Goal: Task Accomplishment & Management: Manage account settings

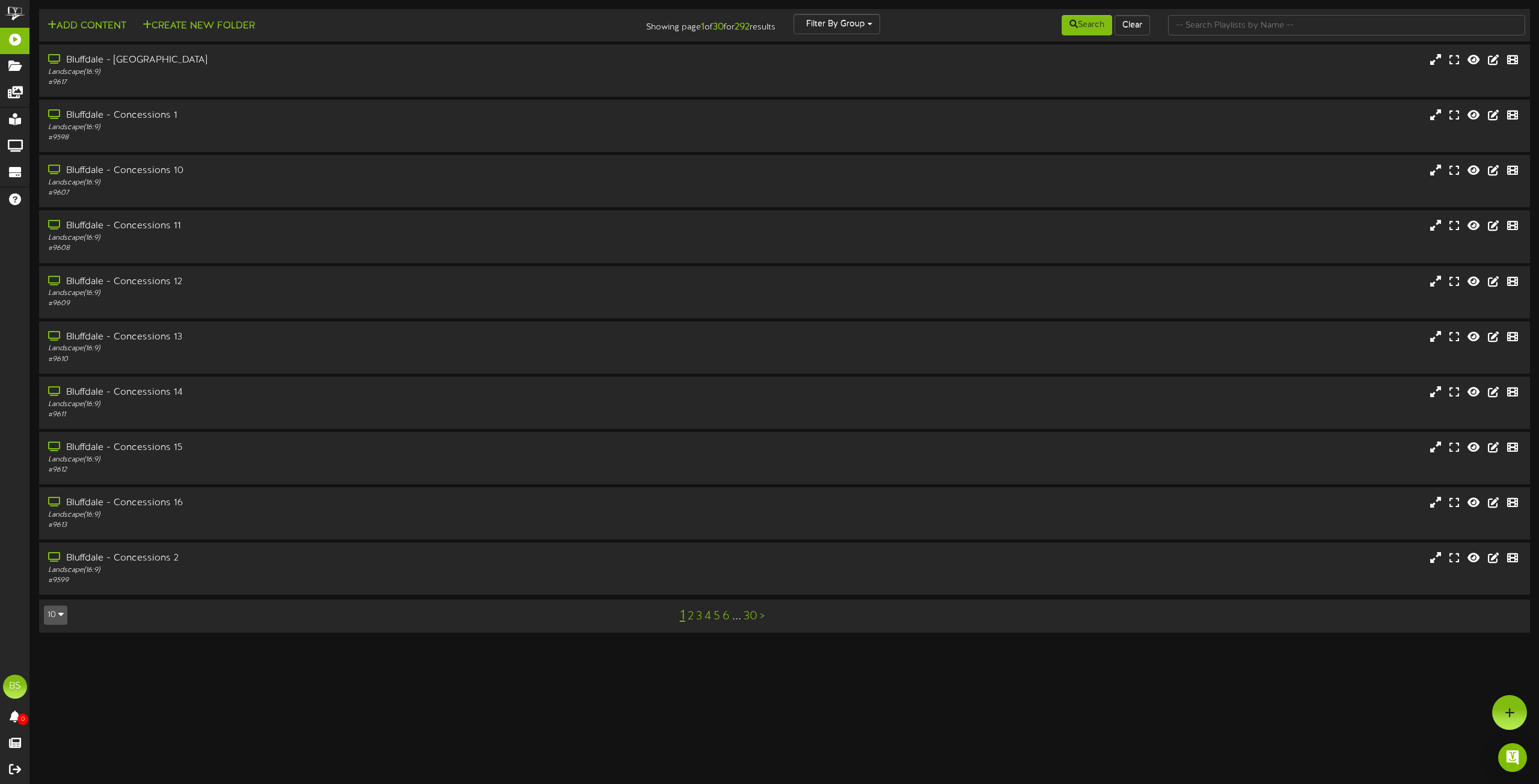
click at [59, 618] on icon "button" at bounding box center [60, 614] width 5 height 8
click at [53, 594] on div "100" at bounding box center [56, 592] width 23 height 18
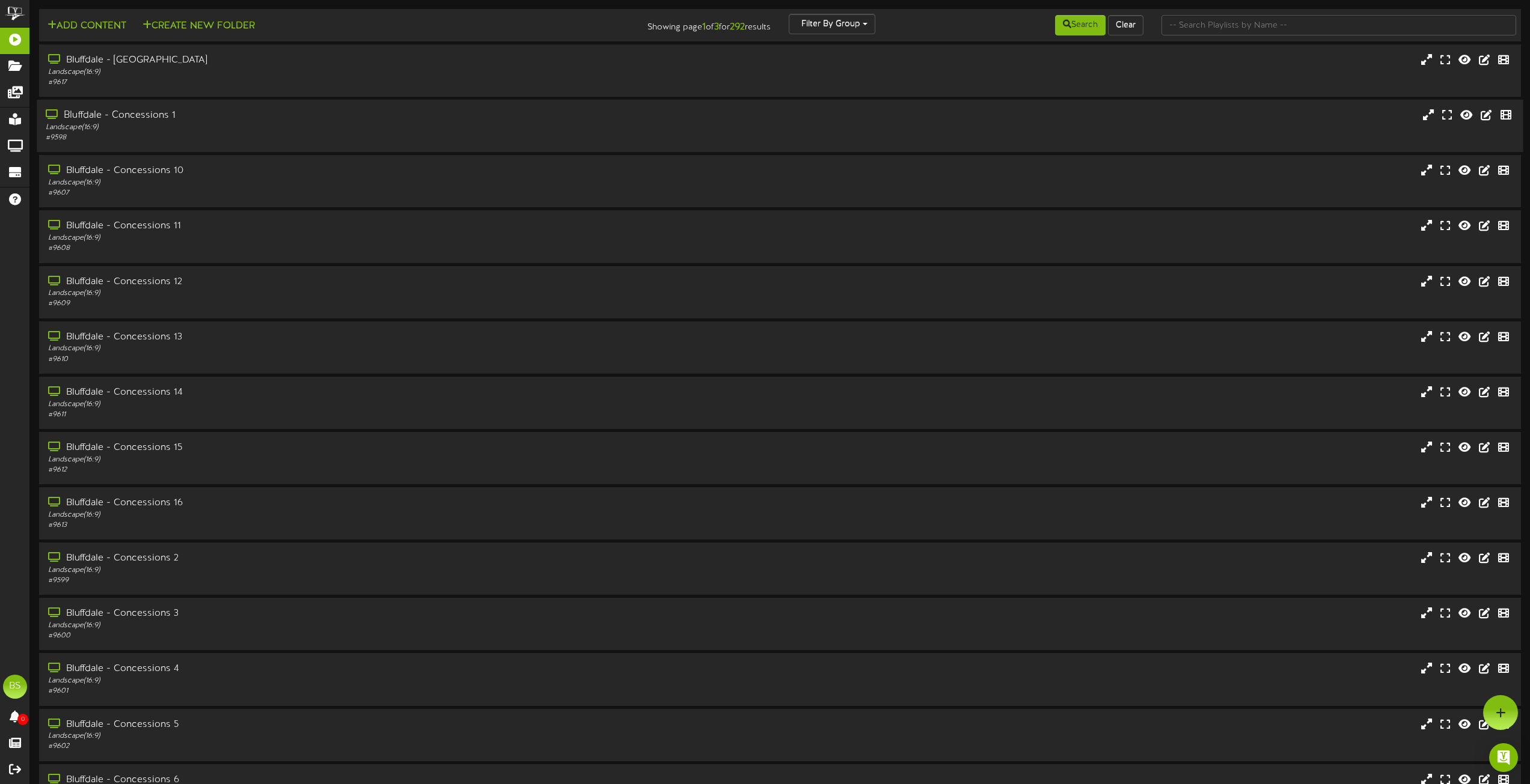
click at [149, 116] on div "Bluffdale - Concessions 1" at bounding box center [347, 115] width 601 height 14
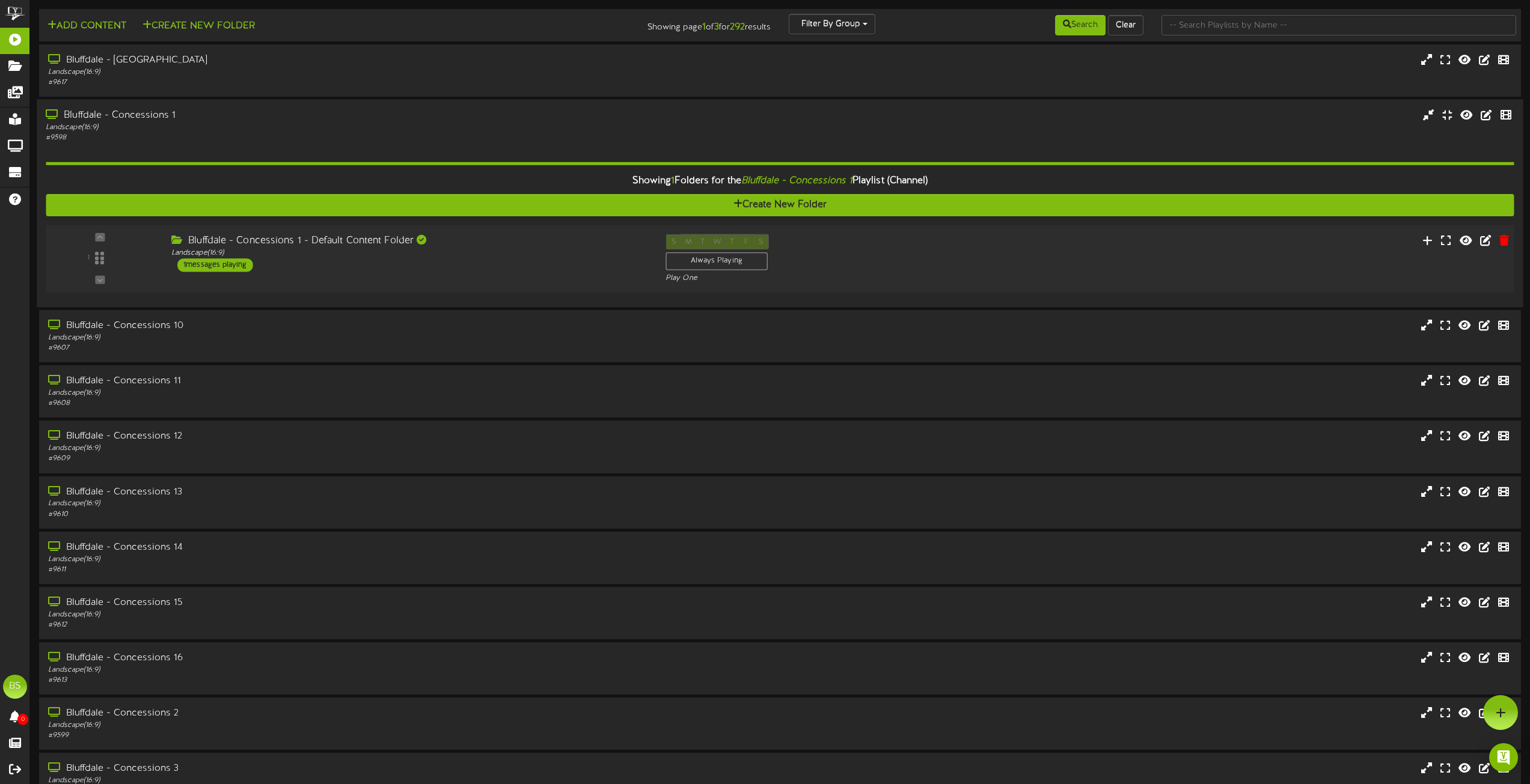
click at [222, 260] on div "1 messages playing" at bounding box center [215, 265] width 76 height 13
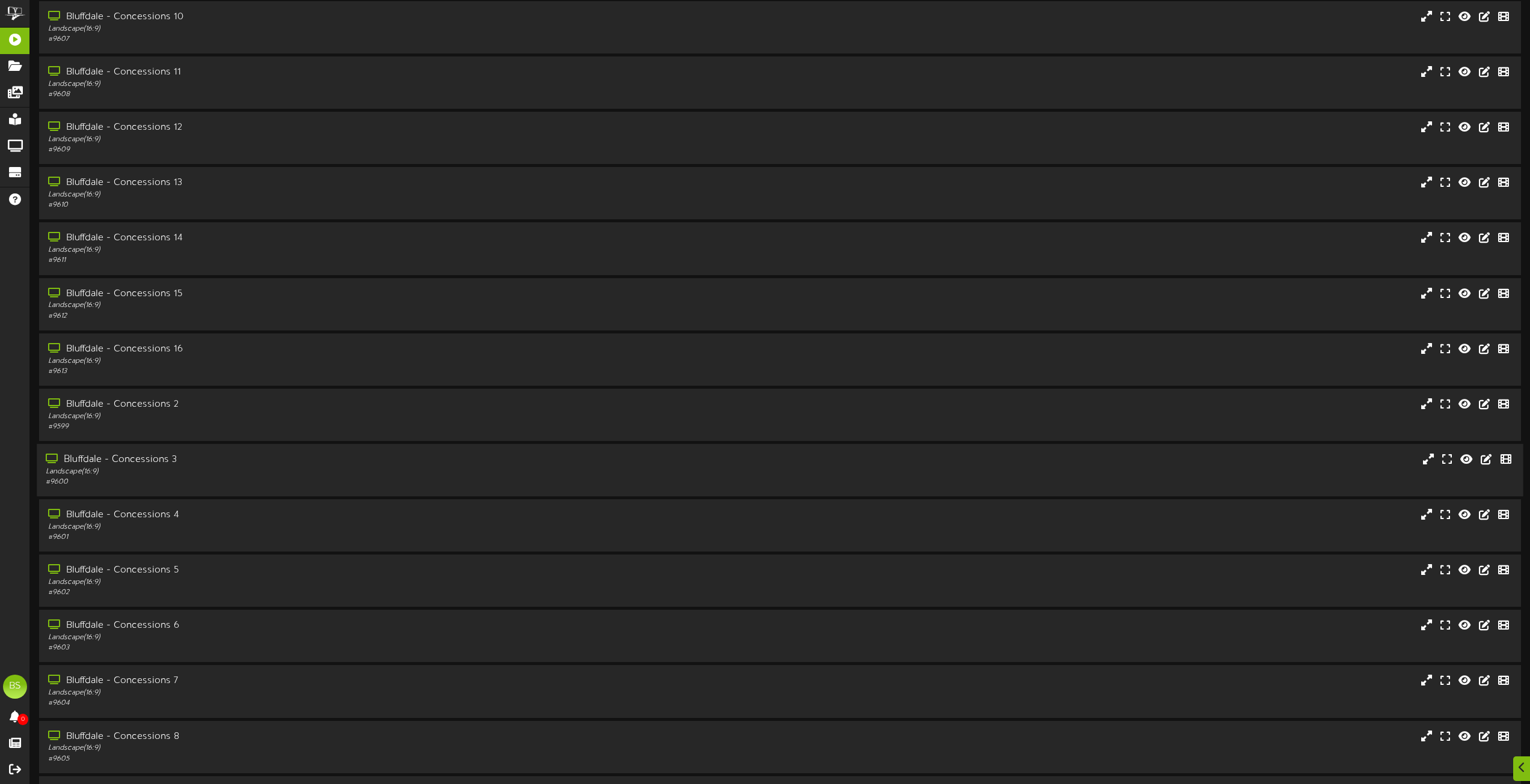
scroll to position [481, 0]
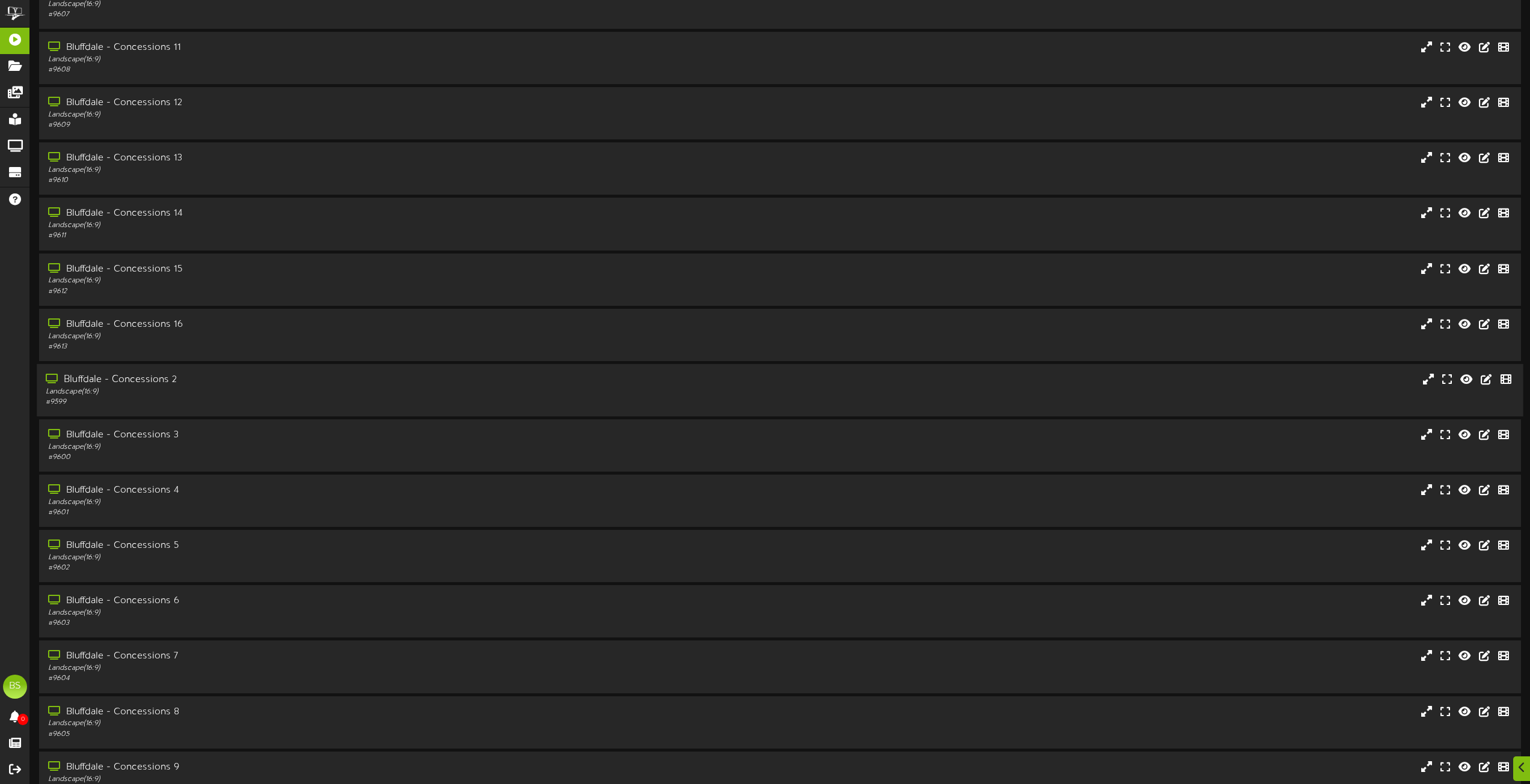
click at [150, 377] on div "Bluffdale - Concessions 2" at bounding box center [347, 380] width 601 height 14
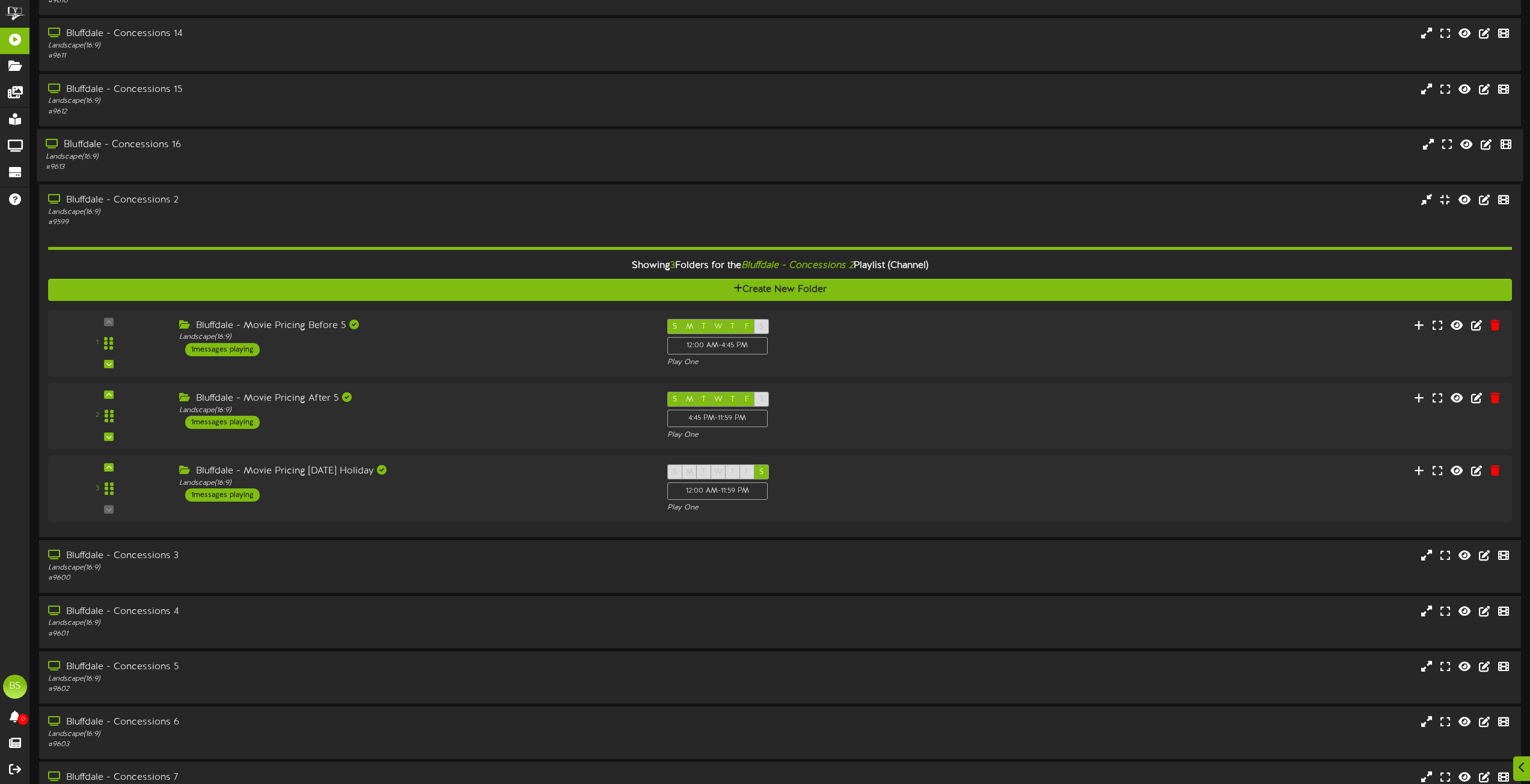
scroll to position [721, 0]
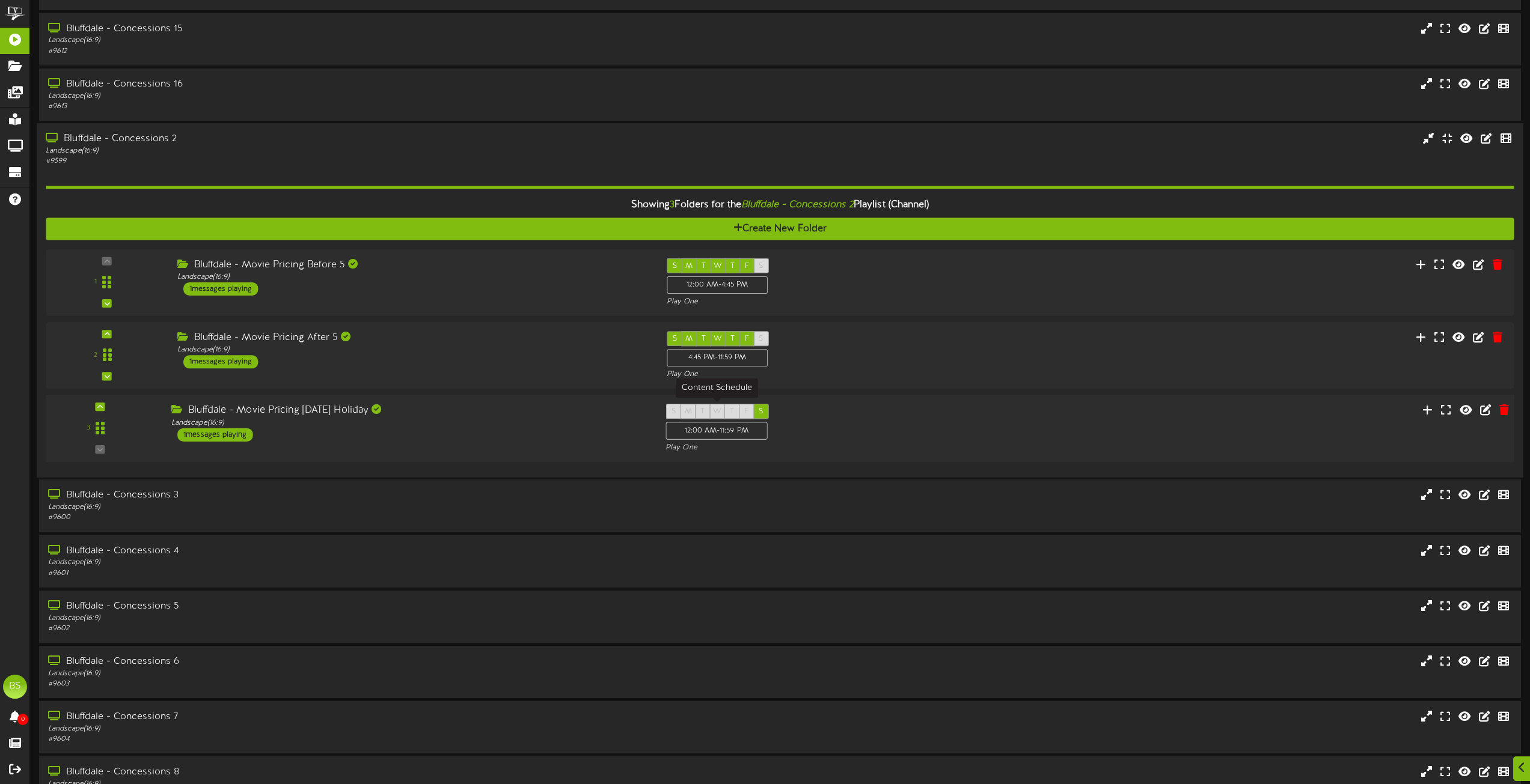
click at [673, 410] on span "S" at bounding box center [674, 412] width 4 height 8
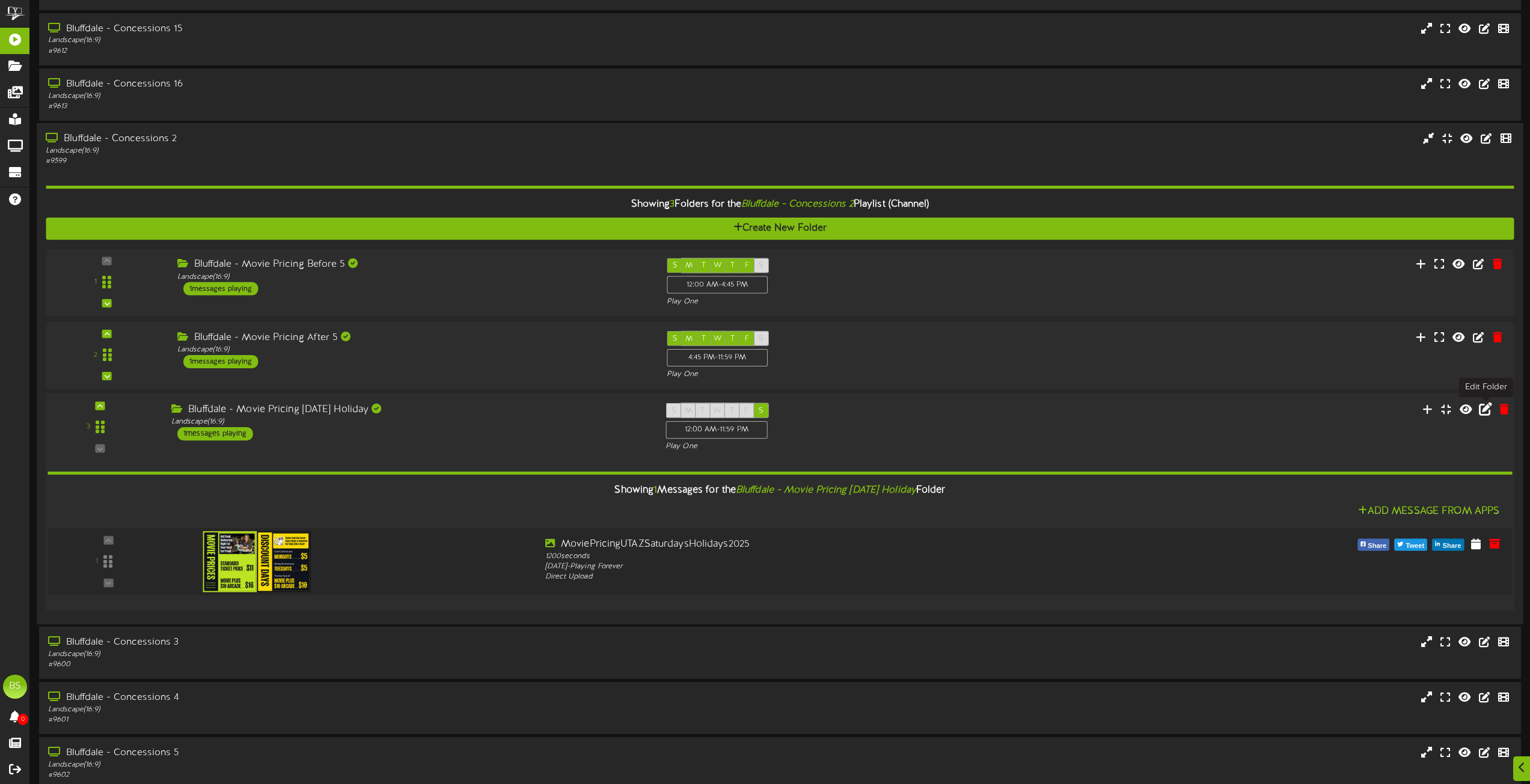
click at [1482, 410] on icon at bounding box center [1486, 409] width 13 height 13
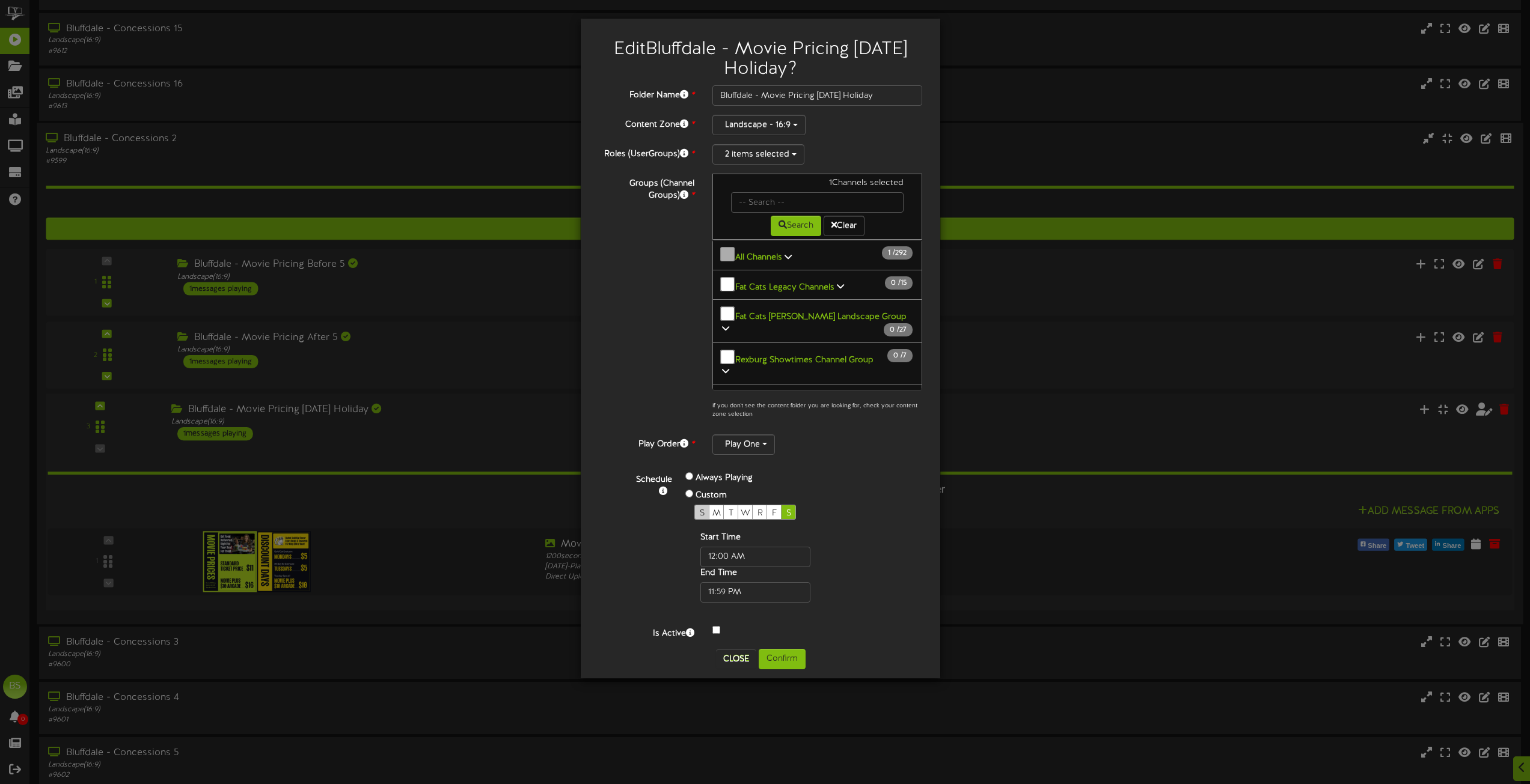
click at [700, 509] on span "S" at bounding box center [702, 513] width 5 height 9
click at [787, 658] on button "Confirm" at bounding box center [783, 659] width 47 height 21
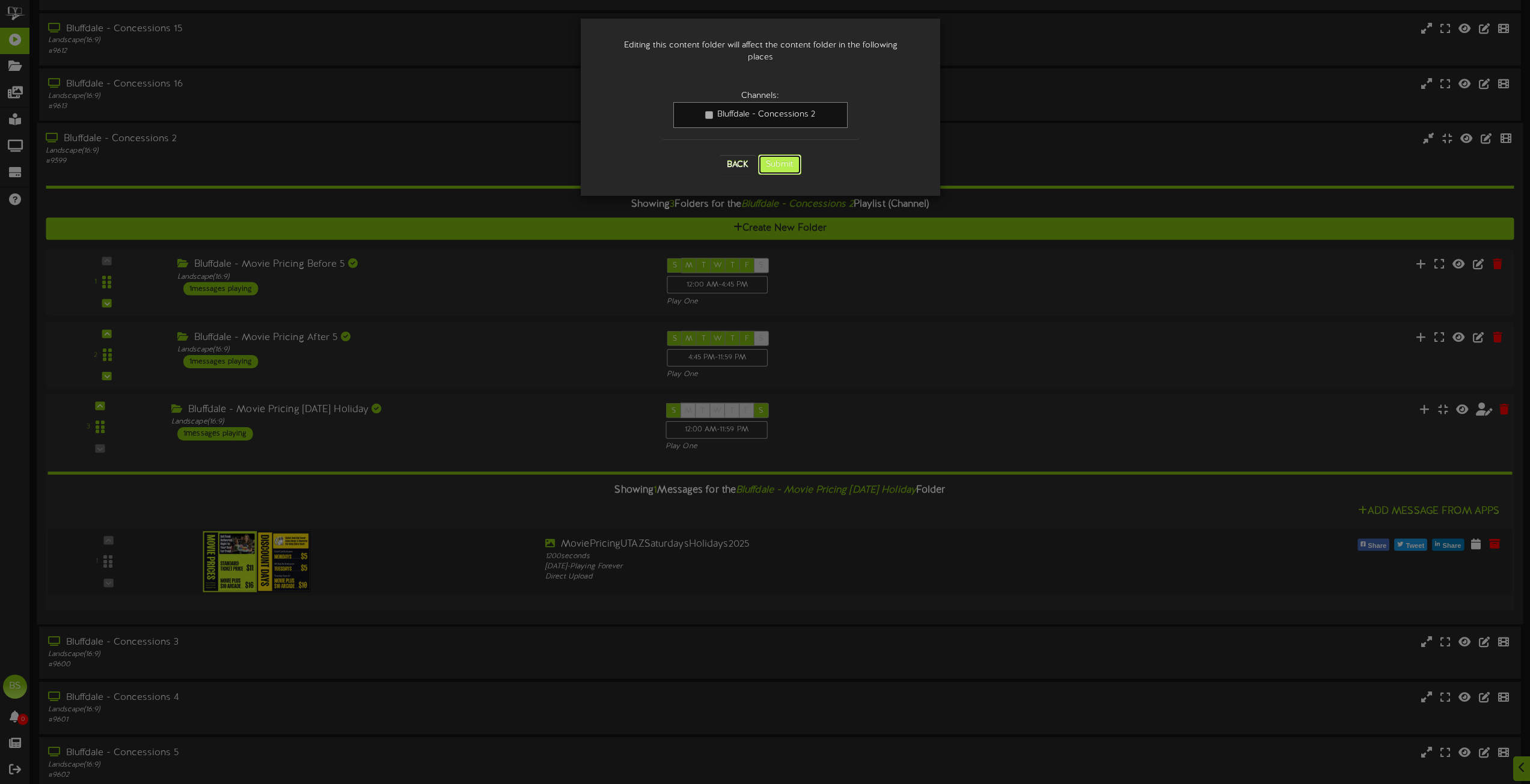
click at [766, 156] on button "Submit" at bounding box center [780, 165] width 44 height 21
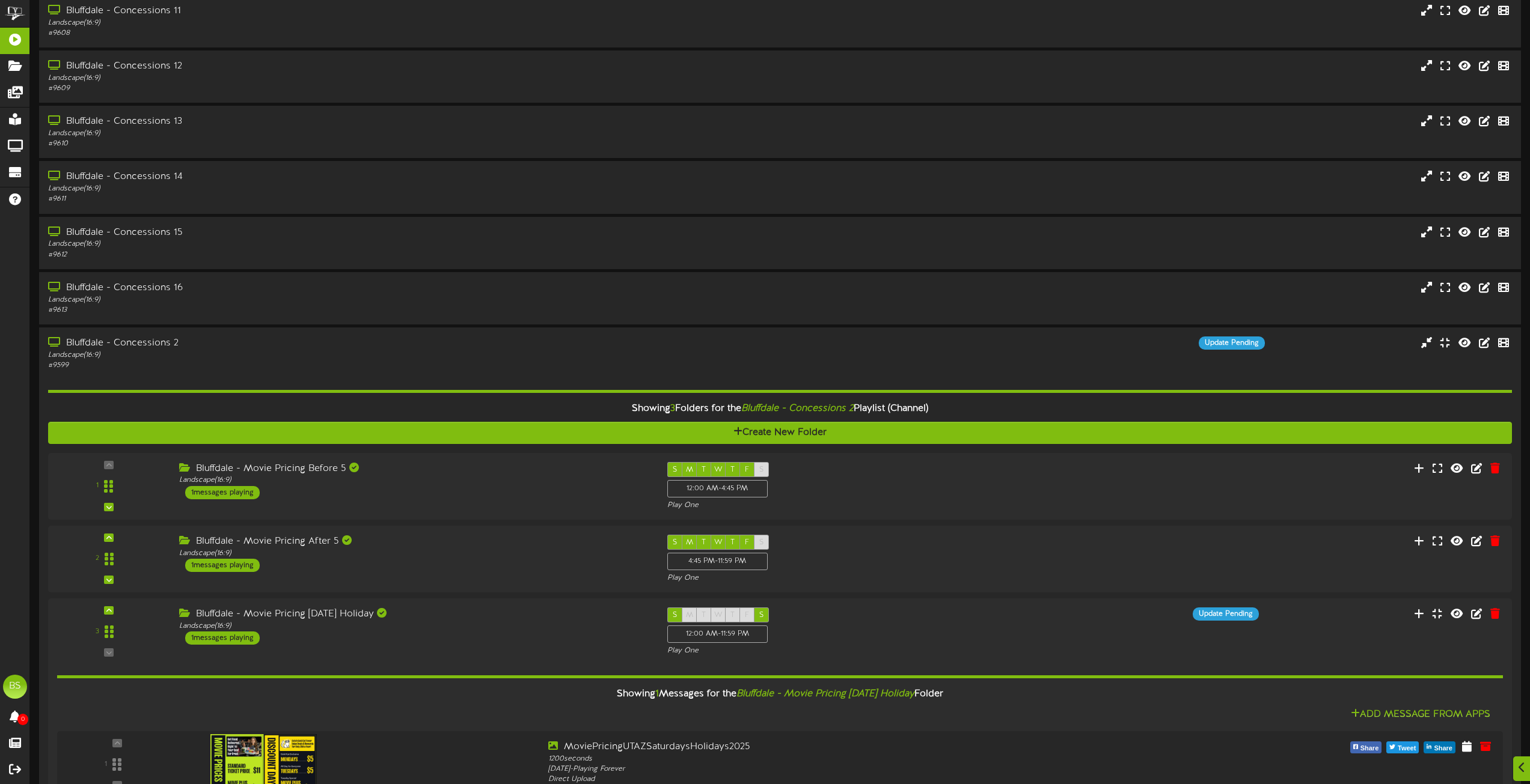
scroll to position [610, 0]
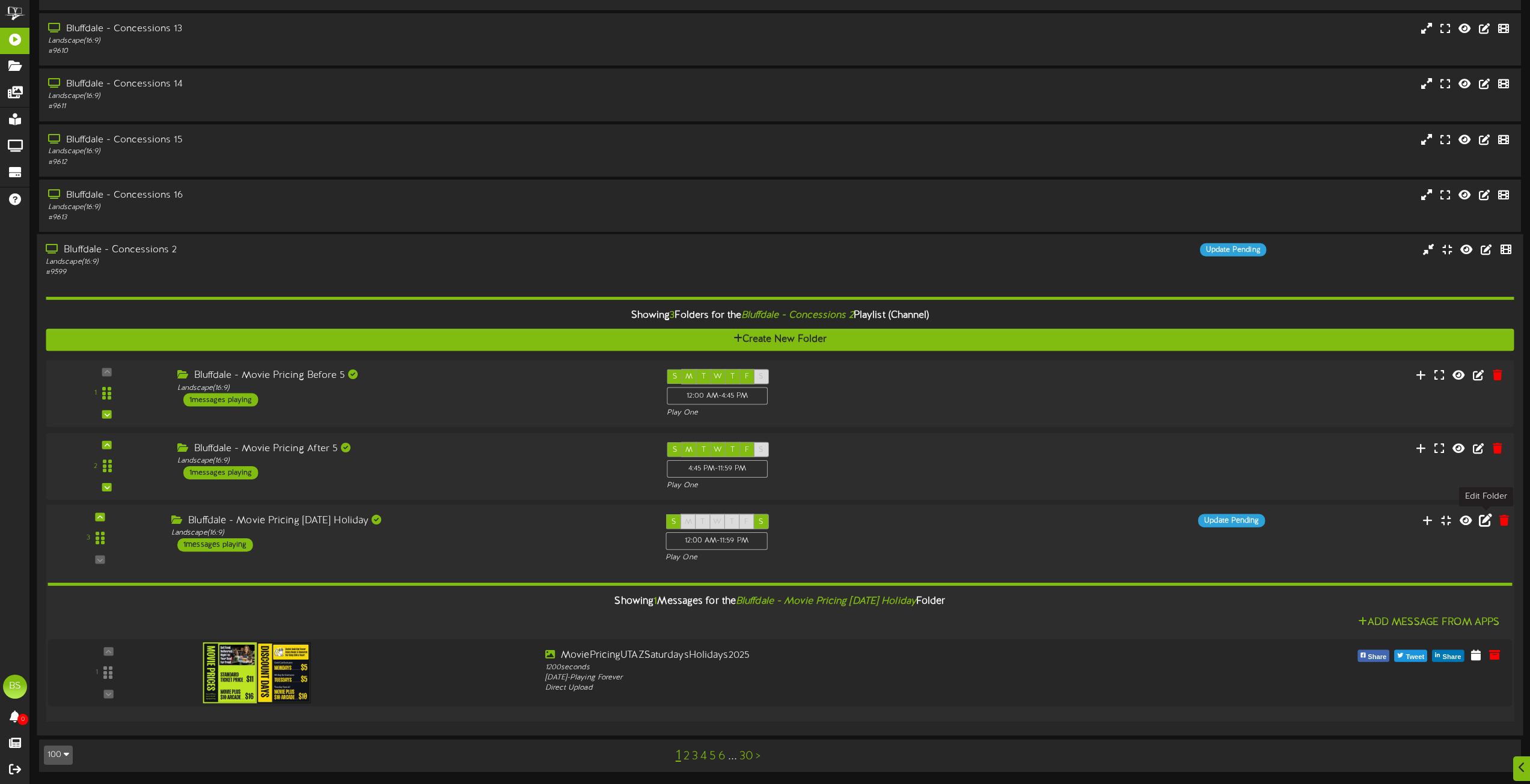
click at [1483, 522] on icon at bounding box center [1486, 520] width 13 height 13
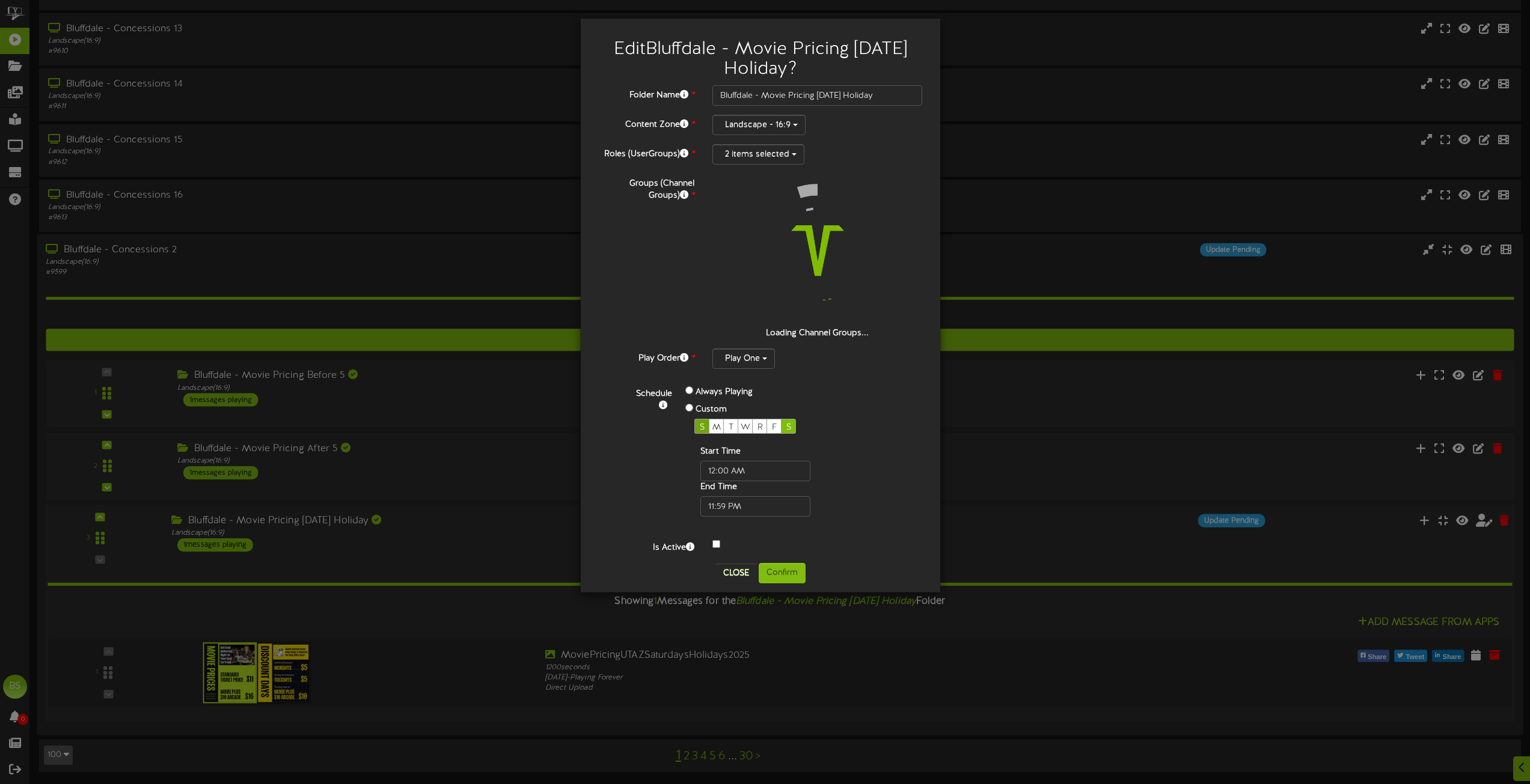
click at [700, 424] on div "Folder Name * Bluffdale - Movie Pricing Saturday Holiday Content Zone * Landsca…" at bounding box center [760, 319] width 324 height 468
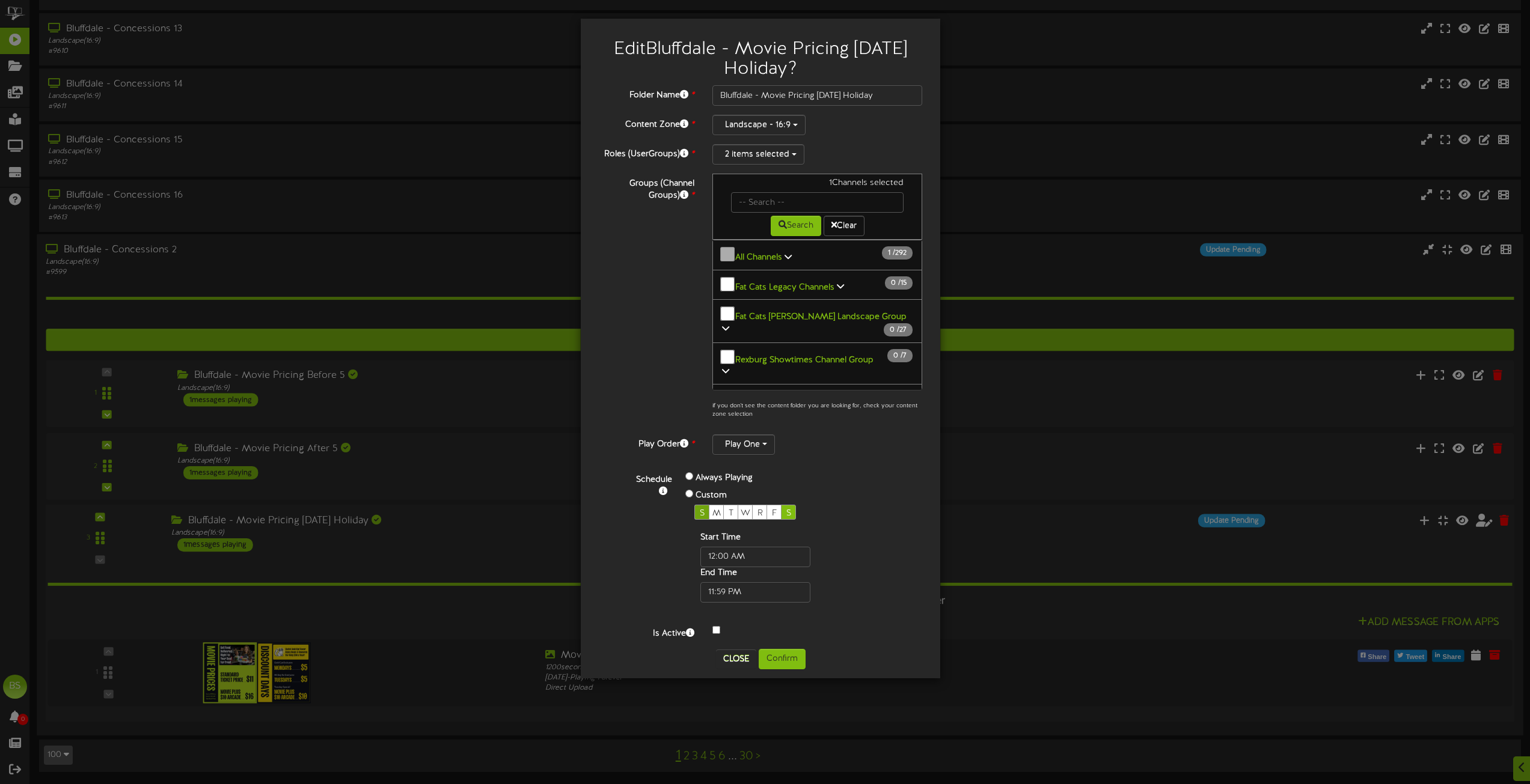
click at [698, 510] on div "S" at bounding box center [702, 512] width 15 height 15
drag, startPoint x: 779, startPoint y: 656, endPoint x: 949, endPoint y: 599, distance: 179.3
click at [787, 651] on button "Confirm" at bounding box center [783, 659] width 47 height 21
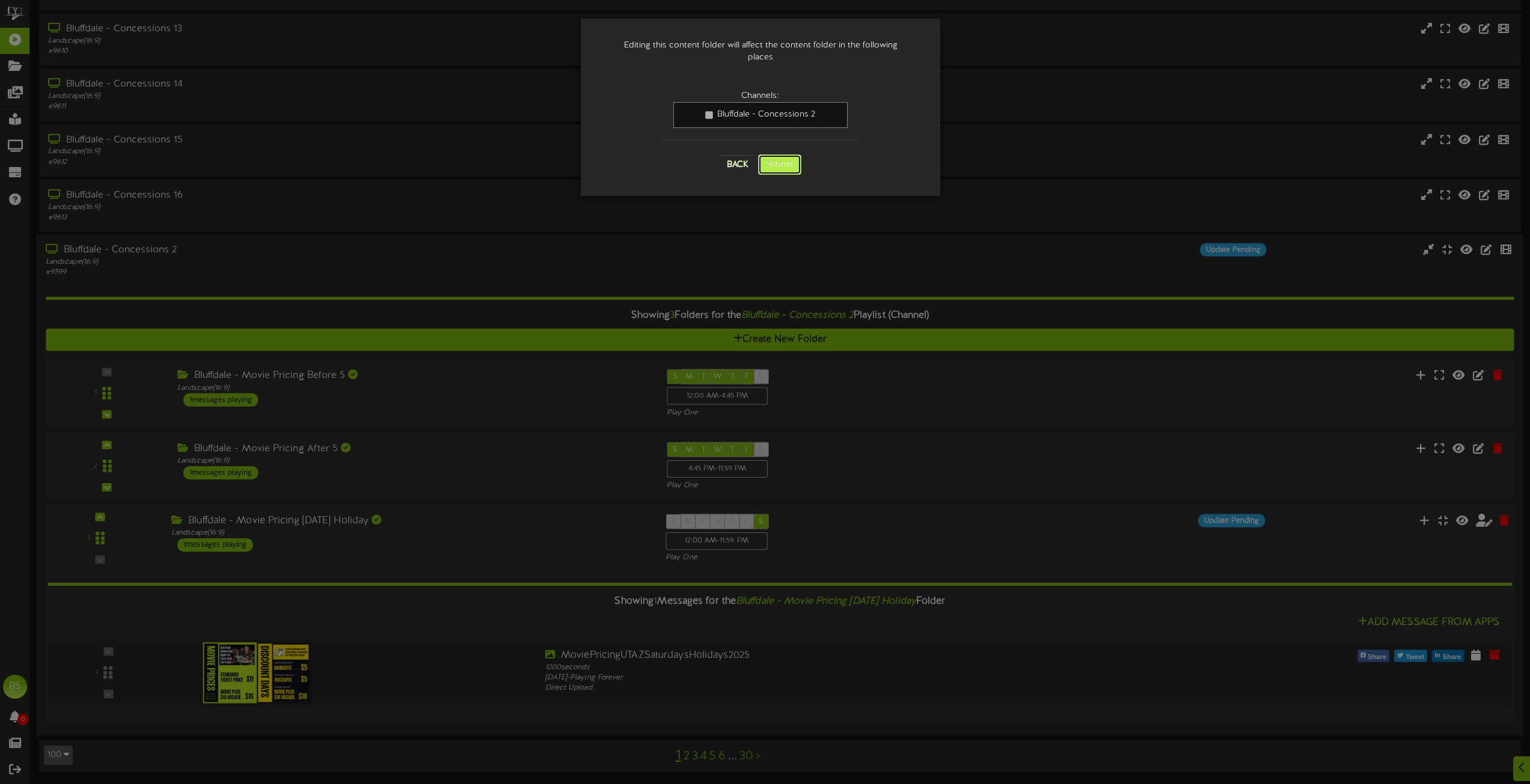
click at [780, 155] on button "Submit" at bounding box center [780, 165] width 44 height 21
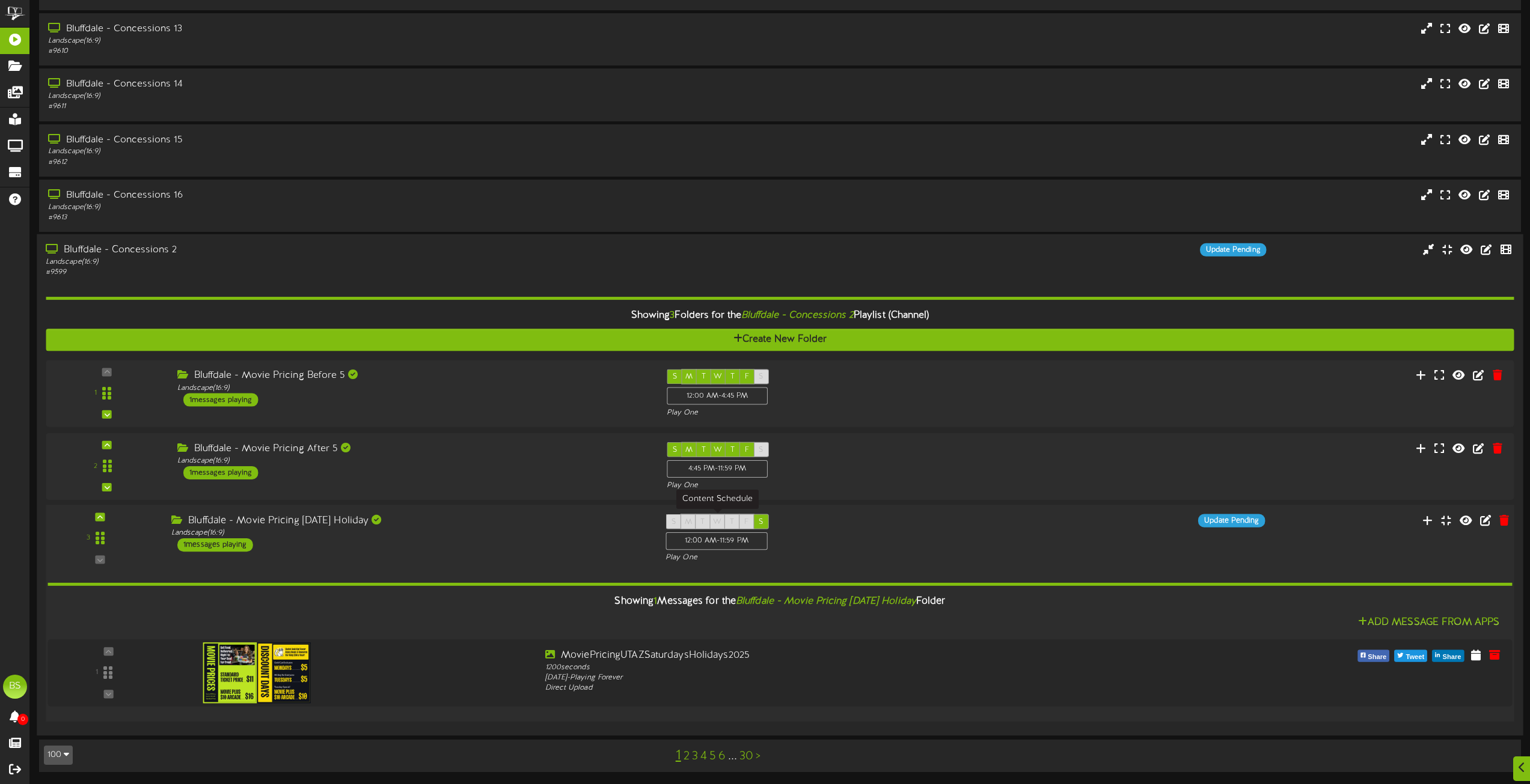
click at [686, 523] on span "M" at bounding box center [688, 522] width 7 height 8
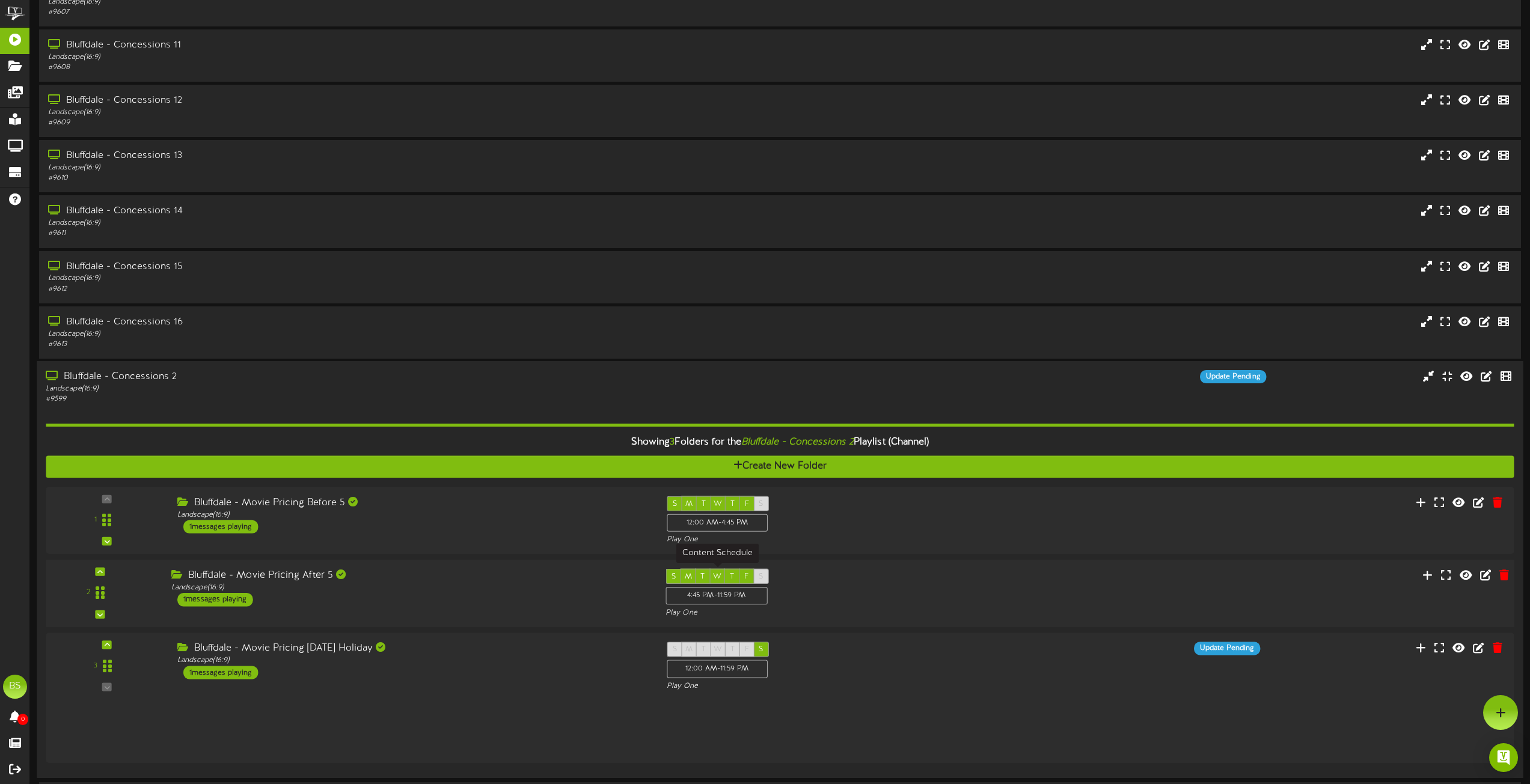
scroll to position [464, 0]
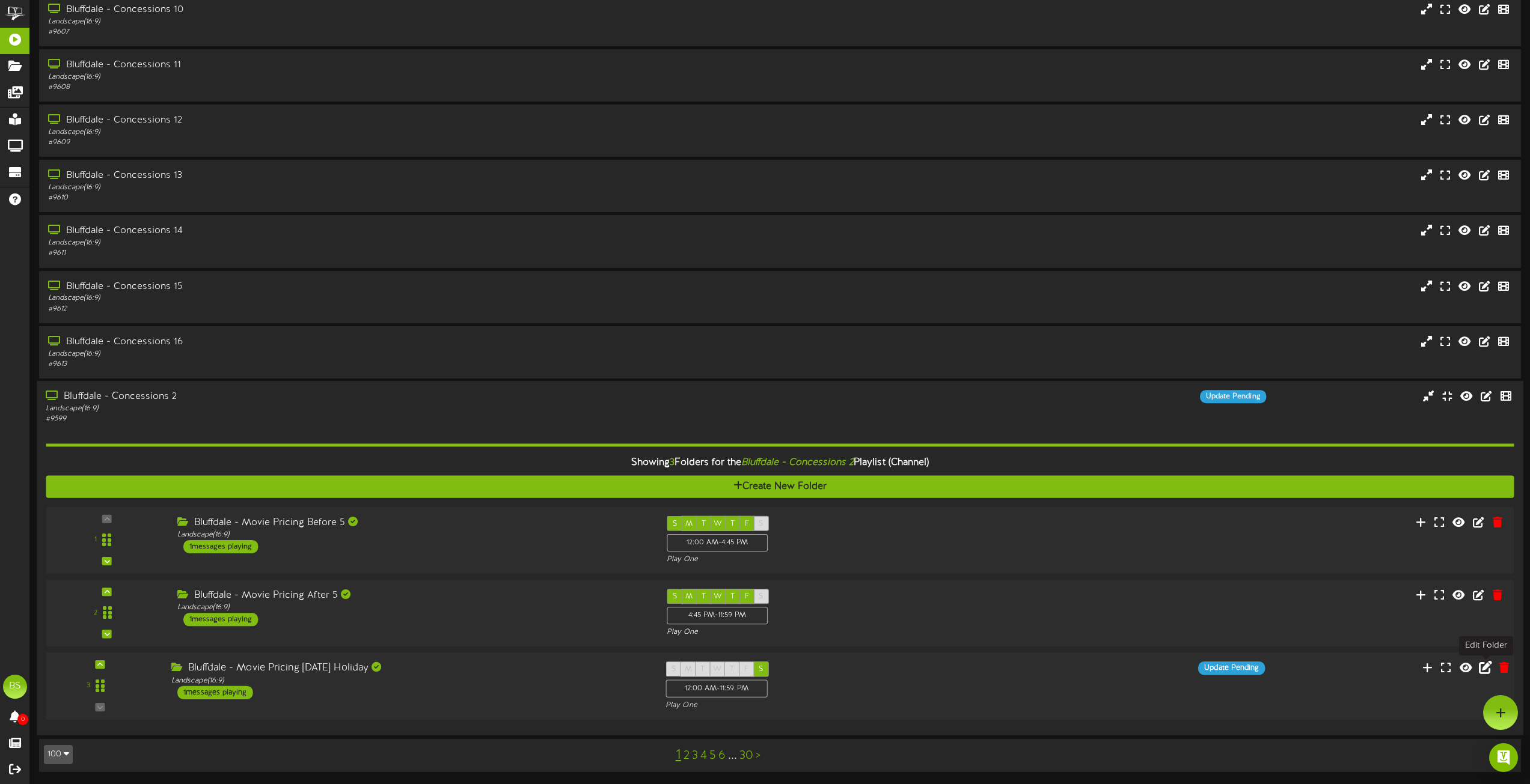
click at [1485, 669] on icon at bounding box center [1486, 668] width 13 height 13
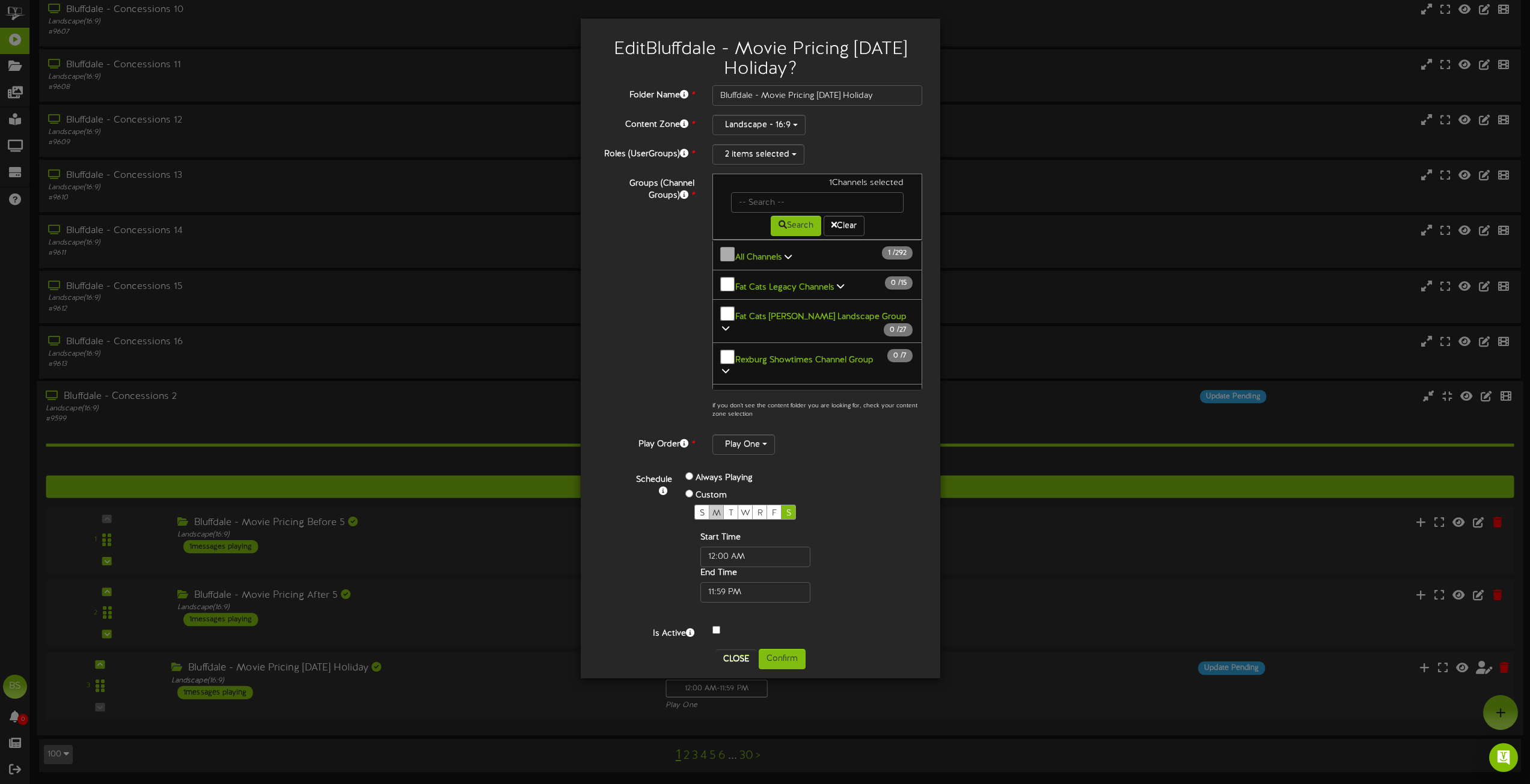
click at [715, 510] on span "M" at bounding box center [717, 513] width 8 height 9
click at [781, 659] on button "Confirm" at bounding box center [783, 659] width 47 height 21
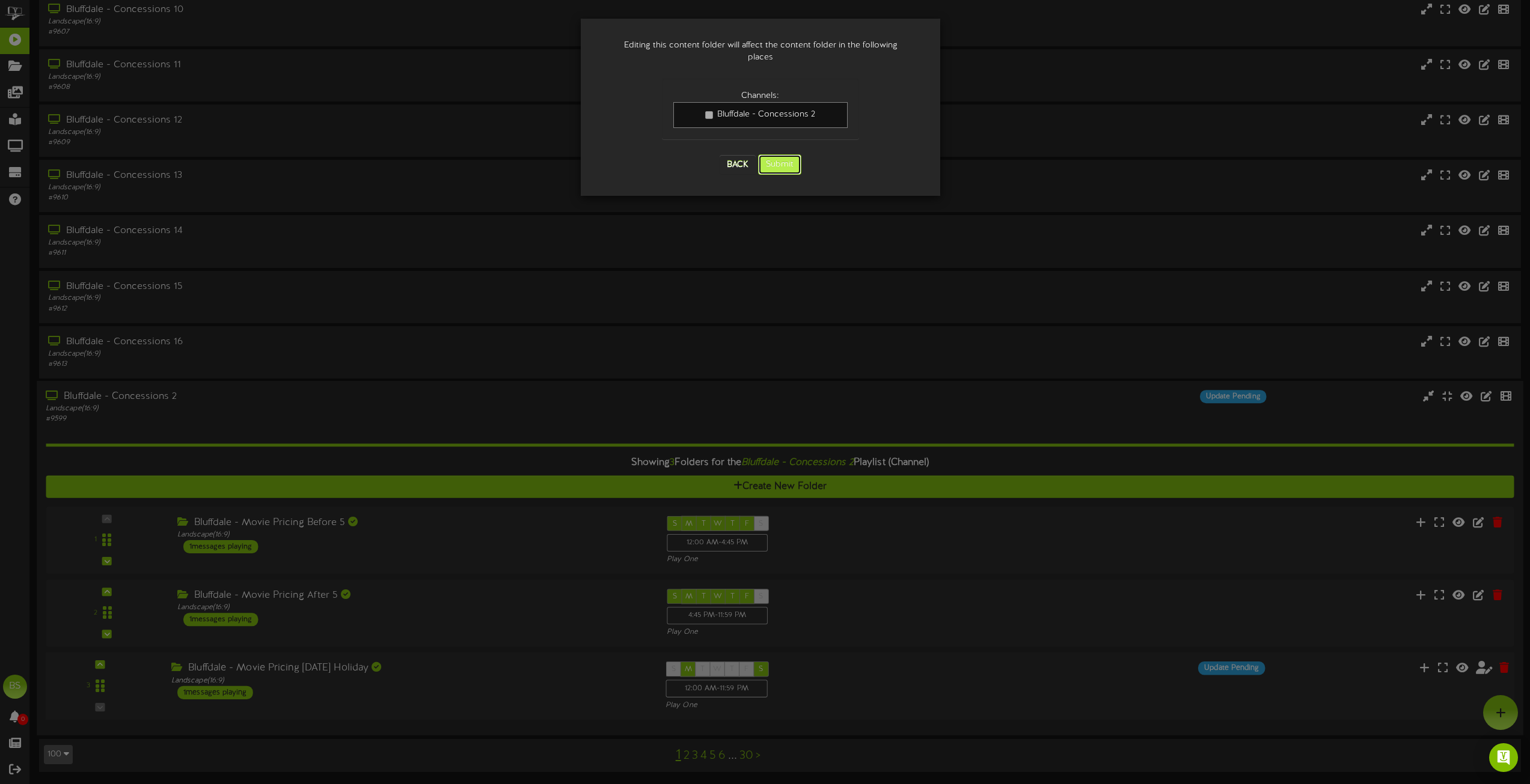
click at [783, 157] on button "Submit" at bounding box center [780, 165] width 44 height 21
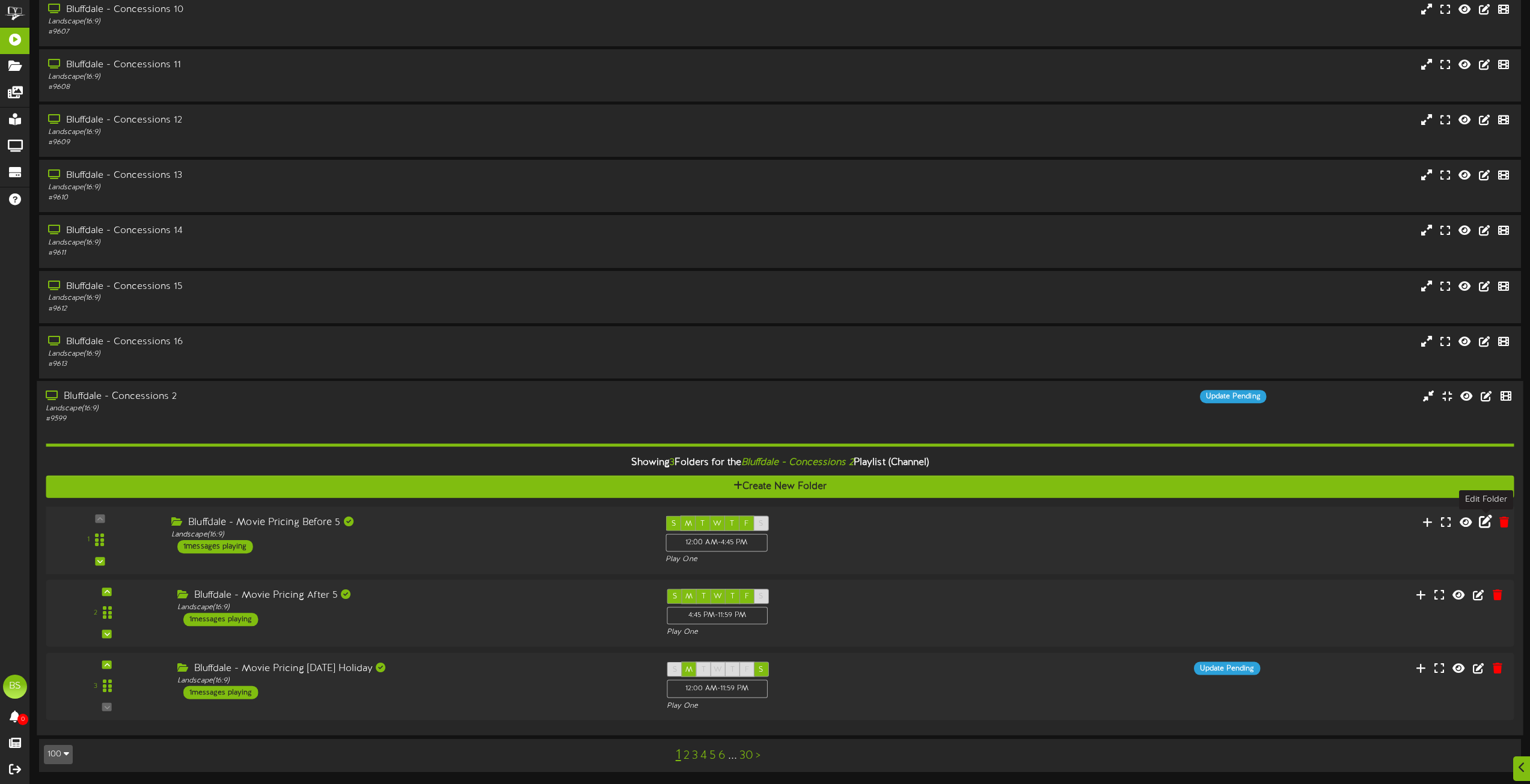
click at [1489, 521] on icon at bounding box center [1486, 522] width 13 height 13
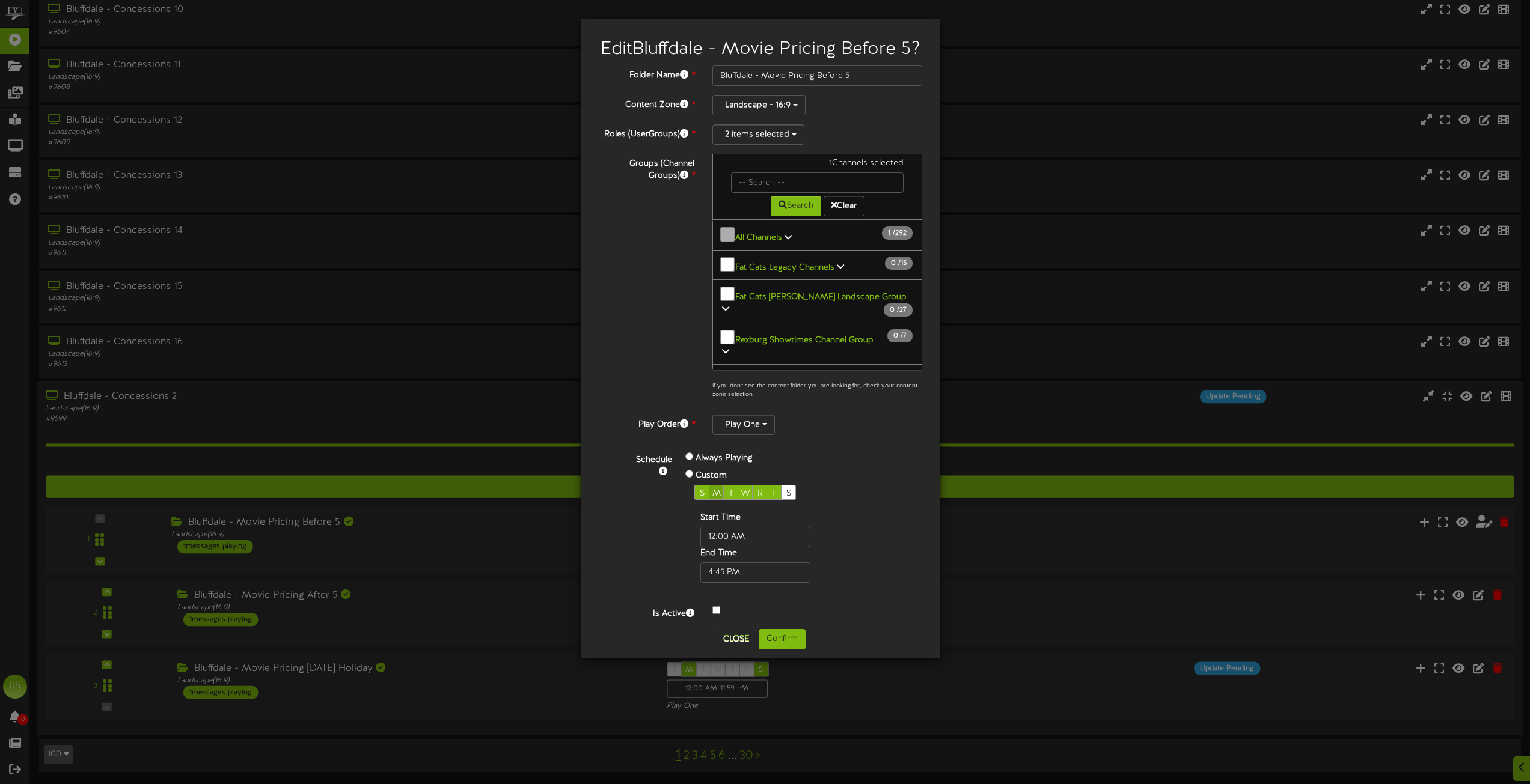
click at [715, 498] on span "M" at bounding box center [717, 493] width 8 height 9
click at [786, 650] on button "Confirm" at bounding box center [783, 640] width 47 height 21
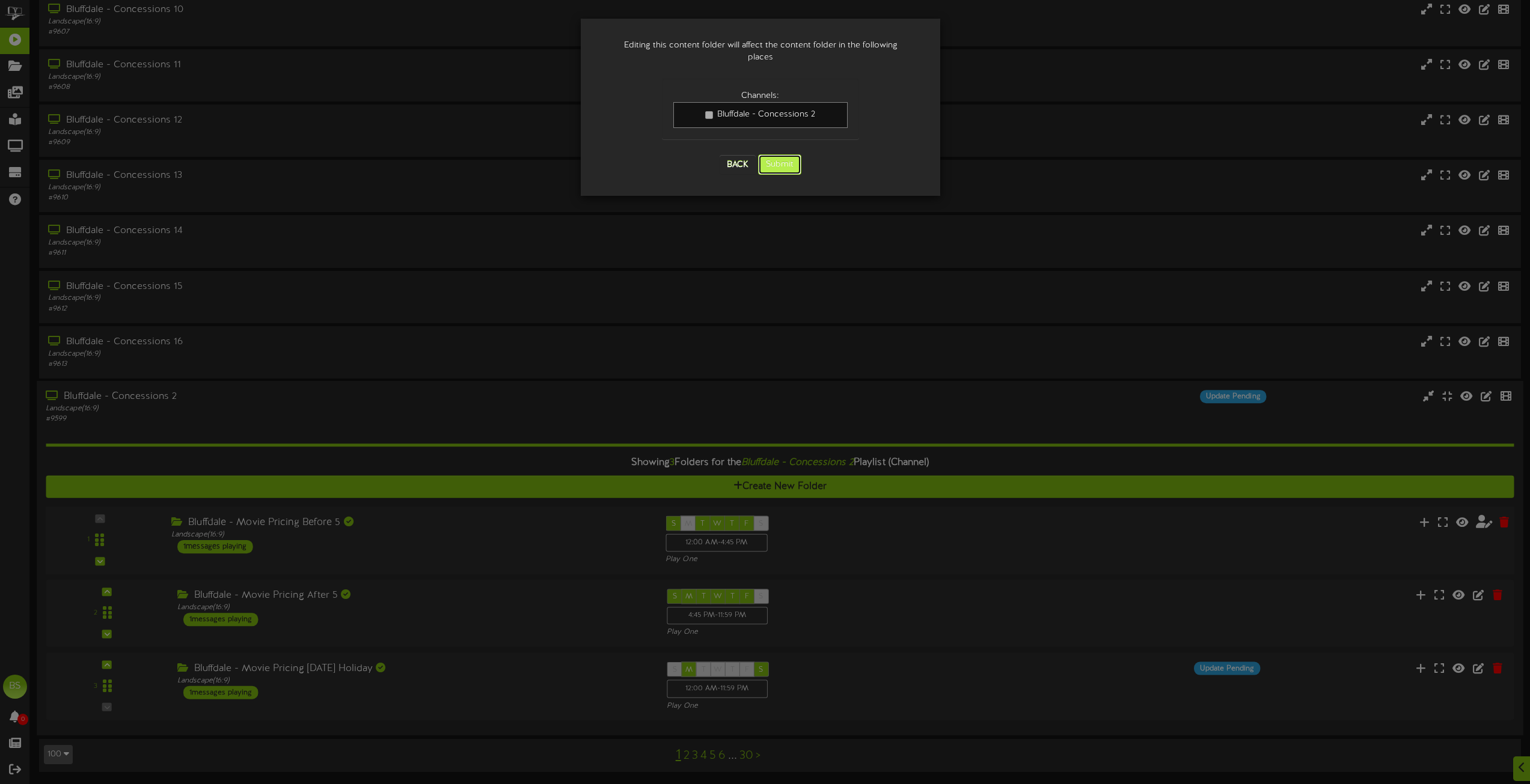
click at [776, 155] on button "Submit" at bounding box center [780, 165] width 44 height 21
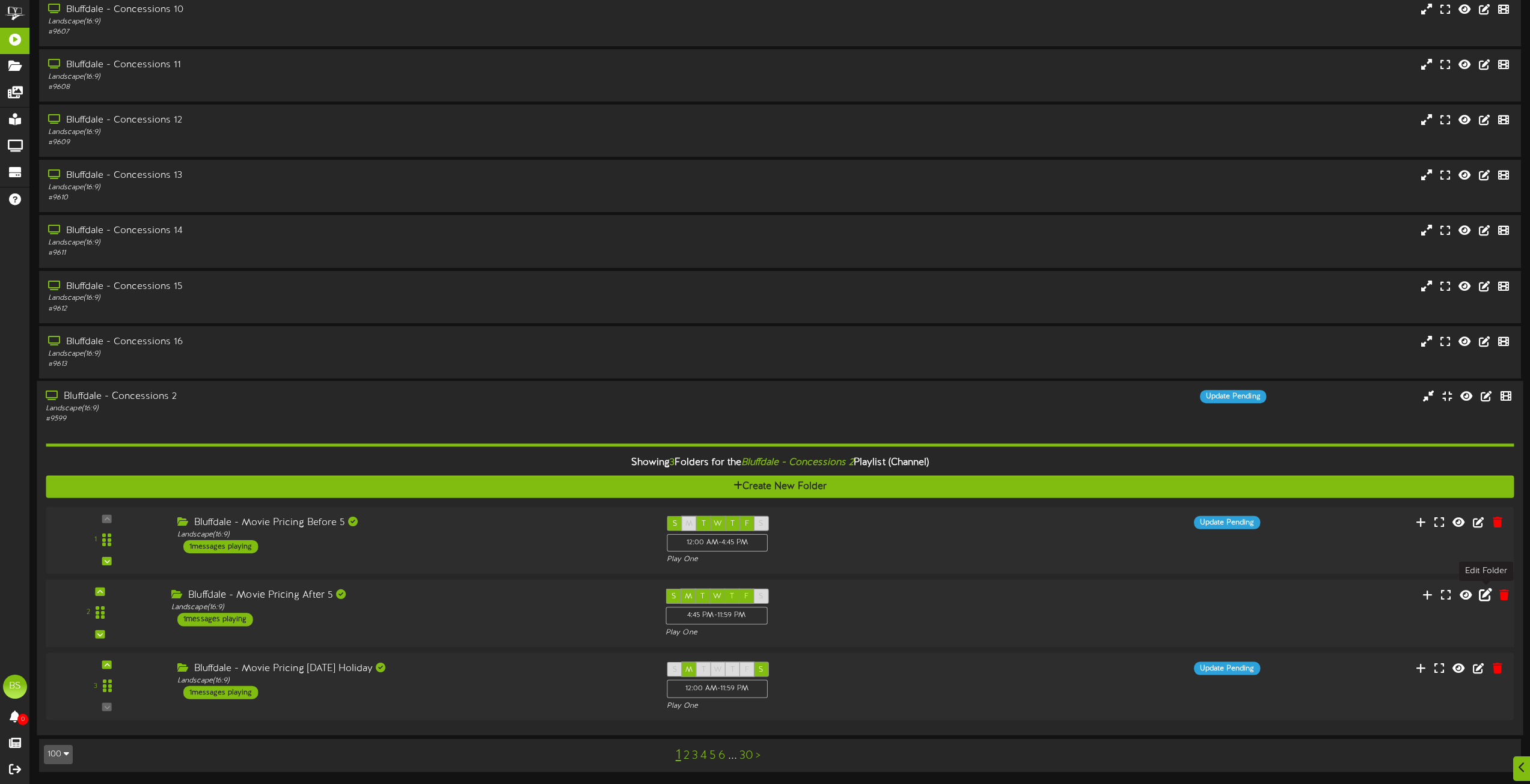
click at [1485, 600] on icon at bounding box center [1486, 594] width 13 height 13
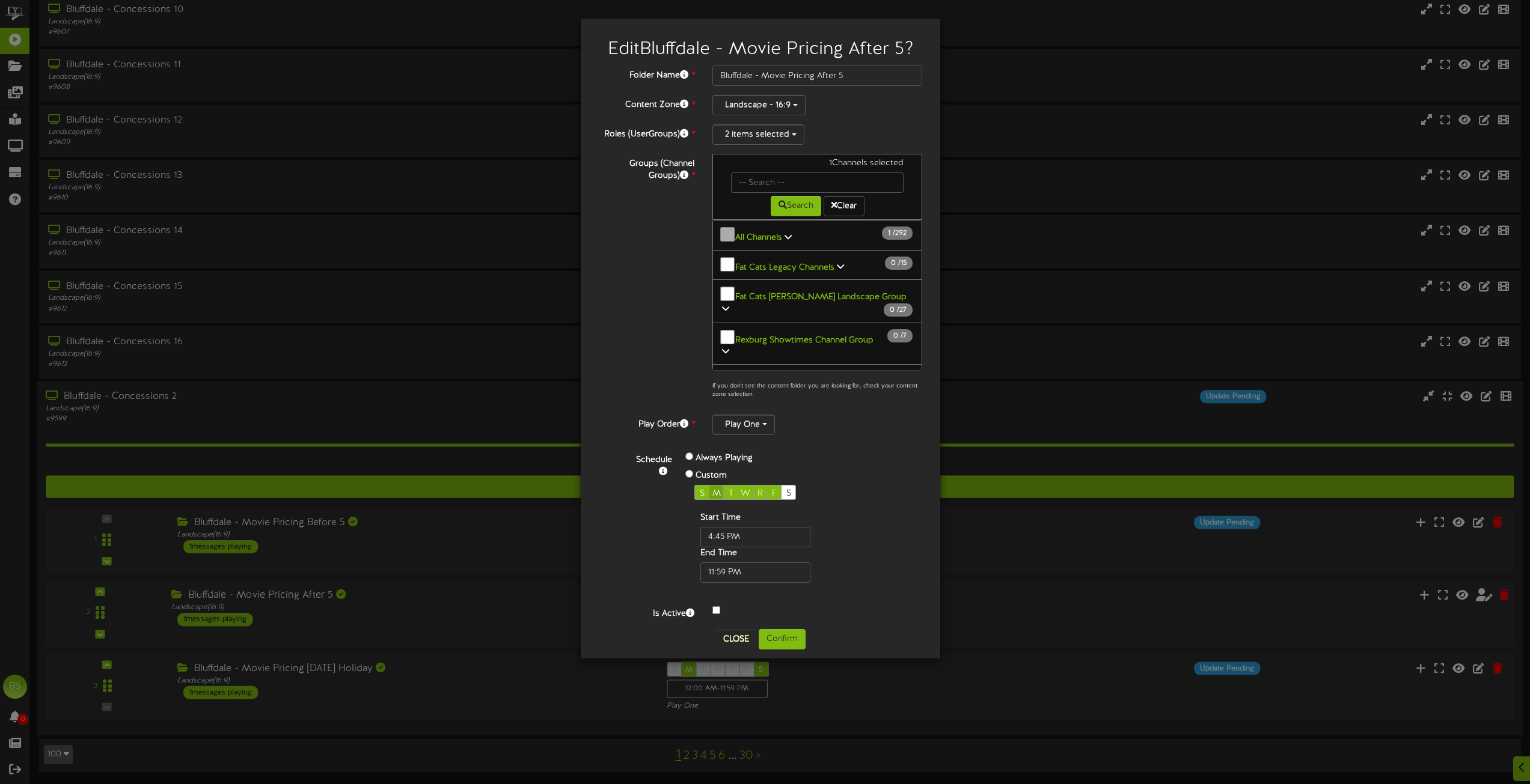
click at [716, 491] on span "M" at bounding box center [717, 493] width 8 height 9
click at [786, 647] on button "Confirm" at bounding box center [783, 640] width 47 height 21
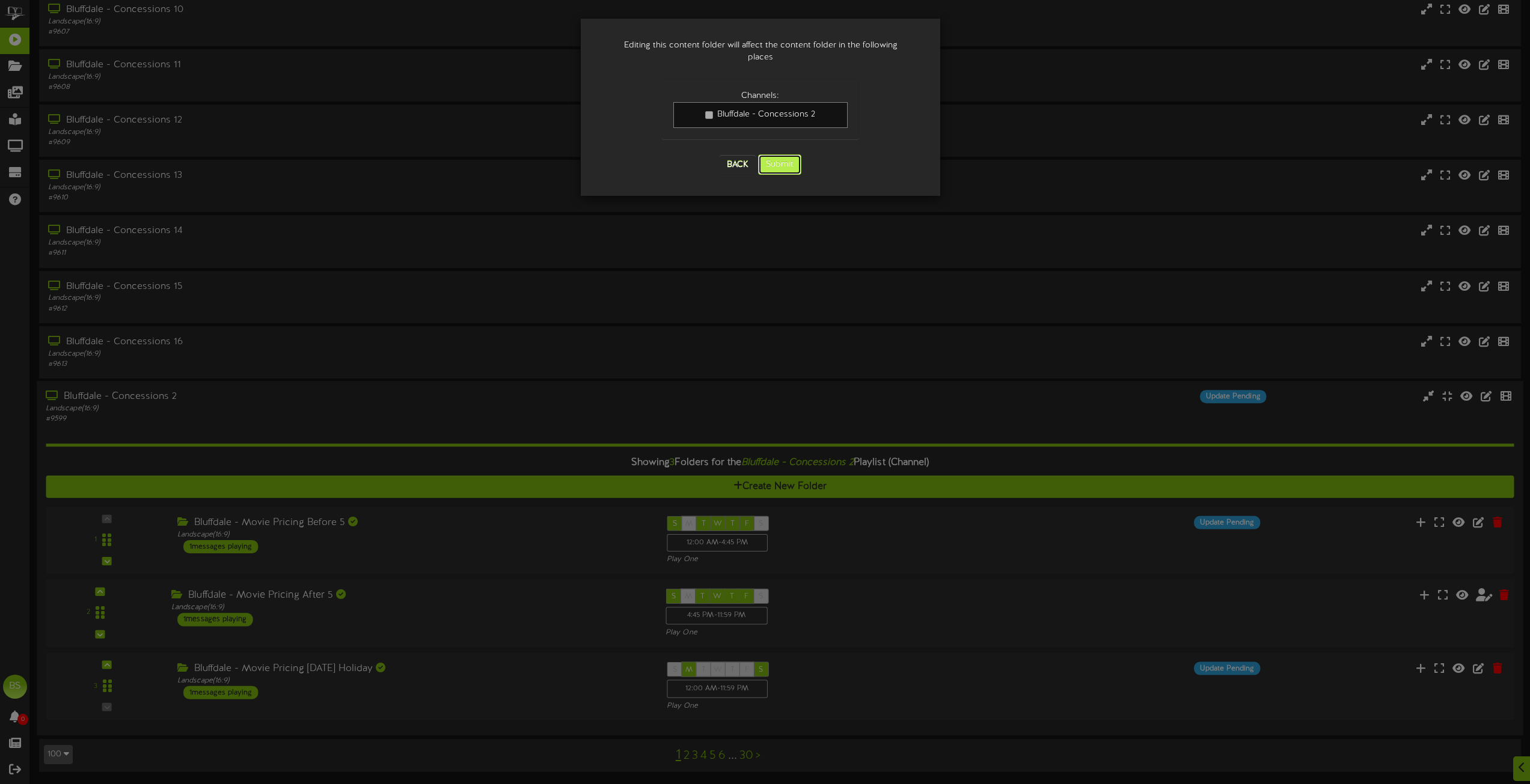
click at [791, 155] on button "Submit" at bounding box center [780, 165] width 44 height 21
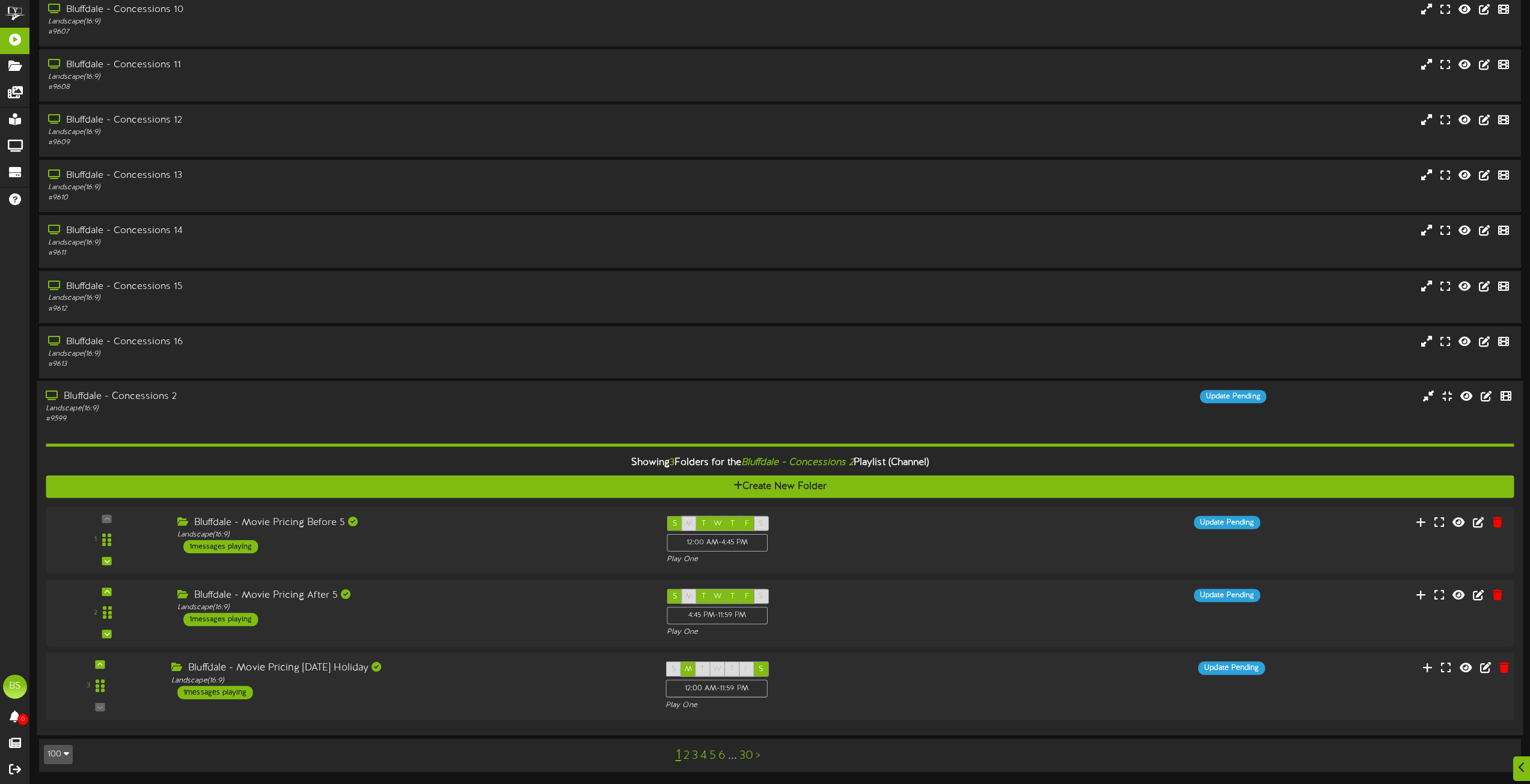
click at [217, 690] on div "1 messages playing" at bounding box center [215, 693] width 76 height 13
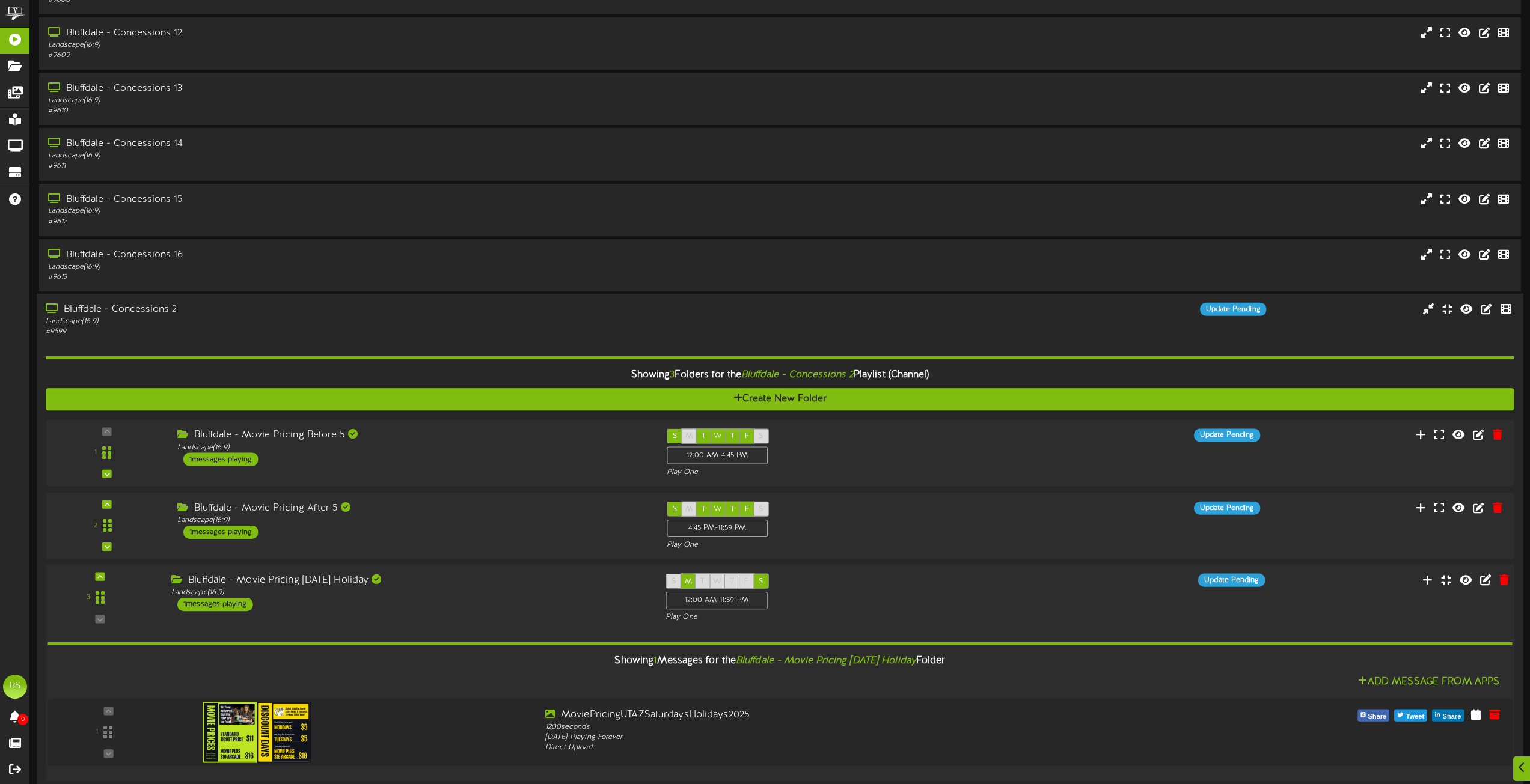
scroll to position [610, 0]
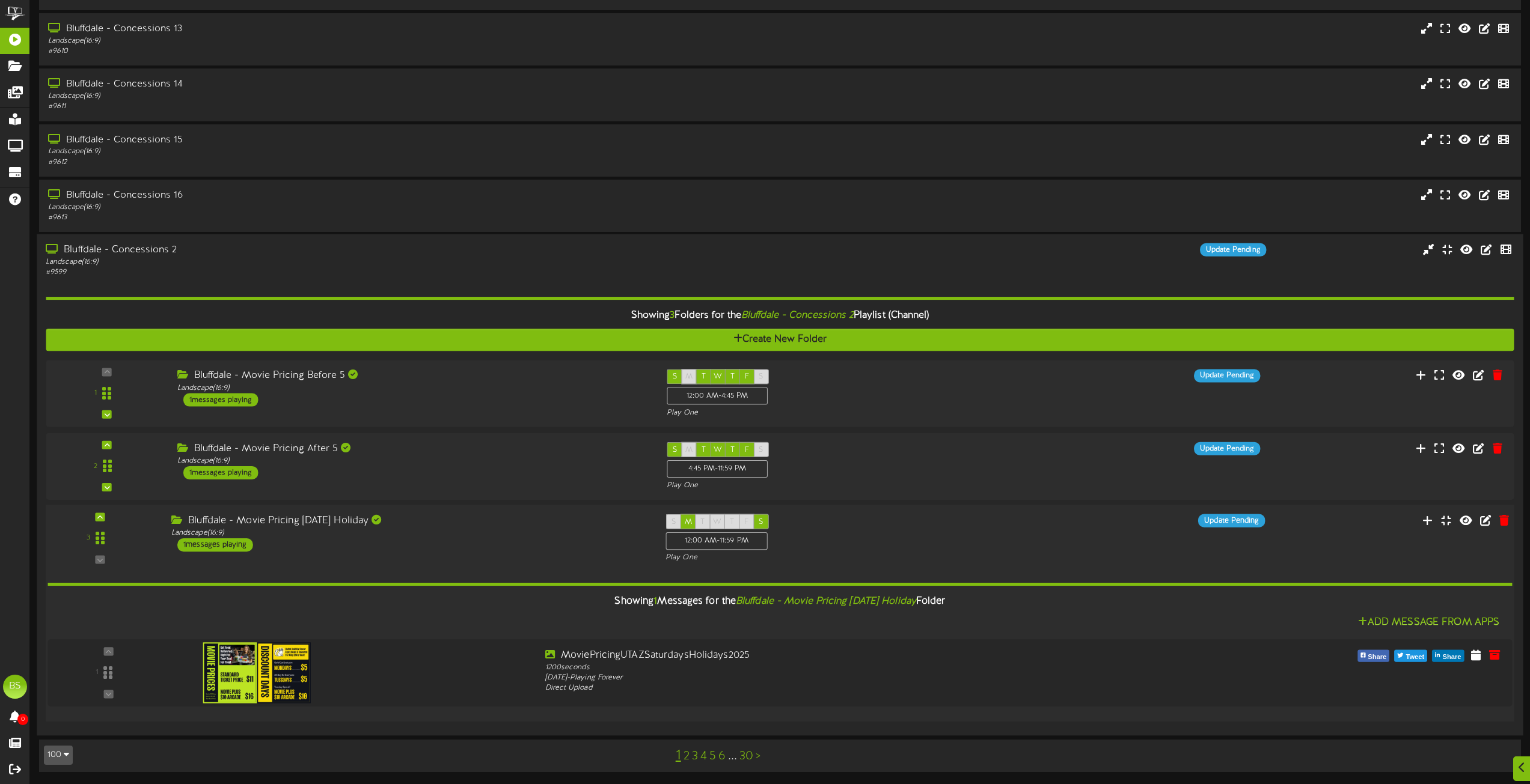
click at [236, 546] on div "1 messages playing" at bounding box center [215, 545] width 76 height 13
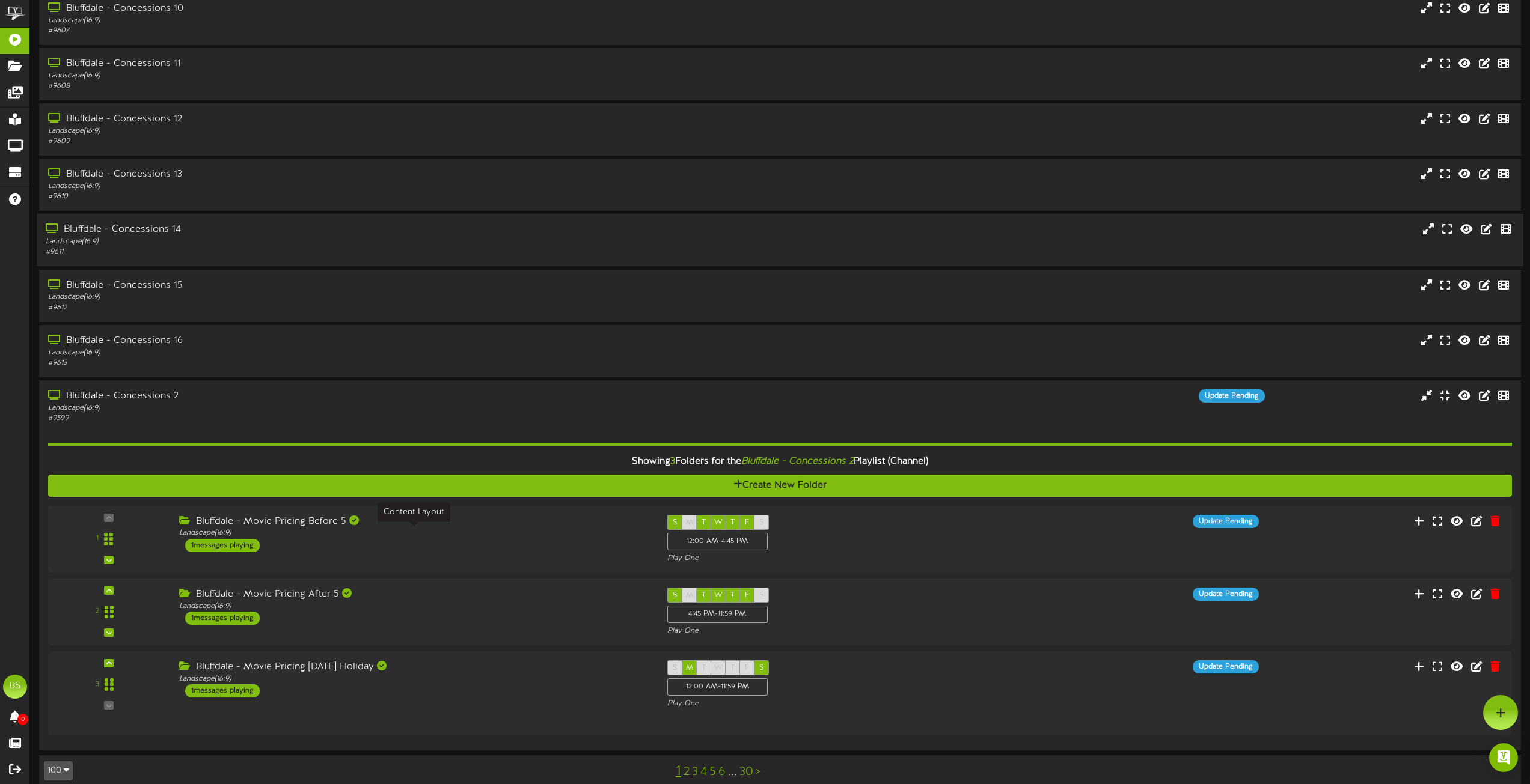
scroll to position [464, 0]
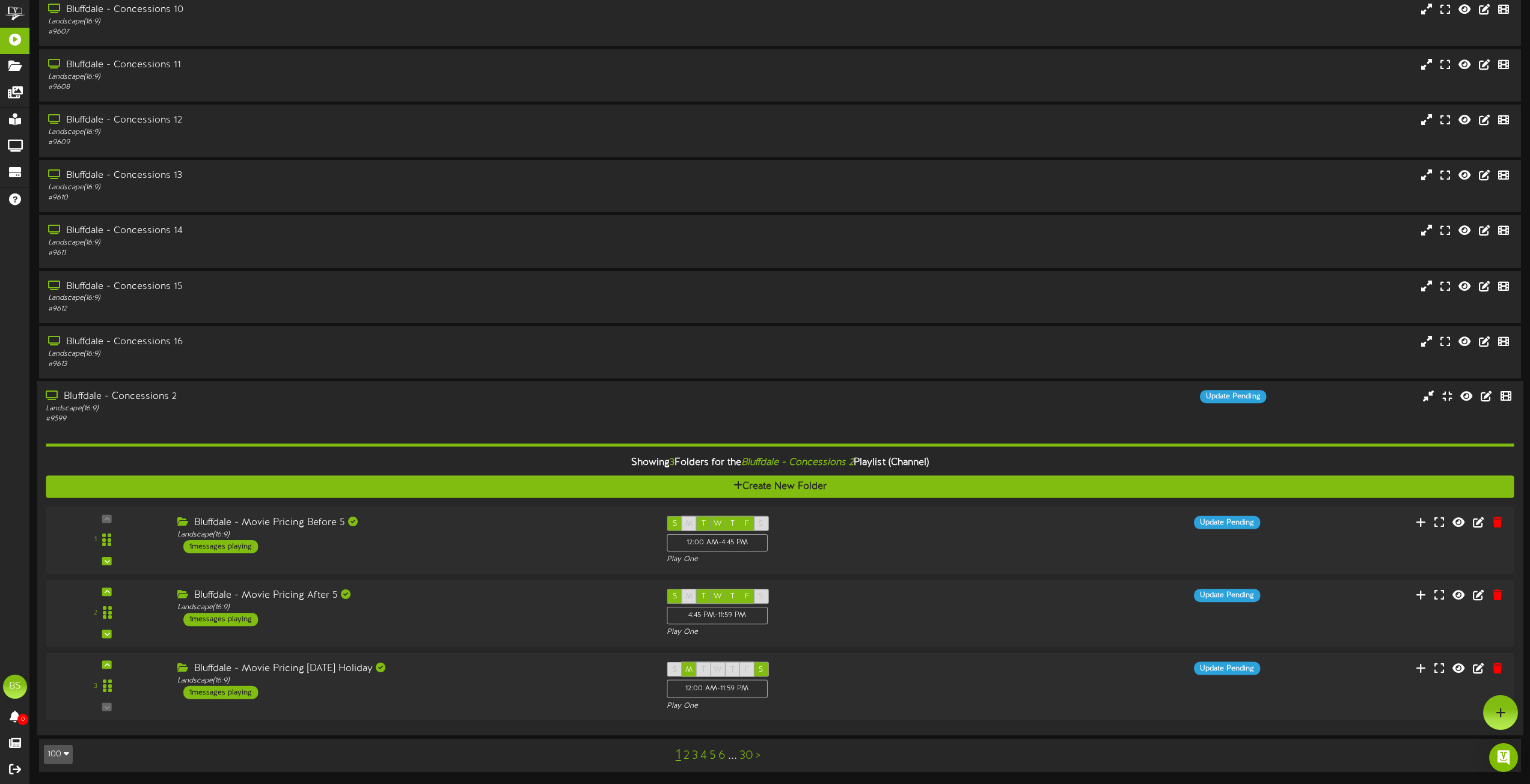
click at [150, 391] on div "Bluffdale - Concessions 2" at bounding box center [347, 397] width 601 height 14
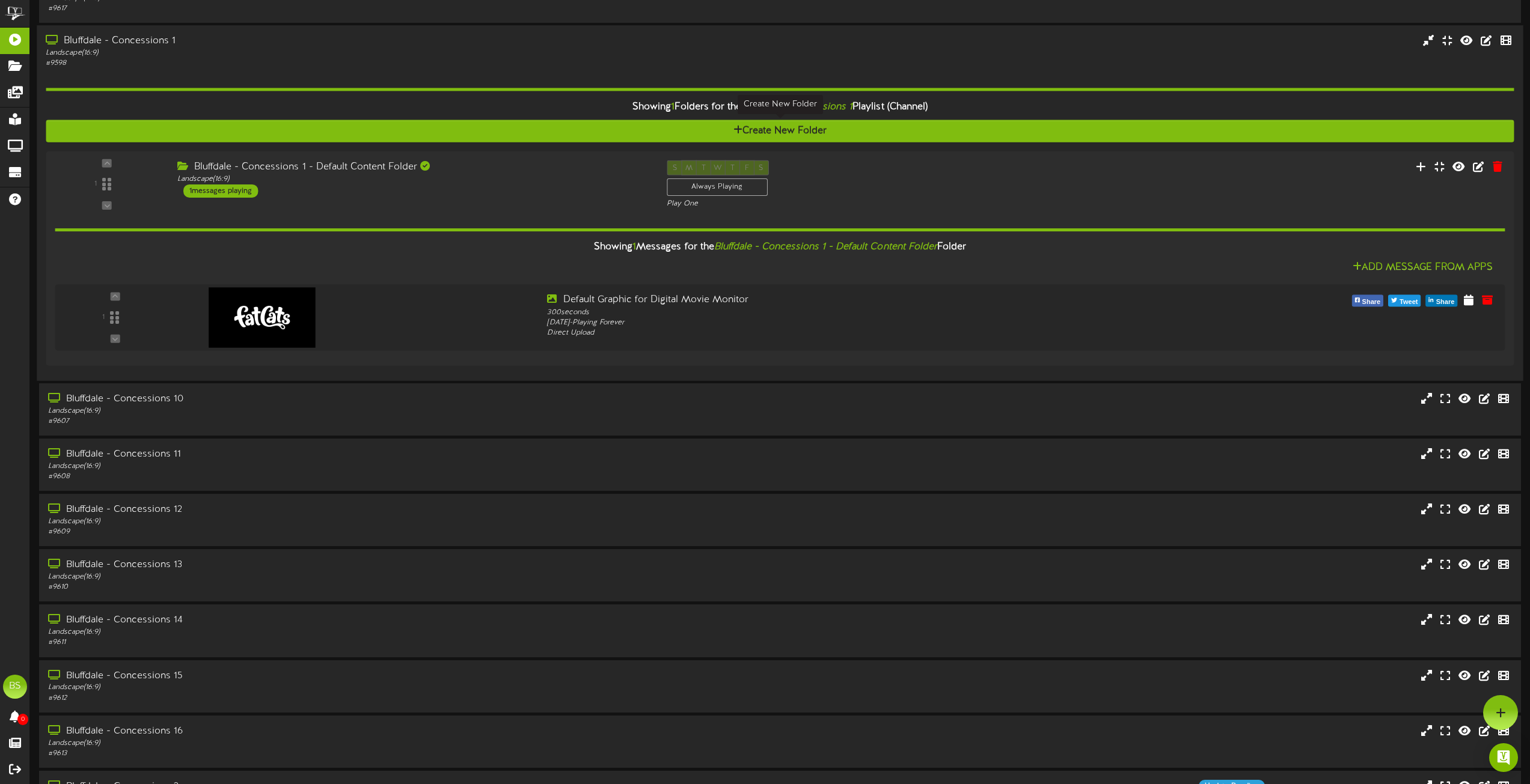
scroll to position [42, 0]
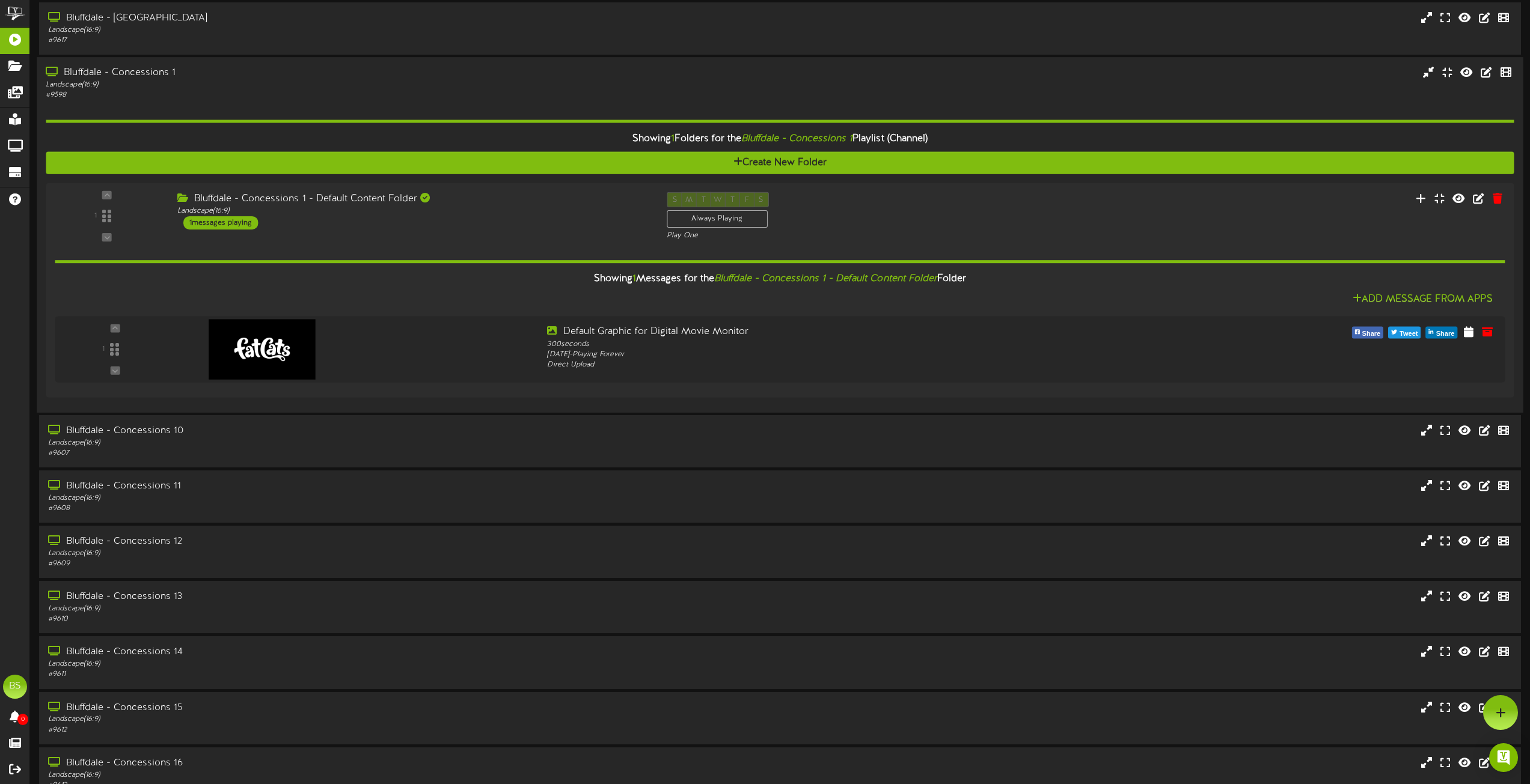
click at [134, 76] on div "Bluffdale - Concessions 1" at bounding box center [347, 73] width 601 height 14
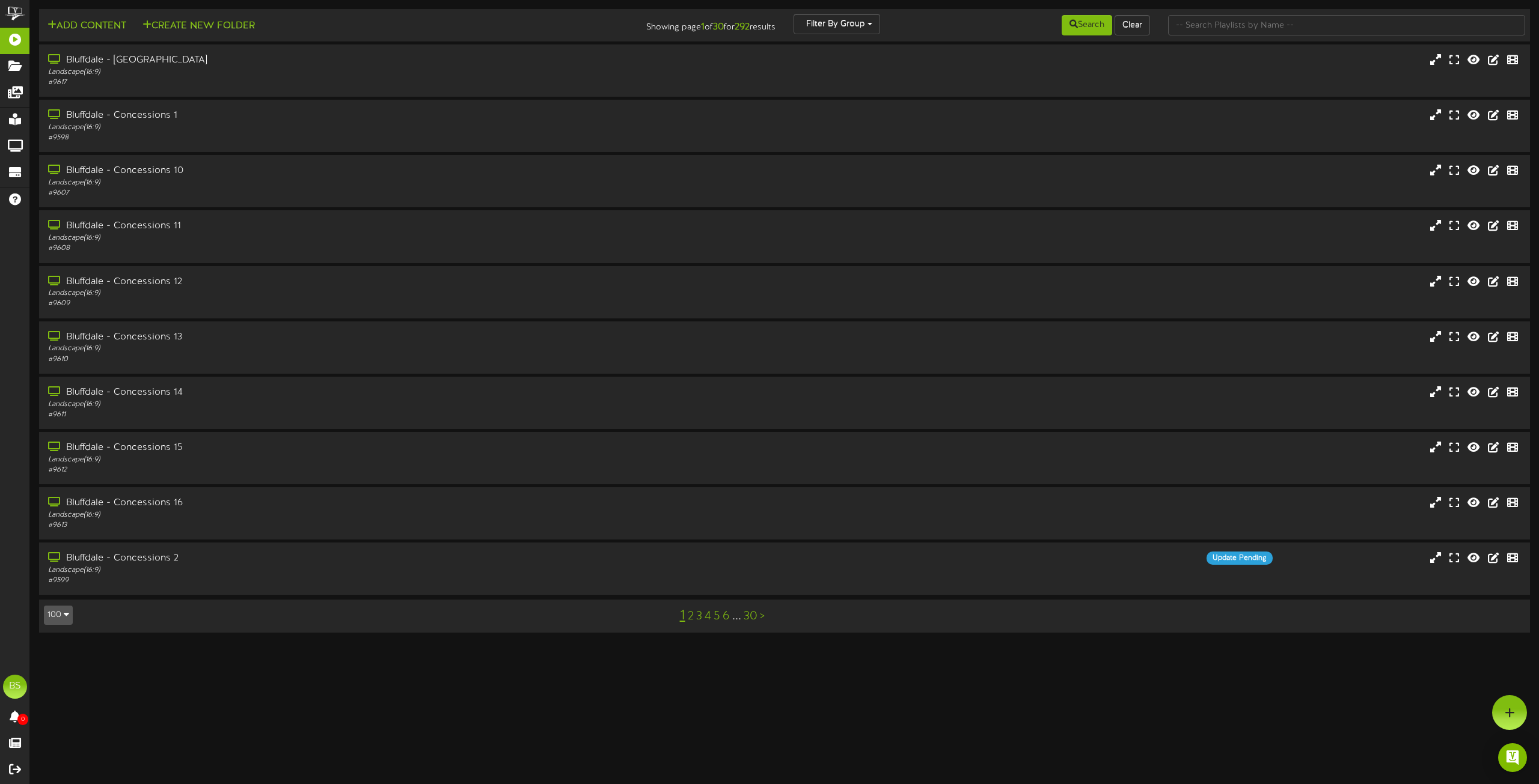
click at [67, 618] on icon "button" at bounding box center [66, 614] width 5 height 8
click at [59, 594] on div "100" at bounding box center [56, 592] width 23 height 18
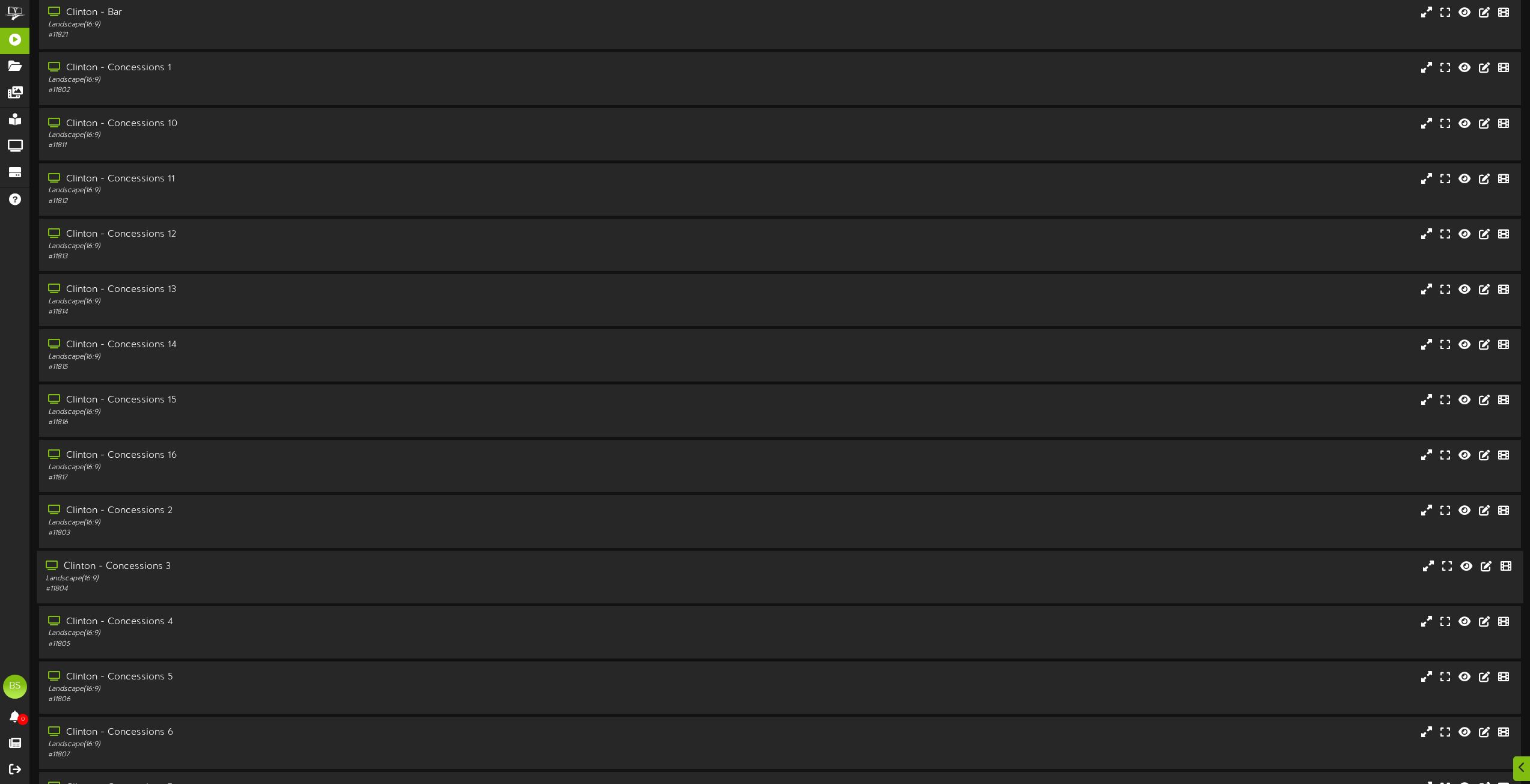
scroll to position [2043, 0]
click at [154, 392] on div "Clinton - Concessions 2" at bounding box center [347, 397] width 601 height 14
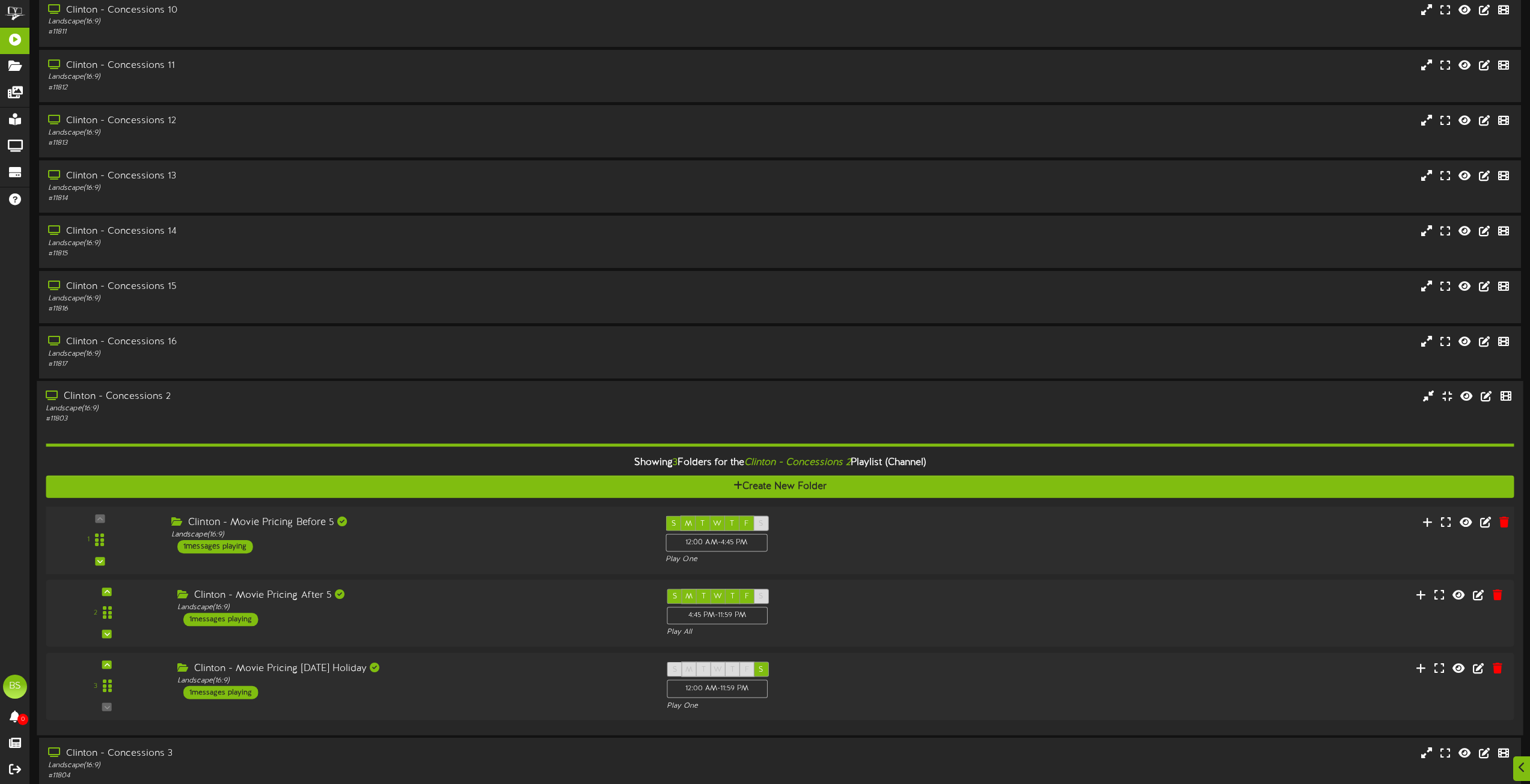
click at [231, 547] on div "1 messages playing" at bounding box center [215, 547] width 76 height 13
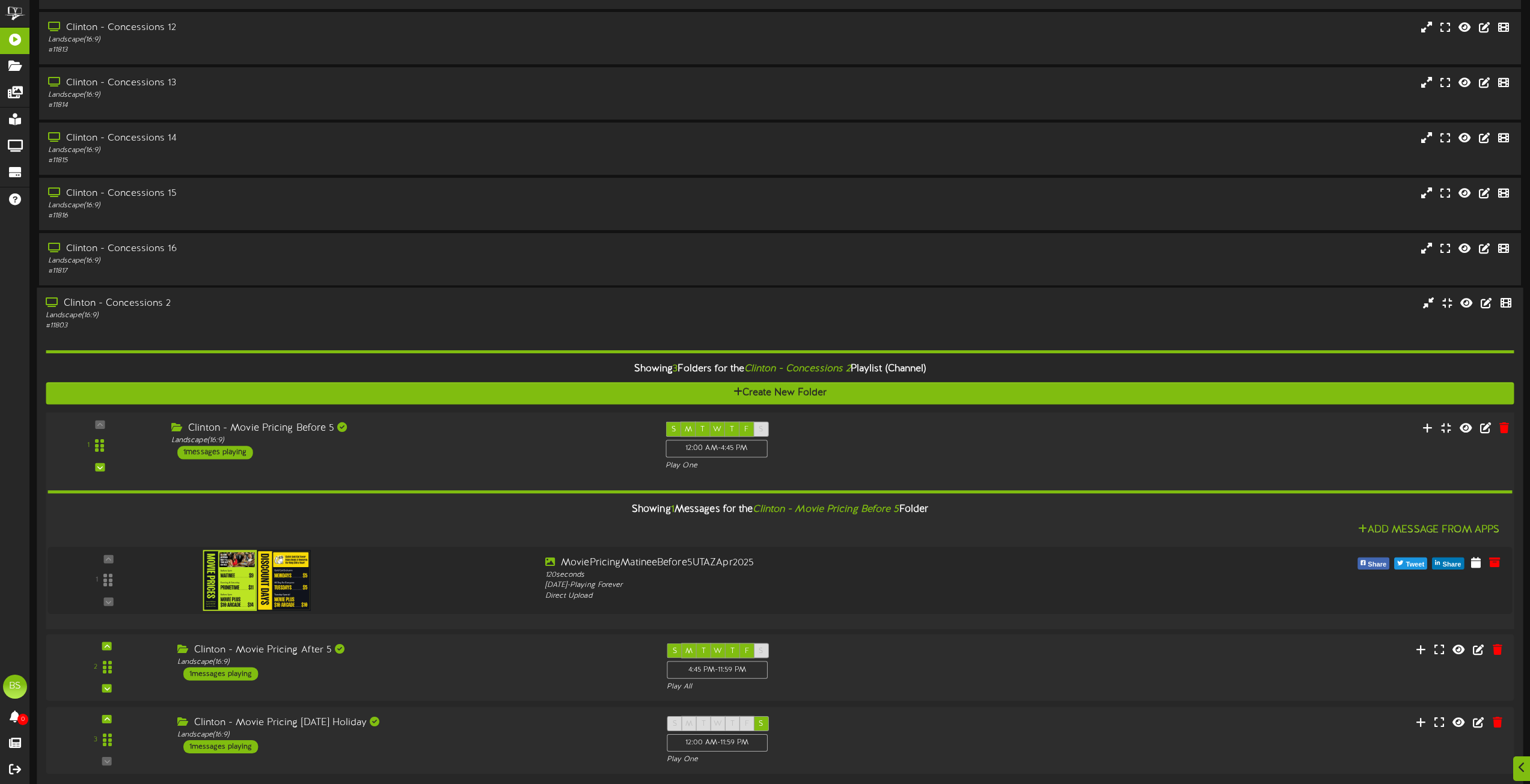
scroll to position [2344, 0]
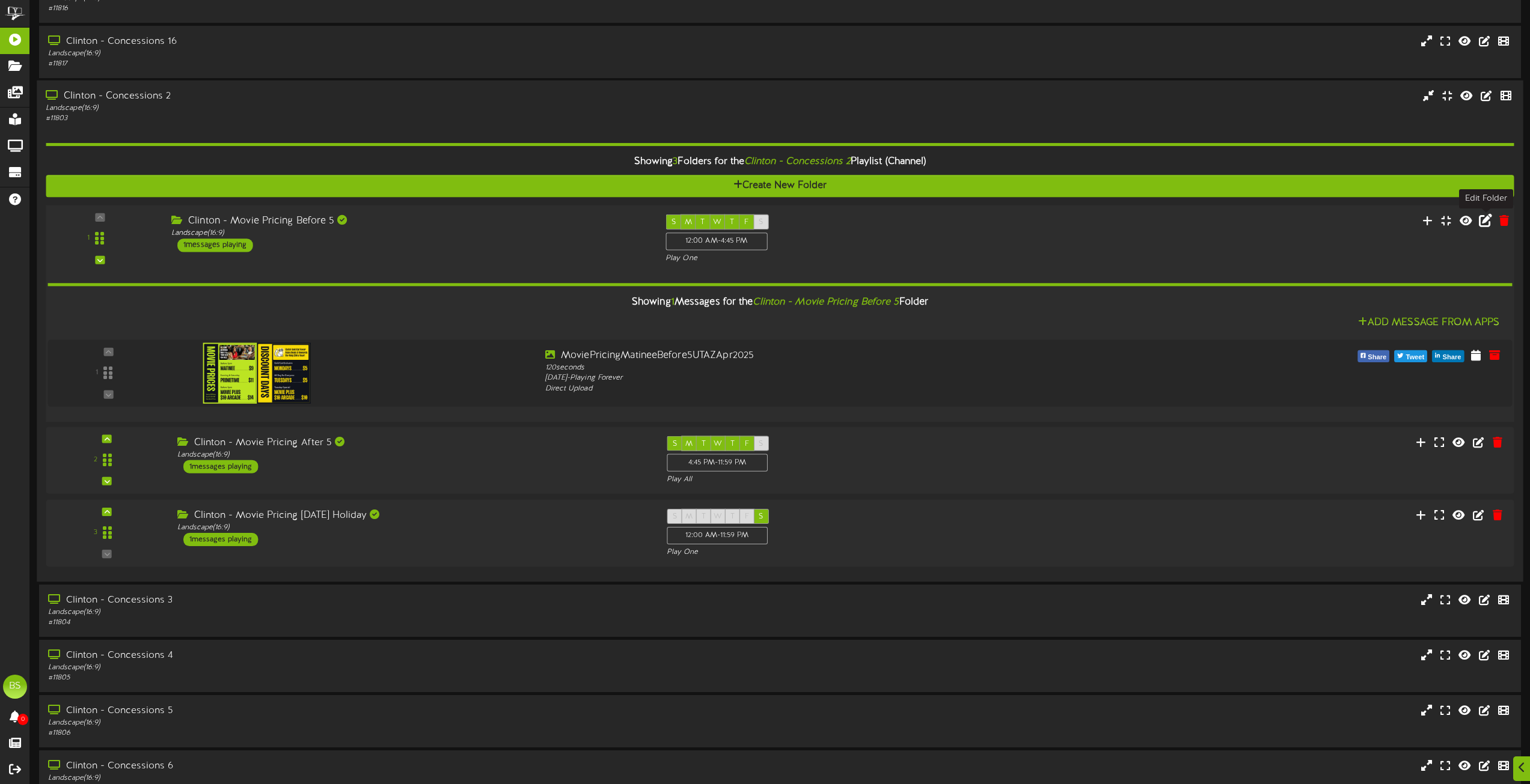
click at [1483, 224] on icon at bounding box center [1486, 221] width 13 height 13
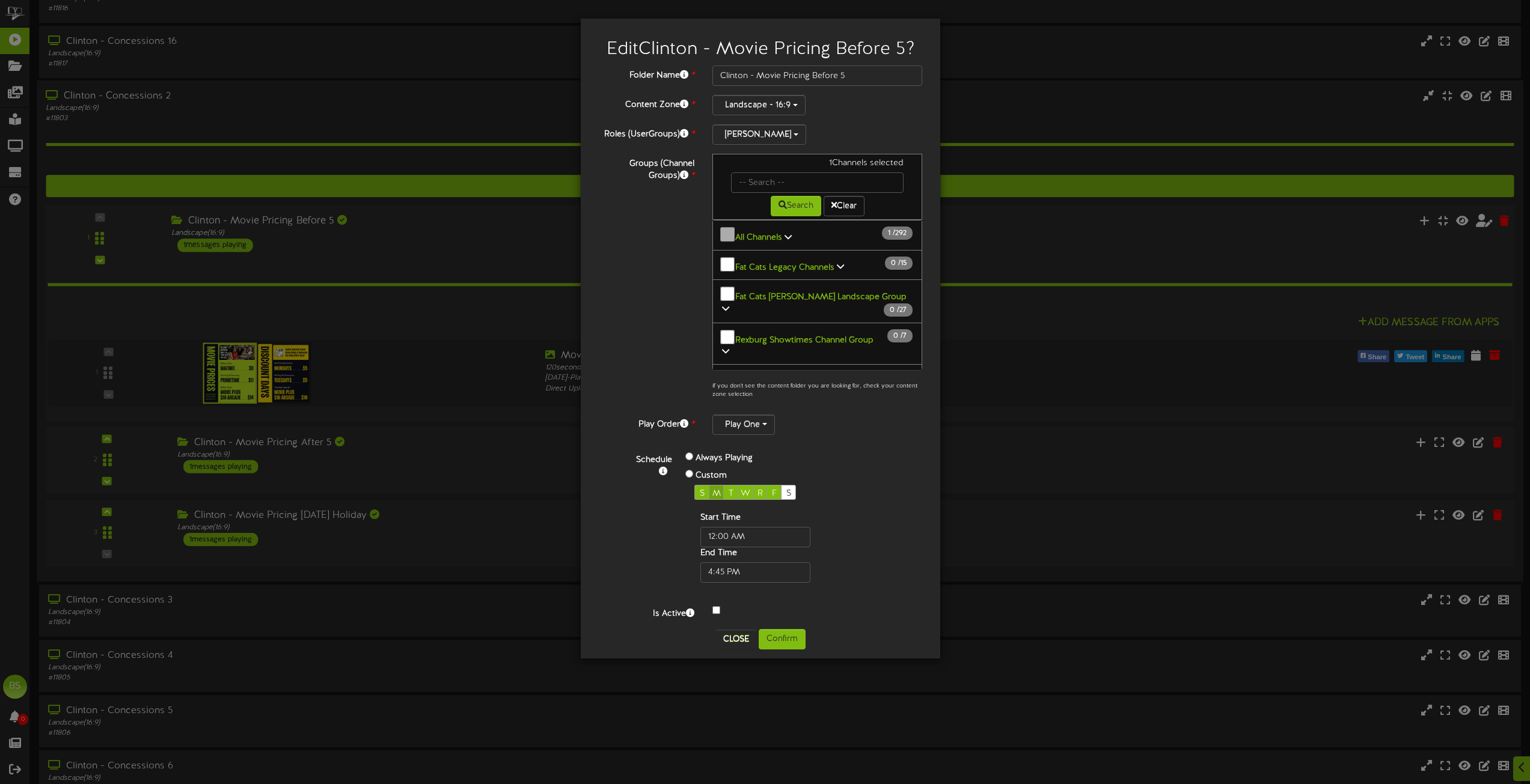
click at [715, 493] on span "M" at bounding box center [717, 493] width 8 height 9
click at [781, 640] on button "Confirm" at bounding box center [783, 640] width 47 height 21
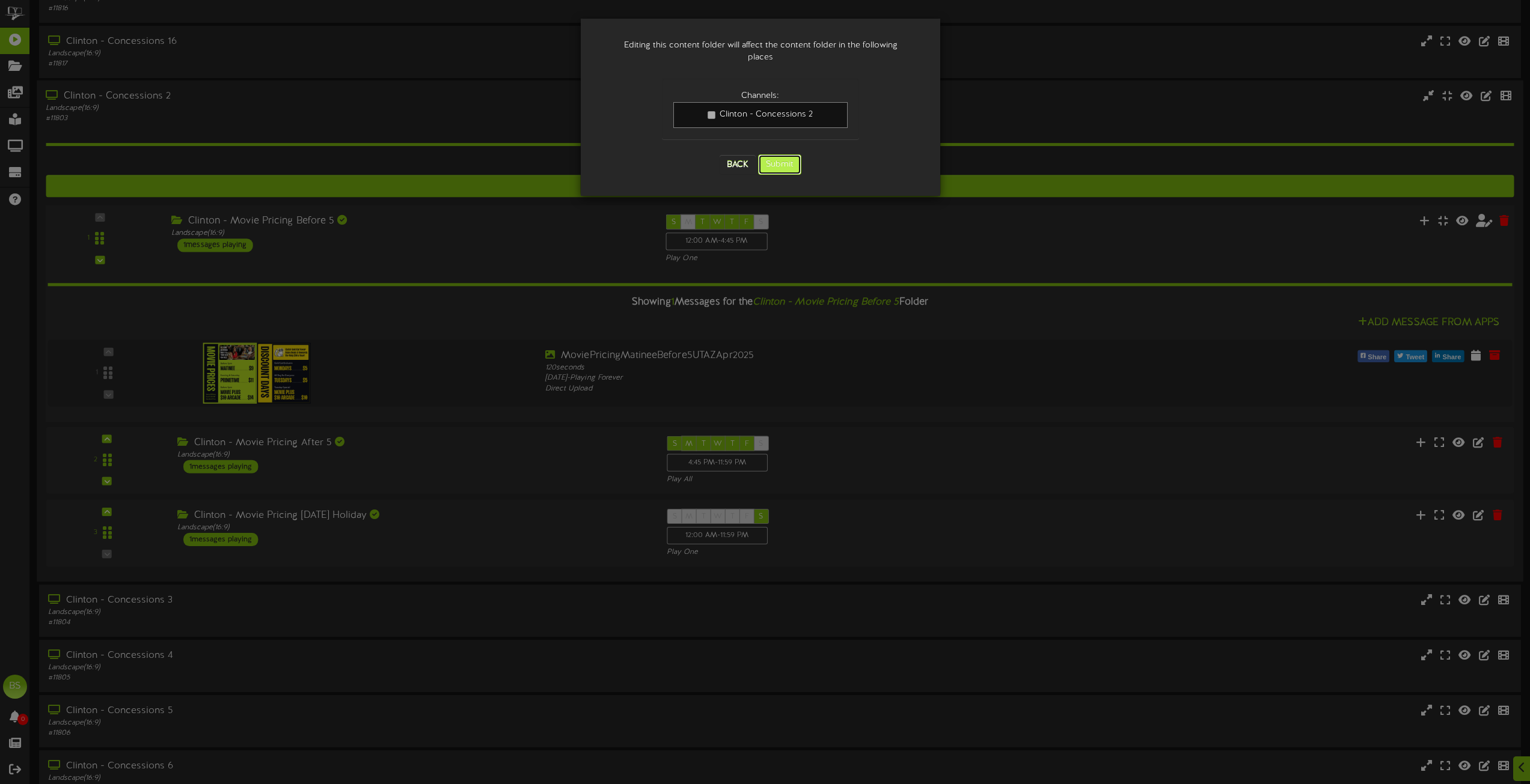
click at [787, 157] on button "Submit" at bounding box center [780, 165] width 44 height 21
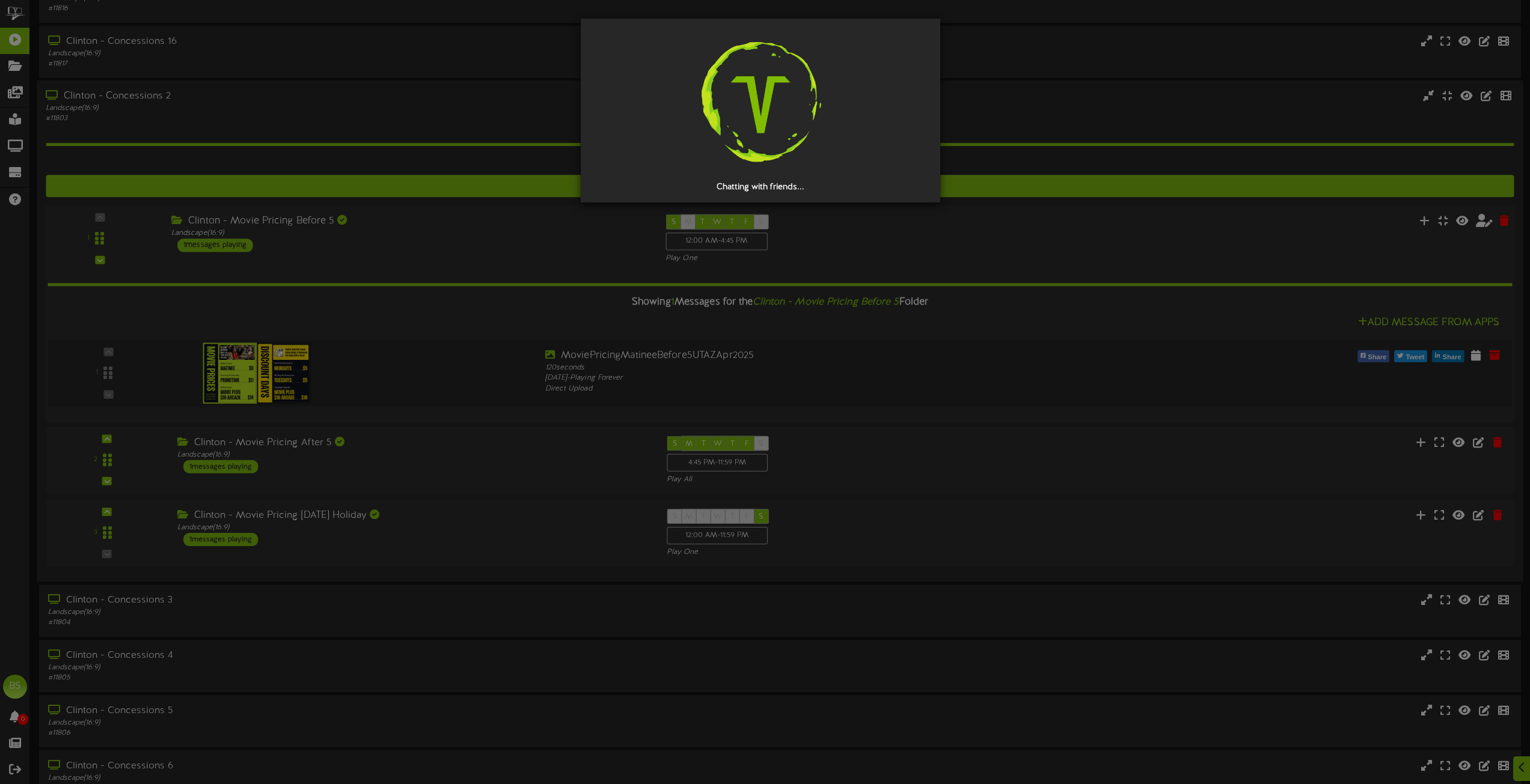
scroll to position [0, 0]
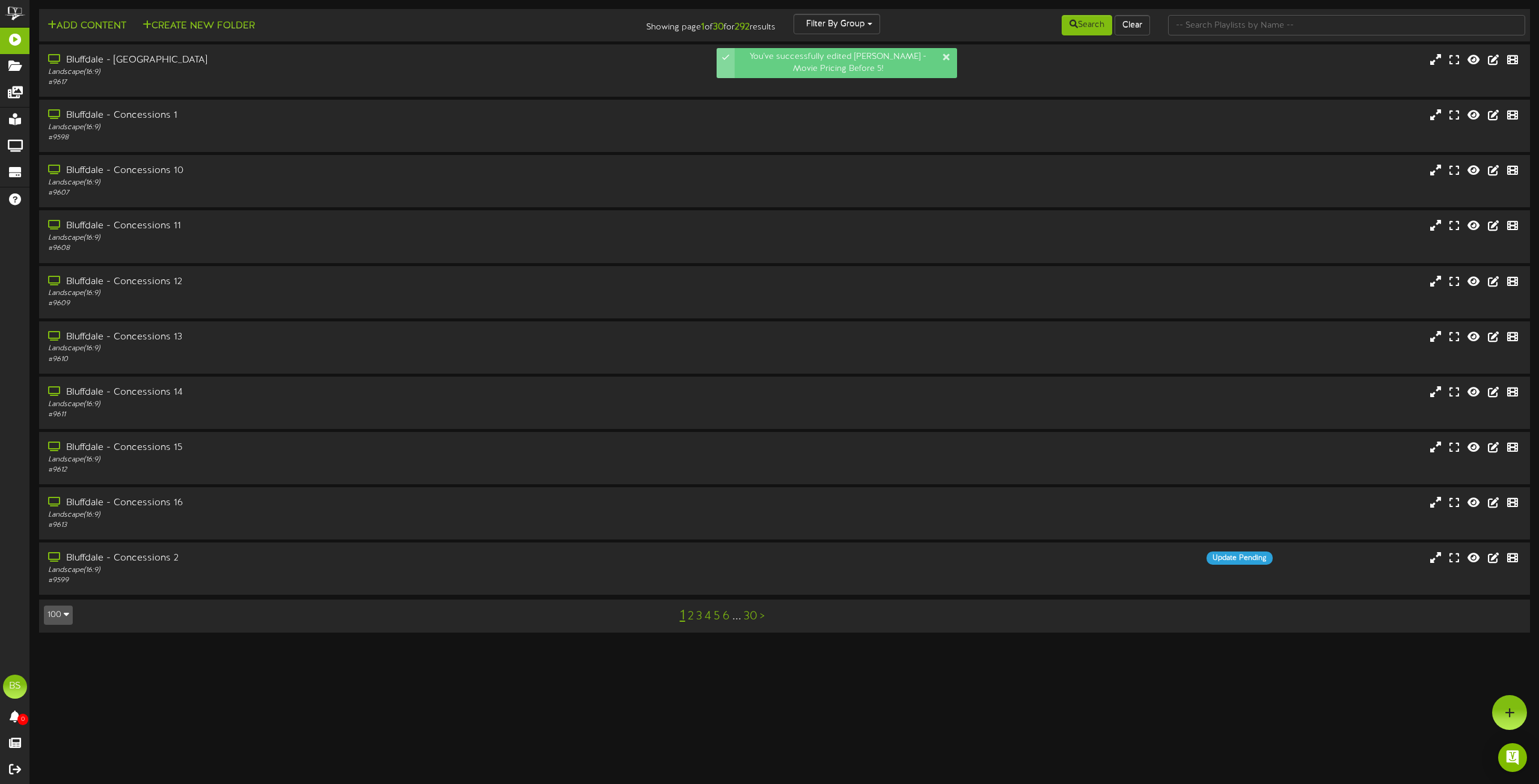
click at [63, 620] on button "100" at bounding box center [59, 615] width 29 height 19
click at [51, 597] on div "100" at bounding box center [56, 592] width 23 height 18
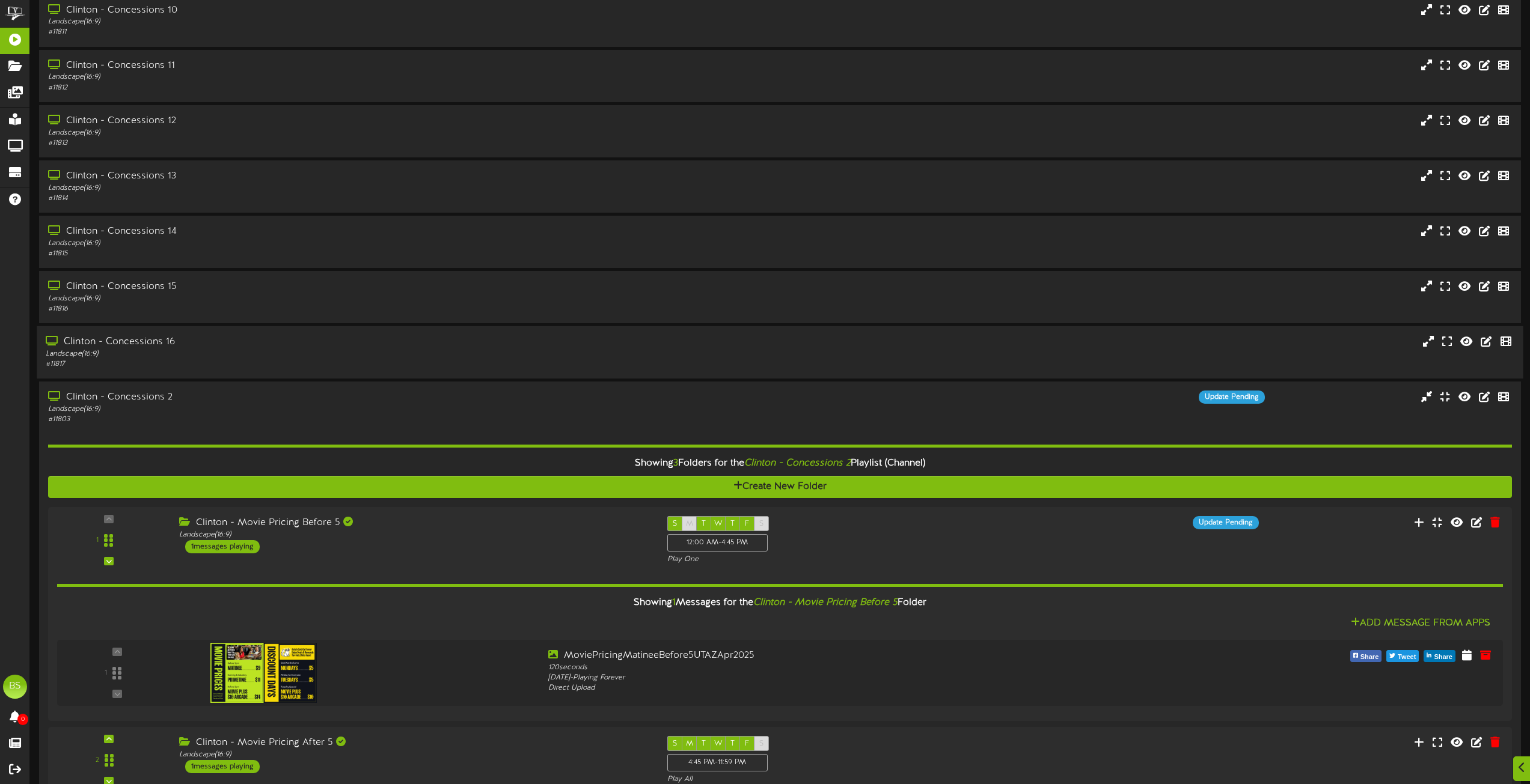
scroll to position [2284, 0]
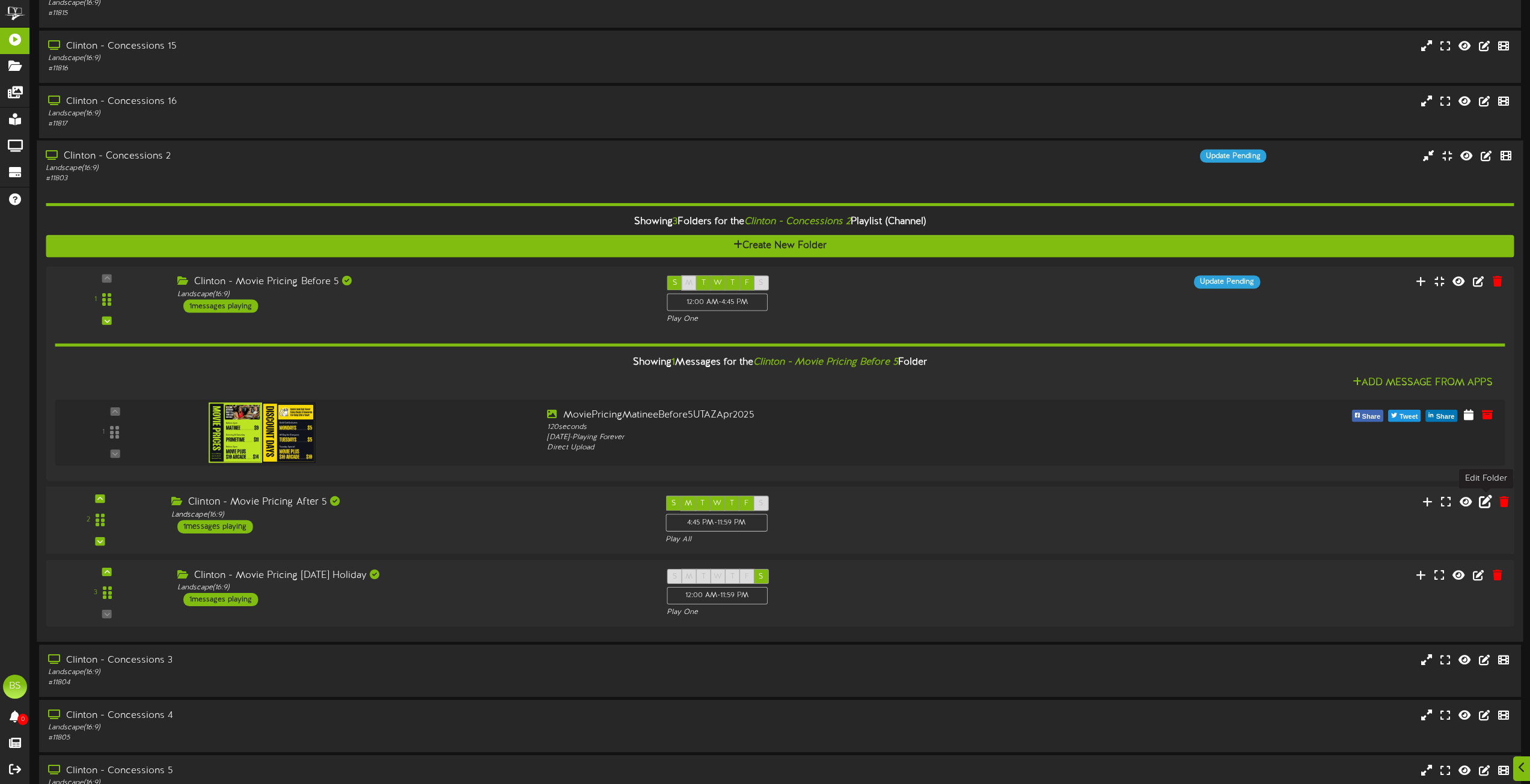
click at [1488, 501] on icon at bounding box center [1486, 502] width 13 height 13
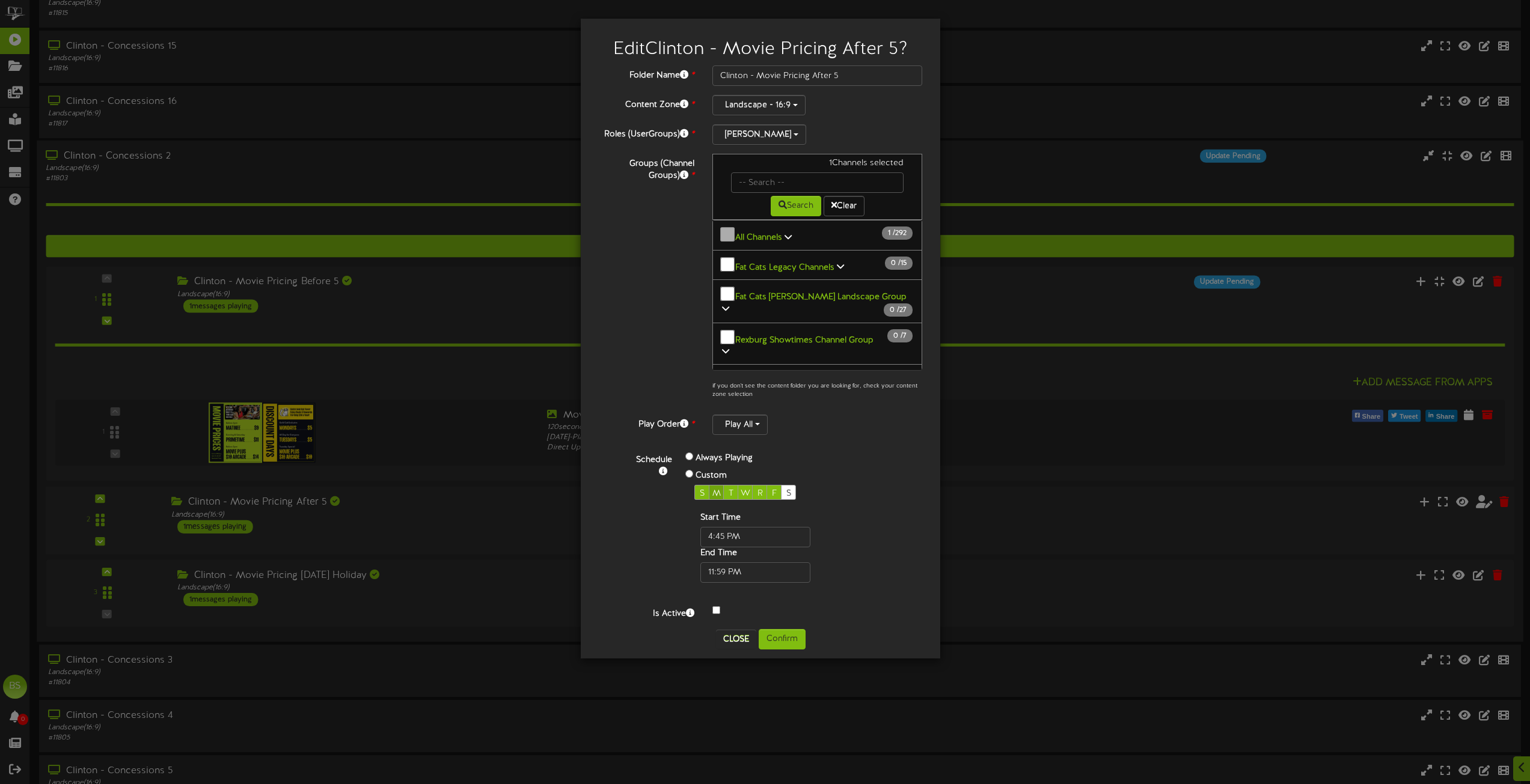
click at [714, 491] on span "M" at bounding box center [717, 493] width 8 height 9
click at [786, 641] on button "Confirm" at bounding box center [783, 640] width 47 height 21
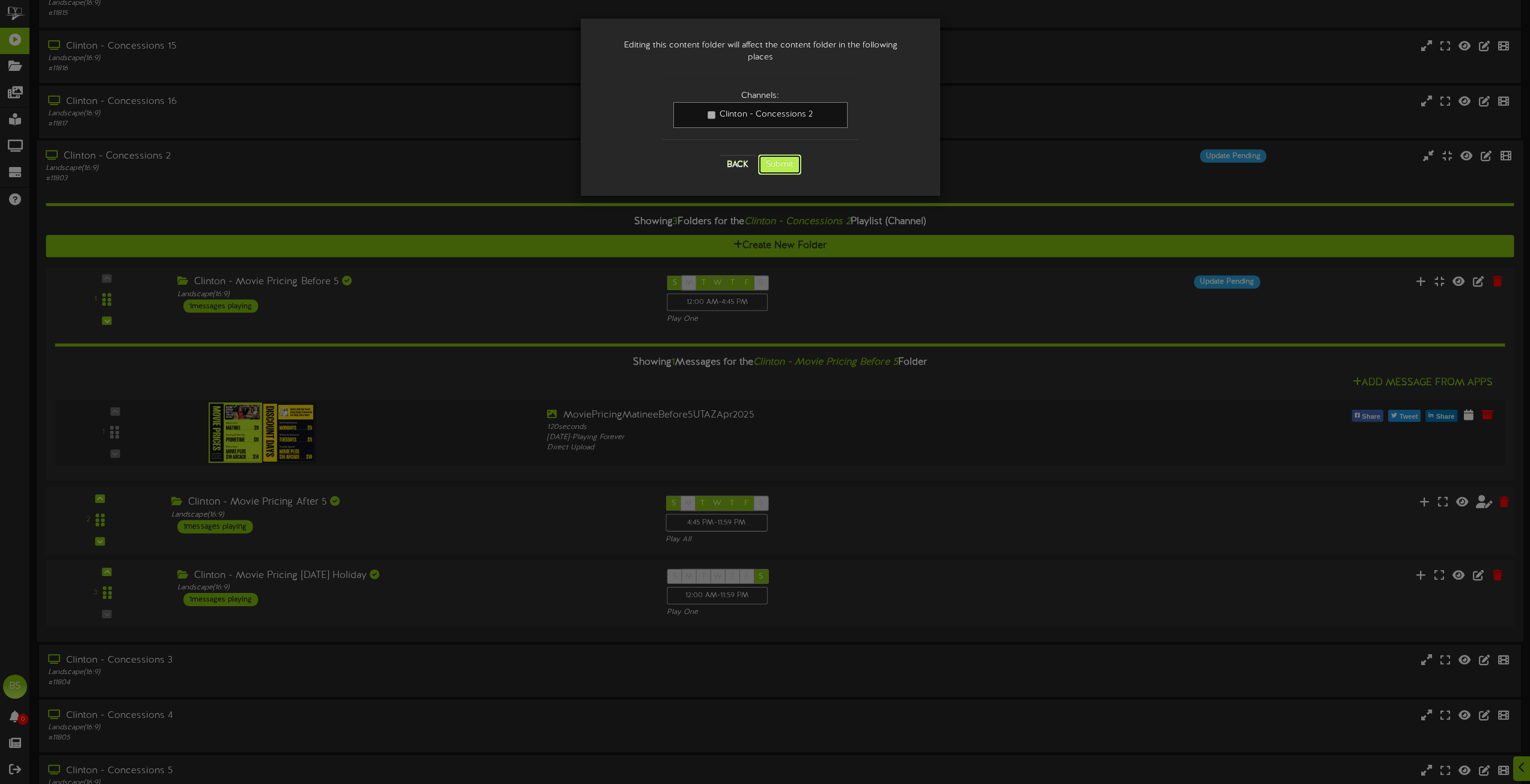
click at [778, 155] on button "Submit" at bounding box center [780, 165] width 44 height 21
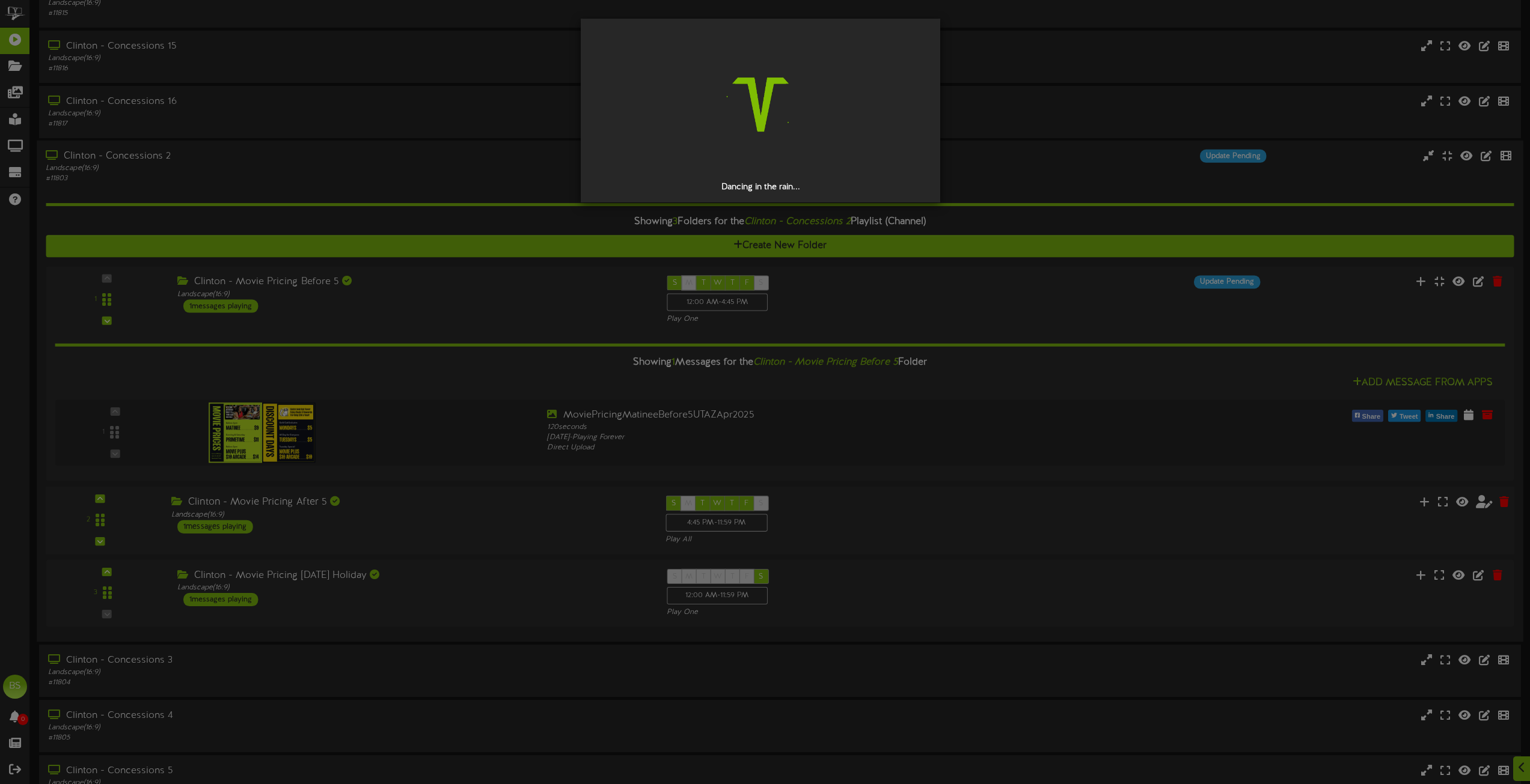
scroll to position [0, 0]
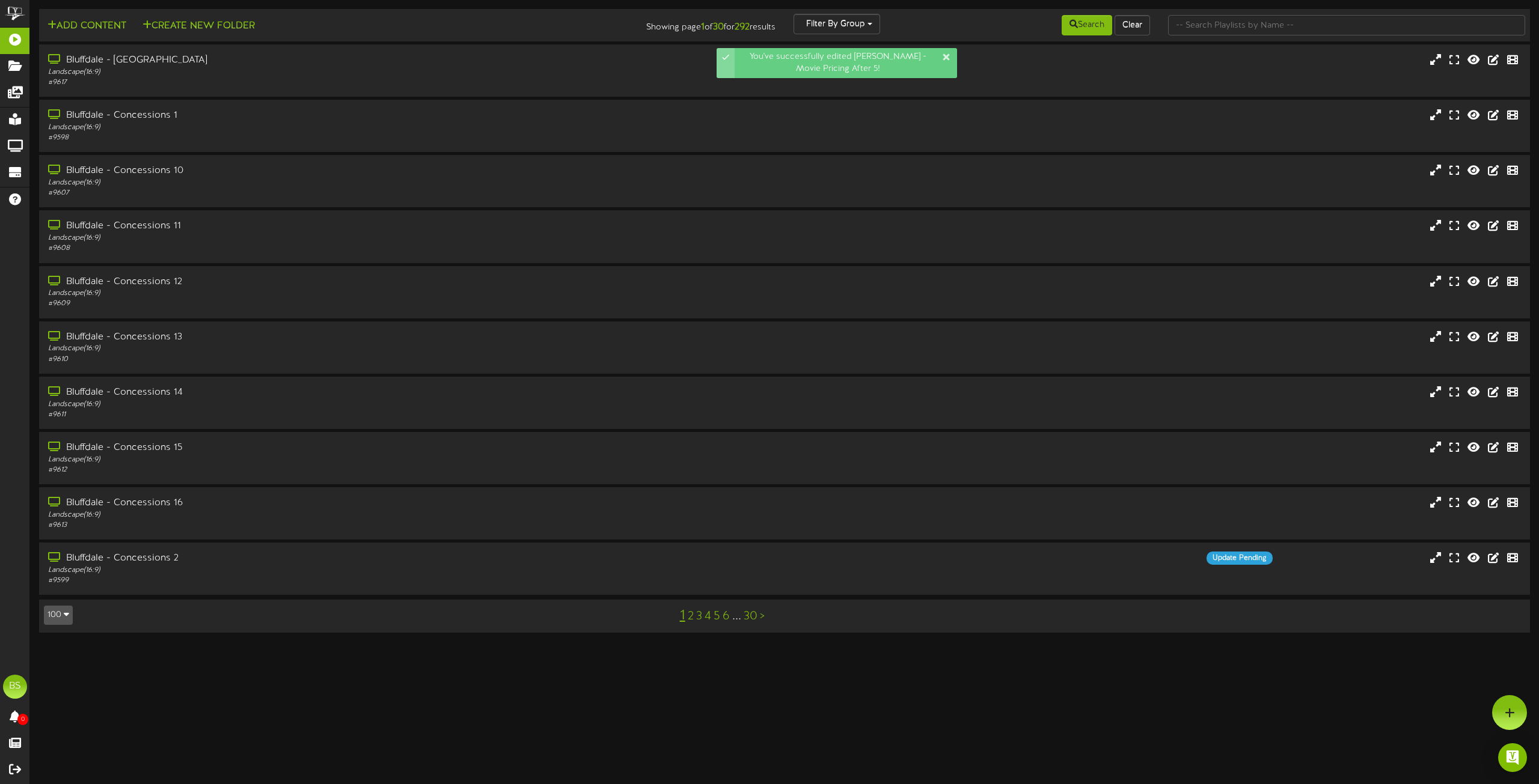
click at [59, 615] on button "100" at bounding box center [59, 615] width 29 height 19
click at [56, 595] on div "100" at bounding box center [56, 592] width 23 height 18
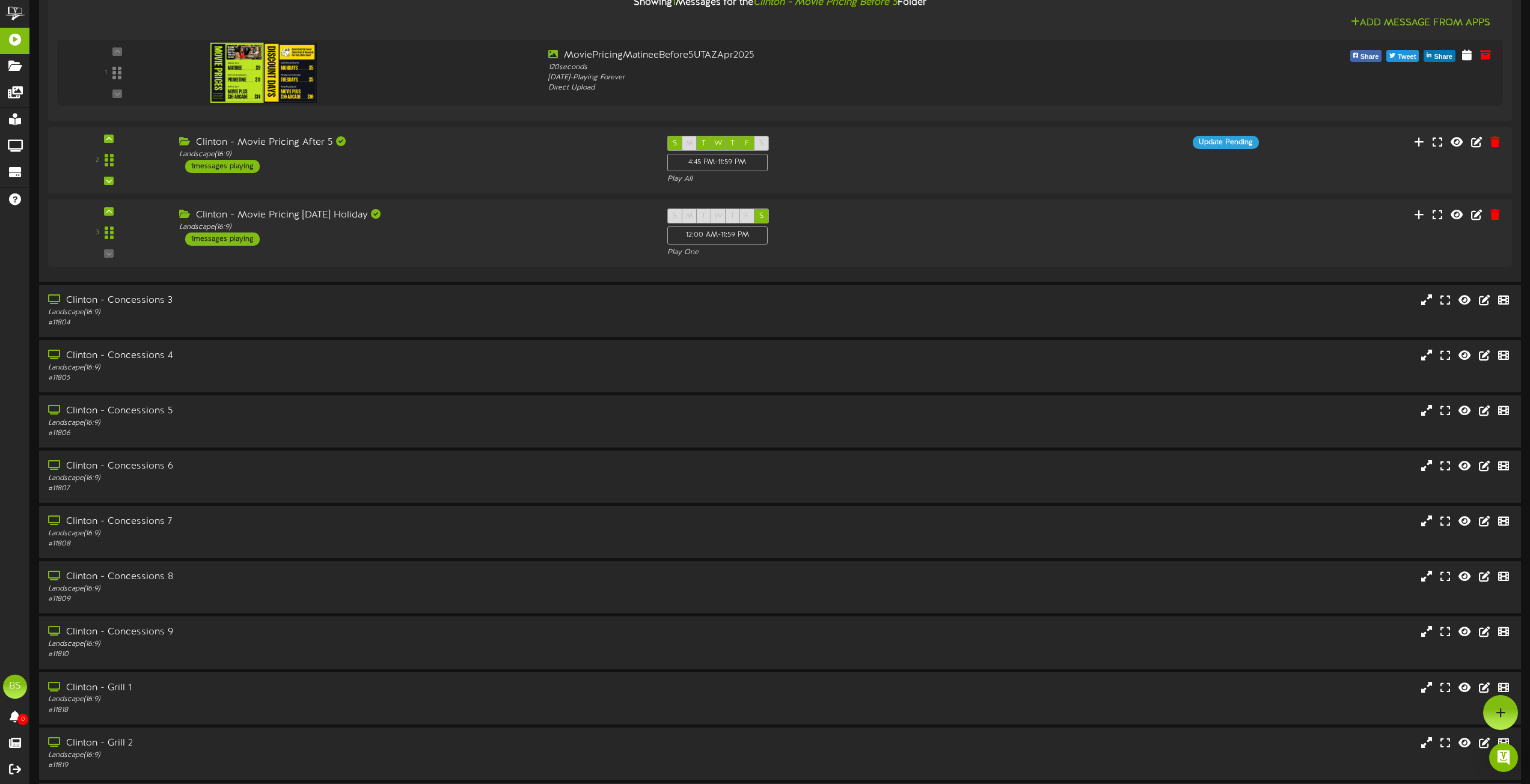
scroll to position [2584, 0]
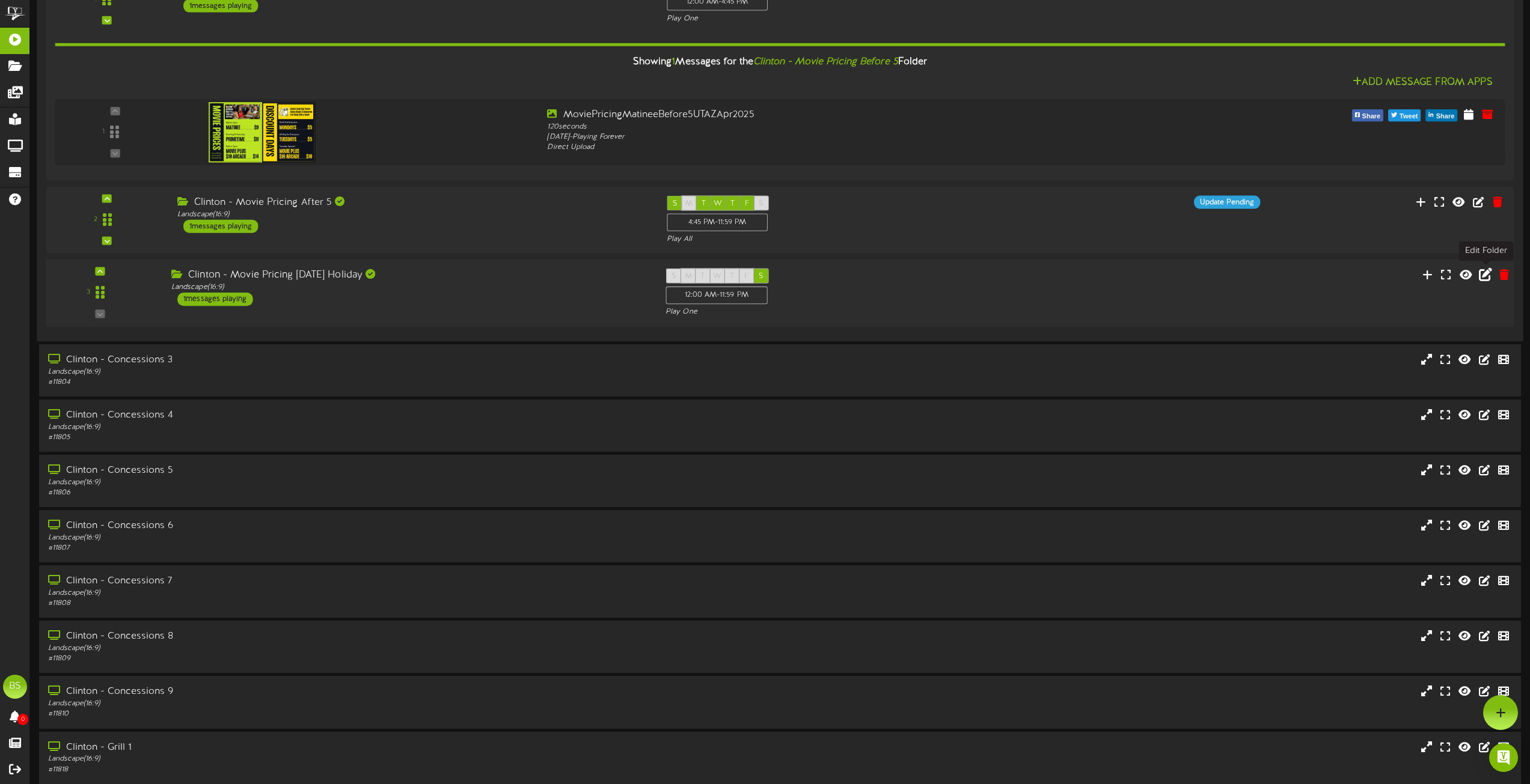
click at [1488, 277] on icon at bounding box center [1486, 274] width 13 height 13
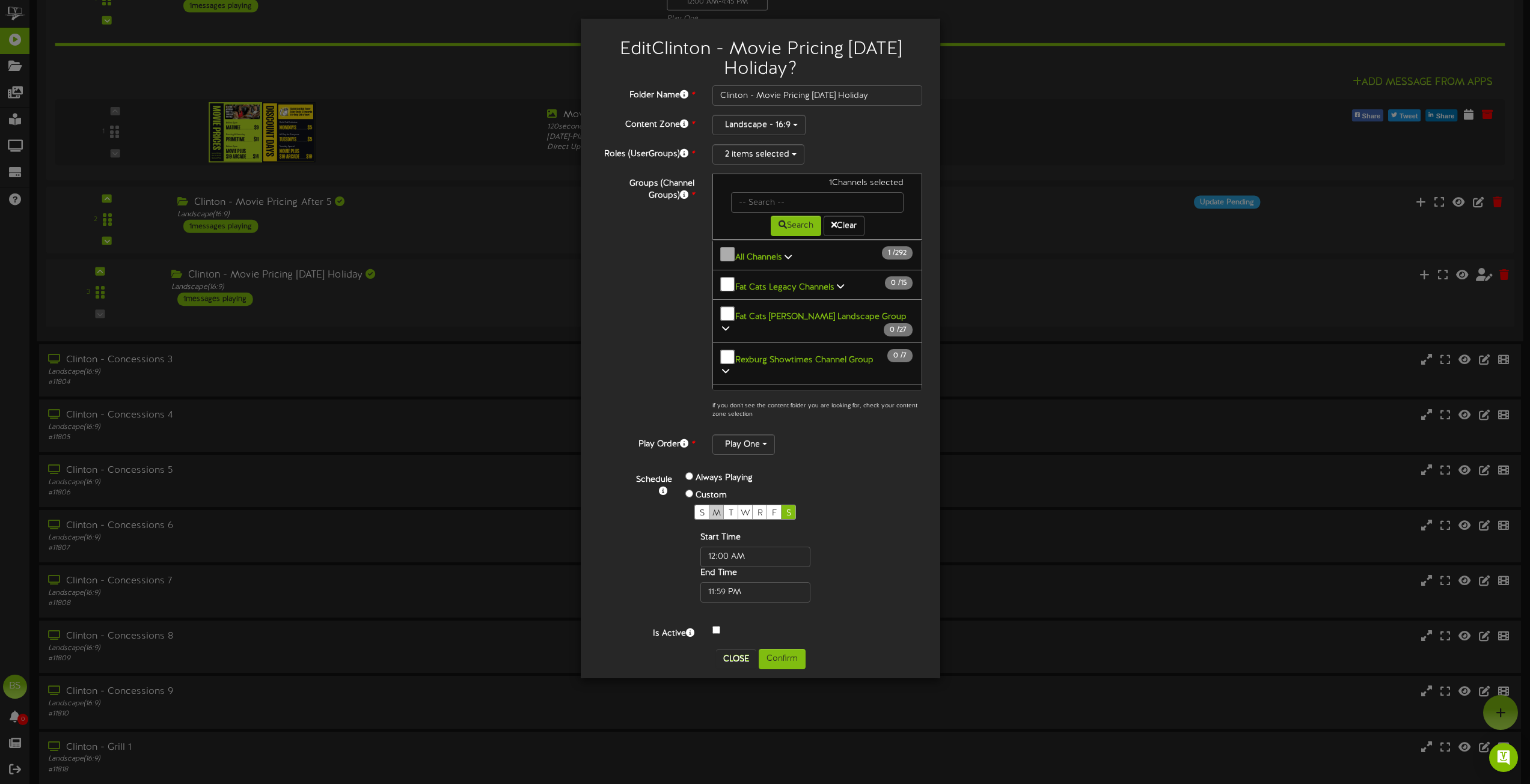
click at [716, 509] on span "M" at bounding box center [717, 513] width 8 height 9
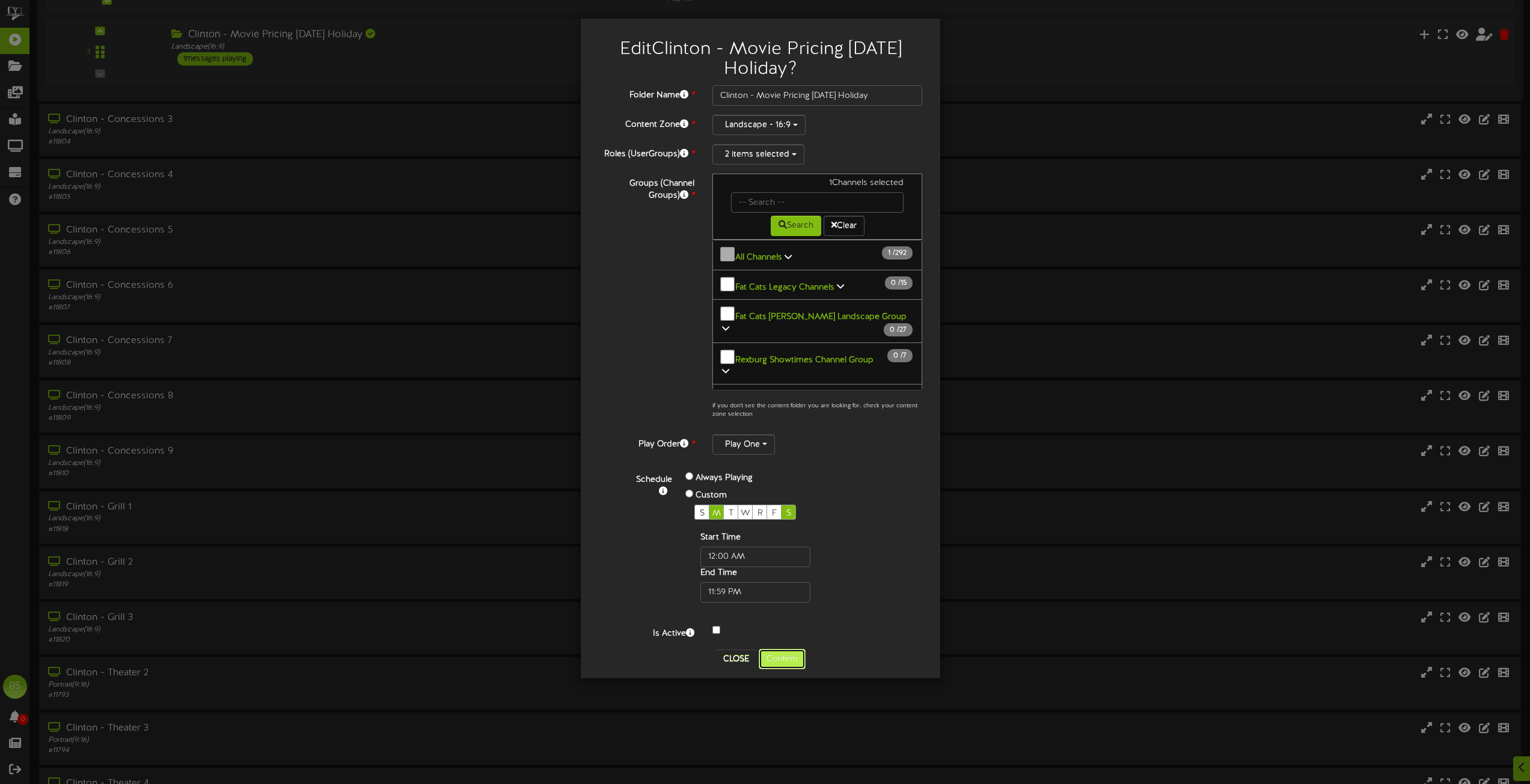
click at [781, 666] on button "Confirm" at bounding box center [783, 659] width 47 height 21
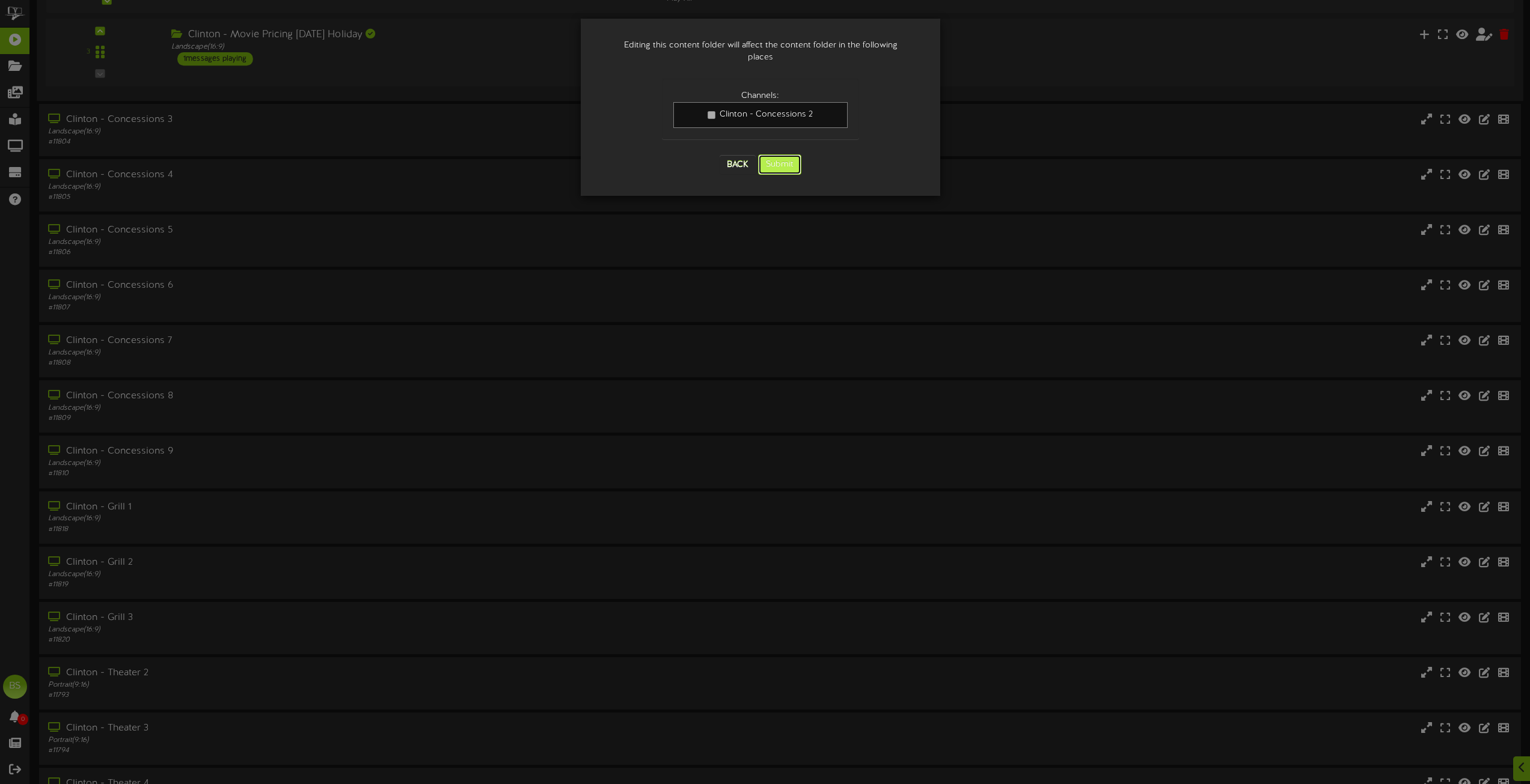
click at [789, 155] on button "Submit" at bounding box center [780, 165] width 44 height 21
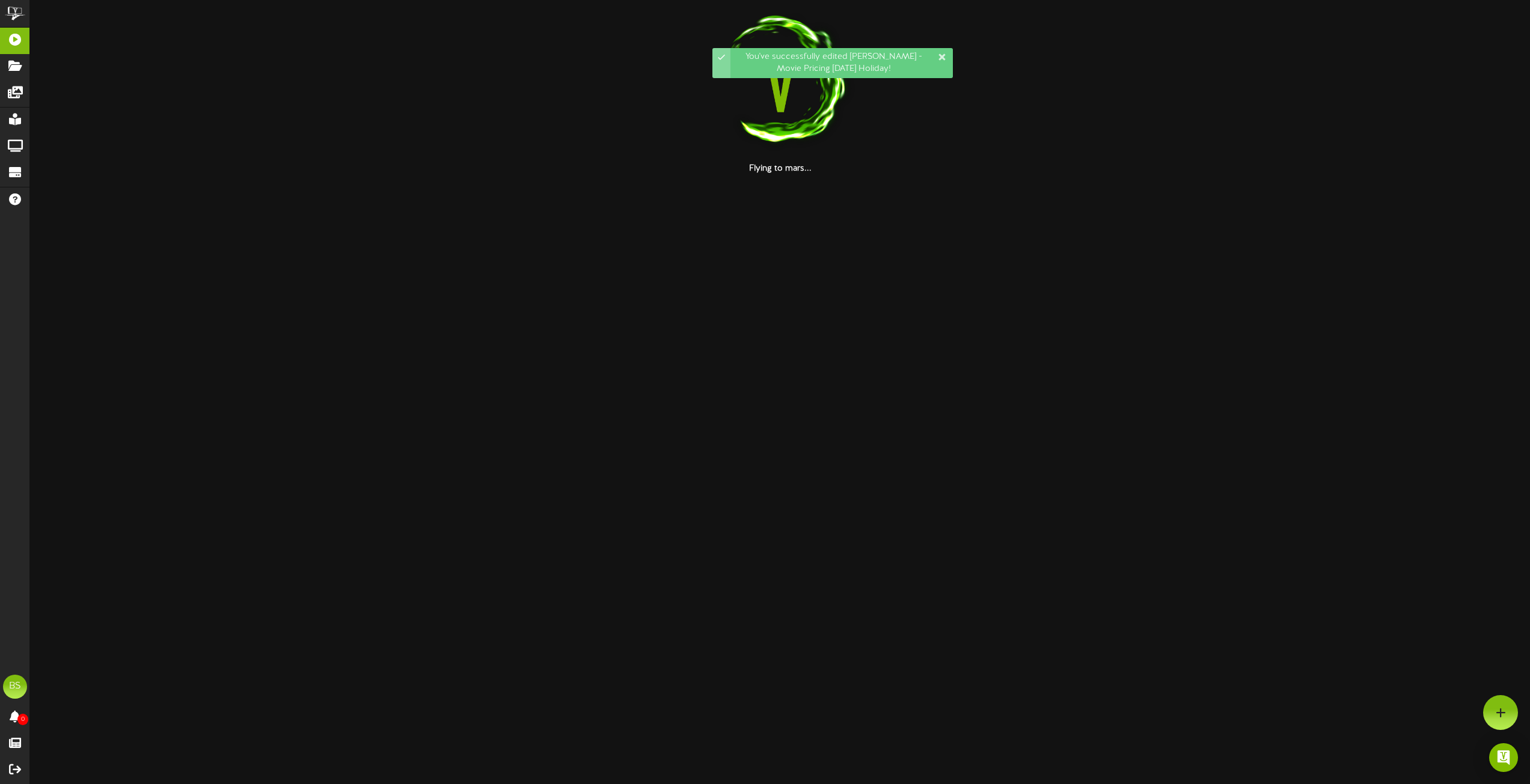
scroll to position [0, 0]
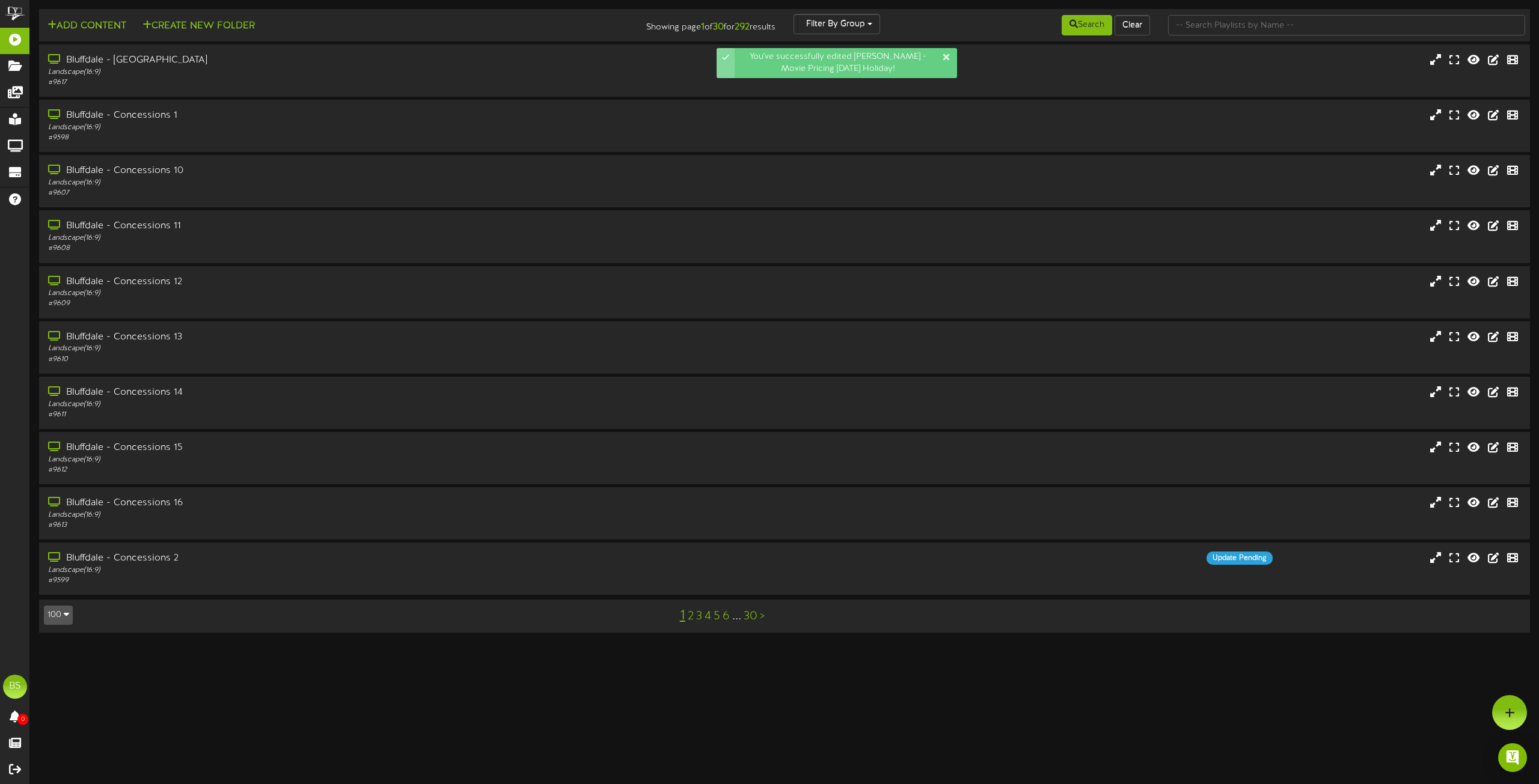
click at [65, 611] on icon "button" at bounding box center [66, 614] width 5 height 8
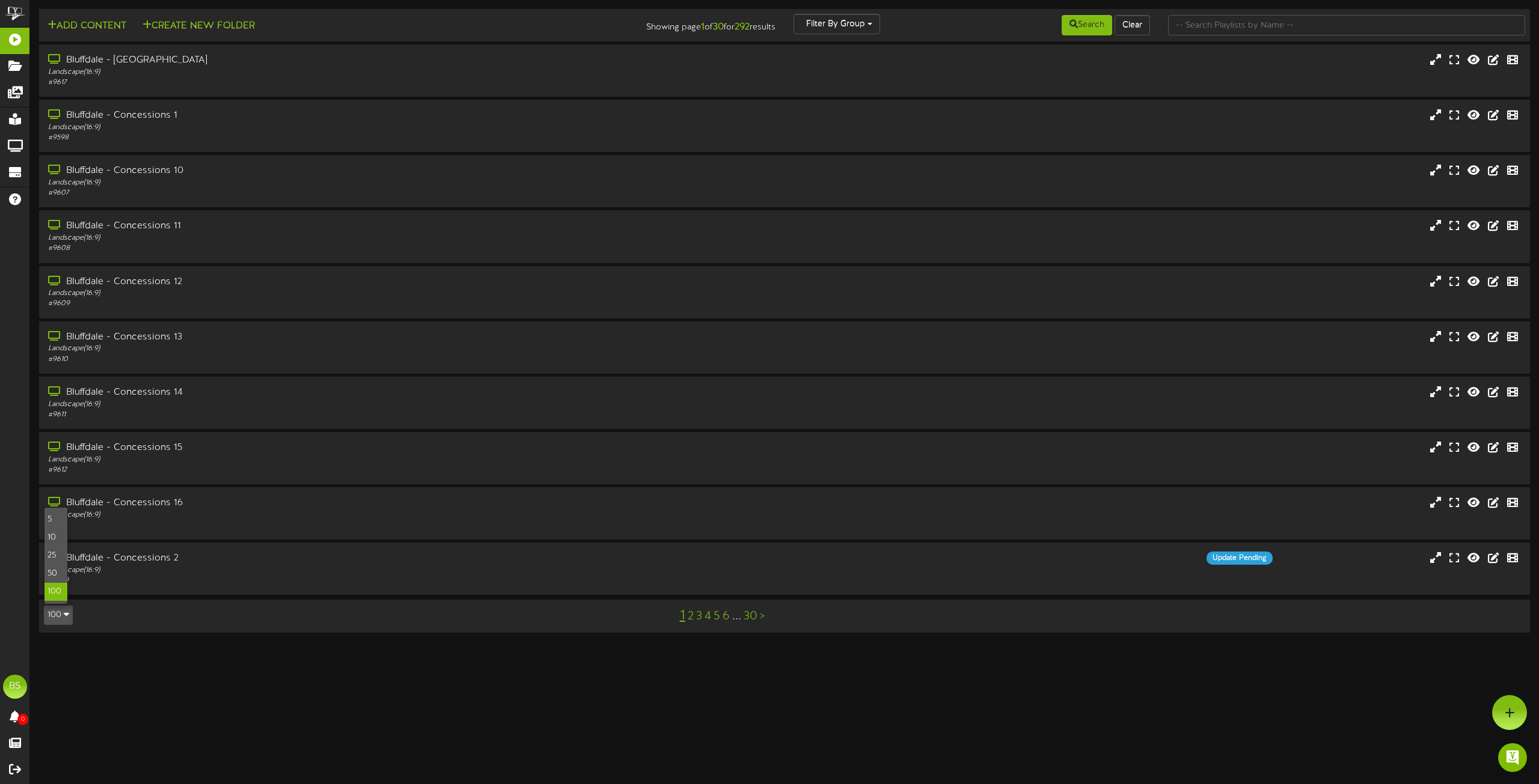
click at [57, 593] on div "100" at bounding box center [56, 592] width 23 height 18
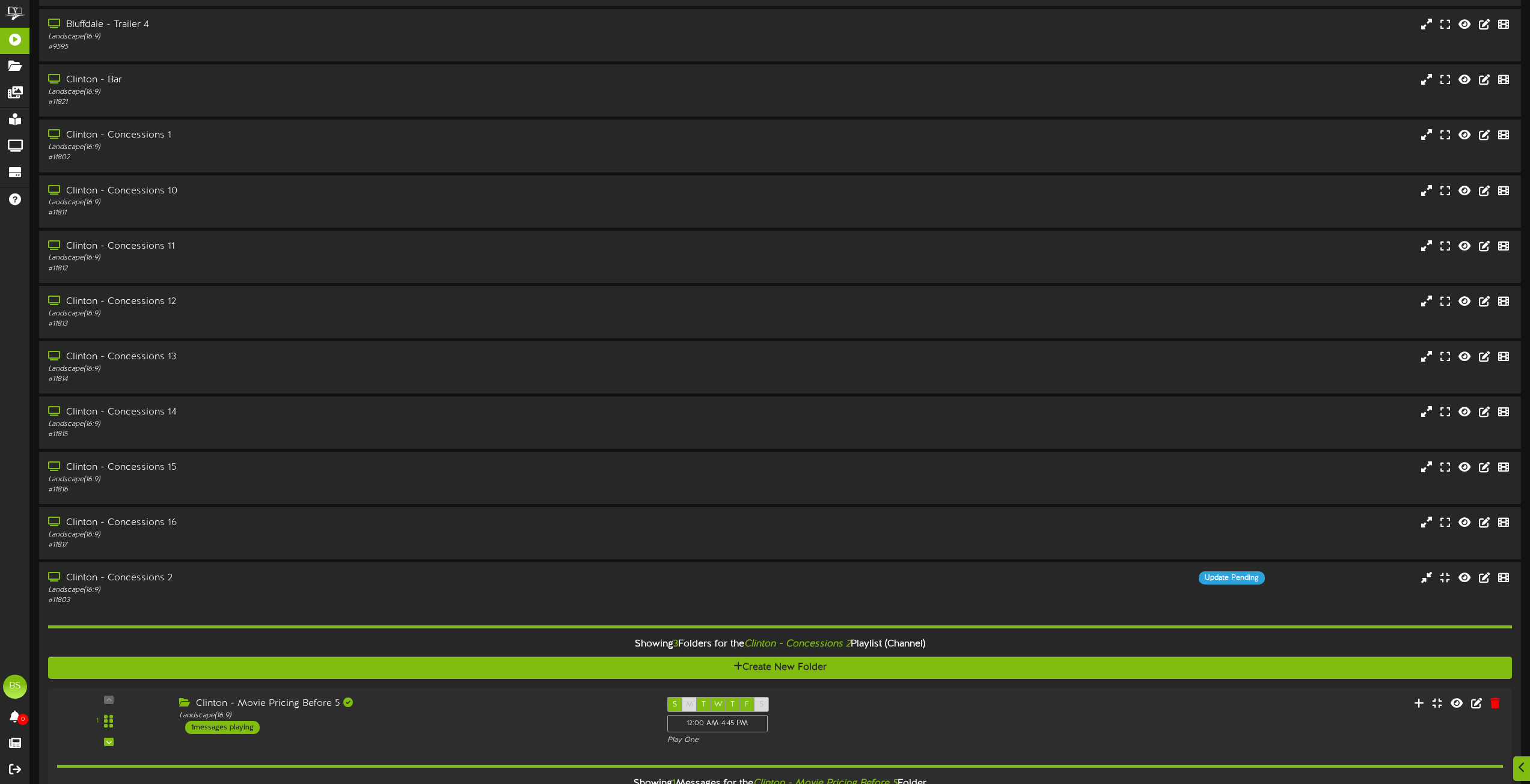
scroll to position [2284, 0]
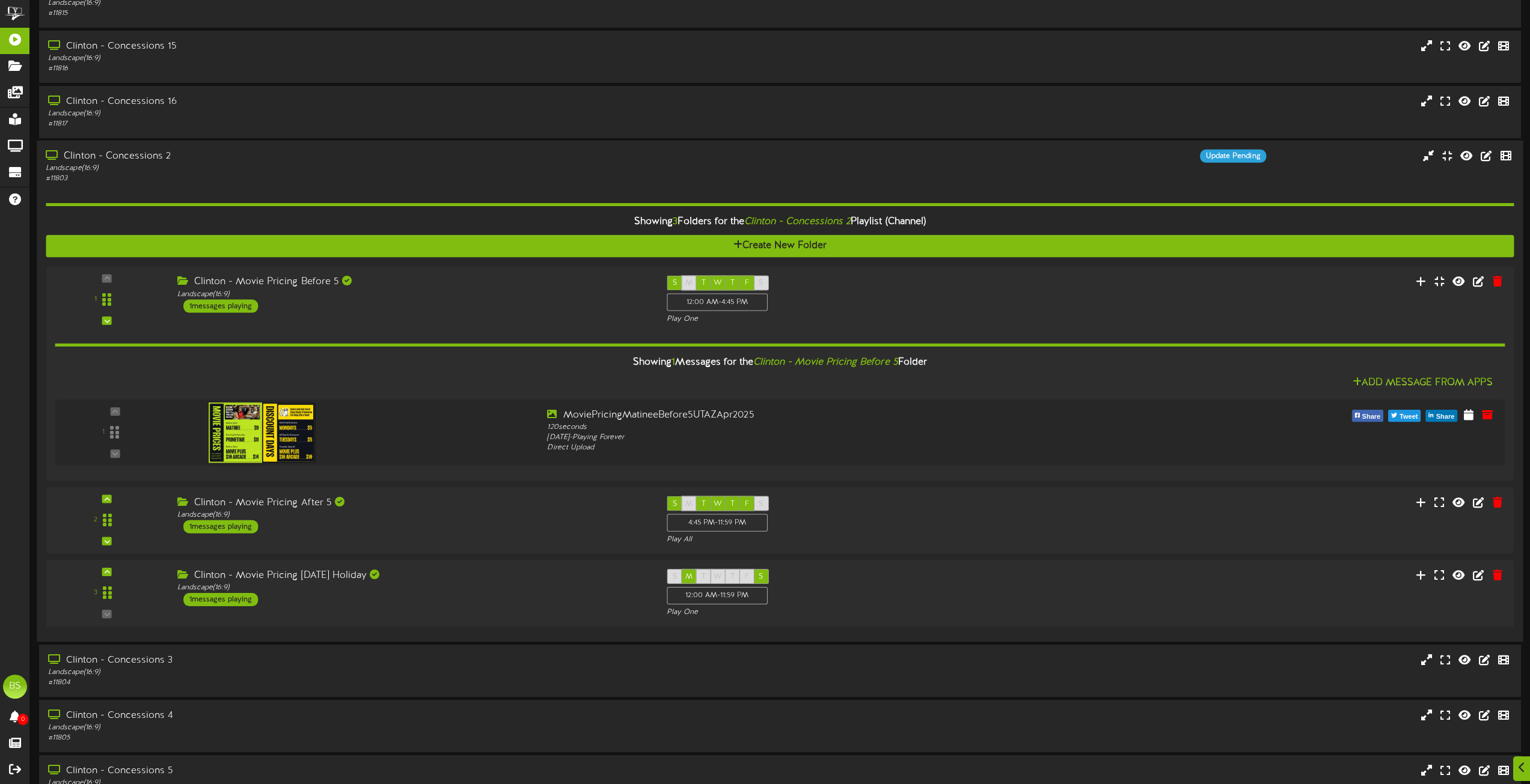
click at [126, 160] on div "Clinton - Concessions 2" at bounding box center [347, 157] width 601 height 14
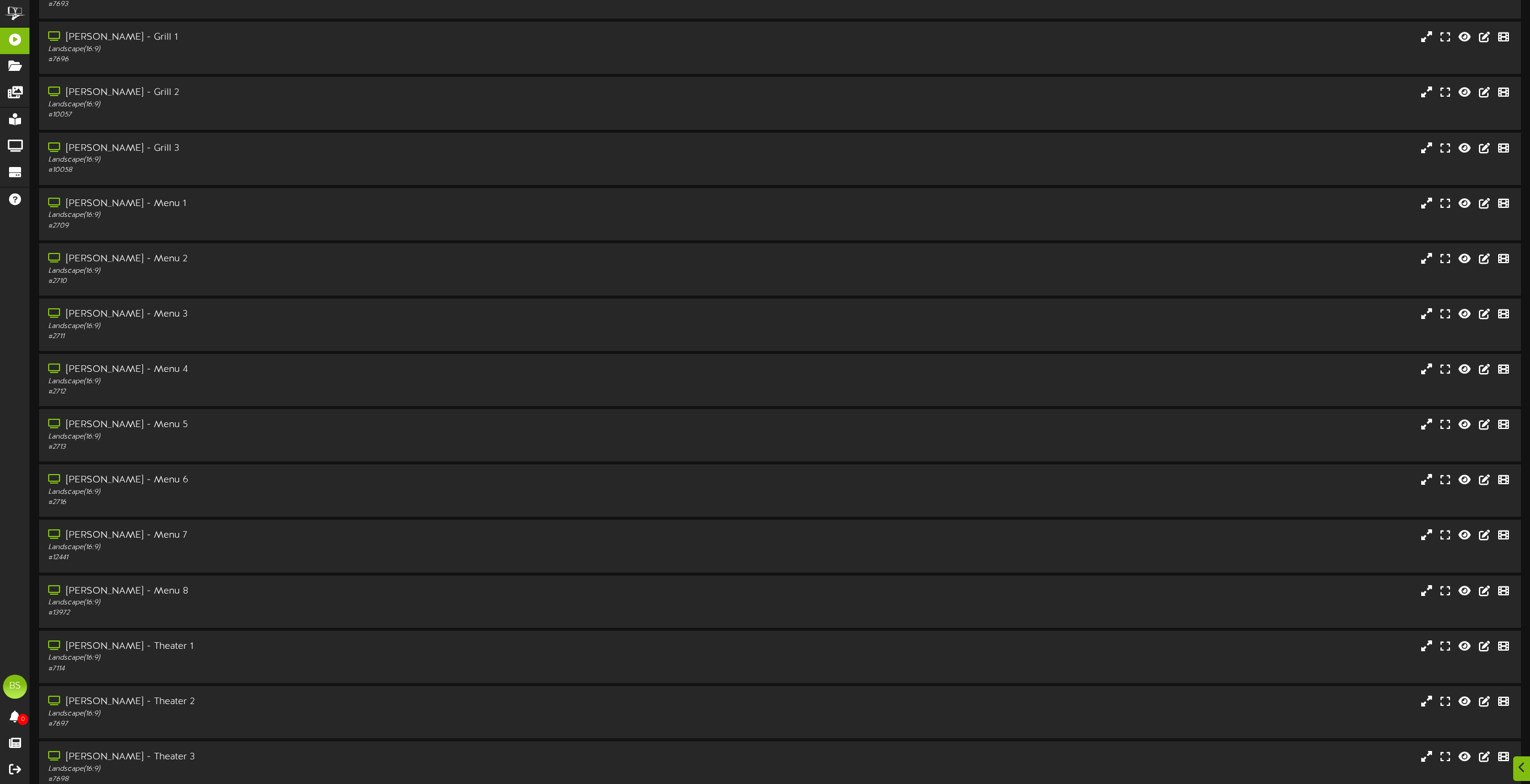
scroll to position [3786, 0]
click at [117, 483] on div "[PERSON_NAME] - Menu 8" at bounding box center [347, 481] width 601 height 14
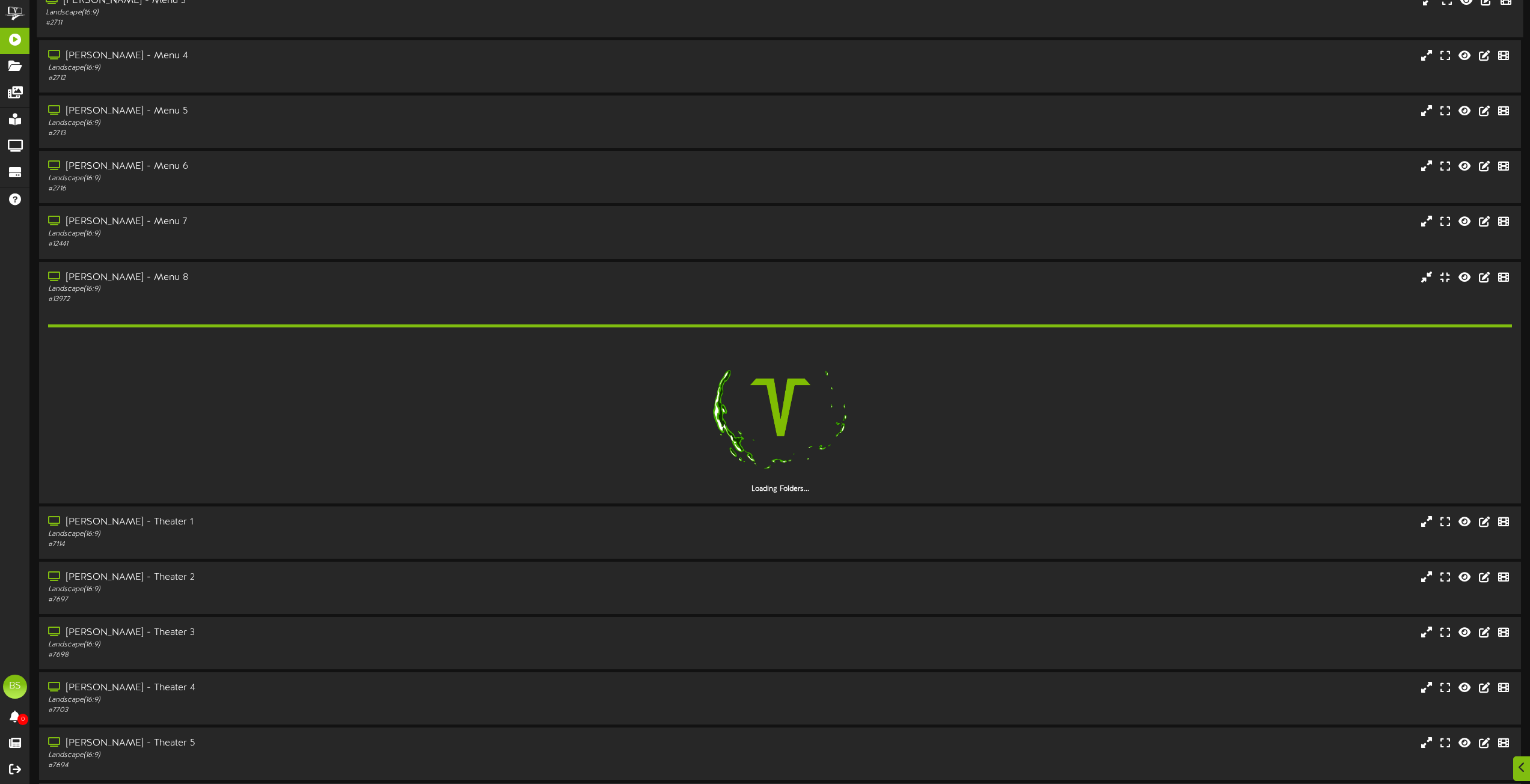
scroll to position [4147, 0]
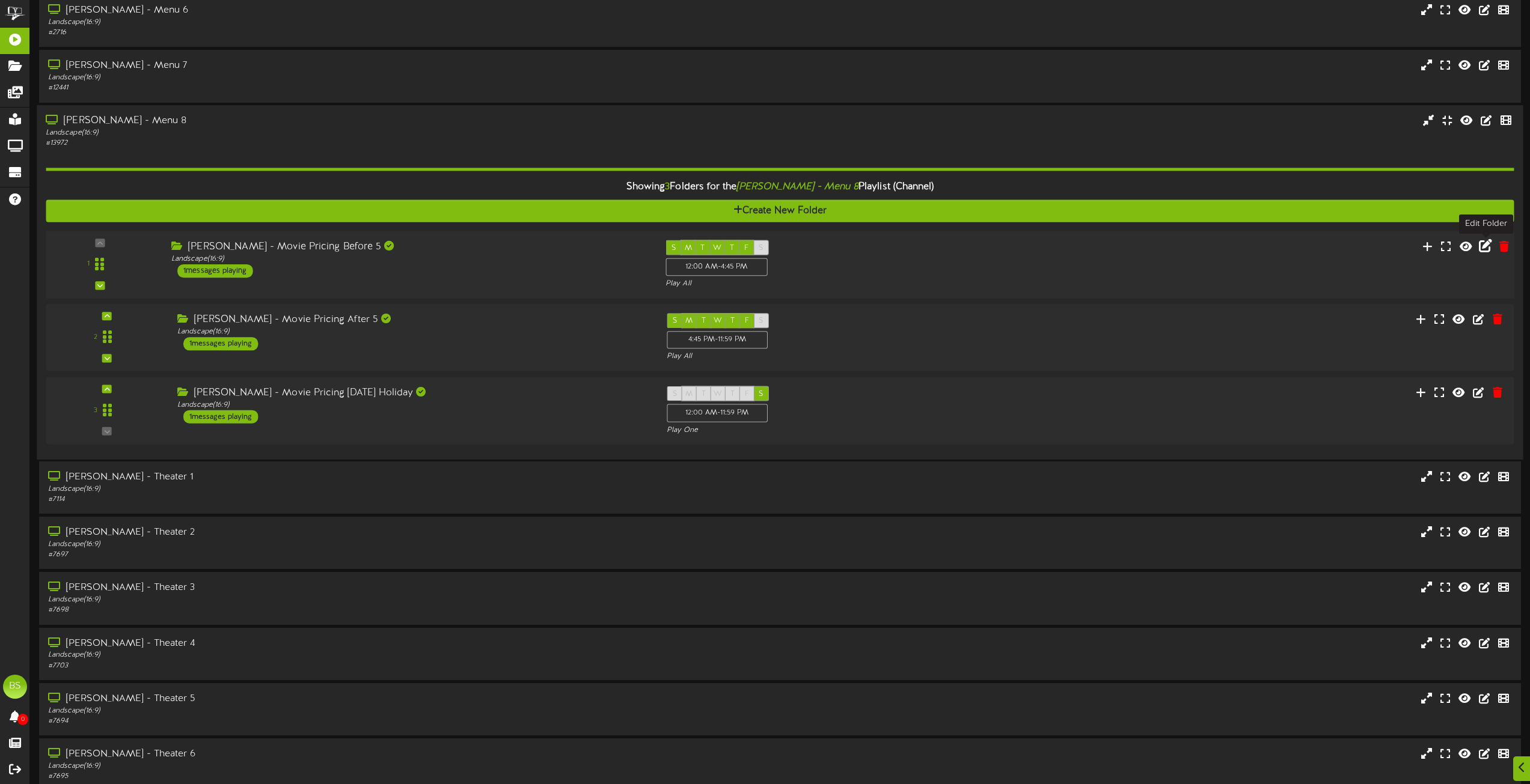
click at [1483, 249] on icon at bounding box center [1486, 245] width 13 height 13
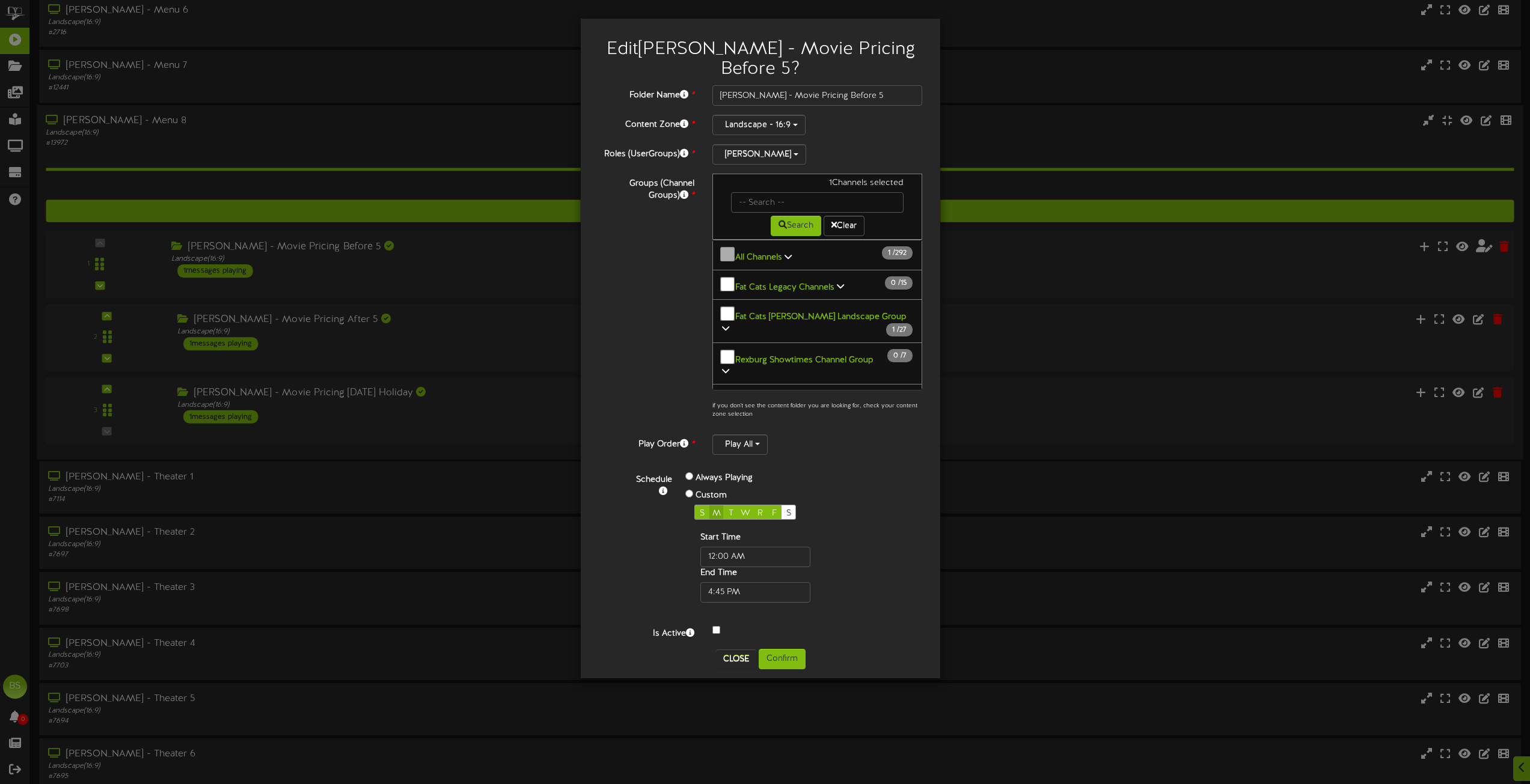
click at [715, 509] on span "M" at bounding box center [717, 513] width 8 height 9
click at [786, 649] on button "Confirm" at bounding box center [783, 659] width 47 height 21
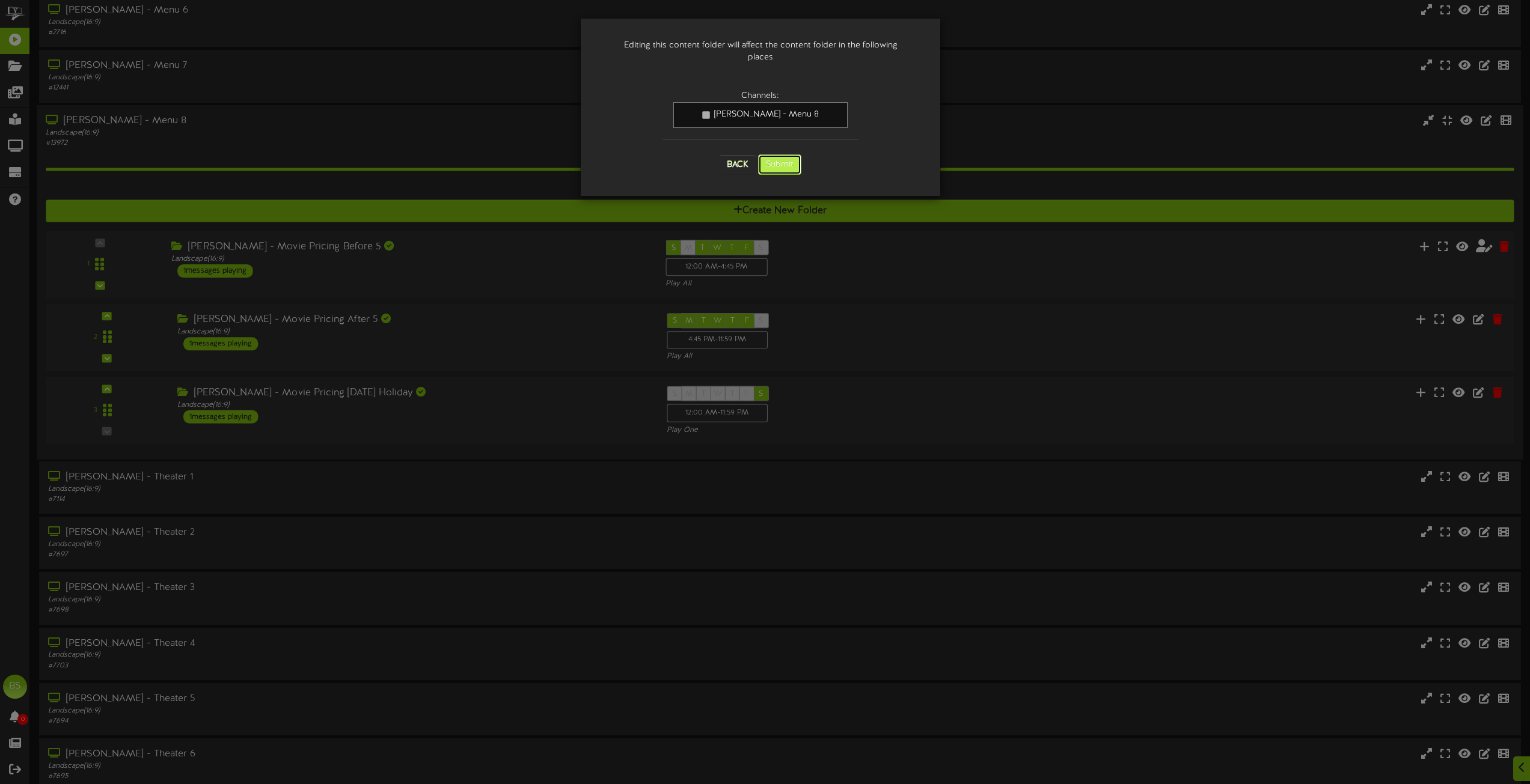
click at [782, 155] on button "Submit" at bounding box center [780, 165] width 44 height 21
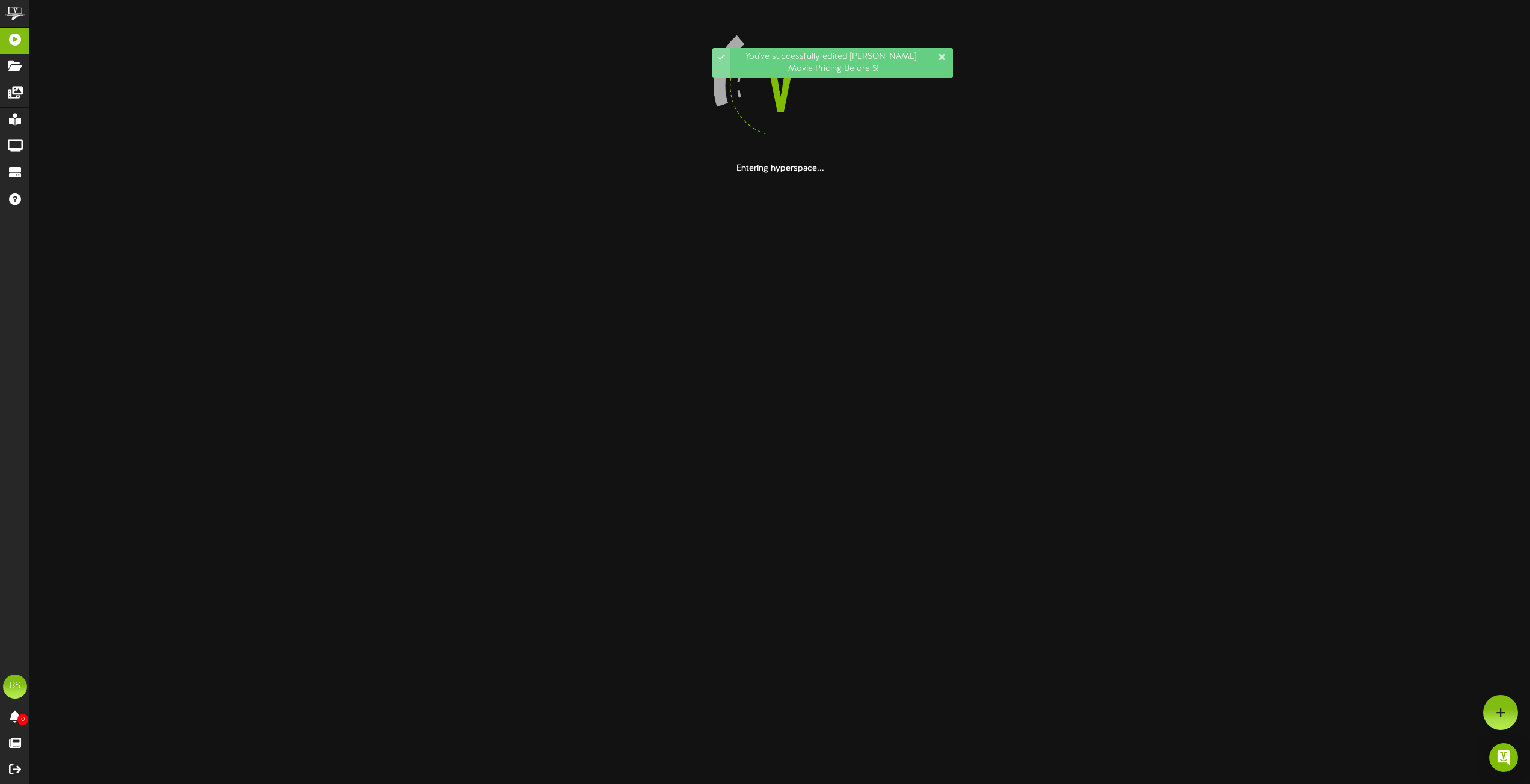
scroll to position [0, 0]
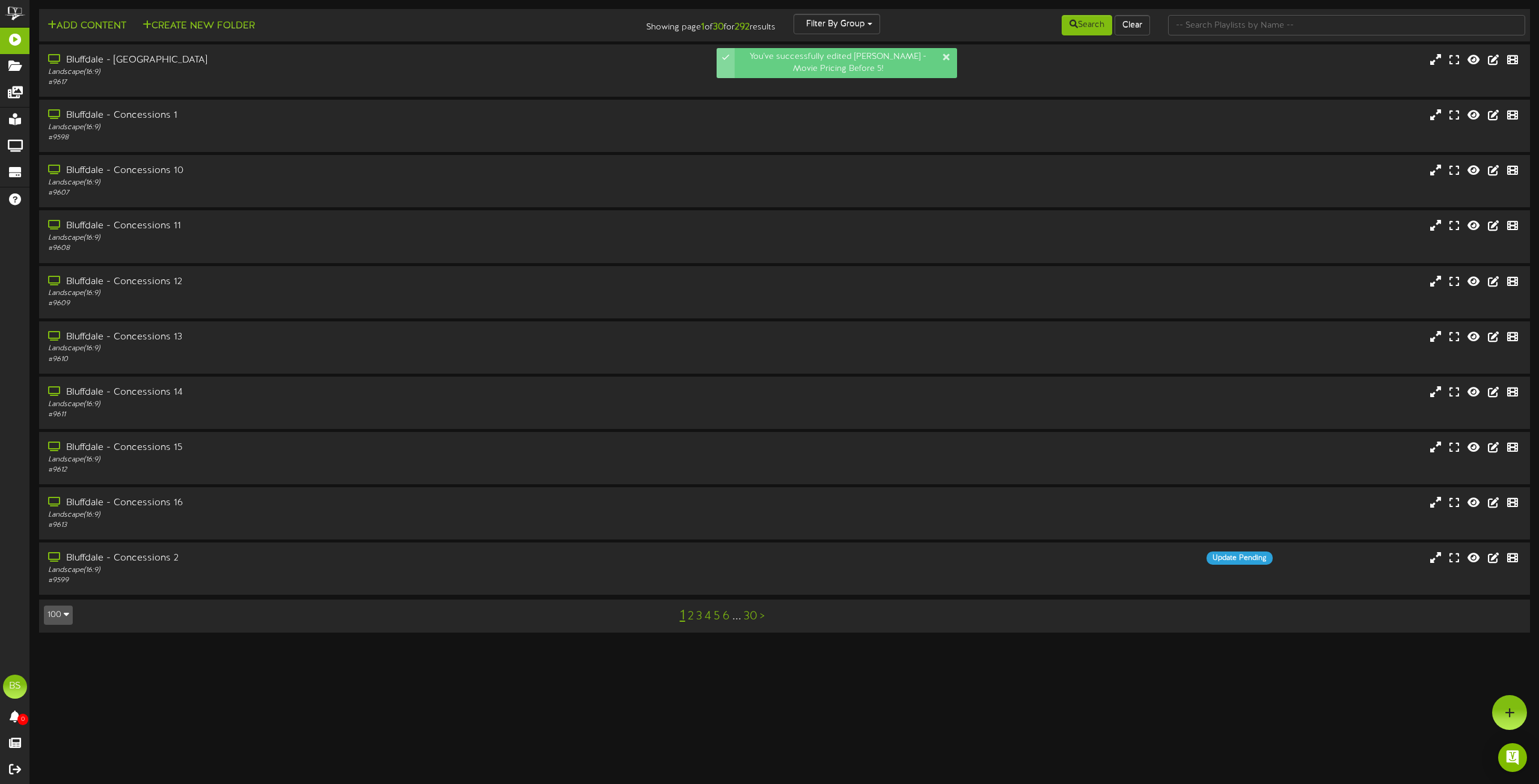
click at [67, 612] on icon "button" at bounding box center [66, 614] width 5 height 8
click at [53, 594] on div "100" at bounding box center [56, 592] width 23 height 18
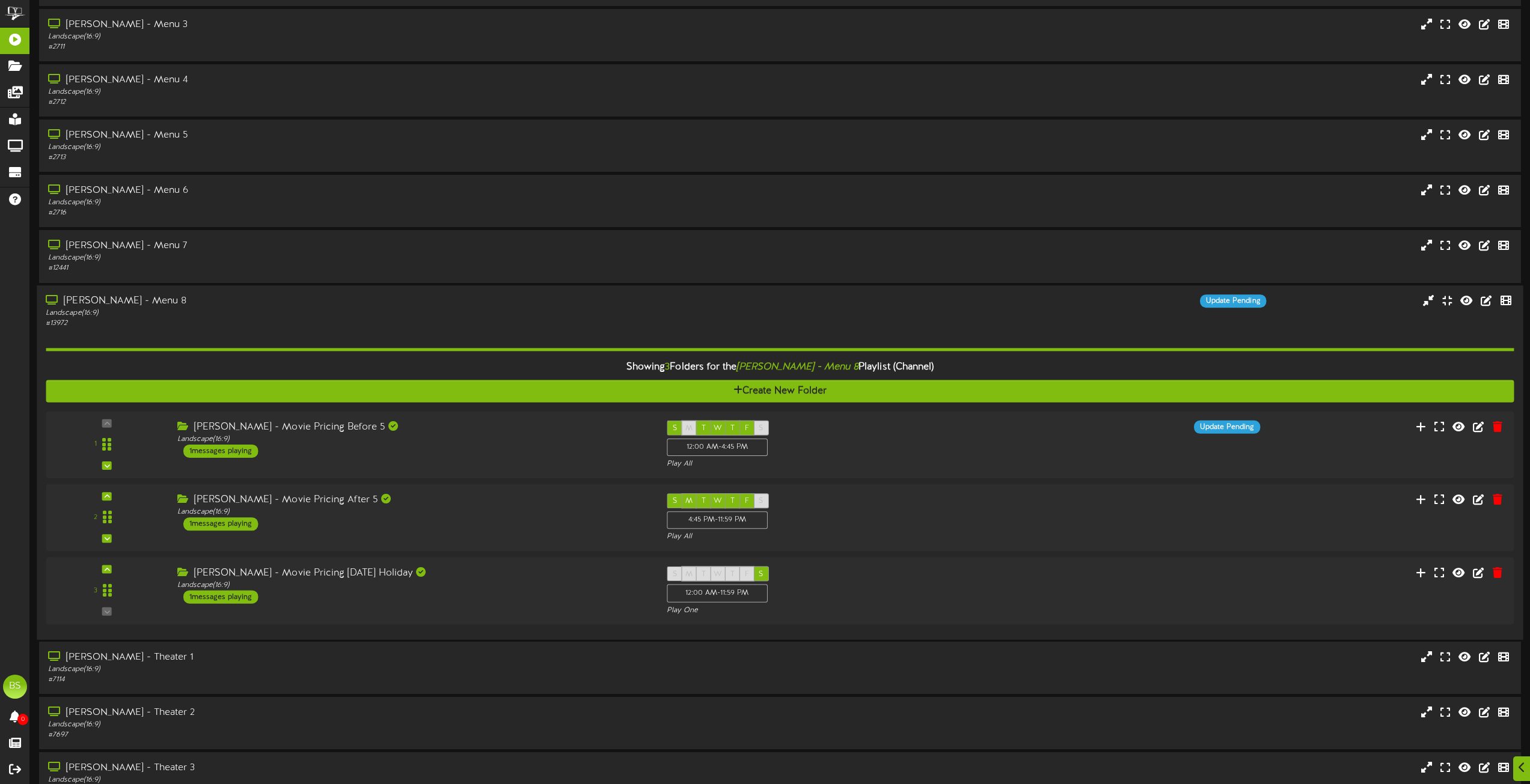
scroll to position [4267, 0]
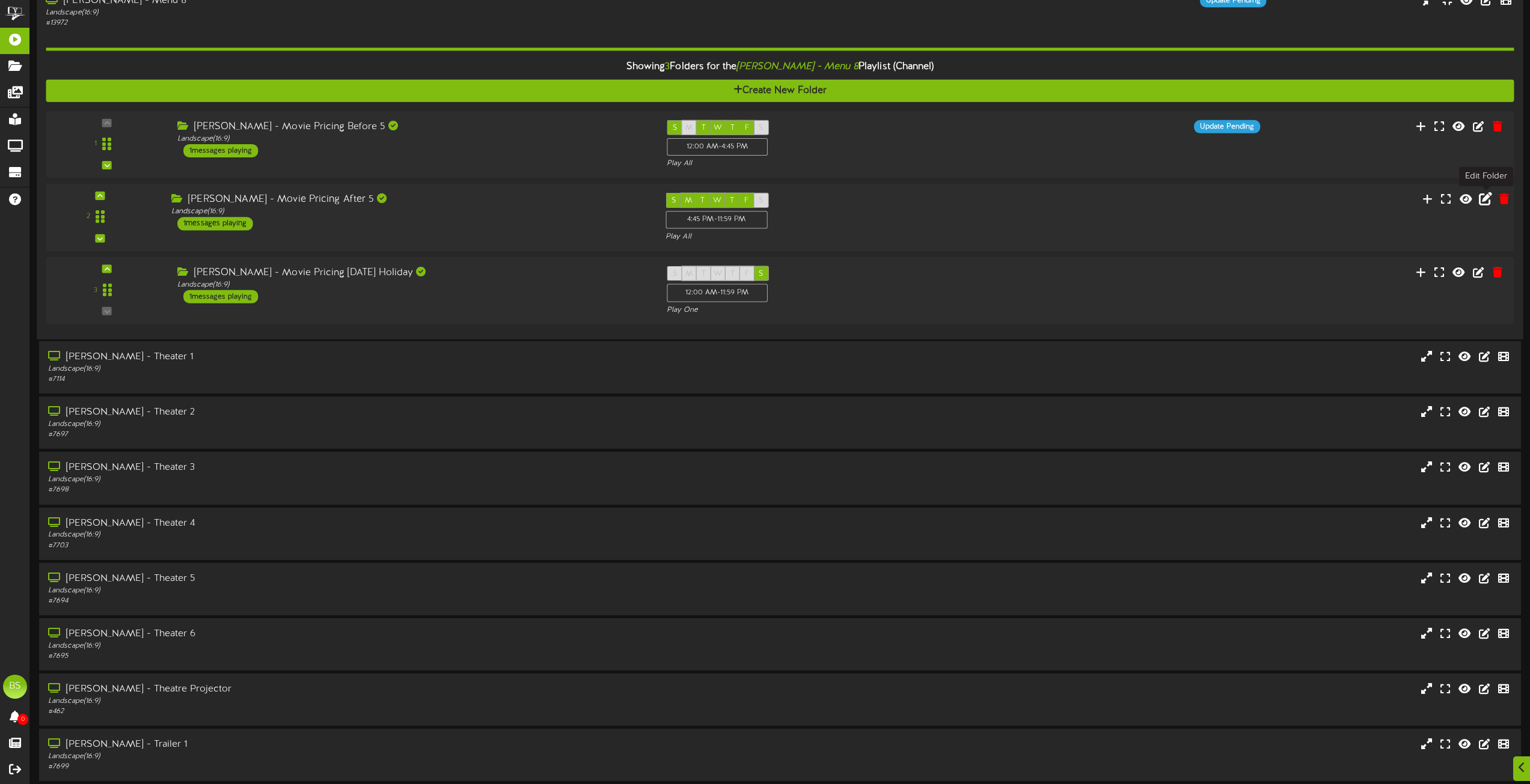
click at [1485, 199] on icon at bounding box center [1486, 198] width 13 height 13
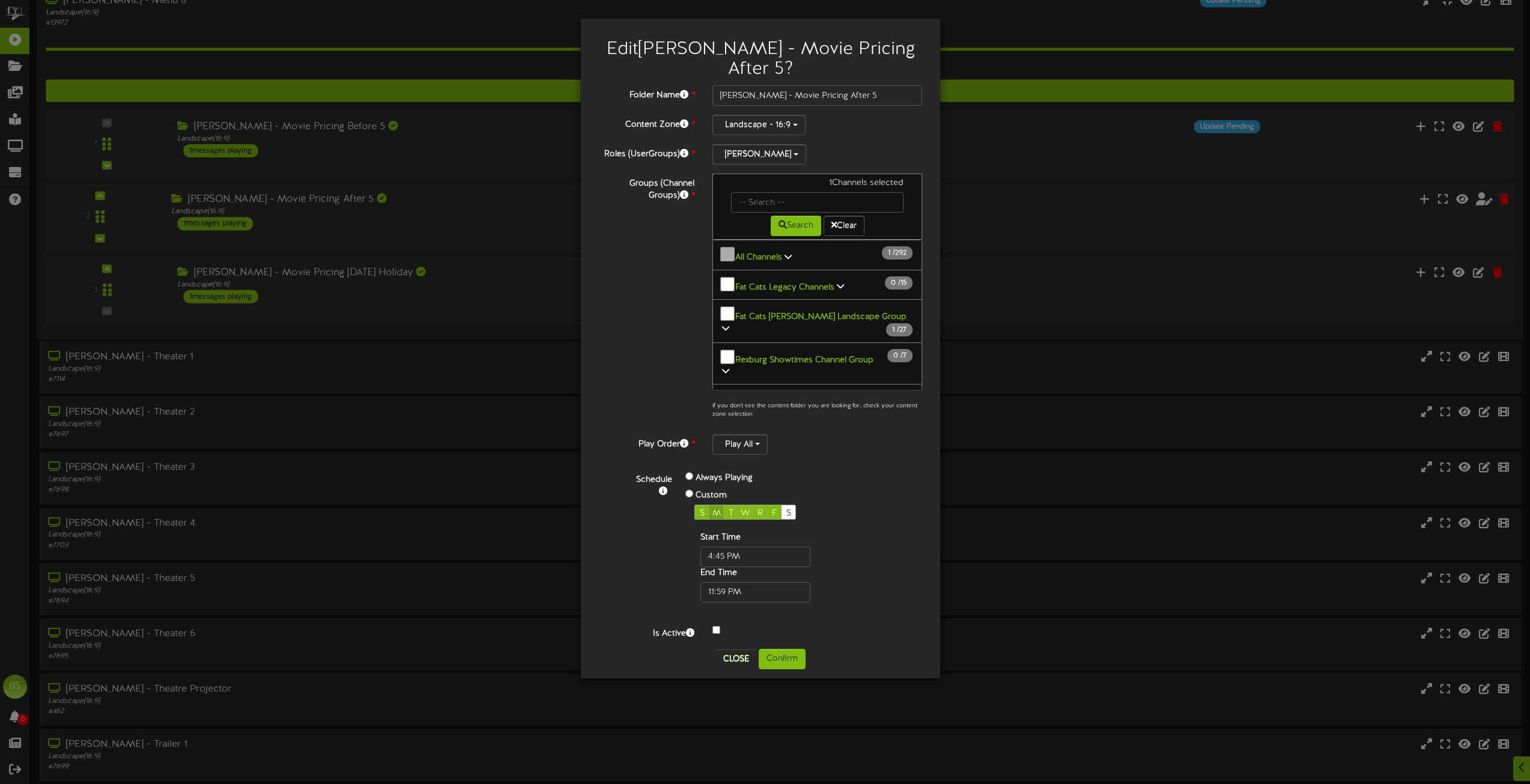
click at [715, 509] on span "M" at bounding box center [717, 513] width 8 height 9
click at [789, 649] on button "Confirm" at bounding box center [783, 659] width 47 height 21
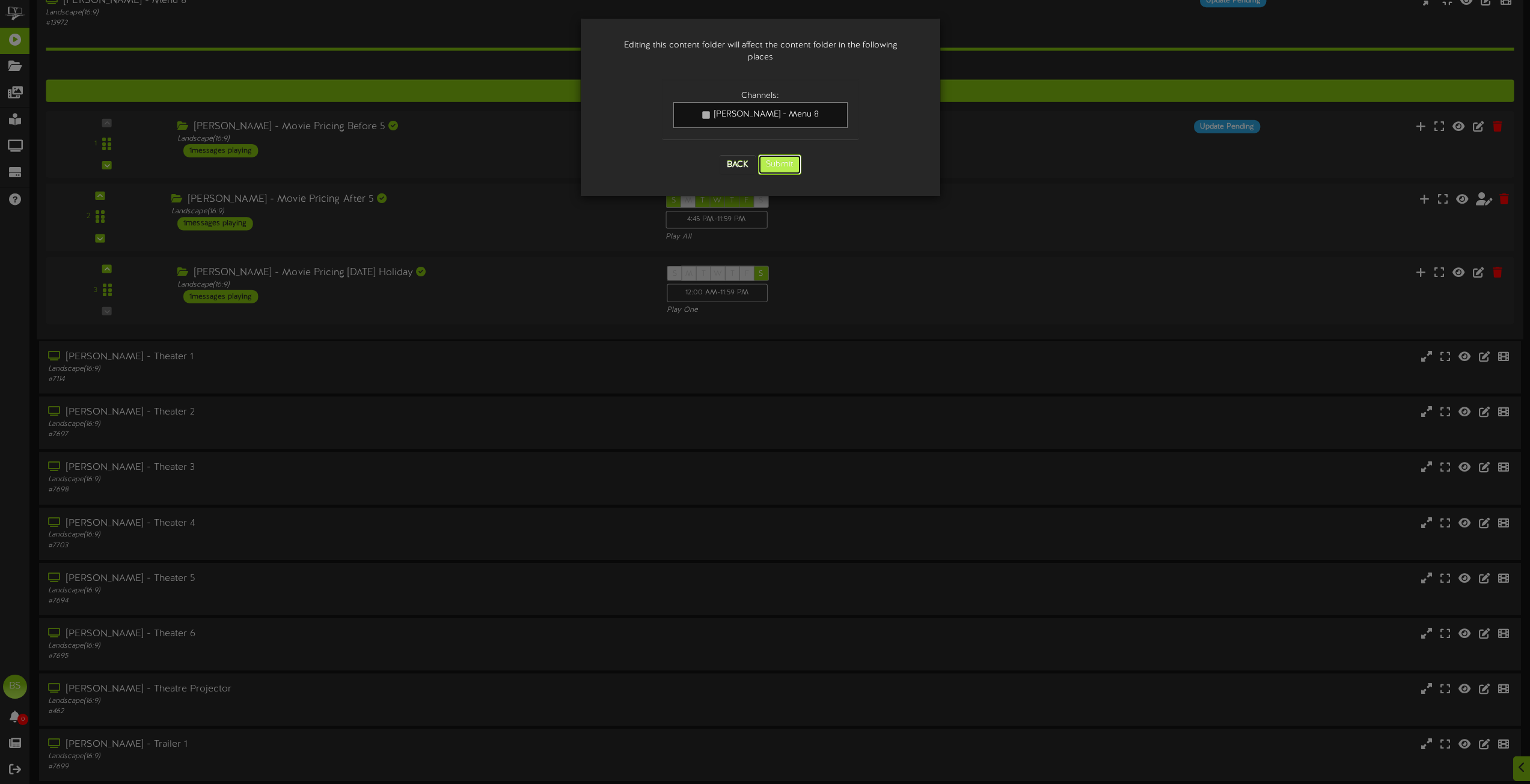
click at [787, 155] on button "Submit" at bounding box center [780, 165] width 44 height 21
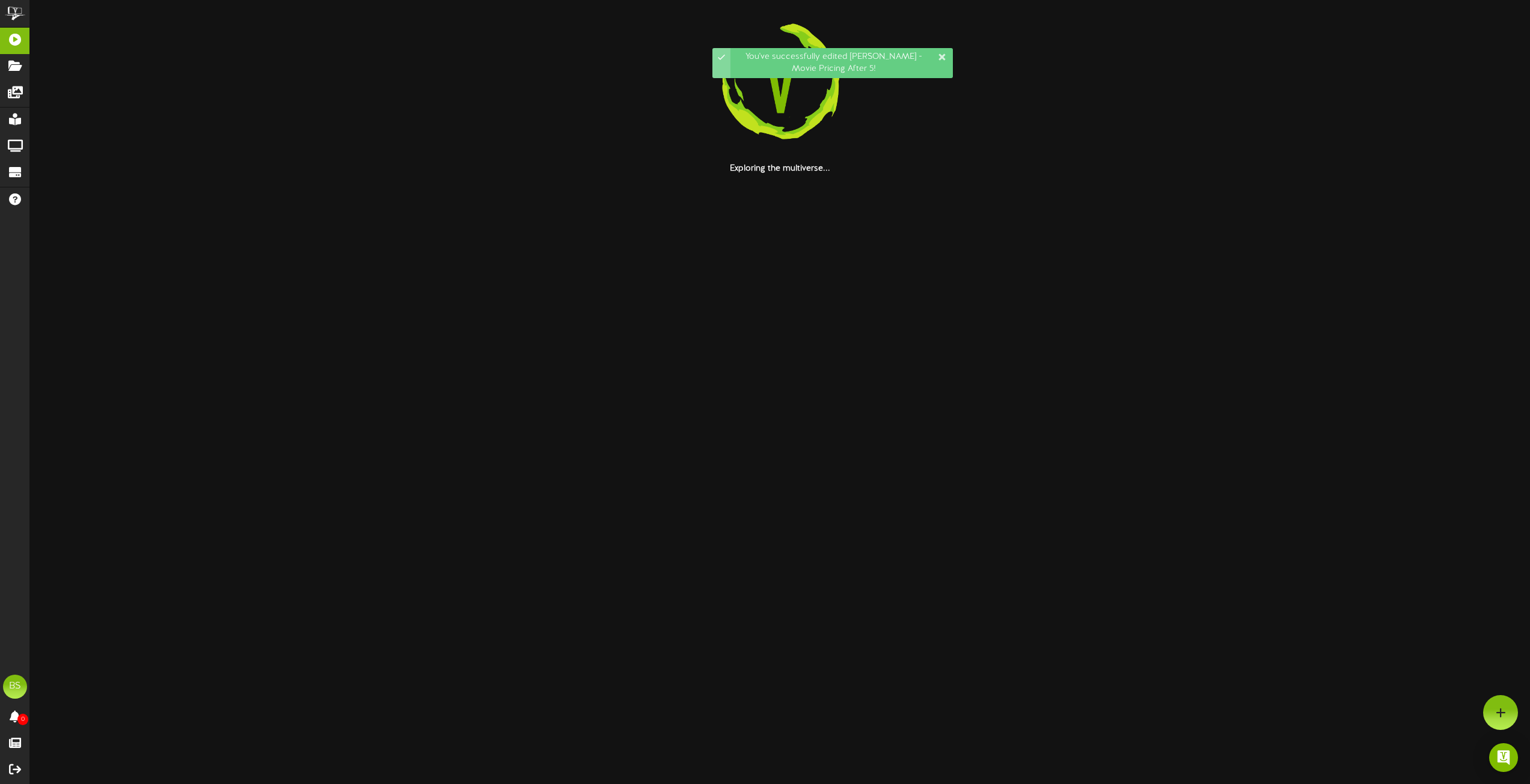
scroll to position [0, 0]
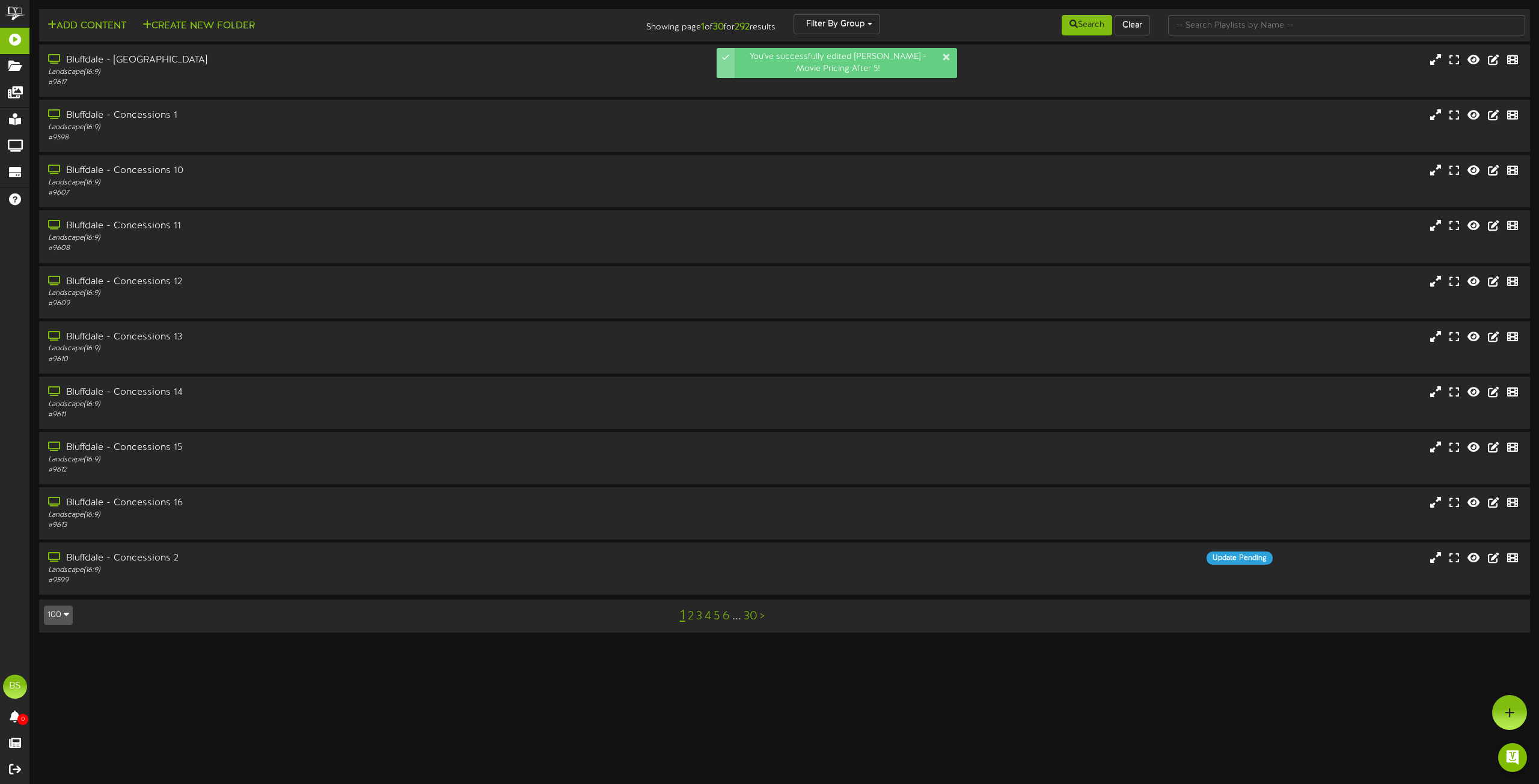
click at [65, 618] on icon "button" at bounding box center [66, 614] width 5 height 8
click at [59, 593] on div "100" at bounding box center [56, 592] width 23 height 18
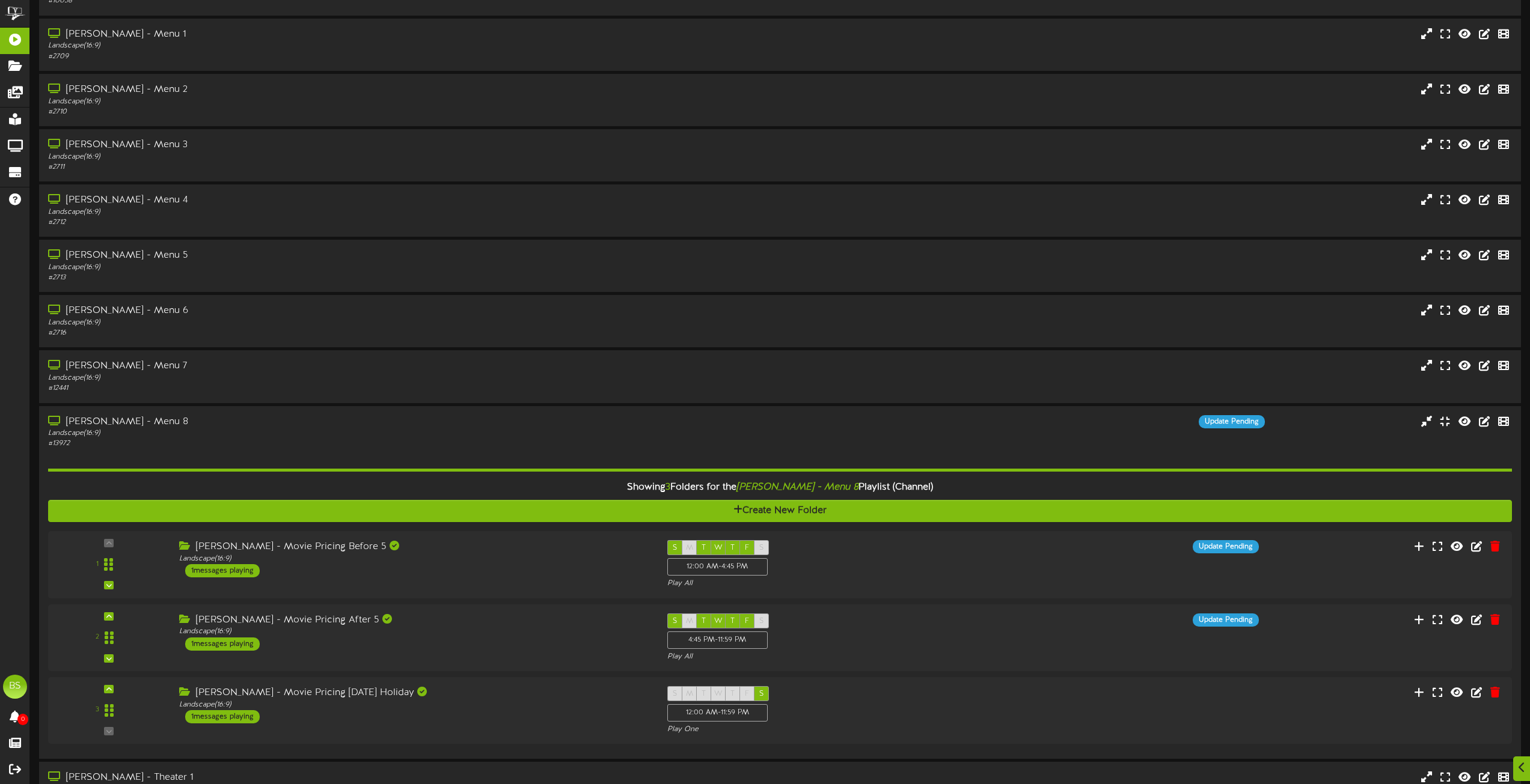
scroll to position [4327, 0]
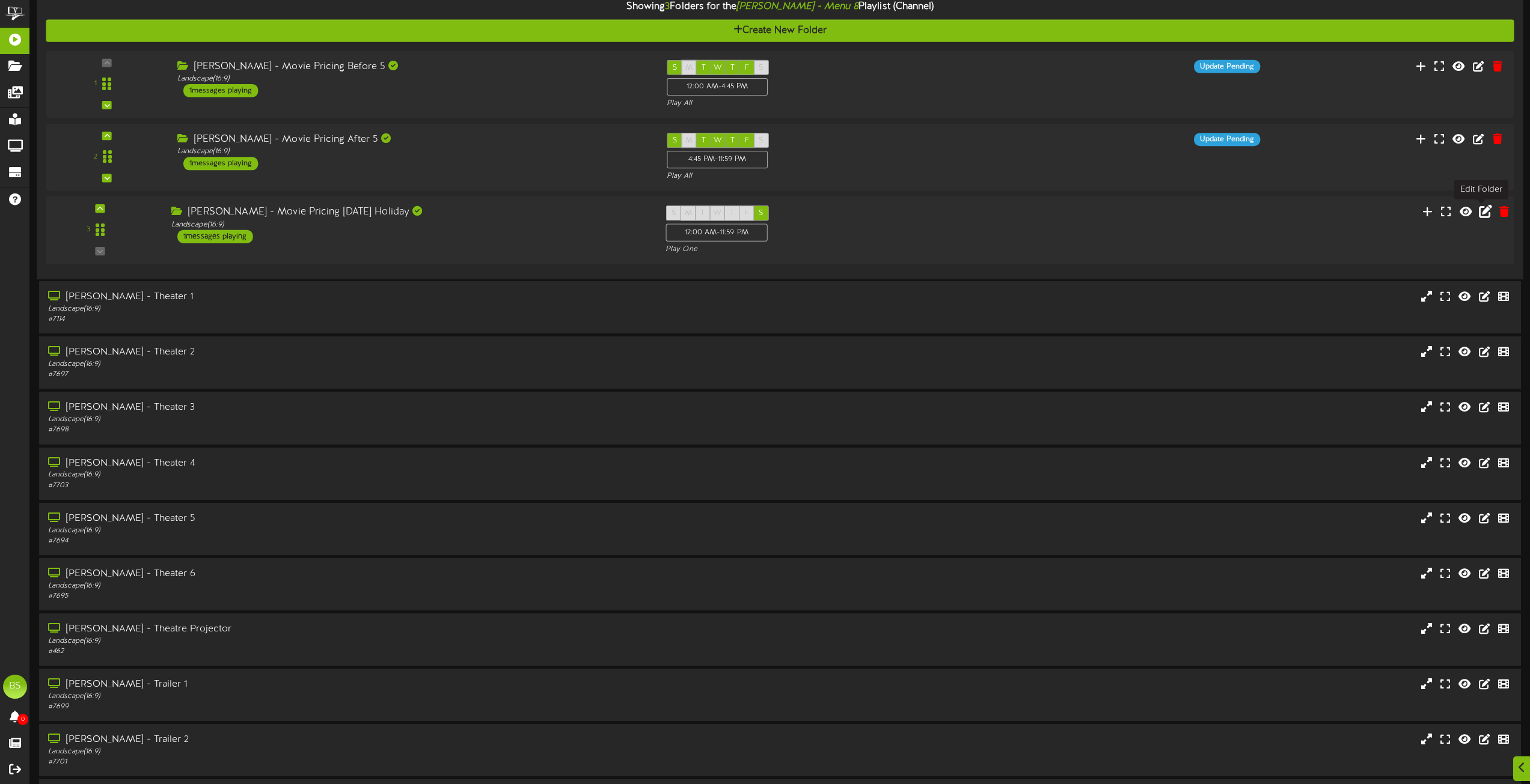
click at [1483, 210] on icon at bounding box center [1486, 212] width 13 height 13
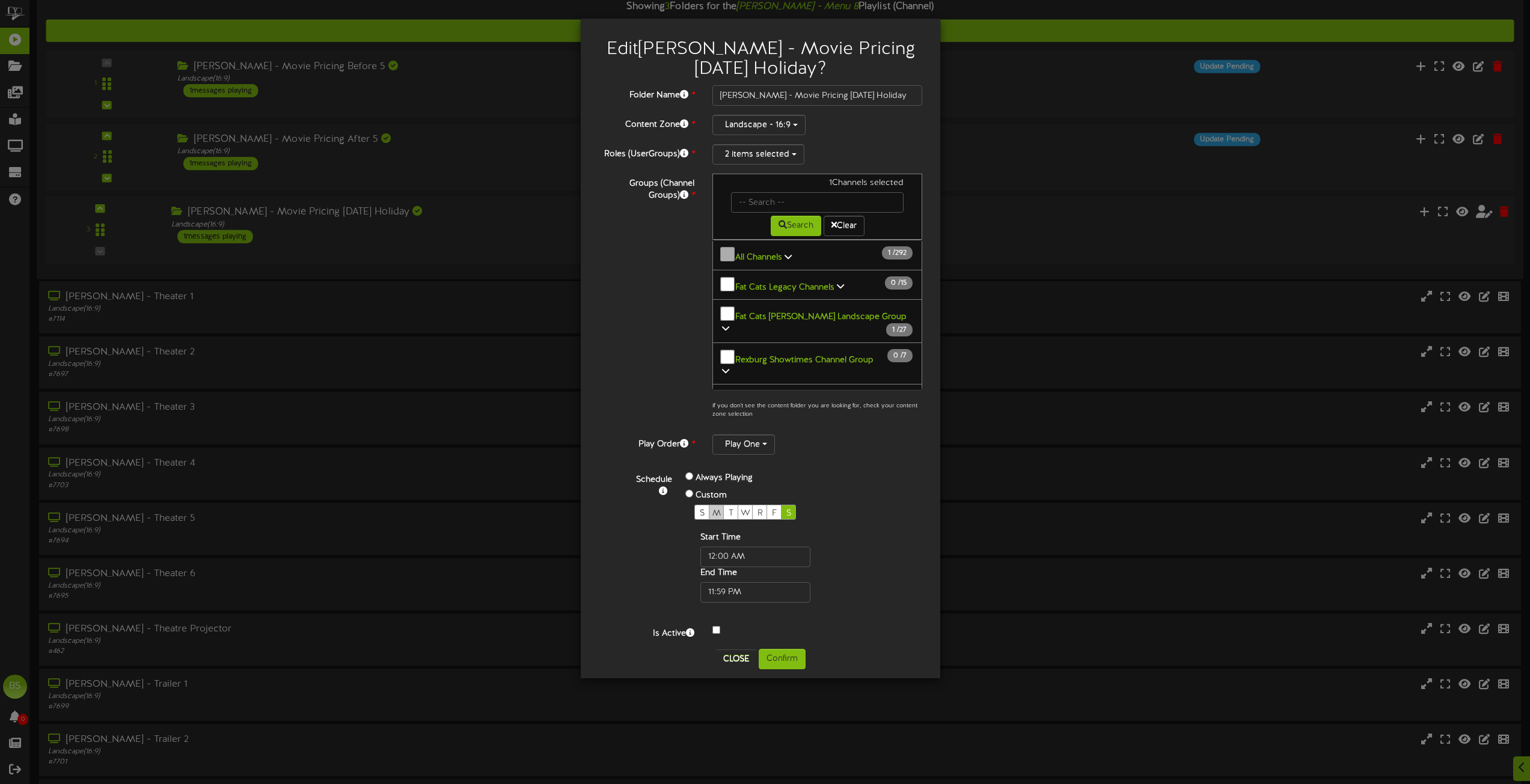
click at [716, 510] on span "M" at bounding box center [717, 513] width 8 height 9
click at [780, 663] on button "Confirm" at bounding box center [783, 659] width 47 height 21
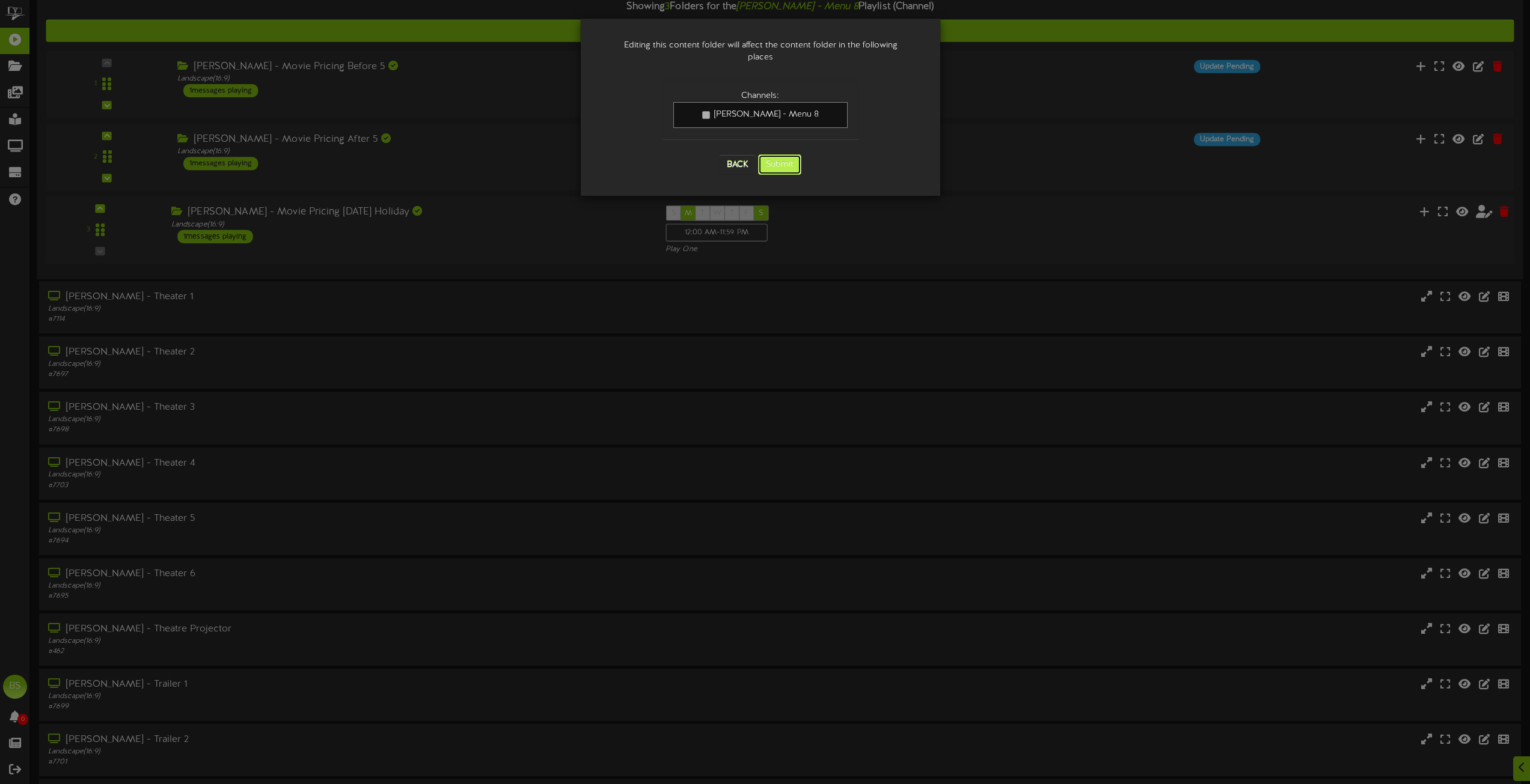
click at [772, 156] on button "Submit" at bounding box center [780, 165] width 44 height 21
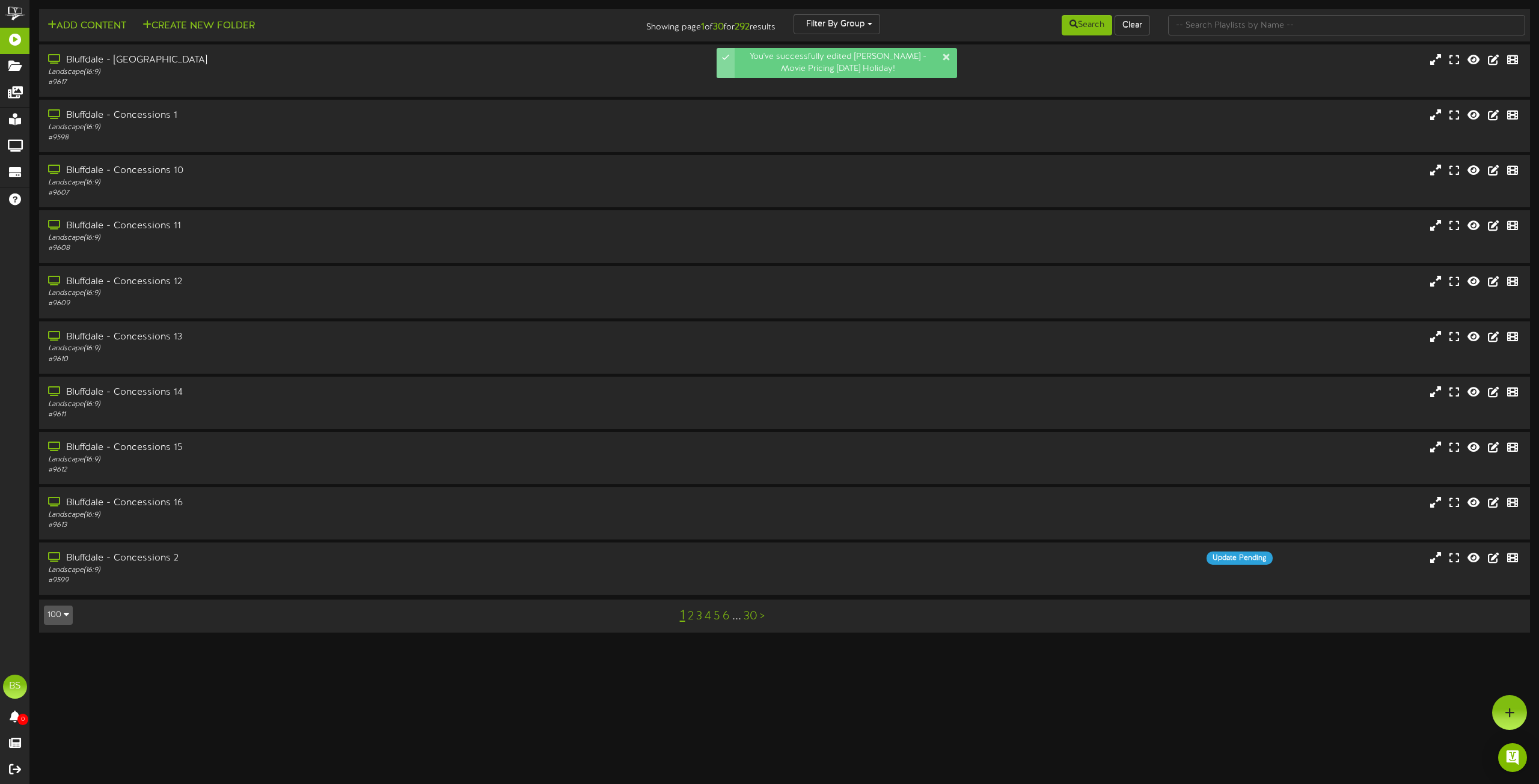
click at [54, 618] on button "100" at bounding box center [59, 615] width 29 height 19
click at [60, 595] on div "100" at bounding box center [56, 592] width 23 height 18
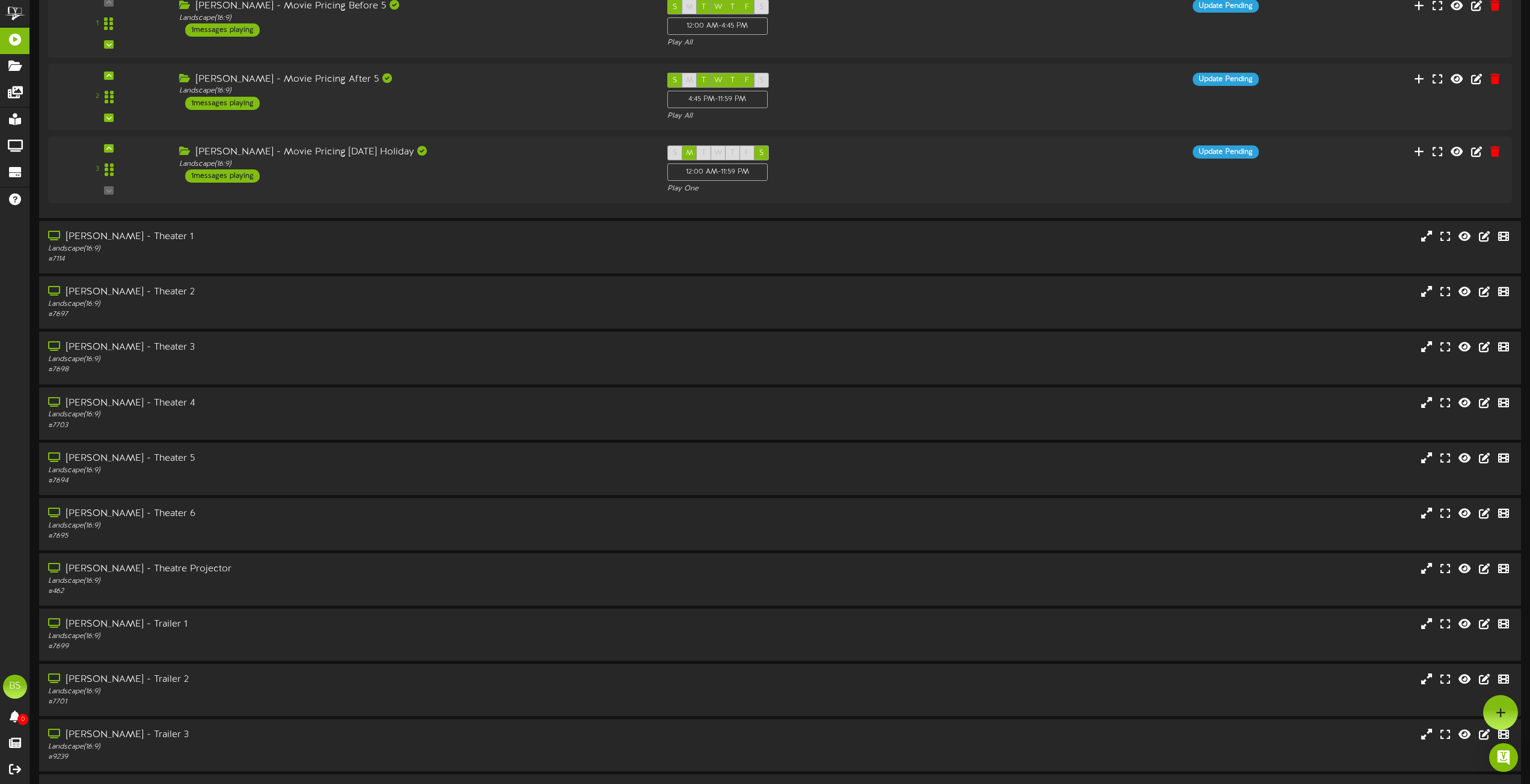
scroll to position [4207, 0]
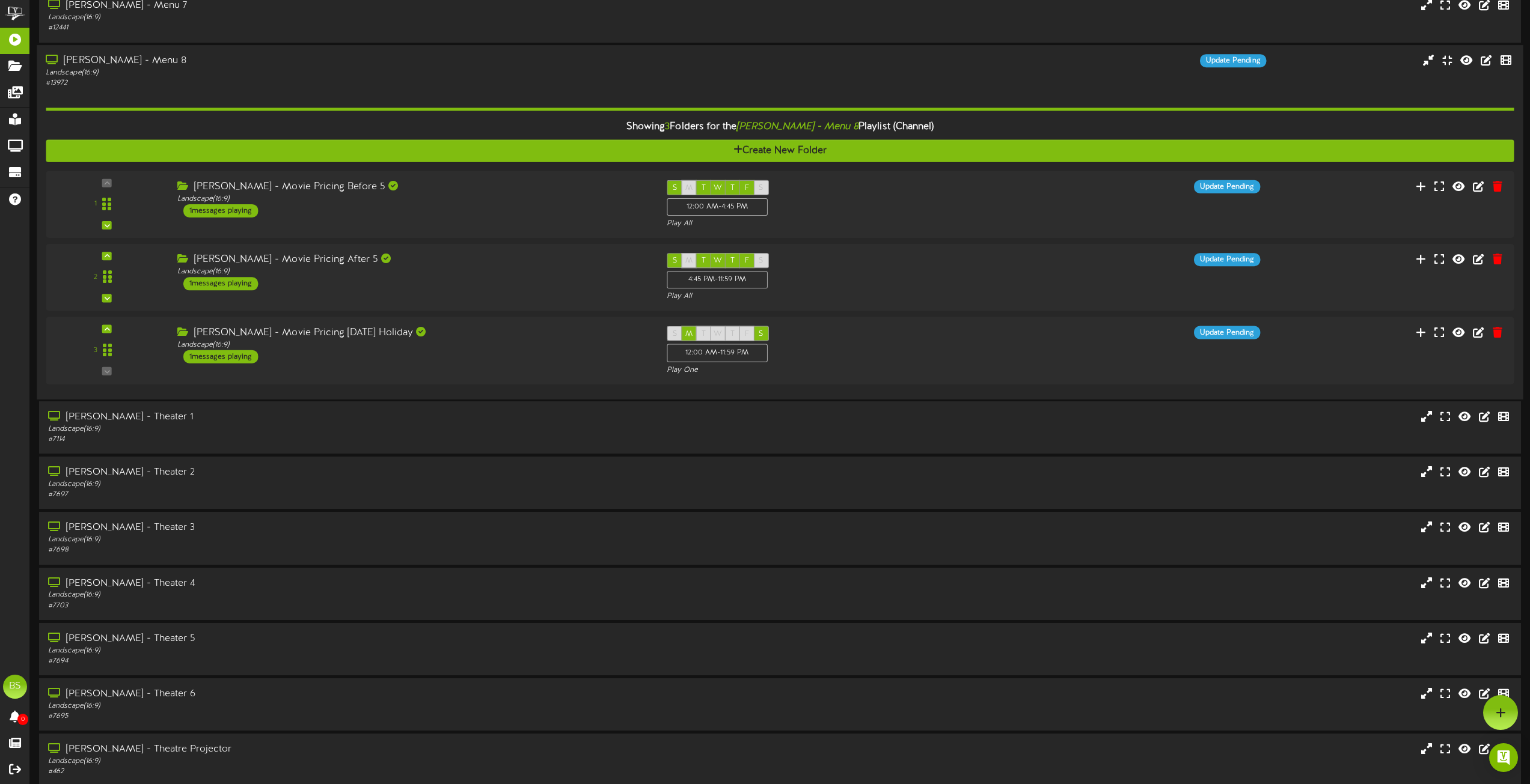
click at [109, 60] on div "[PERSON_NAME] - Menu 8" at bounding box center [347, 60] width 601 height 14
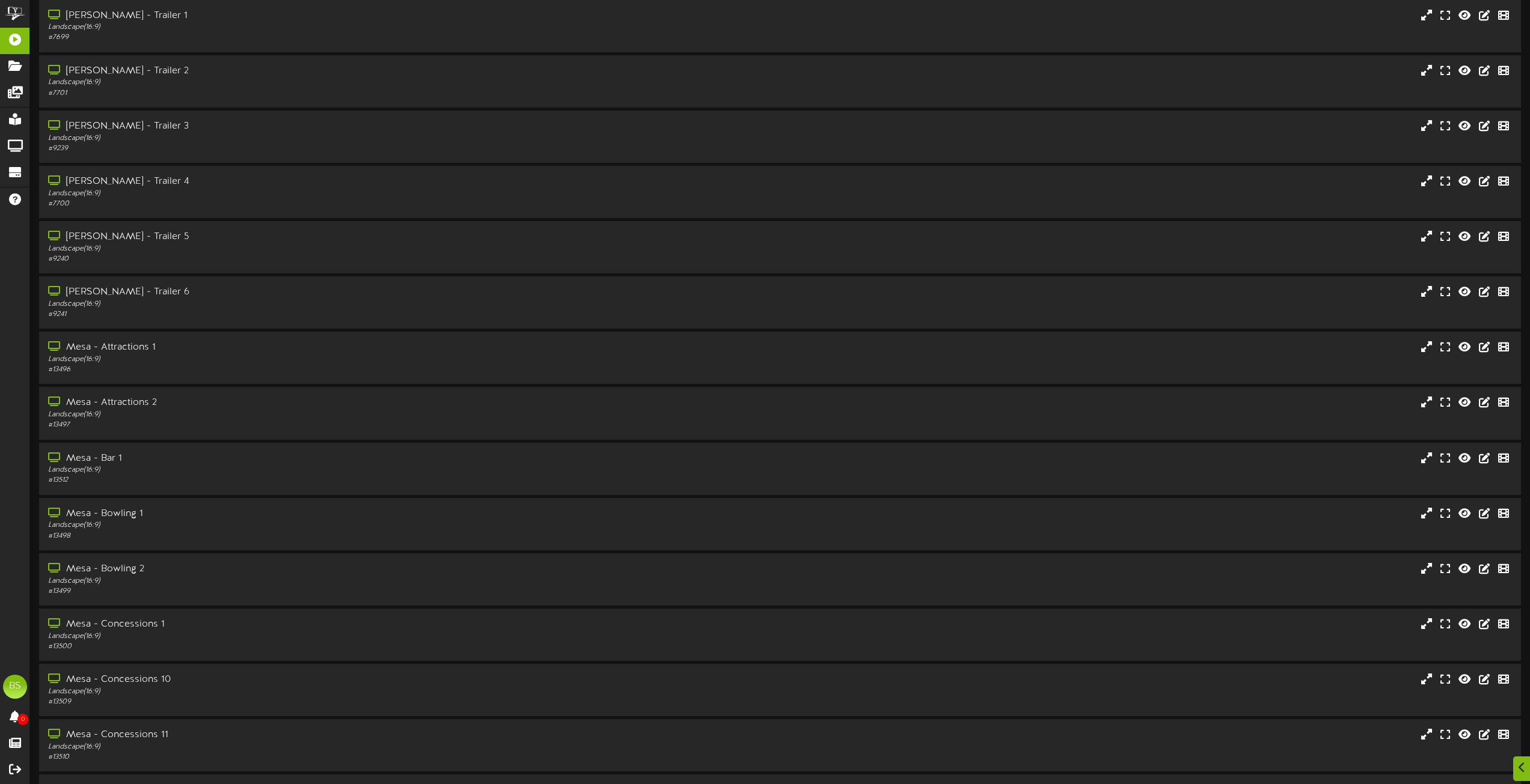
scroll to position [4843, 0]
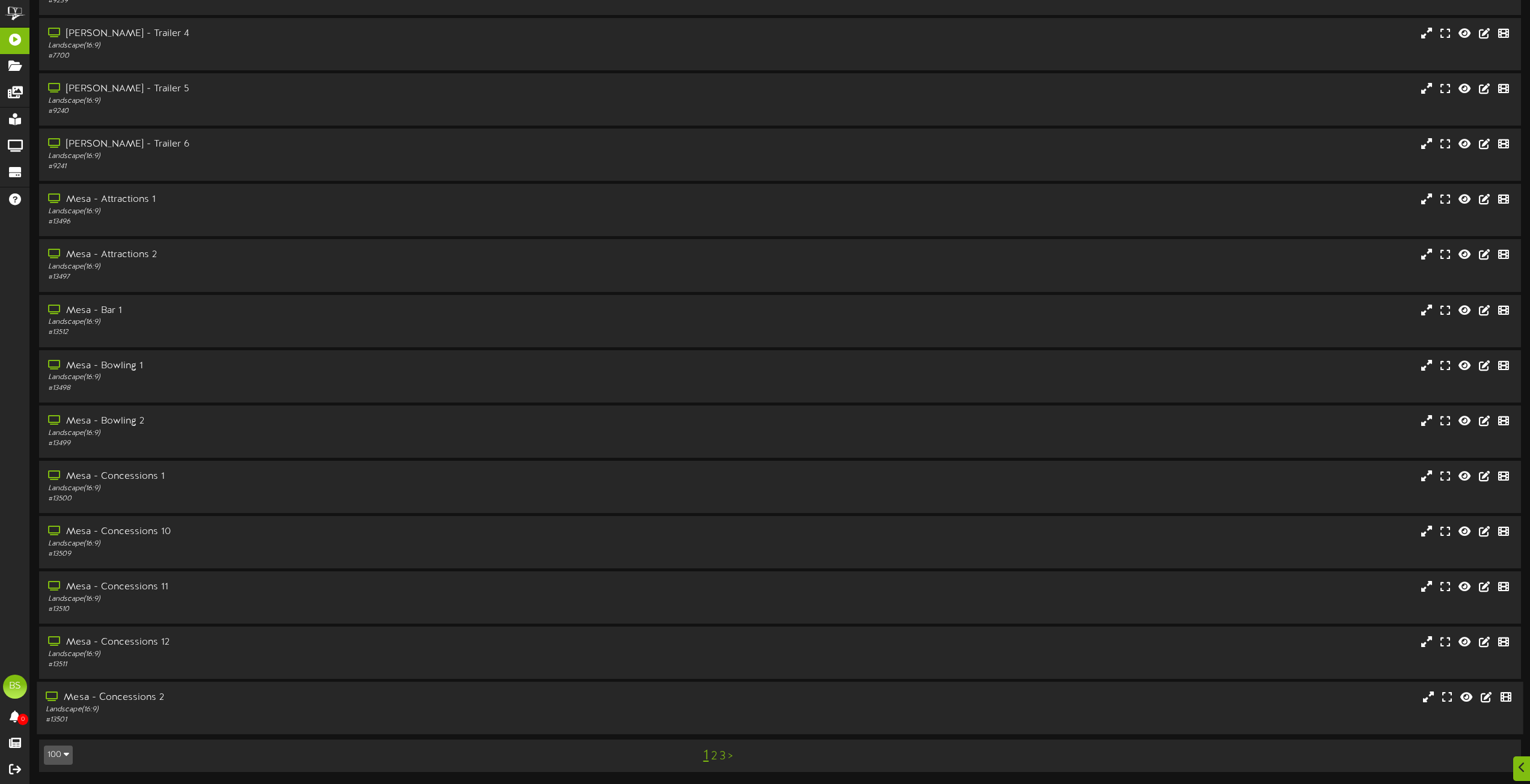
click at [151, 695] on div "Mesa - Concessions 2" at bounding box center [347, 698] width 601 height 14
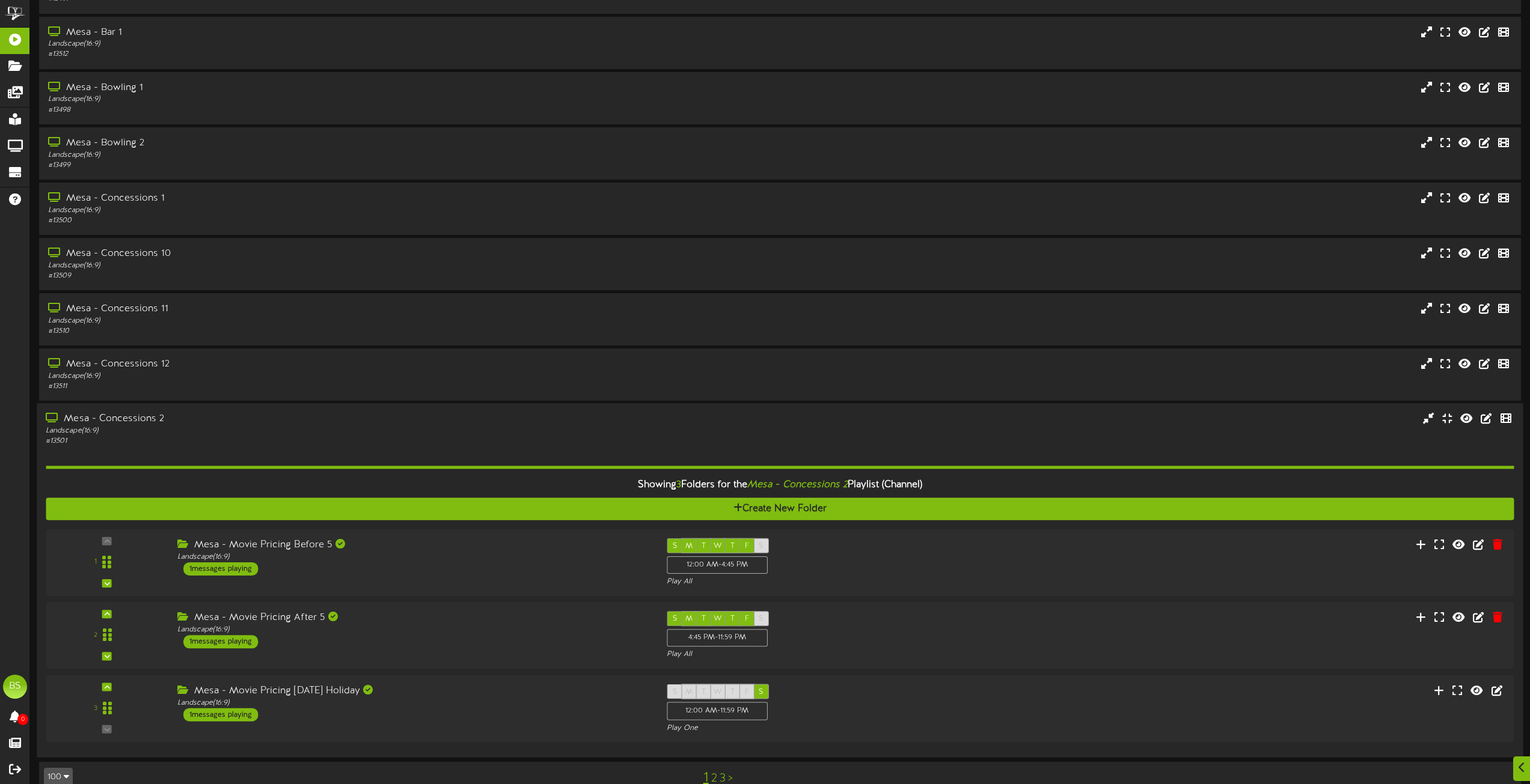
scroll to position [5143, 0]
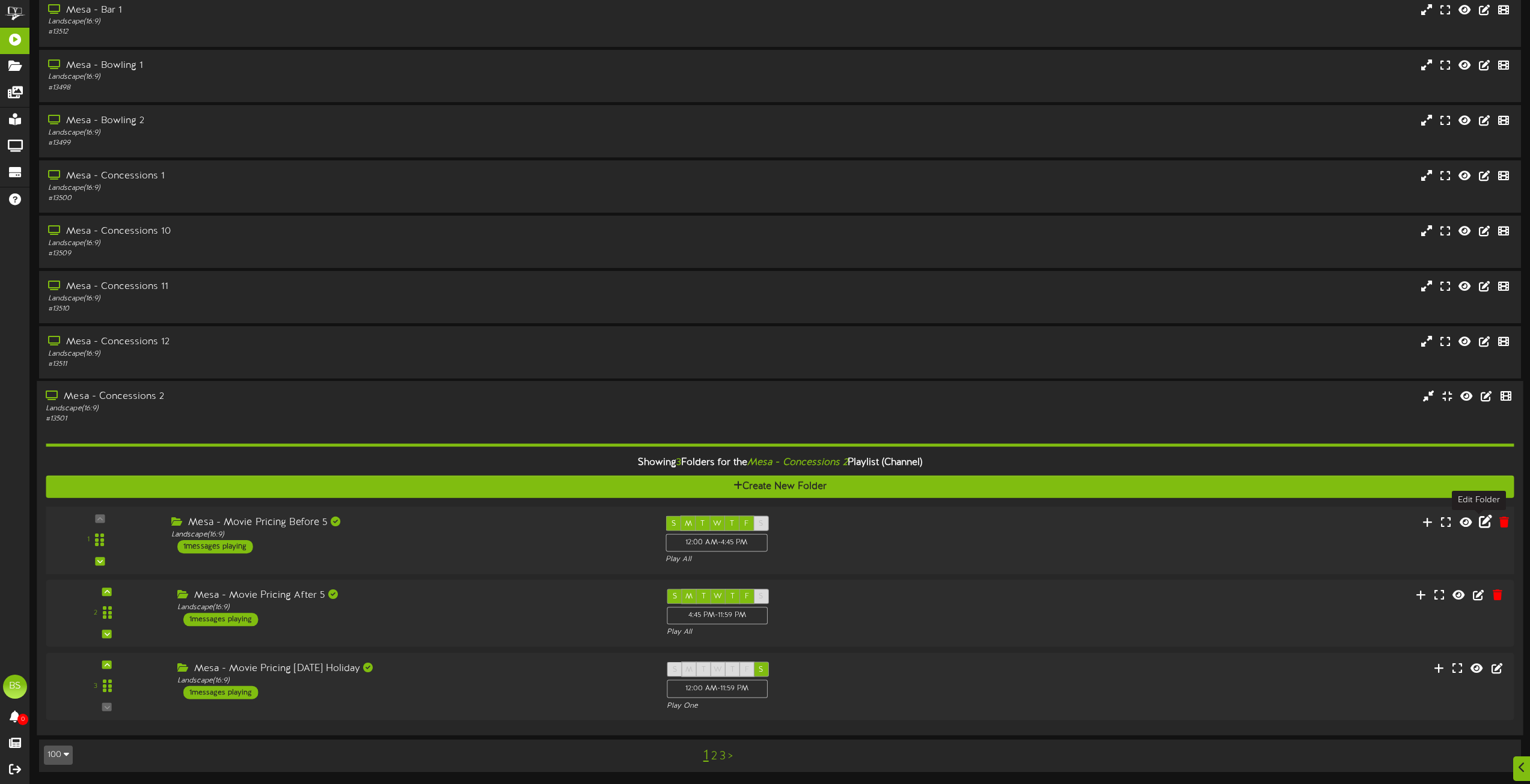
click at [1484, 522] on icon at bounding box center [1486, 522] width 13 height 13
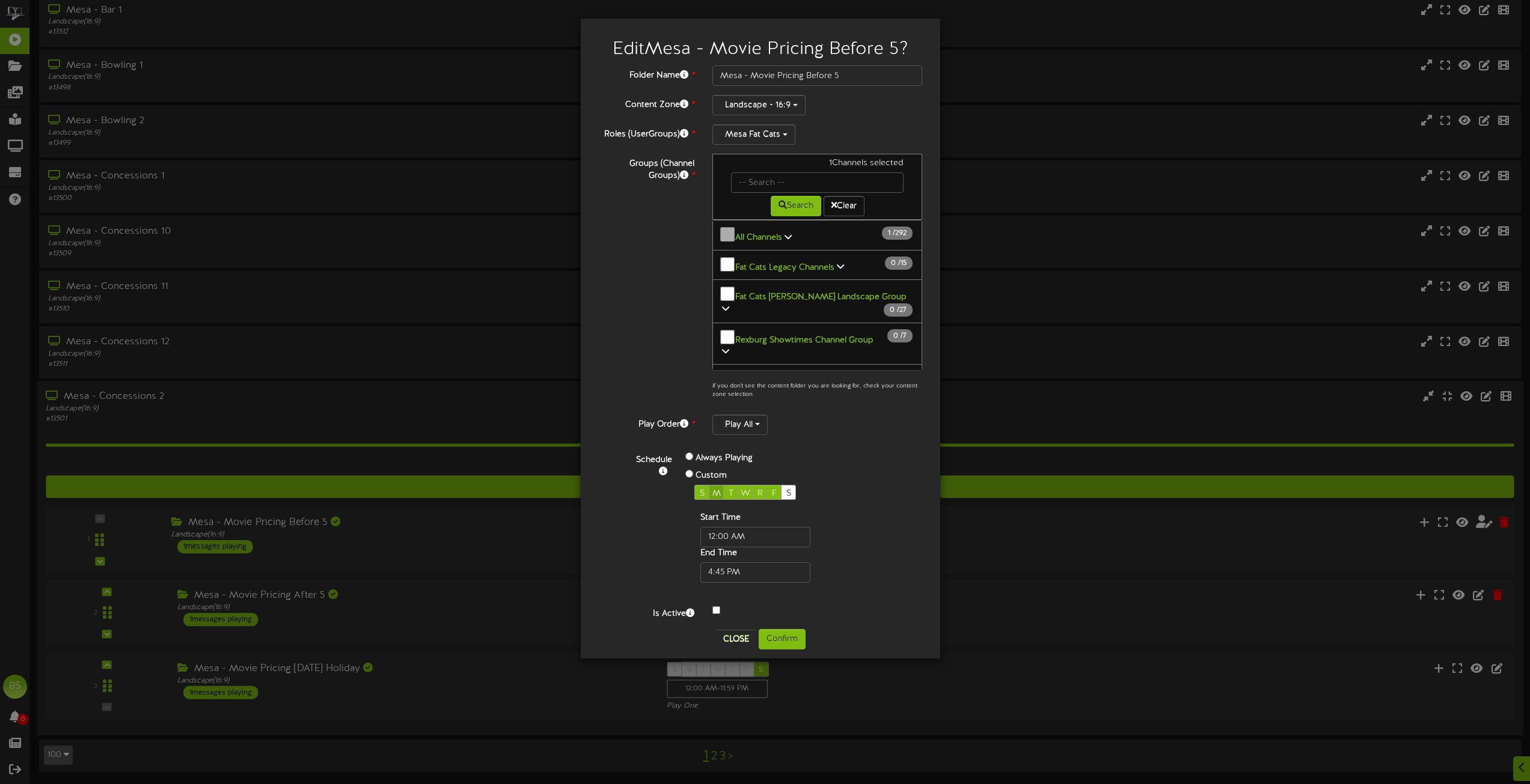
click at [715, 491] on span "M" at bounding box center [717, 493] width 8 height 9
click at [791, 644] on button "Confirm" at bounding box center [783, 640] width 47 height 21
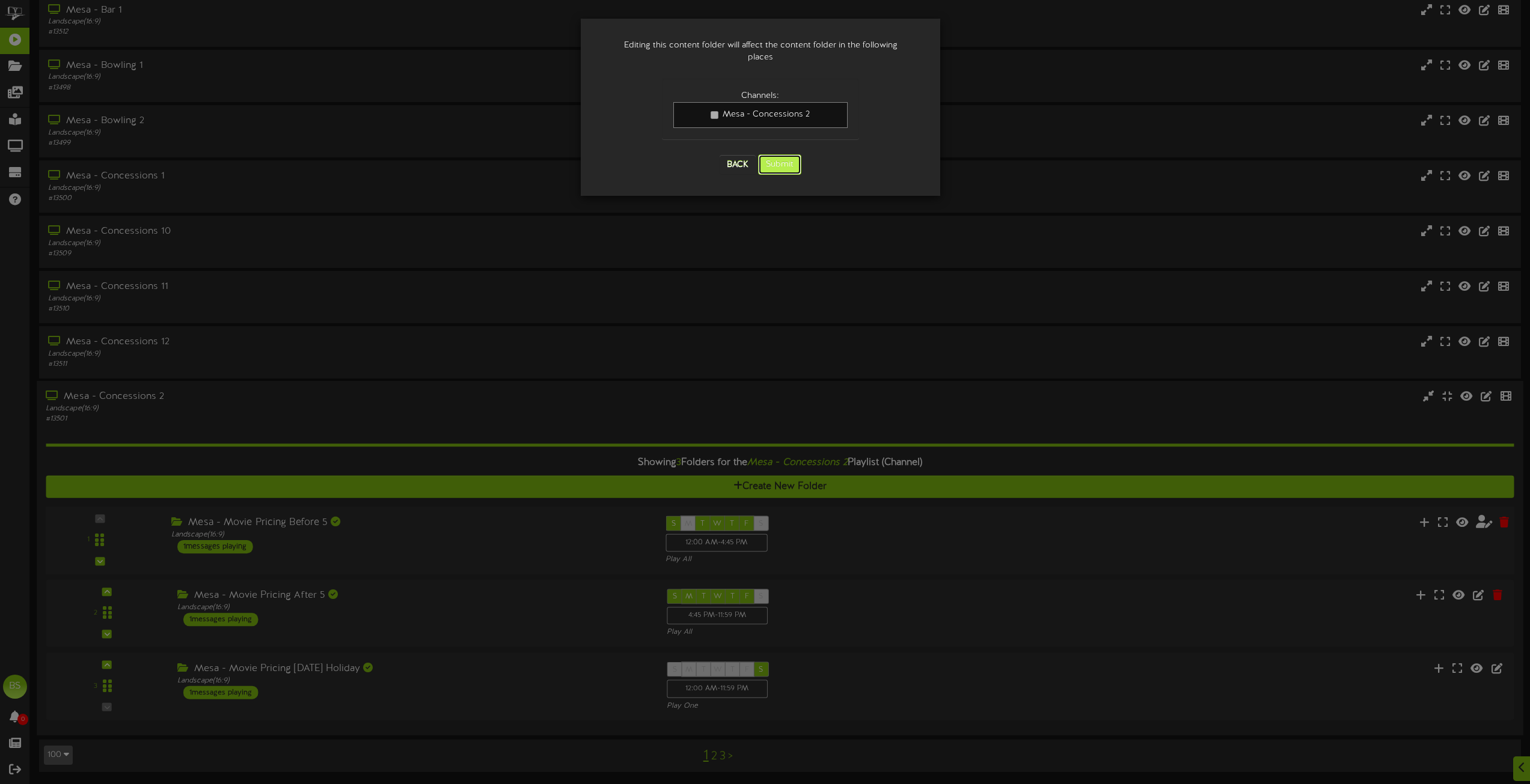
click at [770, 158] on button "Submit" at bounding box center [780, 165] width 44 height 21
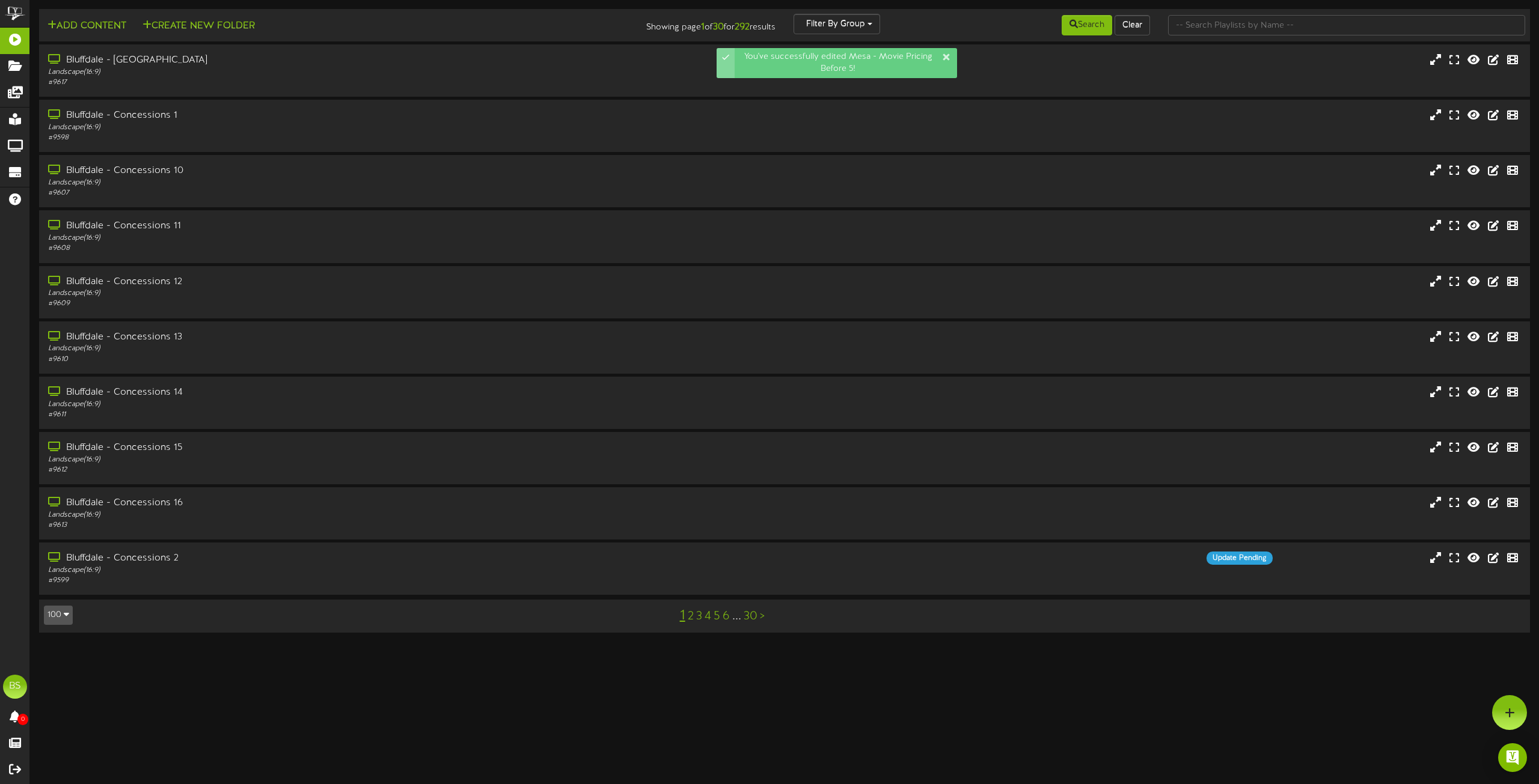
click at [65, 615] on icon "button" at bounding box center [66, 614] width 5 height 8
click at [60, 589] on div "100" at bounding box center [56, 592] width 23 height 18
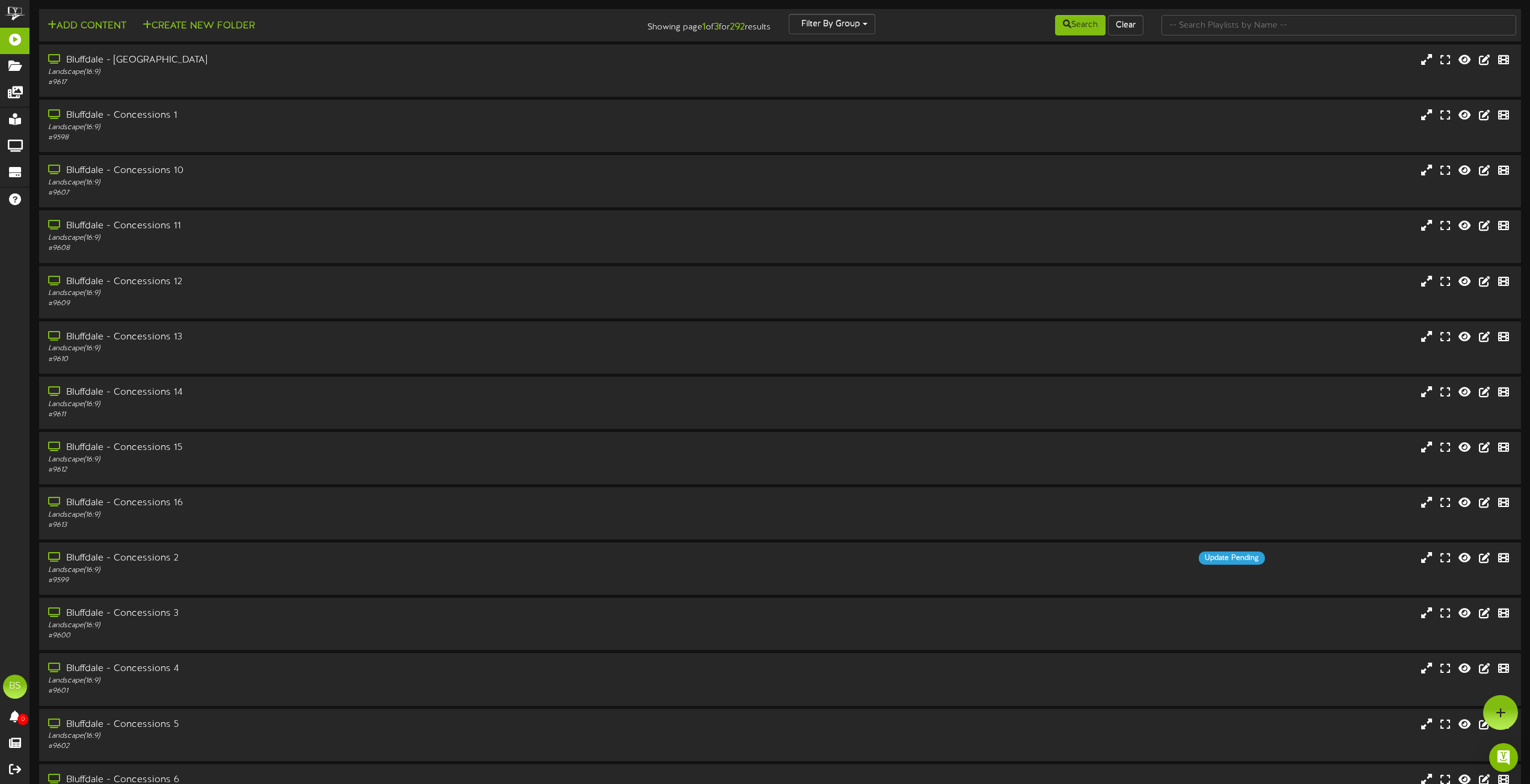
scroll to position [5032, 0]
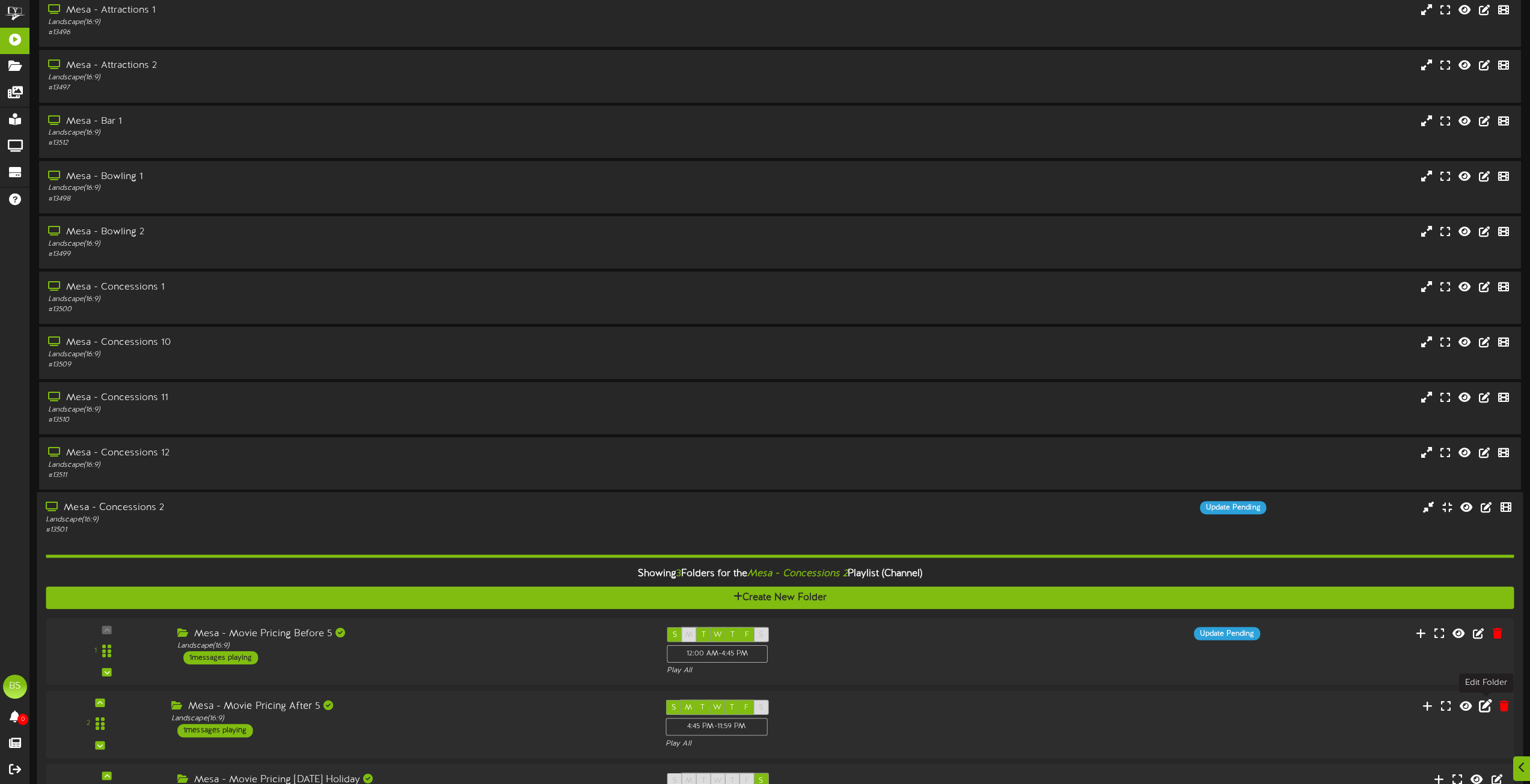
click at [1484, 708] on icon at bounding box center [1486, 706] width 13 height 13
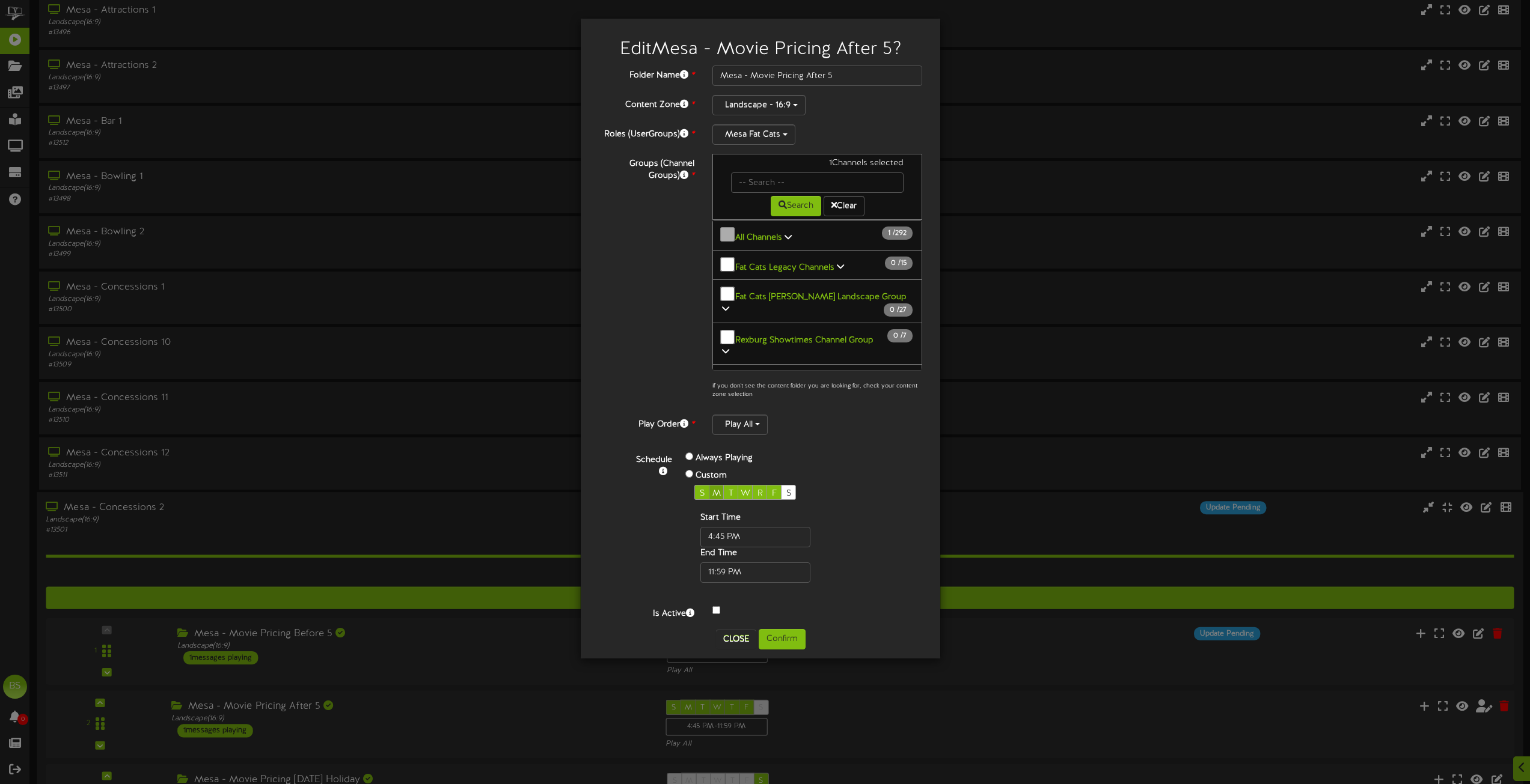
click at [717, 490] on span "M" at bounding box center [717, 493] width 8 height 9
click at [778, 637] on button "Confirm" at bounding box center [783, 640] width 47 height 21
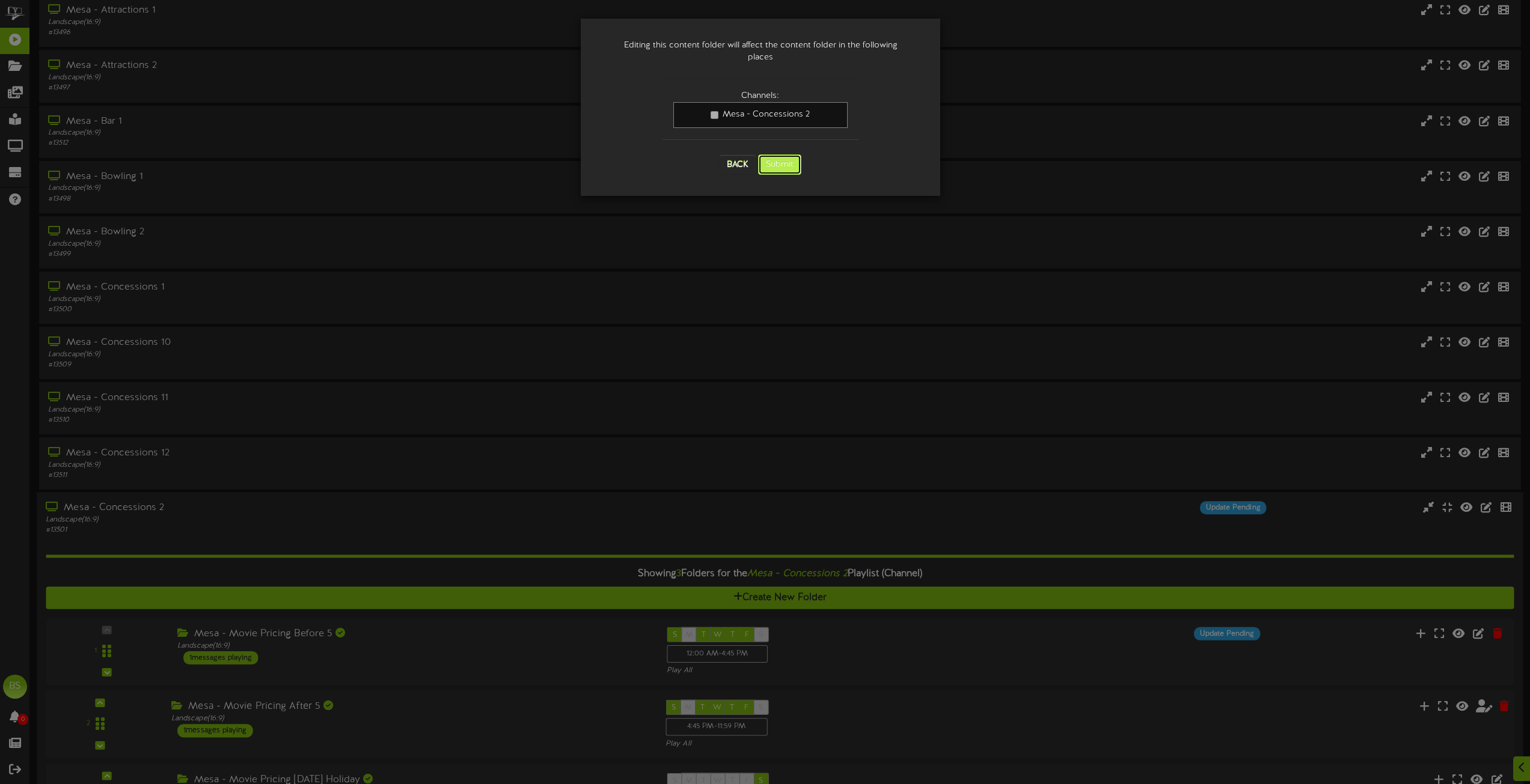
click at [790, 155] on button "Submit" at bounding box center [780, 165] width 44 height 21
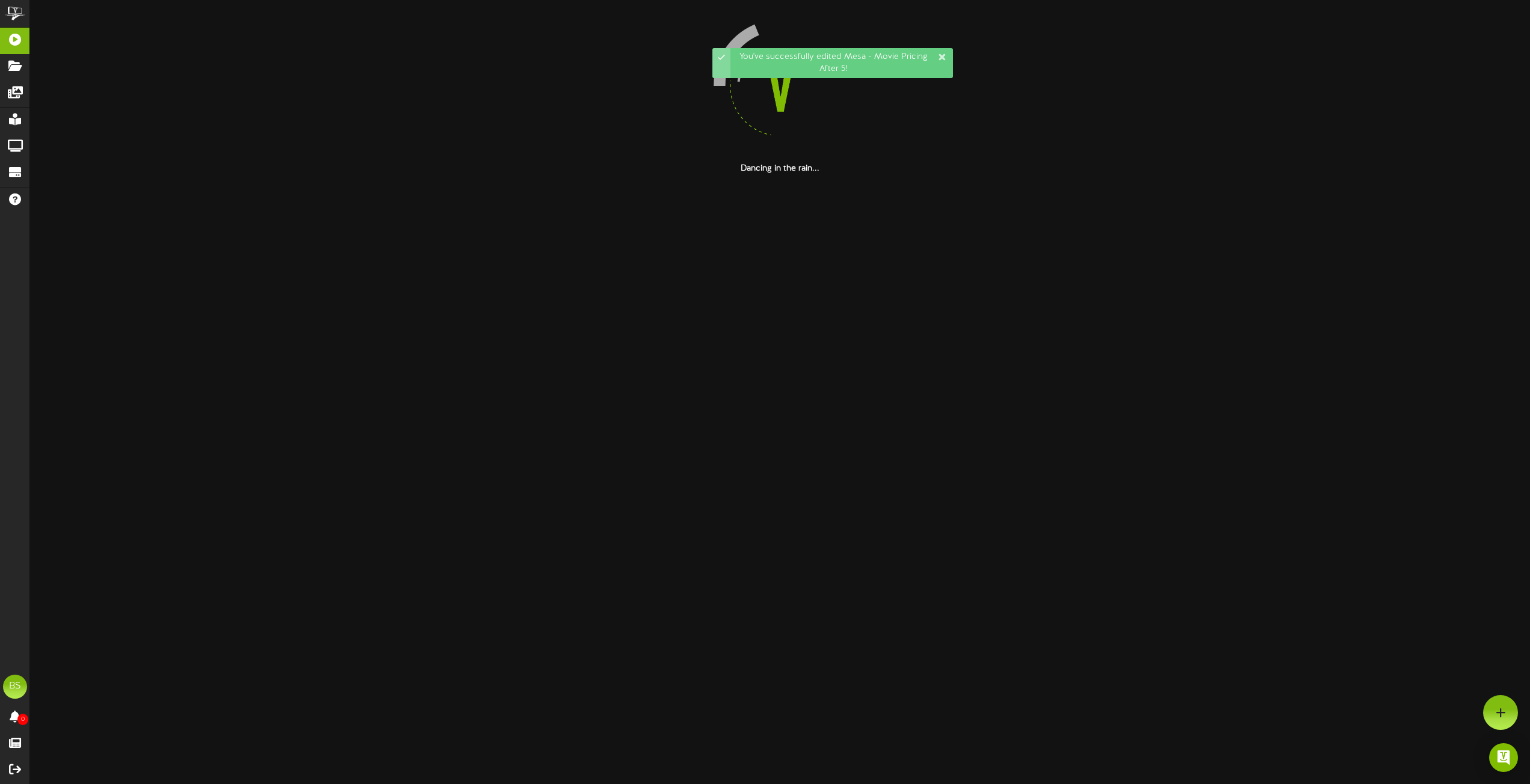
scroll to position [0, 0]
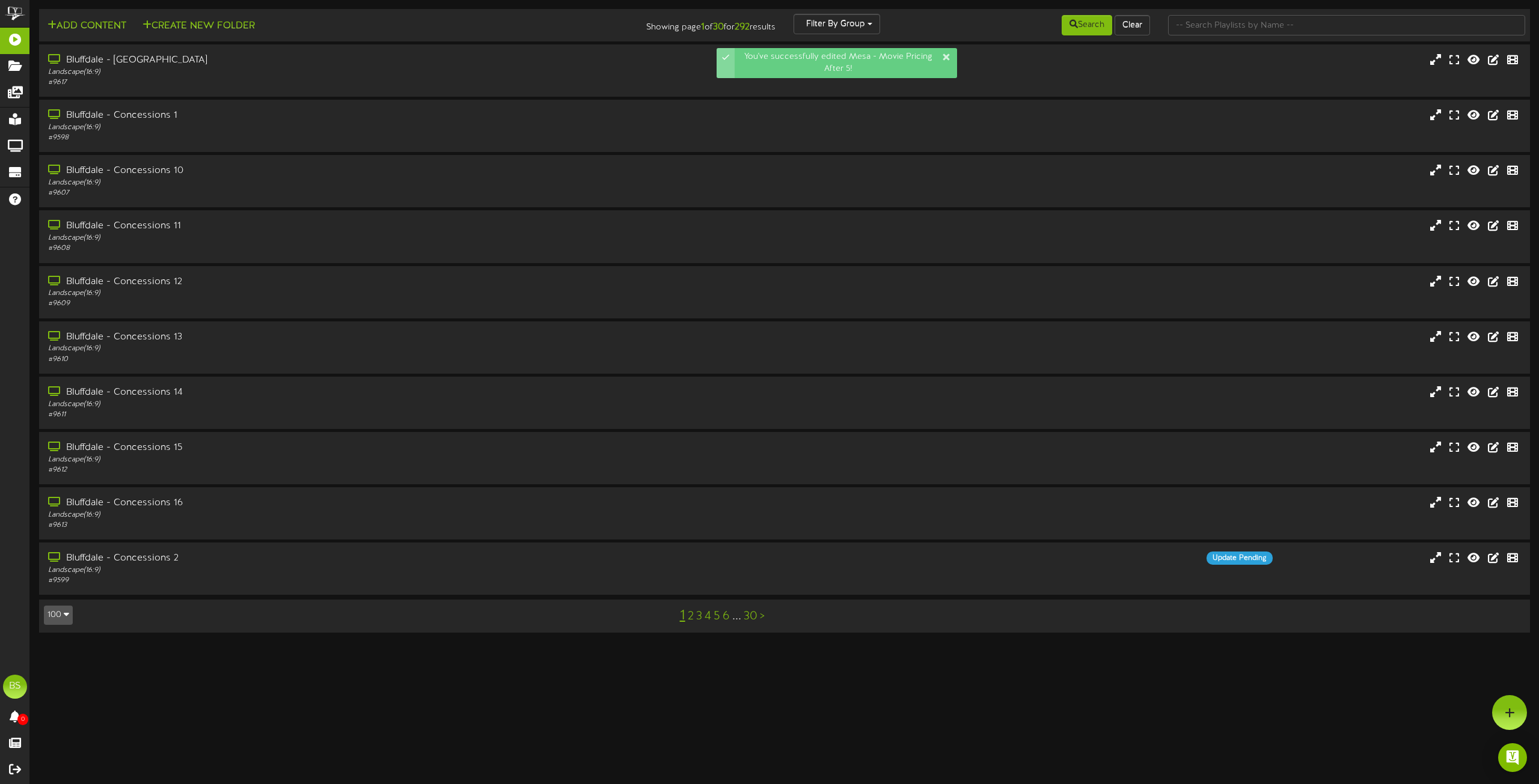
click at [60, 616] on button "100" at bounding box center [59, 615] width 29 height 19
click at [50, 592] on div "100" at bounding box center [56, 592] width 23 height 18
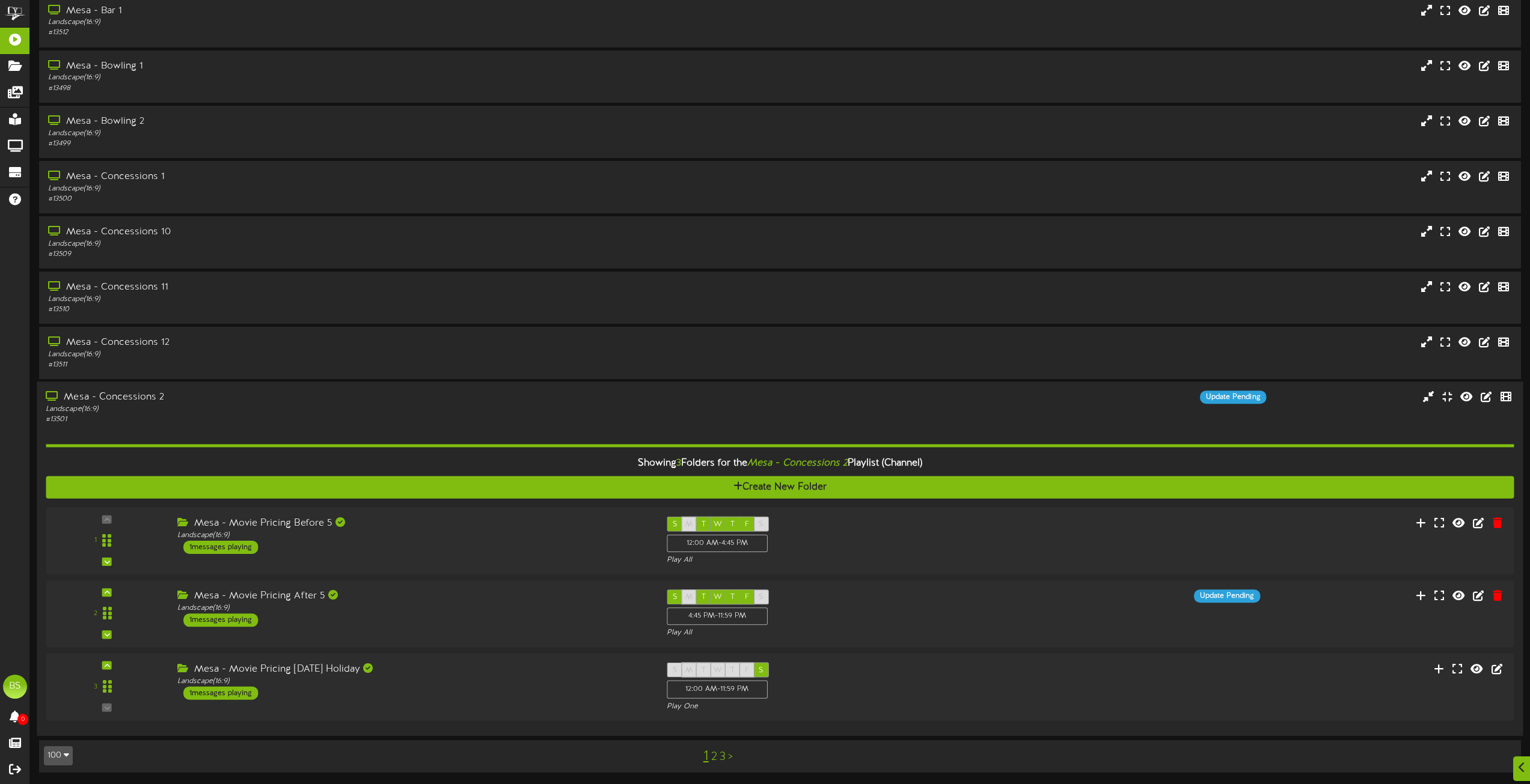
scroll to position [5143, 0]
click at [1499, 669] on icon at bounding box center [1505, 668] width 13 height 13
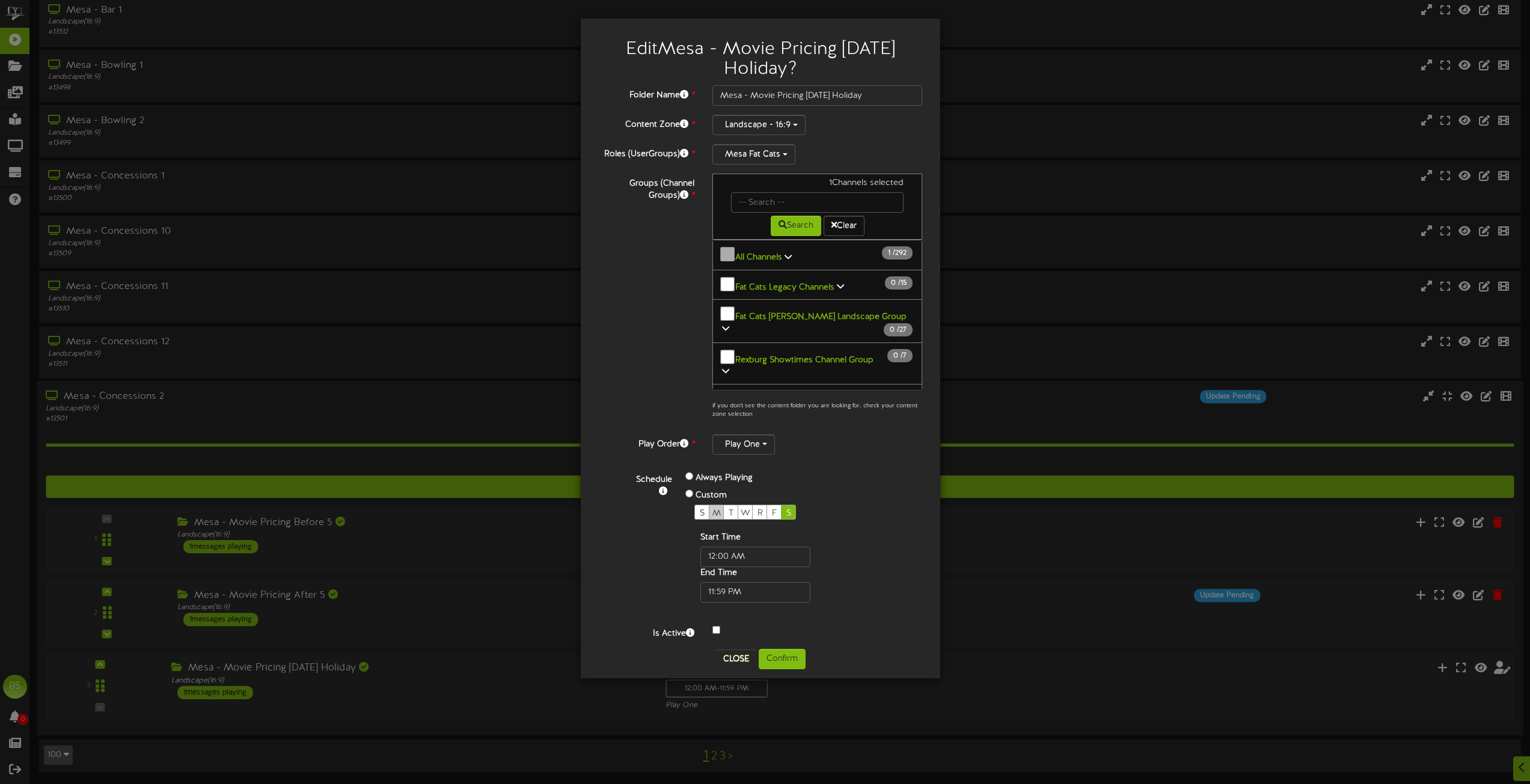
click at [718, 509] on span "M" at bounding box center [717, 513] width 8 height 9
click at [791, 663] on button "Confirm" at bounding box center [783, 659] width 47 height 21
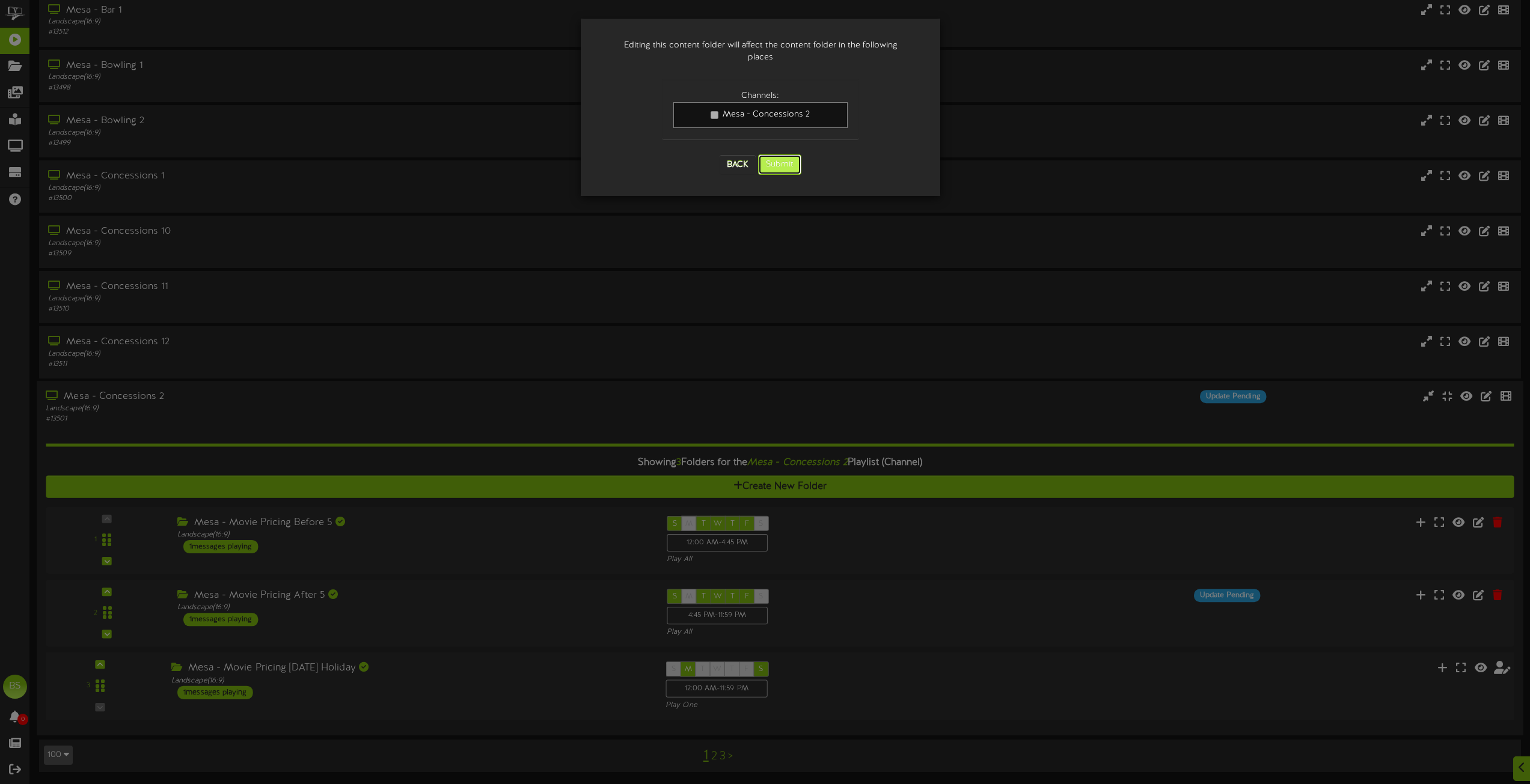
click at [793, 155] on button "Submit" at bounding box center [780, 165] width 44 height 21
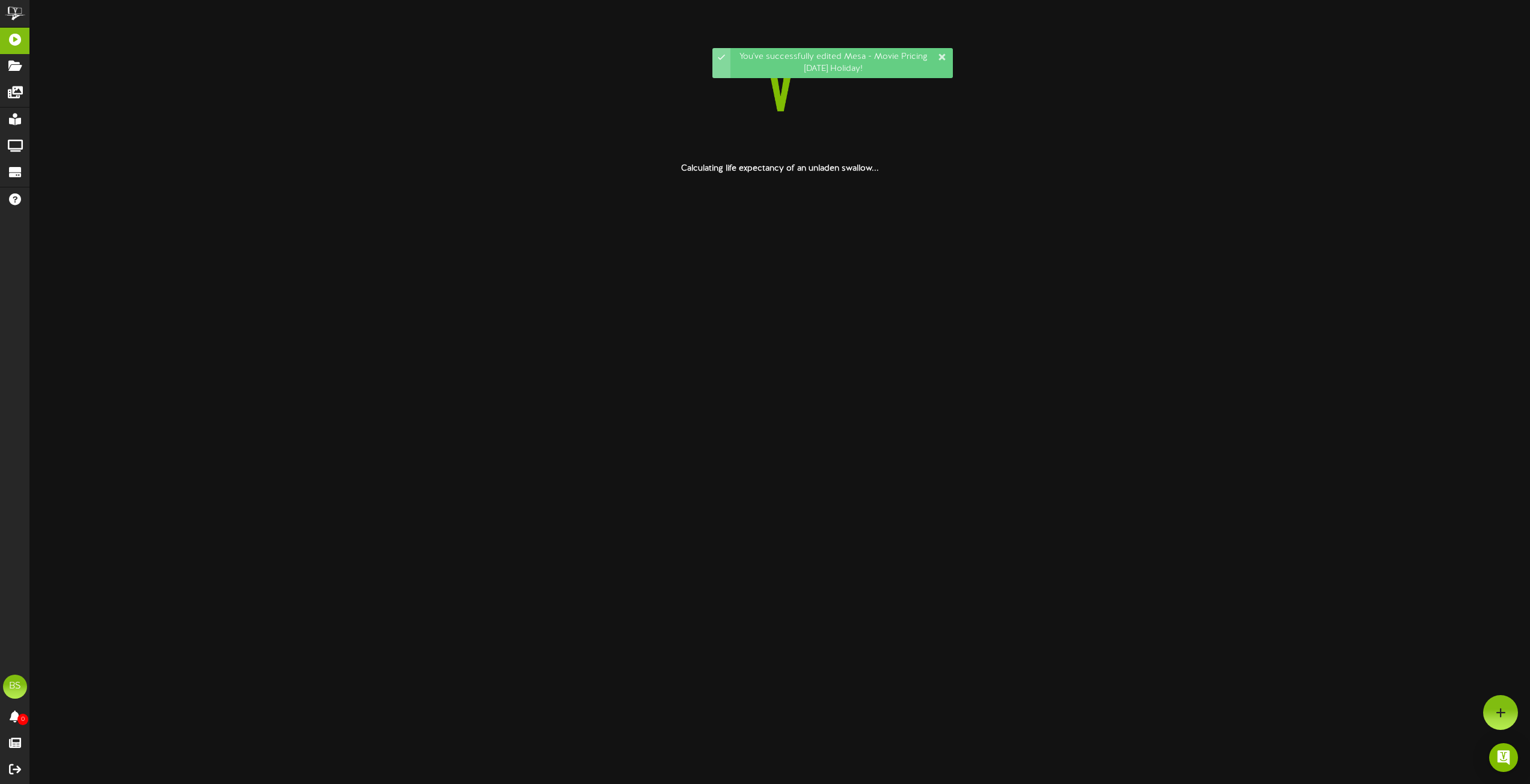
scroll to position [0, 0]
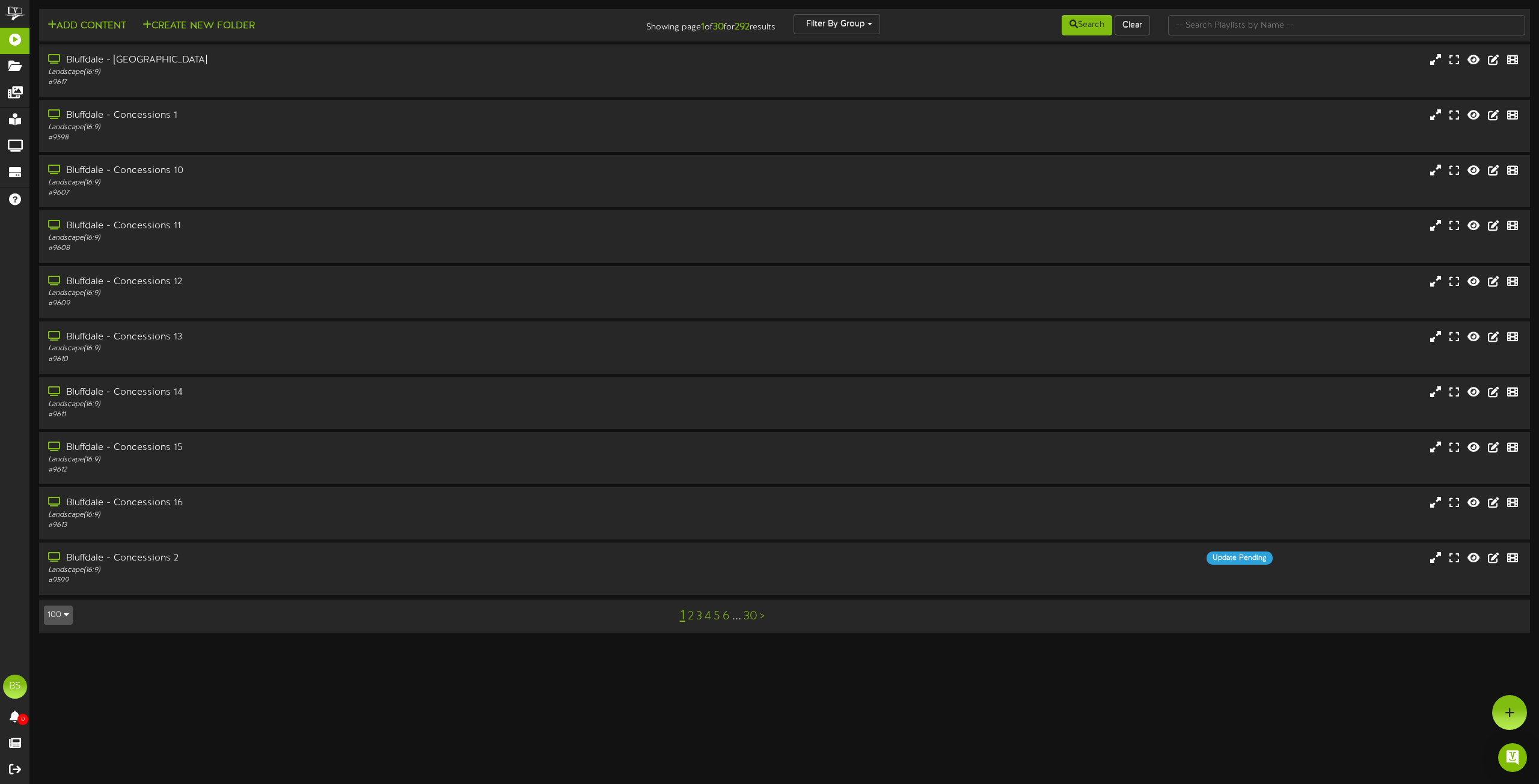
click at [65, 616] on icon "button" at bounding box center [66, 614] width 5 height 8
click at [57, 592] on div "100" at bounding box center [56, 592] width 23 height 18
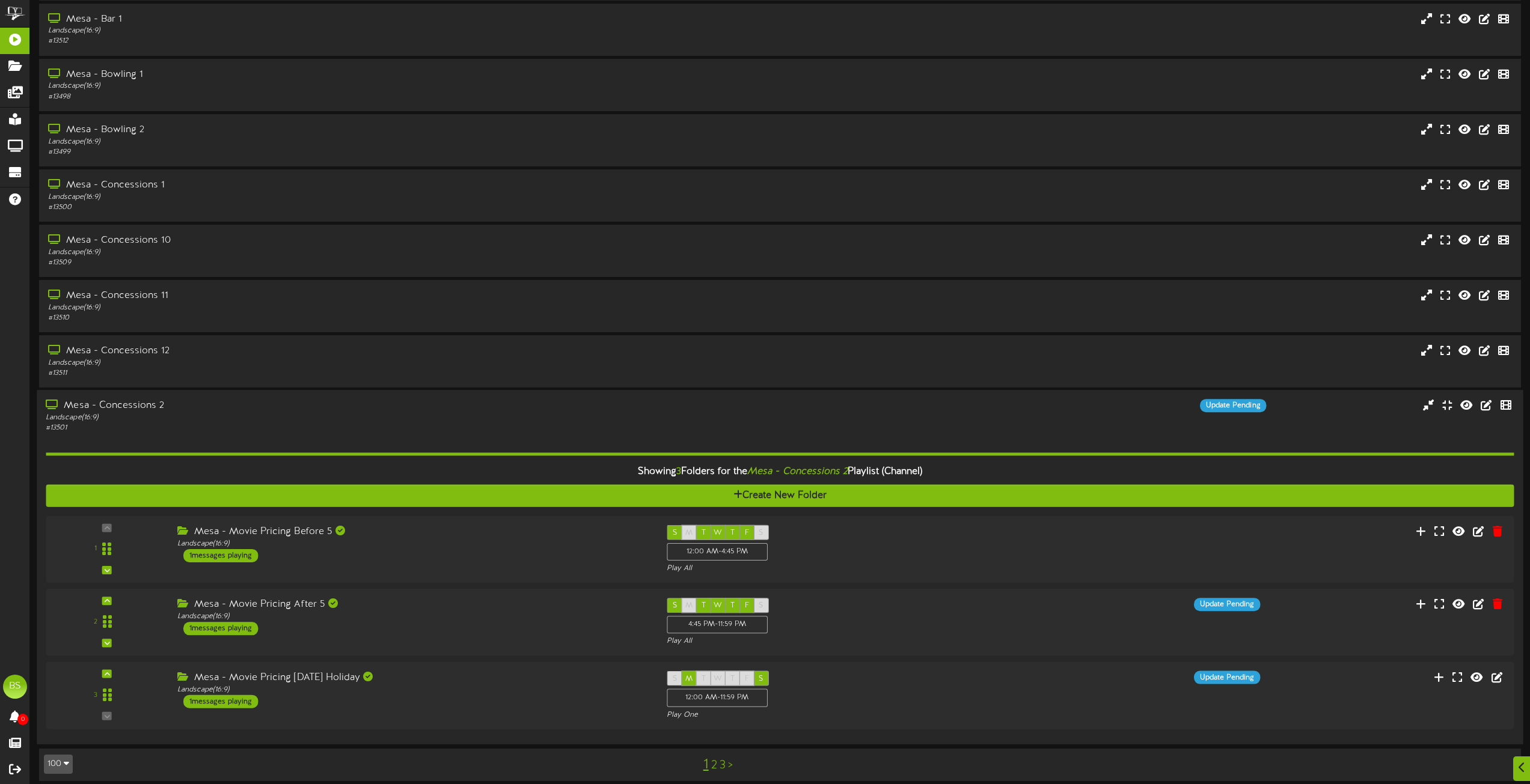
scroll to position [5143, 0]
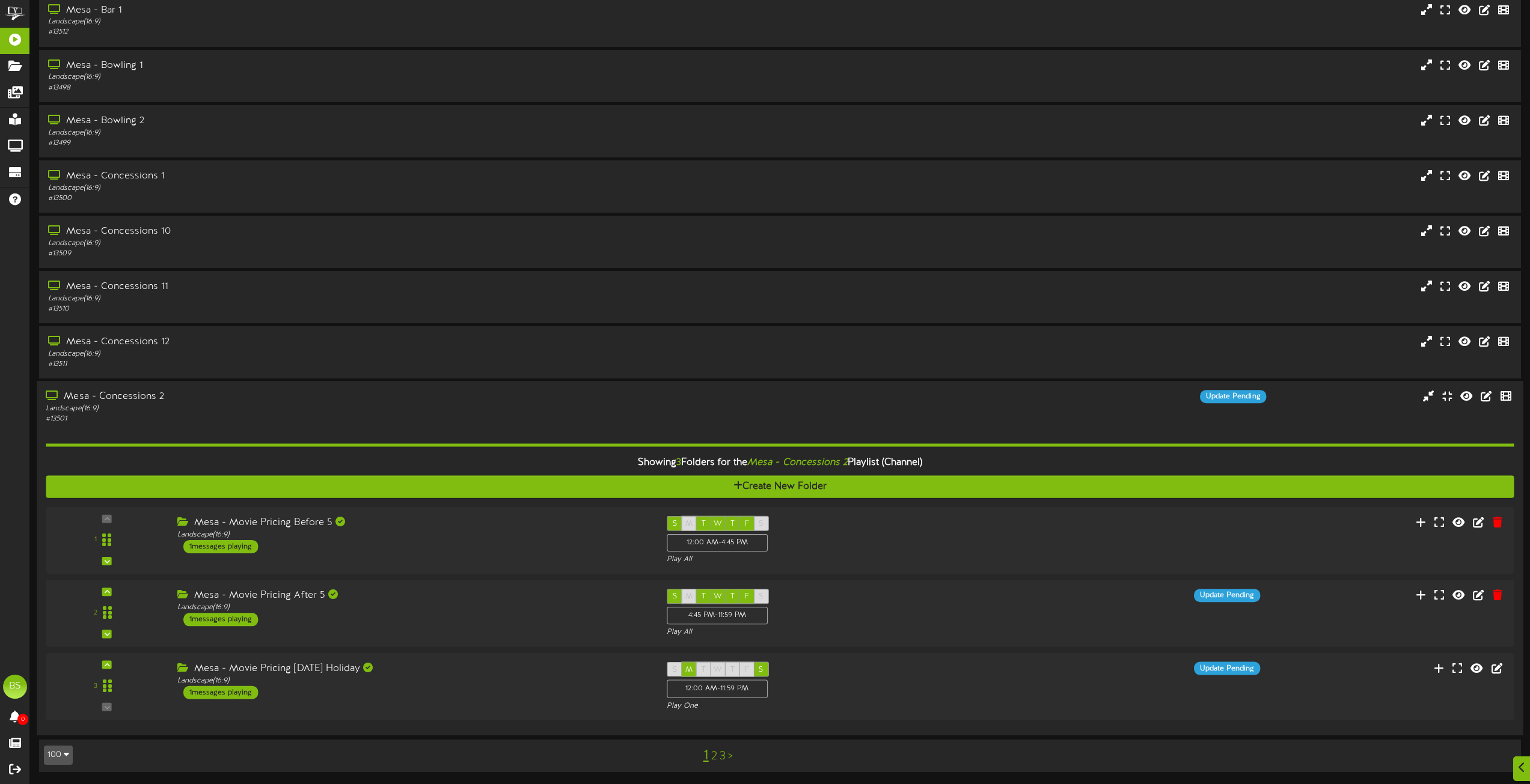
click at [142, 394] on div "Mesa - Concessions 2" at bounding box center [347, 397] width 601 height 14
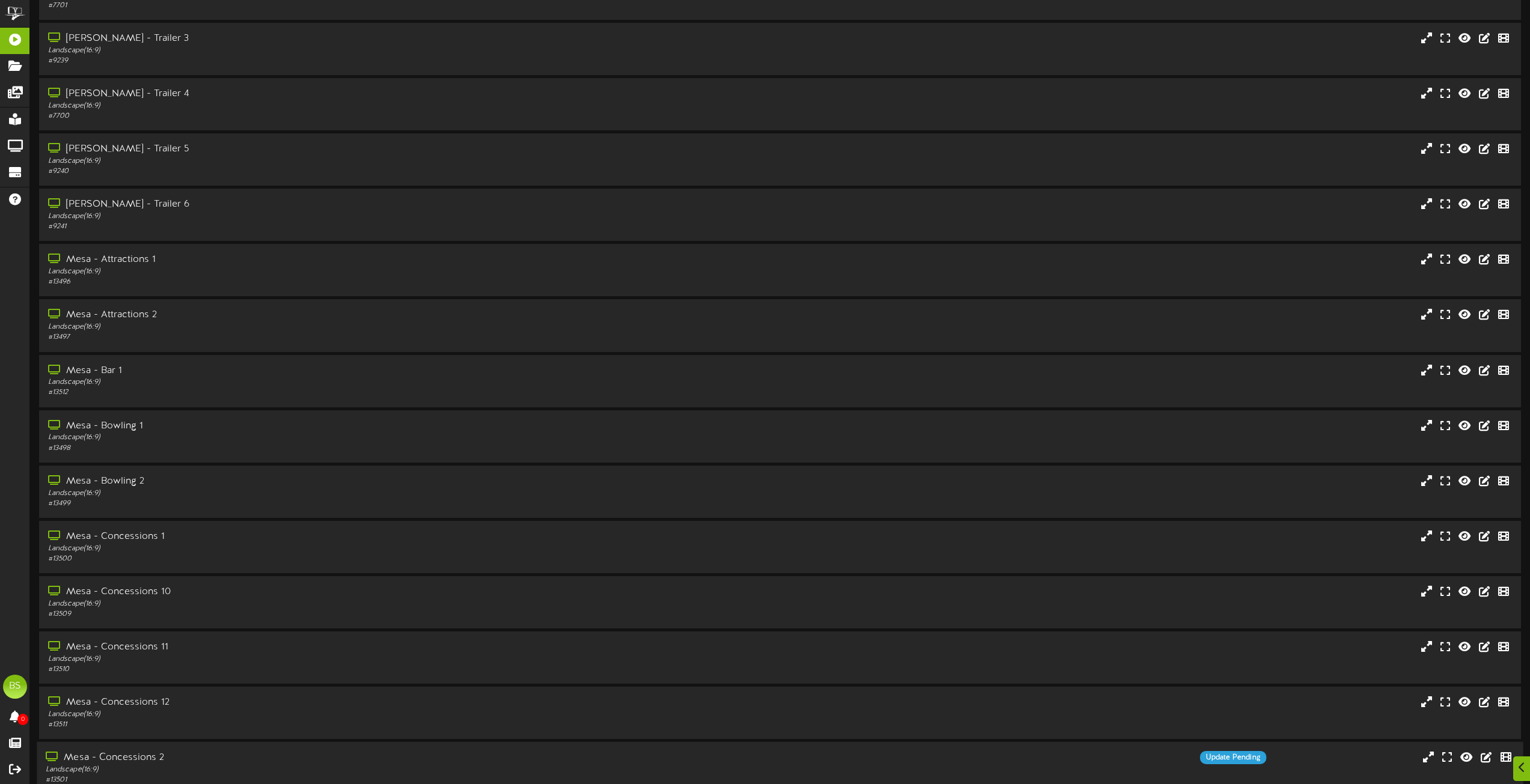
scroll to position [4843, 0]
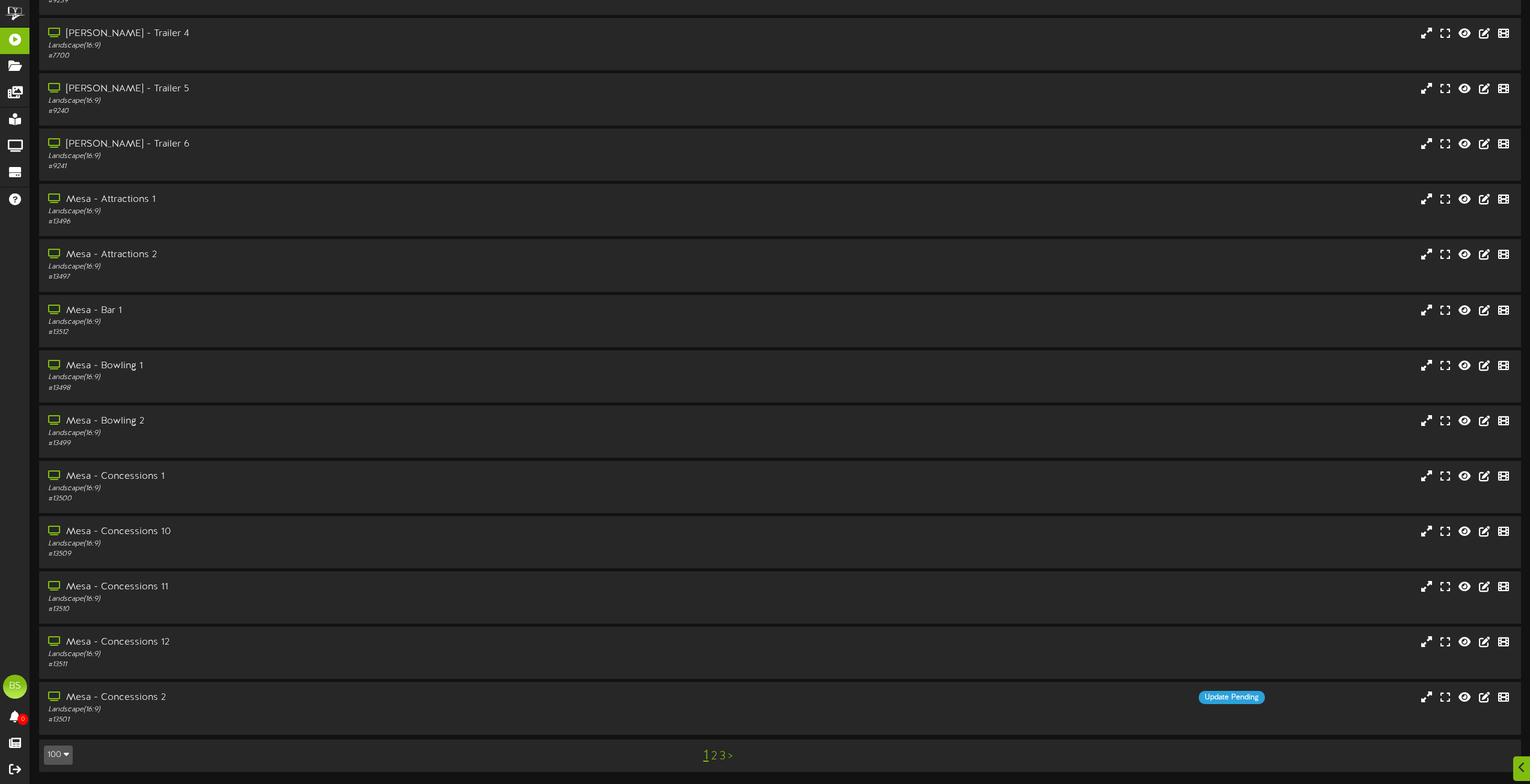
click at [713, 762] on link "2" at bounding box center [714, 757] width 6 height 13
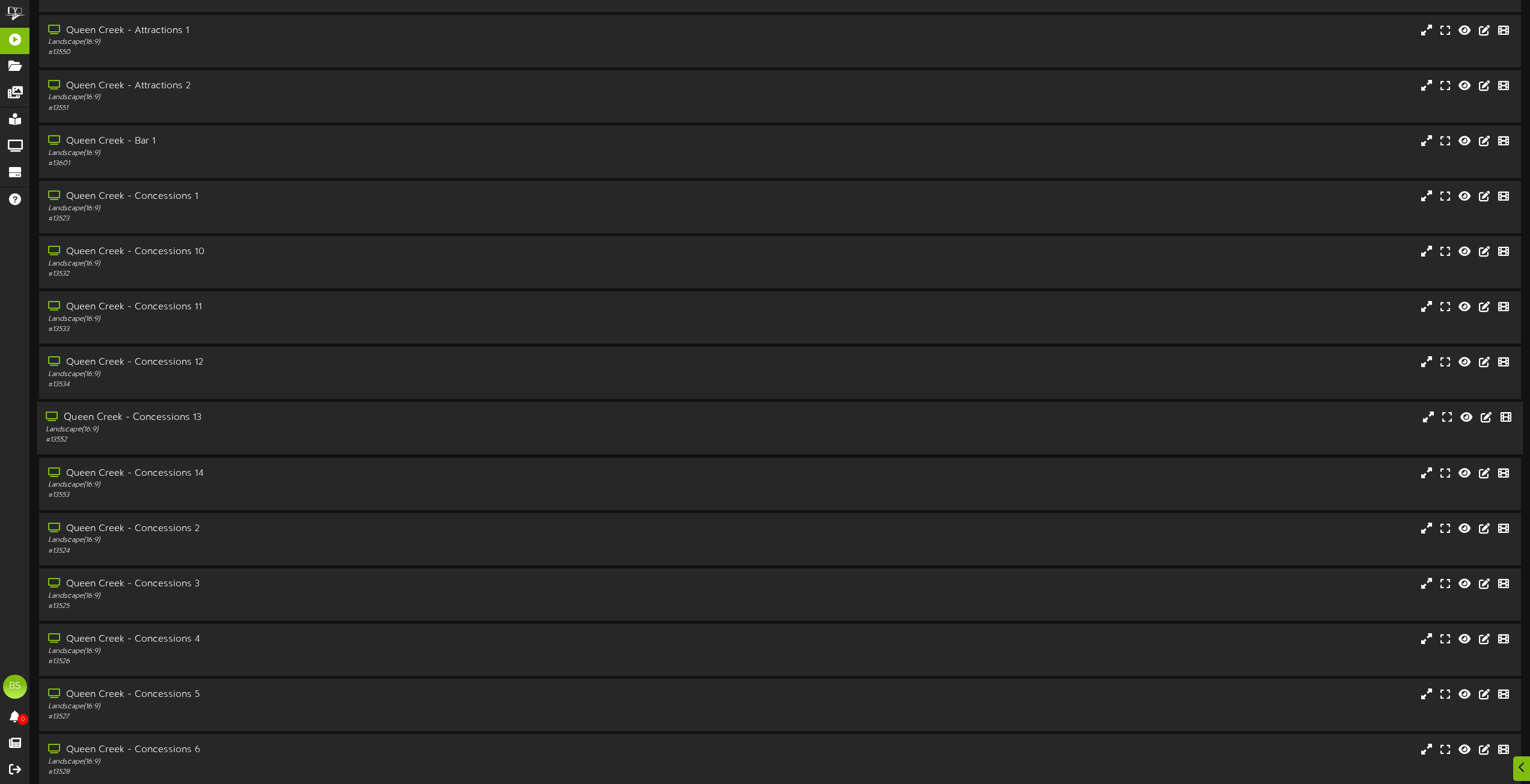
scroll to position [1622, 0]
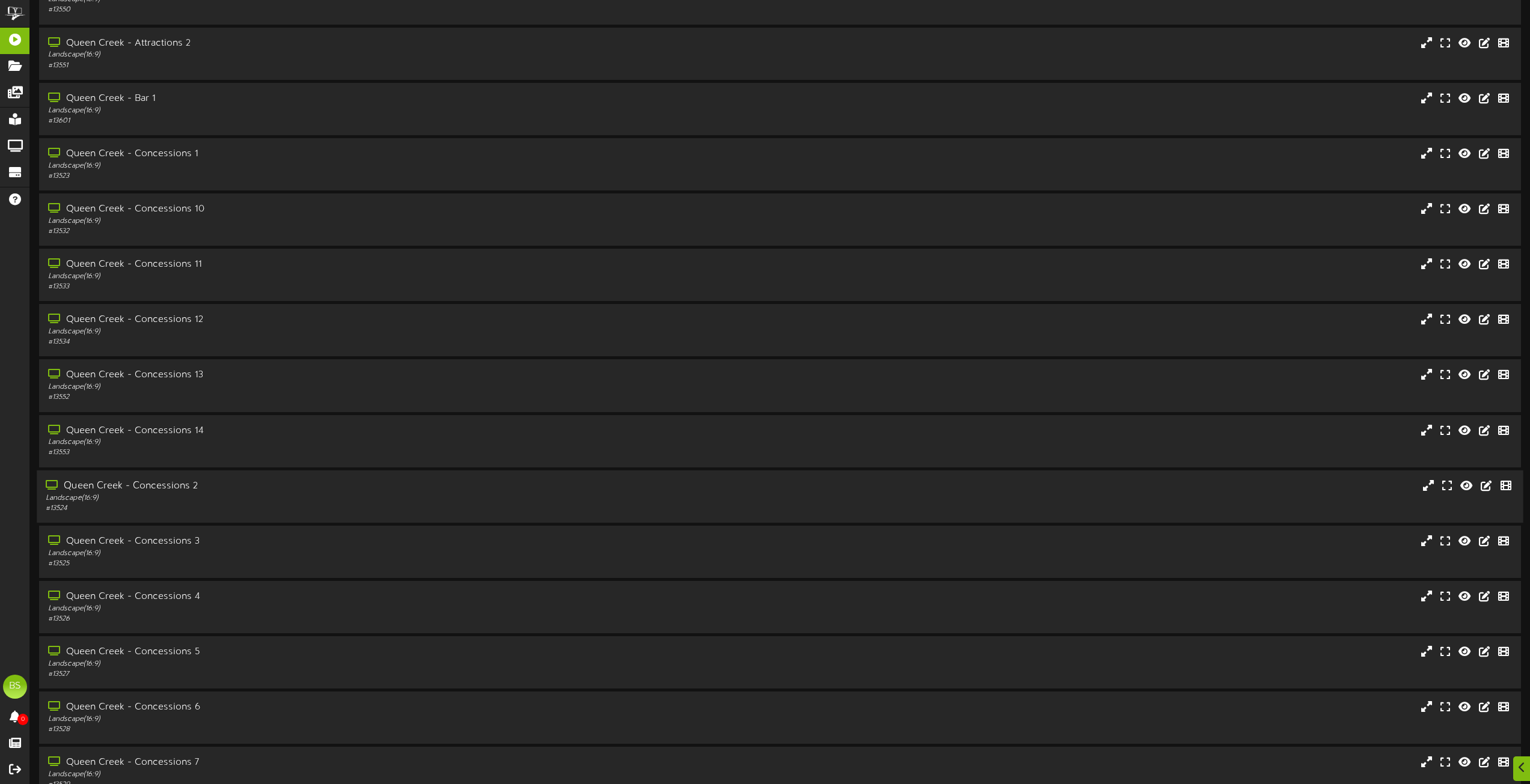
click at [183, 484] on div "Queen Creek - Concessions 2" at bounding box center [347, 486] width 601 height 14
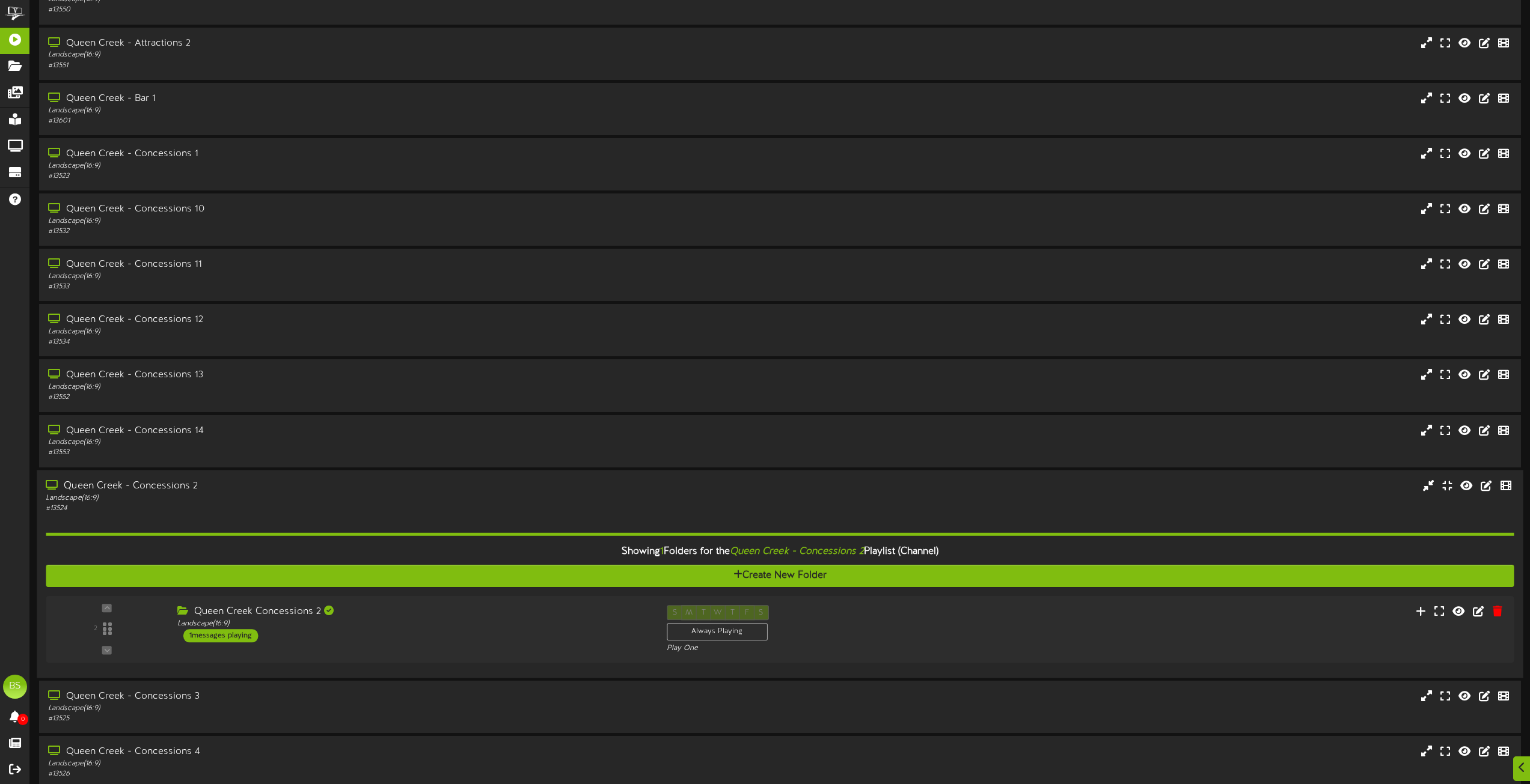
click at [174, 488] on div "Queen Creek - Concessions 2" at bounding box center [347, 485] width 601 height 14
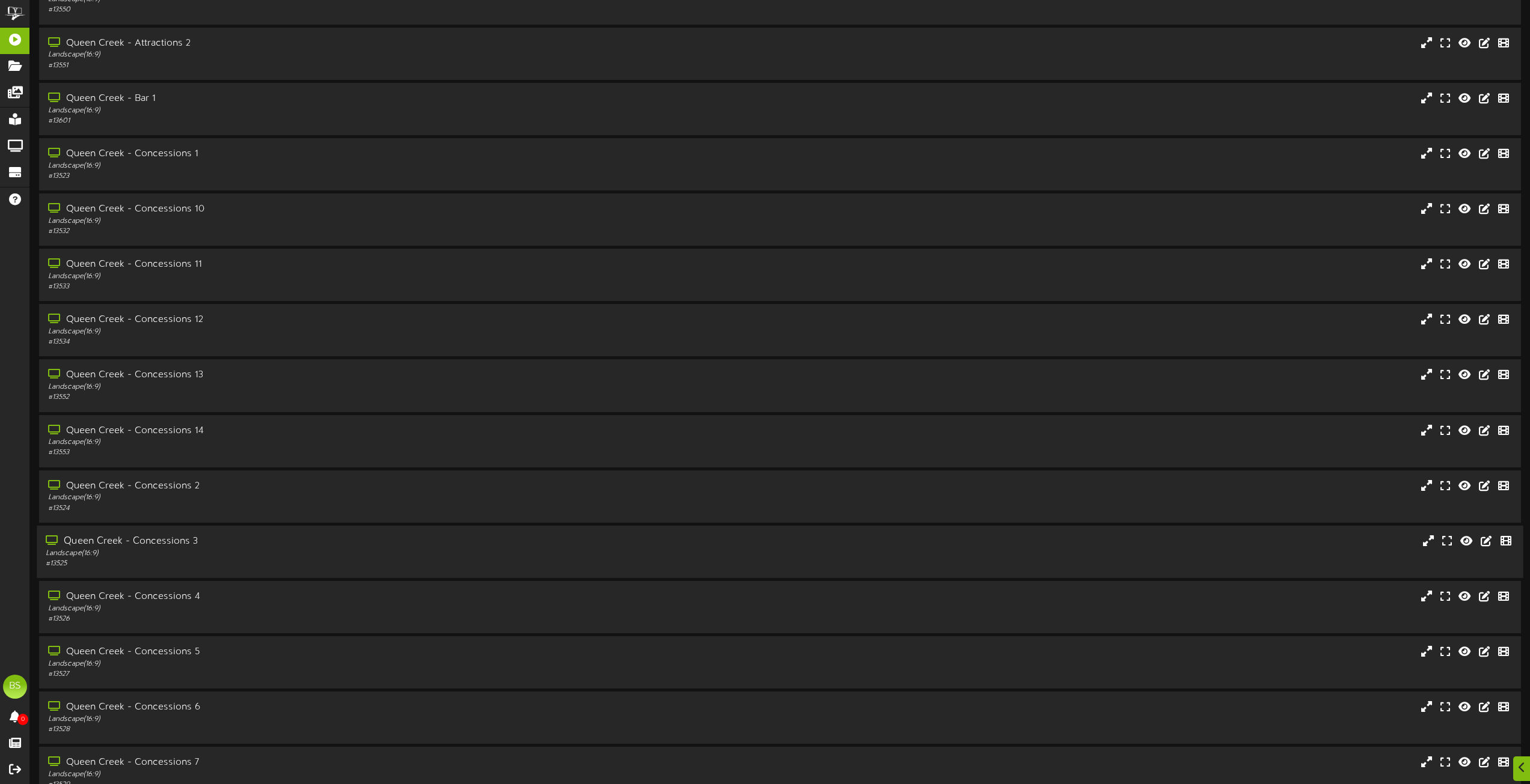
click at [171, 543] on div "Queen Creek - Concessions 3" at bounding box center [347, 542] width 601 height 14
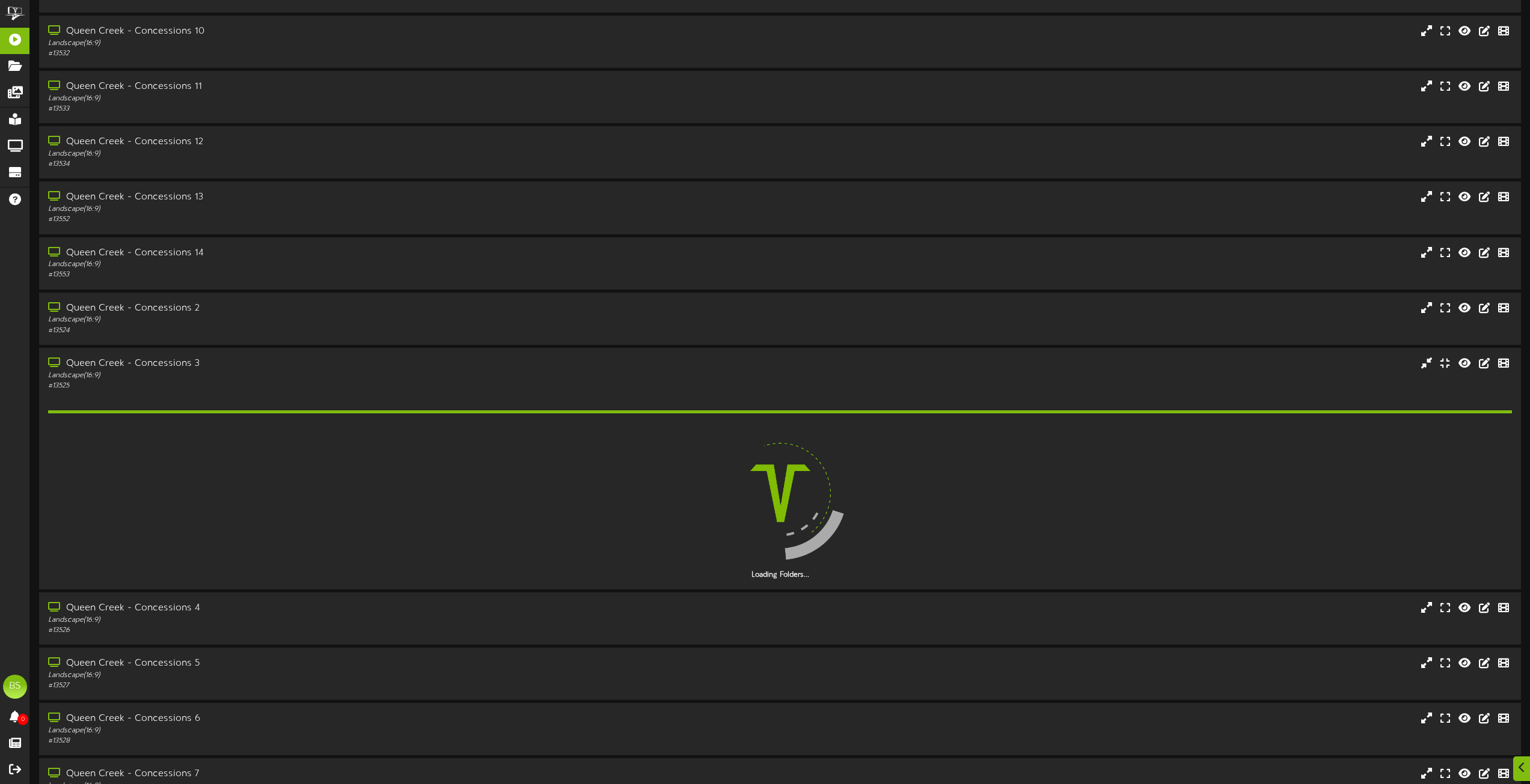
scroll to position [1803, 0]
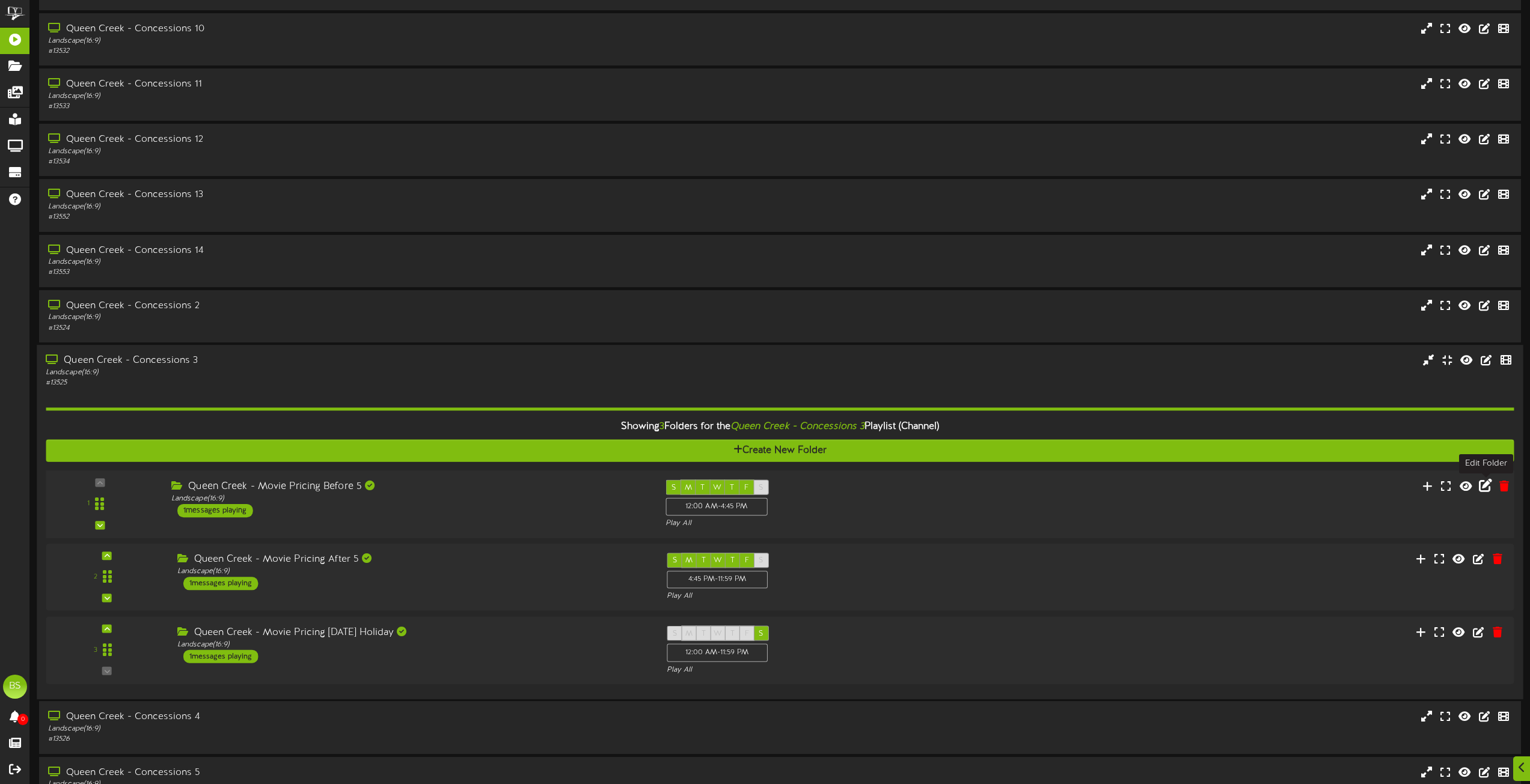
click at [1482, 485] on icon at bounding box center [1486, 485] width 13 height 13
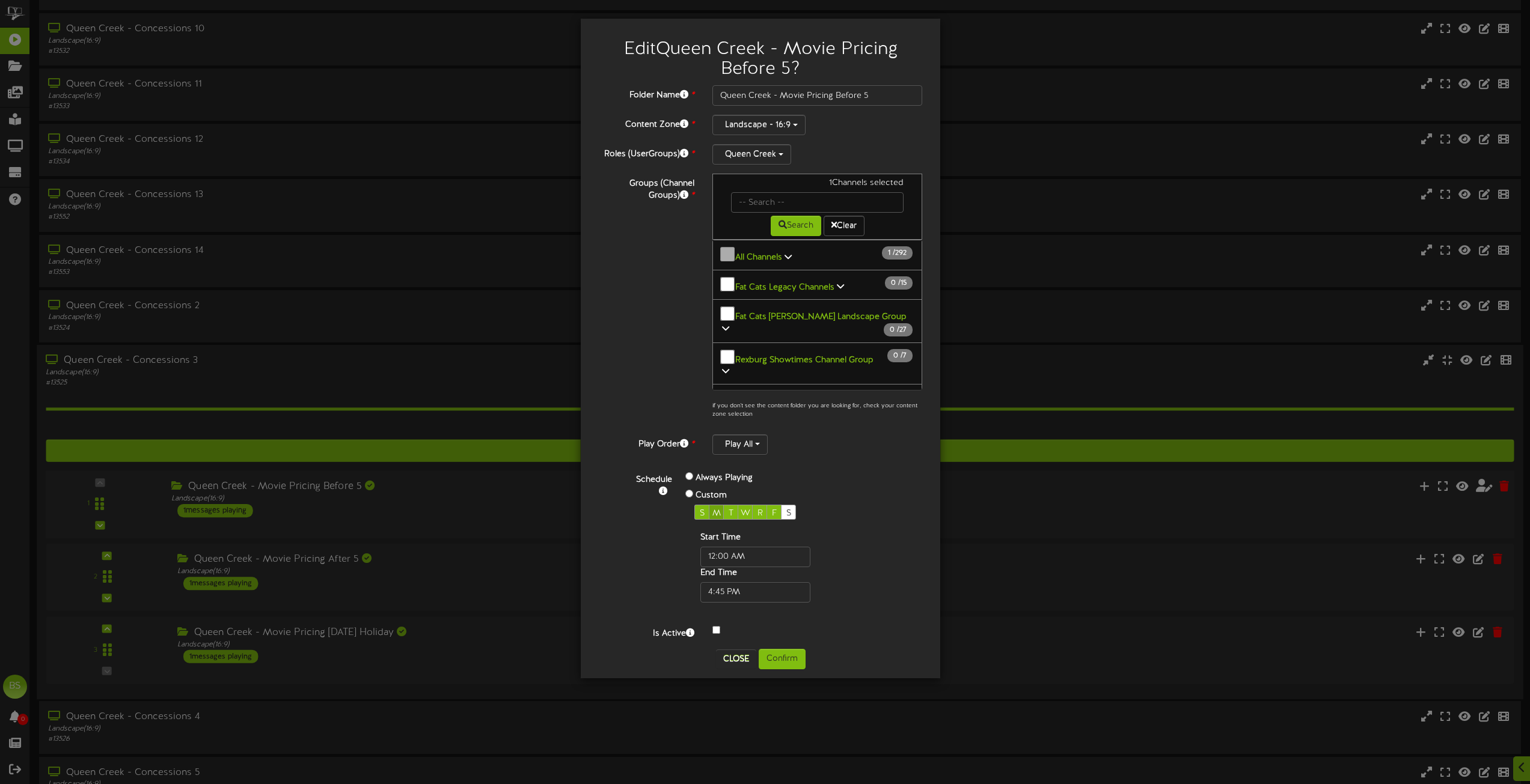
click at [715, 511] on span "M" at bounding box center [717, 513] width 8 height 9
click at [789, 657] on button "Confirm" at bounding box center [783, 659] width 47 height 21
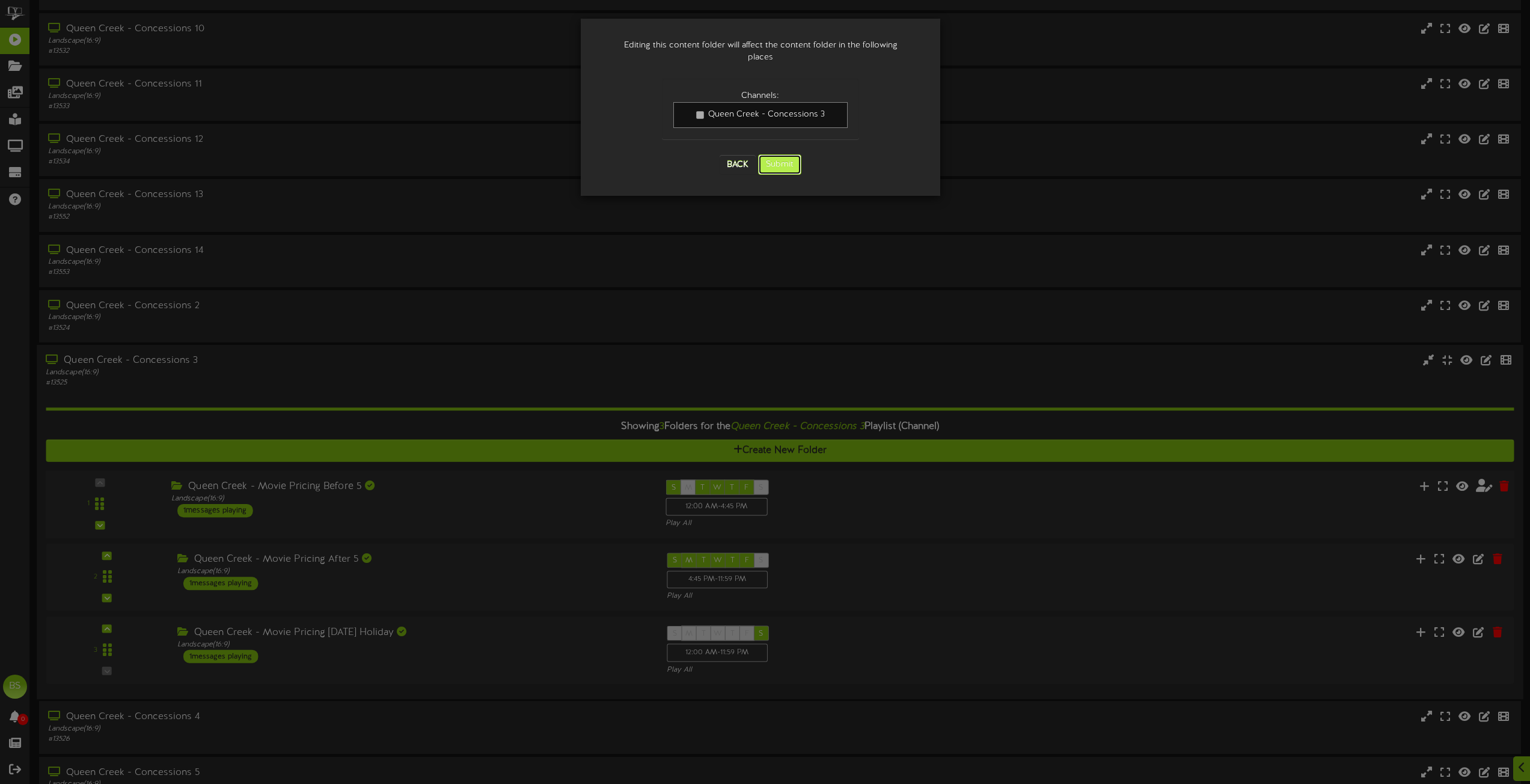
click at [787, 155] on button "Submit" at bounding box center [780, 165] width 44 height 21
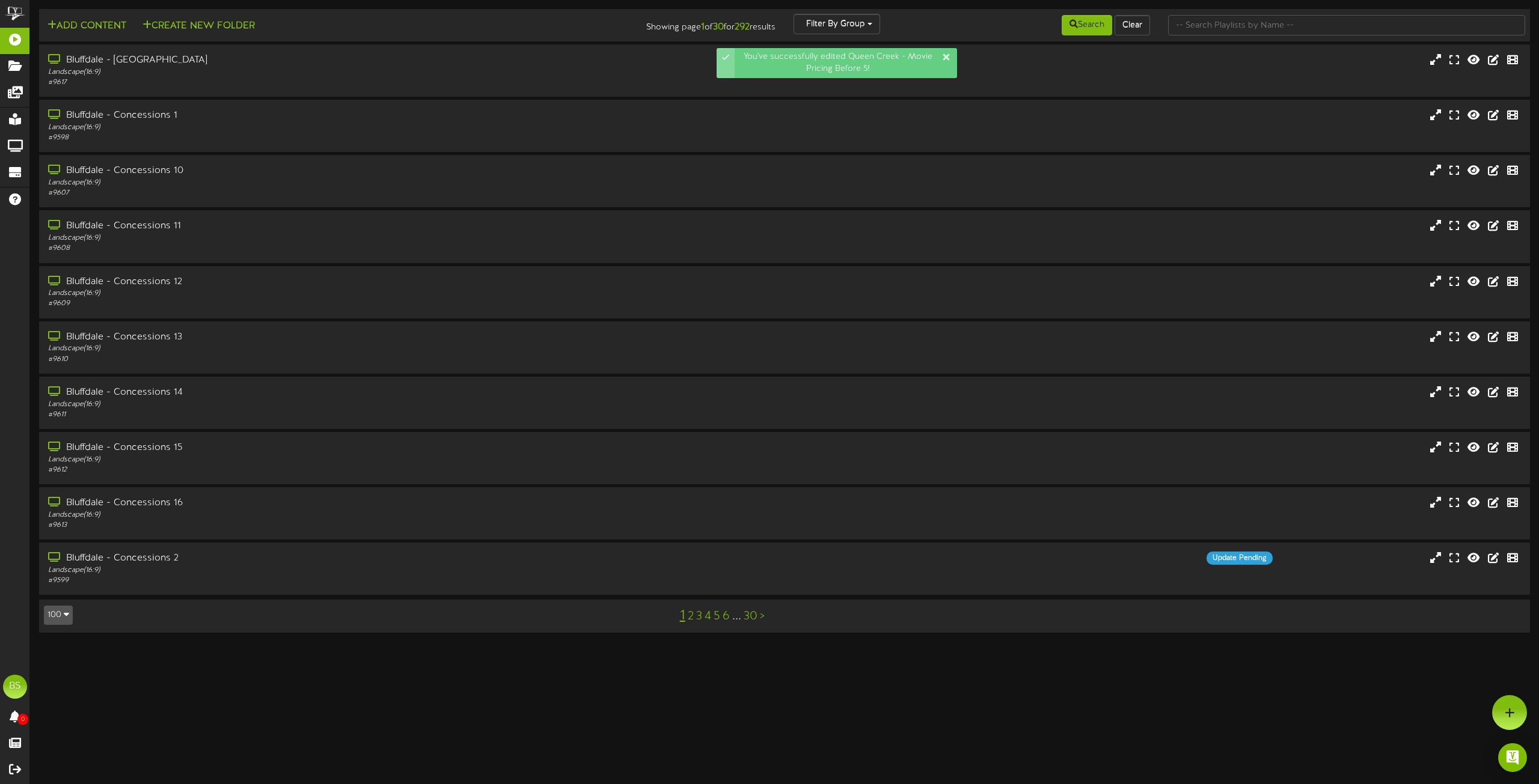
click at [67, 618] on icon "button" at bounding box center [66, 614] width 5 height 8
click at [56, 598] on div "100" at bounding box center [56, 592] width 23 height 18
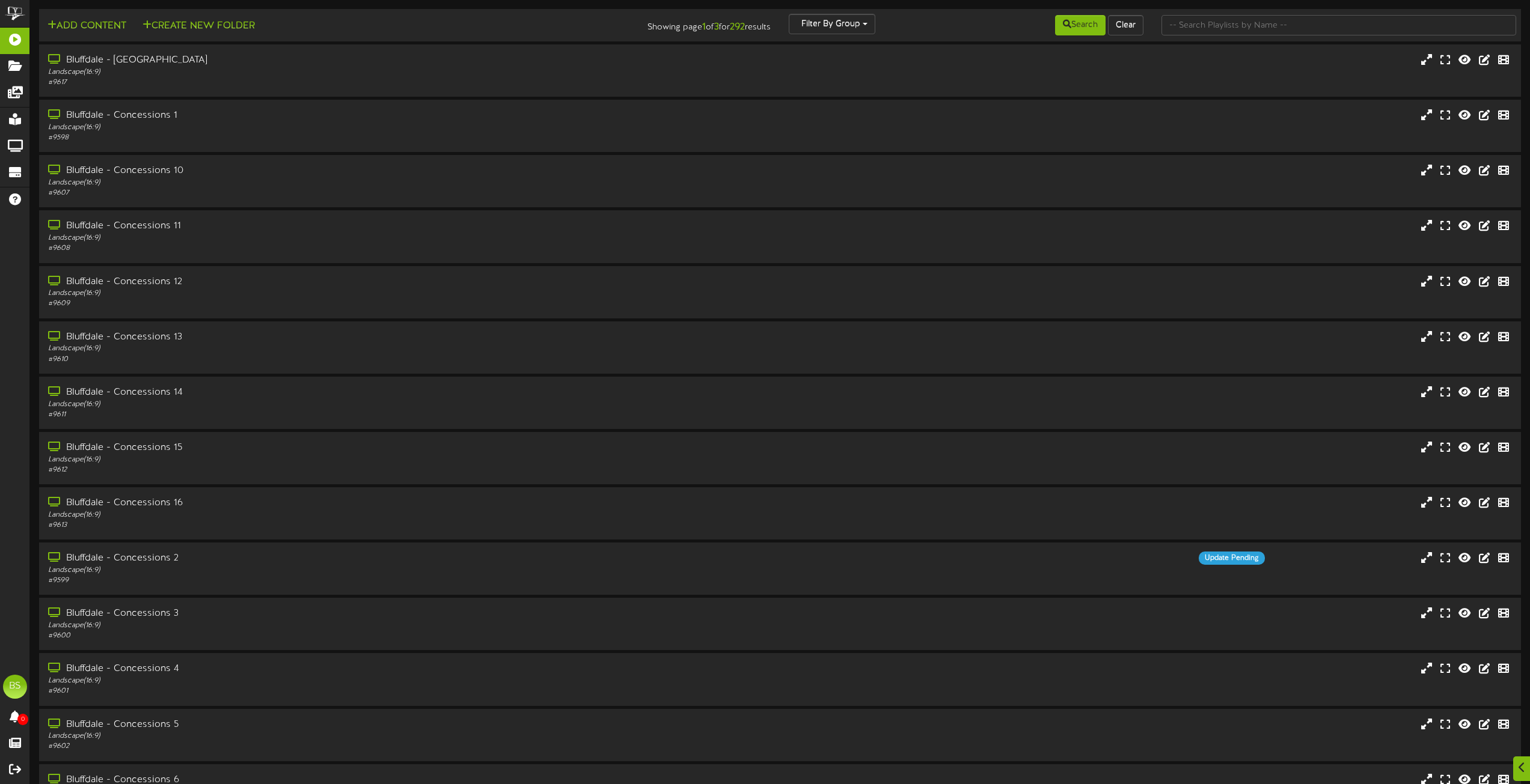
scroll to position [4843, 0]
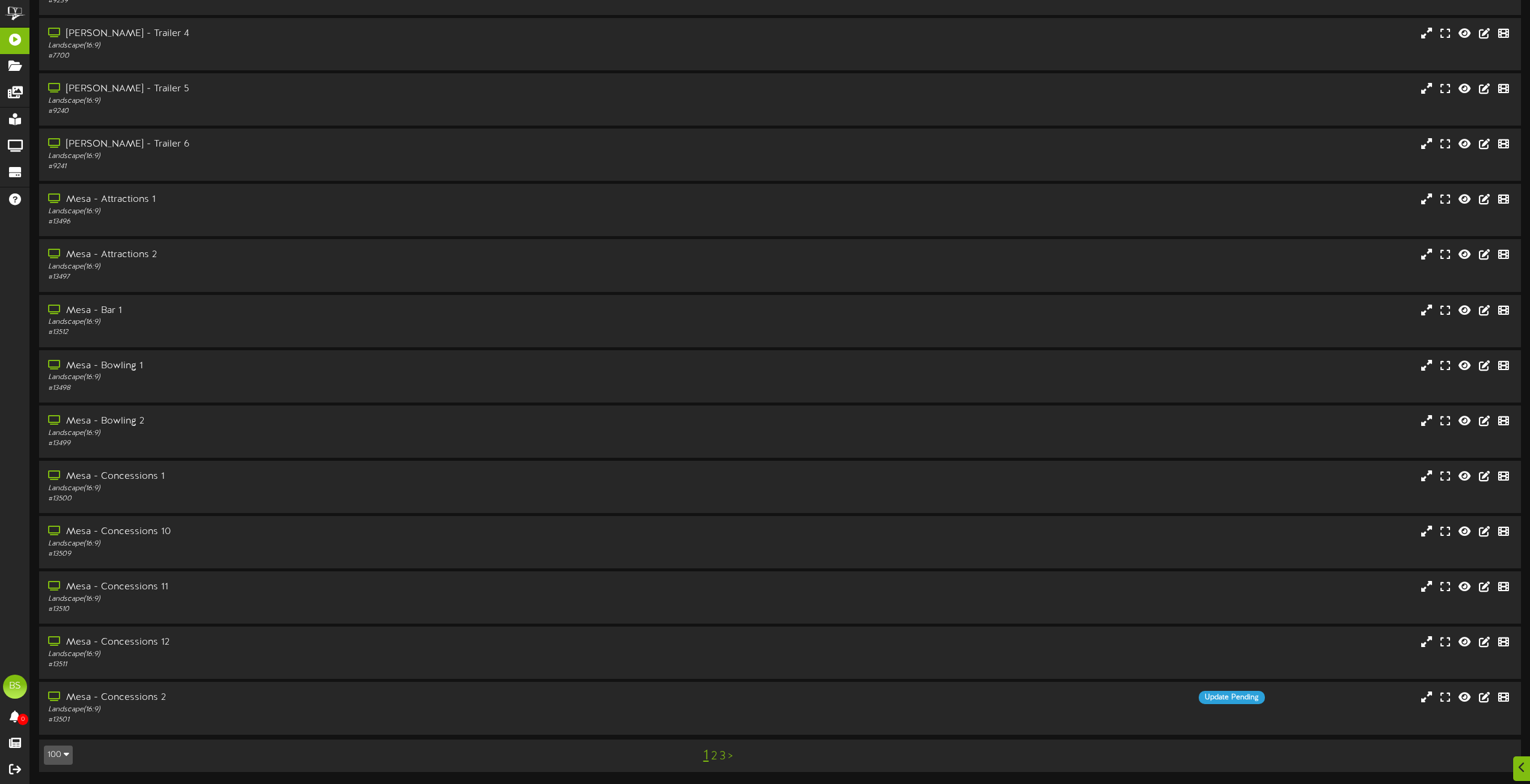
click at [714, 757] on link "2" at bounding box center [714, 757] width 6 height 13
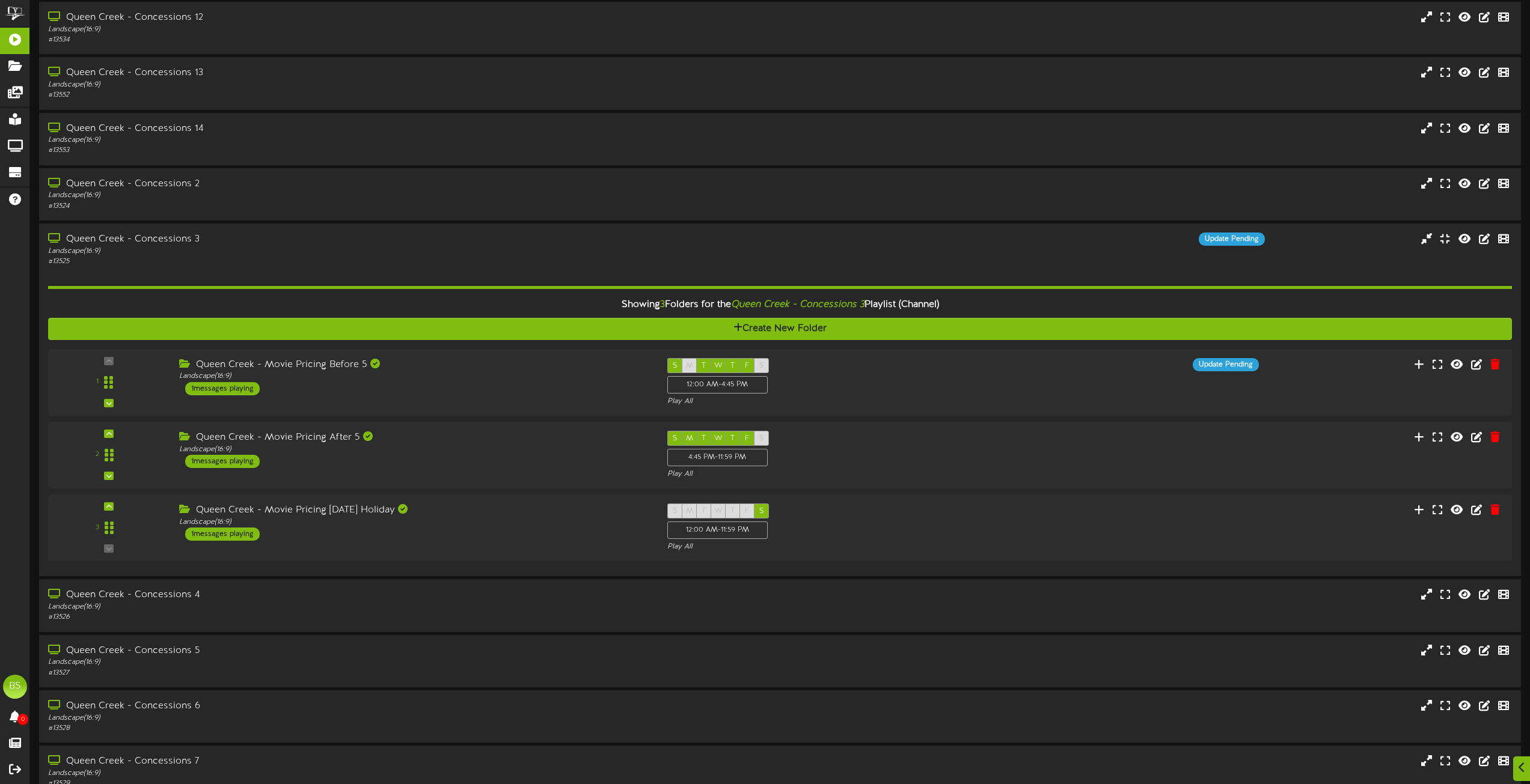
scroll to position [2043, 0]
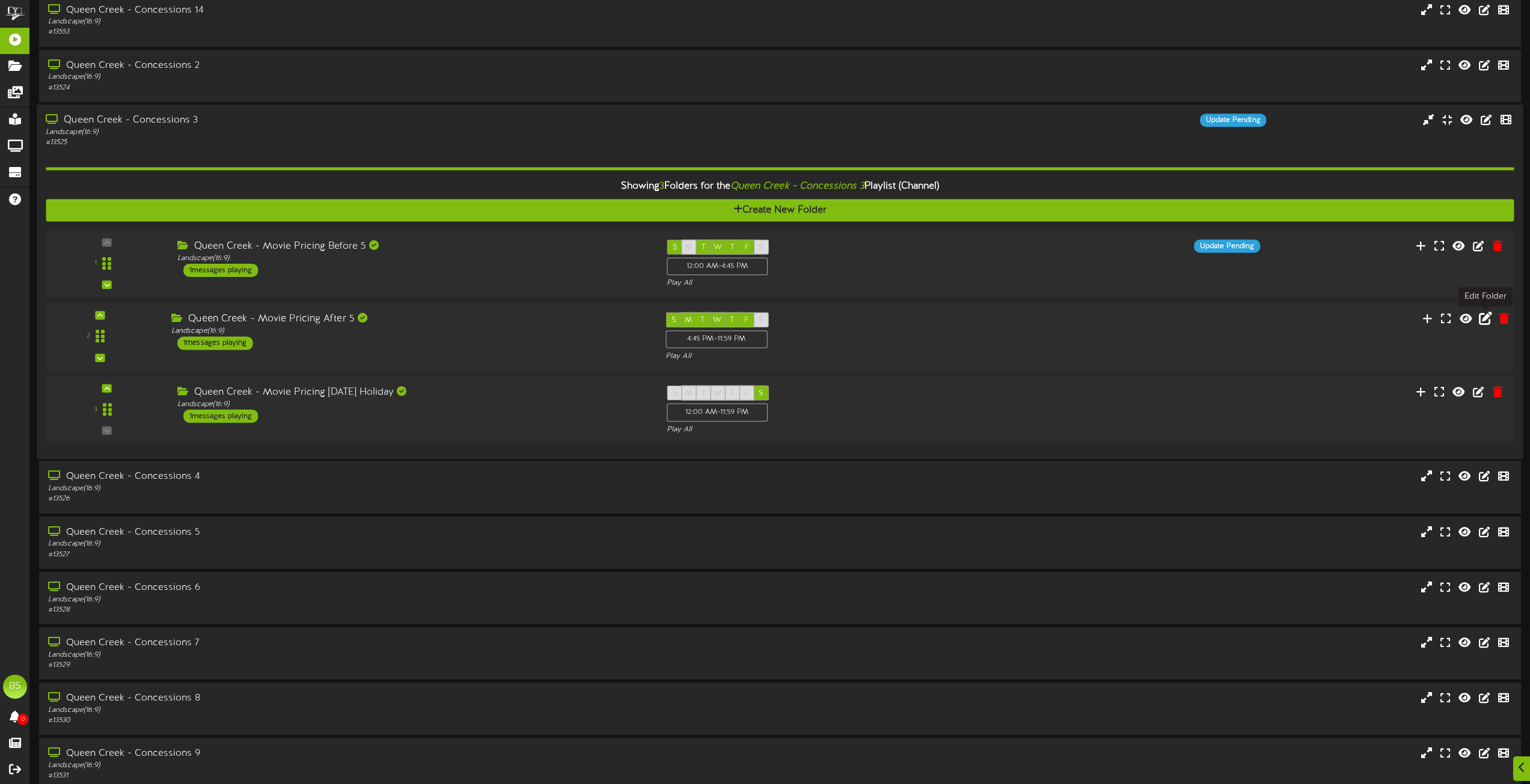
click at [1489, 319] on icon at bounding box center [1486, 318] width 13 height 13
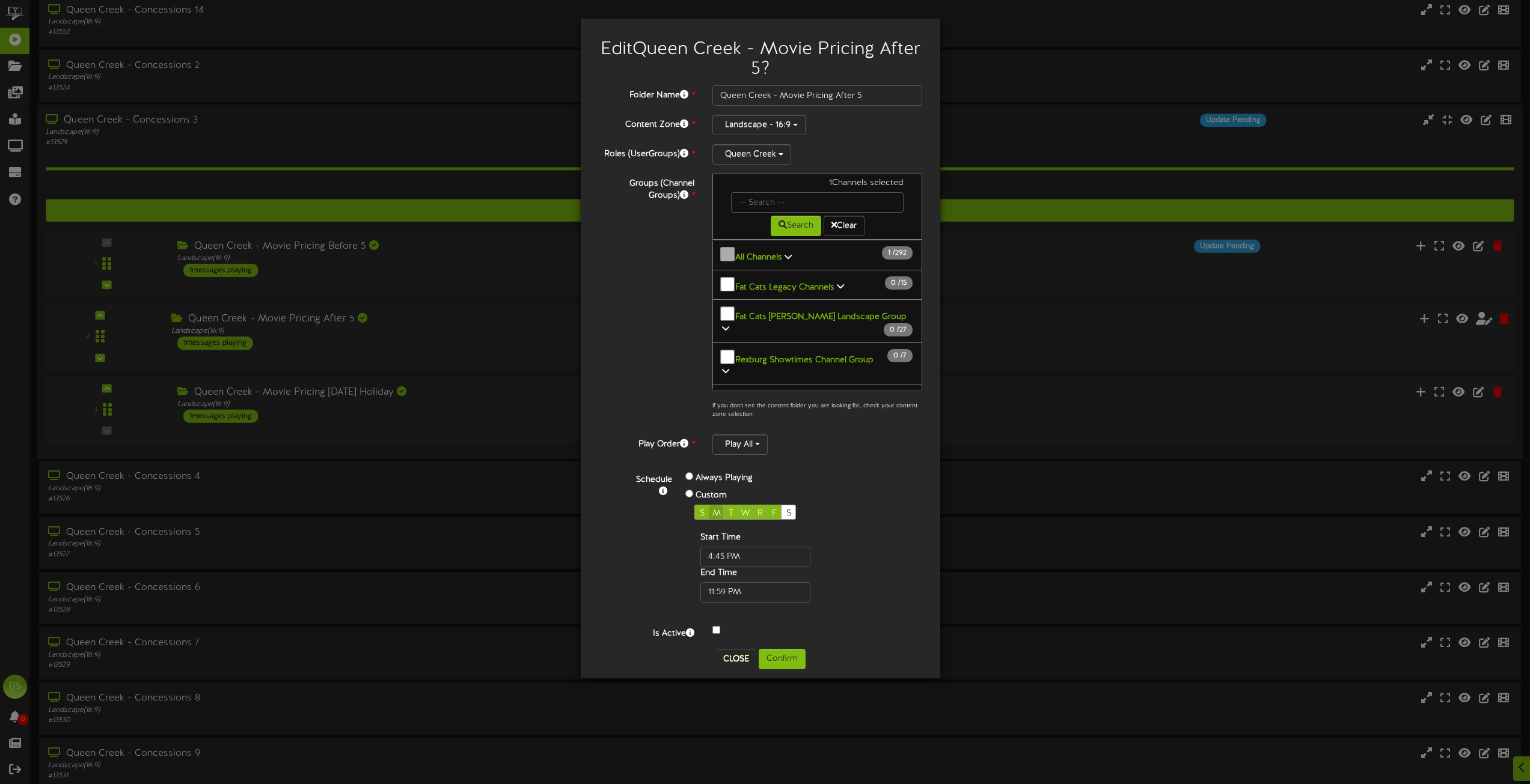
click at [718, 511] on span "M" at bounding box center [717, 513] width 8 height 9
click at [778, 658] on button "Confirm" at bounding box center [783, 659] width 47 height 21
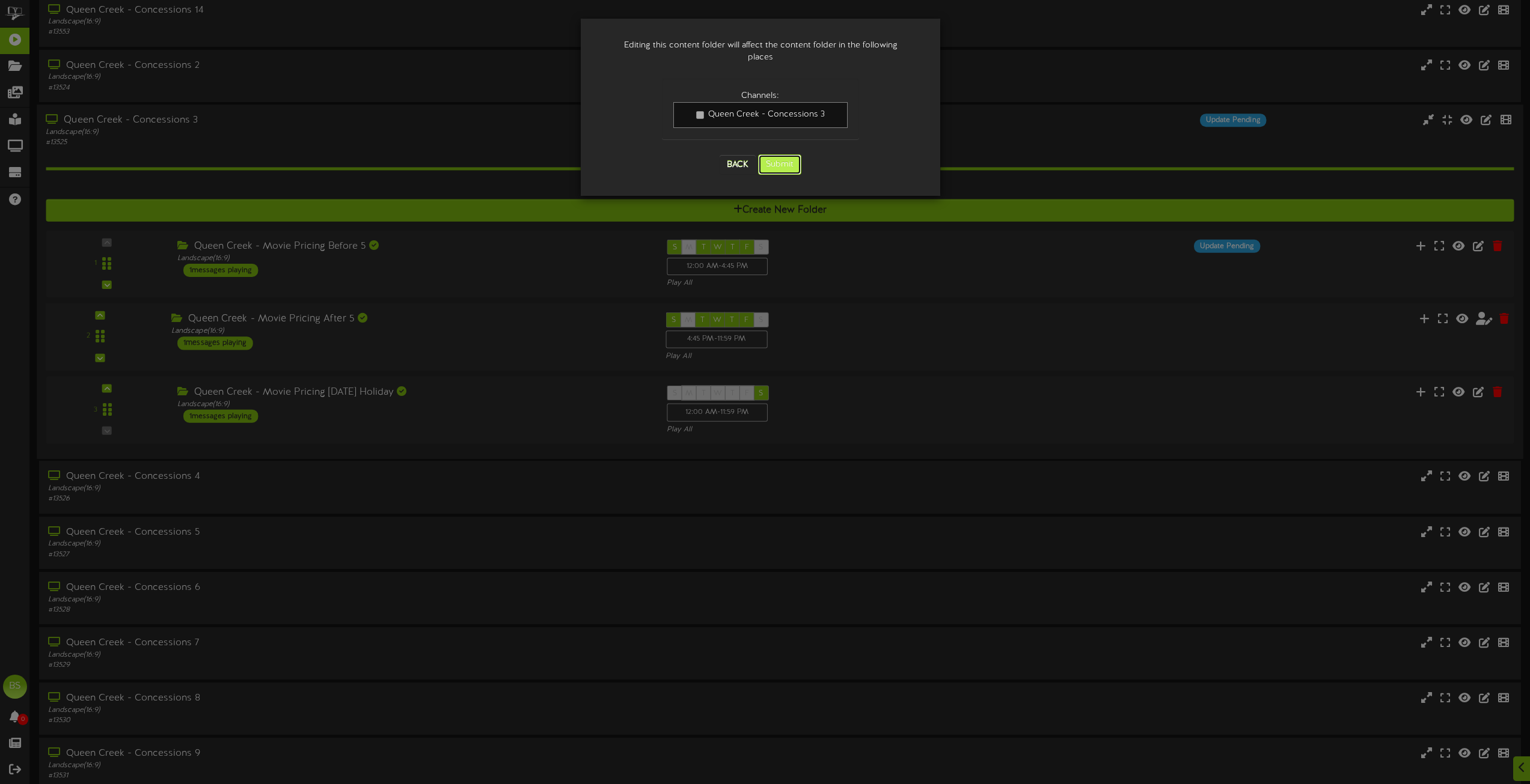
click at [785, 156] on button "Submit" at bounding box center [780, 165] width 44 height 21
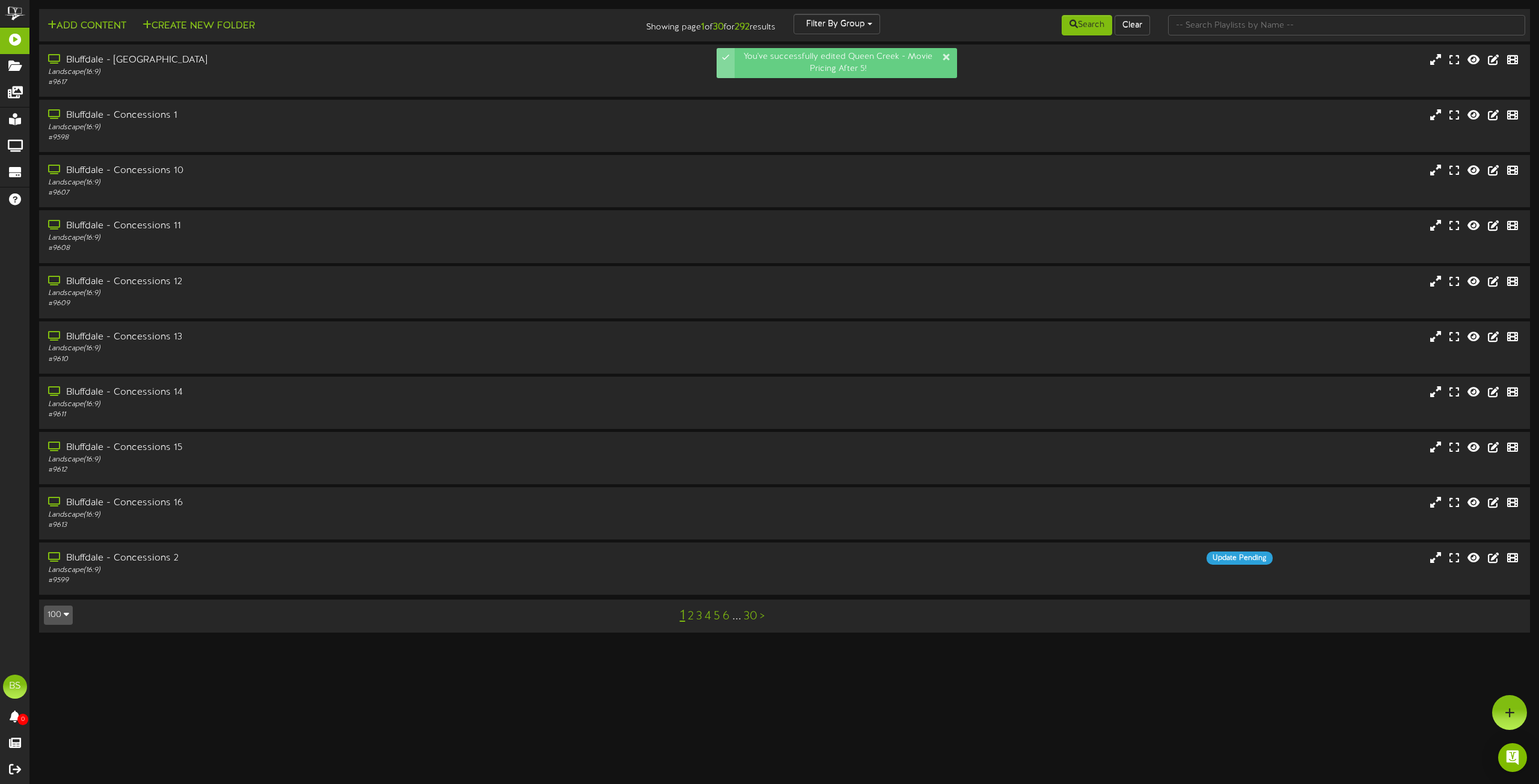
click at [62, 621] on button "100" at bounding box center [59, 615] width 29 height 19
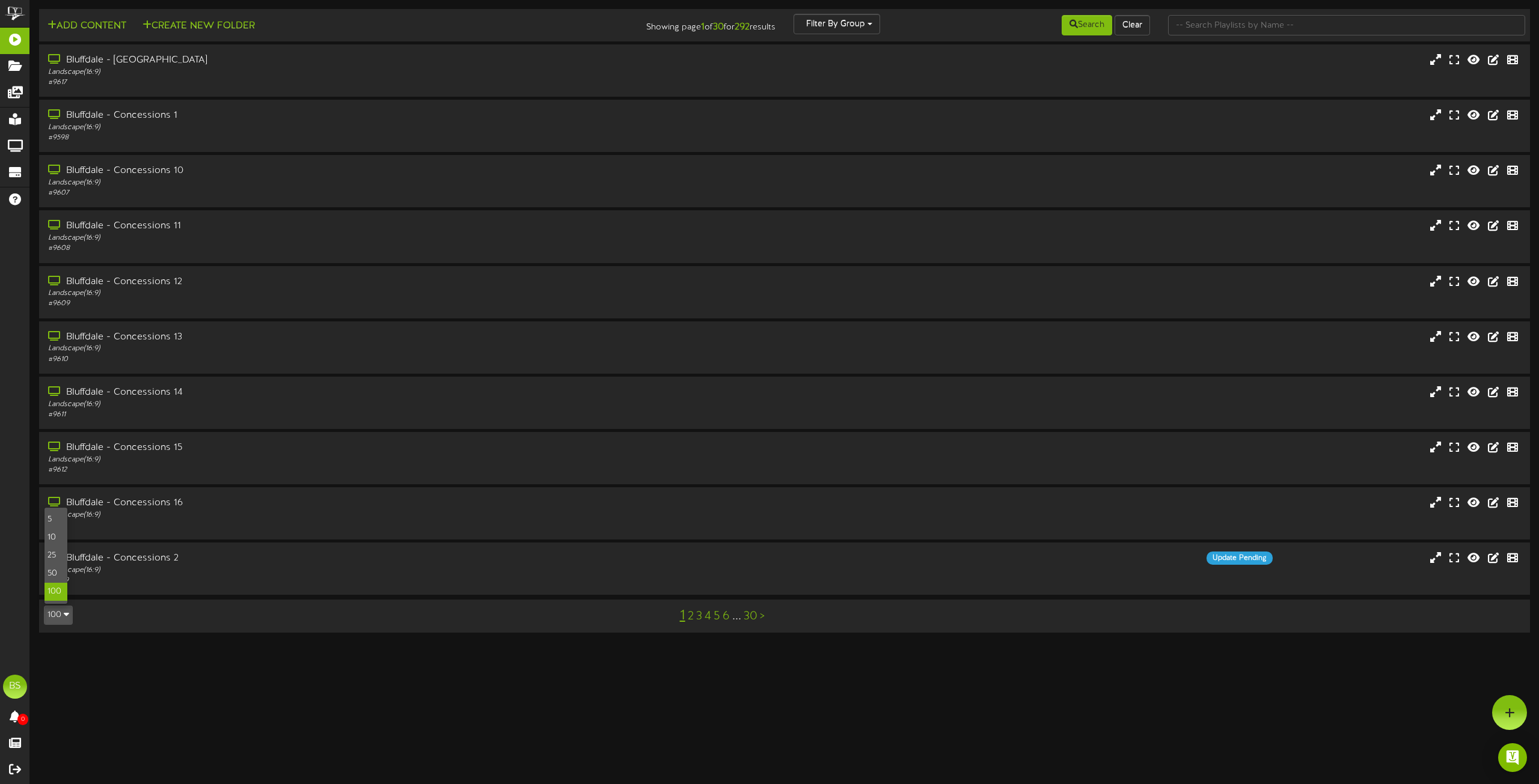
click at [53, 594] on div "100" at bounding box center [56, 592] width 23 height 18
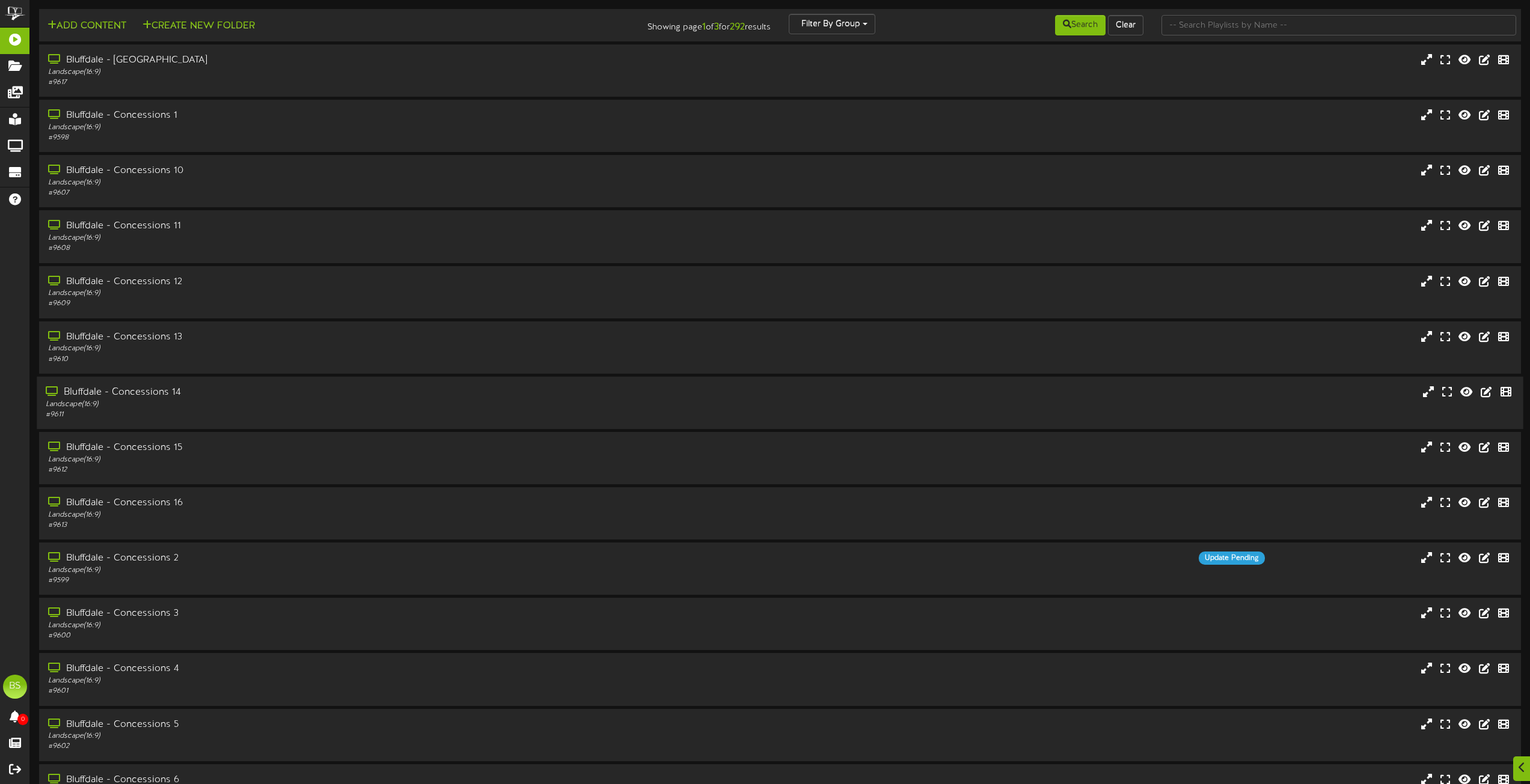
scroll to position [4843, 0]
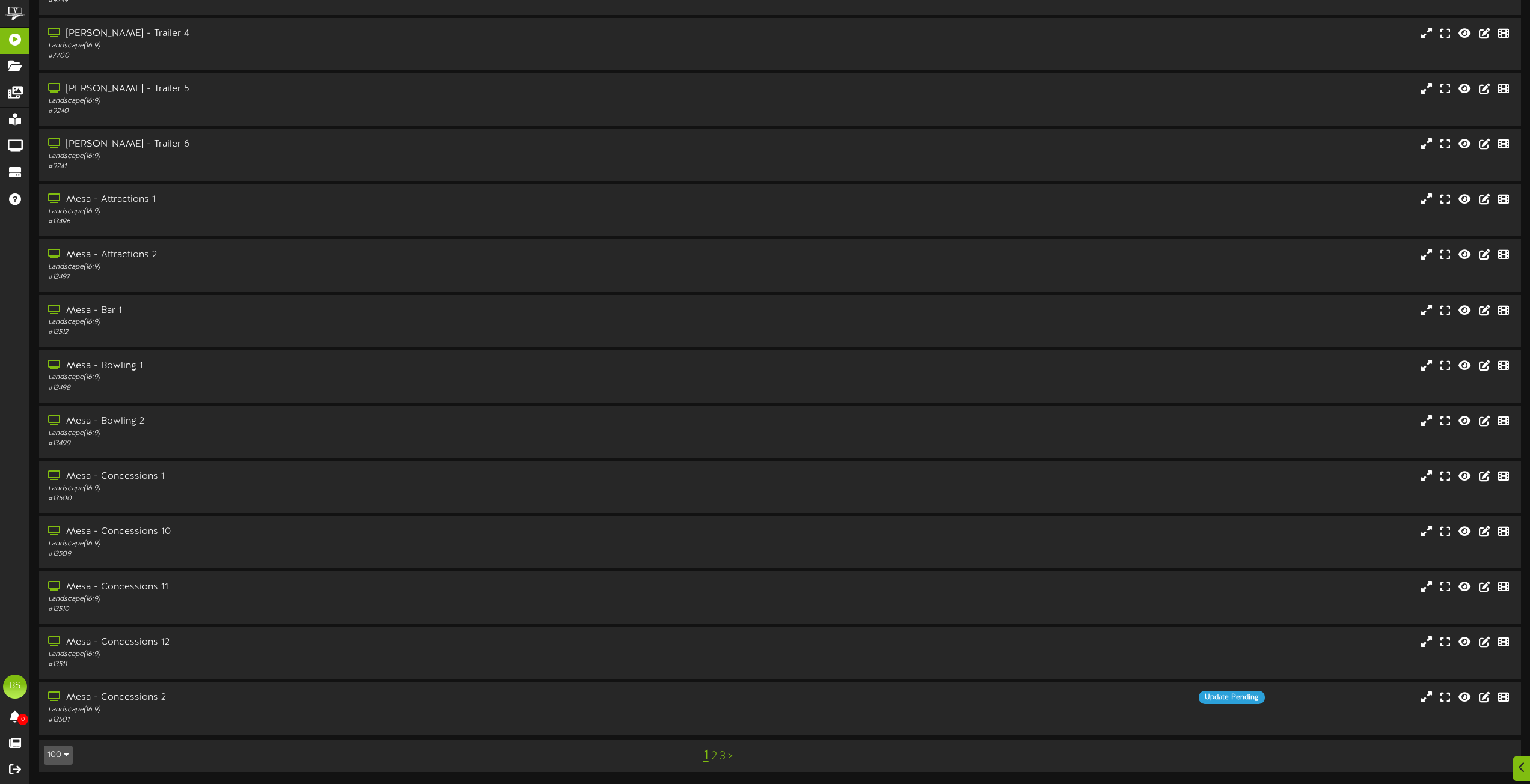
click at [715, 757] on link "2" at bounding box center [714, 757] width 6 height 13
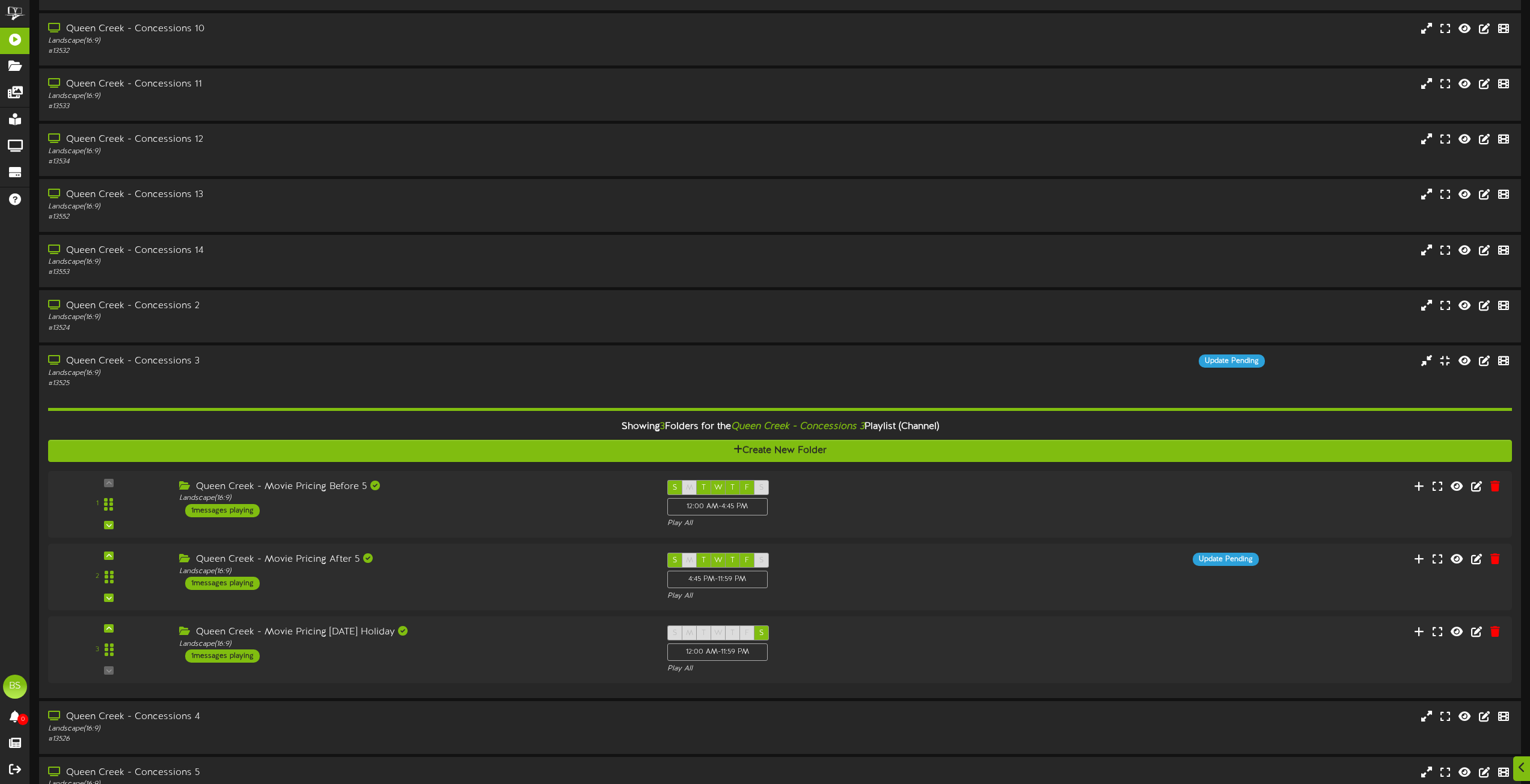
scroll to position [2224, 0]
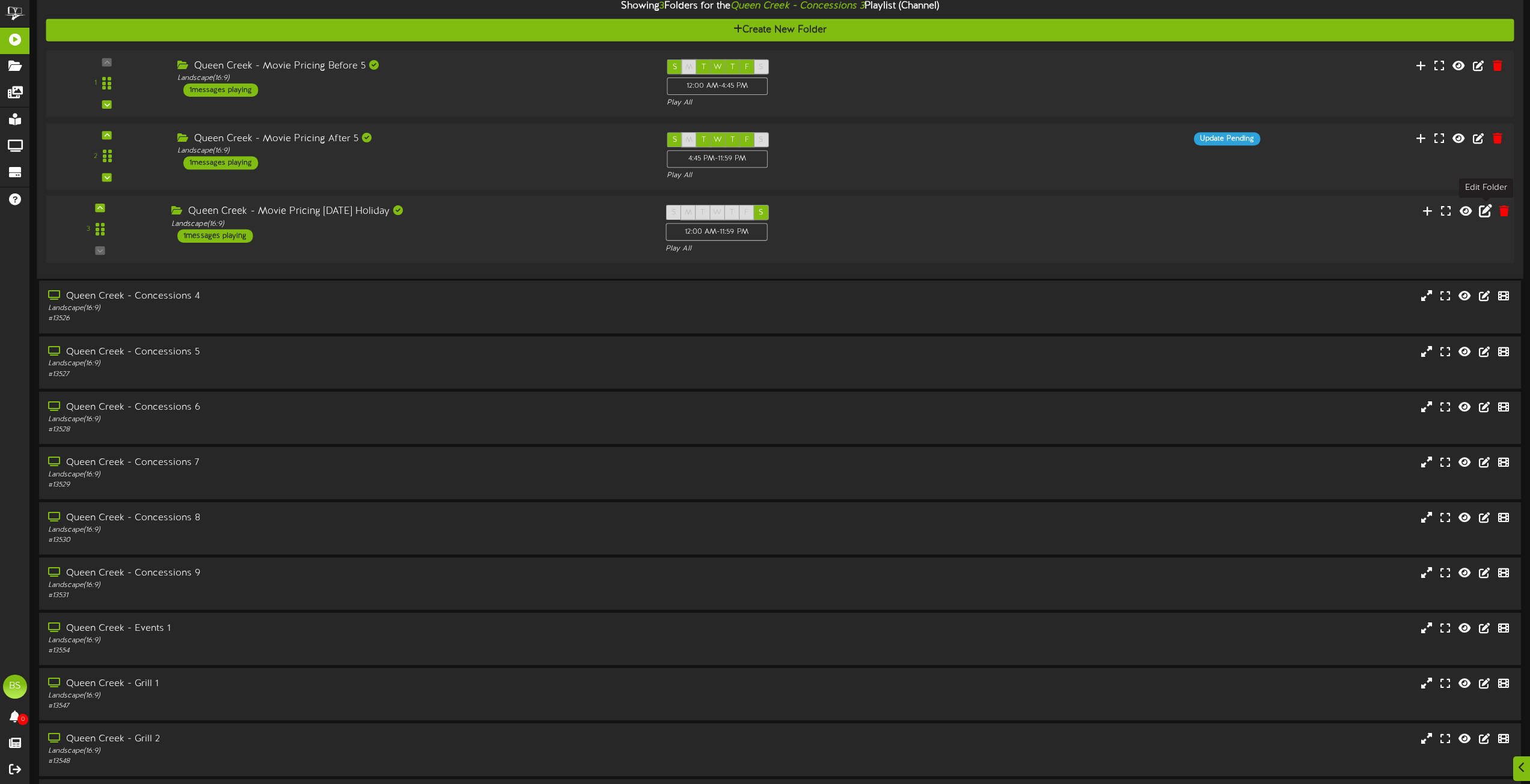
click at [1486, 212] on icon at bounding box center [1486, 211] width 13 height 13
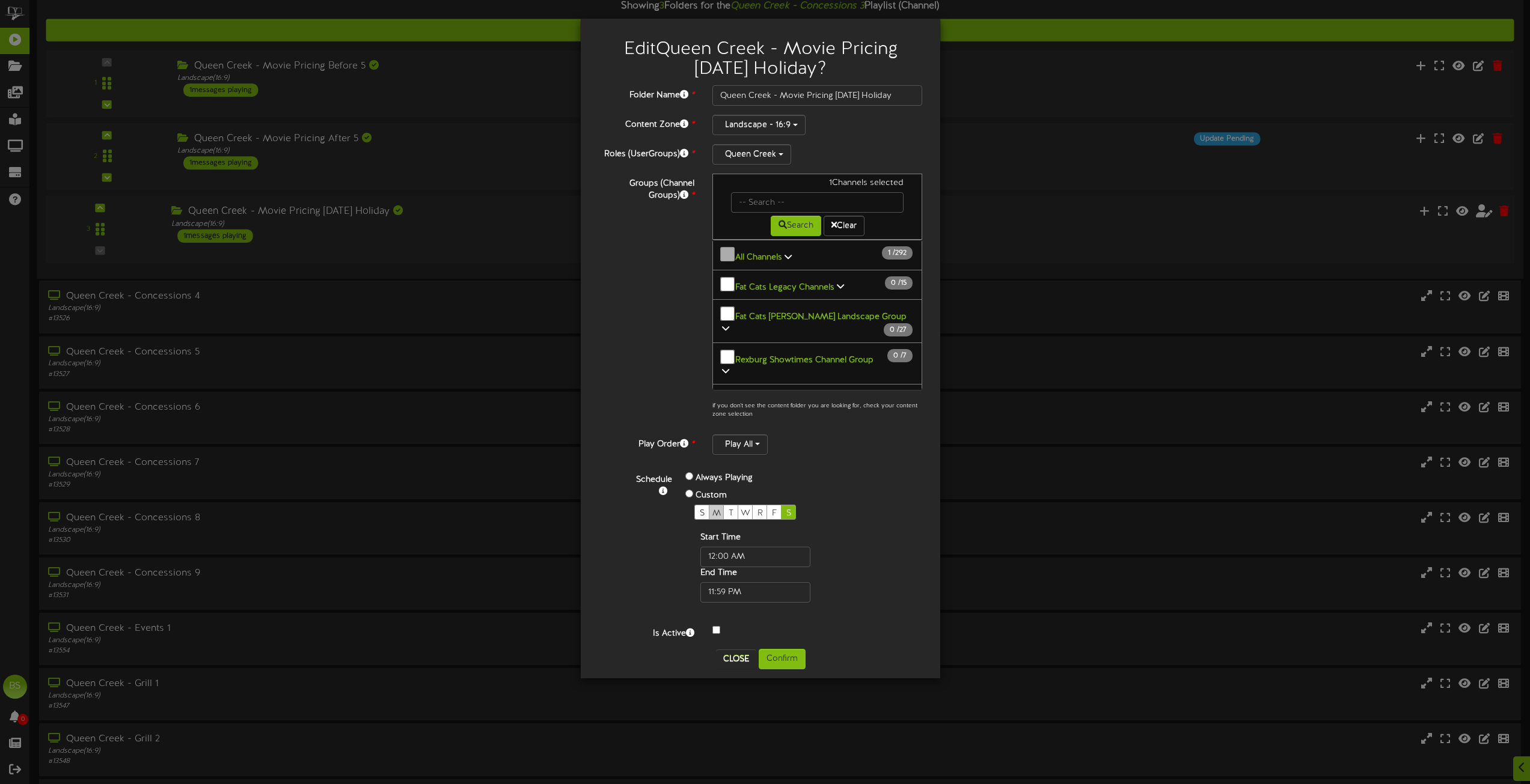
click at [716, 510] on span "M" at bounding box center [717, 513] width 8 height 9
click at [783, 661] on button "Confirm" at bounding box center [783, 659] width 47 height 21
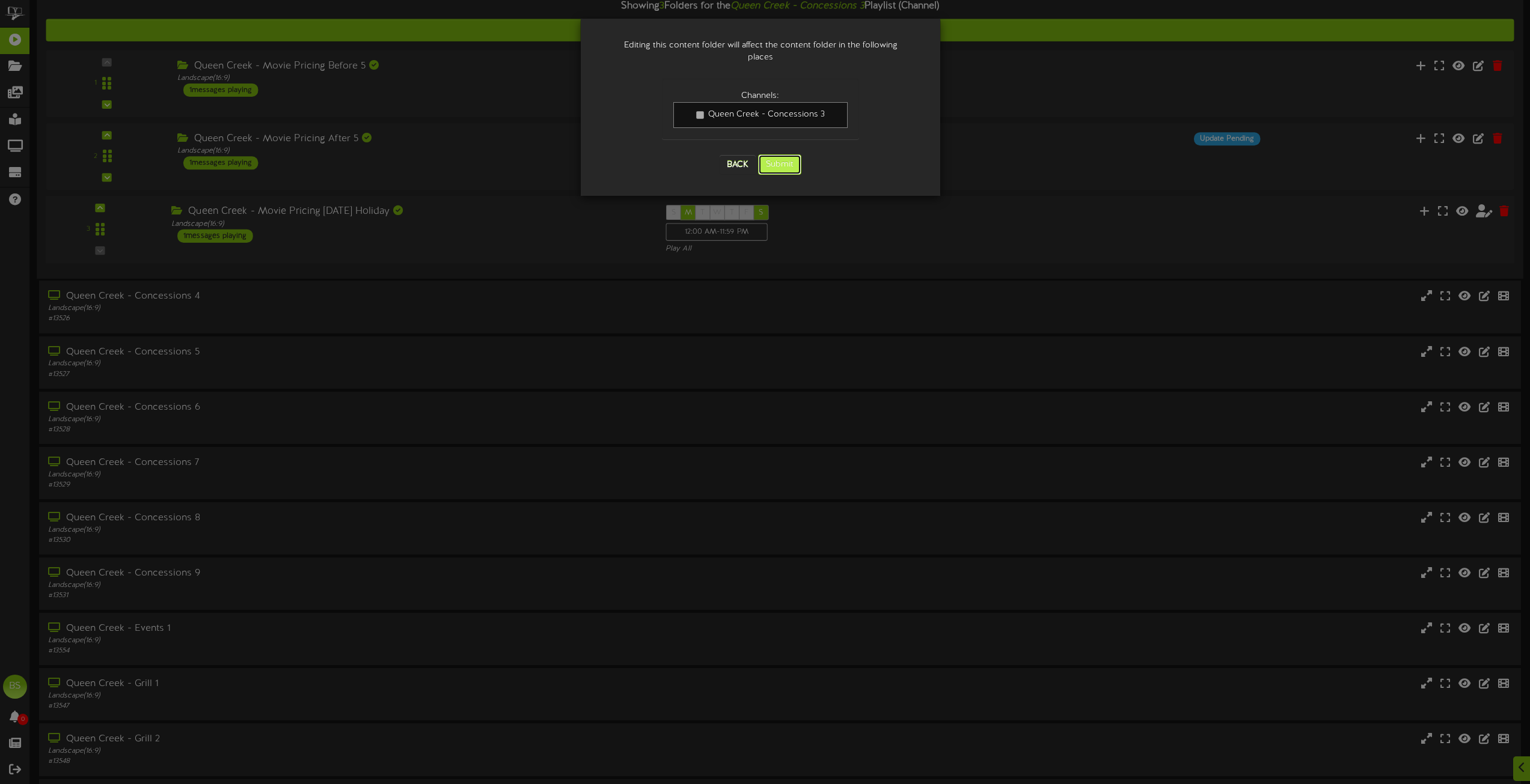
click at [784, 160] on button "Submit" at bounding box center [780, 165] width 44 height 21
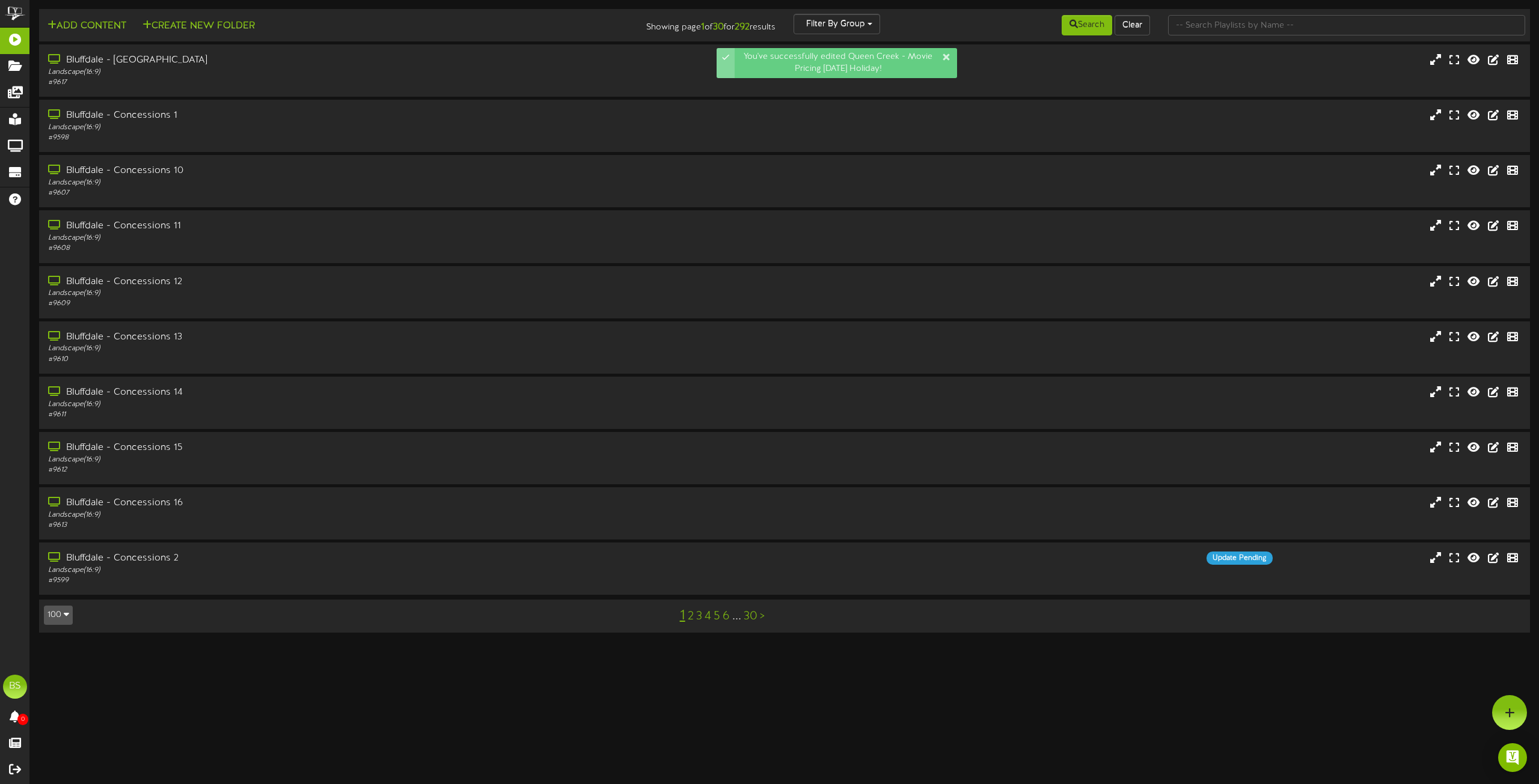
click at [60, 618] on button "100" at bounding box center [59, 615] width 29 height 19
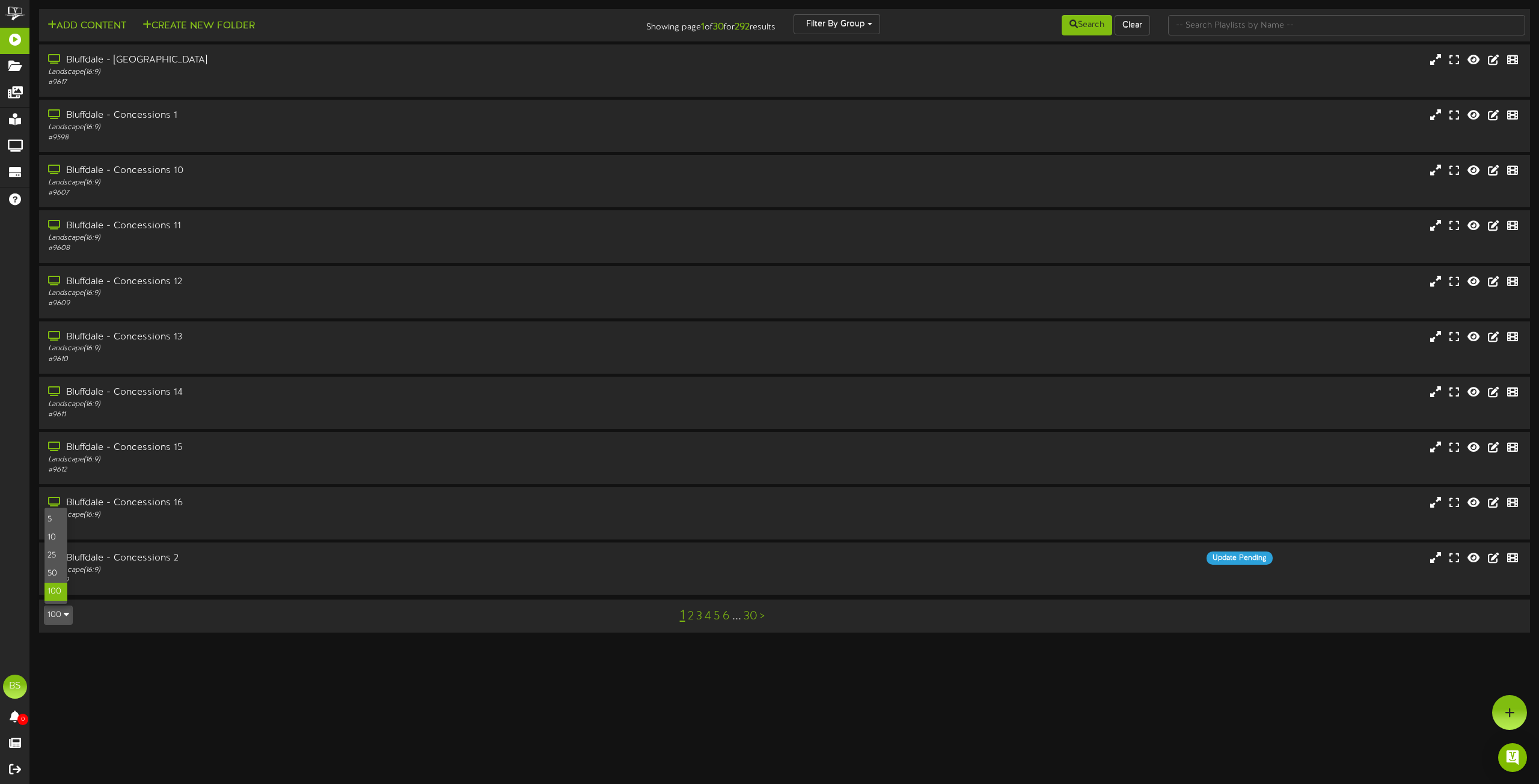
click at [54, 592] on div "100" at bounding box center [56, 592] width 23 height 18
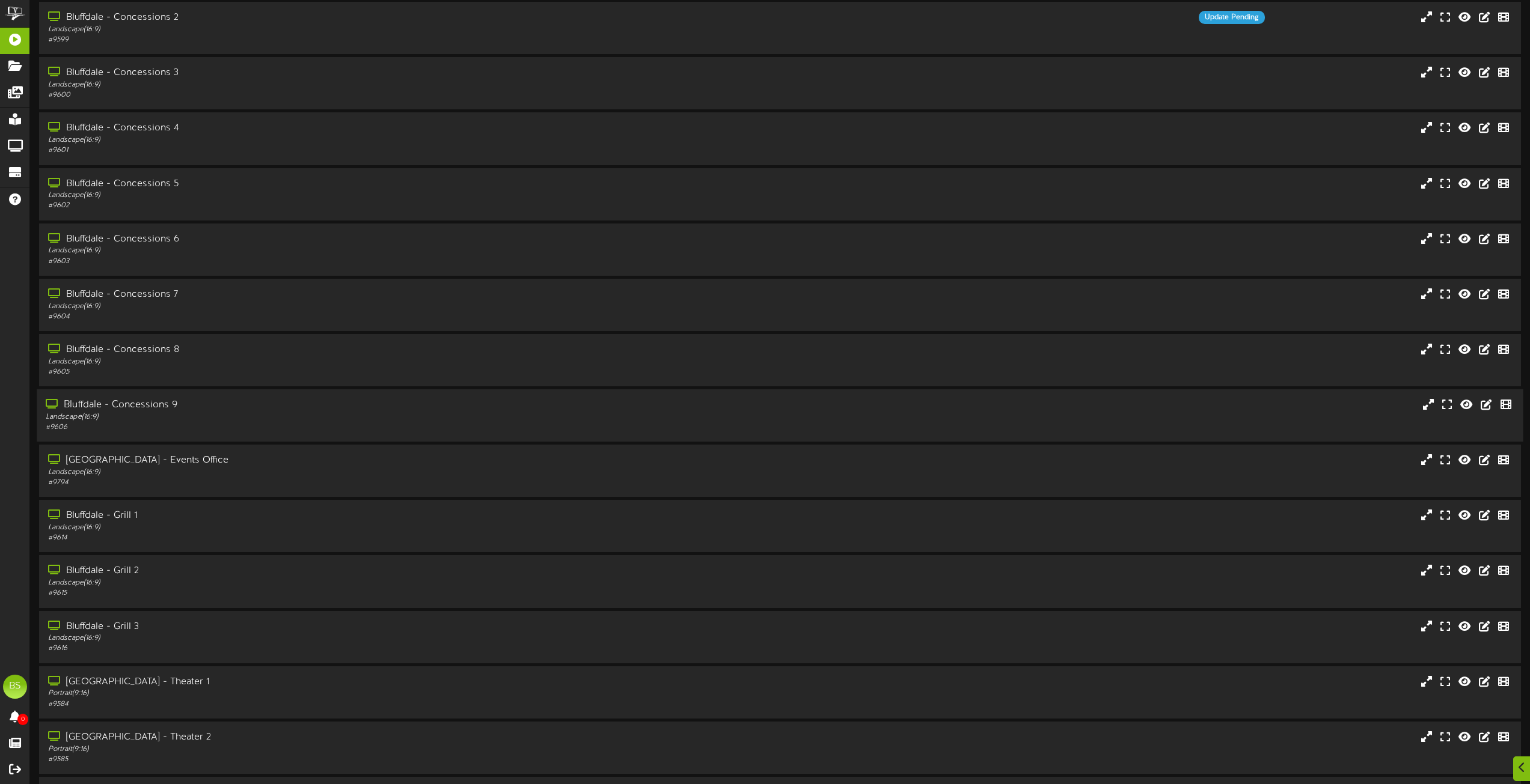
scroll to position [4843, 0]
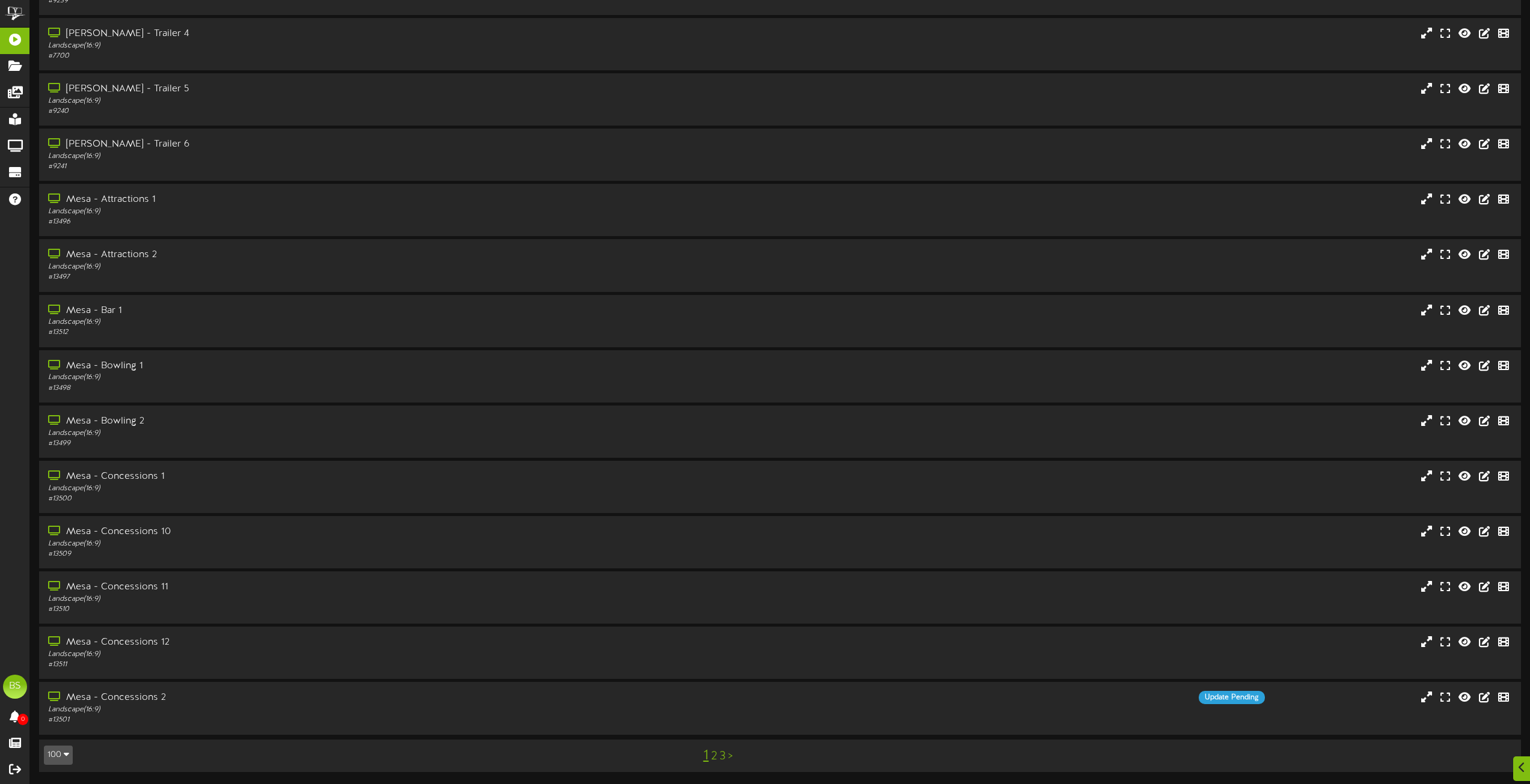
click at [714, 758] on link "2" at bounding box center [714, 757] width 6 height 13
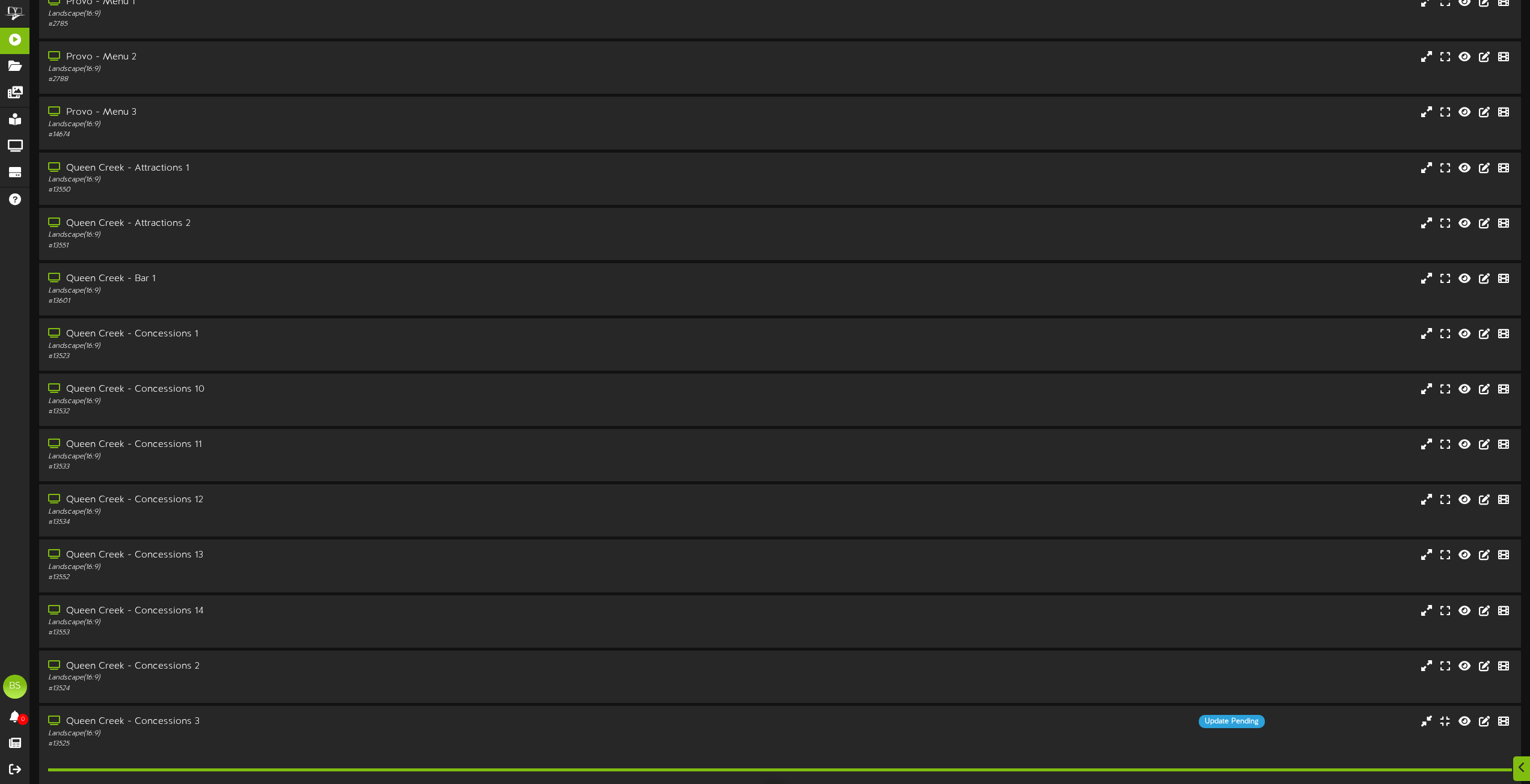
scroll to position [2043, 0]
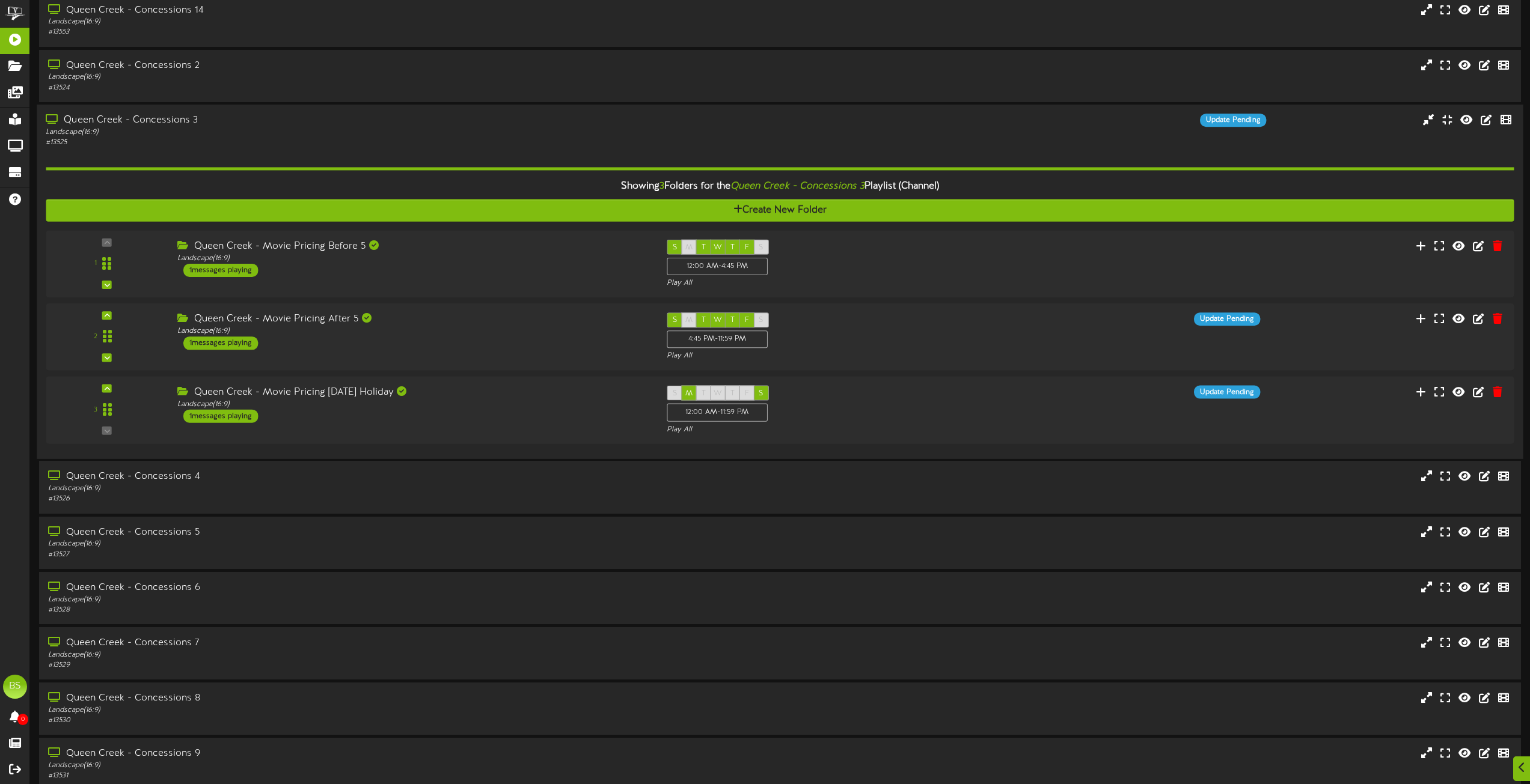
click at [163, 118] on div "Queen Creek - Concessions 3" at bounding box center [347, 120] width 601 height 14
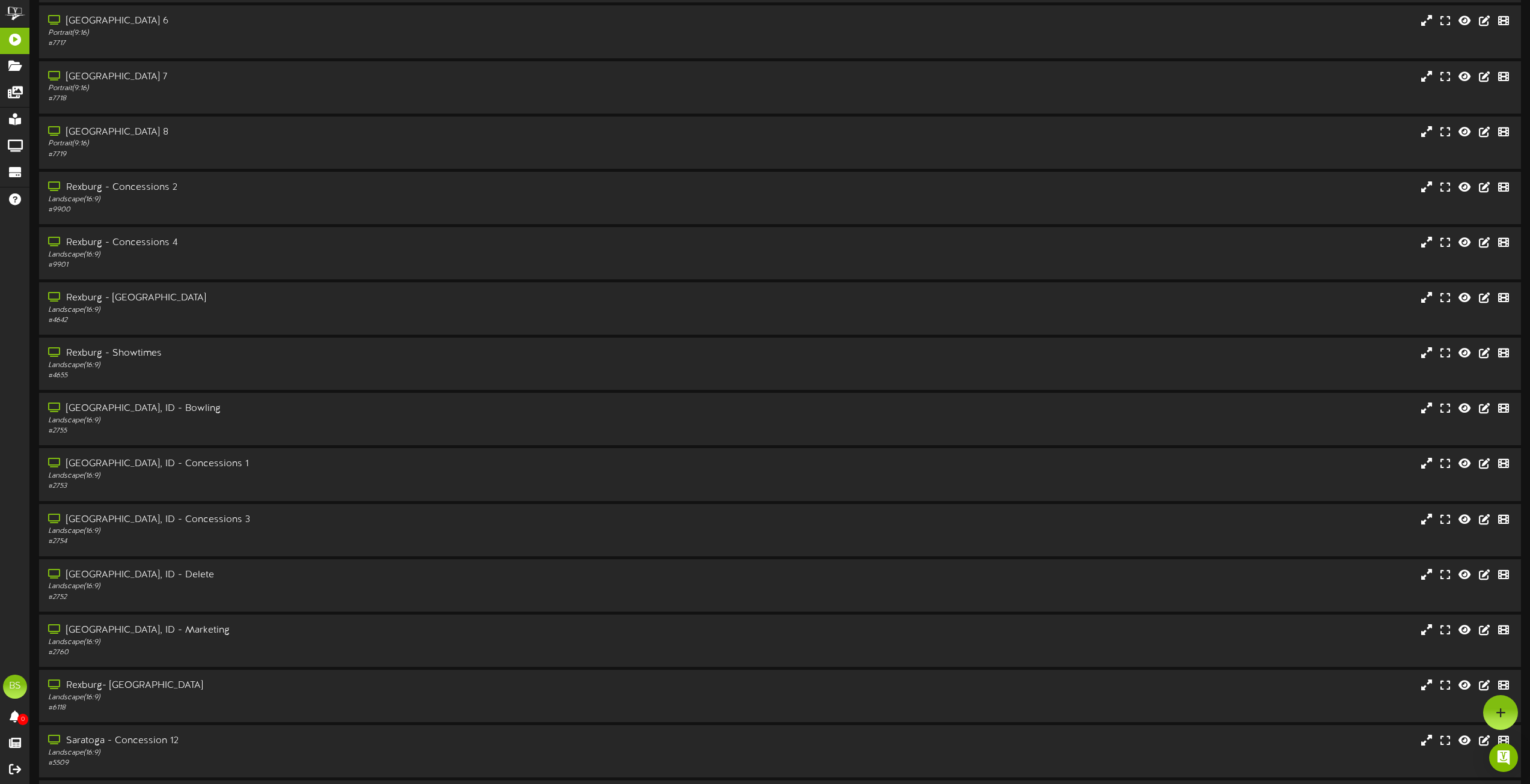
scroll to position [3245, 0]
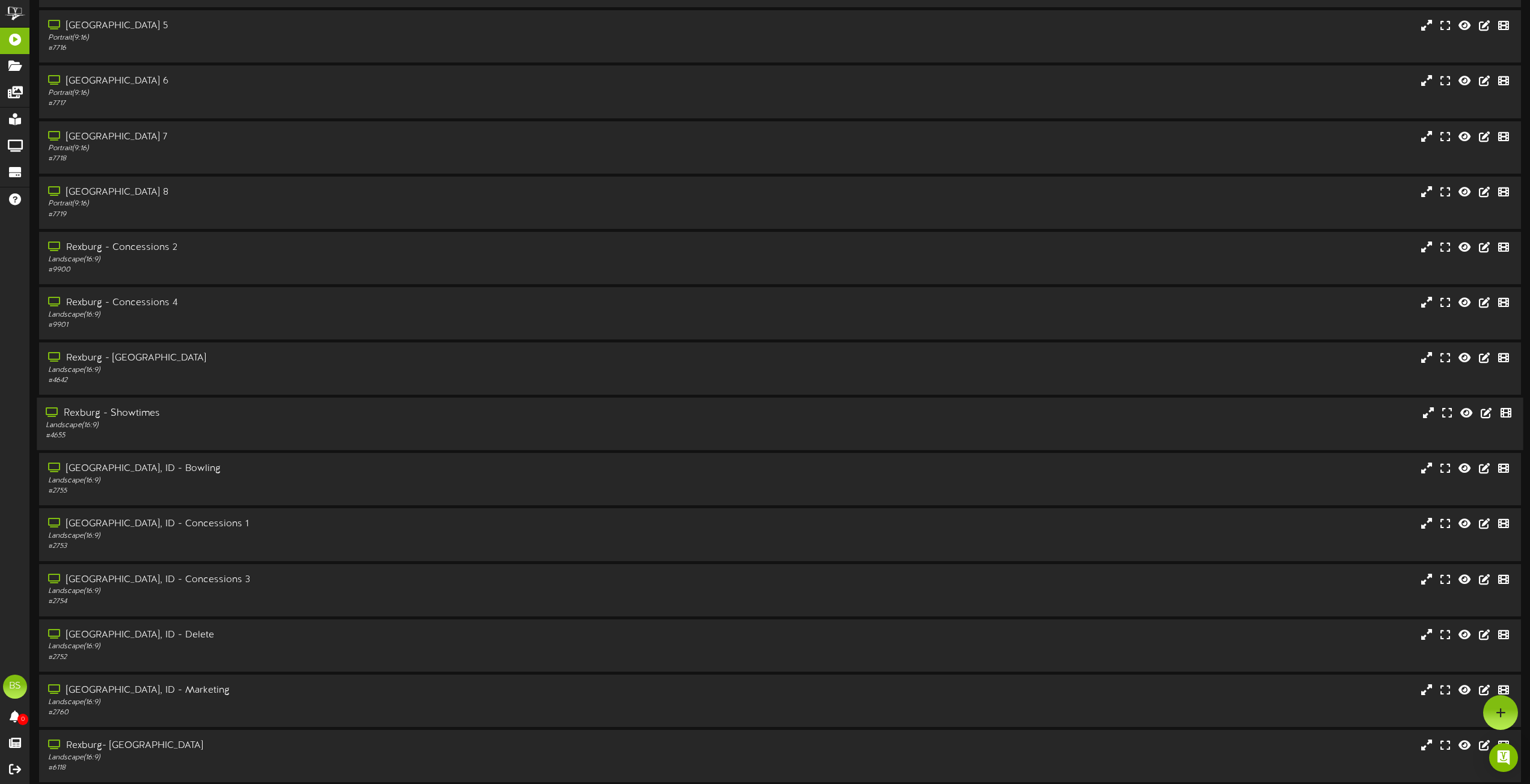
click at [132, 410] on div "Rexburg - Showtimes" at bounding box center [347, 413] width 601 height 14
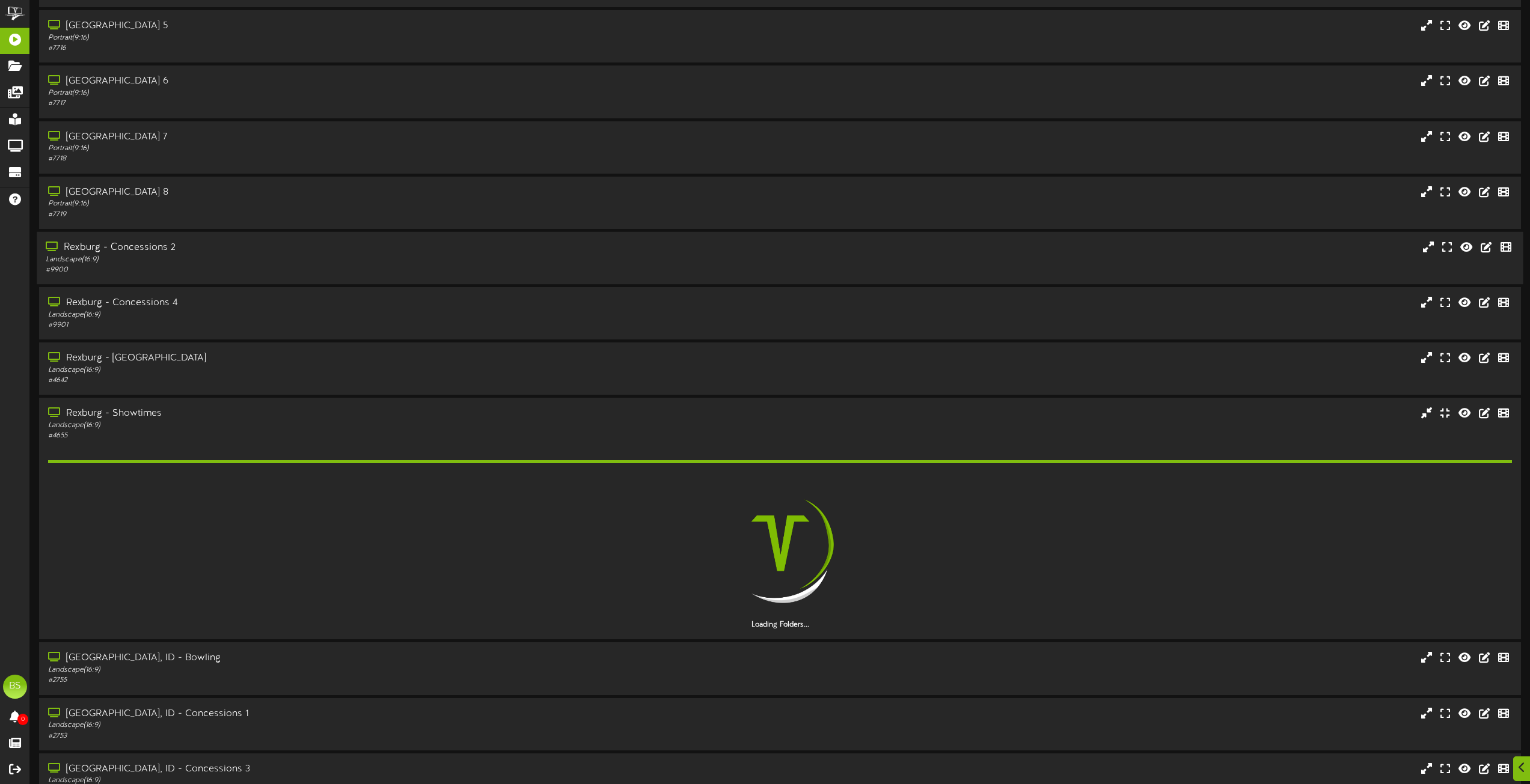
scroll to position [3426, 0]
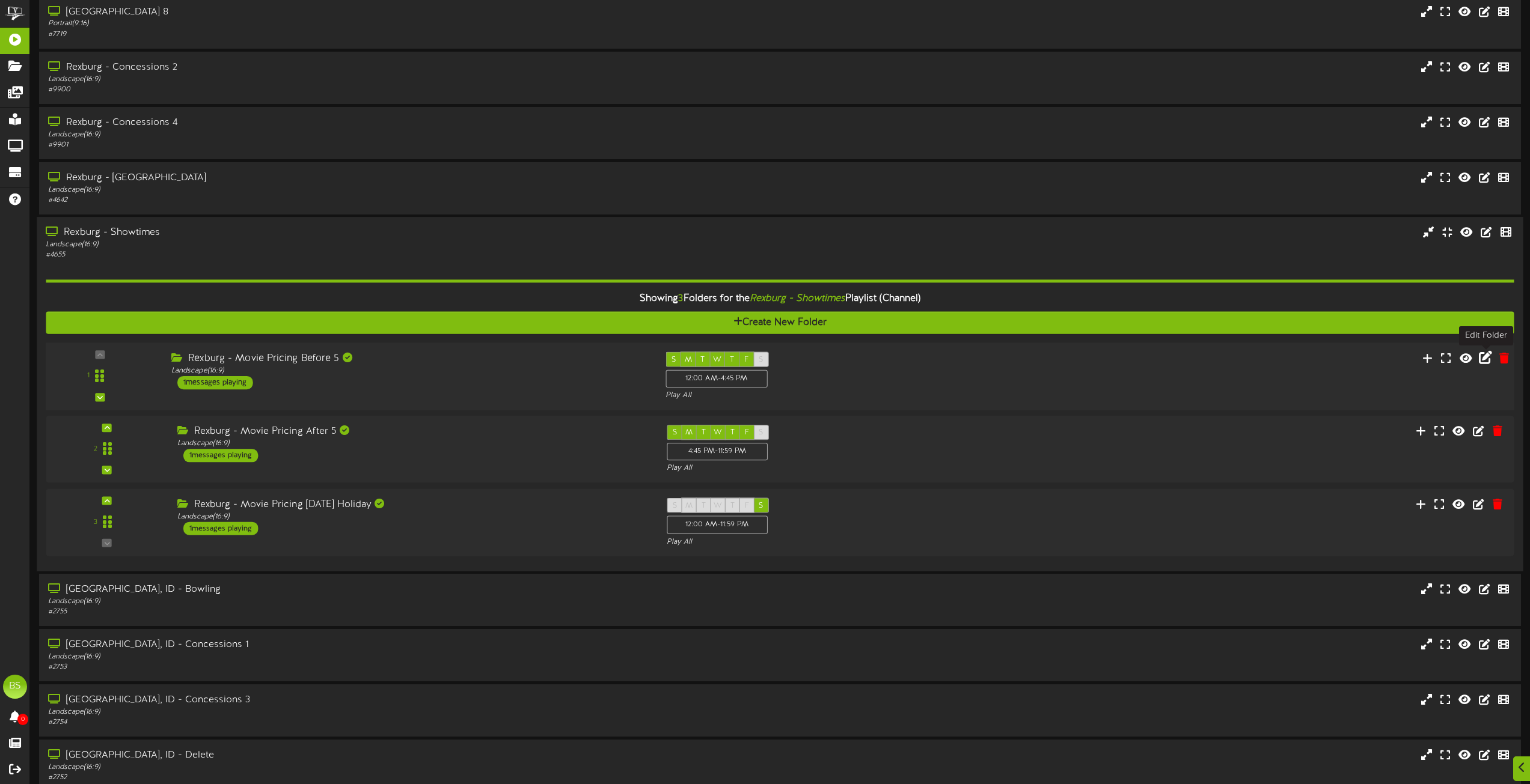
click at [1485, 357] on icon at bounding box center [1486, 358] width 13 height 13
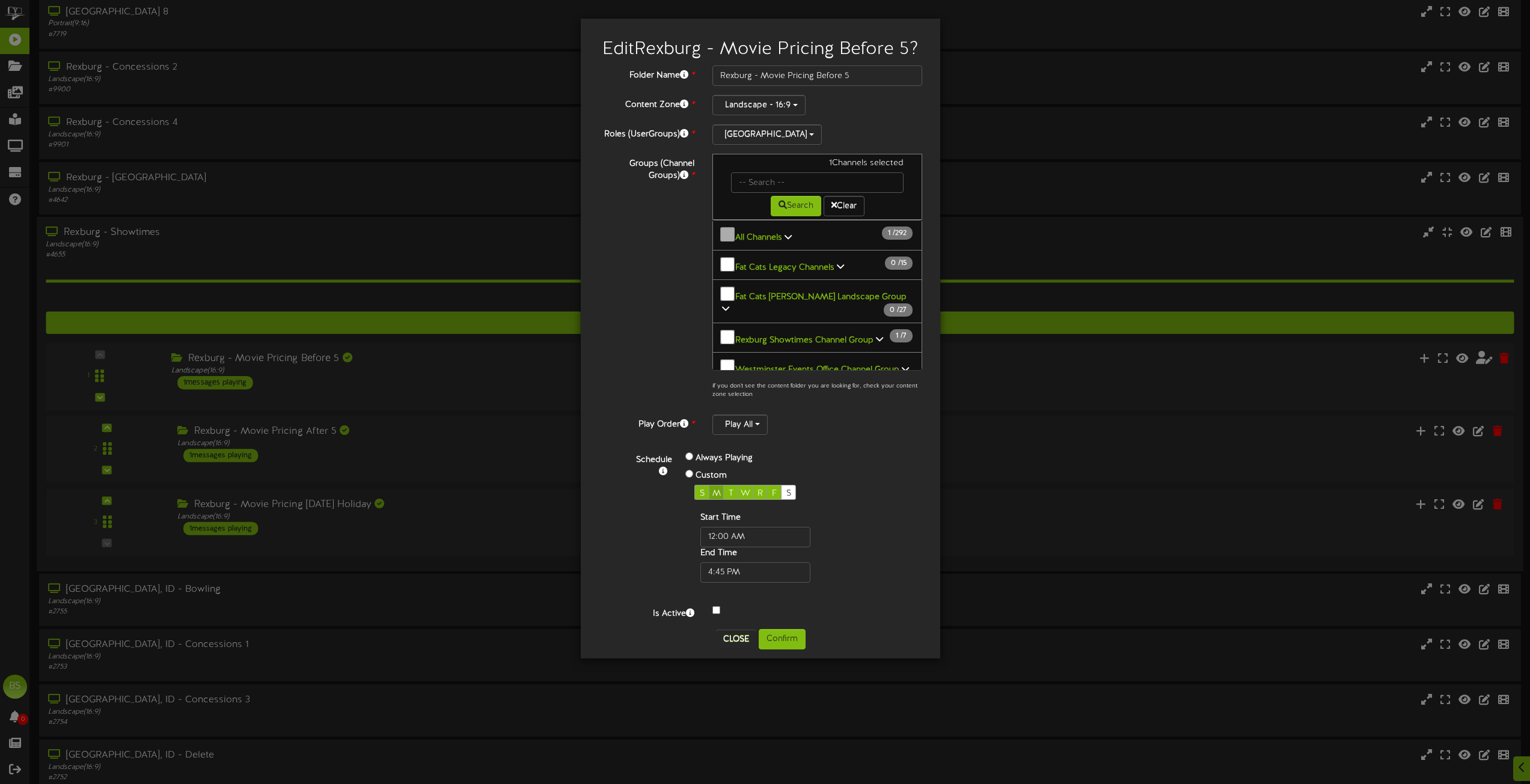
click at [714, 492] on span "M" at bounding box center [717, 493] width 8 height 9
click at [794, 639] on button "Confirm" at bounding box center [783, 640] width 47 height 21
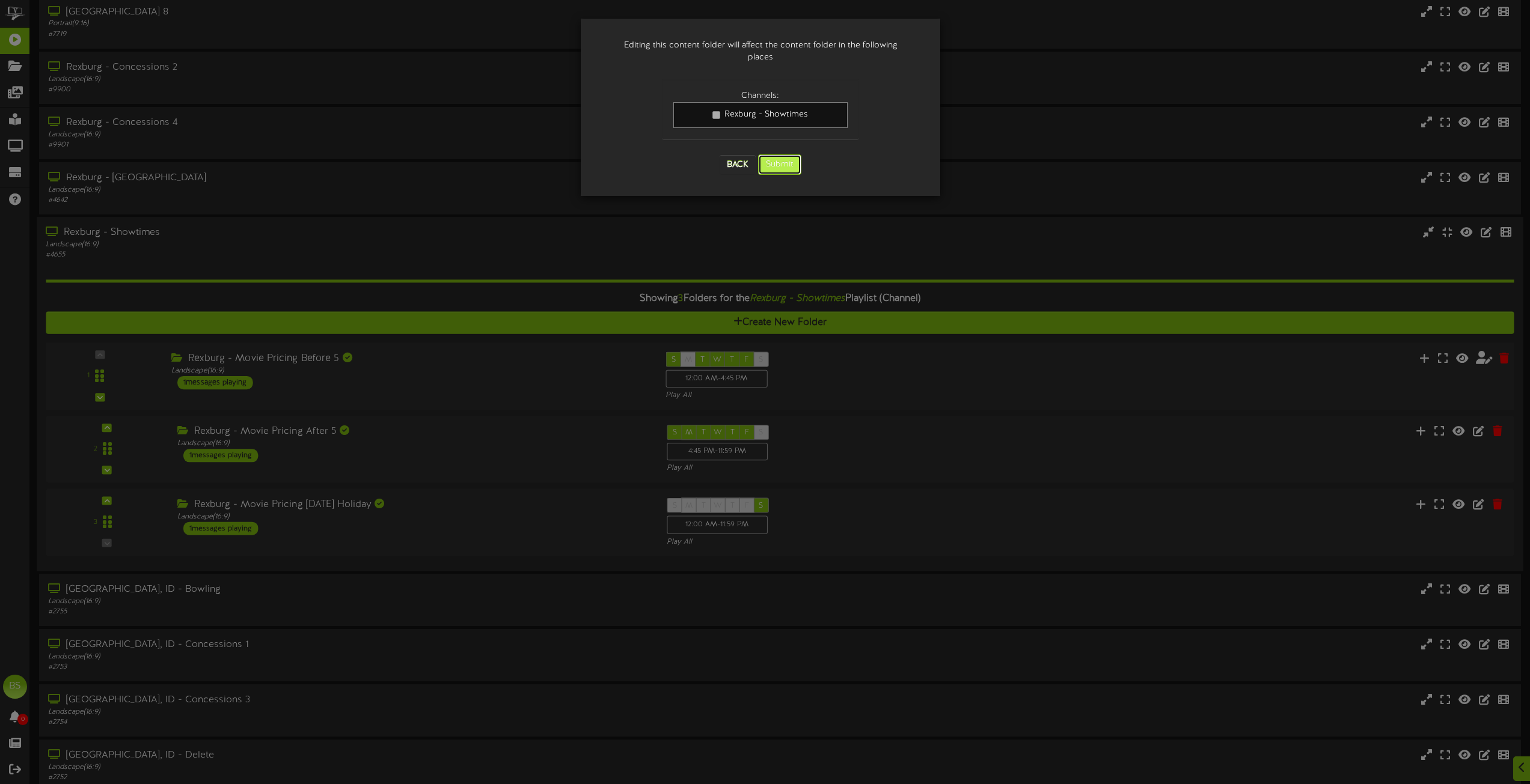
click at [783, 155] on button "Submit" at bounding box center [780, 165] width 44 height 21
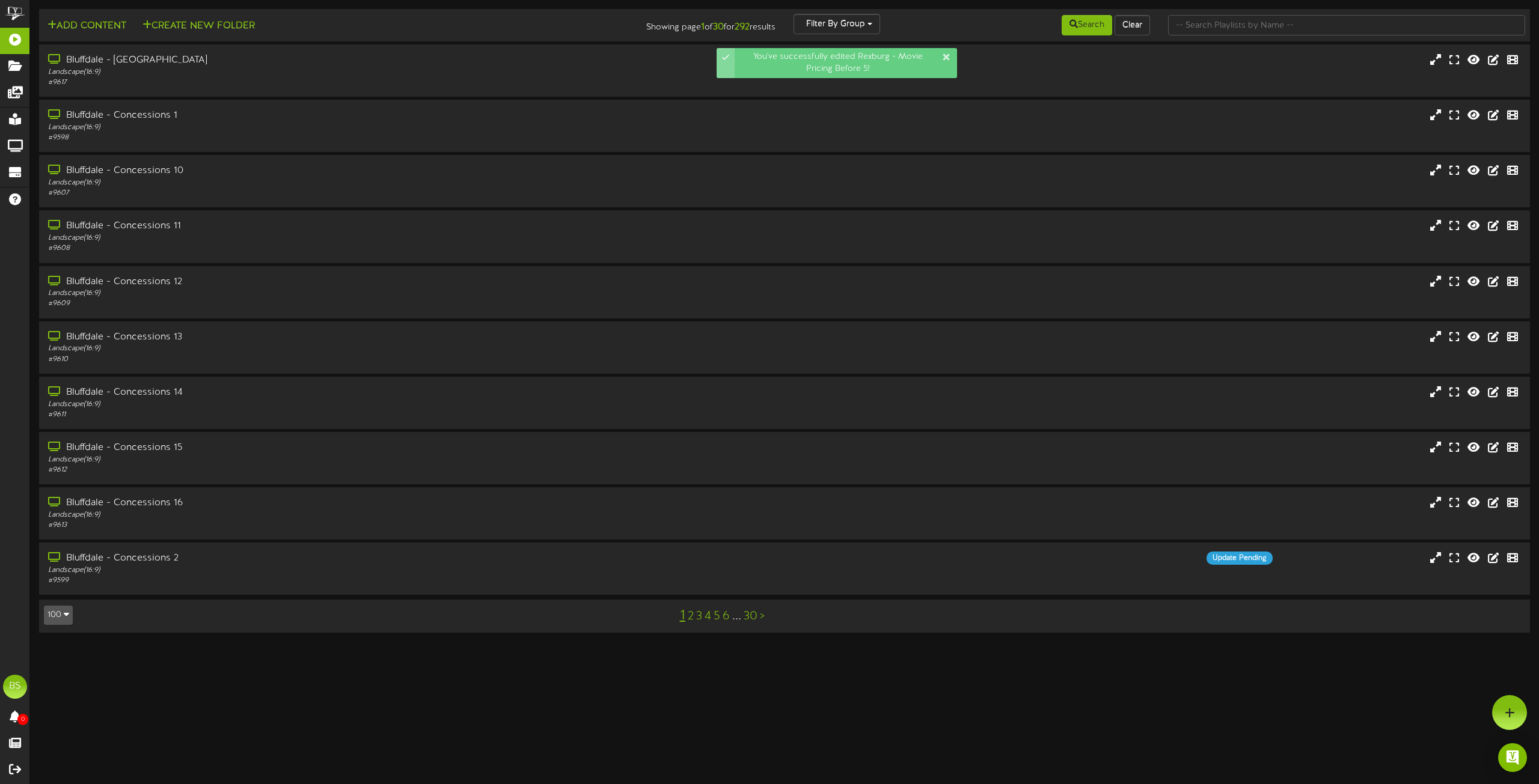
click at [60, 621] on button "100" at bounding box center [59, 615] width 29 height 19
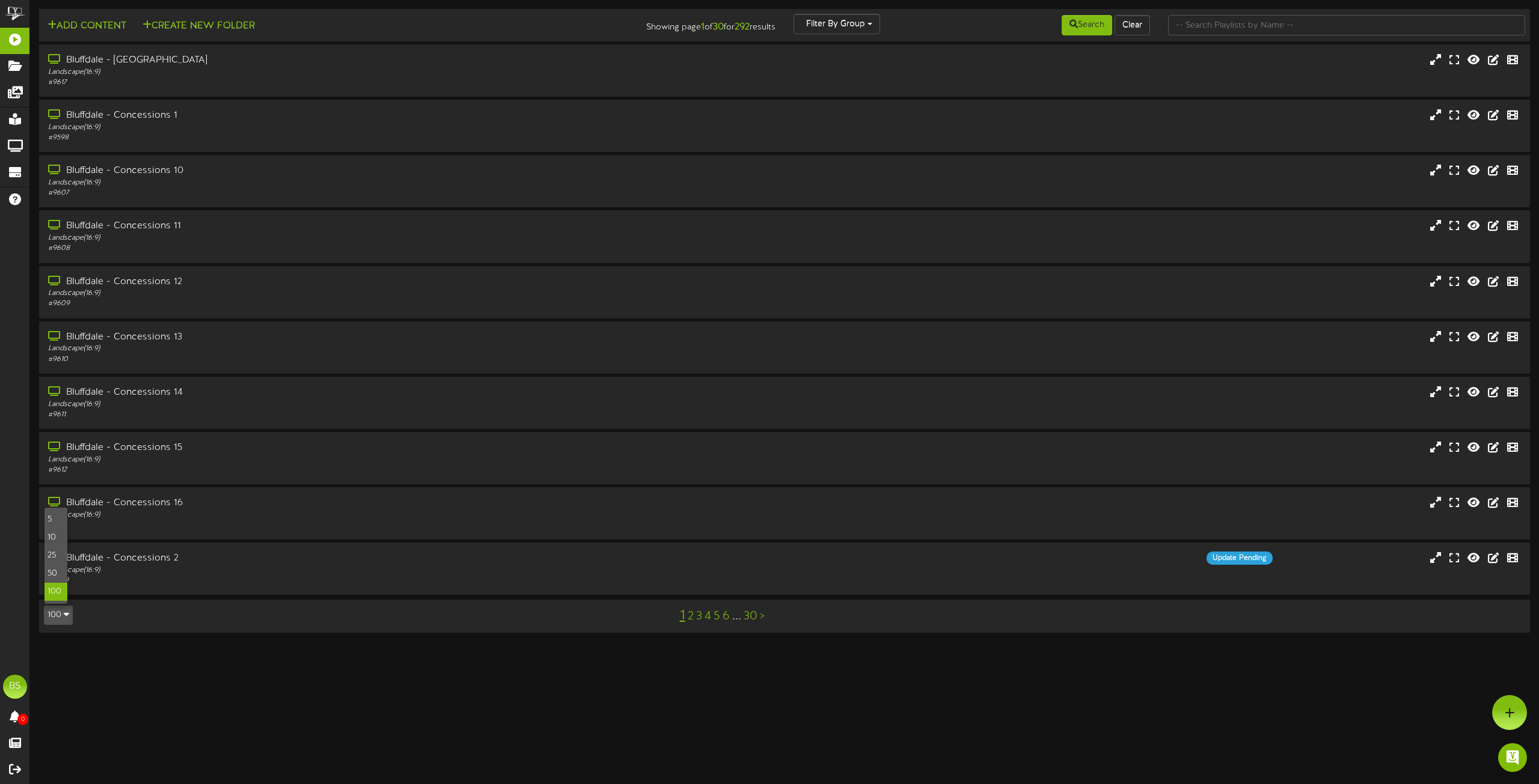
click at [58, 599] on div "100" at bounding box center [56, 592] width 23 height 18
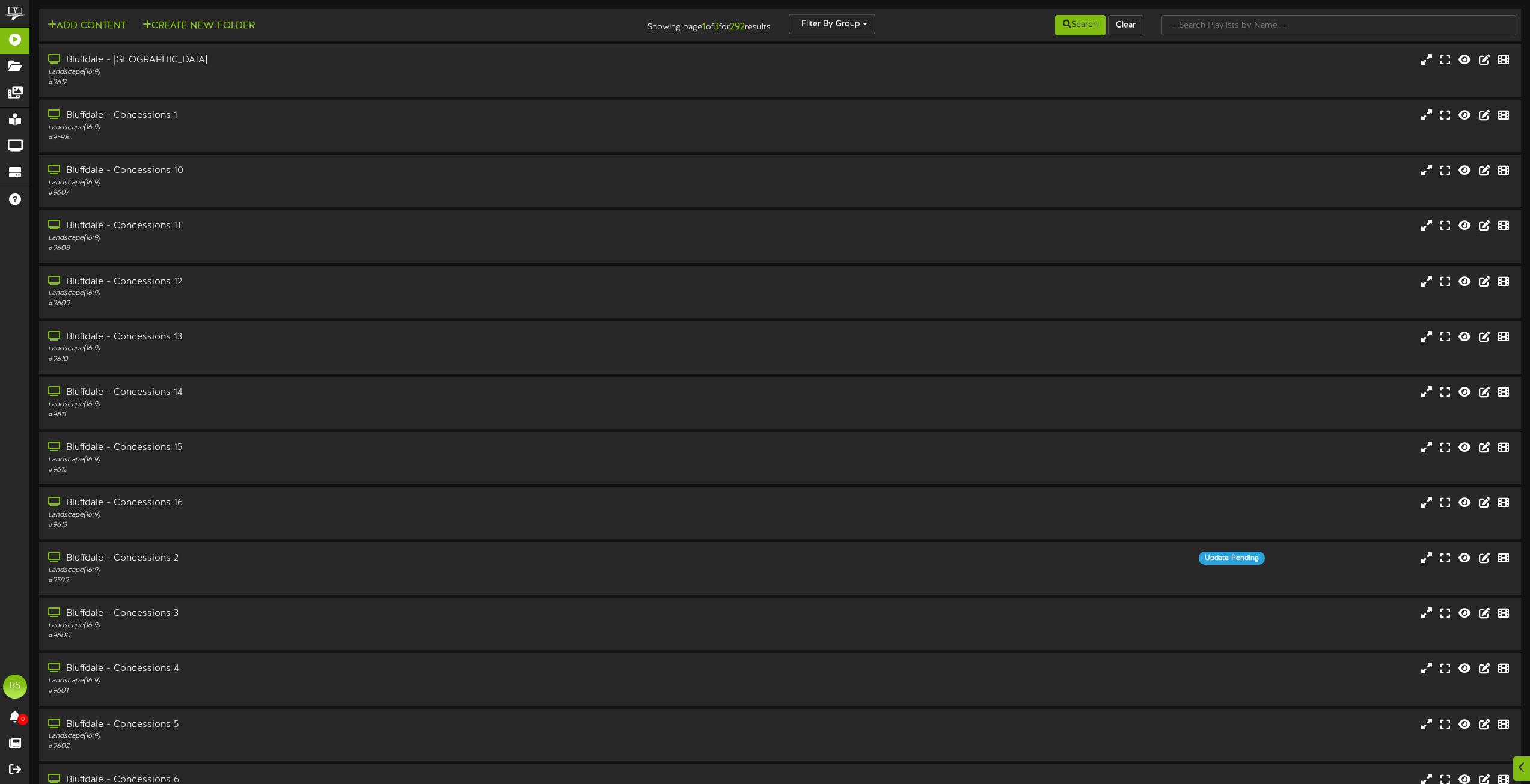
scroll to position [4843, 0]
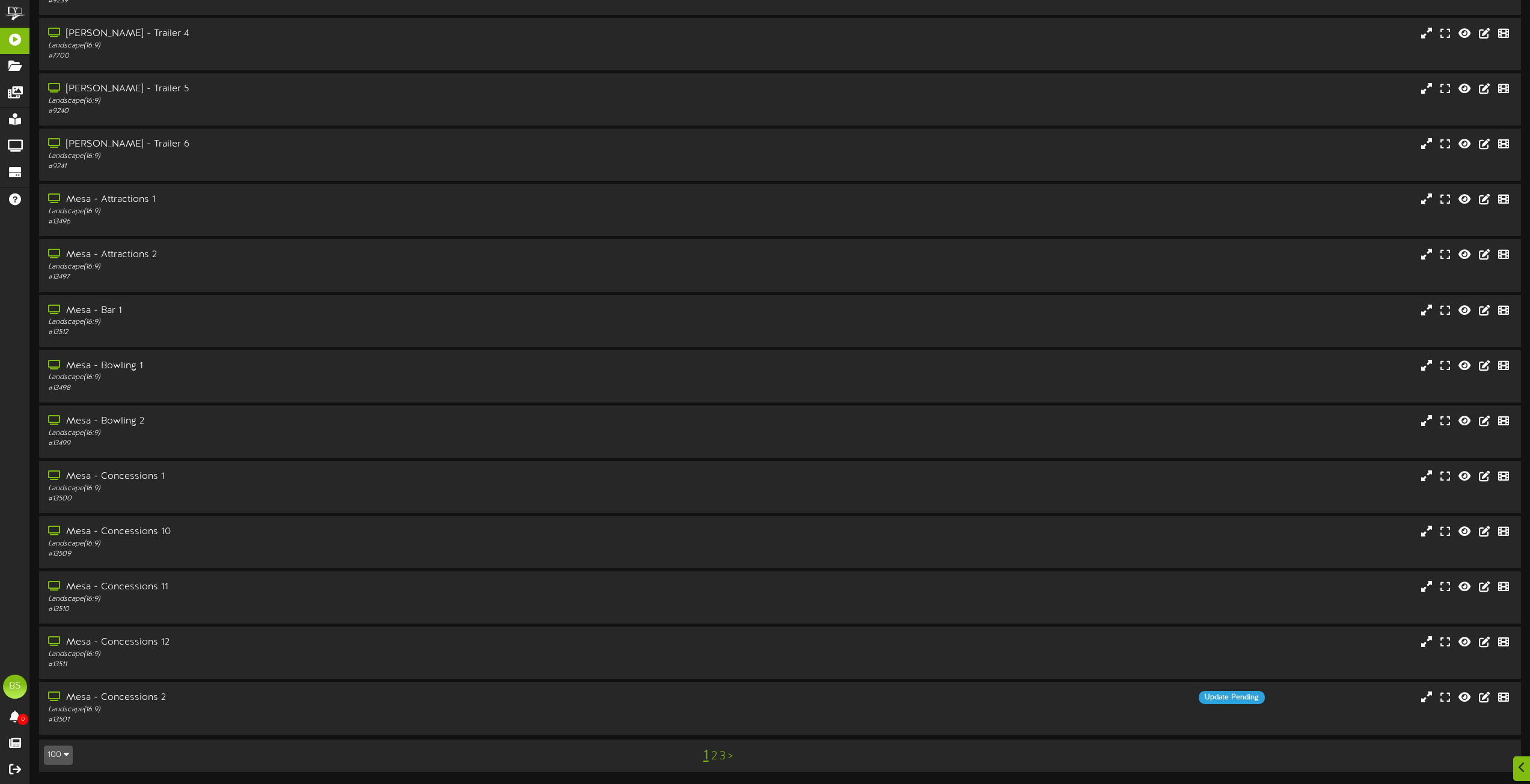
click at [712, 759] on link "2" at bounding box center [714, 757] width 6 height 13
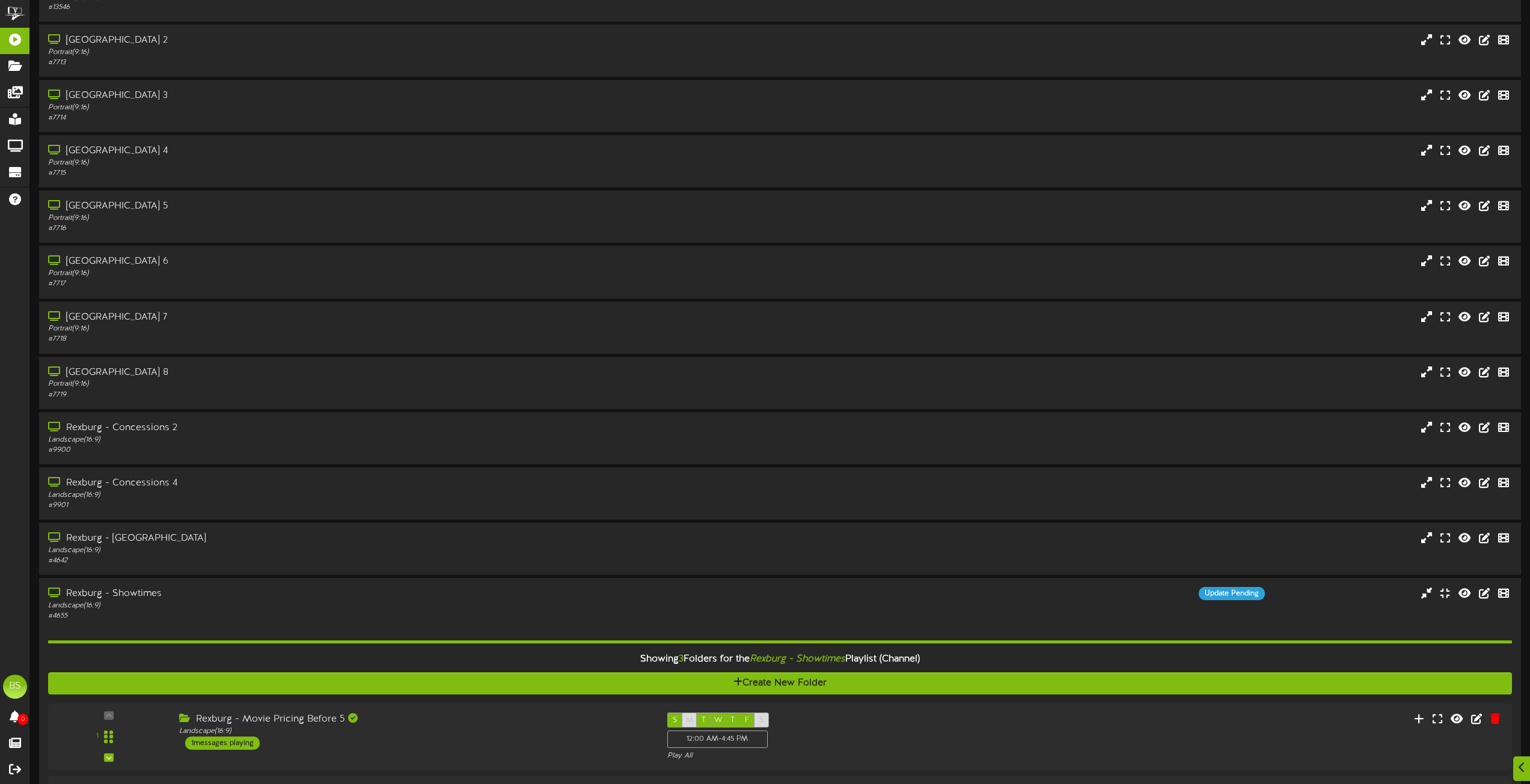
scroll to position [3426, 0]
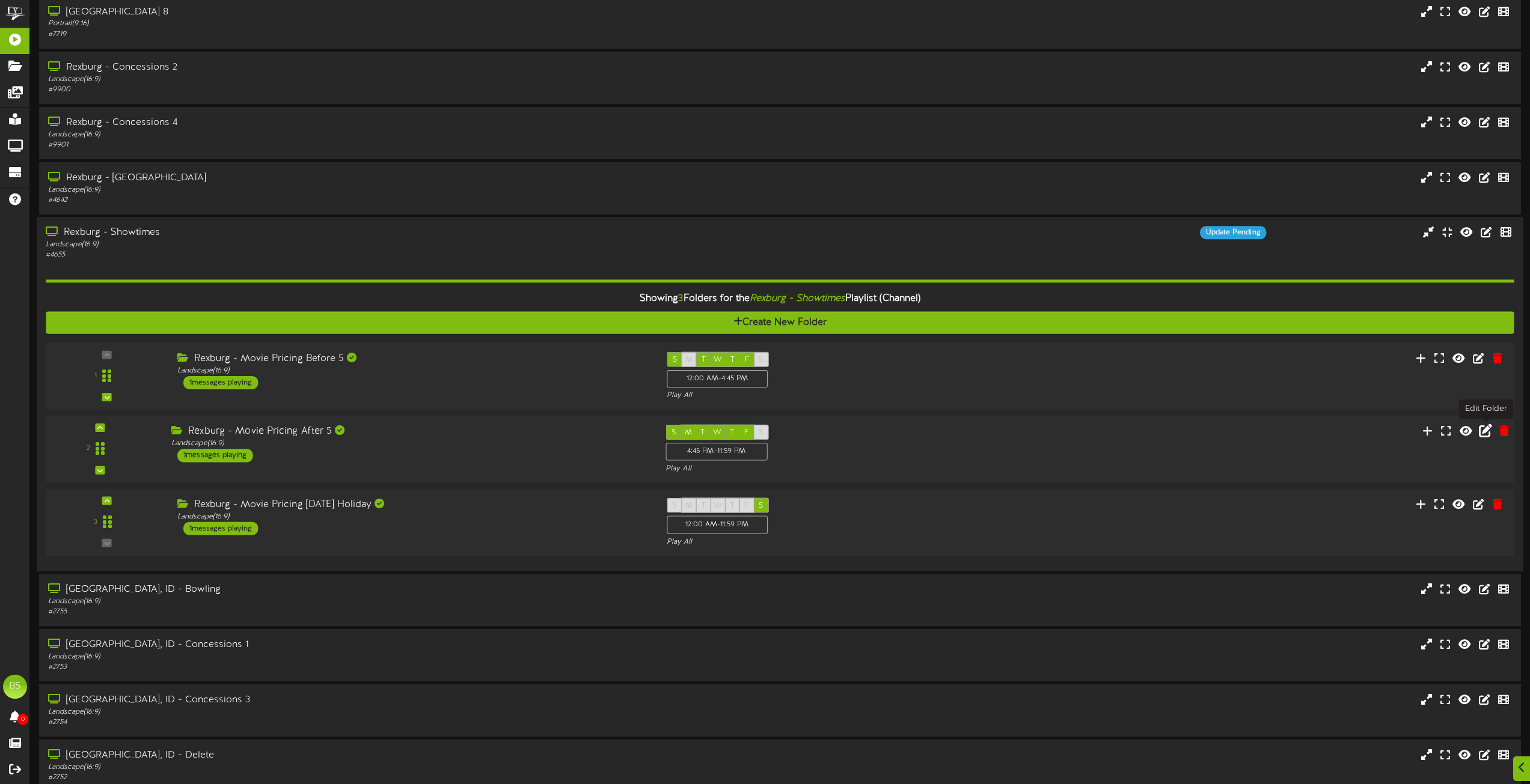
click at [1488, 432] on icon at bounding box center [1486, 431] width 13 height 13
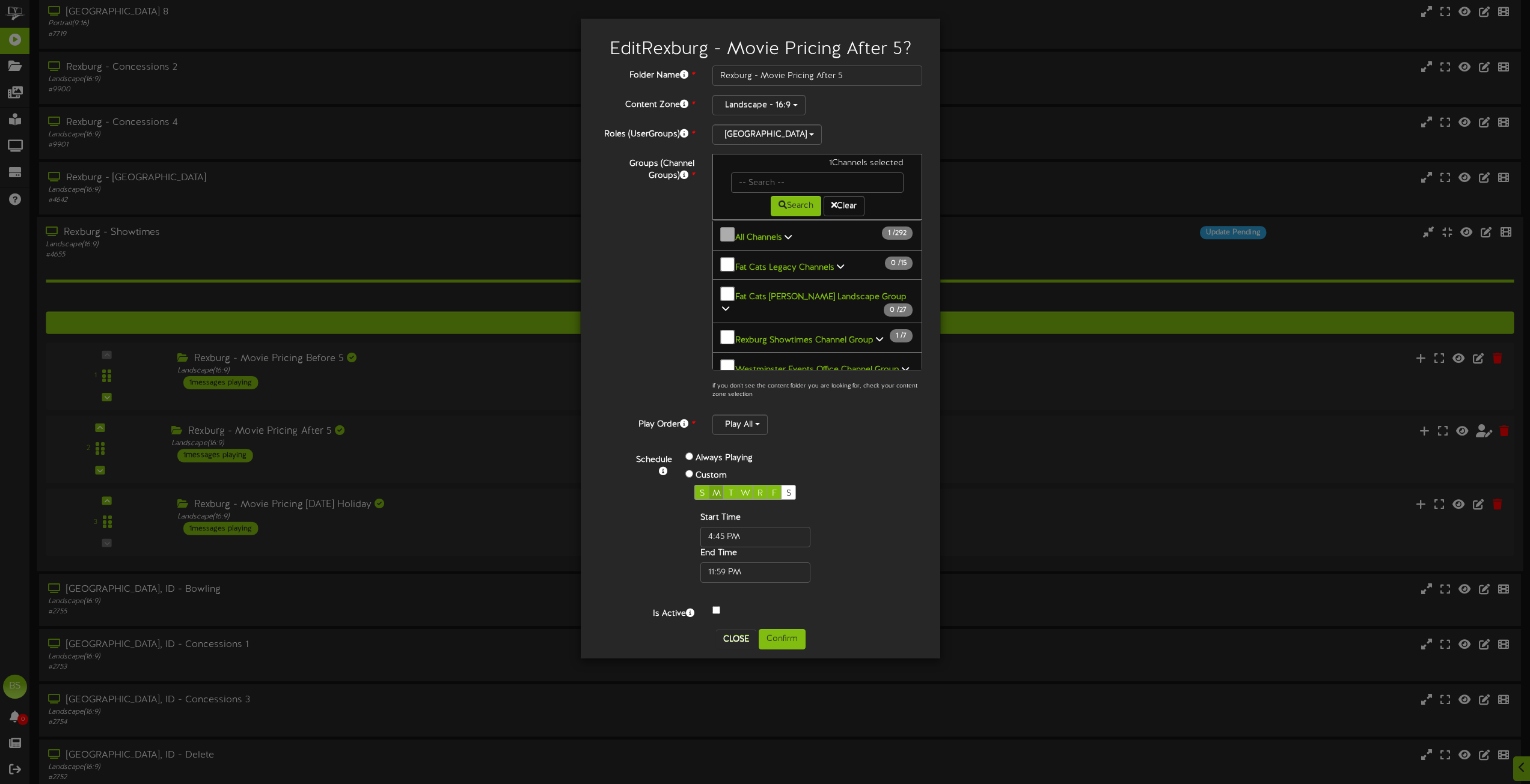
click at [716, 489] on span "M" at bounding box center [717, 493] width 8 height 9
click at [778, 642] on button "Confirm" at bounding box center [783, 640] width 47 height 21
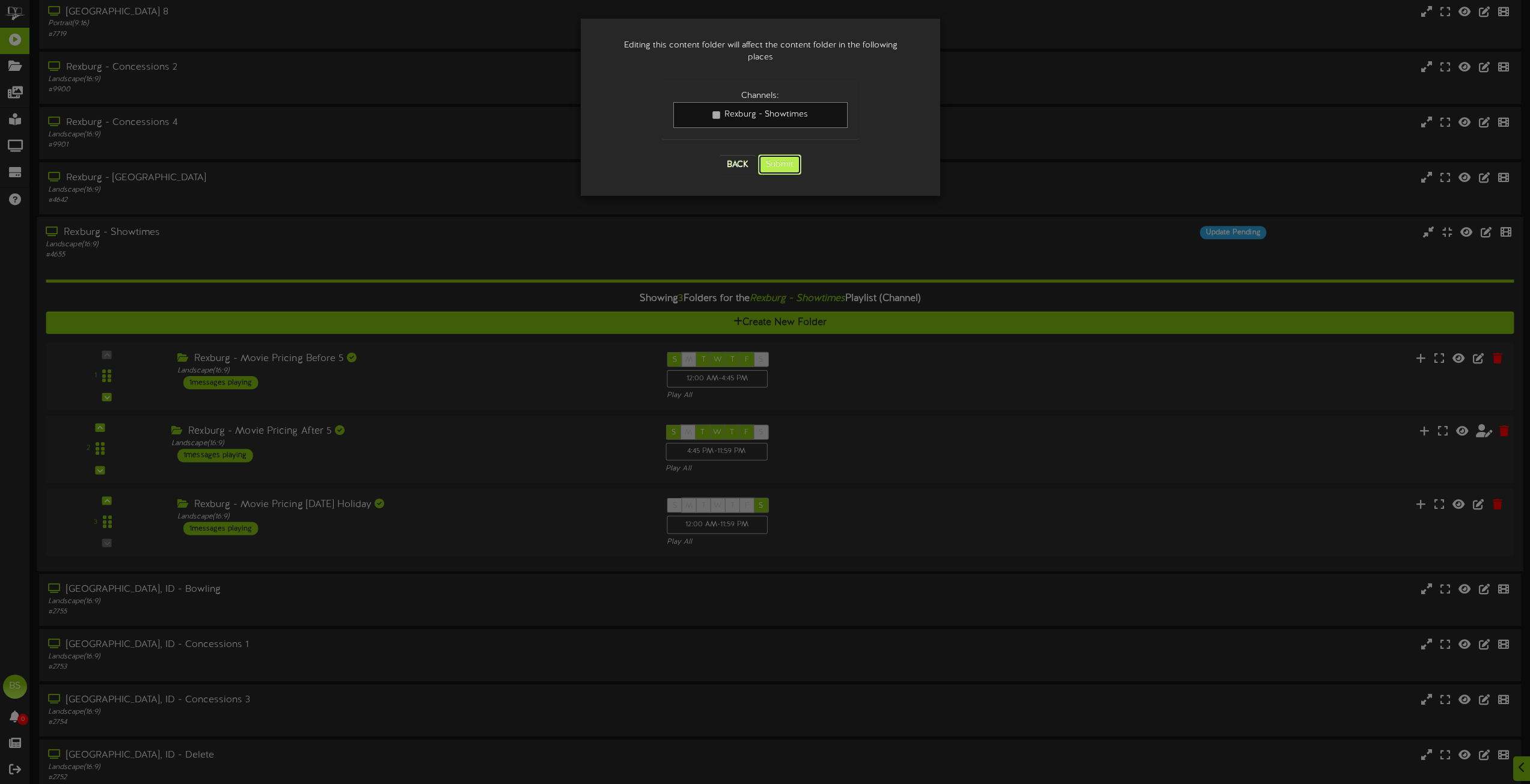
click at [786, 155] on button "Submit" at bounding box center [780, 165] width 44 height 21
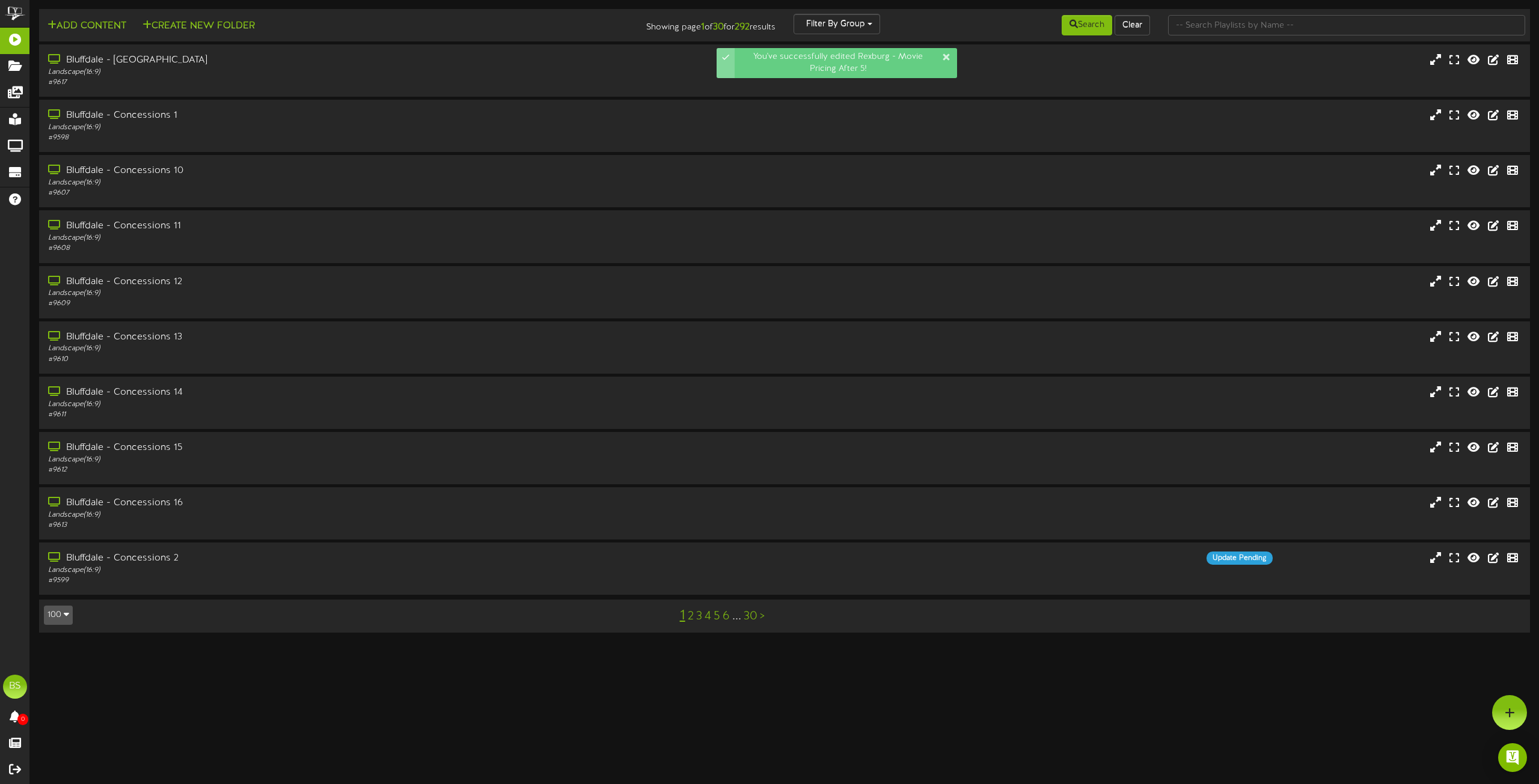
click at [59, 615] on button "100" at bounding box center [59, 615] width 29 height 19
click at [60, 592] on div "100" at bounding box center [56, 592] width 23 height 18
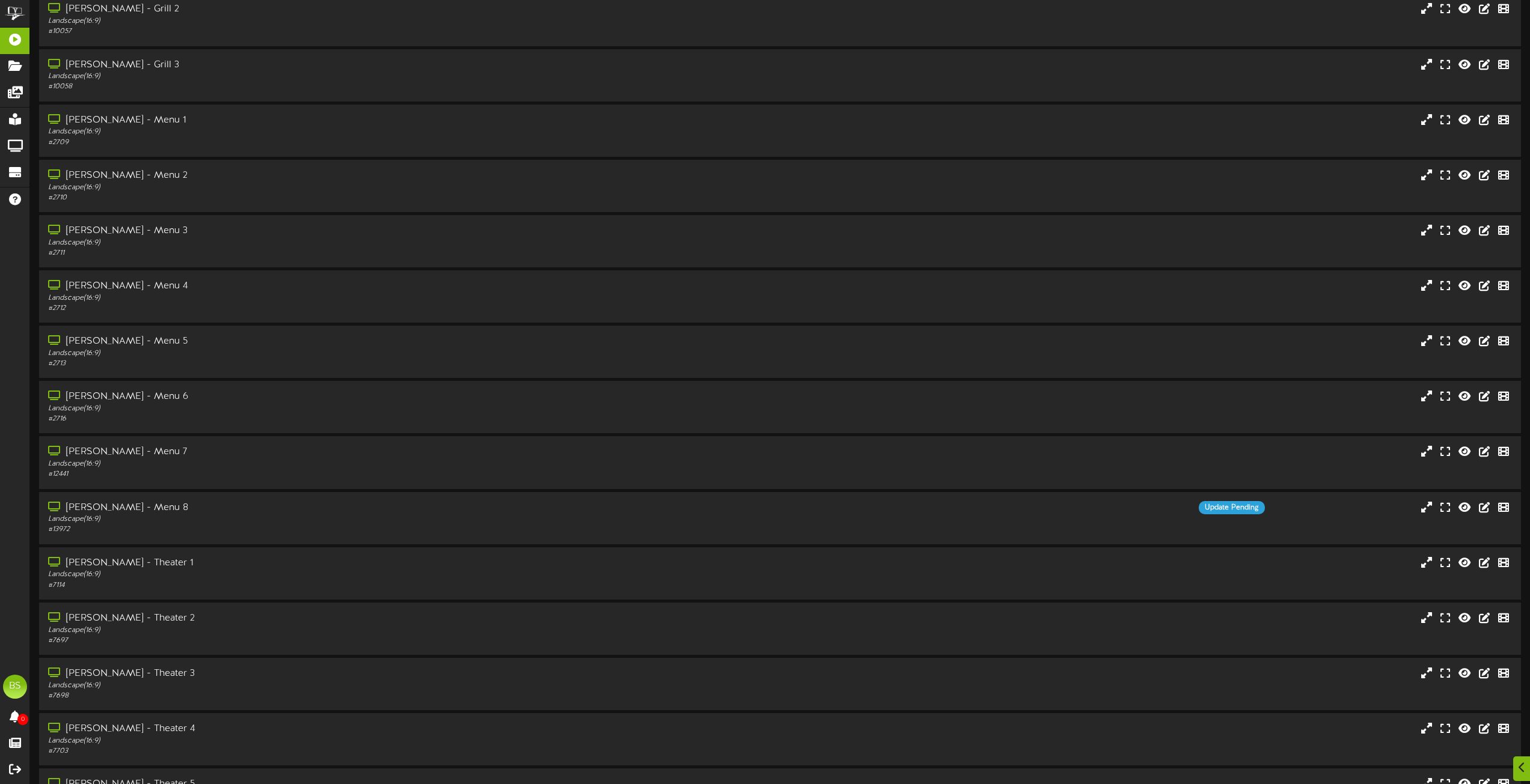
scroll to position [4843, 0]
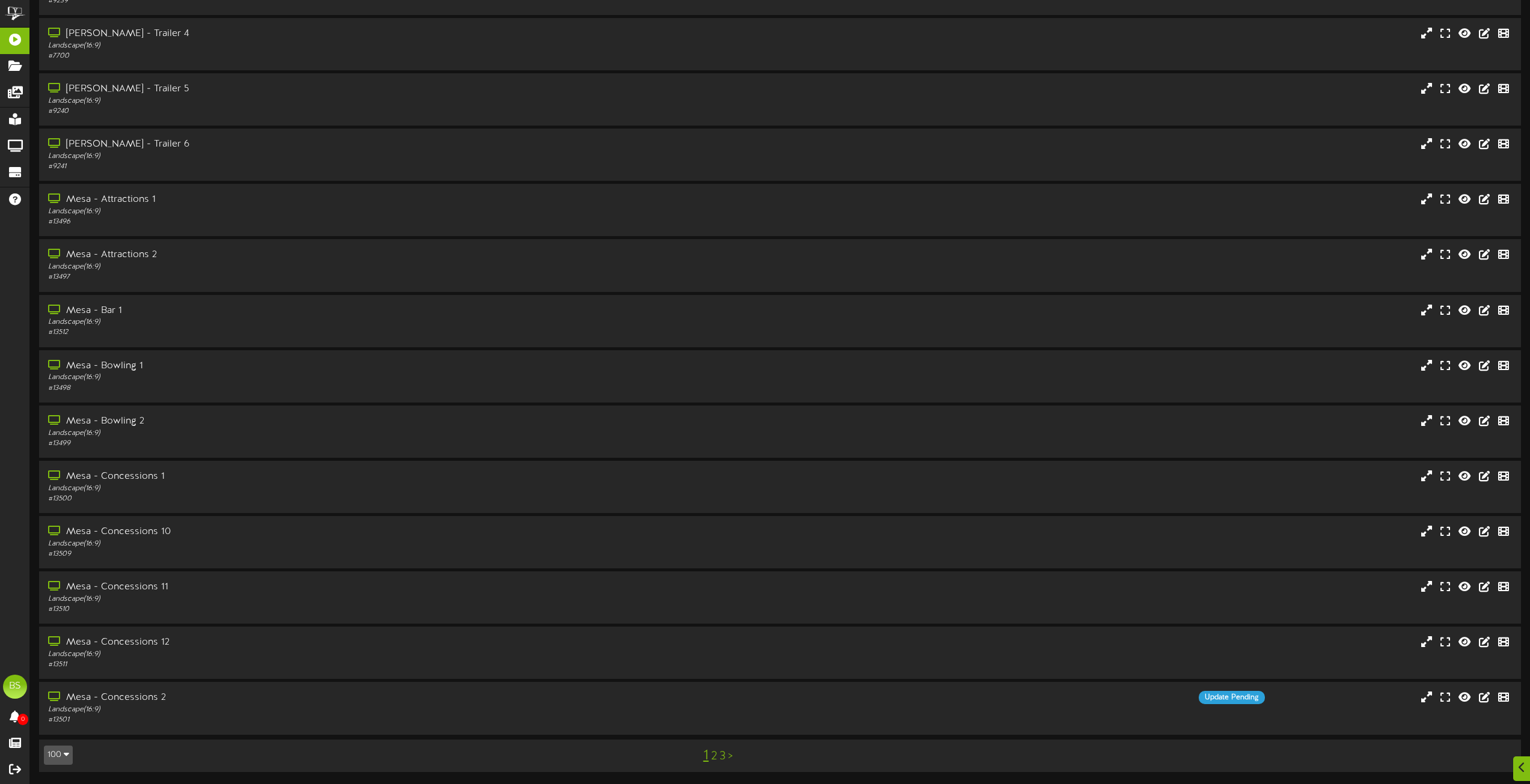
click at [712, 757] on link "2" at bounding box center [714, 757] width 6 height 13
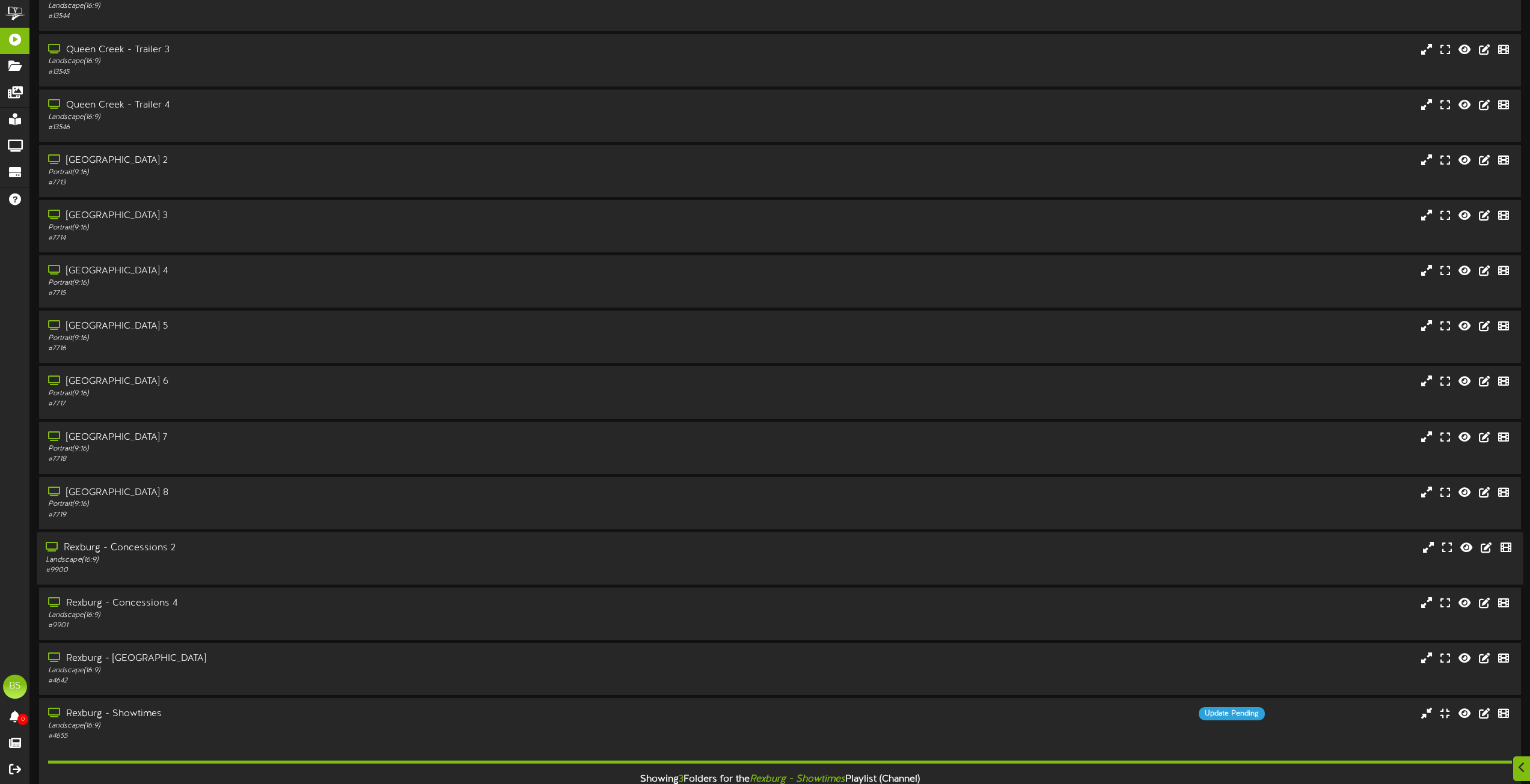
scroll to position [3426, 0]
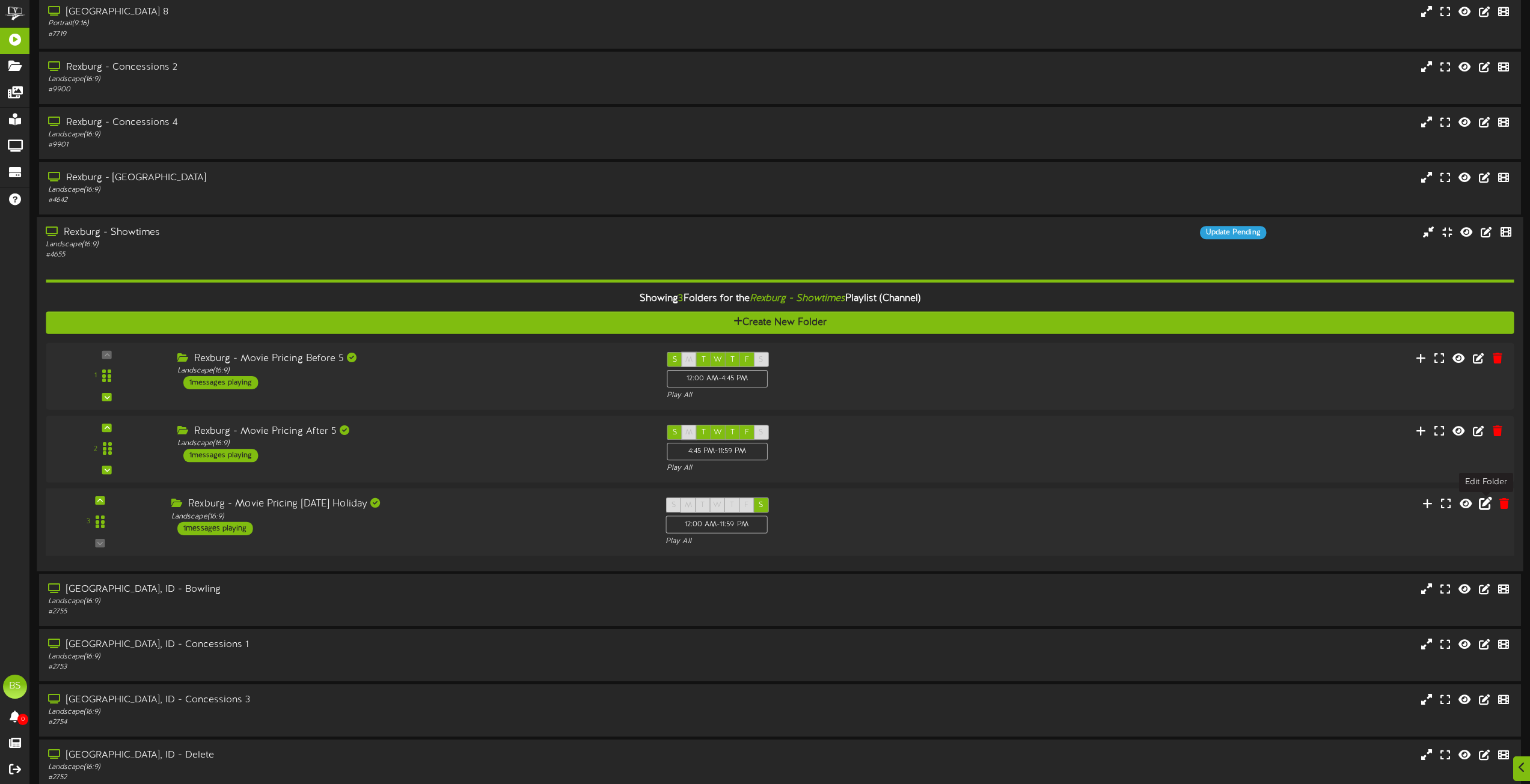
click at [1483, 506] on icon at bounding box center [1486, 504] width 13 height 13
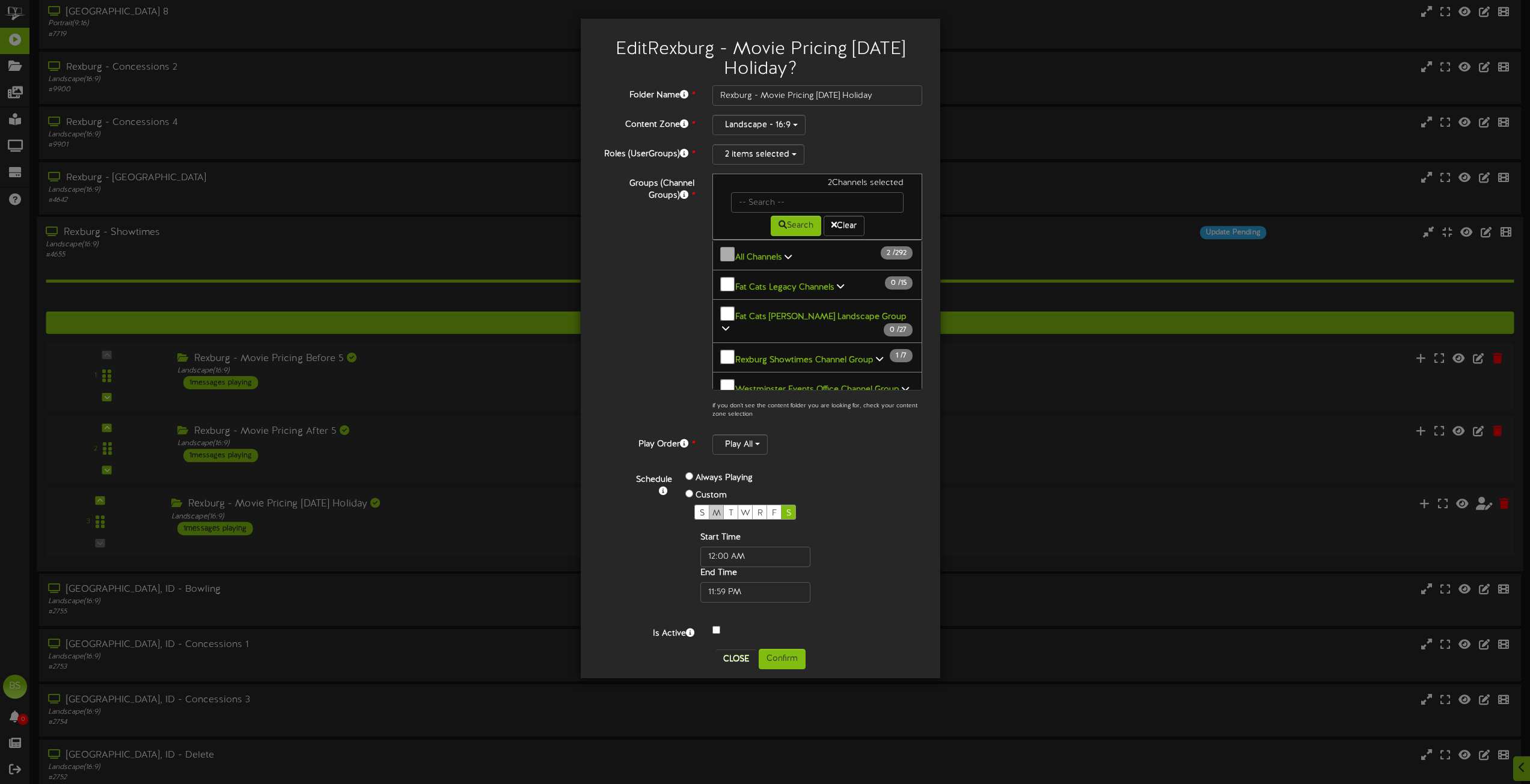
click at [713, 510] on span "M" at bounding box center [717, 513] width 8 height 9
click at [783, 656] on button "Confirm" at bounding box center [783, 659] width 47 height 21
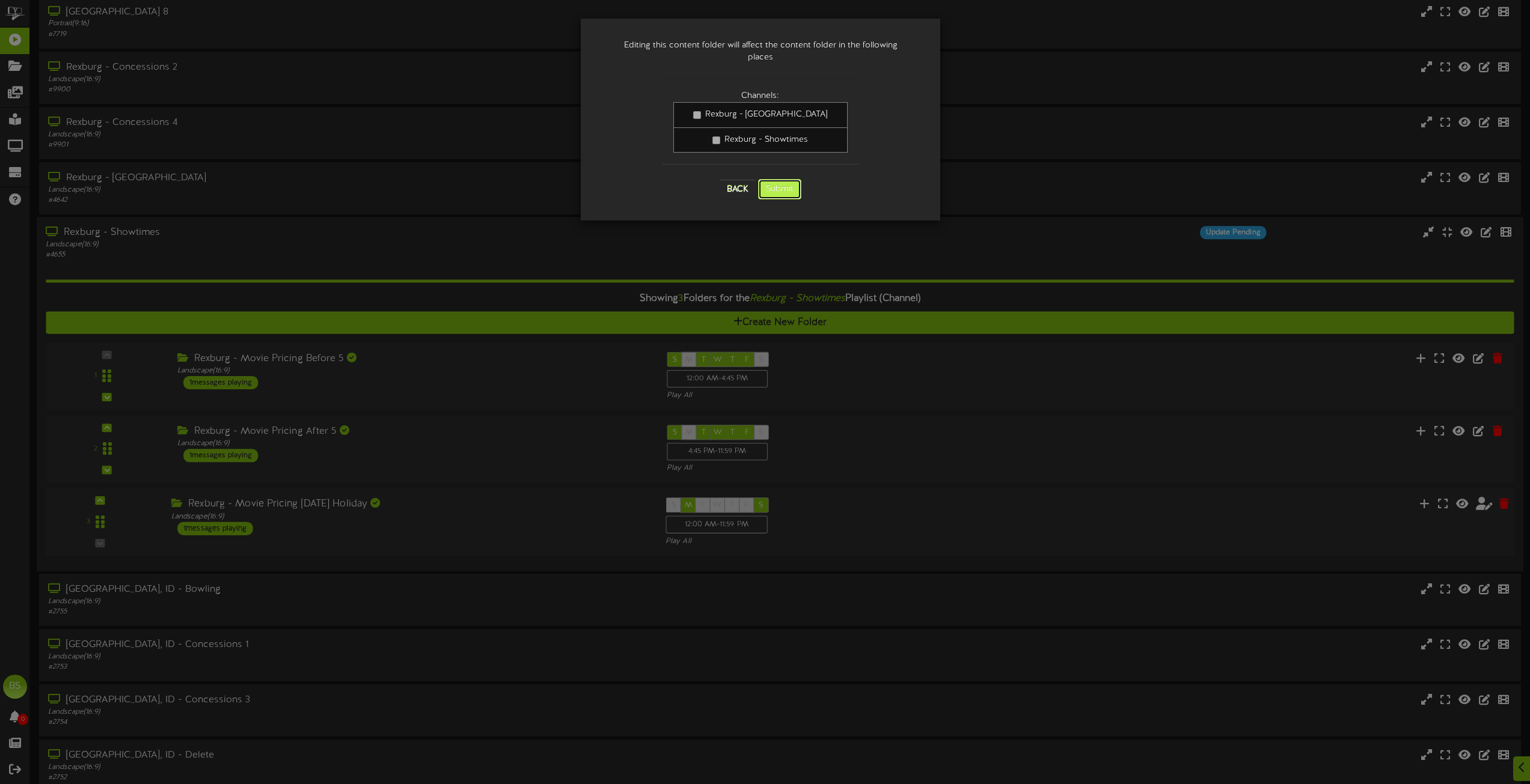
click at [776, 182] on button "Submit" at bounding box center [780, 189] width 44 height 21
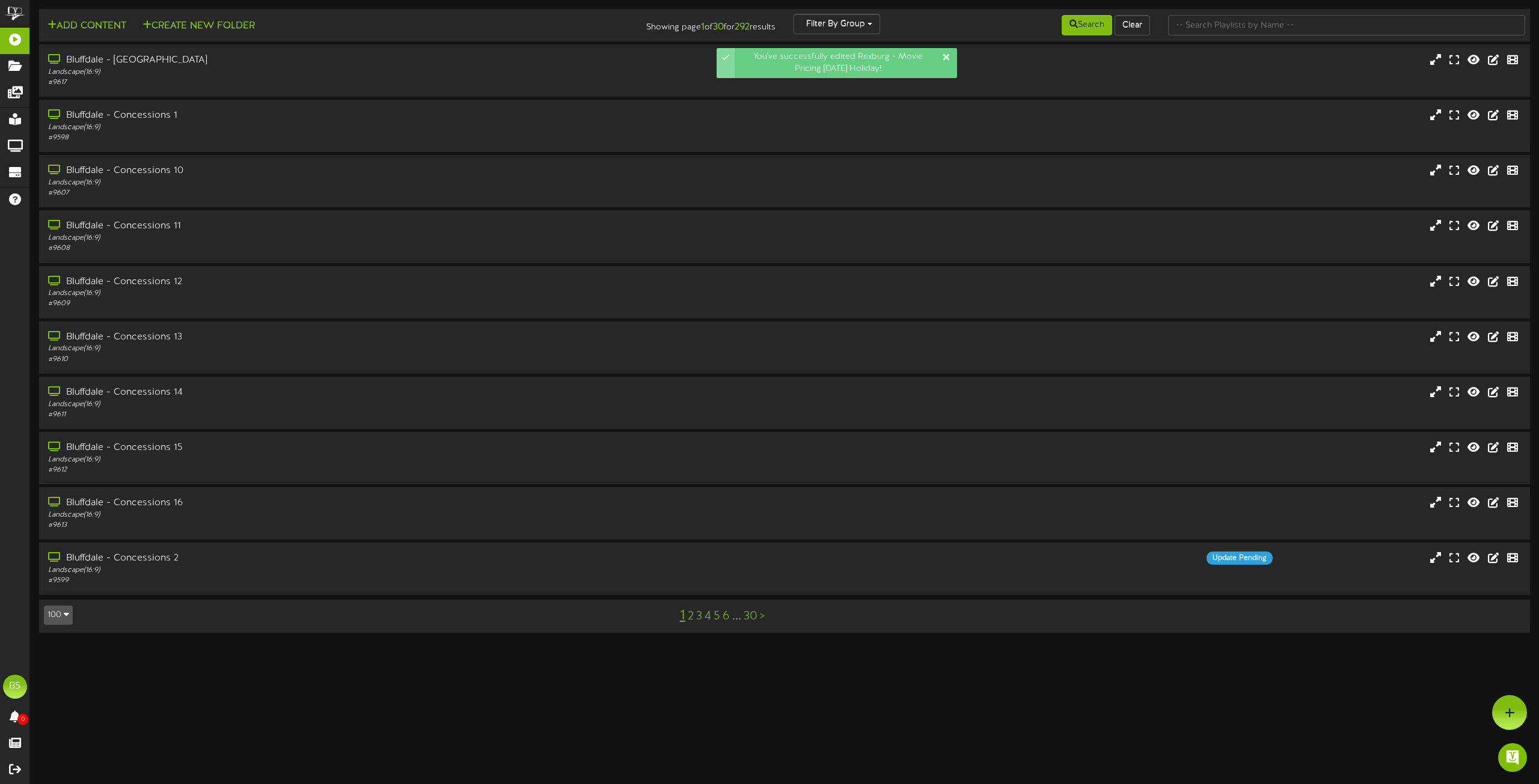
click at [60, 612] on button "100" at bounding box center [59, 615] width 29 height 19
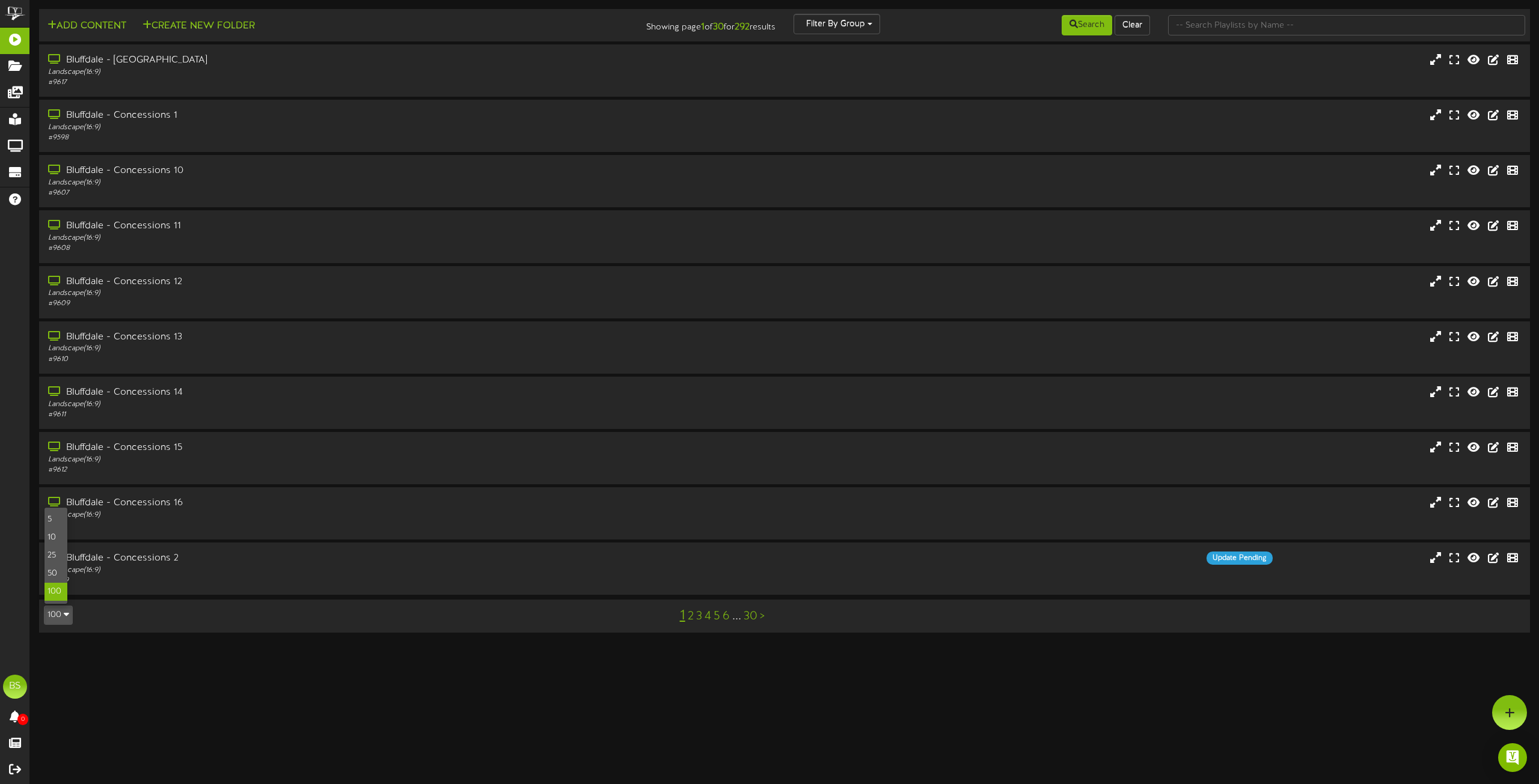
click at [54, 592] on div "100" at bounding box center [56, 592] width 23 height 18
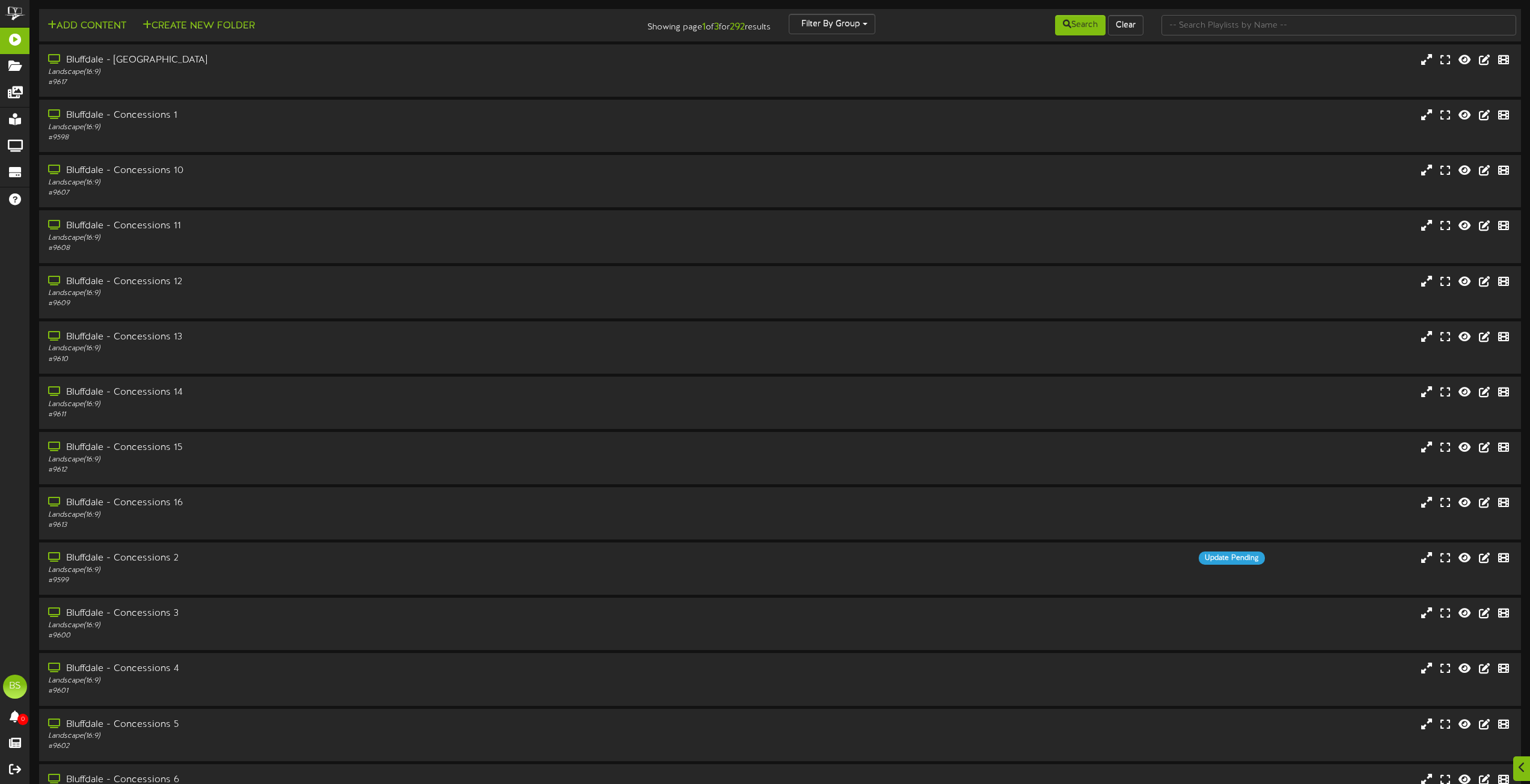
scroll to position [4843, 0]
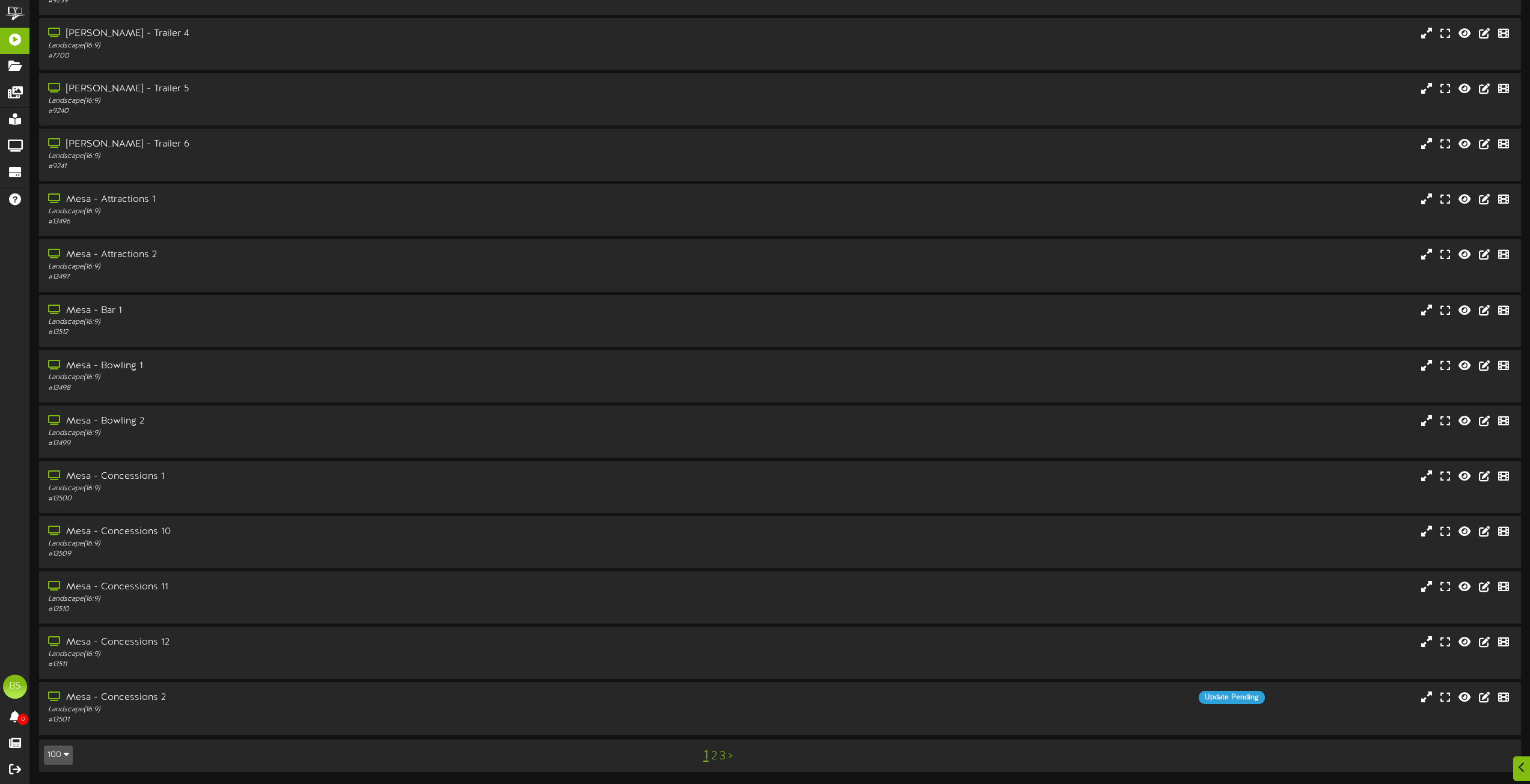
click at [713, 755] on link "2" at bounding box center [714, 757] width 6 height 13
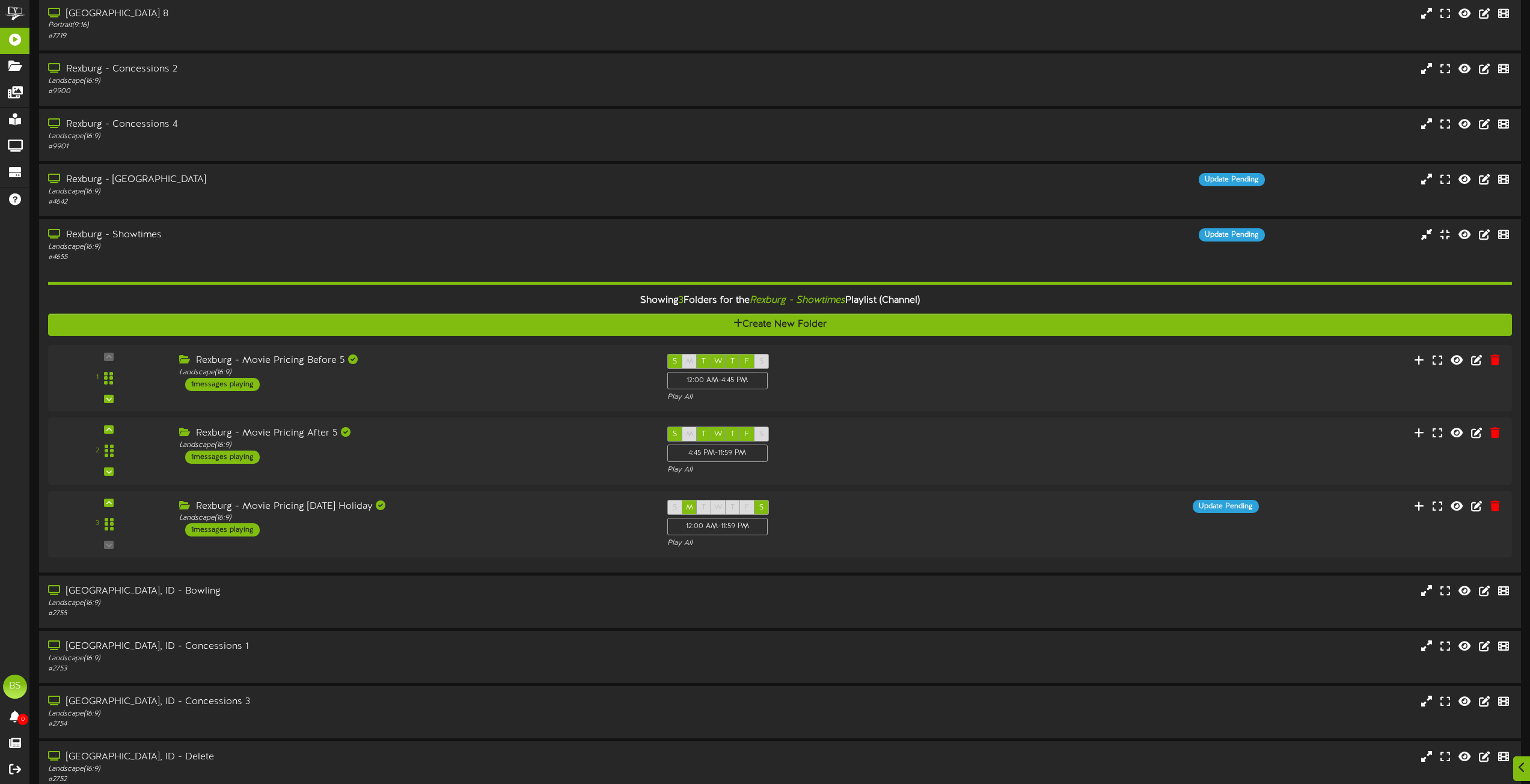
scroll to position [3426, 0]
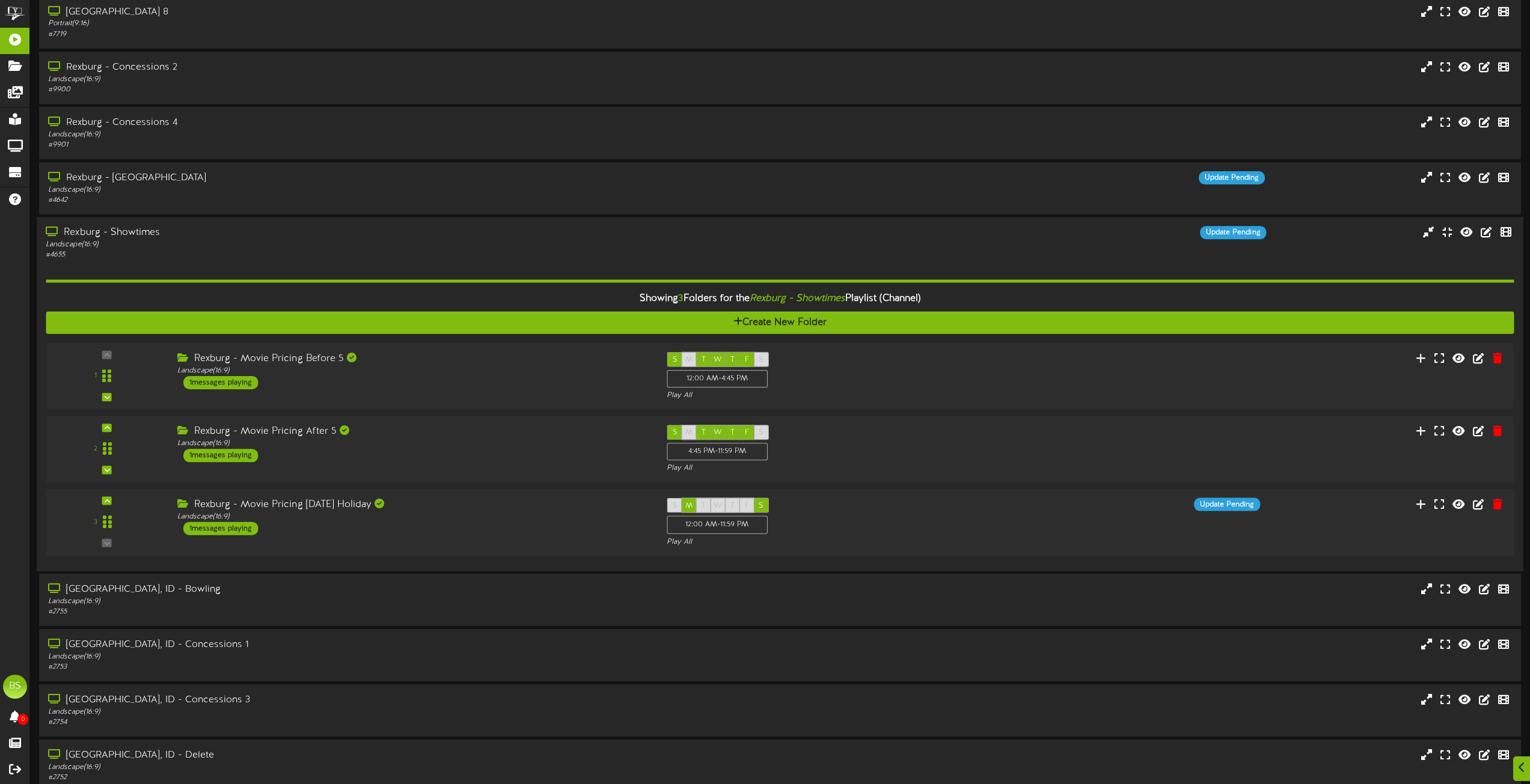
click at [97, 235] on div "Rexburg - Showtimes" at bounding box center [347, 233] width 601 height 14
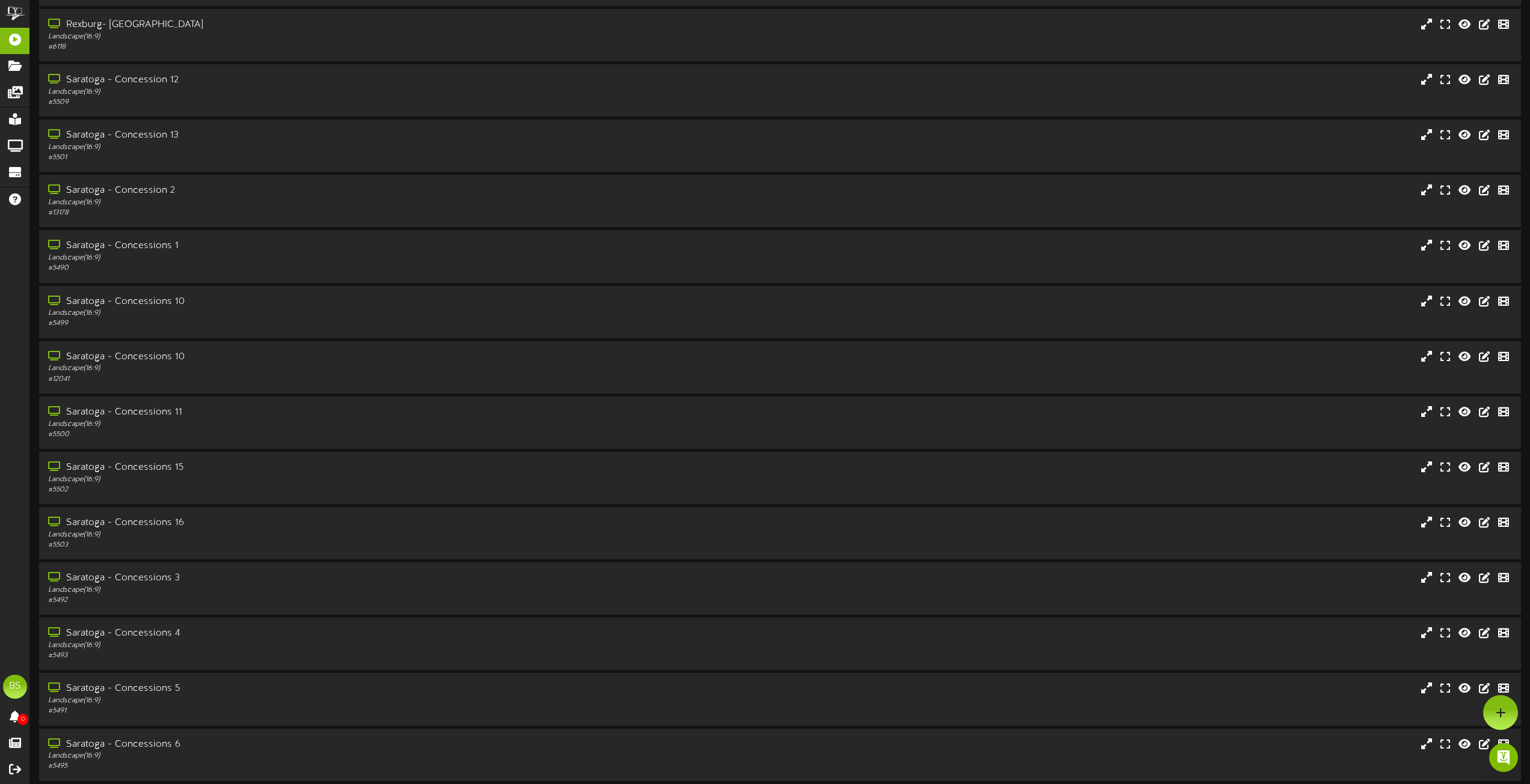
scroll to position [3906, 0]
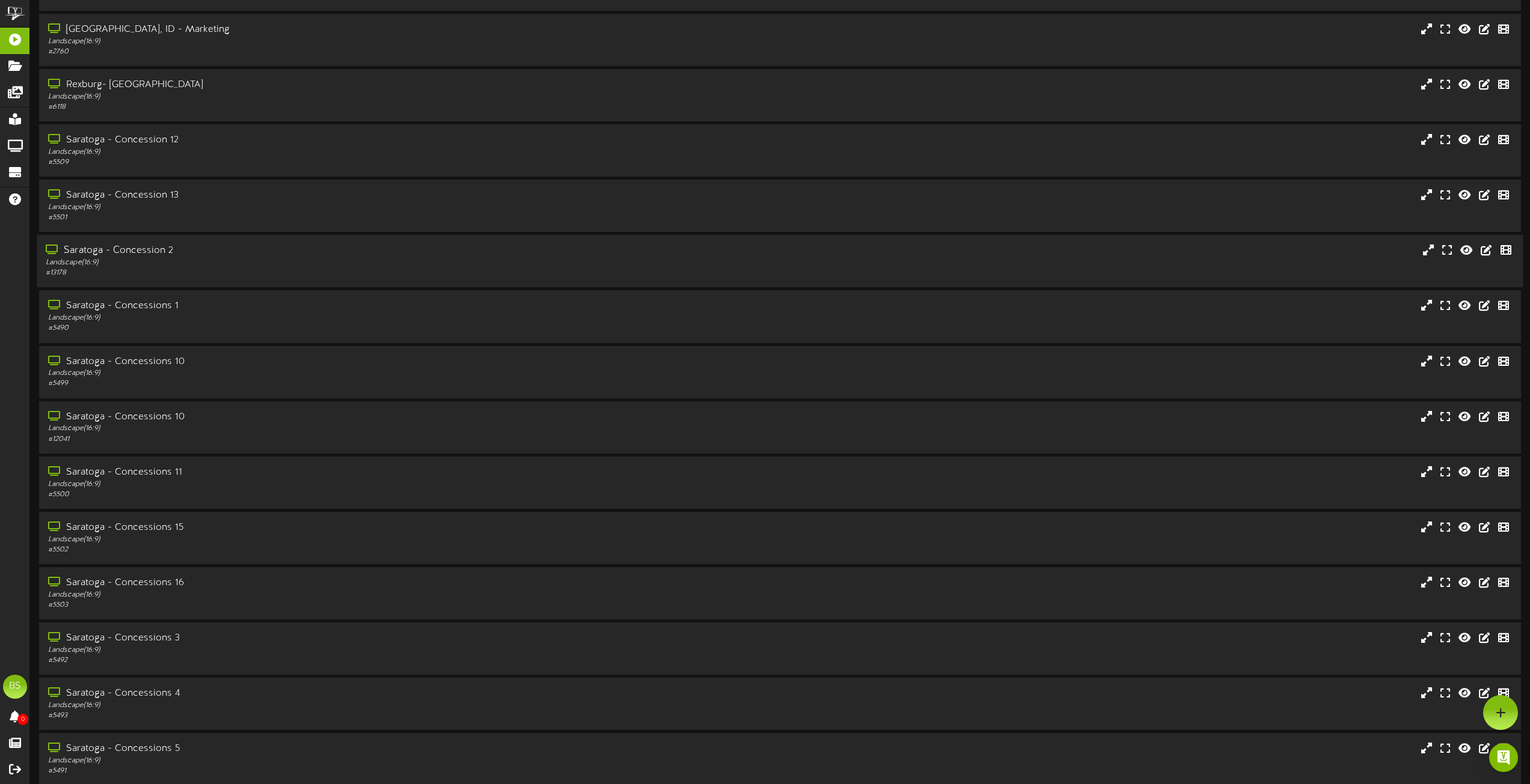
click at [144, 248] on div "Saratoga - Concession 2" at bounding box center [347, 251] width 601 height 14
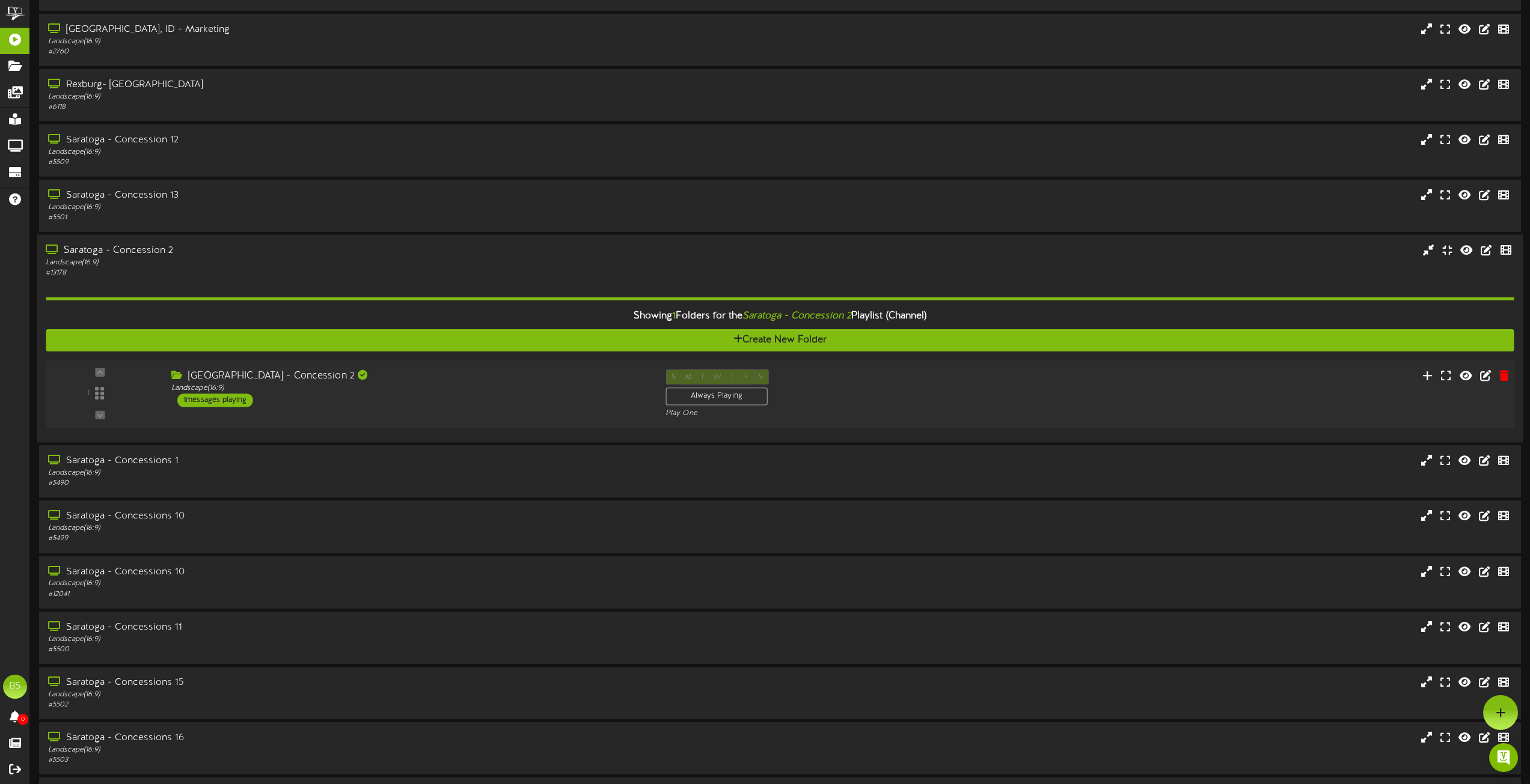
click at [232, 397] on div "1 messages playing" at bounding box center [215, 400] width 76 height 13
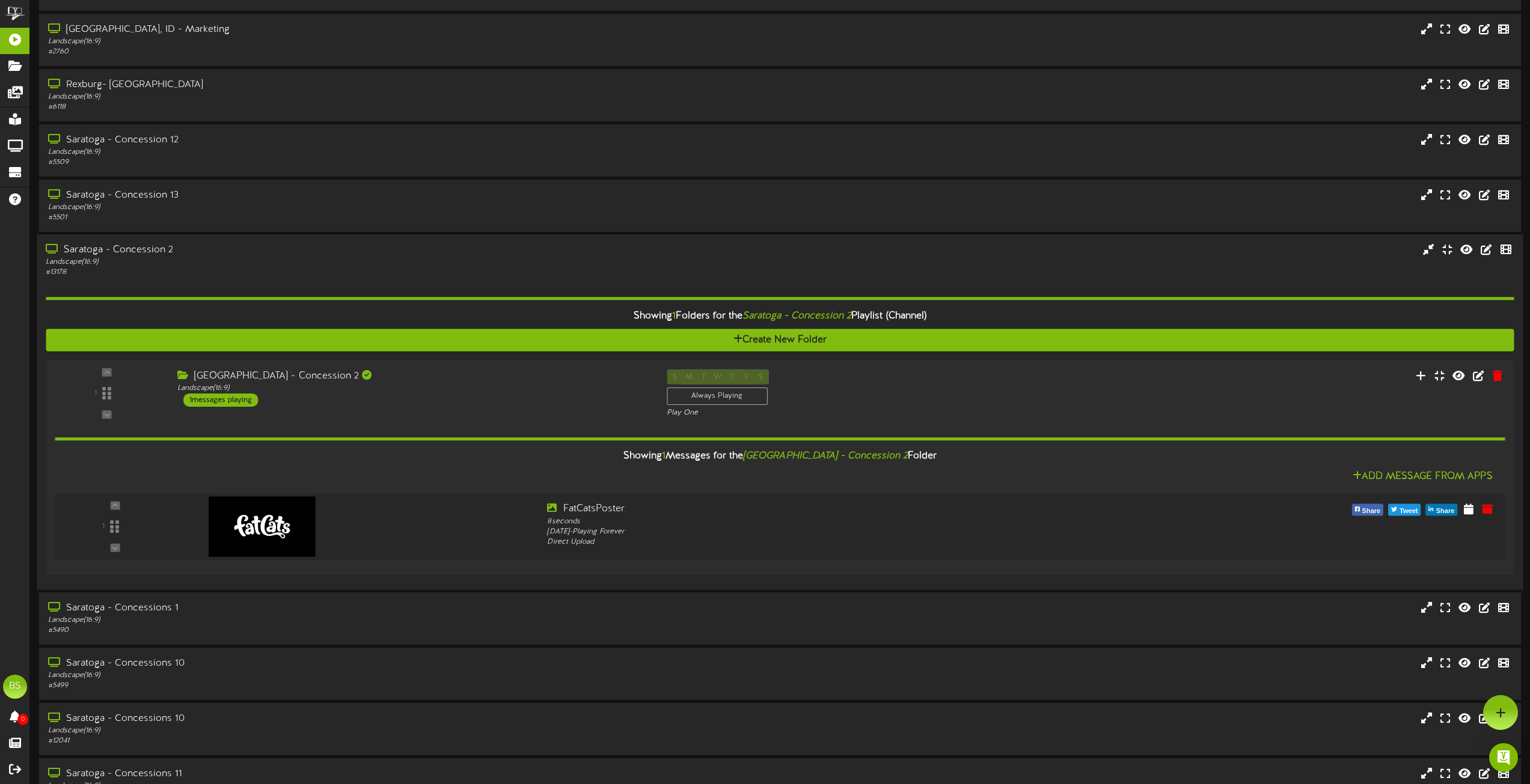
drag, startPoint x: 129, startPoint y: 251, endPoint x: 138, endPoint y: 258, distance: 11.4
click at [130, 251] on div "Saratoga - Concession 2" at bounding box center [347, 250] width 601 height 14
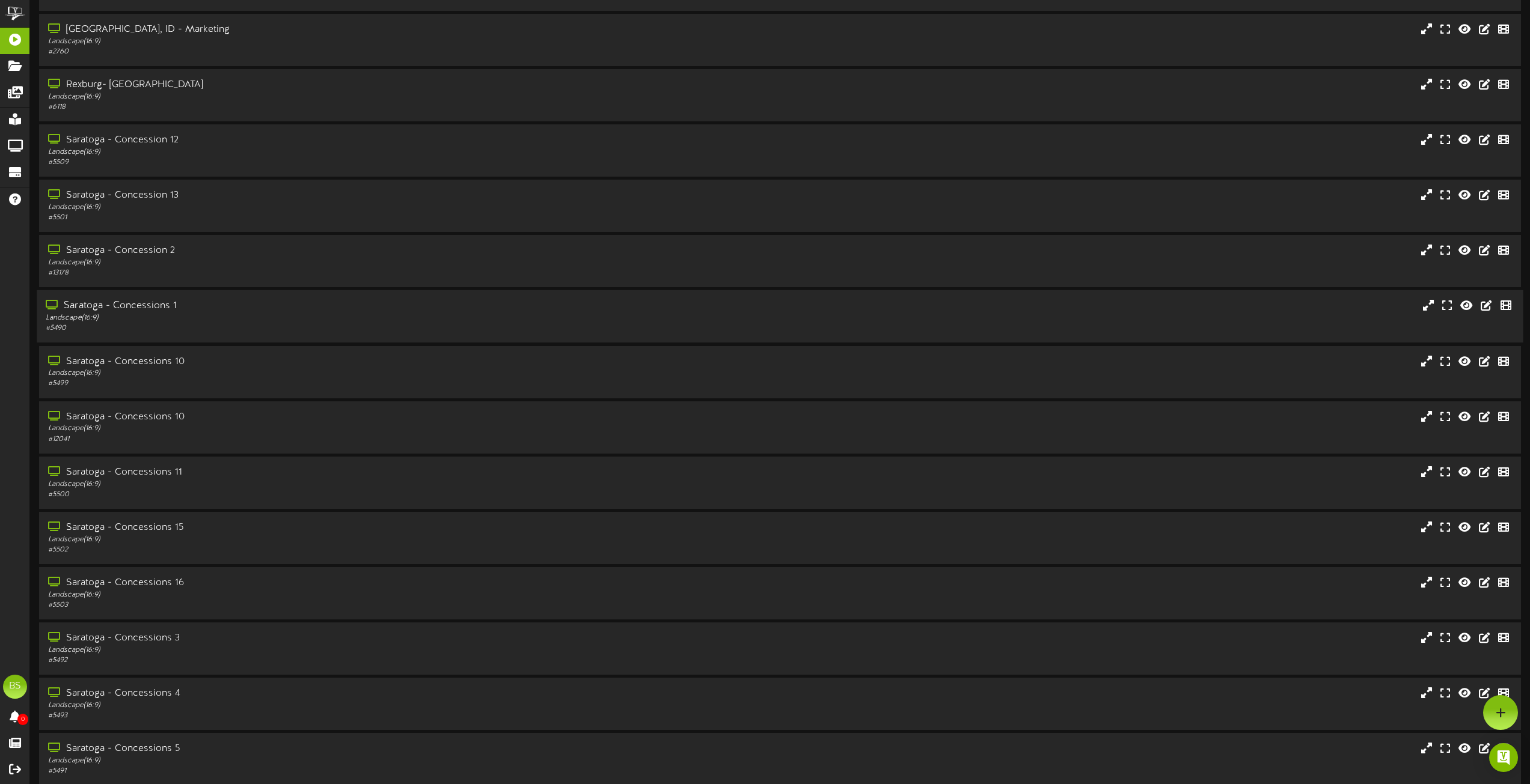
click at [163, 310] on div "Saratoga - Concessions 1" at bounding box center [347, 306] width 601 height 14
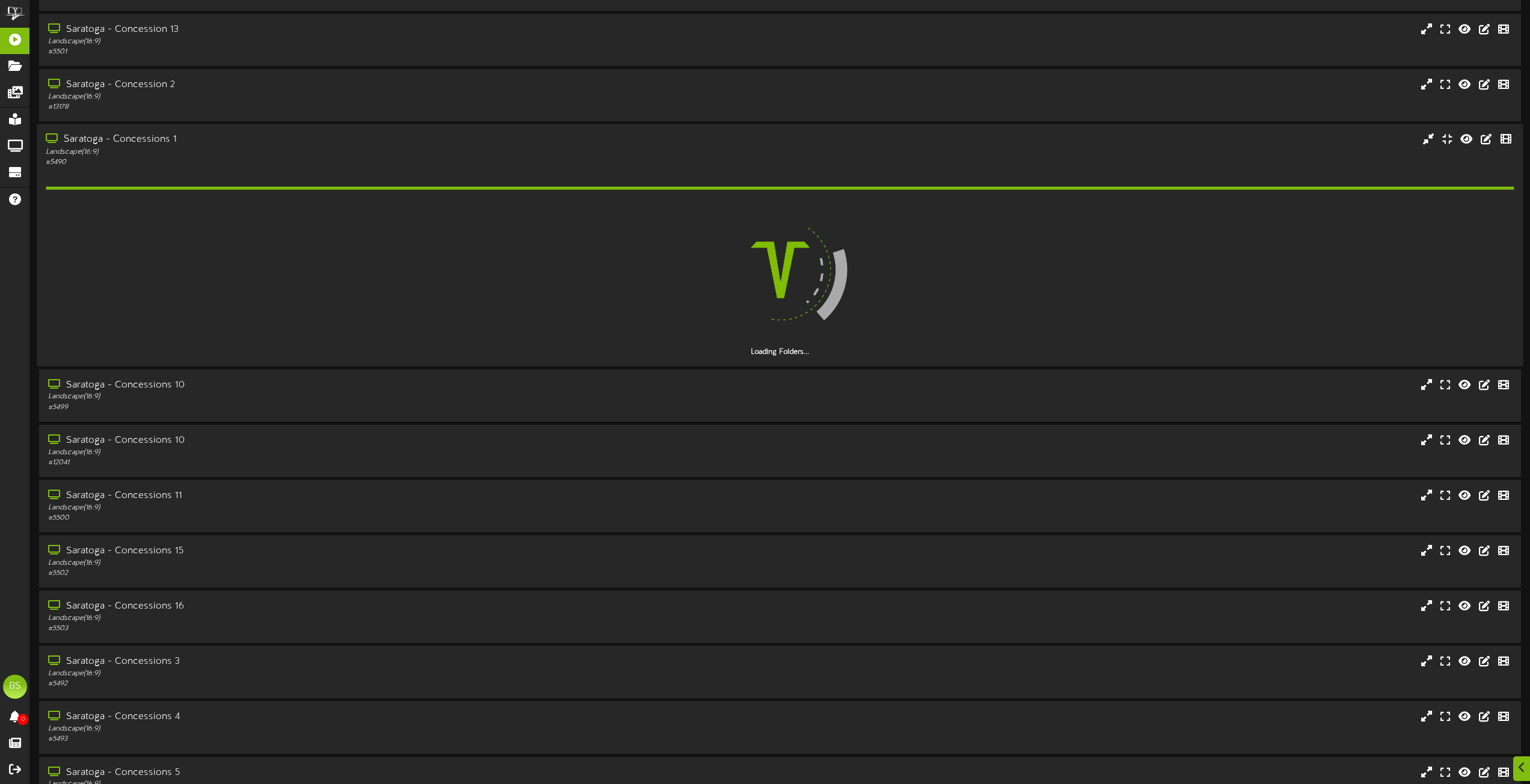
scroll to position [4087, 0]
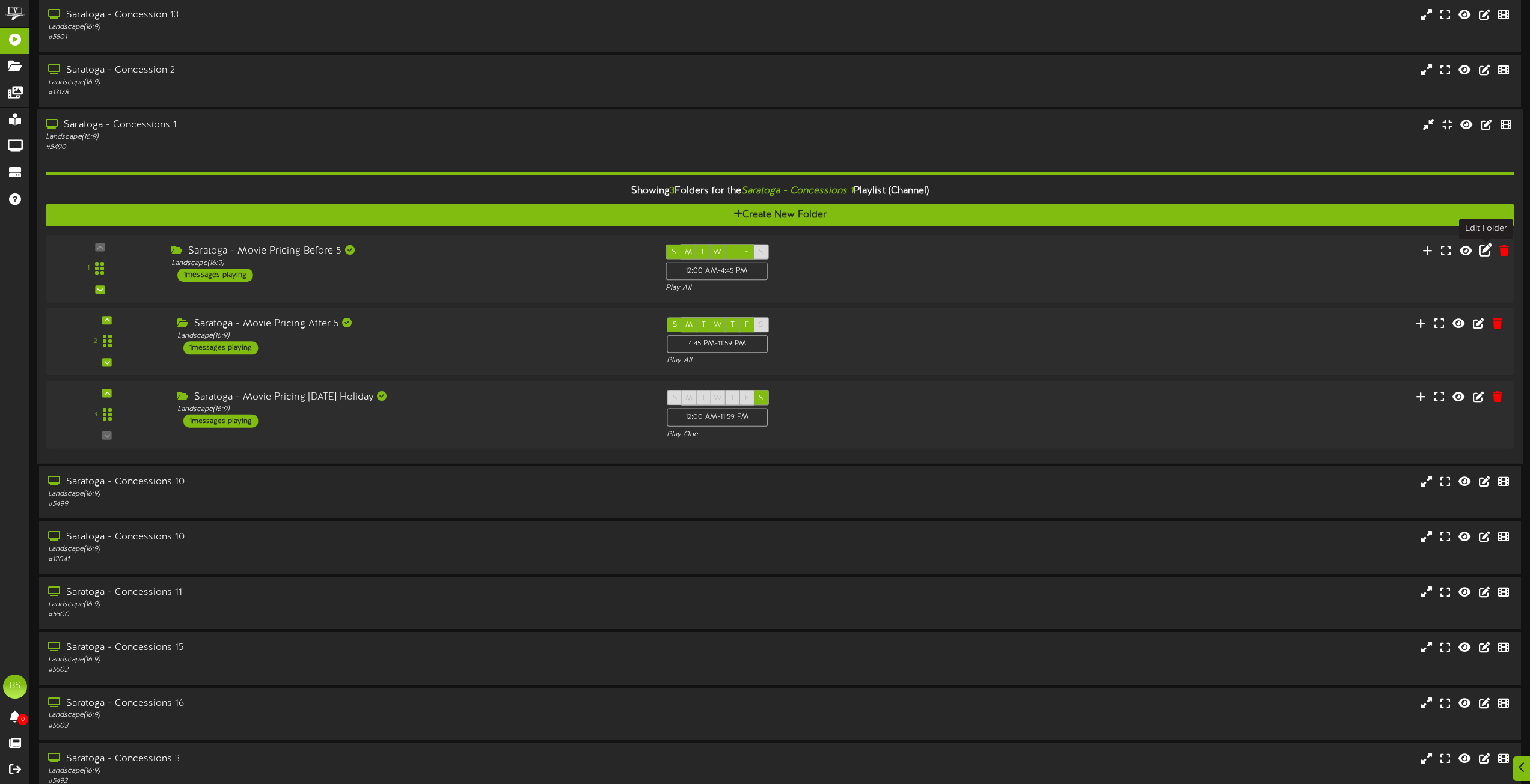
click at [1489, 248] on icon at bounding box center [1486, 250] width 13 height 13
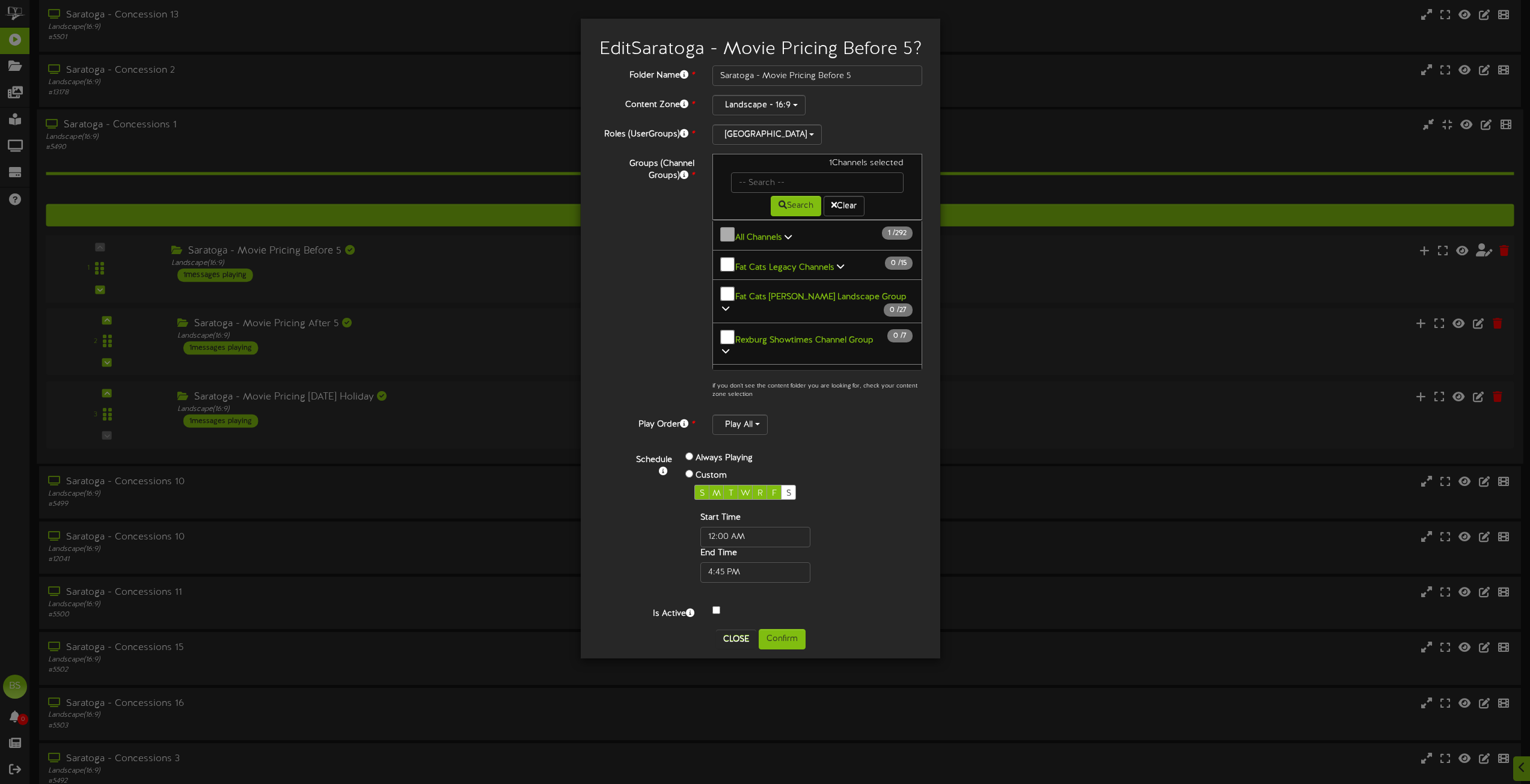
drag, startPoint x: 717, startPoint y: 512, endPoint x: 726, endPoint y: 537, distance: 26.6
click at [716, 498] on span "M" at bounding box center [717, 493] width 8 height 9
click at [779, 650] on button "Confirm" at bounding box center [783, 640] width 47 height 21
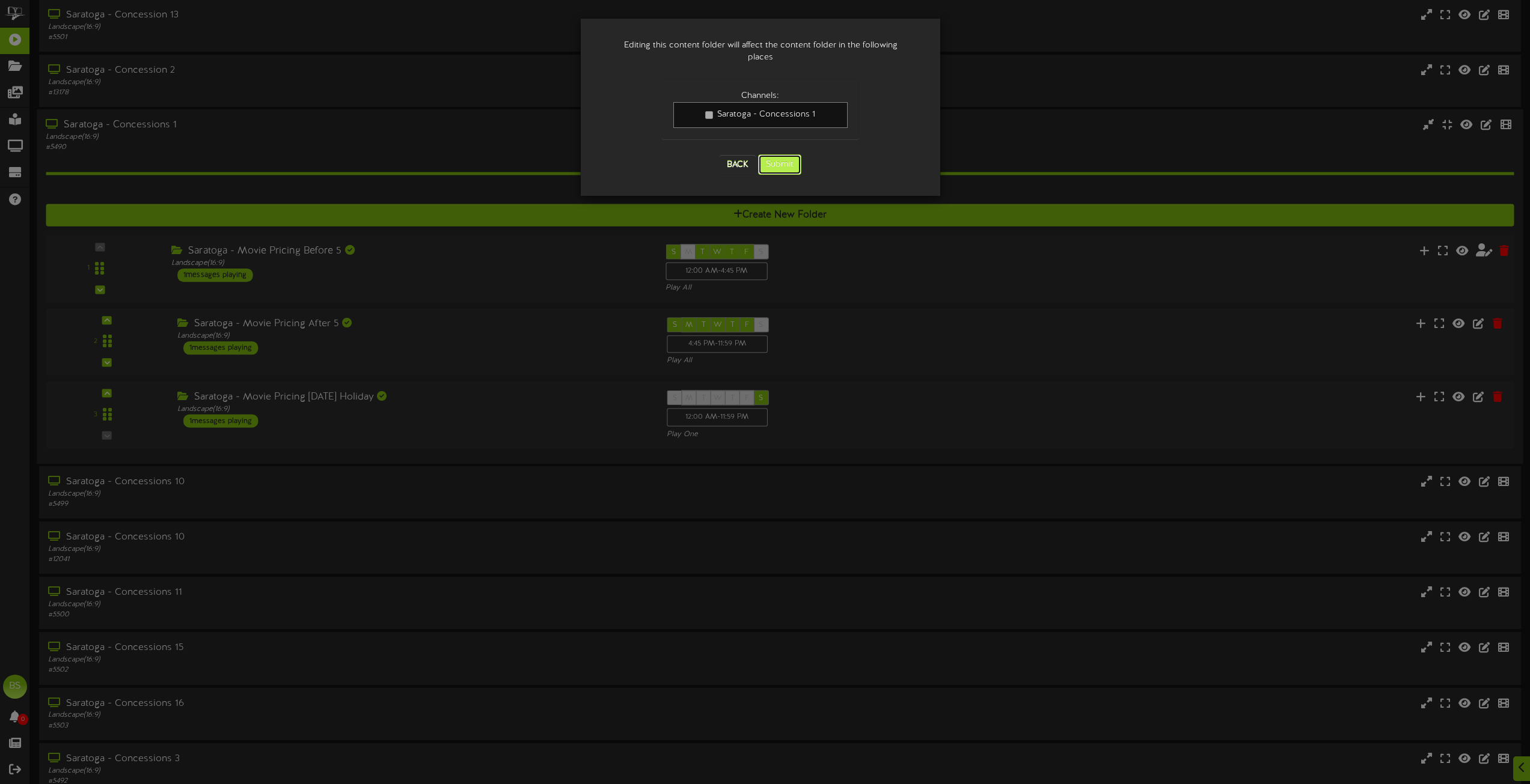
click at [787, 155] on button "Submit" at bounding box center [780, 165] width 44 height 21
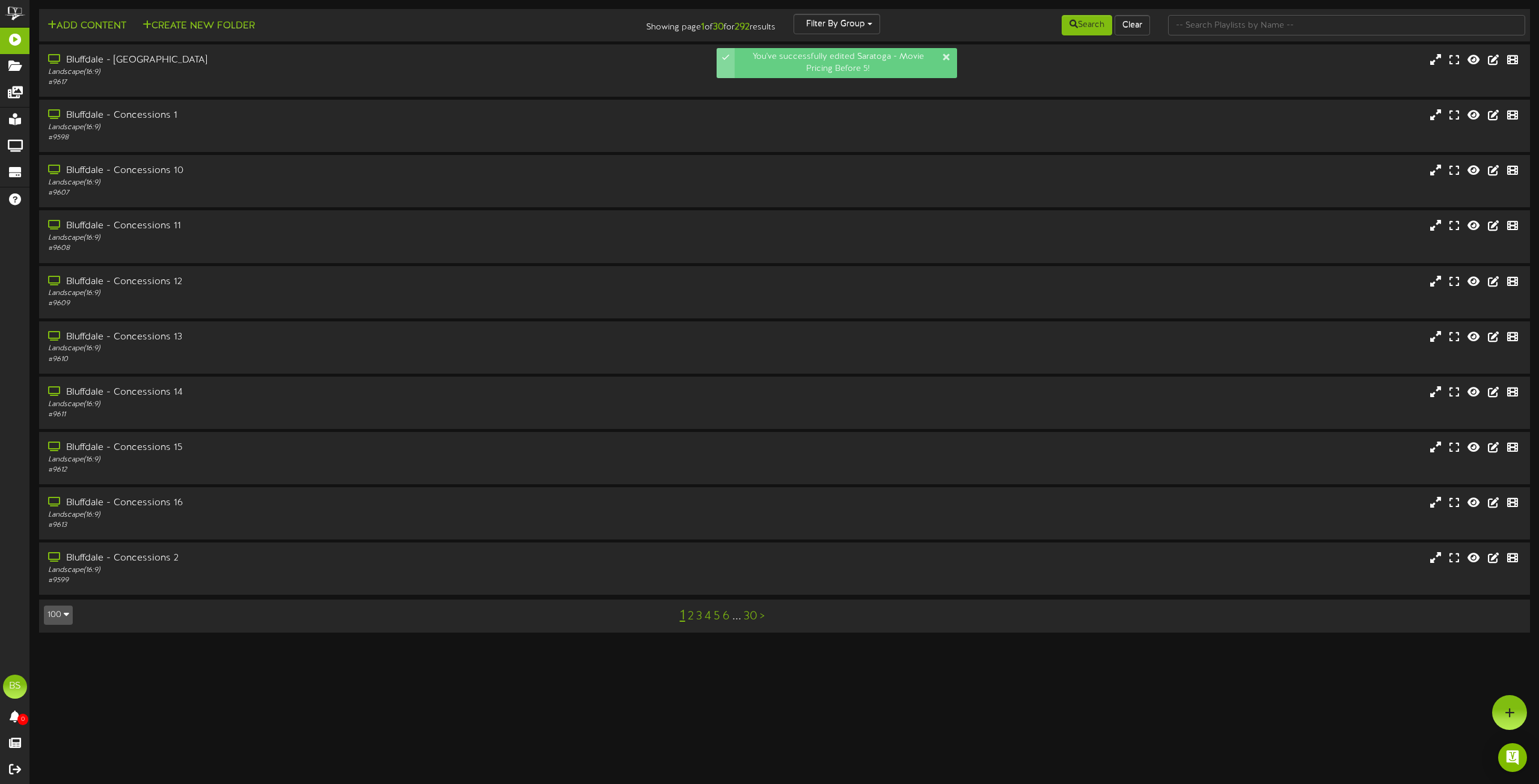
click at [69, 614] on button "100" at bounding box center [59, 615] width 29 height 19
click at [58, 594] on div "100" at bounding box center [56, 592] width 23 height 18
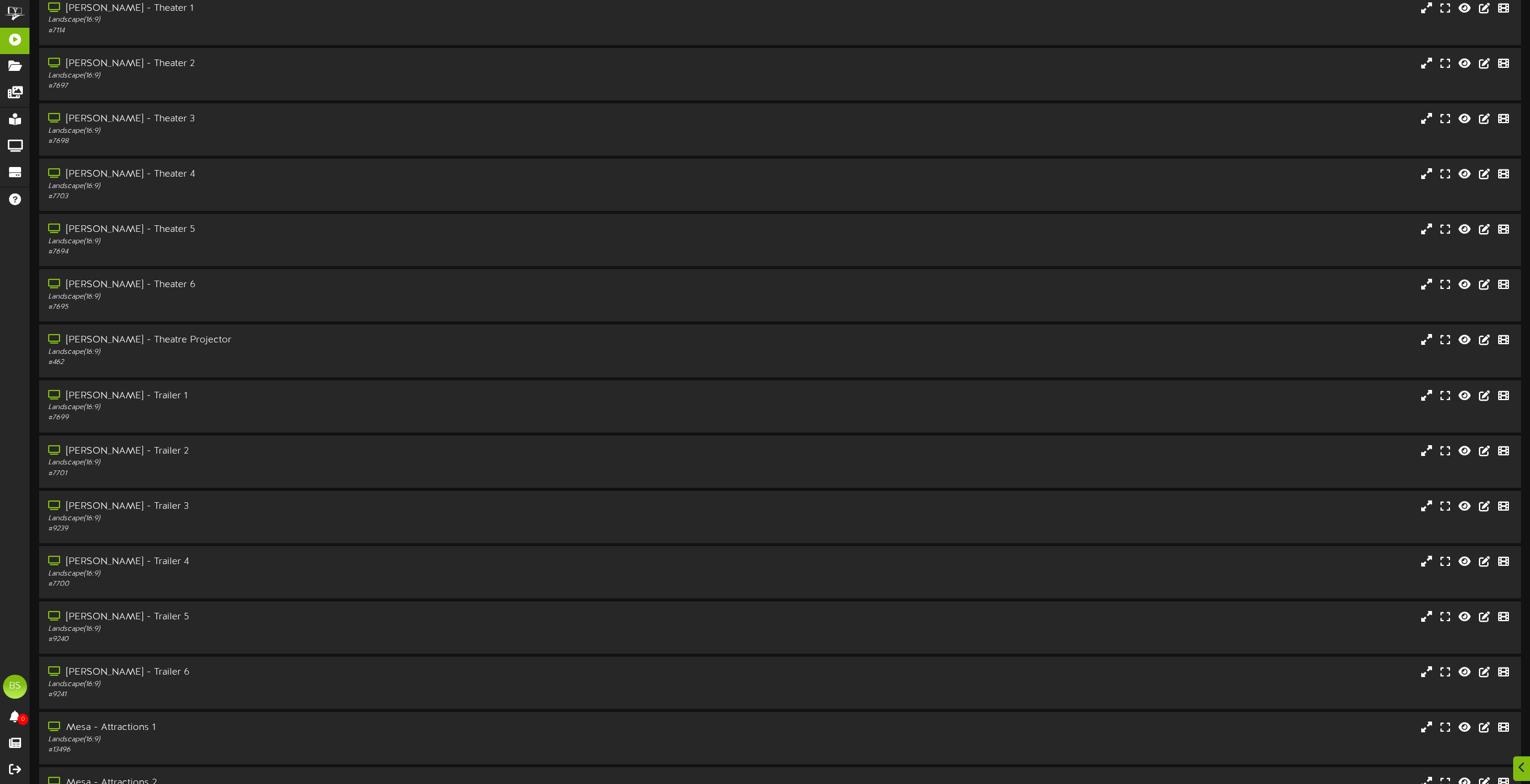
scroll to position [4843, 0]
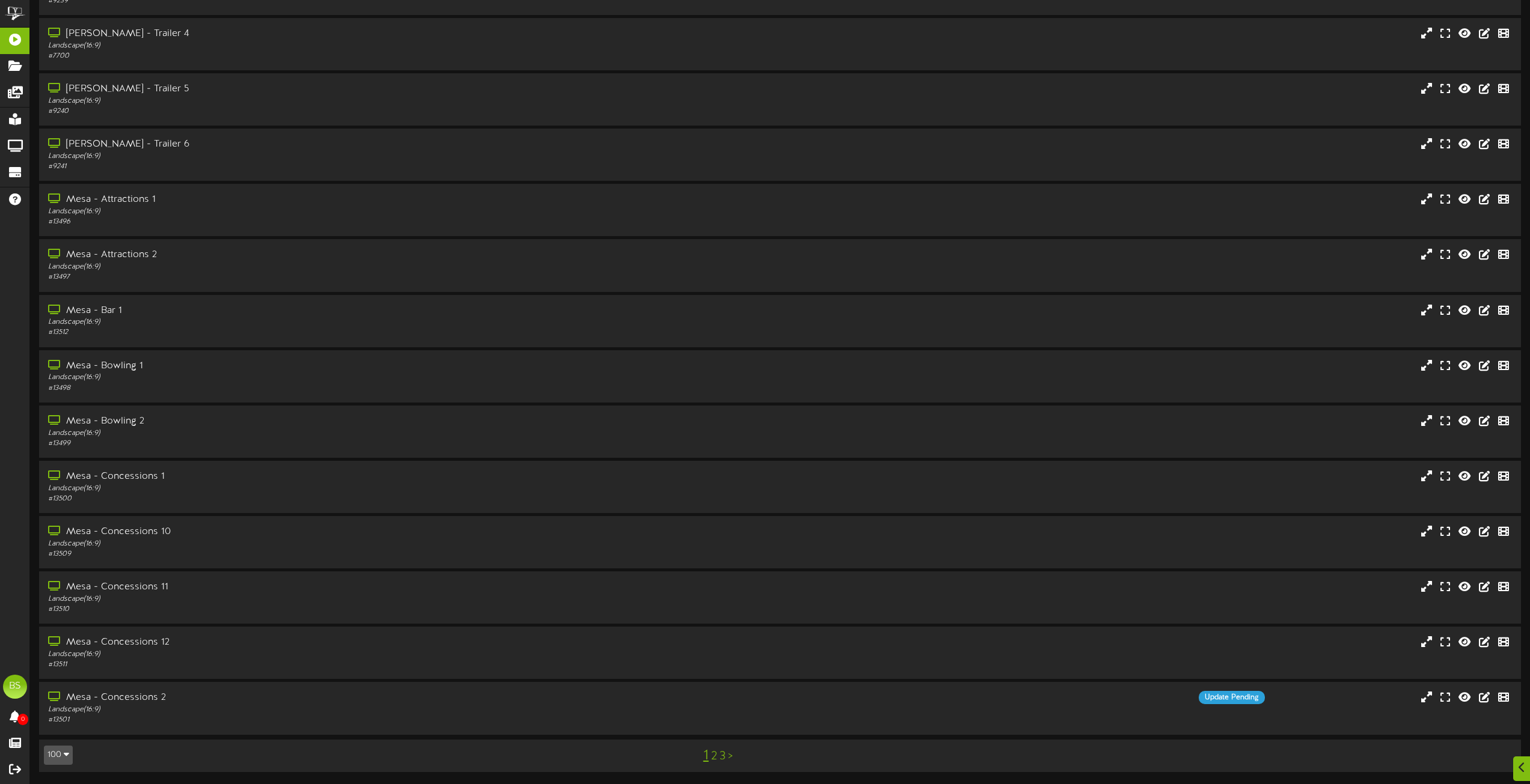
click at [712, 760] on link "2" at bounding box center [714, 757] width 6 height 13
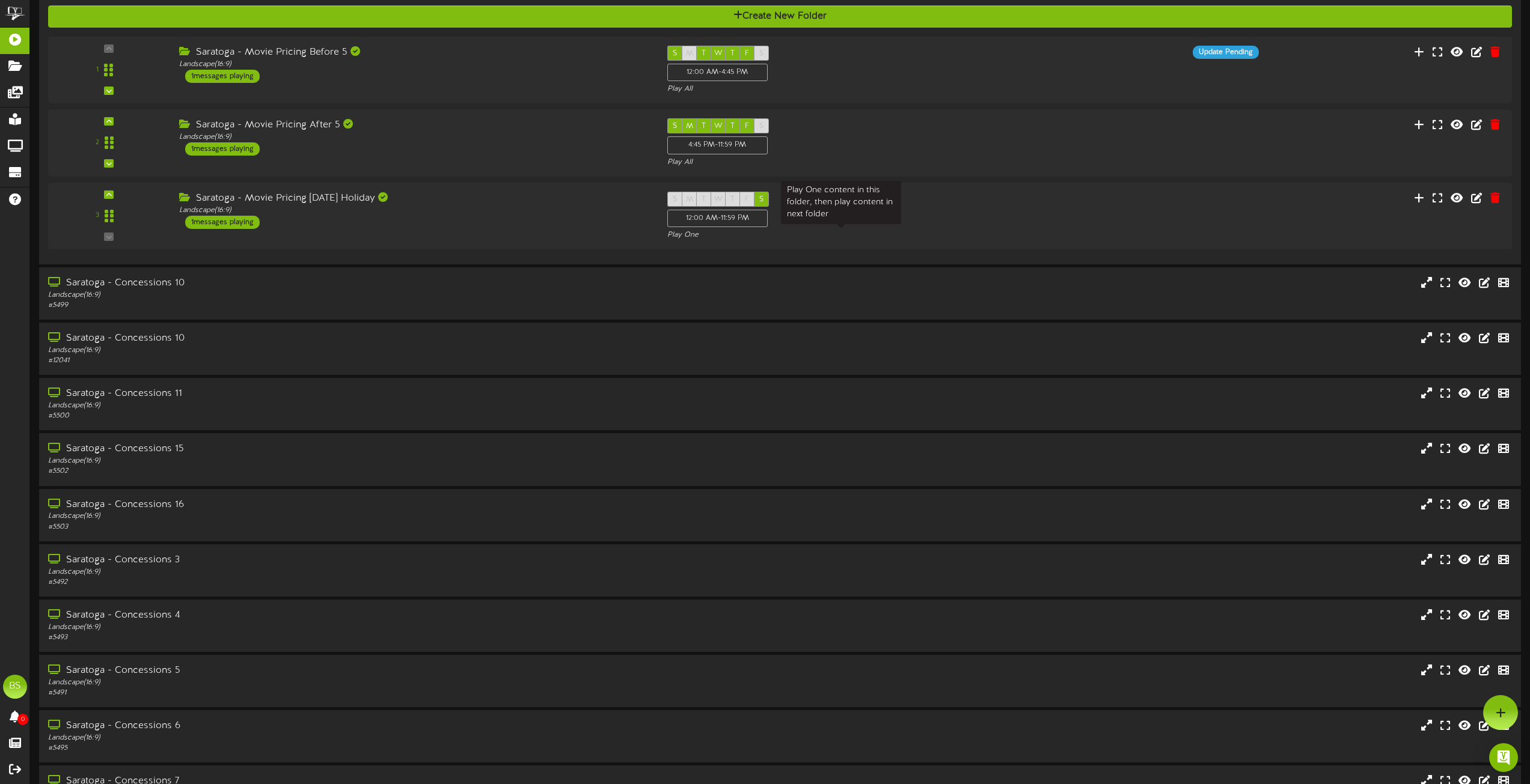
scroll to position [4071, 0]
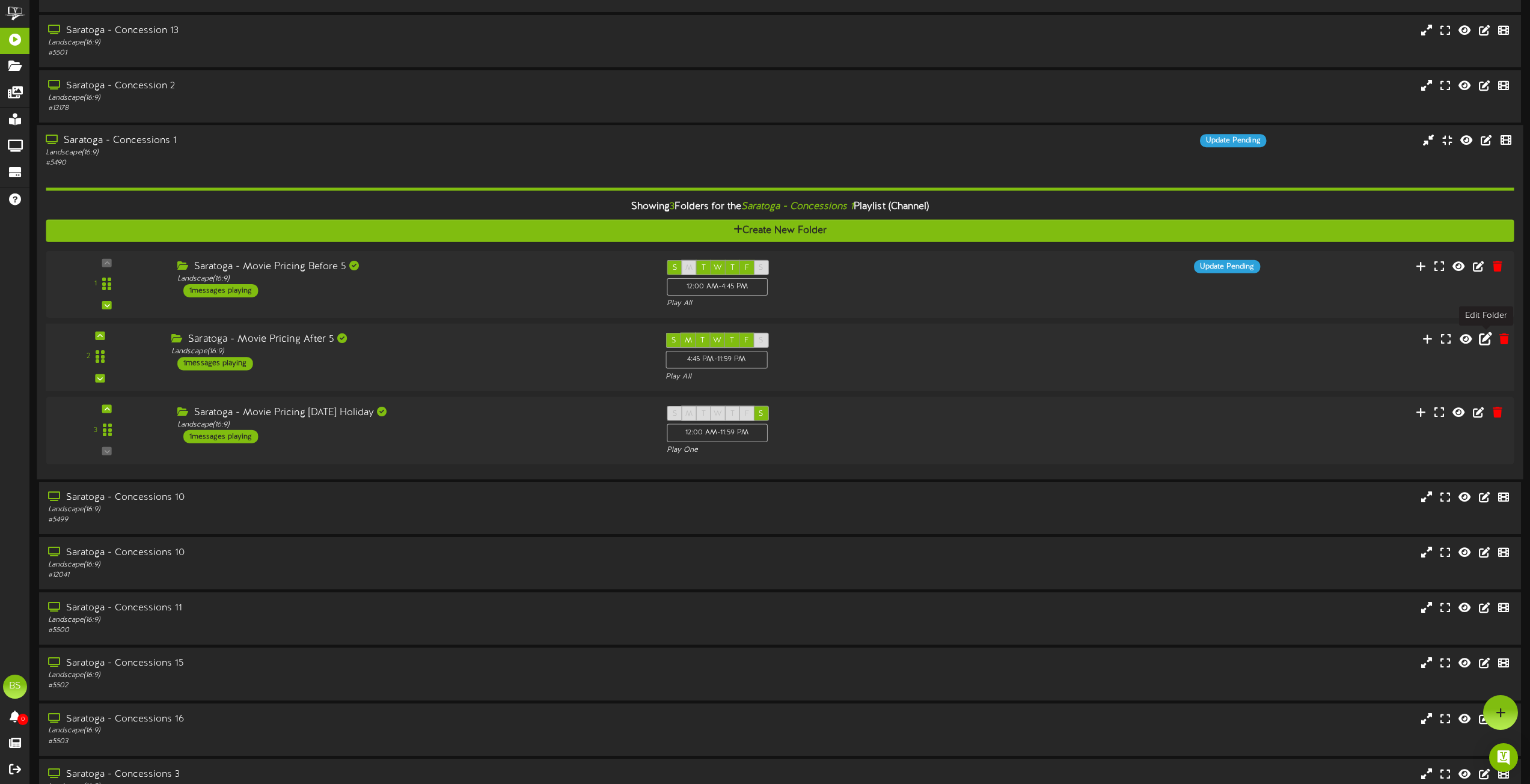
click at [1481, 343] on icon at bounding box center [1486, 339] width 13 height 13
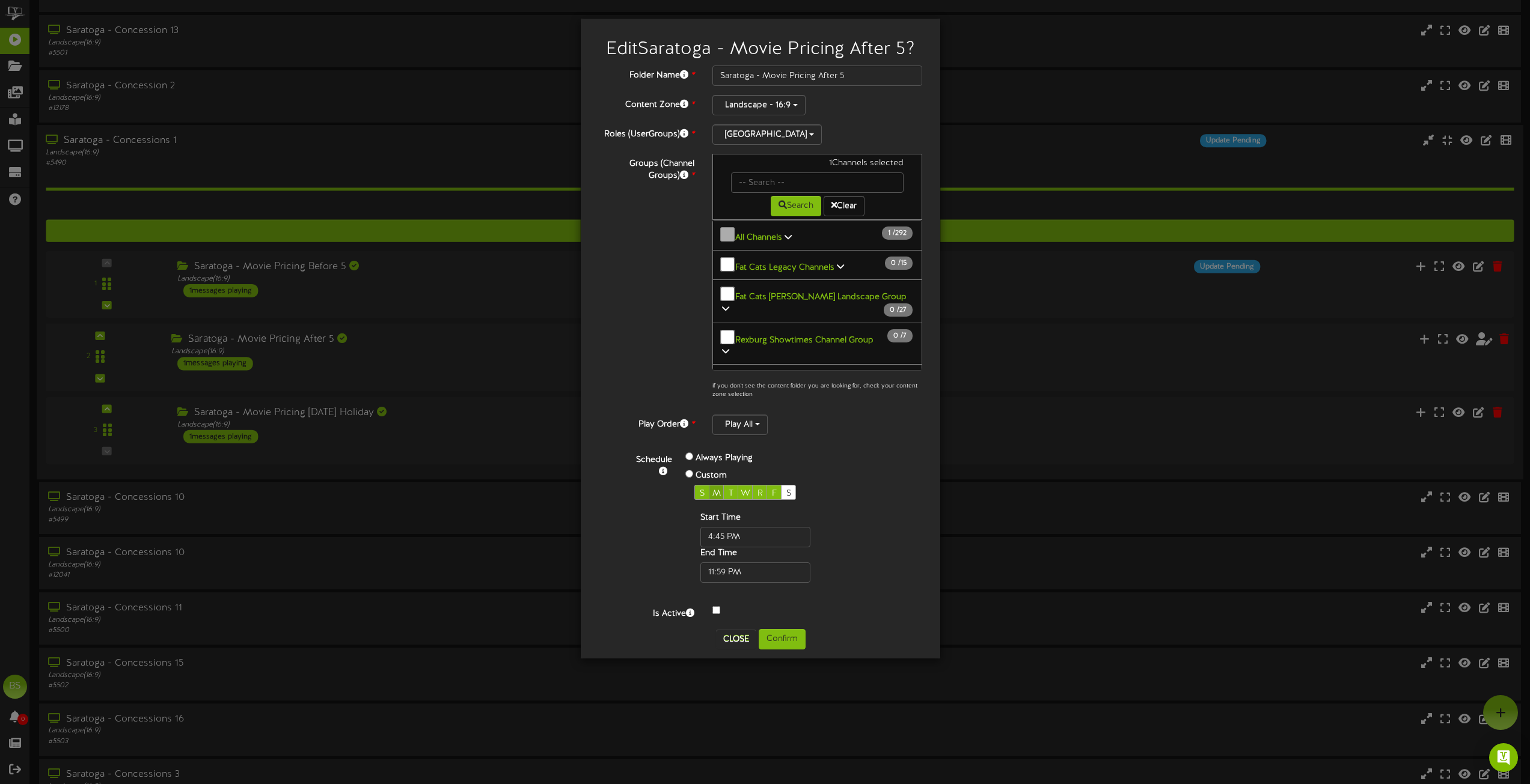
click at [715, 494] on span "M" at bounding box center [717, 493] width 8 height 9
click at [775, 642] on button "Confirm" at bounding box center [783, 640] width 47 height 21
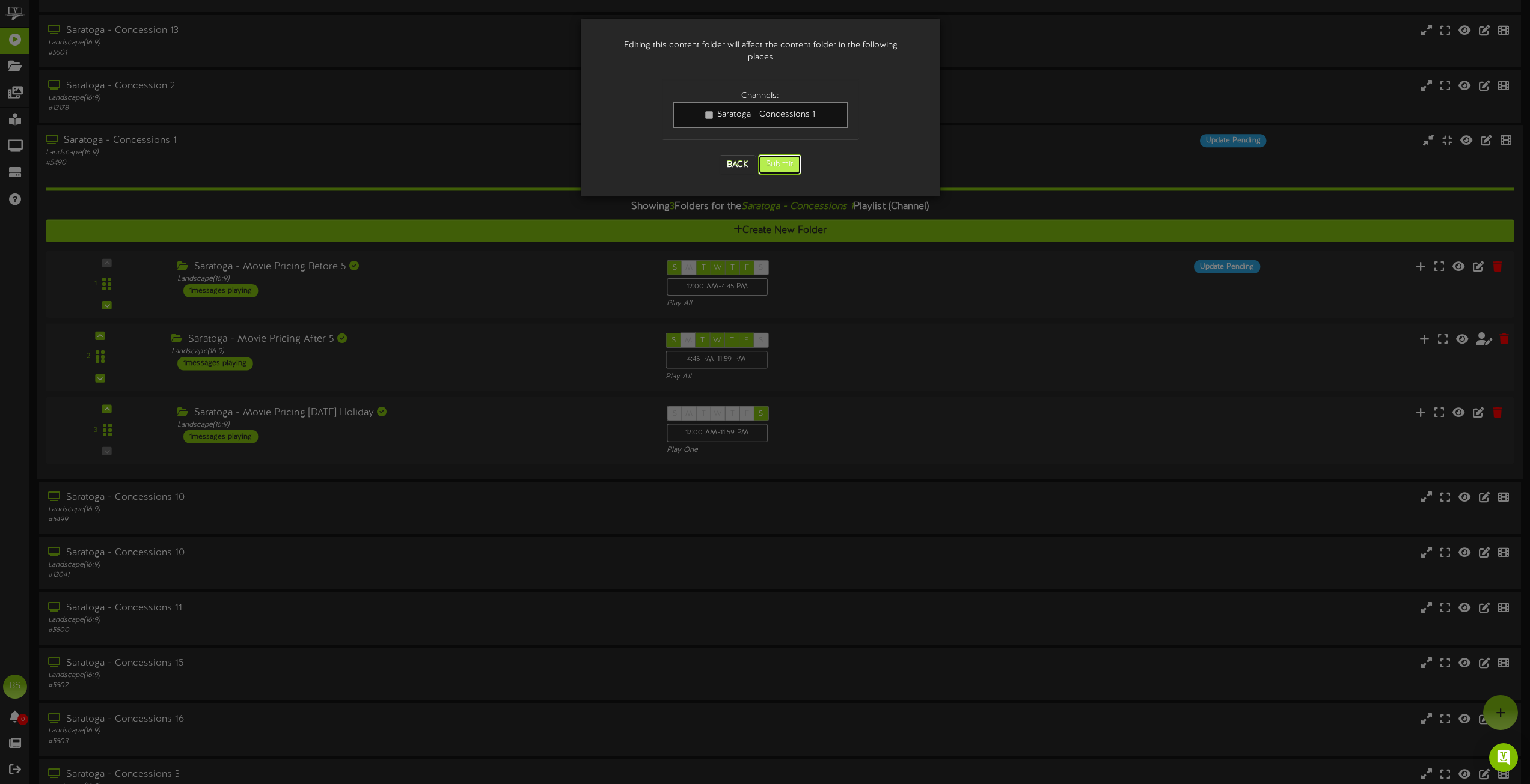
click at [778, 158] on button "Submit" at bounding box center [780, 165] width 44 height 21
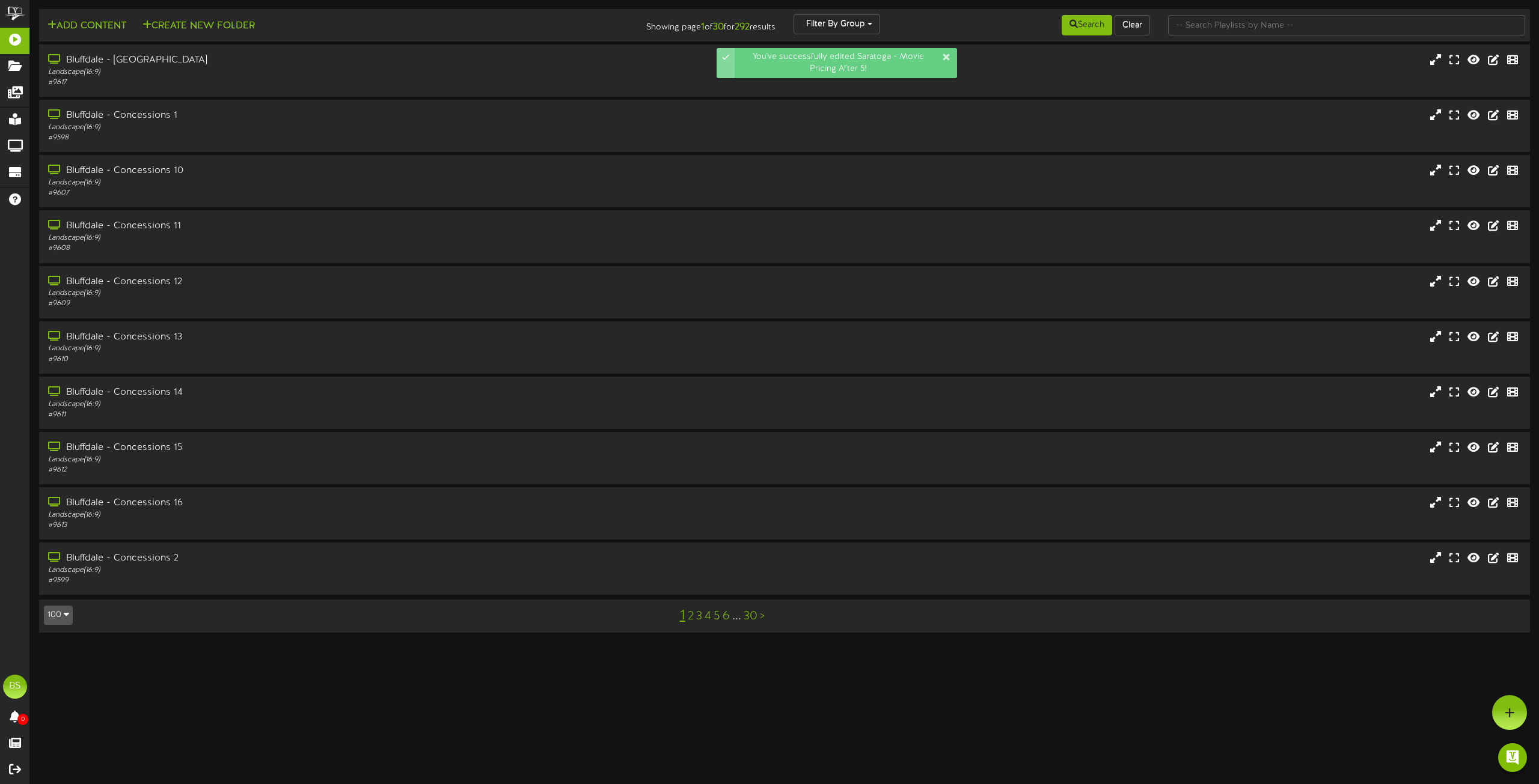
click at [64, 617] on icon "button" at bounding box center [66, 614] width 5 height 8
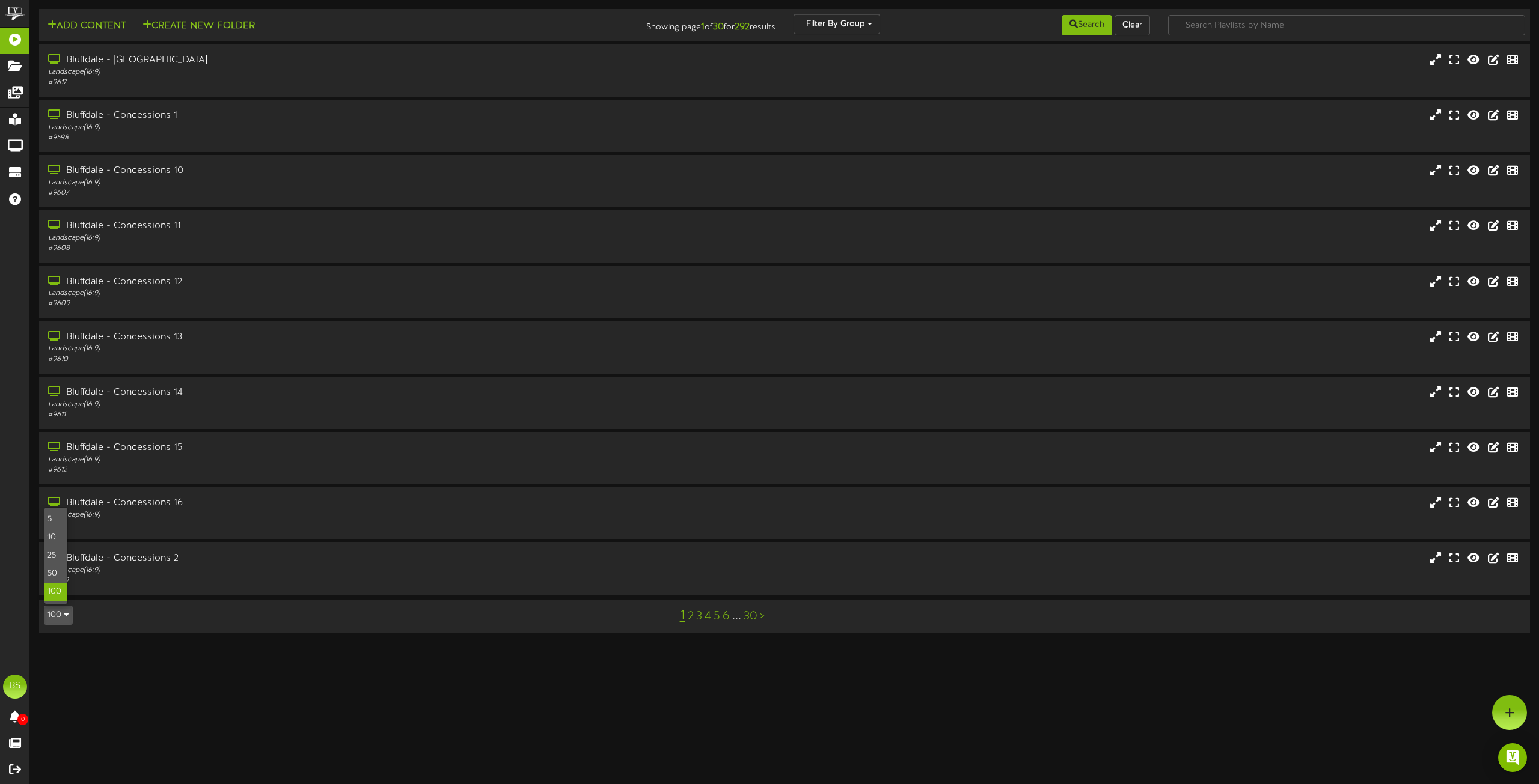
click at [53, 591] on div "100" at bounding box center [56, 592] width 23 height 18
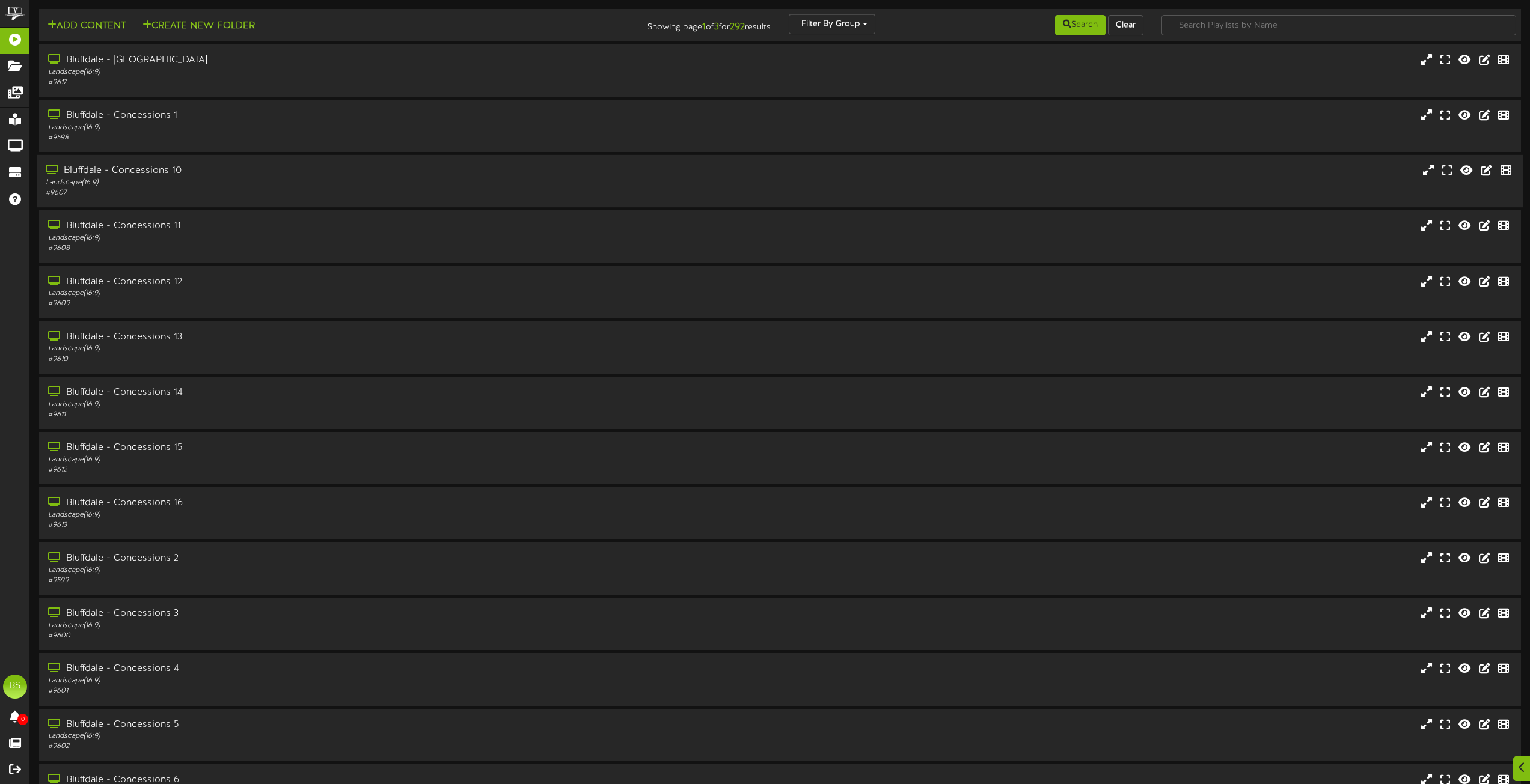
scroll to position [4843, 0]
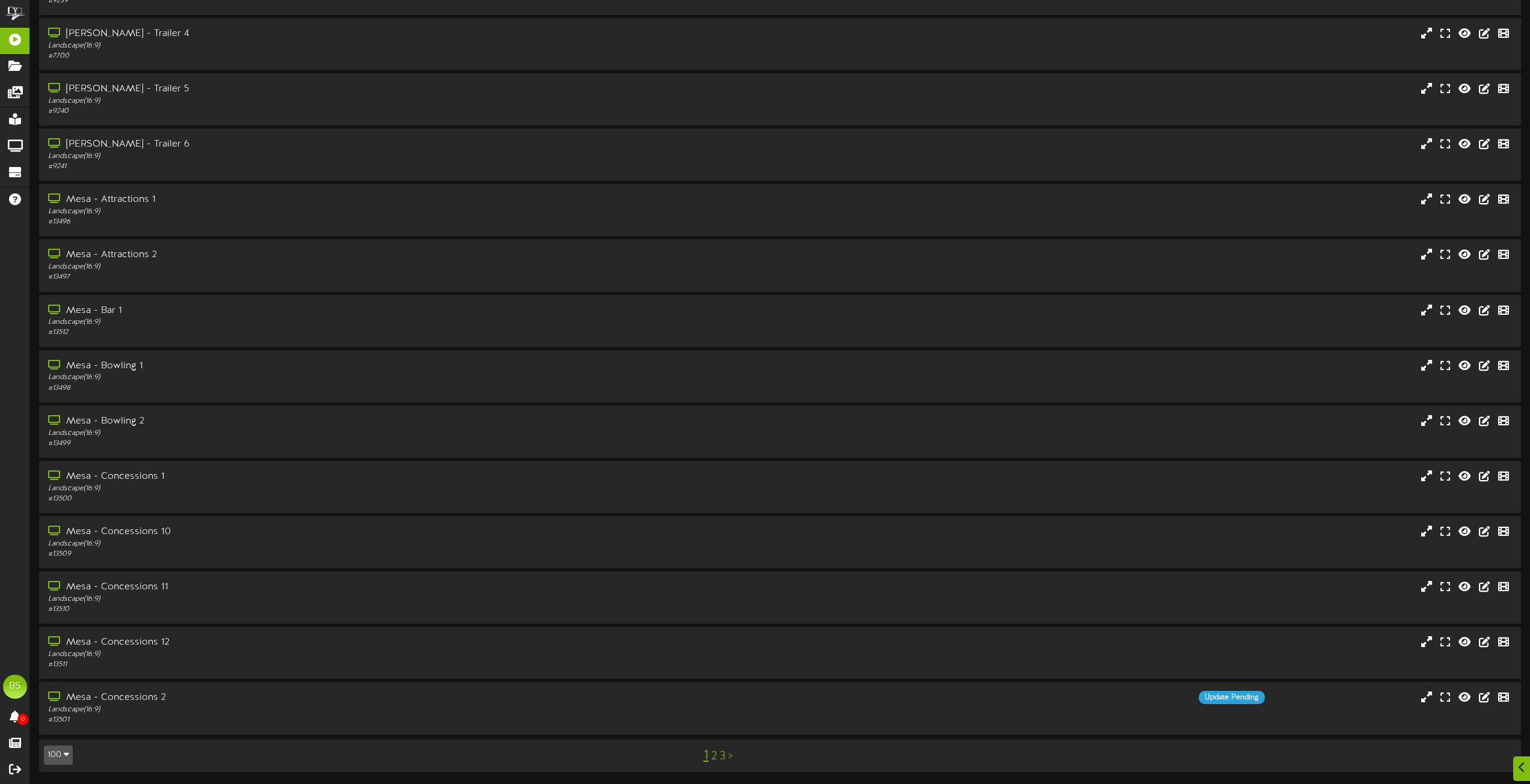
click at [712, 760] on link "2" at bounding box center [714, 757] width 6 height 13
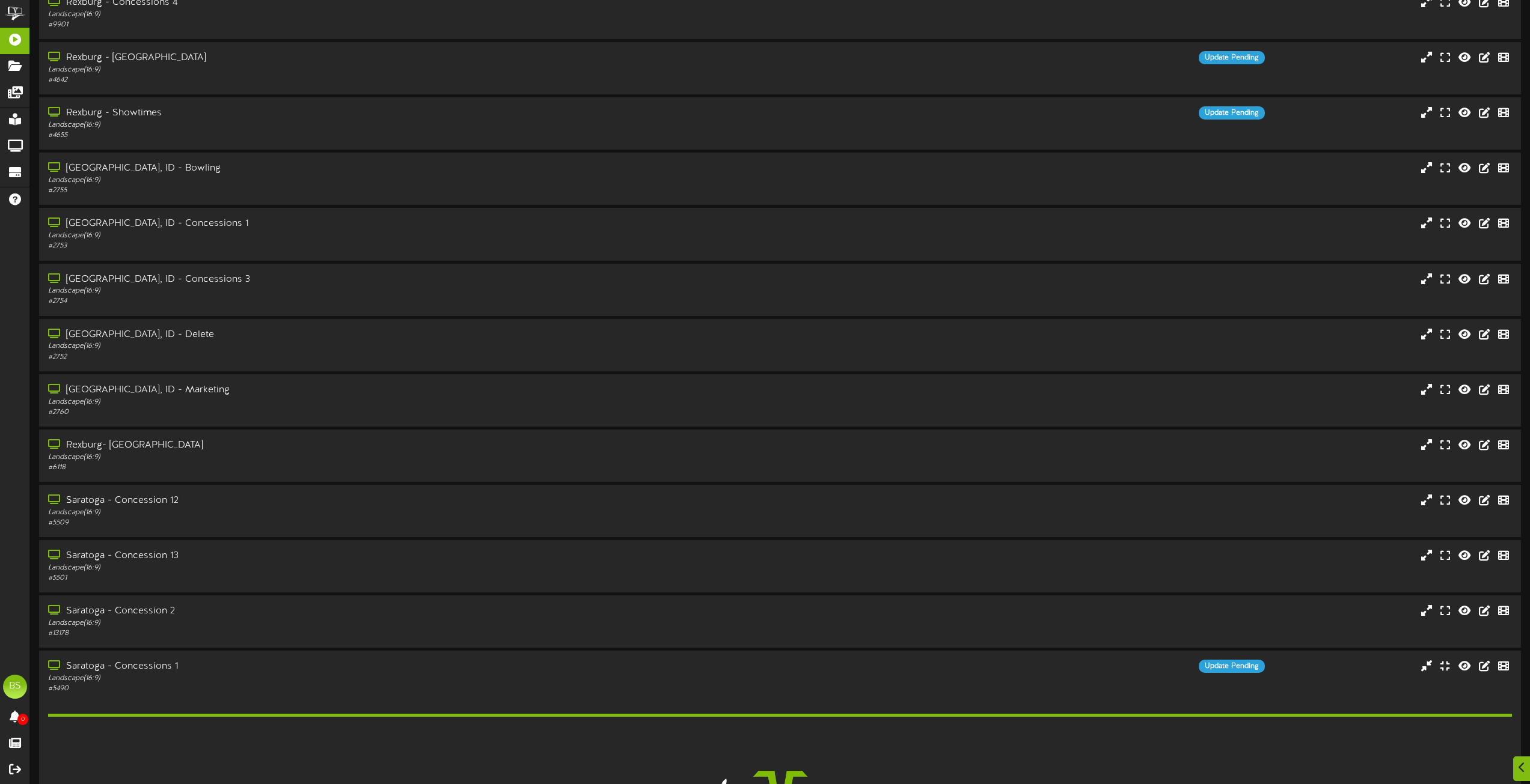
scroll to position [4087, 0]
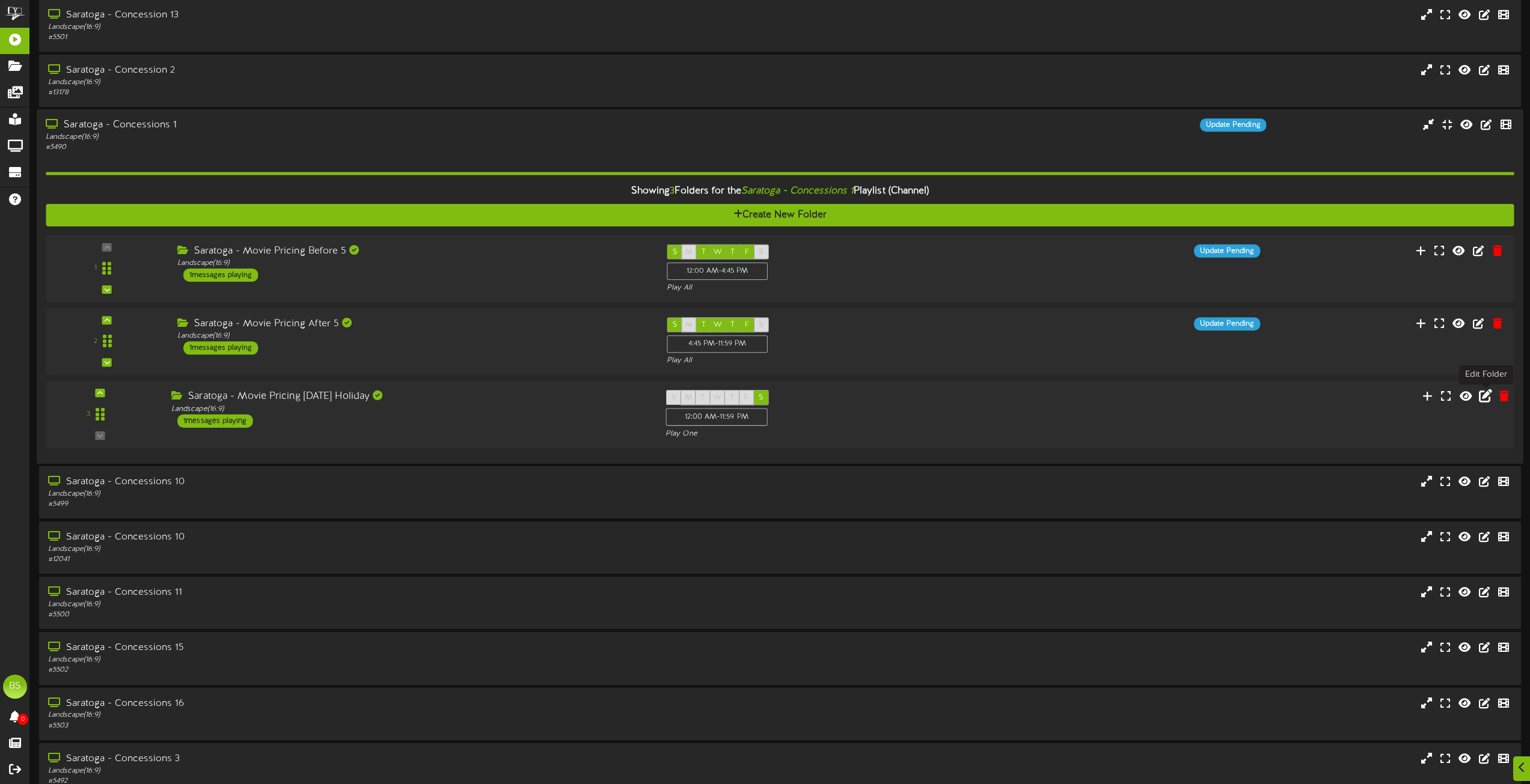
click at [1483, 400] on icon at bounding box center [1486, 396] width 13 height 13
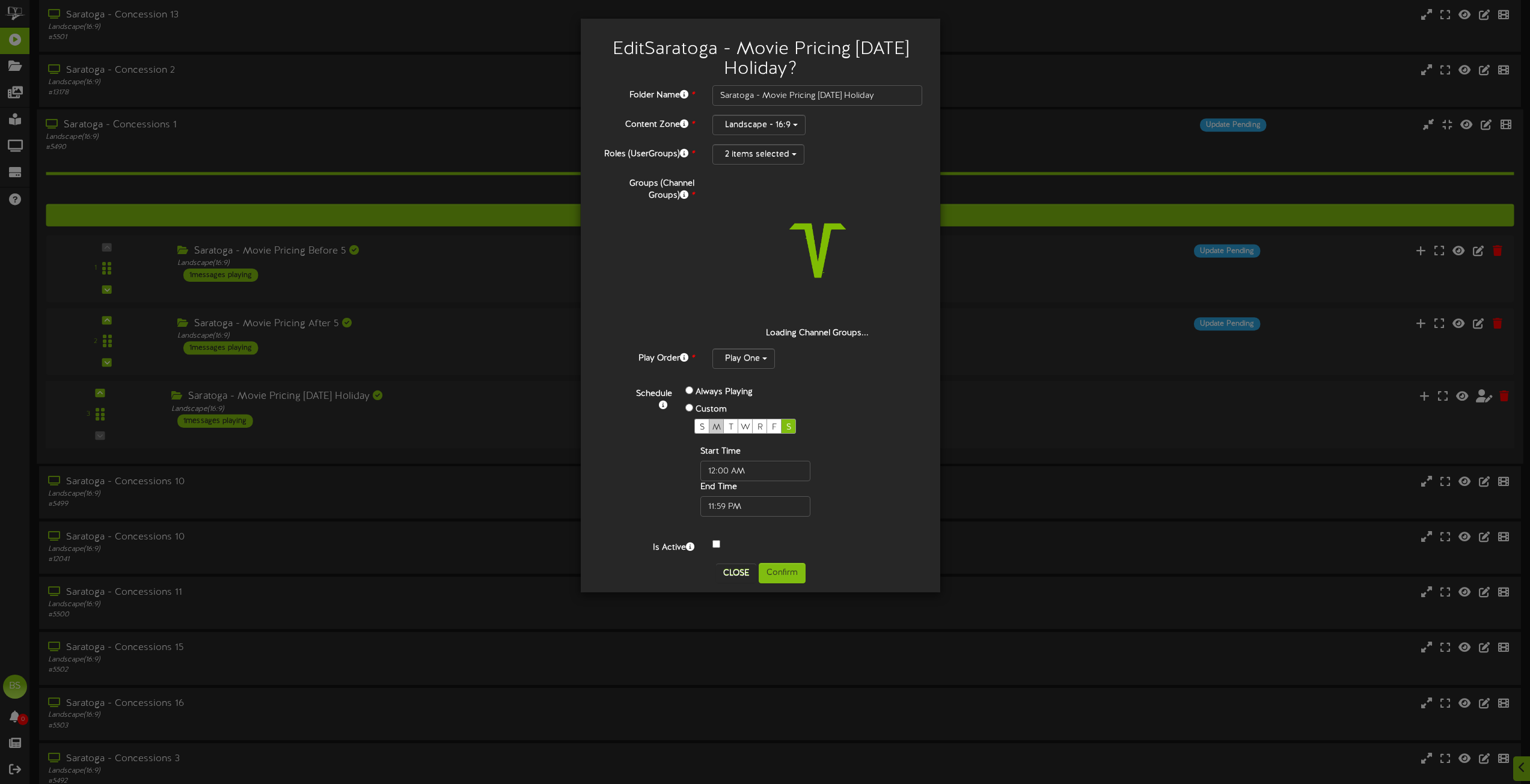
click at [718, 425] on span "M" at bounding box center [717, 427] width 8 height 9
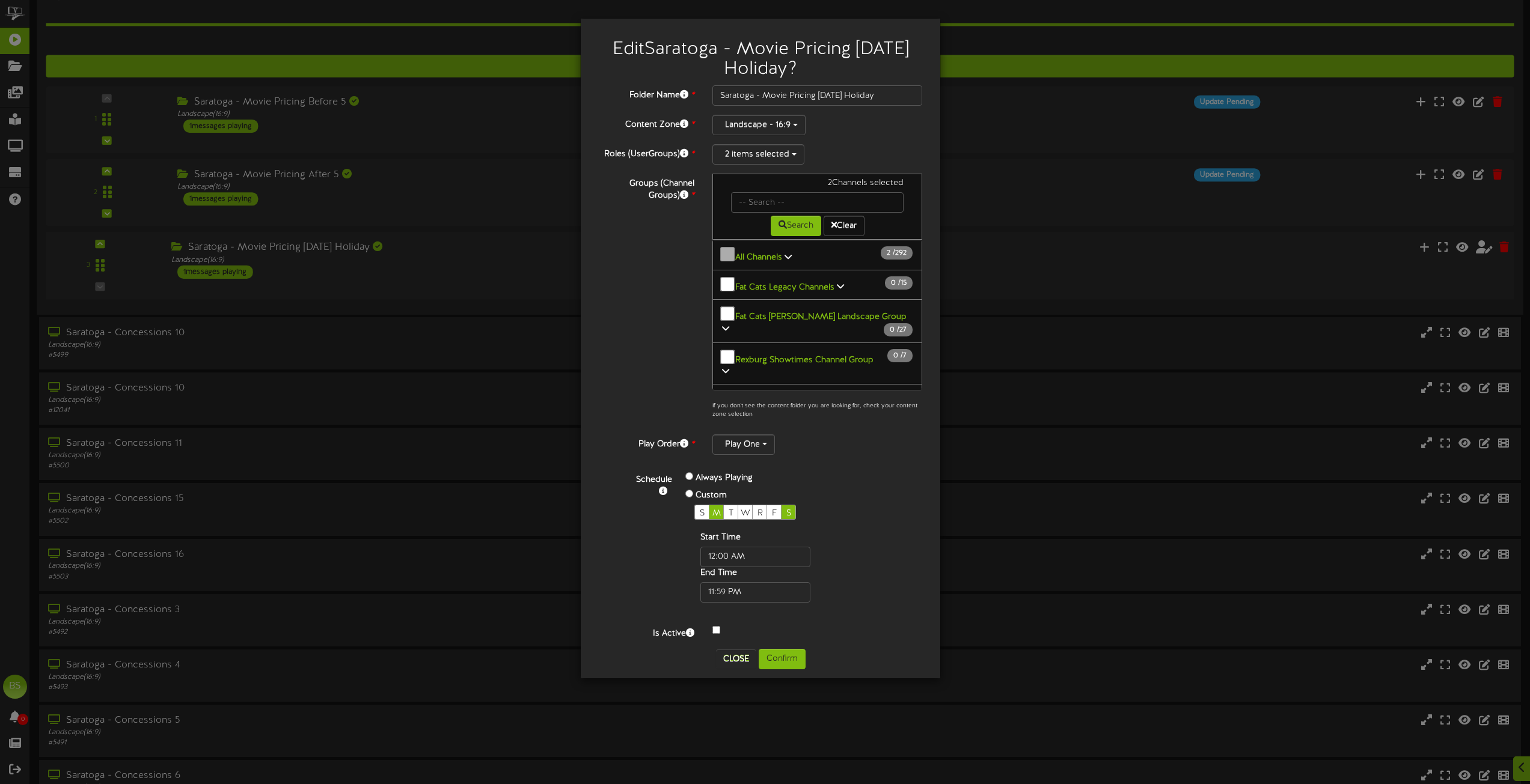
scroll to position [4267, 0]
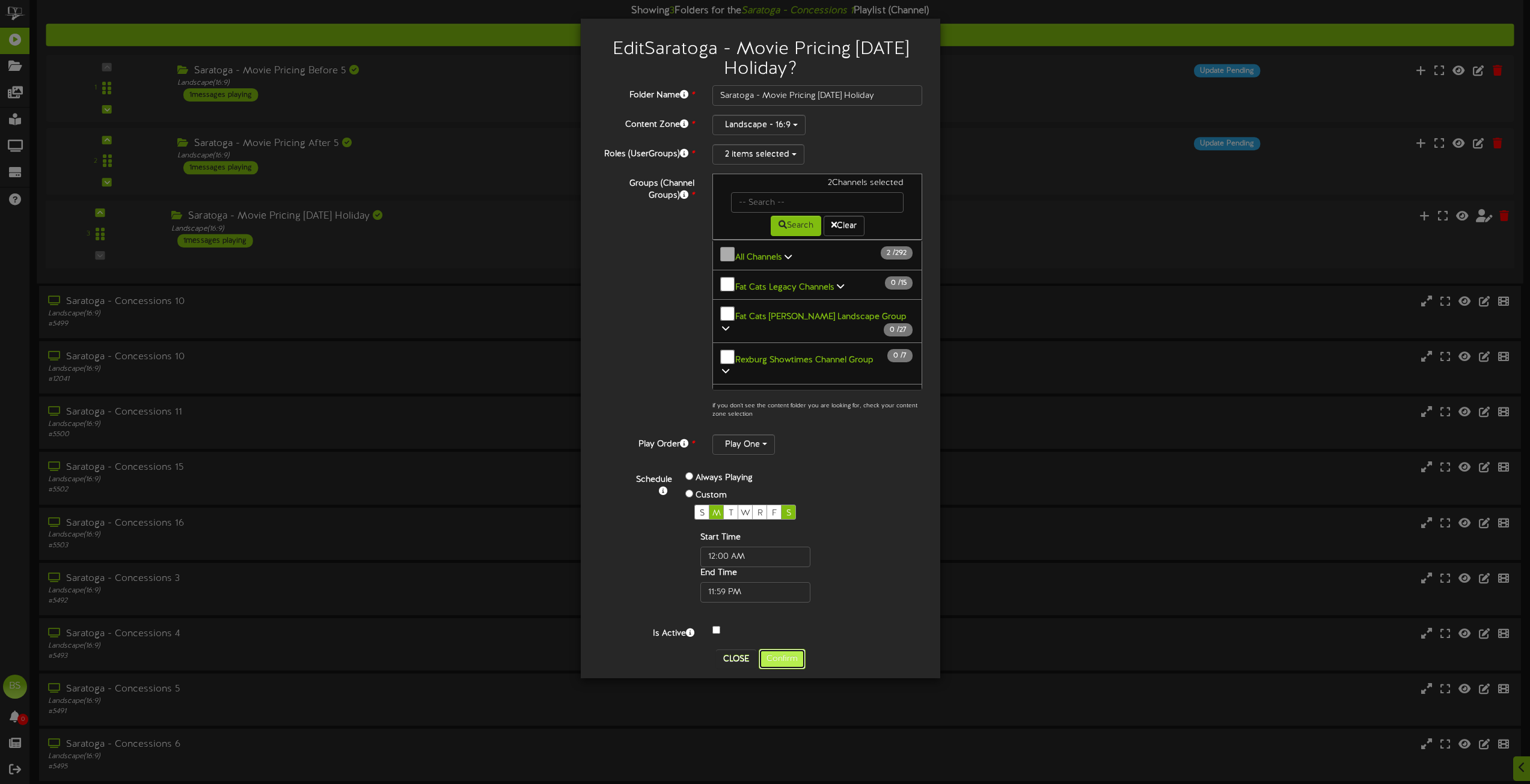
click at [784, 655] on button "Confirm" at bounding box center [783, 659] width 47 height 21
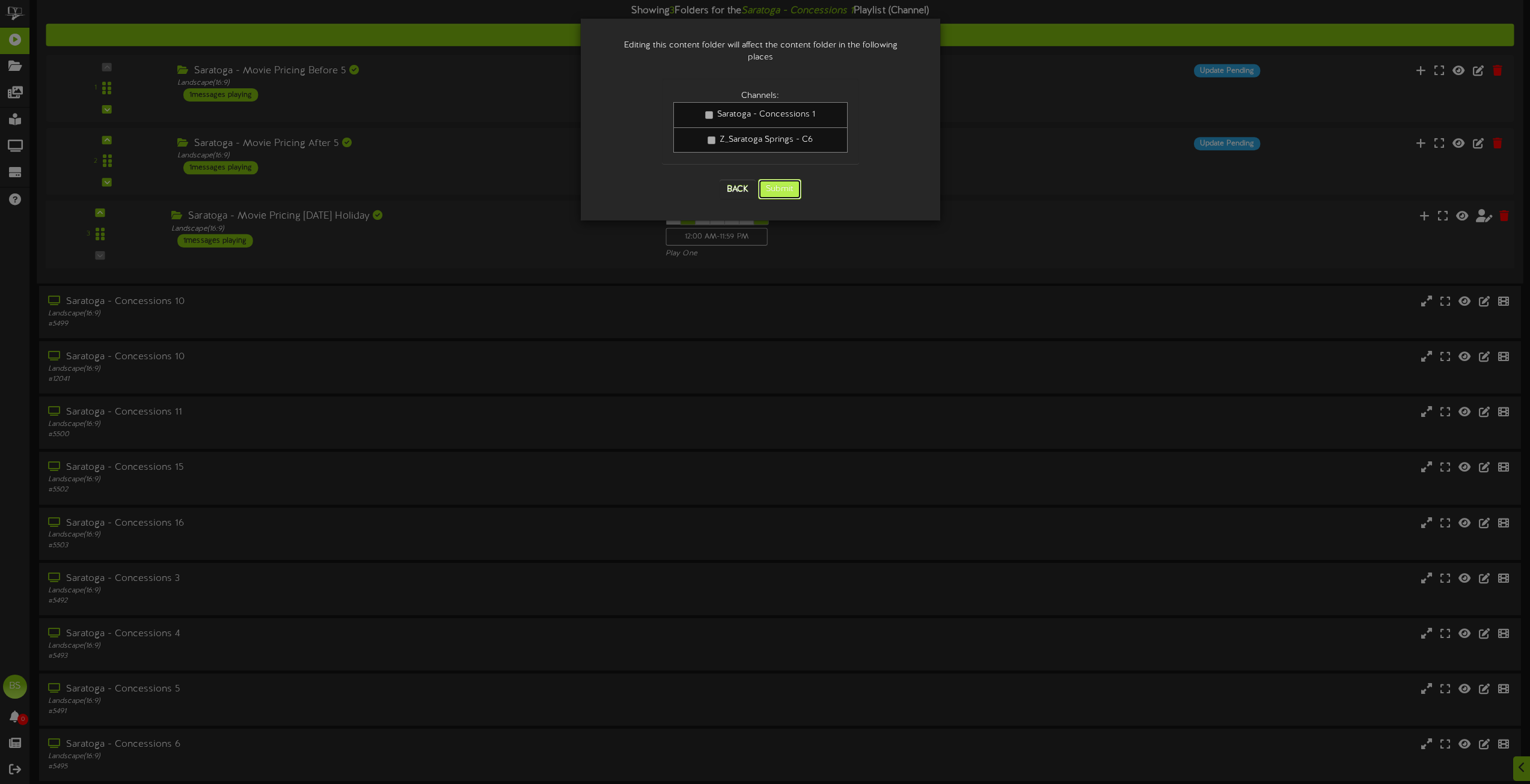
click at [777, 179] on button "Submit" at bounding box center [780, 189] width 44 height 21
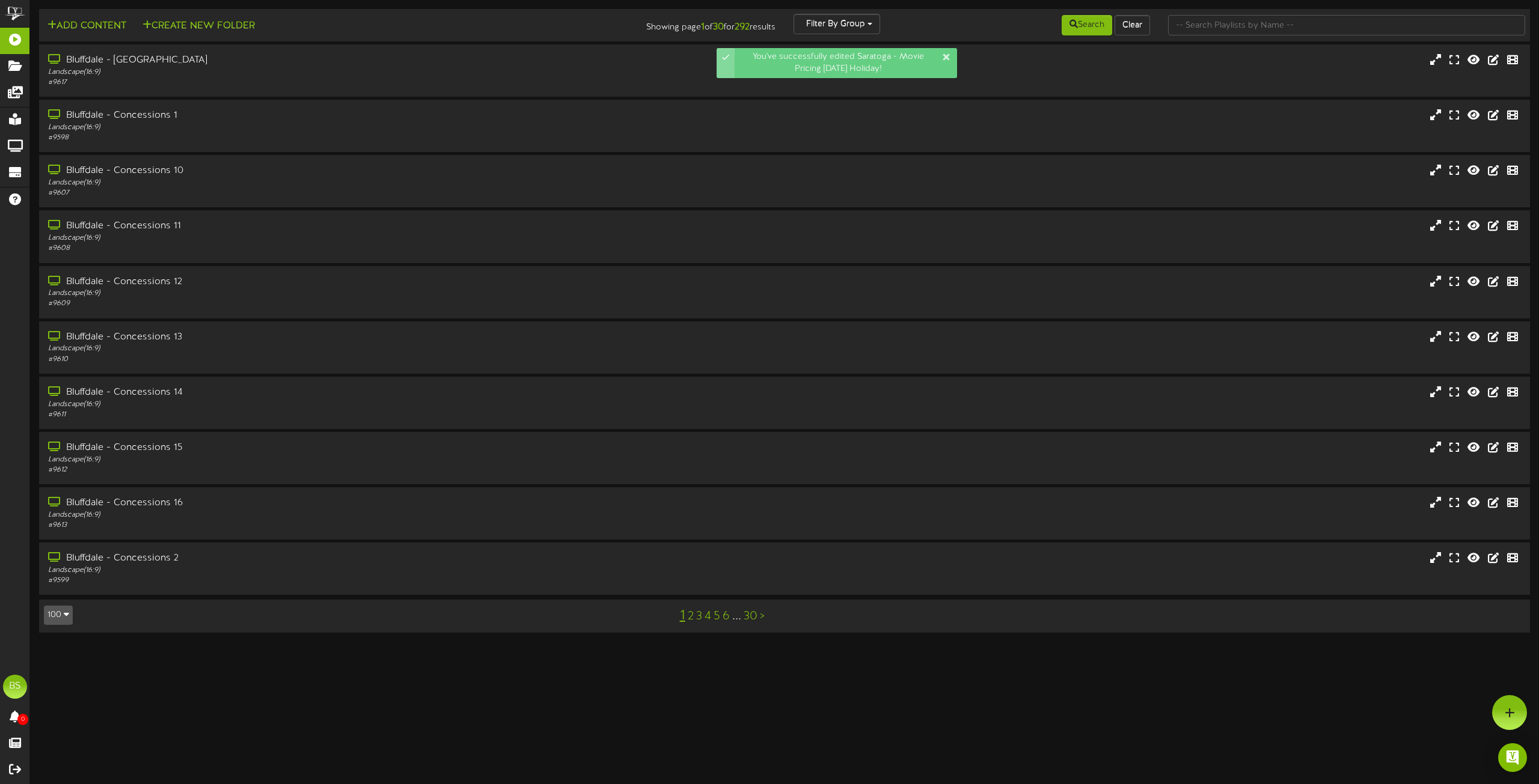
click at [63, 615] on button "100" at bounding box center [59, 615] width 29 height 19
click at [58, 613] on button "100" at bounding box center [59, 615] width 29 height 19
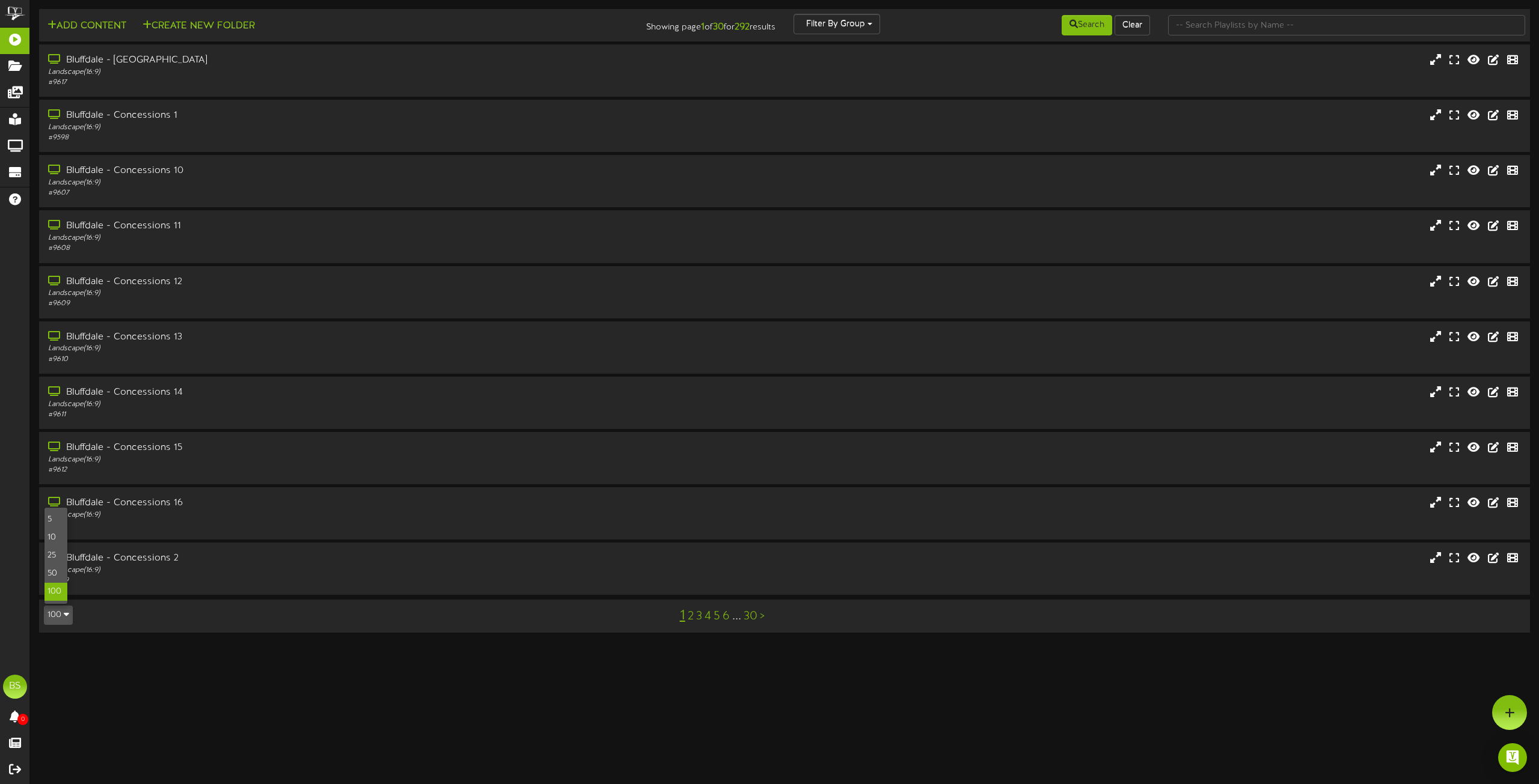
drag, startPoint x: 56, startPoint y: 591, endPoint x: 82, endPoint y: 583, distance: 27.2
click at [57, 590] on div "100" at bounding box center [56, 592] width 23 height 18
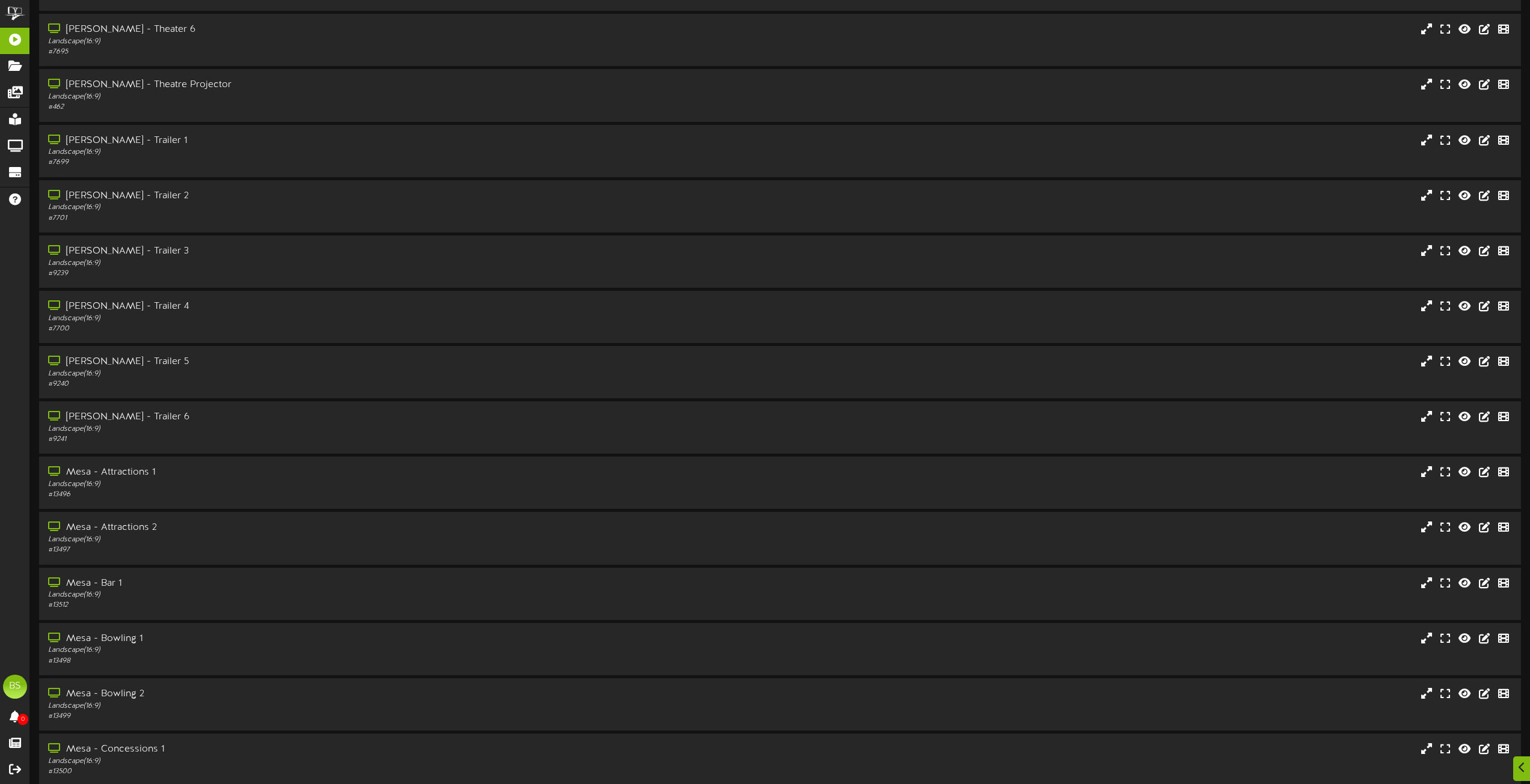
scroll to position [4843, 0]
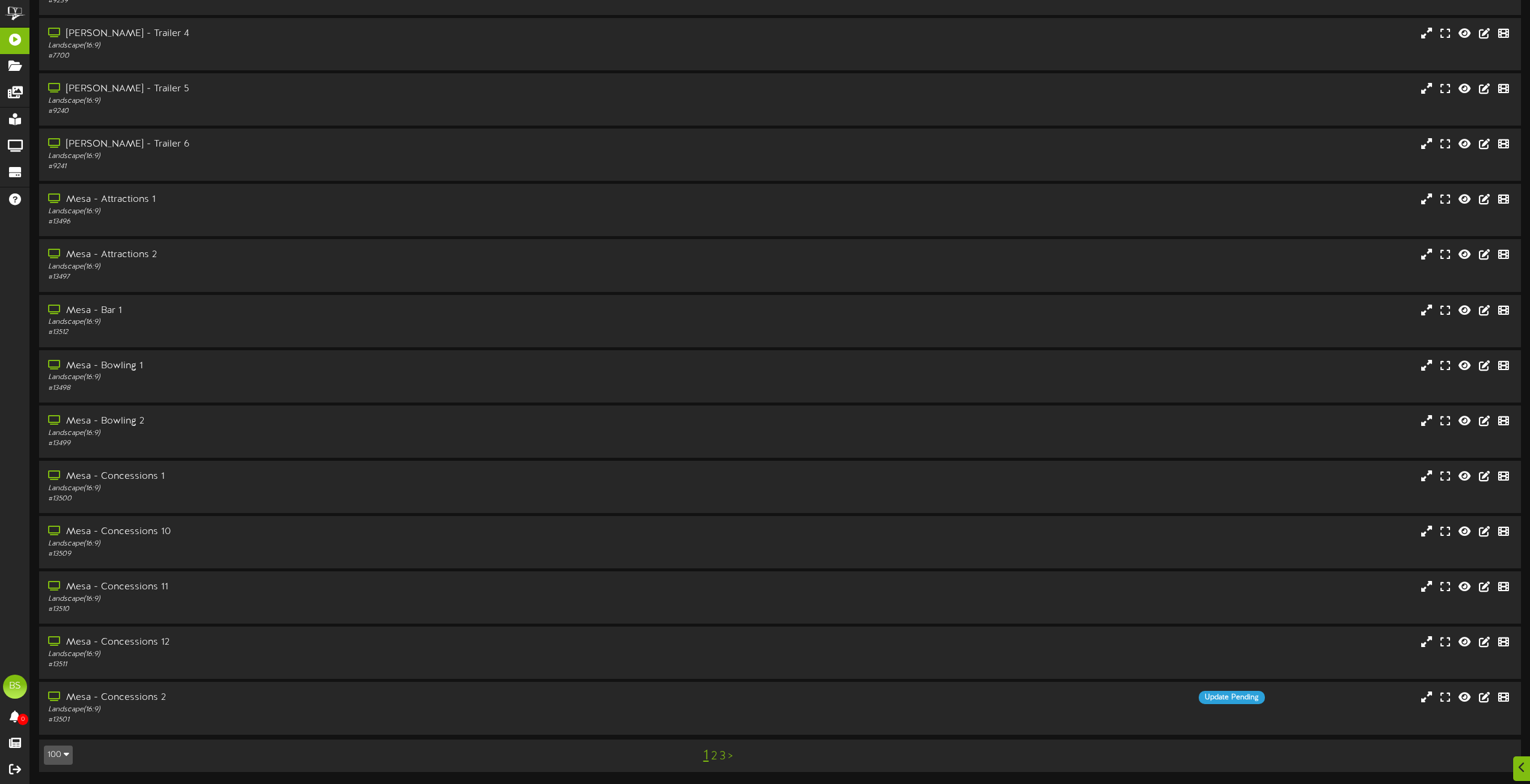
click at [712, 759] on link "2" at bounding box center [714, 757] width 6 height 13
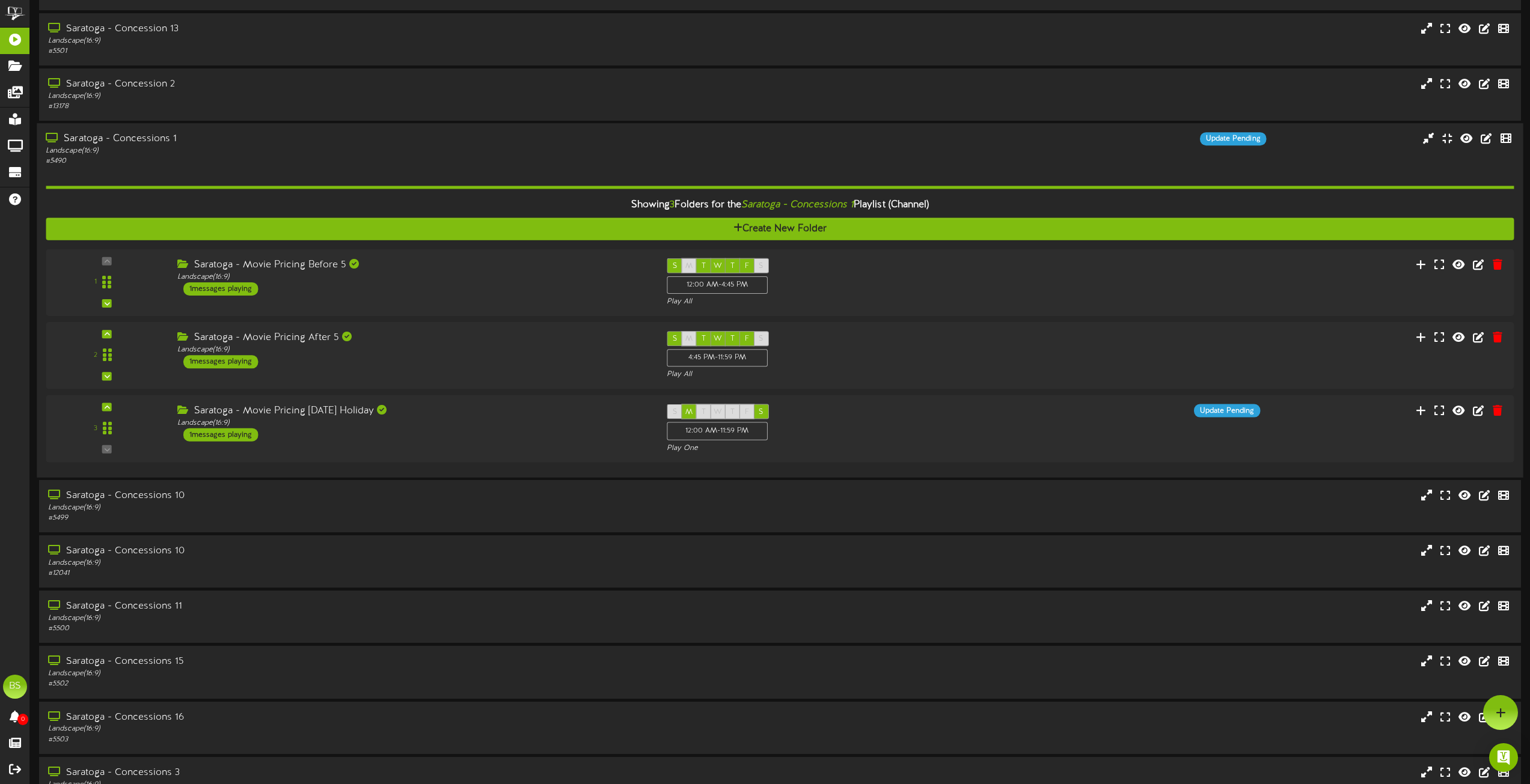
scroll to position [4062, 0]
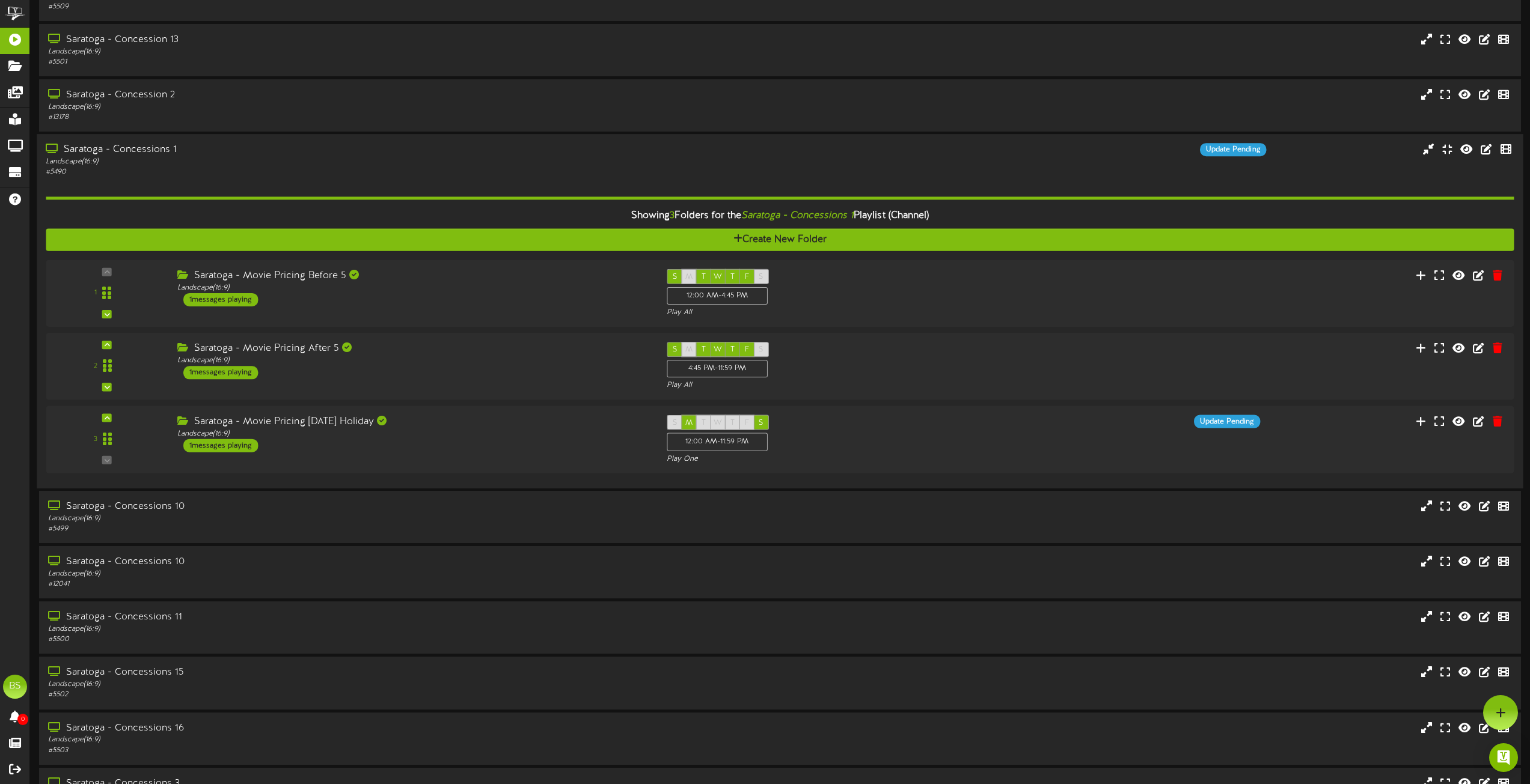
drag, startPoint x: 109, startPoint y: 149, endPoint x: 173, endPoint y: 151, distance: 64.0
click at [109, 149] on div "Saratoga - Concessions 1" at bounding box center [347, 151] width 601 height 14
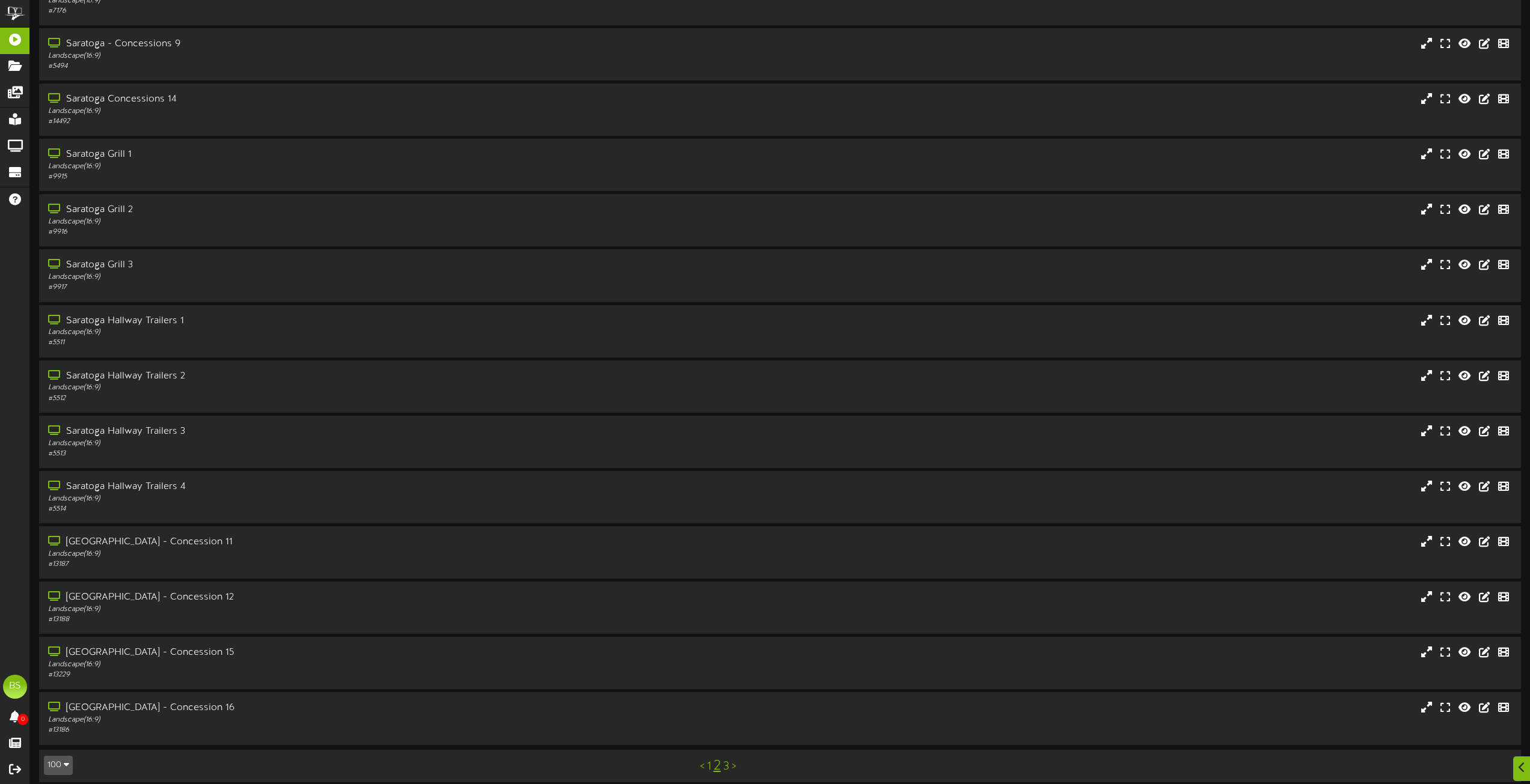
scroll to position [4843, 0]
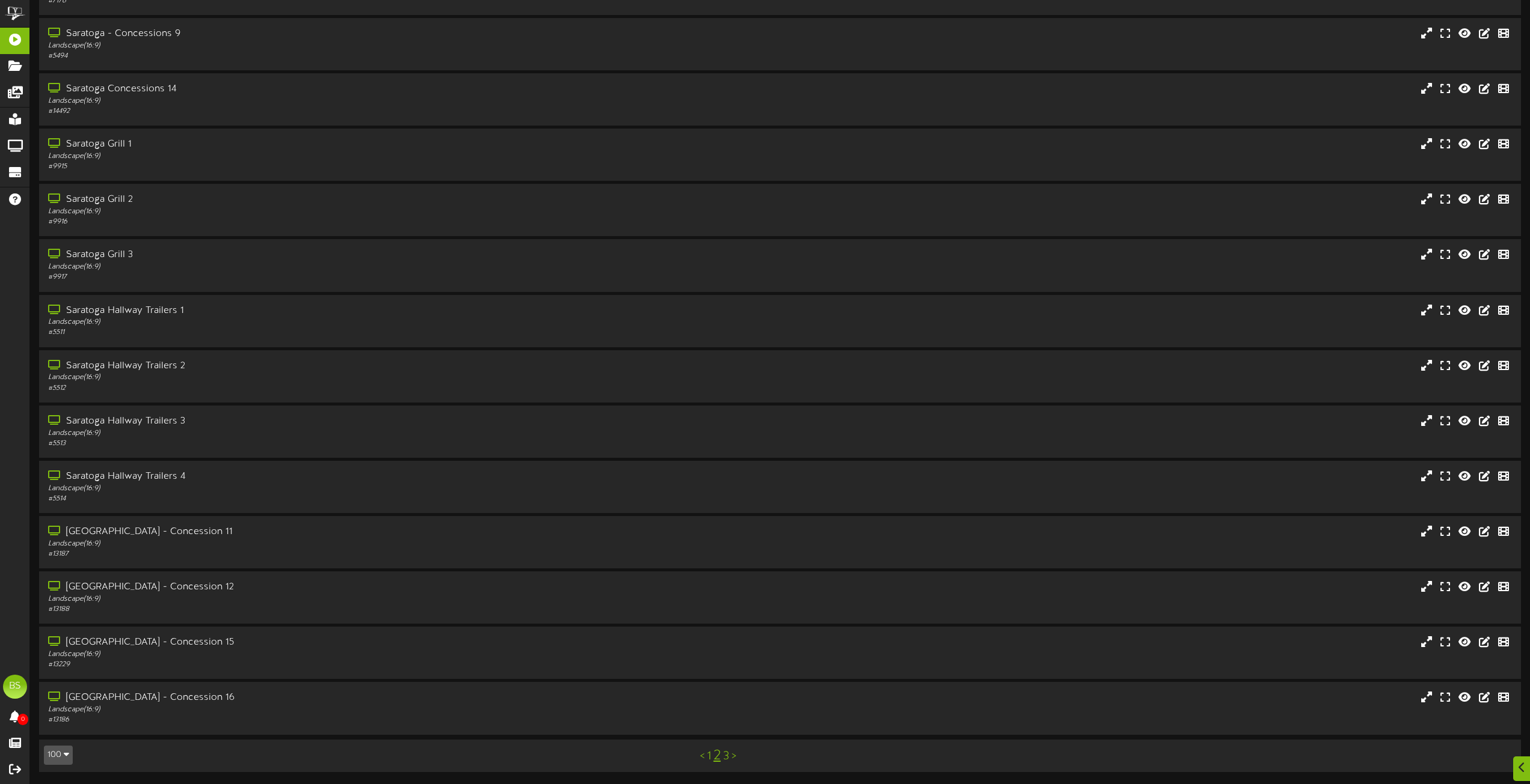
click at [724, 756] on link "3" at bounding box center [726, 757] width 6 height 13
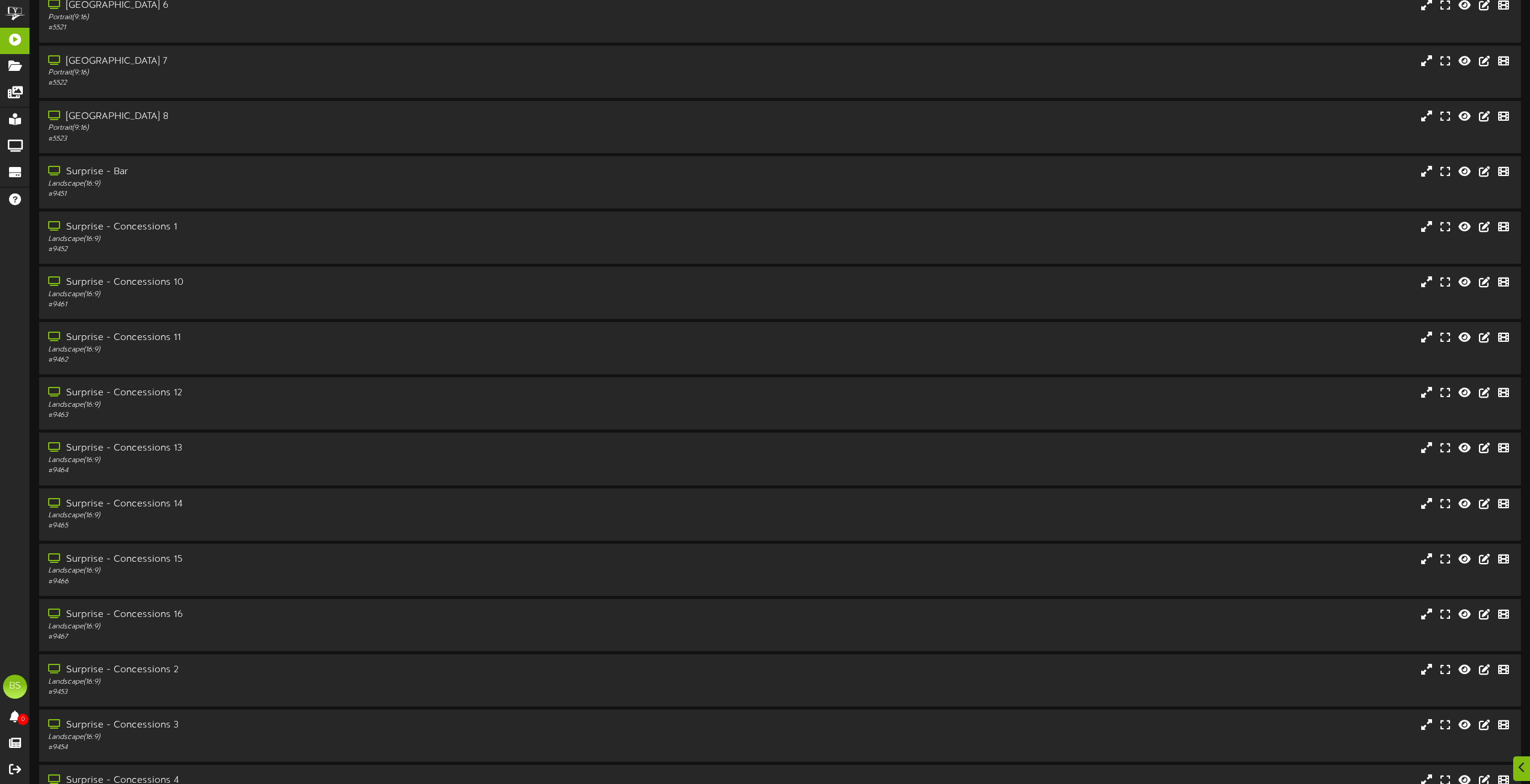
scroll to position [1622, 0]
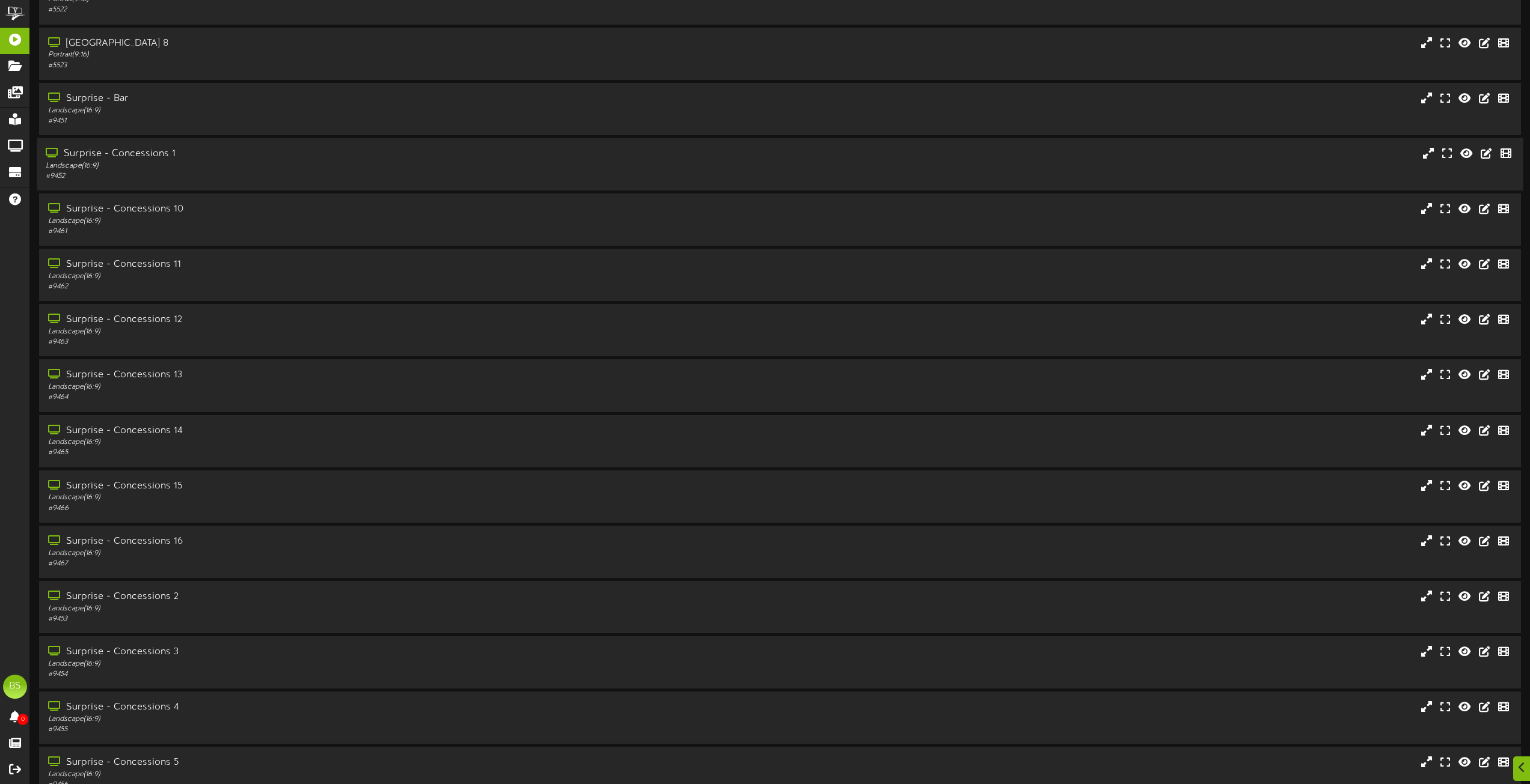
click at [144, 151] on div "Surprise - Concessions 1" at bounding box center [347, 154] width 601 height 14
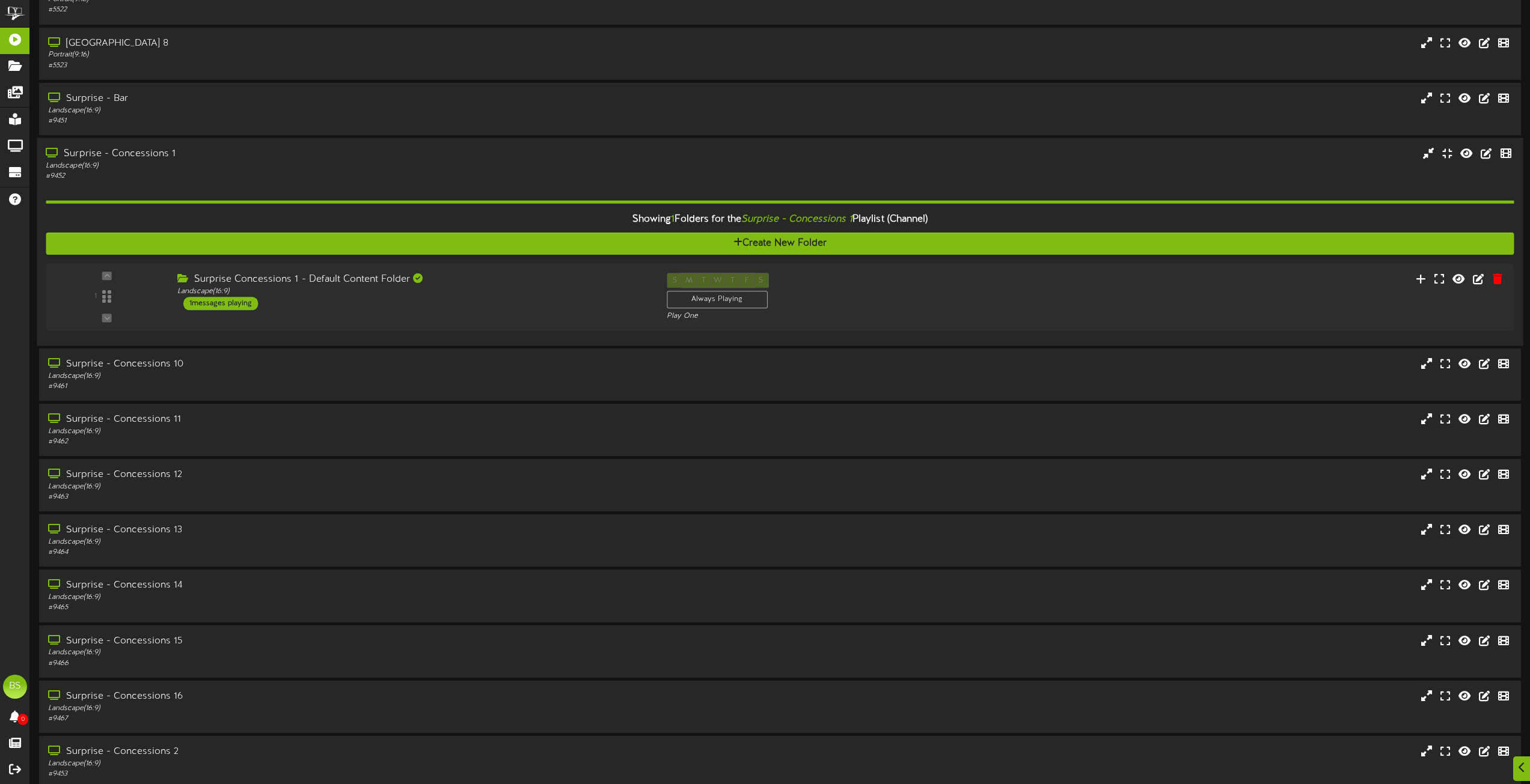
click at [144, 157] on div "Surprise - Concessions 1" at bounding box center [347, 154] width 601 height 14
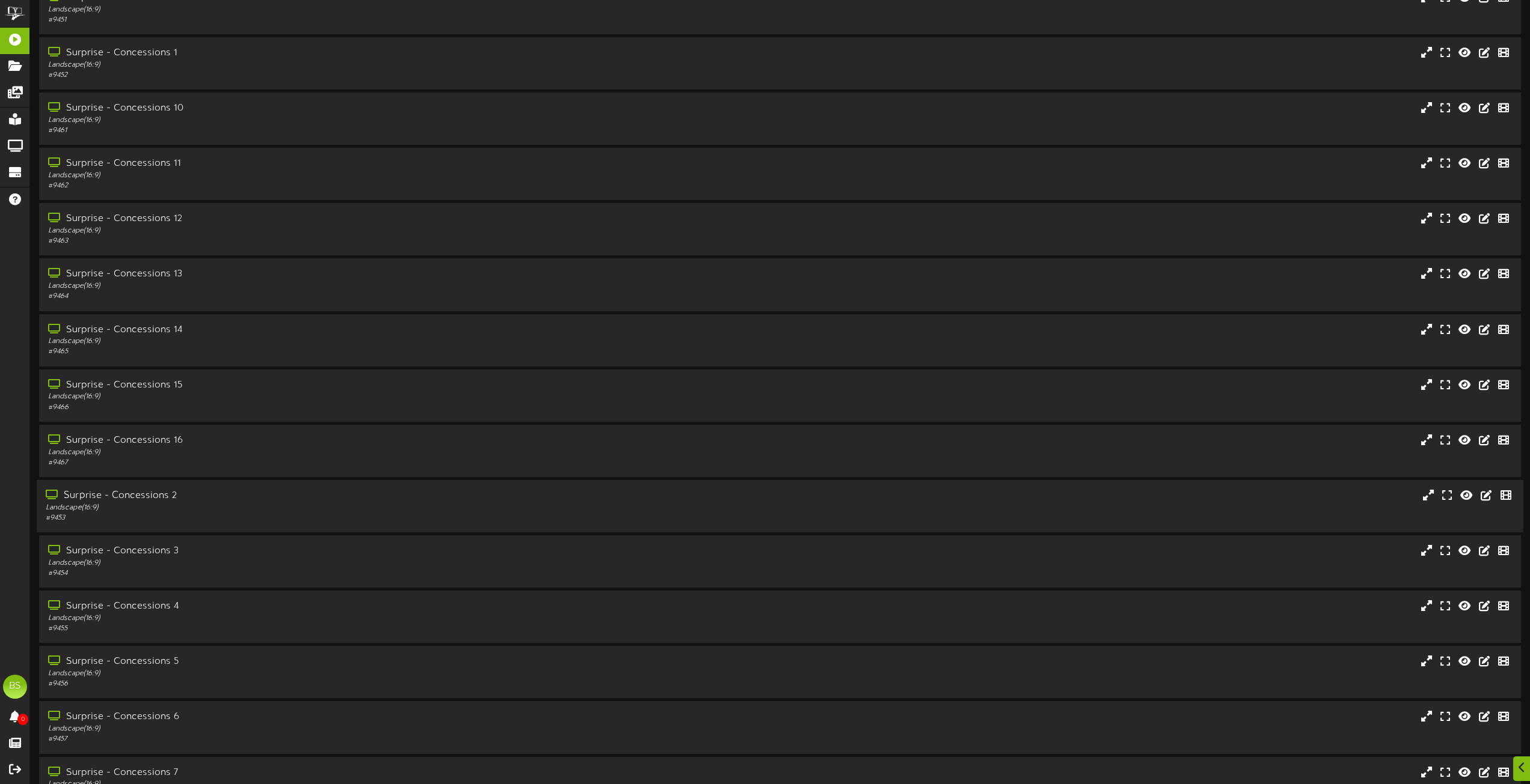
scroll to position [1803, 0]
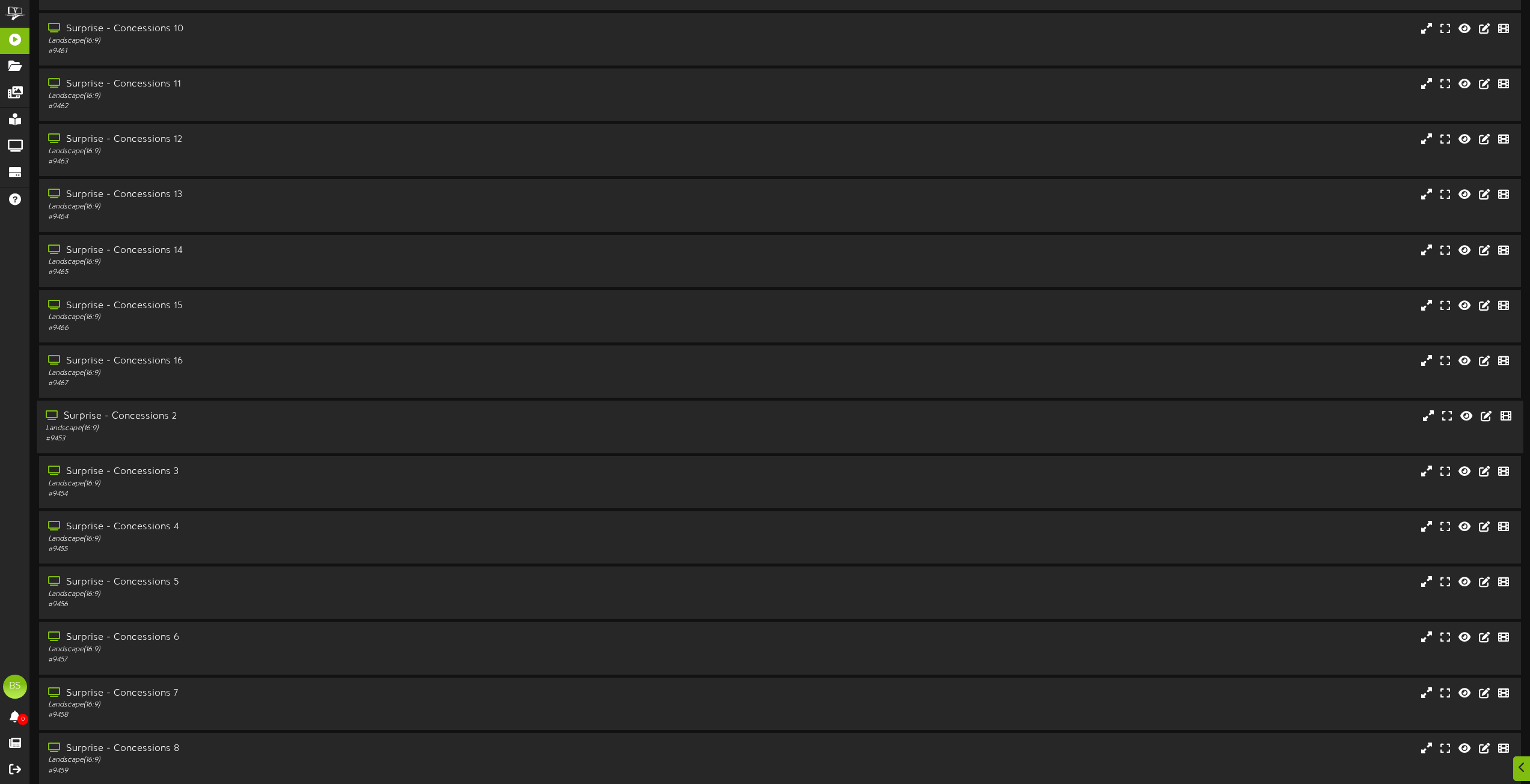
click at [161, 415] on div "Surprise - Concessions 2" at bounding box center [347, 416] width 601 height 14
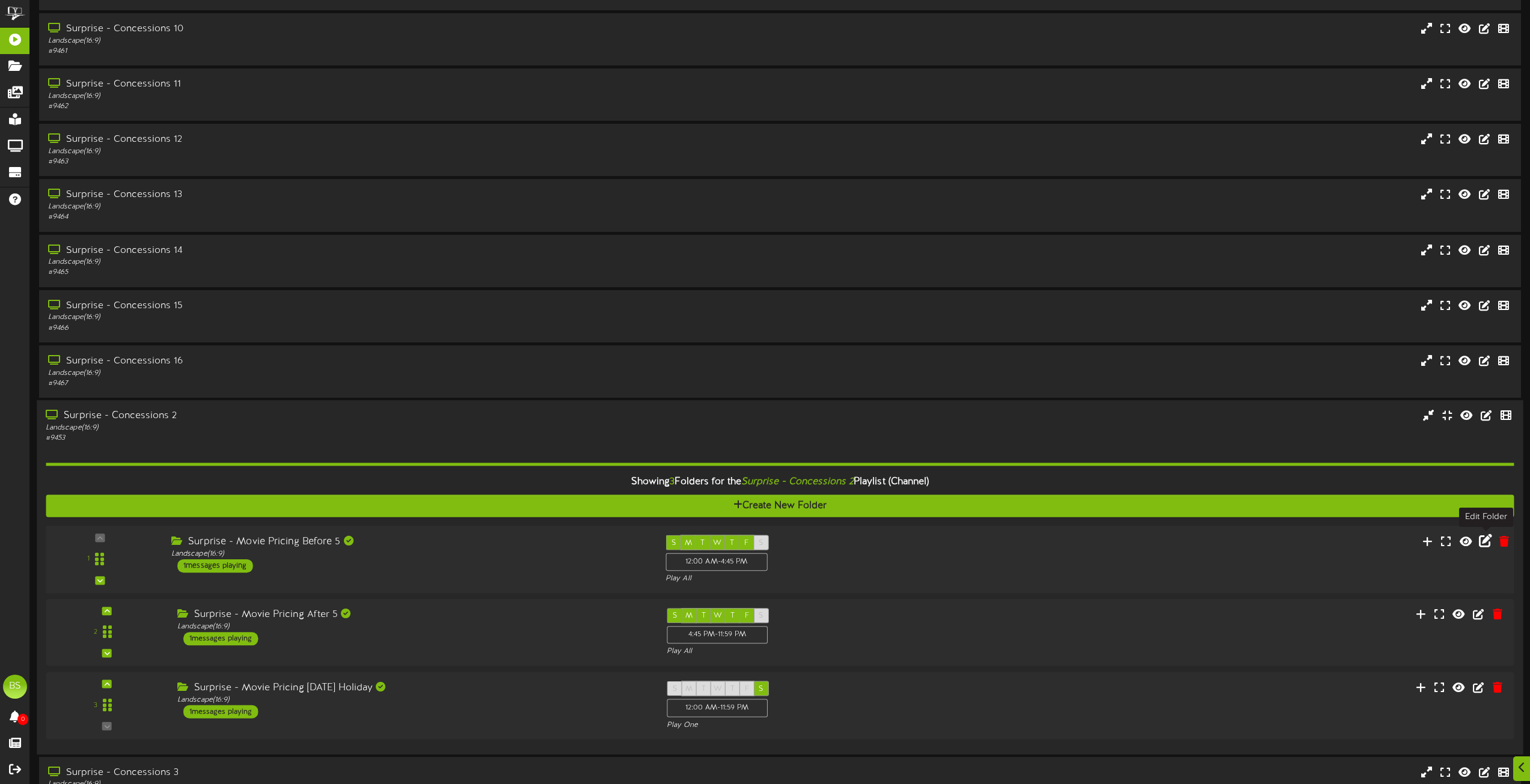
click at [1483, 542] on icon at bounding box center [1486, 541] width 13 height 13
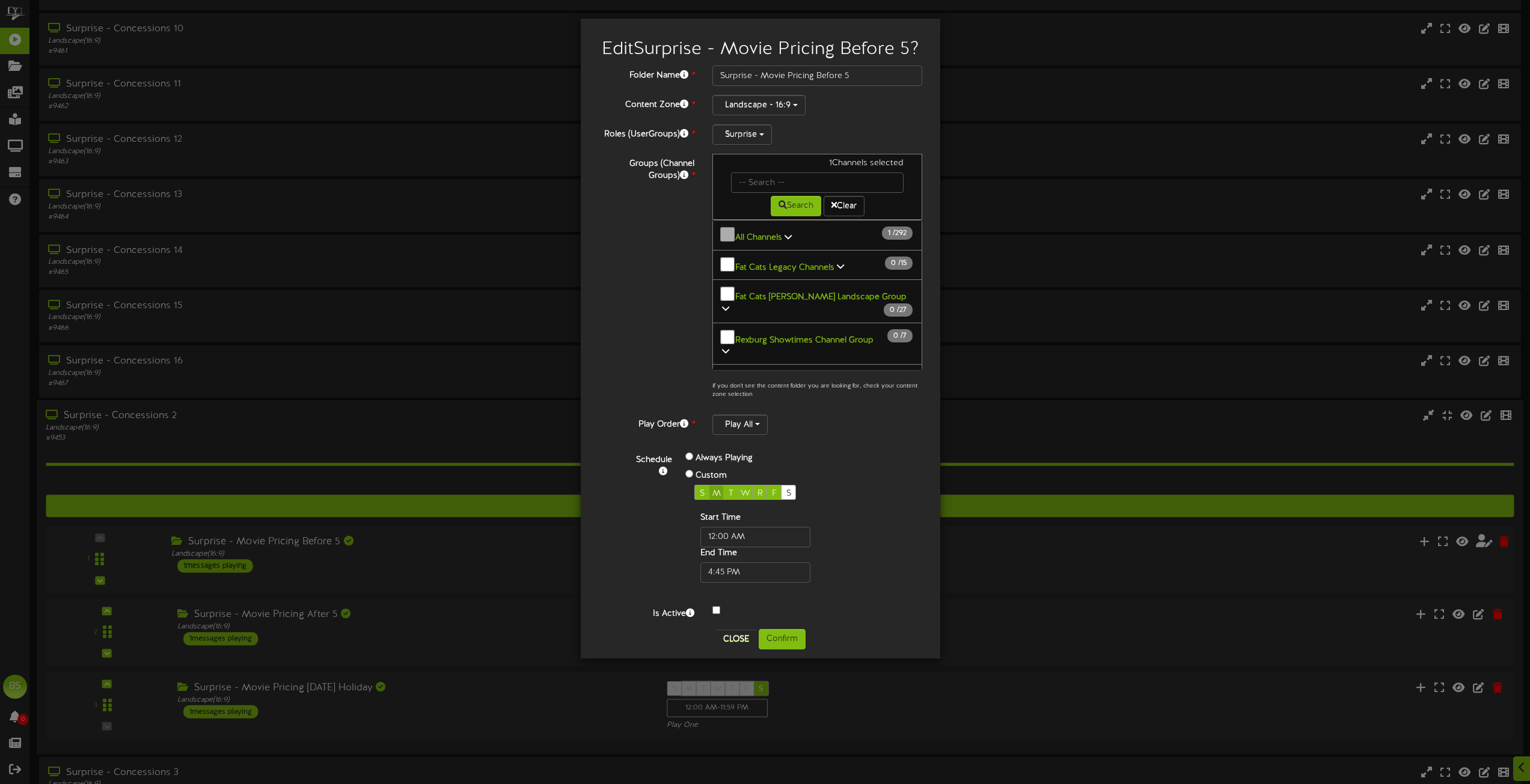
click at [718, 498] on span "M" at bounding box center [717, 493] width 8 height 9
click at [784, 650] on button "Confirm" at bounding box center [783, 640] width 47 height 21
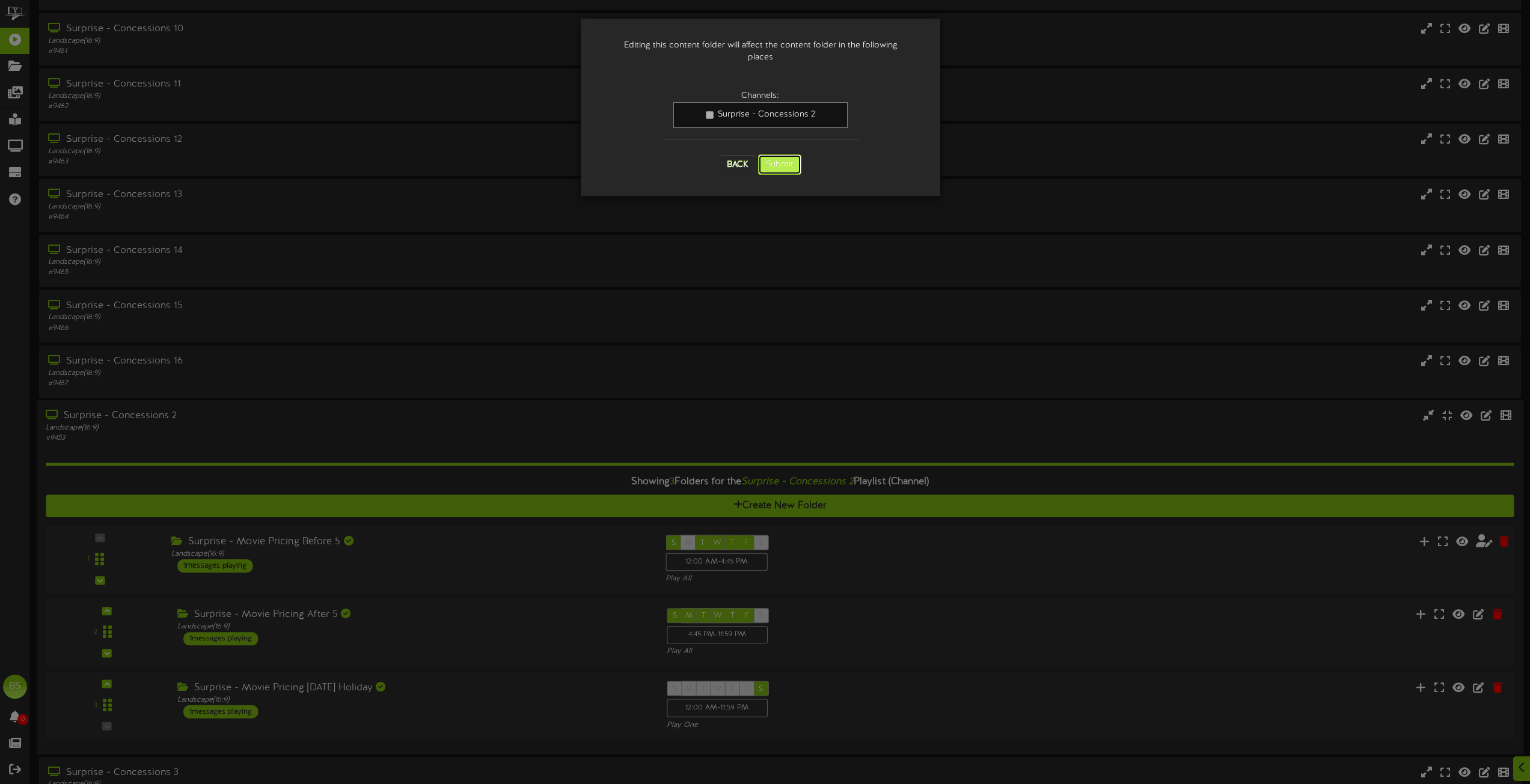
click at [793, 157] on button "Submit" at bounding box center [780, 165] width 44 height 21
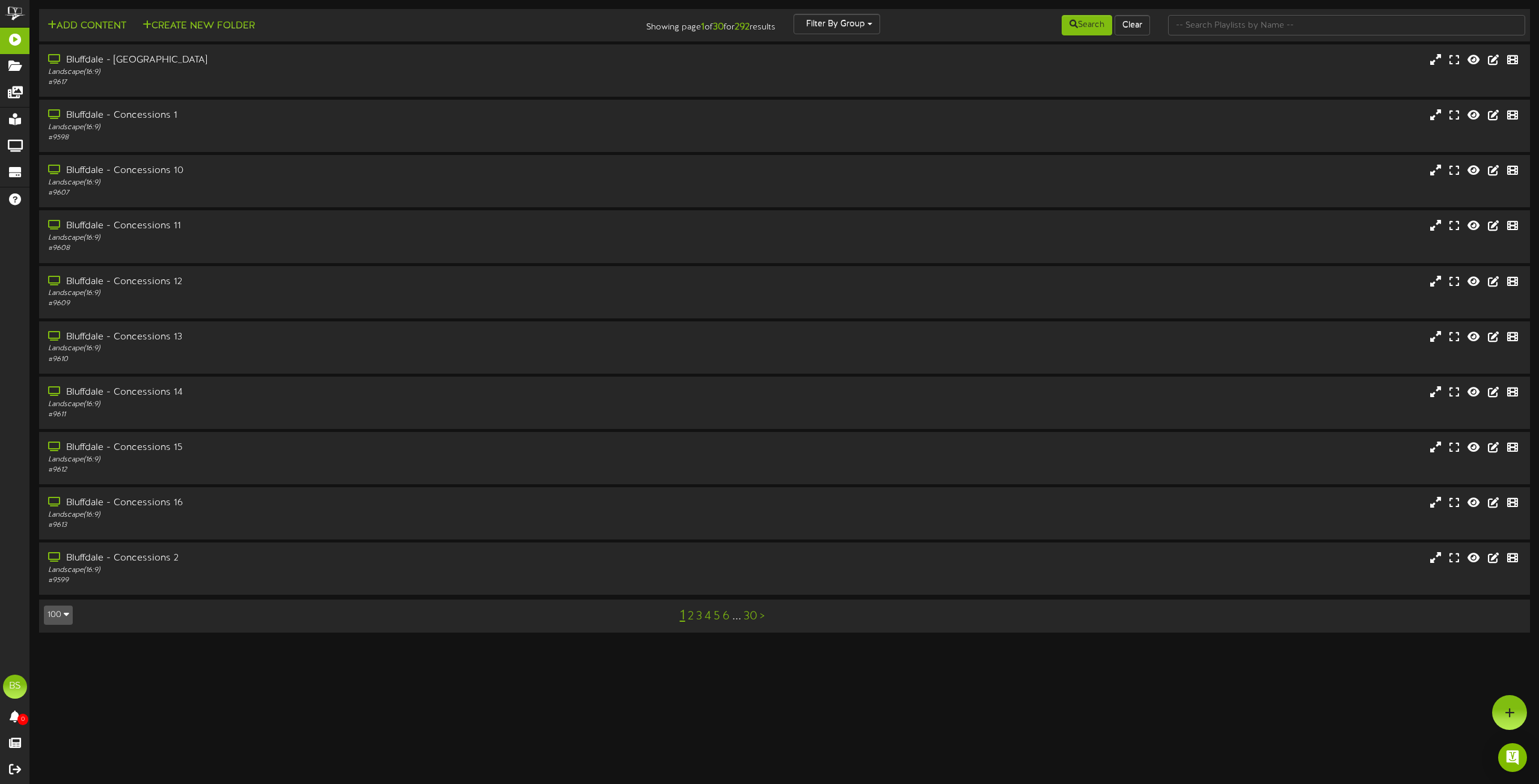
click at [65, 618] on icon "button" at bounding box center [66, 614] width 5 height 8
click at [53, 598] on div "100" at bounding box center [56, 592] width 23 height 18
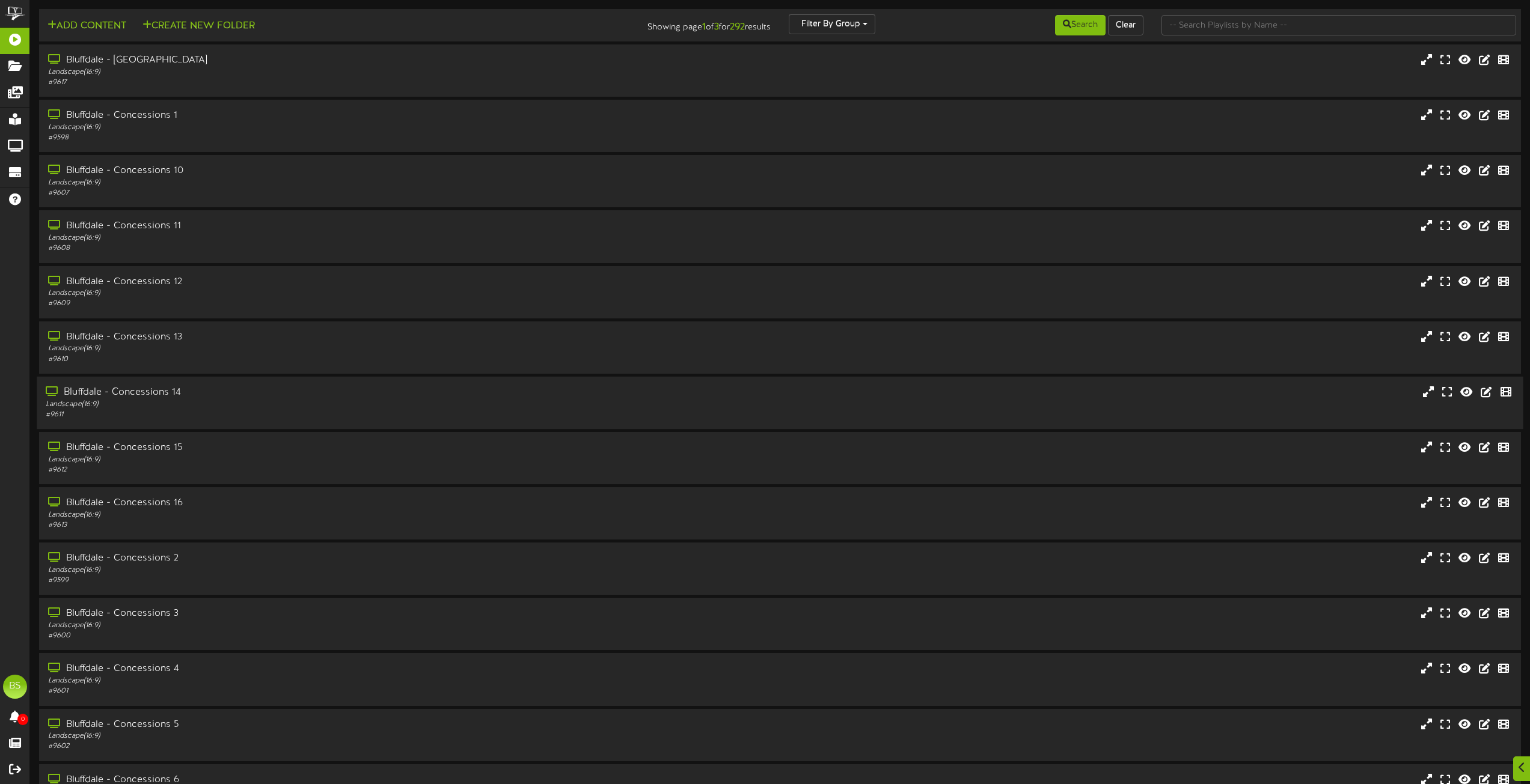
scroll to position [4843, 0]
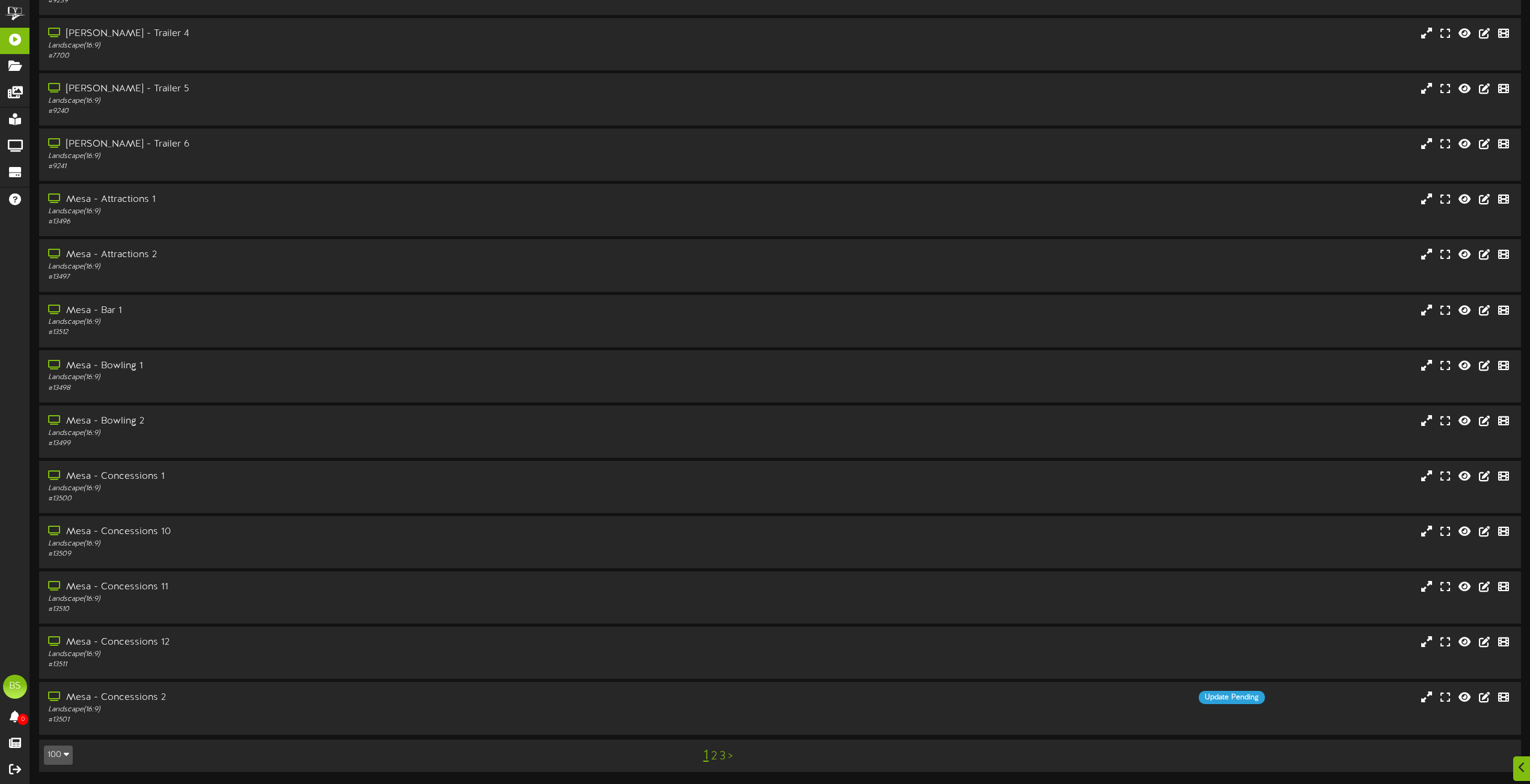
click at [721, 762] on link "3" at bounding box center [723, 757] width 6 height 13
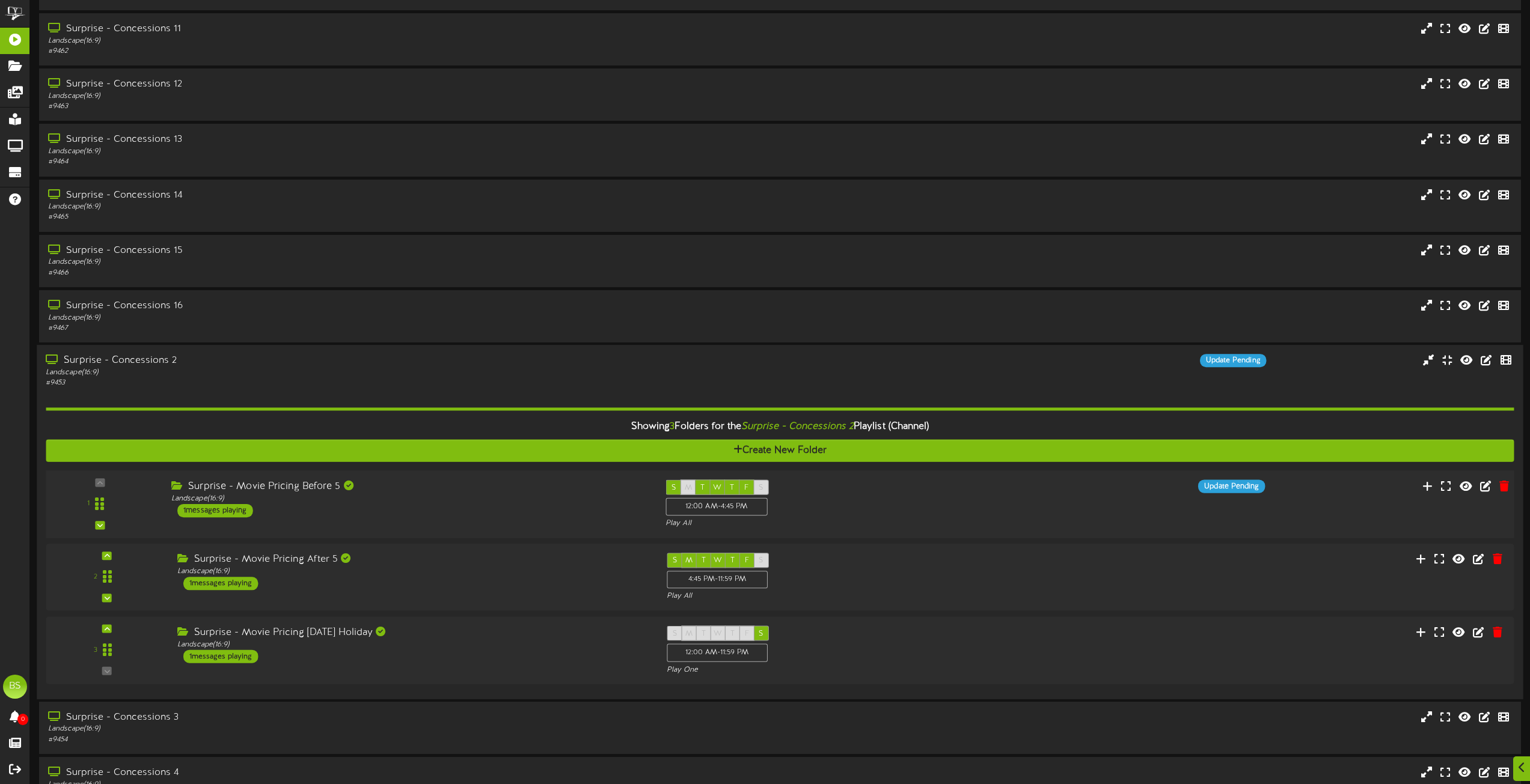
scroll to position [1923, 0]
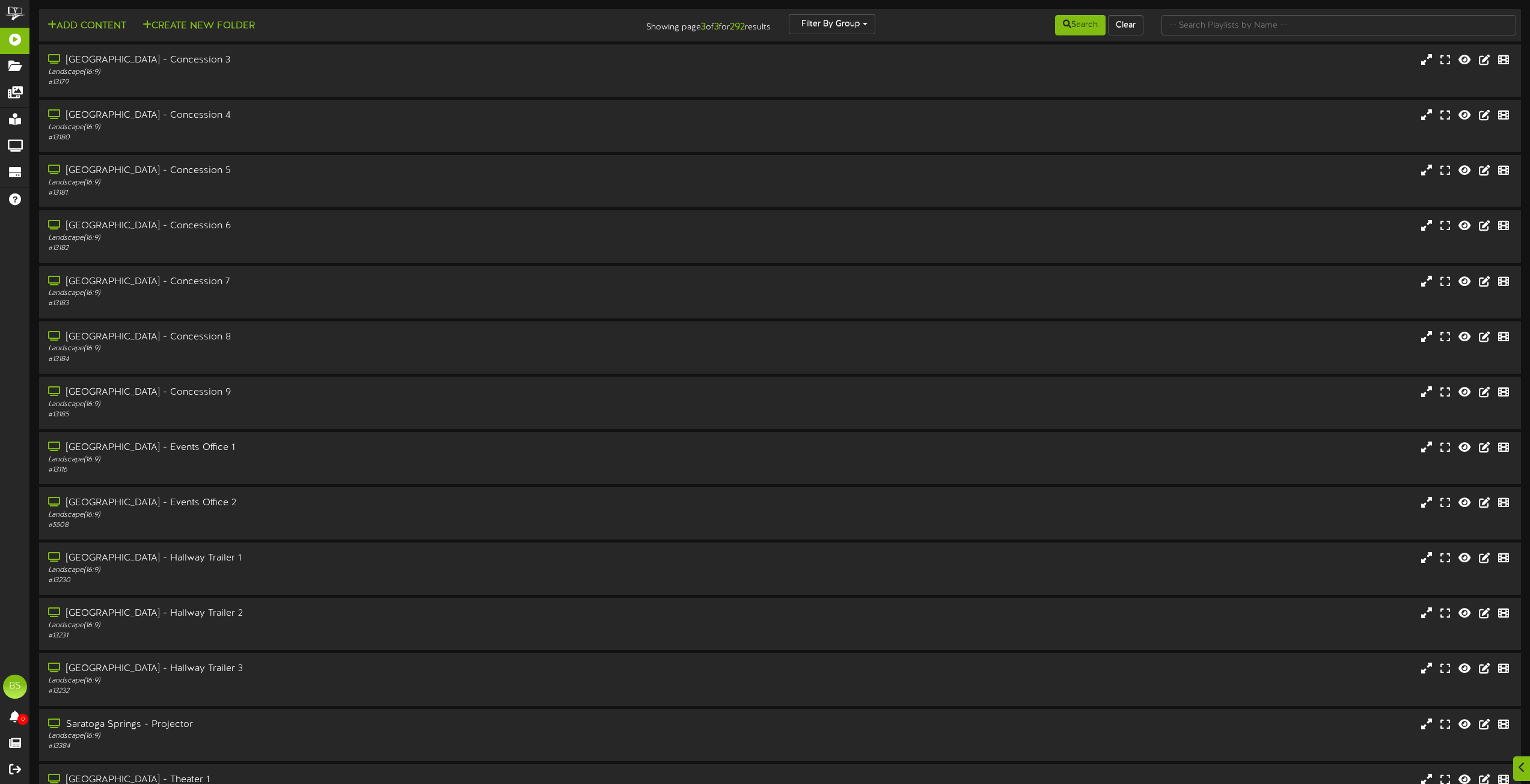
scroll to position [1923, 0]
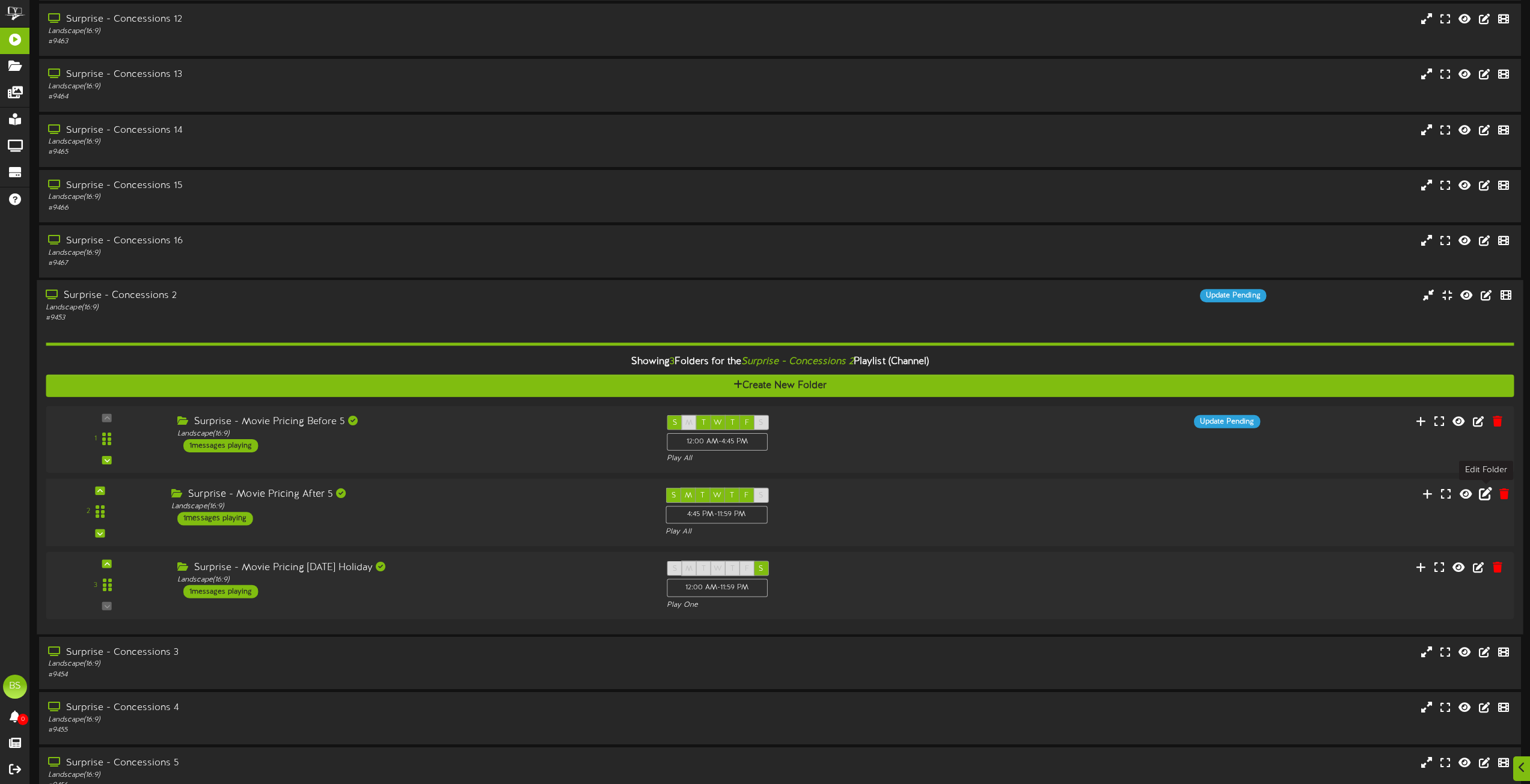
click at [1485, 494] on icon at bounding box center [1486, 493] width 13 height 13
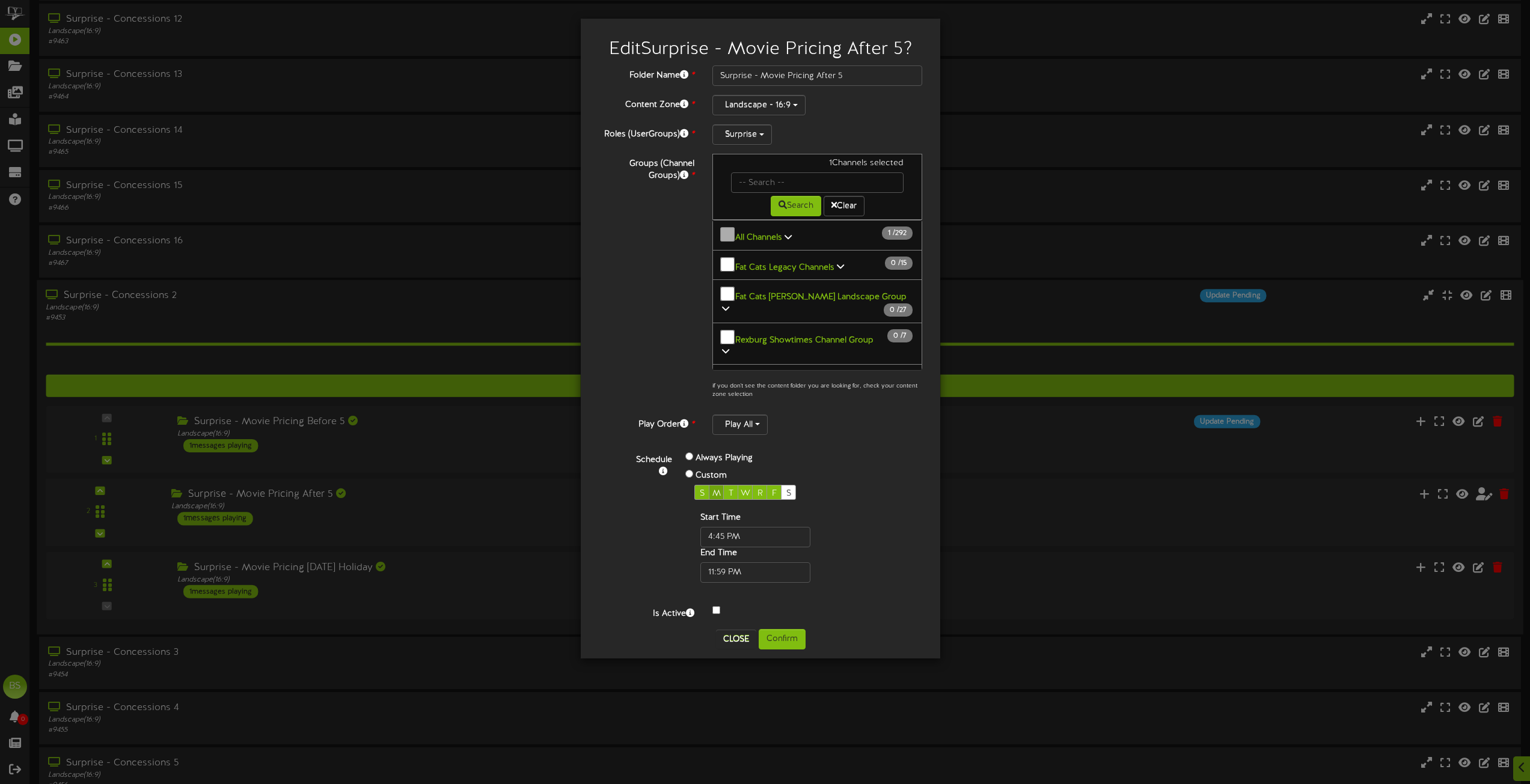
click at [714, 492] on span "M" at bounding box center [717, 493] width 8 height 9
click at [784, 643] on button "Confirm" at bounding box center [783, 640] width 47 height 21
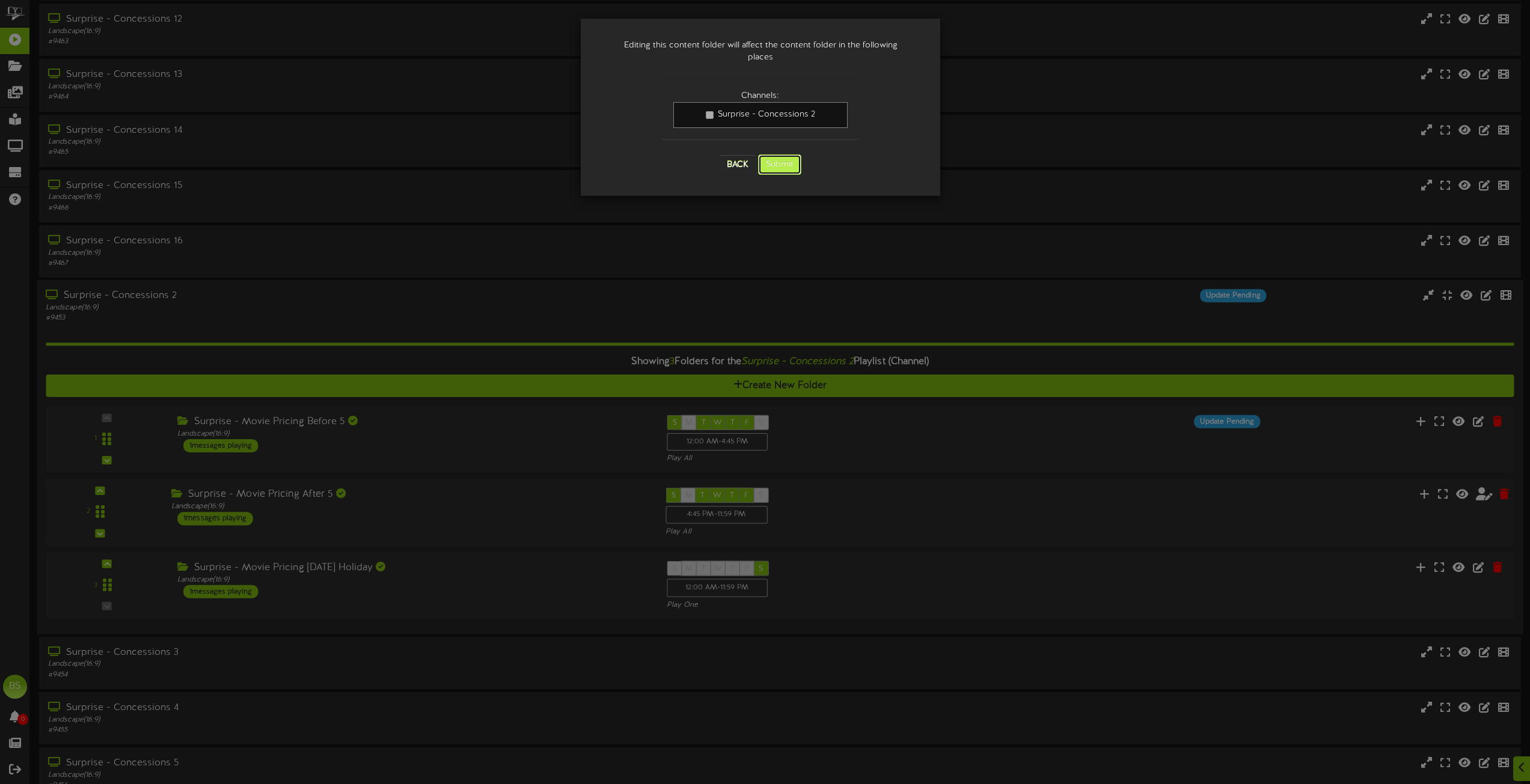
click at [792, 155] on button "Submit" at bounding box center [780, 165] width 44 height 21
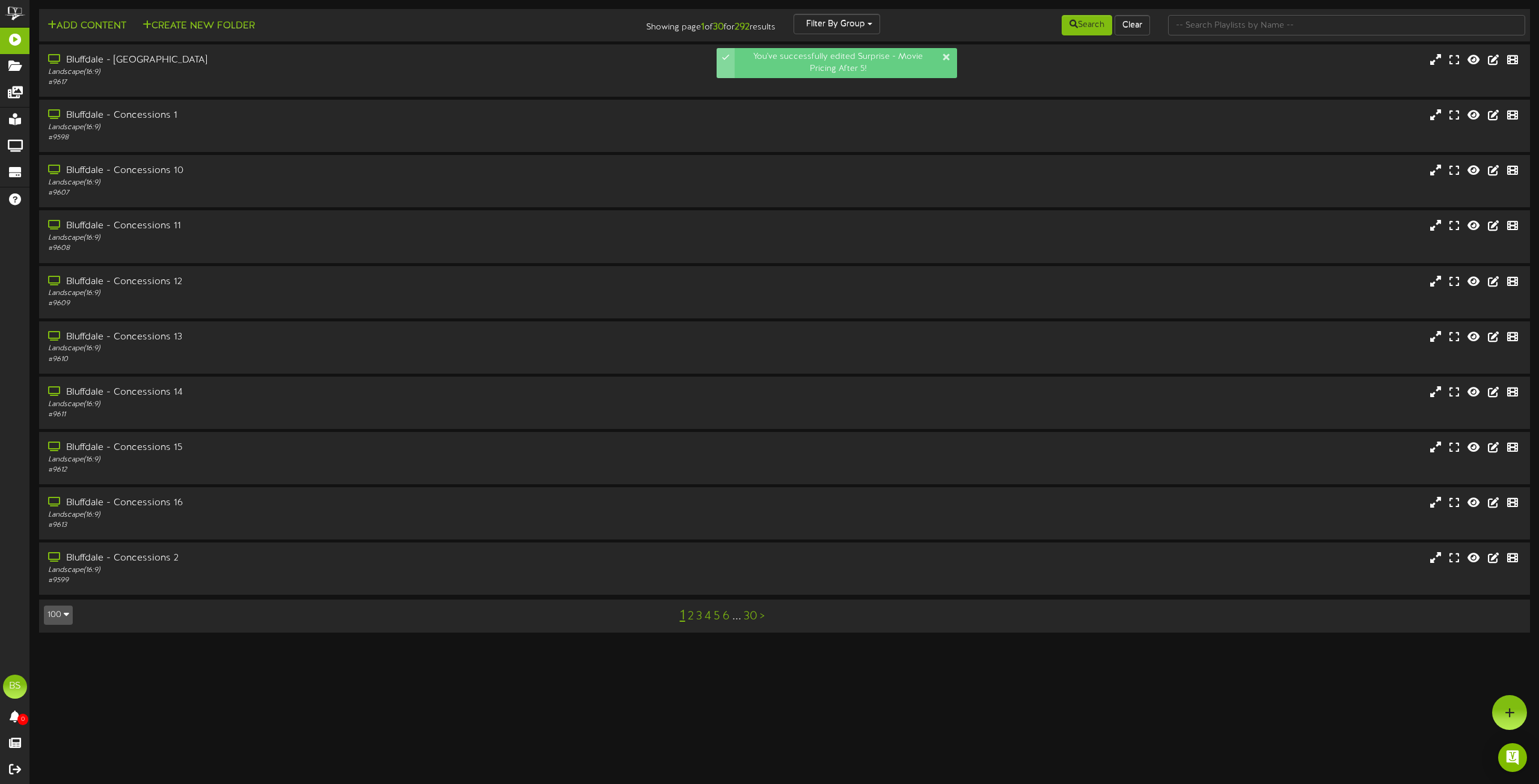
click at [56, 615] on button "100" at bounding box center [59, 615] width 29 height 19
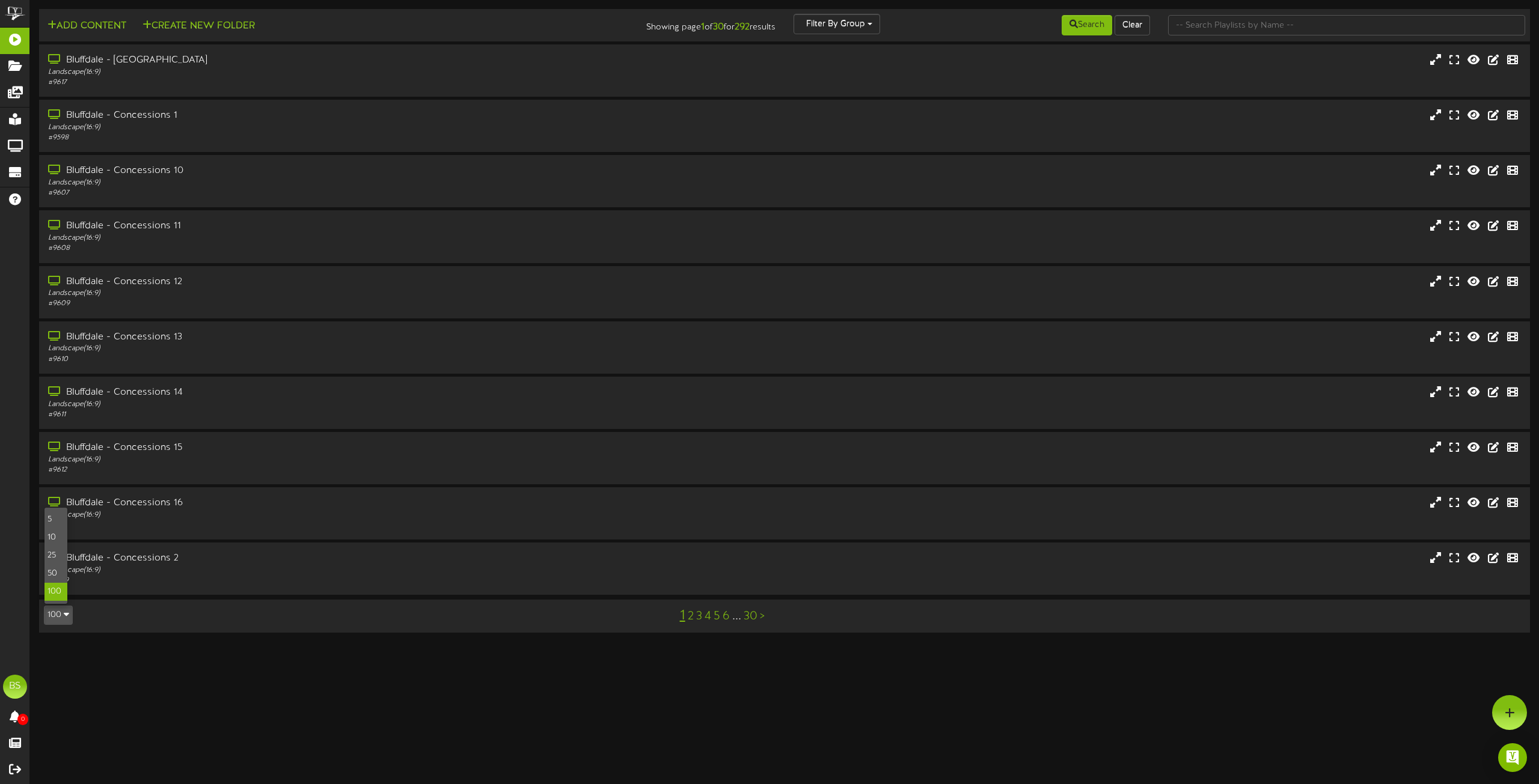
click at [54, 598] on div "100" at bounding box center [56, 592] width 23 height 18
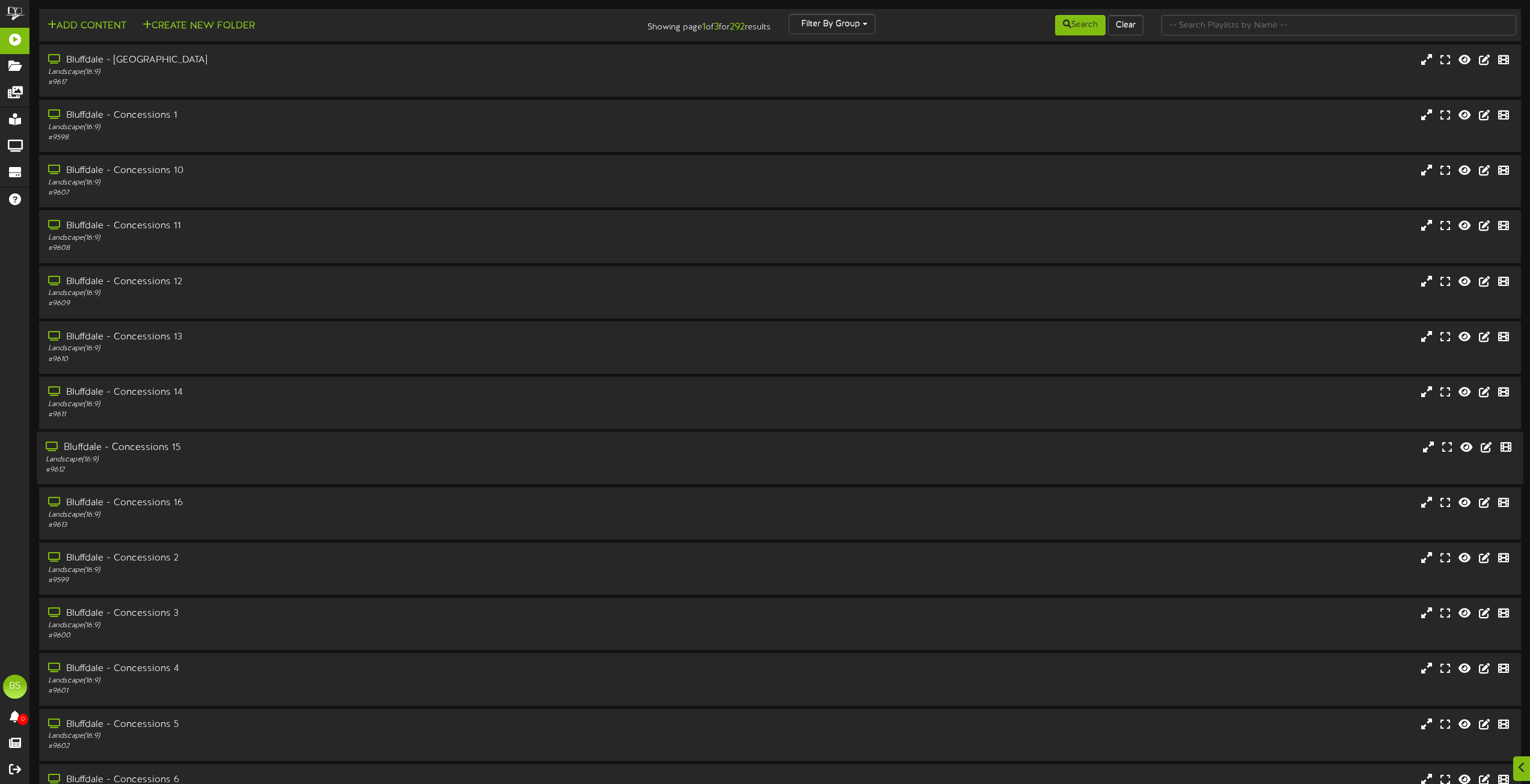
scroll to position [4843, 0]
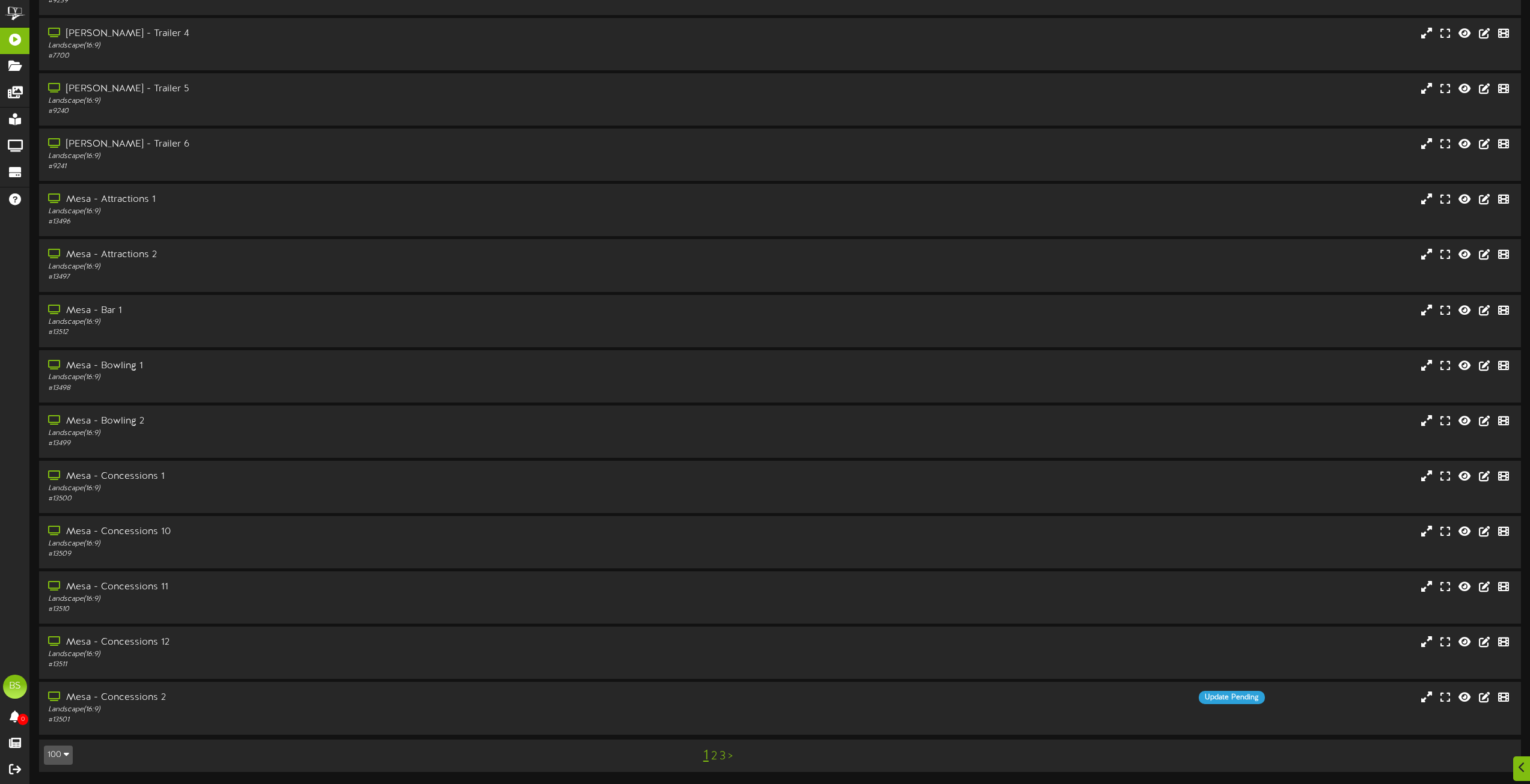
click at [722, 762] on link "3" at bounding box center [723, 757] width 6 height 13
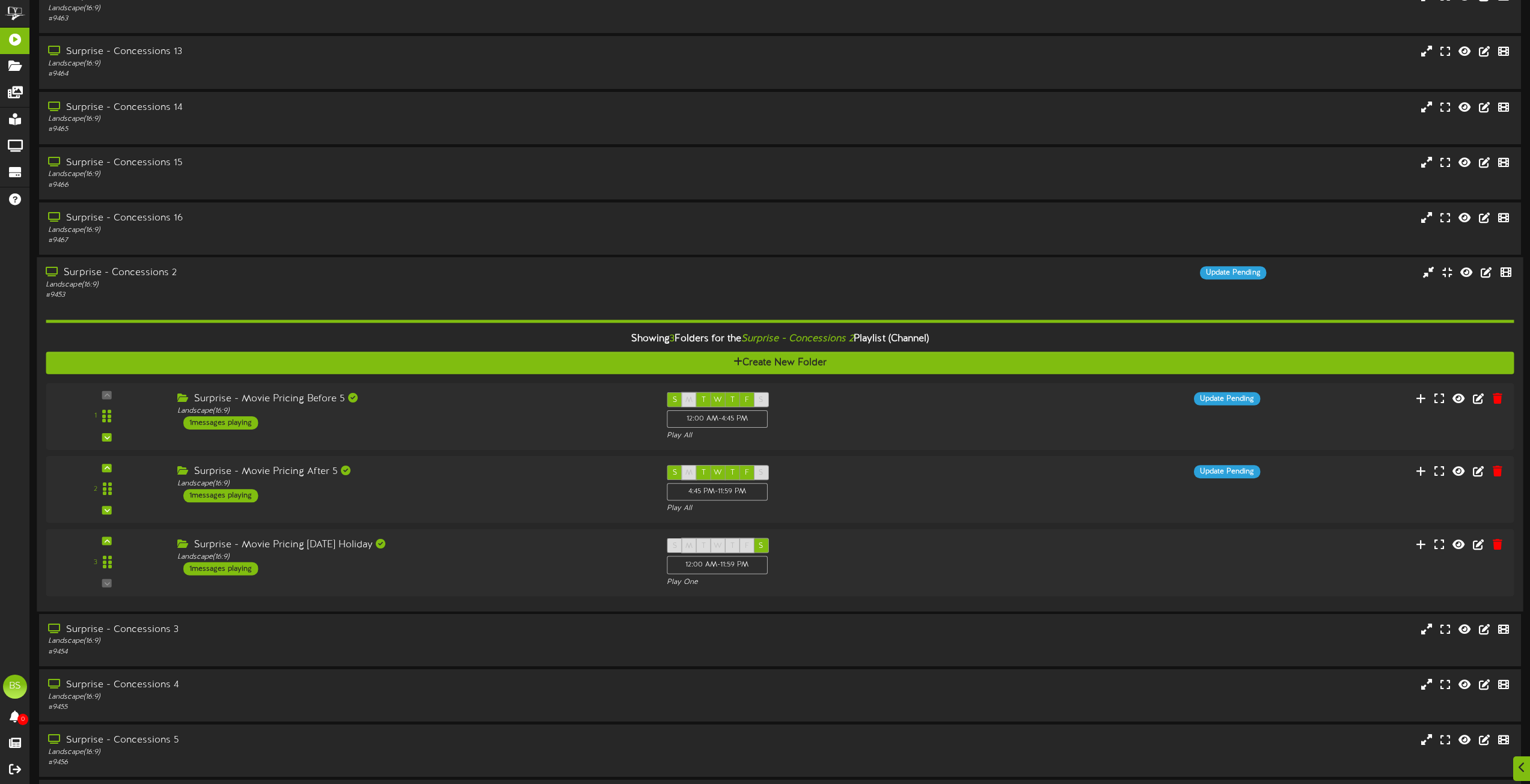
scroll to position [1983, 0]
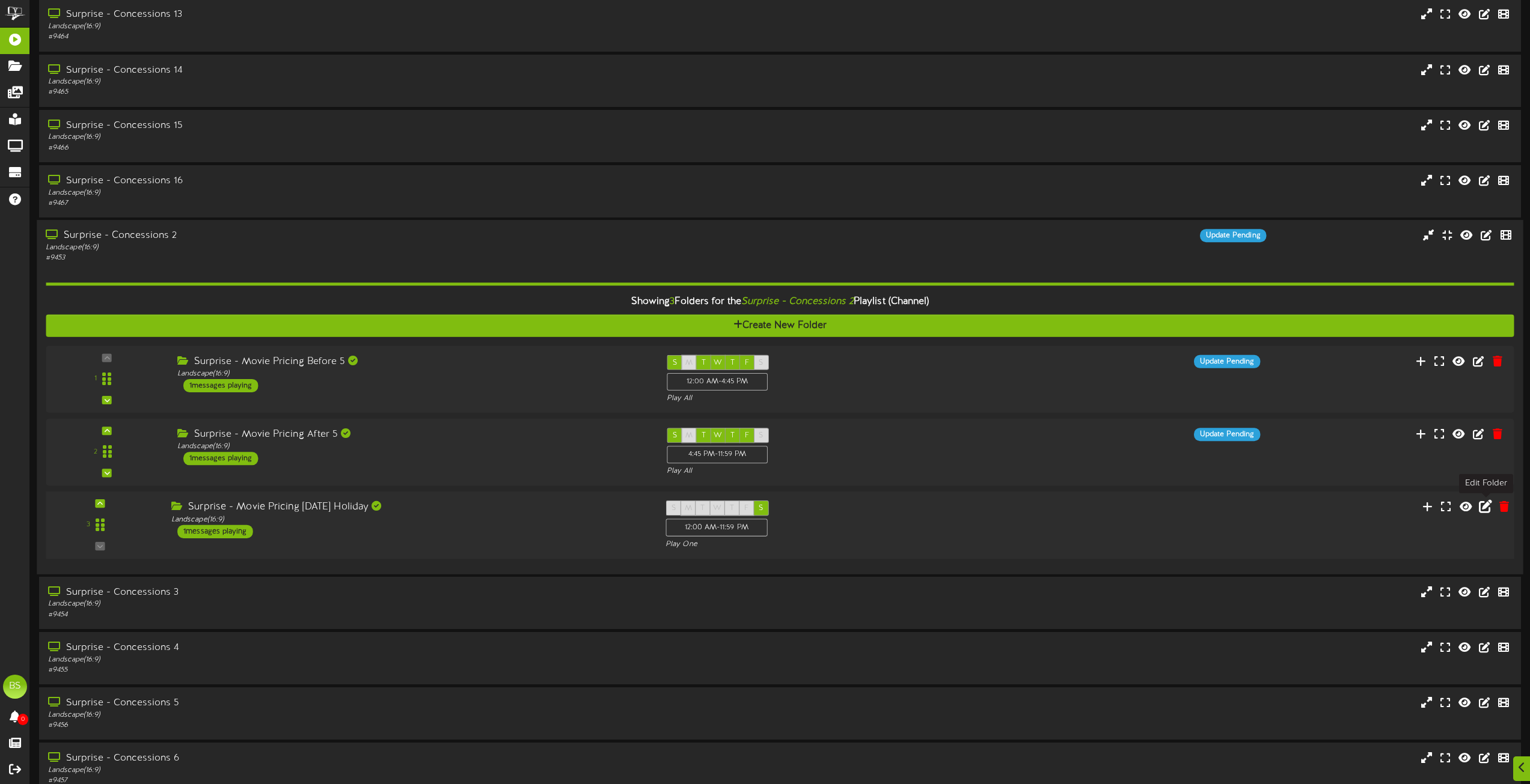
click at [1486, 513] on icon at bounding box center [1486, 507] width 13 height 13
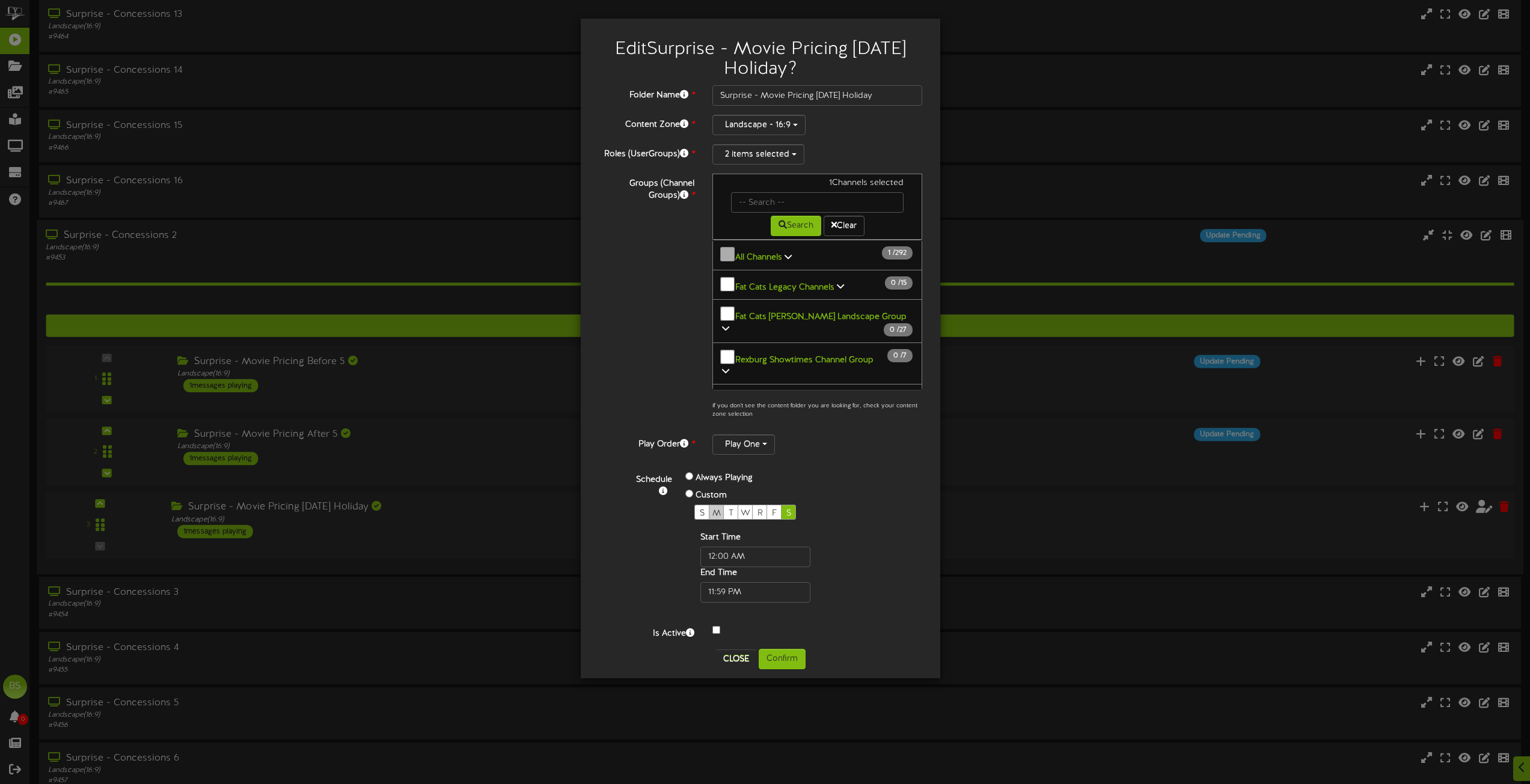
click at [715, 510] on span "M" at bounding box center [717, 513] width 8 height 9
click at [784, 661] on button "Confirm" at bounding box center [783, 659] width 47 height 21
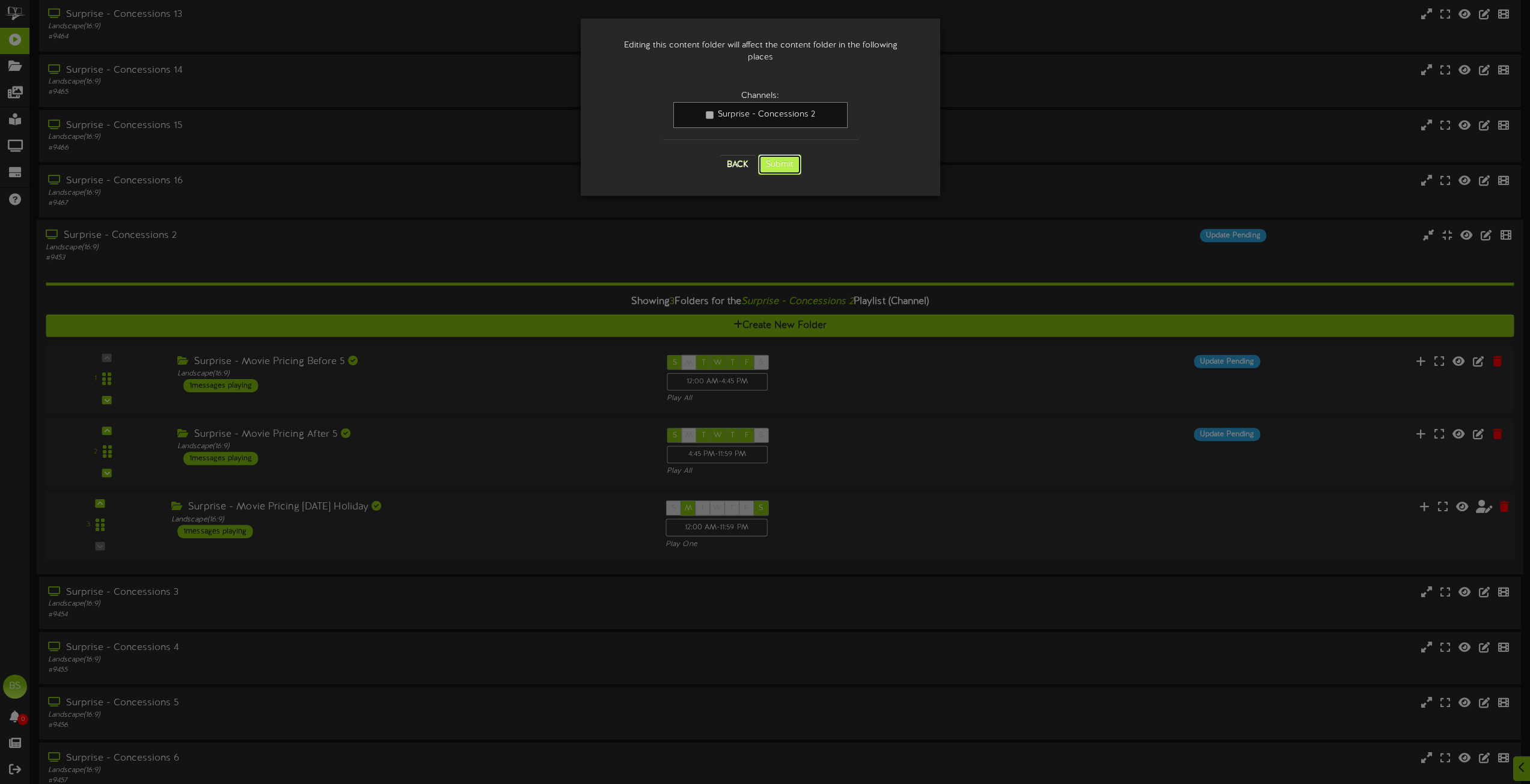
click at [780, 157] on button "Submit" at bounding box center [780, 165] width 44 height 21
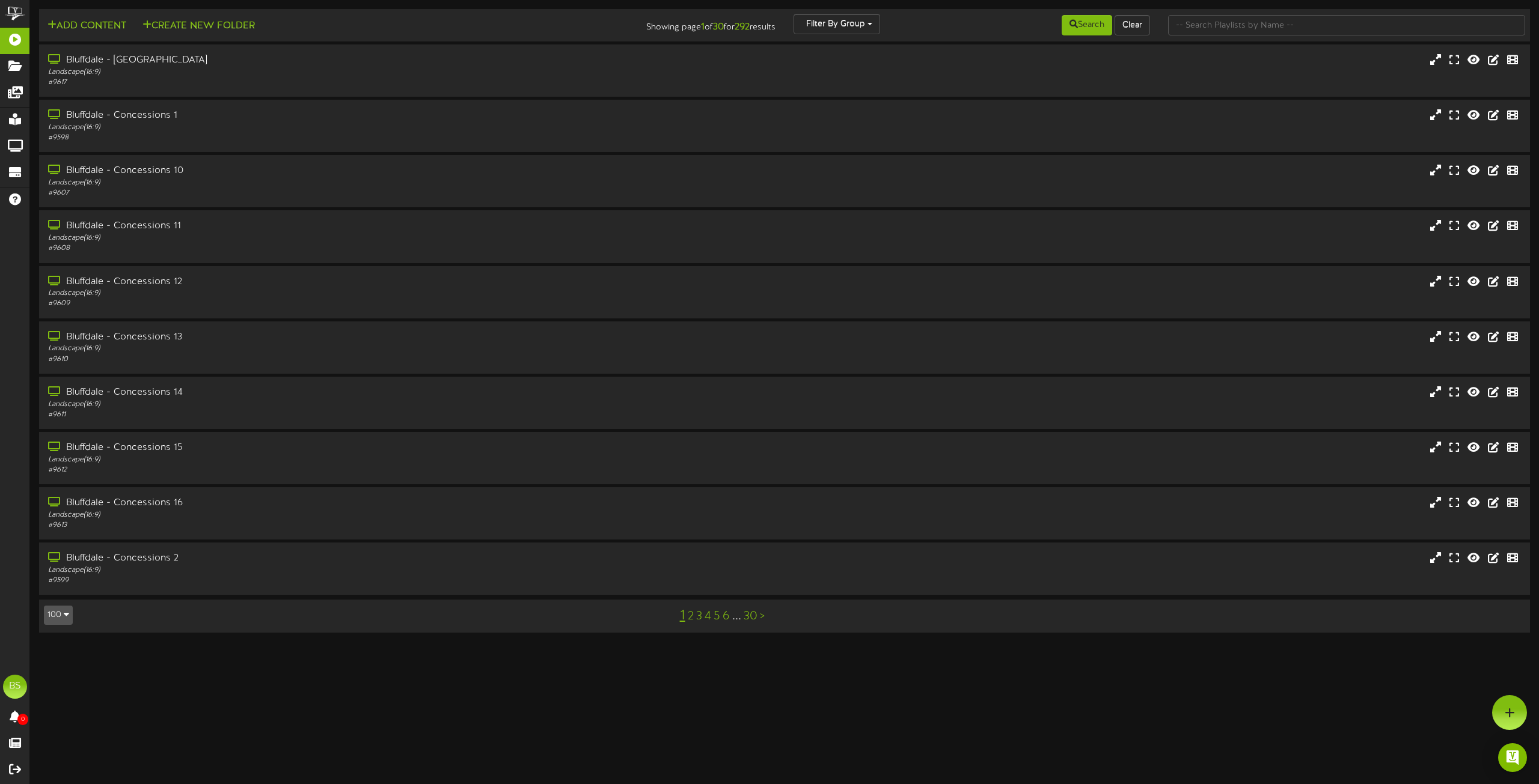
click at [62, 614] on button "100" at bounding box center [59, 615] width 29 height 19
click at [53, 584] on div "100" at bounding box center [56, 592] width 23 height 18
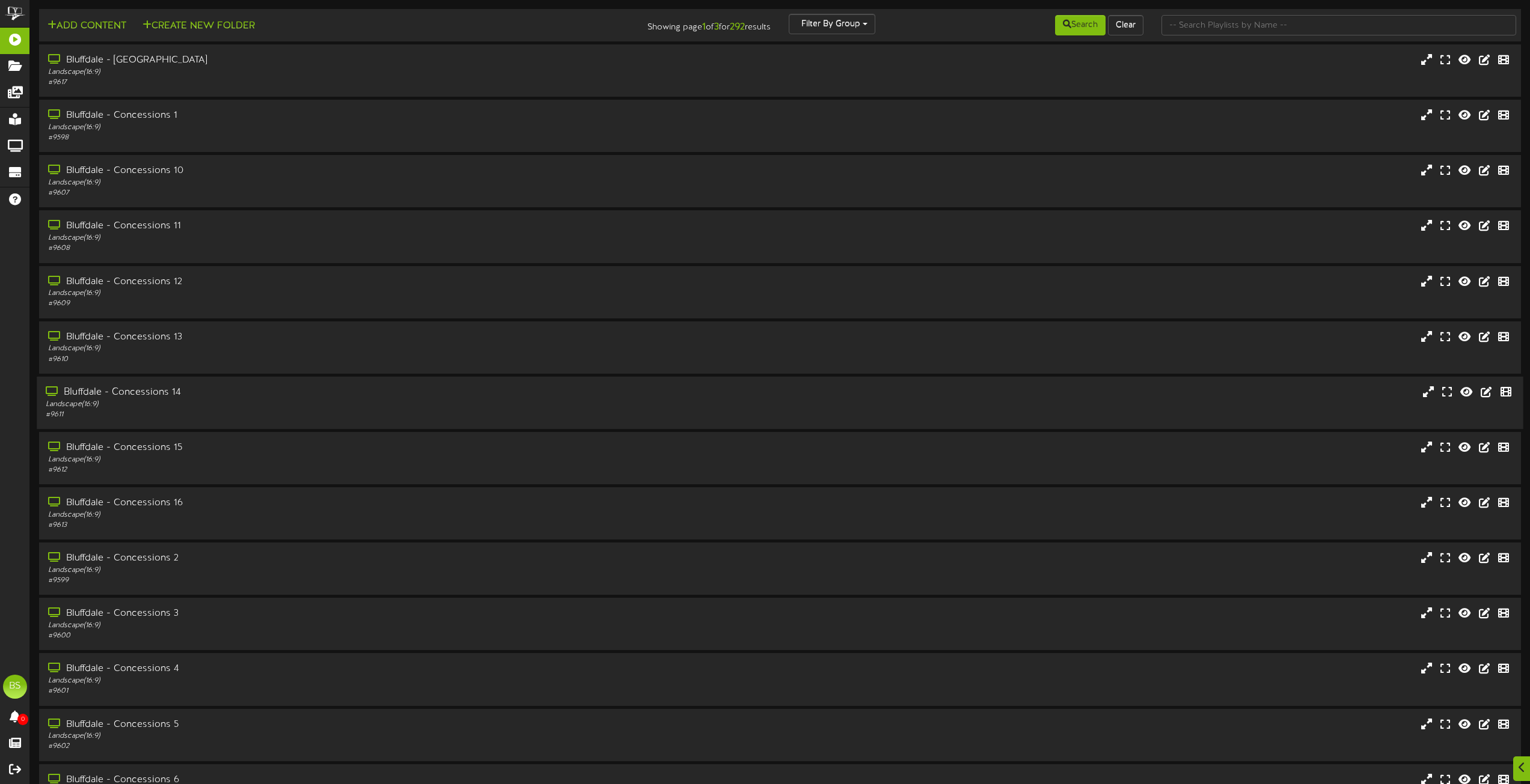
scroll to position [4843, 0]
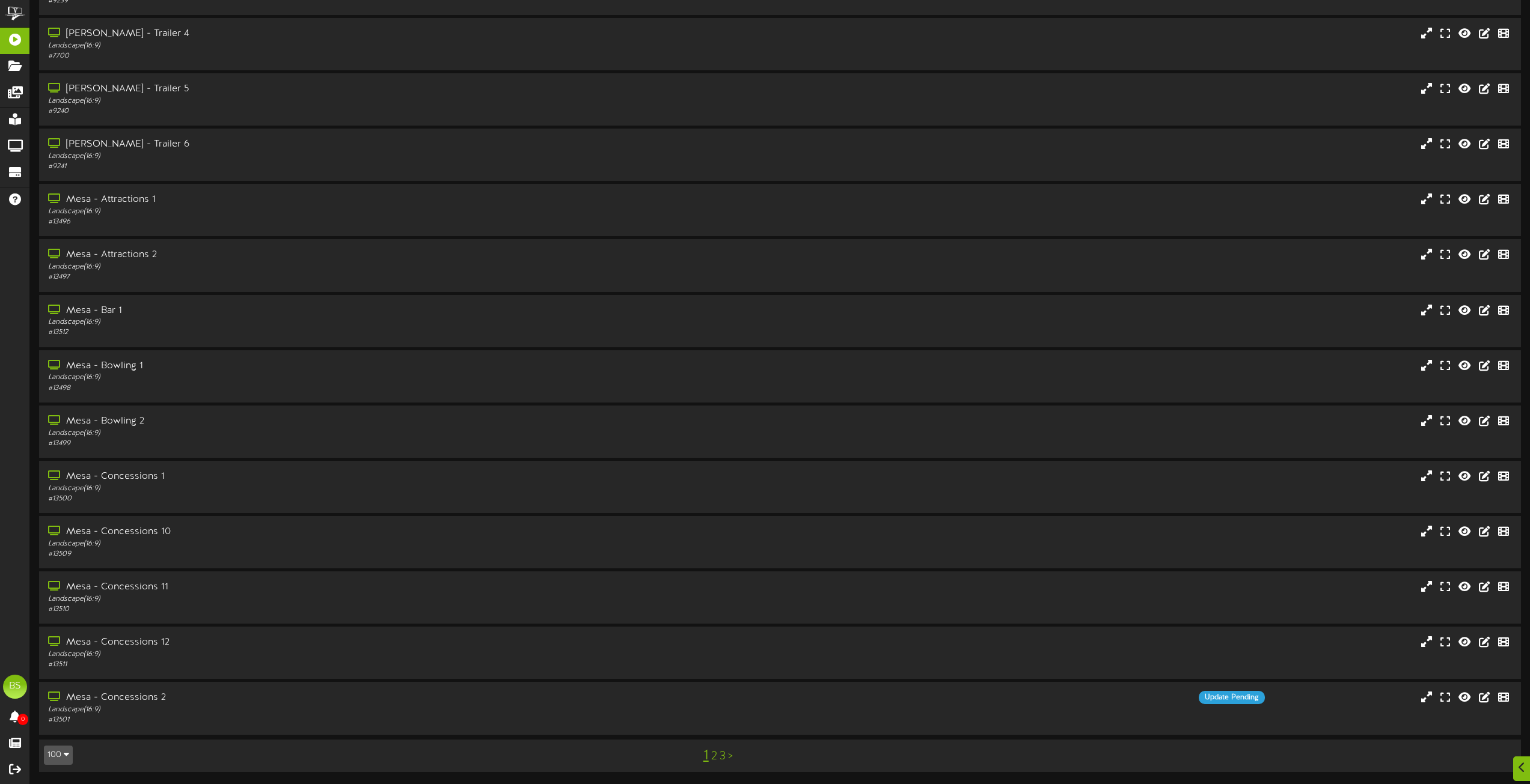
click at [714, 756] on link "2" at bounding box center [714, 757] width 6 height 13
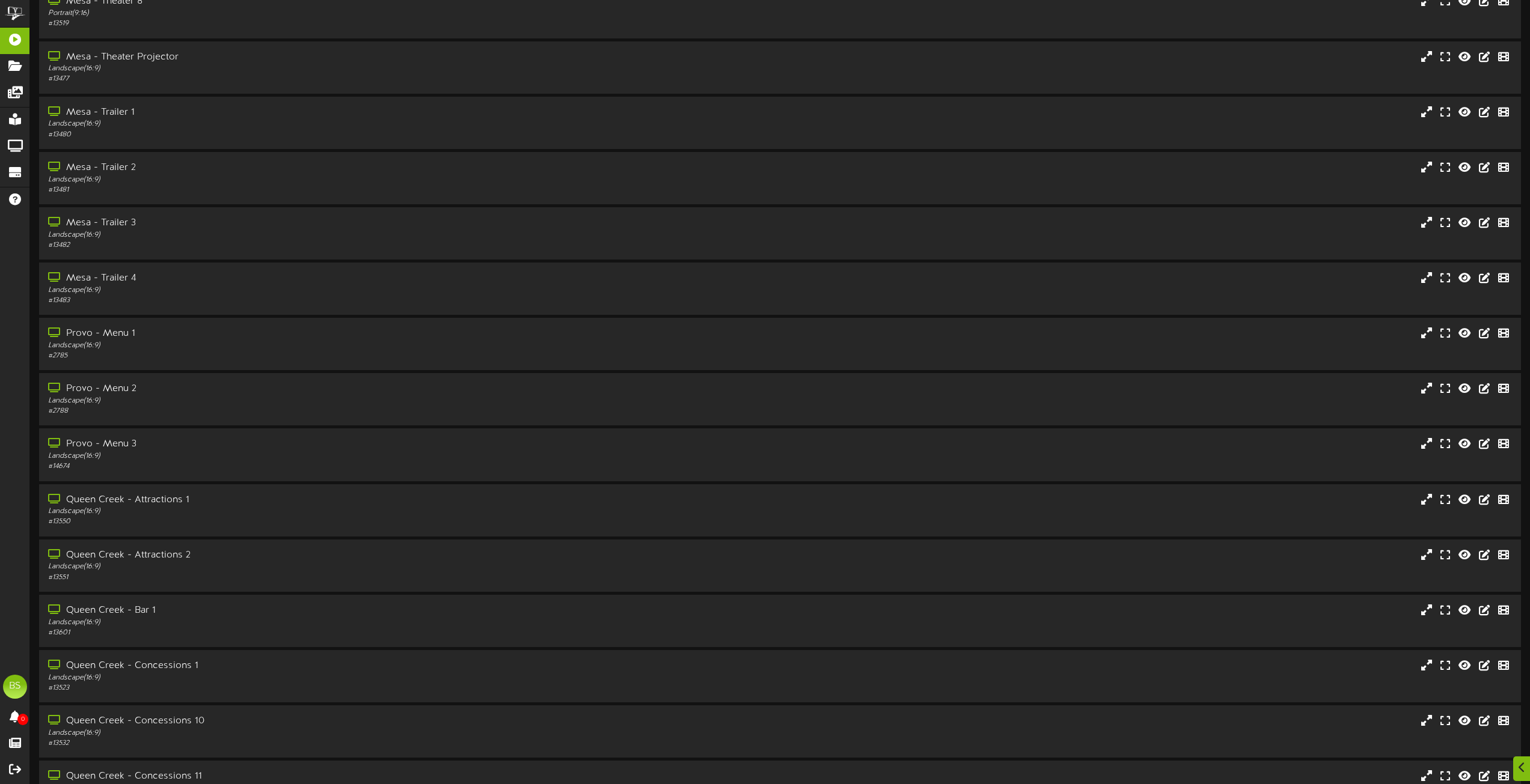
scroll to position [1142, 0]
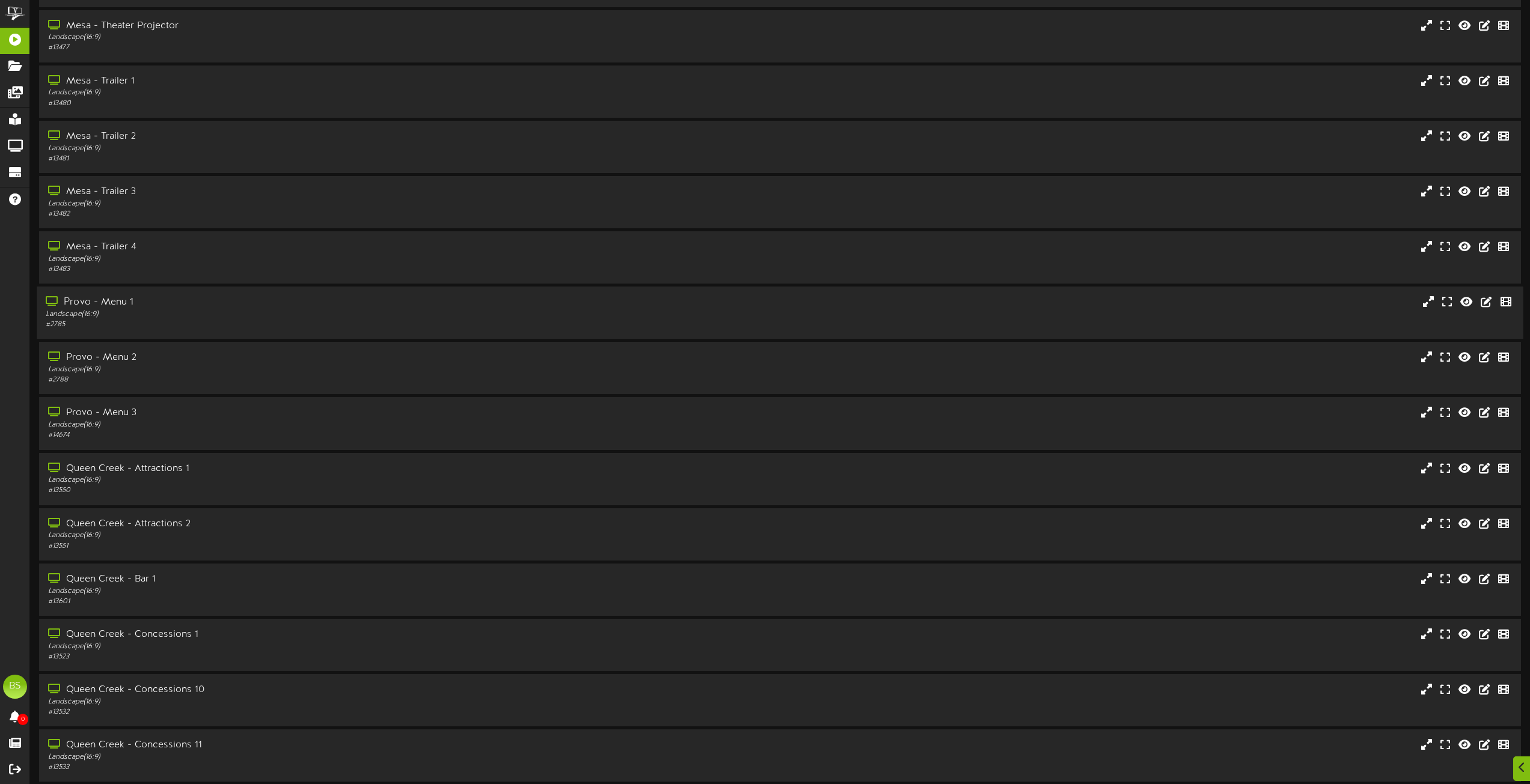
click at [82, 299] on div "Provo - Menu 1" at bounding box center [347, 302] width 601 height 14
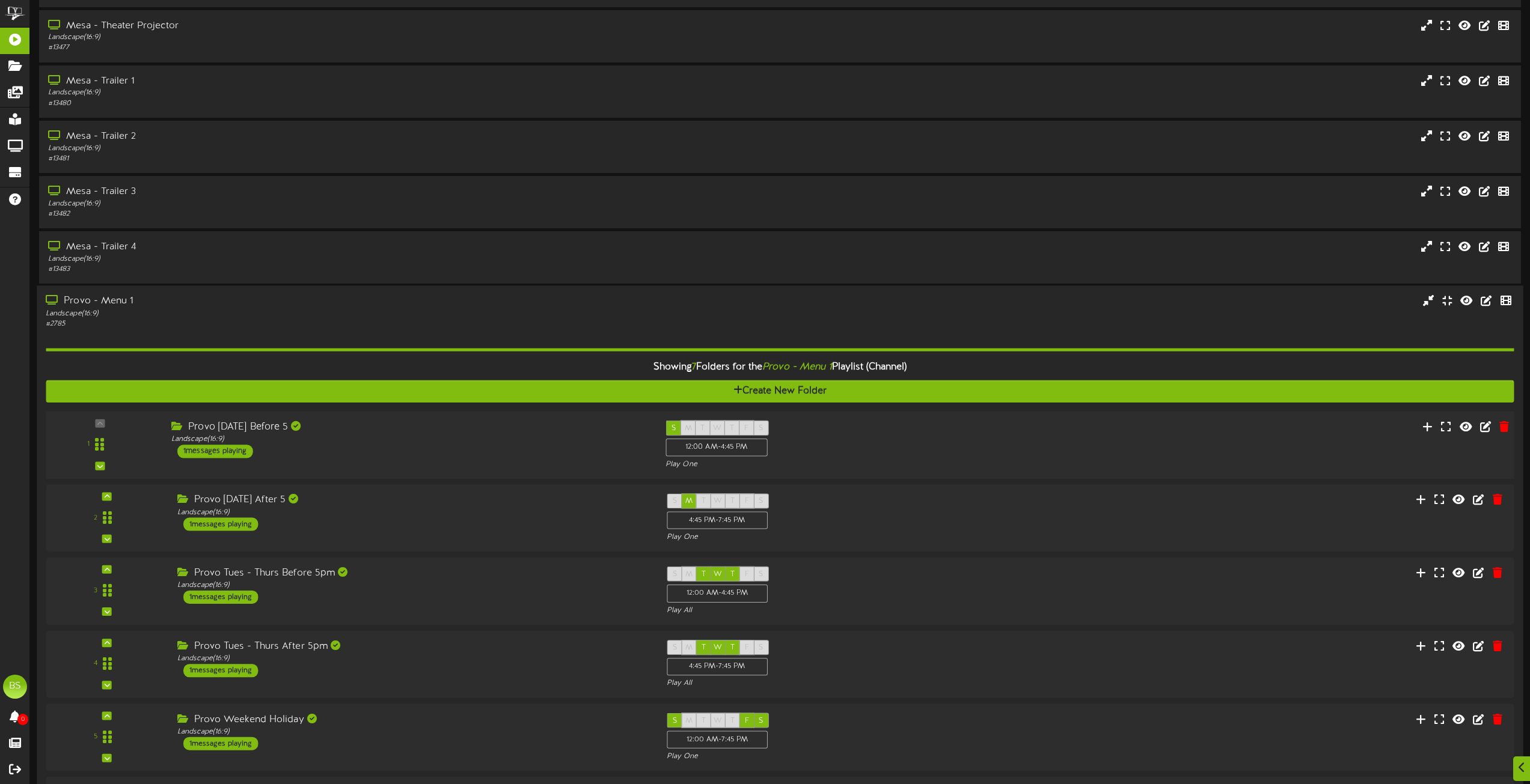
click at [232, 451] on div "1 messages playing" at bounding box center [215, 452] width 76 height 13
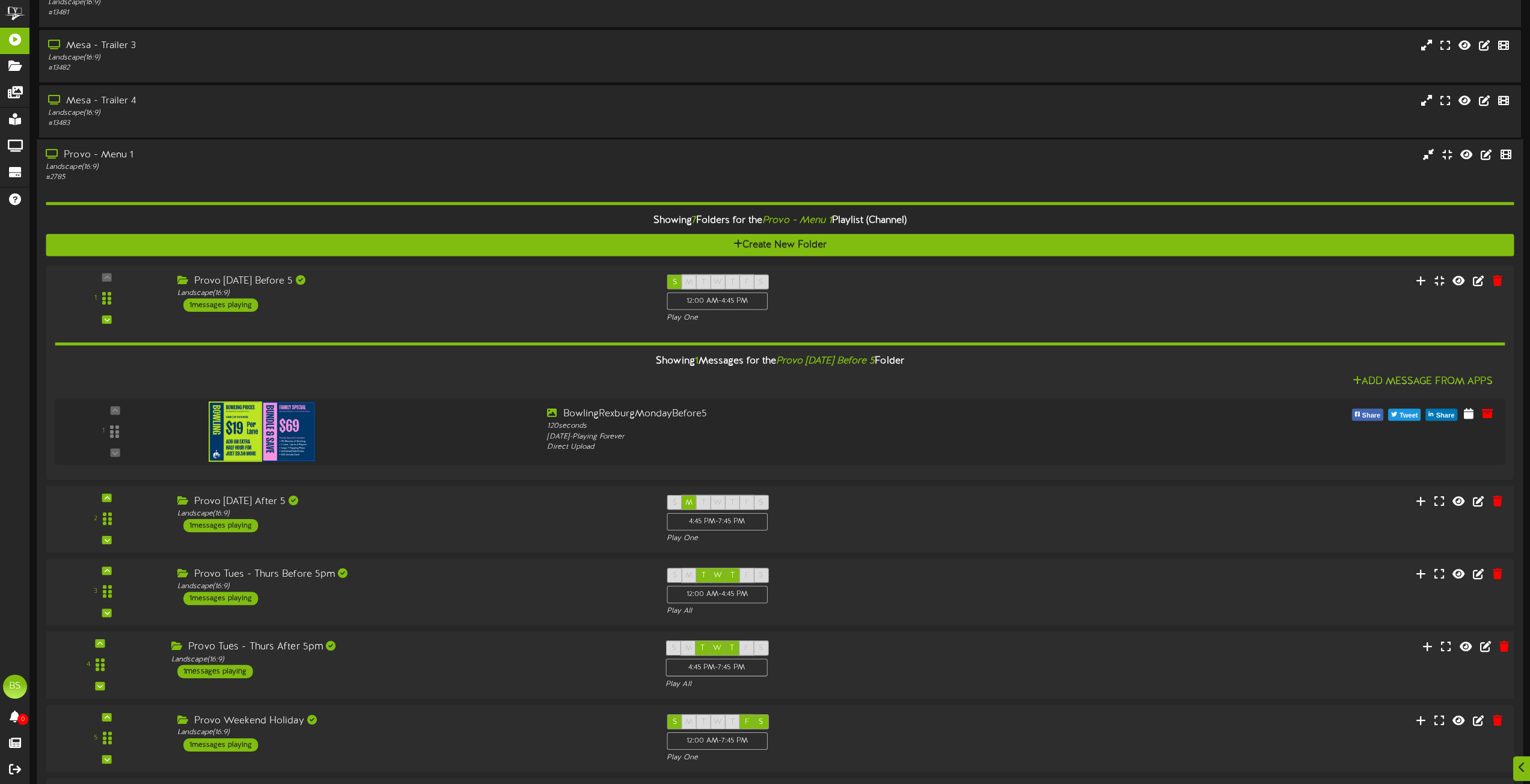
scroll to position [1322, 0]
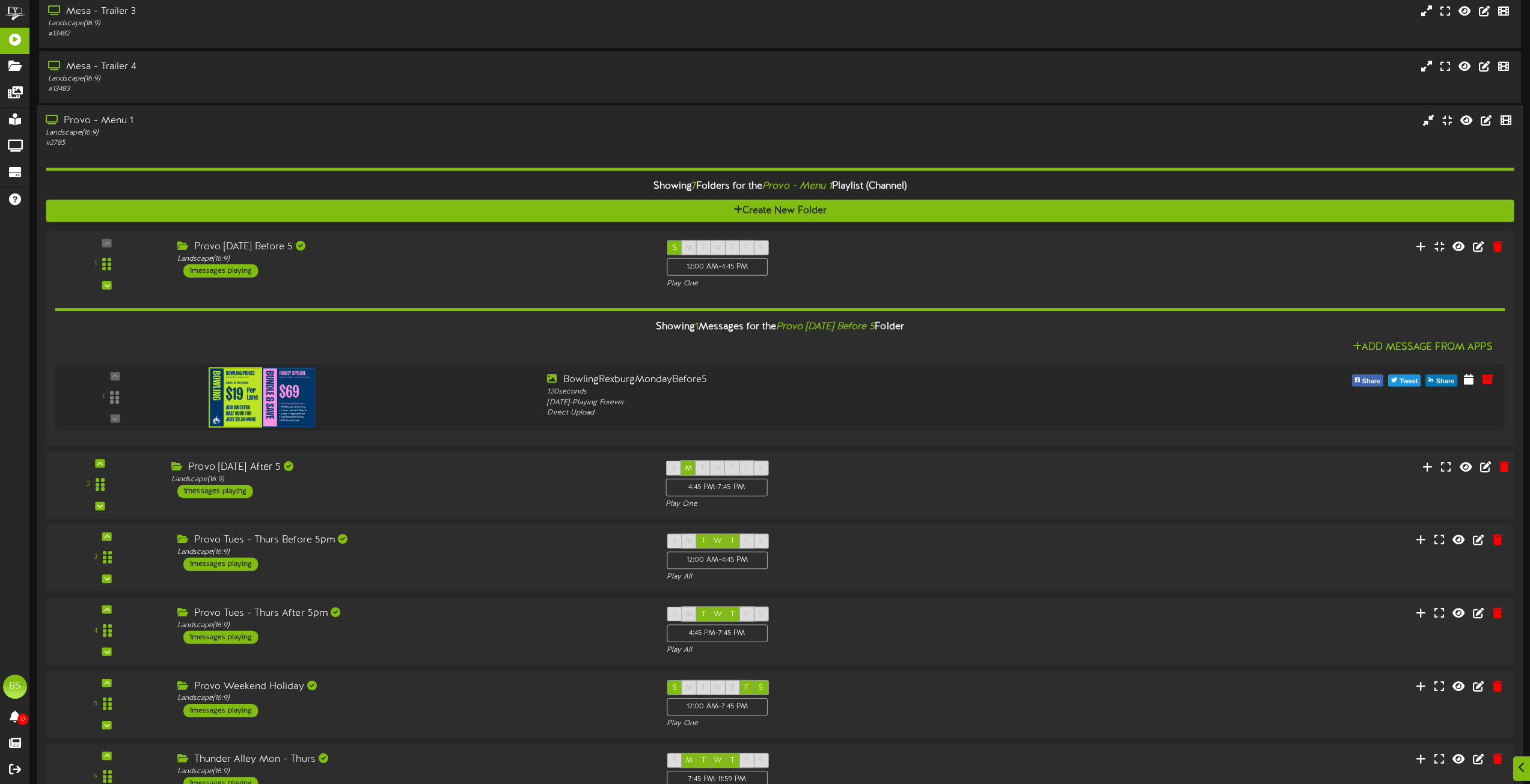
click at [222, 492] on div "1 messages playing" at bounding box center [215, 491] width 76 height 13
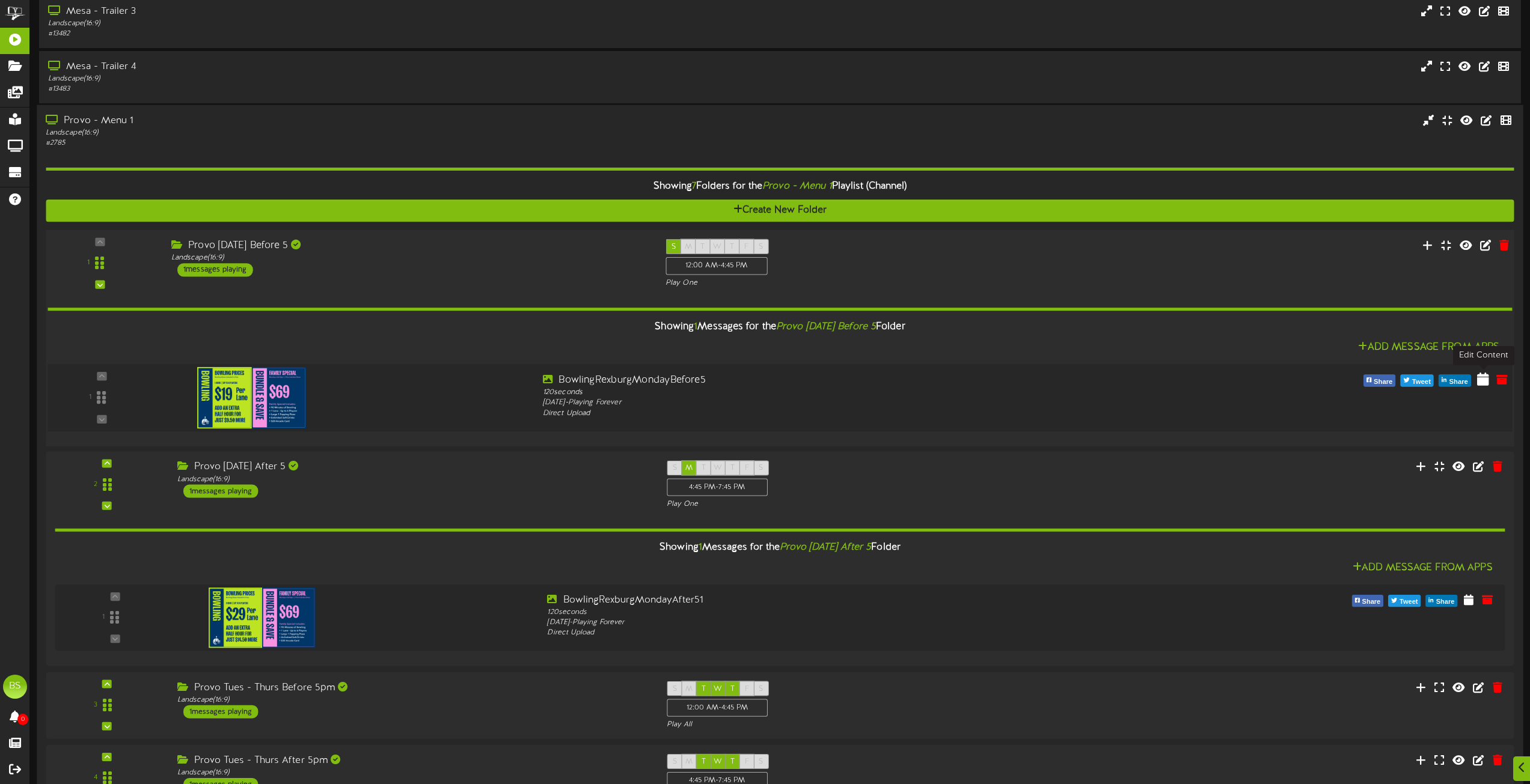
click at [1482, 379] on icon at bounding box center [1483, 379] width 12 height 13
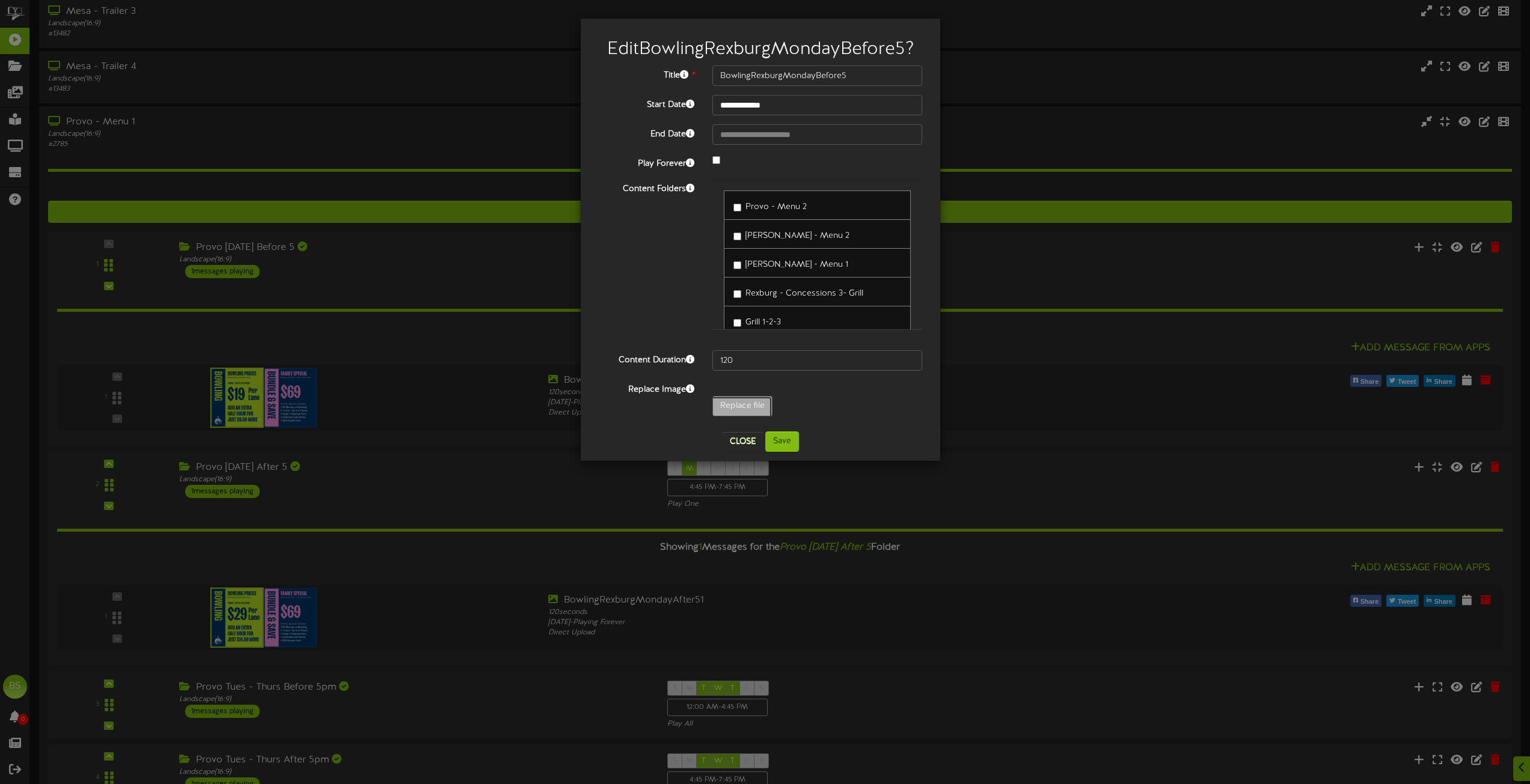
click at [752, 405] on input "Replace file" at bounding box center [117, 439] width 1308 height 86
type input "**********"
type input "BowlingRexburgProvoWeekends"
click at [781, 444] on button "Save" at bounding box center [783, 442] width 34 height 21
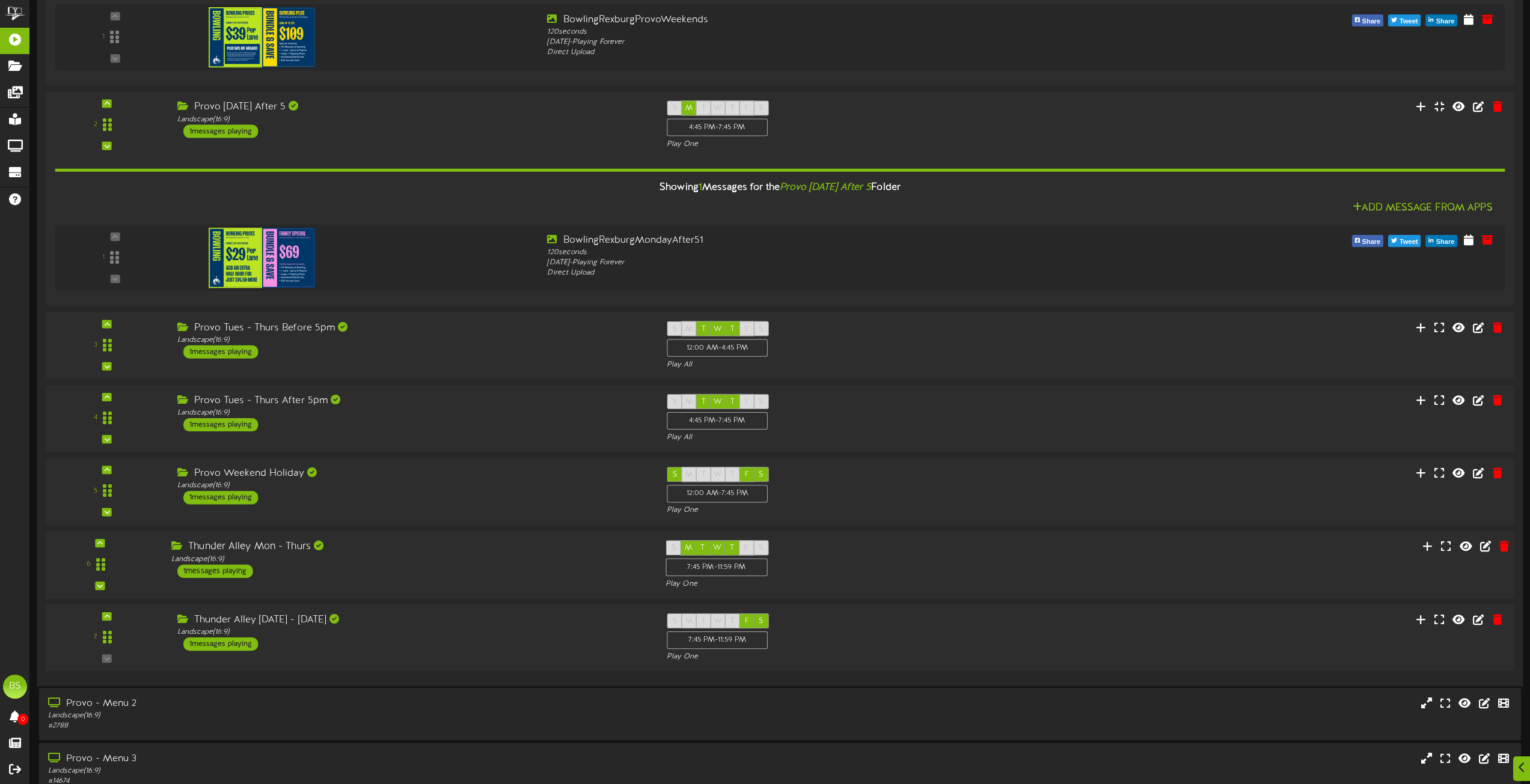
scroll to position [1683, 0]
click at [221, 496] on div "1 messages playing" at bounding box center [215, 497] width 76 height 13
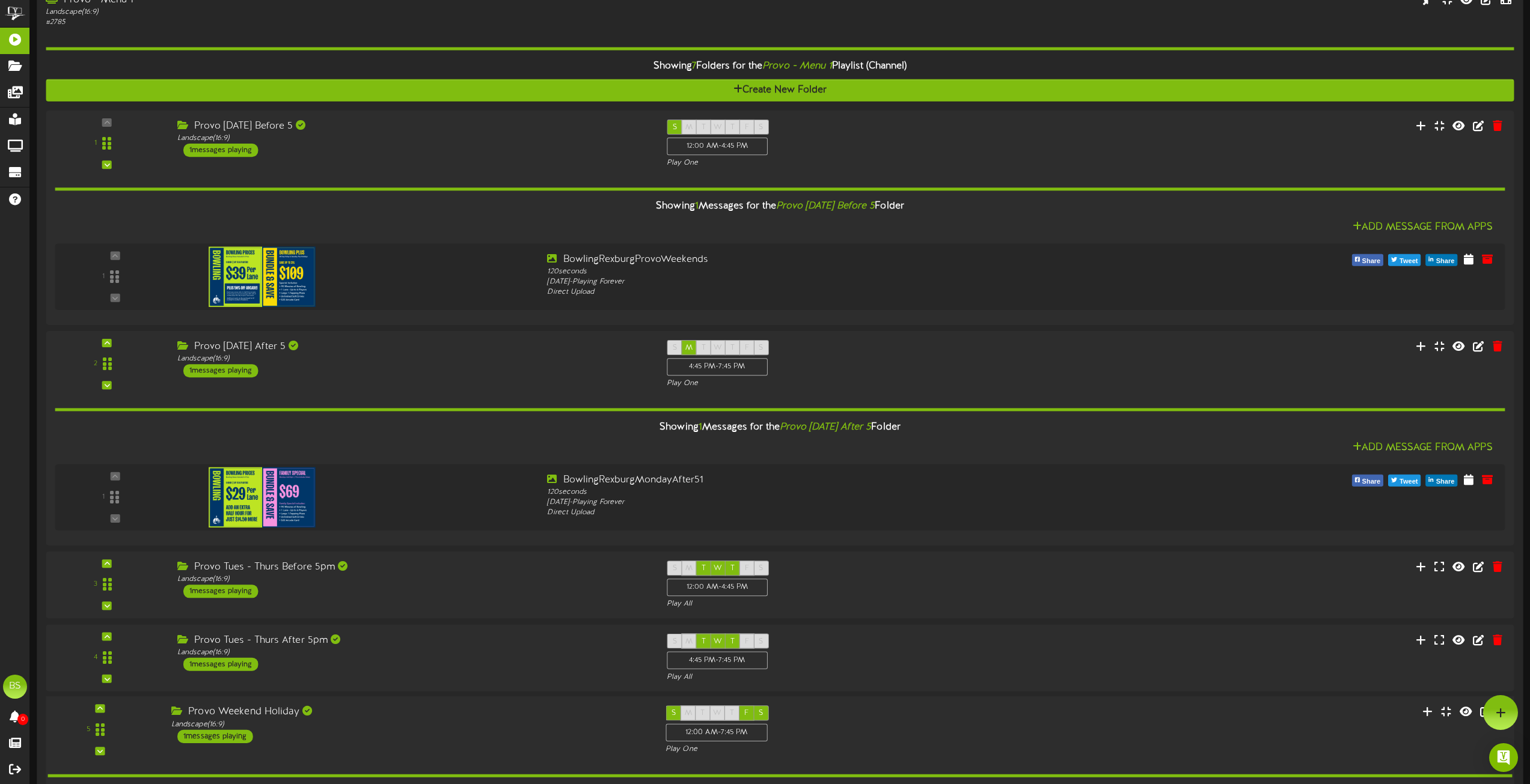
scroll to position [1442, 0]
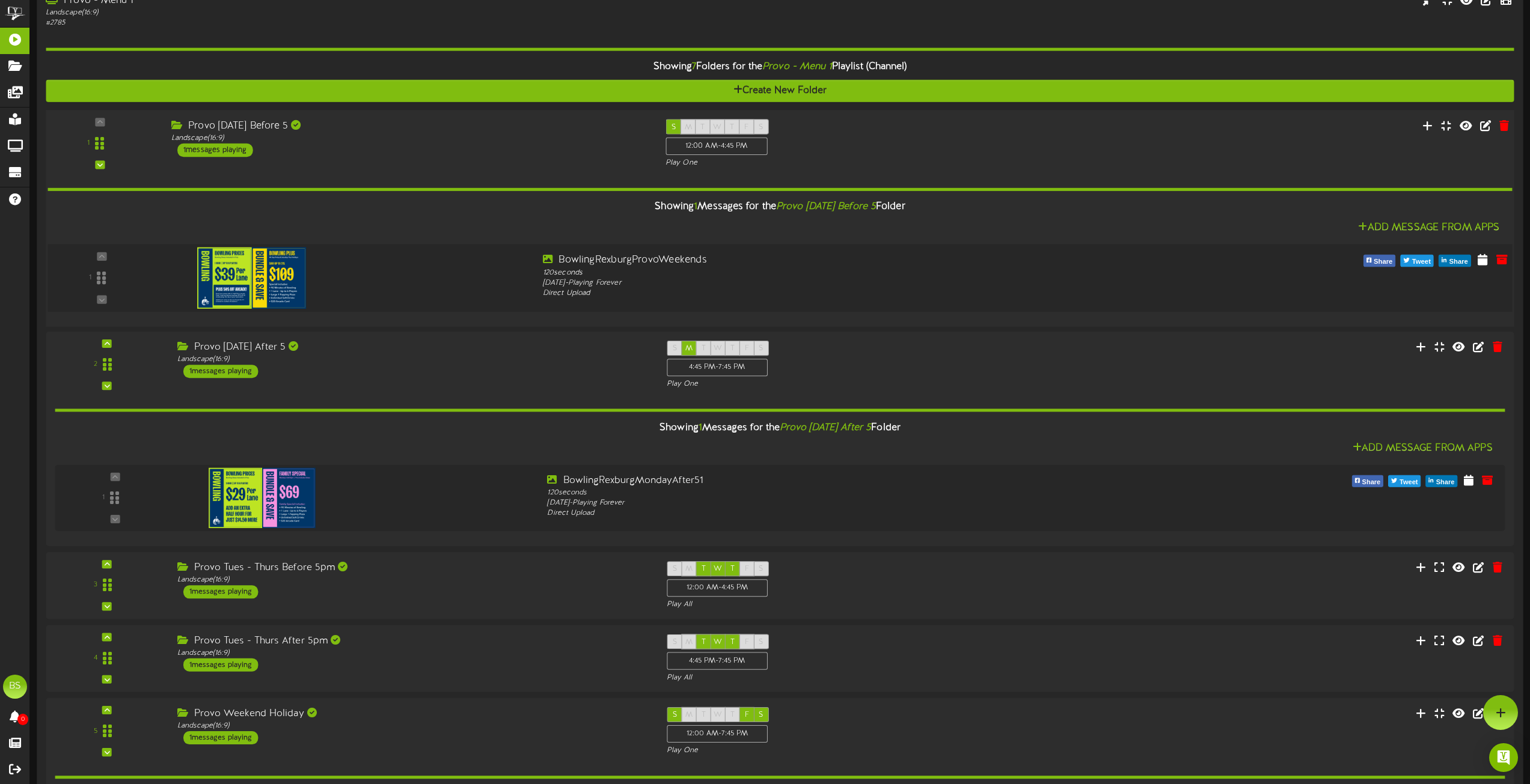
click at [264, 260] on img at bounding box center [252, 277] width 109 height 61
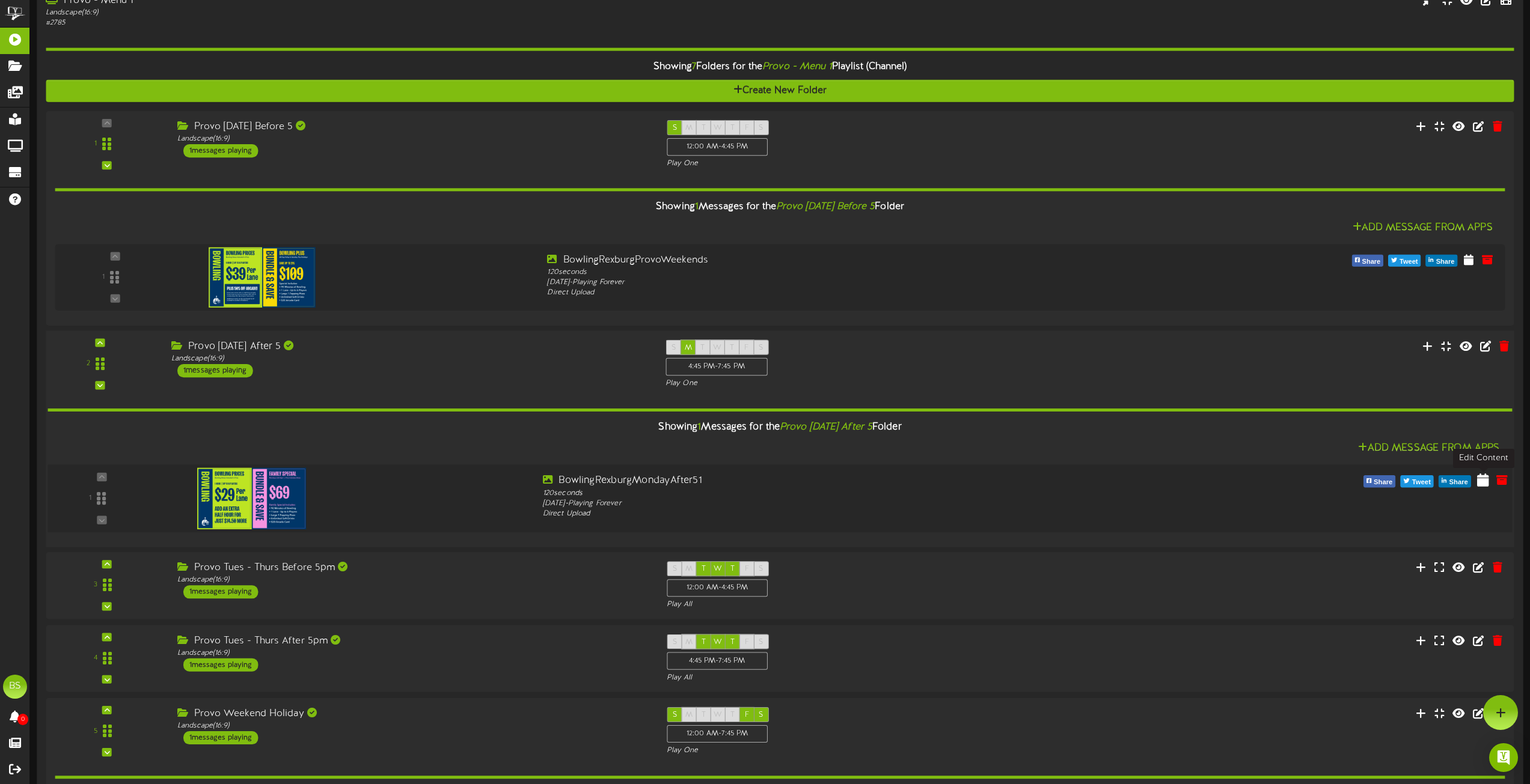
click at [1485, 483] on icon at bounding box center [1483, 479] width 12 height 13
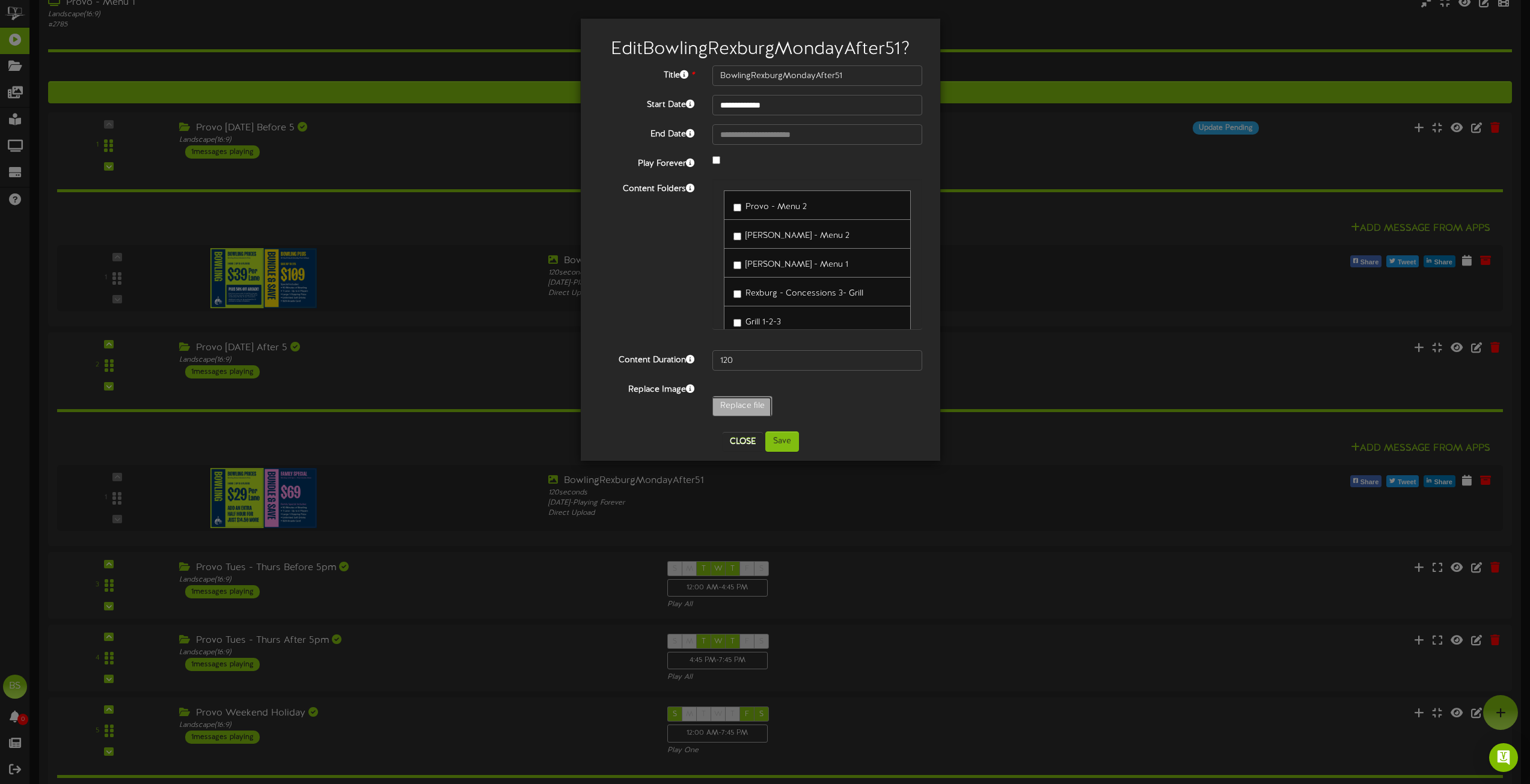
click at [752, 401] on input "Replace file" at bounding box center [117, 439] width 1308 height 86
type input "**********"
type input "BowlingRexburgProvoWeekends"
click at [791, 444] on button "Save" at bounding box center [783, 442] width 34 height 21
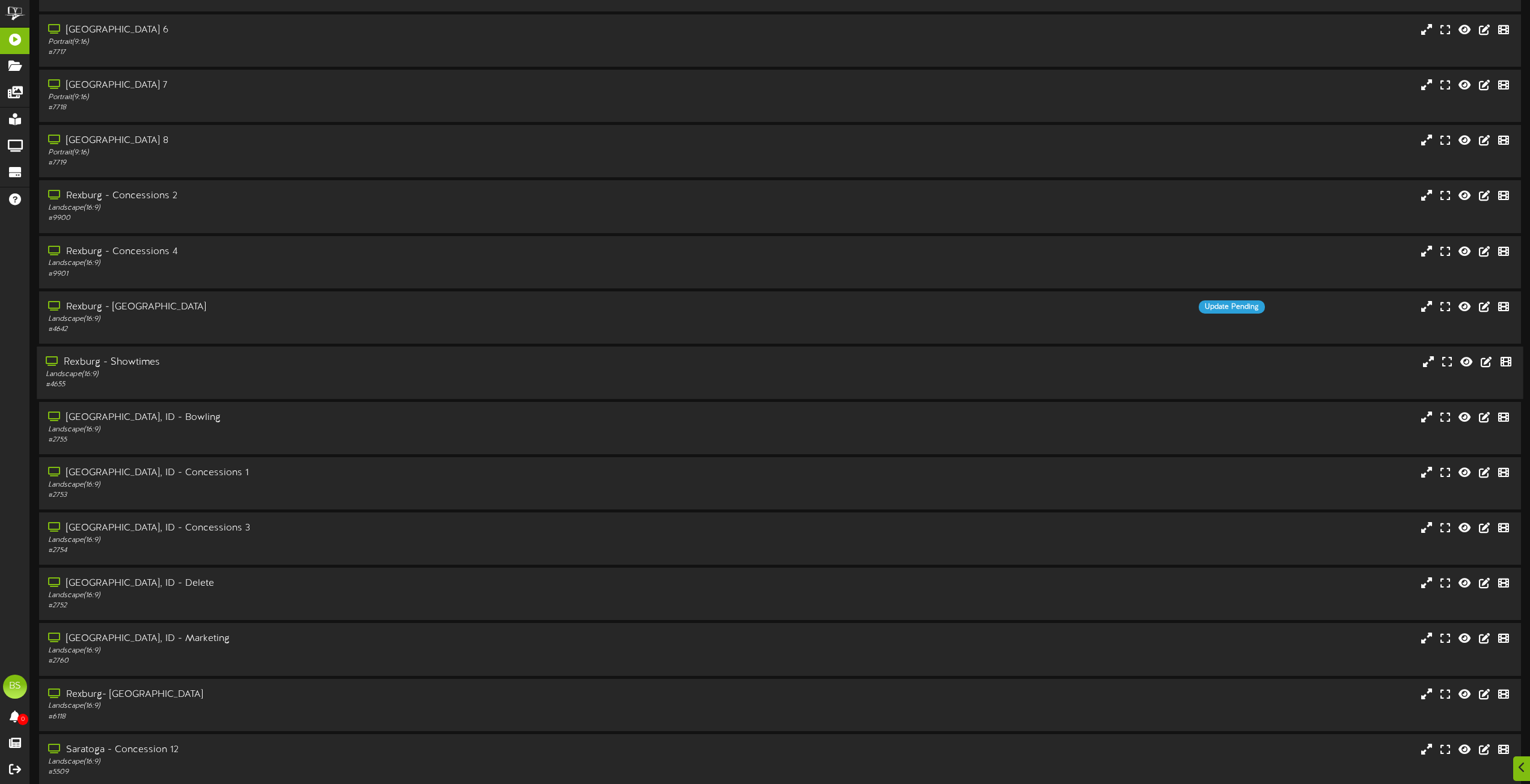
scroll to position [4387, 0]
click at [83, 364] on div "[GEOGRAPHIC_DATA], ID - Bowling" at bounding box center [347, 361] width 601 height 14
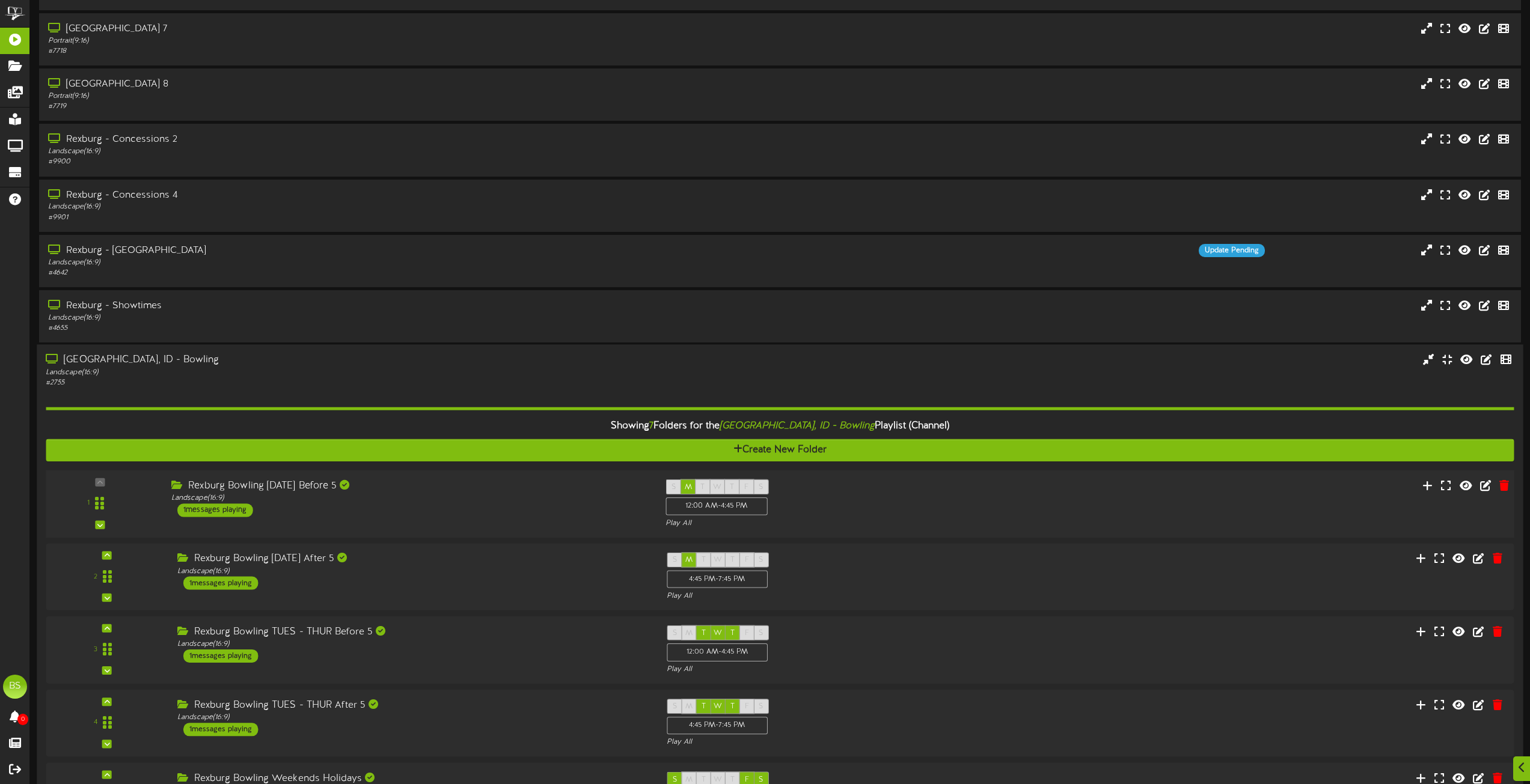
click at [220, 510] on div "1 messages playing" at bounding box center [215, 510] width 76 height 13
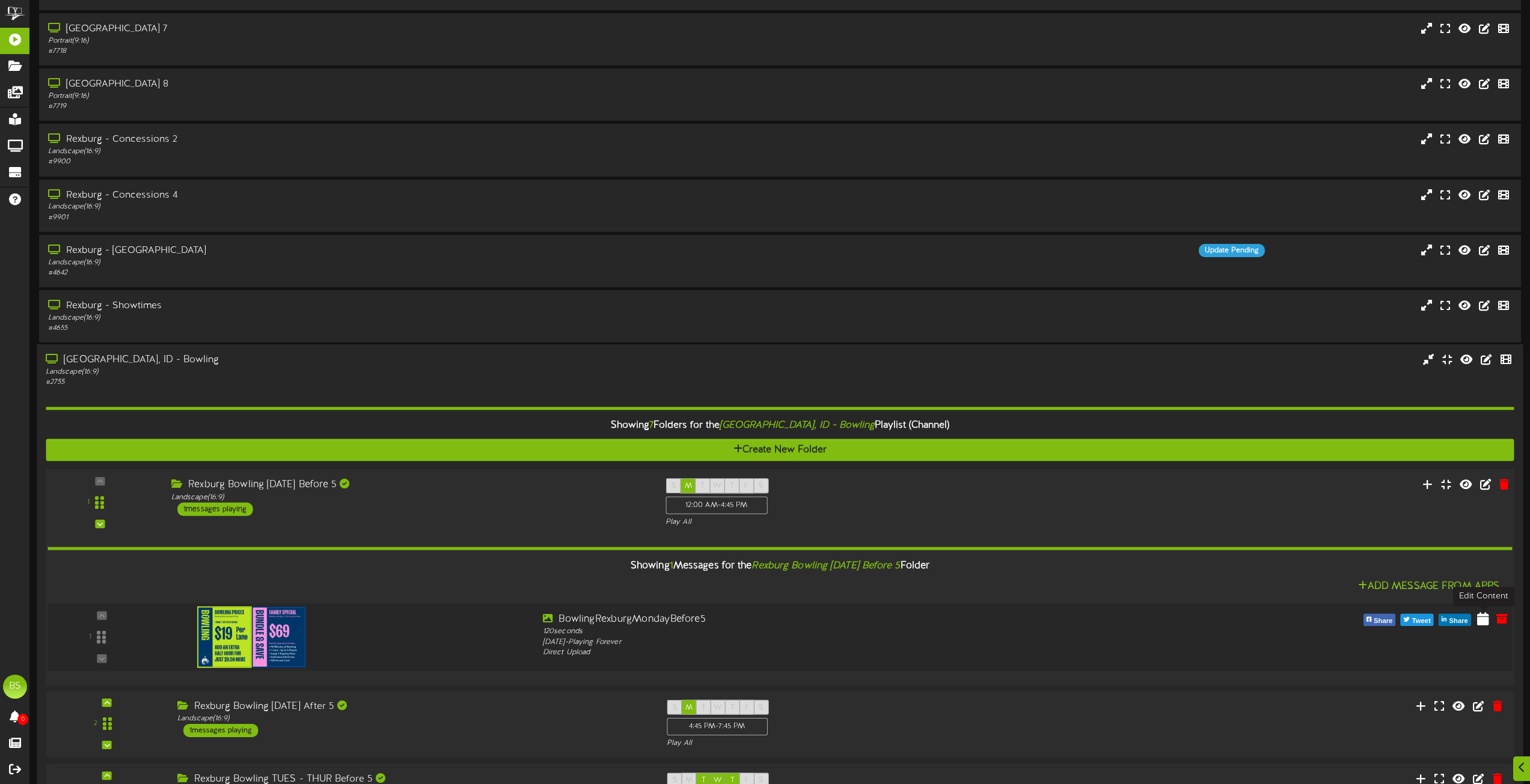
click at [1485, 621] on icon at bounding box center [1483, 618] width 12 height 13
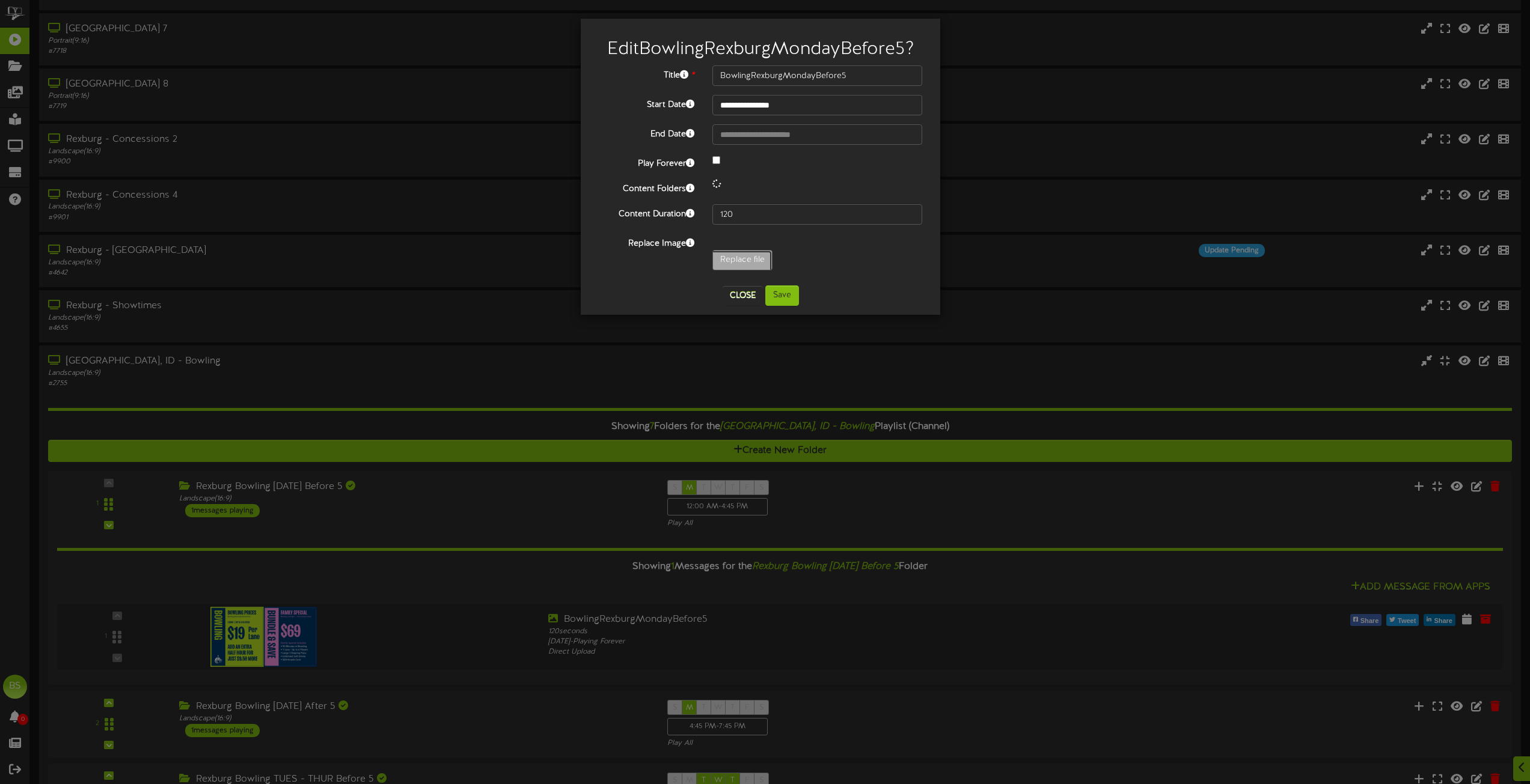
click at [738, 261] on input "Replace file" at bounding box center [117, 294] width 1308 height 86
type input "**********"
type input "BowlingRexburgProvoWeekends"
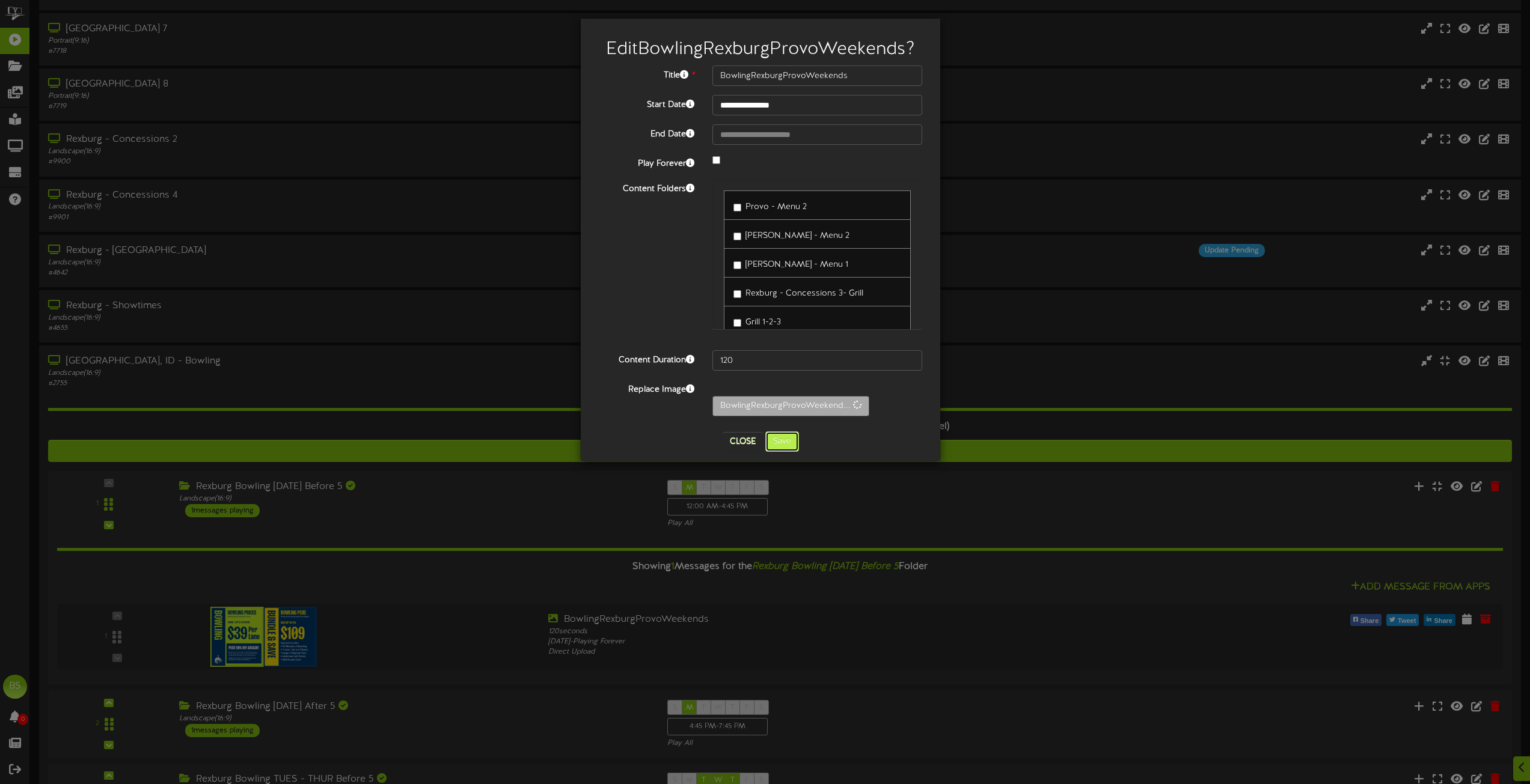
click at [785, 444] on button "Save" at bounding box center [783, 442] width 34 height 21
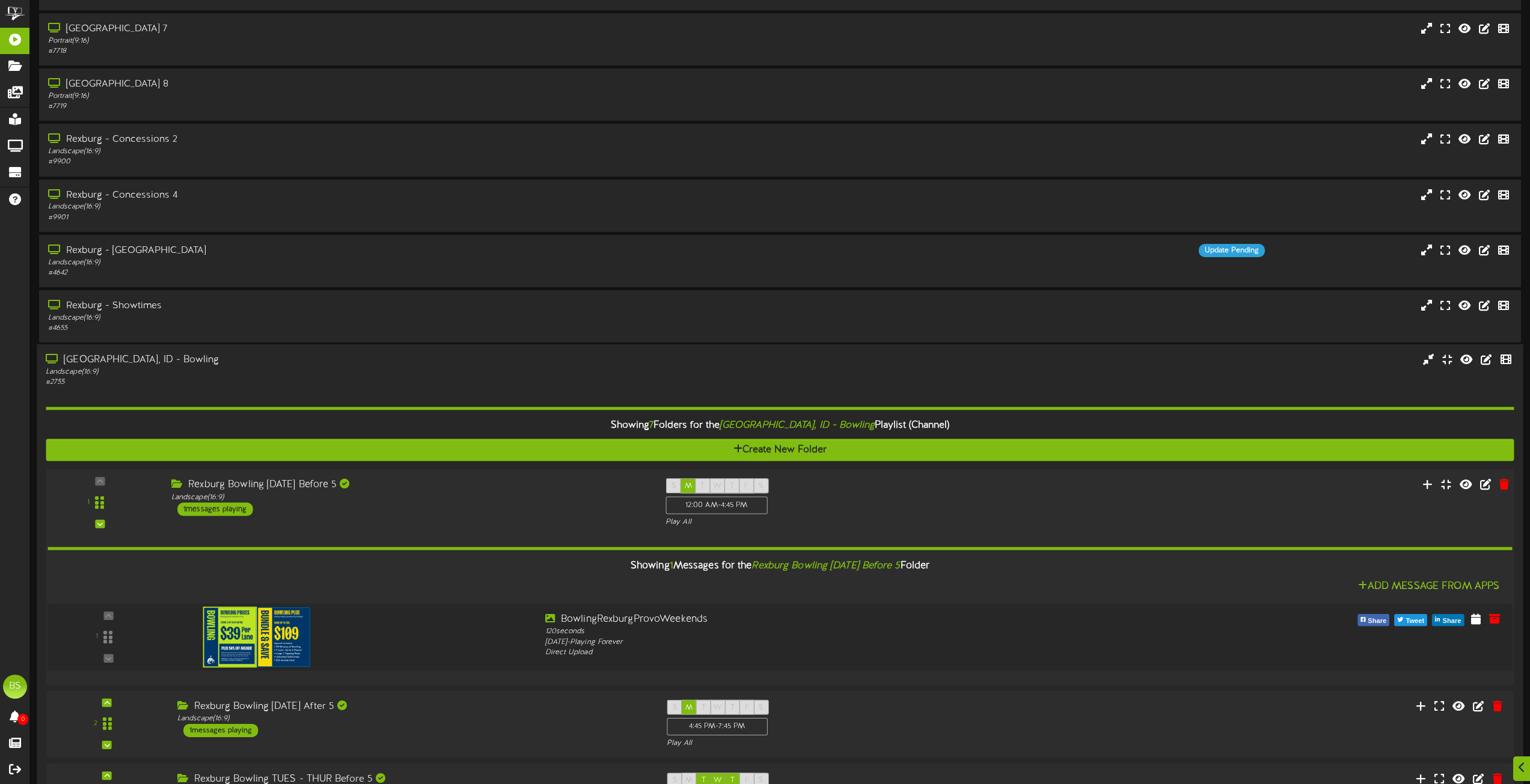
scroll to position [4687, 0]
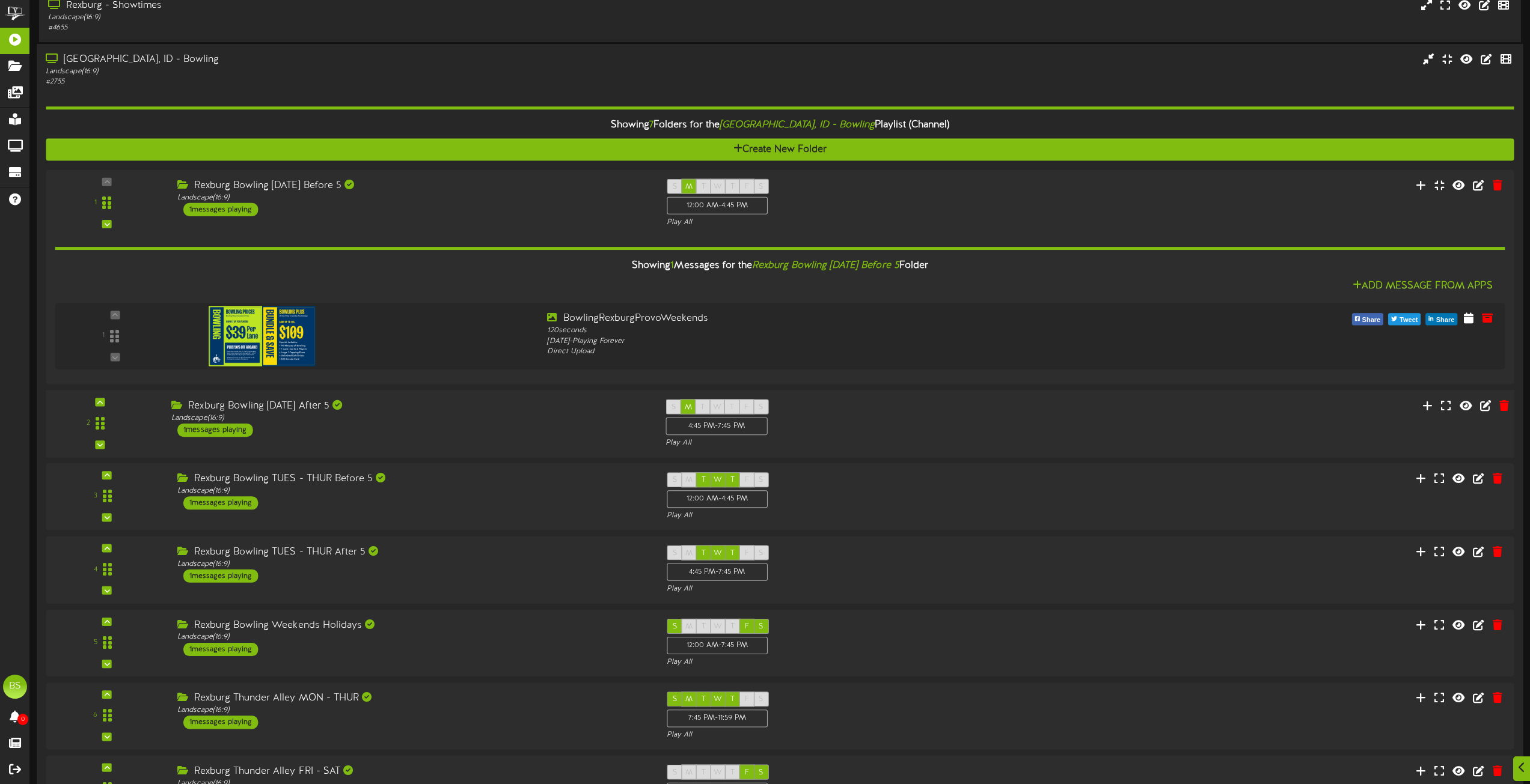
click at [234, 430] on div "1 messages playing" at bounding box center [215, 430] width 76 height 13
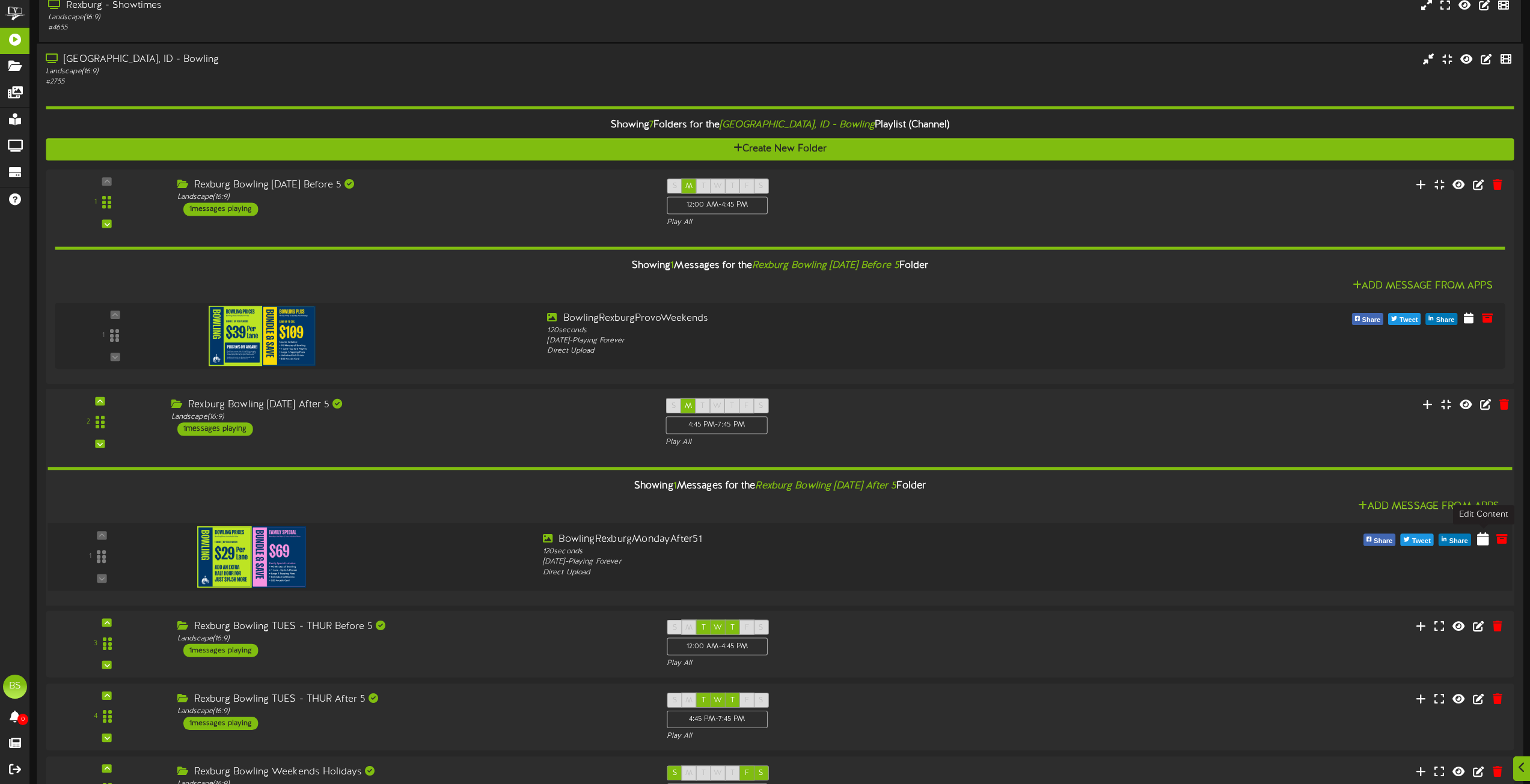
click at [1484, 537] on icon at bounding box center [1483, 539] width 12 height 13
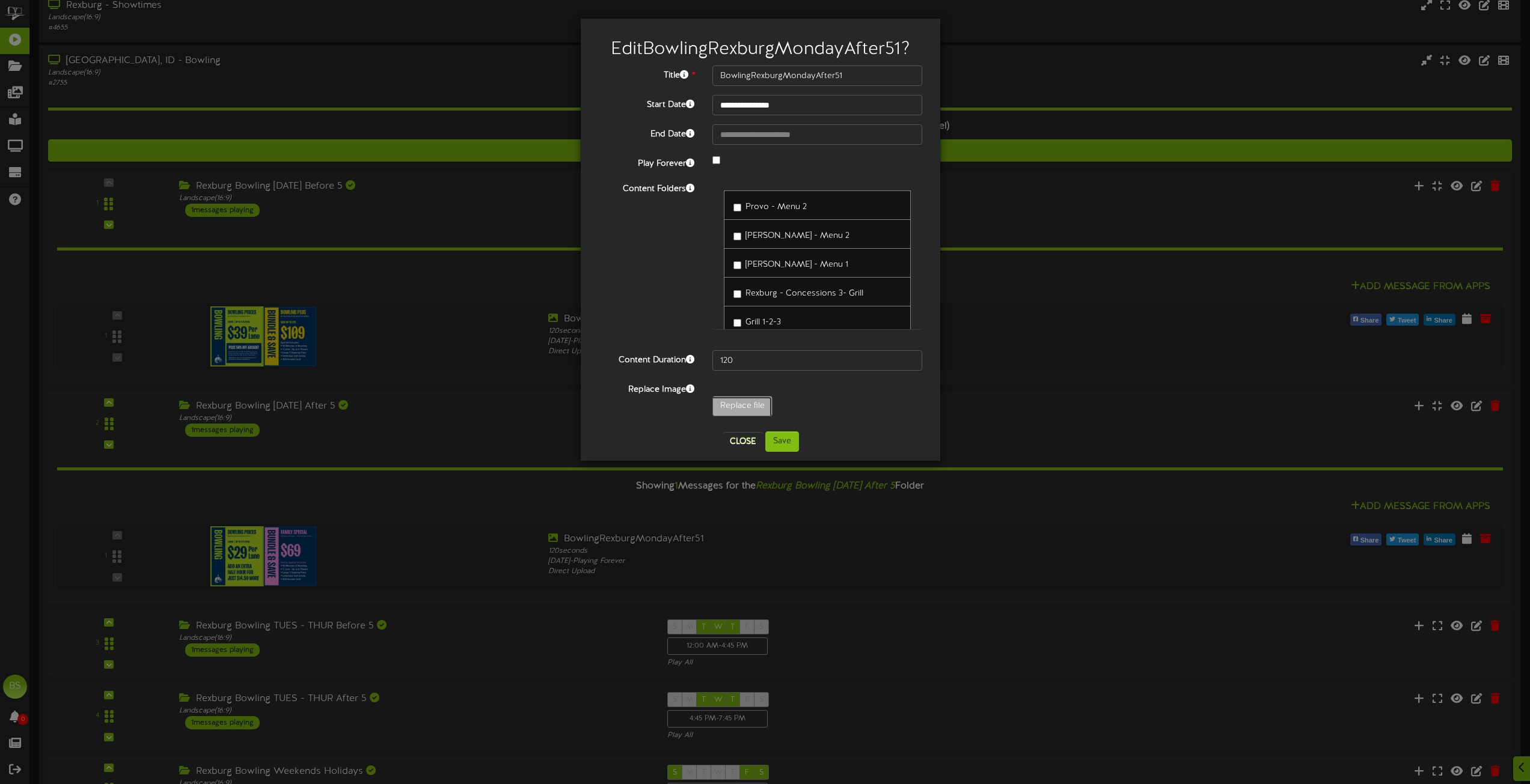
click at [751, 402] on input "Replace file" at bounding box center [117, 439] width 1308 height 86
type input "**********"
type input "BowlingRexburgProvoWeekends"
click at [778, 441] on button "Save" at bounding box center [783, 442] width 34 height 21
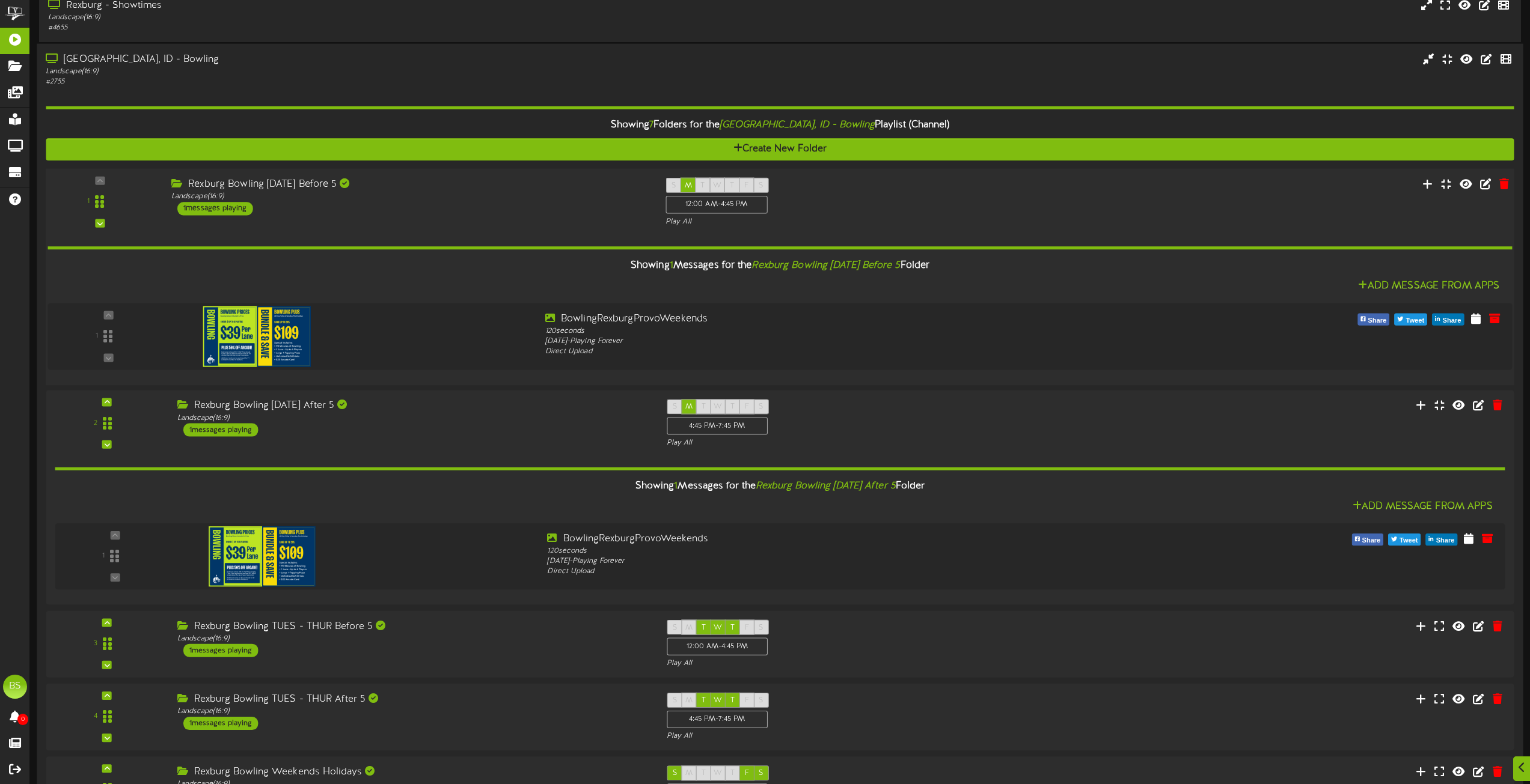
click at [229, 210] on div "1 messages playing" at bounding box center [215, 209] width 76 height 13
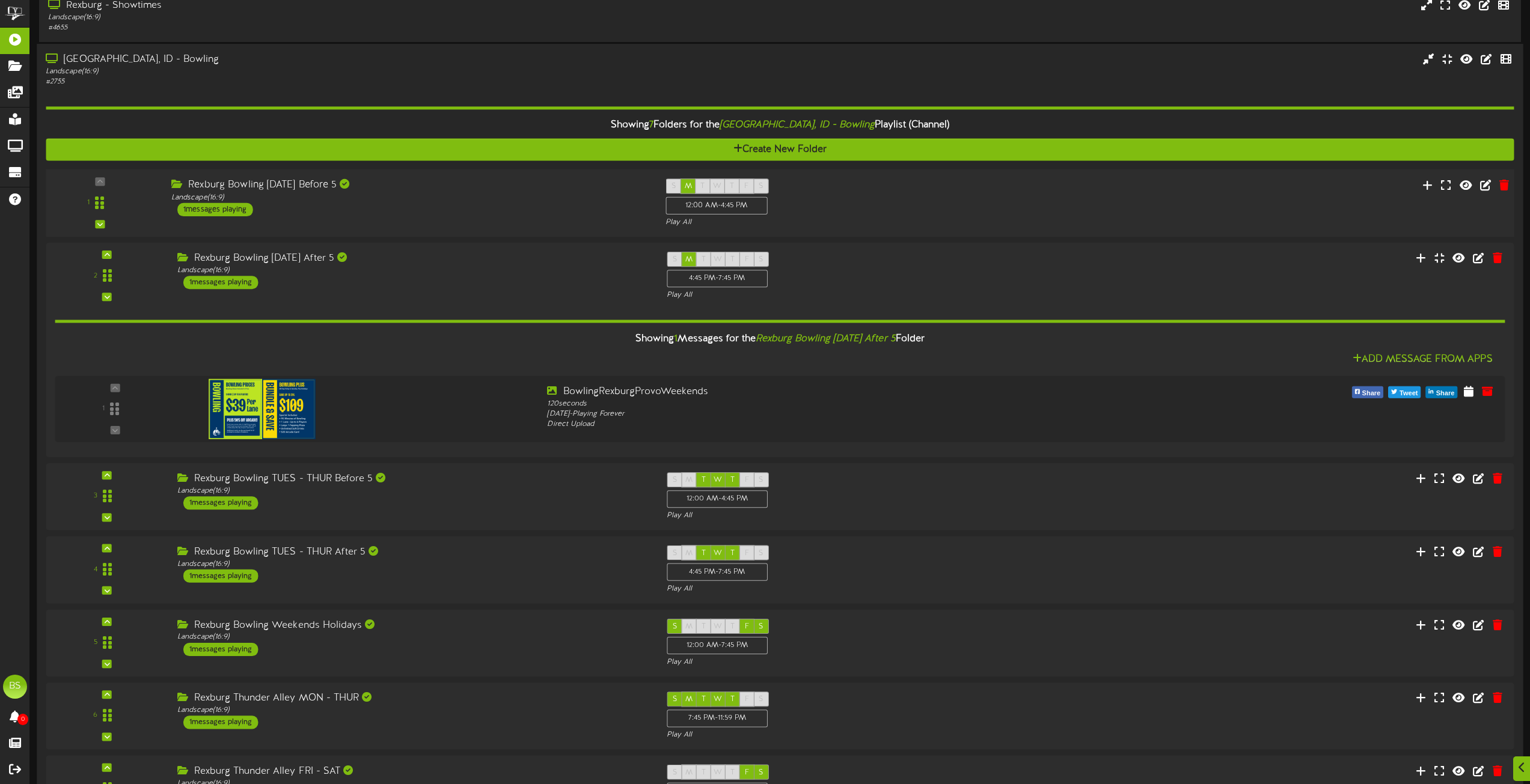
click at [229, 208] on div "1 messages playing" at bounding box center [215, 210] width 76 height 13
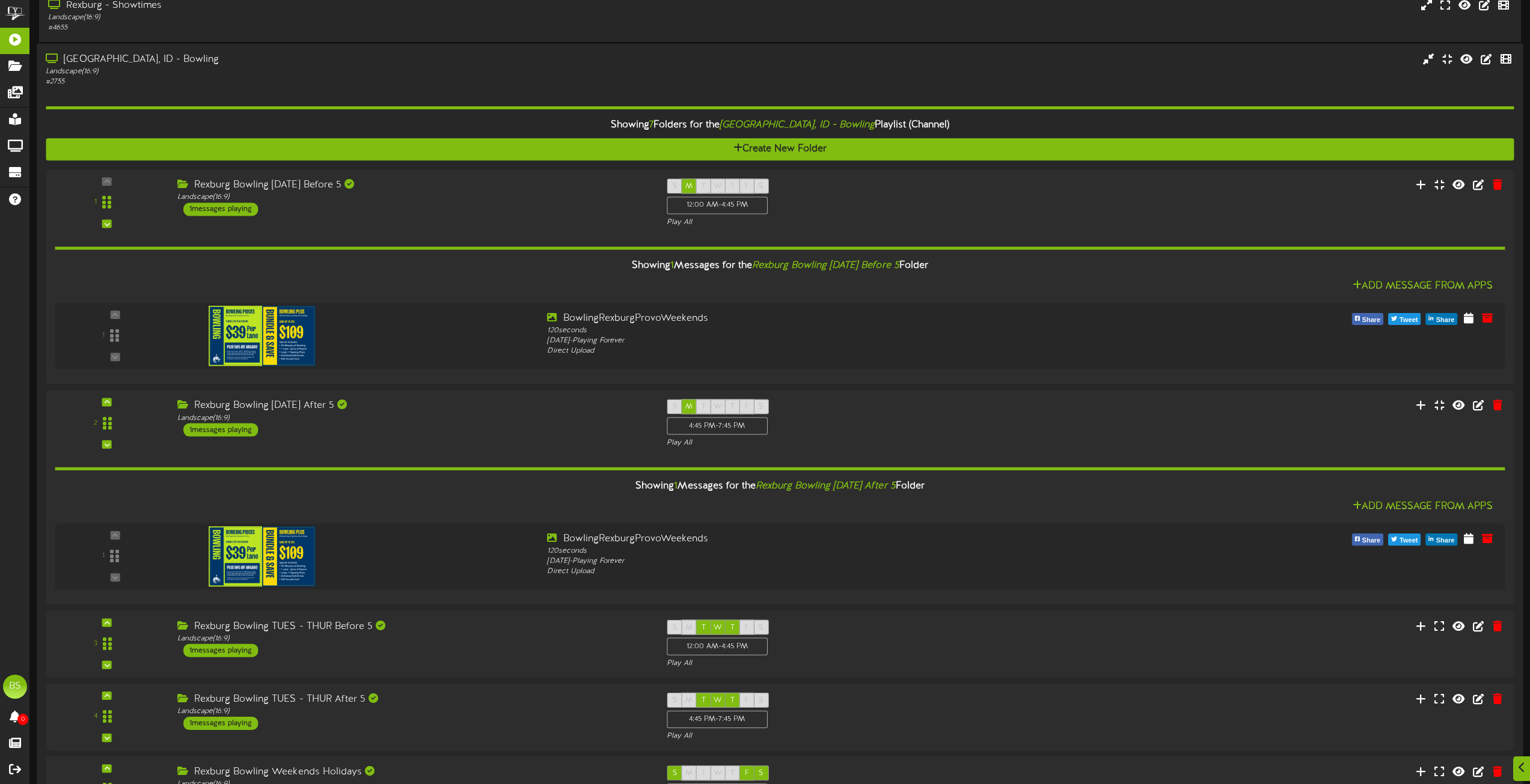
click at [94, 60] on div "[GEOGRAPHIC_DATA], ID - Bowling" at bounding box center [347, 59] width 601 height 14
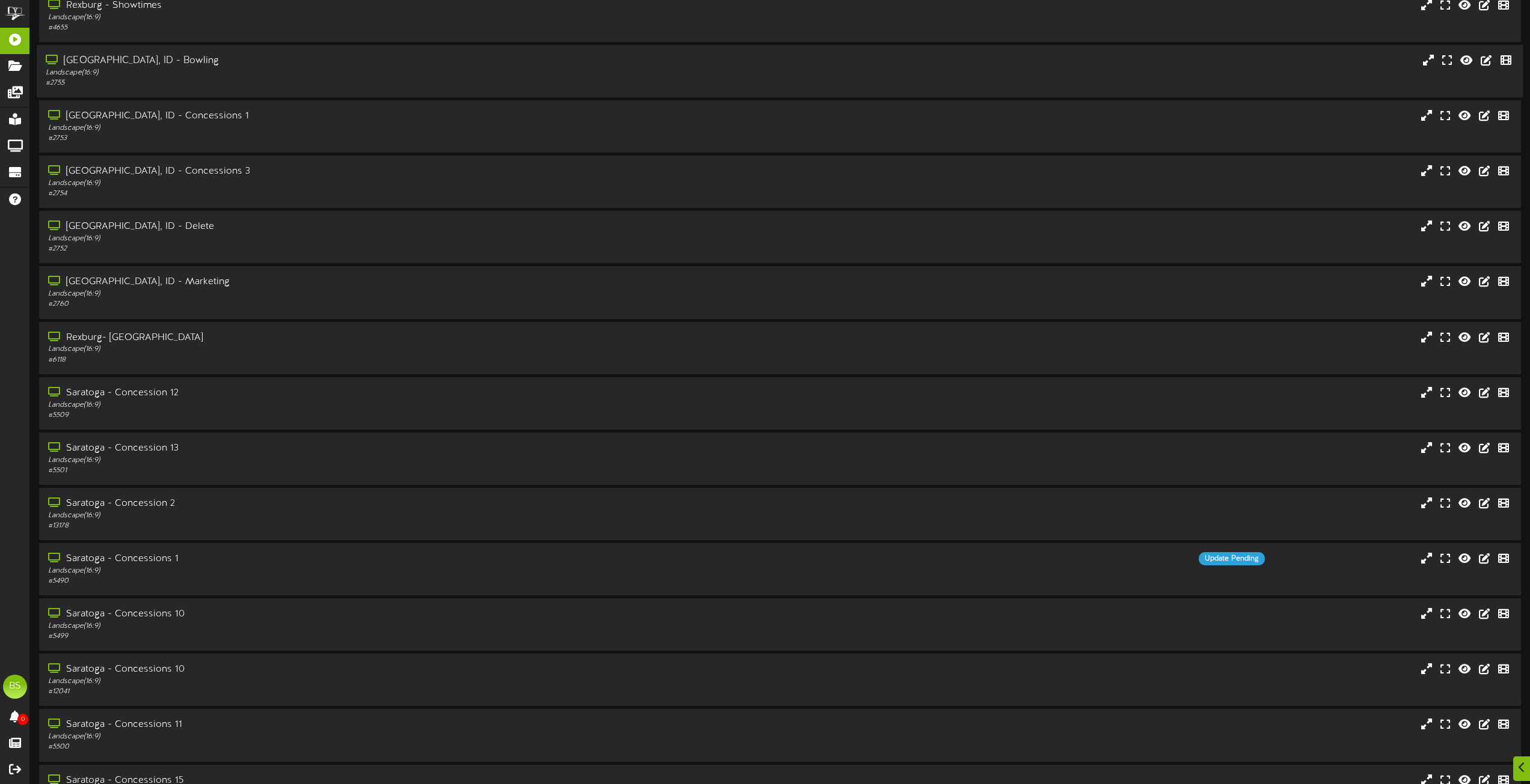
click at [147, 54] on div "[GEOGRAPHIC_DATA], ID - Bowling" at bounding box center [347, 60] width 601 height 14
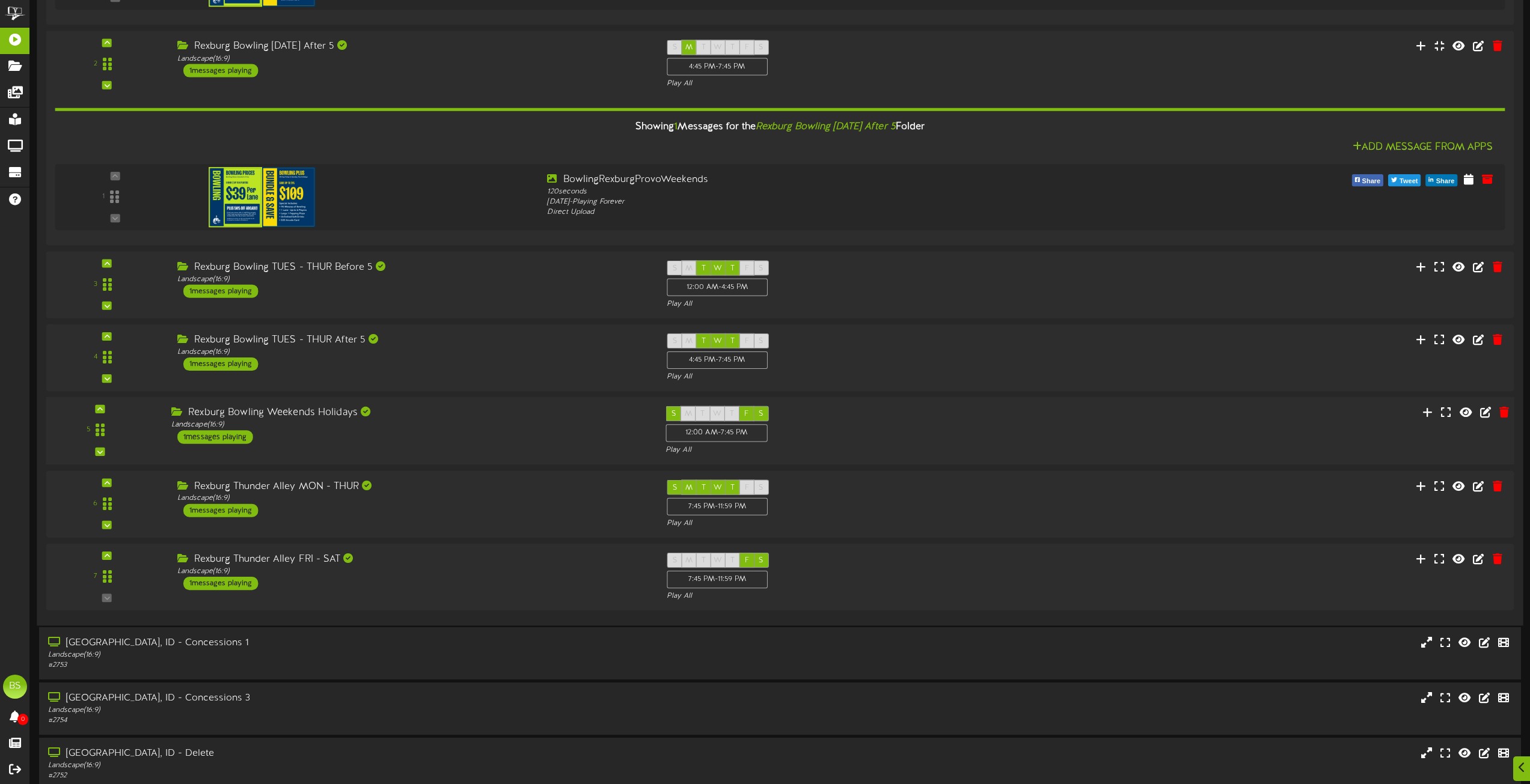
scroll to position [5047, 0]
click at [237, 435] on div "1 messages playing" at bounding box center [215, 436] width 76 height 13
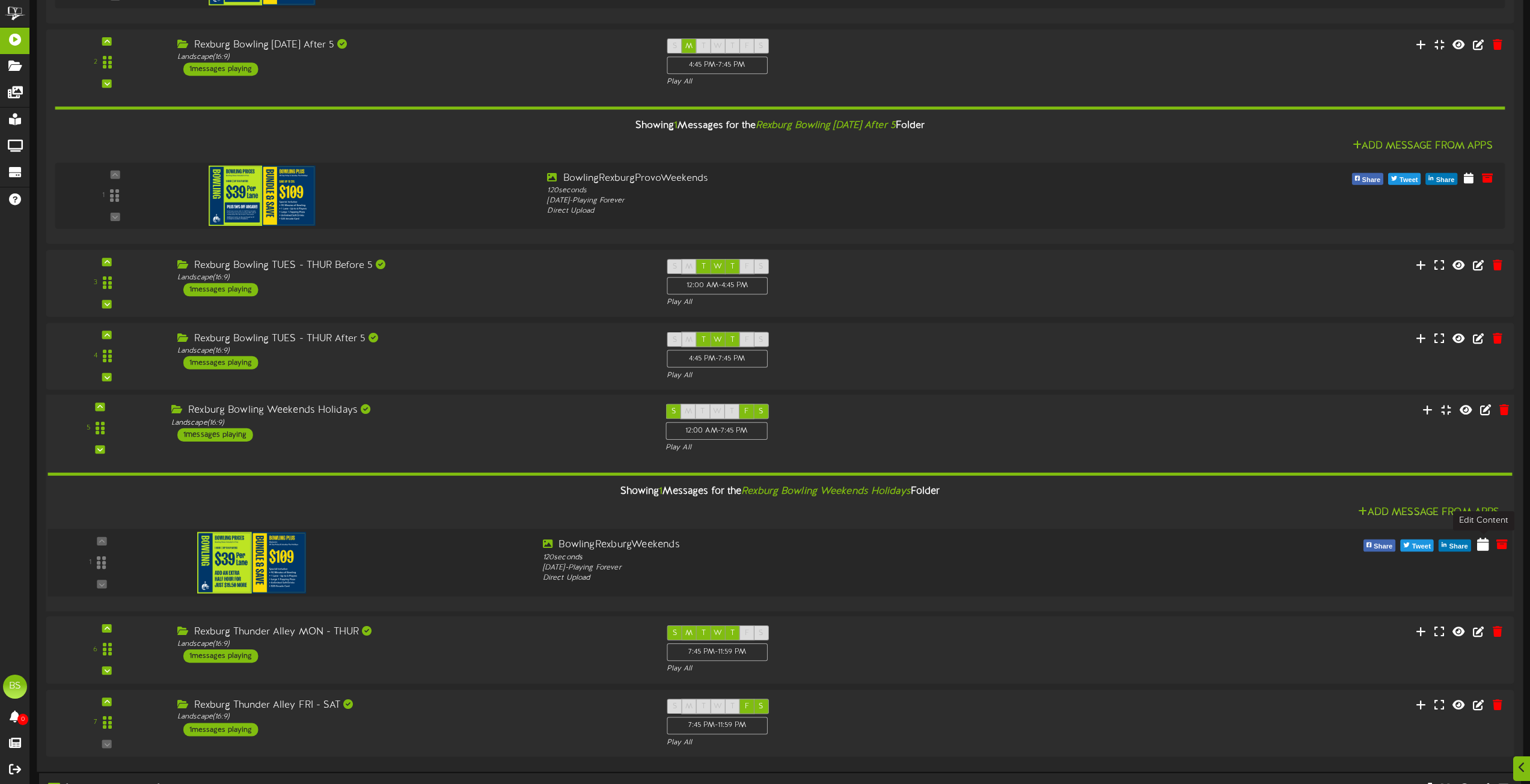
click at [1483, 545] on icon at bounding box center [1483, 545] width 12 height 13
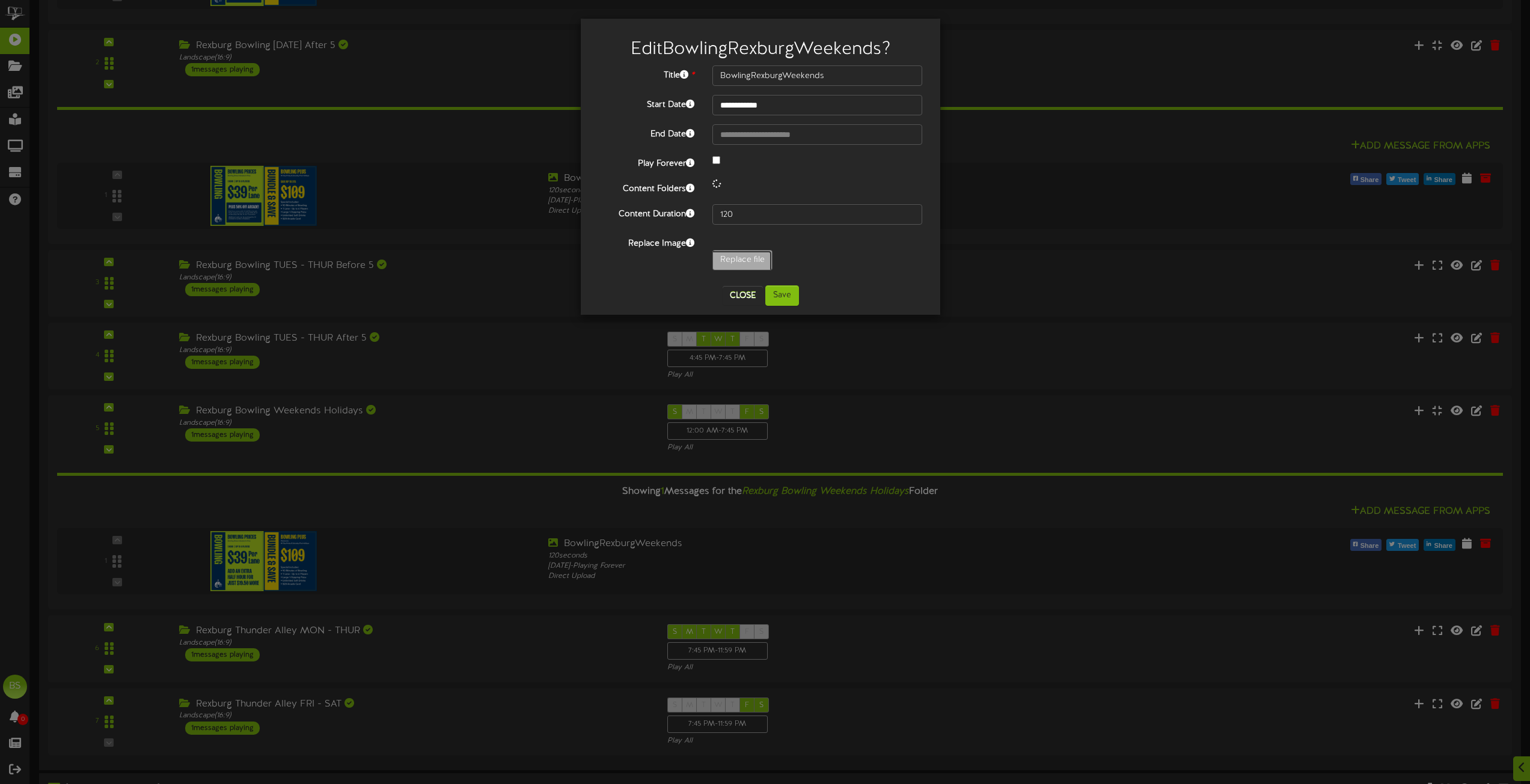
click at [746, 259] on input "Replace file" at bounding box center [117, 294] width 1308 height 86
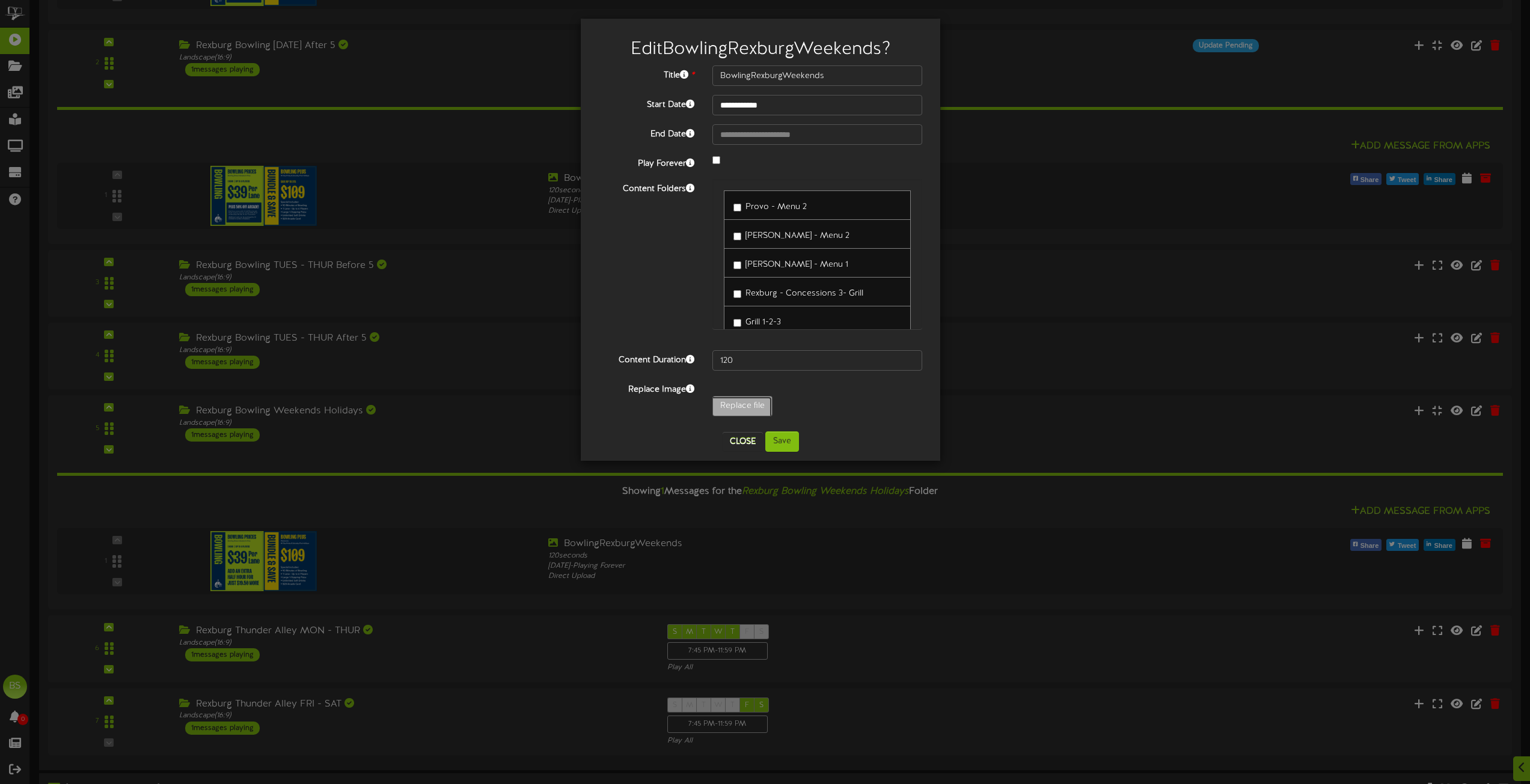
type input "**********"
type input "BowlingRexburgProvoWeekends"
click at [780, 441] on button "Save" at bounding box center [783, 442] width 34 height 21
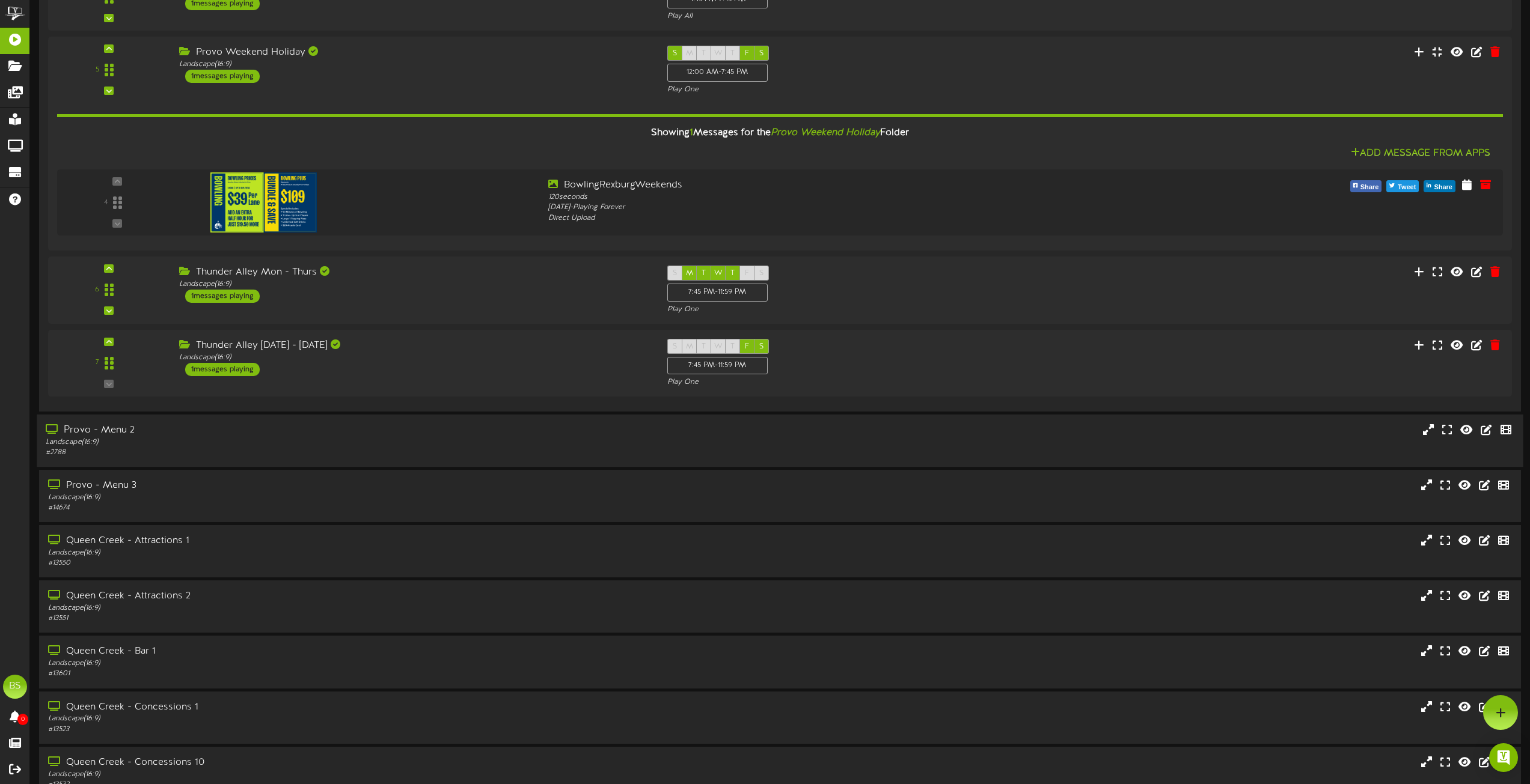
scroll to position [1983, 0]
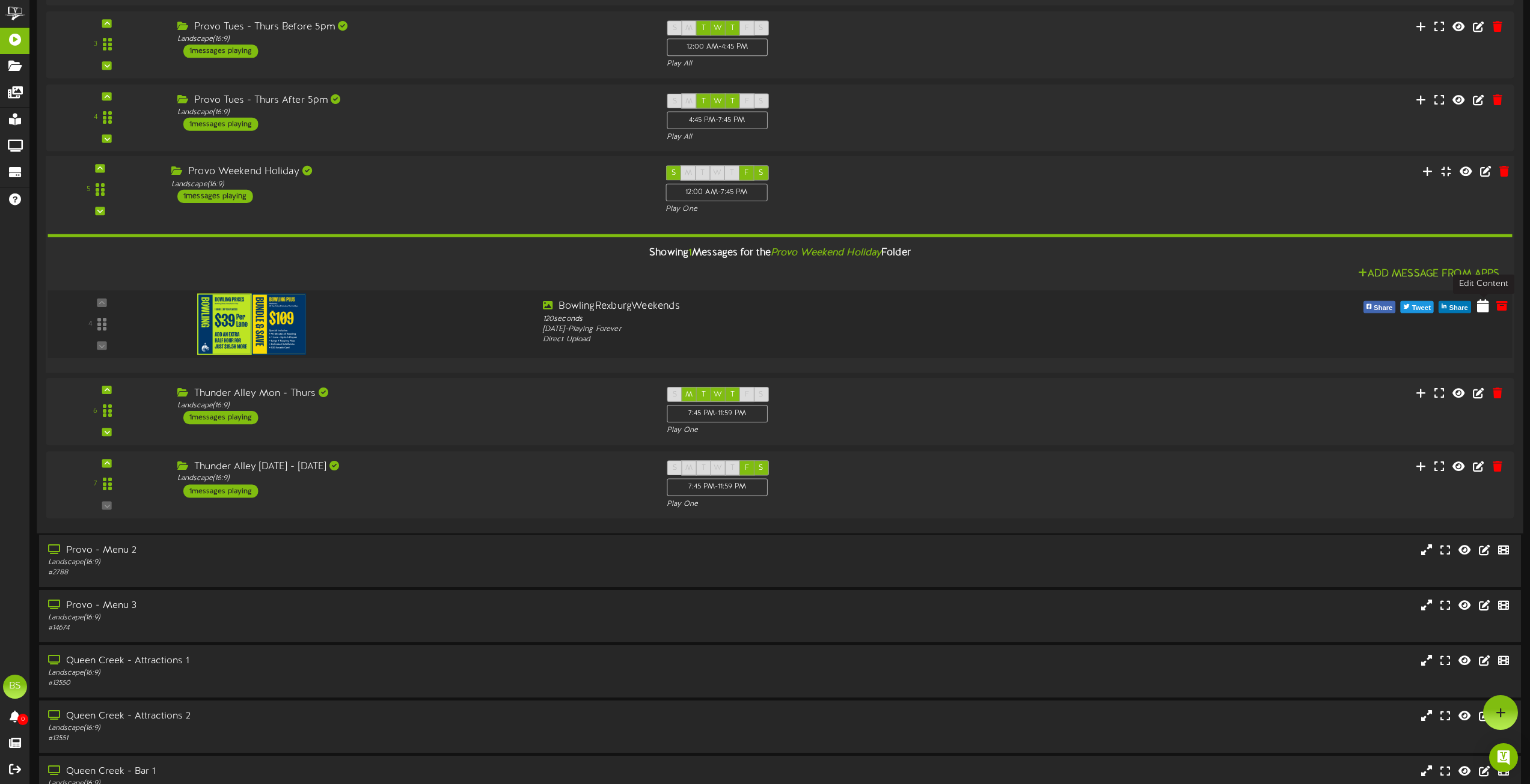
click at [1481, 305] on icon at bounding box center [1483, 306] width 12 height 13
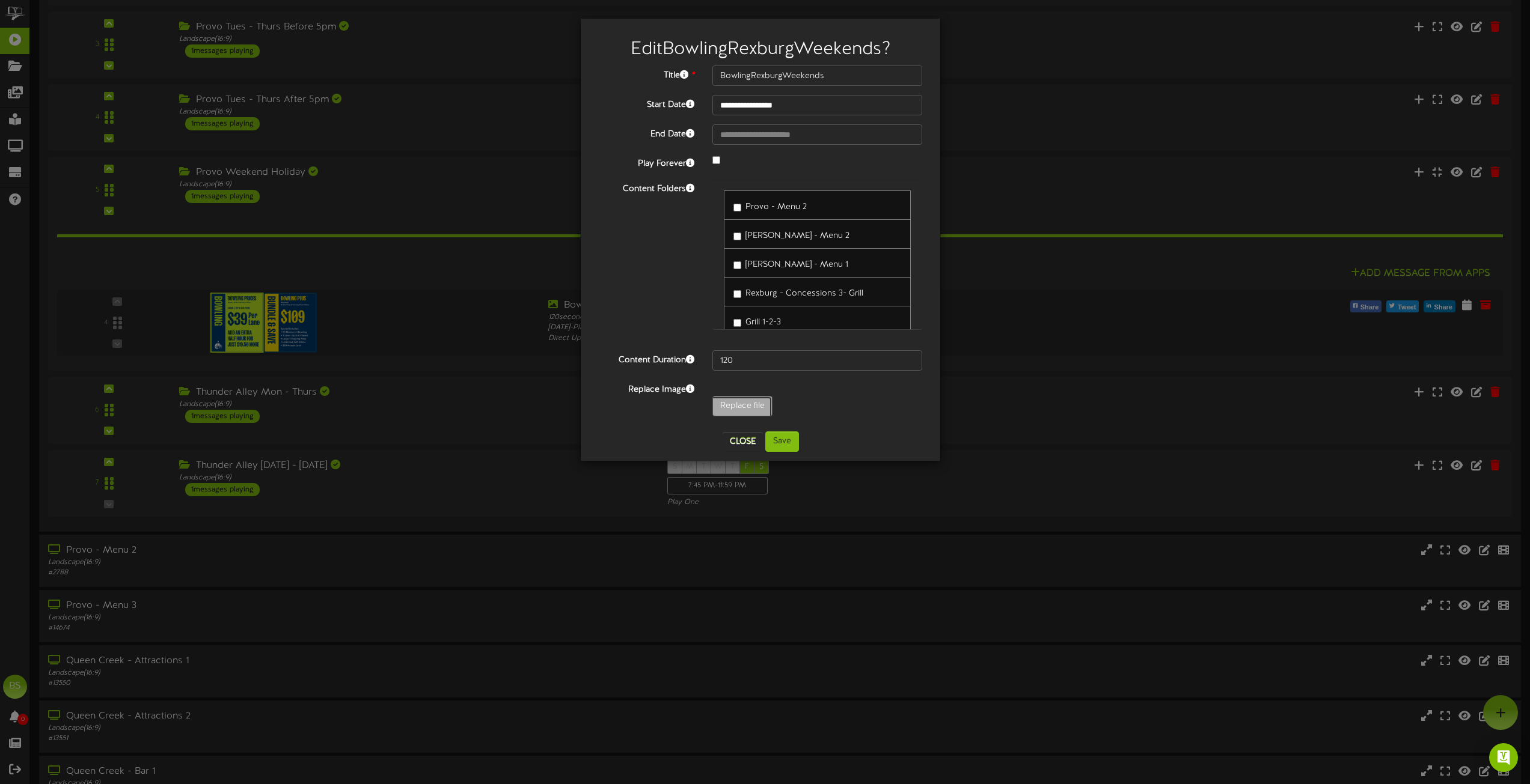
click at [742, 401] on input "Replace file" at bounding box center [117, 439] width 1308 height 86
type input "**********"
type input "BowlingRexburgProvoWeekends"
click at [780, 441] on button "Save" at bounding box center [783, 442] width 34 height 21
click at [780, 441] on button "Saving.." at bounding box center [782, 442] width 53 height 21
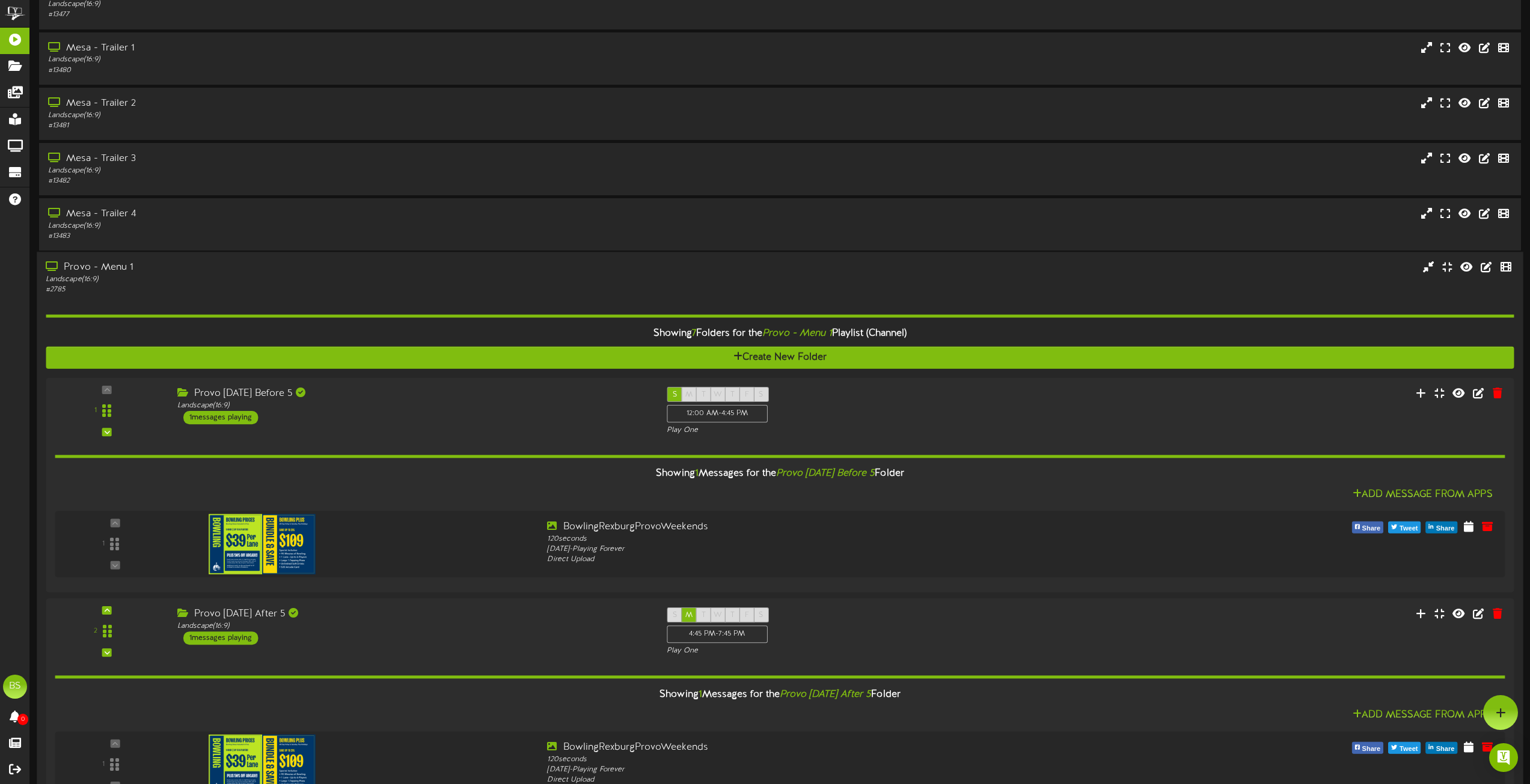
scroll to position [1141, 0]
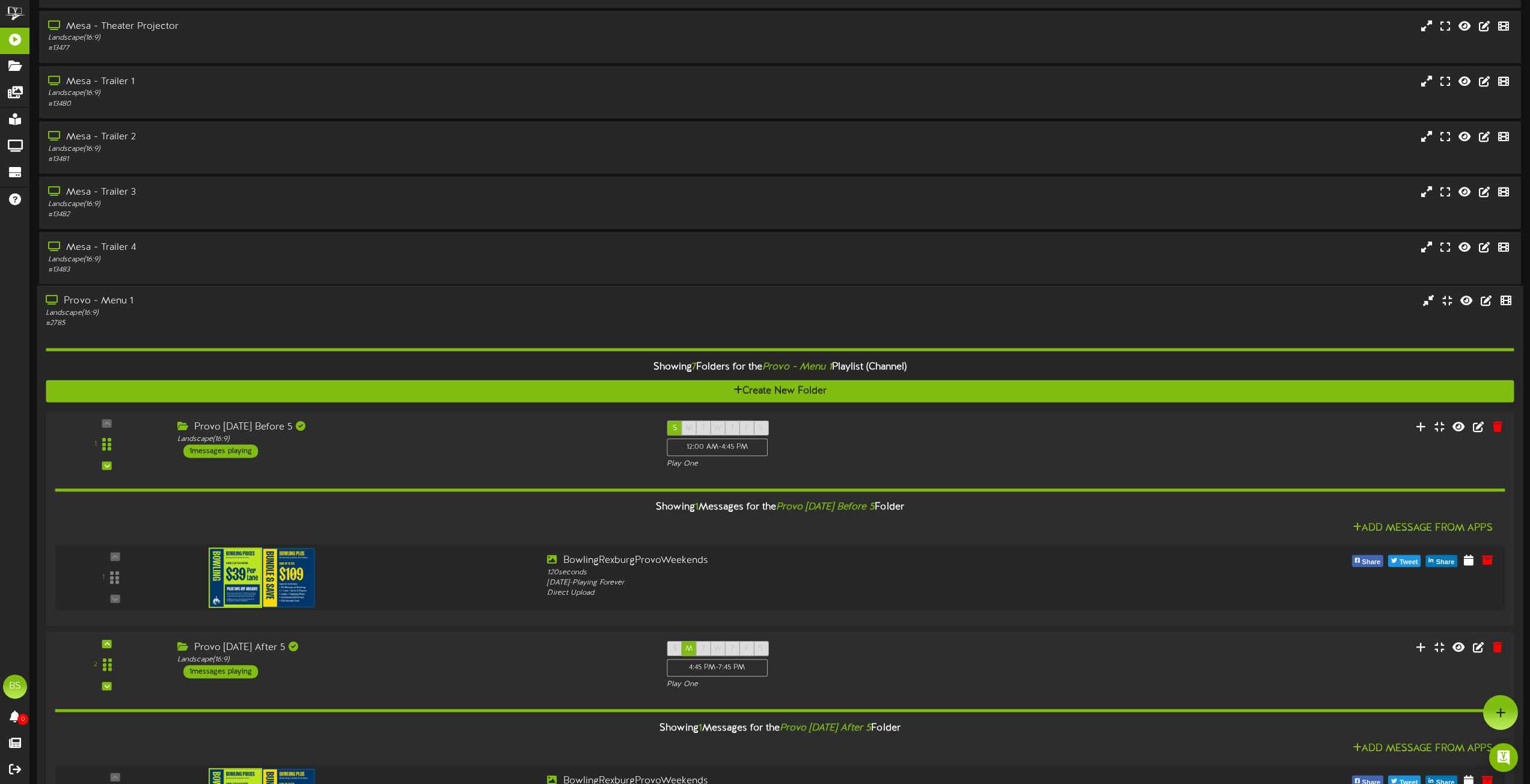
click at [106, 300] on div "Provo - Menu 1" at bounding box center [347, 301] width 601 height 14
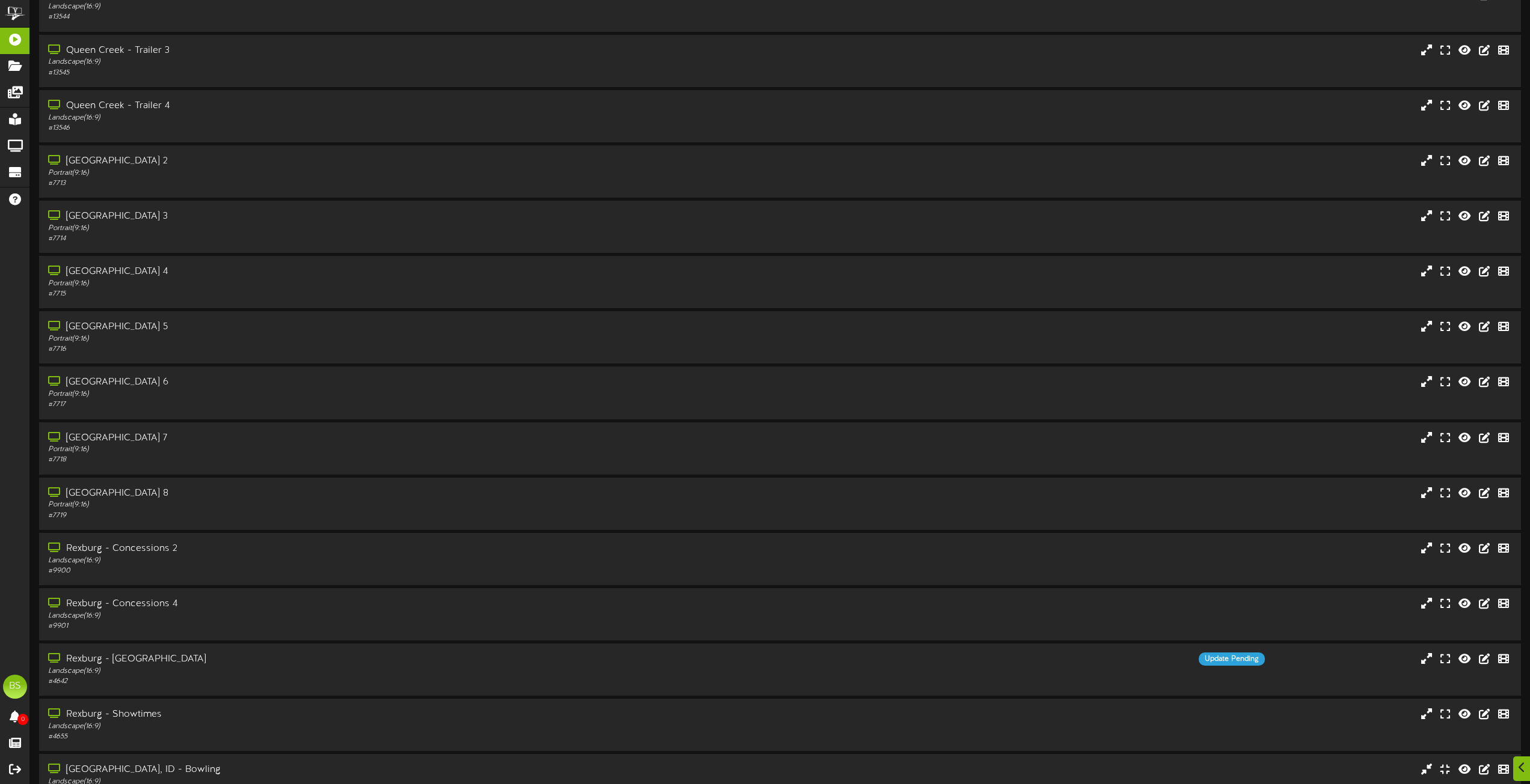
scroll to position [3365, 0]
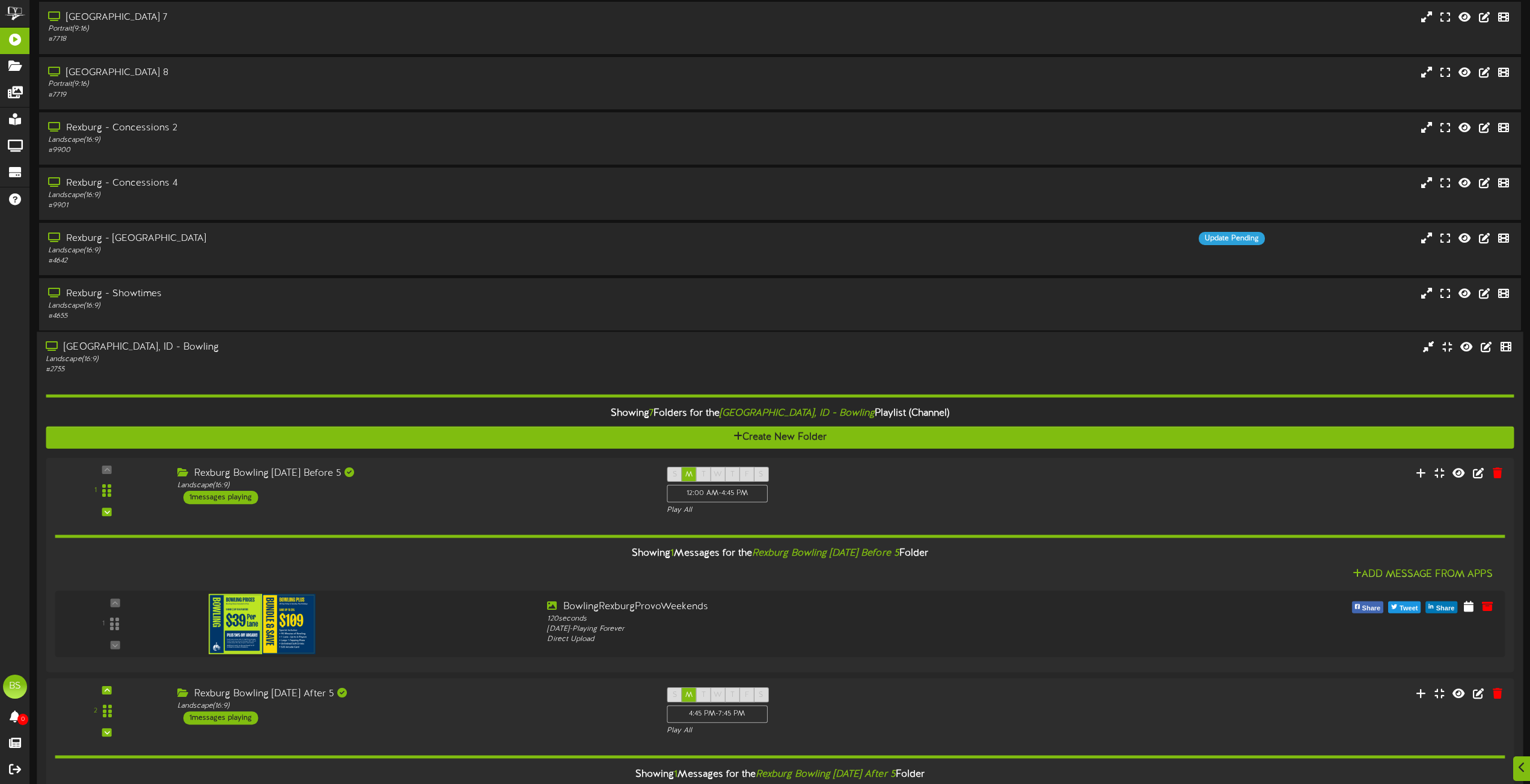
click at [154, 346] on div "[GEOGRAPHIC_DATA], ID - Bowling" at bounding box center [347, 348] width 601 height 14
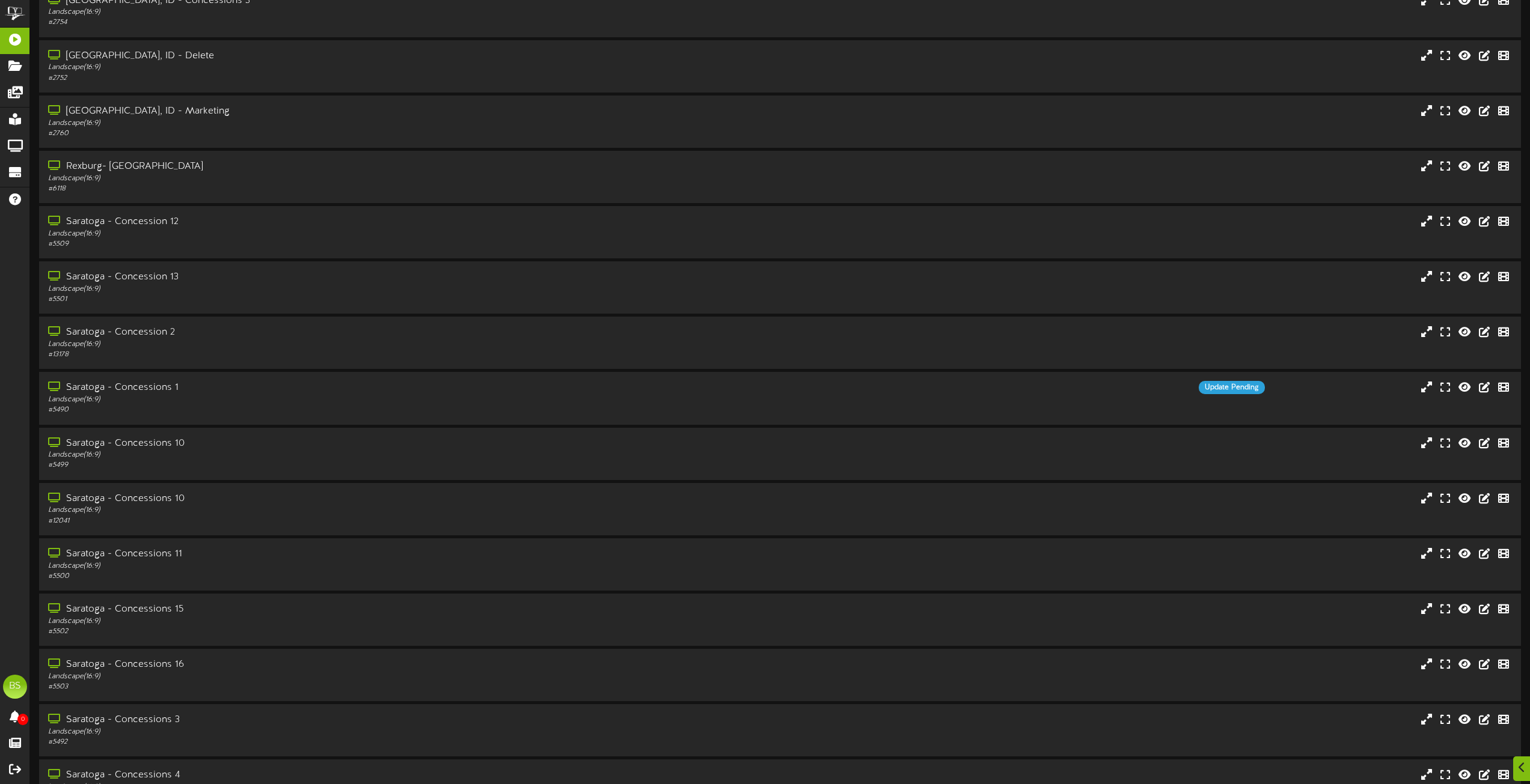
scroll to position [4843, 0]
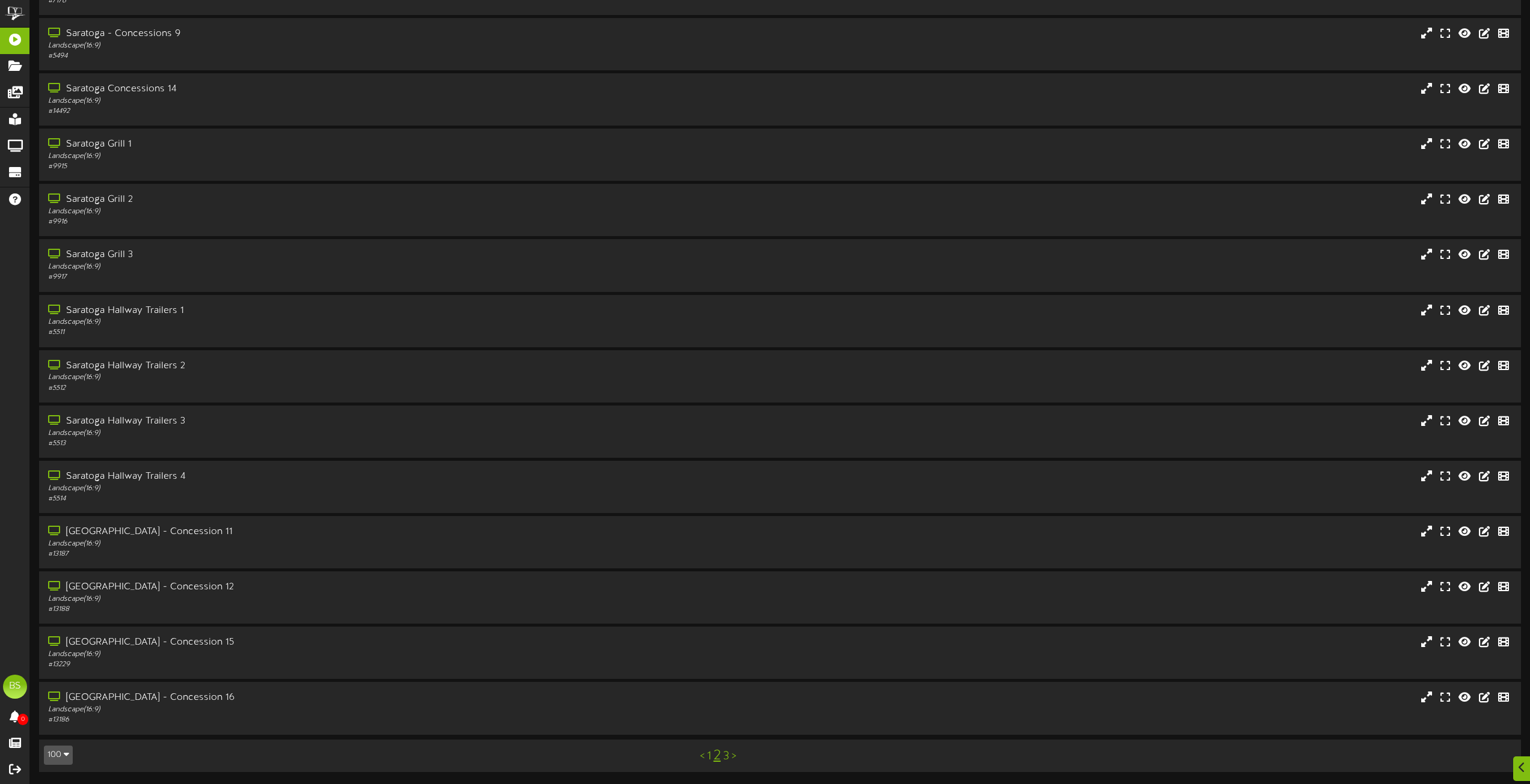
click at [709, 759] on link "1" at bounding box center [709, 757] width 4 height 13
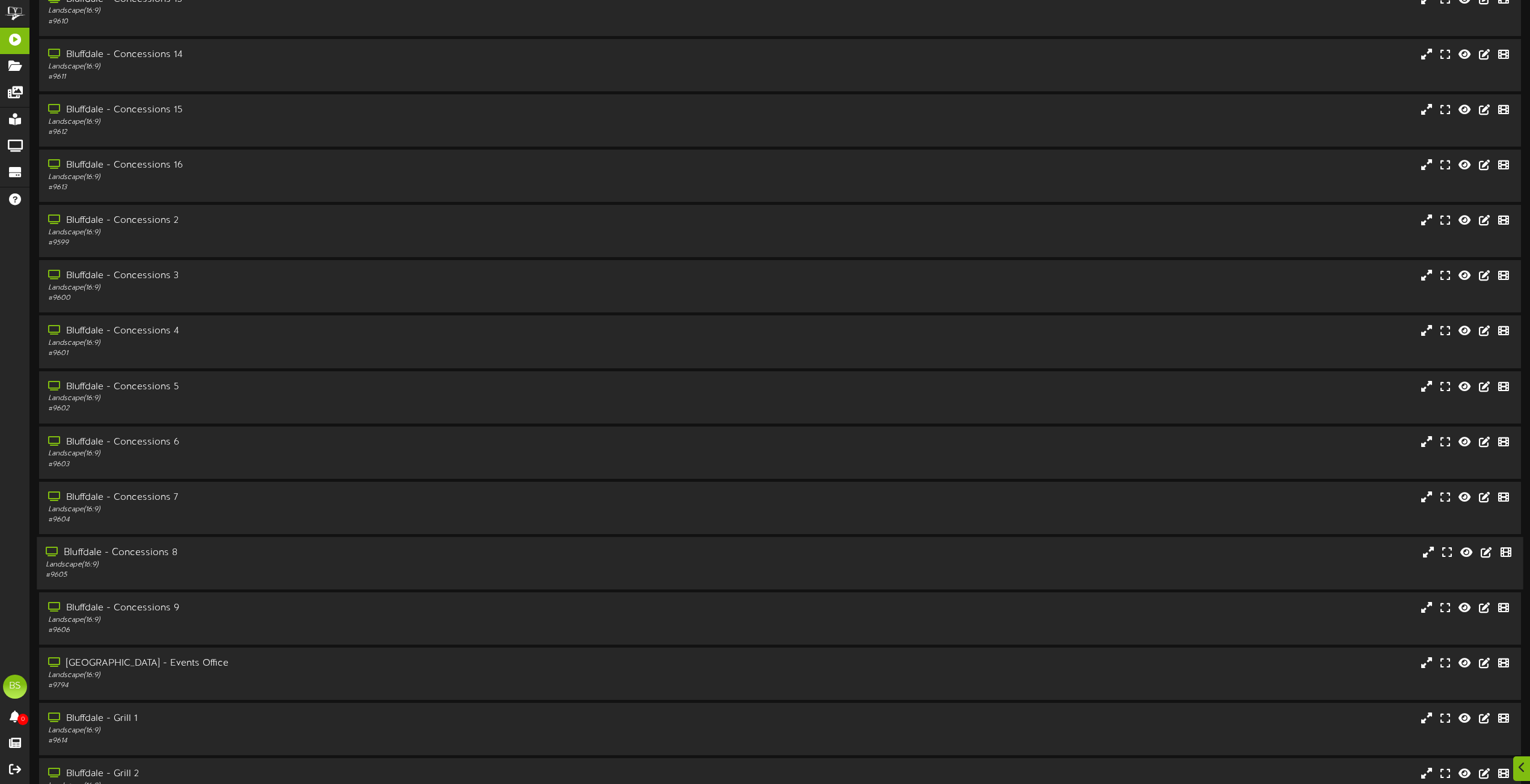
scroll to position [361, 0]
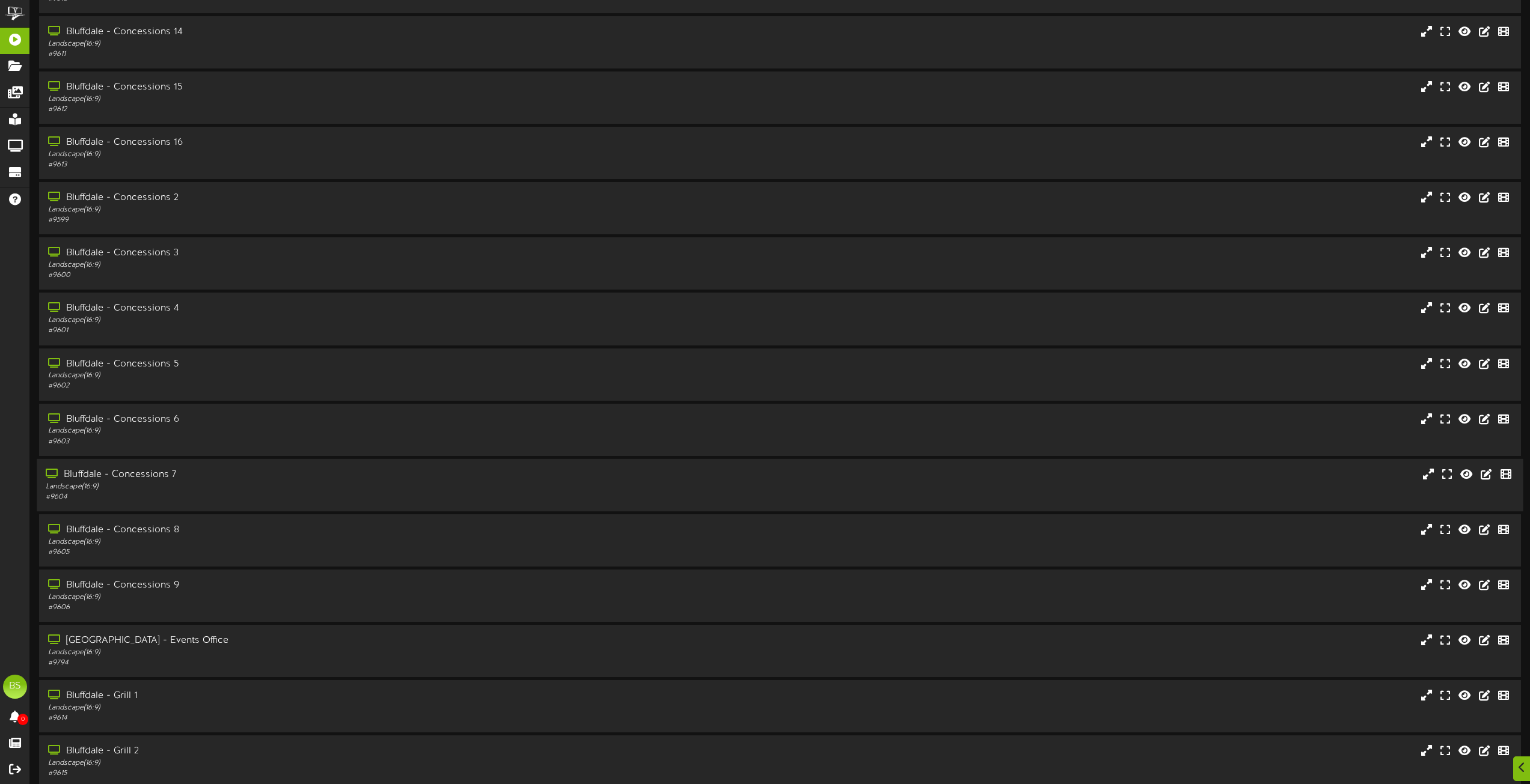
click at [160, 476] on div "Bluffdale - Concessions 7" at bounding box center [347, 475] width 601 height 14
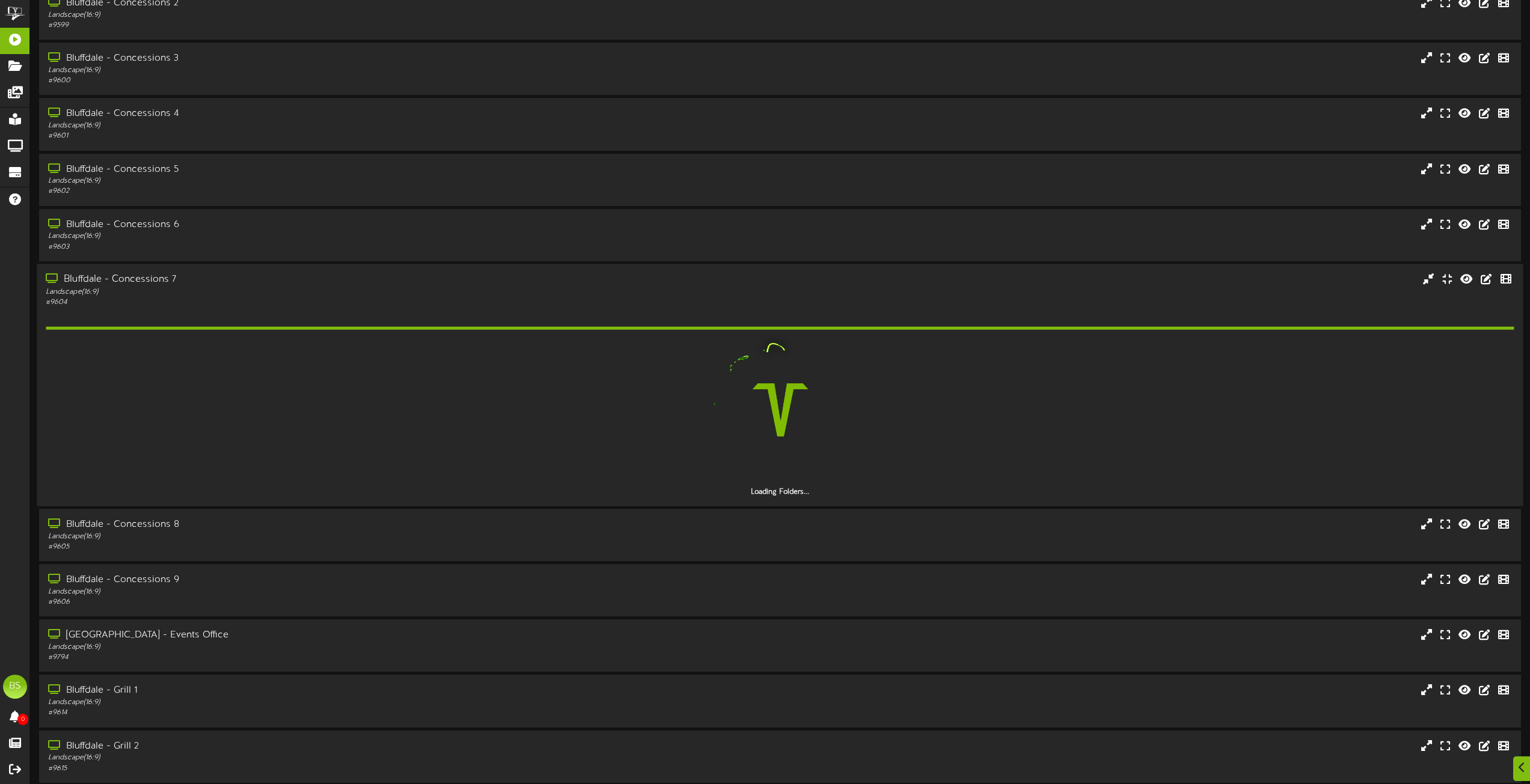
scroll to position [601, 0]
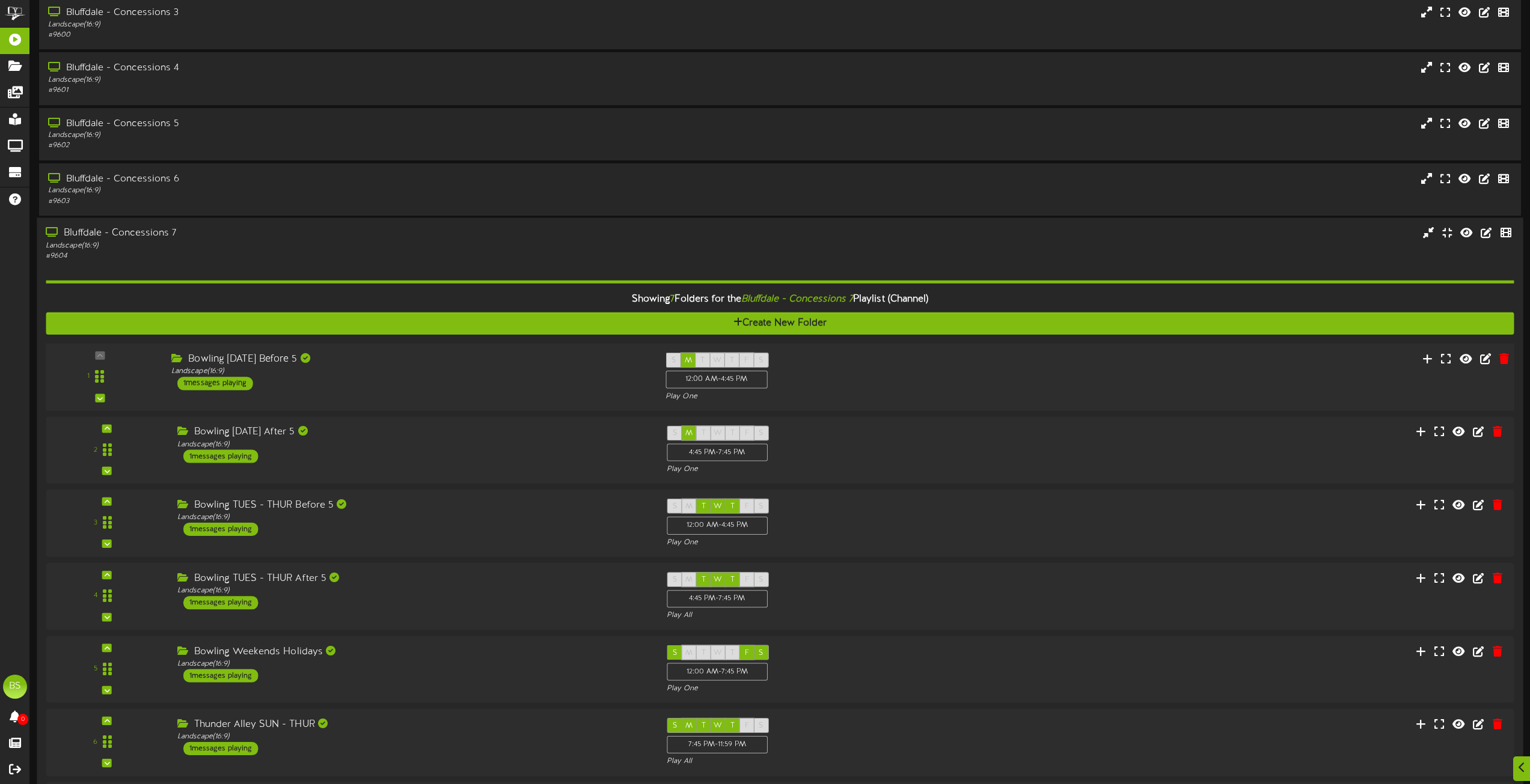
click at [246, 383] on div "1 messages playing" at bounding box center [215, 383] width 76 height 13
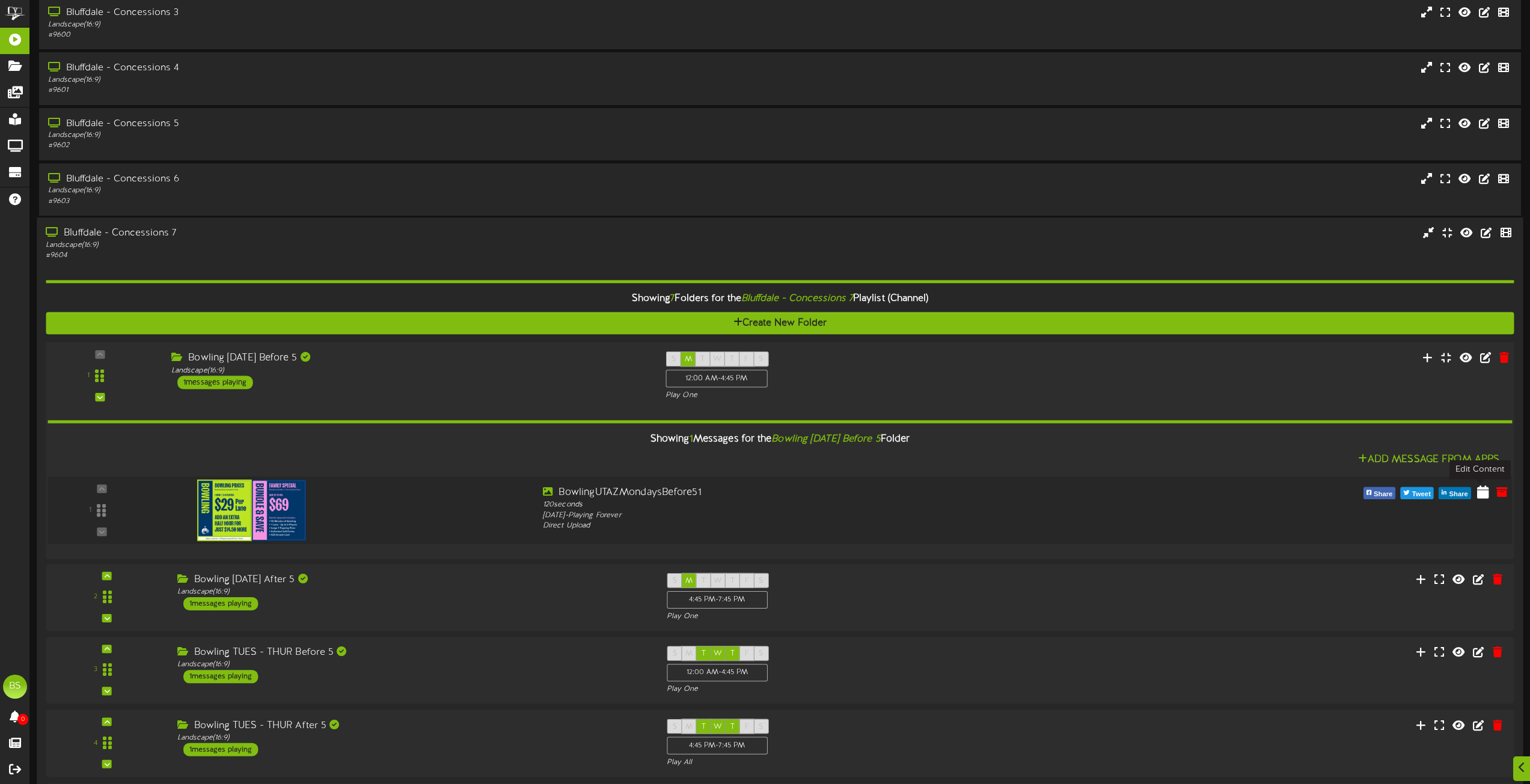
click at [1482, 493] on icon at bounding box center [1483, 491] width 12 height 13
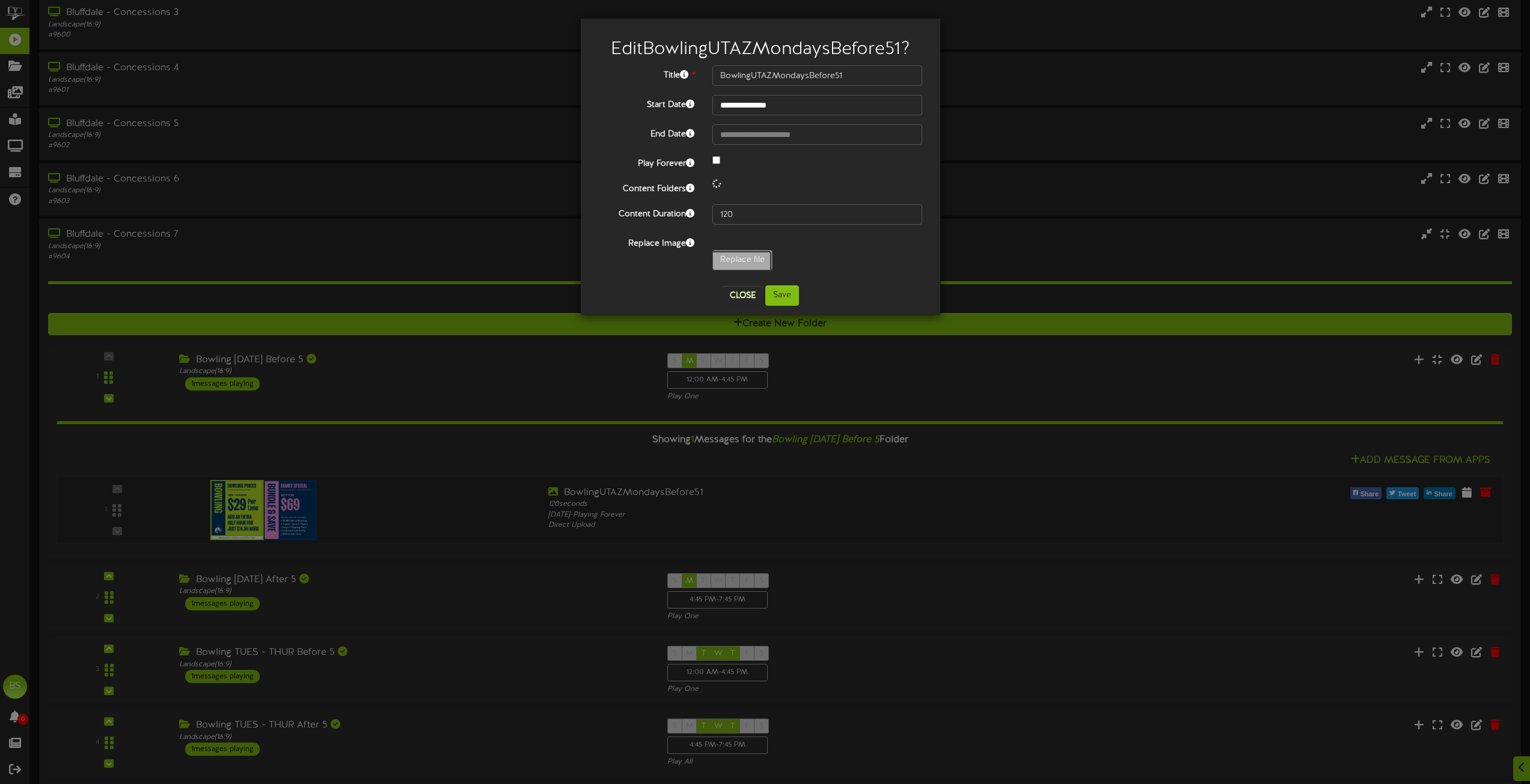
click at [739, 259] on input "Replace file" at bounding box center [117, 294] width 1308 height 86
type input "**********"
type input "BowlingUTAZWeekends"
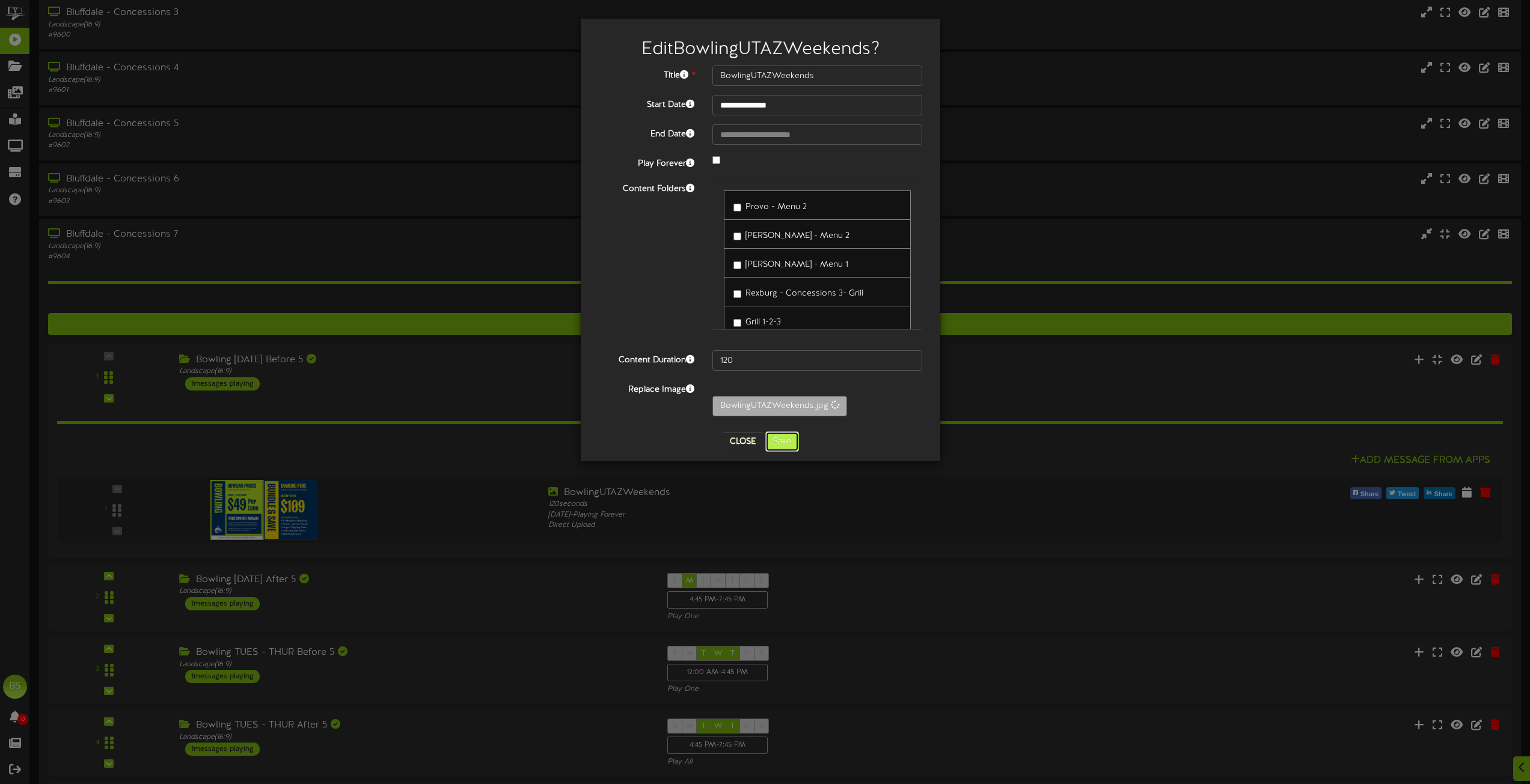
click at [787, 445] on button "Save" at bounding box center [783, 442] width 34 height 21
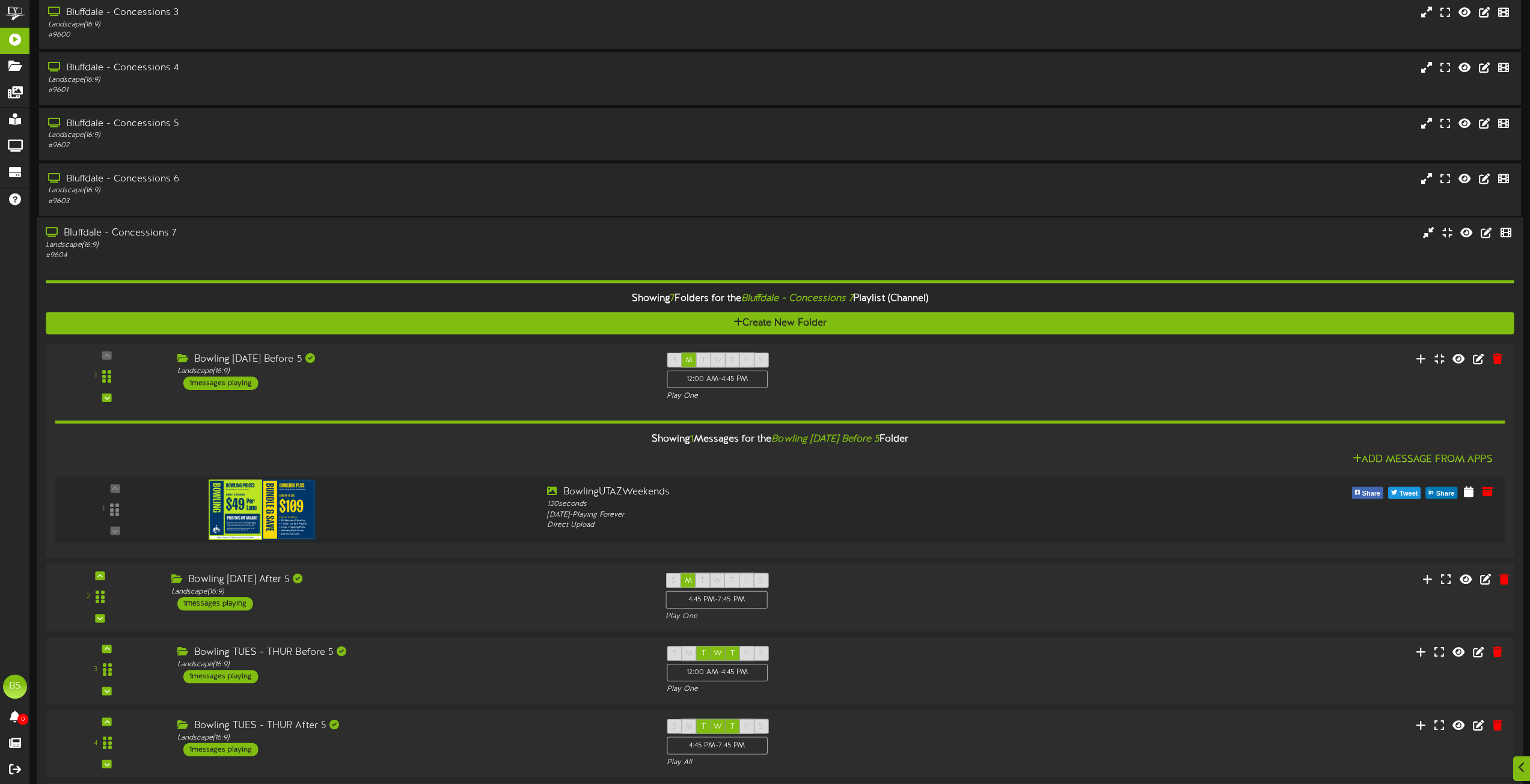
click at [233, 604] on div "1 messages playing" at bounding box center [215, 603] width 76 height 13
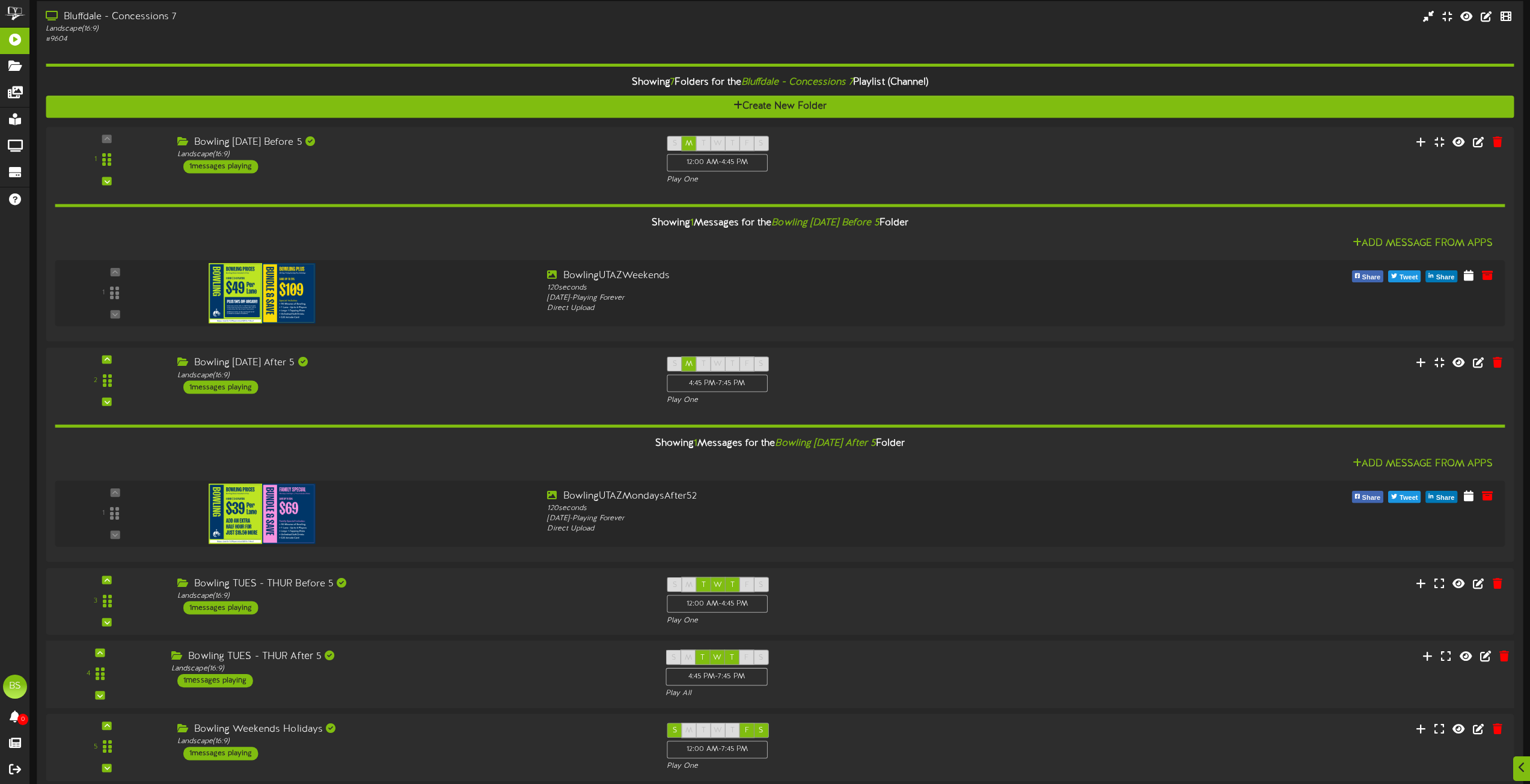
scroll to position [841, 0]
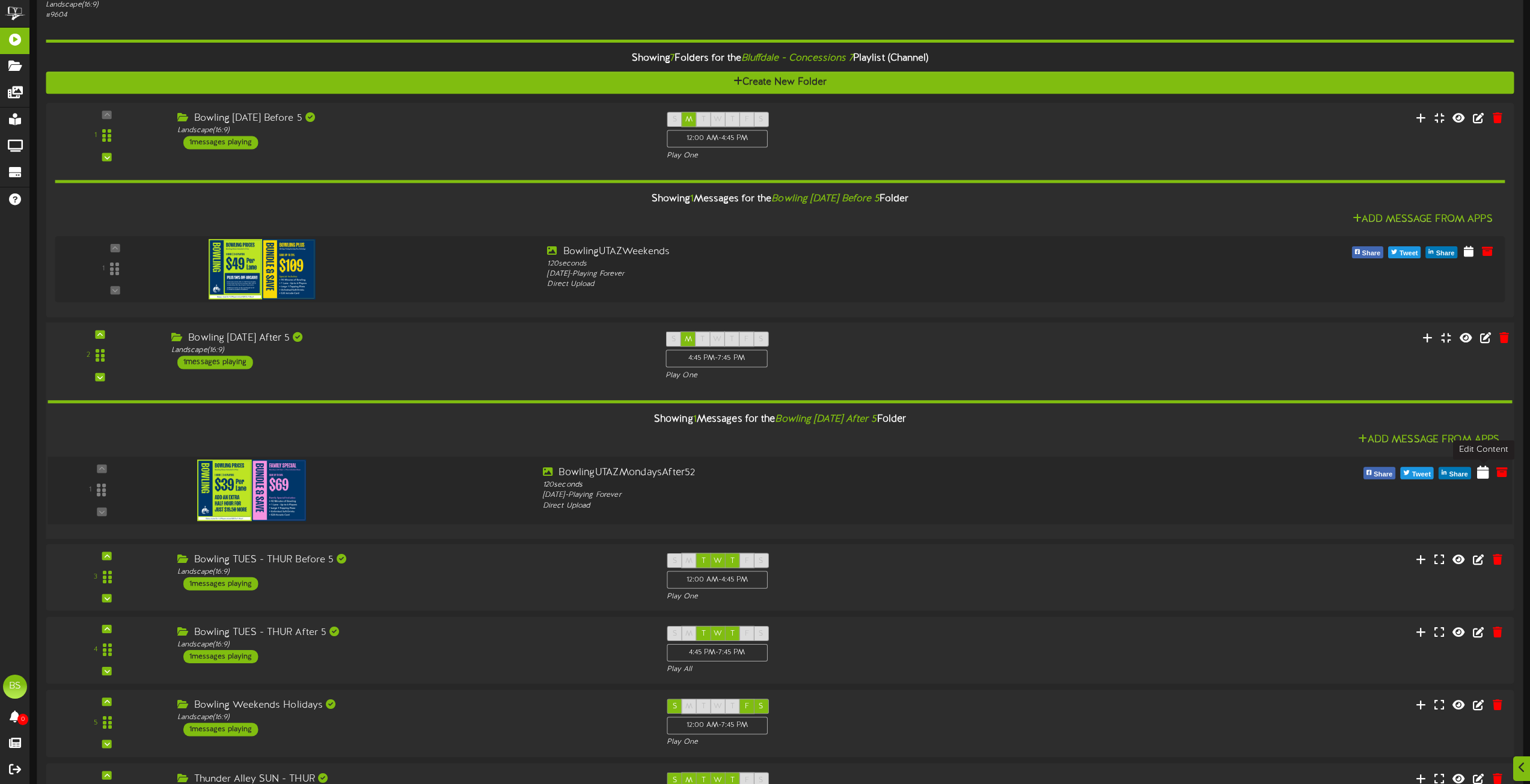
click at [1483, 471] on icon at bounding box center [1483, 471] width 12 height 13
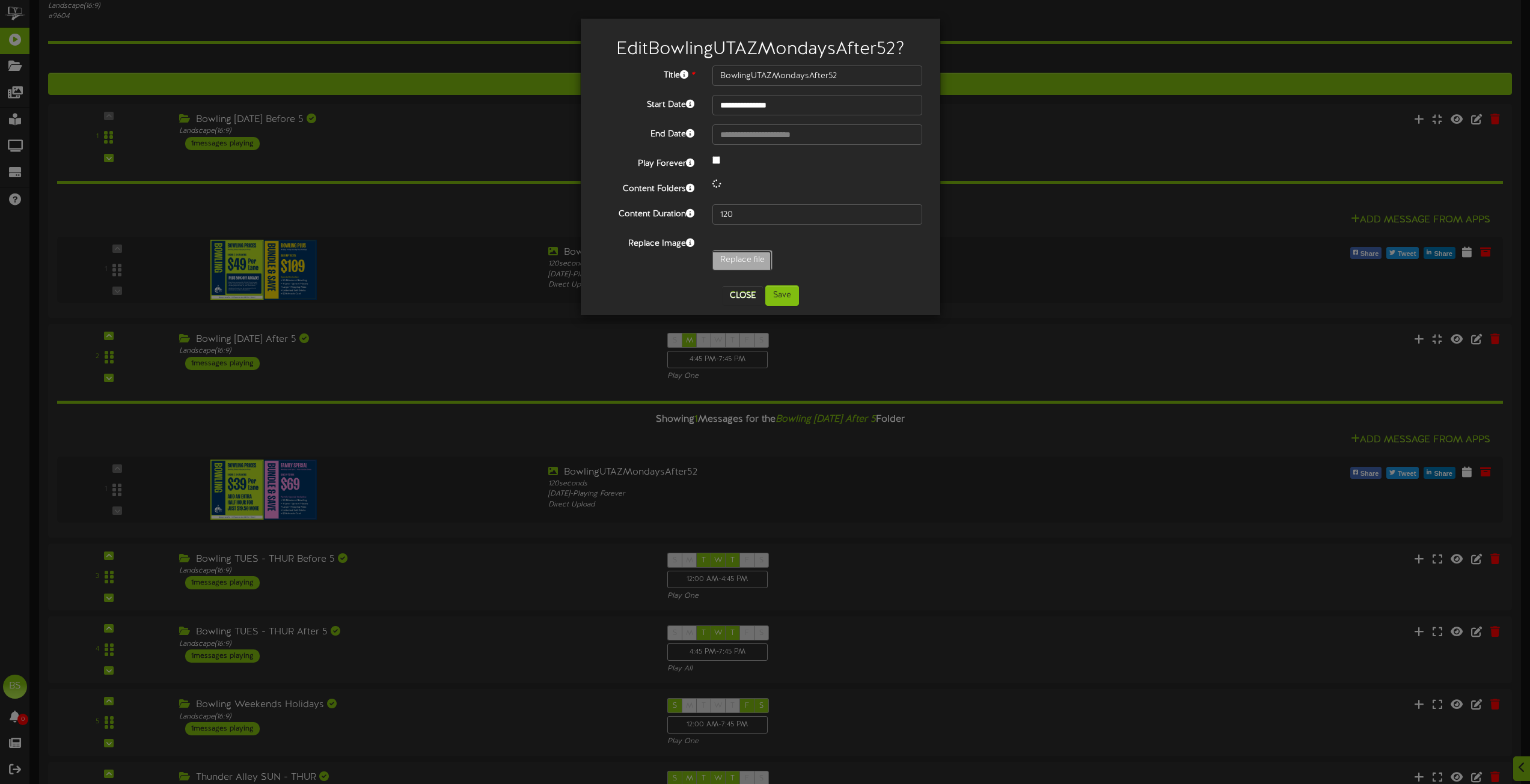
click at [740, 256] on input "Replace file" at bounding box center [117, 294] width 1308 height 86
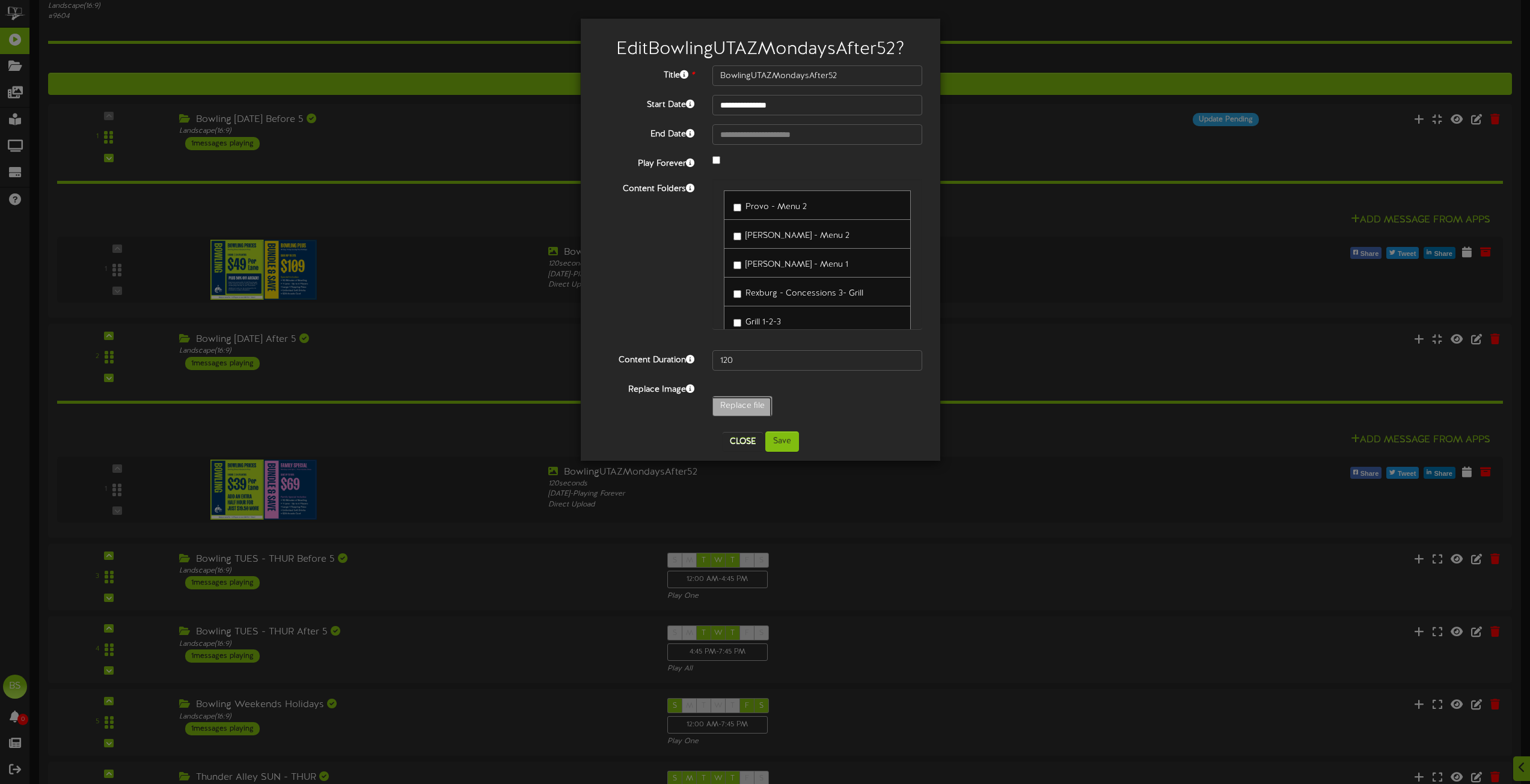
type input "**********"
type input "BowlingUTAZWeekends"
click at [784, 442] on button "Save" at bounding box center [783, 442] width 34 height 21
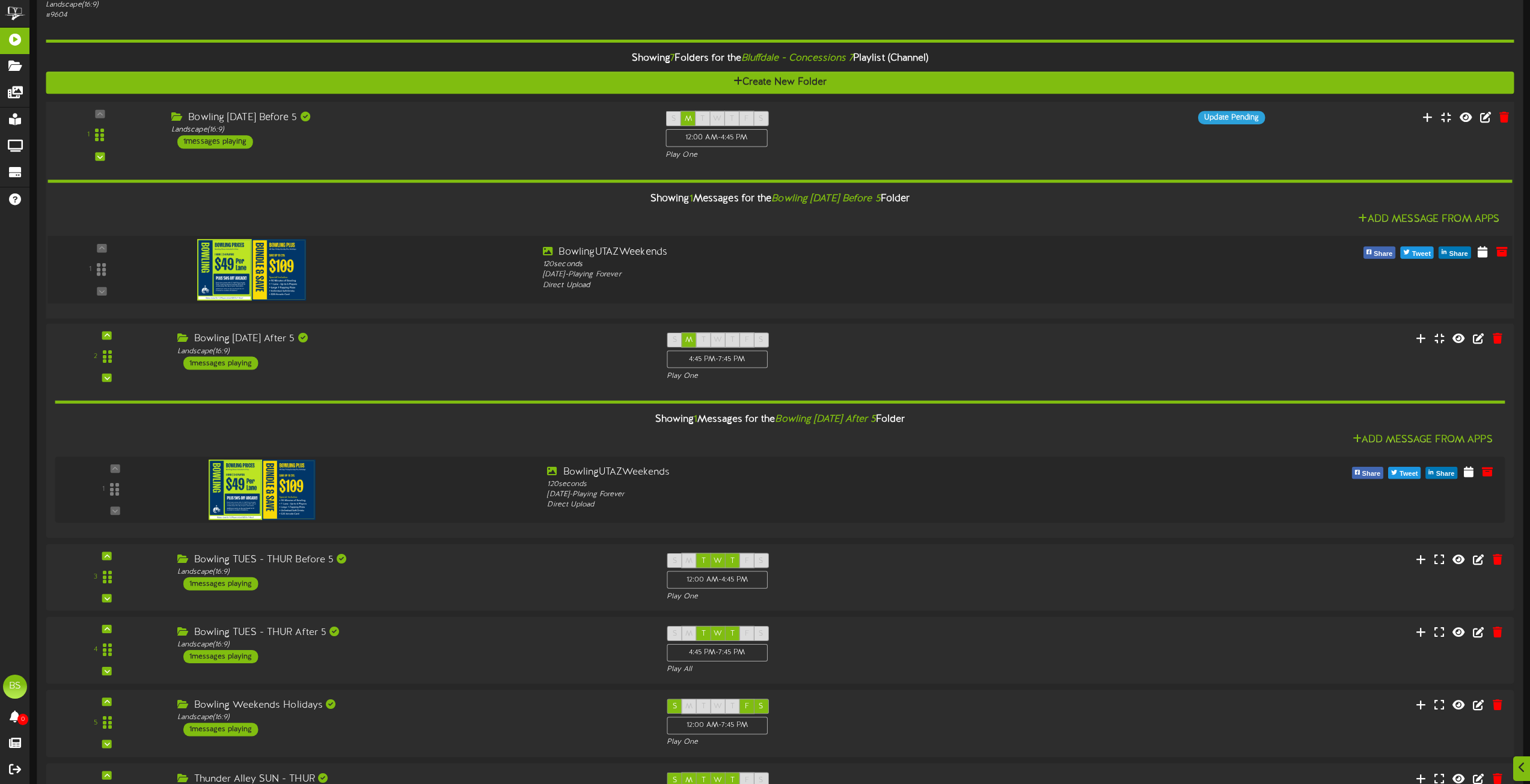
click at [278, 271] on img at bounding box center [252, 269] width 109 height 61
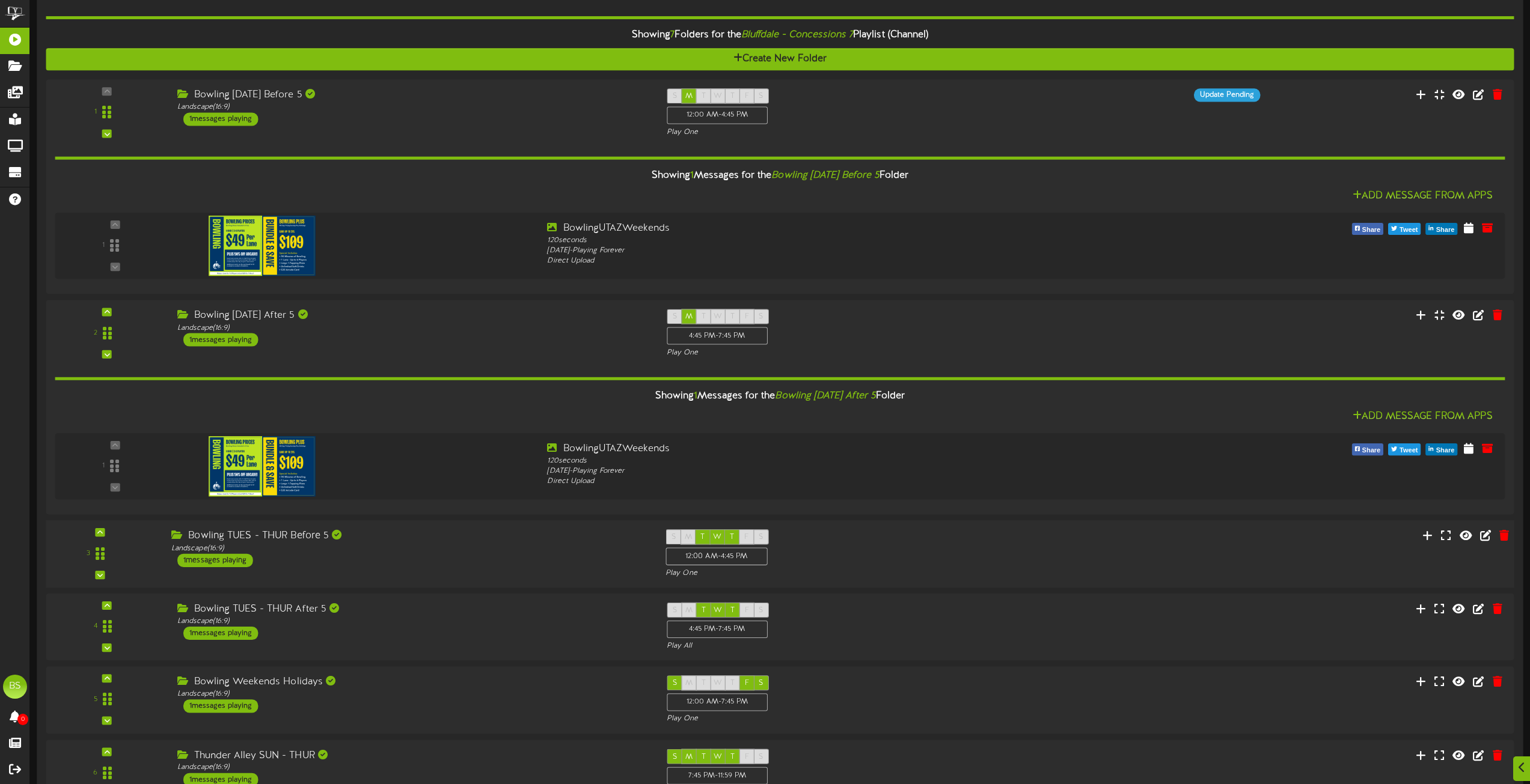
scroll to position [1082, 0]
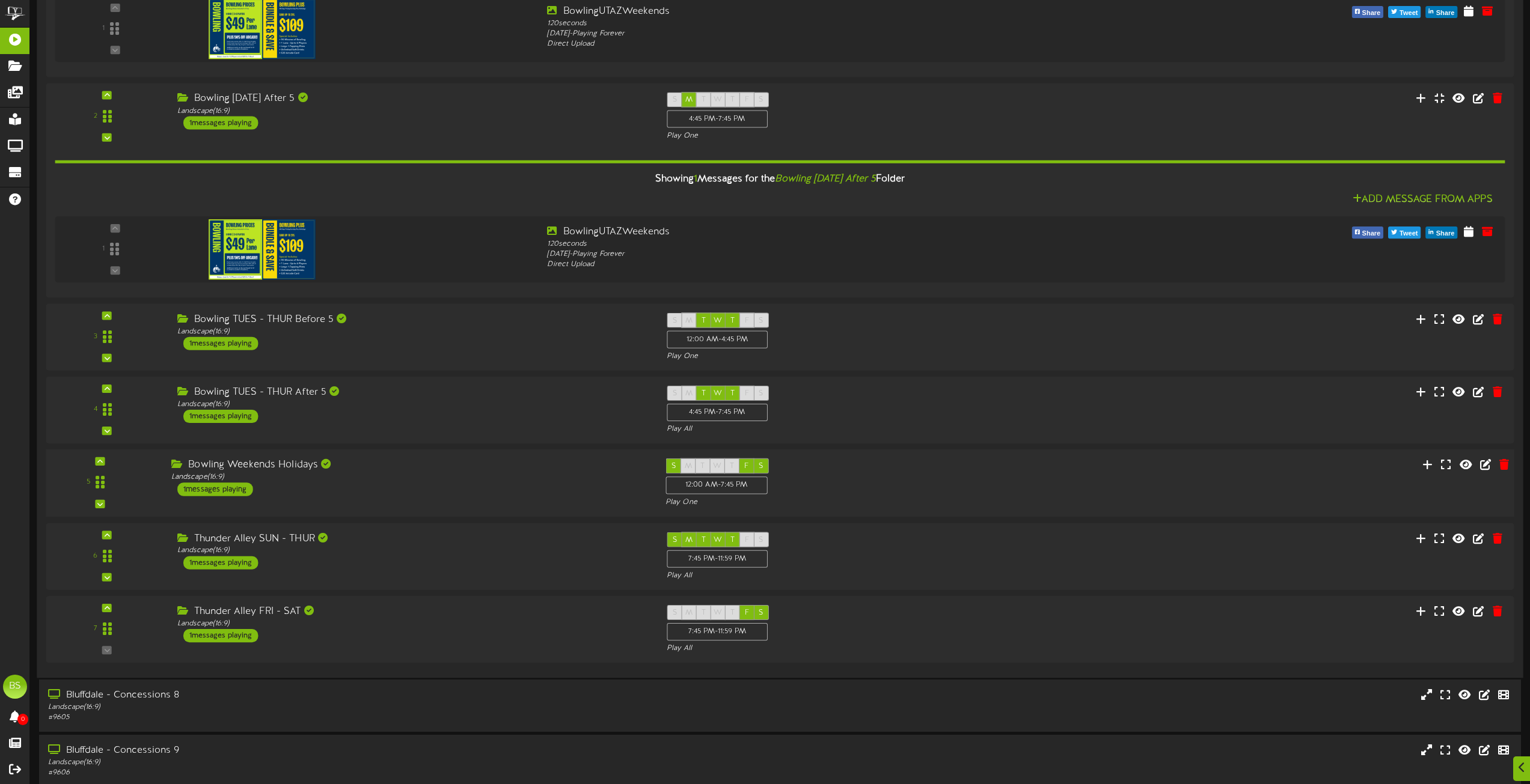
click at [225, 490] on div "1 messages playing" at bounding box center [215, 489] width 76 height 13
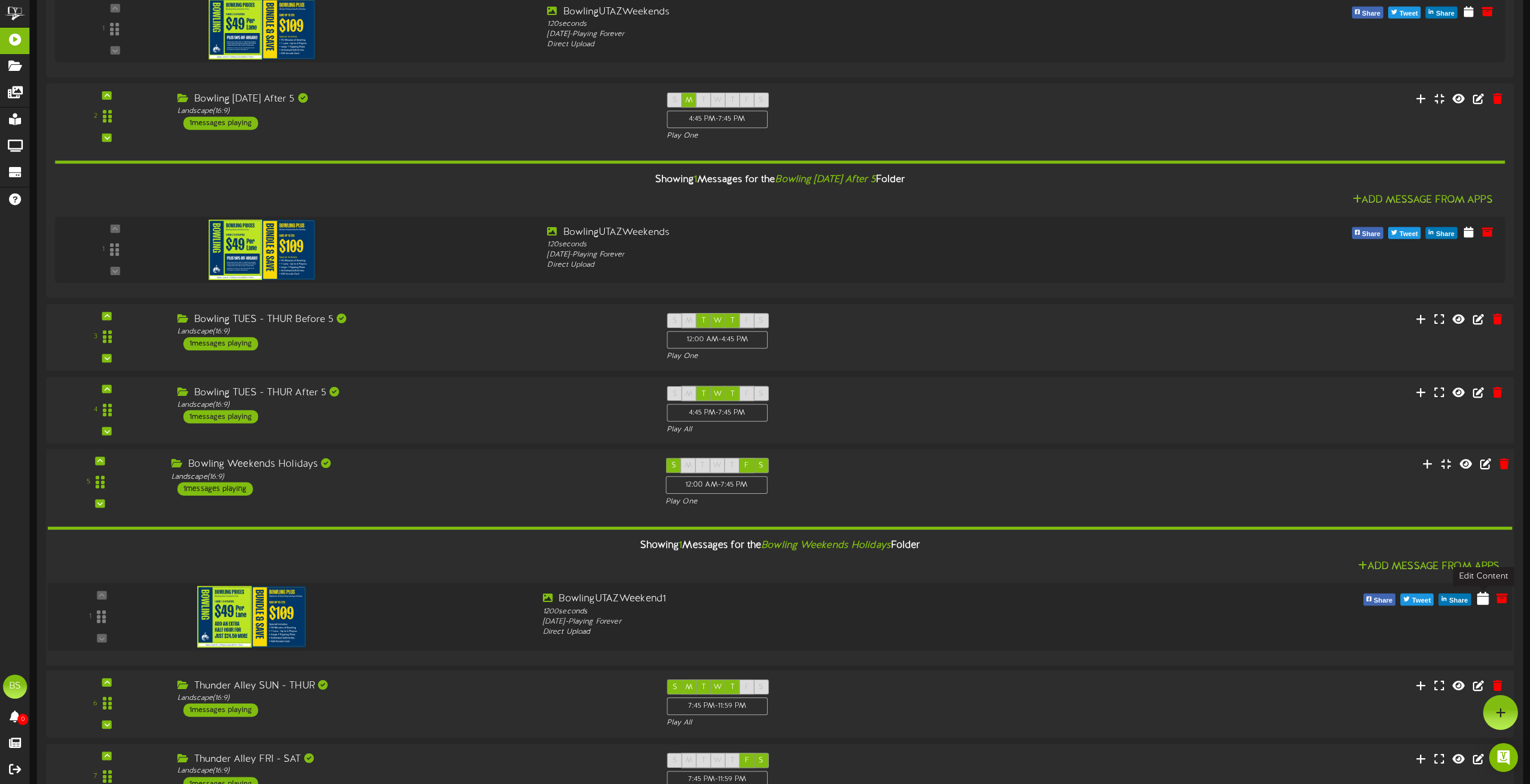
click at [1486, 600] on icon at bounding box center [1483, 598] width 12 height 13
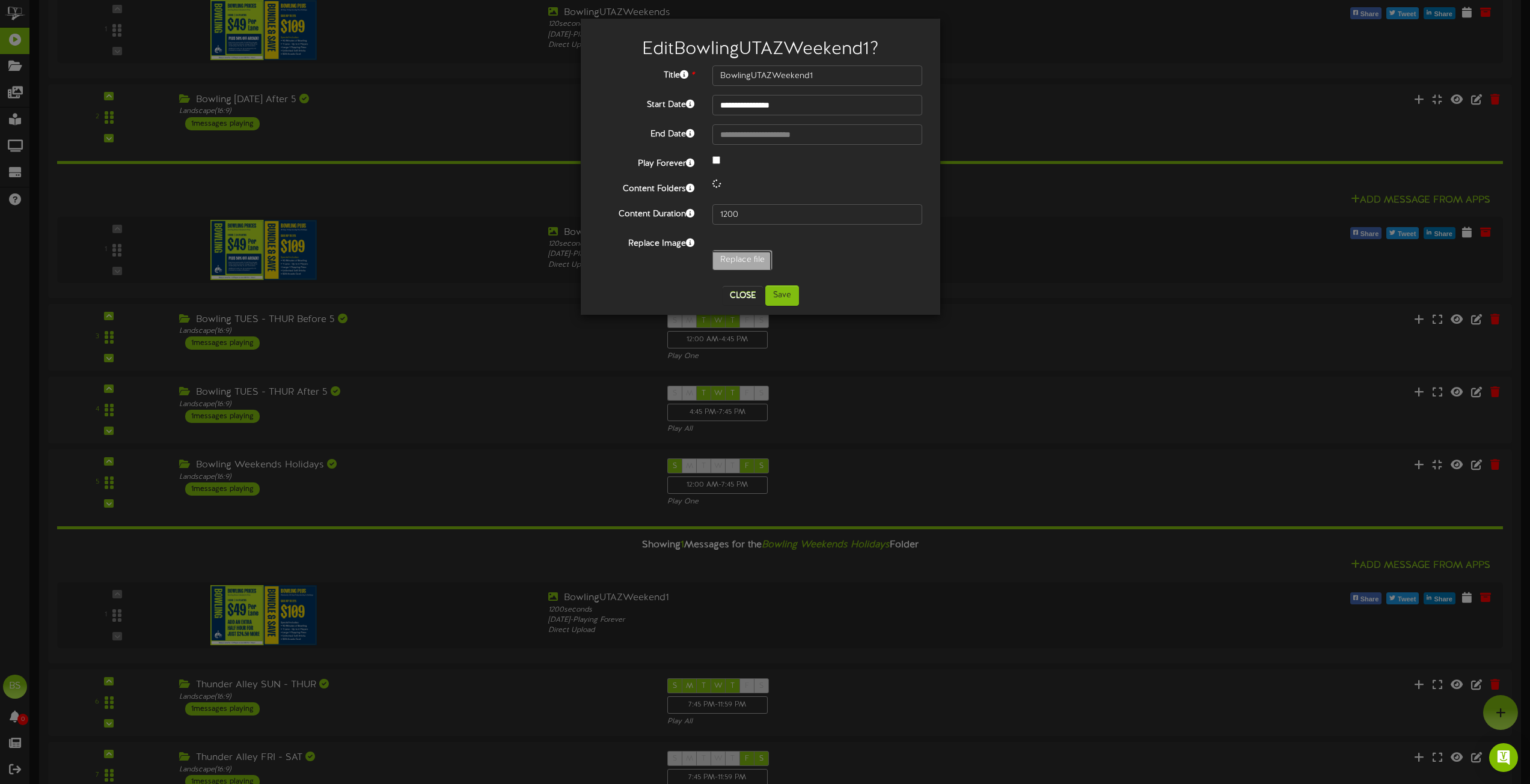
click at [741, 259] on input "Replace file" at bounding box center [117, 294] width 1308 height 86
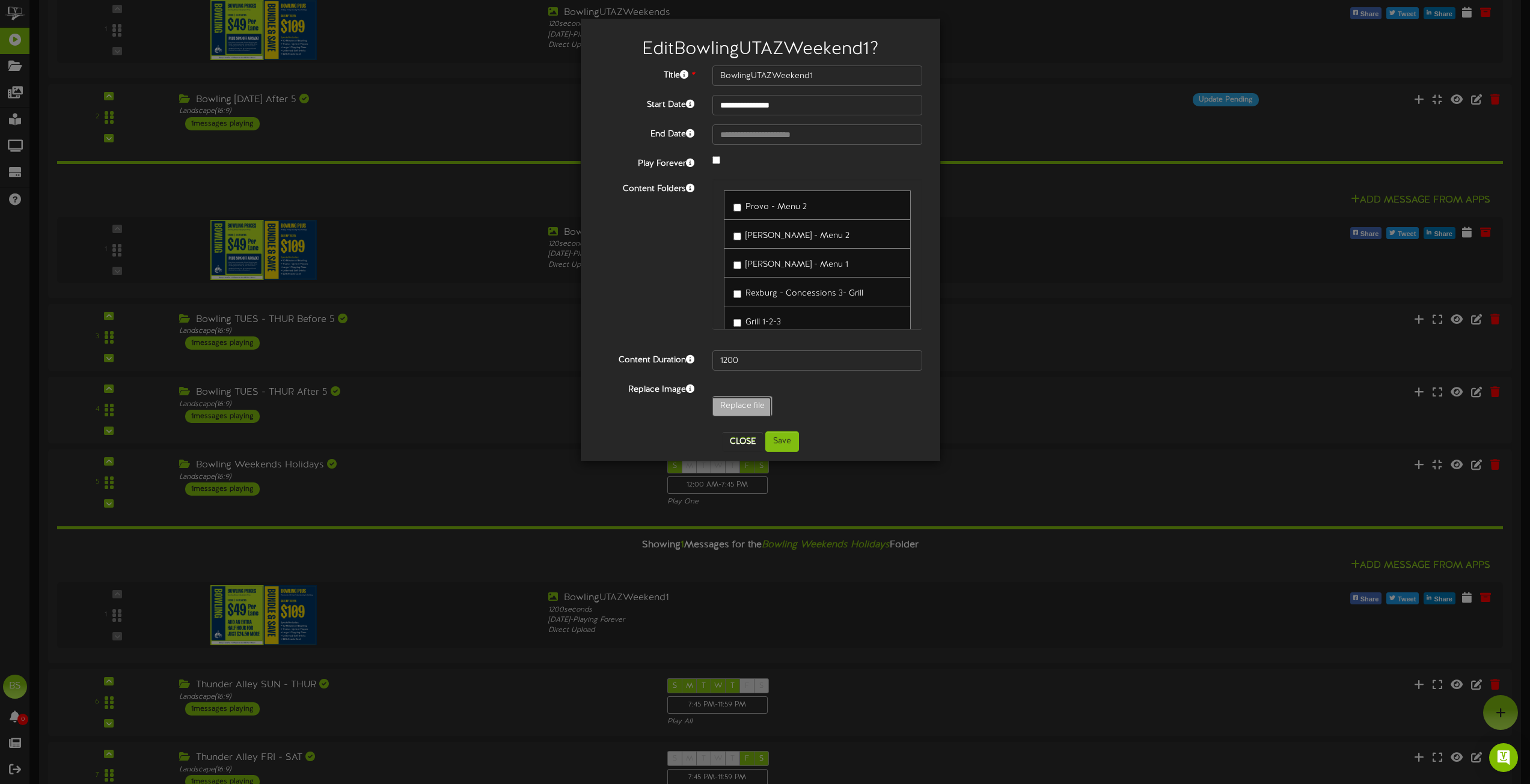
type input "**********"
type input "BowlingUTAZWeekends"
click at [787, 442] on button "Save" at bounding box center [783, 442] width 34 height 21
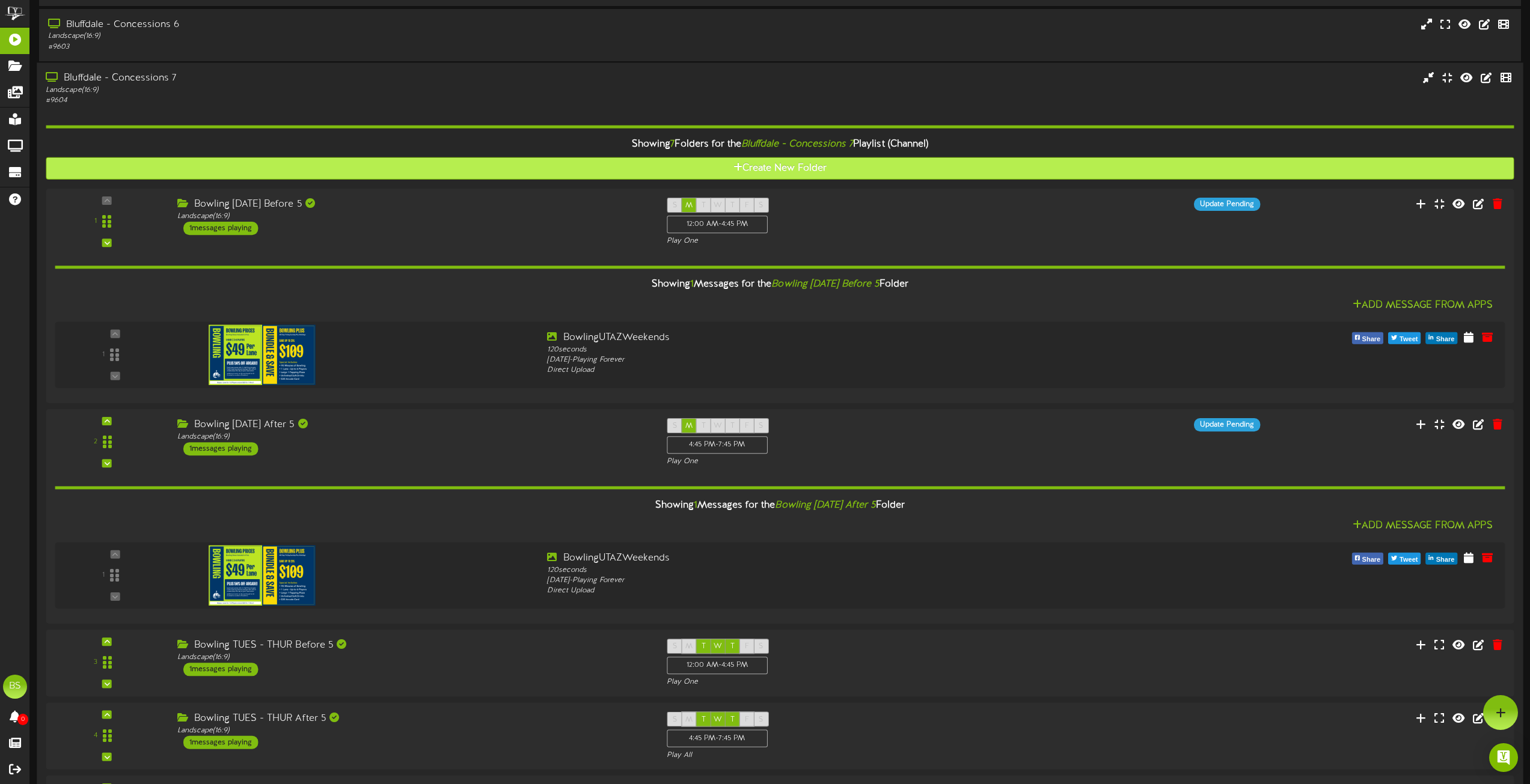
scroll to position [661, 0]
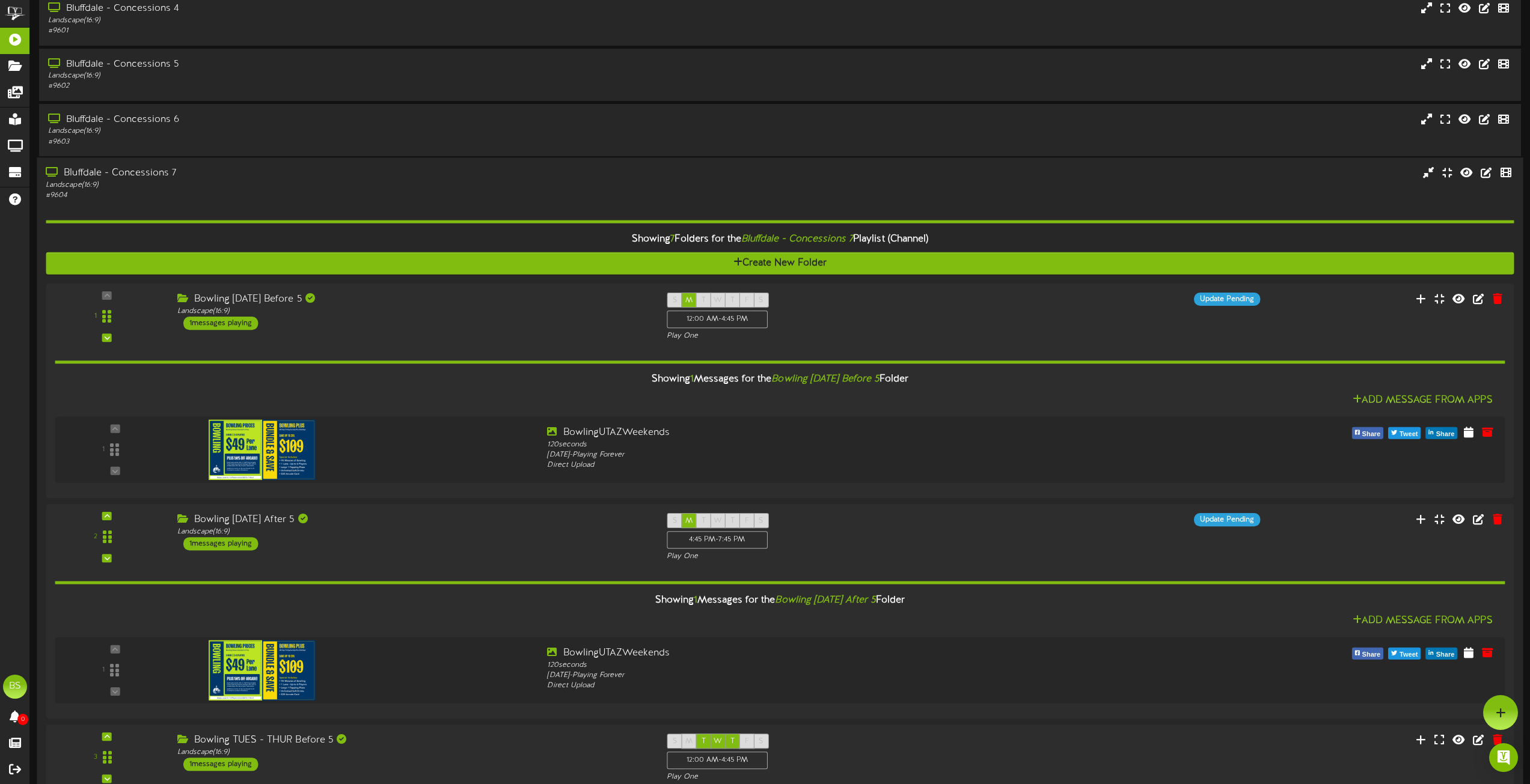
click at [164, 175] on div "Bluffdale - Concessions 7" at bounding box center [347, 173] width 601 height 14
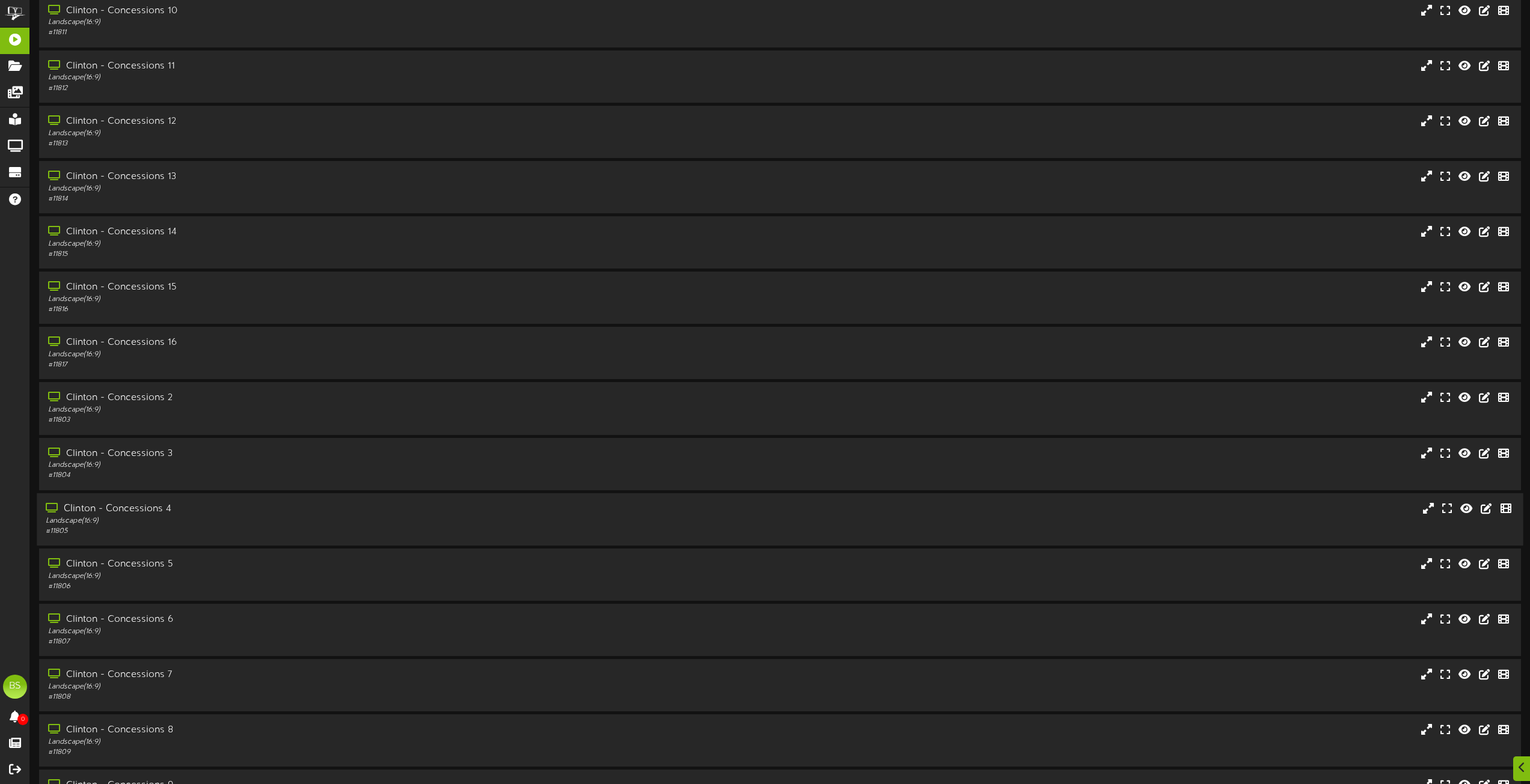
scroll to position [2163, 0]
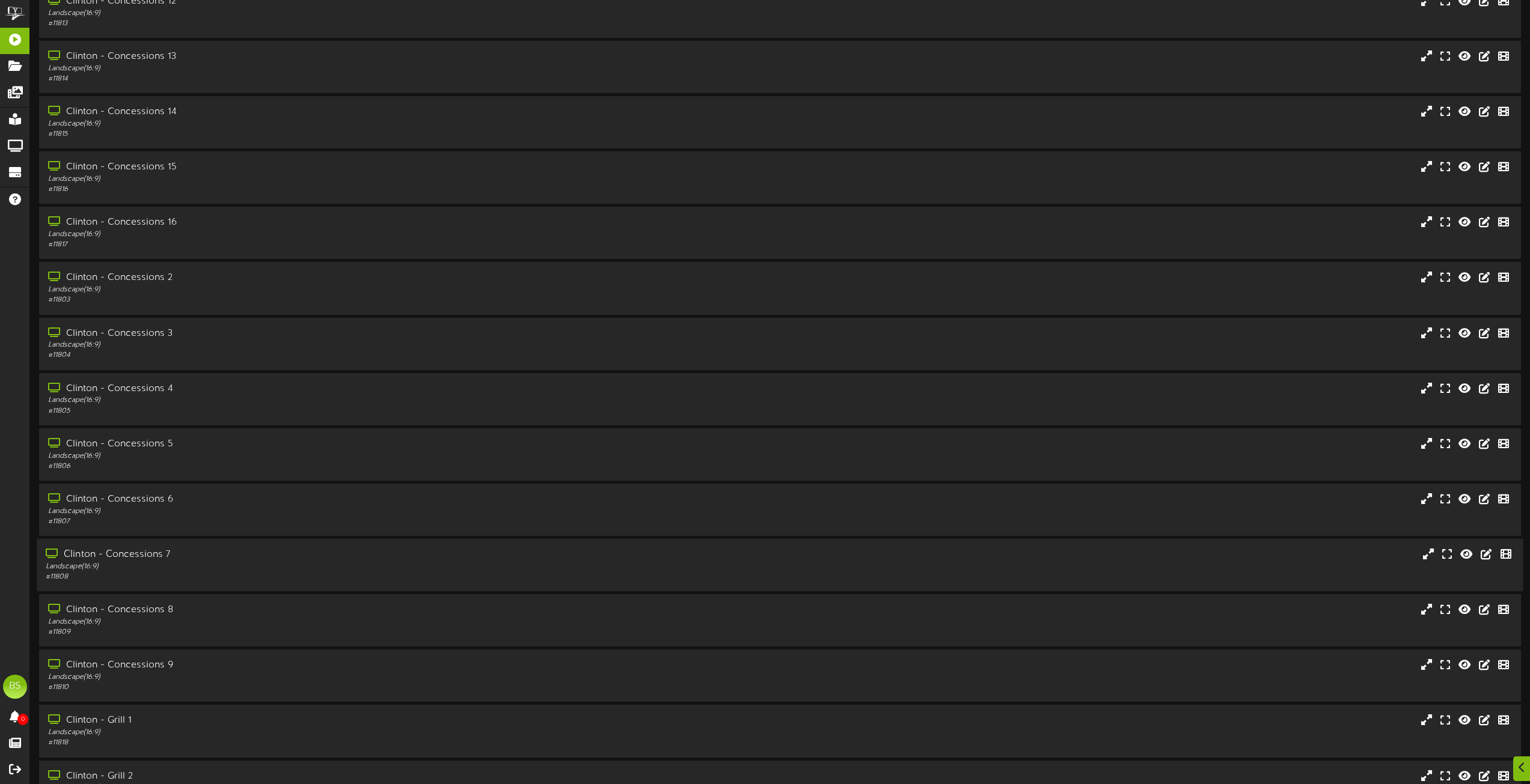
click at [140, 555] on div "Clinton - Concessions 7" at bounding box center [347, 555] width 601 height 14
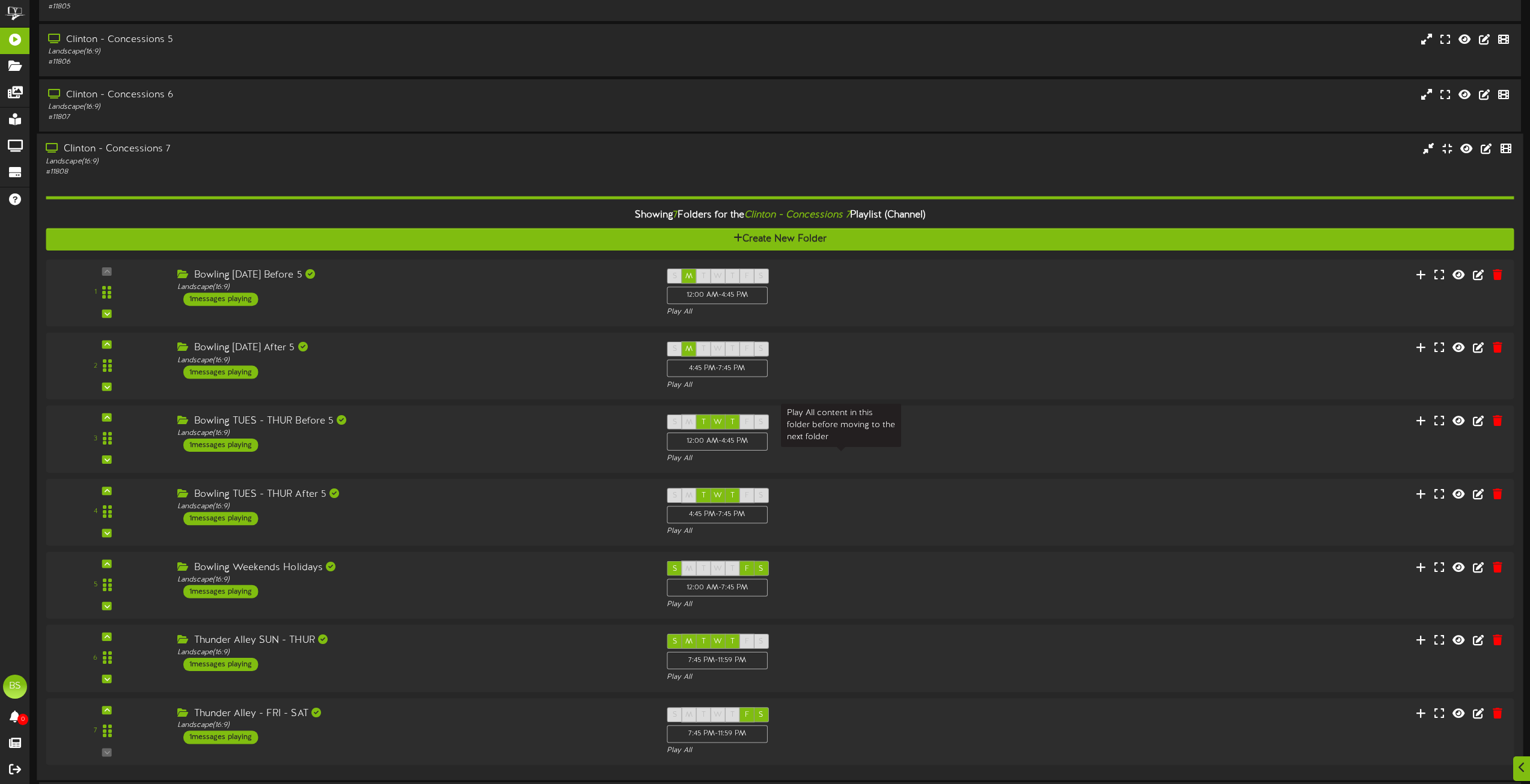
scroll to position [2584, 0]
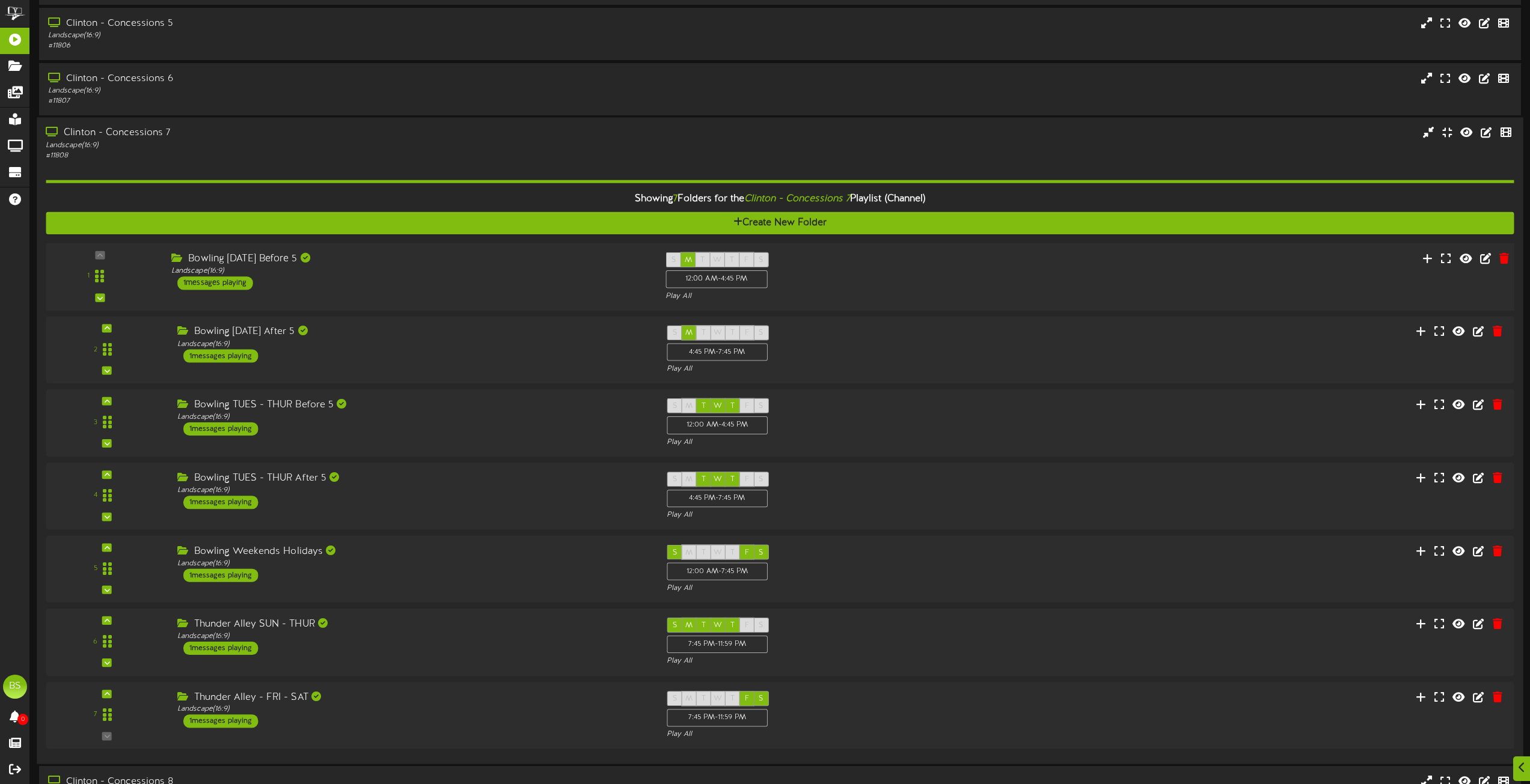
click at [229, 285] on div "1 messages playing" at bounding box center [215, 283] width 76 height 13
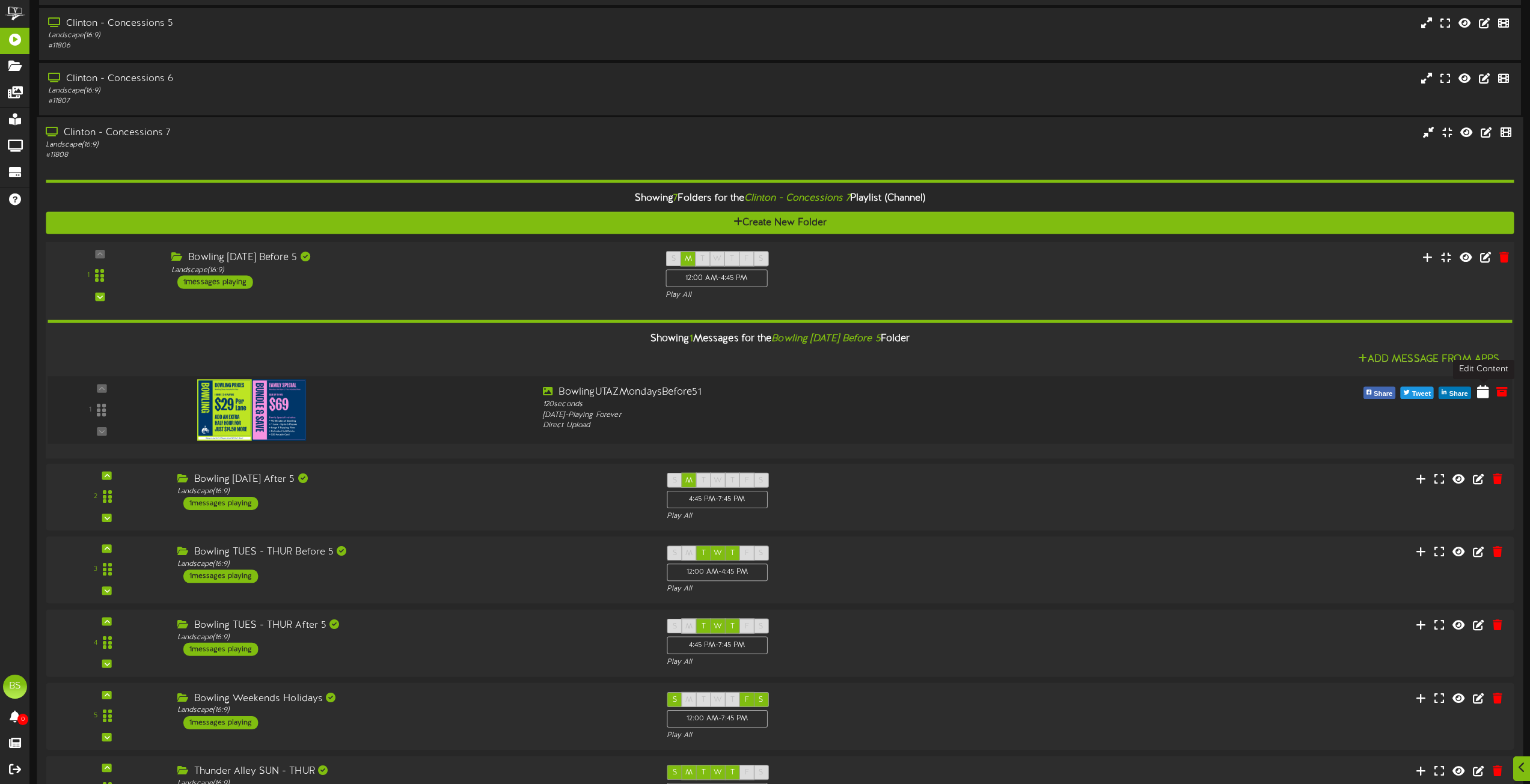
click at [1485, 392] on icon at bounding box center [1483, 391] width 12 height 13
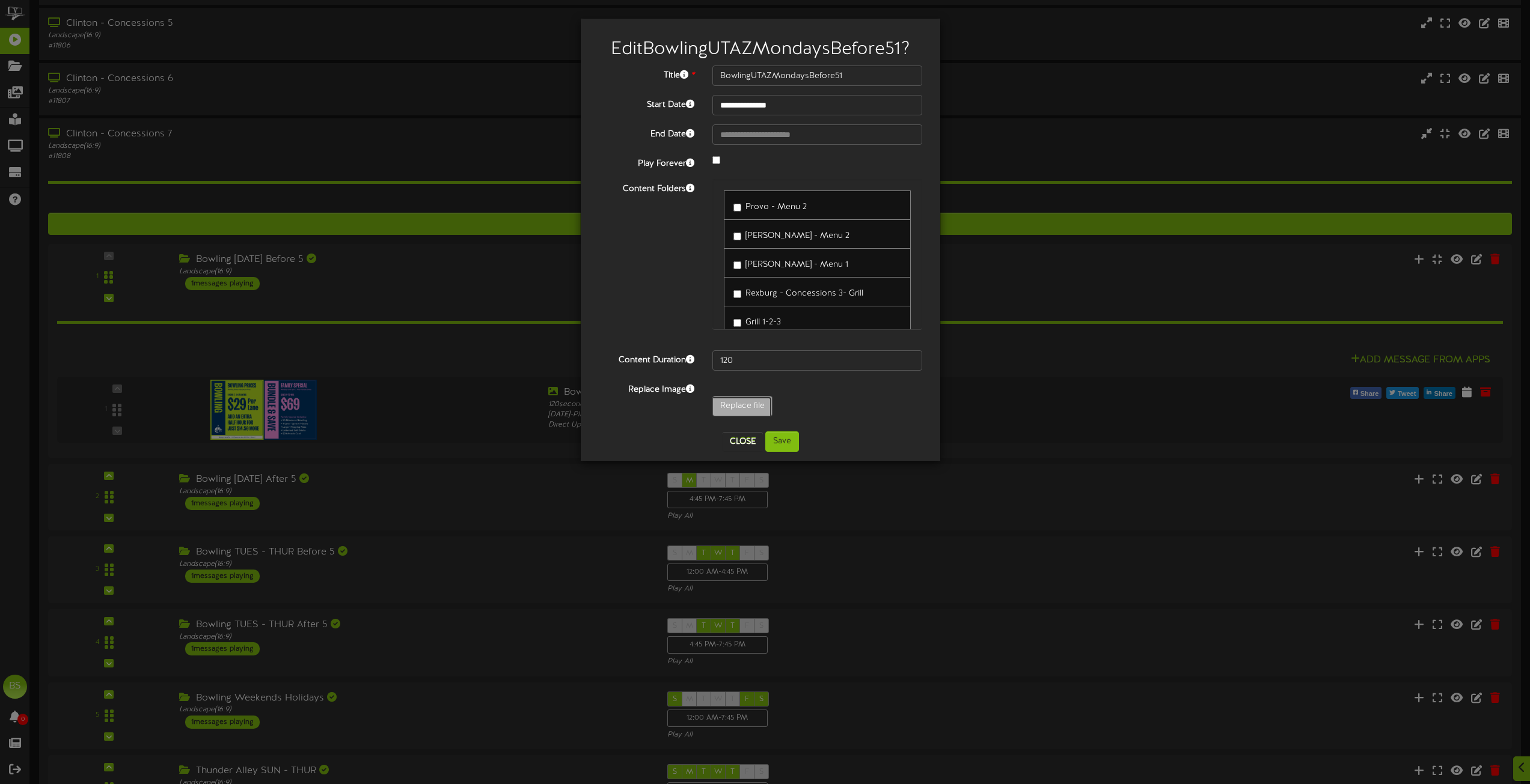
click at [739, 405] on input "Replace file" at bounding box center [117, 439] width 1308 height 86
type input "**********"
type input "BowlingUTAZWeekends"
click at [778, 438] on button "Save" at bounding box center [783, 442] width 34 height 21
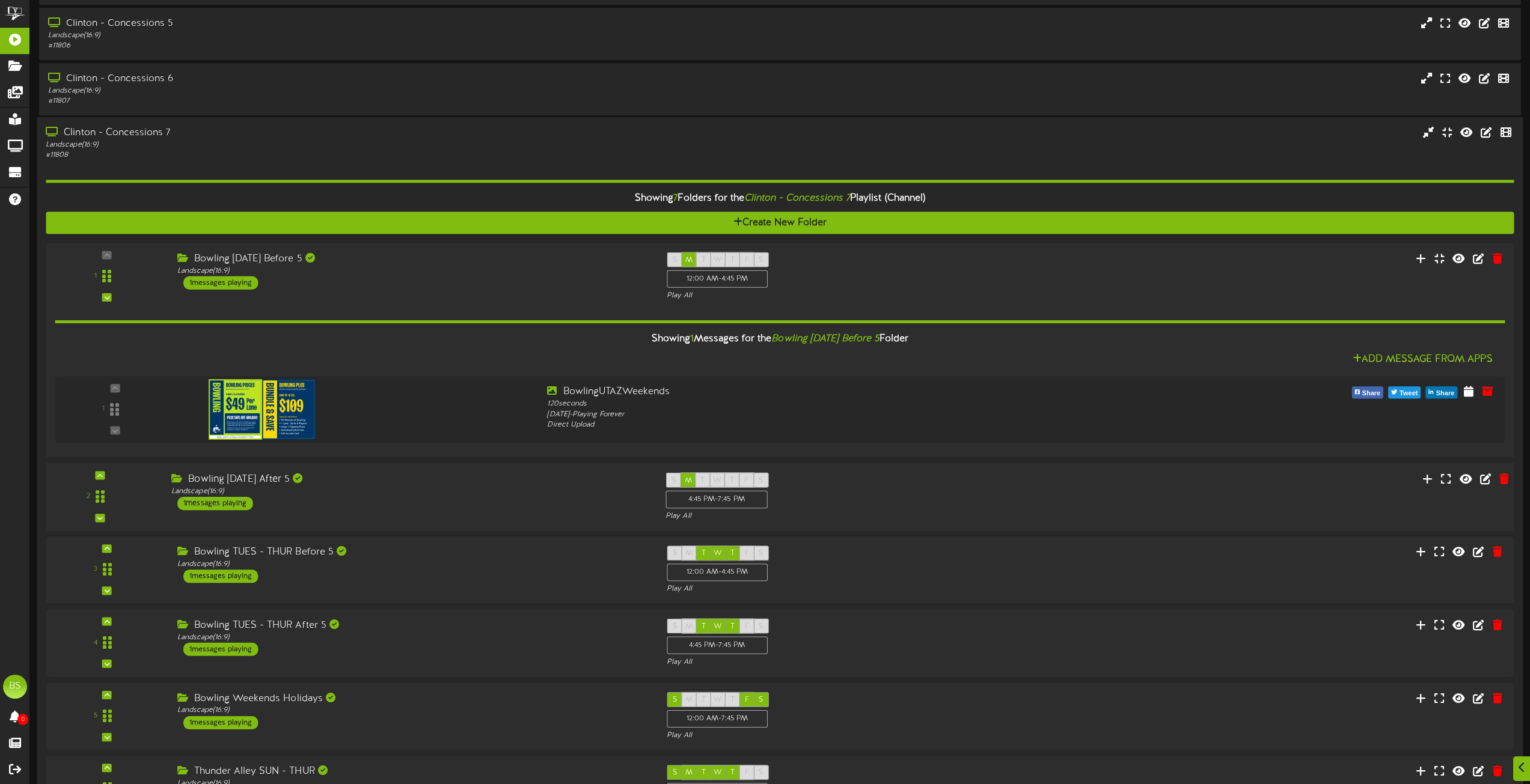
click at [276, 478] on div "Bowling [DATE] After 5" at bounding box center [409, 479] width 476 height 14
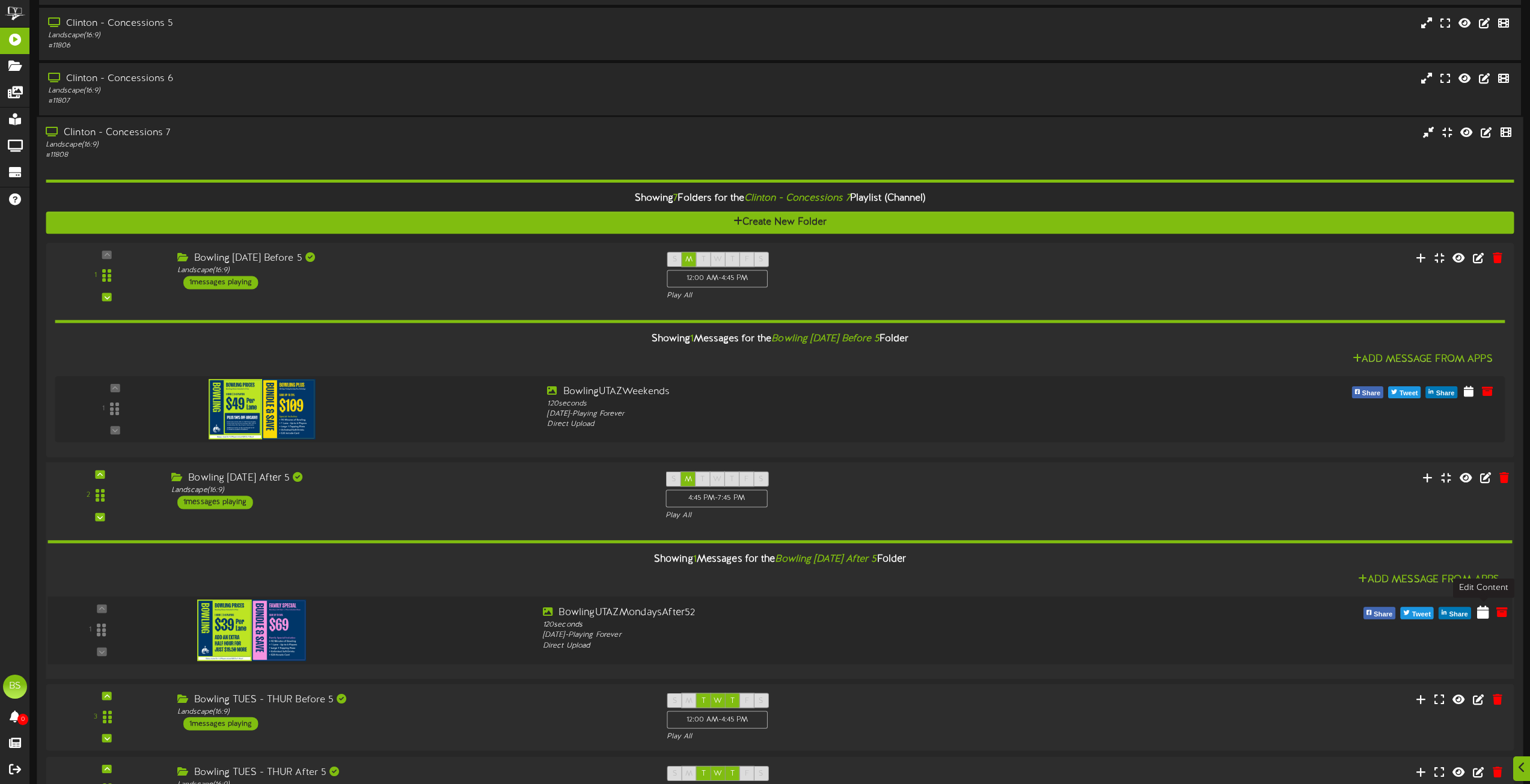
click at [1483, 614] on icon at bounding box center [1483, 612] width 12 height 13
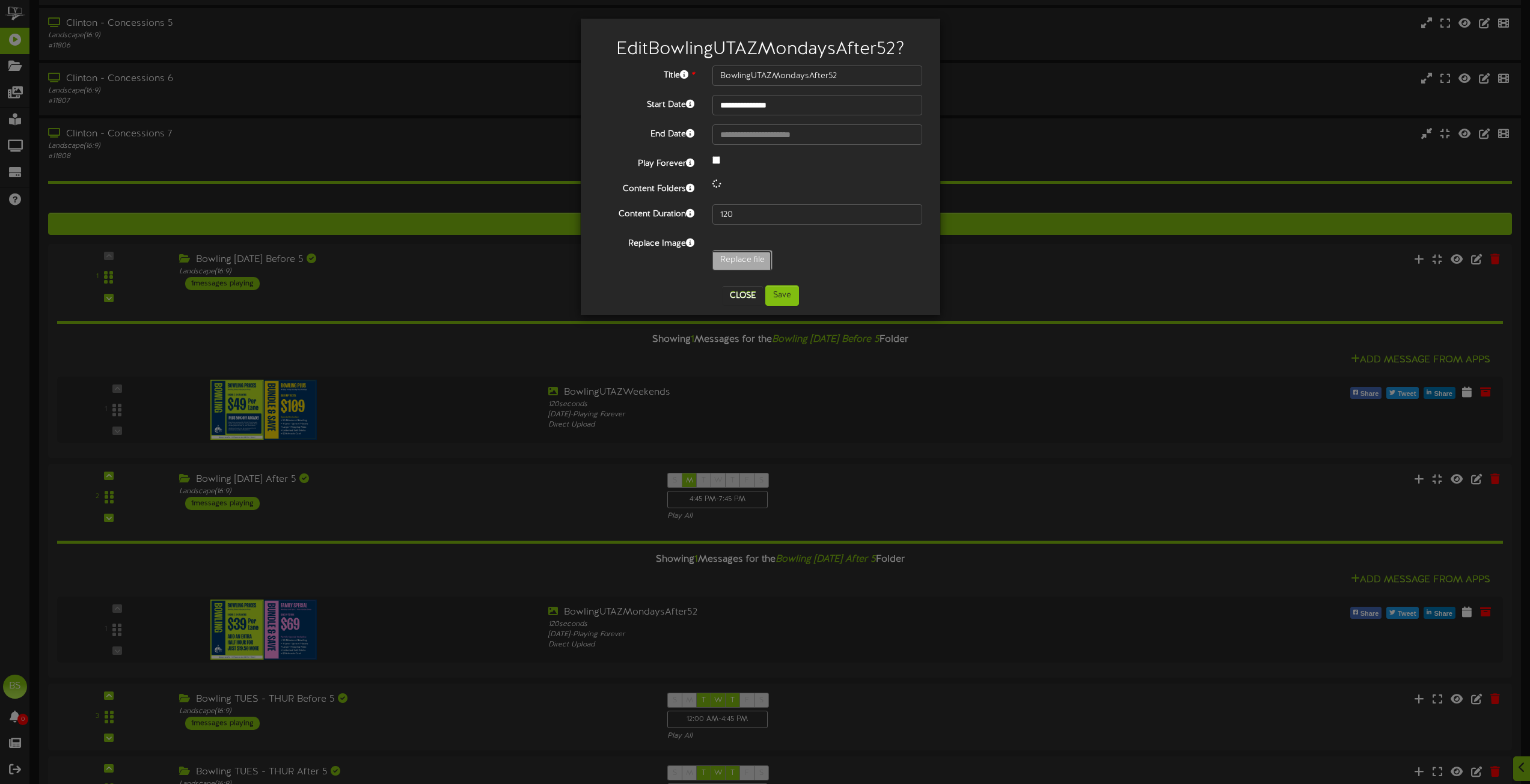
click at [734, 260] on input "Replace file" at bounding box center [117, 294] width 1308 height 86
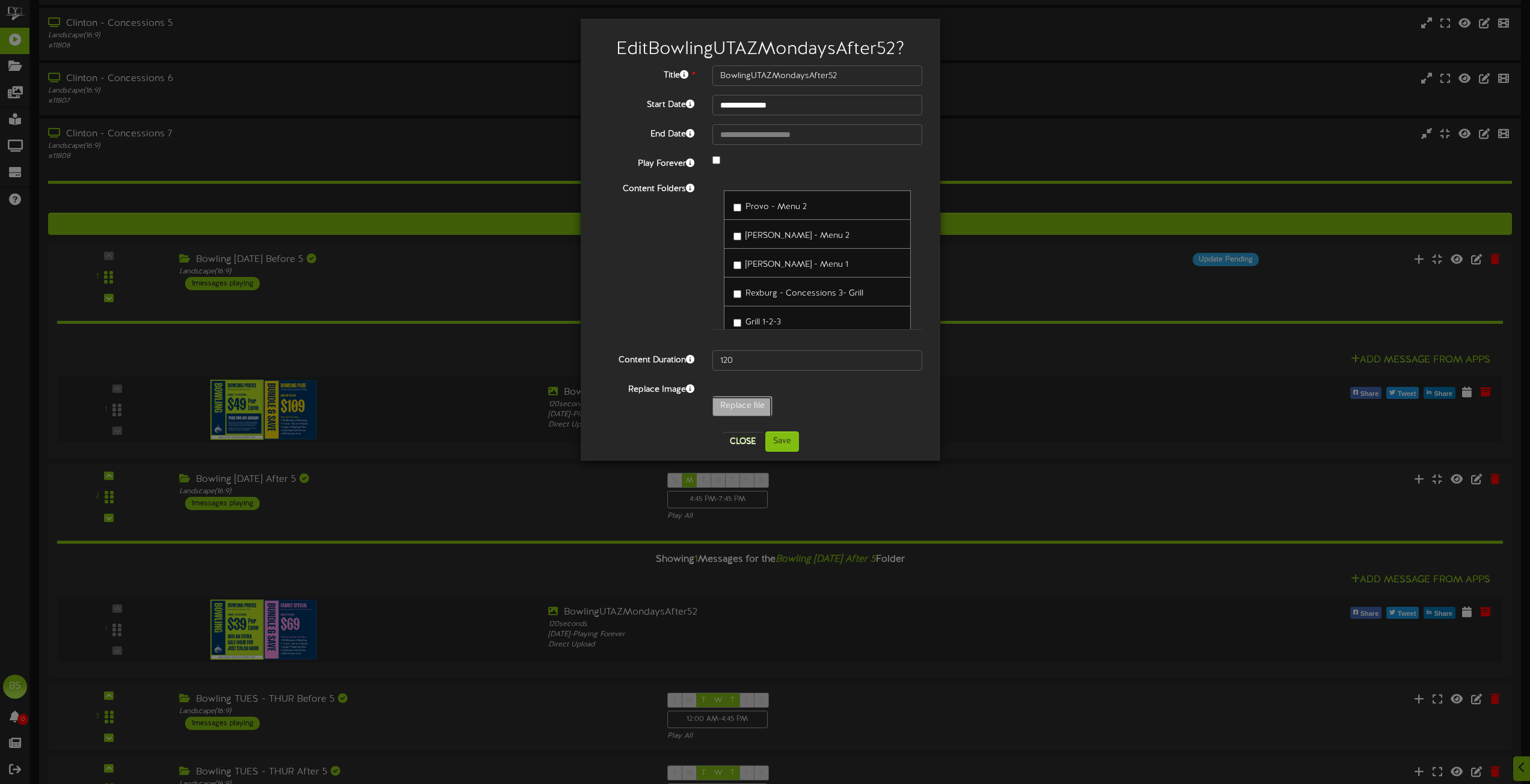
type input "**********"
type input "BowlingUTAZWeekends"
click at [784, 439] on button "Save" at bounding box center [783, 442] width 34 height 21
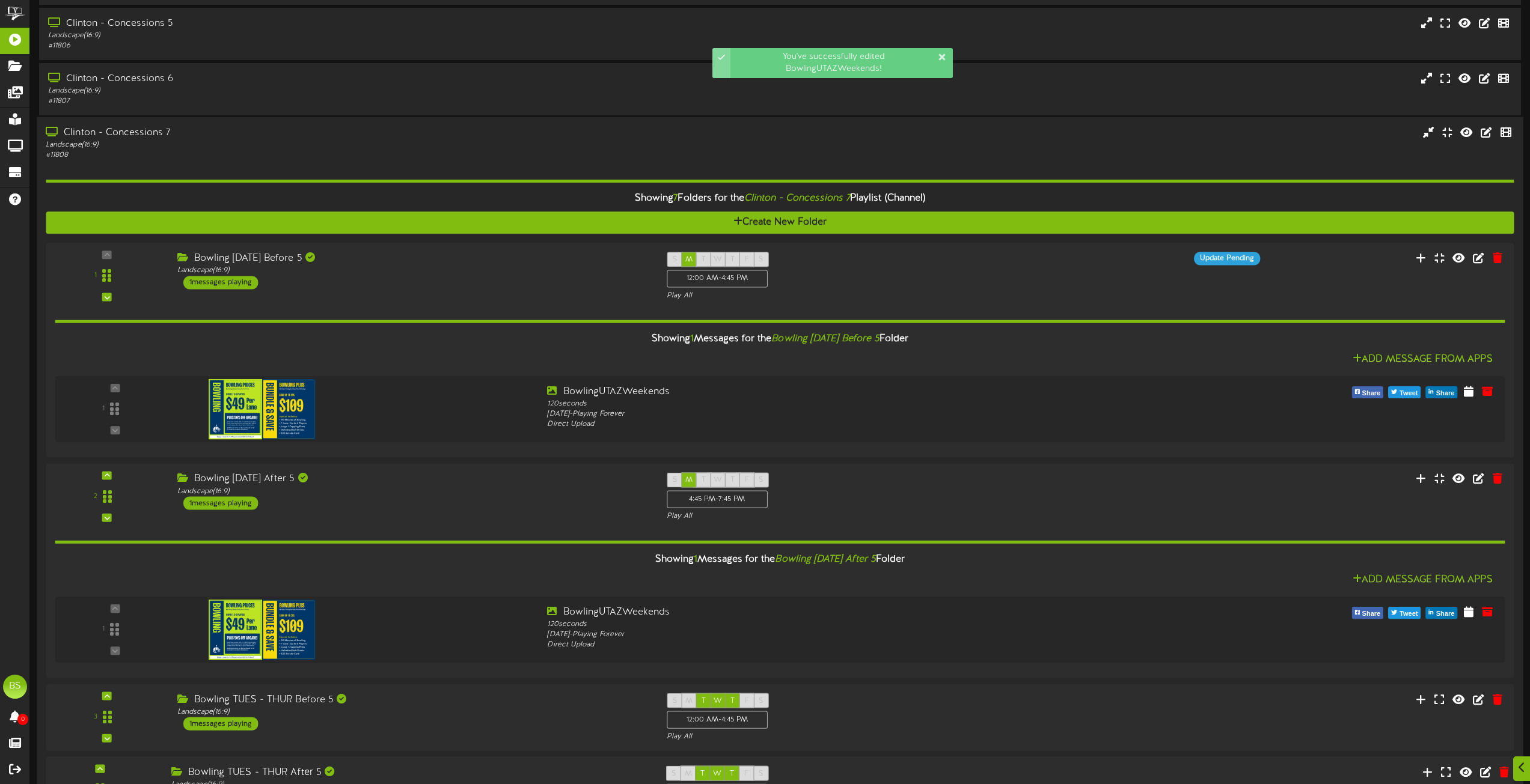
scroll to position [2944, 0]
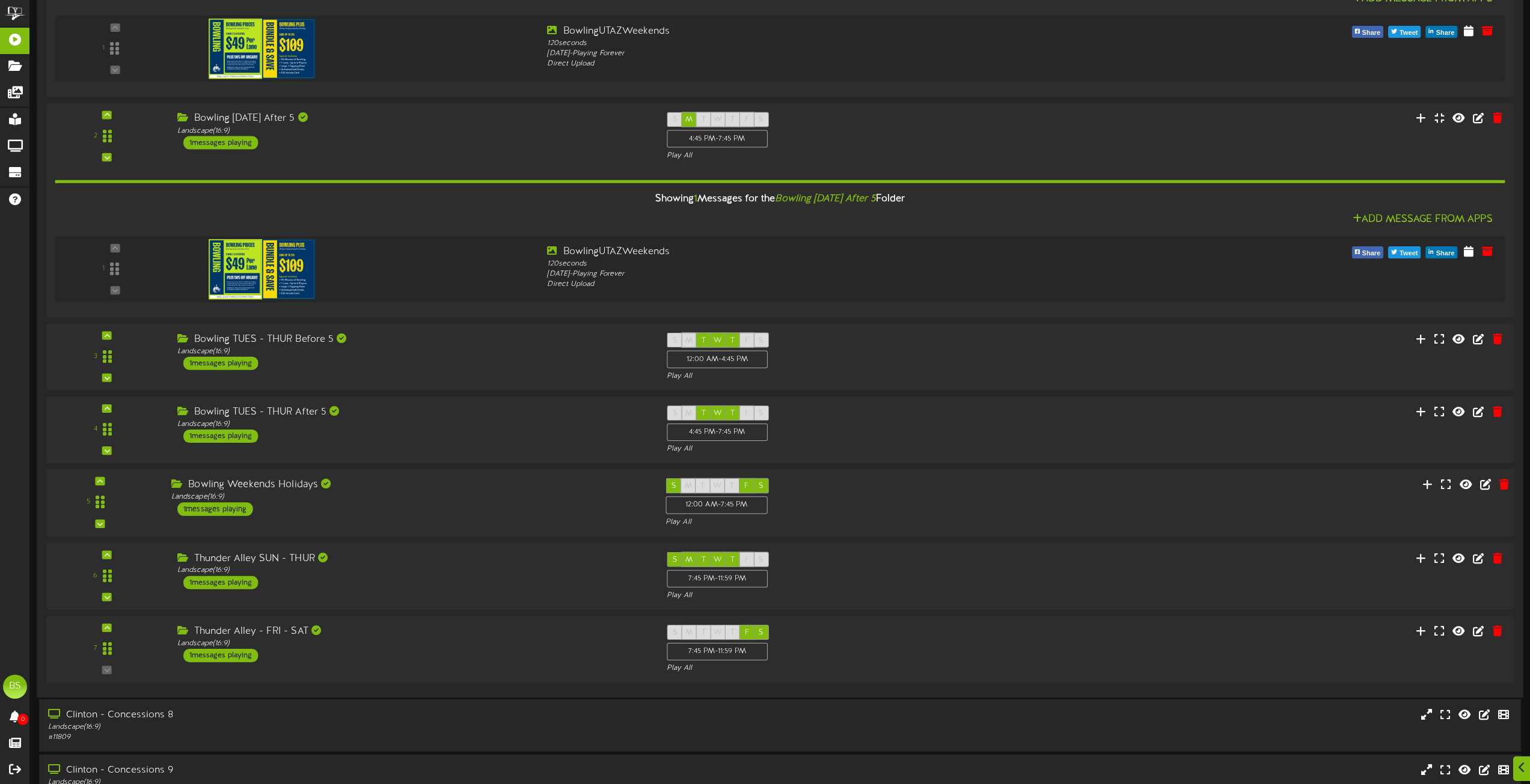
click at [230, 506] on div "1 messages playing" at bounding box center [215, 510] width 76 height 13
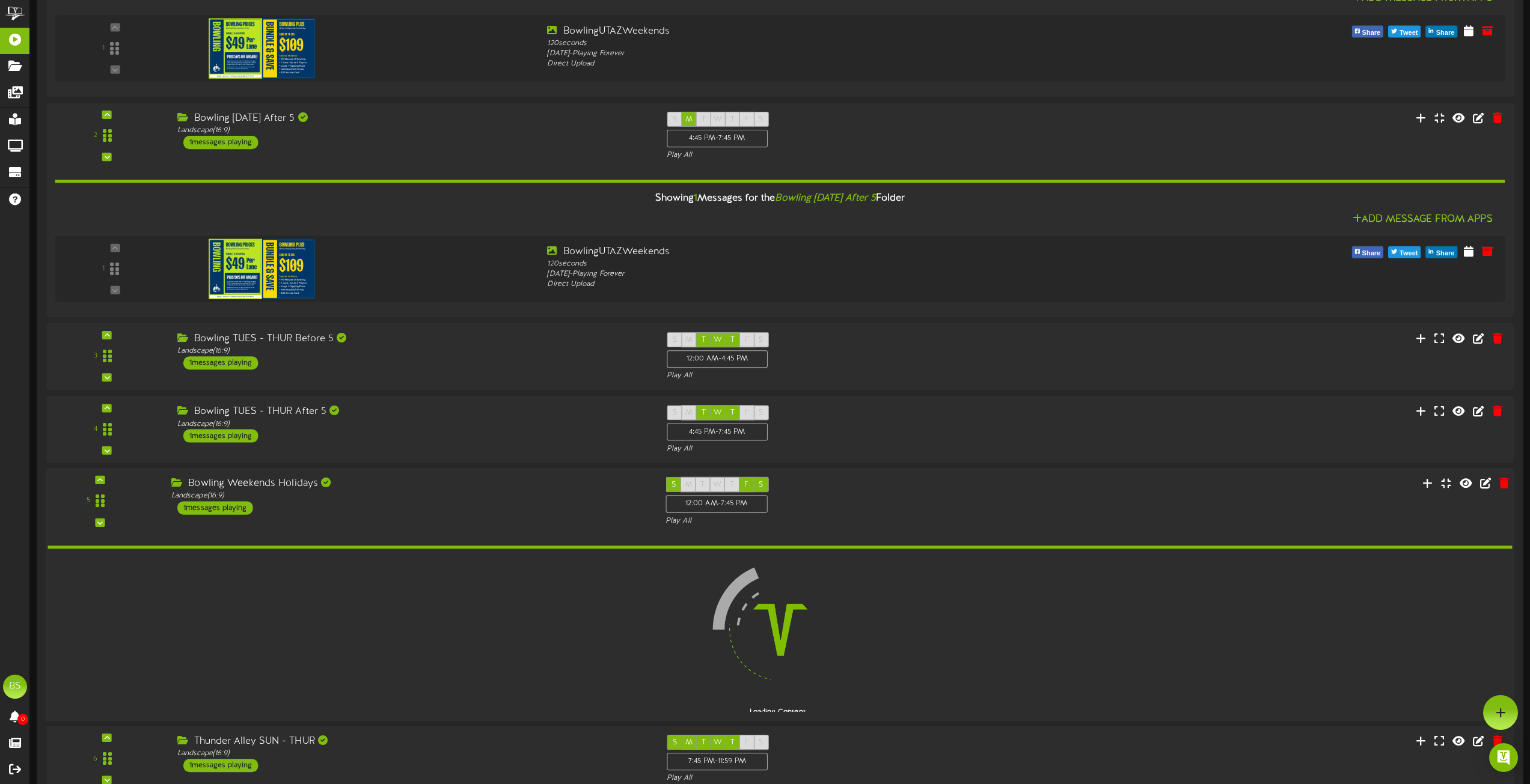
scroll to position [2944, 0]
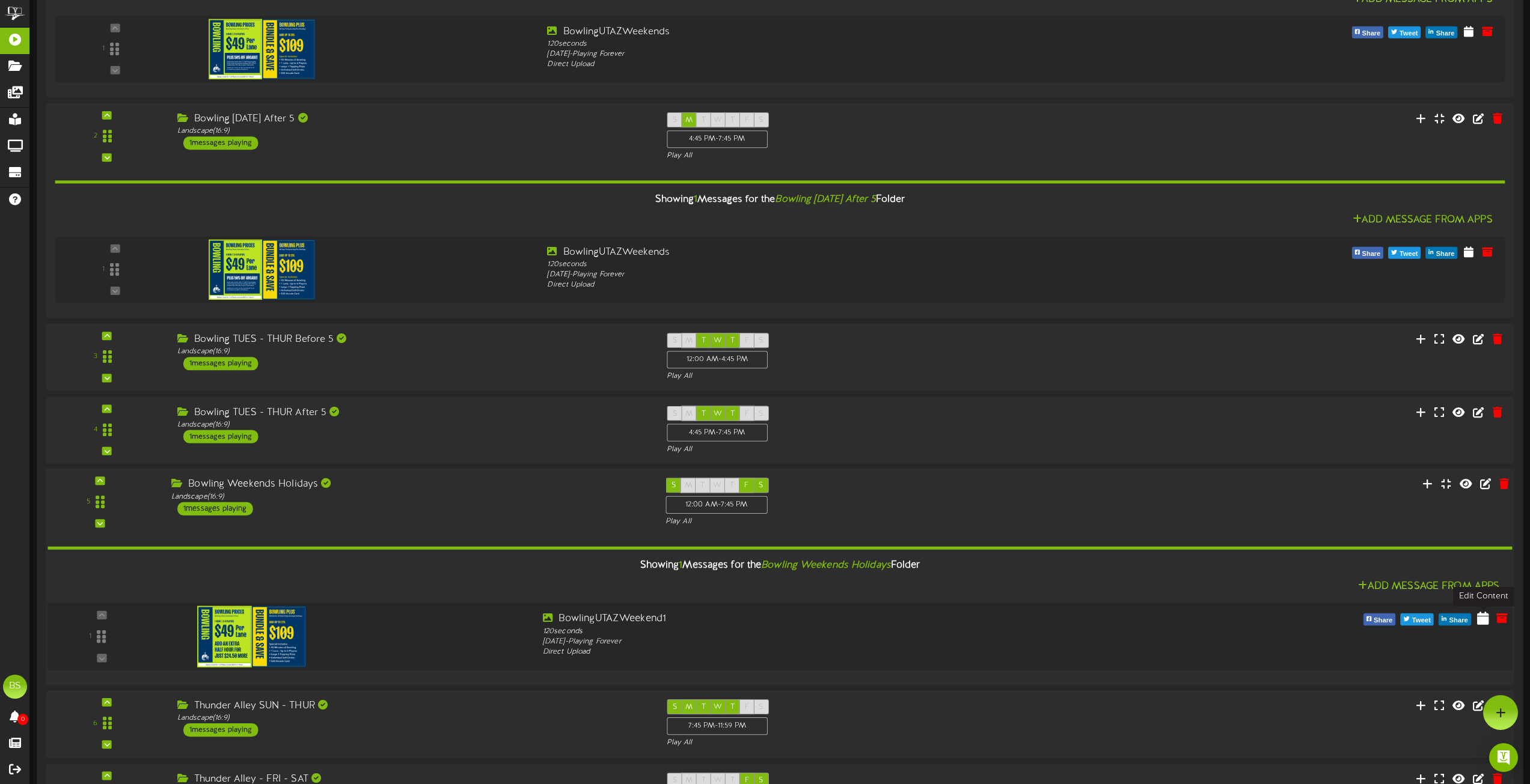
click at [1482, 621] on icon at bounding box center [1483, 618] width 12 height 13
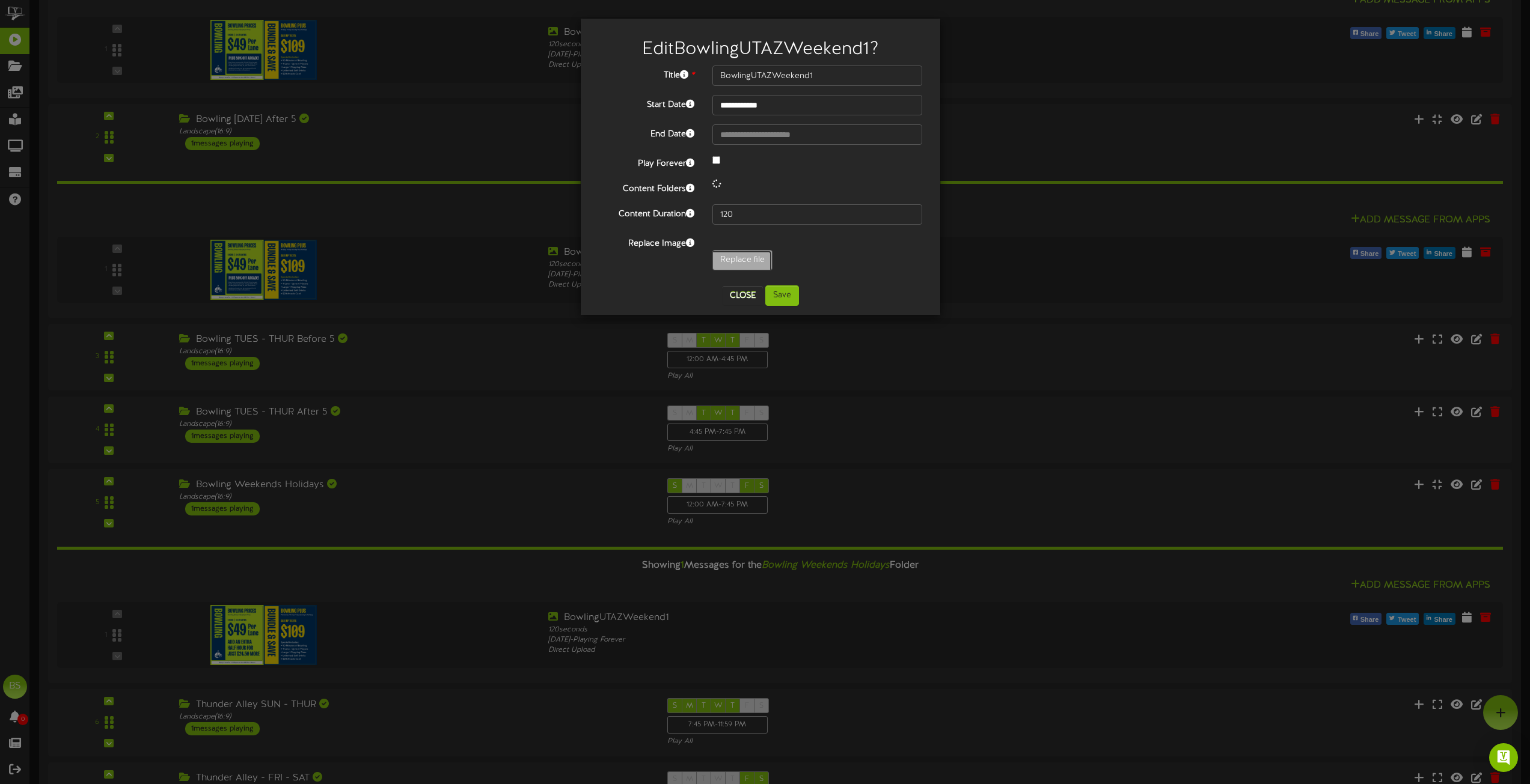
click at [744, 260] on input "Replace file" at bounding box center [117, 294] width 1308 height 86
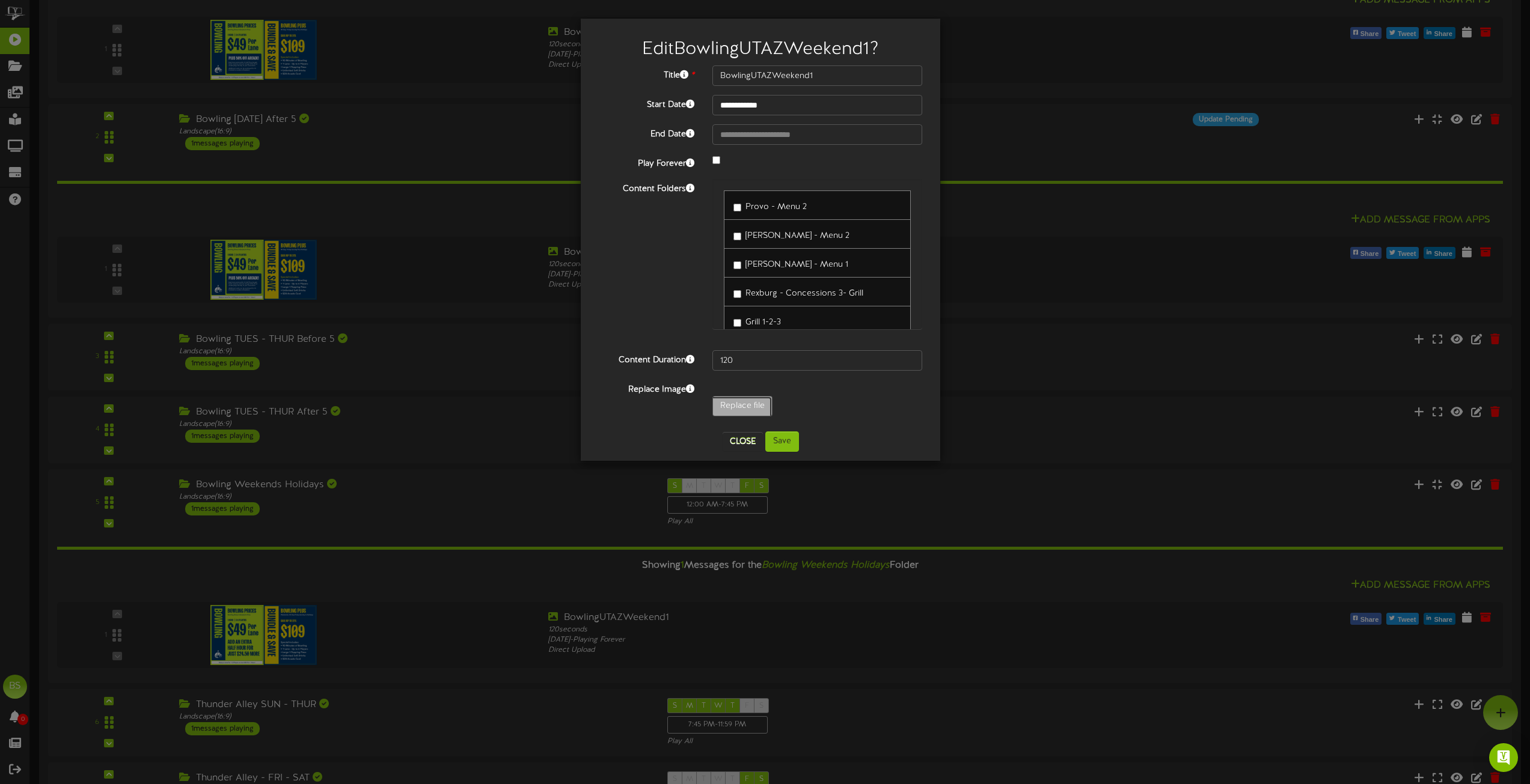
type input "**********"
type input "BowlingUTAZWeekends"
click at [786, 439] on button "Save" at bounding box center [783, 442] width 34 height 21
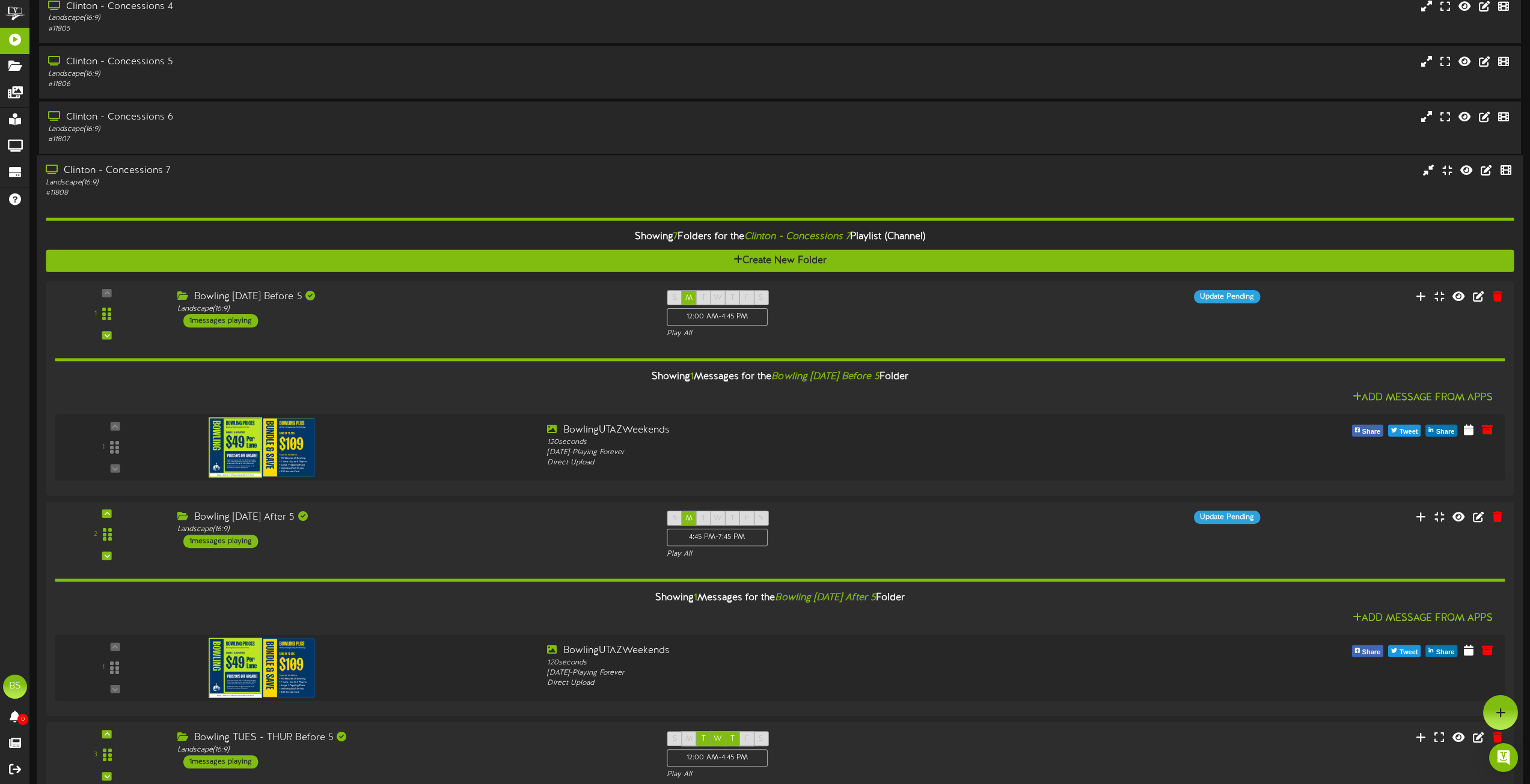
scroll to position [2523, 0]
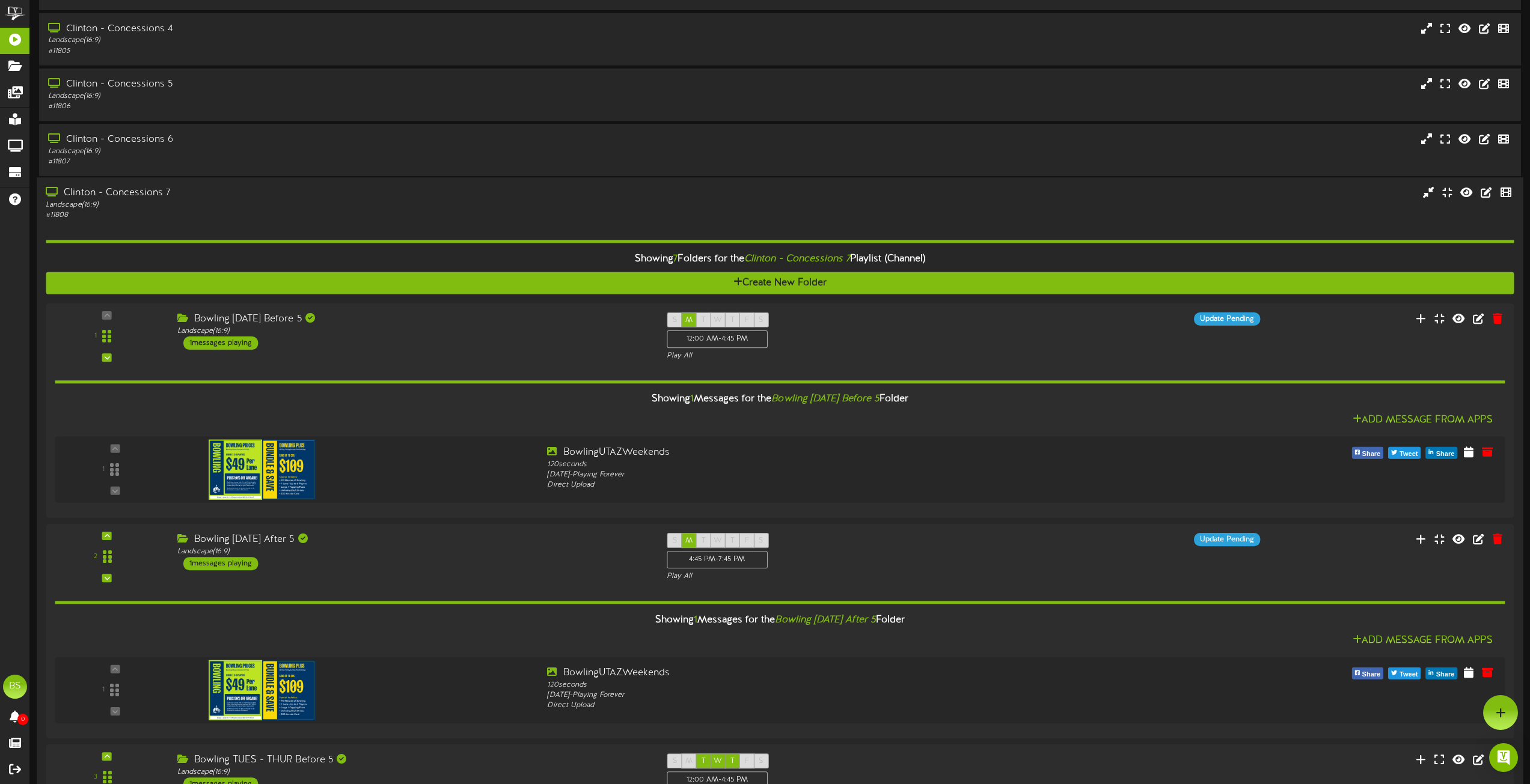
click at [120, 192] on div "Clinton - Concessions 7" at bounding box center [347, 193] width 601 height 14
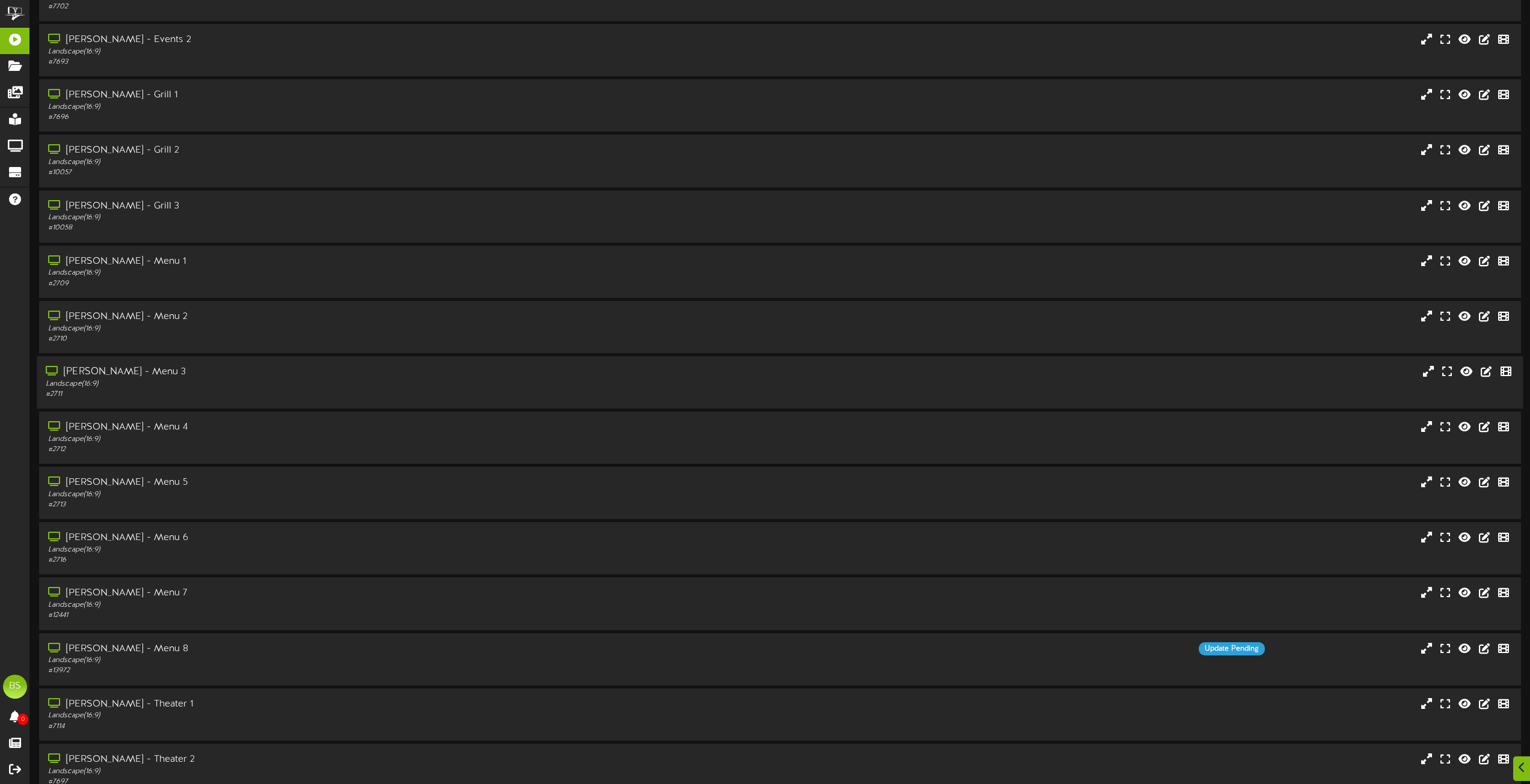
scroll to position [3665, 0]
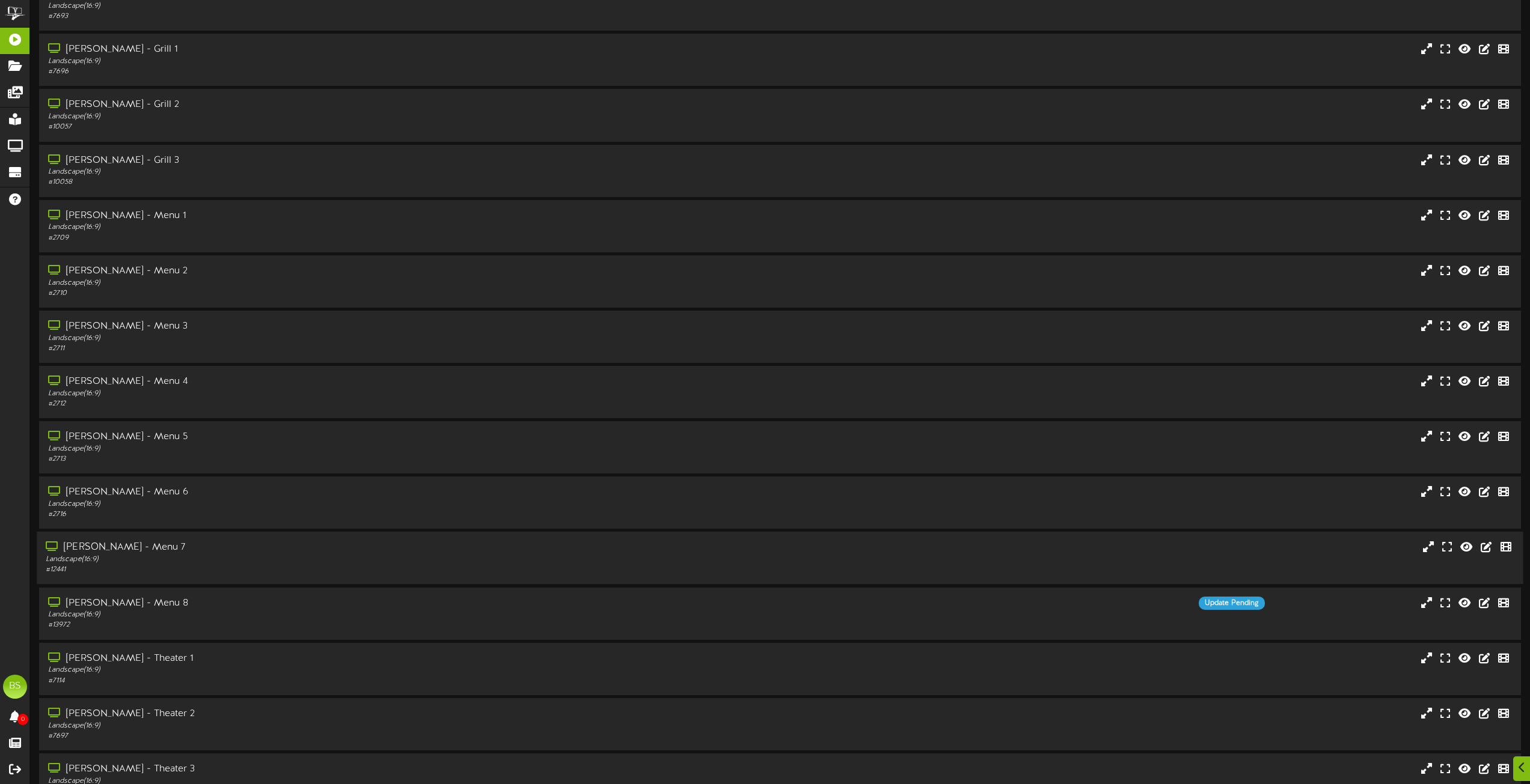
click at [123, 546] on div "[PERSON_NAME] - Menu 7" at bounding box center [347, 548] width 601 height 14
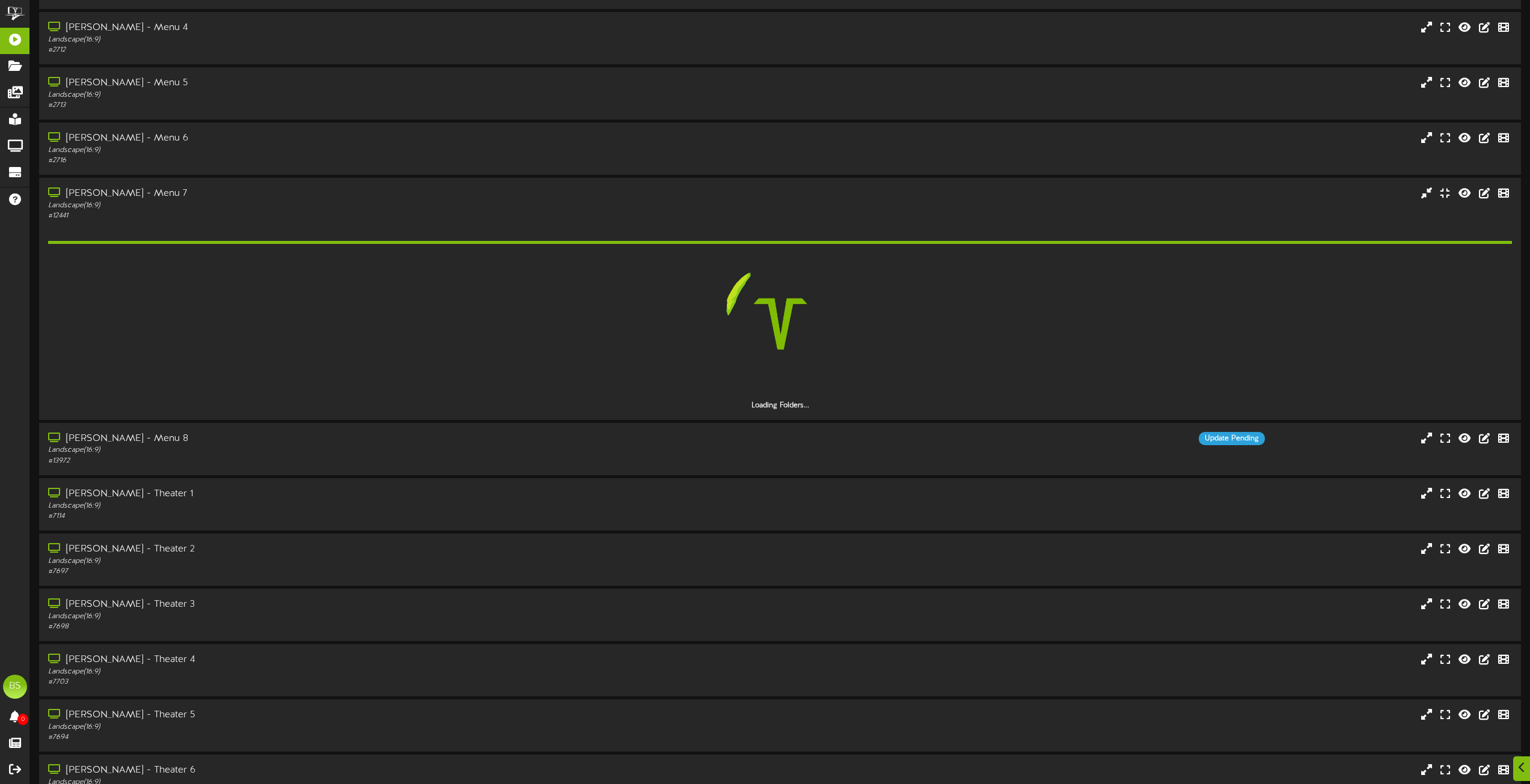
scroll to position [4025, 0]
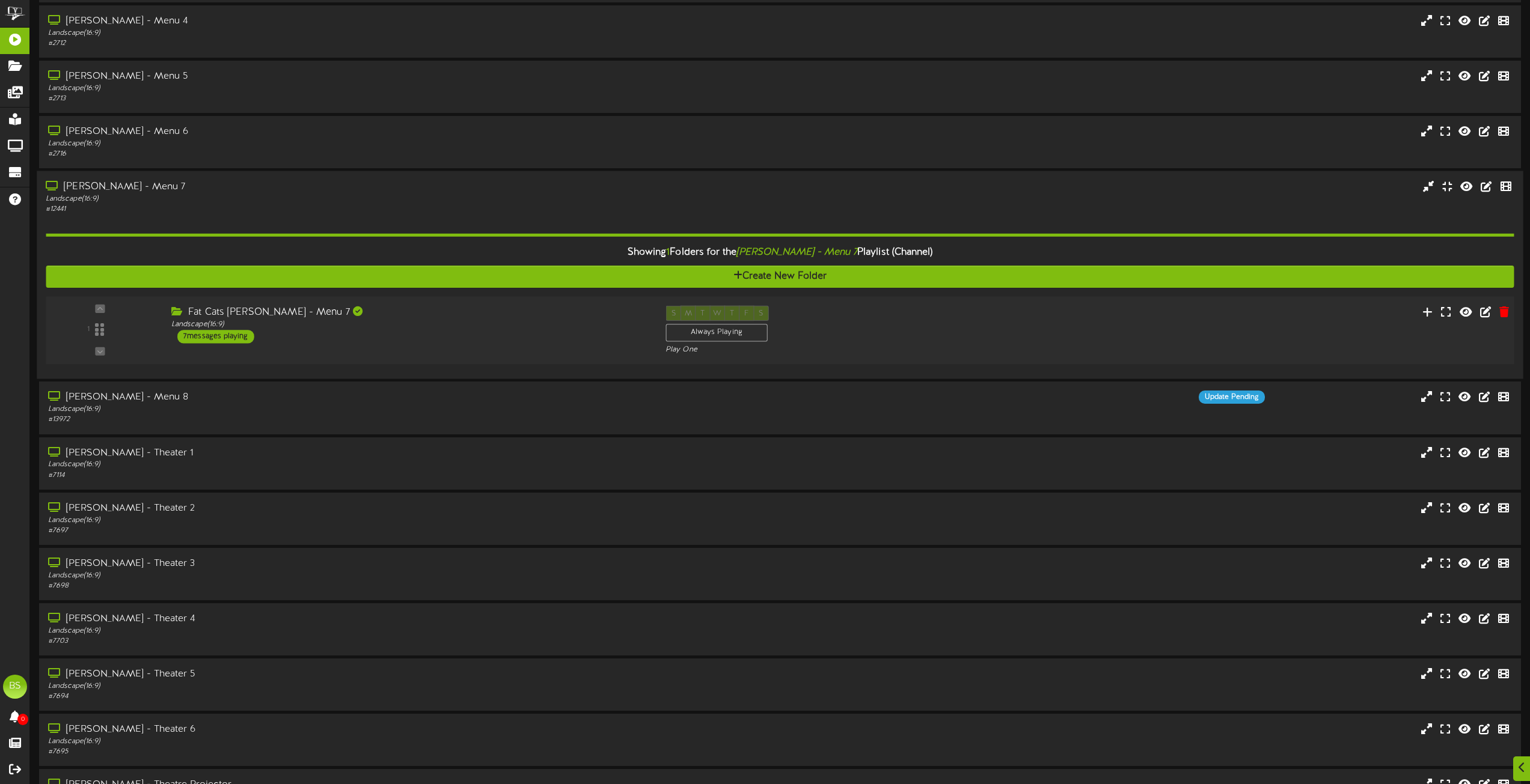
click at [226, 337] on div "7 messages playing" at bounding box center [215, 337] width 77 height 13
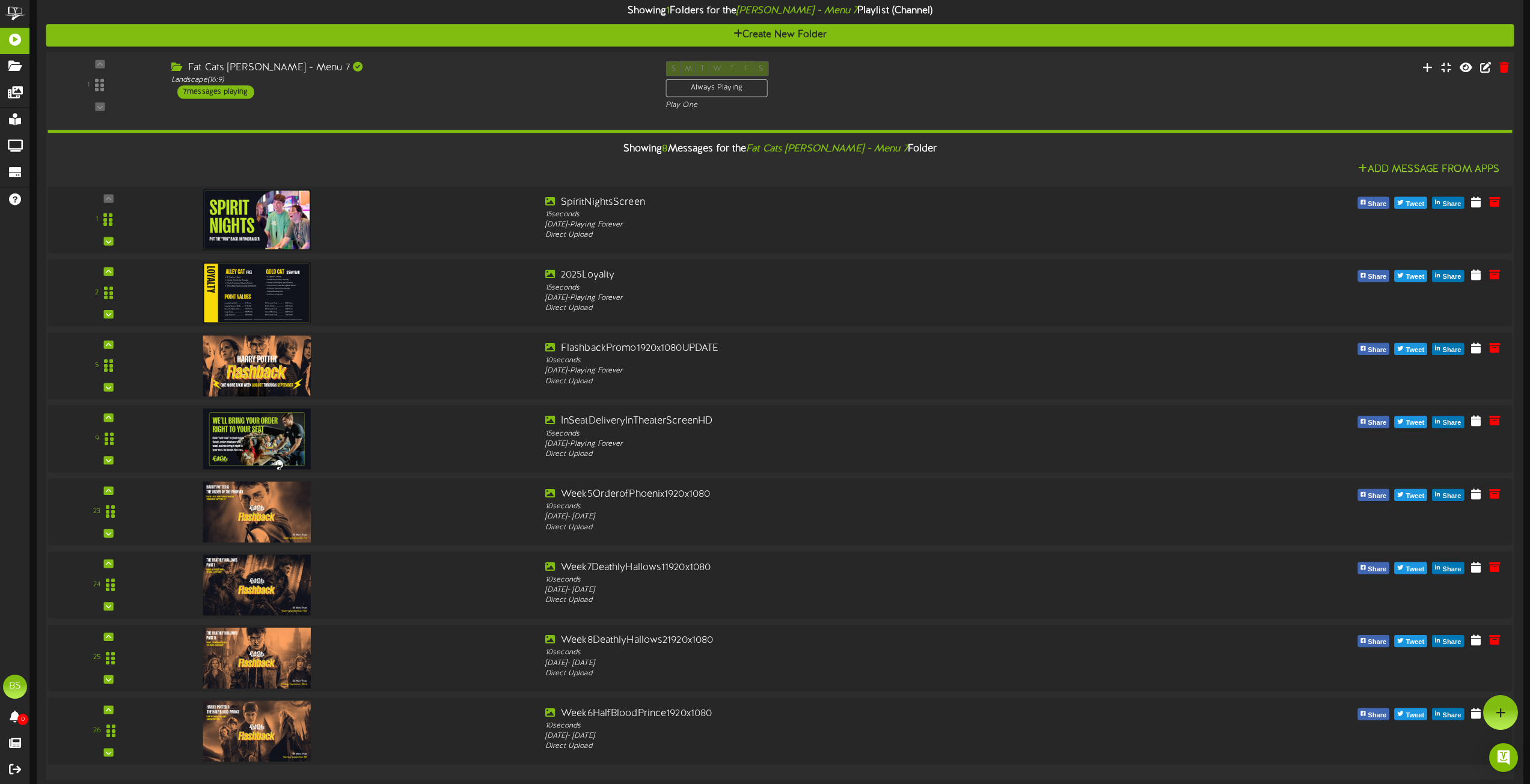
scroll to position [3965, 0]
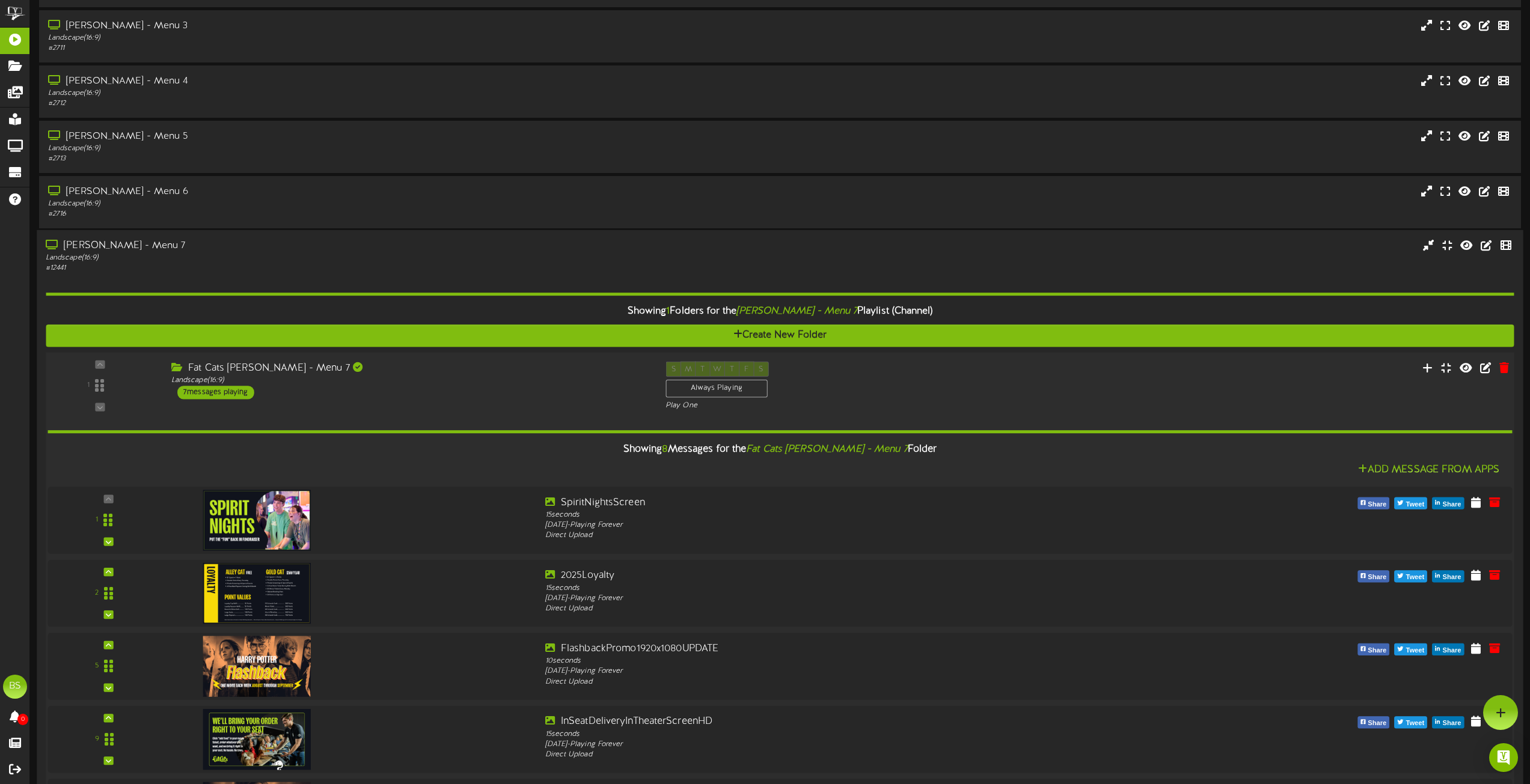
click at [240, 394] on div "7 messages playing" at bounding box center [215, 392] width 77 height 13
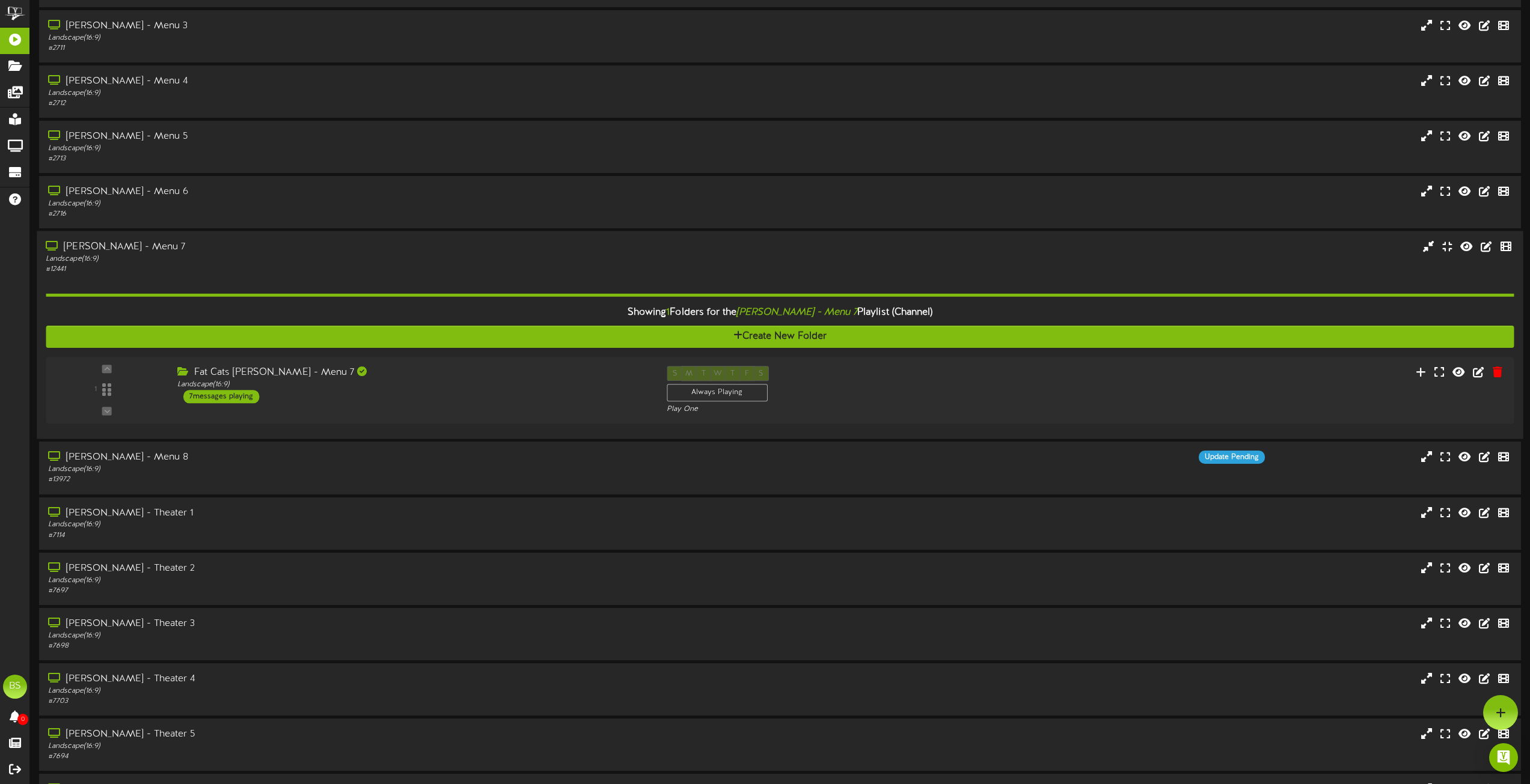
click at [91, 242] on div "[PERSON_NAME] - Menu 7" at bounding box center [347, 247] width 601 height 14
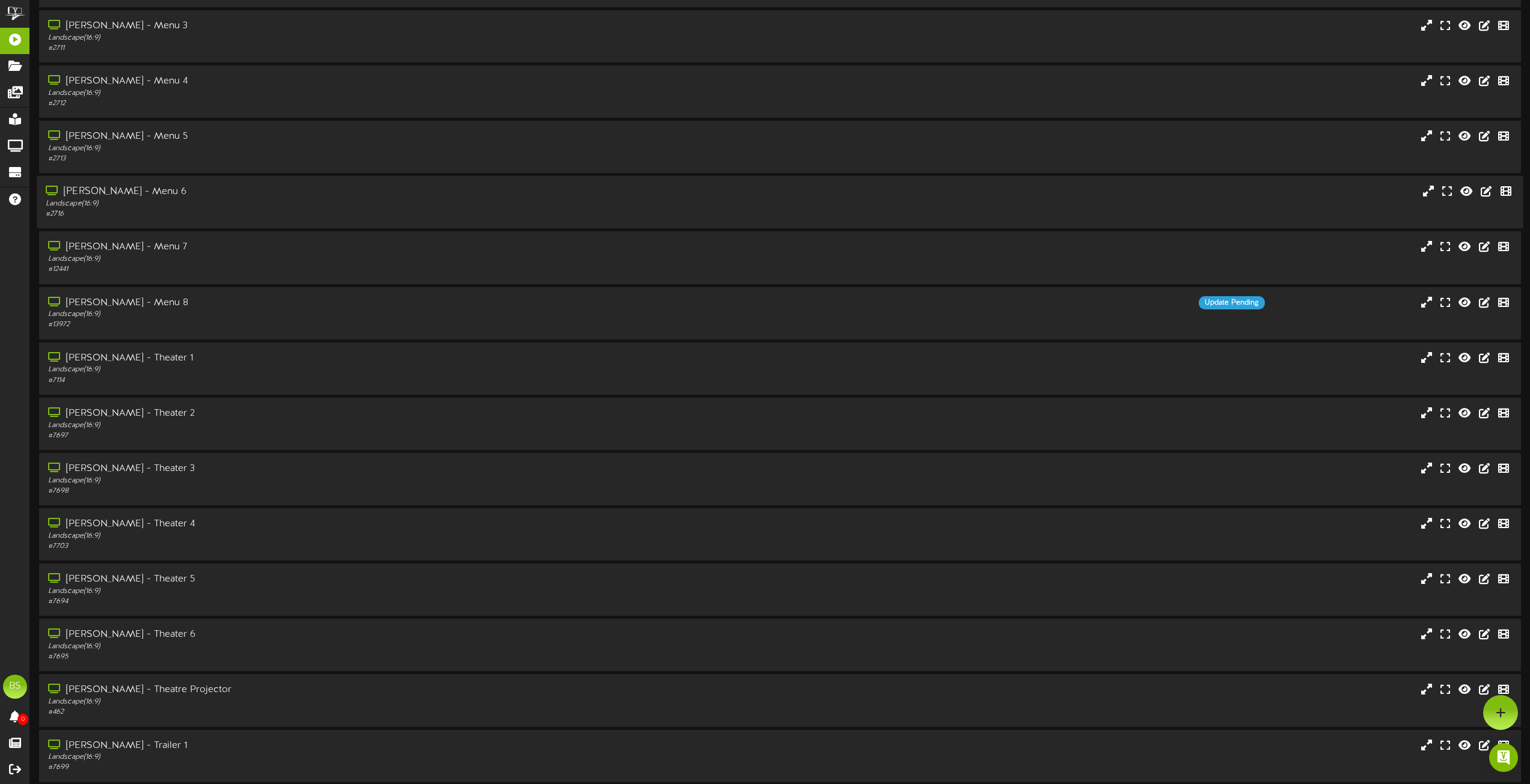
click at [120, 193] on div "[PERSON_NAME] - Menu 6" at bounding box center [347, 192] width 601 height 14
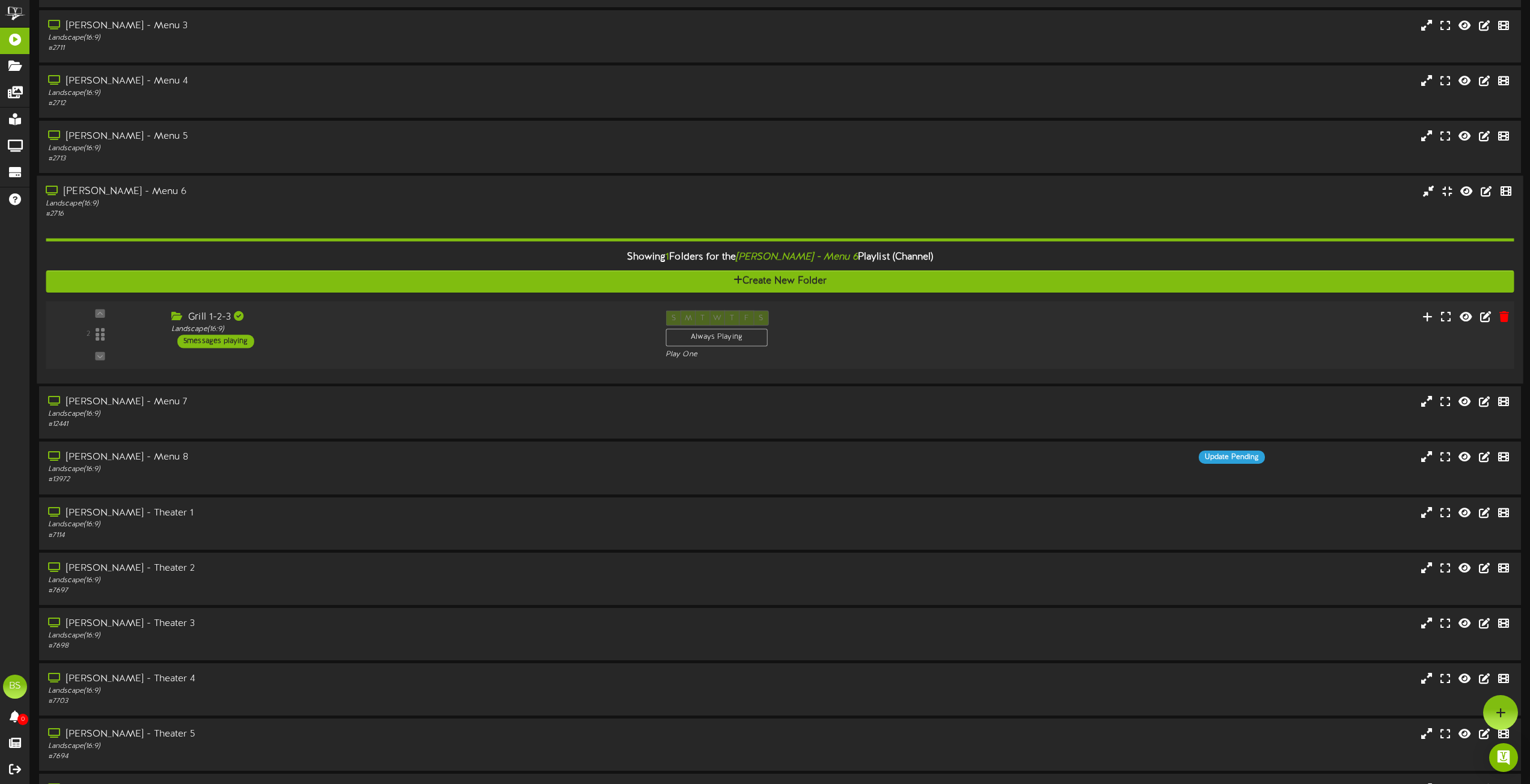
click at [243, 337] on div "5 messages playing" at bounding box center [215, 342] width 77 height 13
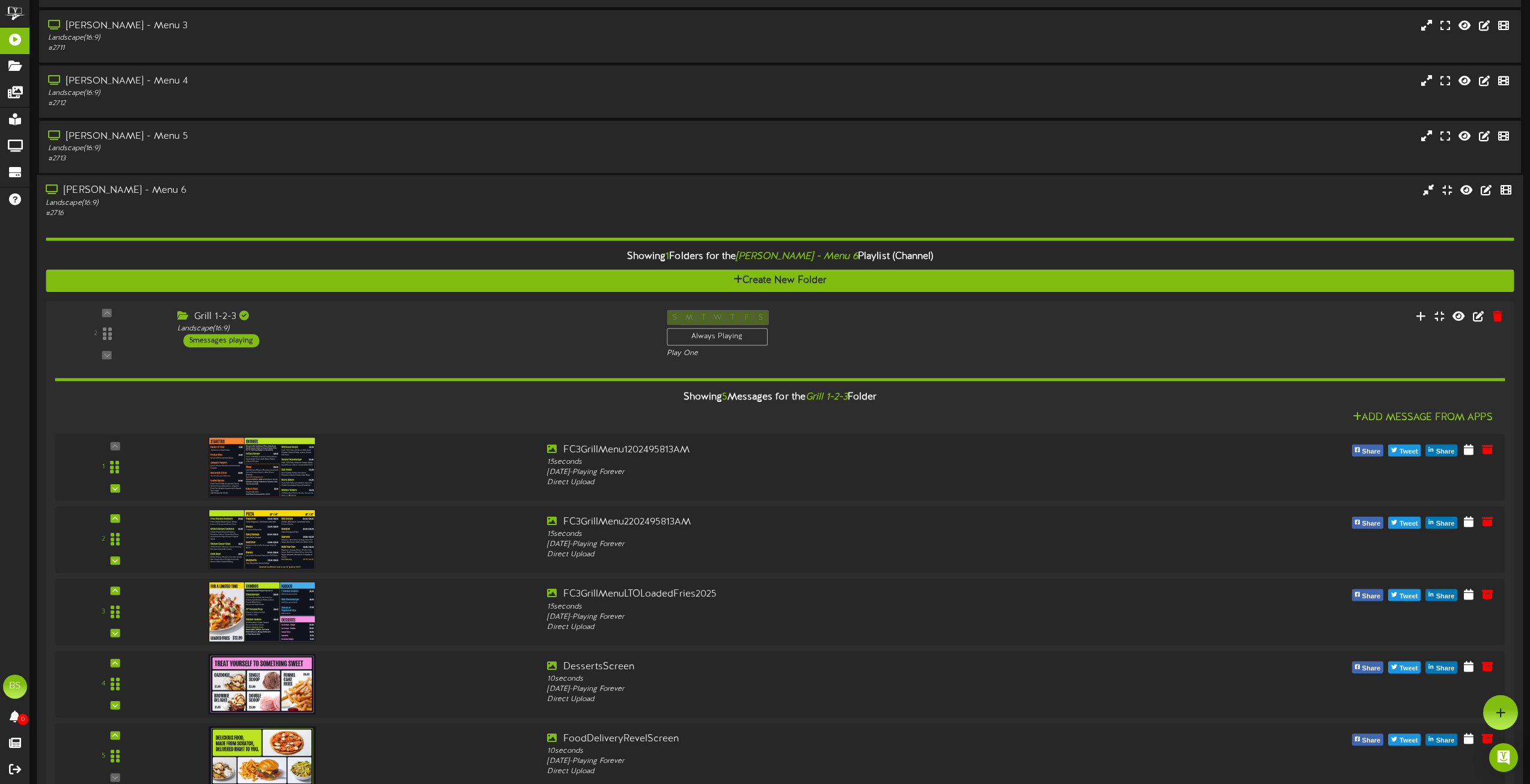
click at [120, 192] on div "[PERSON_NAME] - Menu 6" at bounding box center [347, 191] width 601 height 14
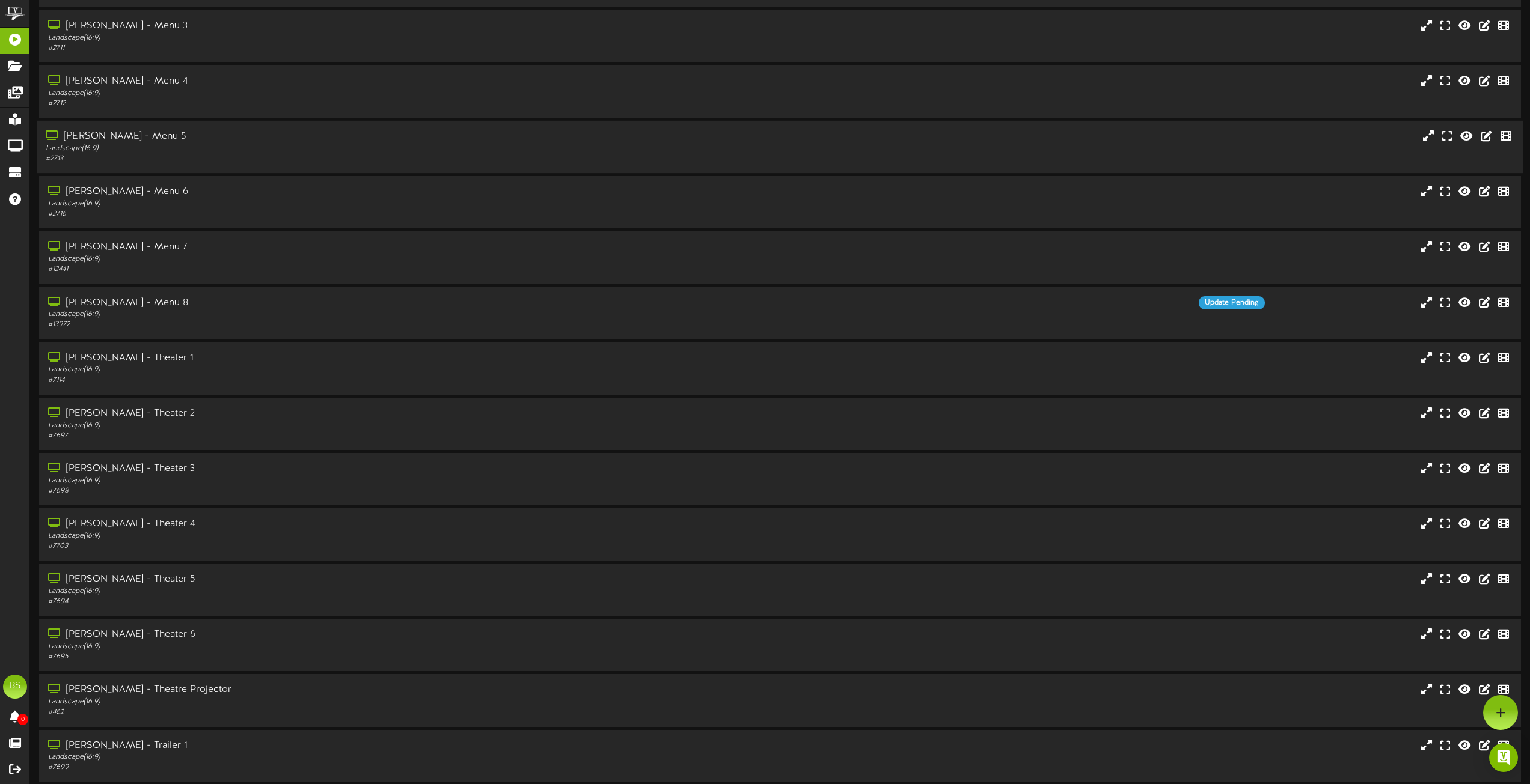
click at [128, 136] on div "[PERSON_NAME] - Menu 5" at bounding box center [347, 137] width 601 height 14
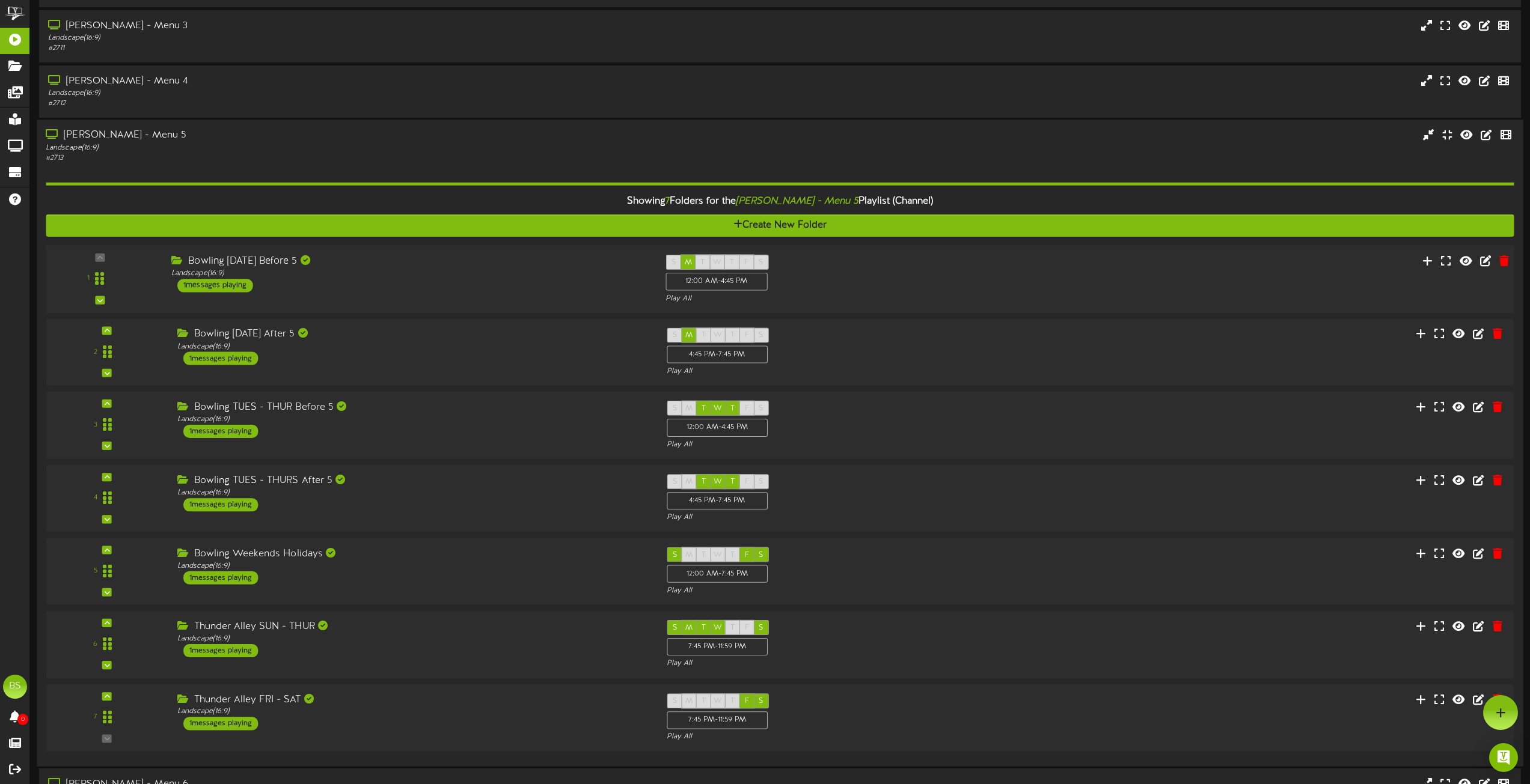
click at [232, 282] on div "1 messages playing" at bounding box center [215, 285] width 76 height 13
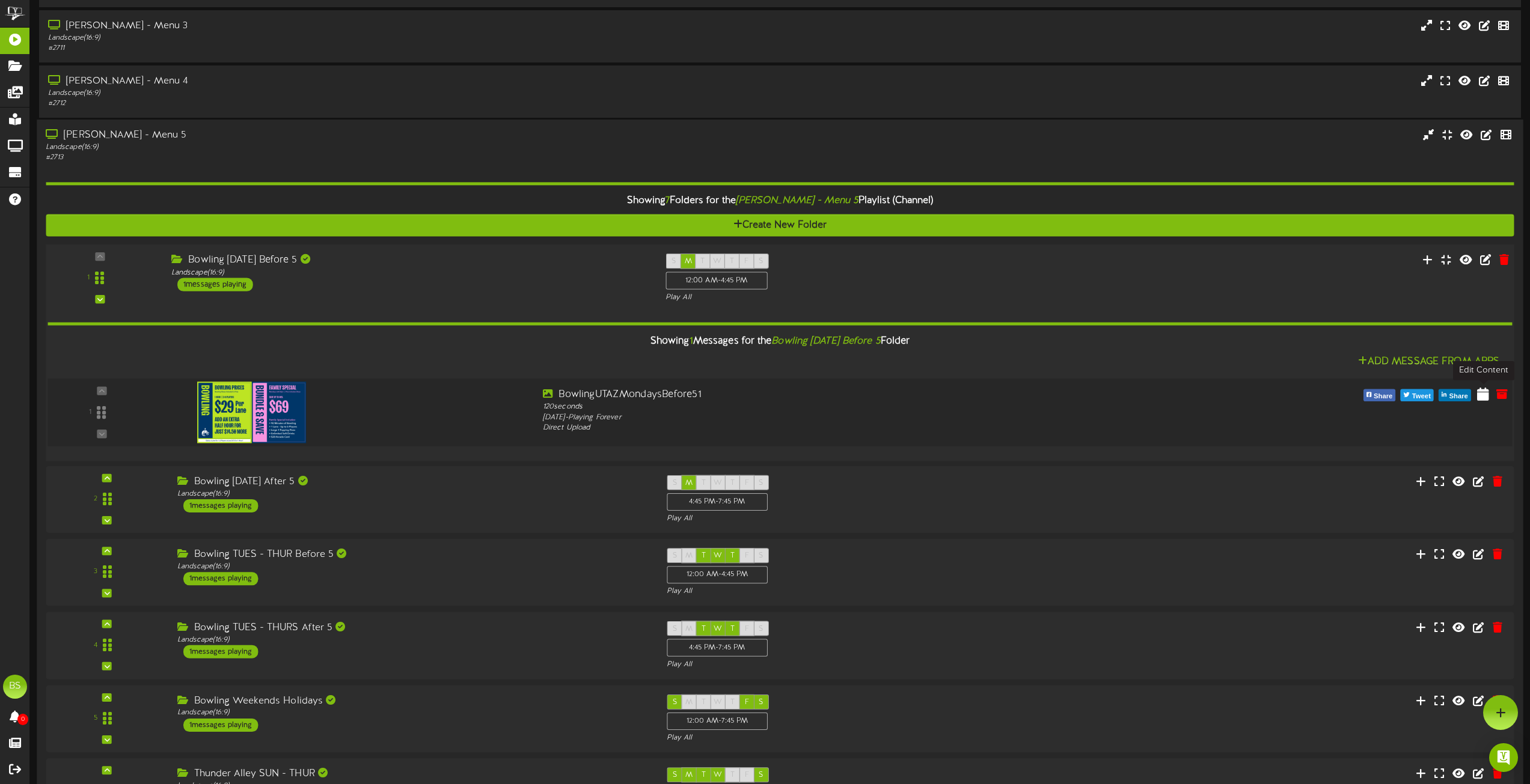
click at [1486, 396] on icon at bounding box center [1483, 394] width 12 height 13
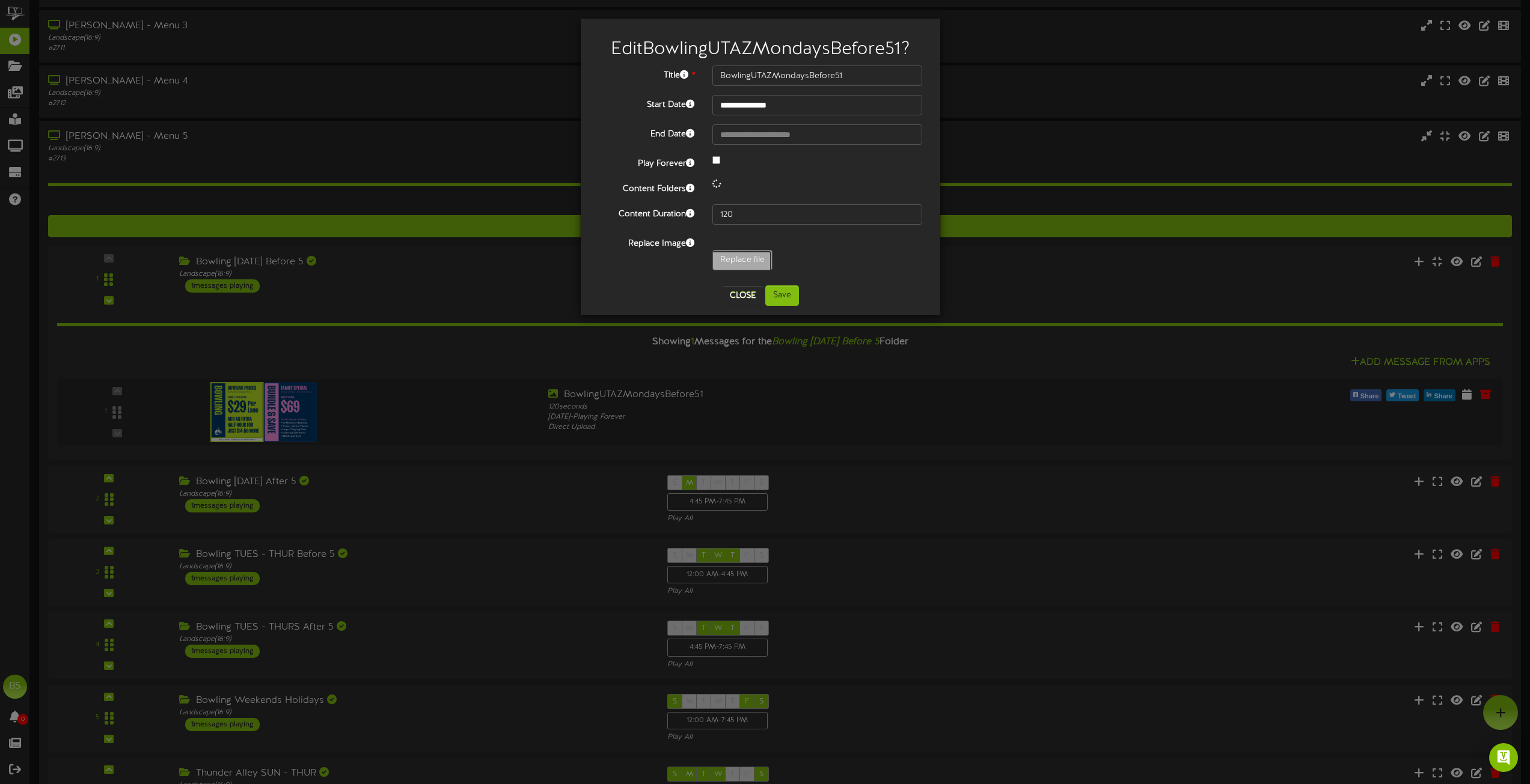
click at [738, 259] on input "Replace file" at bounding box center [117, 294] width 1308 height 86
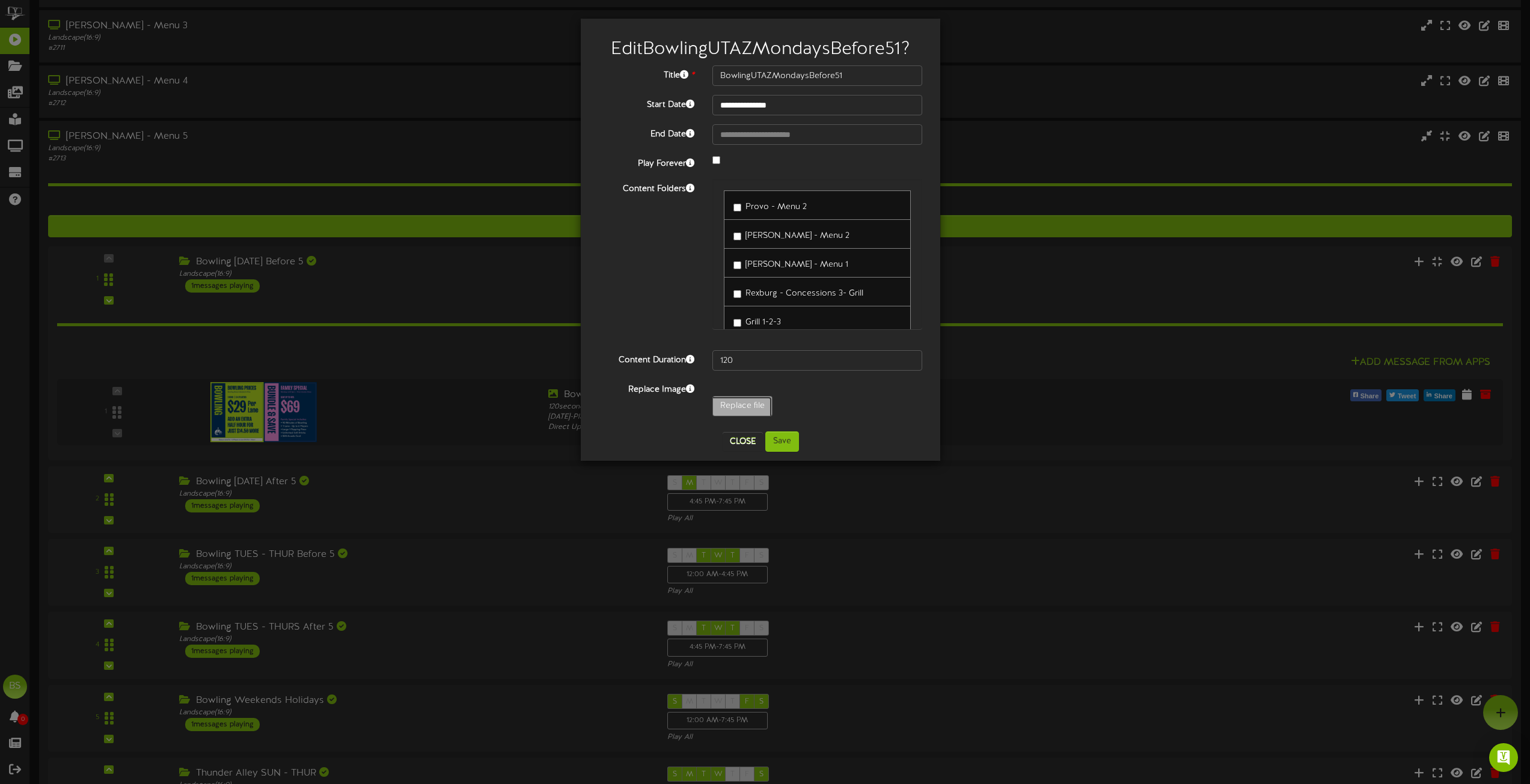
type input "**********"
type input "BowlingUTAZWeekends"
click at [779, 441] on button "Save" at bounding box center [783, 442] width 34 height 21
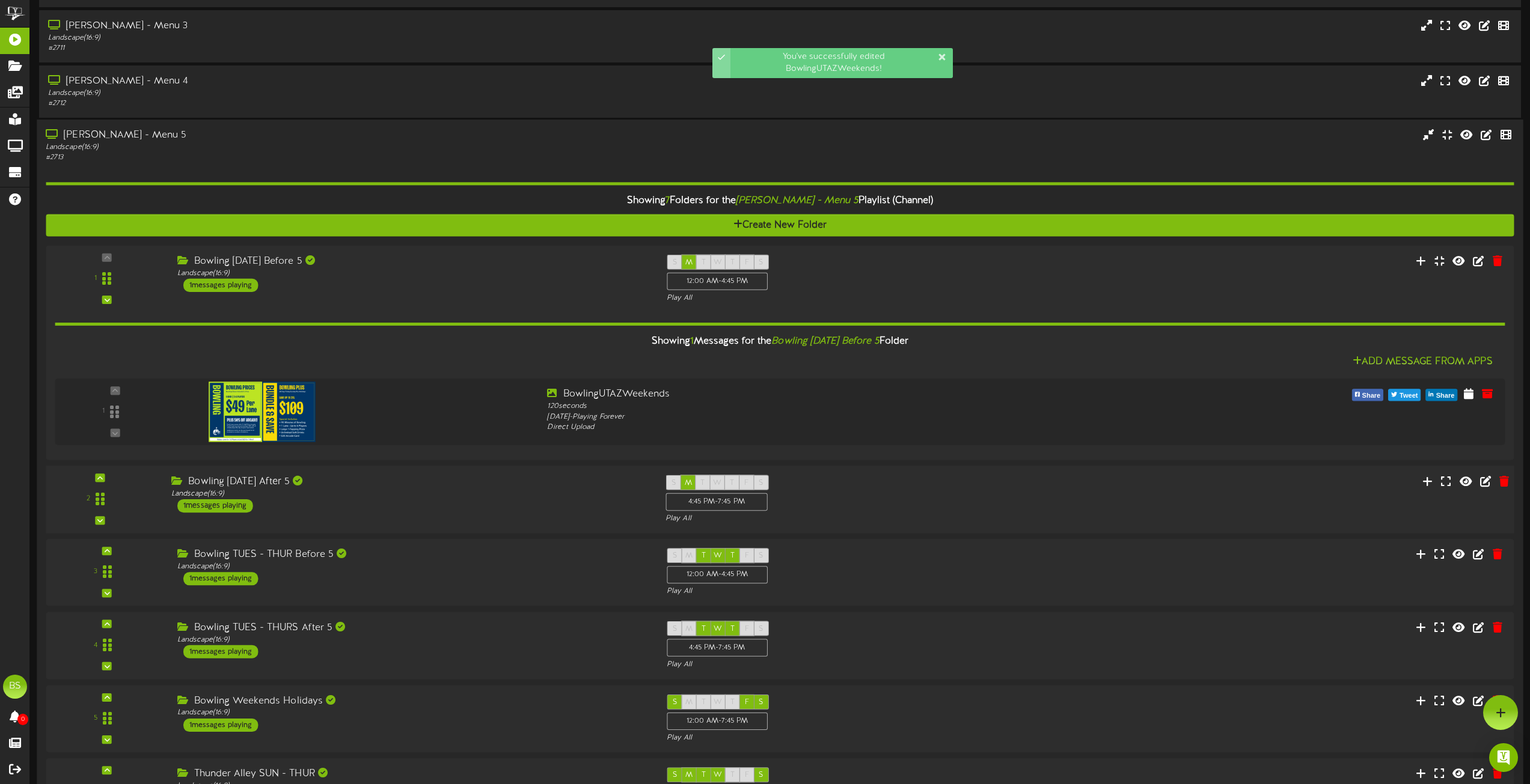
click at [236, 505] on div "1 messages playing" at bounding box center [215, 506] width 76 height 13
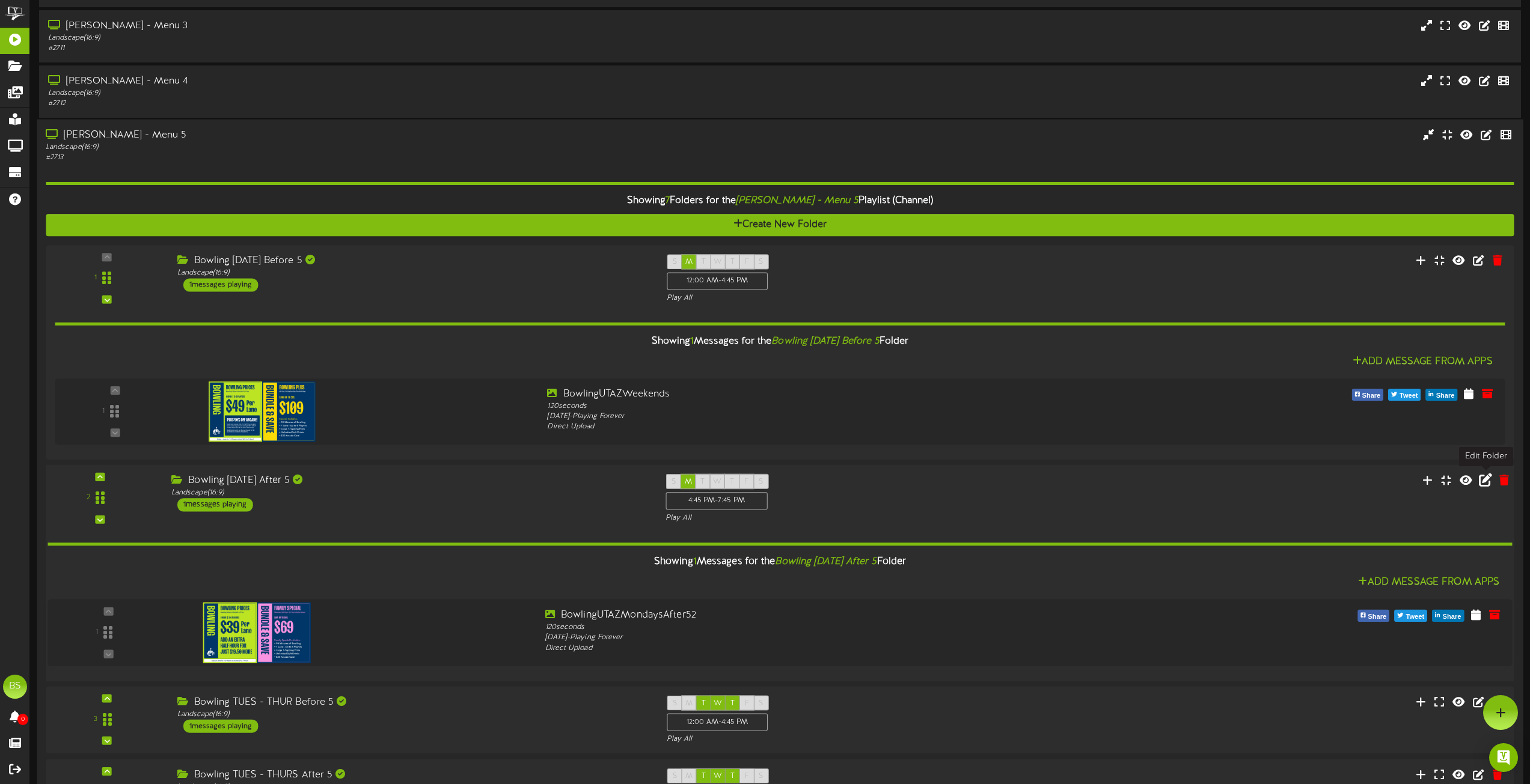
click at [1488, 481] on icon at bounding box center [1486, 479] width 13 height 13
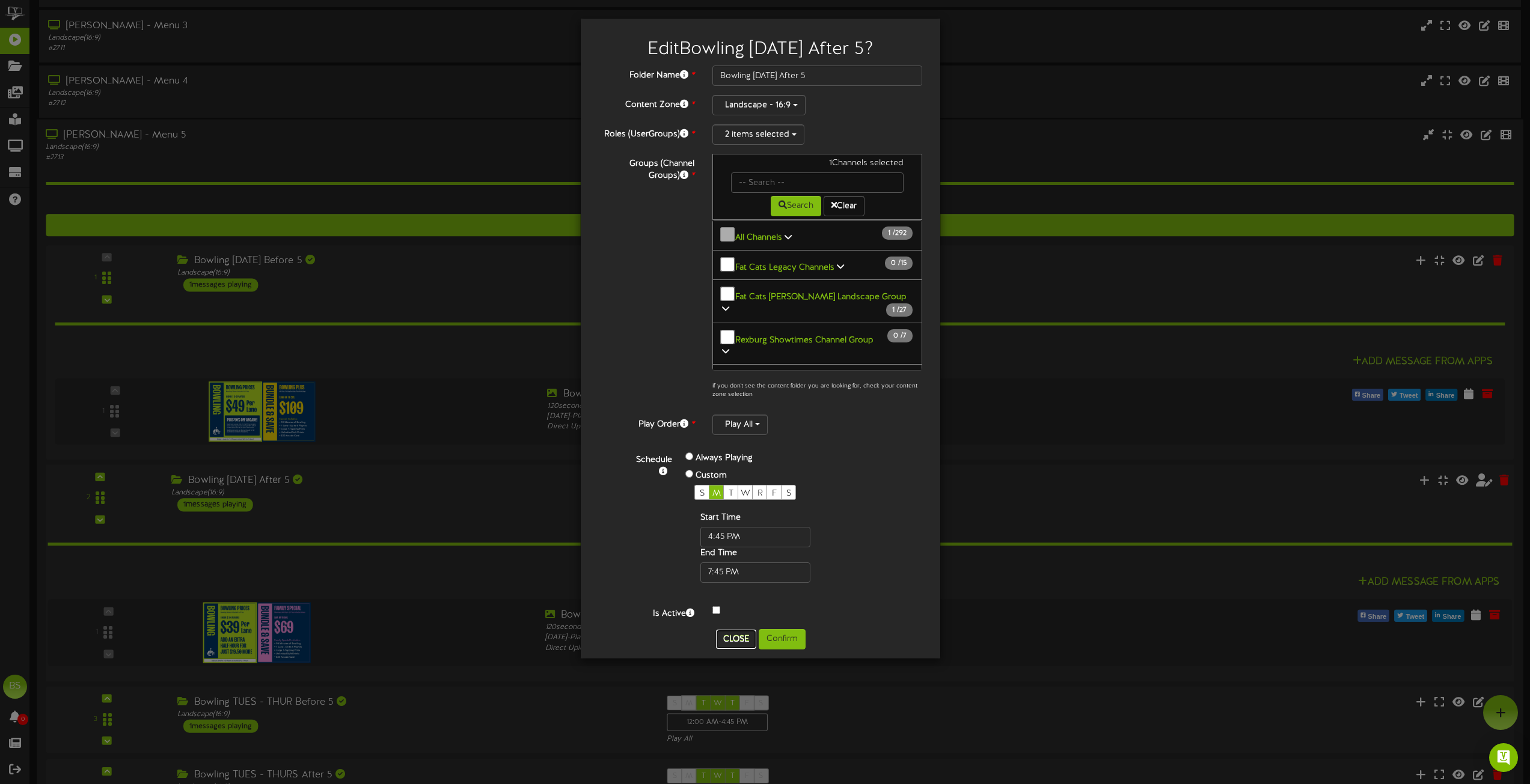
click at [731, 633] on button "Close" at bounding box center [736, 640] width 41 height 19
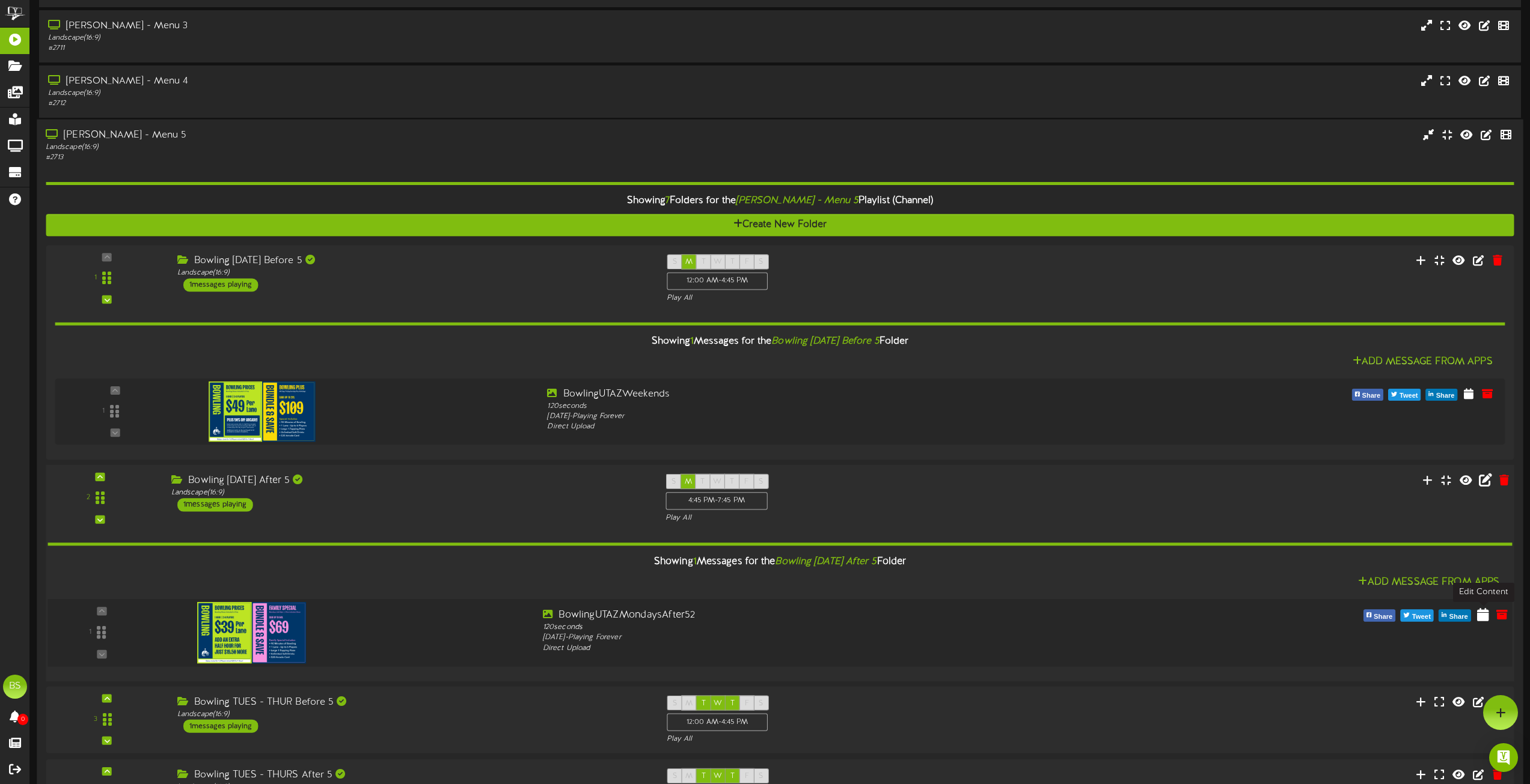
click at [1482, 612] on icon at bounding box center [1483, 614] width 12 height 13
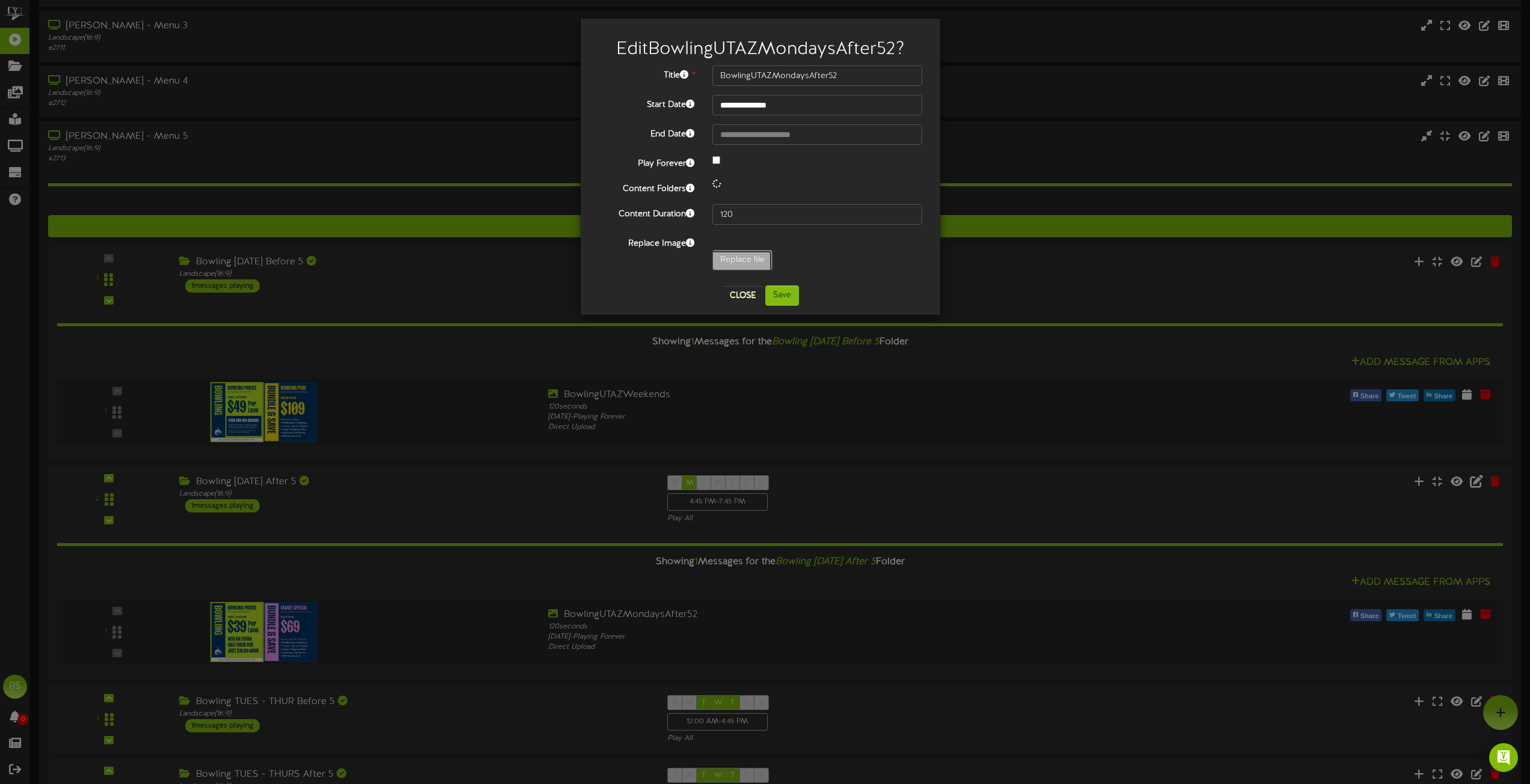
click at [751, 260] on input "Replace file" at bounding box center [117, 294] width 1308 height 86
type input "**********"
type input "BowlingUTAZWeekends"
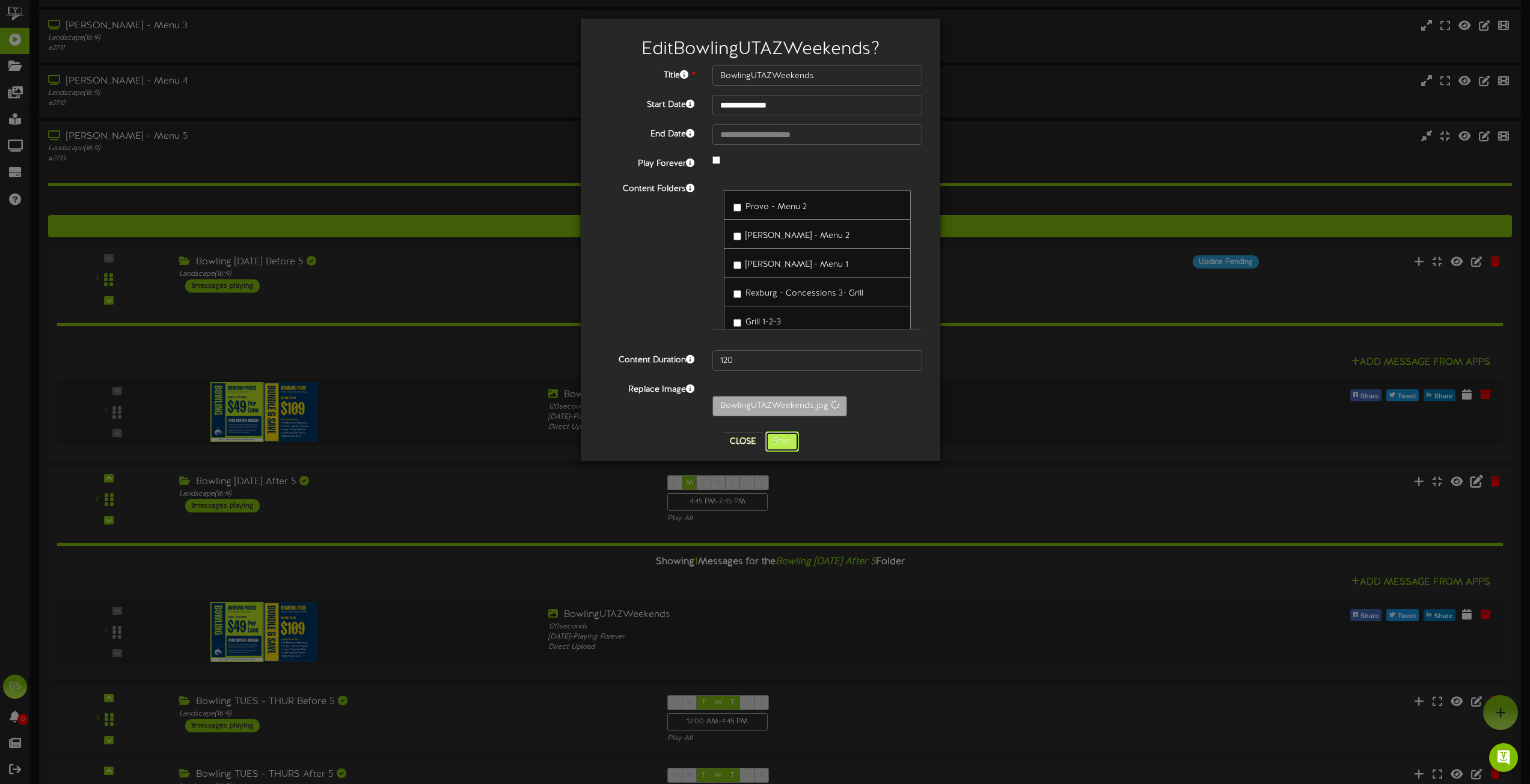
click at [784, 441] on button "Save" at bounding box center [783, 442] width 34 height 21
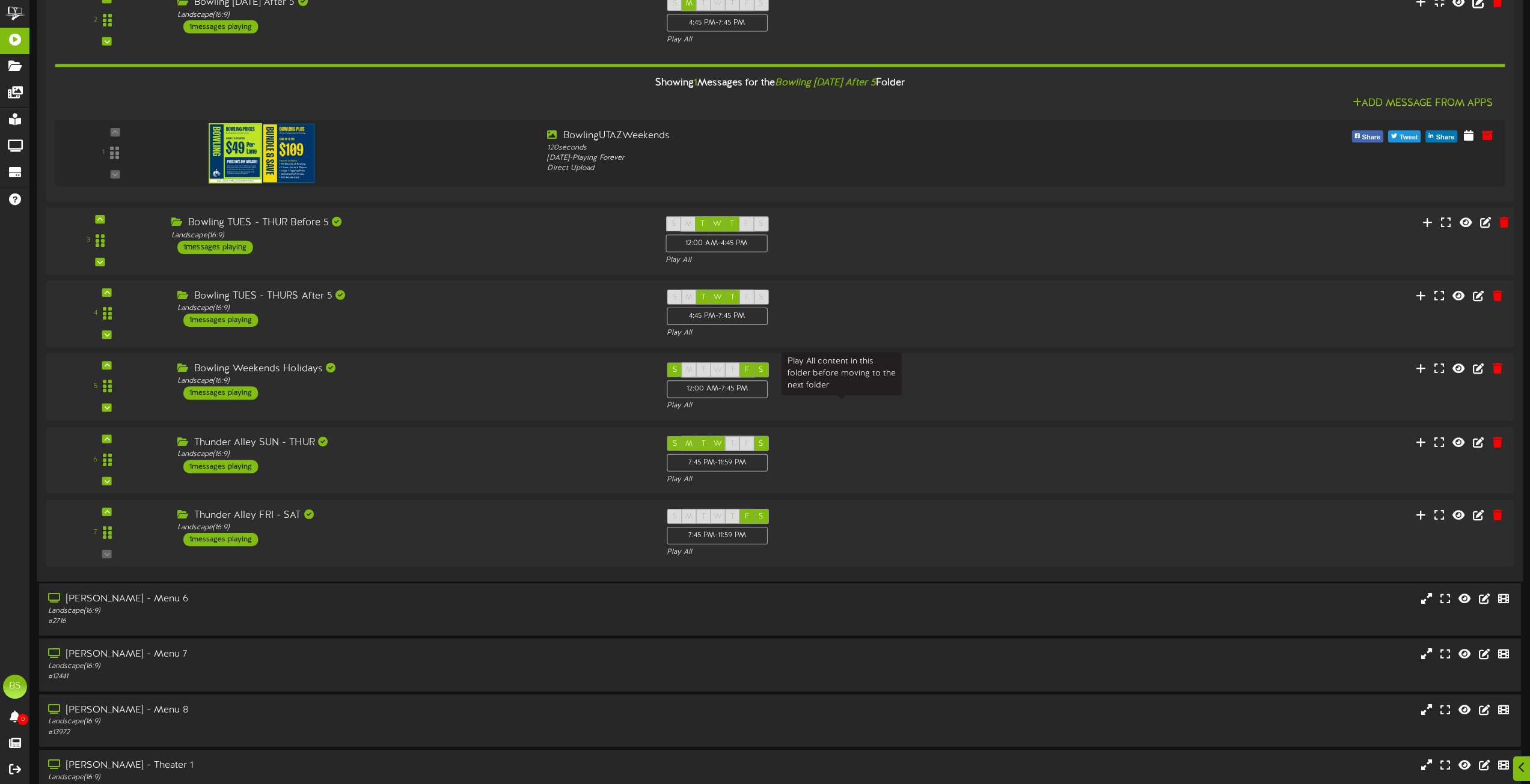
scroll to position [4446, 0]
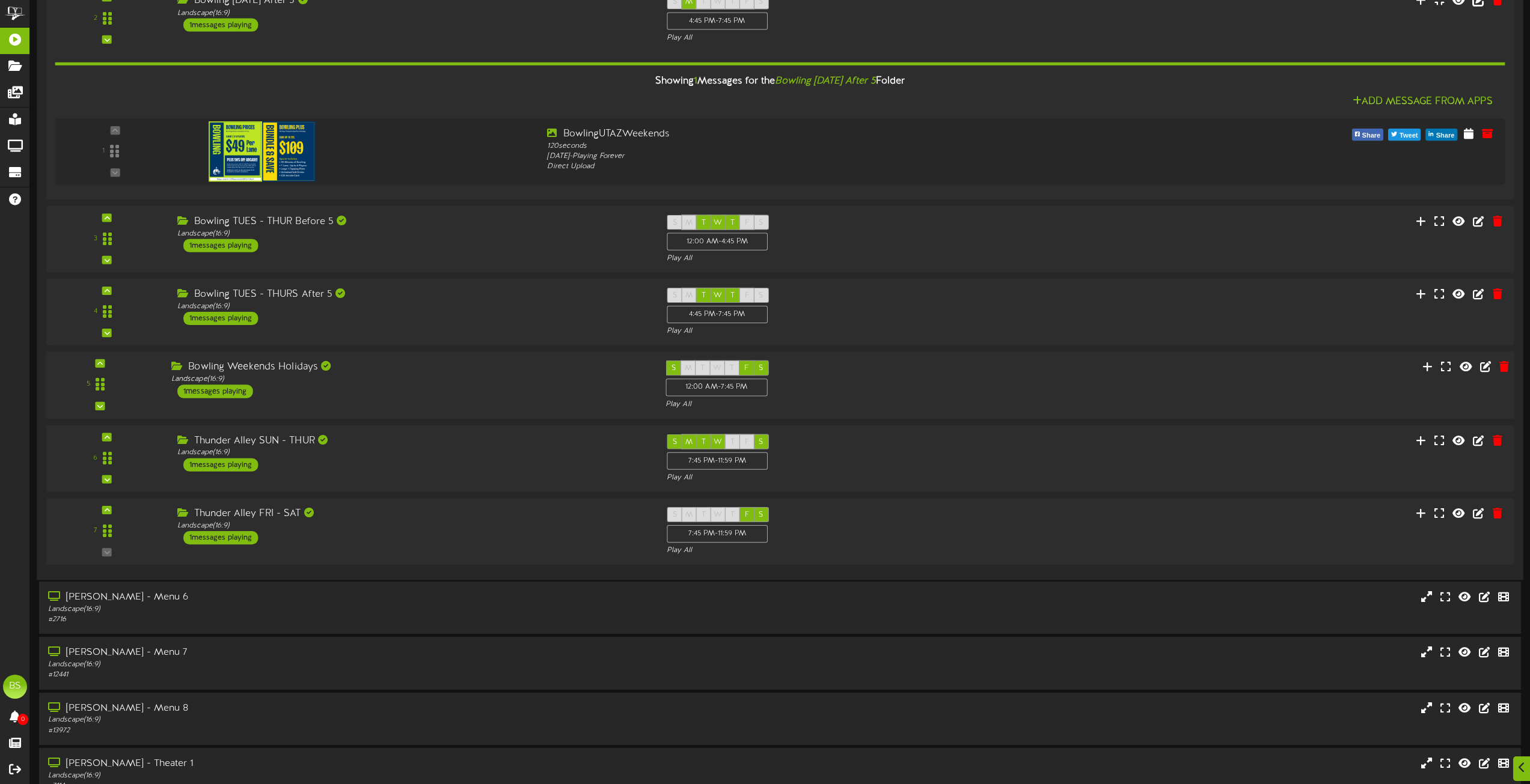
click at [233, 390] on div "1 messages playing" at bounding box center [215, 392] width 76 height 13
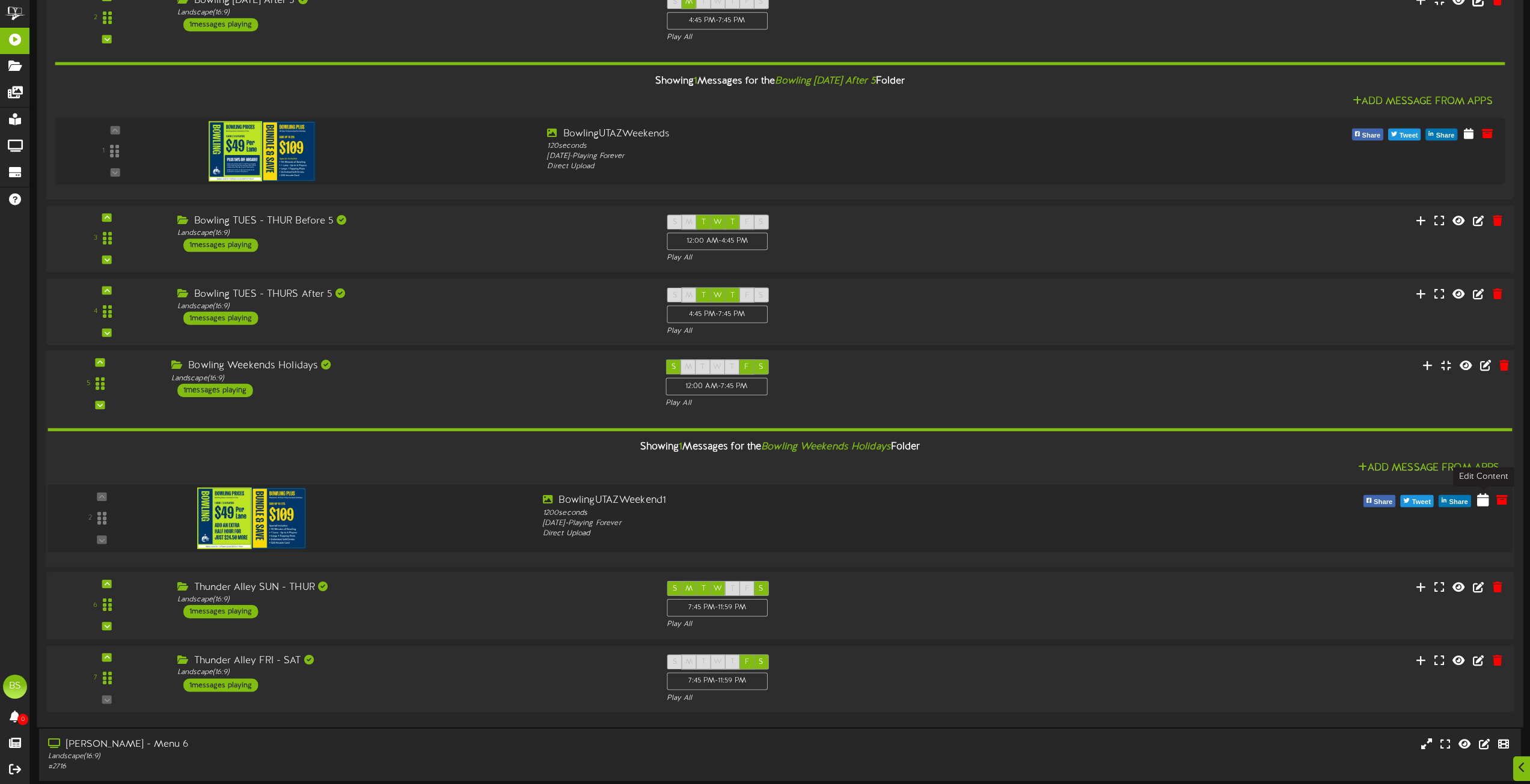
click at [1483, 498] on icon at bounding box center [1483, 500] width 12 height 13
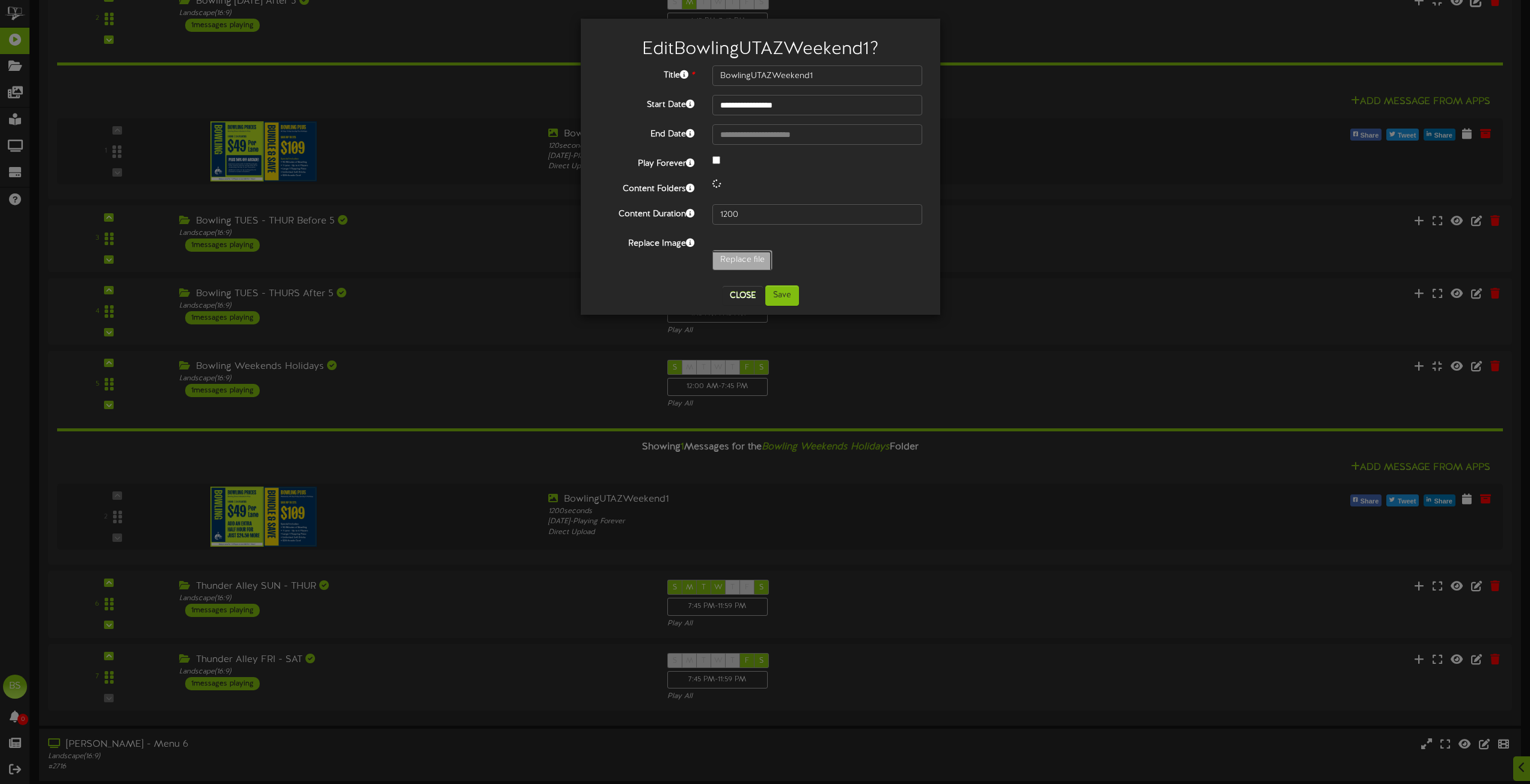
click at [735, 261] on input "Replace file" at bounding box center [117, 294] width 1308 height 86
type input "**********"
type input "BowlingUTAZWeekends"
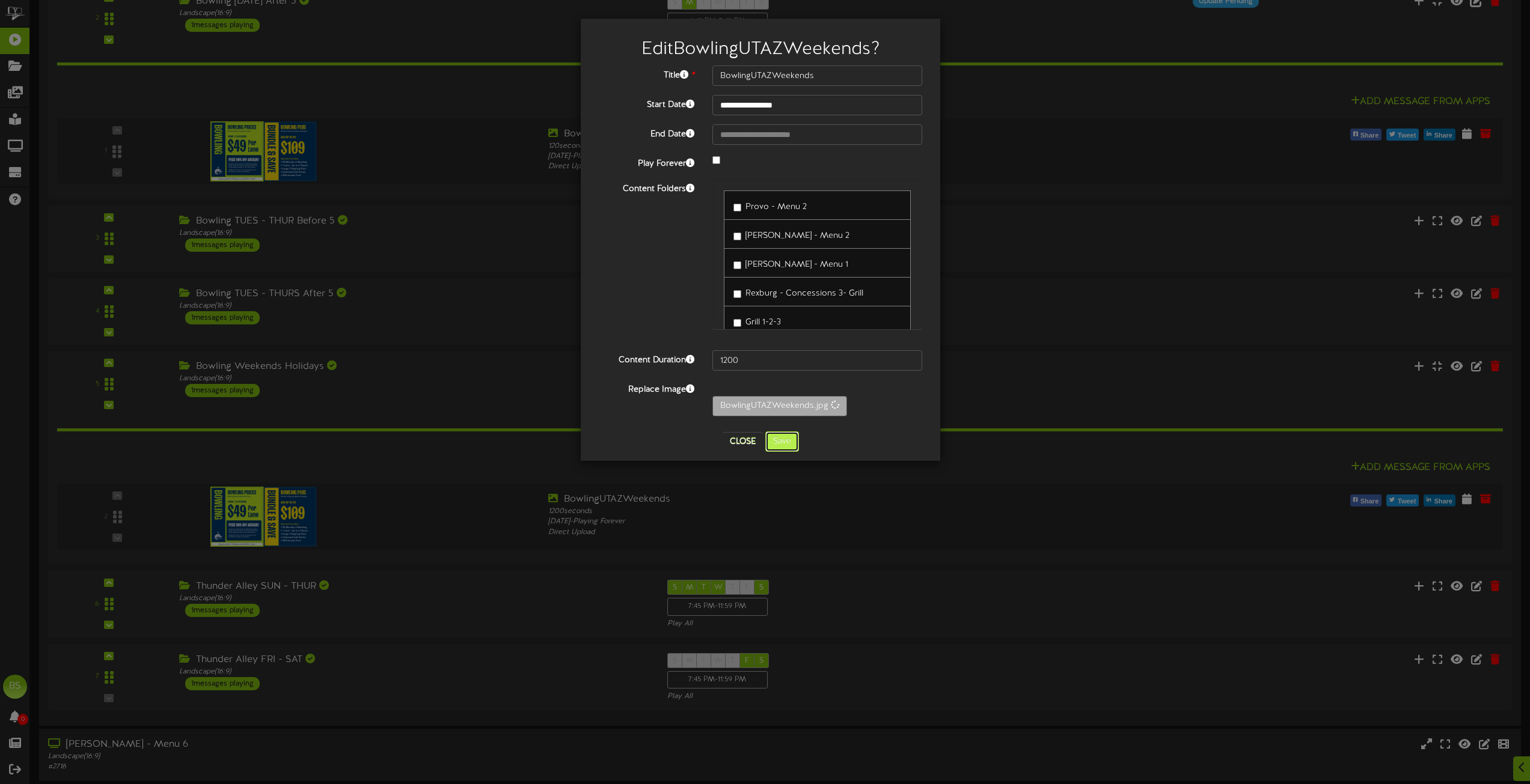
click at [786, 442] on button "Save" at bounding box center [783, 442] width 34 height 21
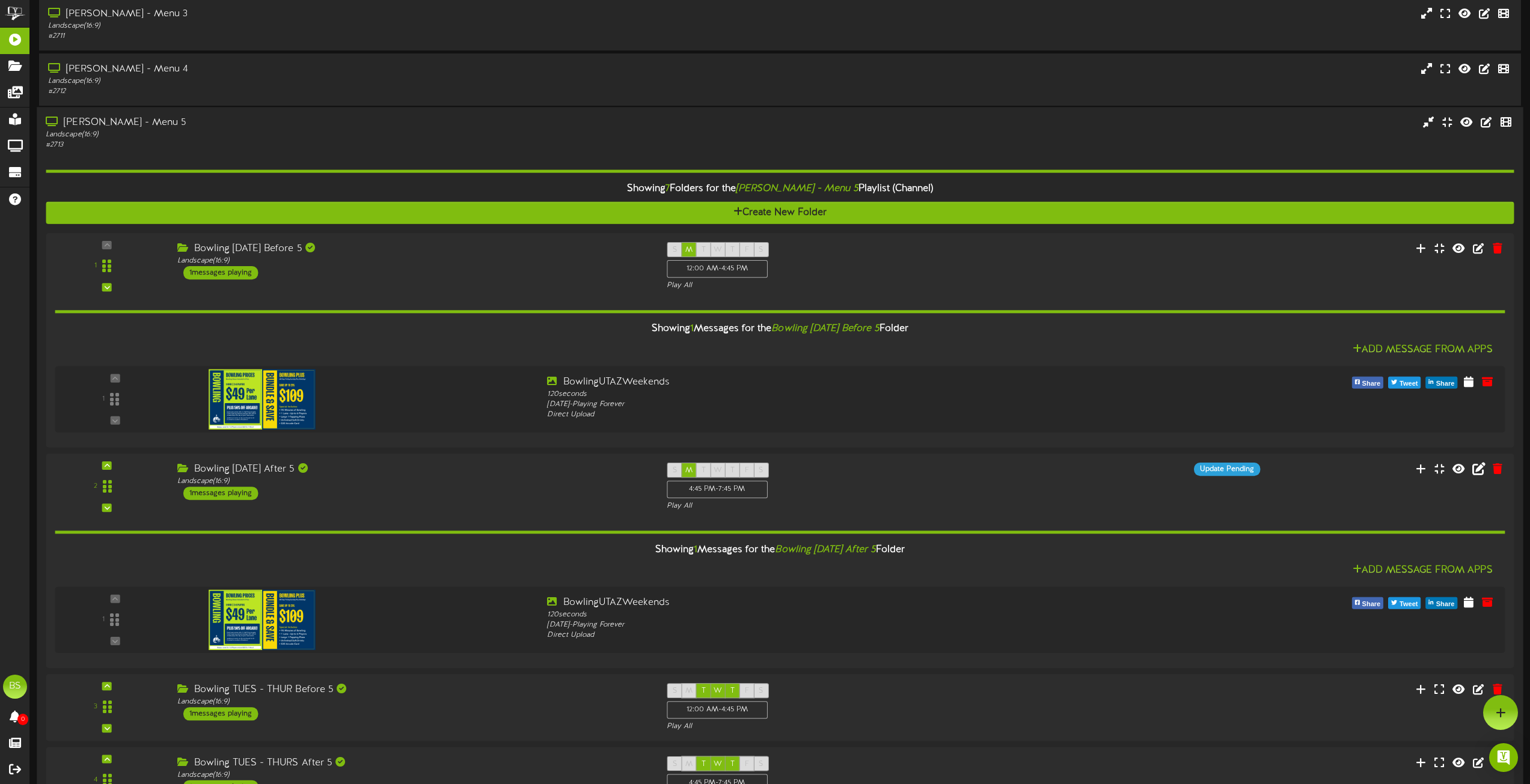
scroll to position [3845, 0]
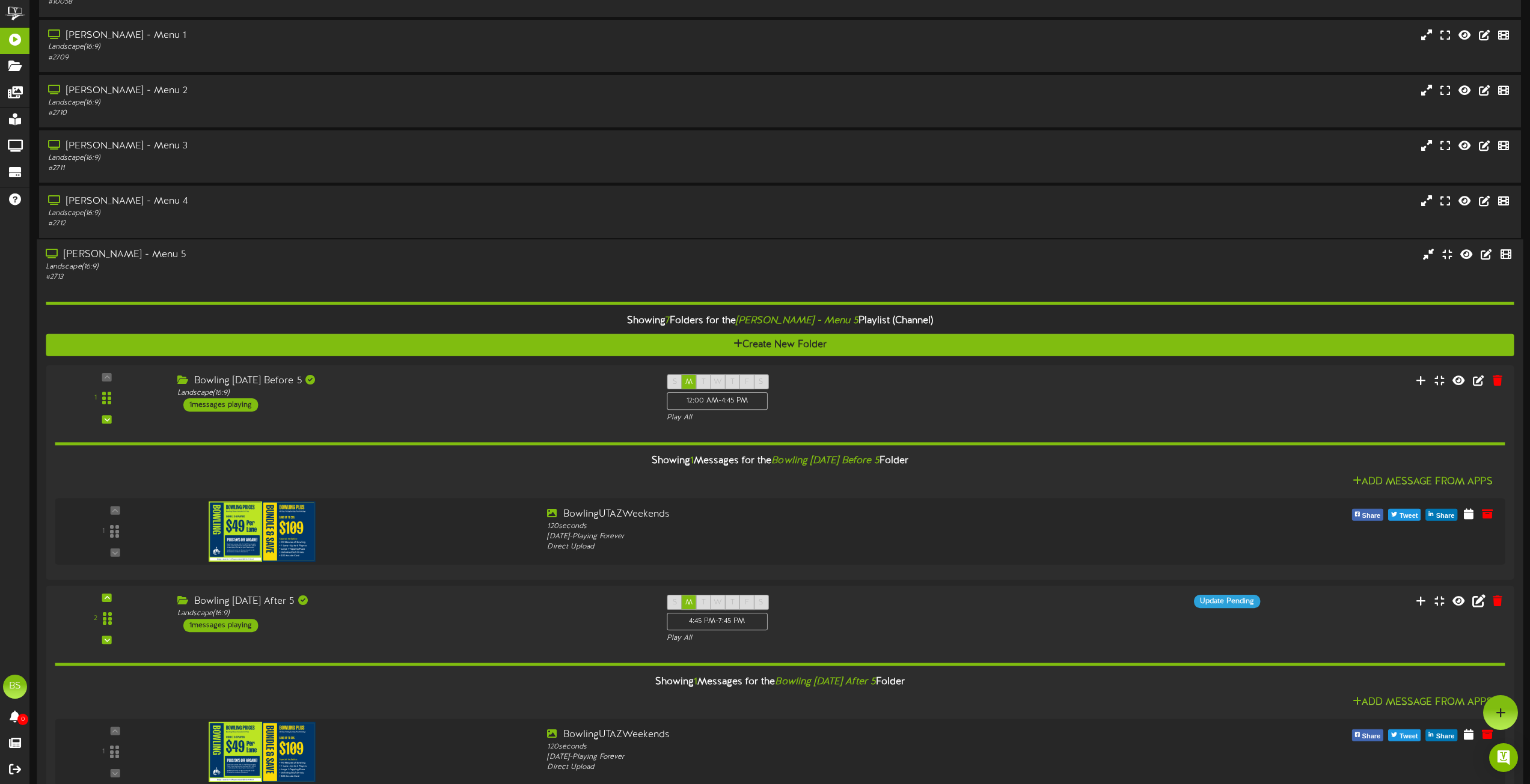
click at [113, 254] on div "[PERSON_NAME] - Menu 5" at bounding box center [347, 255] width 601 height 14
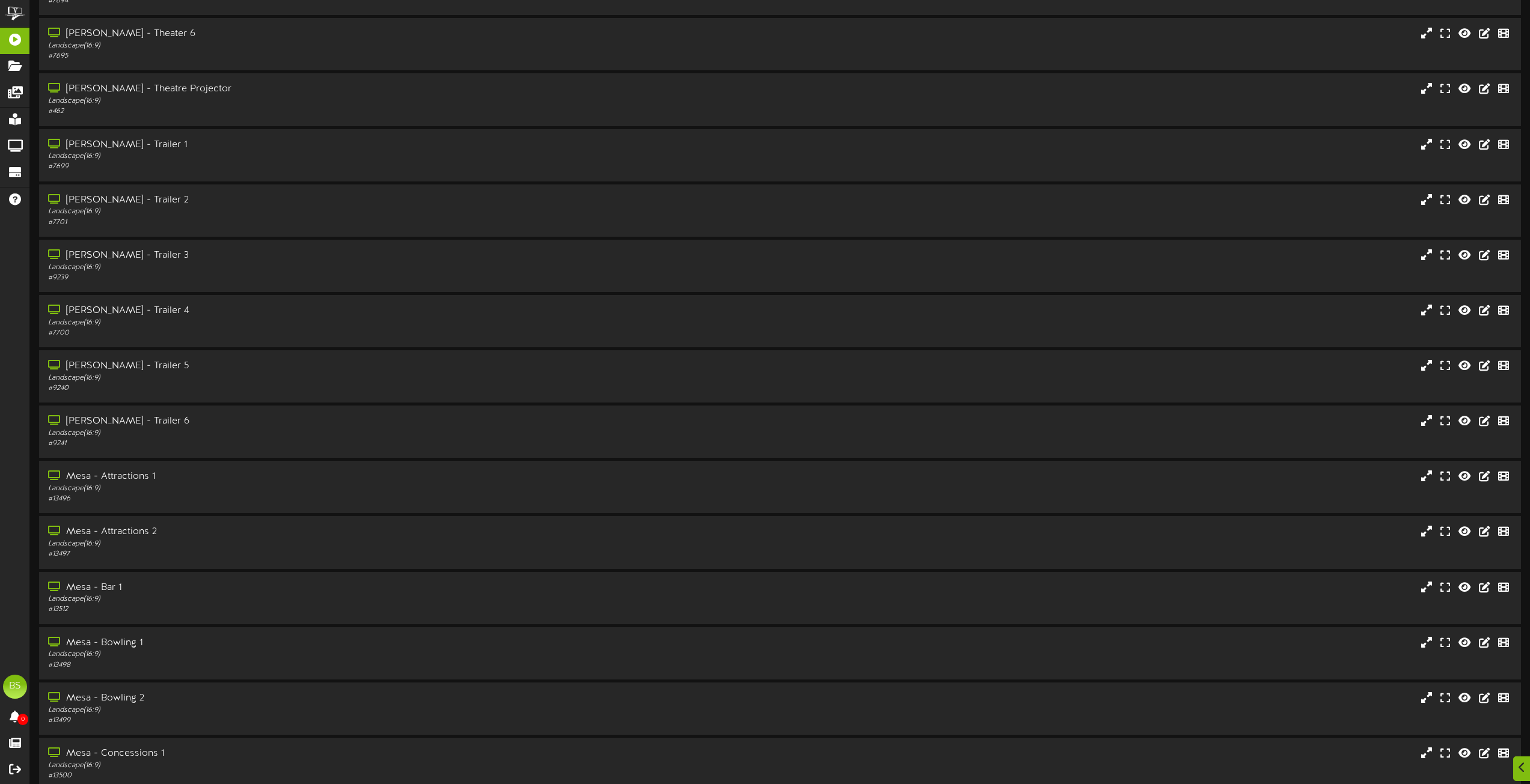
scroll to position [4807, 0]
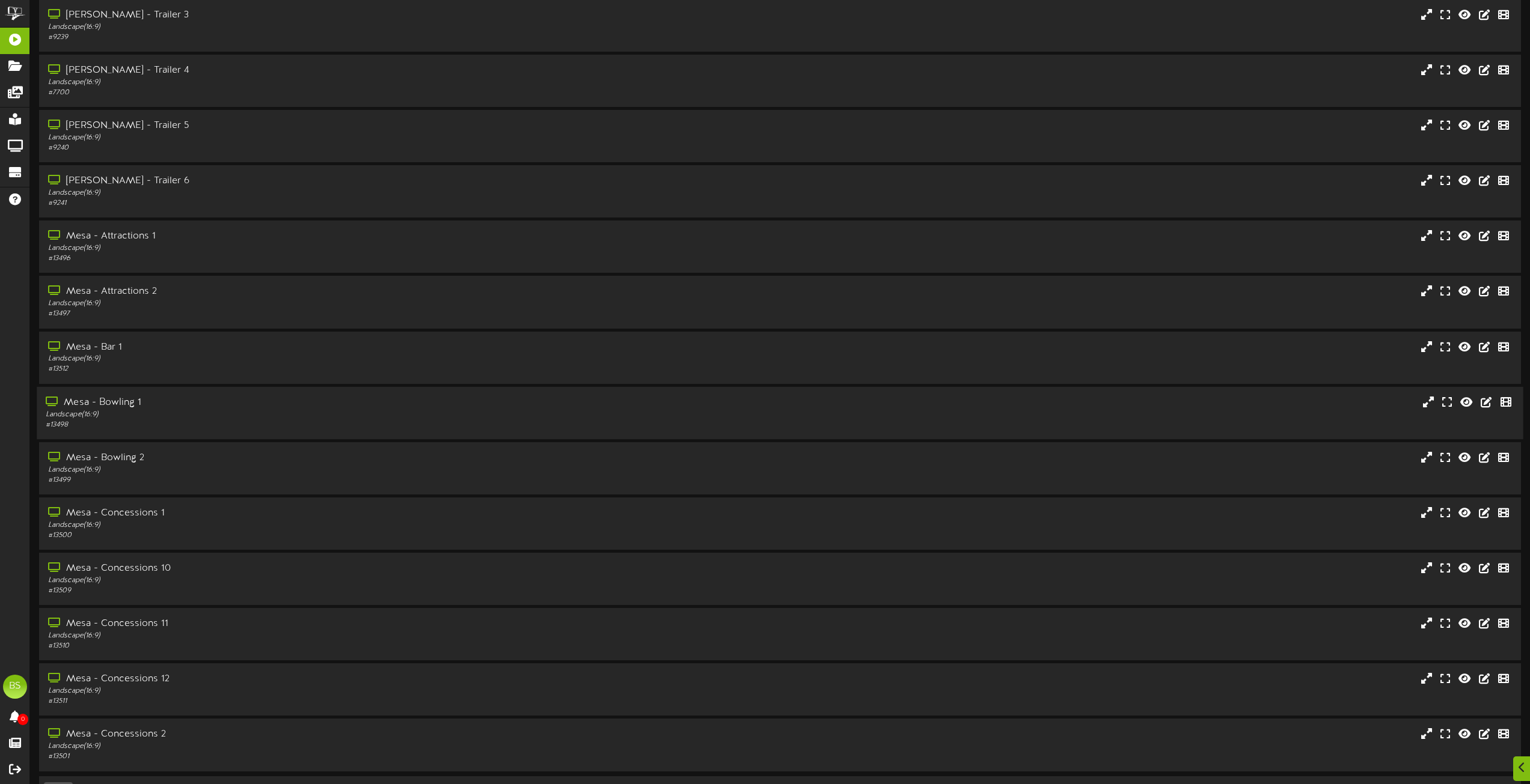
click at [129, 403] on div "Mesa - Bowling 1" at bounding box center [347, 403] width 601 height 14
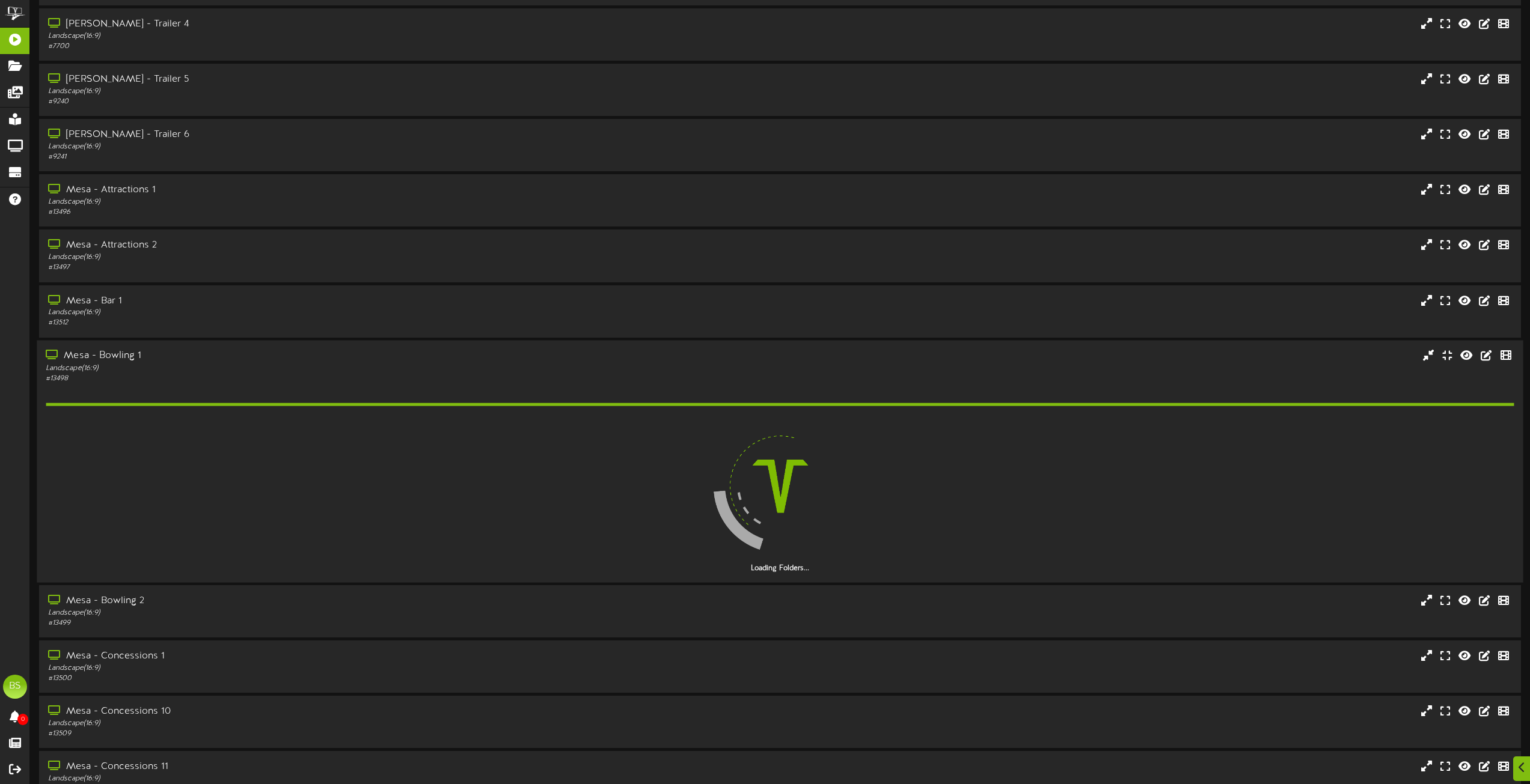
scroll to position [4987, 0]
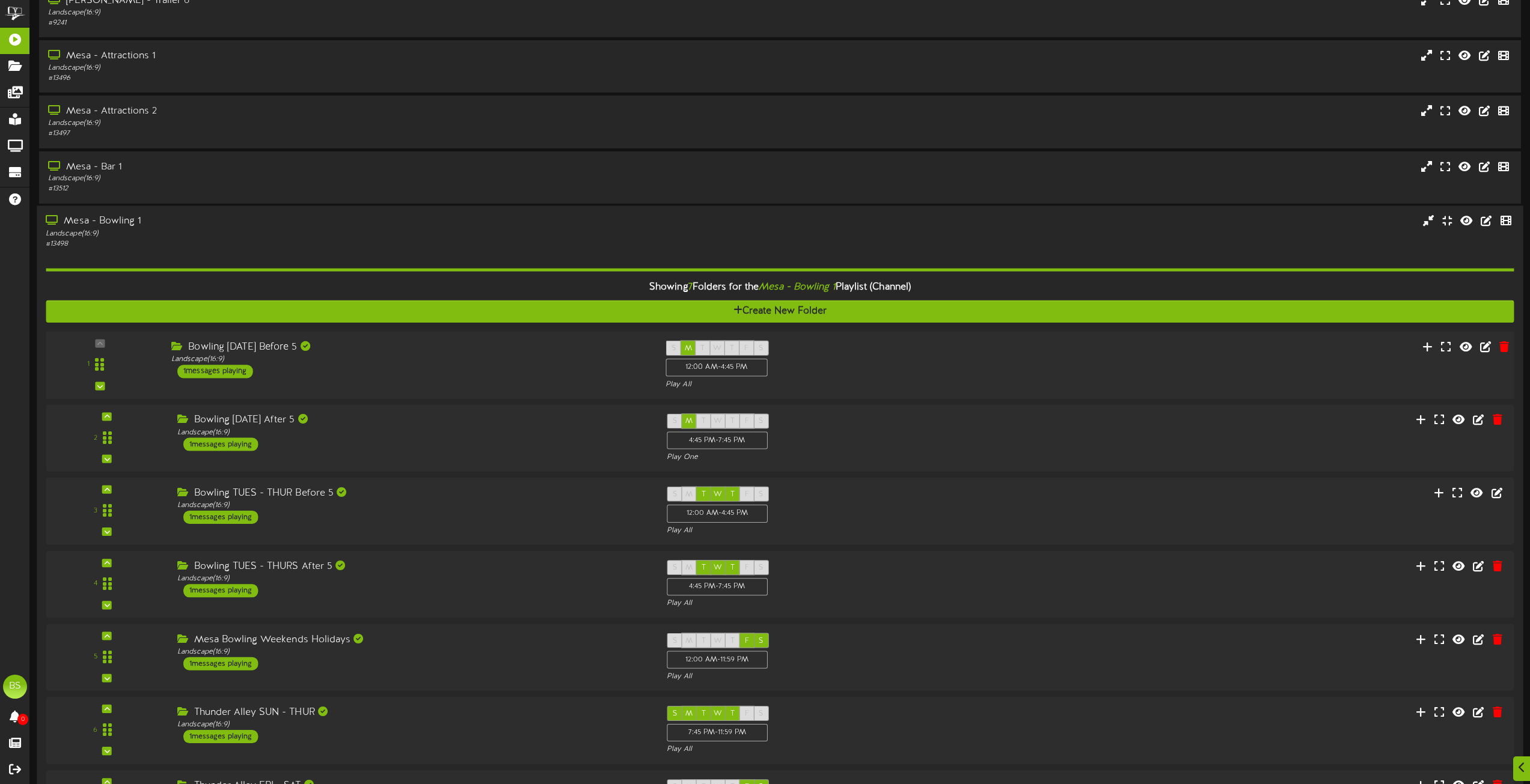
click at [224, 374] on div "1 messages playing" at bounding box center [215, 371] width 76 height 13
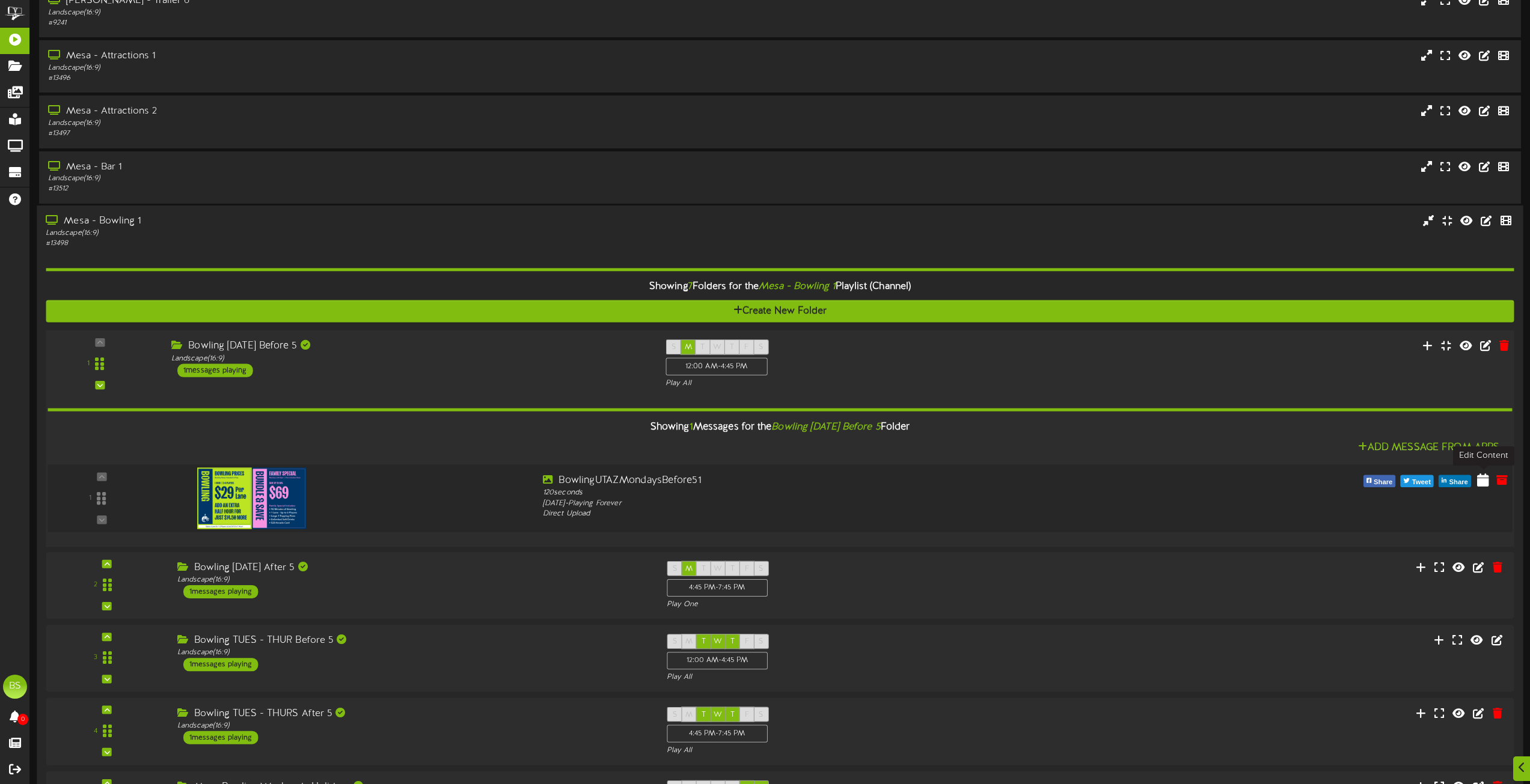
click at [1483, 481] on icon at bounding box center [1483, 479] width 12 height 13
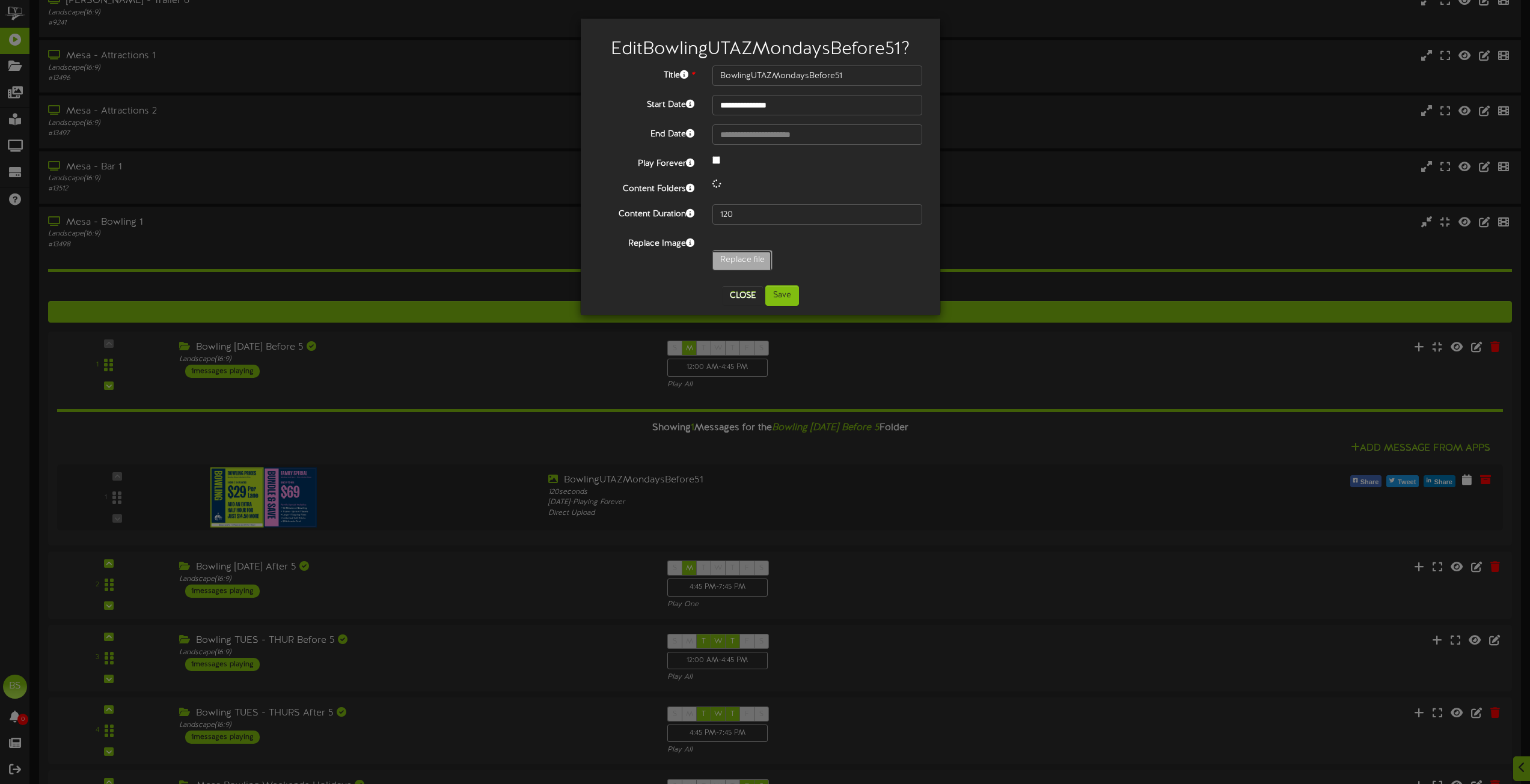
click at [740, 257] on input "Replace file" at bounding box center [117, 294] width 1308 height 86
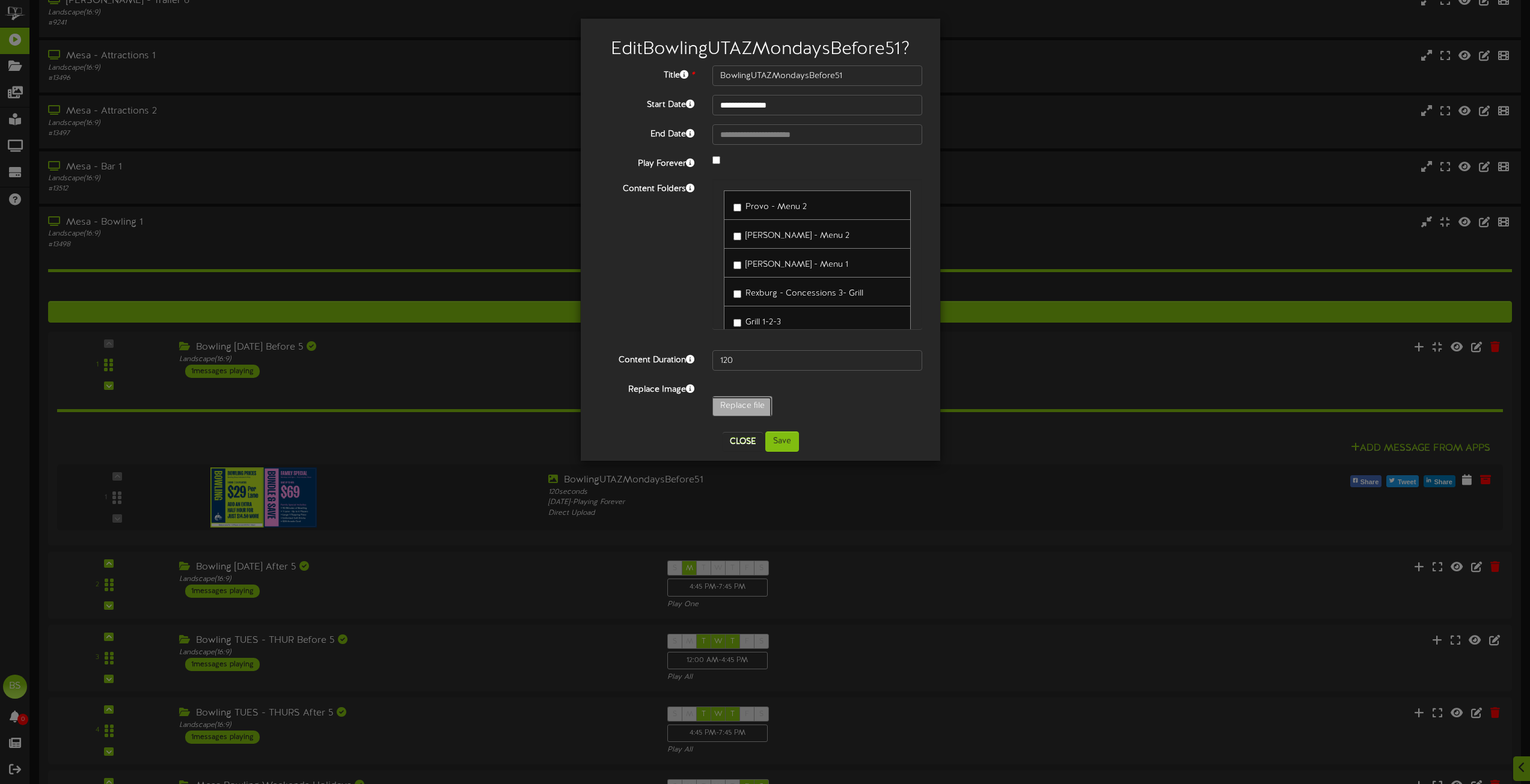
type input "**********"
type input "BowlingUTAZWeekends"
click at [784, 439] on button "Save" at bounding box center [783, 442] width 34 height 21
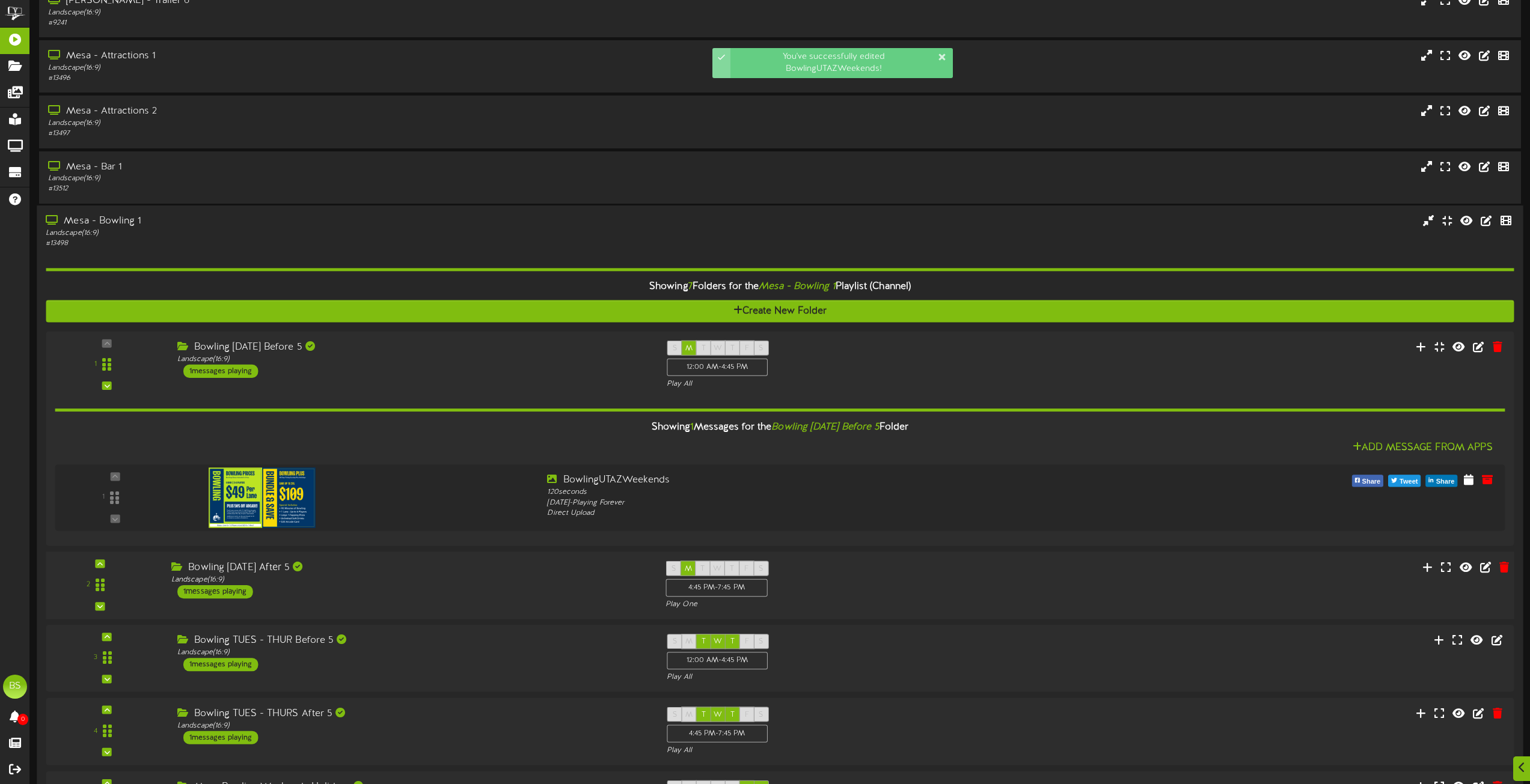
click at [229, 594] on div "1 messages playing" at bounding box center [215, 591] width 76 height 13
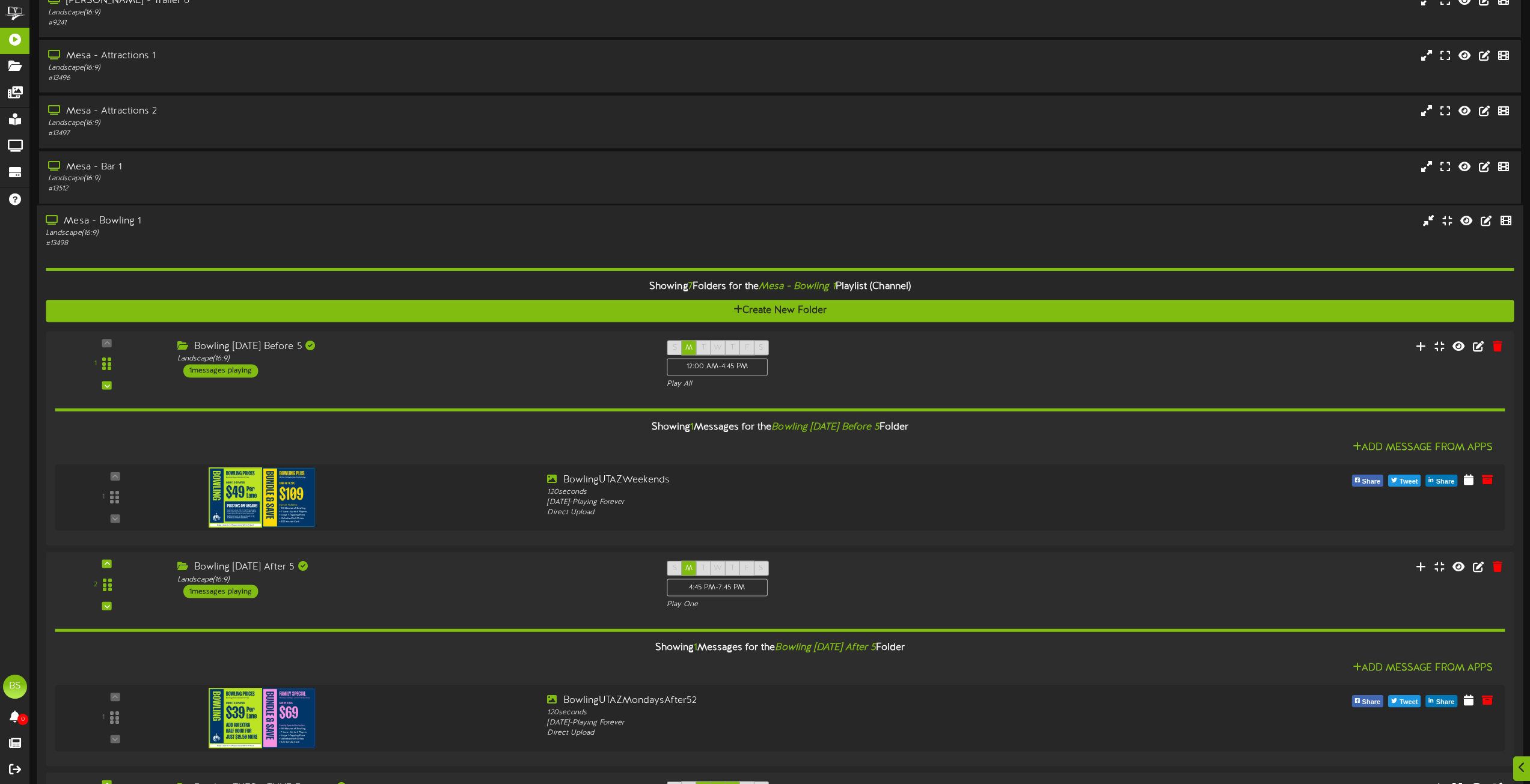
scroll to position [5227, 0]
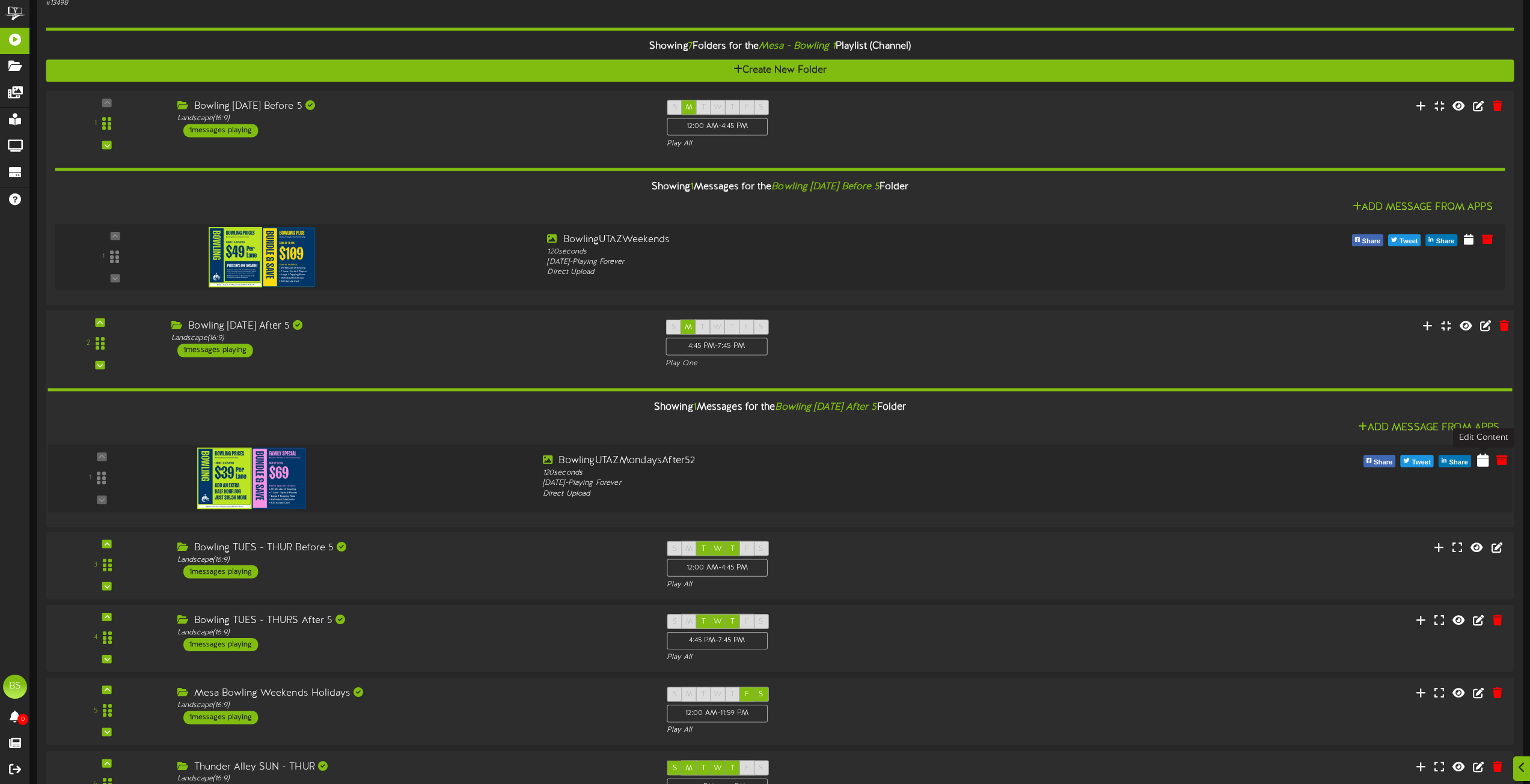
click at [1481, 460] on icon at bounding box center [1483, 459] width 12 height 13
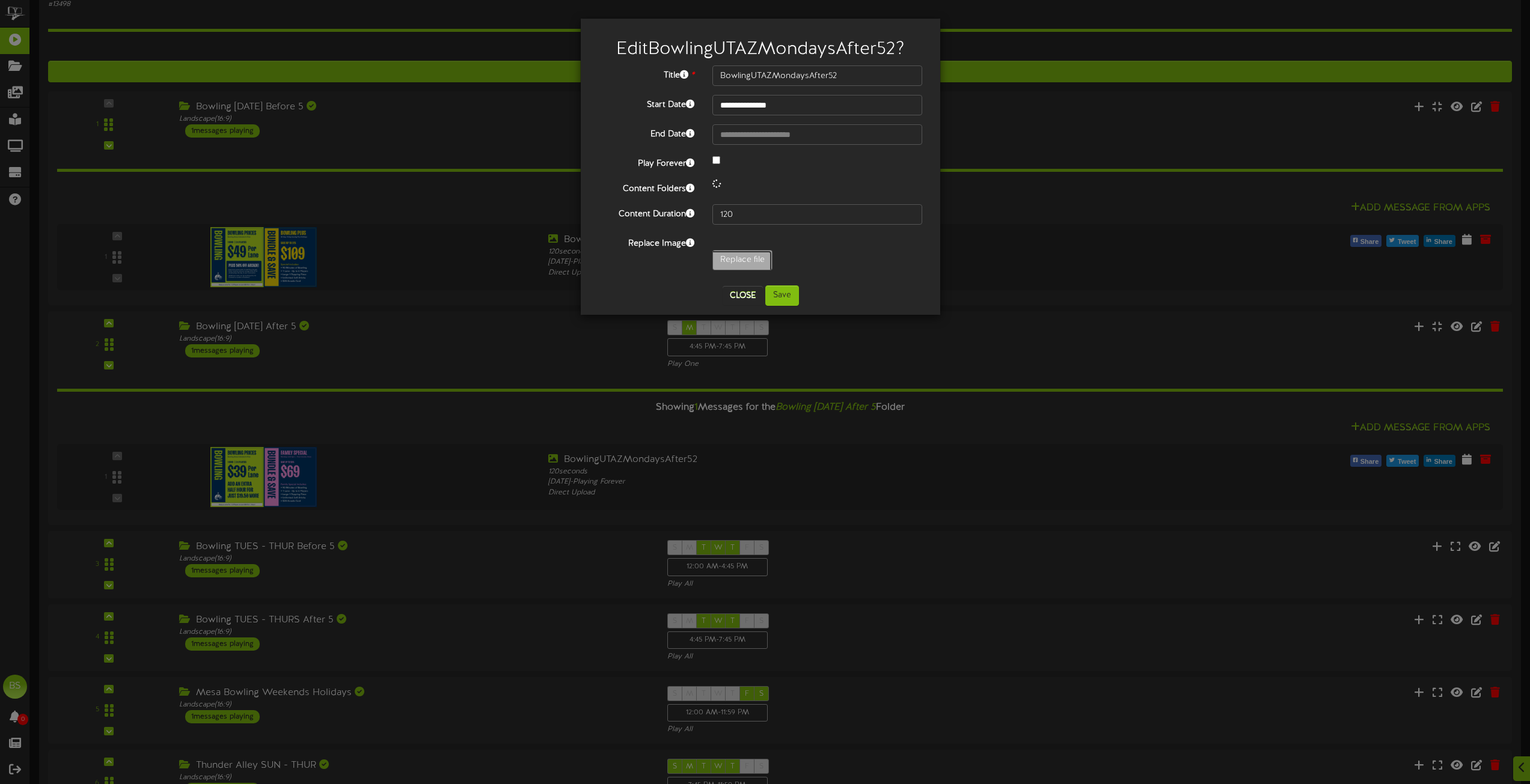
drag, startPoint x: 742, startPoint y: 259, endPoint x: 723, endPoint y: 262, distance: 19.2
click at [742, 259] on input "Replace file" at bounding box center [117, 294] width 1308 height 86
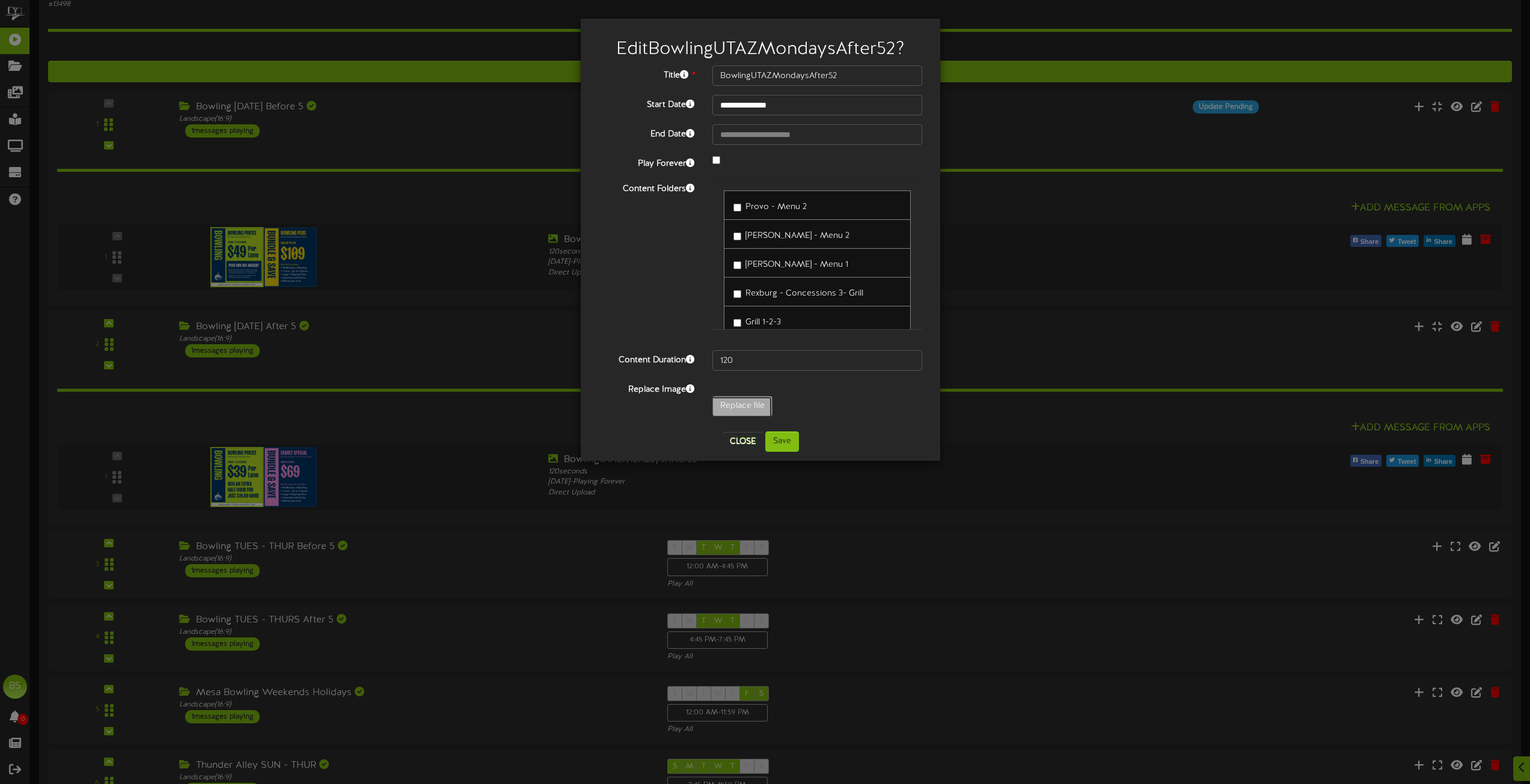
type input "**********"
type input "BowlingUTAZWeekends"
click at [785, 442] on button "Save" at bounding box center [783, 442] width 34 height 21
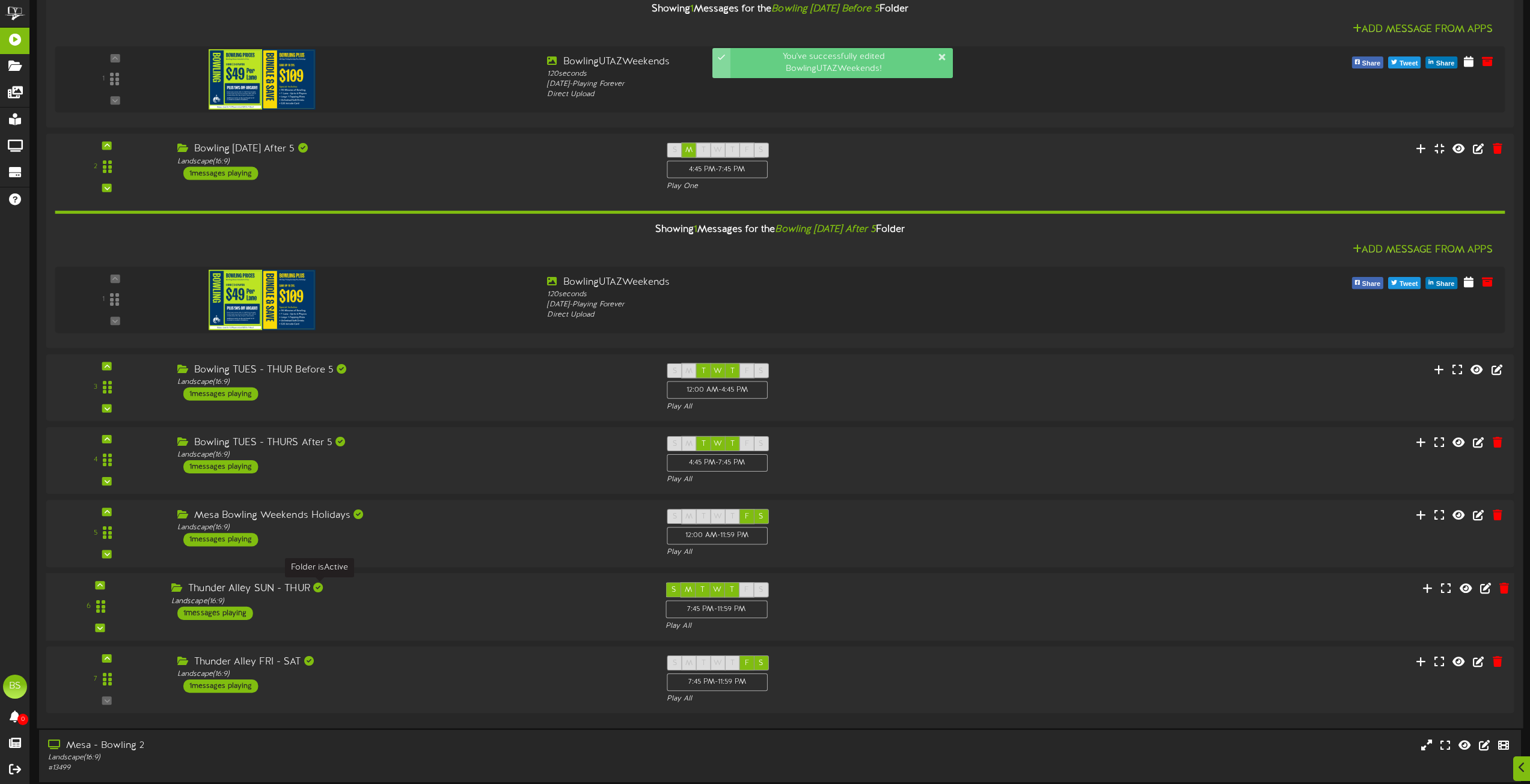
scroll to position [5408, 0]
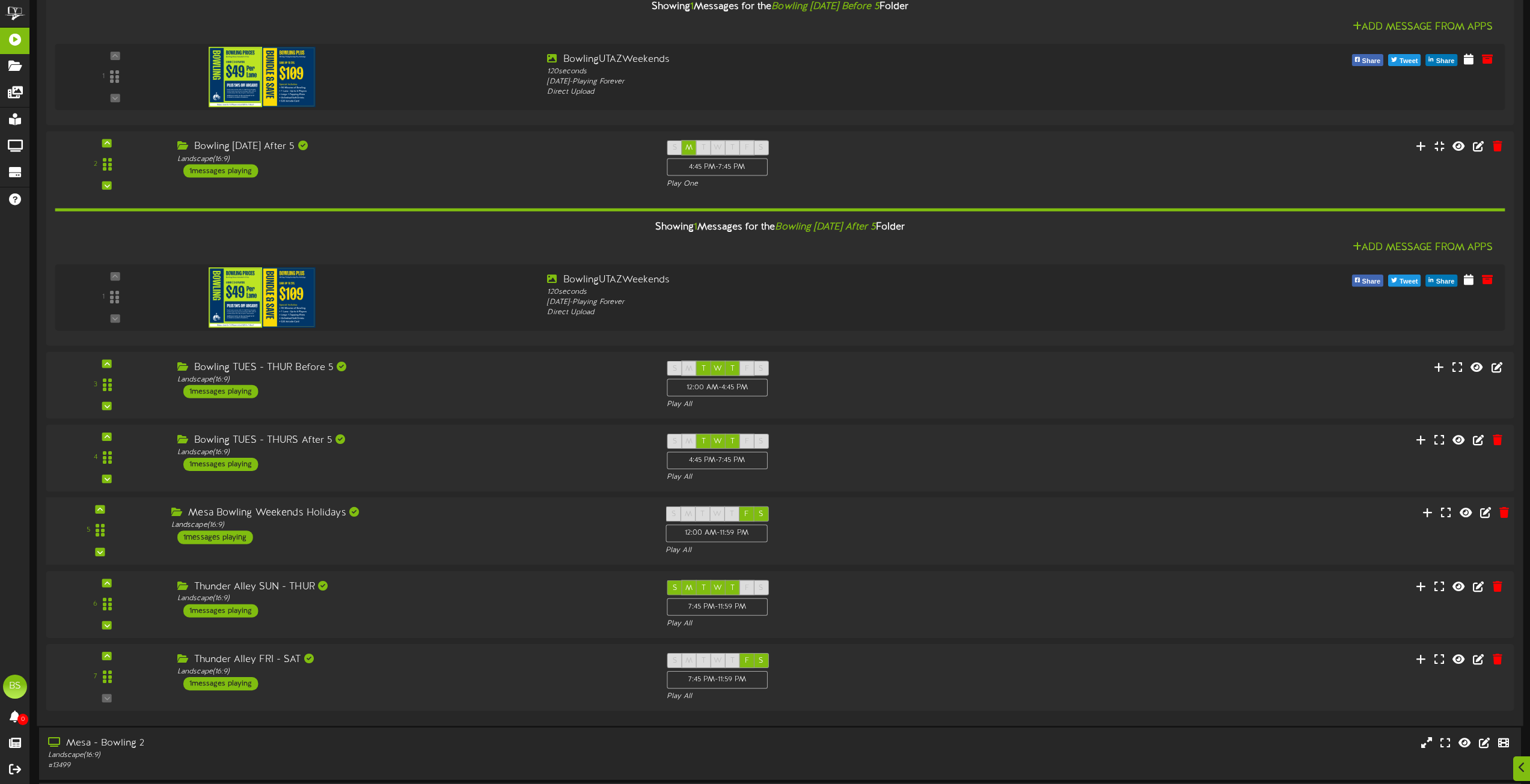
click at [229, 537] on div "1 messages playing" at bounding box center [215, 537] width 76 height 13
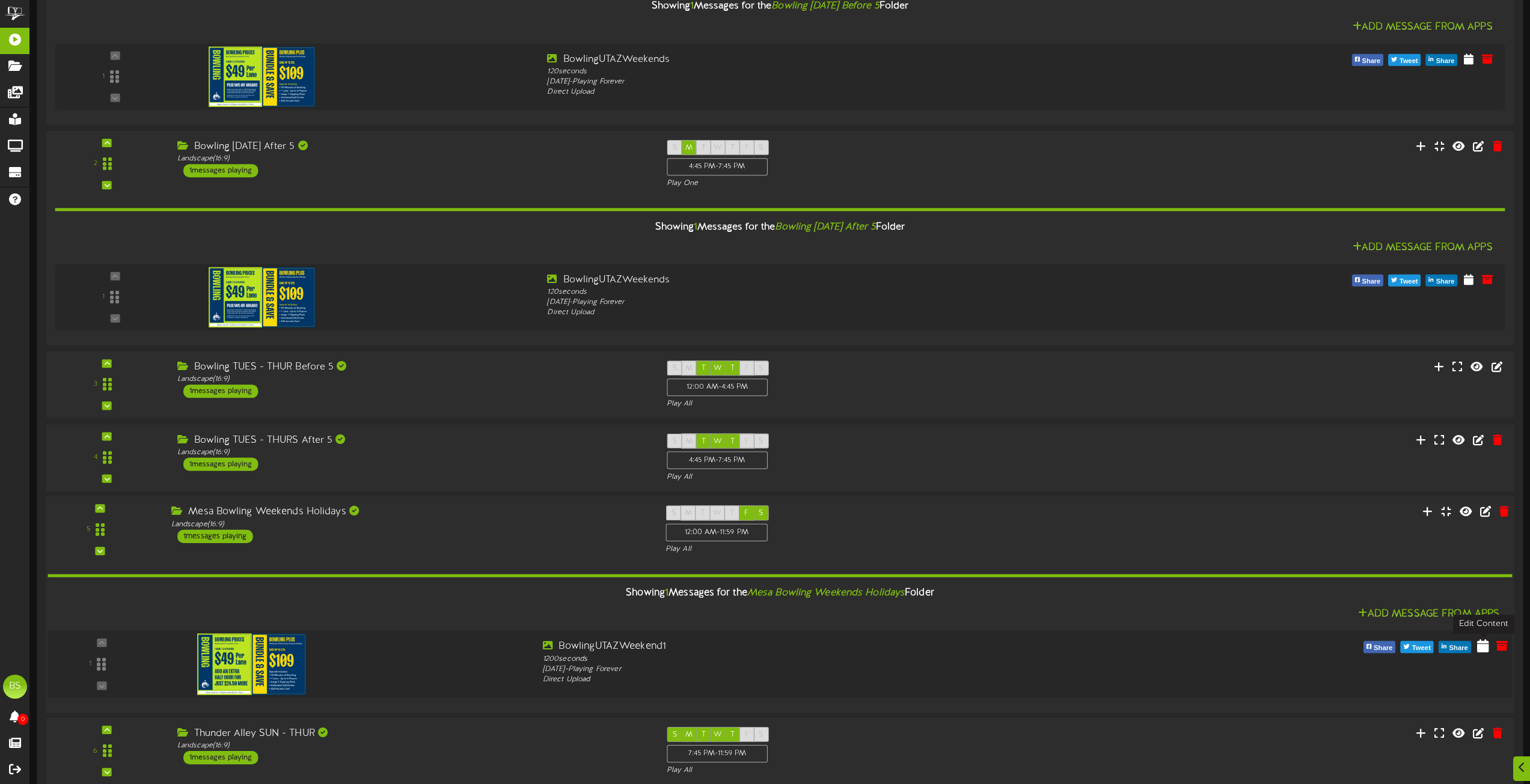
click at [1487, 650] on icon at bounding box center [1483, 646] width 12 height 13
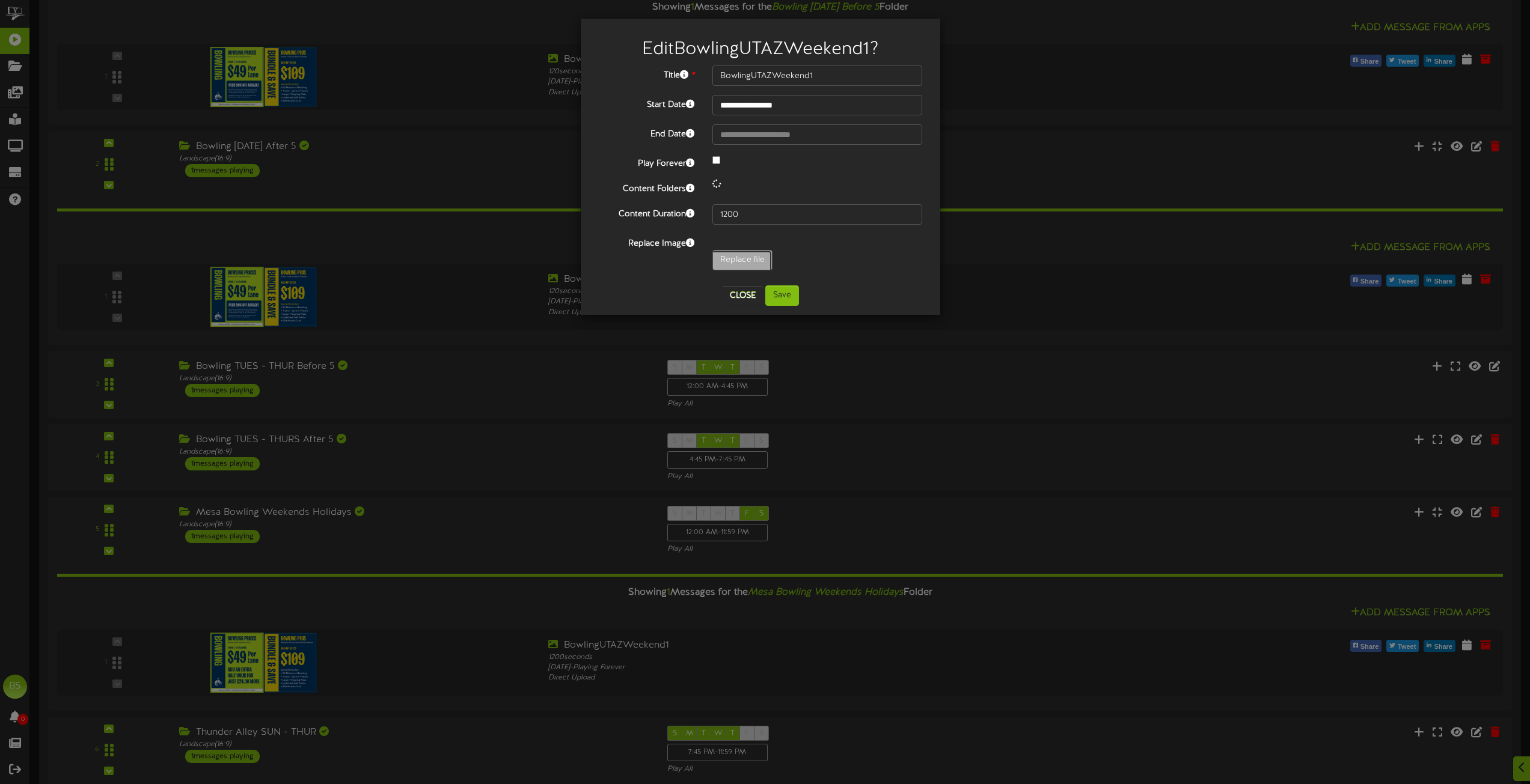
click at [735, 258] on input "Replace file" at bounding box center [117, 294] width 1308 height 86
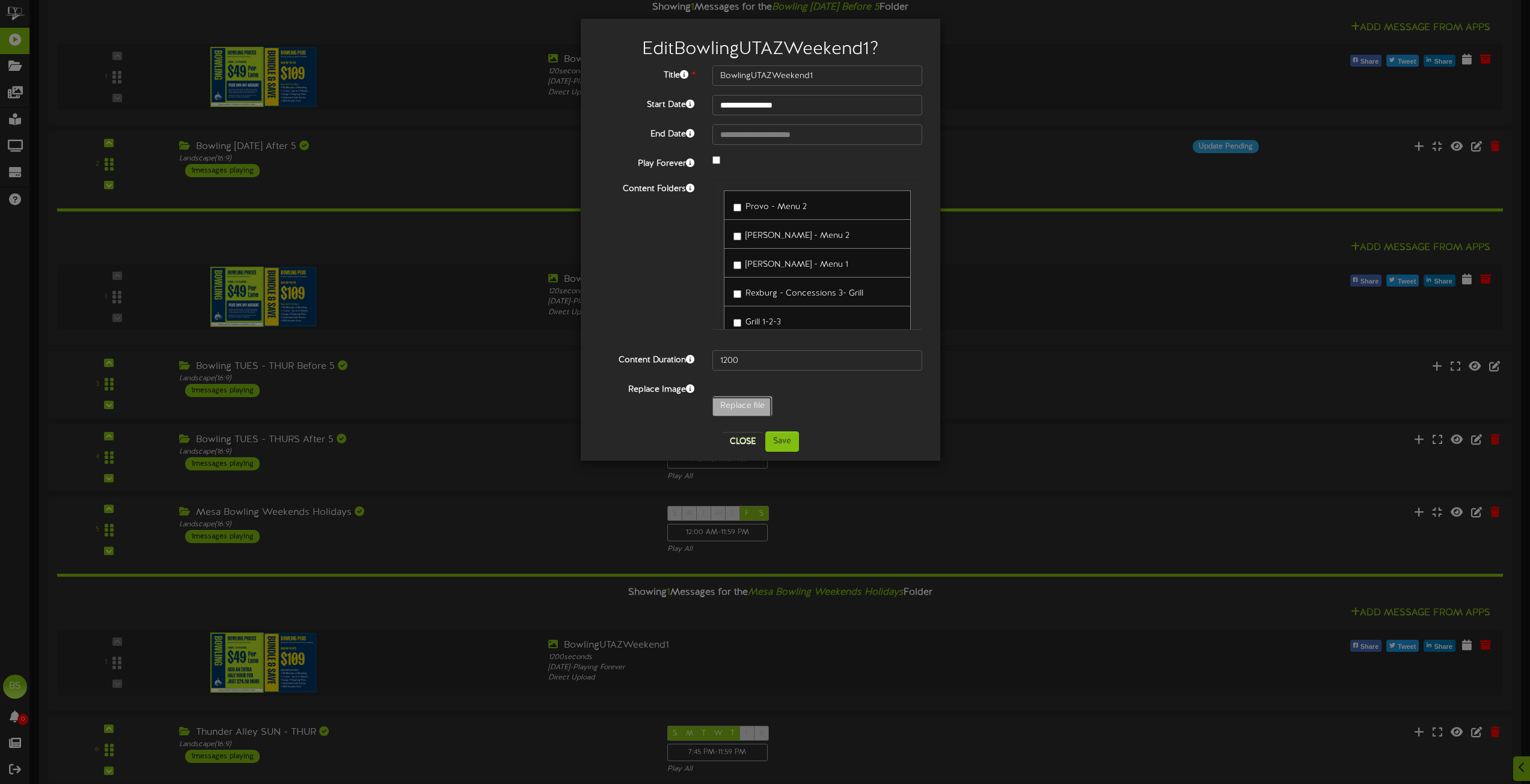
type input "**********"
type input "BowlingUTAZWeekends"
click at [778, 439] on button "Save" at bounding box center [783, 442] width 34 height 21
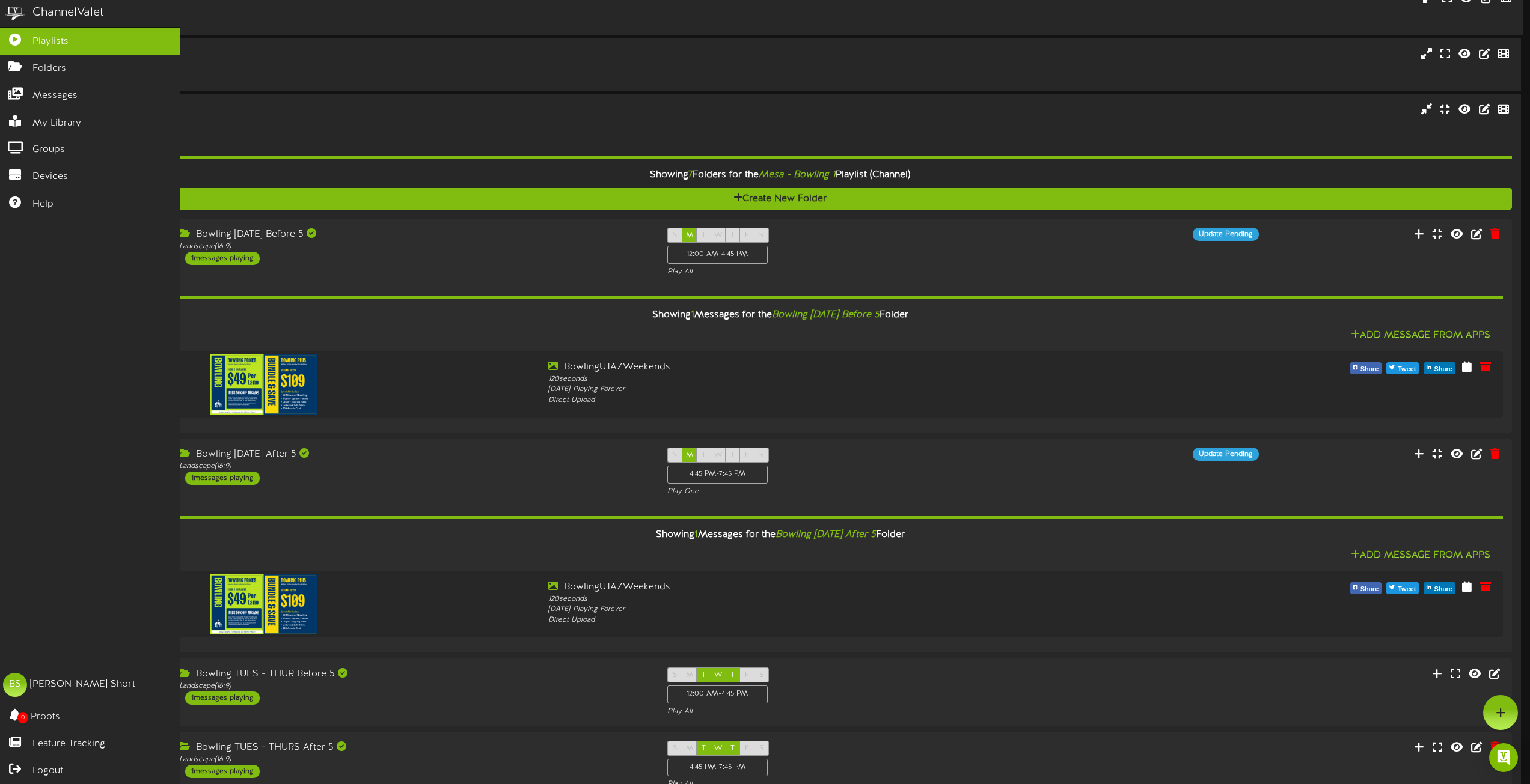
scroll to position [5096, 0]
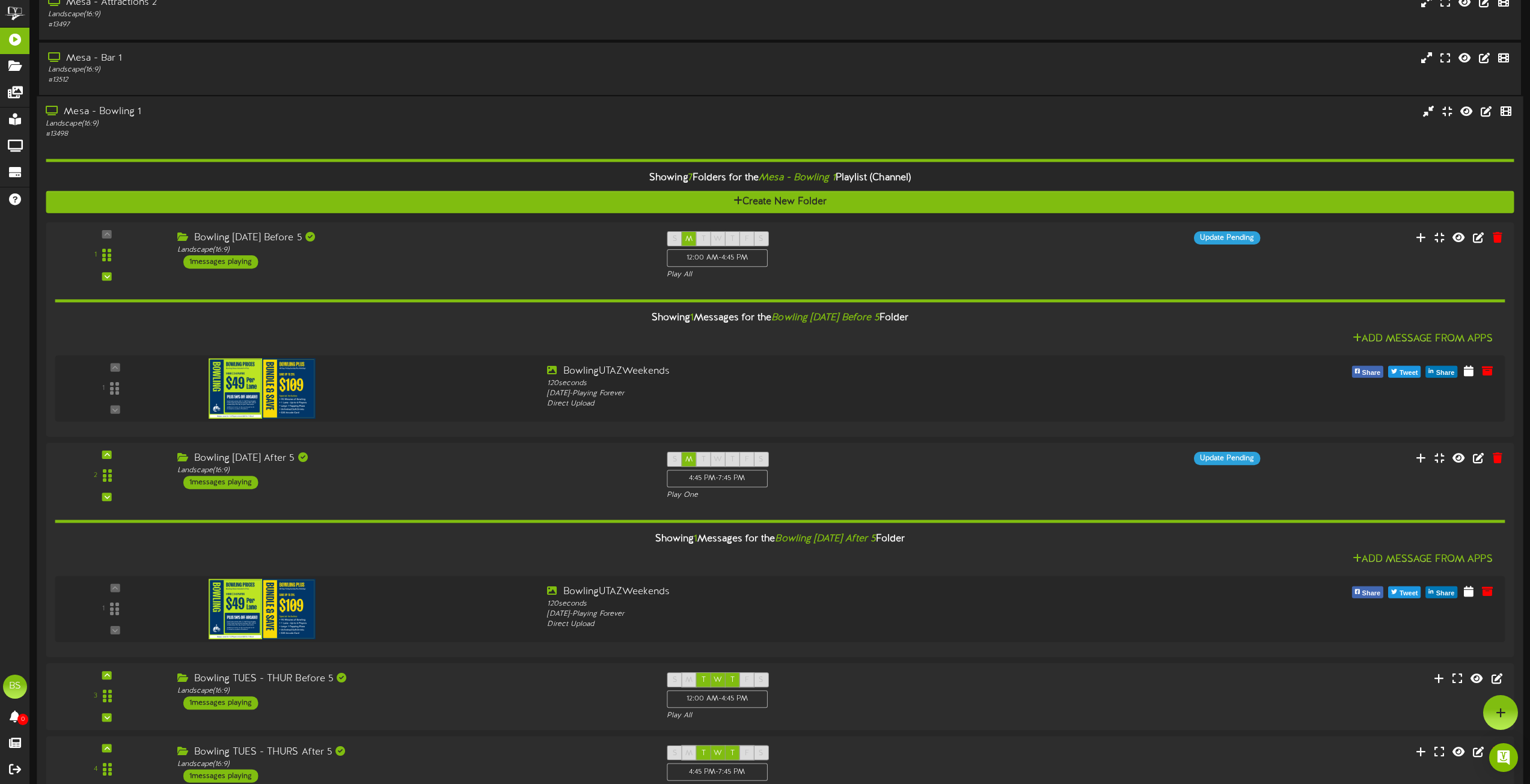
click at [108, 112] on div "Mesa - Bowling 1" at bounding box center [347, 112] width 601 height 14
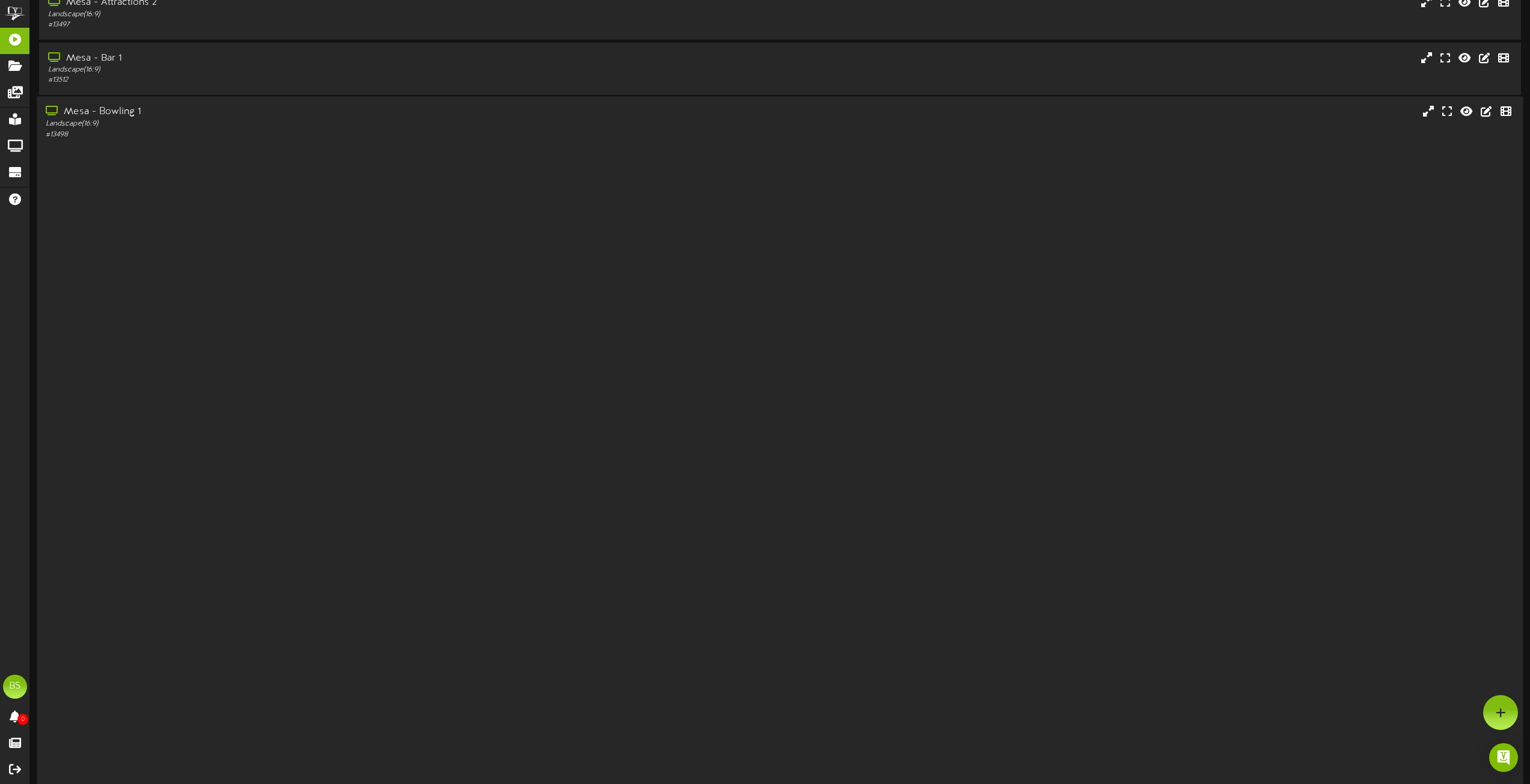
click at [108, 112] on div "Mesa - Bowling 1" at bounding box center [347, 112] width 601 height 14
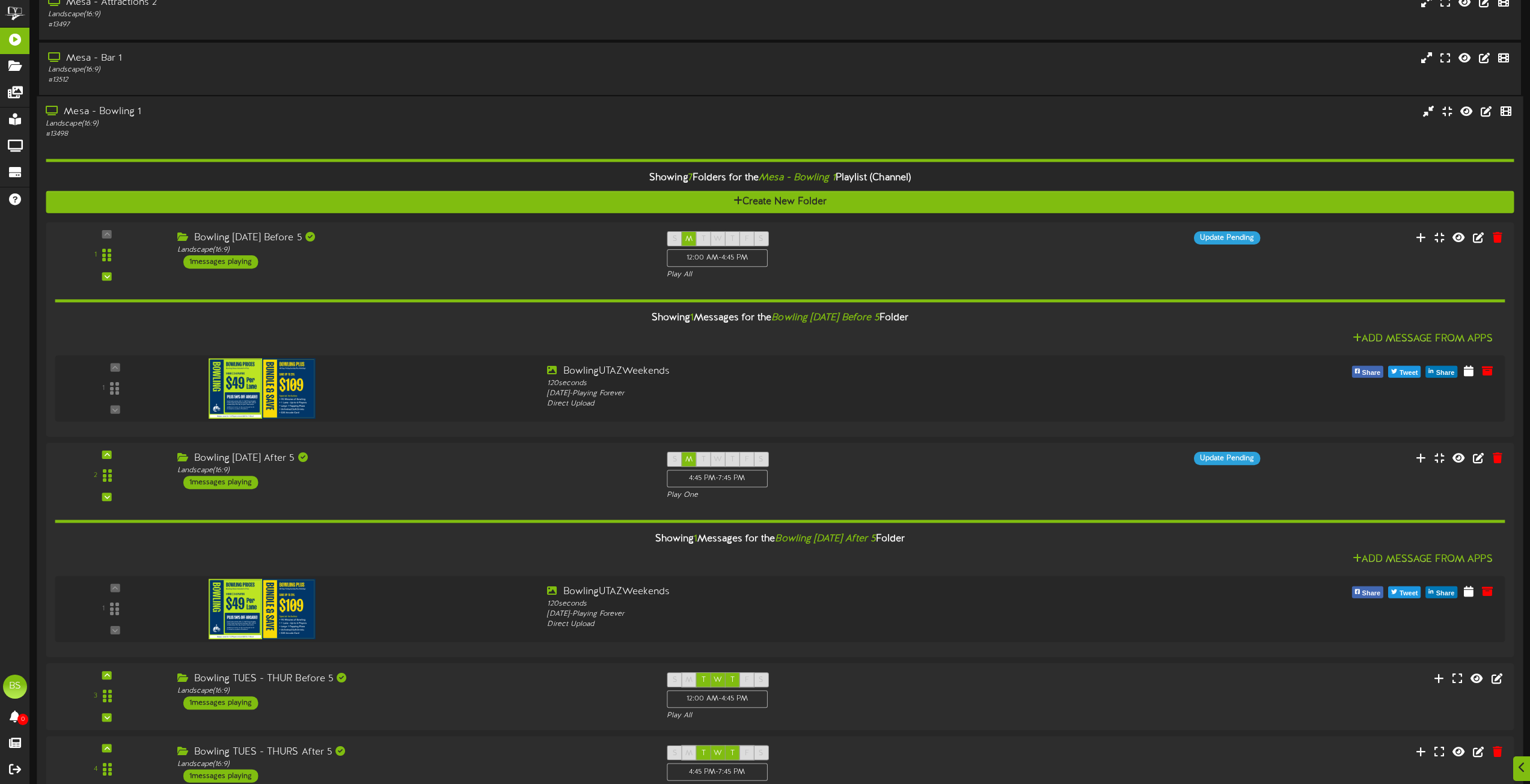
click at [80, 112] on div "Mesa - Bowling 1" at bounding box center [347, 112] width 601 height 14
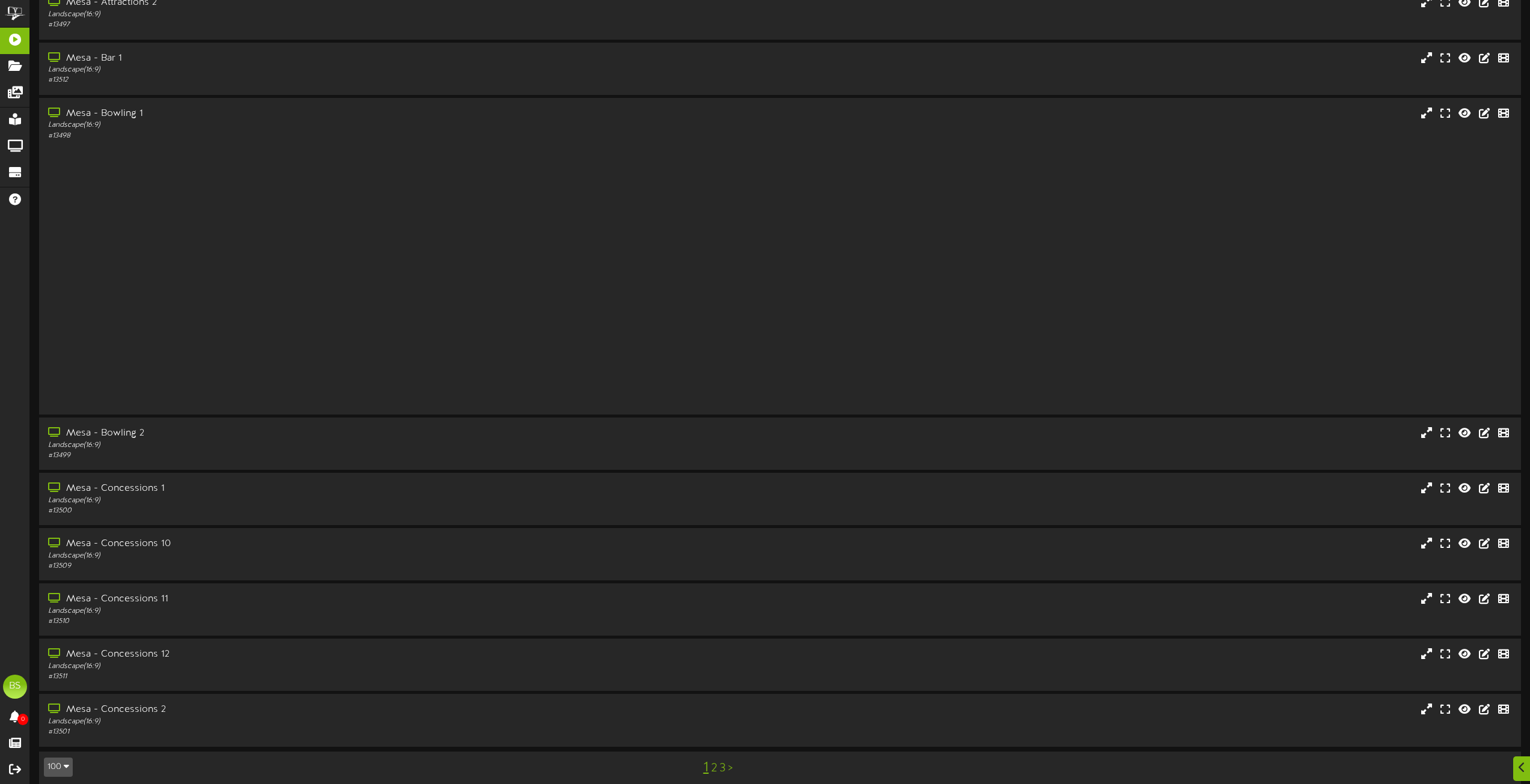
scroll to position [4843, 0]
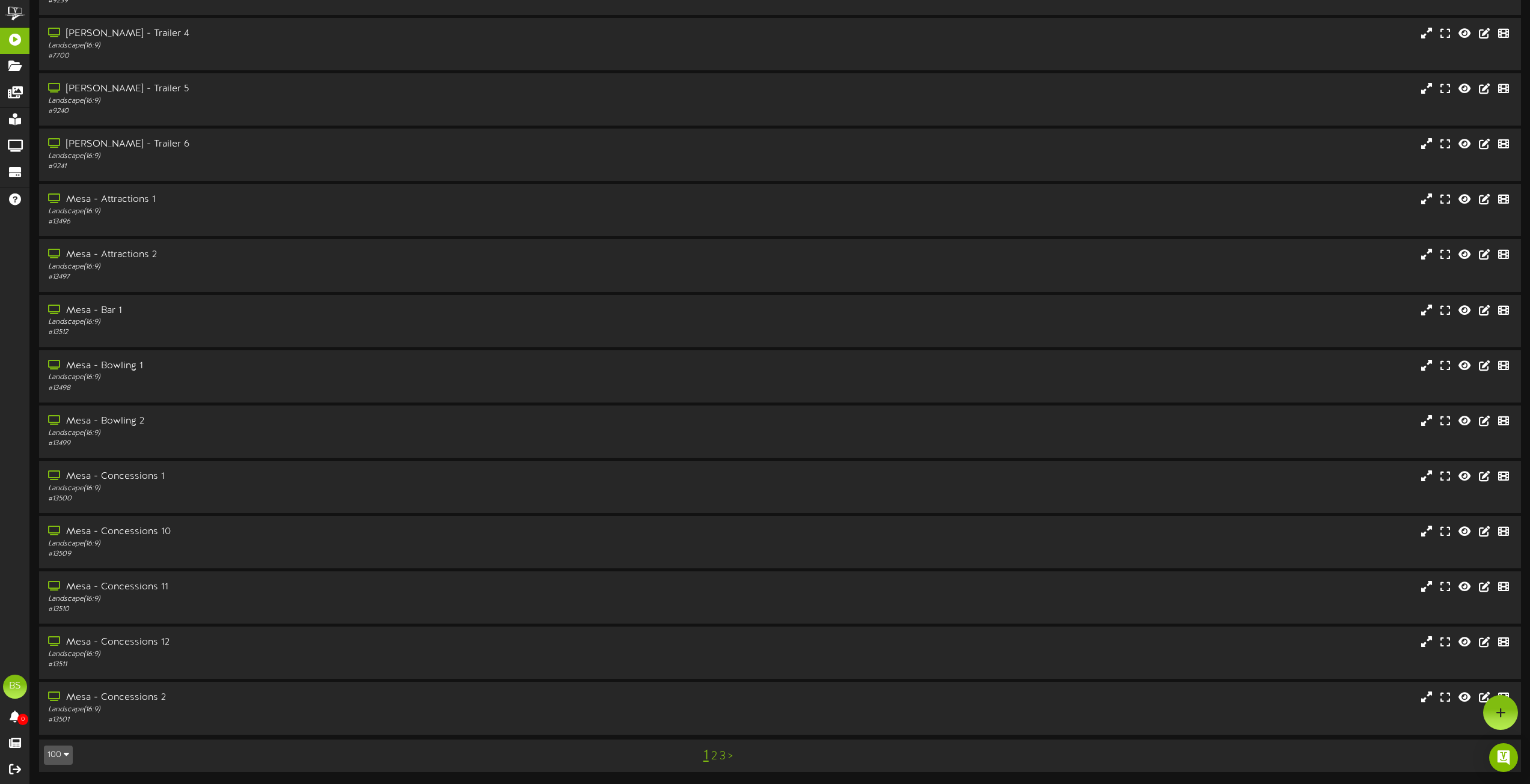
click at [715, 756] on link "2" at bounding box center [714, 757] width 6 height 13
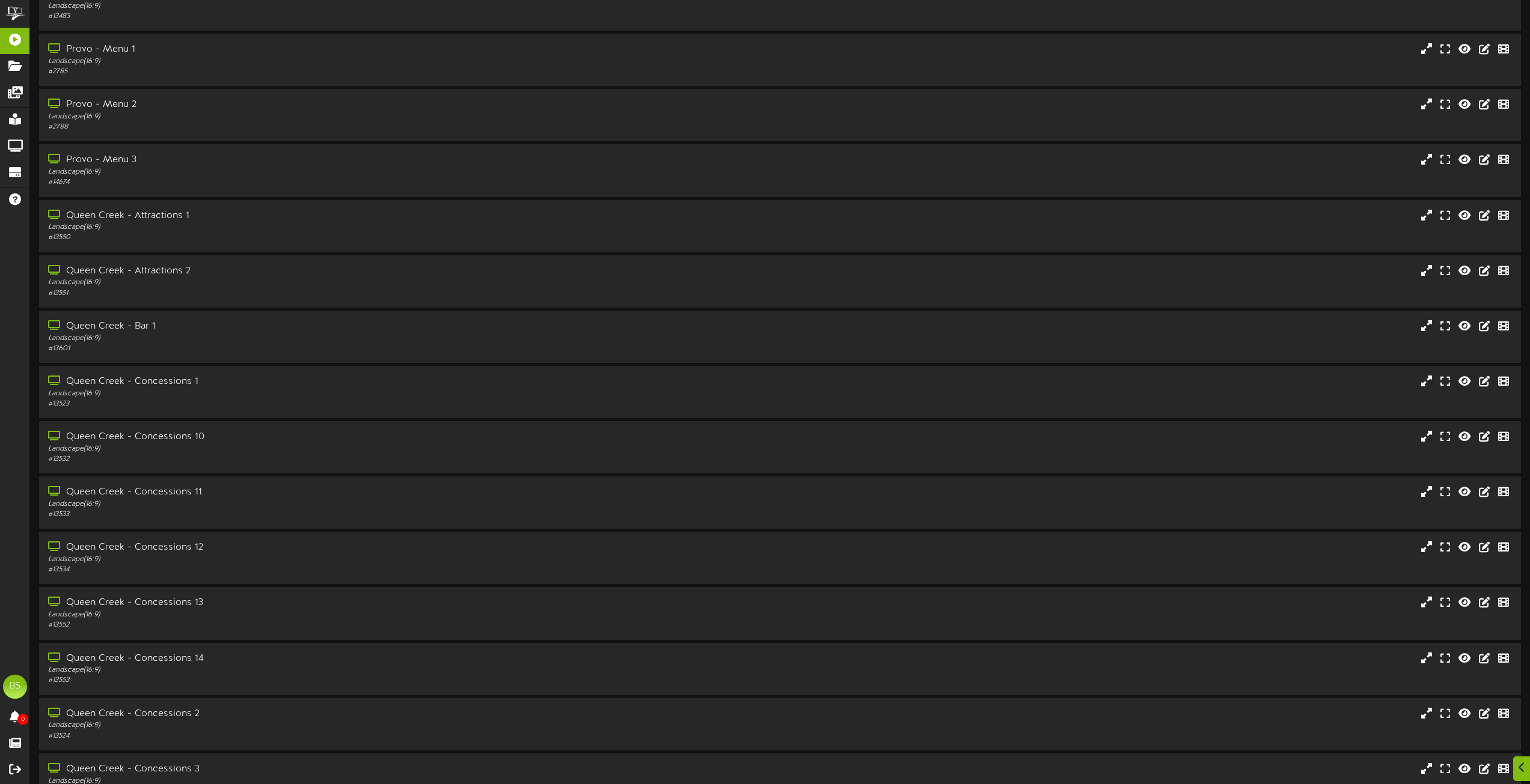
scroll to position [1538, 0]
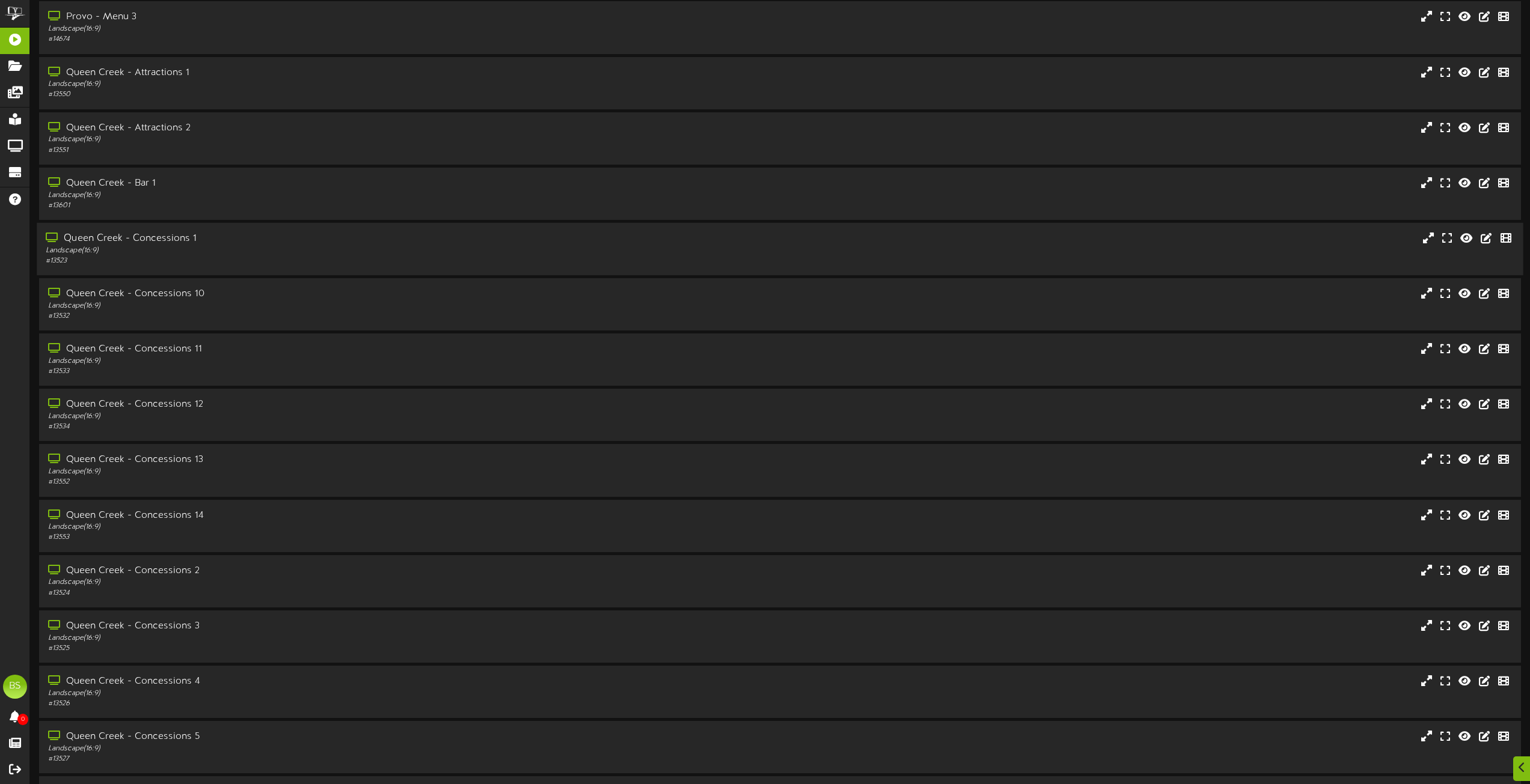
click at [168, 238] on div "Queen Creek - Concessions 1" at bounding box center [347, 239] width 601 height 14
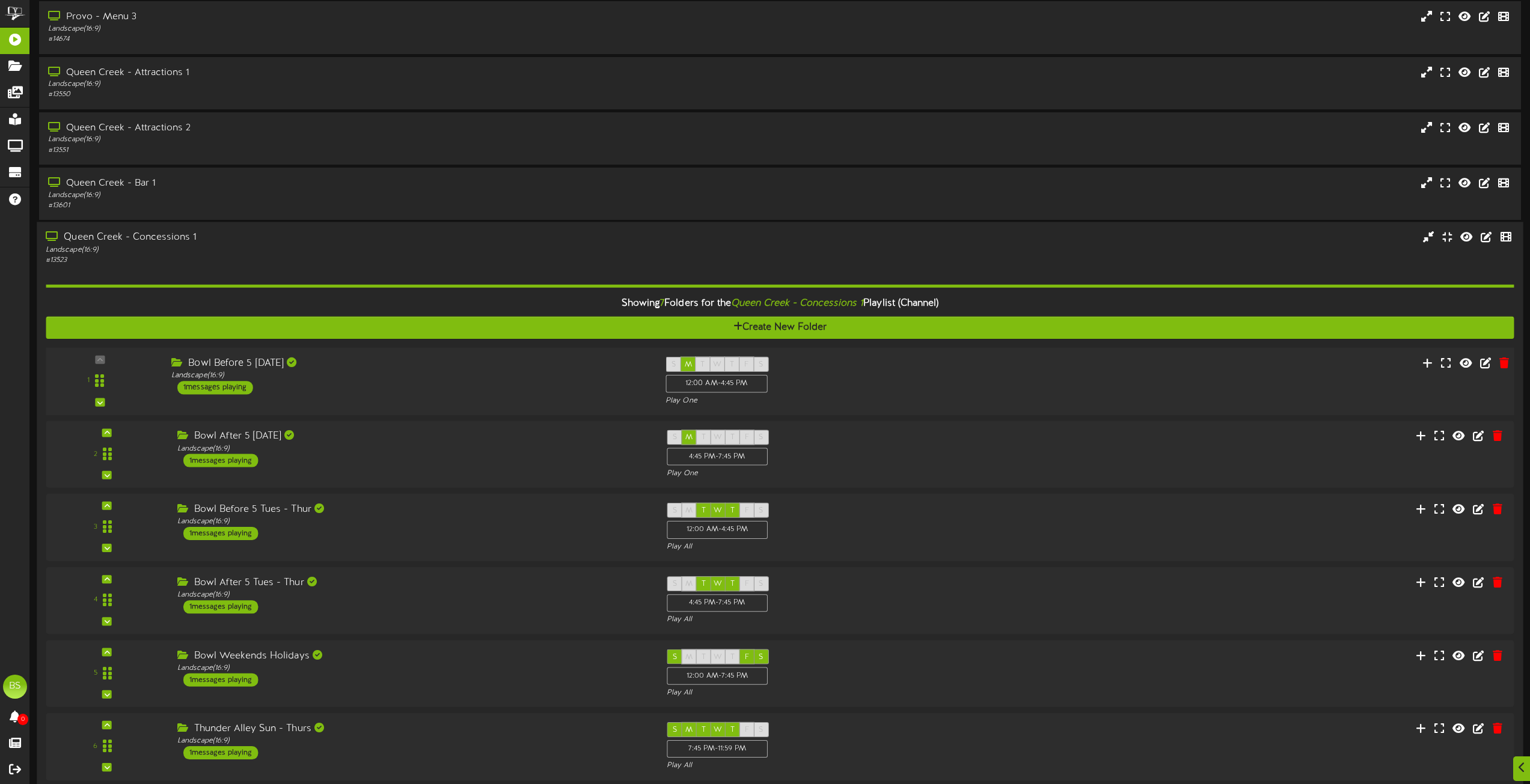
click at [223, 386] on div "1 messages playing" at bounding box center [215, 387] width 76 height 13
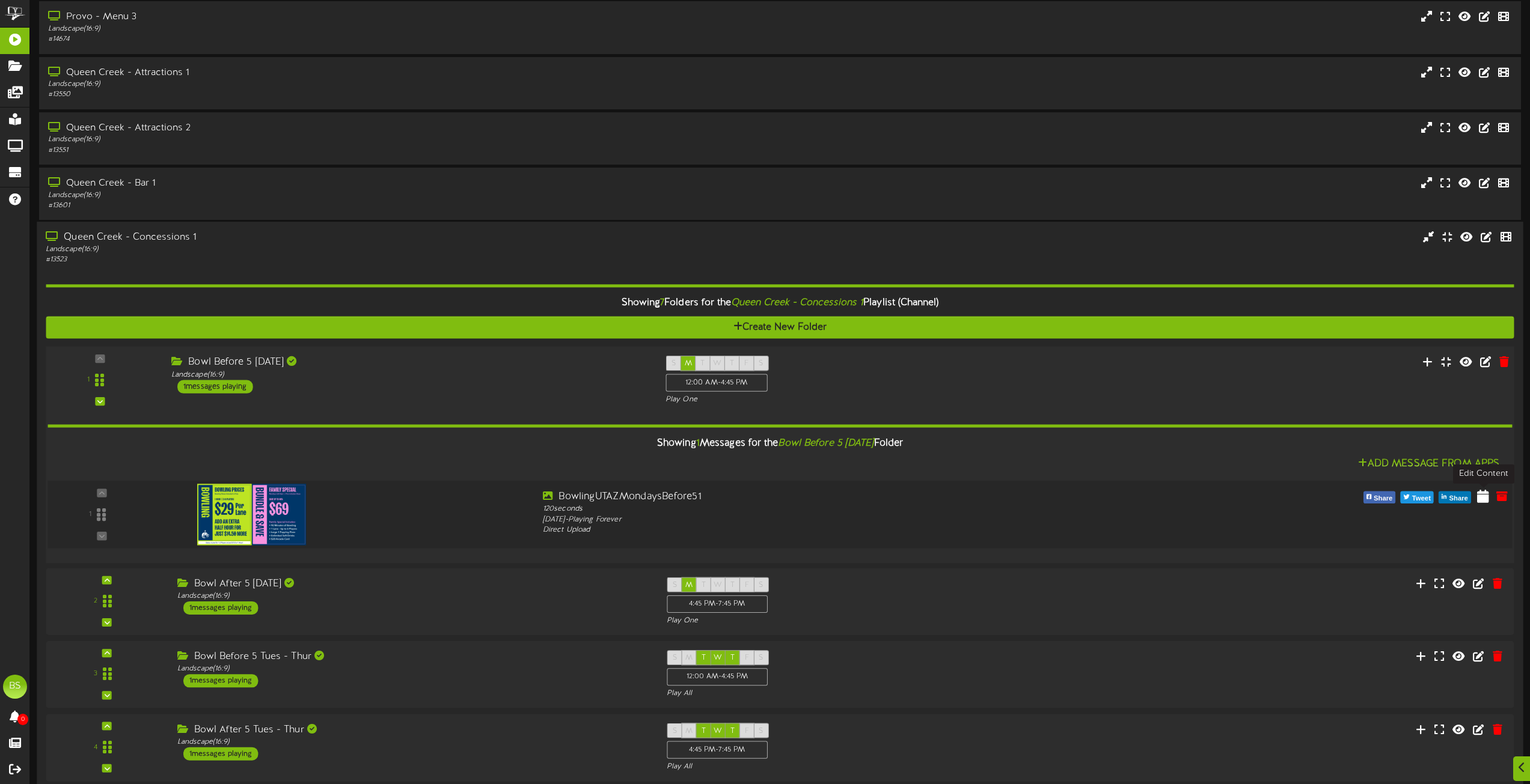
click at [1482, 500] on icon at bounding box center [1483, 496] width 12 height 13
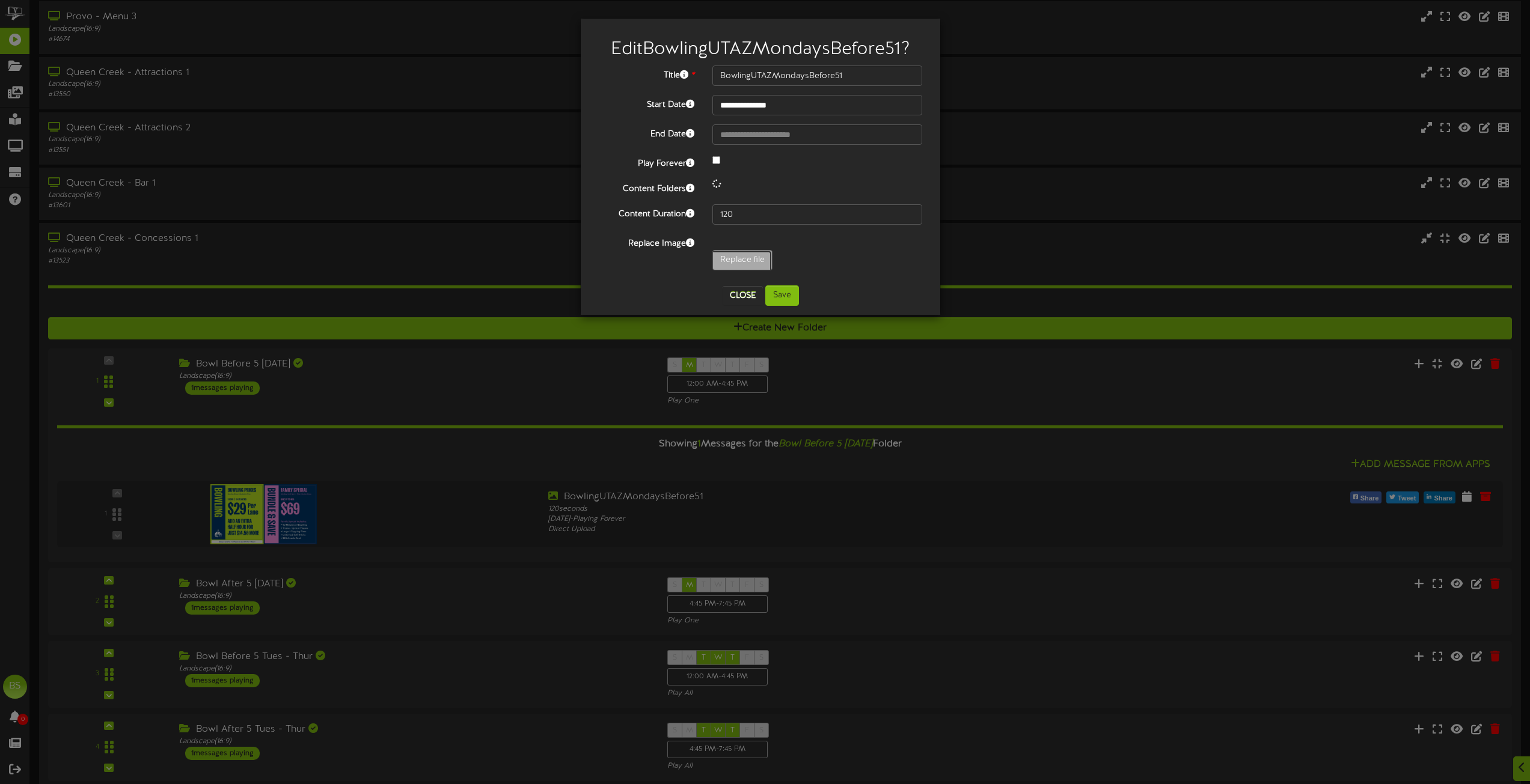
click at [746, 258] on input "Replace file" at bounding box center [117, 294] width 1308 height 86
type input "**********"
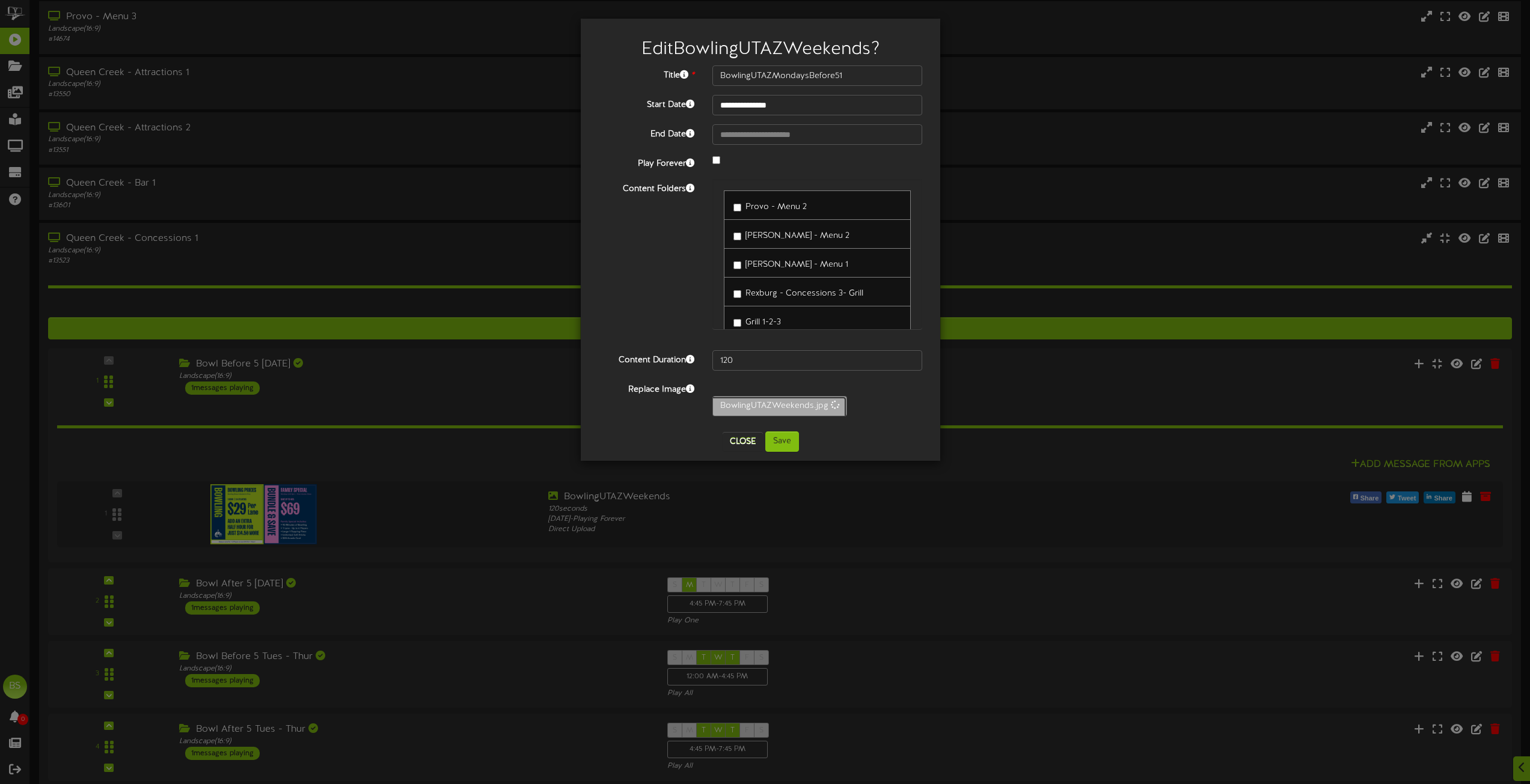
type input "BowlingUTAZWeekends"
click at [786, 439] on button "Save" at bounding box center [783, 442] width 34 height 21
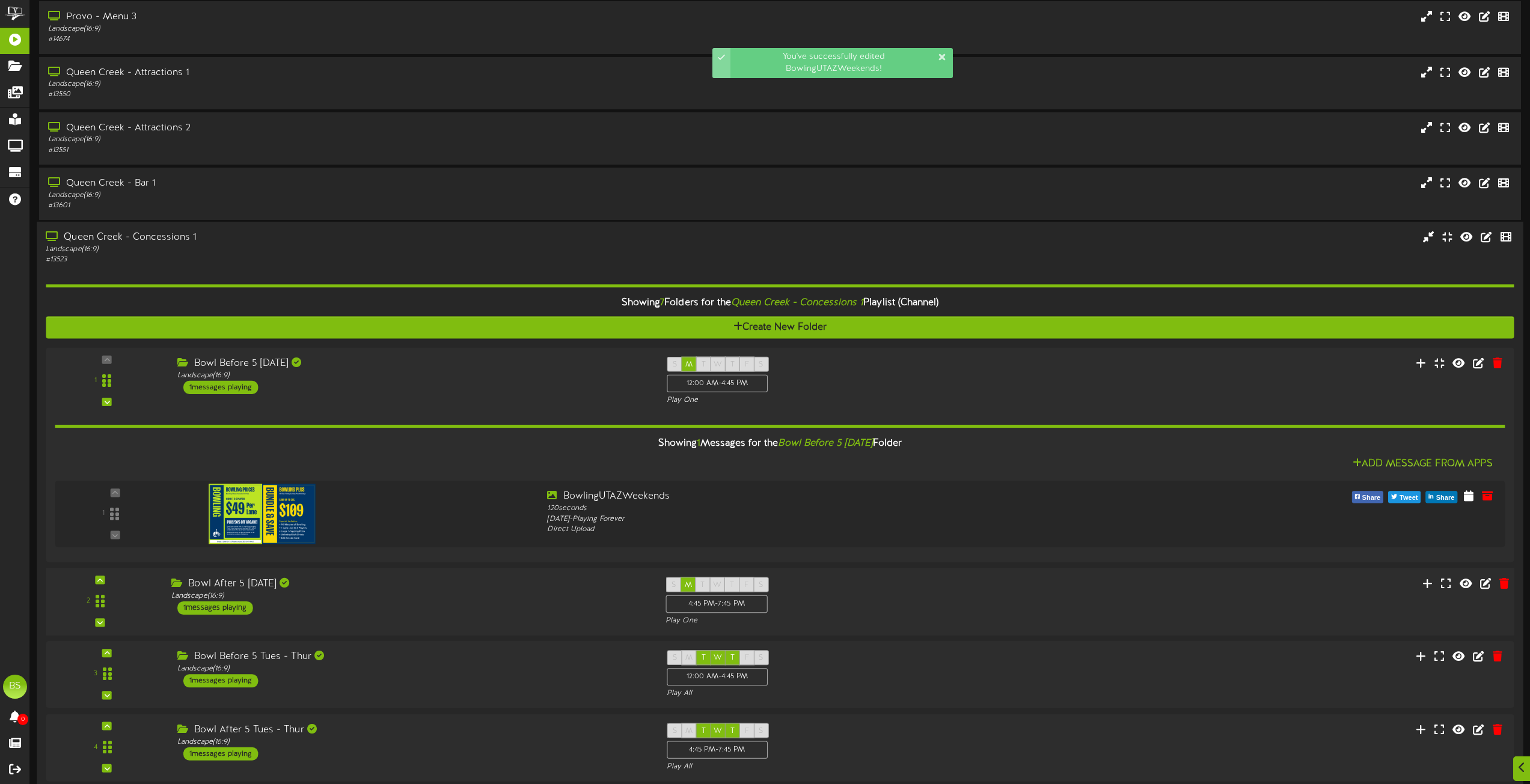
click at [235, 608] on div "1 messages playing" at bounding box center [215, 608] width 76 height 13
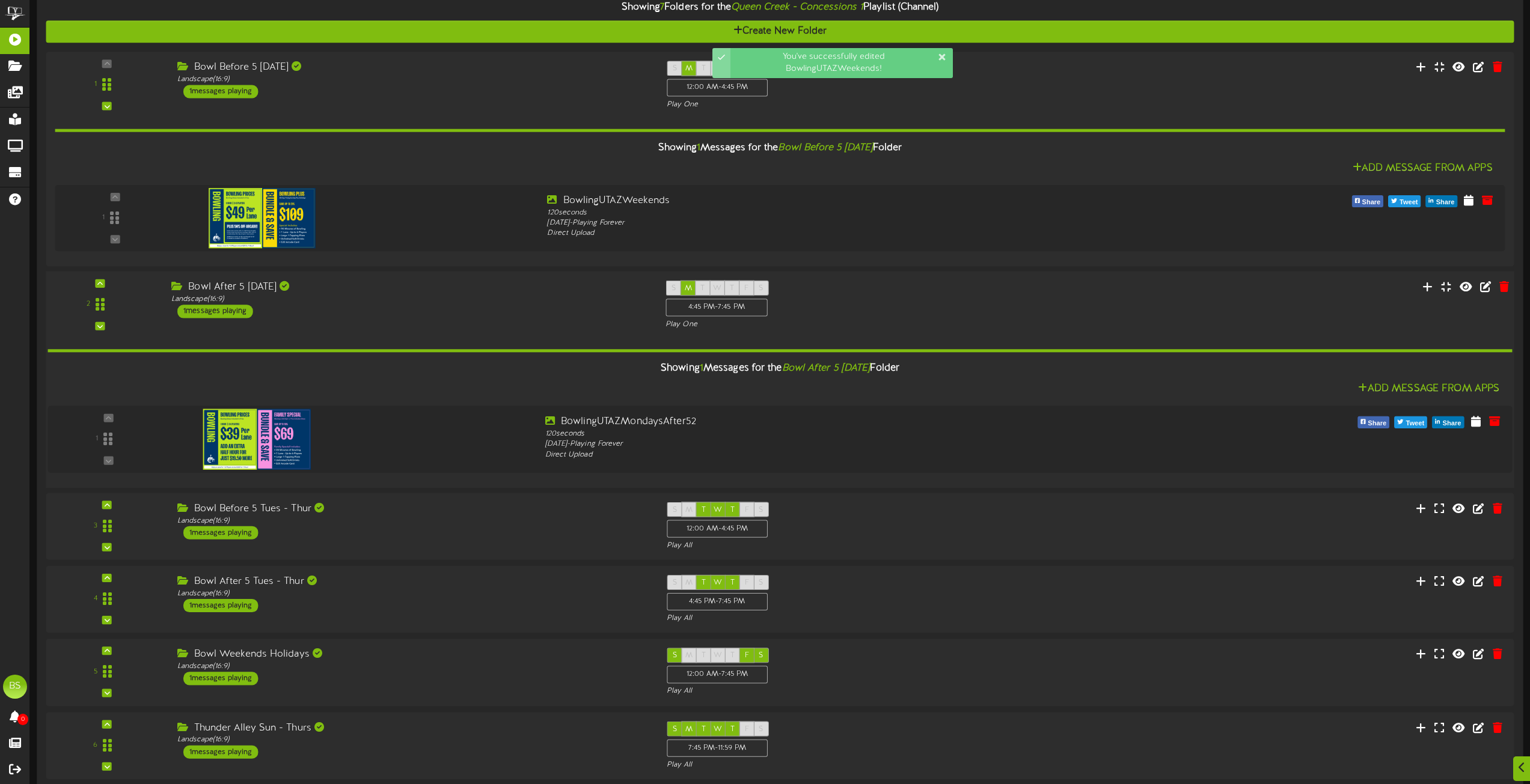
scroll to position [1838, 0]
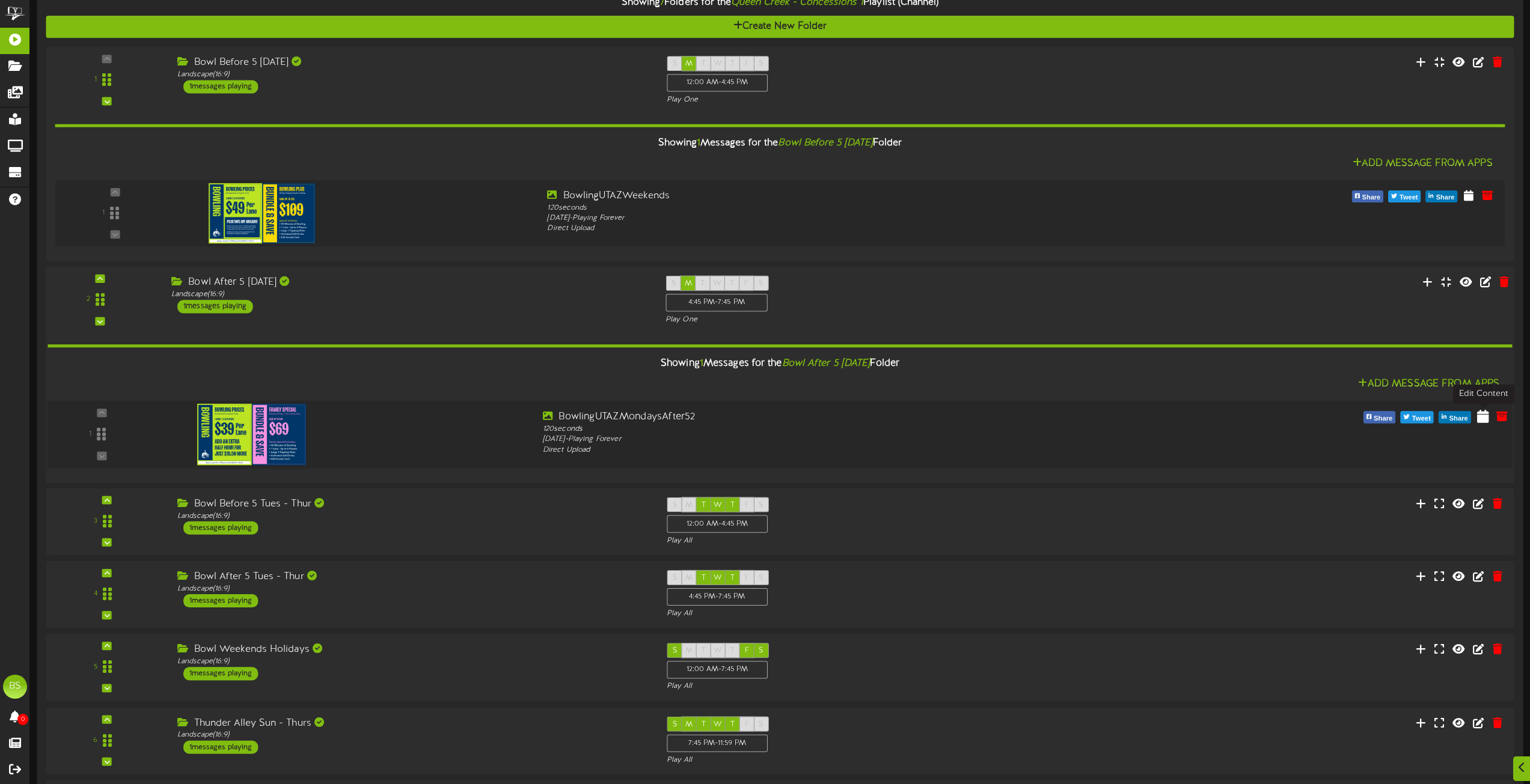
click at [1485, 418] on icon at bounding box center [1483, 415] width 12 height 13
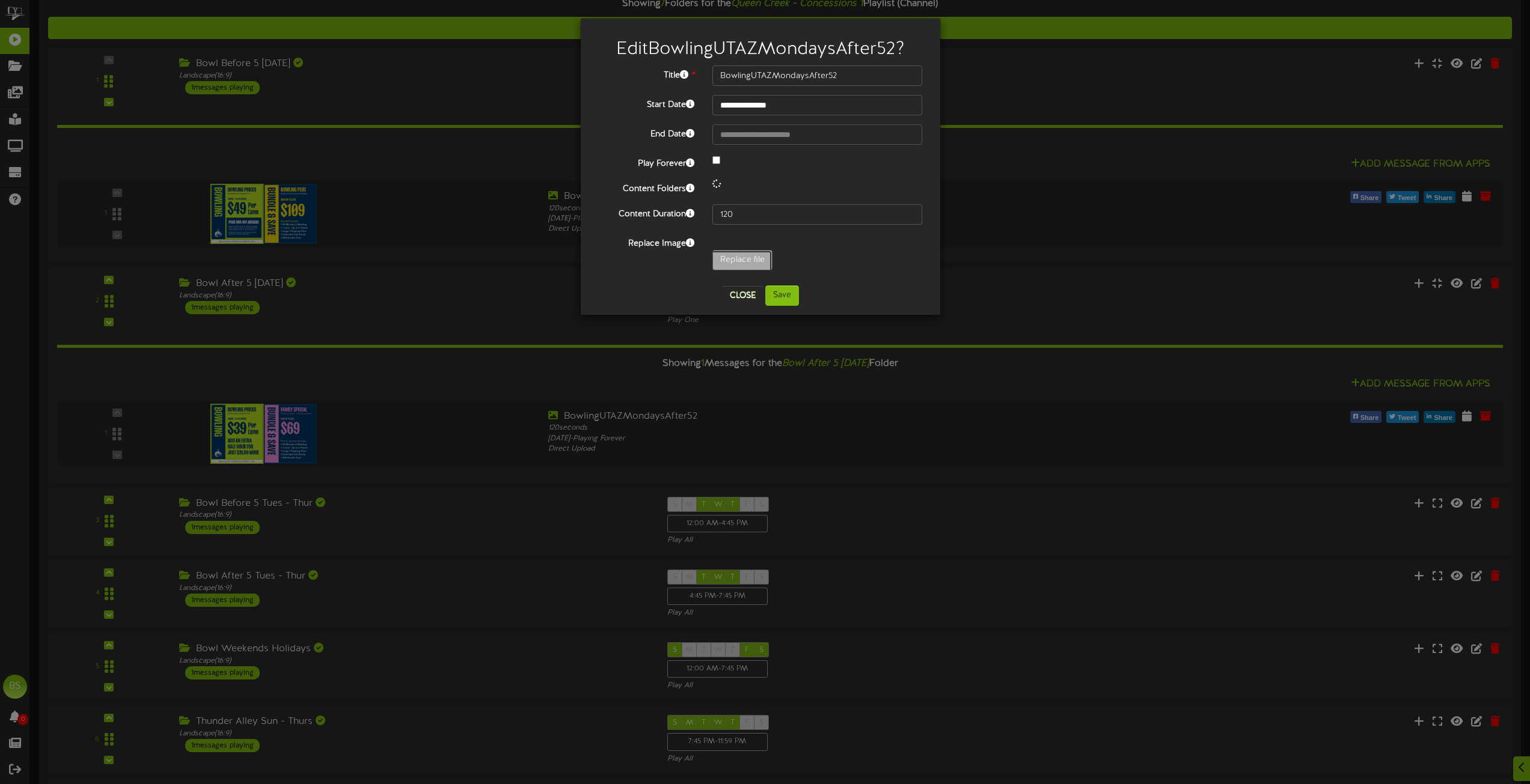
click at [735, 260] on input "Replace file" at bounding box center [117, 294] width 1308 height 86
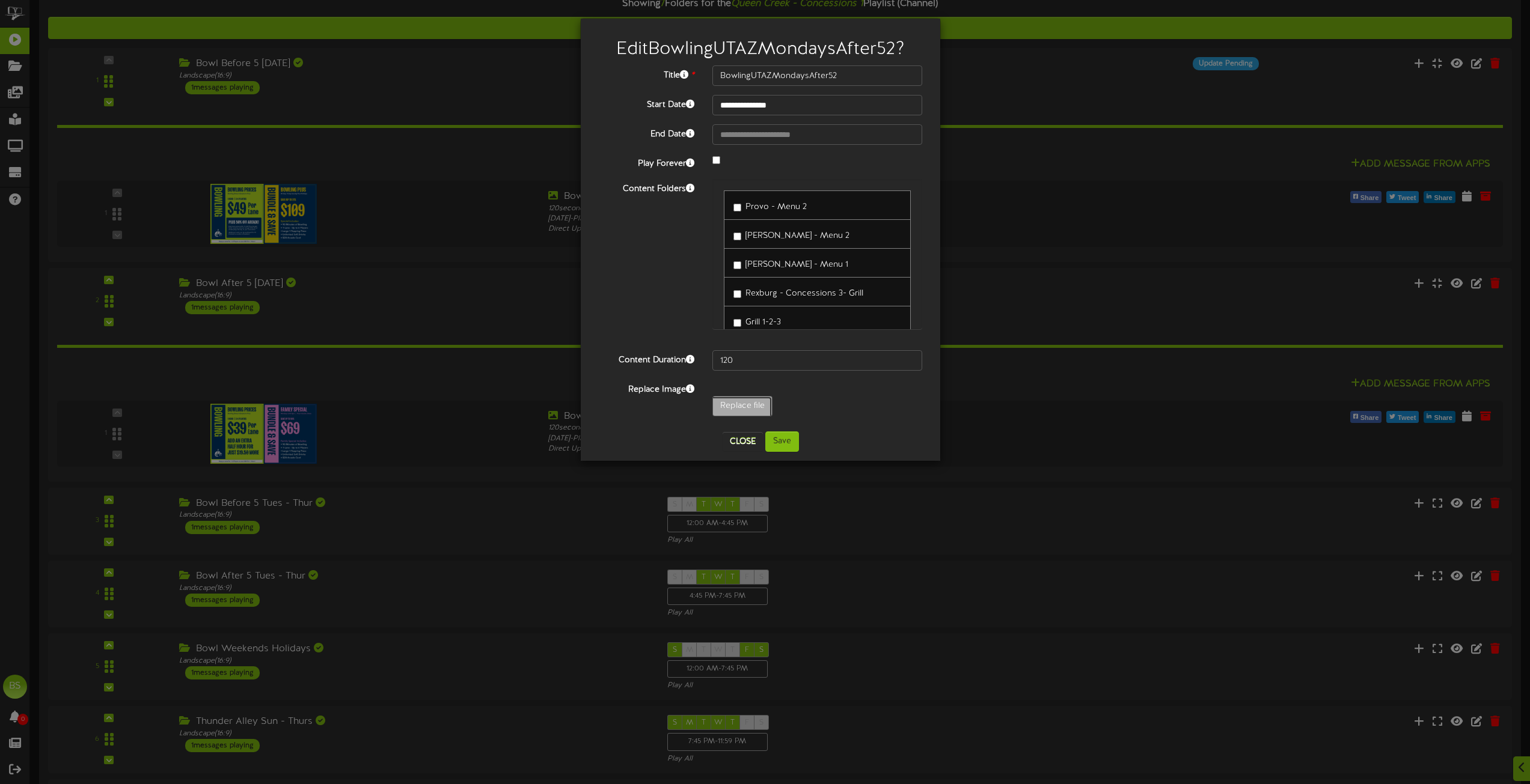
type input "**********"
type input "BowlingUTAZWeekends"
click at [781, 444] on button "Save" at bounding box center [783, 442] width 34 height 21
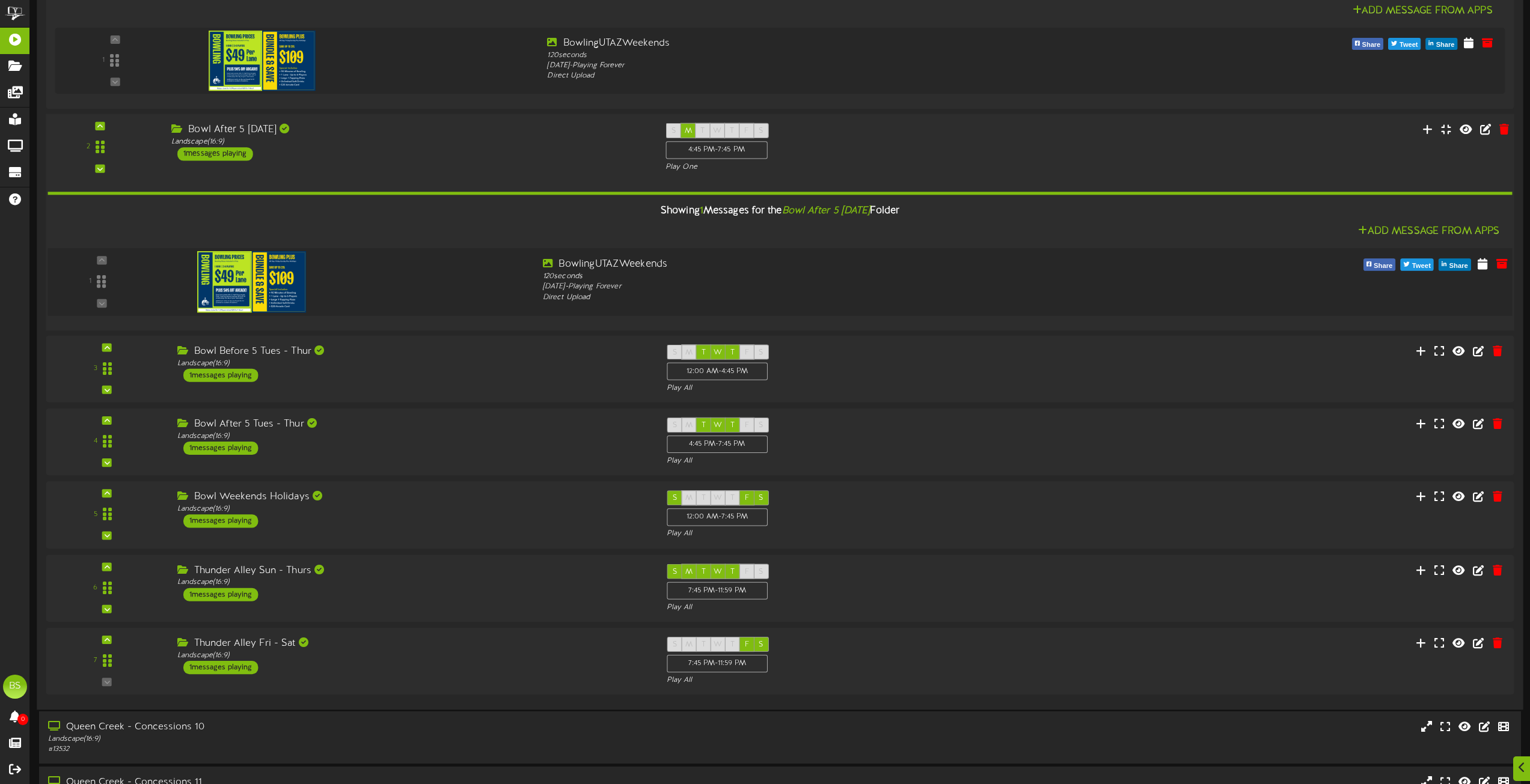
scroll to position [2079, 0]
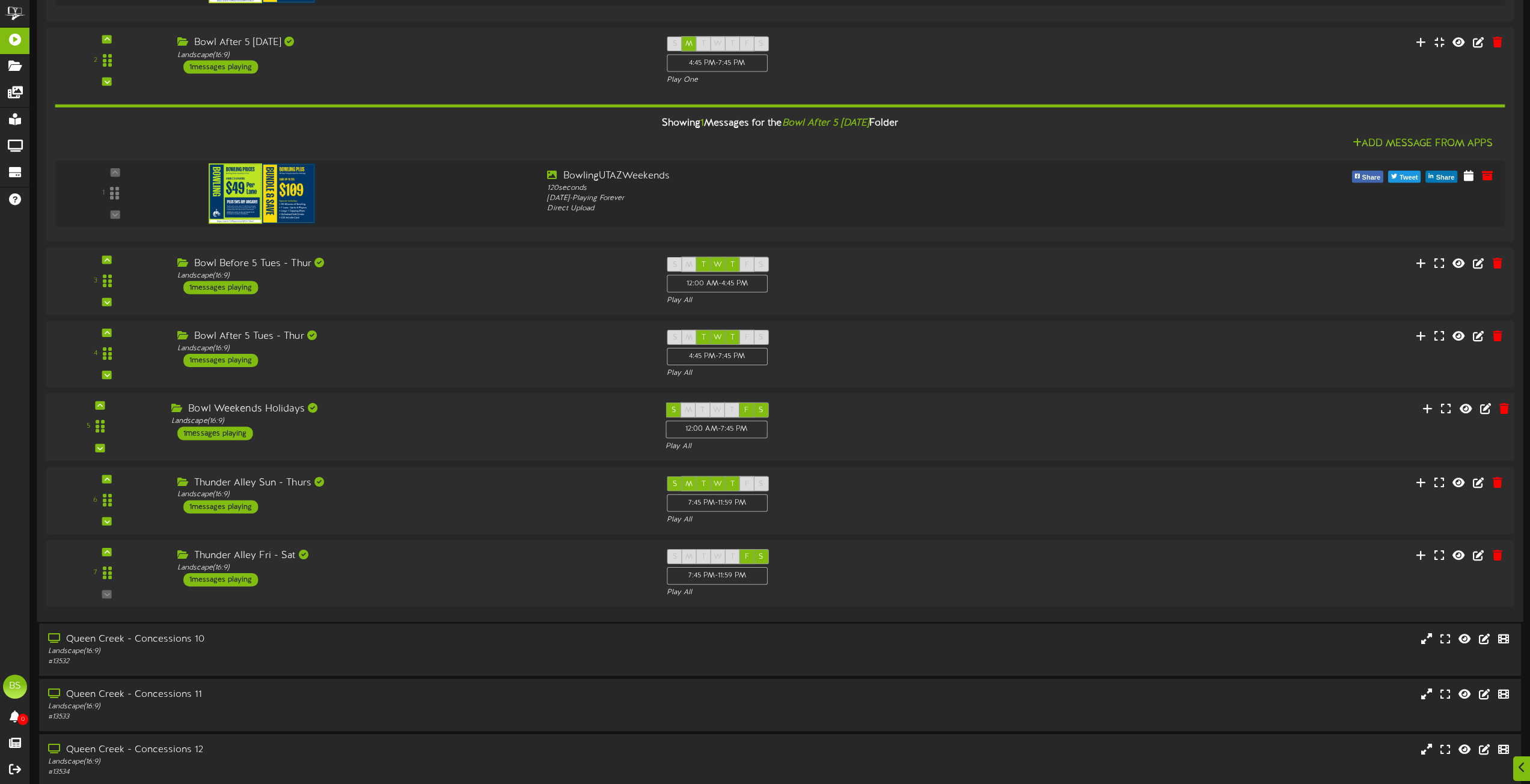
click at [219, 432] on div "1 messages playing" at bounding box center [215, 434] width 76 height 13
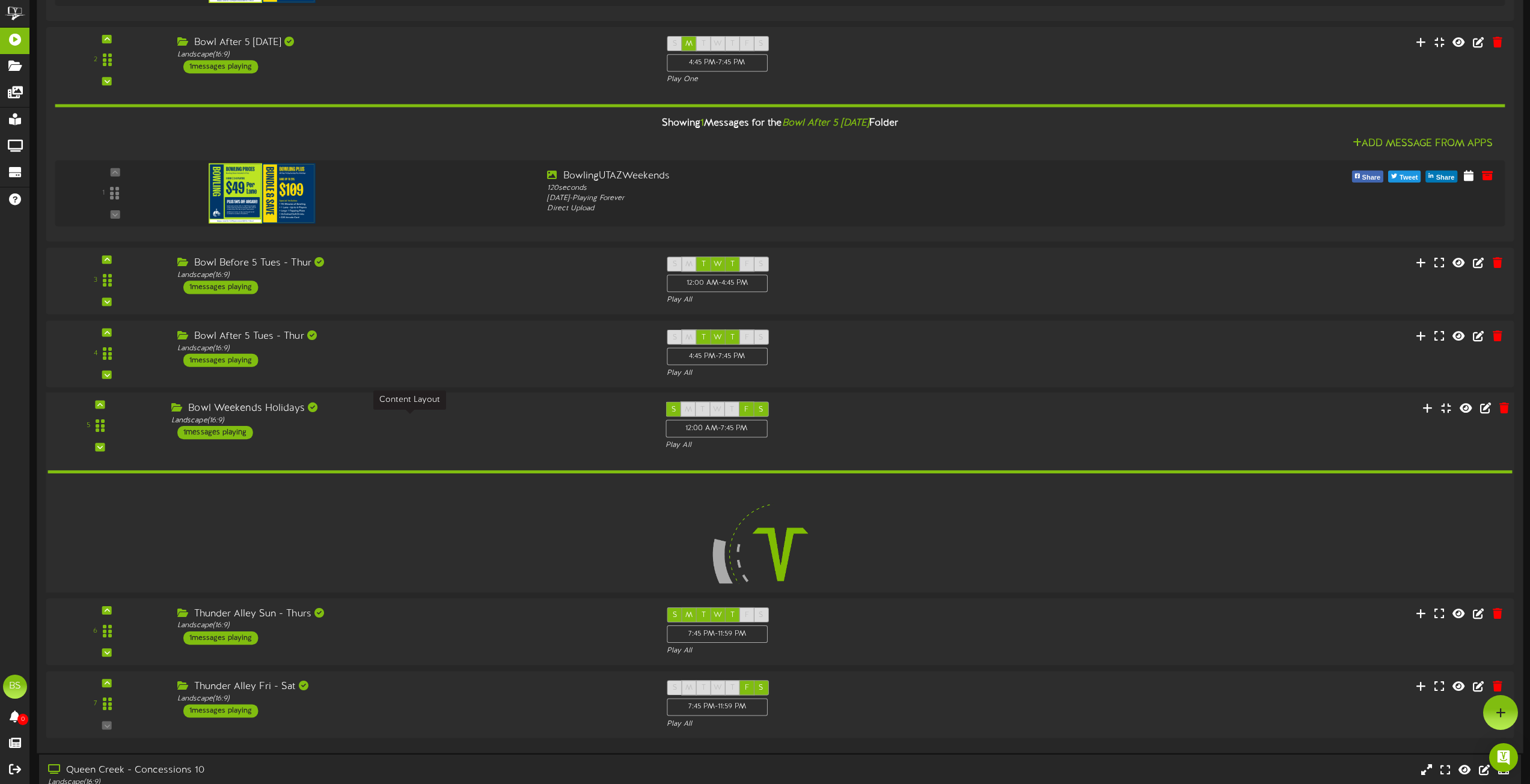
scroll to position [2078, 0]
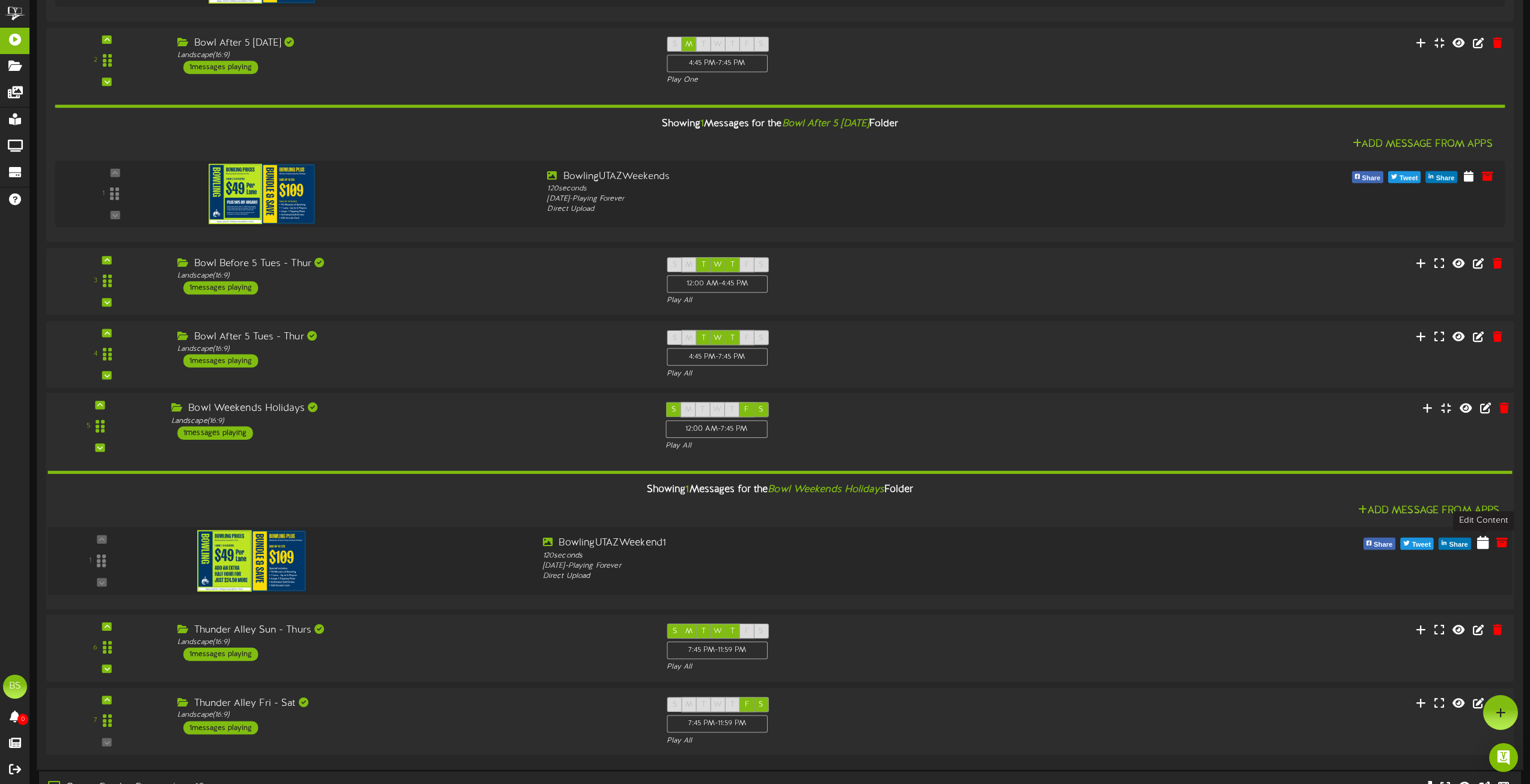
click at [1482, 548] on icon at bounding box center [1483, 542] width 12 height 13
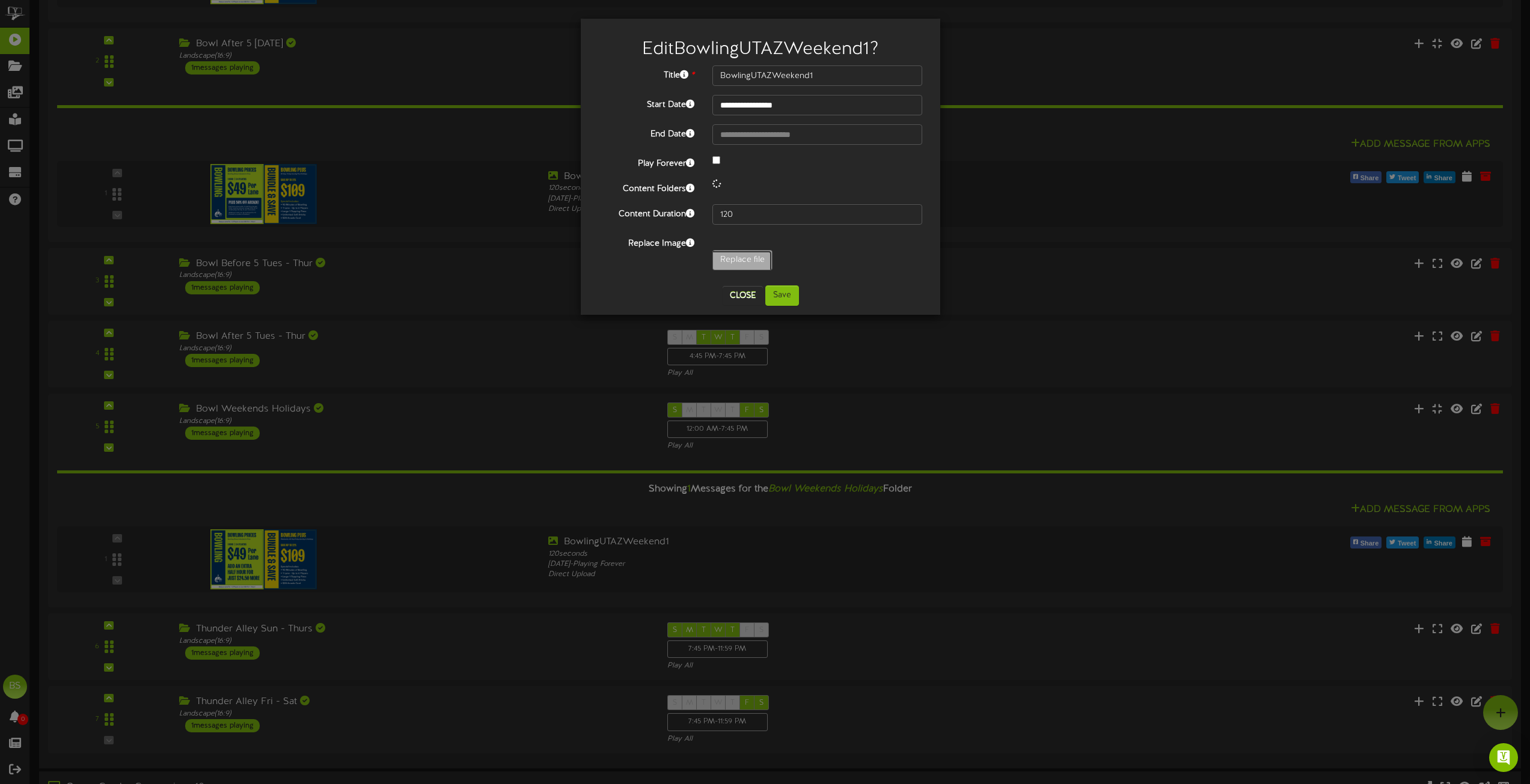
click at [742, 261] on input "Replace file" at bounding box center [117, 294] width 1308 height 86
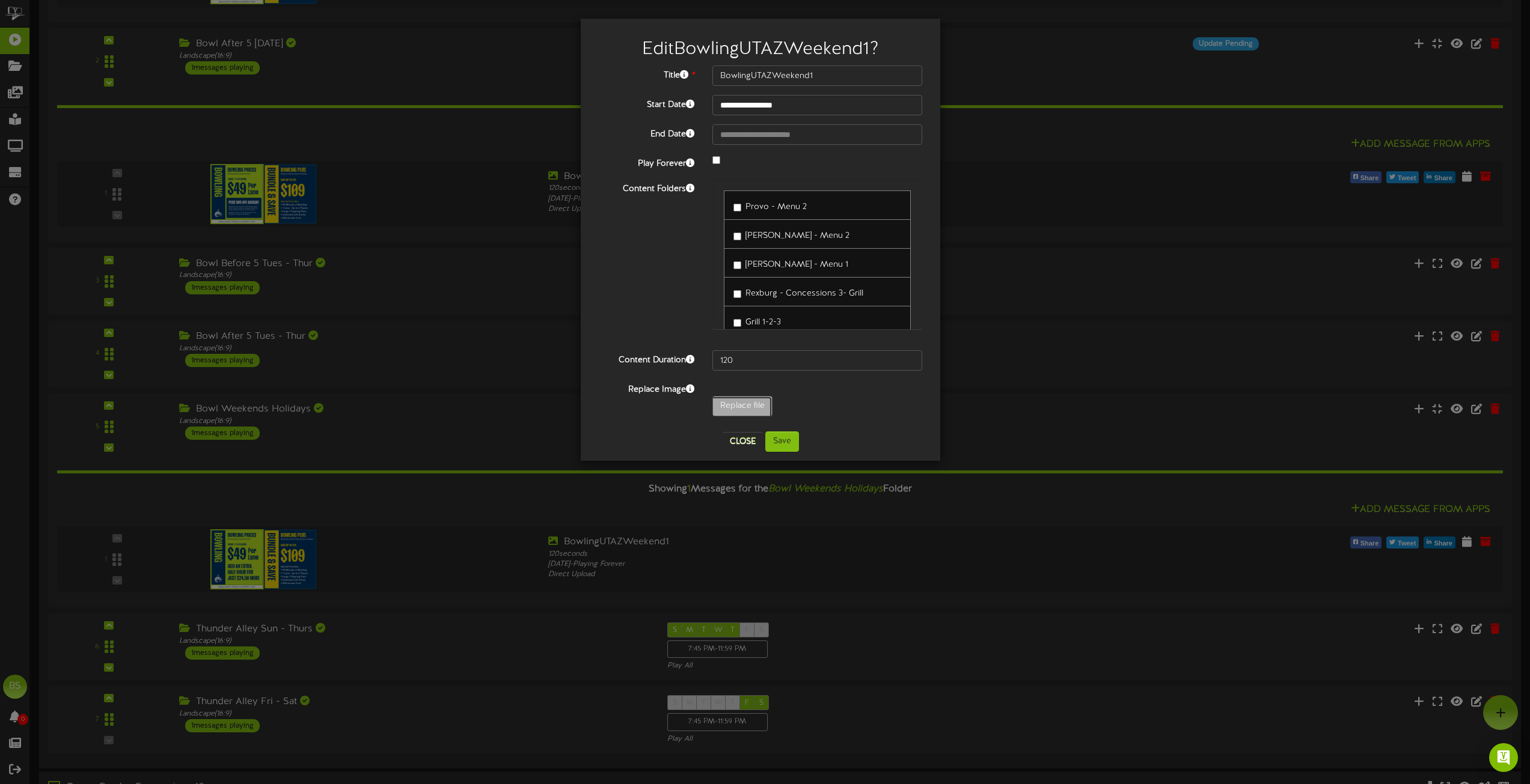
type input "**********"
type input "BowlingUTAZWeekends"
click at [788, 447] on button "Save" at bounding box center [783, 442] width 34 height 21
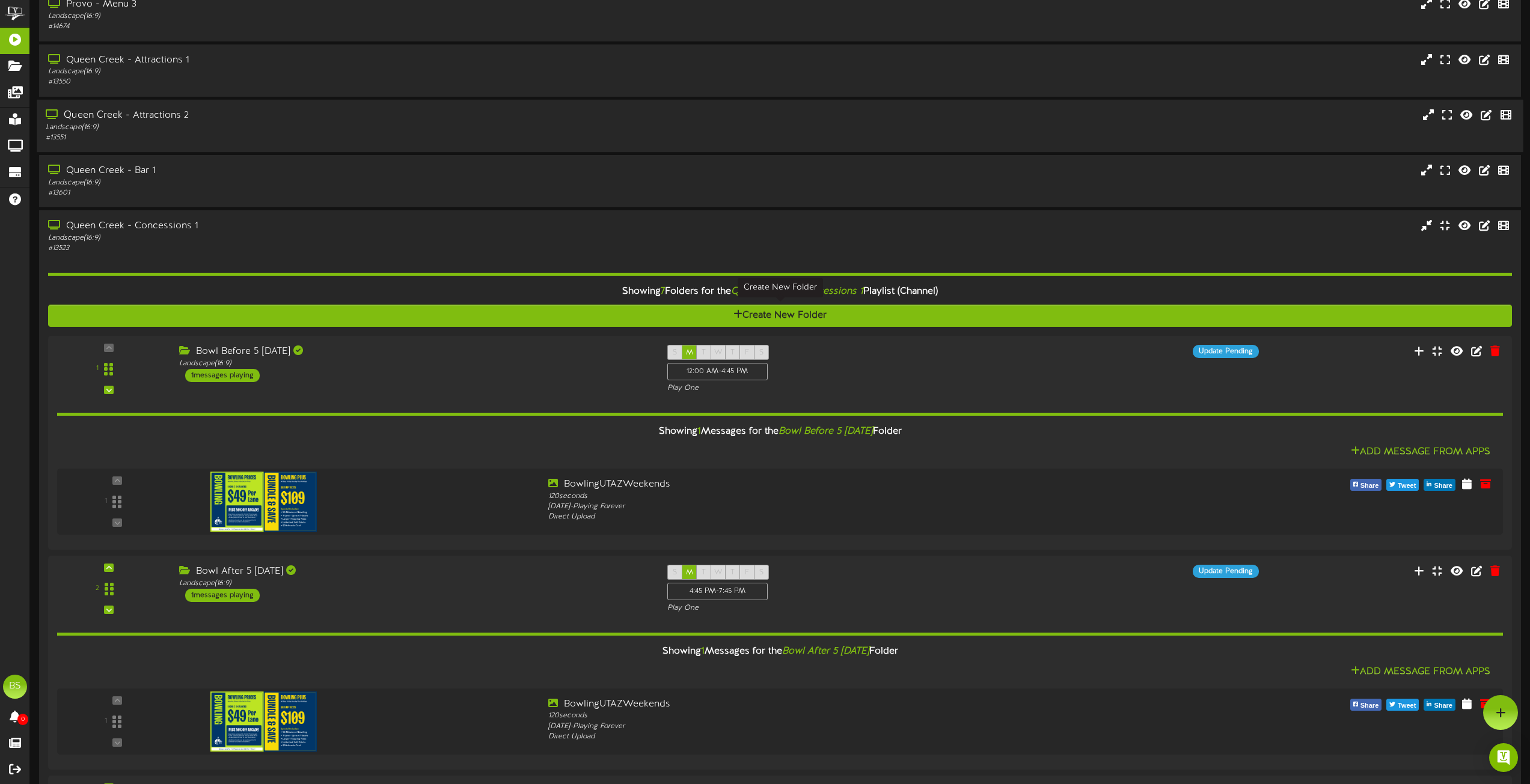
scroll to position [1477, 0]
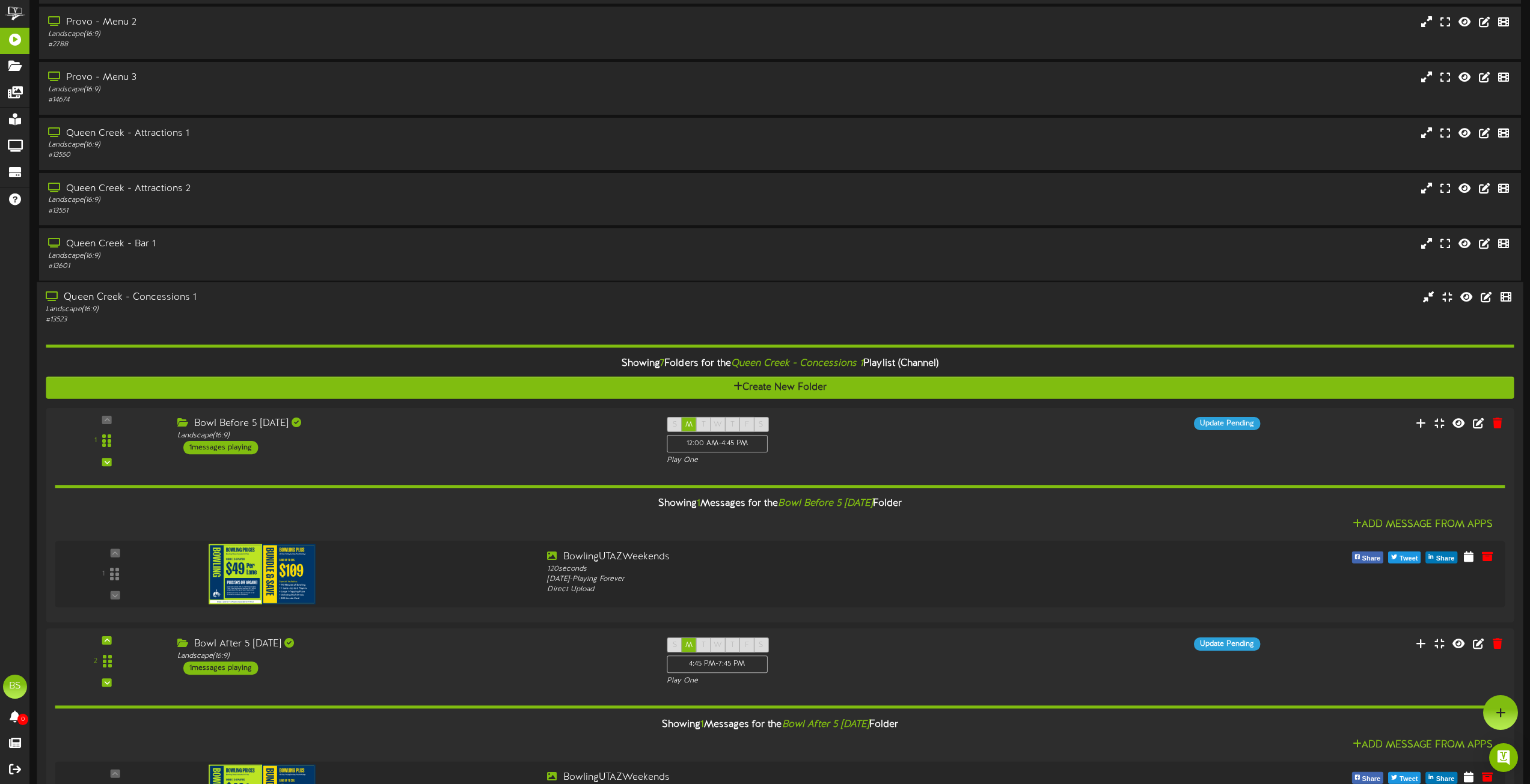
click at [119, 296] on div "Queen Creek - Concessions 1" at bounding box center [347, 297] width 601 height 14
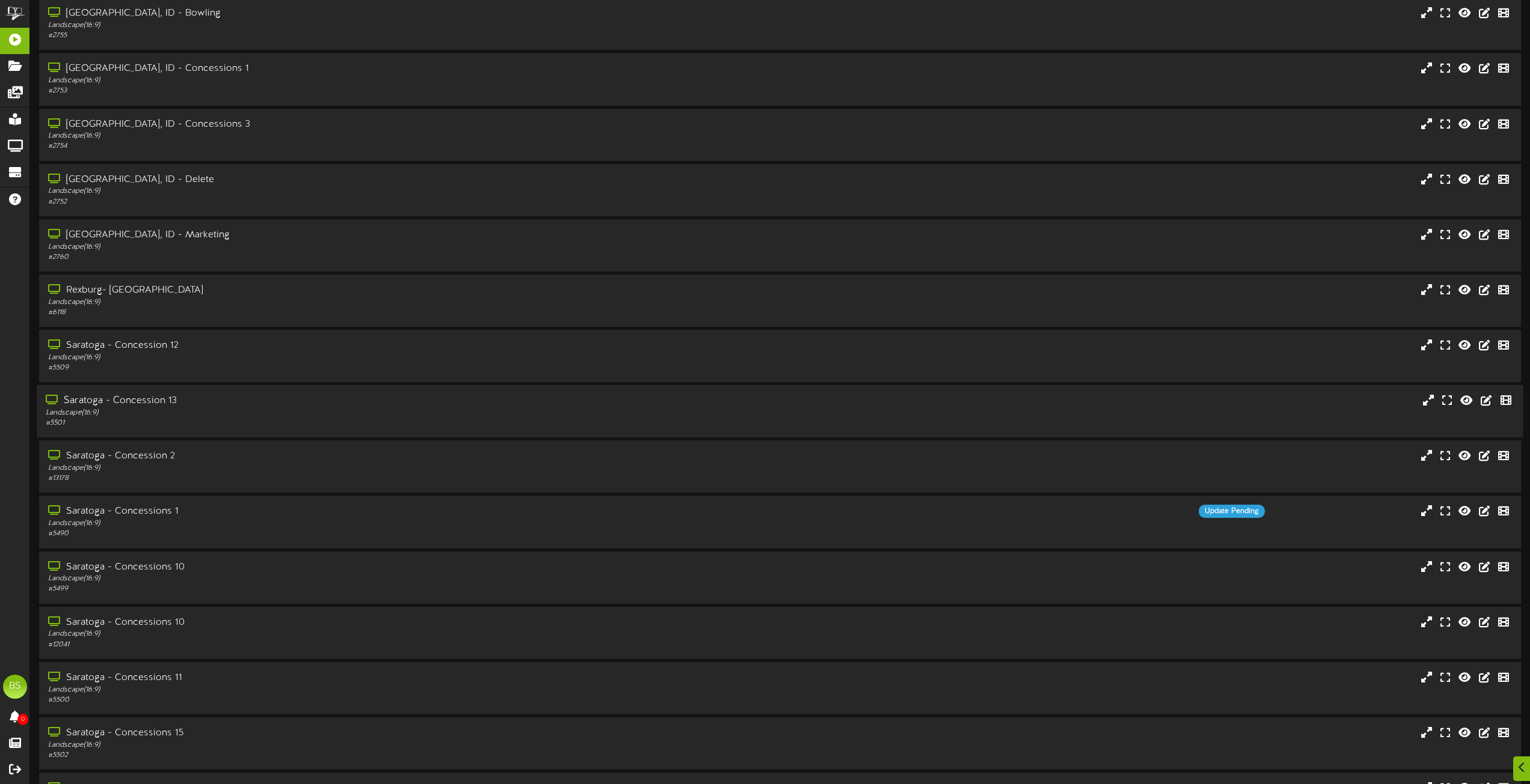
scroll to position [3821, 0]
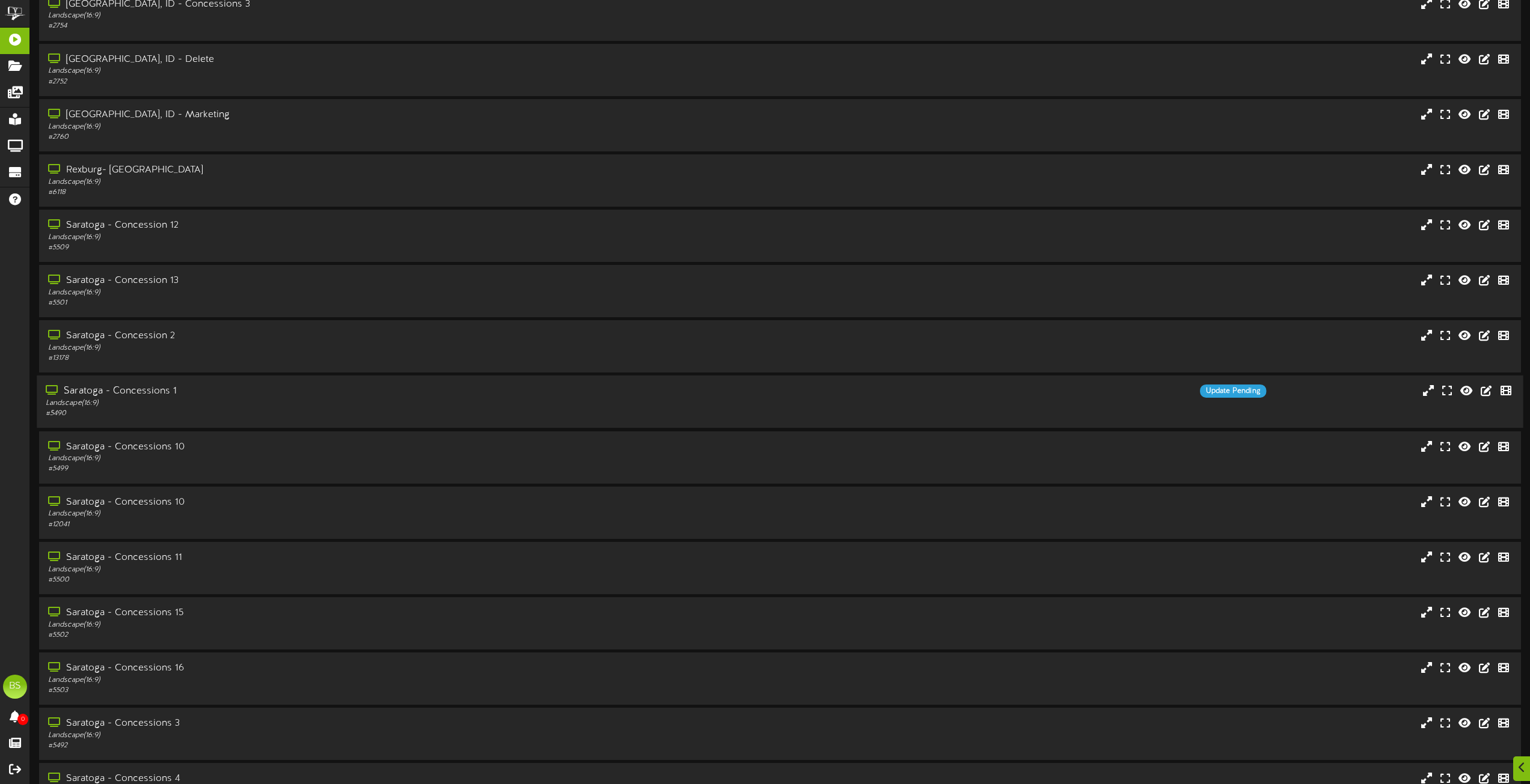
click at [155, 391] on div "Saratoga - Concessions 1" at bounding box center [347, 391] width 601 height 14
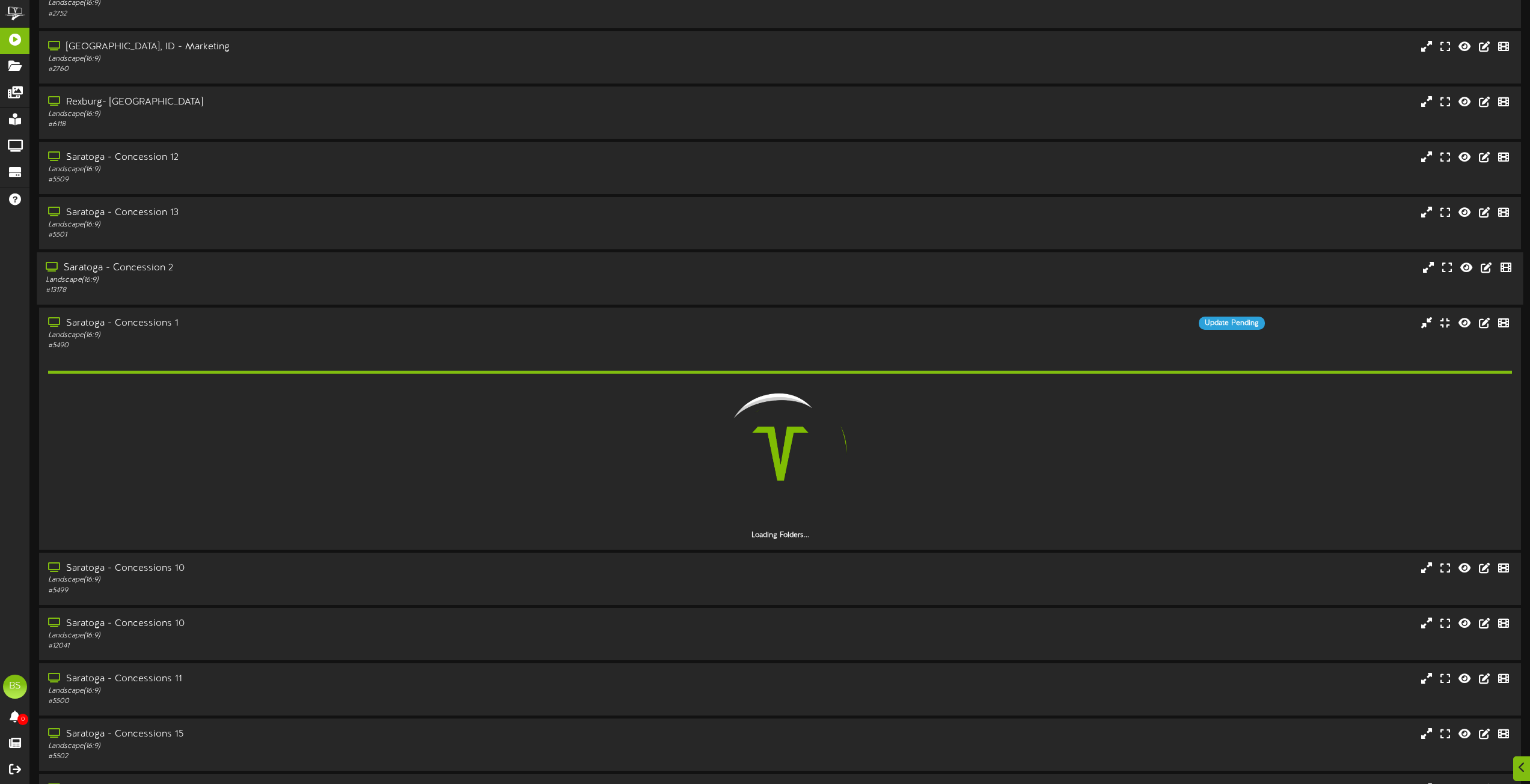
scroll to position [3941, 0]
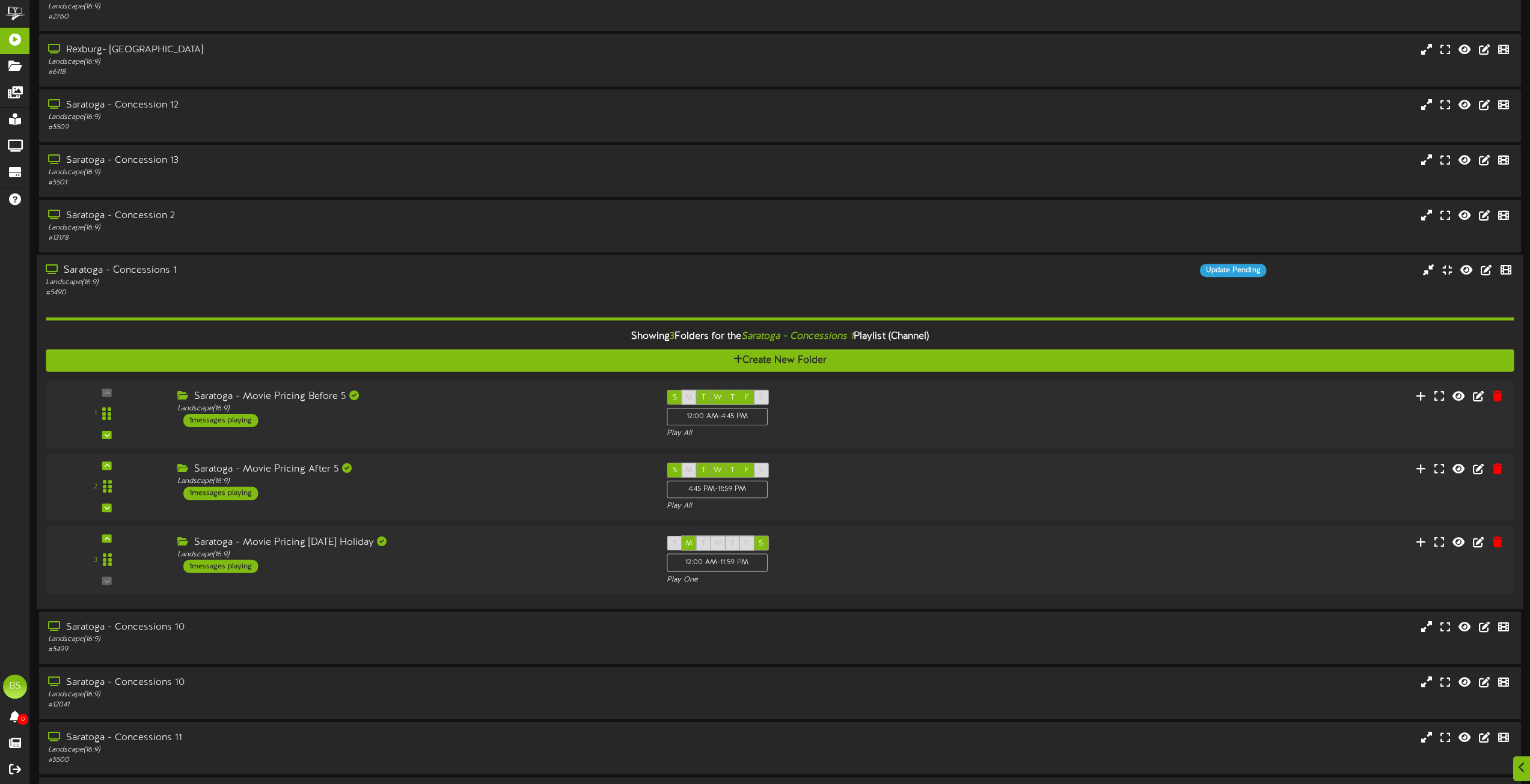
click at [145, 268] on div "Saratoga - Concessions 1" at bounding box center [347, 271] width 601 height 14
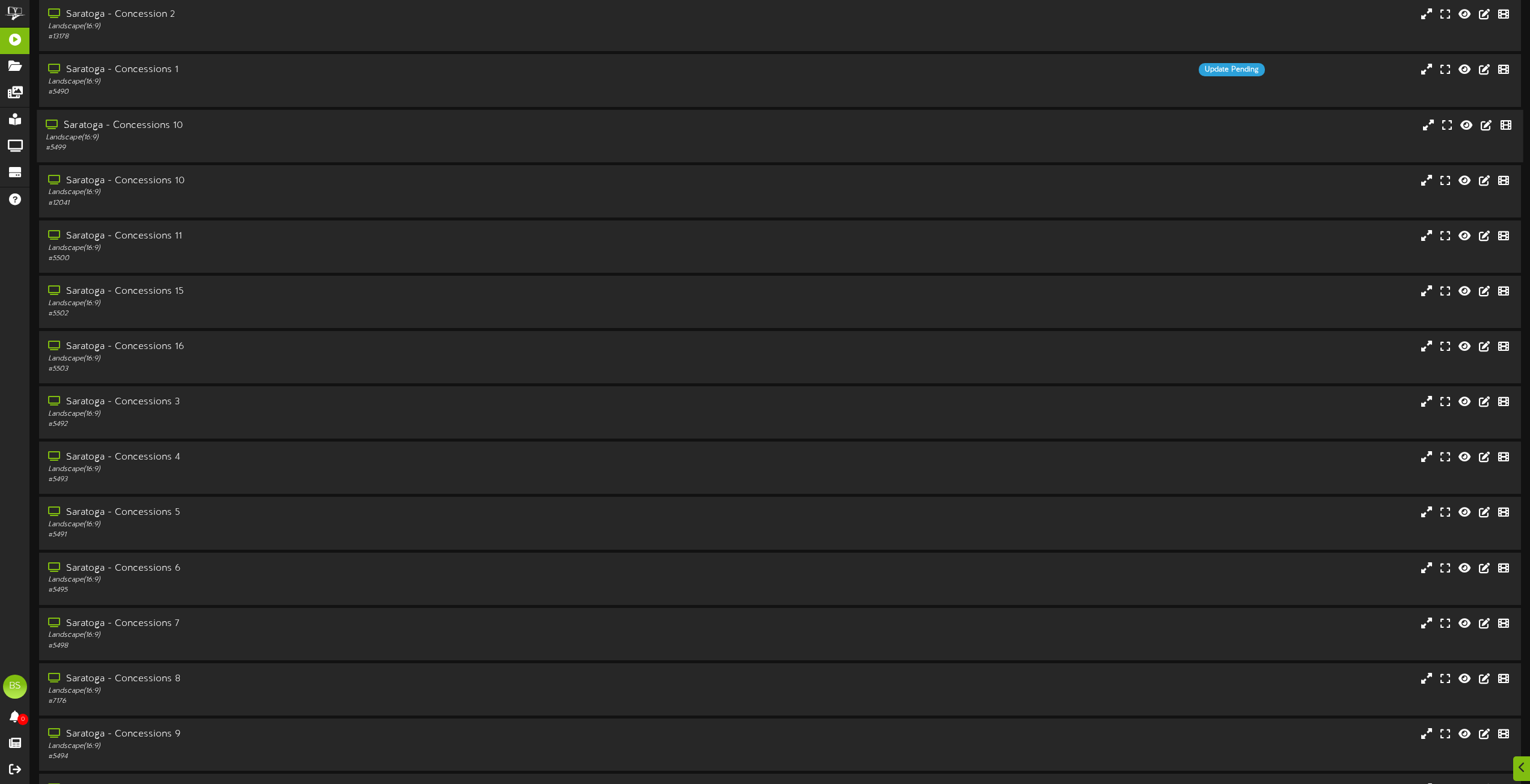
scroll to position [4242, 0]
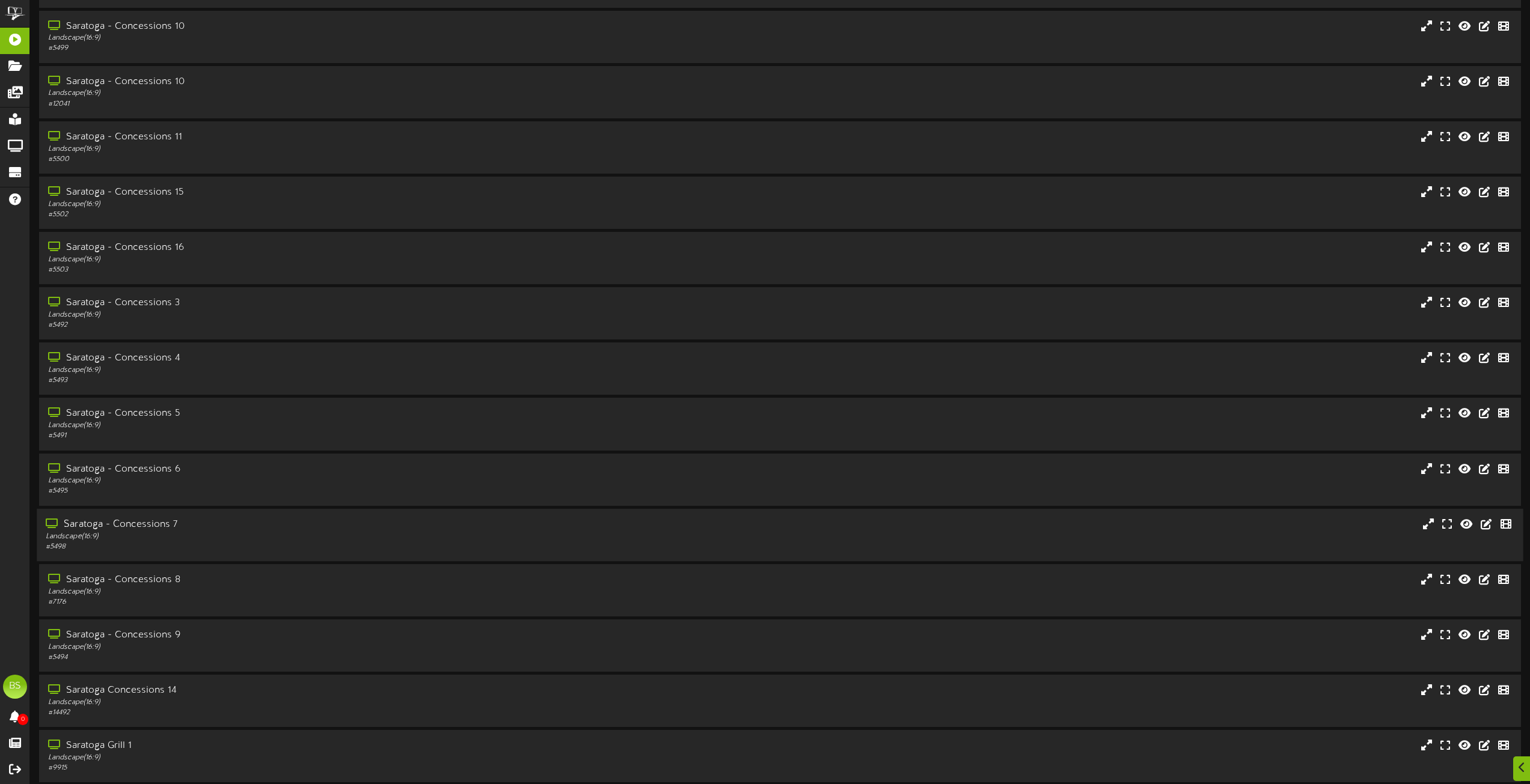
click at [154, 522] on div "Saratoga - Concessions 7" at bounding box center [347, 525] width 601 height 14
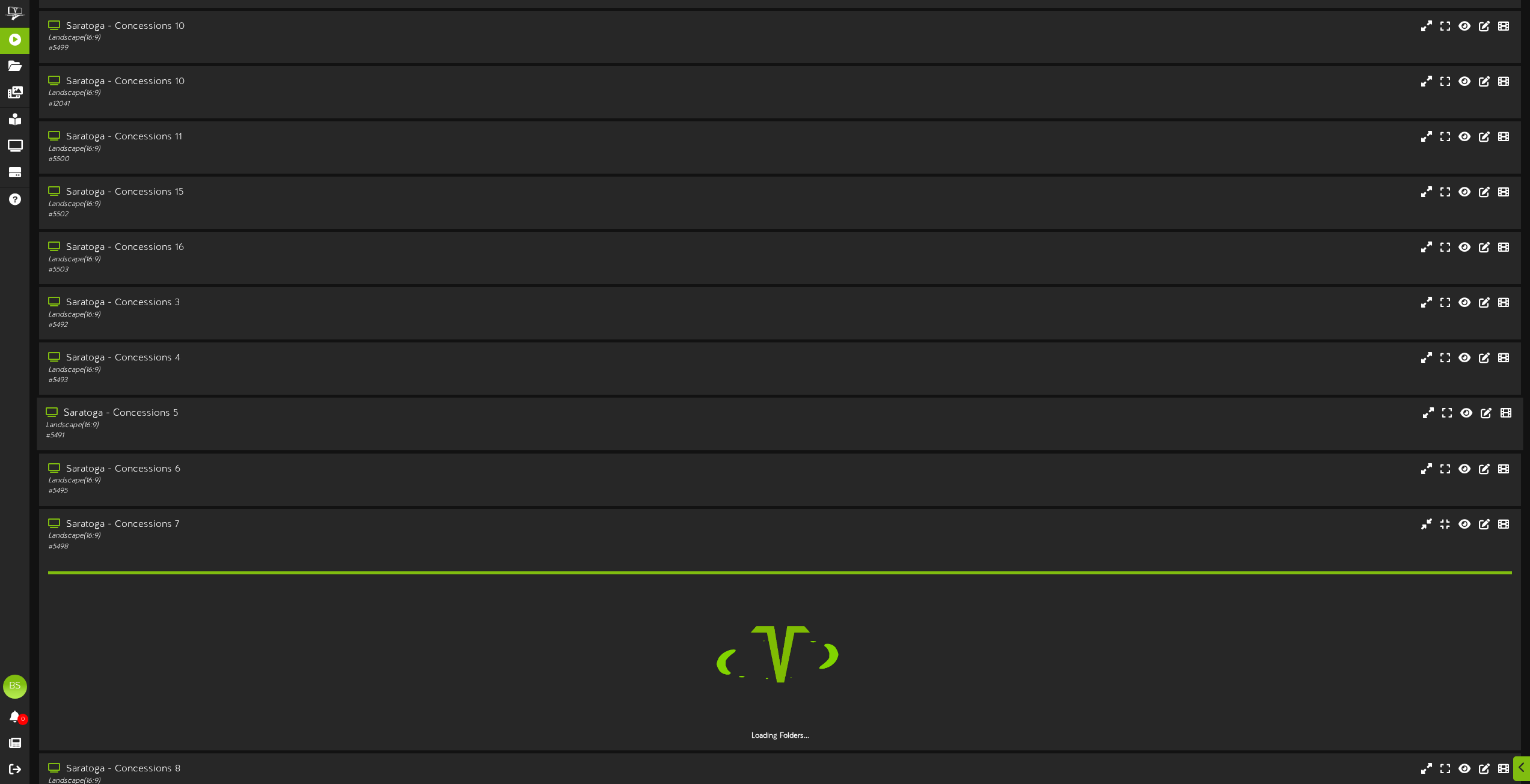
scroll to position [4482, 0]
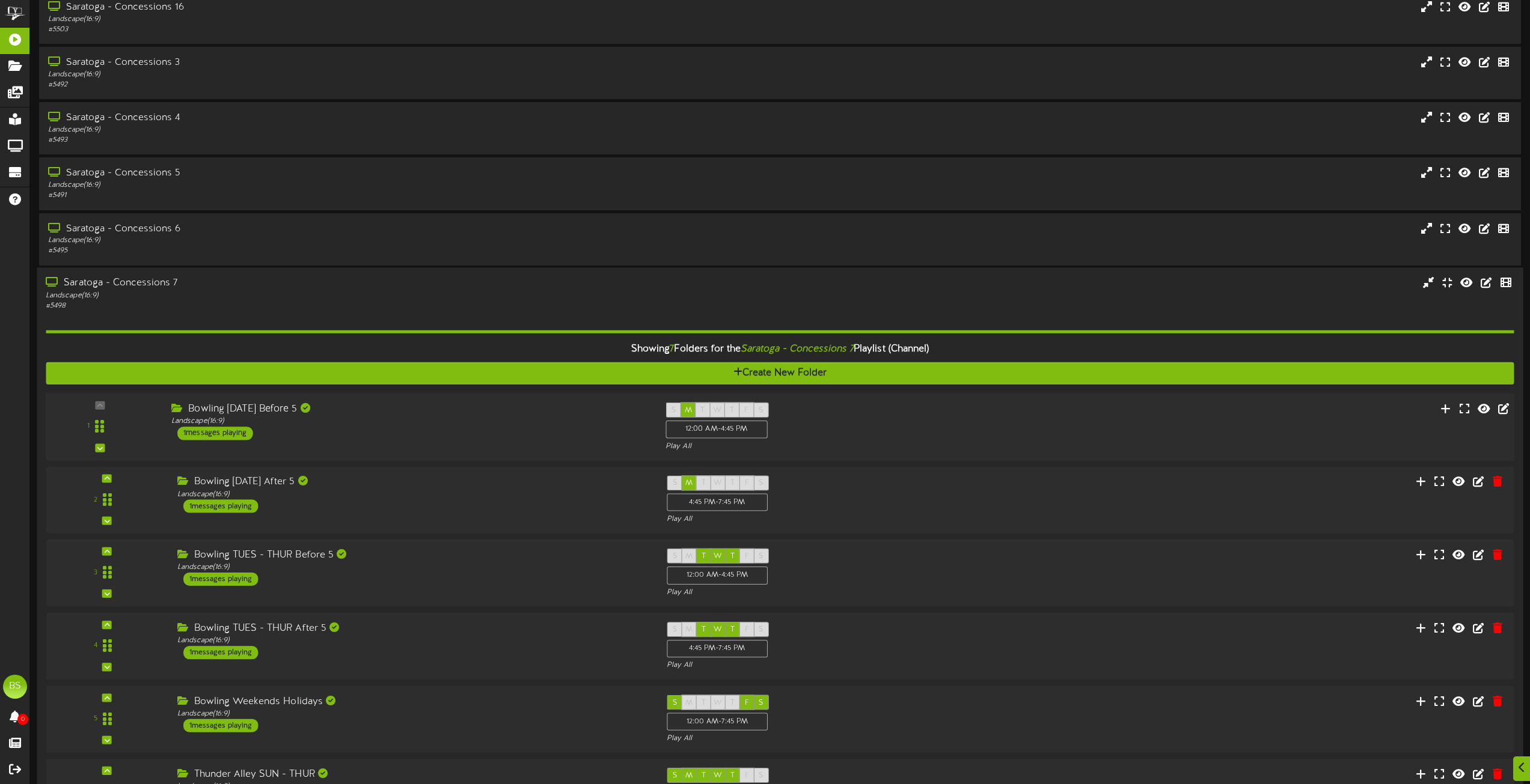
click at [239, 428] on div "1 messages playing" at bounding box center [215, 433] width 76 height 13
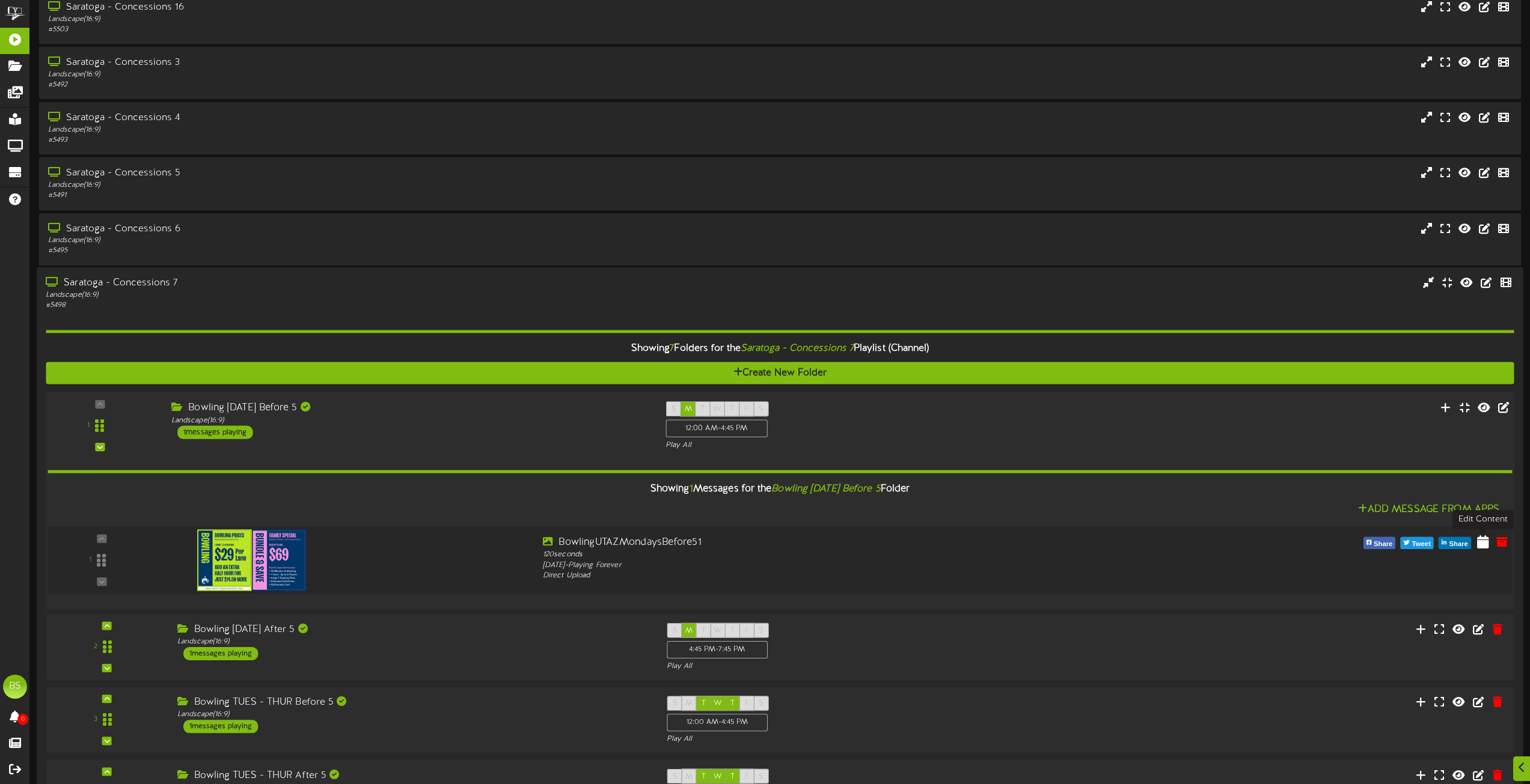
click at [1483, 543] on icon at bounding box center [1483, 542] width 12 height 13
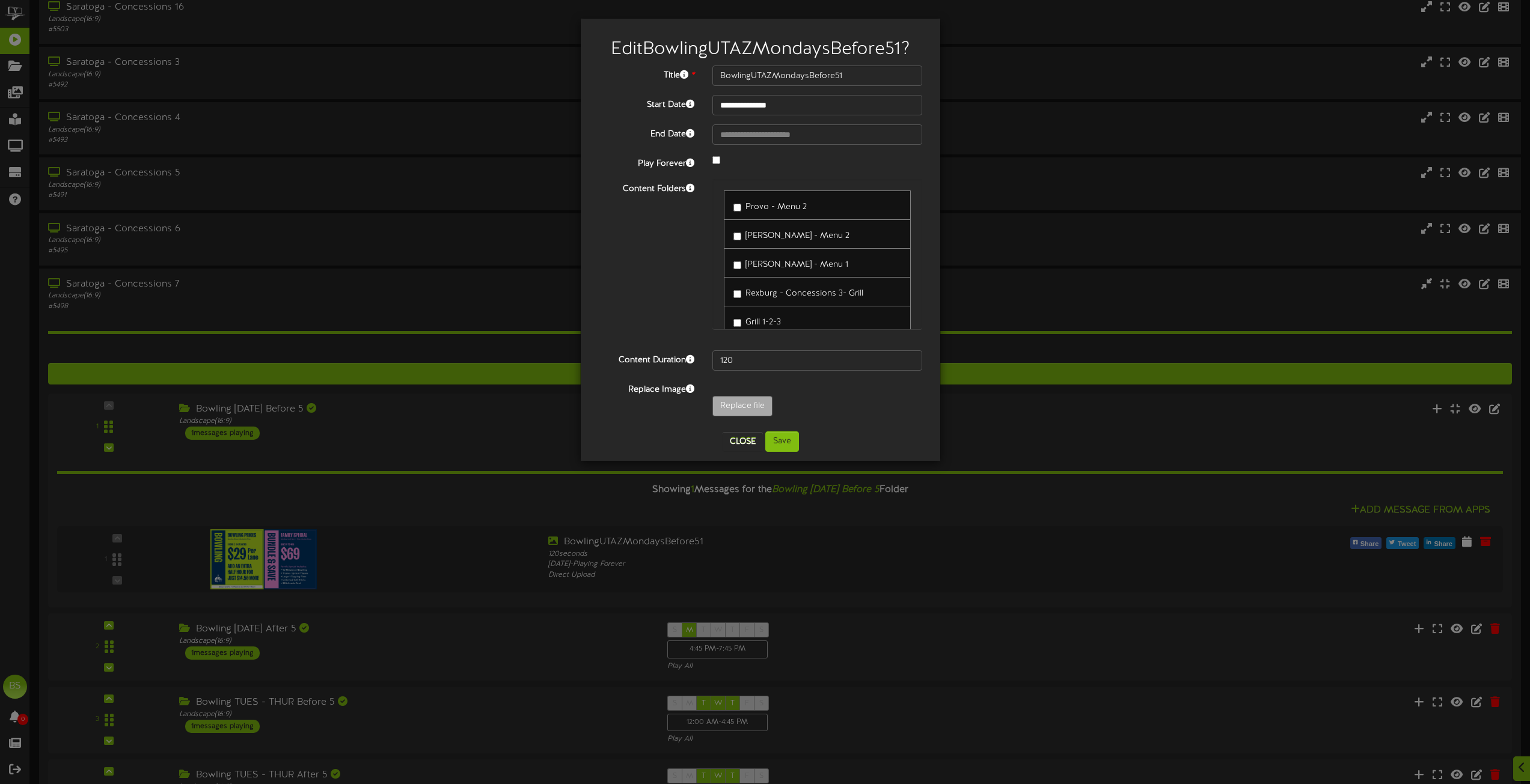
click at [741, 258] on label "[PERSON_NAME] - Menu 1" at bounding box center [791, 263] width 115 height 16
click at [742, 403] on input "Replace file" at bounding box center [117, 439] width 1308 height 86
type input "**********"
type input "BowlingUTAZWeekends"
click at [787, 440] on button "Save" at bounding box center [783, 442] width 34 height 21
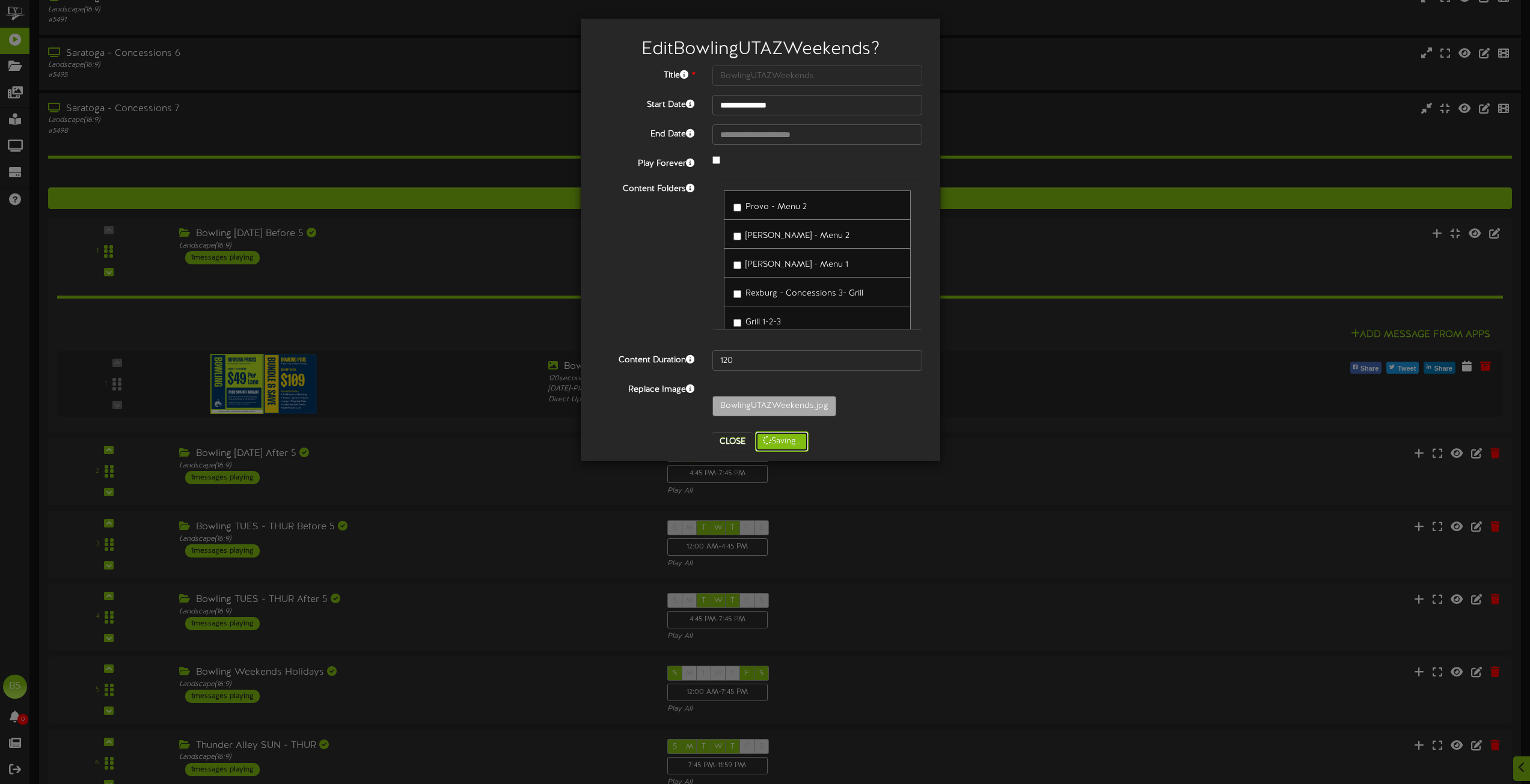
scroll to position [4662, 0]
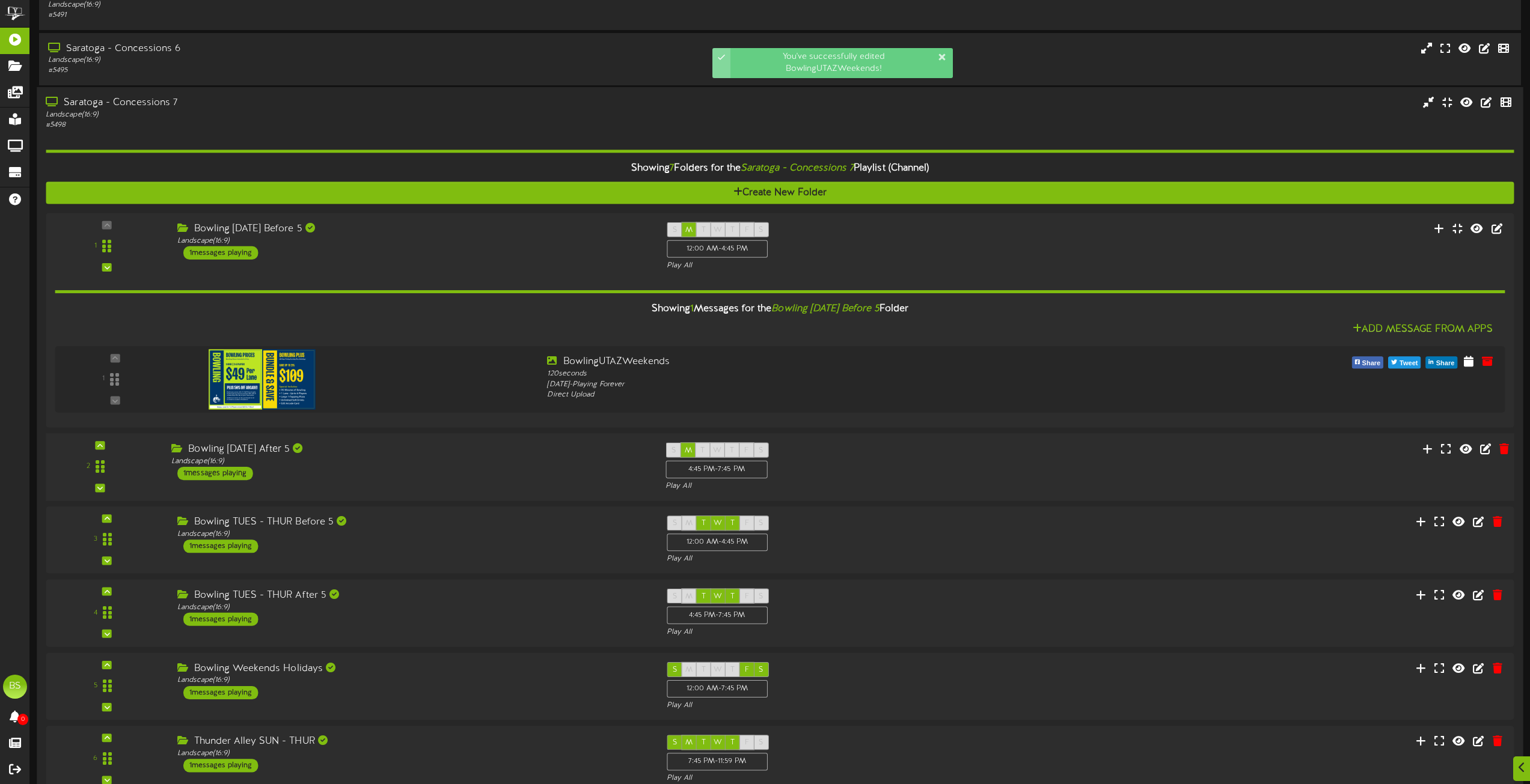
click at [232, 473] on div "1 messages playing" at bounding box center [215, 473] width 76 height 13
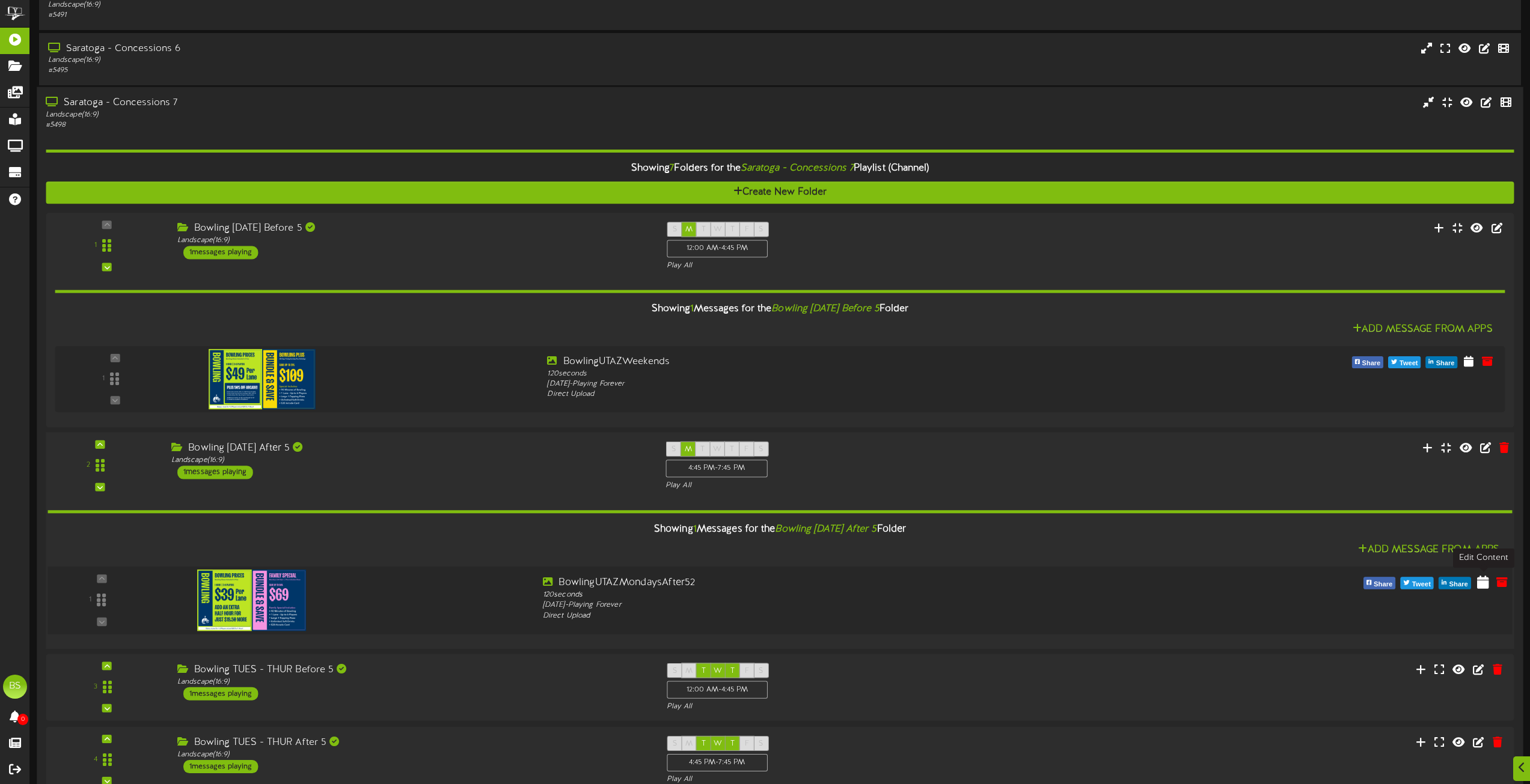
click at [1480, 583] on icon at bounding box center [1483, 581] width 12 height 13
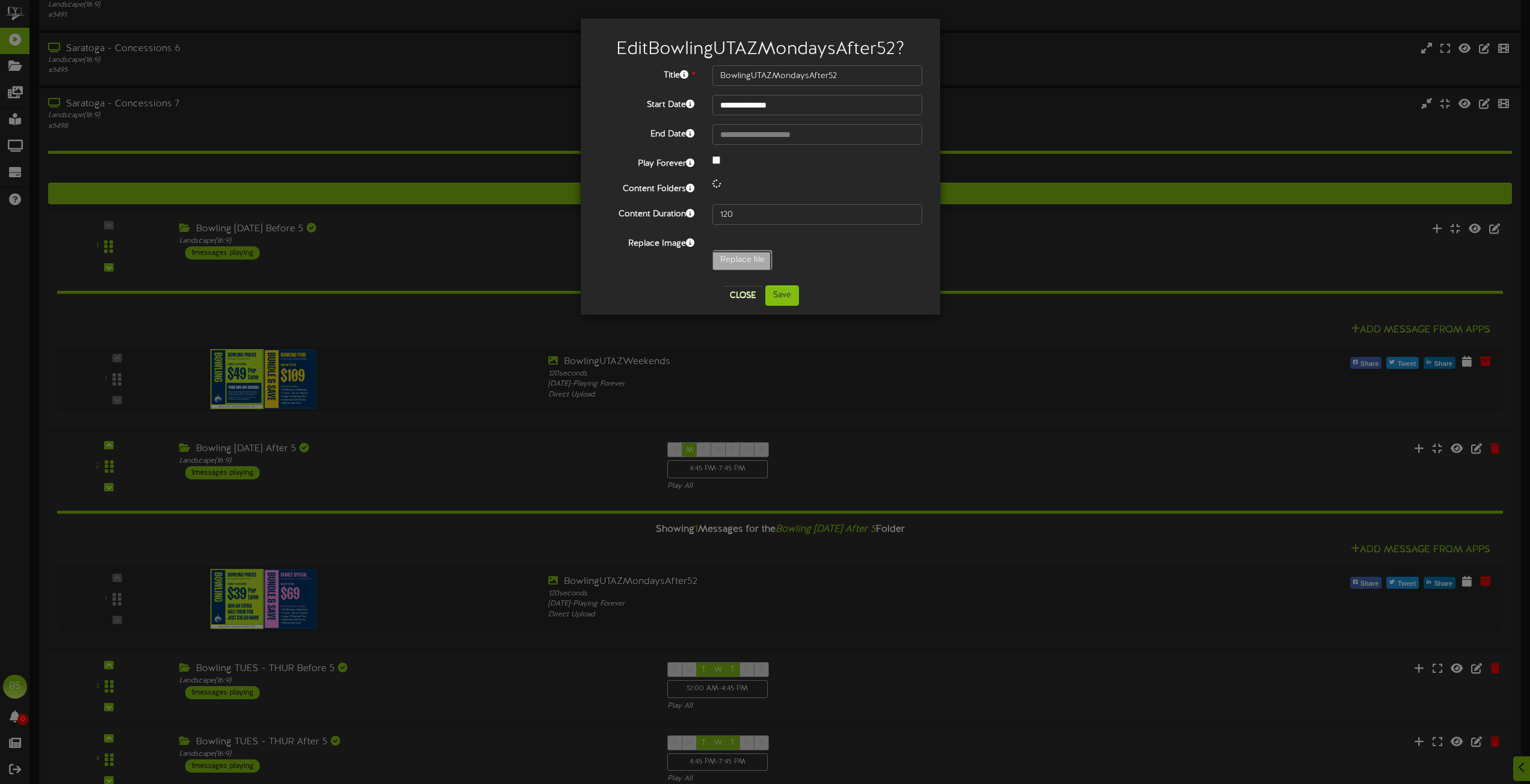
click at [725, 259] on input "Replace file" at bounding box center [117, 294] width 1308 height 86
type input "**********"
type input "BowlingUTAZWeekends"
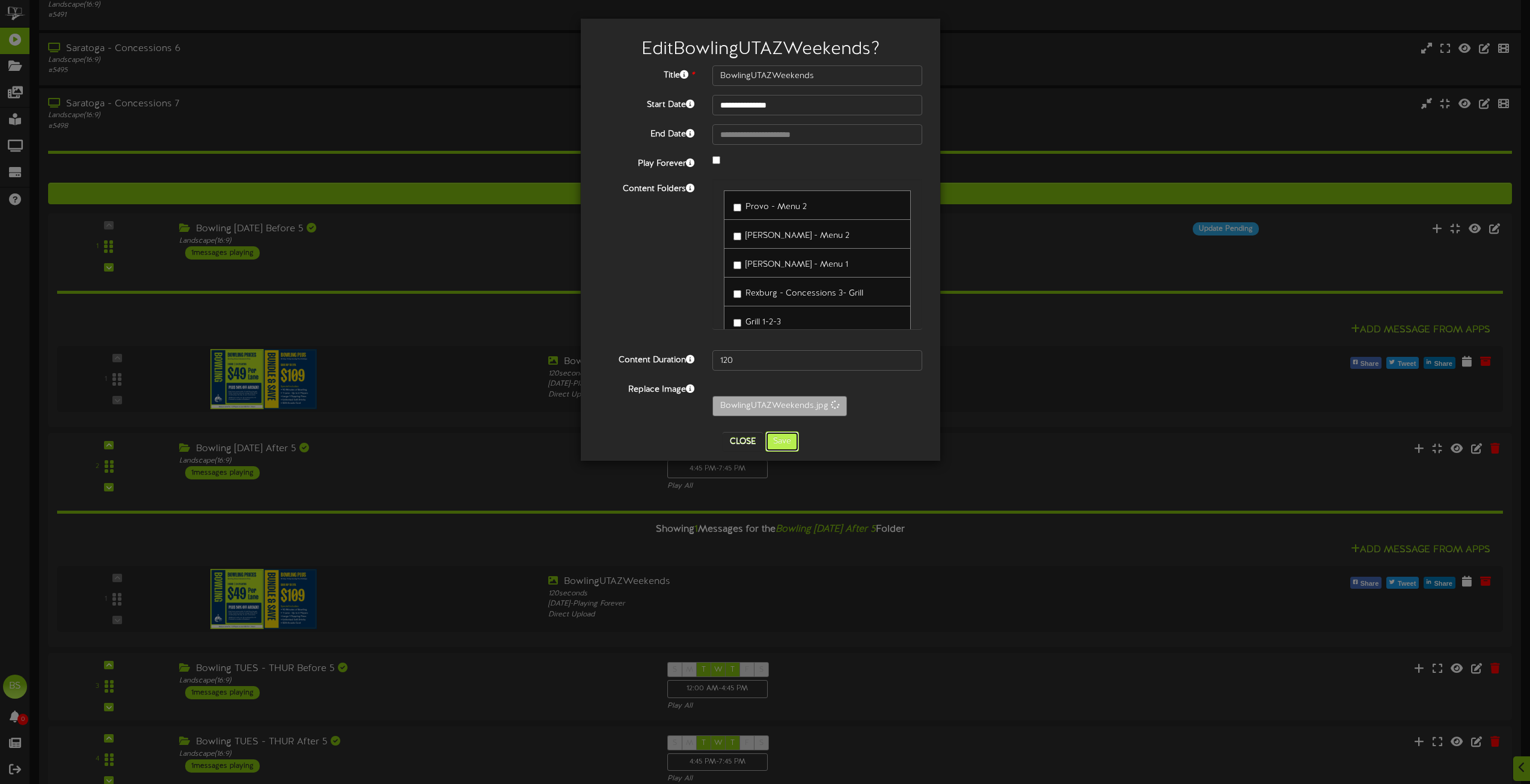
click at [786, 441] on button "Save" at bounding box center [783, 442] width 34 height 21
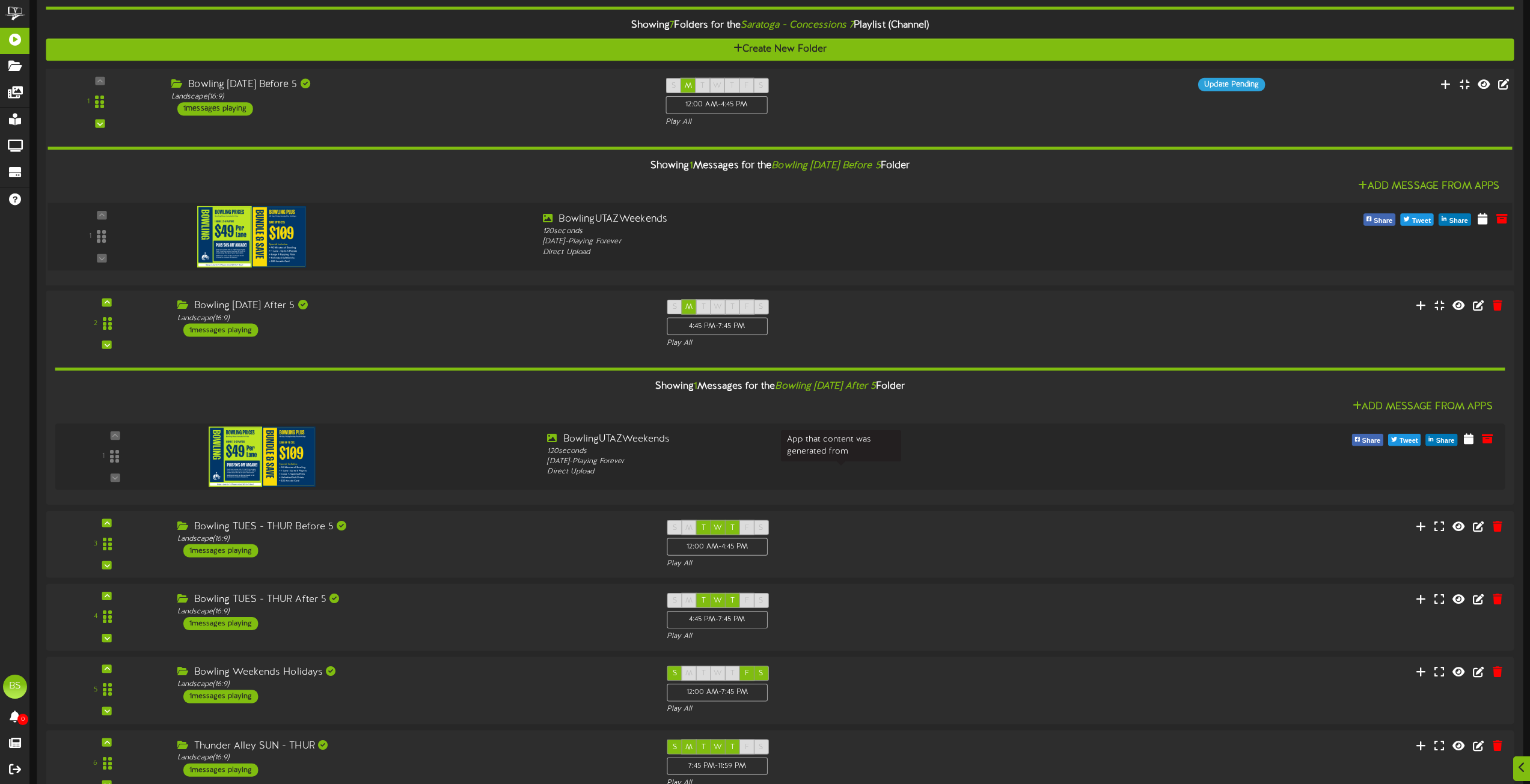
scroll to position [4903, 0]
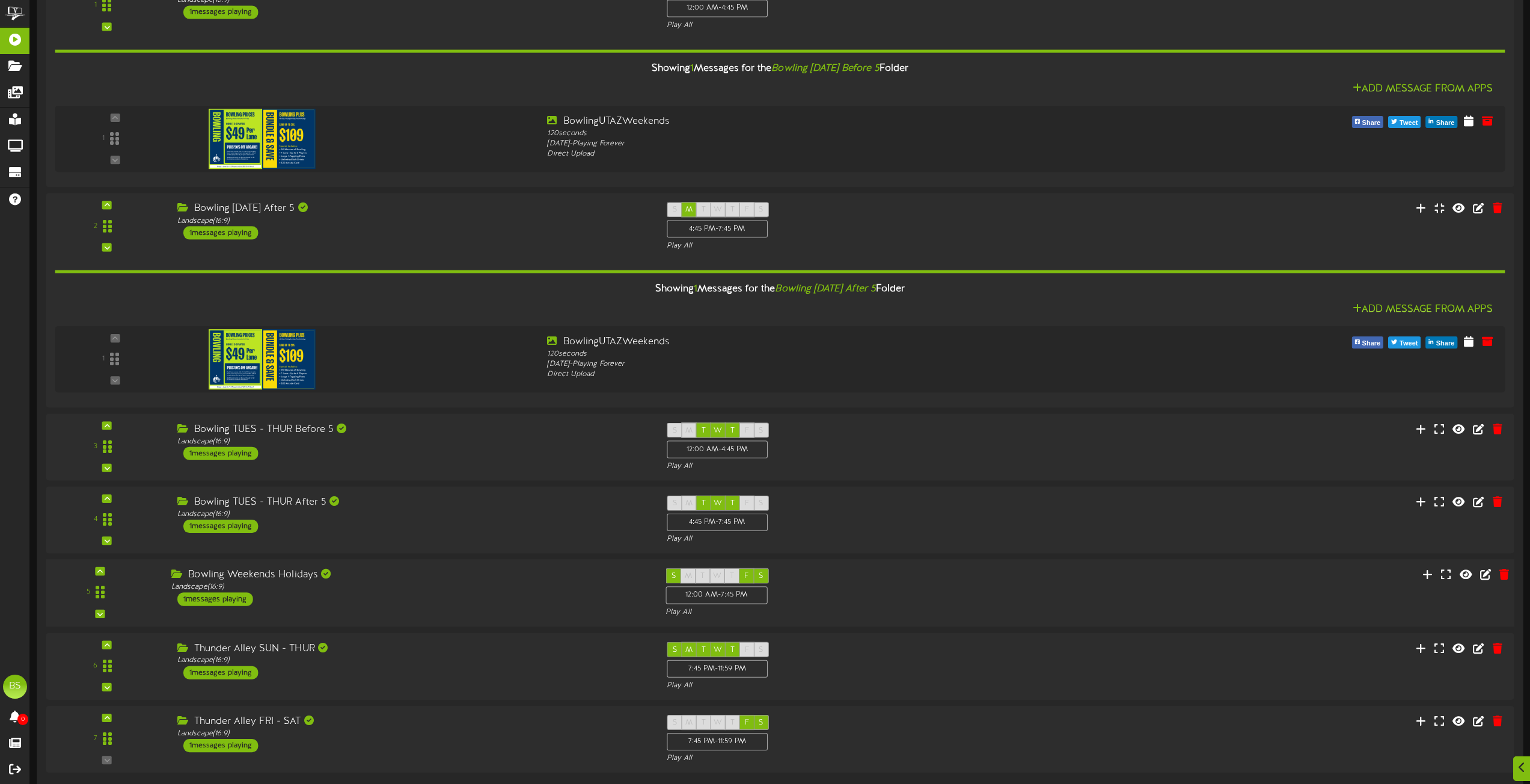
click at [236, 600] on div "1 messages playing" at bounding box center [215, 599] width 76 height 13
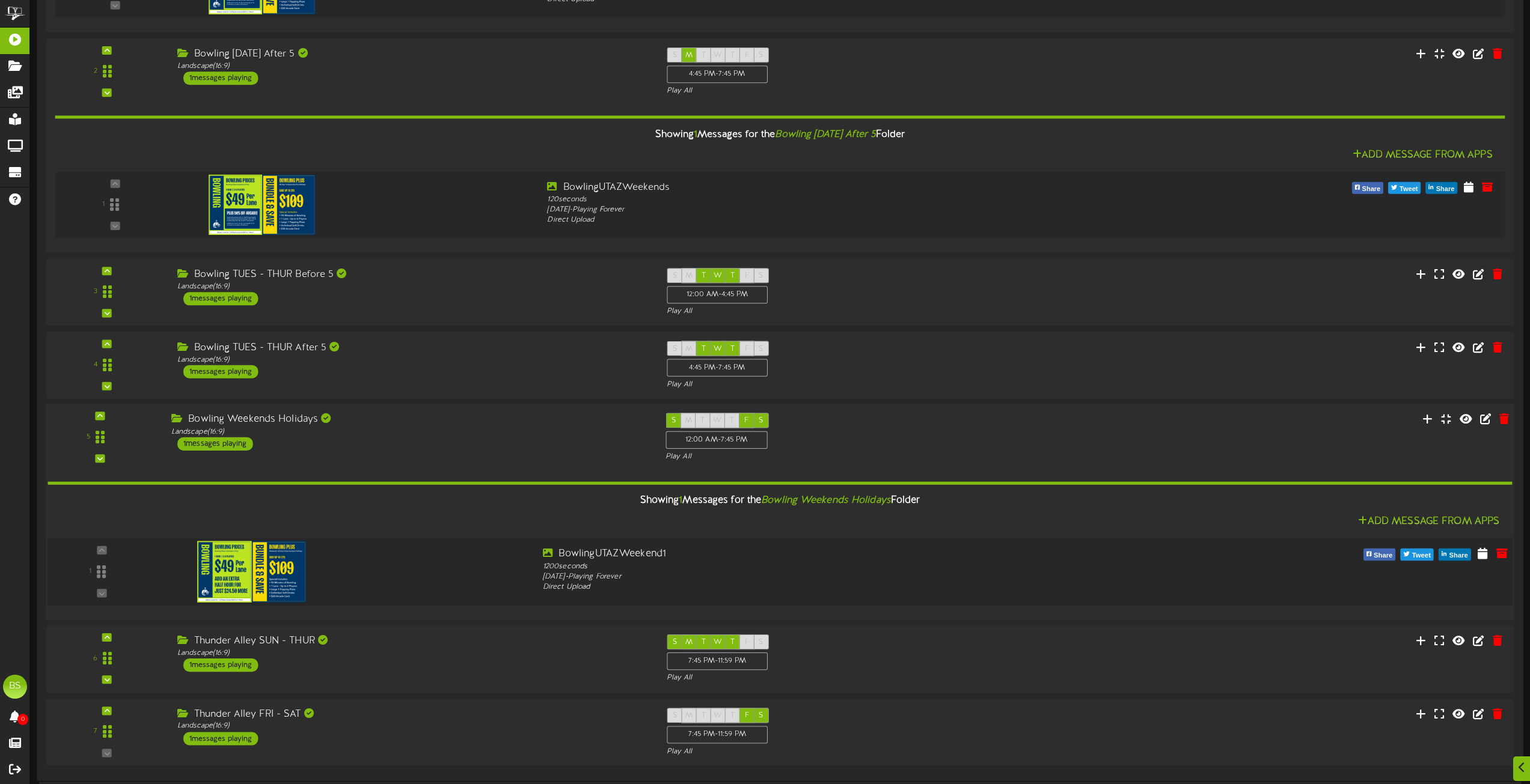
scroll to position [5083, 0]
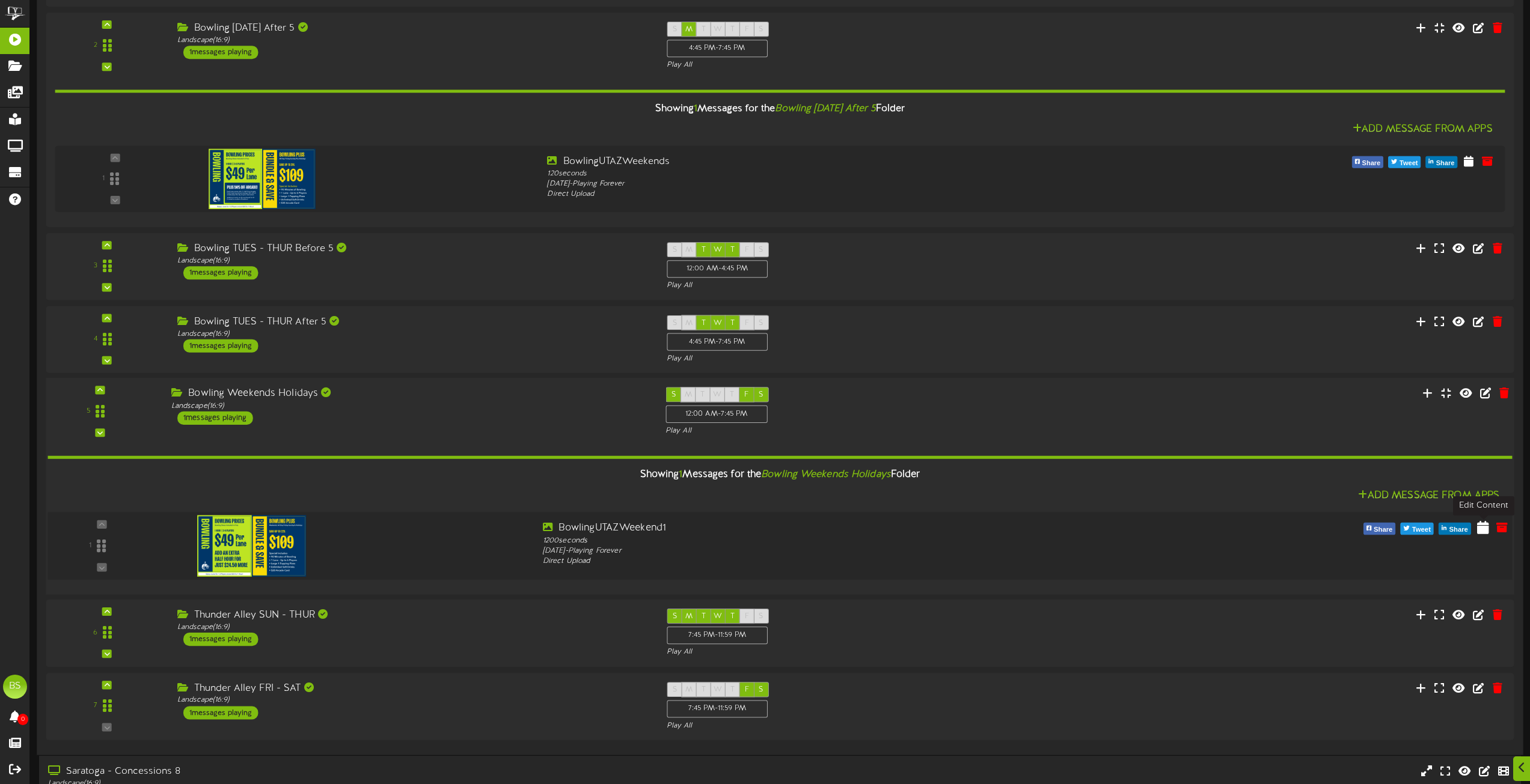
click at [1482, 530] on icon at bounding box center [1483, 527] width 12 height 13
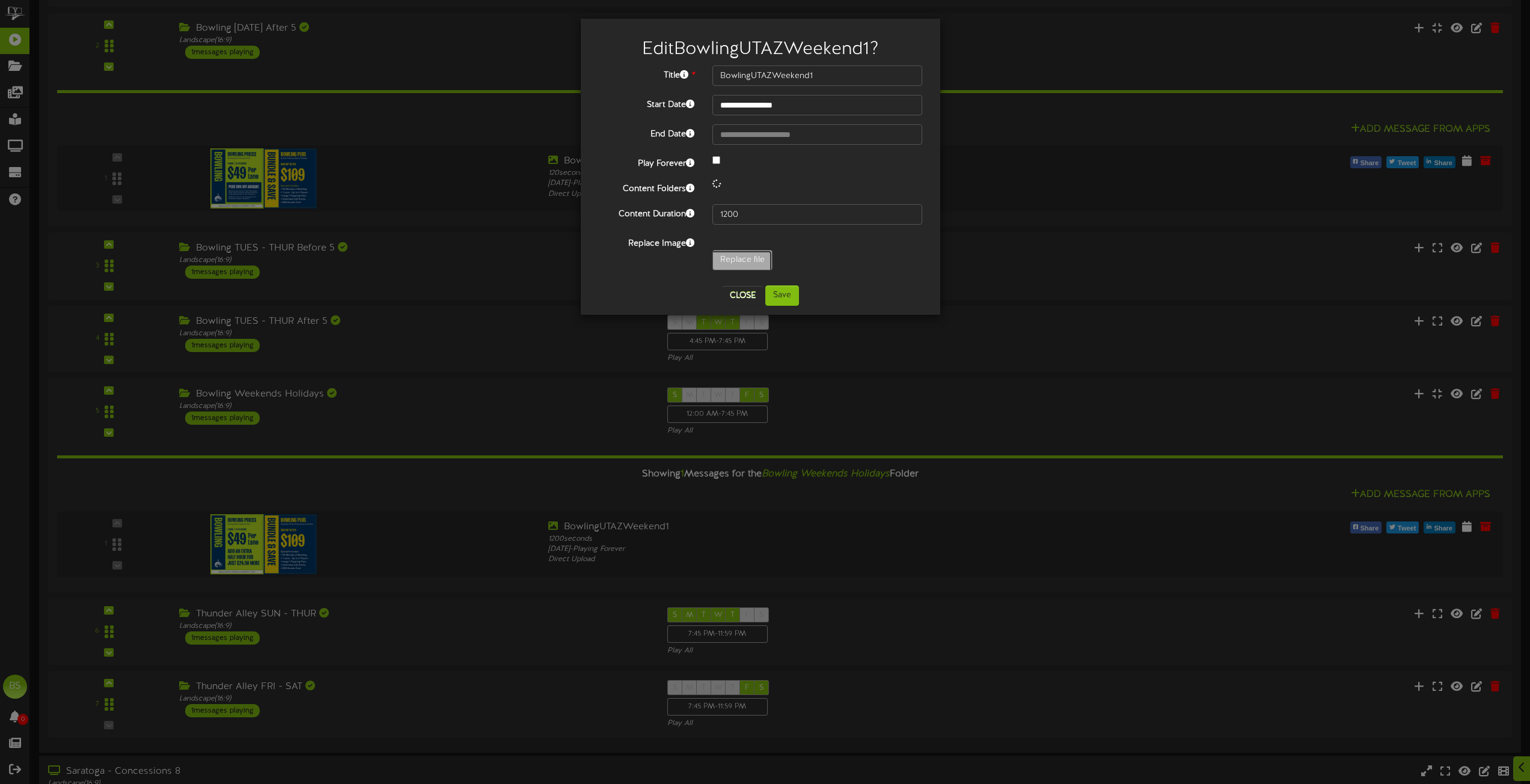
click at [740, 261] on input "Replace file" at bounding box center [117, 294] width 1308 height 86
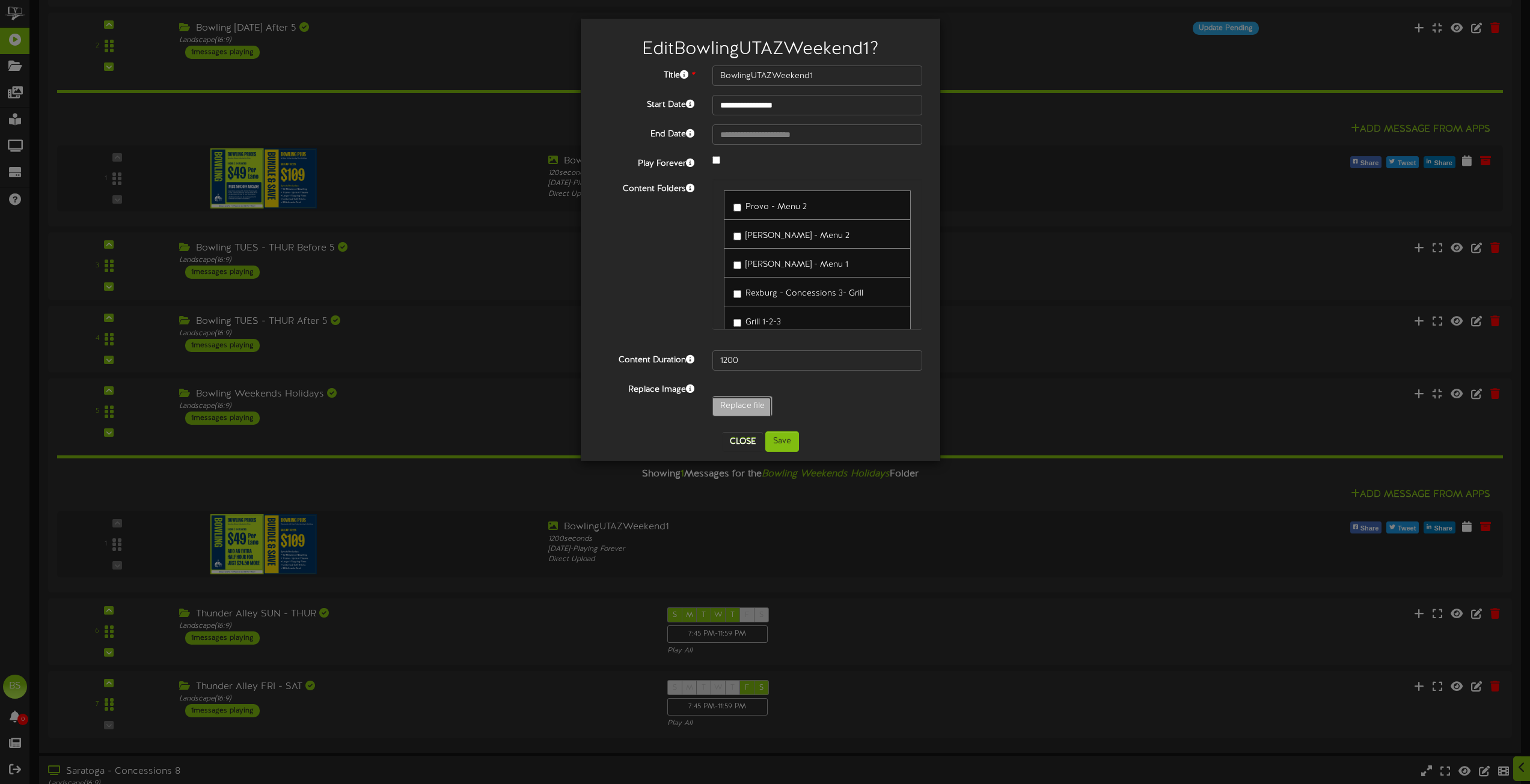
type input "**********"
type input "BowlingUTAZWeekends"
click at [778, 439] on button "Save" at bounding box center [783, 442] width 34 height 21
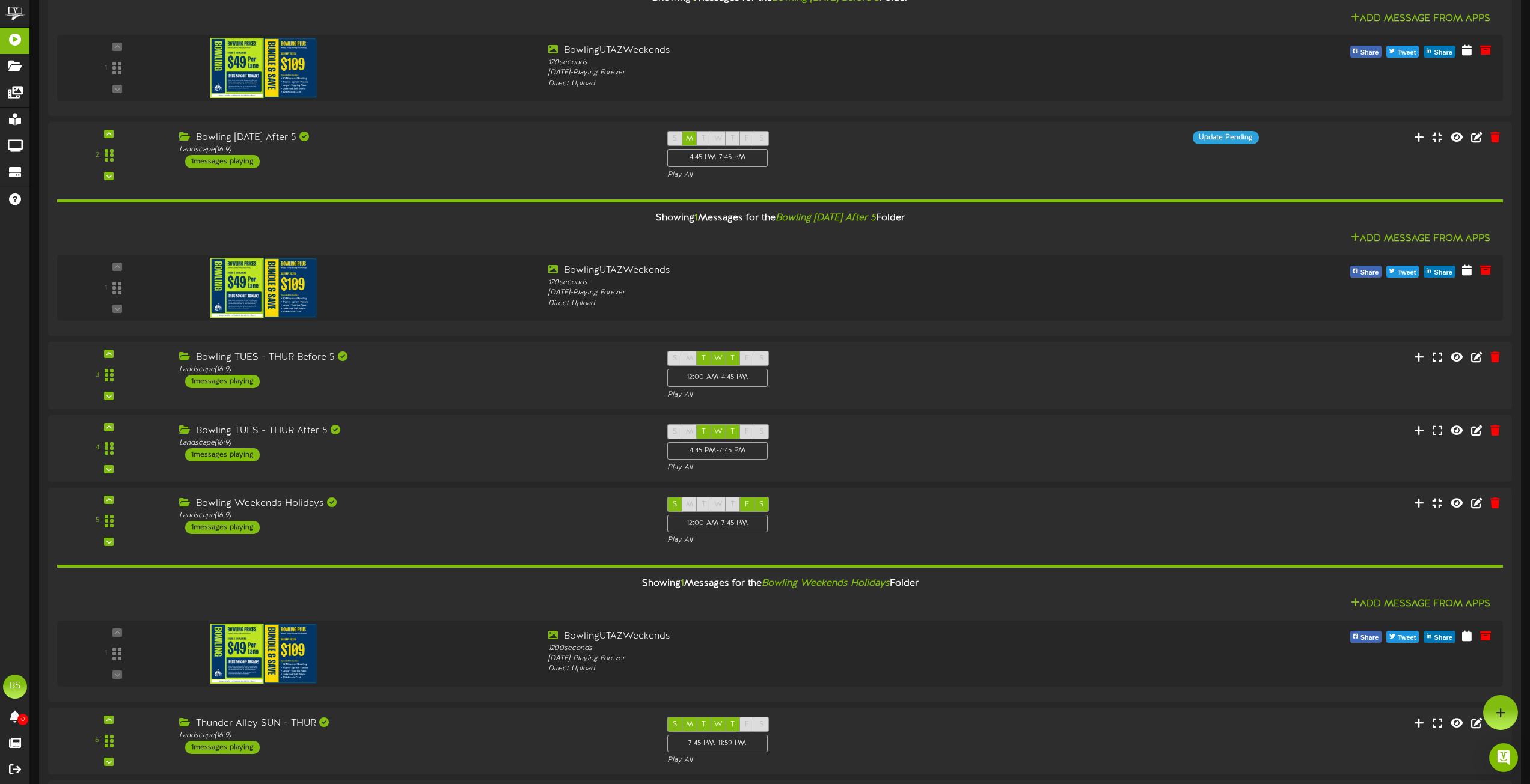
scroll to position [4903, 0]
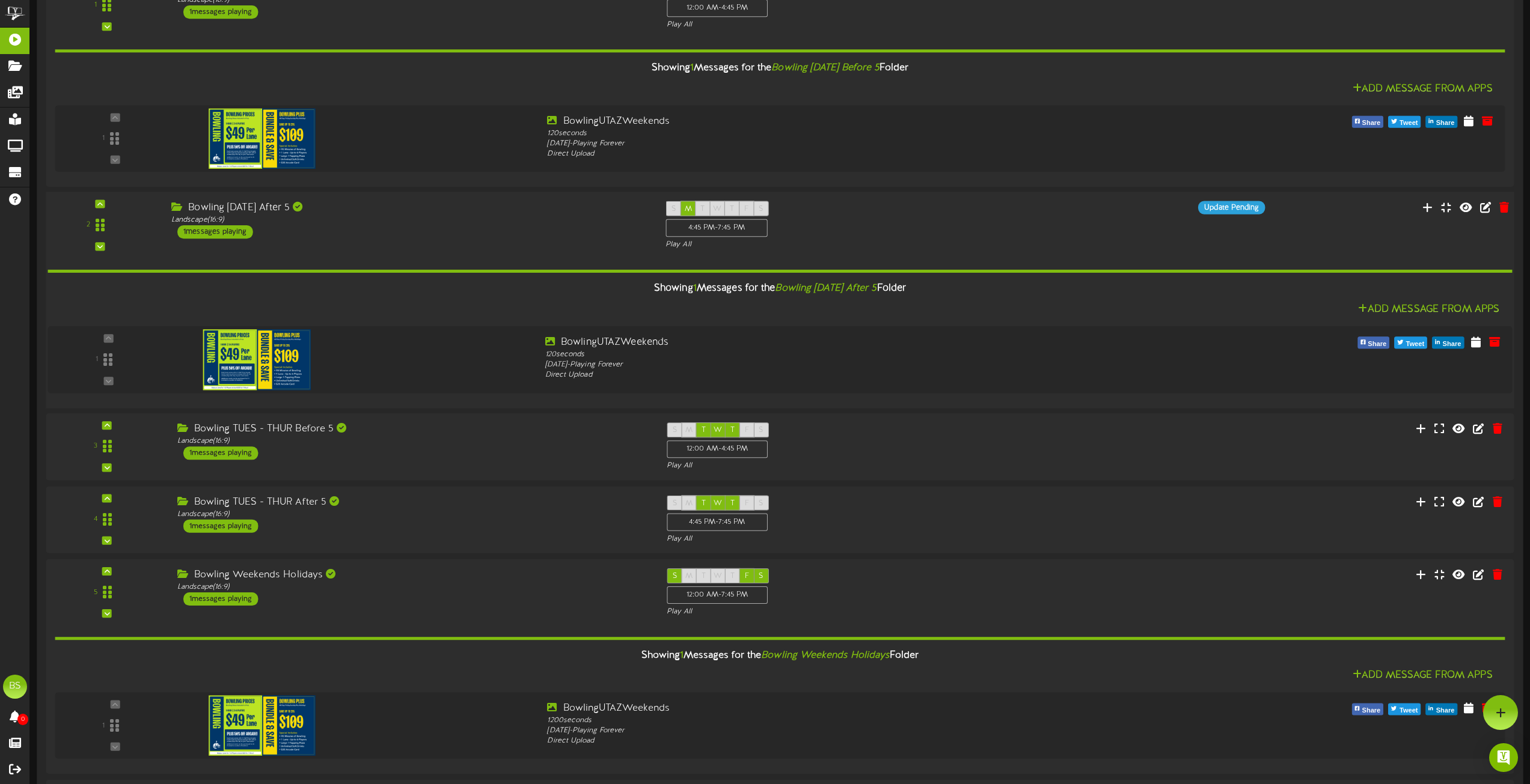
click at [213, 232] on div "1 messages playing" at bounding box center [215, 232] width 76 height 13
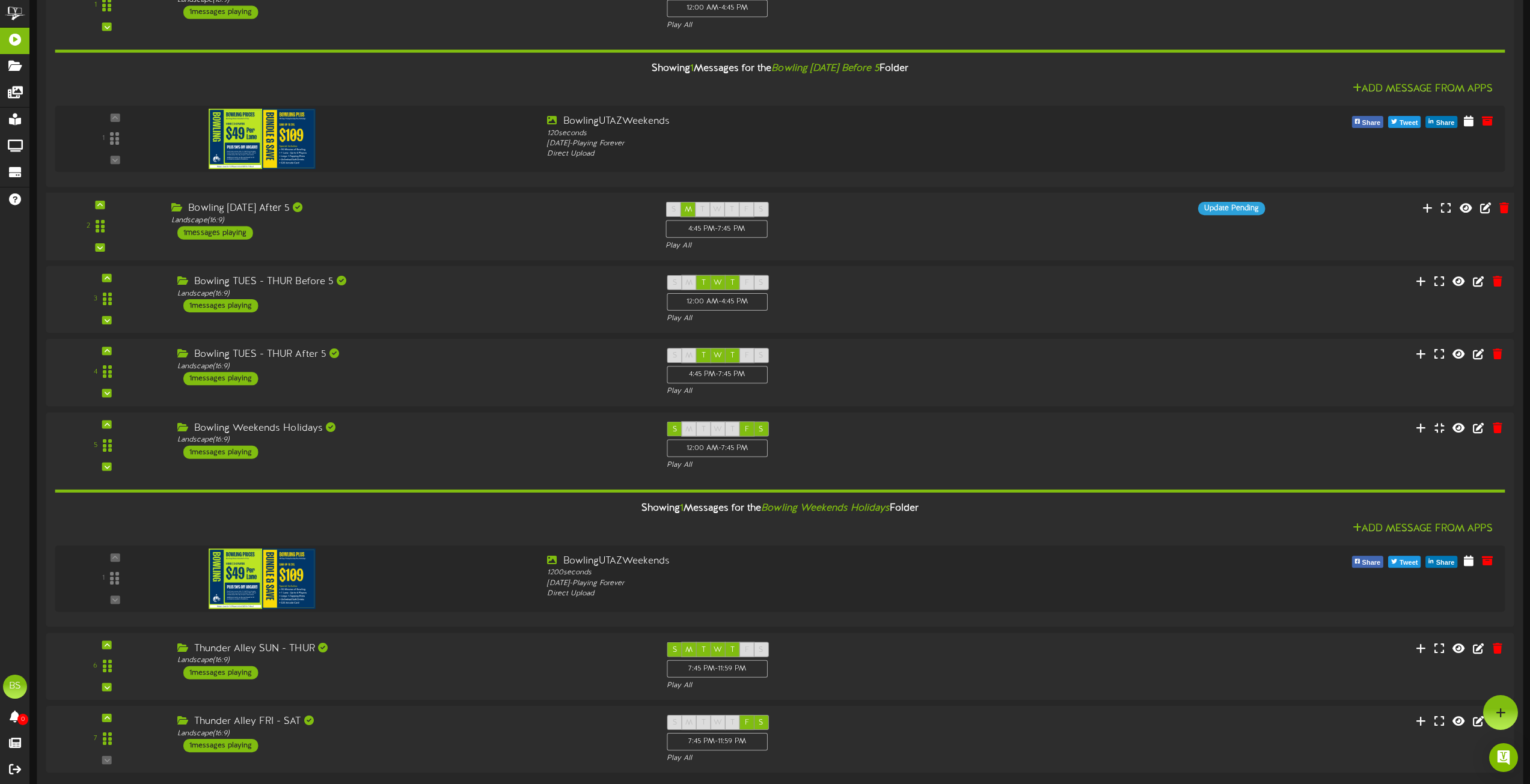
click at [213, 232] on div "1 messages playing" at bounding box center [215, 233] width 76 height 13
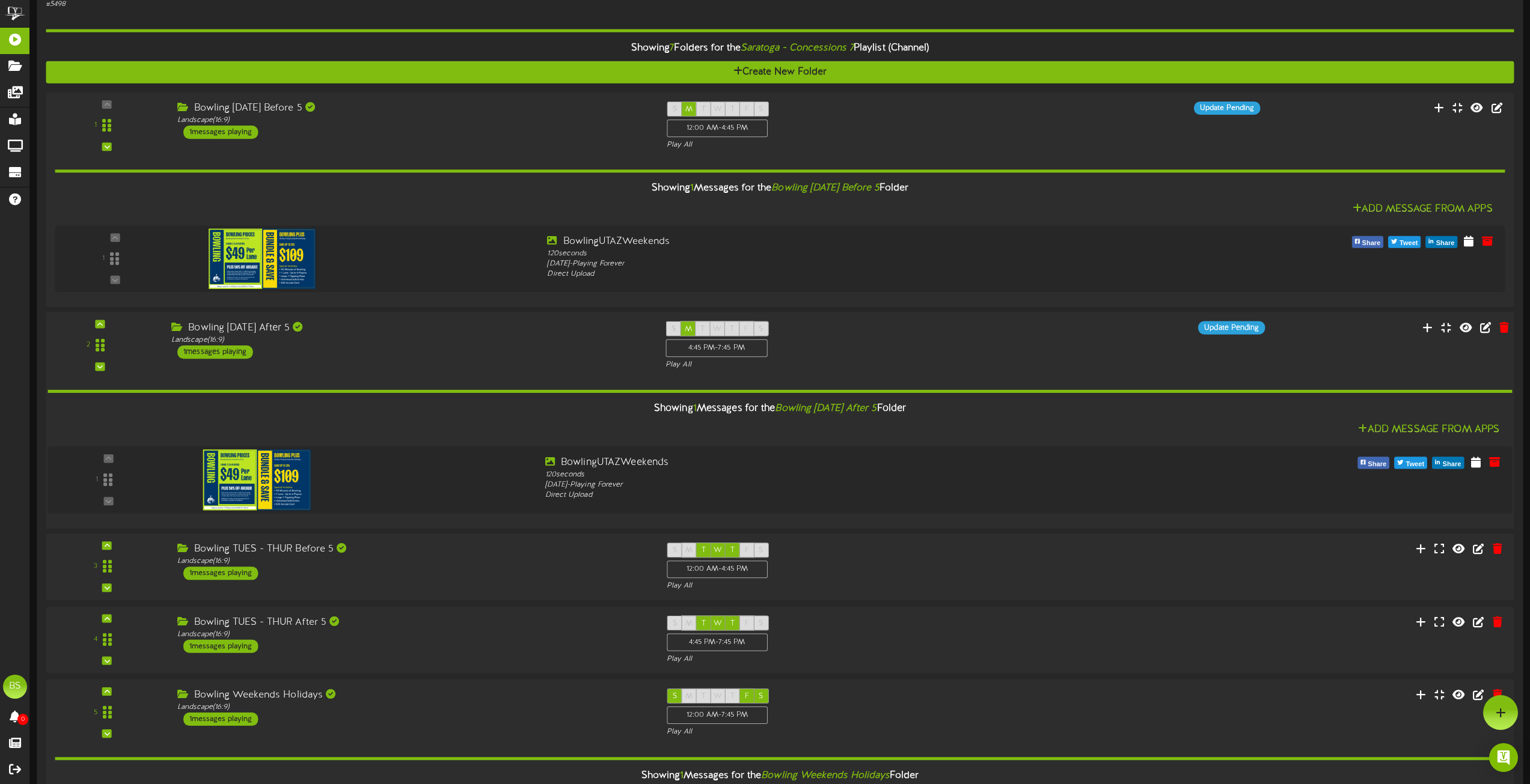
scroll to position [4602, 0]
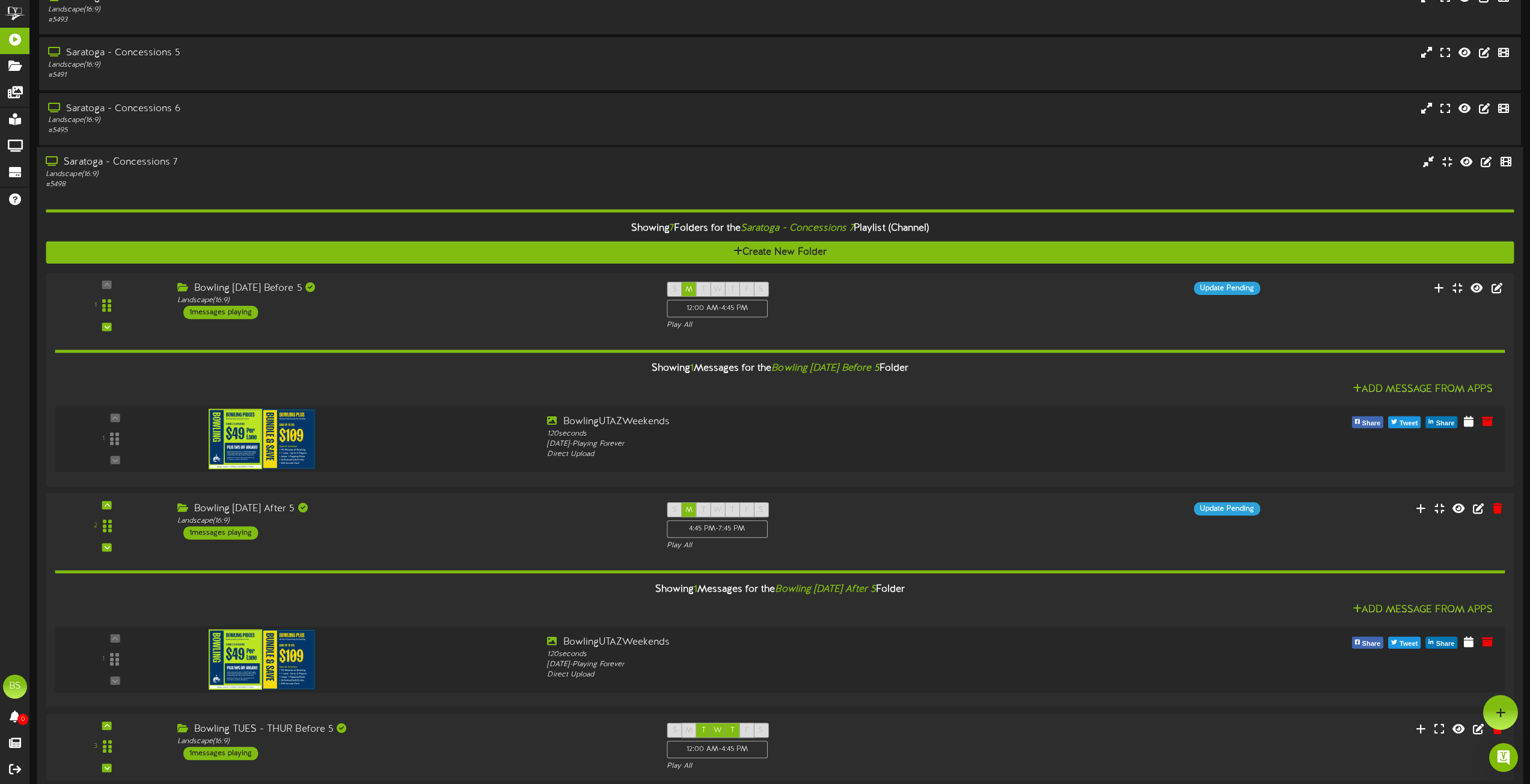
click at [149, 162] on div "Saratoga - Concessions 7" at bounding box center [347, 162] width 601 height 14
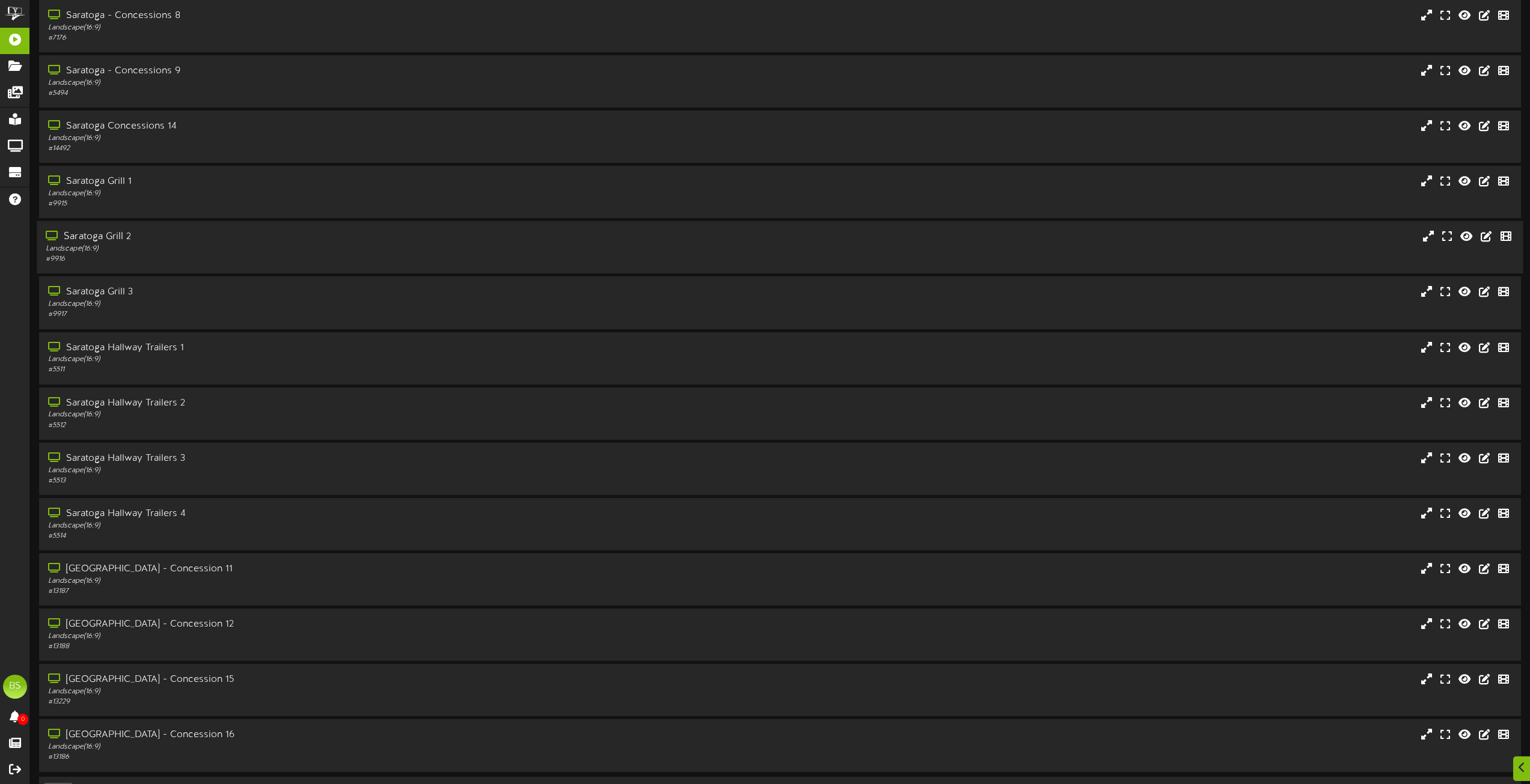
scroll to position [4843, 0]
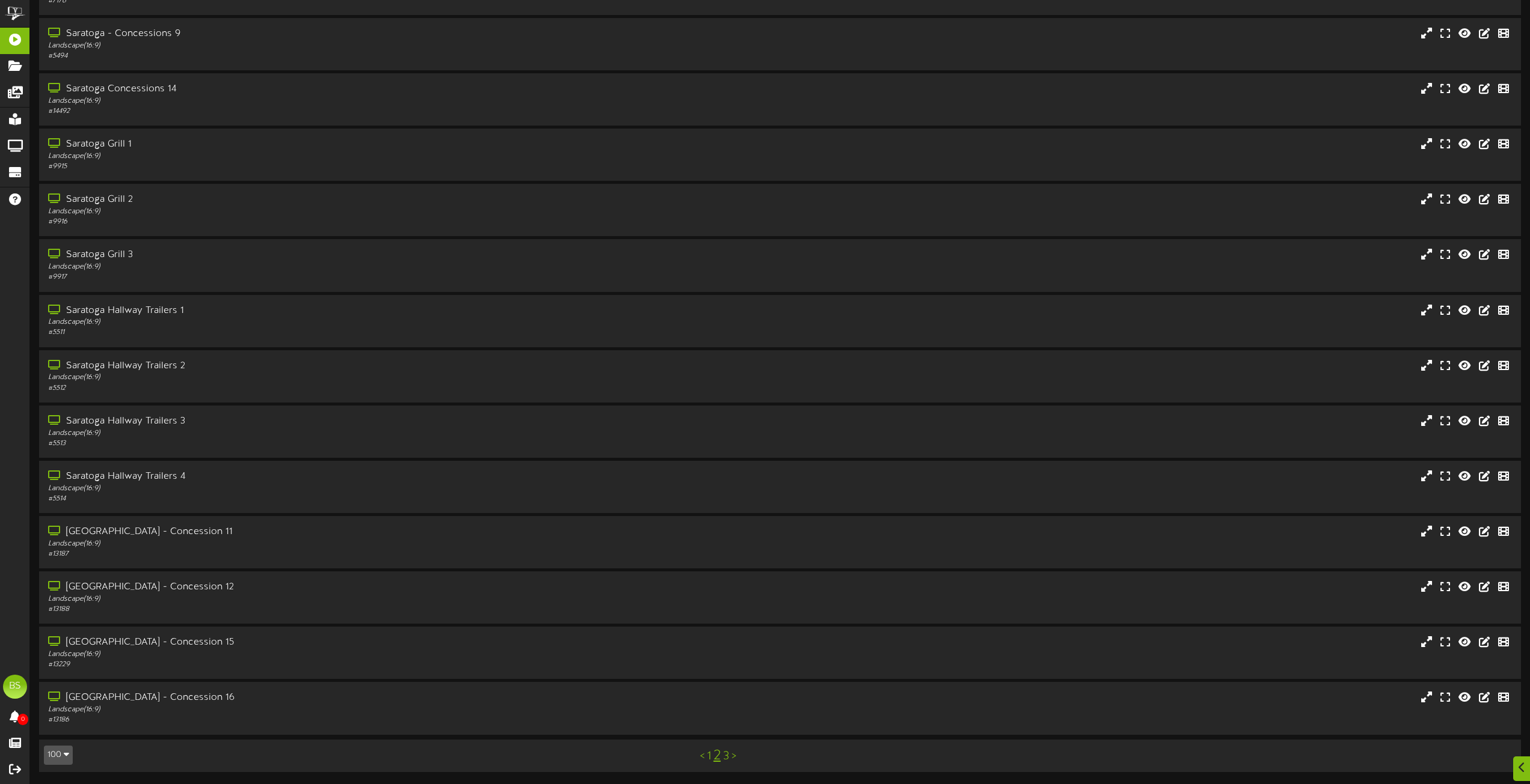
click at [726, 759] on link "3" at bounding box center [726, 757] width 6 height 13
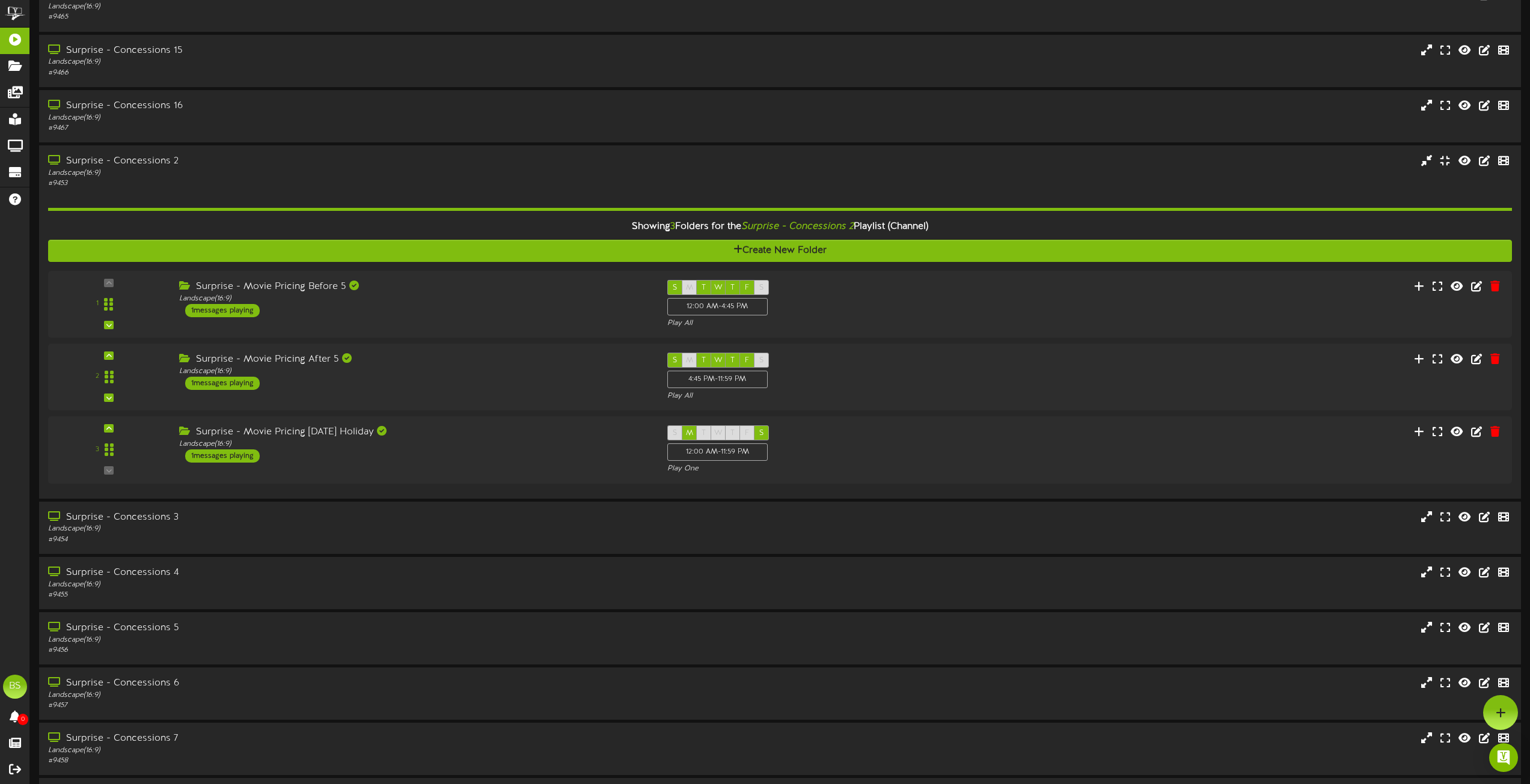
scroll to position [2056, 0]
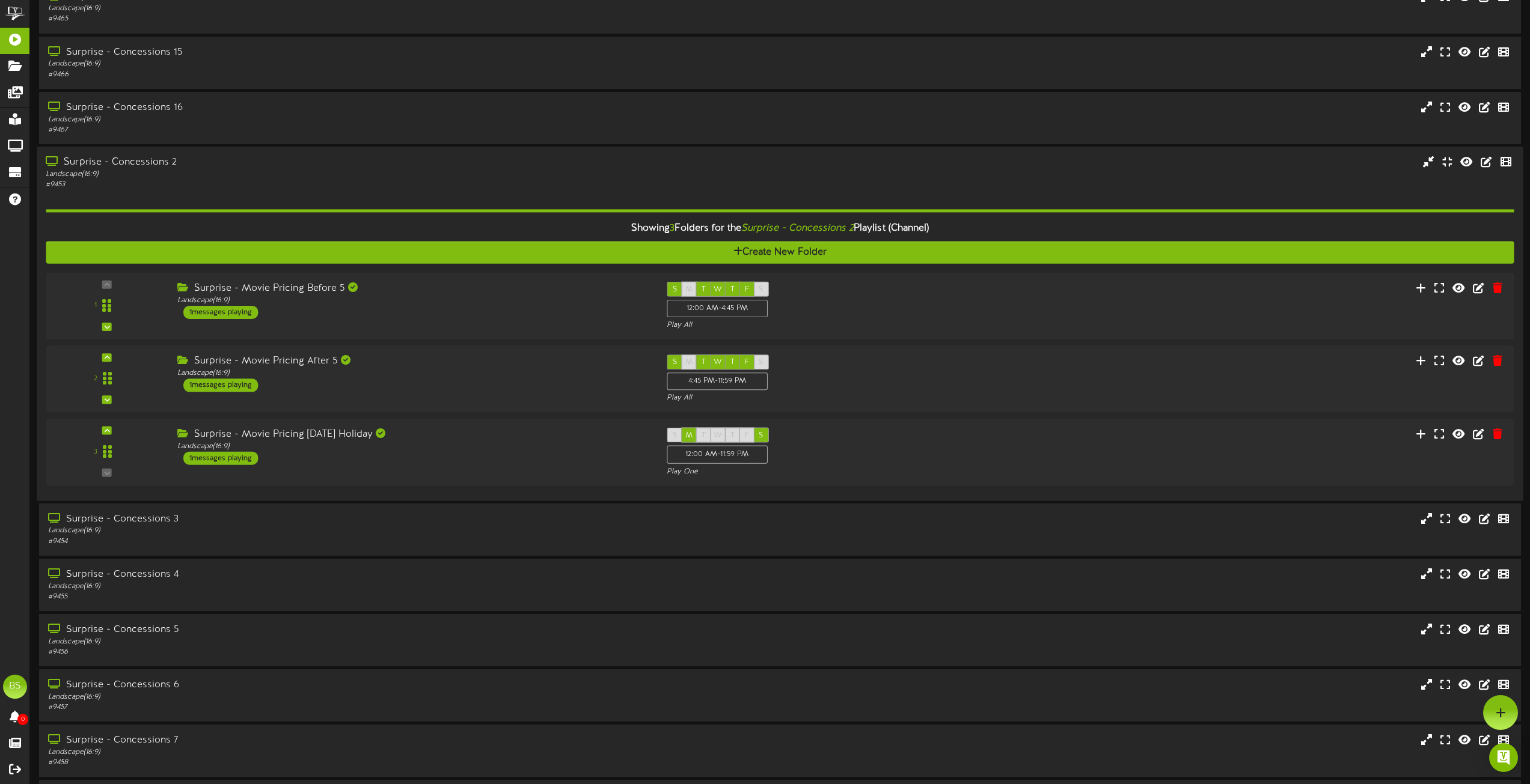
click at [120, 159] on div "Surprise - Concessions 2" at bounding box center [347, 162] width 601 height 14
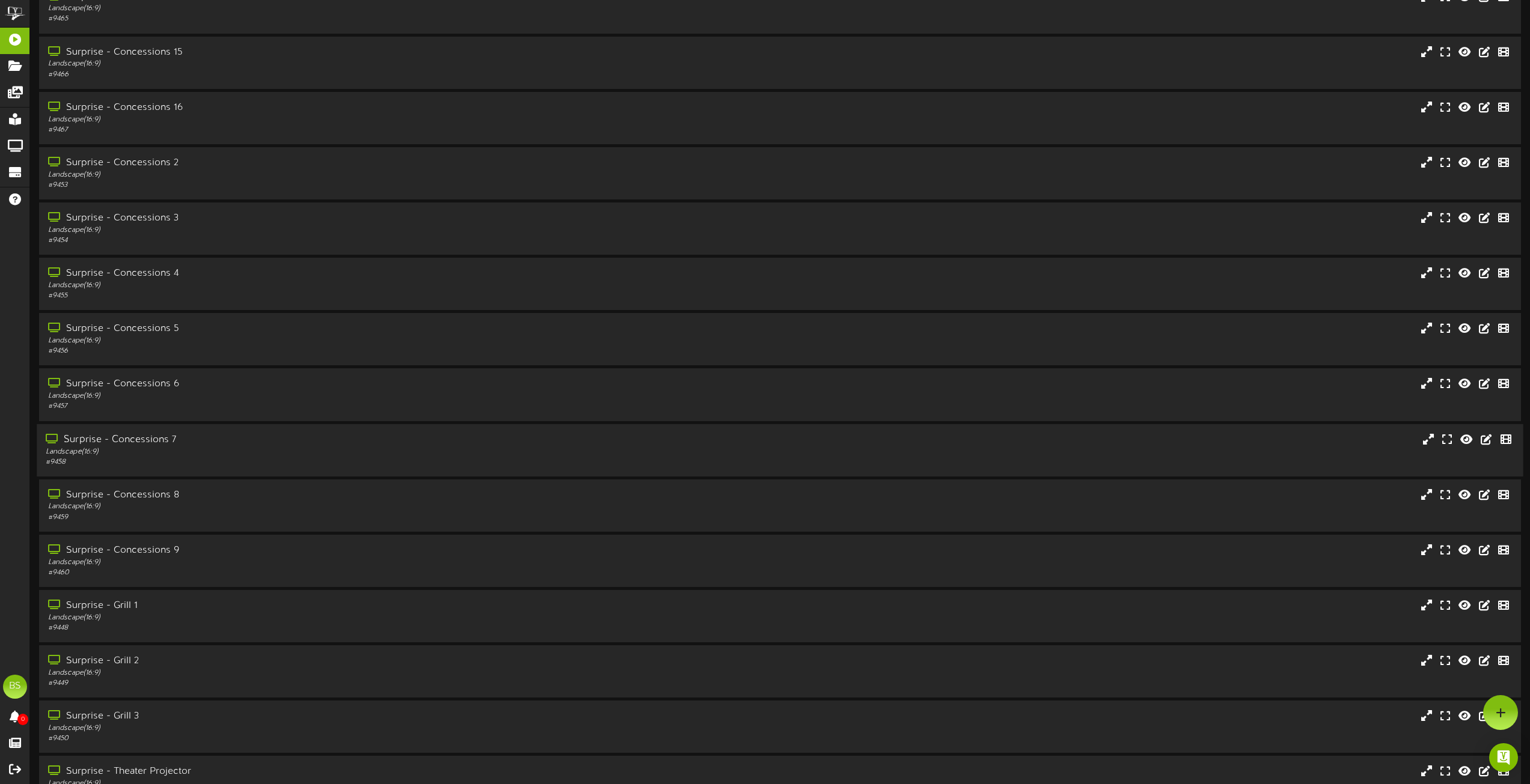
click at [157, 443] on div "Surprise - Concessions 7" at bounding box center [347, 439] width 601 height 14
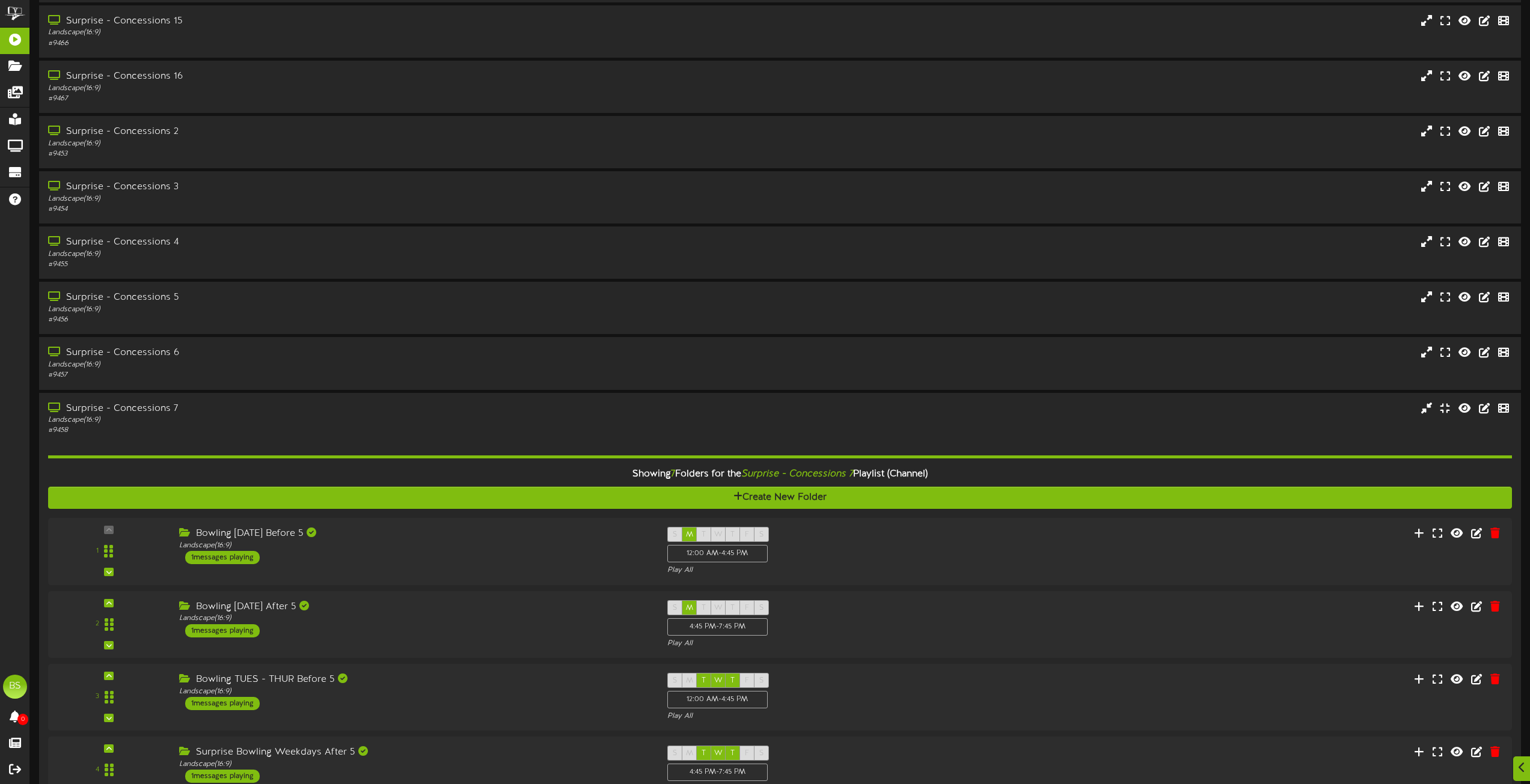
scroll to position [2357, 0]
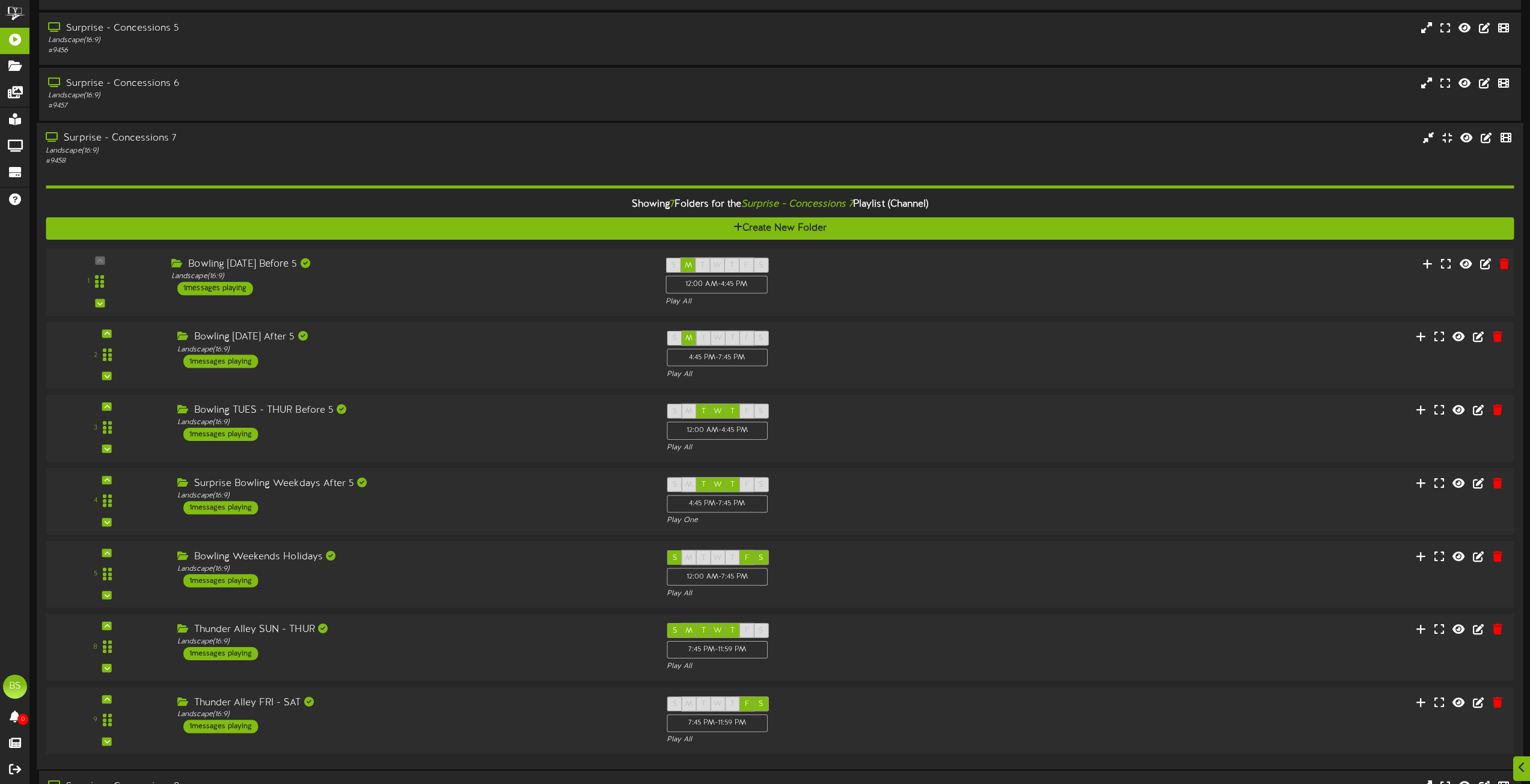
click at [240, 291] on div "1 messages playing" at bounding box center [215, 288] width 76 height 13
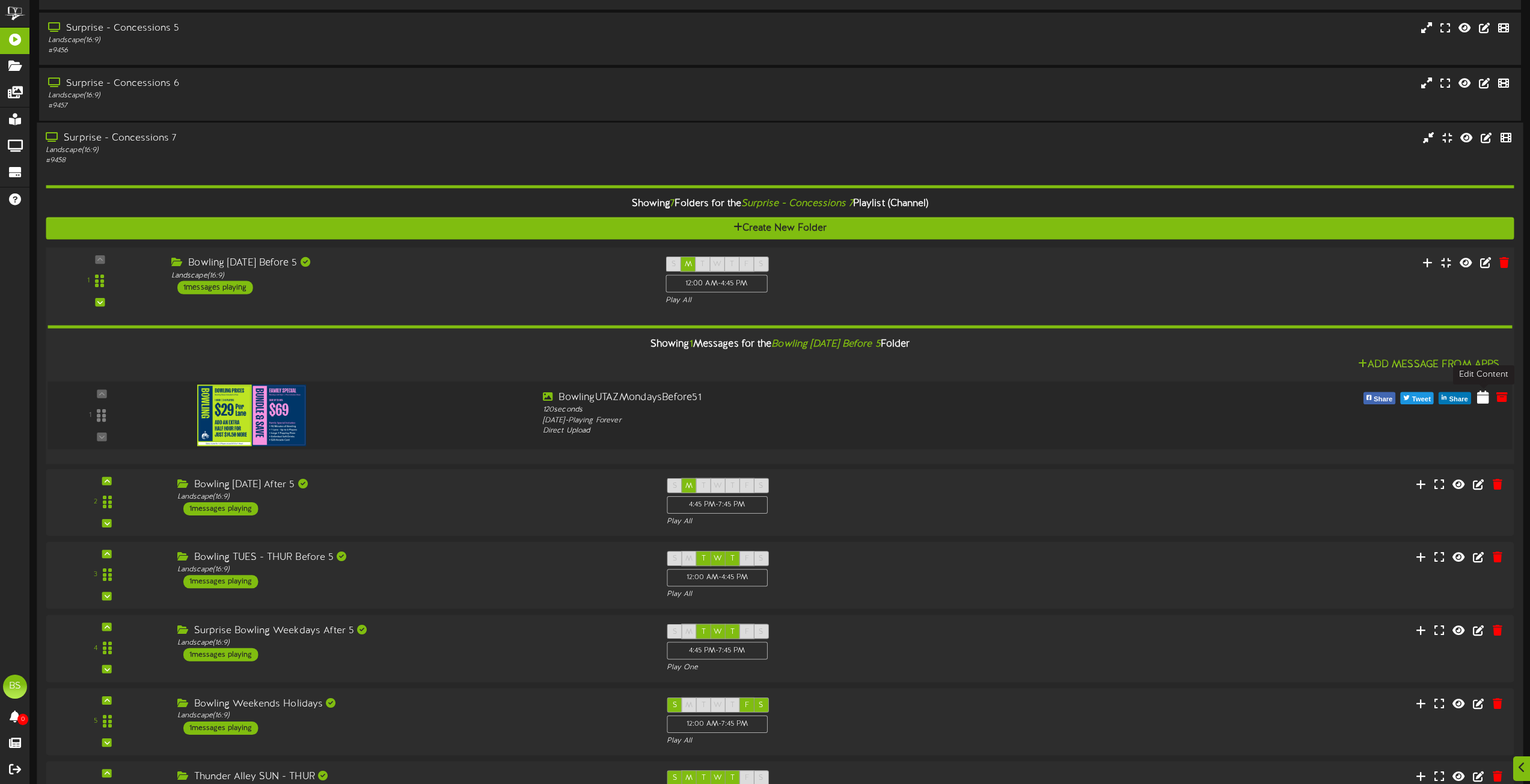
click at [1485, 397] on icon at bounding box center [1483, 396] width 12 height 13
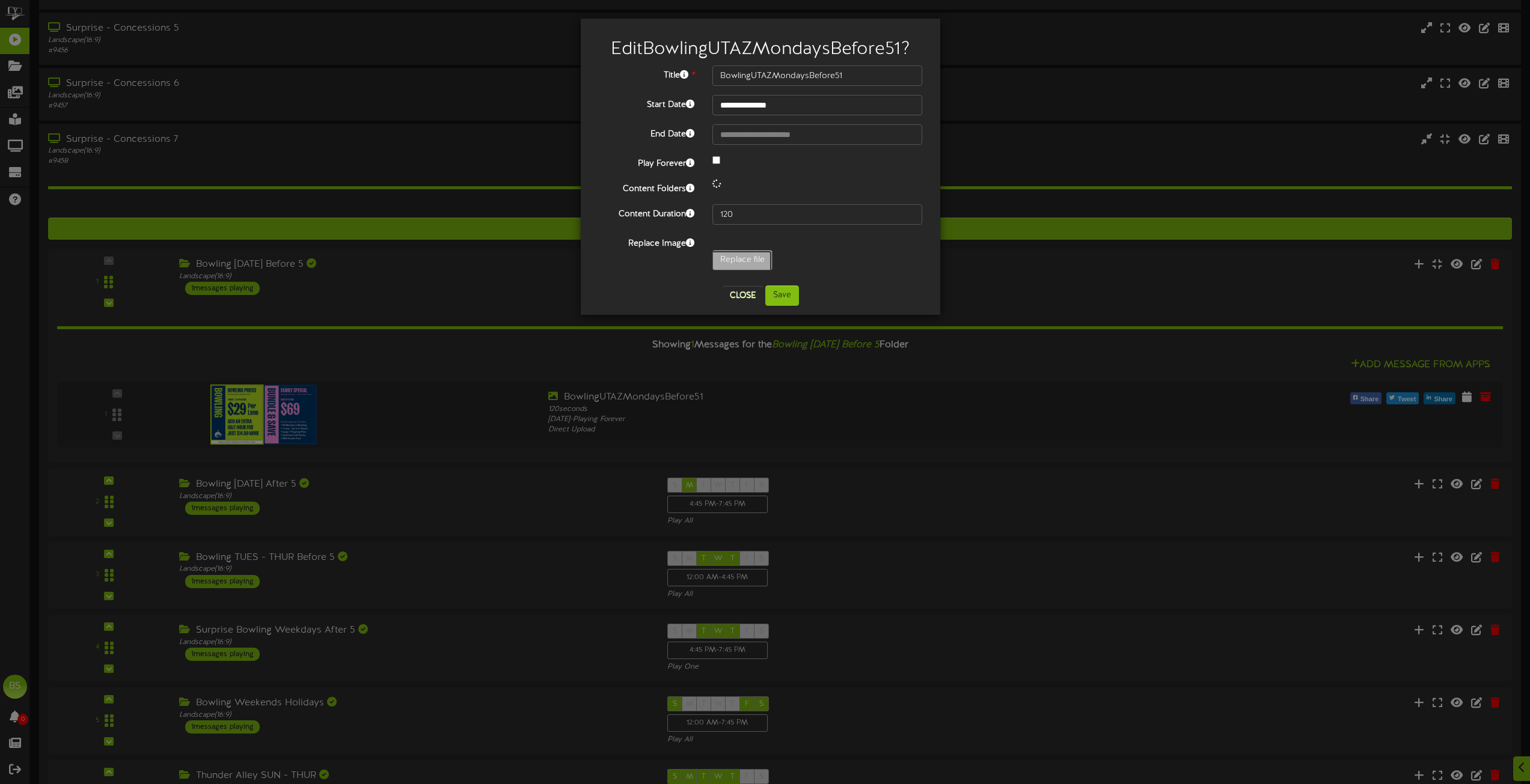
click at [744, 257] on input "Replace file" at bounding box center [117, 294] width 1308 height 86
type input "**********"
type input "BowlingUTAZWeekends"
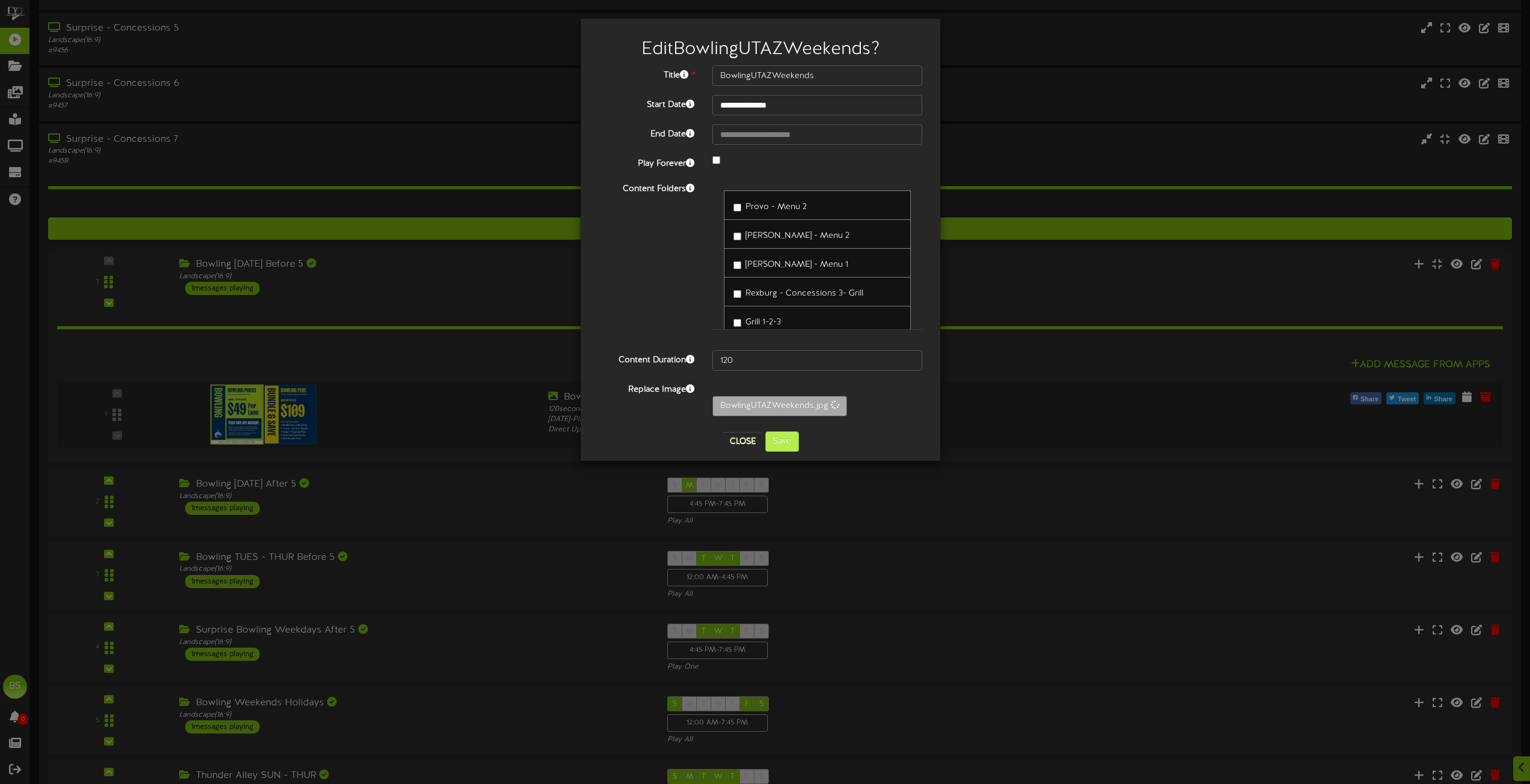
click at [792, 439] on button "Save" at bounding box center [783, 442] width 34 height 21
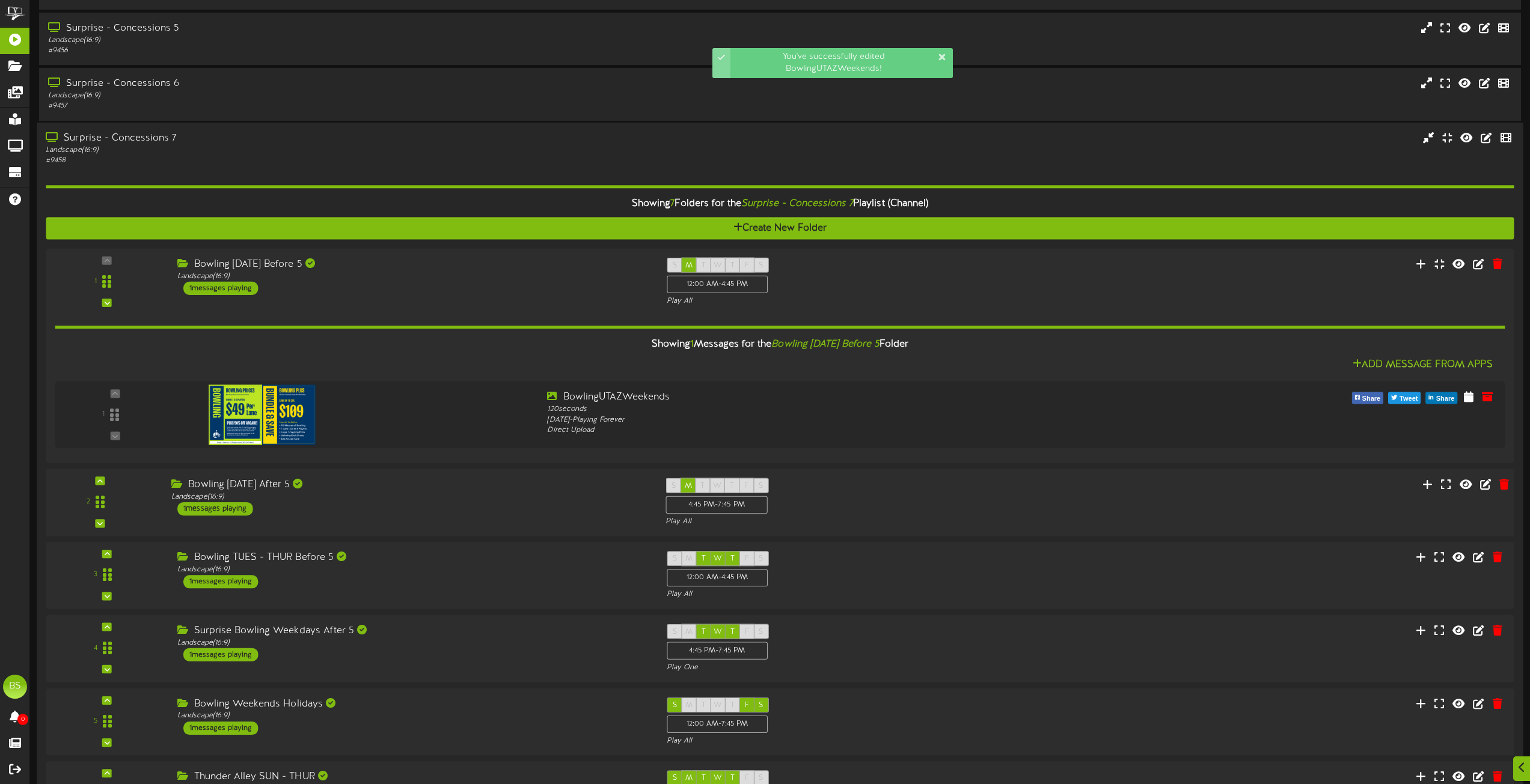
click at [228, 513] on div "1 messages playing" at bounding box center [215, 508] width 76 height 13
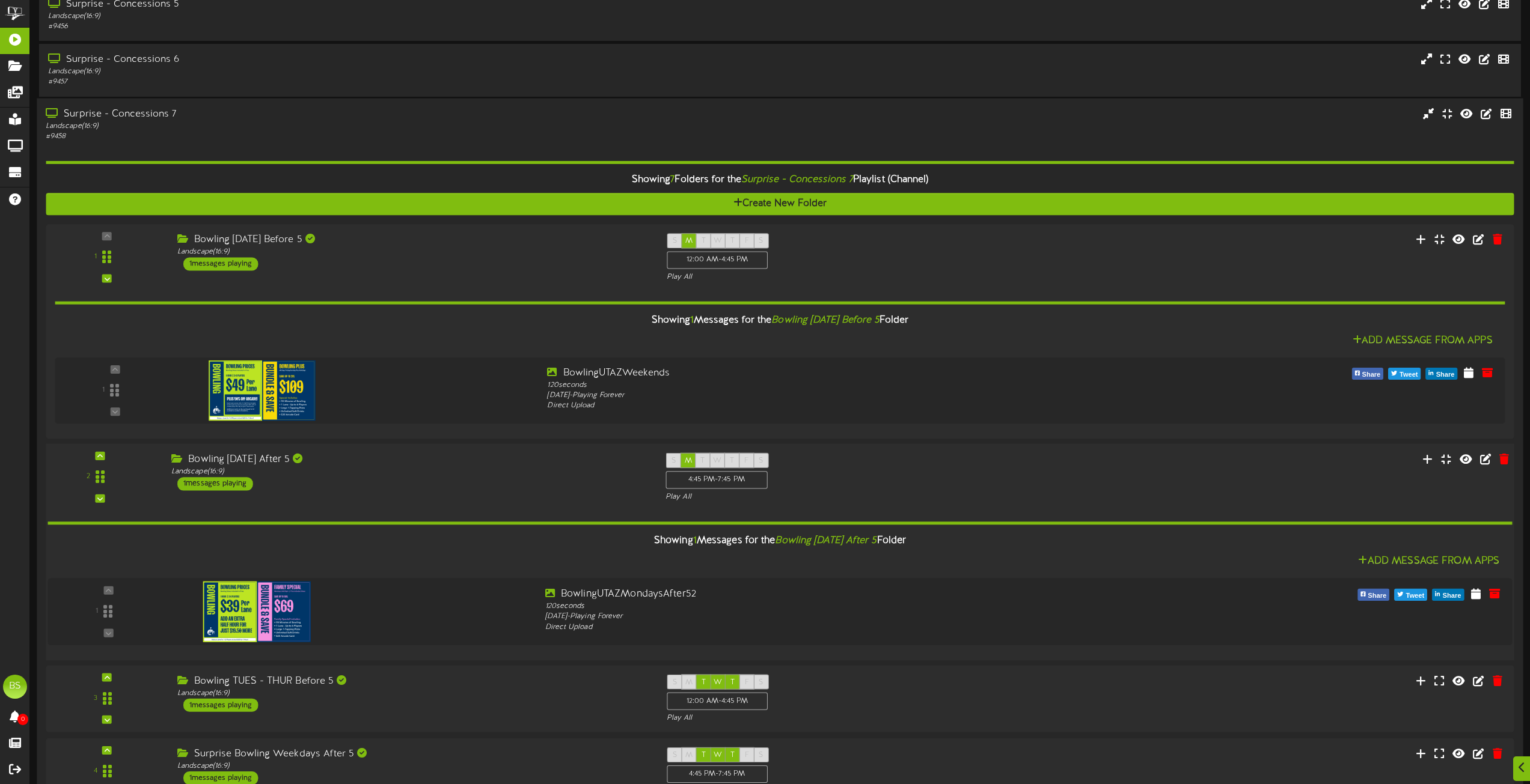
scroll to position [2597, 0]
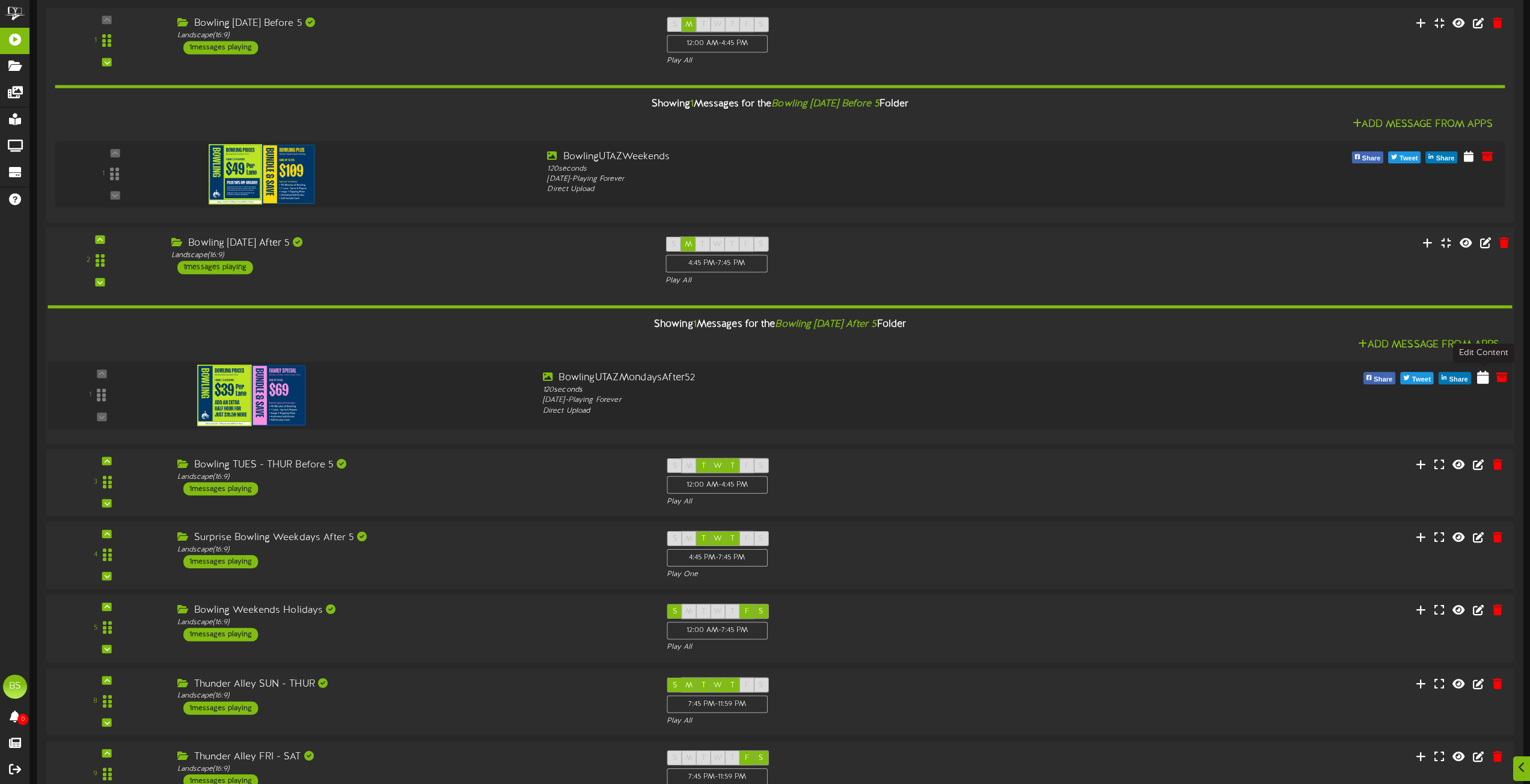
click at [1481, 383] on icon at bounding box center [1483, 376] width 12 height 13
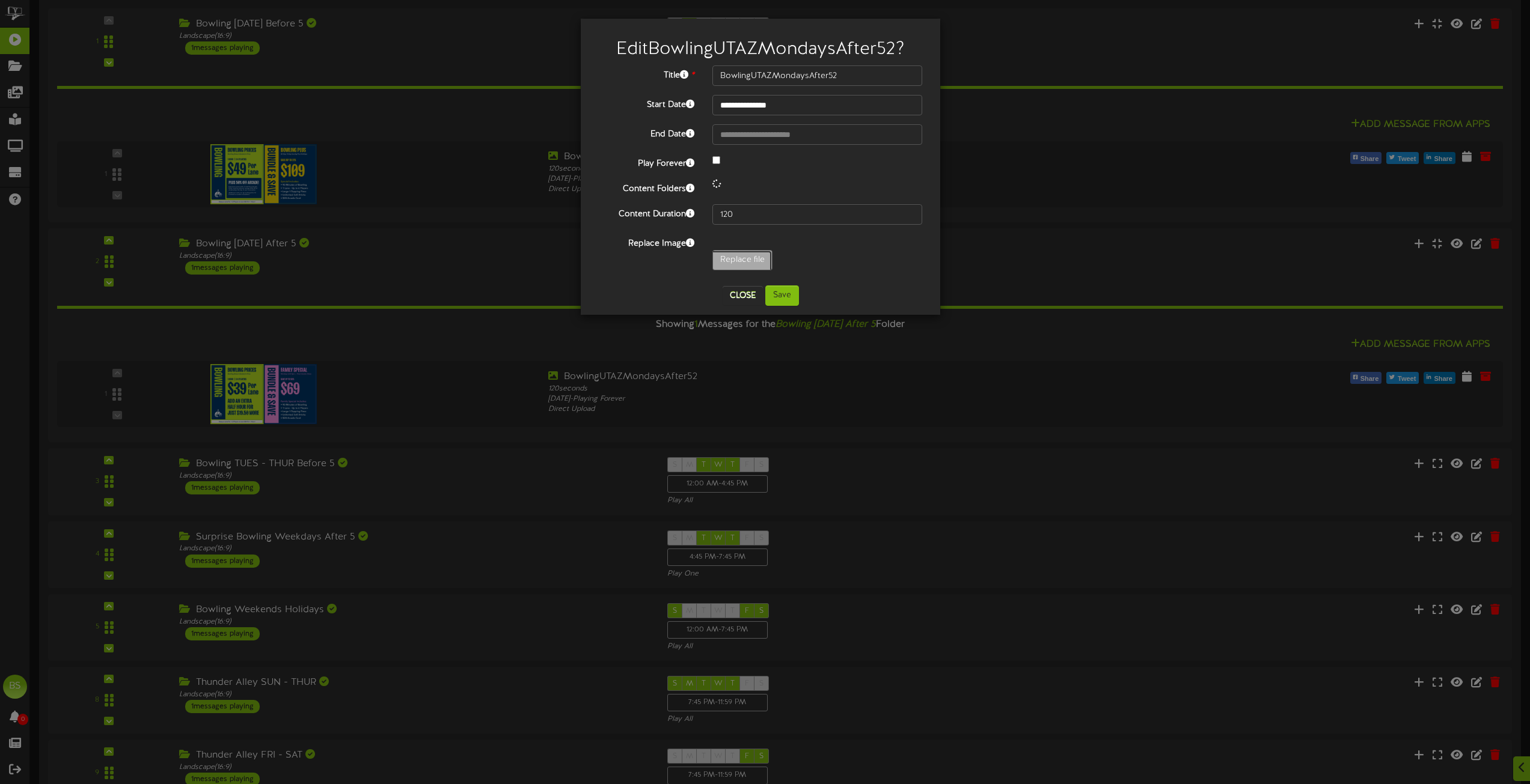
click at [735, 259] on input "Replace file" at bounding box center [117, 294] width 1308 height 86
type input "**********"
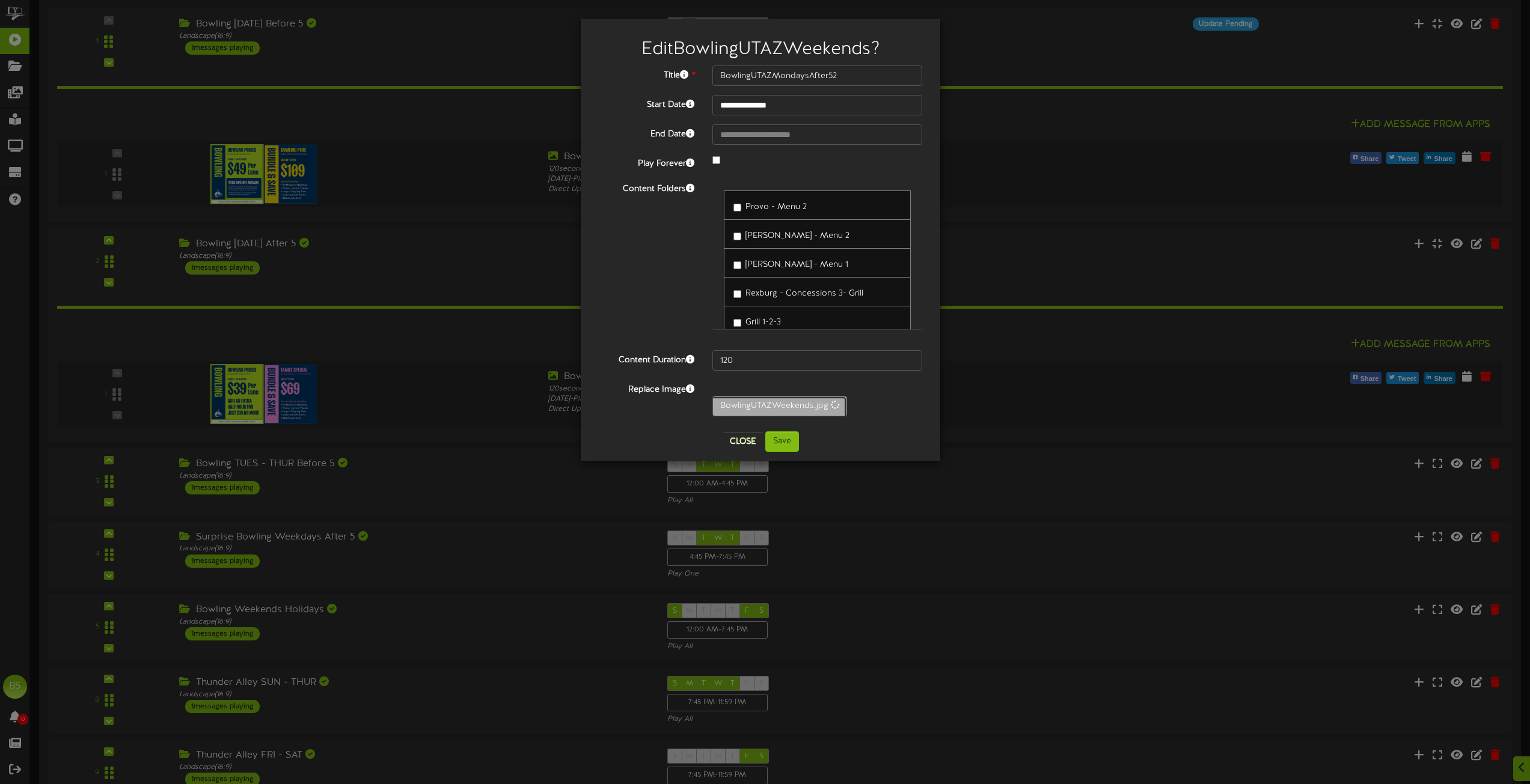
type input "BowlingUTAZWeekends"
click at [781, 441] on button "Save" at bounding box center [783, 442] width 34 height 21
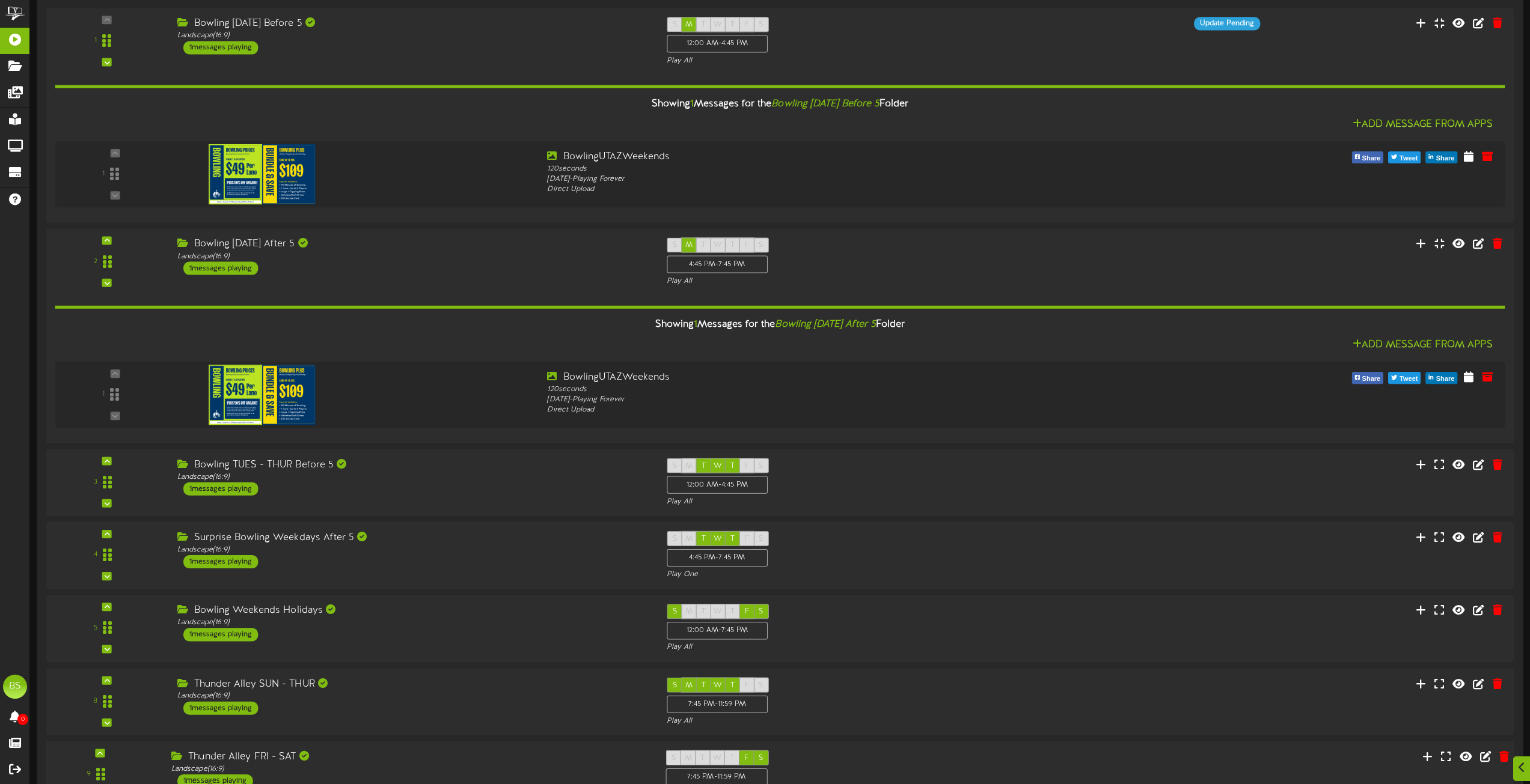
scroll to position [2838, 0]
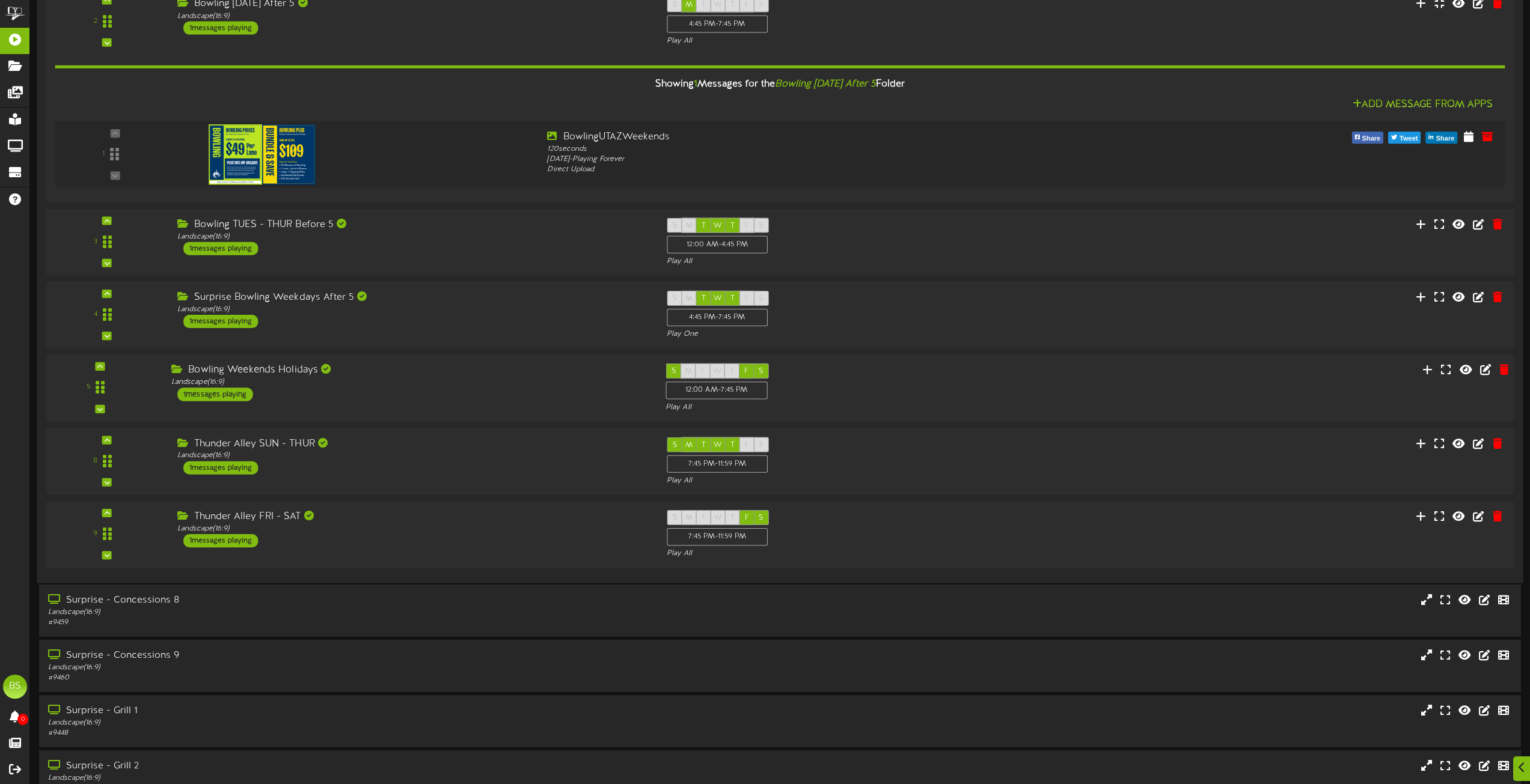
click at [222, 396] on div "1 messages playing" at bounding box center [215, 394] width 76 height 13
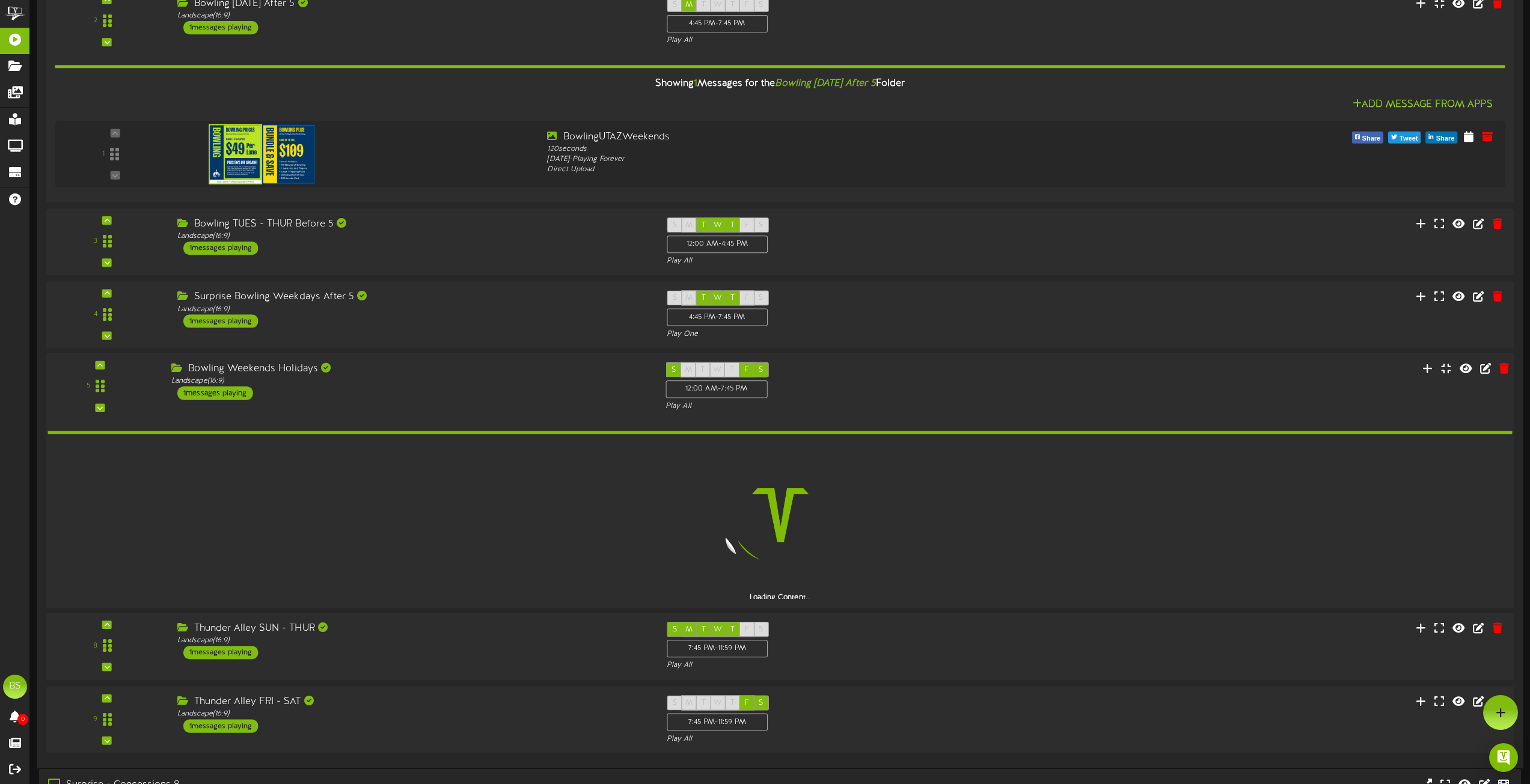
scroll to position [2837, 0]
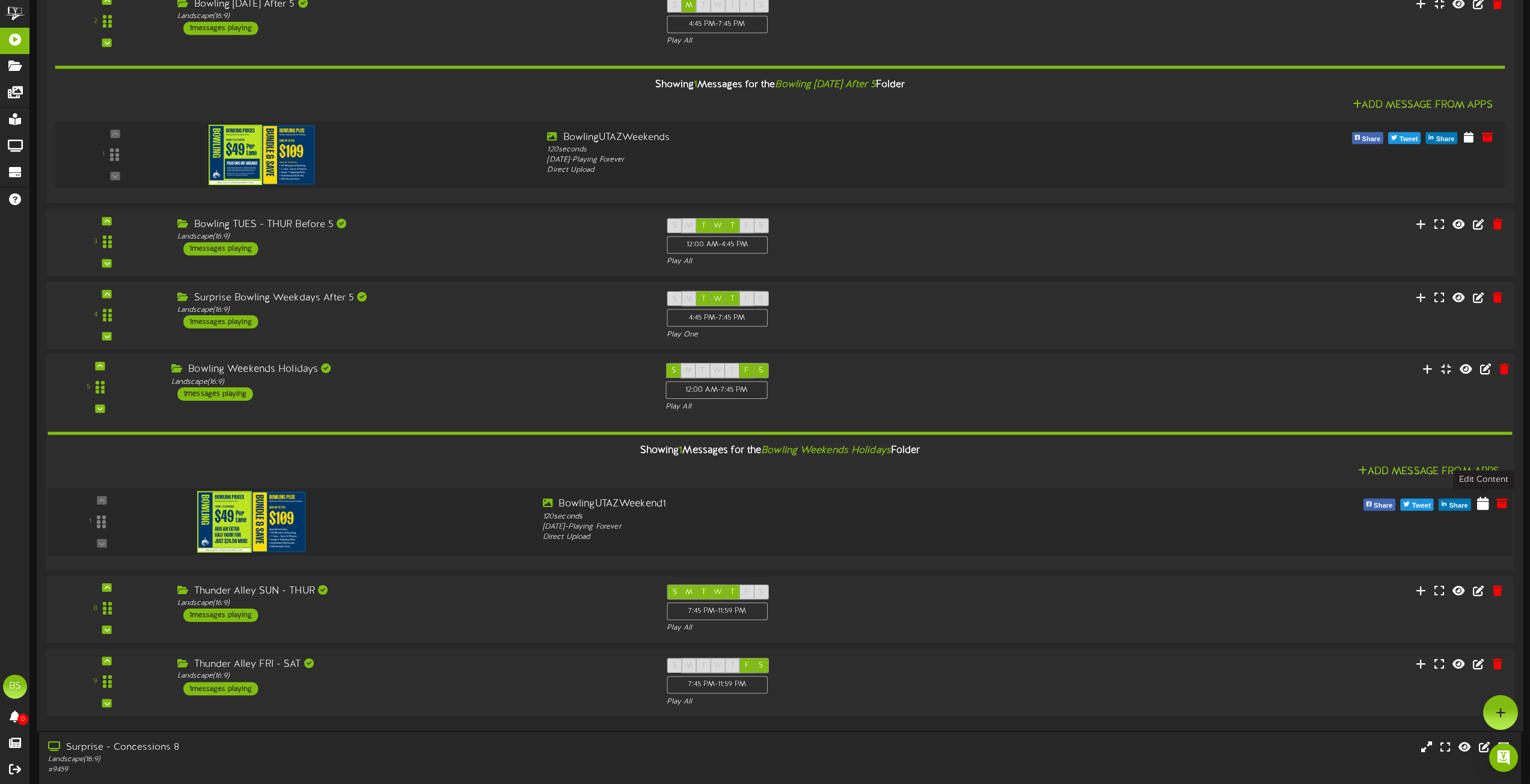
click at [1483, 508] on icon at bounding box center [1483, 503] width 12 height 13
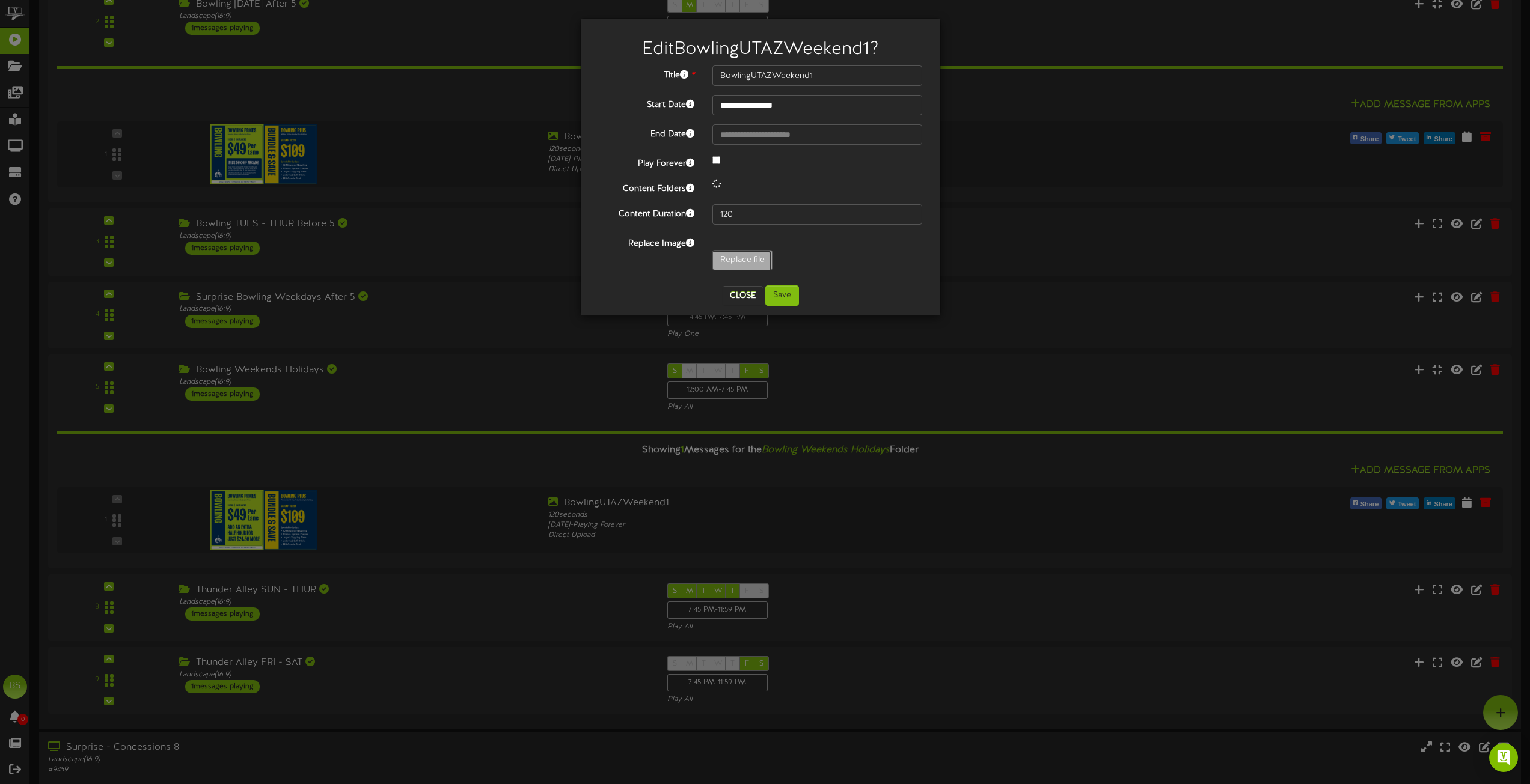
click at [729, 259] on input "Replace file" at bounding box center [117, 294] width 1308 height 86
type input "**********"
type input "BowlingUTAZWeekends"
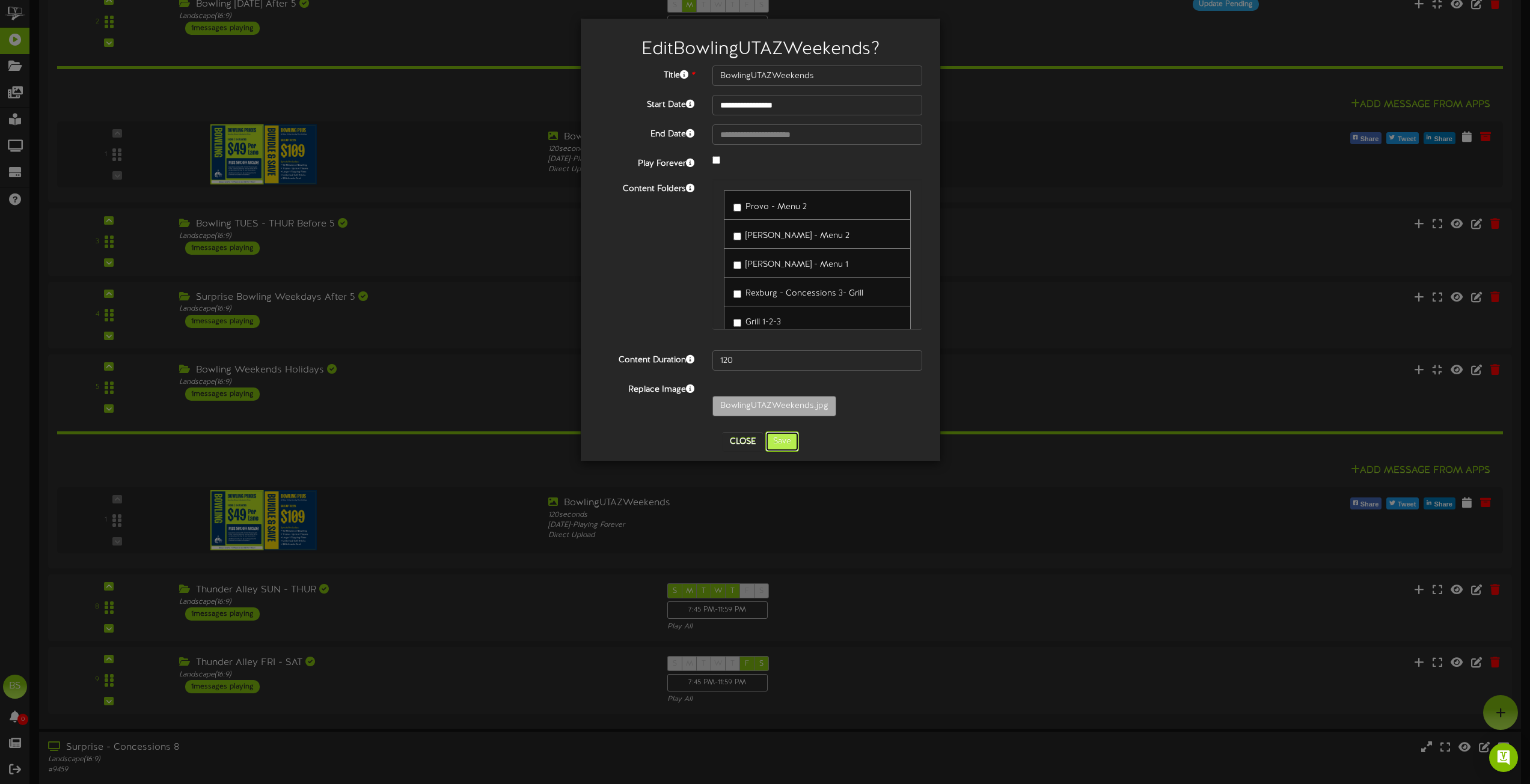
click at [785, 442] on button "Save" at bounding box center [783, 442] width 34 height 21
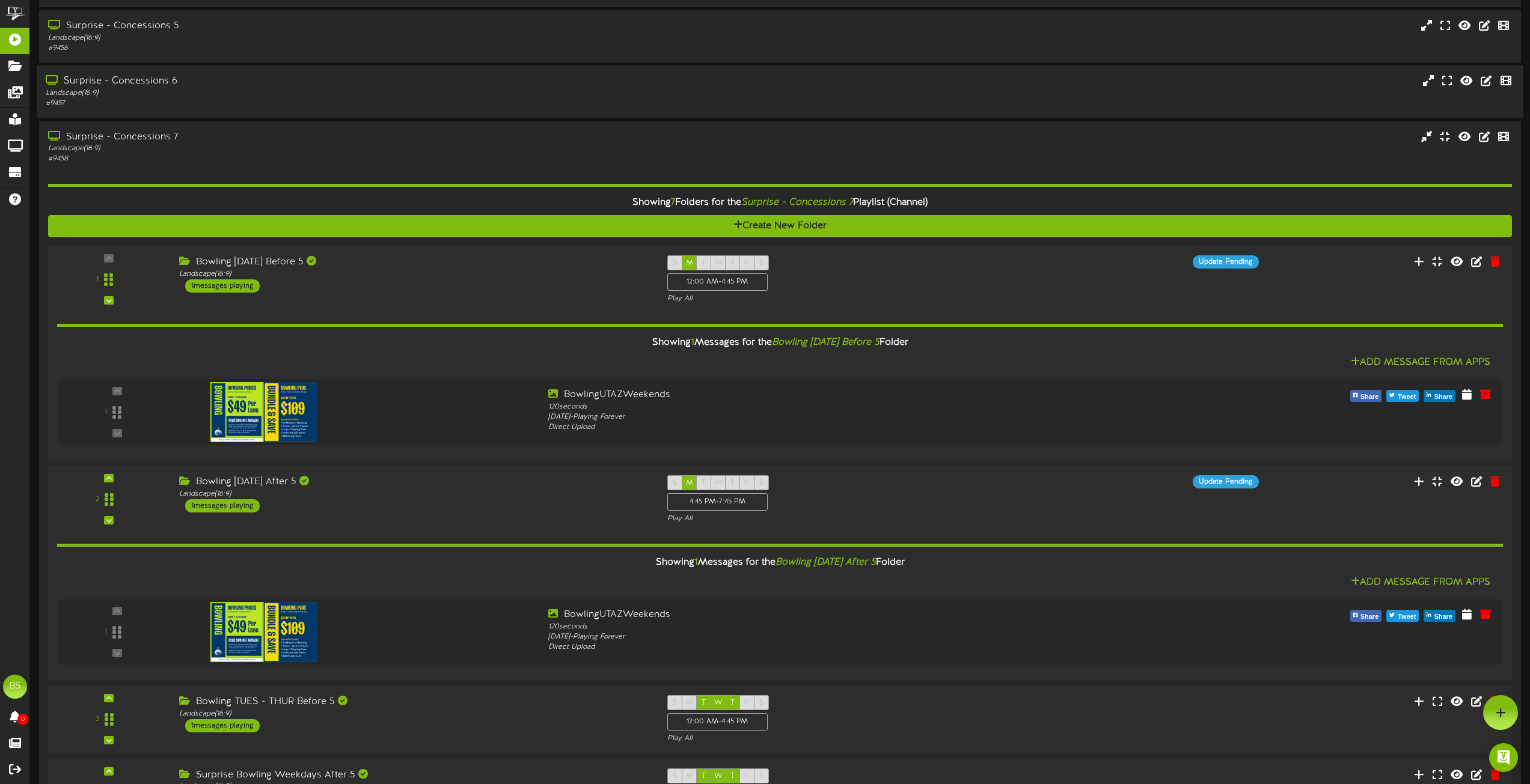
scroll to position [2356, 0]
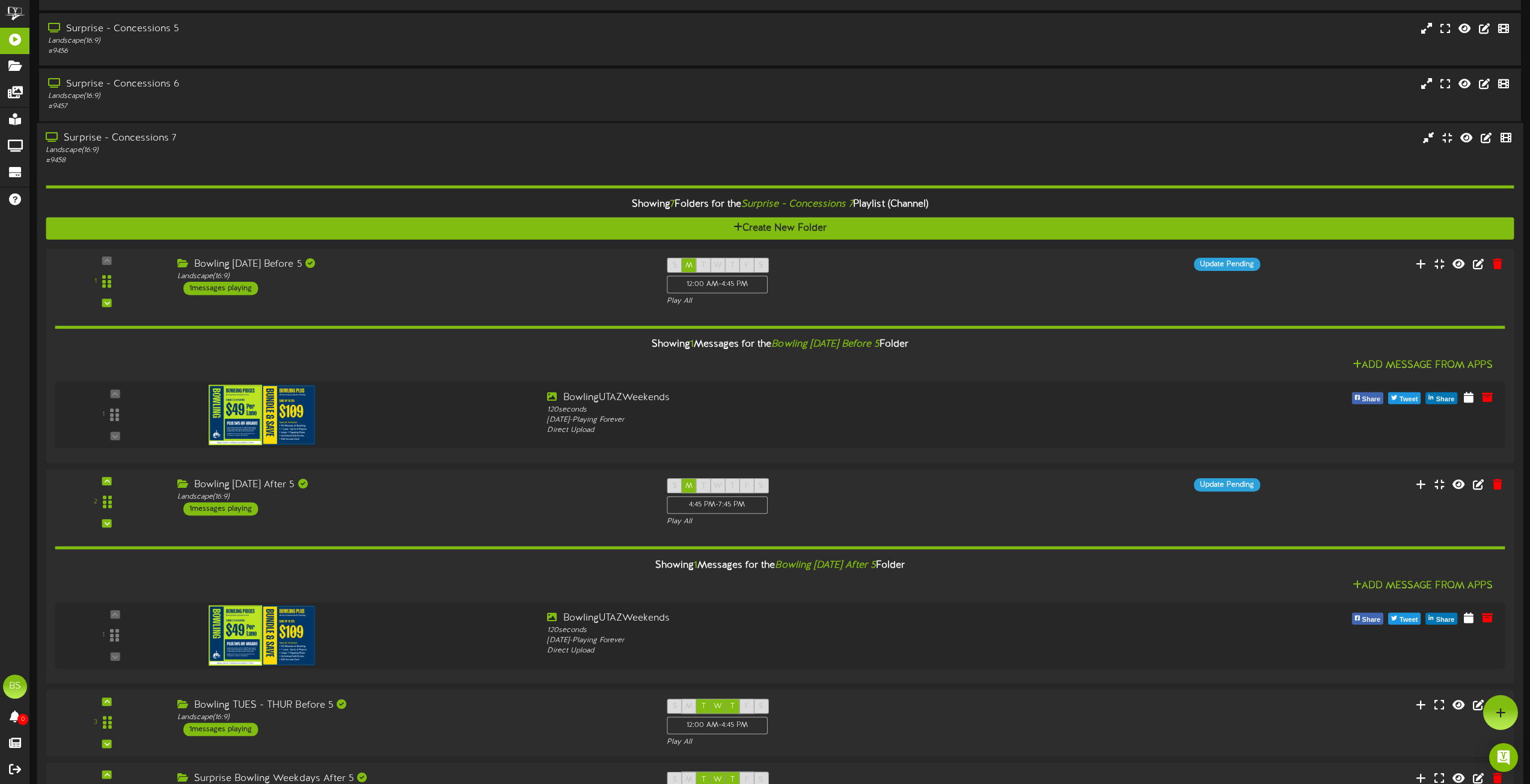
click at [155, 135] on div "Surprise - Concessions 7" at bounding box center [347, 138] width 601 height 14
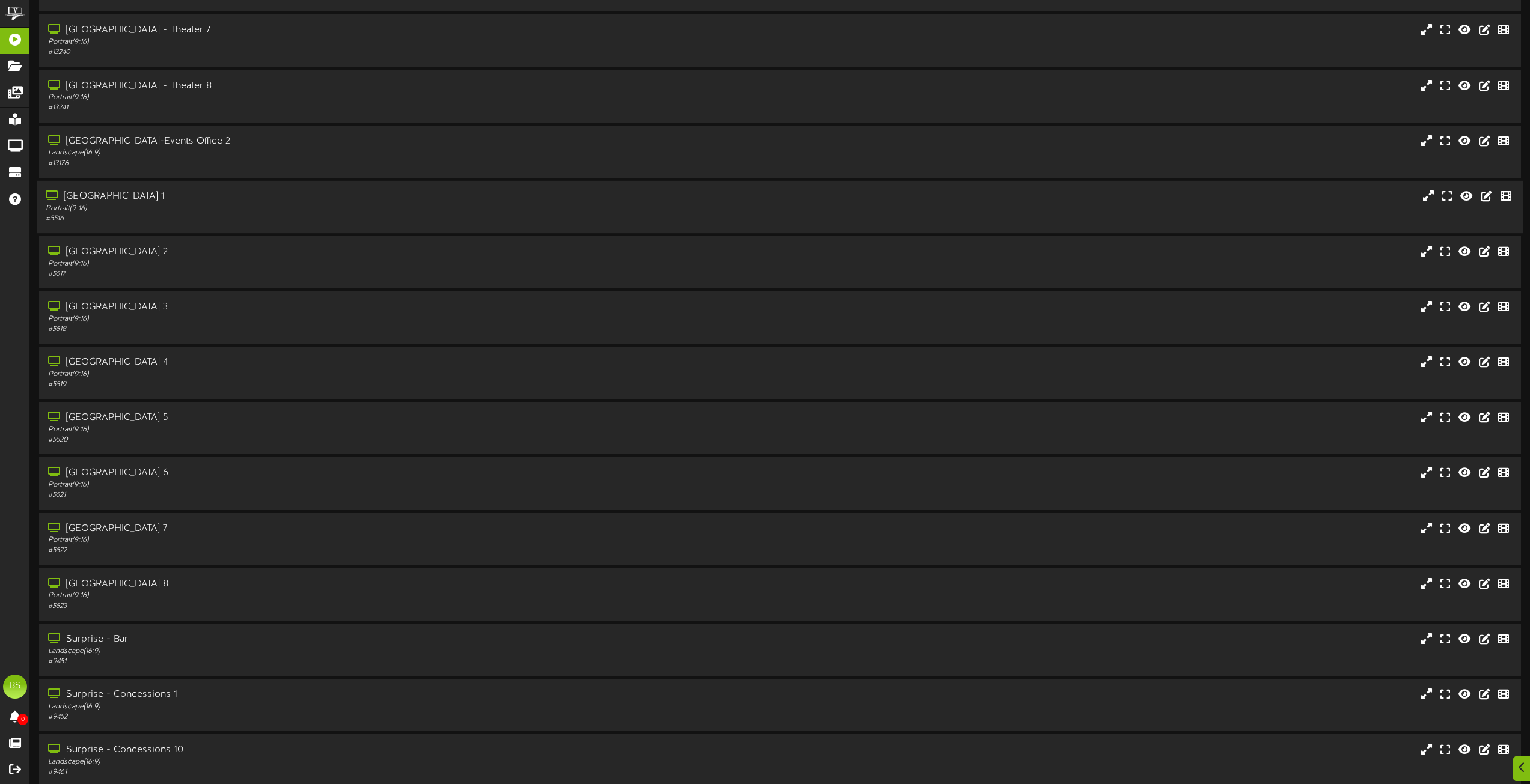
scroll to position [4401, 0]
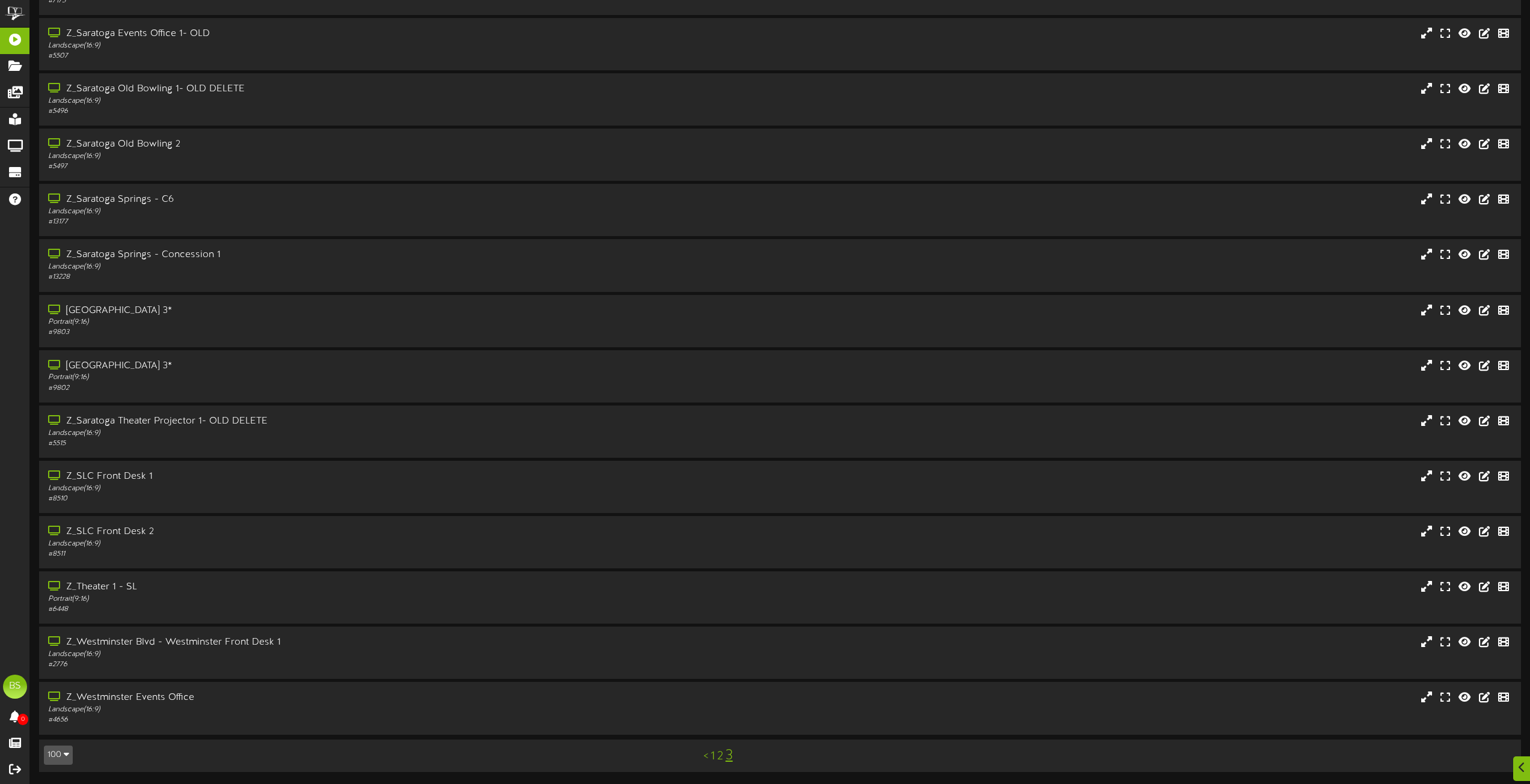
click at [718, 757] on link "2" at bounding box center [720, 757] width 6 height 13
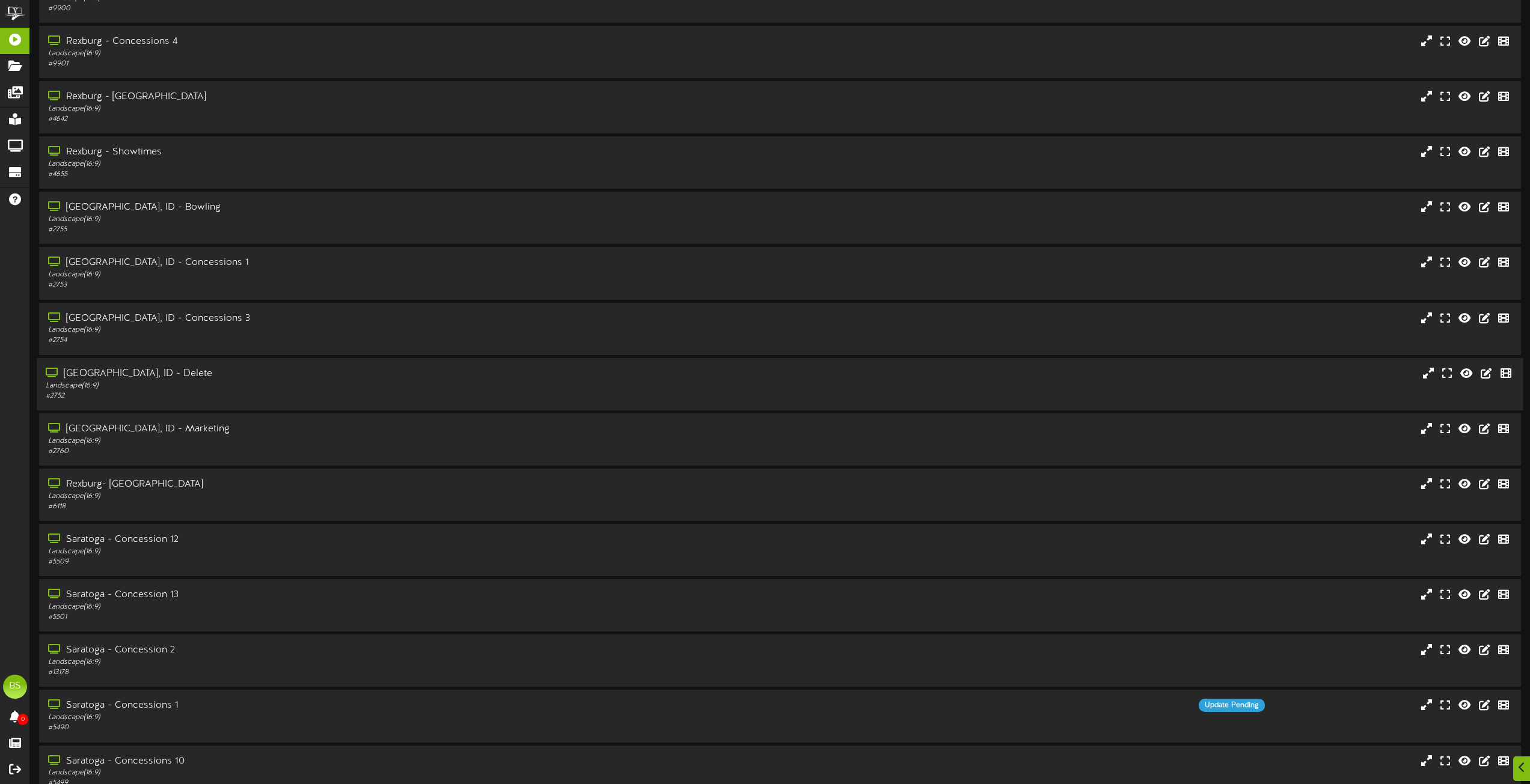
scroll to position [3521, 0]
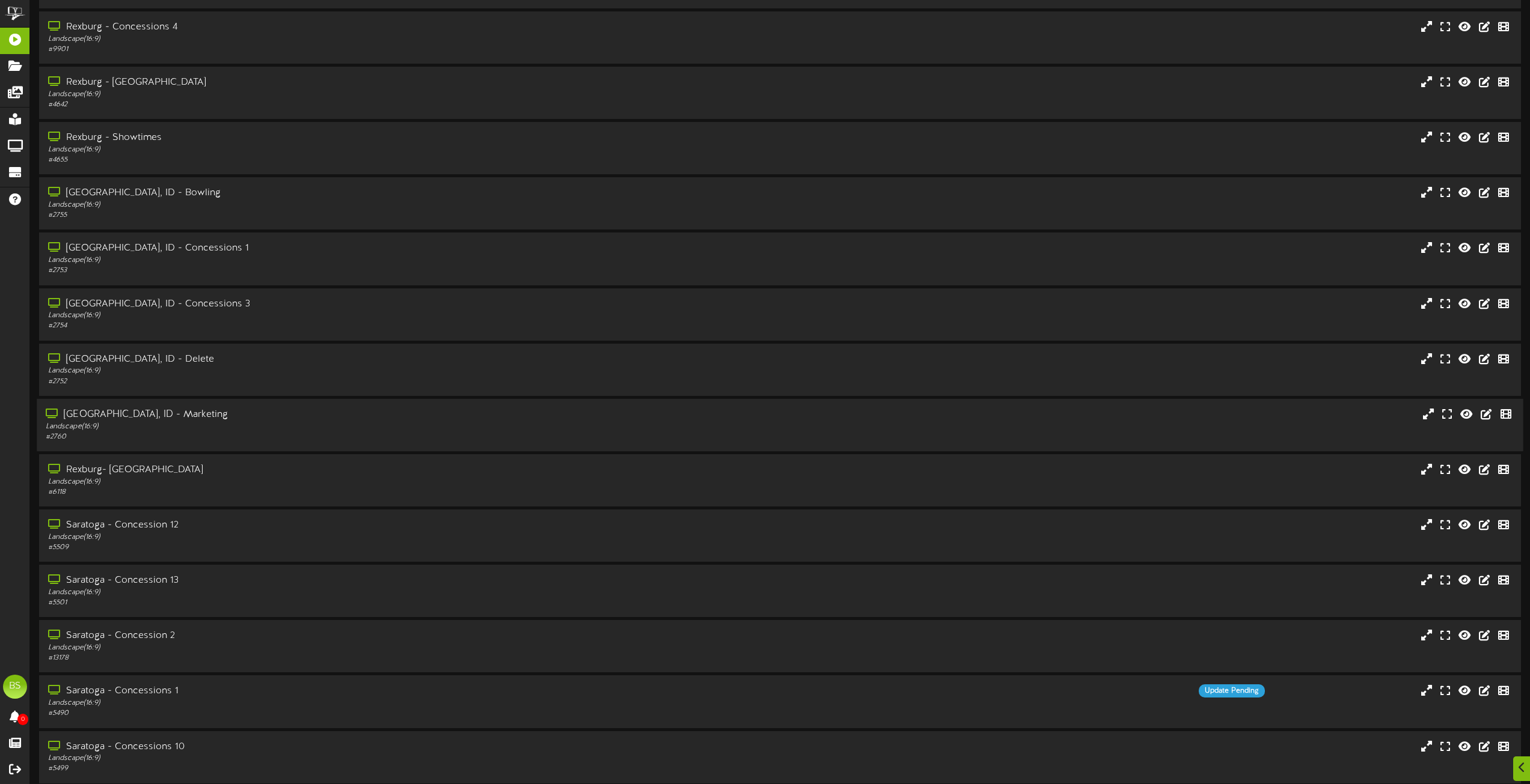
click at [150, 413] on div "[GEOGRAPHIC_DATA], ID - Marketing" at bounding box center [347, 415] width 601 height 14
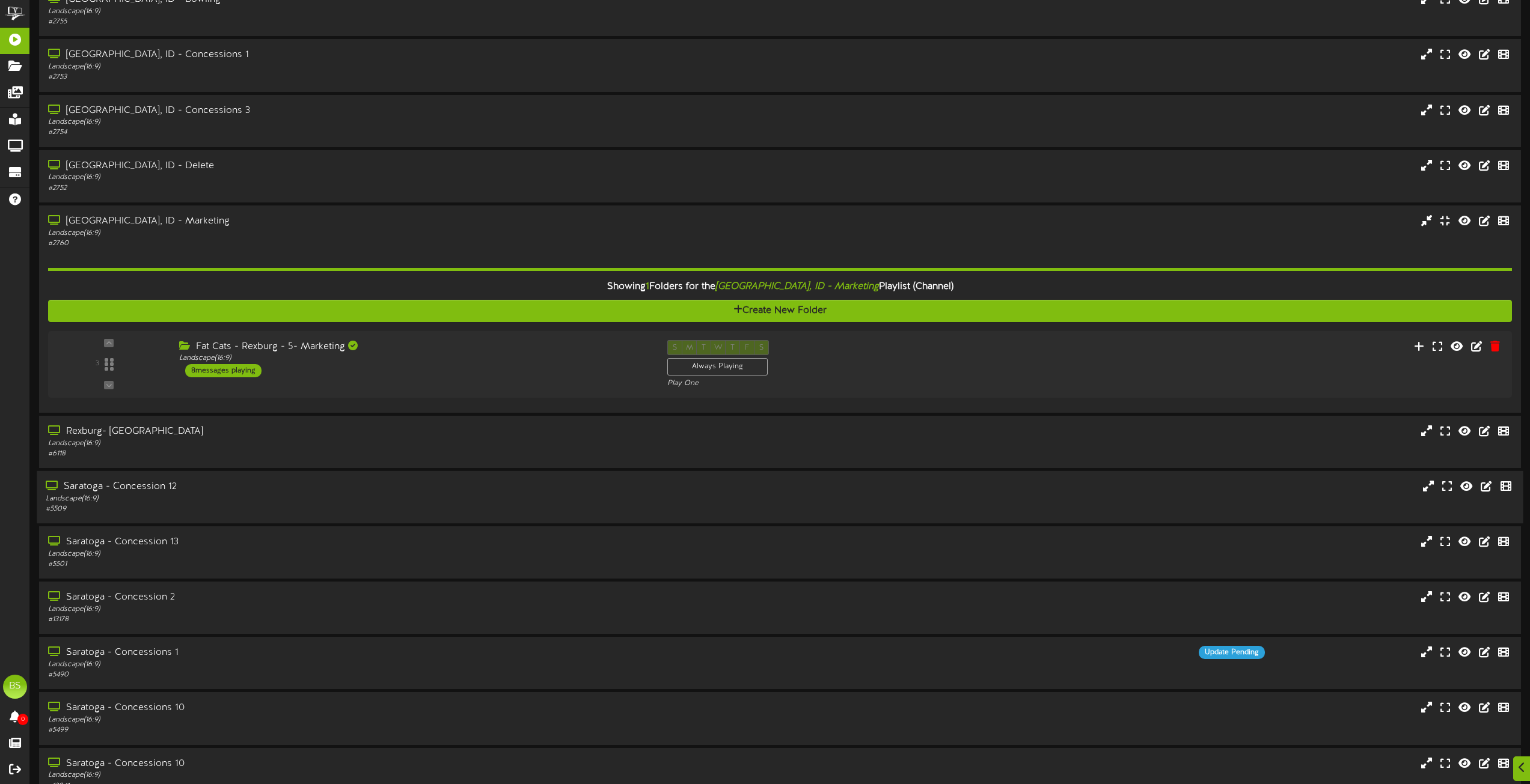
scroll to position [3762, 0]
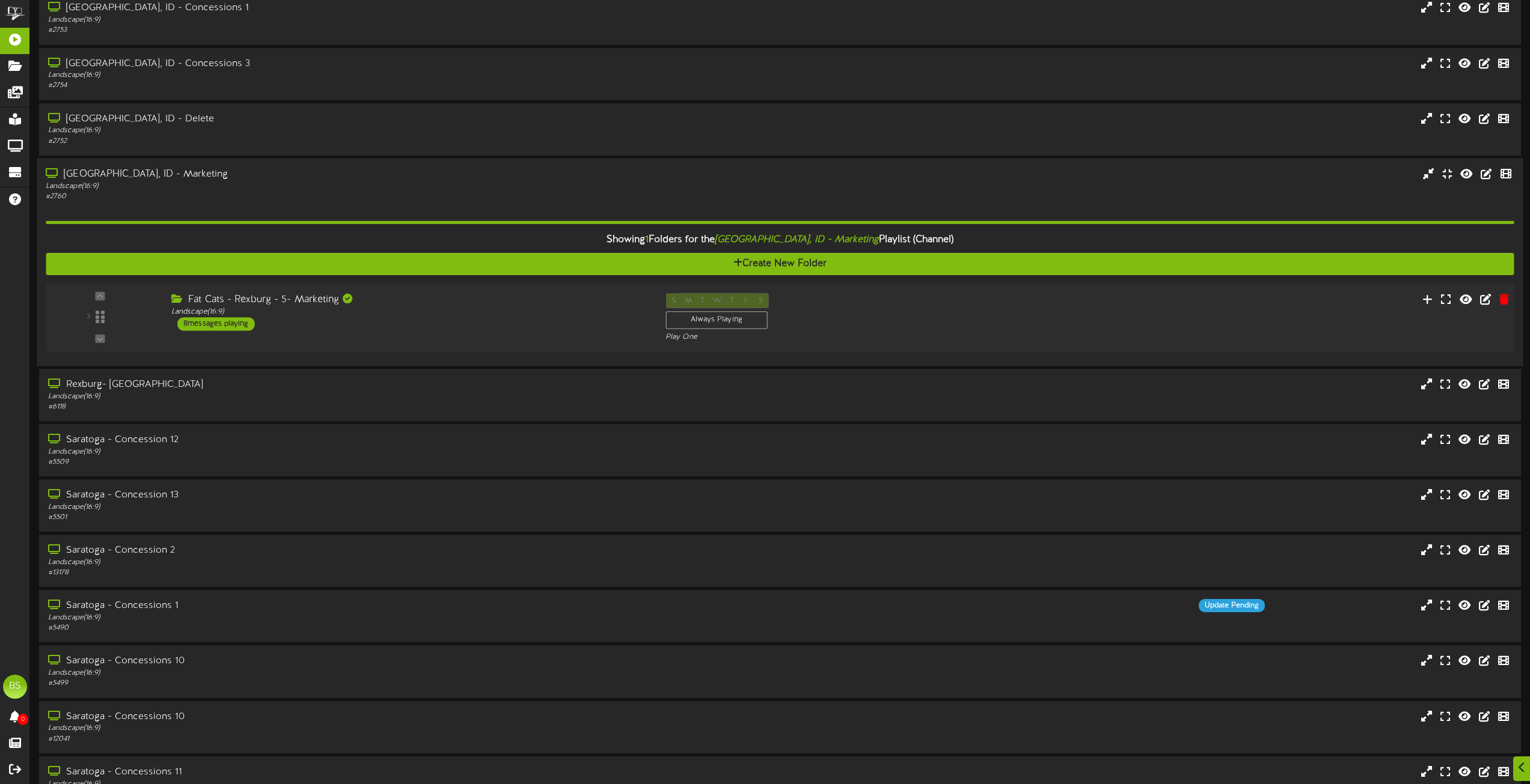
click at [244, 322] on div "8 messages playing" at bounding box center [216, 324] width 77 height 13
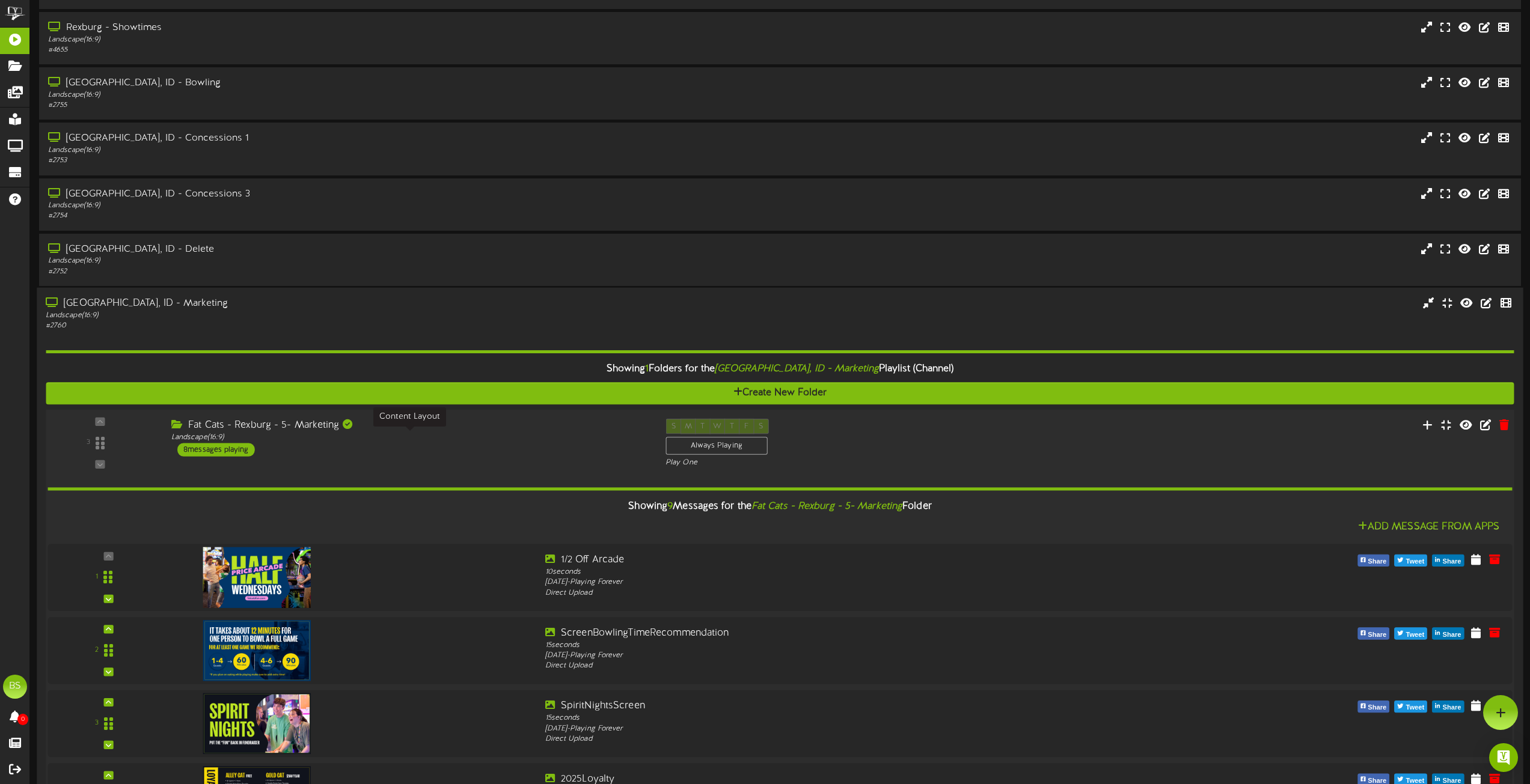
scroll to position [3581, 0]
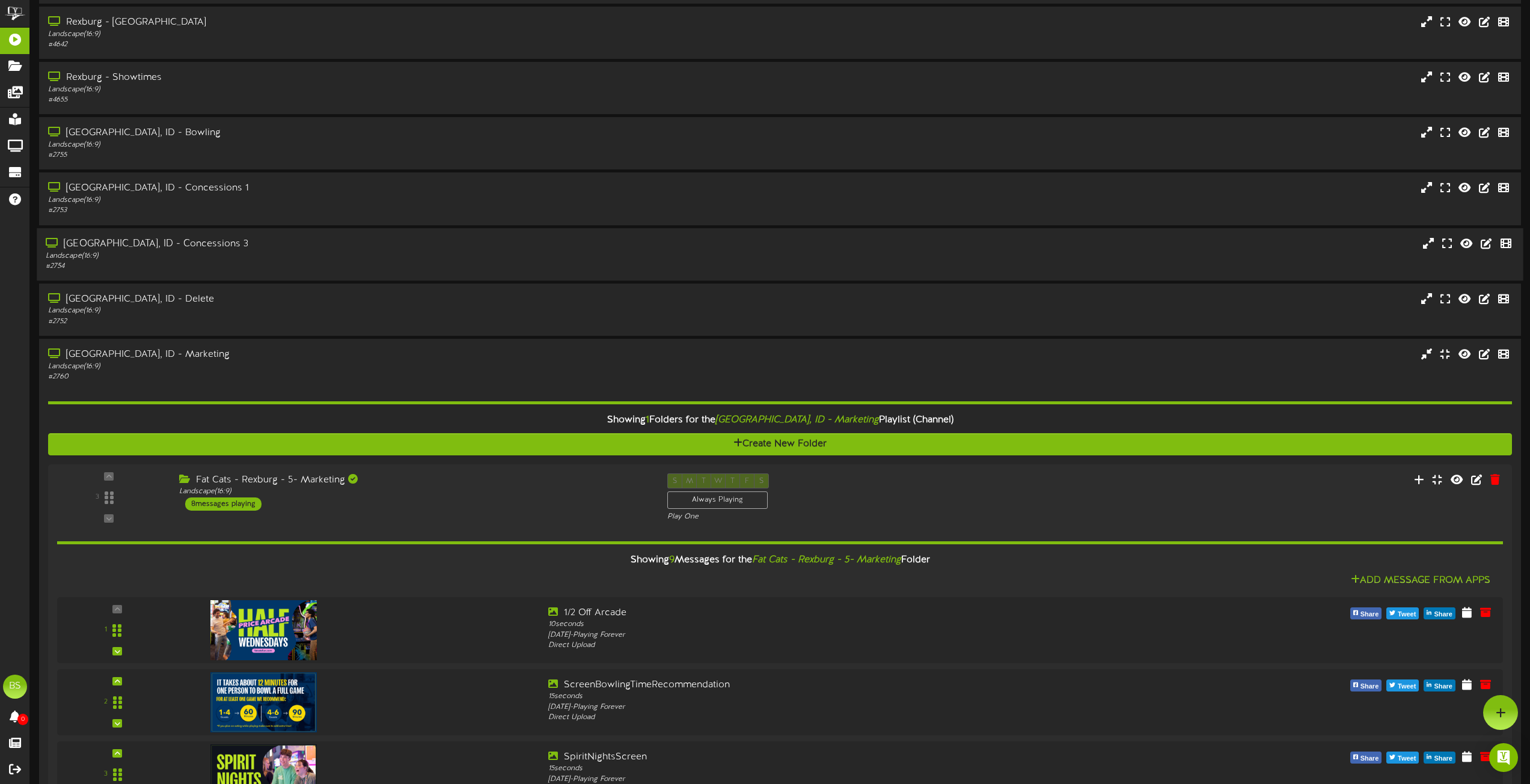
click at [163, 247] on div "[GEOGRAPHIC_DATA], ID - Concessions 3" at bounding box center [347, 244] width 601 height 14
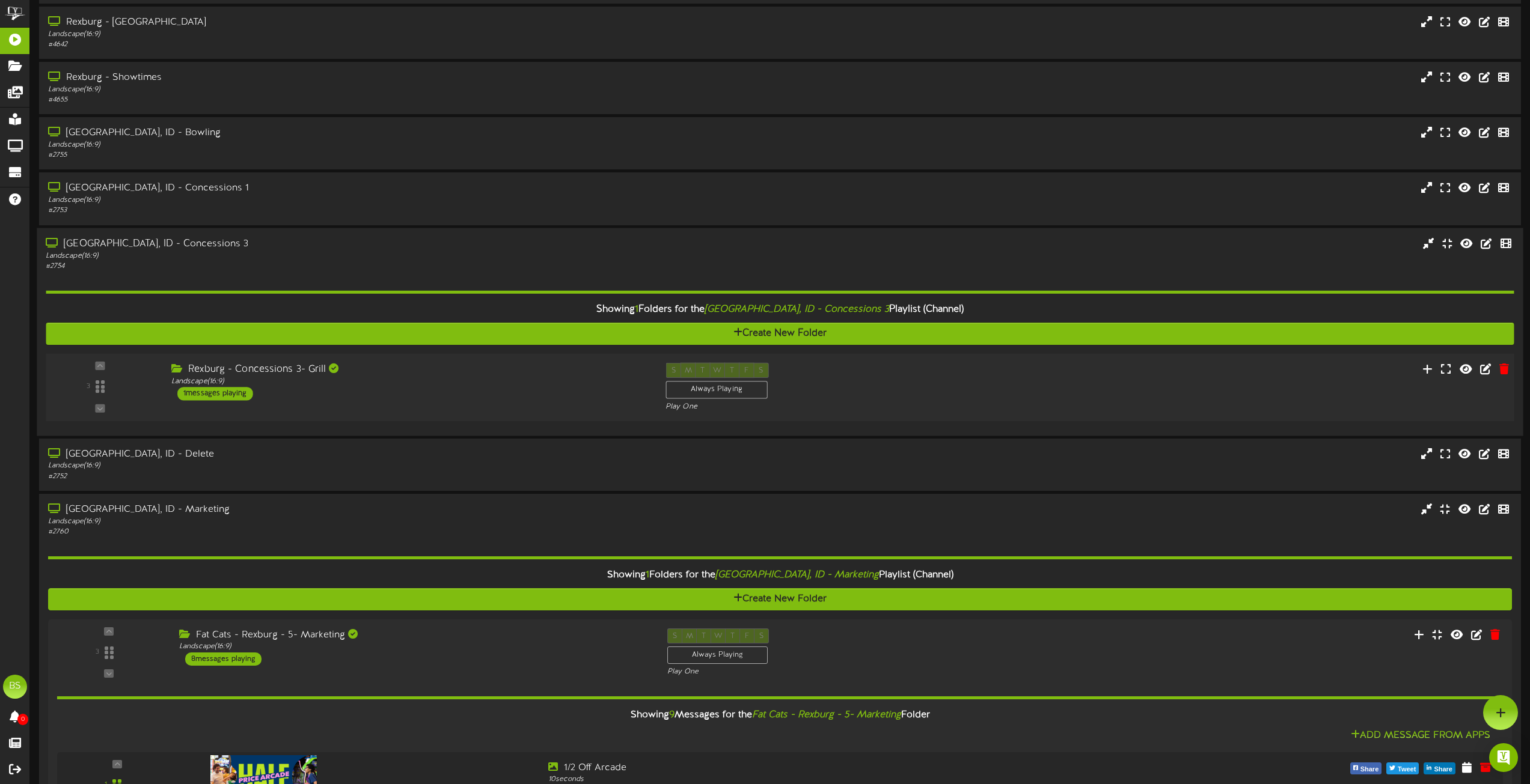
click at [232, 395] on div "1 messages playing" at bounding box center [215, 394] width 76 height 13
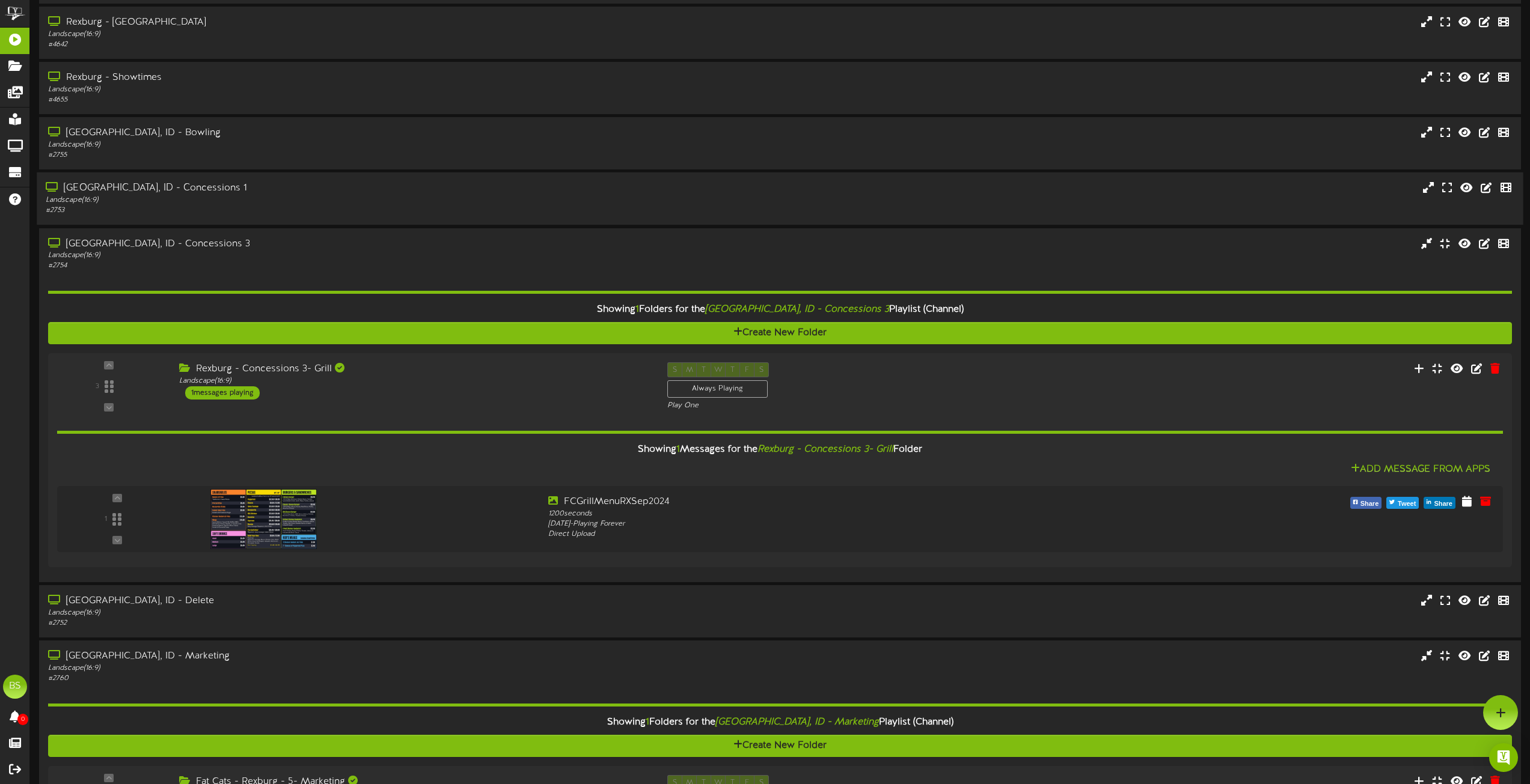
click at [165, 187] on div "[GEOGRAPHIC_DATA], ID - Concessions 1" at bounding box center [347, 188] width 601 height 14
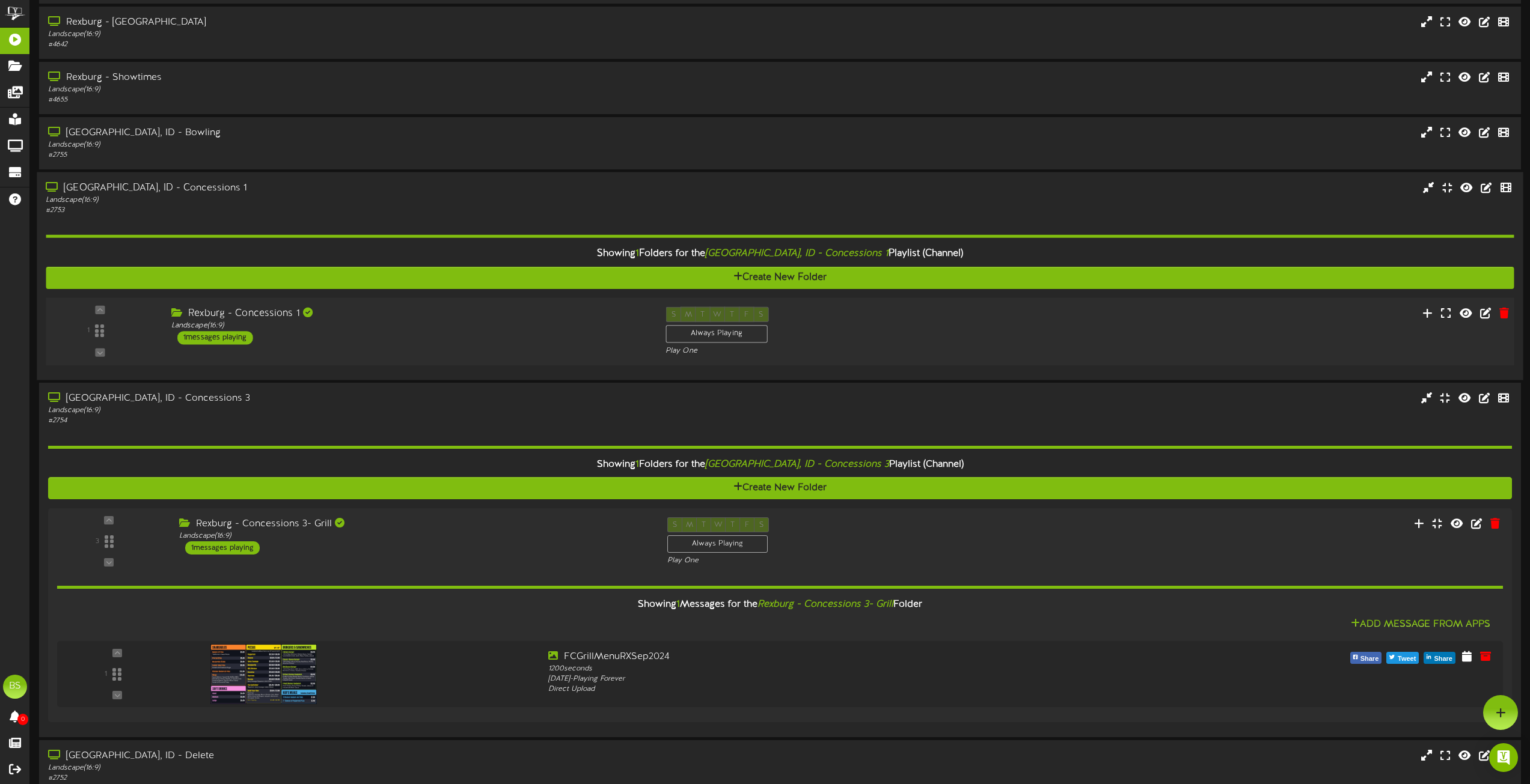
click at [219, 337] on div "1 messages playing" at bounding box center [215, 338] width 76 height 13
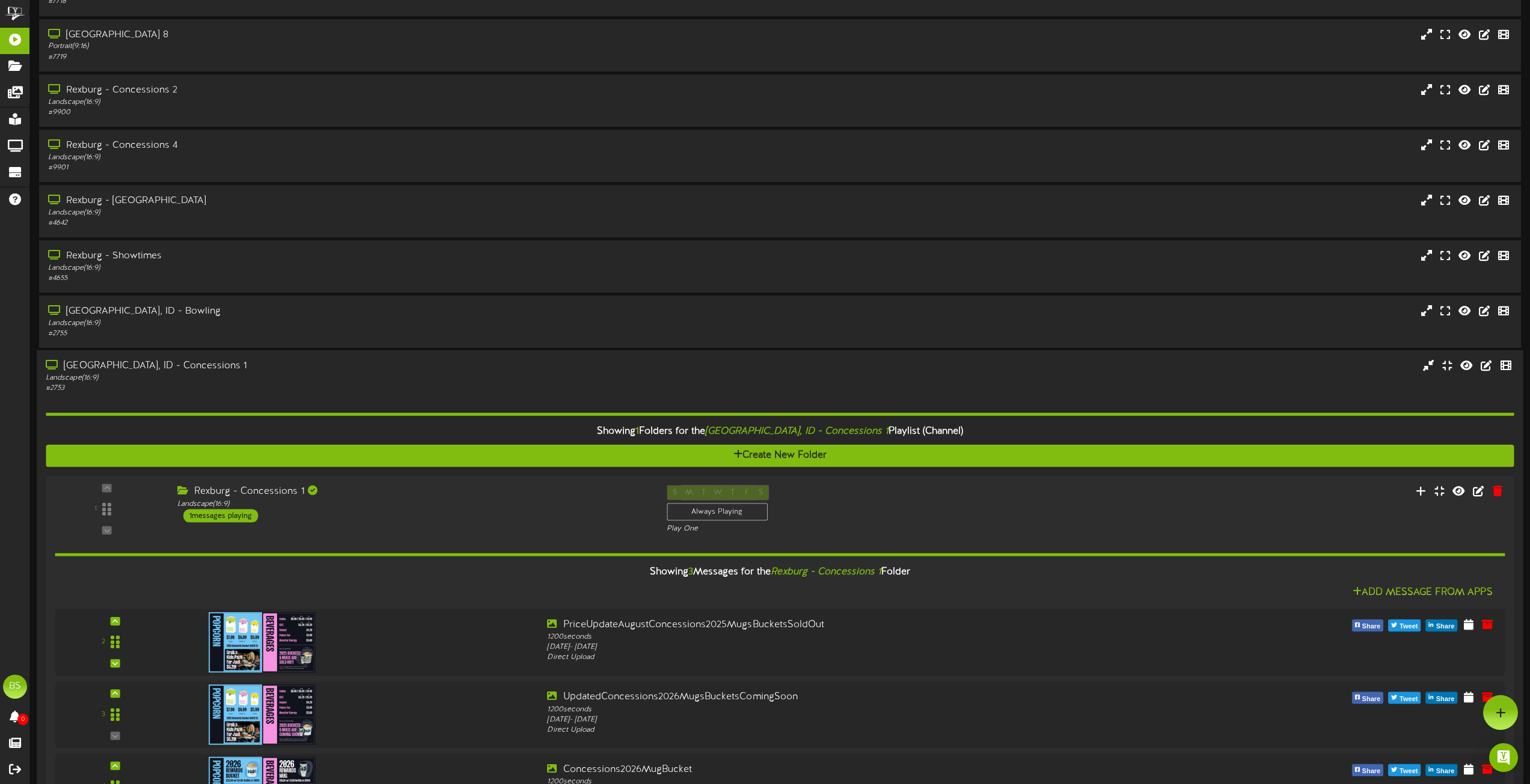
scroll to position [3280, 0]
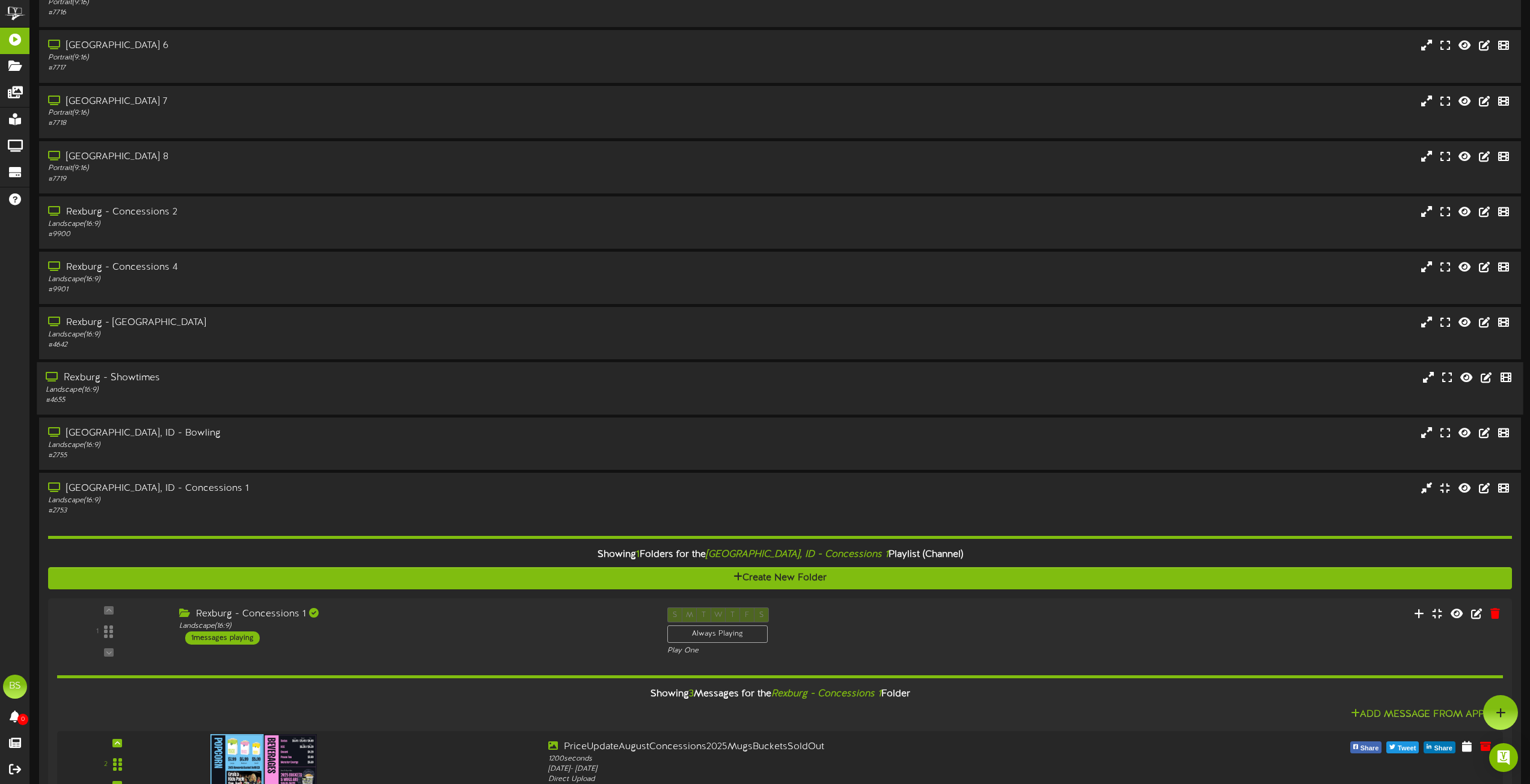
drag, startPoint x: 138, startPoint y: 432, endPoint x: 272, endPoint y: 411, distance: 135.6
click at [139, 432] on div "[GEOGRAPHIC_DATA], ID - Bowling" at bounding box center [348, 433] width 599 height 14
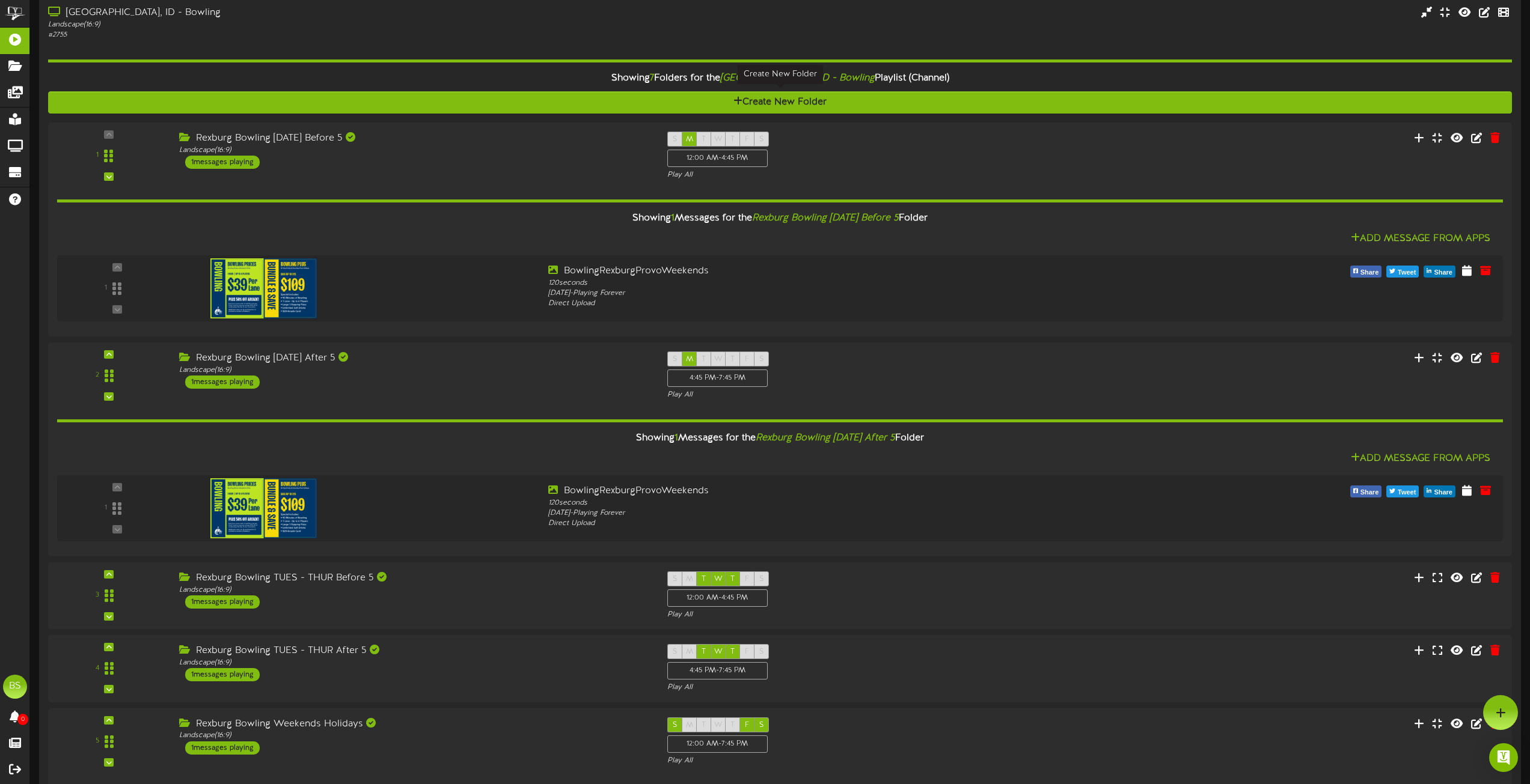
scroll to position [3401, 0]
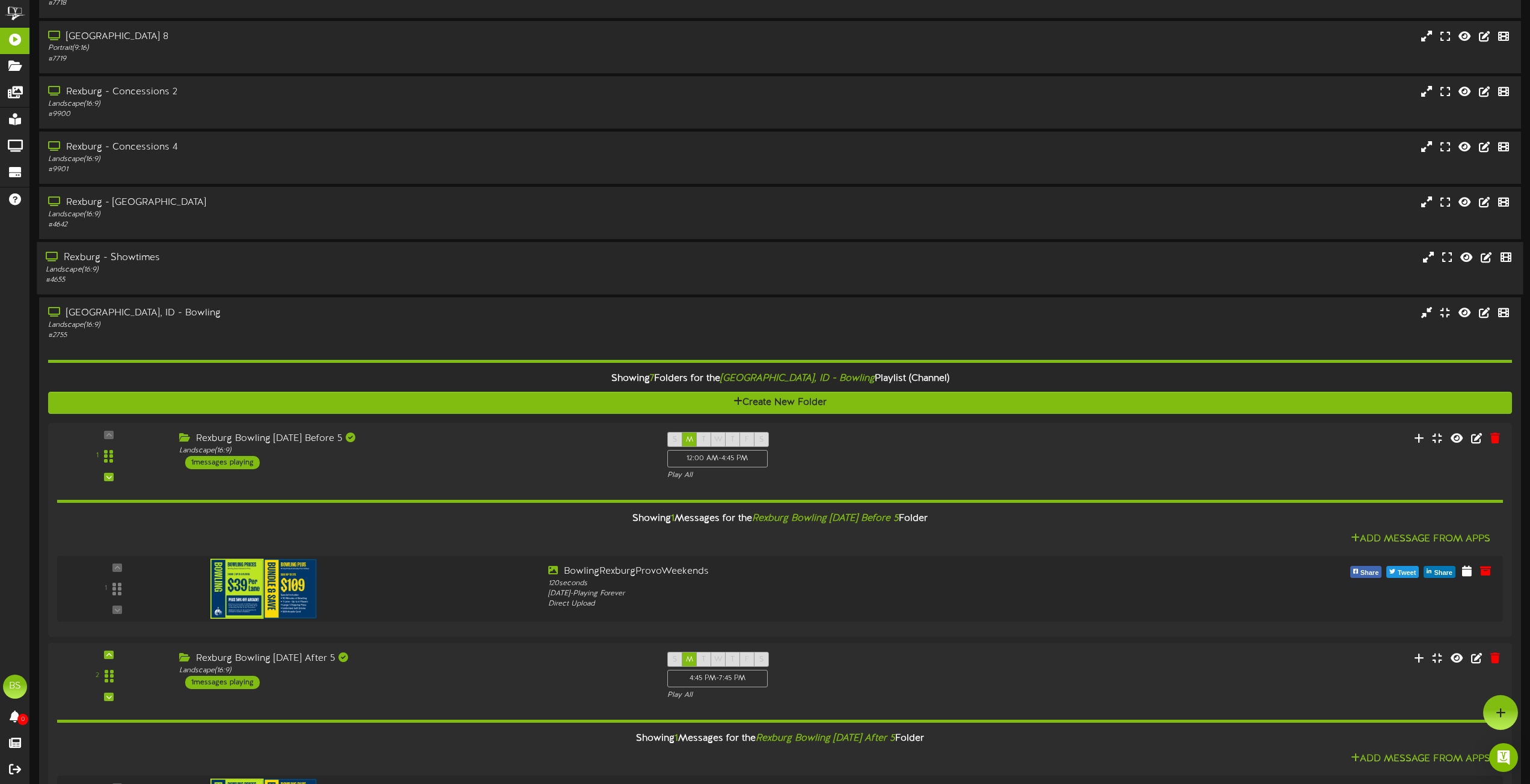
click at [140, 260] on div "Rexburg - Showtimes" at bounding box center [347, 258] width 601 height 14
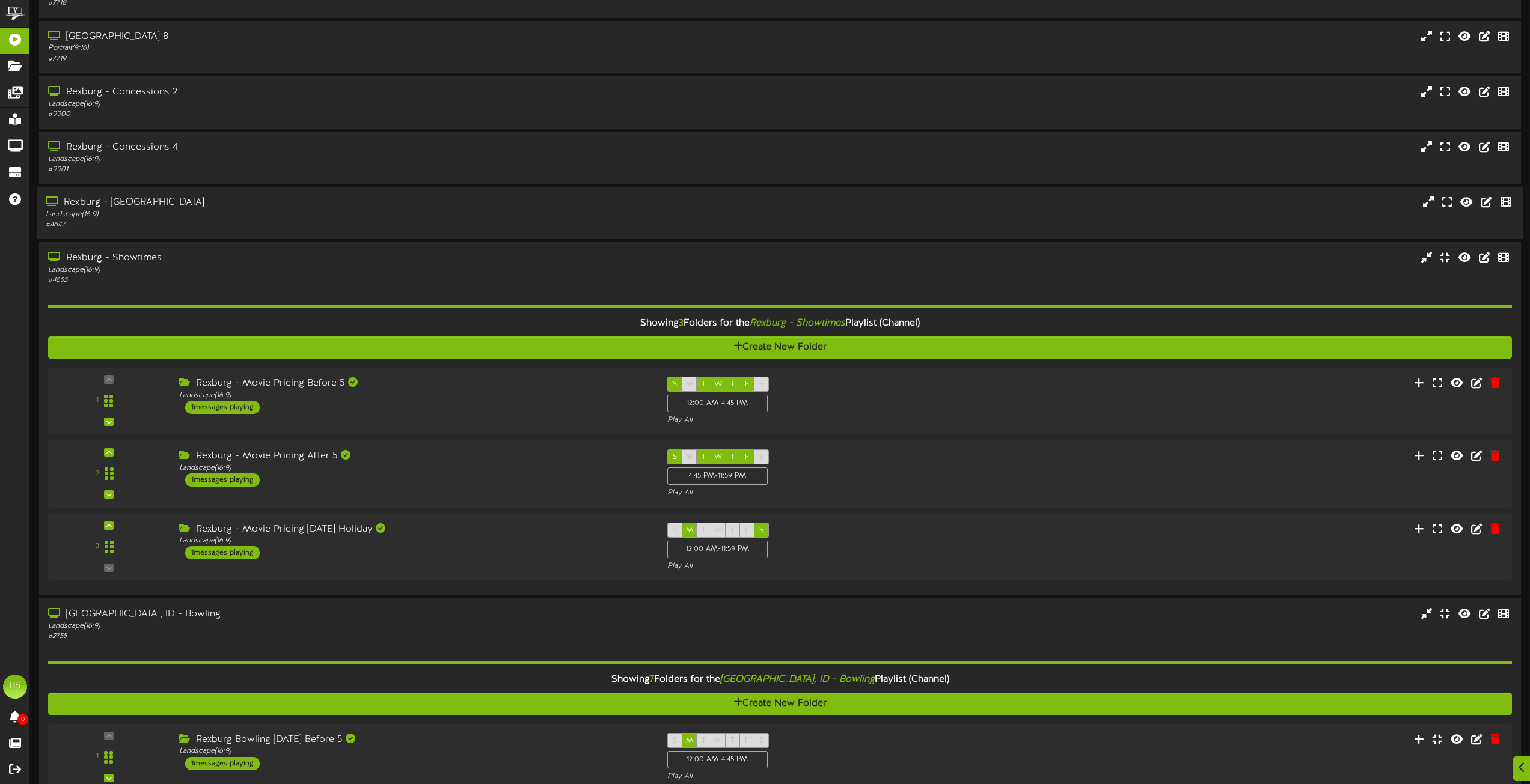
scroll to position [3461, 0]
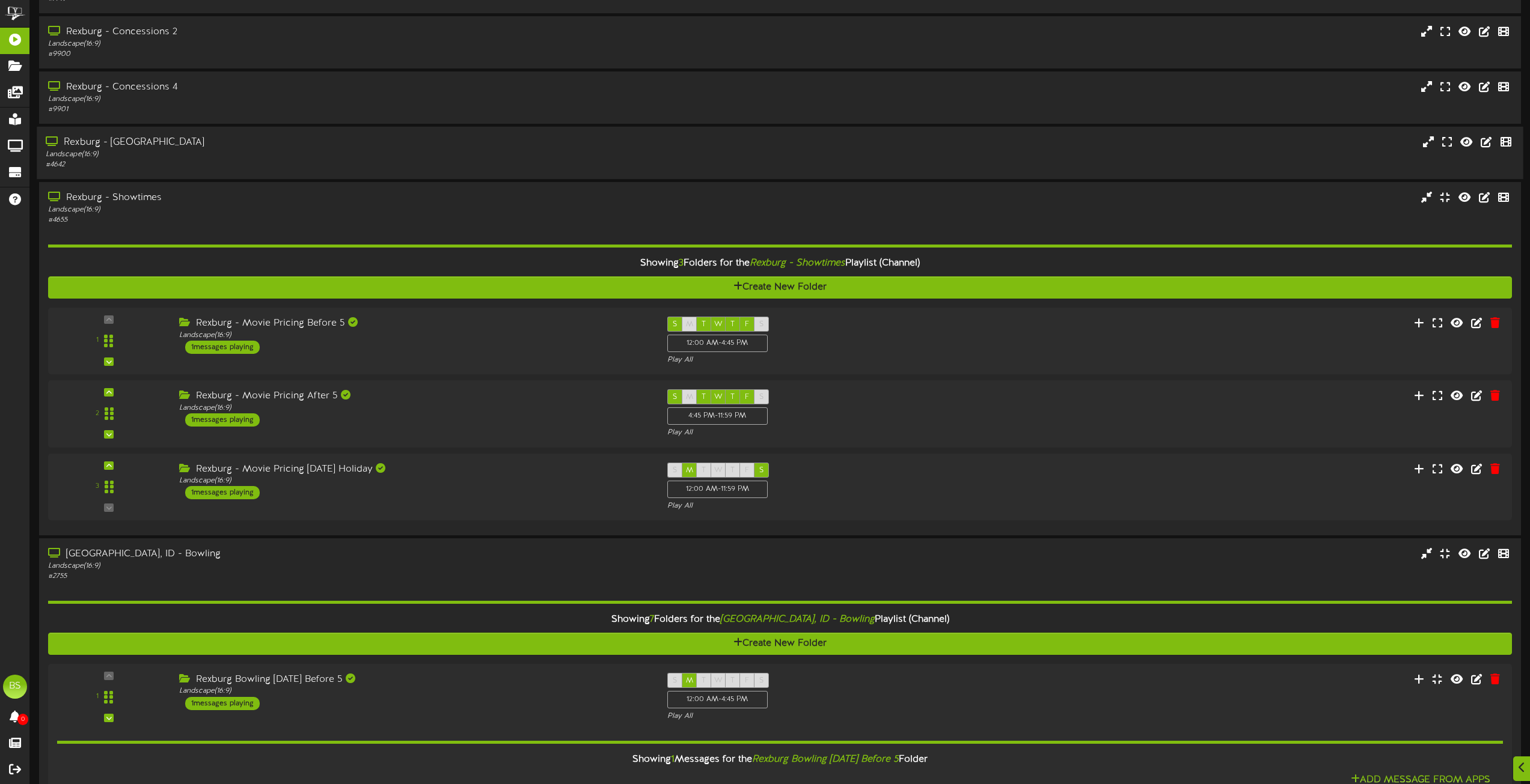
click at [125, 146] on div "Rexburg - [GEOGRAPHIC_DATA]" at bounding box center [347, 143] width 601 height 14
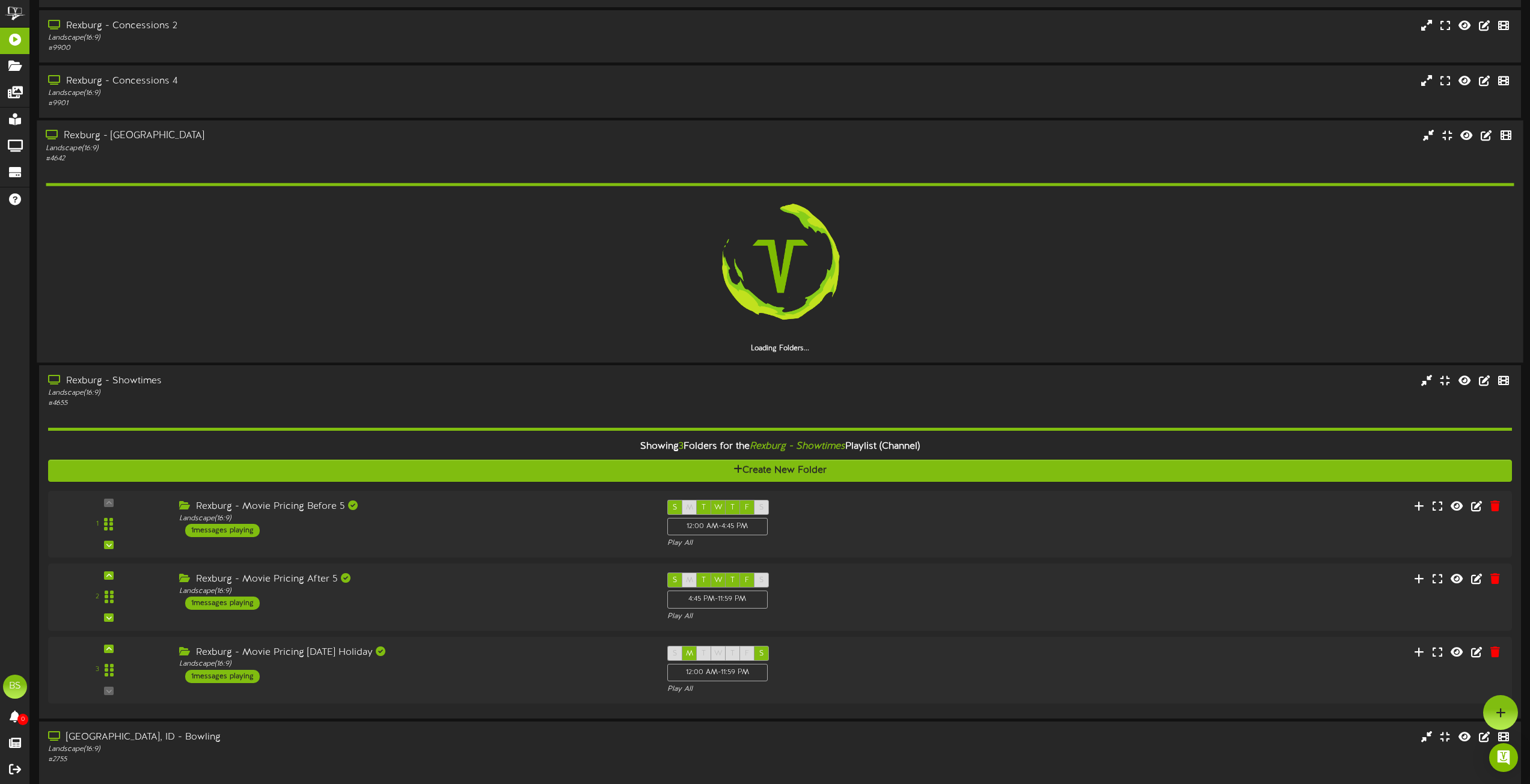
scroll to position [3401, 0]
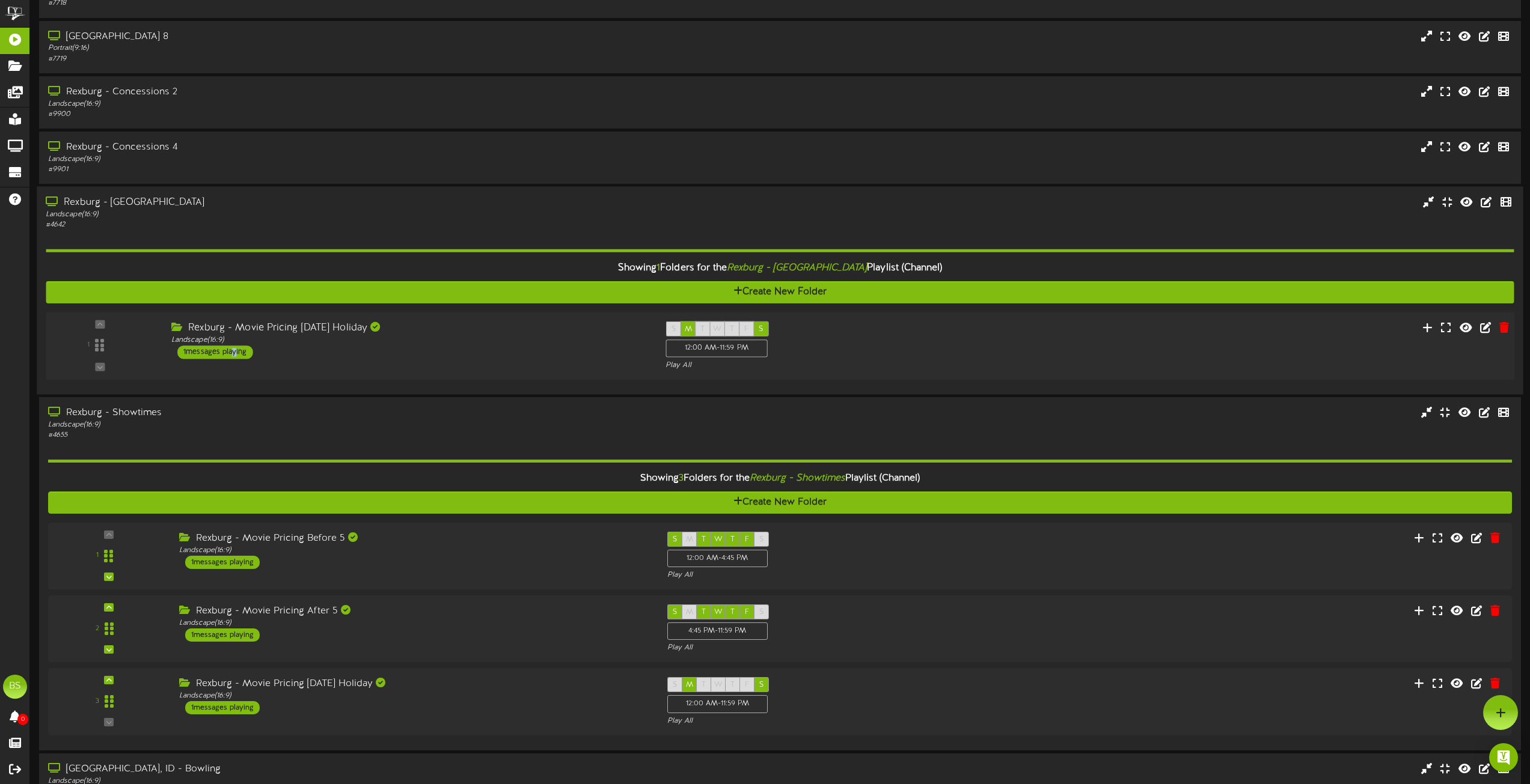
click at [232, 352] on div "1 messages playing" at bounding box center [215, 352] width 76 height 13
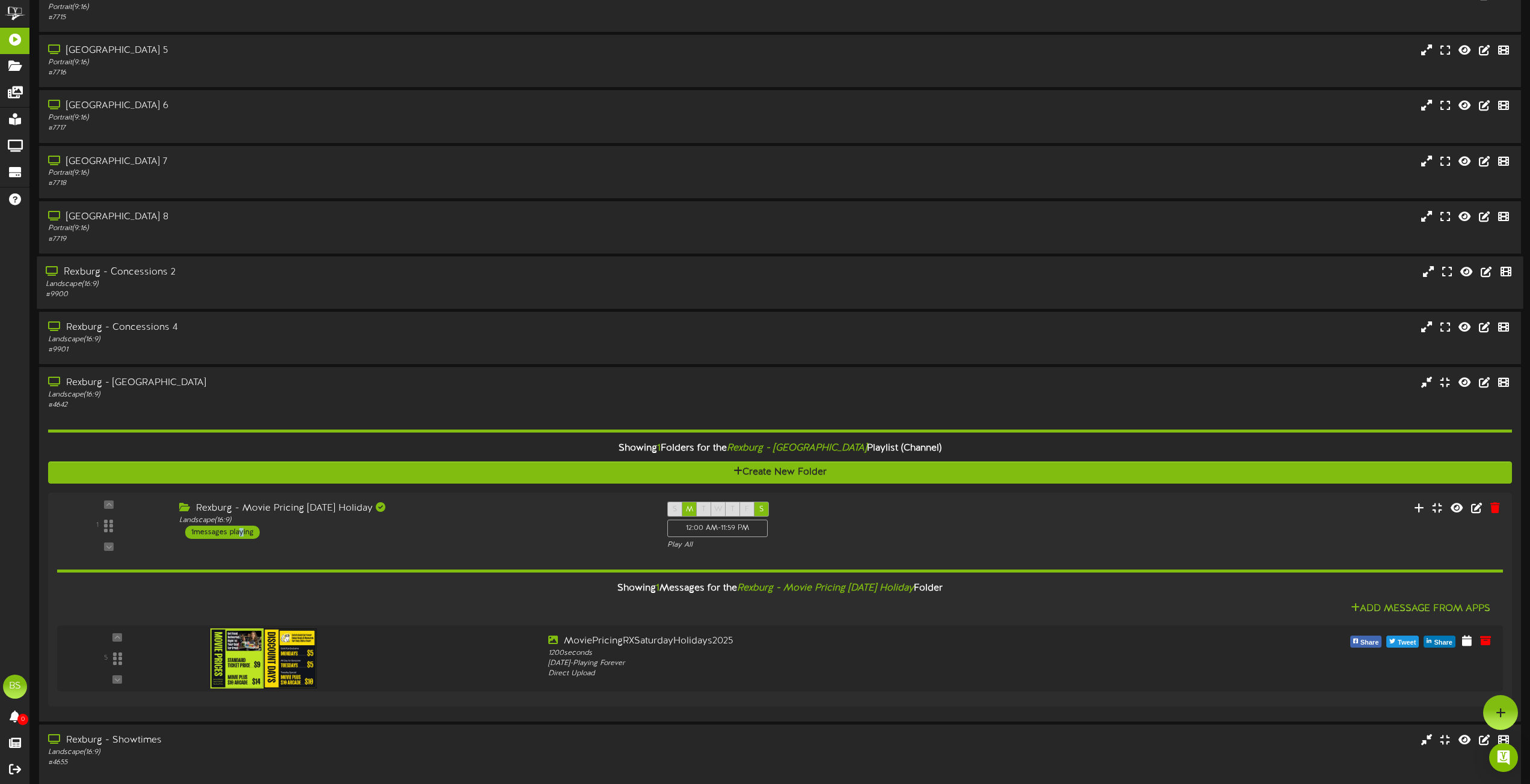
scroll to position [3161, 0]
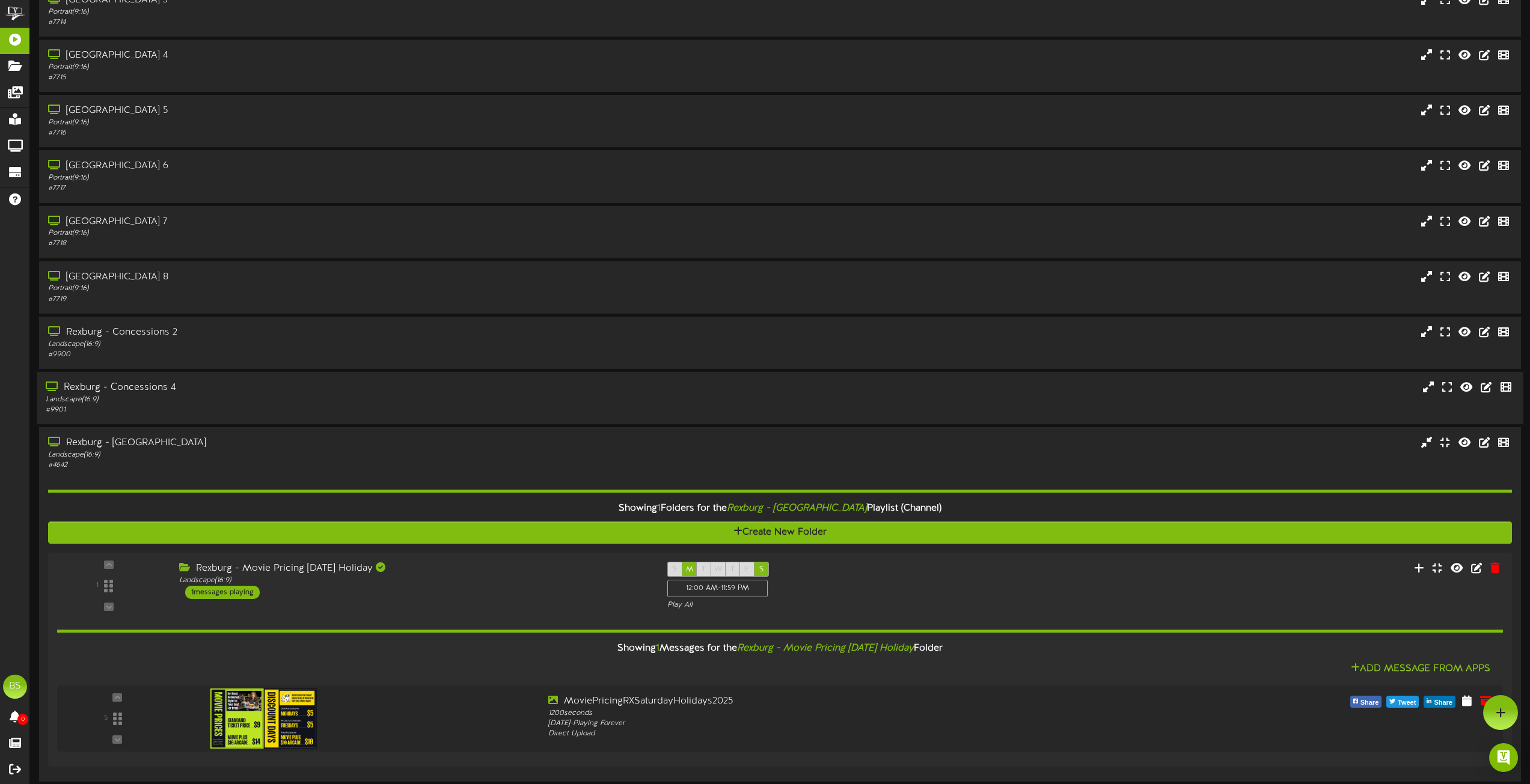
click at [151, 388] on div "Rexburg - Concessions 4" at bounding box center [347, 387] width 601 height 14
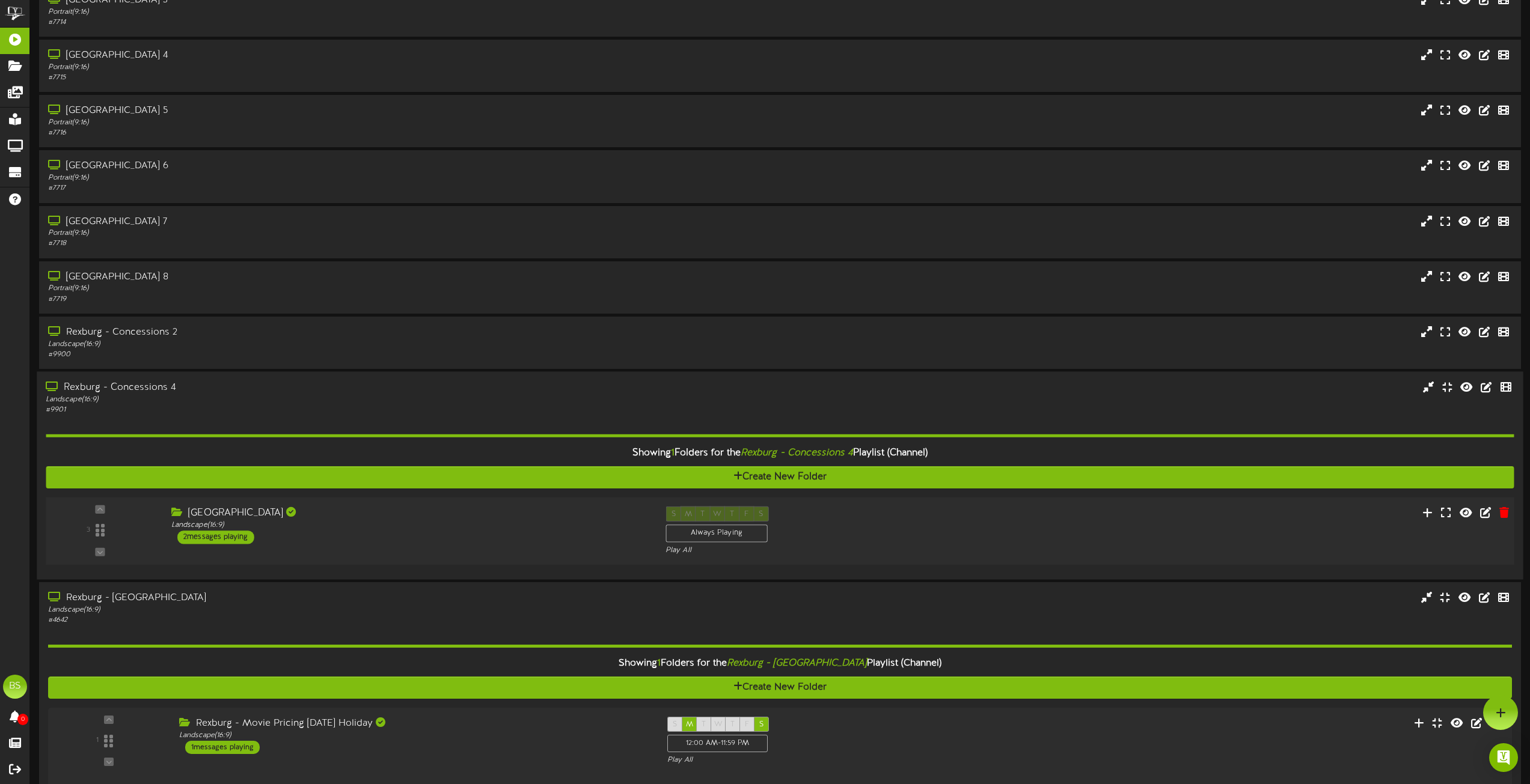
click at [230, 540] on div "2 messages playing" at bounding box center [215, 537] width 77 height 13
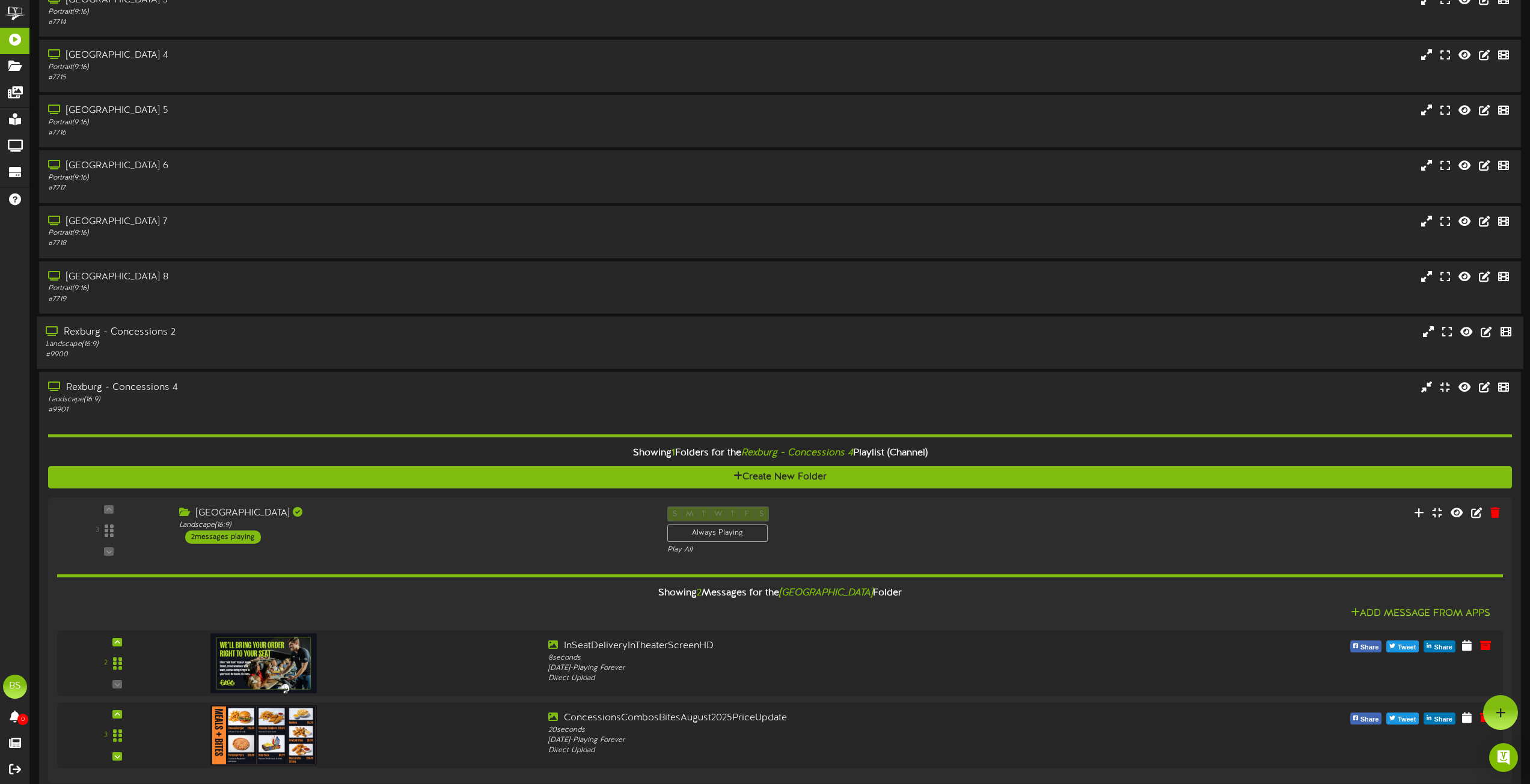
click at [138, 337] on div "Rexburg - Concessions 2" at bounding box center [347, 332] width 601 height 14
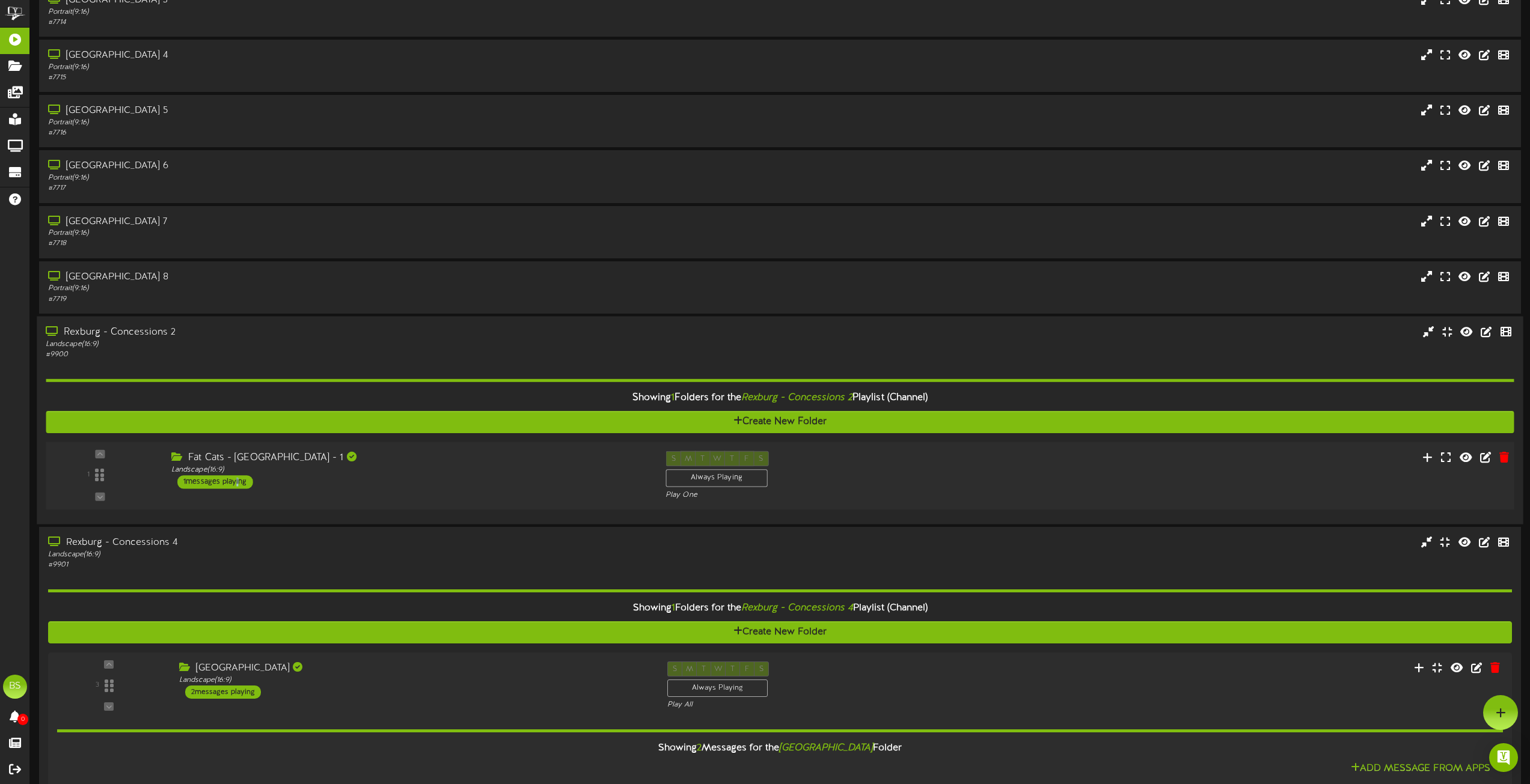
click at [235, 485] on div "1 messages playing" at bounding box center [215, 482] width 76 height 13
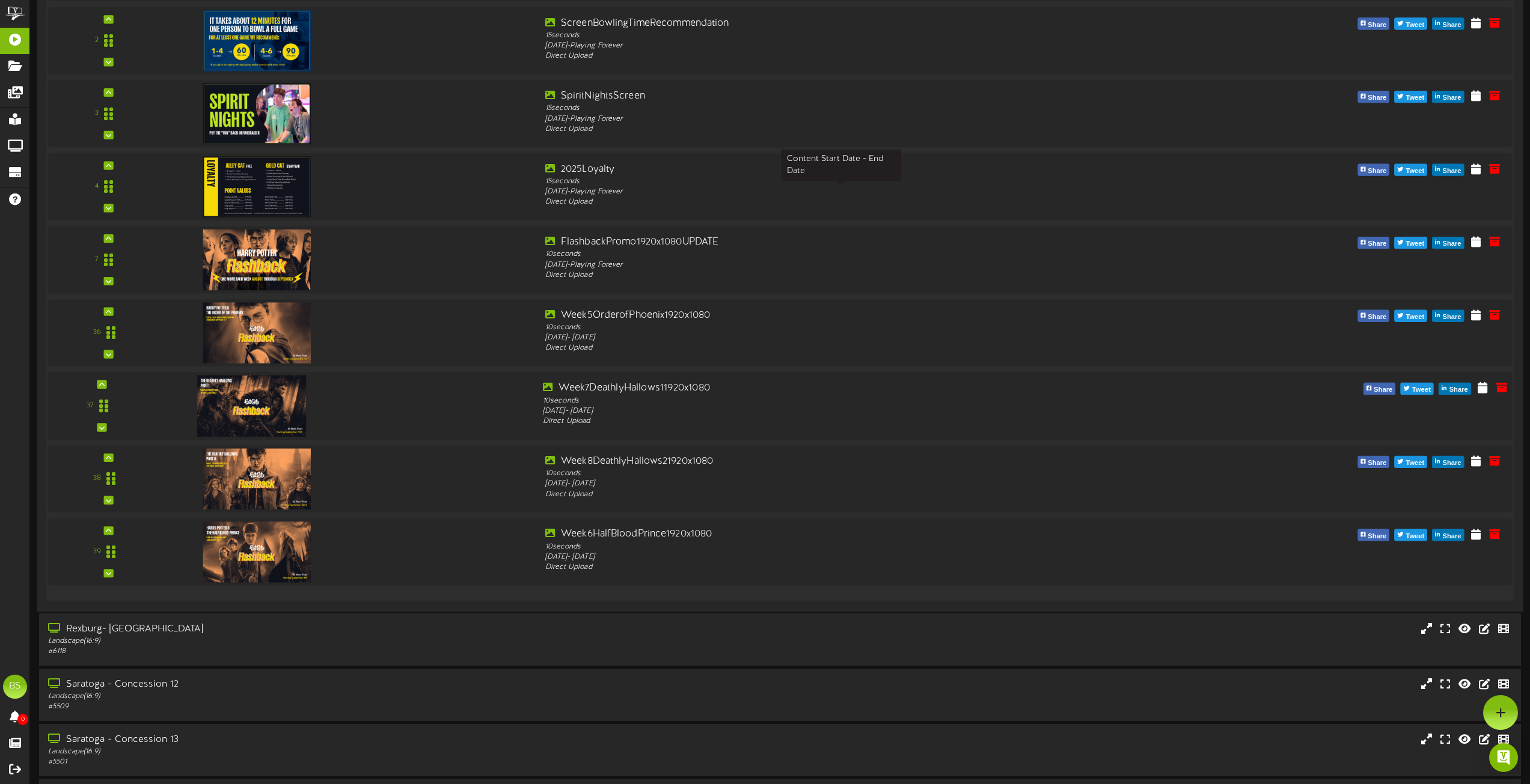
scroll to position [7067, 0]
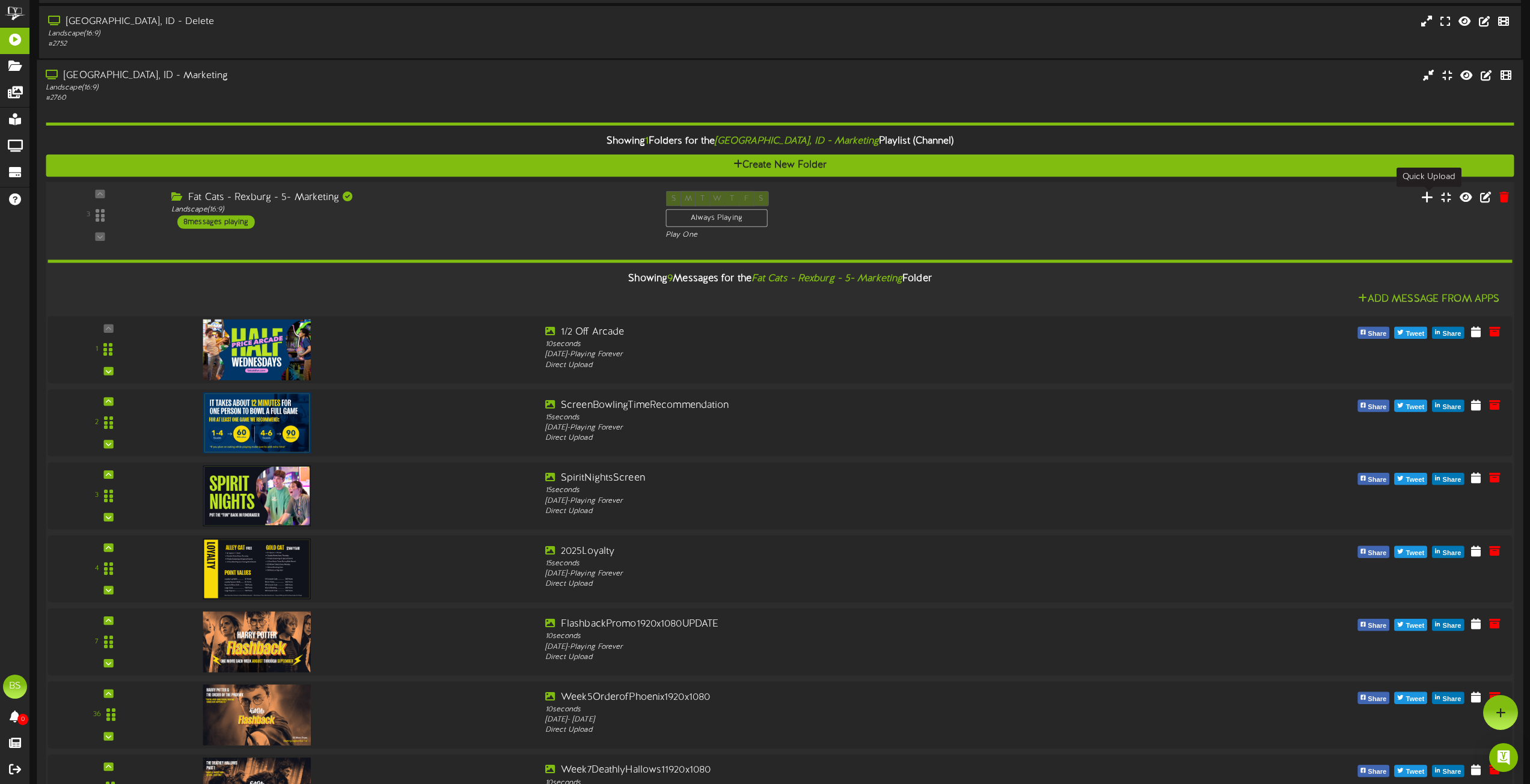
click at [1425, 199] on icon at bounding box center [1427, 196] width 13 height 13
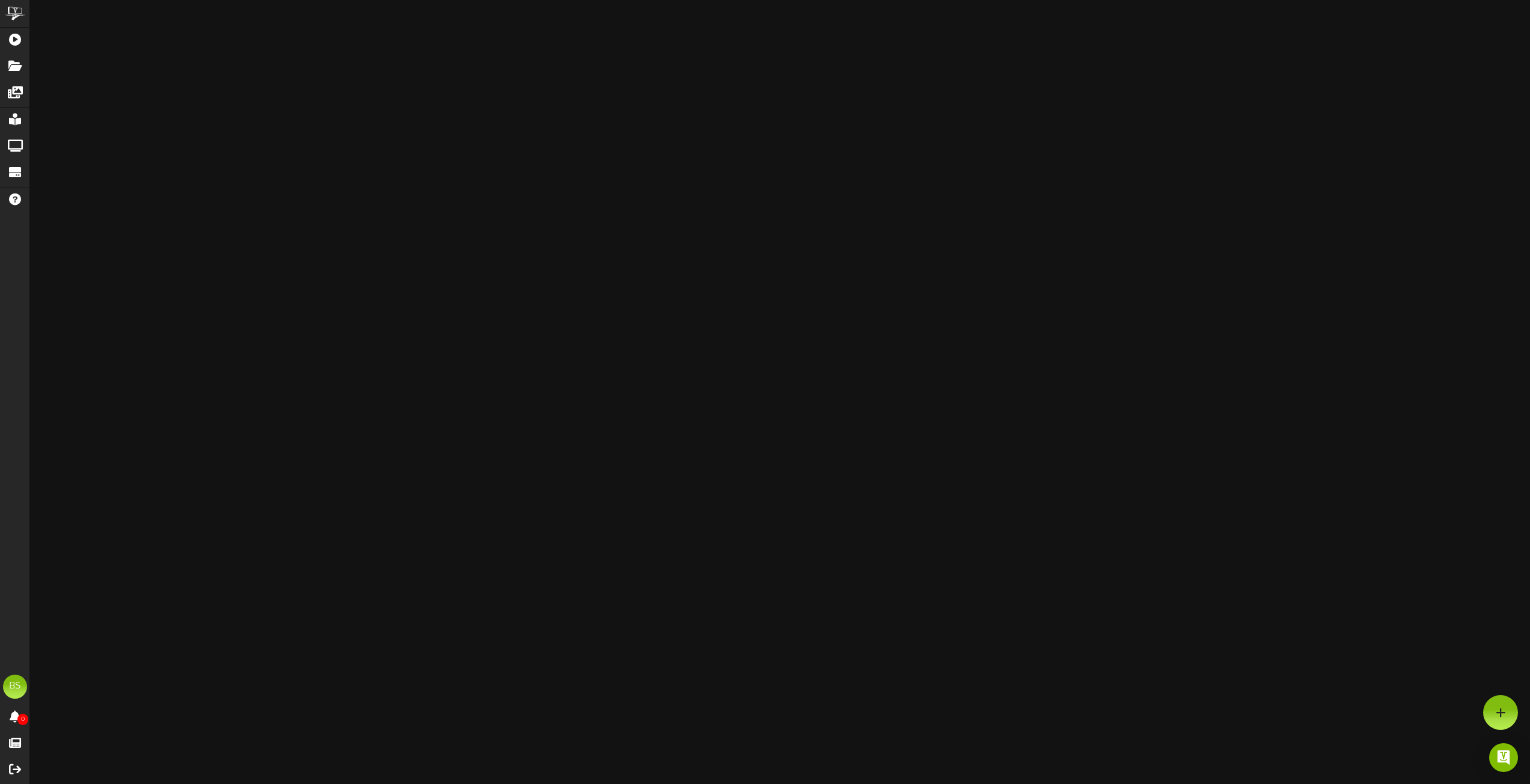
scroll to position [3909, 0]
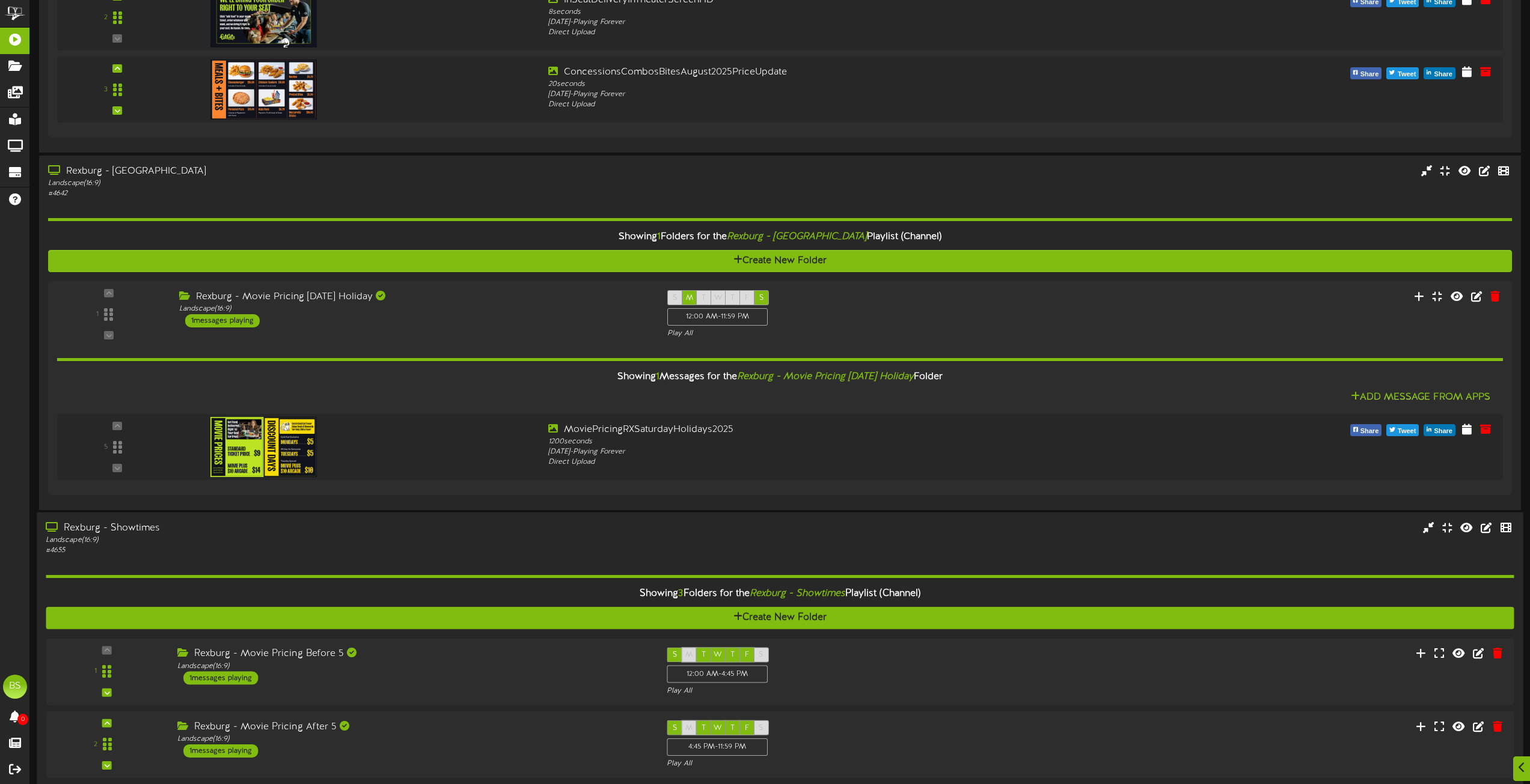
scroll to position [4150, 0]
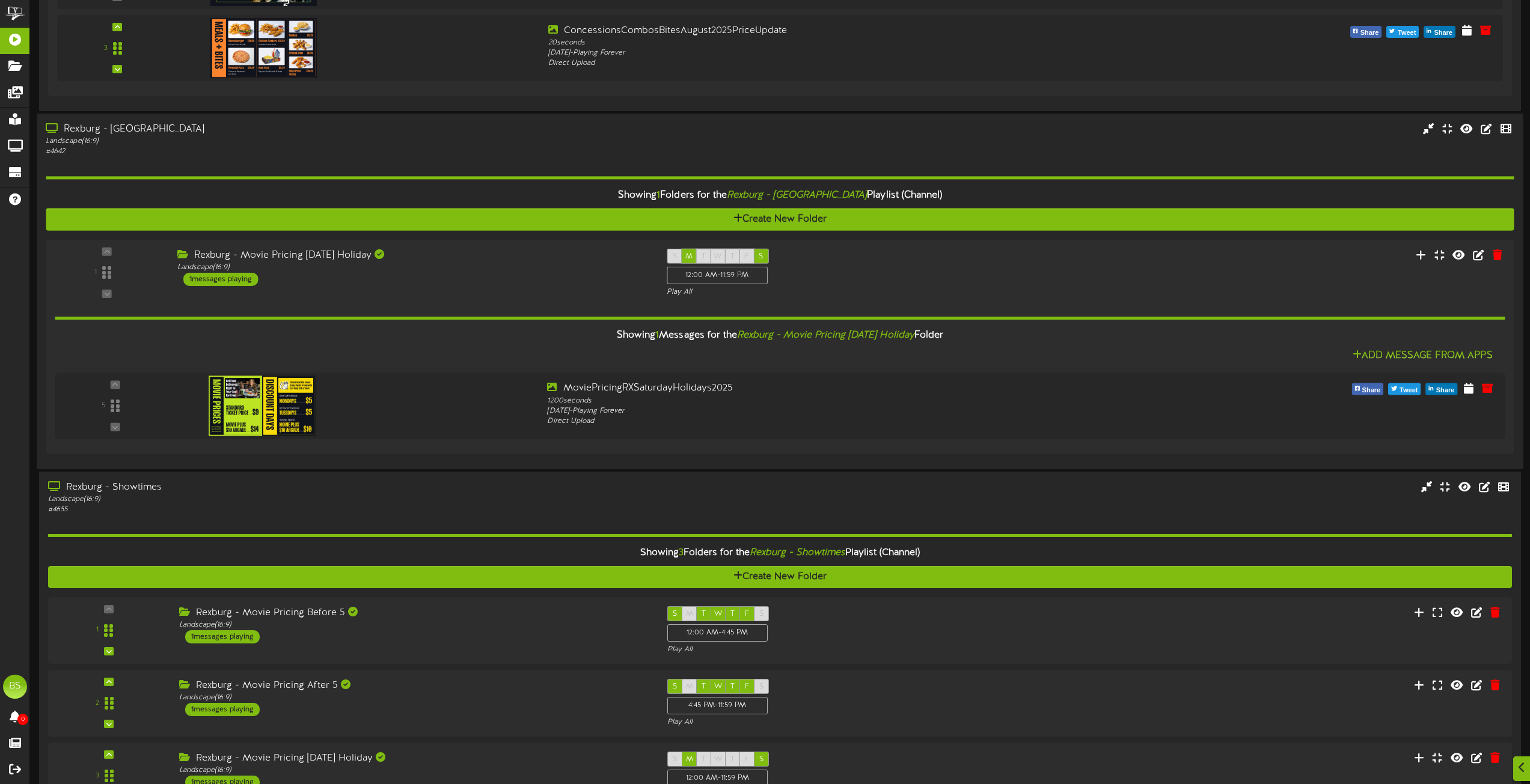
click at [122, 131] on div "Rexburg - [GEOGRAPHIC_DATA]" at bounding box center [347, 129] width 601 height 14
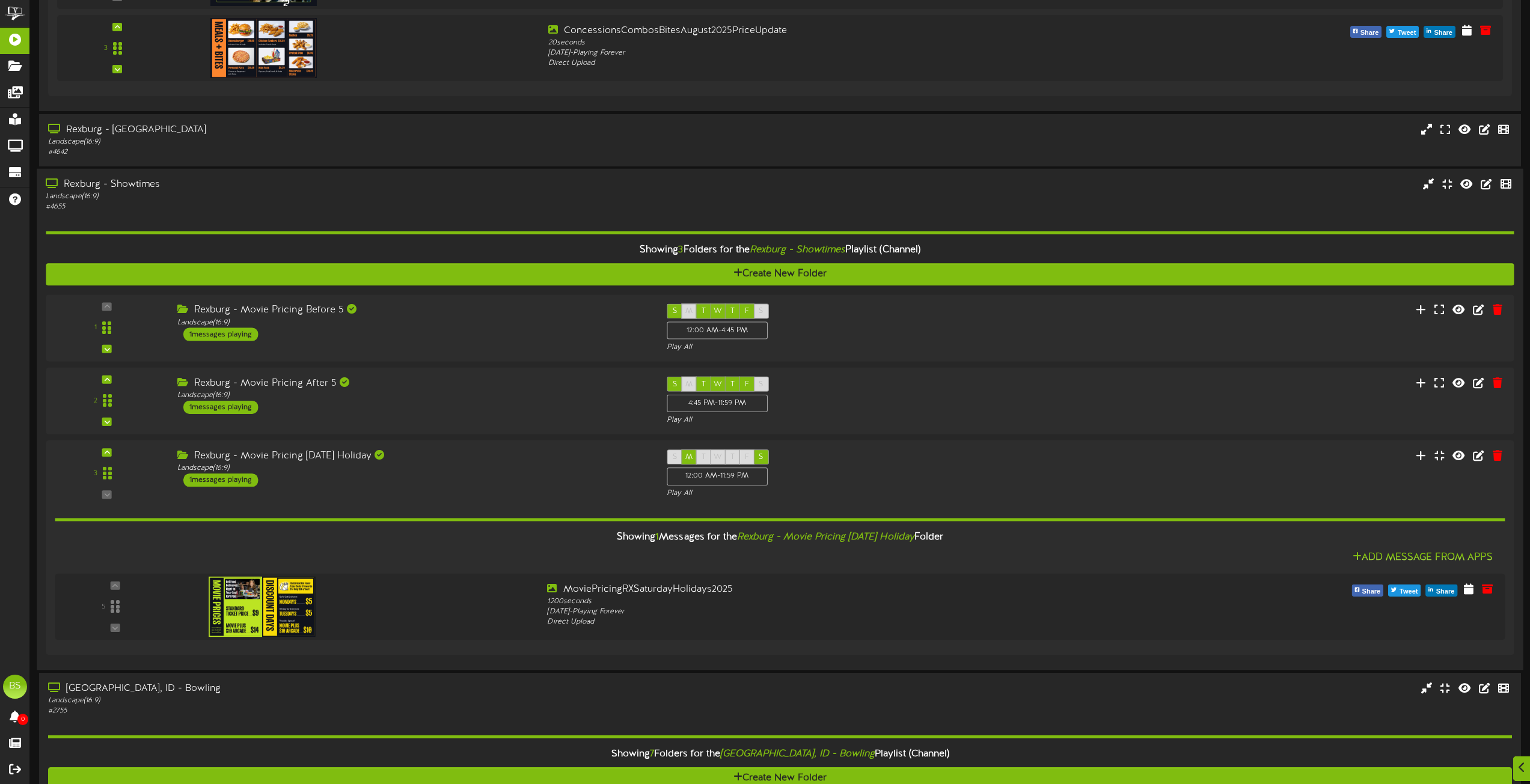
click at [142, 189] on div "Rexburg - Showtimes" at bounding box center [347, 184] width 601 height 14
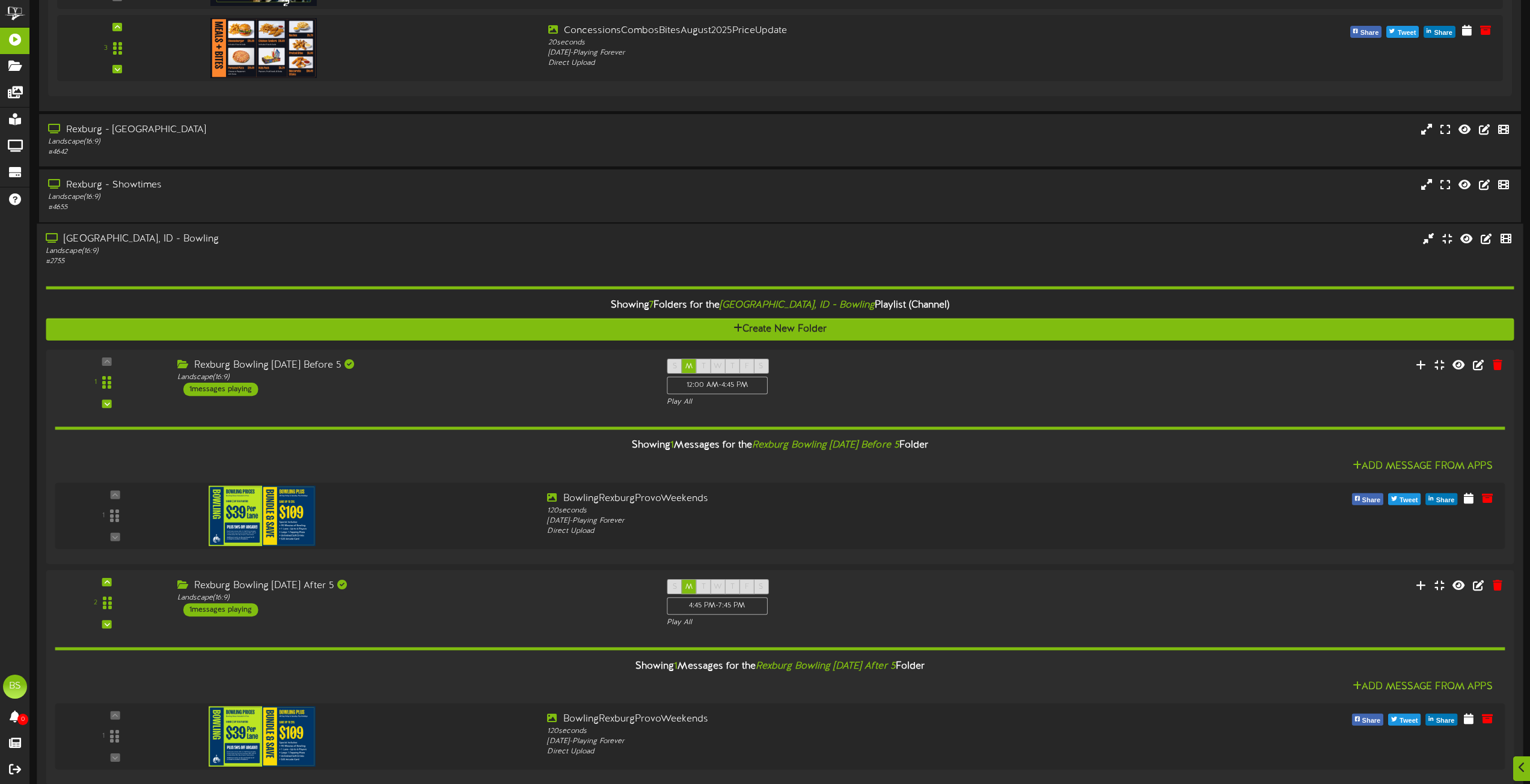
click at [134, 238] on div "[GEOGRAPHIC_DATA], ID - Bowling" at bounding box center [347, 239] width 601 height 14
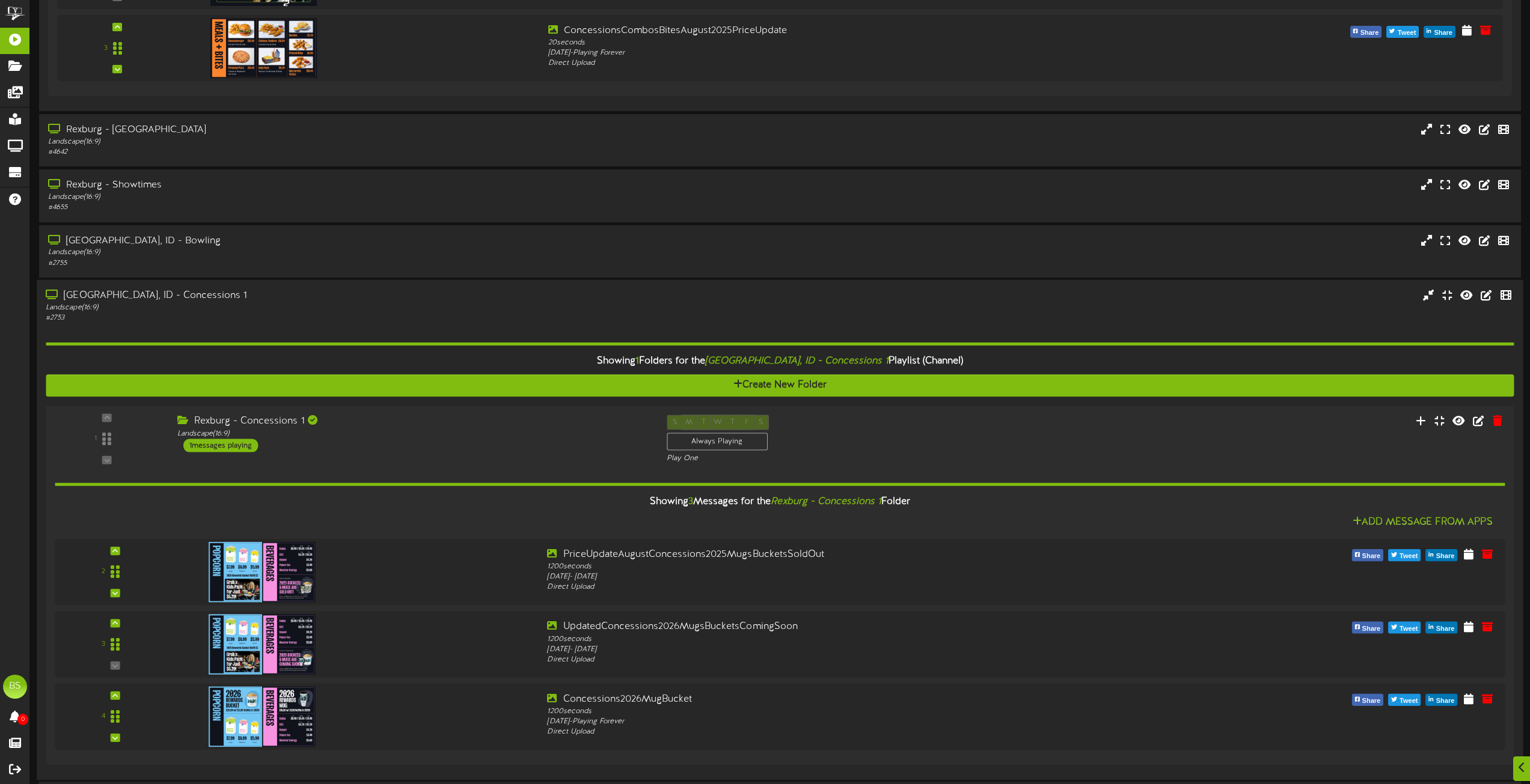
click at [166, 292] on div "[GEOGRAPHIC_DATA], ID - Concessions 1" at bounding box center [347, 295] width 601 height 14
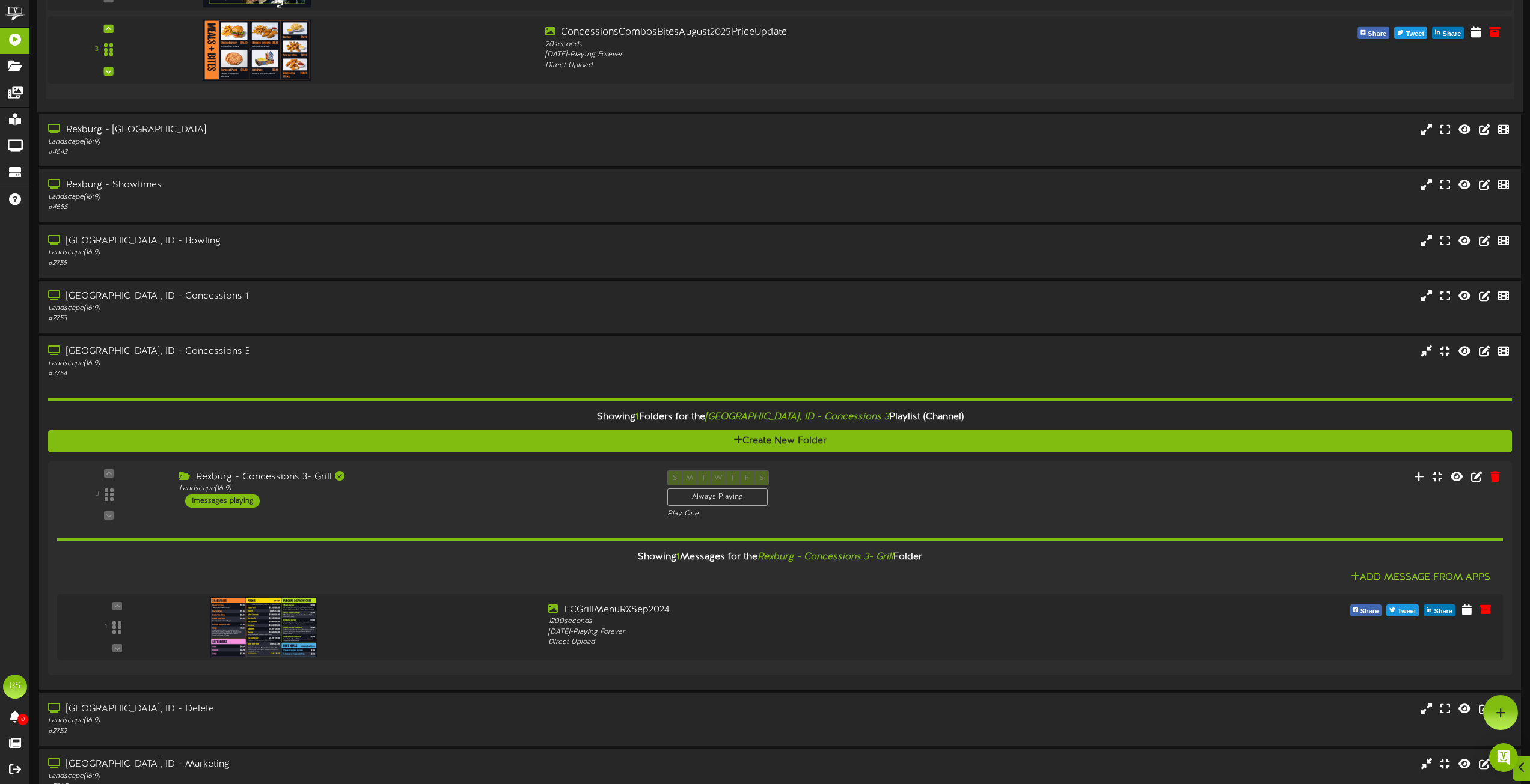
scroll to position [3789, 0]
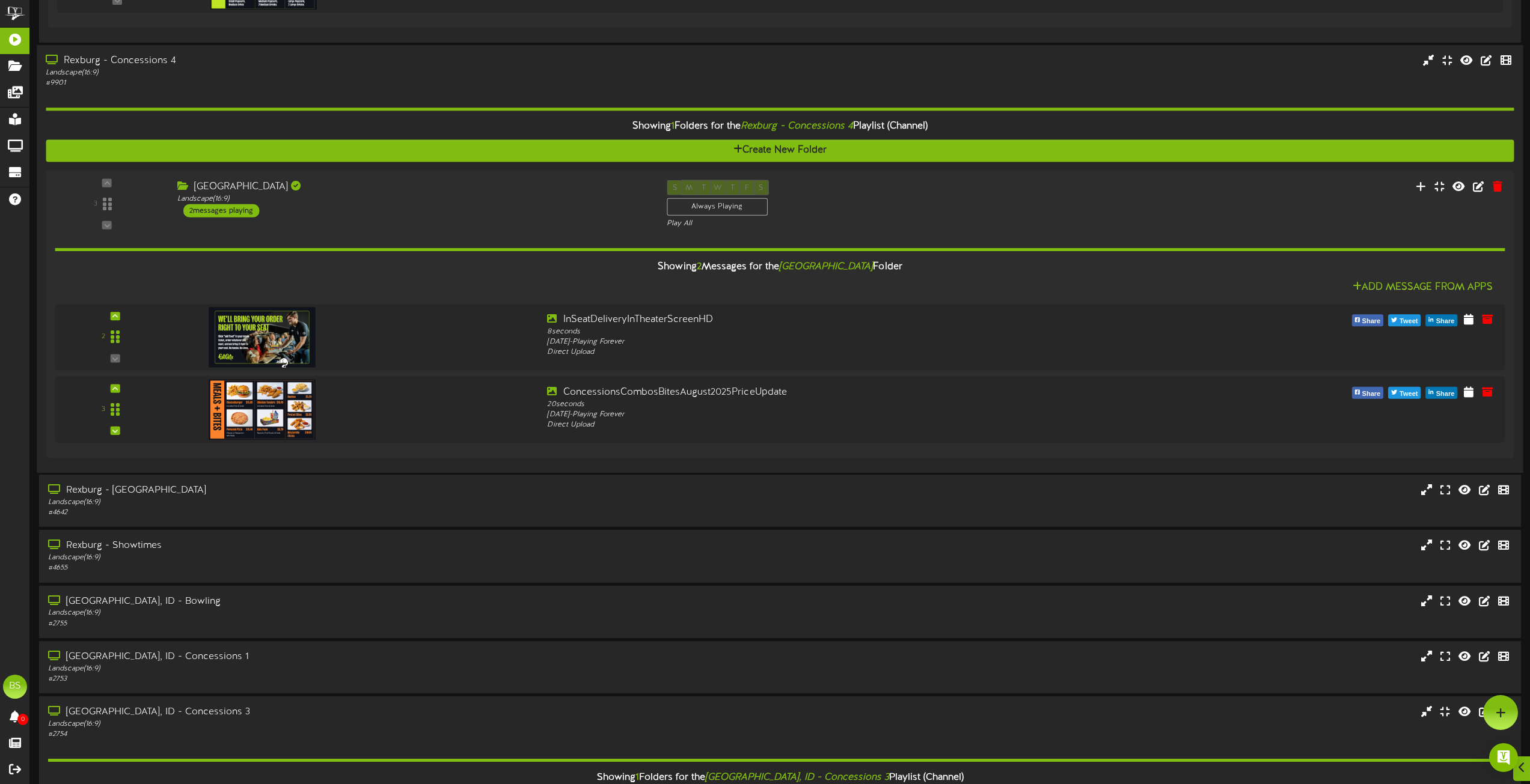
click at [166, 62] on div "Rexburg - Concessions 4" at bounding box center [347, 60] width 601 height 14
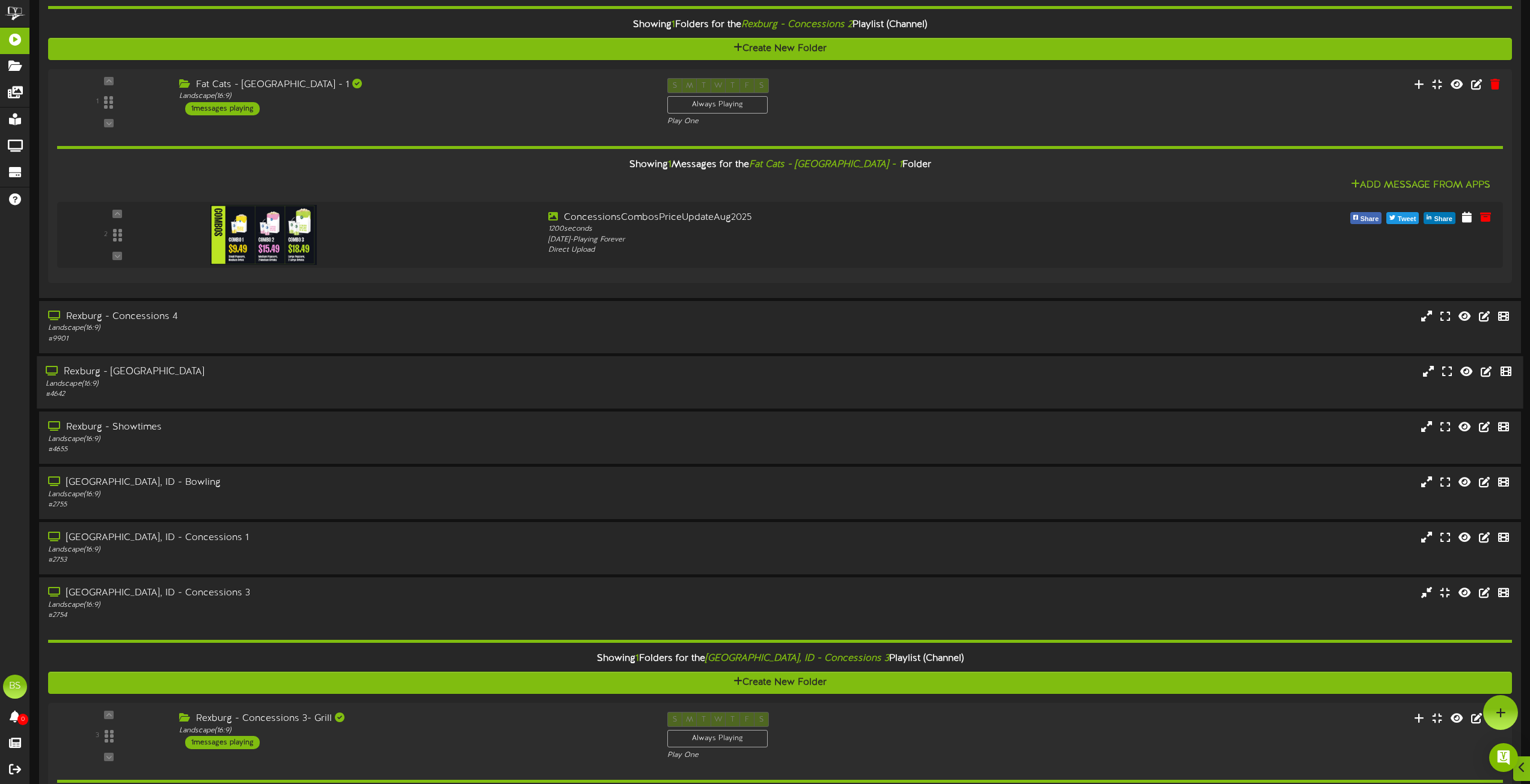
scroll to position [3369, 0]
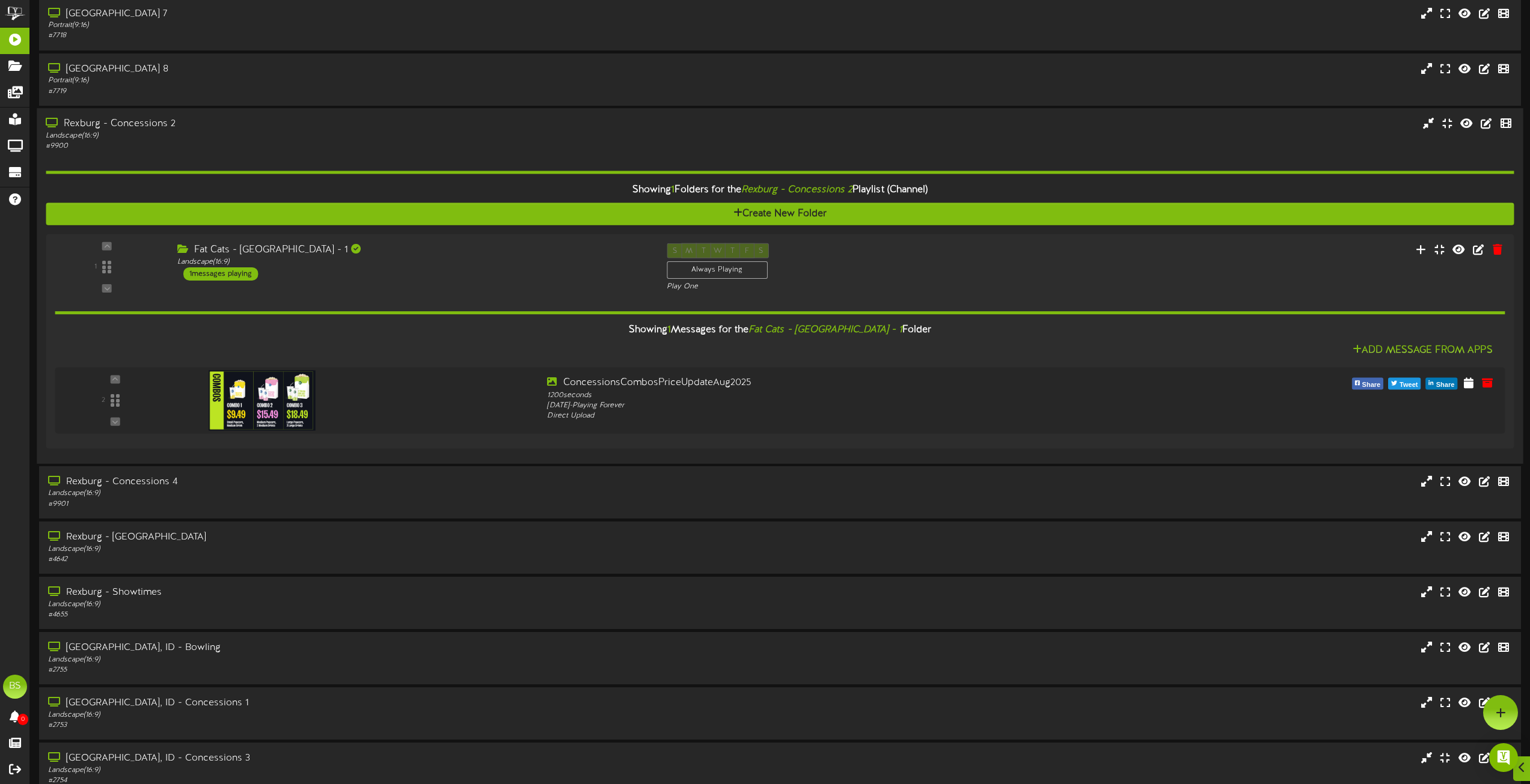
click at [155, 126] on div "Rexburg - Concessions 2" at bounding box center [347, 124] width 601 height 14
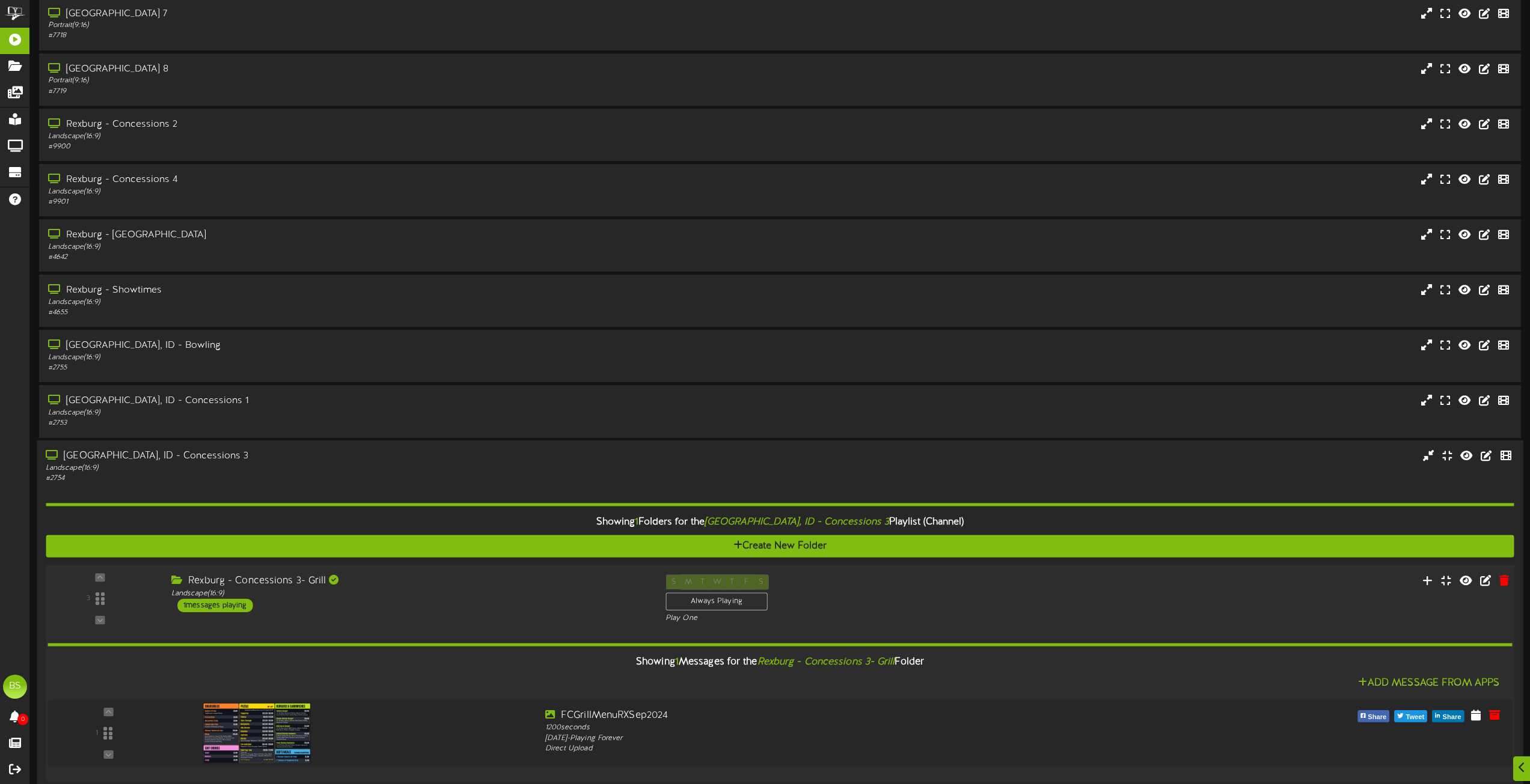
scroll to position [3669, 0]
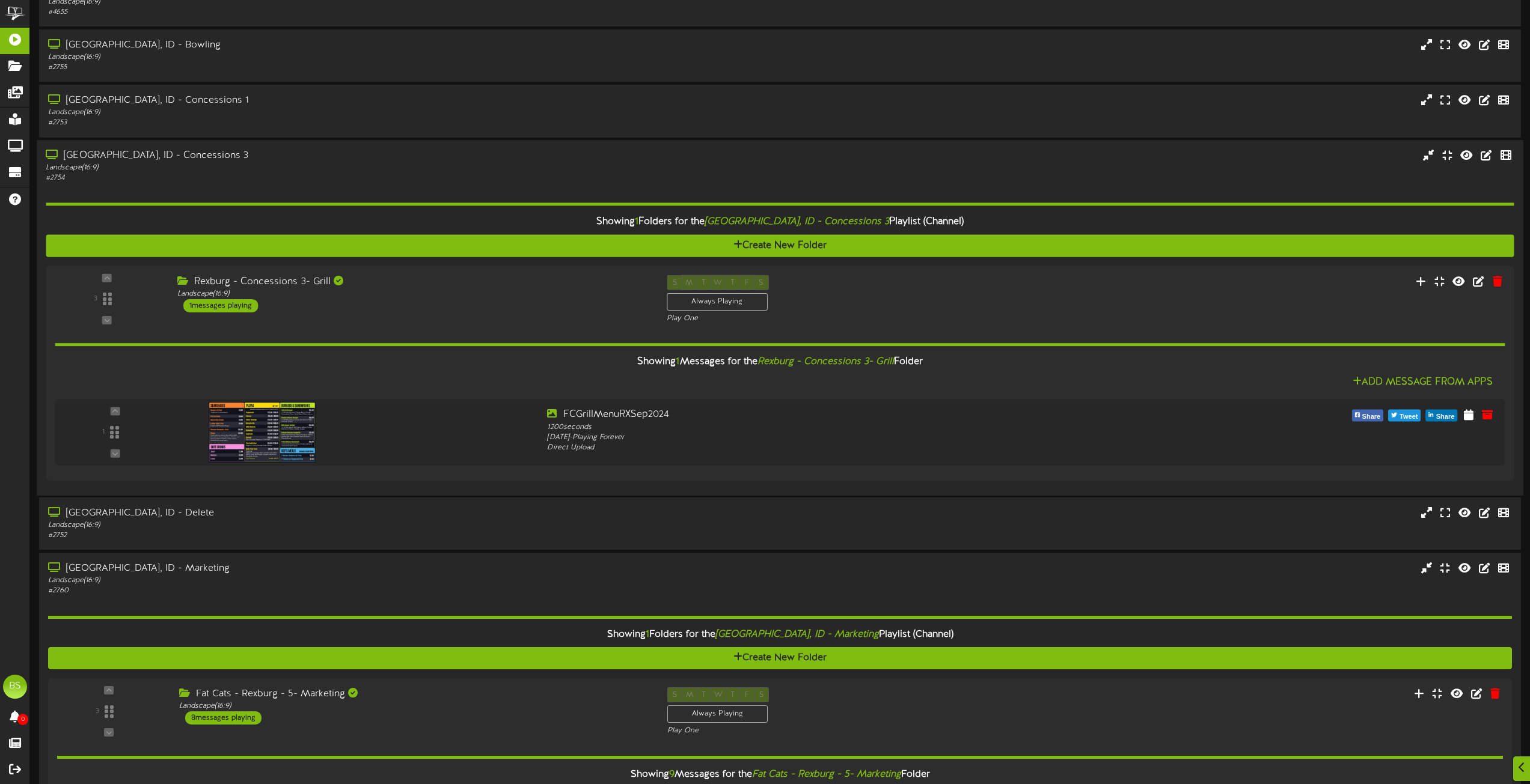
click at [155, 158] on div "[GEOGRAPHIC_DATA], ID - Concessions 3" at bounding box center [347, 156] width 601 height 14
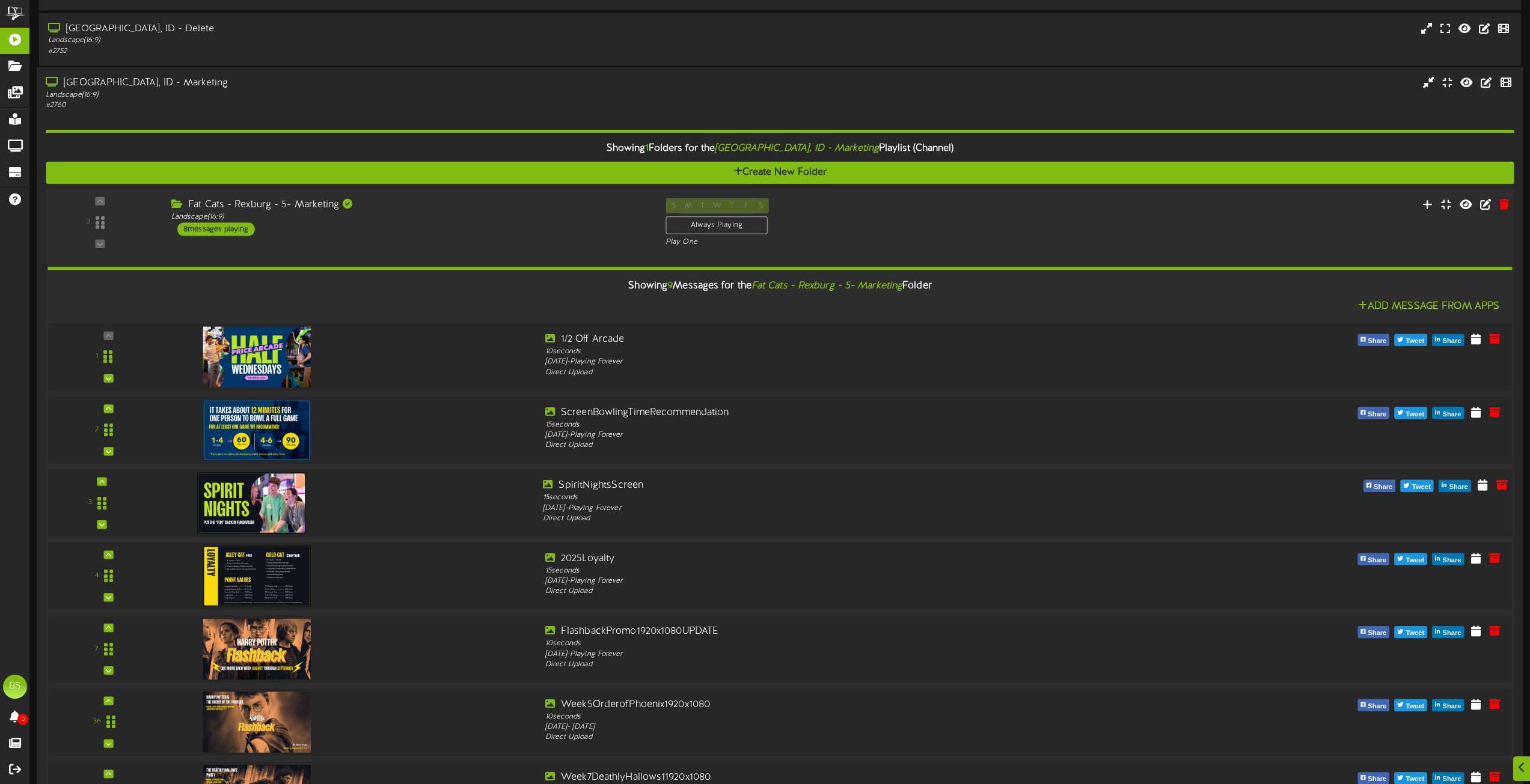
scroll to position [3909, 0]
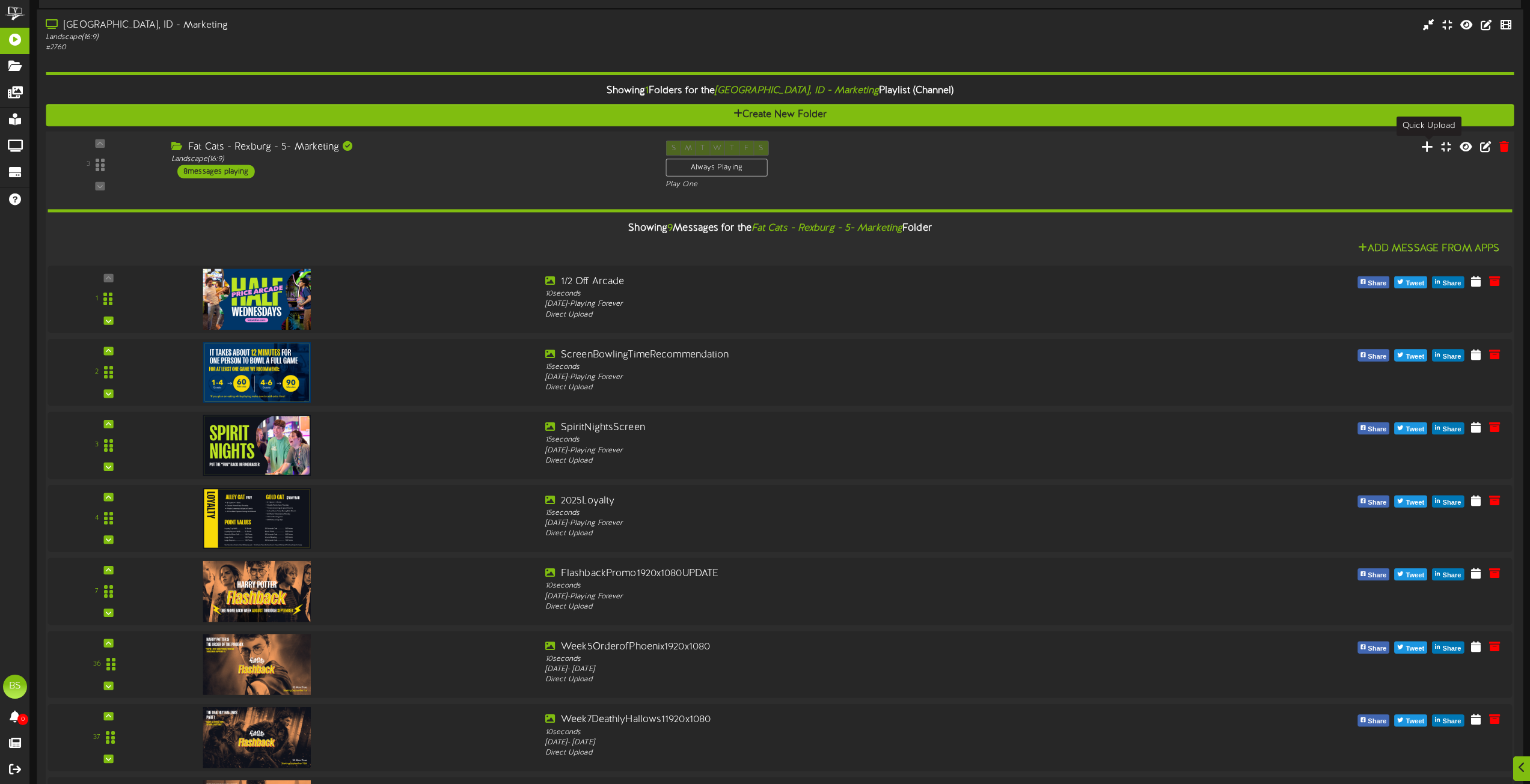
click at [1427, 146] on icon at bounding box center [1427, 146] width 13 height 13
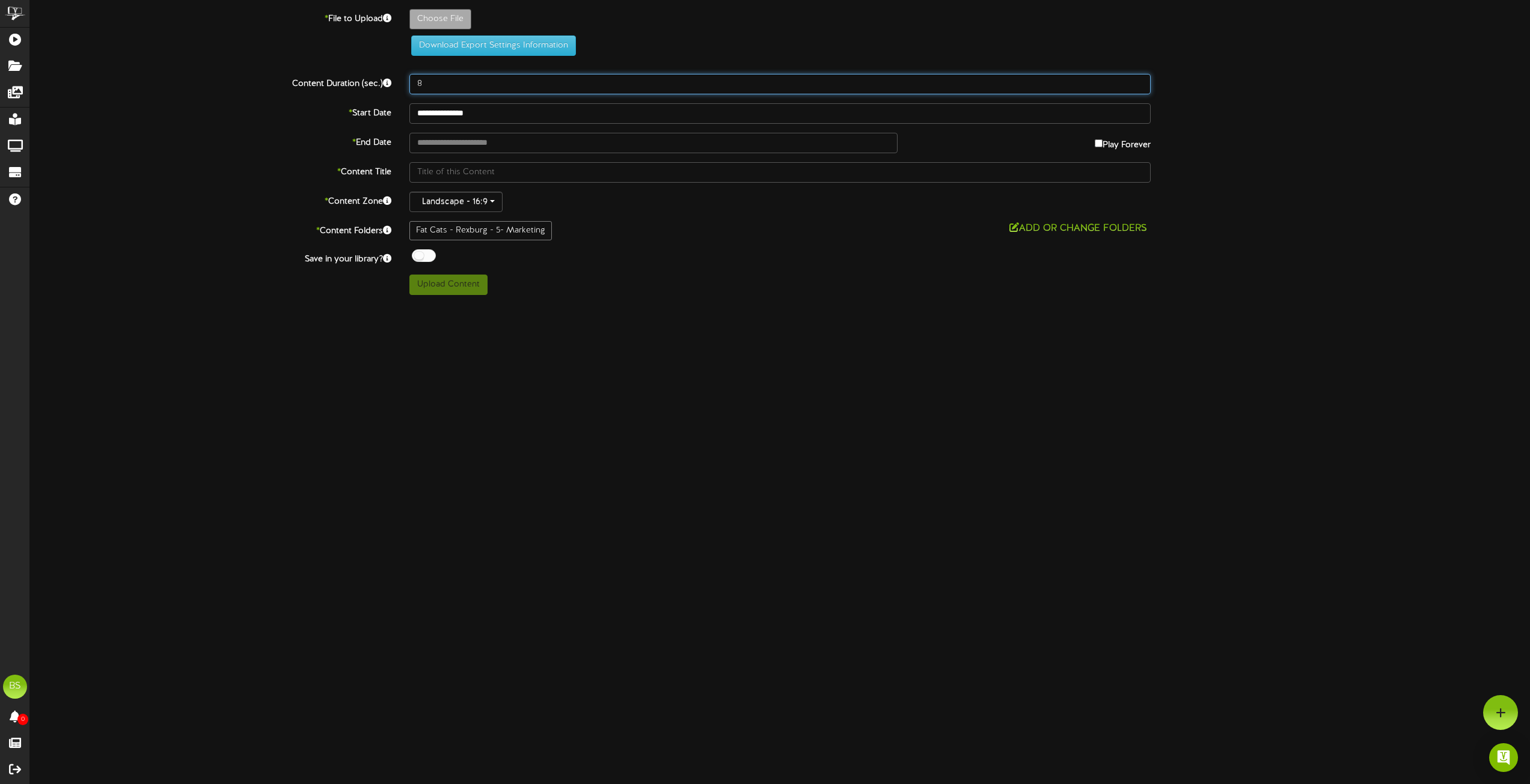
click at [446, 80] on input "8" at bounding box center [780, 84] width 741 height 21
type input "**********"
type input "BowlingPlusPromoAllPrices"
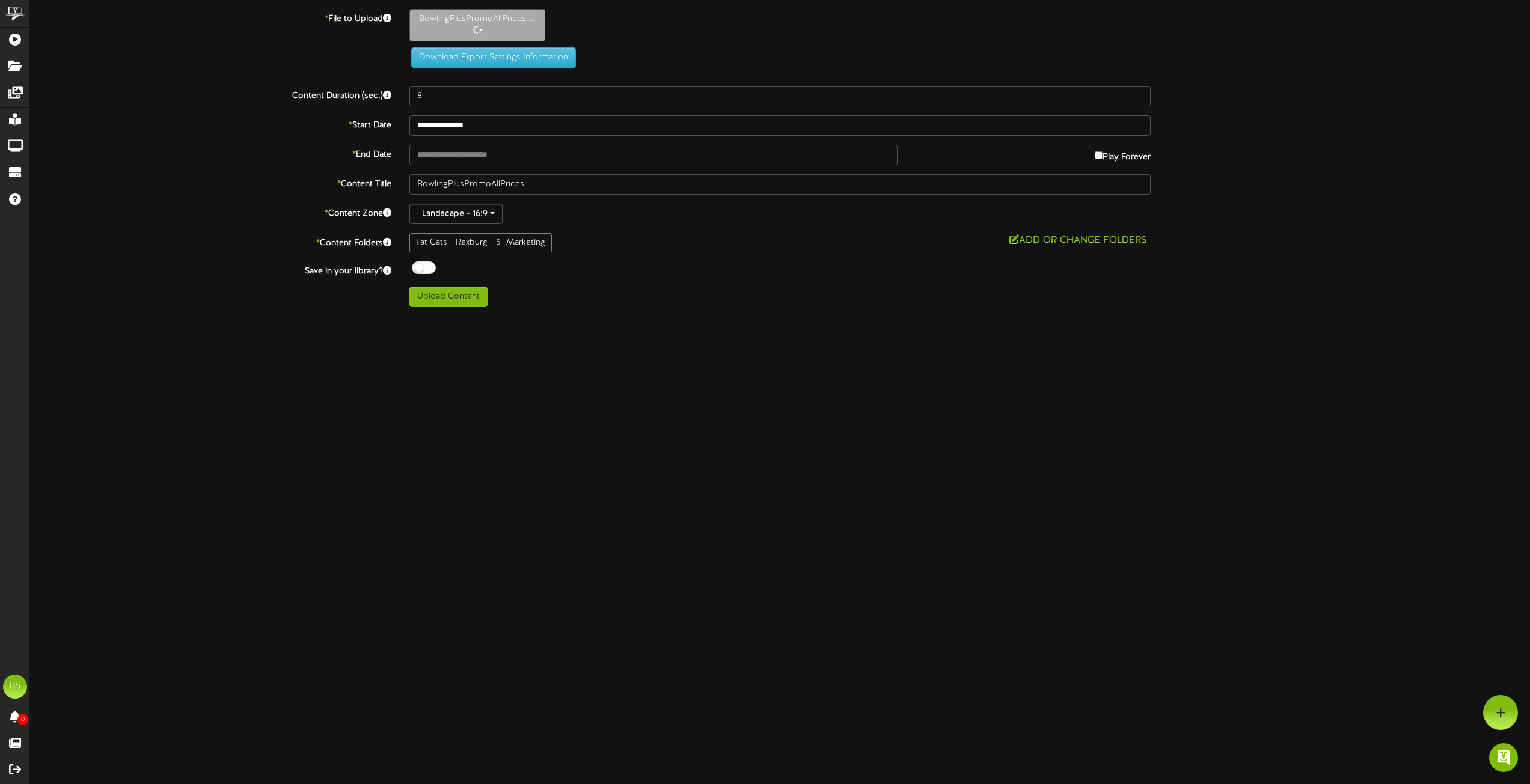
click at [414, 268] on div at bounding box center [424, 267] width 24 height 13
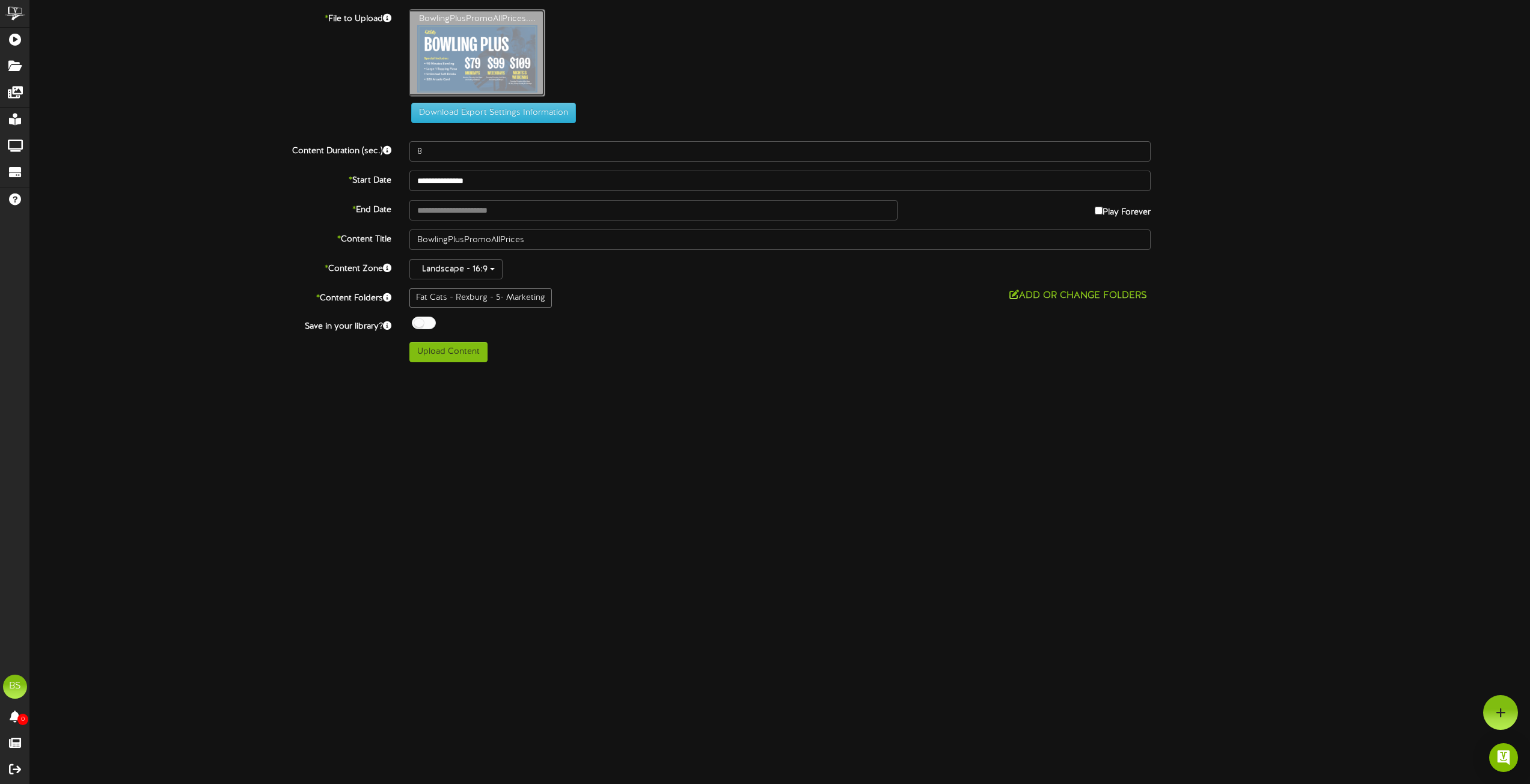
click at [468, 352] on button "Upload Content" at bounding box center [448, 352] width 78 height 21
type input "**********"
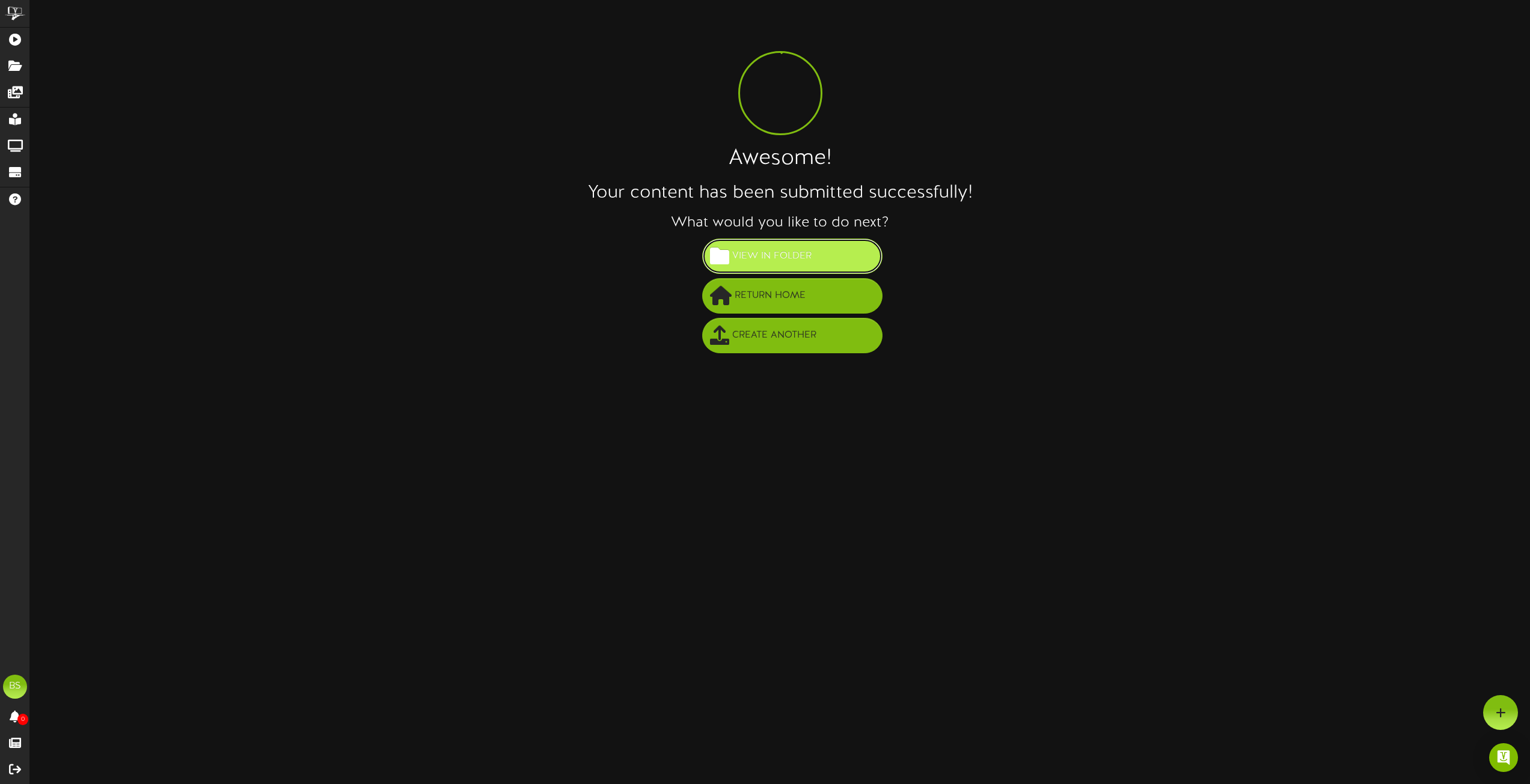
click at [750, 254] on span "View in Folder" at bounding box center [772, 256] width 85 height 20
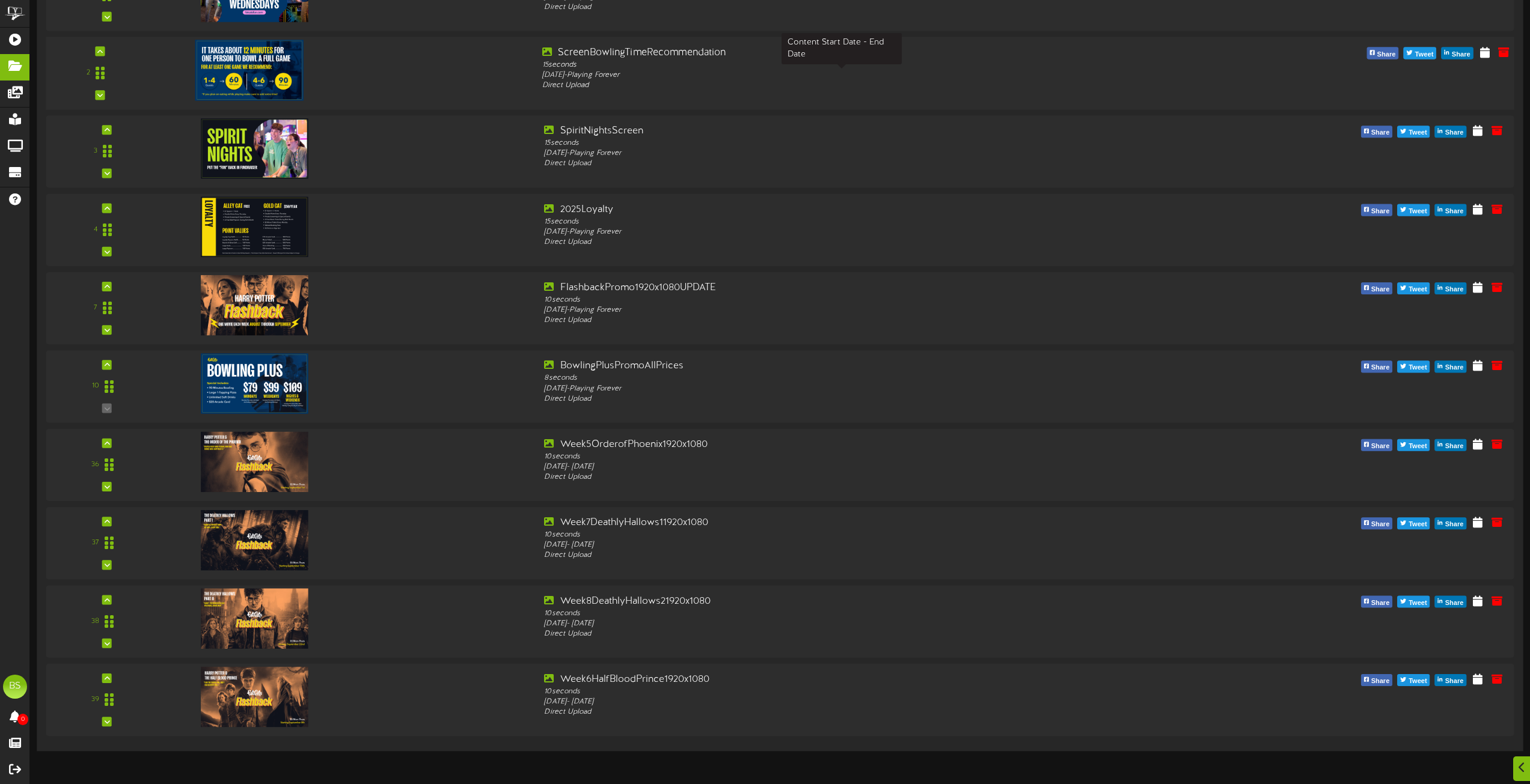
scroll to position [241, 0]
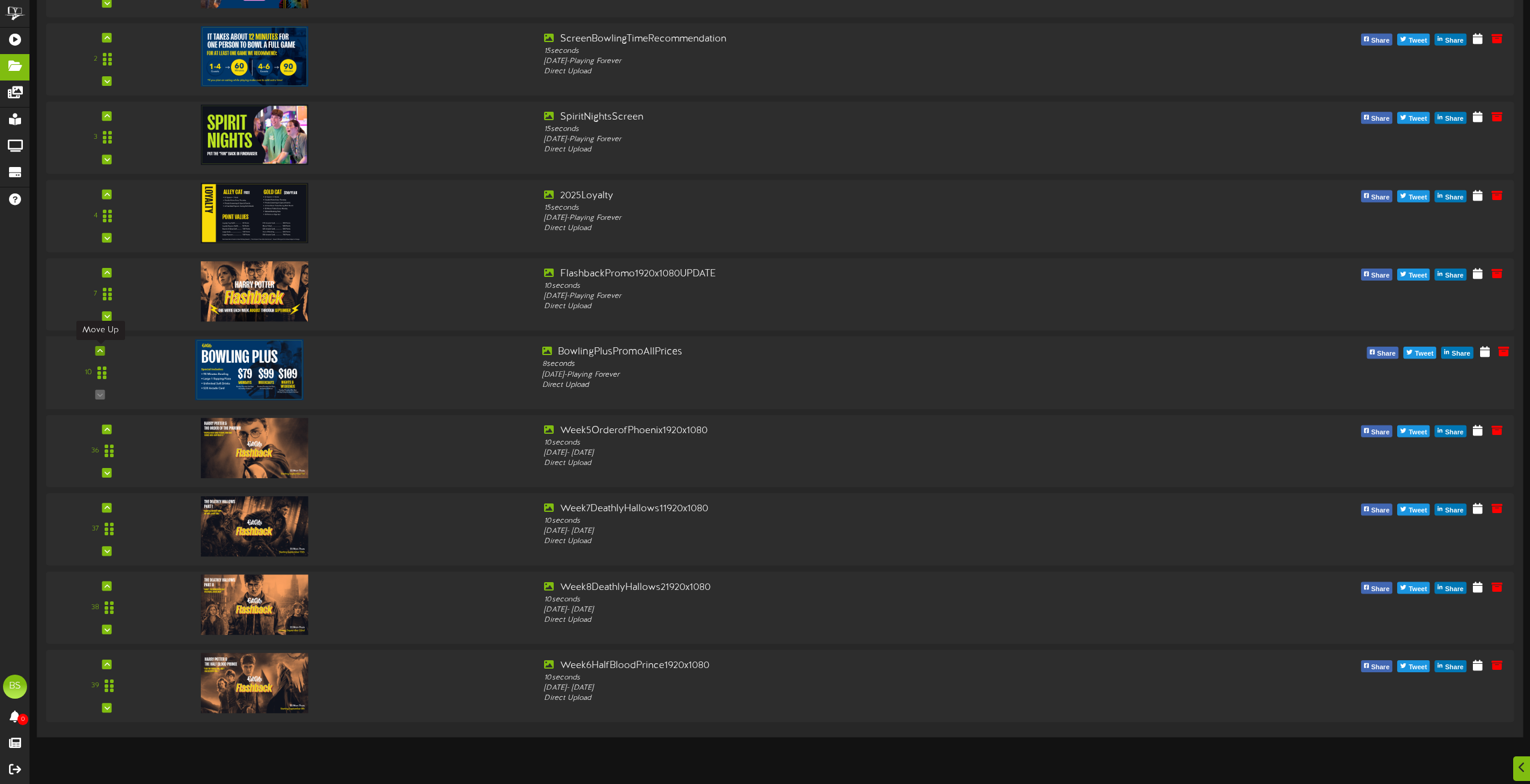
click at [97, 351] on div at bounding box center [100, 351] width 10 height 10
click at [97, 351] on div "10" at bounding box center [100, 373] width 105 height 54
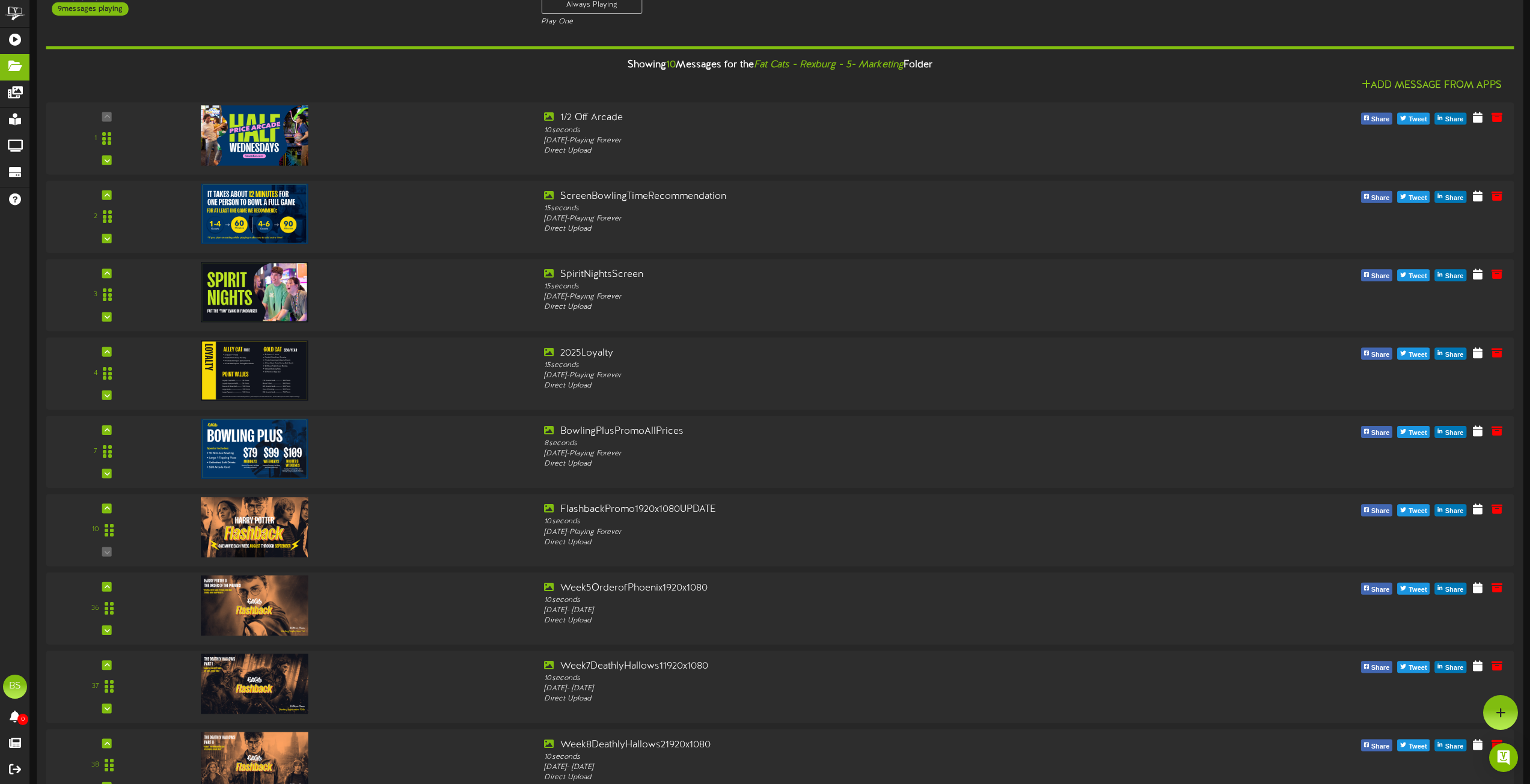
scroll to position [0, 0]
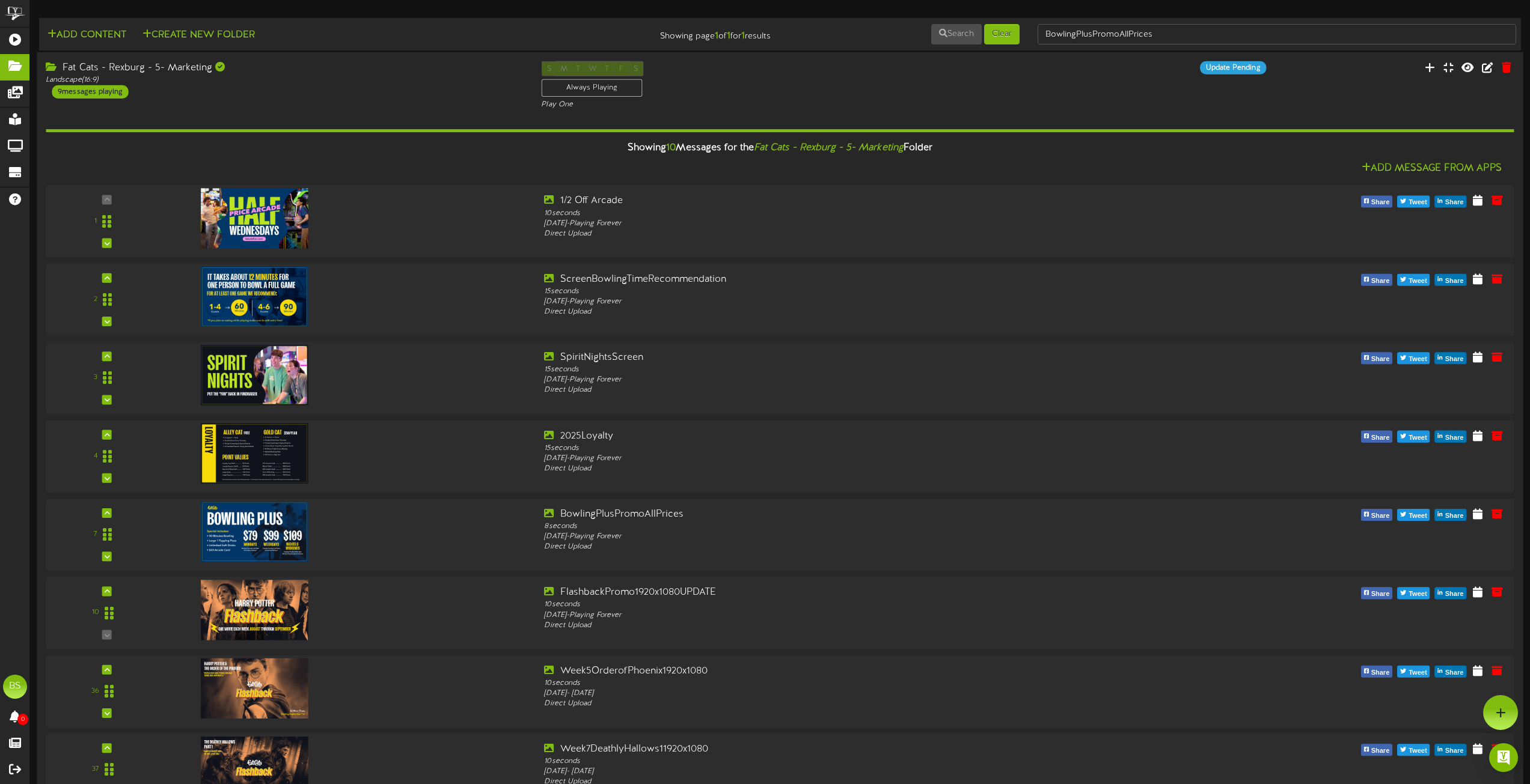
click at [96, 91] on div "9 messages playing" at bounding box center [90, 92] width 76 height 13
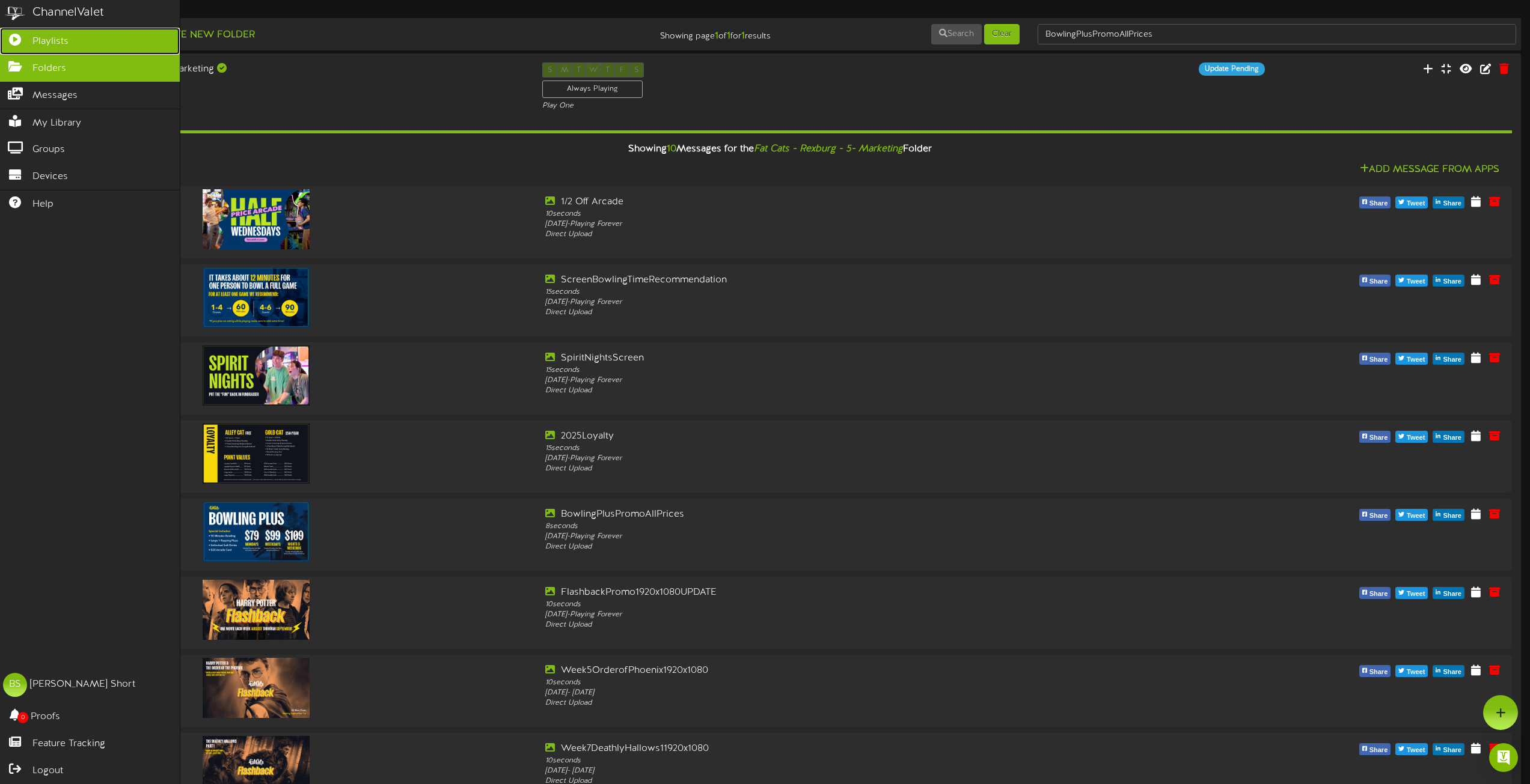
click at [39, 37] on span "Playlists" at bounding box center [51, 42] width 36 height 14
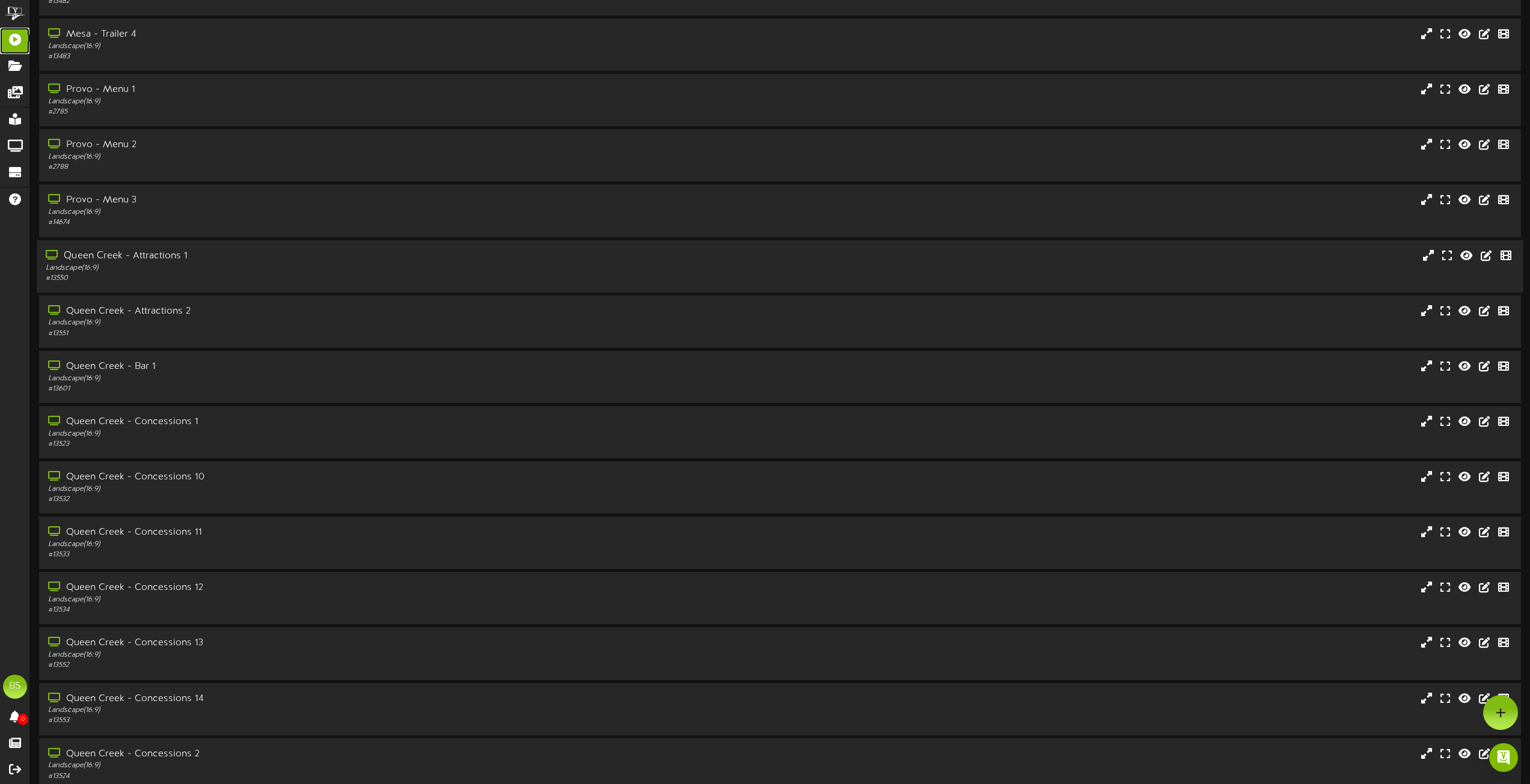
scroll to position [1202, 0]
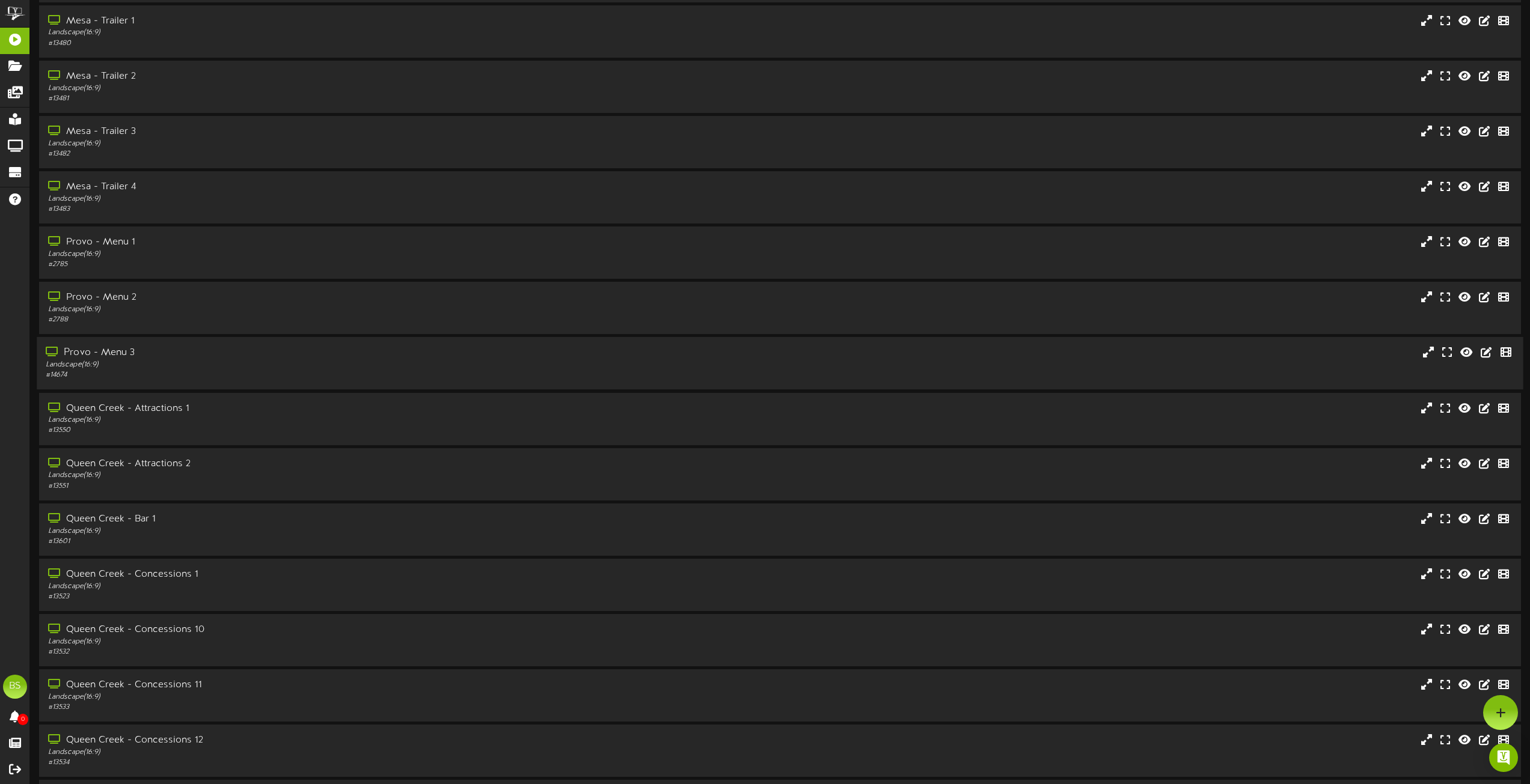
click at [127, 354] on div "Provo - Menu 3" at bounding box center [347, 353] width 601 height 14
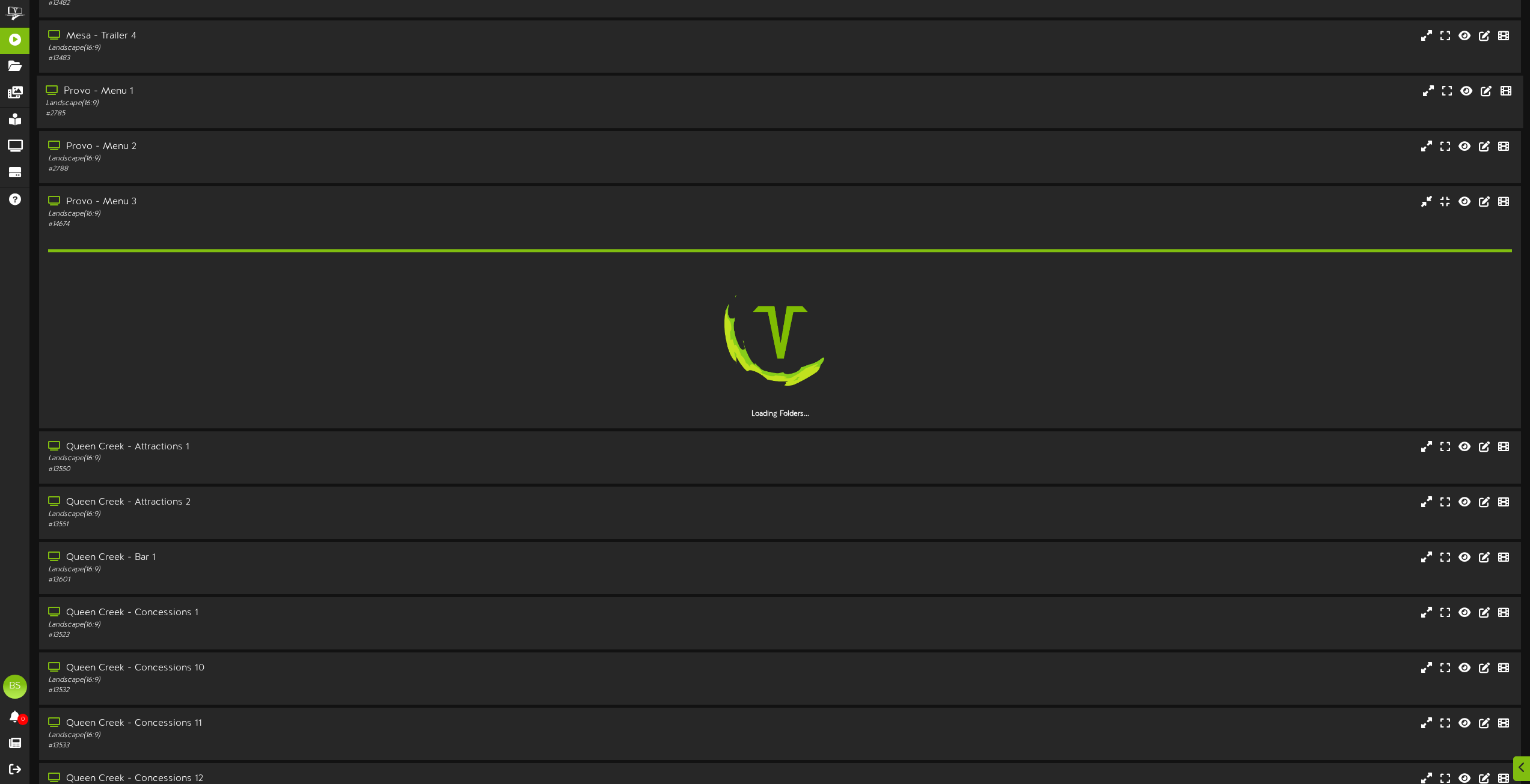
scroll to position [1382, 0]
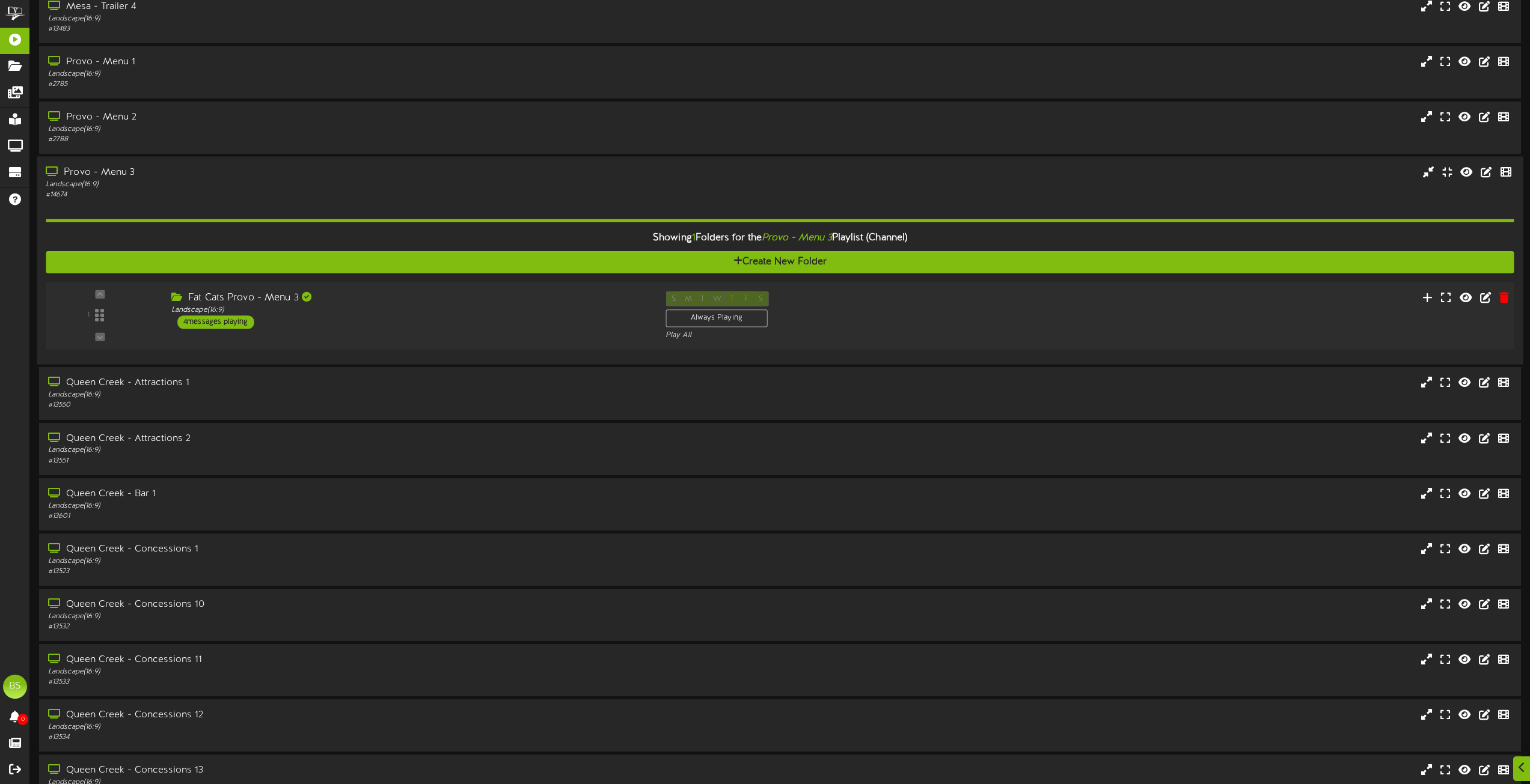
click at [216, 319] on div "4 messages playing" at bounding box center [215, 322] width 77 height 13
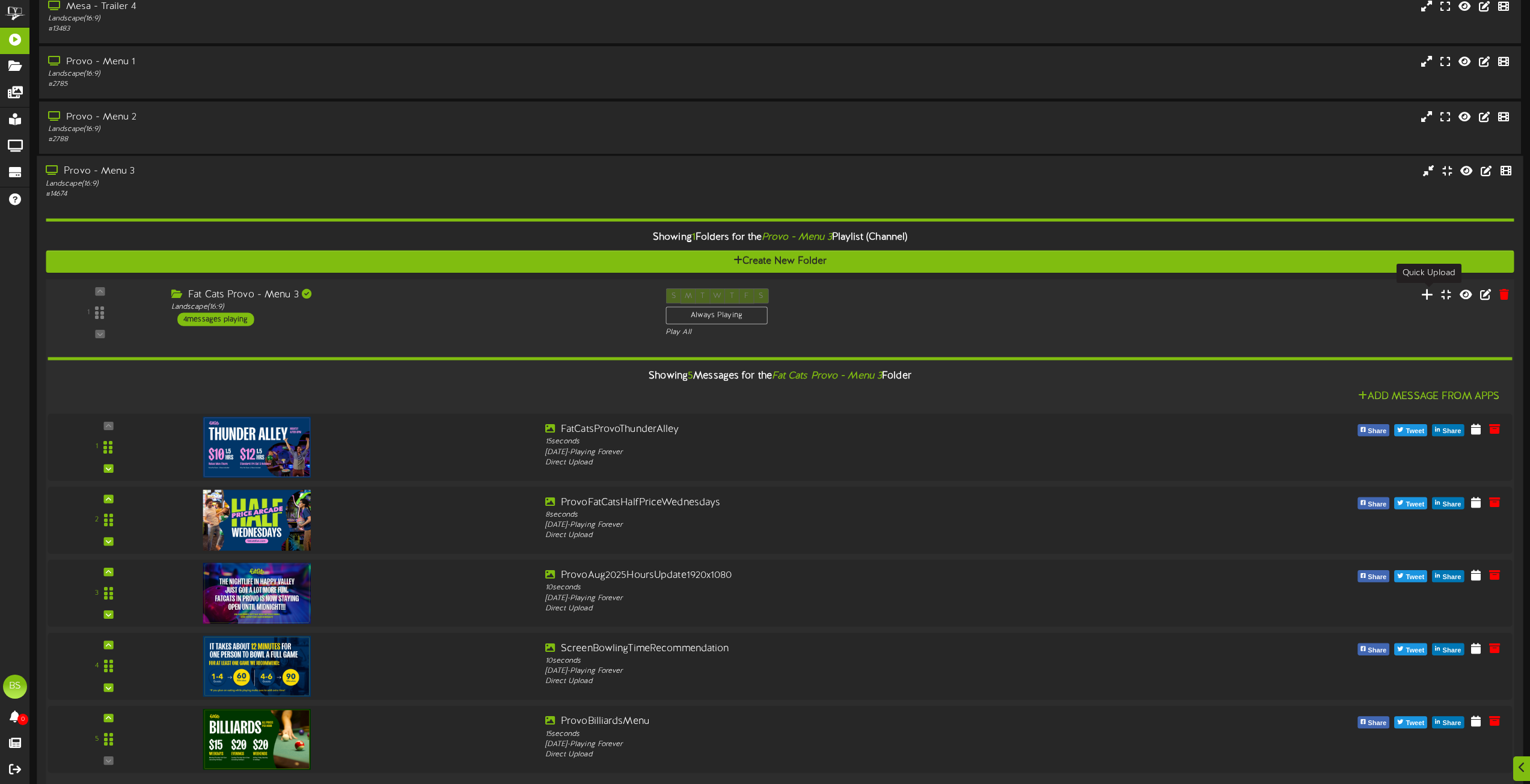
click at [1427, 296] on icon at bounding box center [1427, 294] width 13 height 13
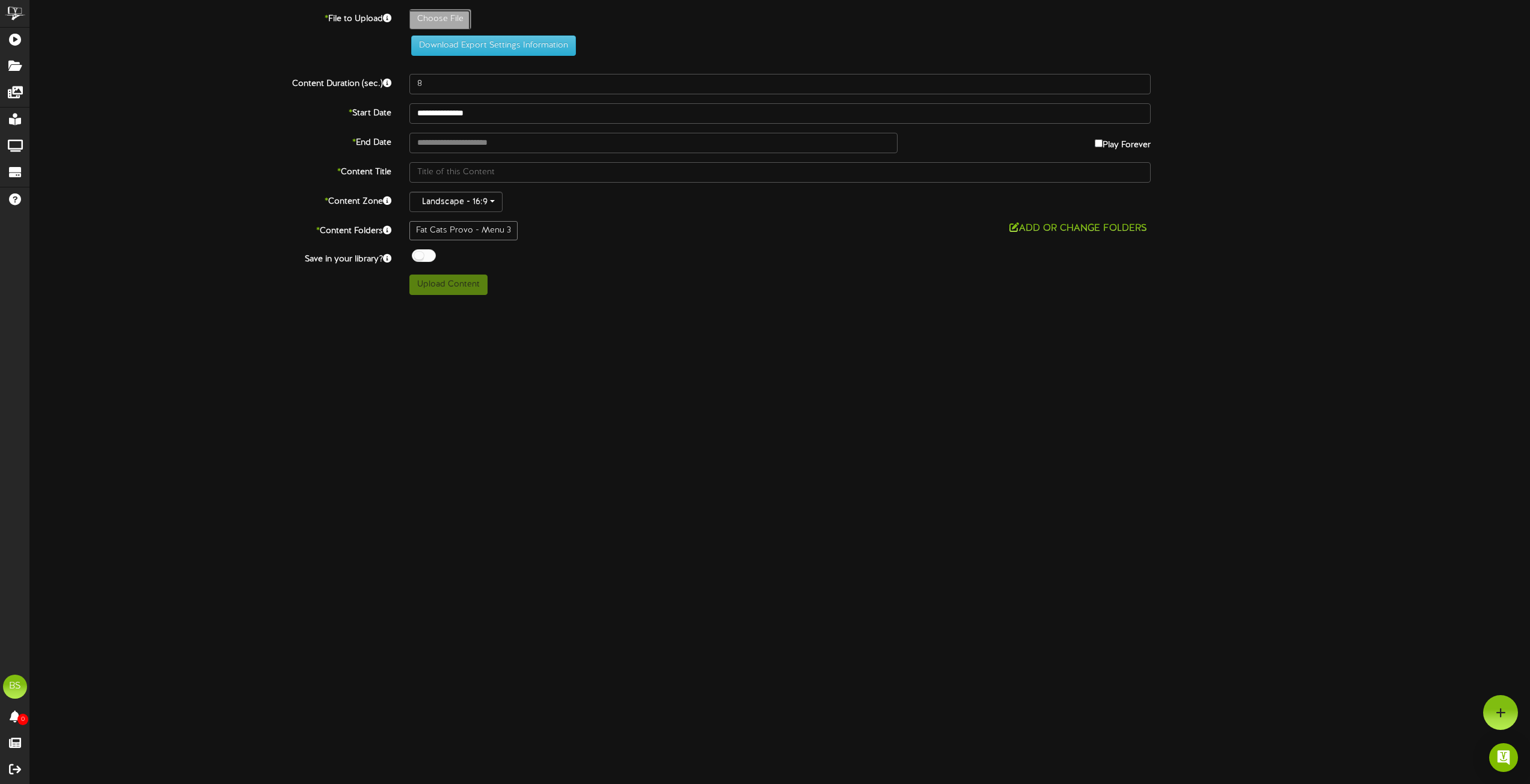
type input "**********"
type input "BowlingPlusPromoAllPrices"
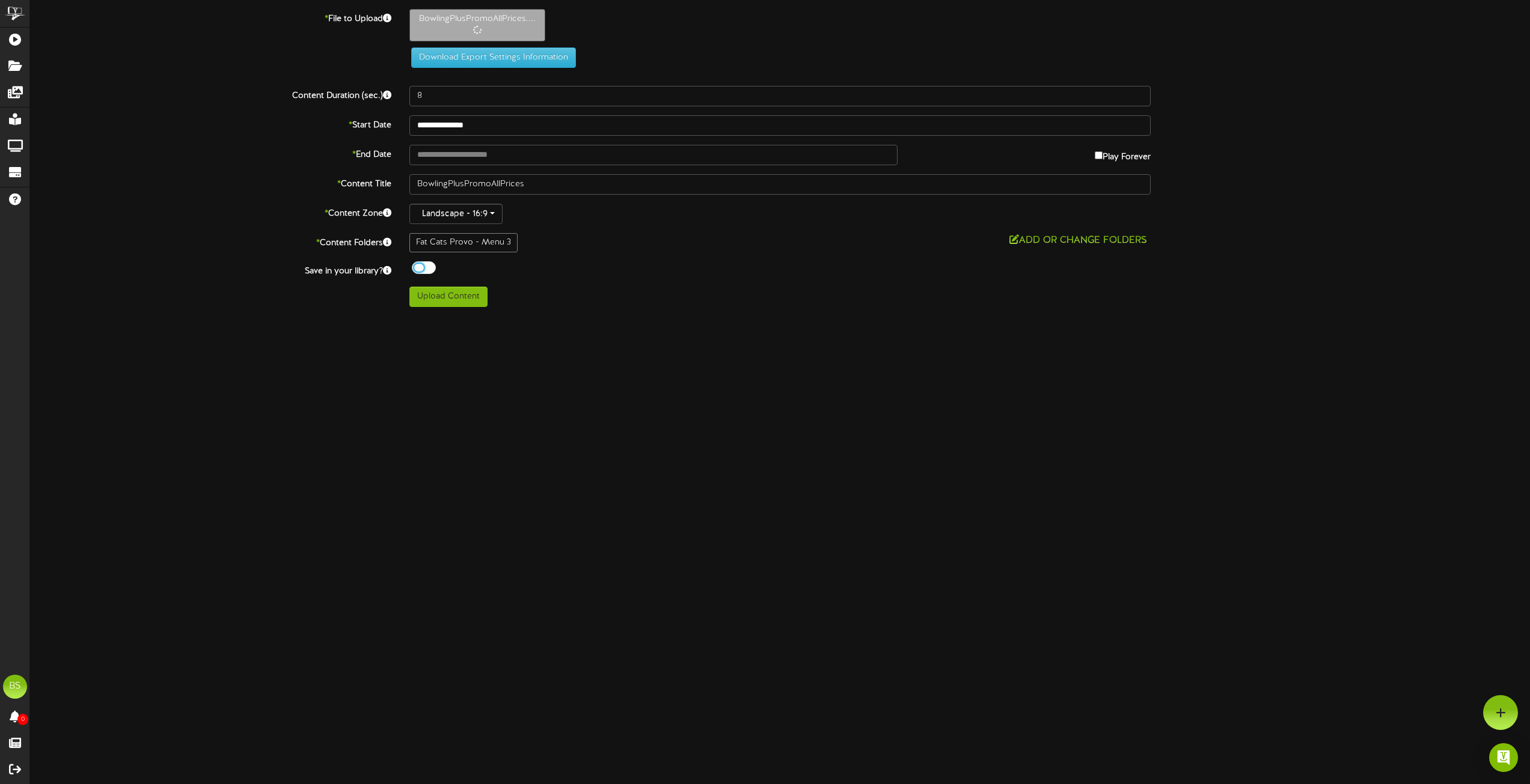
click at [414, 267] on div at bounding box center [424, 267] width 24 height 13
click at [464, 300] on button "Upload Content" at bounding box center [448, 297] width 78 height 21
type input "**********"
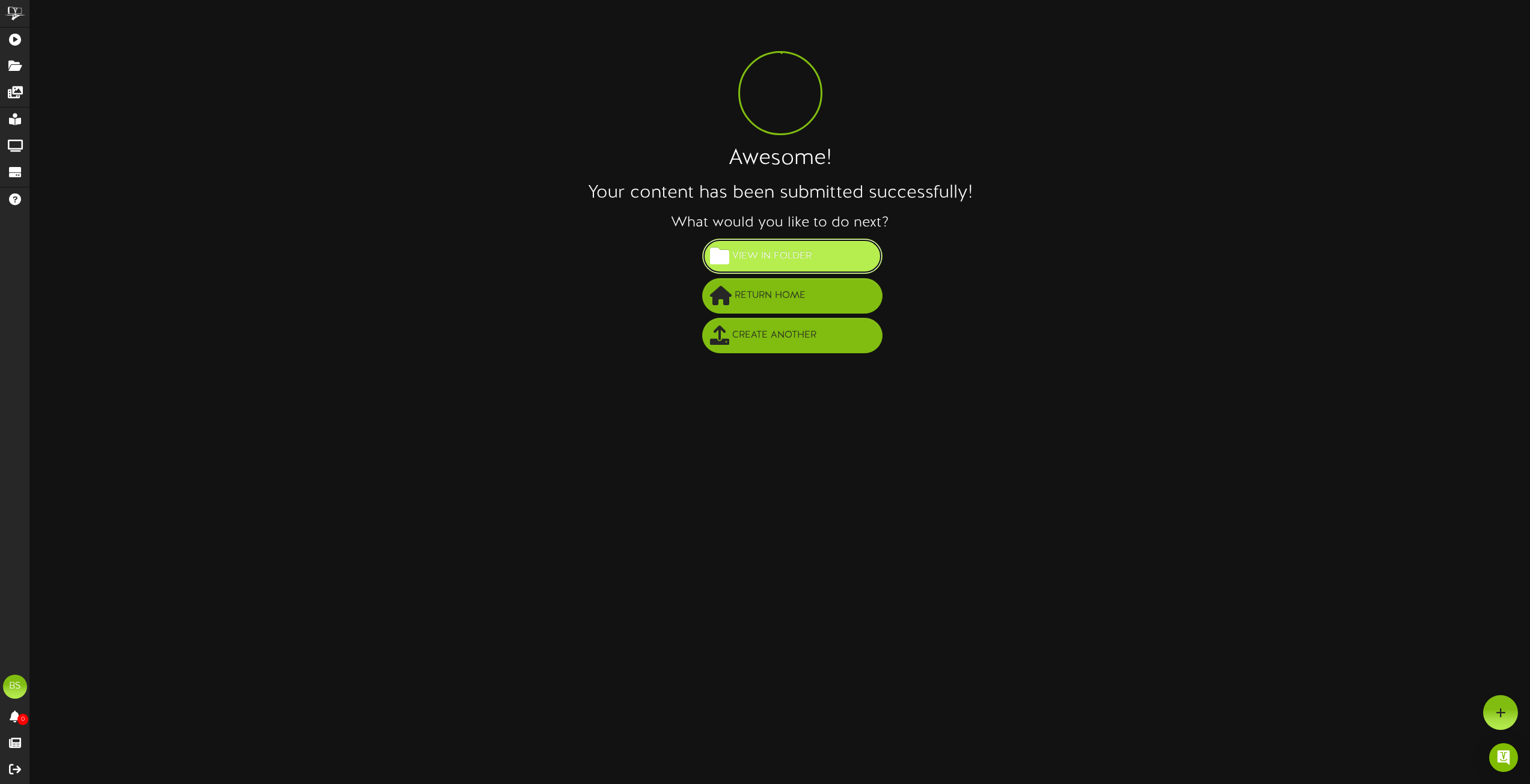
click at [819, 253] on button "View in Folder" at bounding box center [792, 256] width 180 height 36
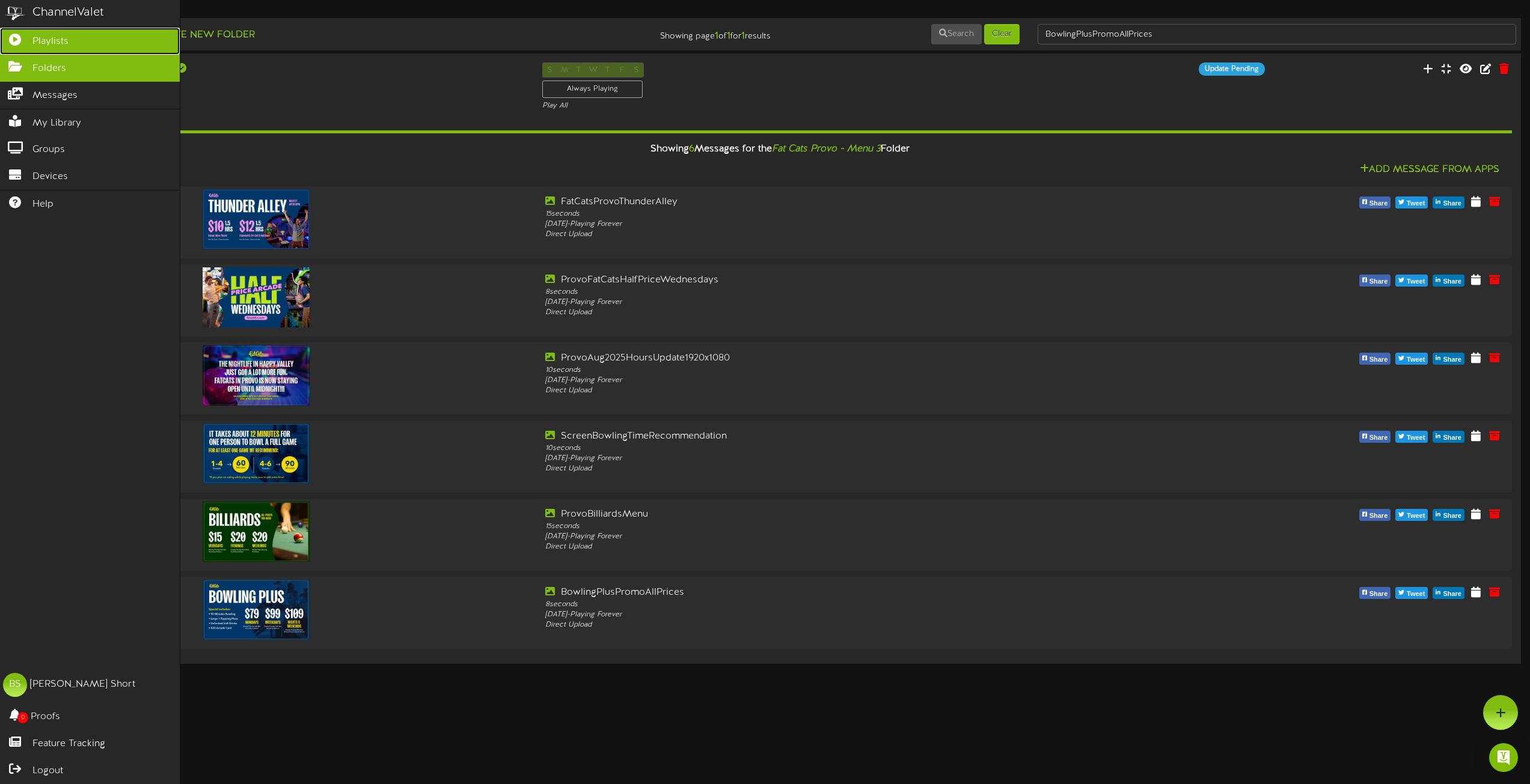
drag, startPoint x: 57, startPoint y: 38, endPoint x: 67, endPoint y: 43, distance: 11.2
click at [57, 38] on span "Playlists" at bounding box center [51, 42] width 36 height 14
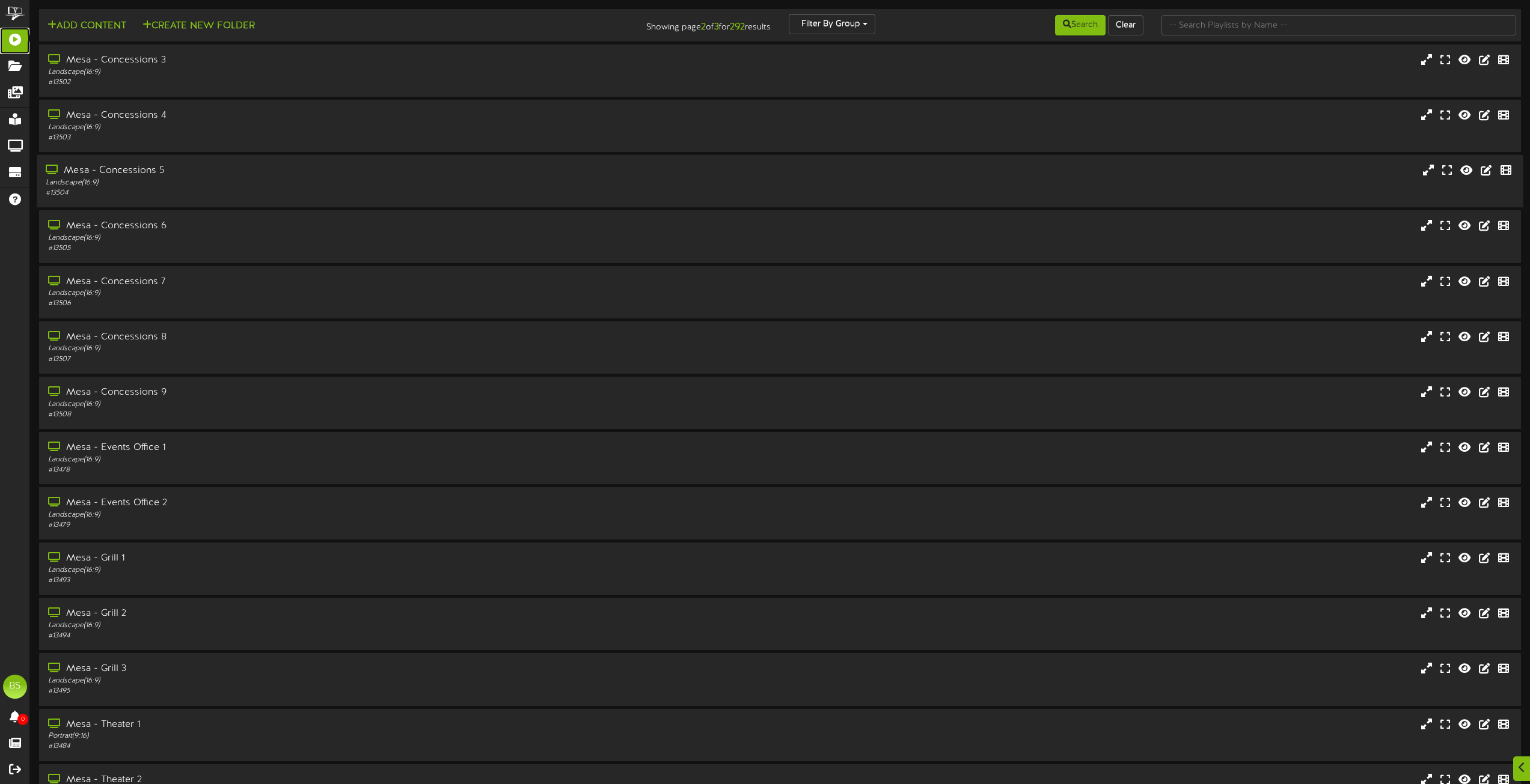
scroll to position [5660, 0]
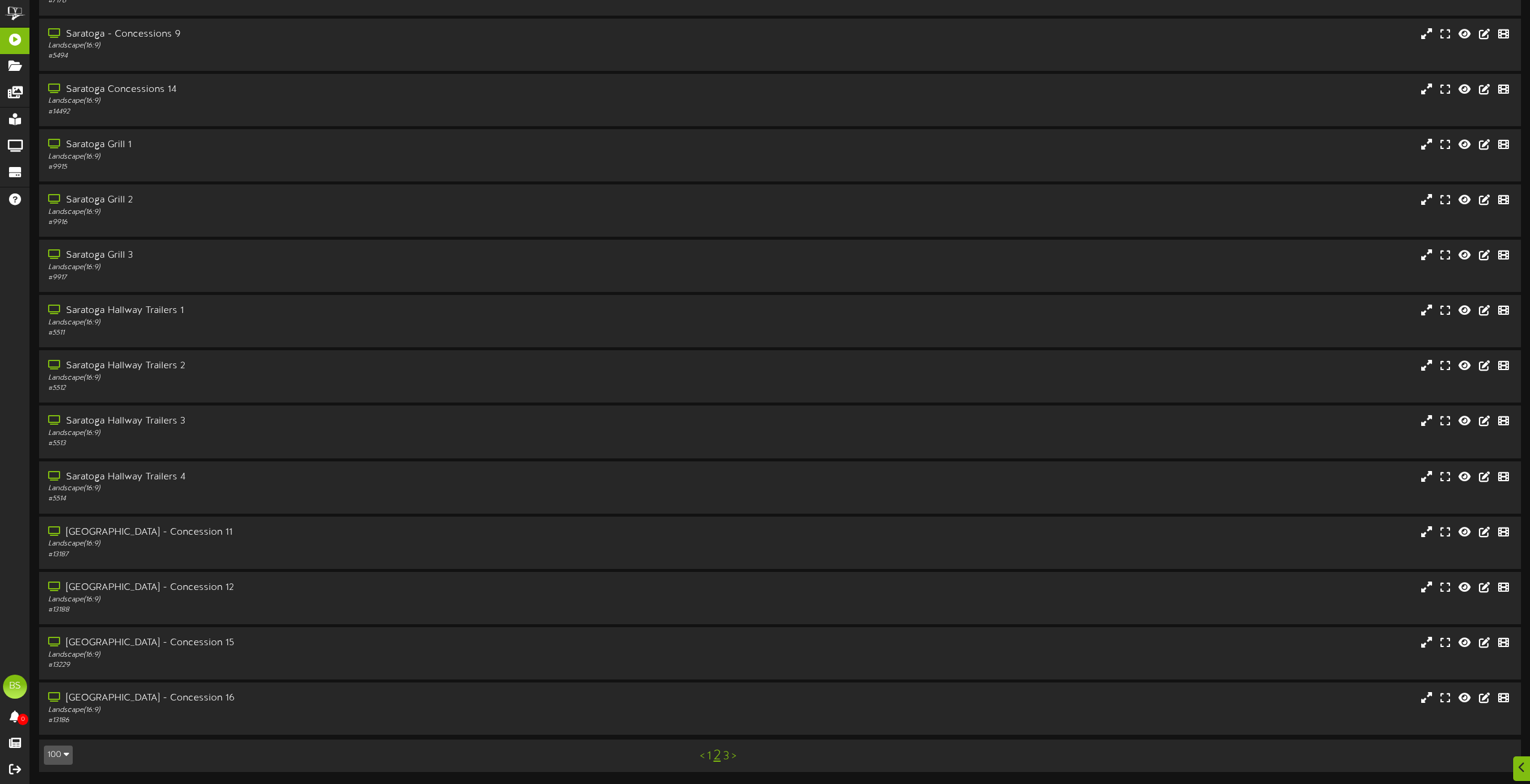
click at [709, 759] on link "1" at bounding box center [709, 757] width 4 height 13
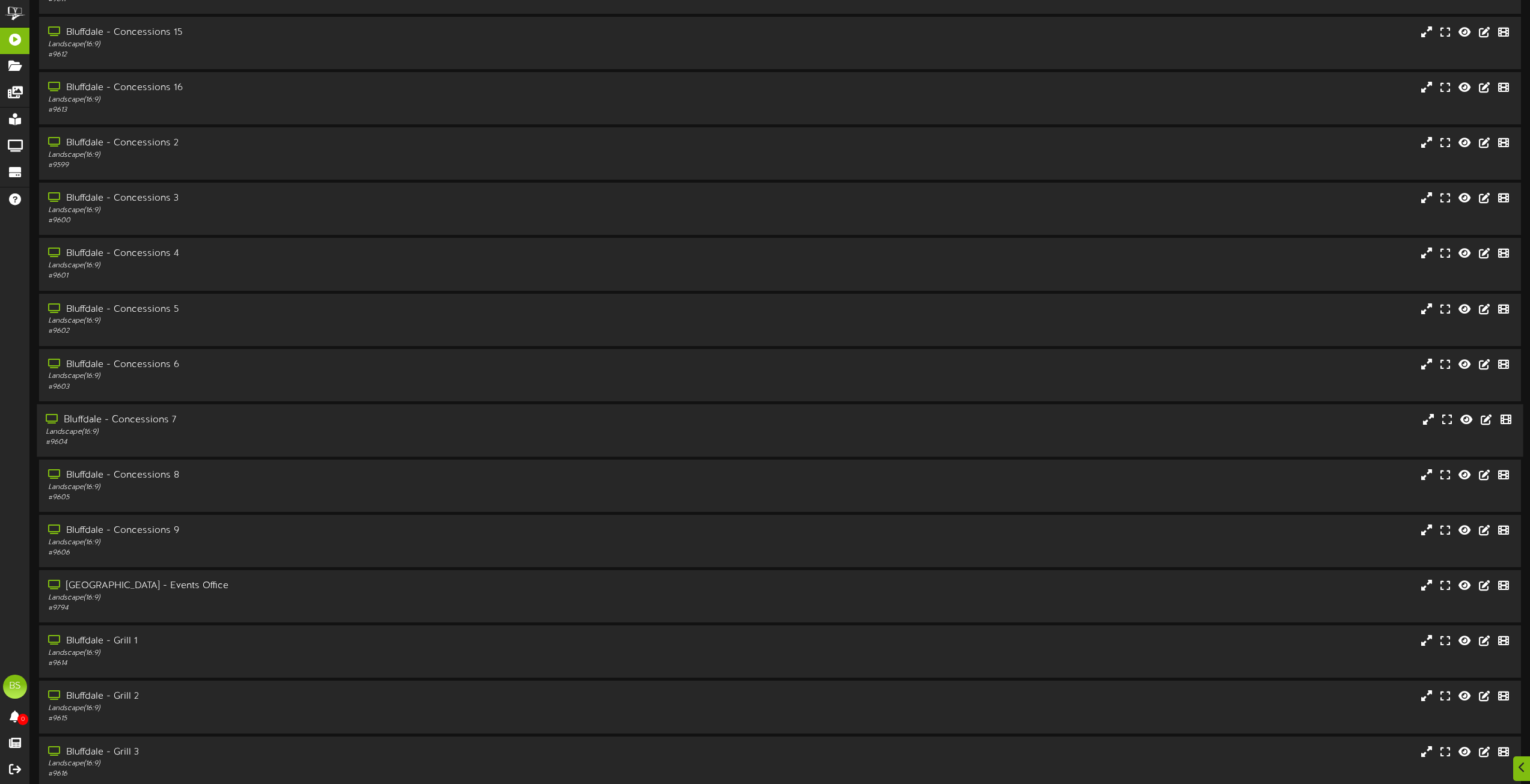
scroll to position [421, 0]
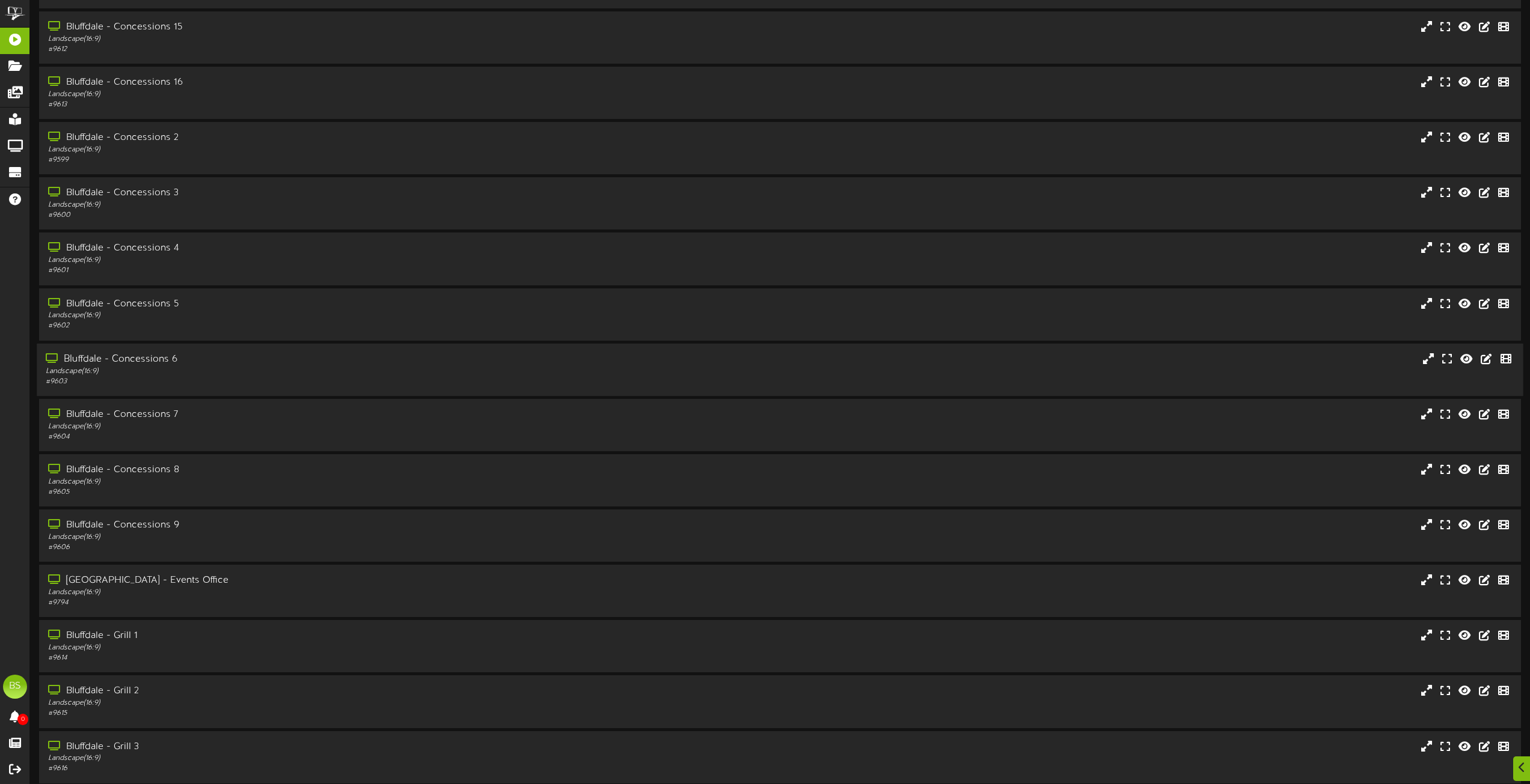
click at [155, 358] on div "Bluffdale - Concessions 6" at bounding box center [347, 360] width 601 height 14
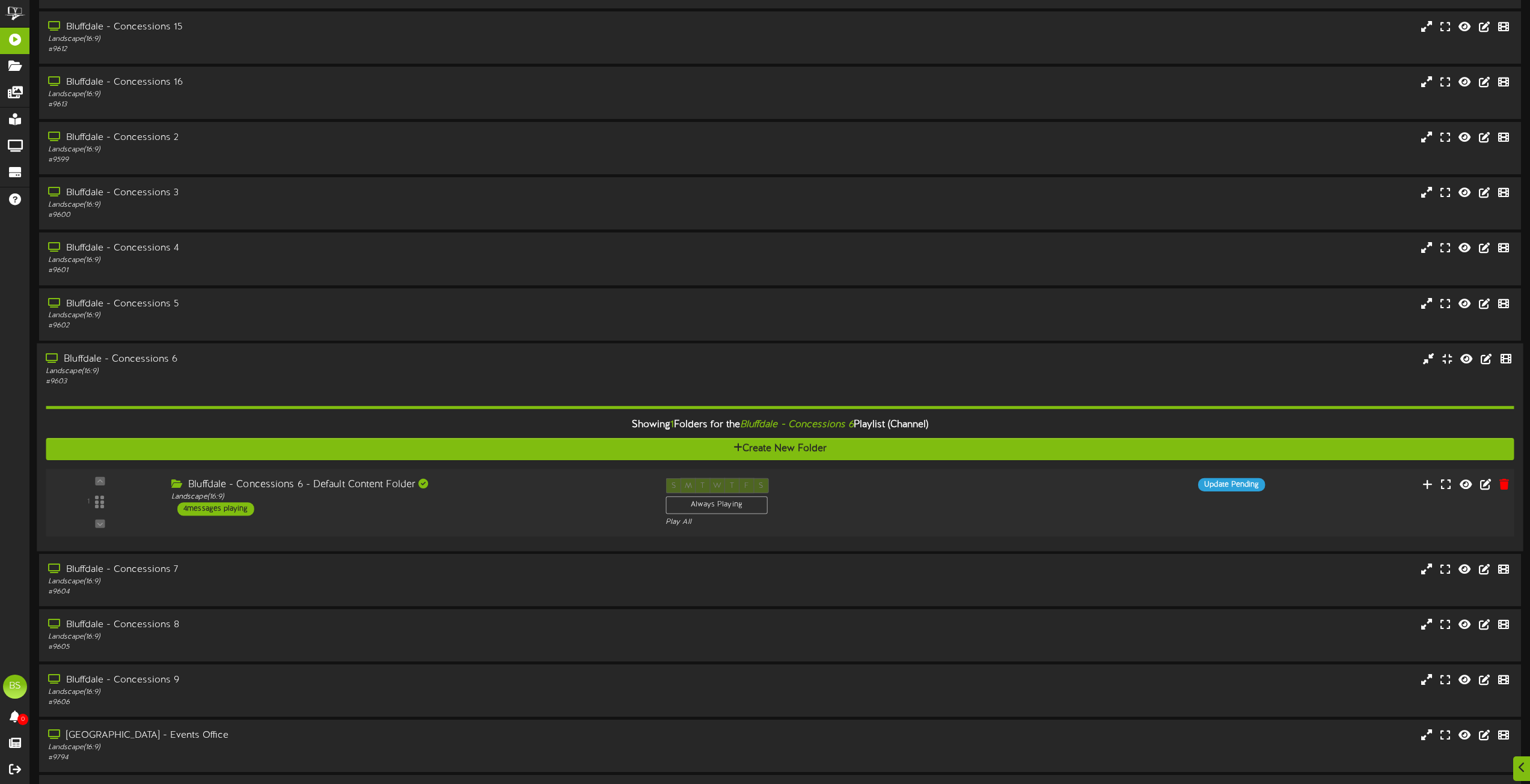
click at [246, 506] on div "4 messages playing" at bounding box center [215, 509] width 77 height 13
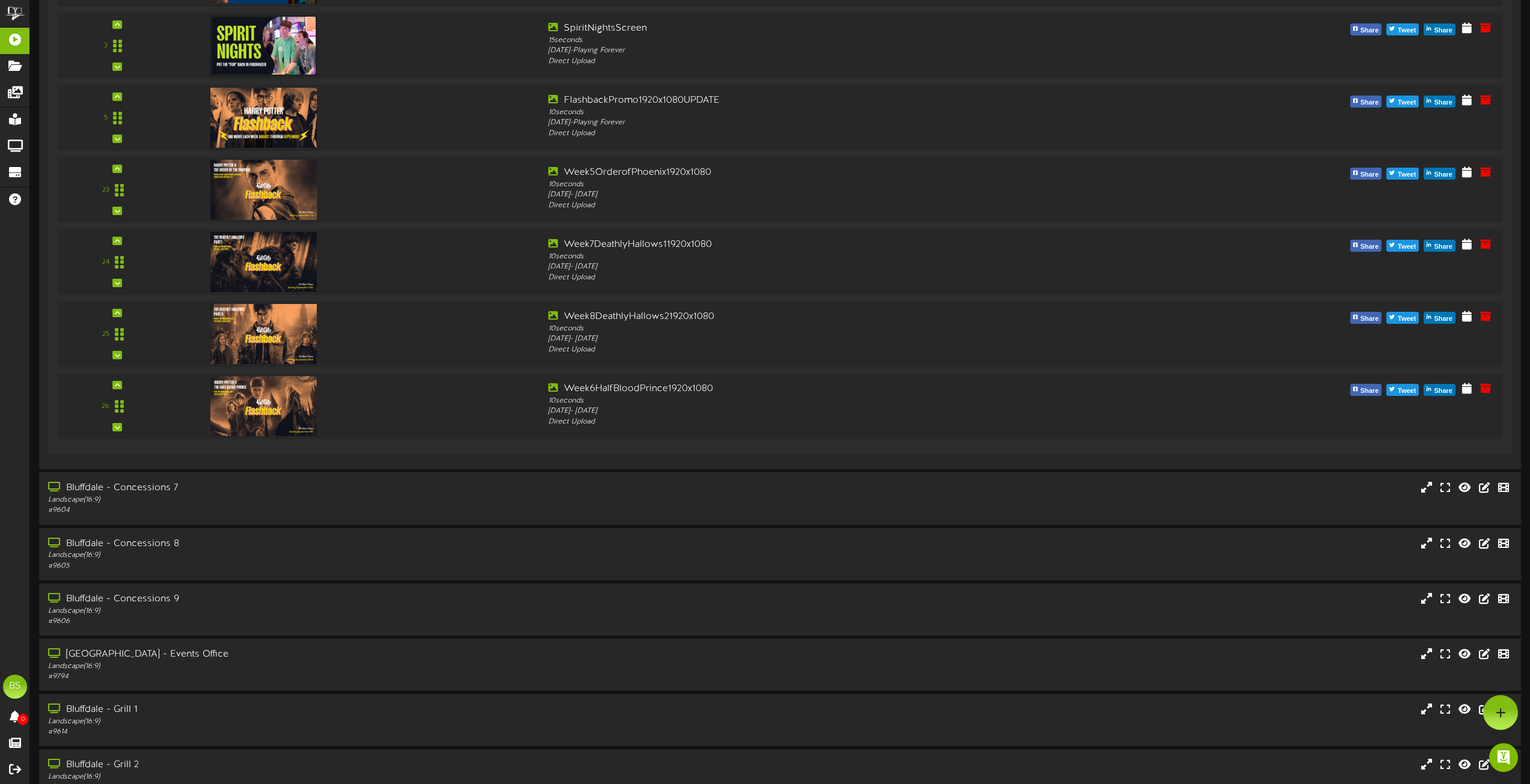
scroll to position [661, 0]
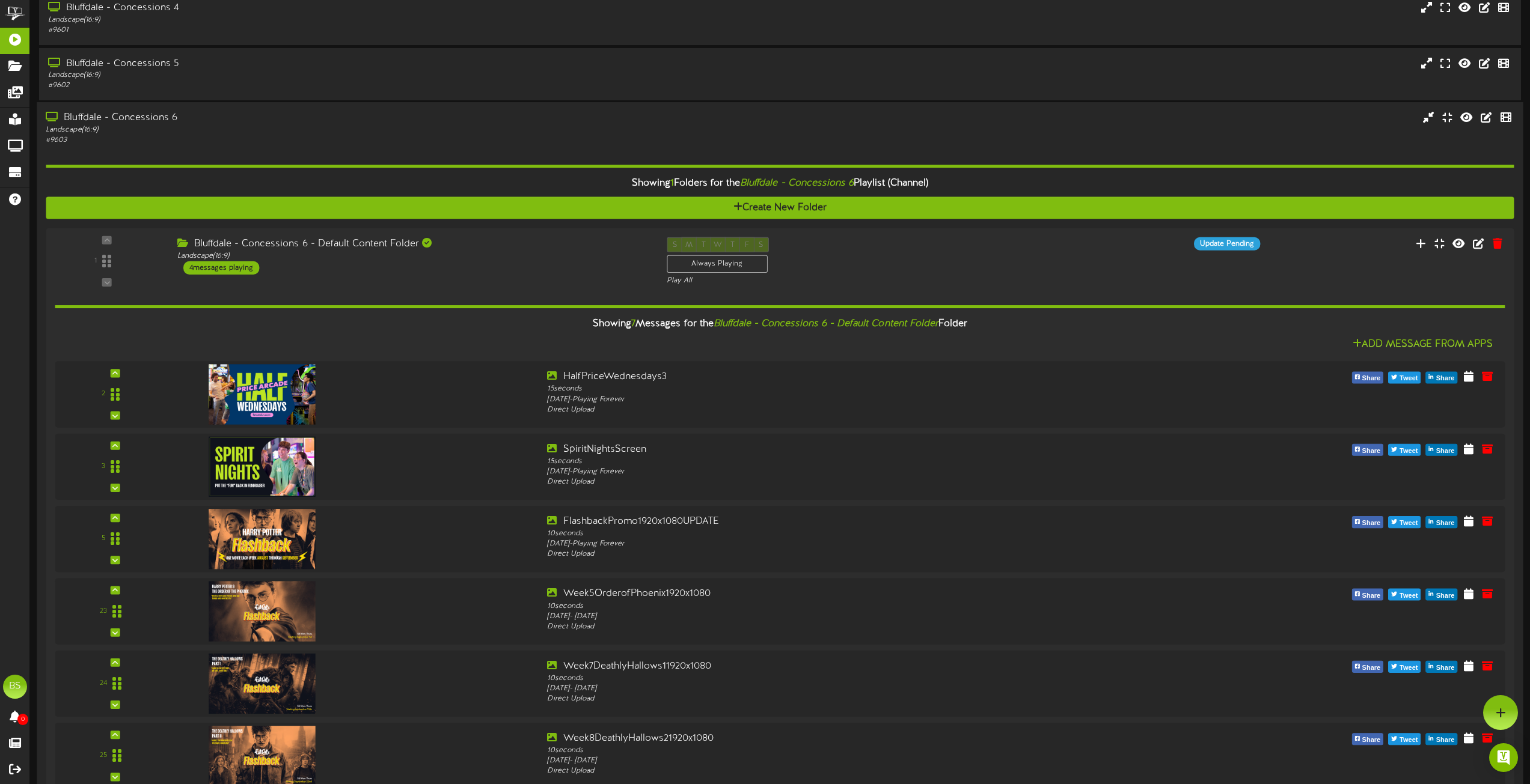
click at [150, 119] on div "Bluffdale - Concessions 6" at bounding box center [347, 118] width 601 height 14
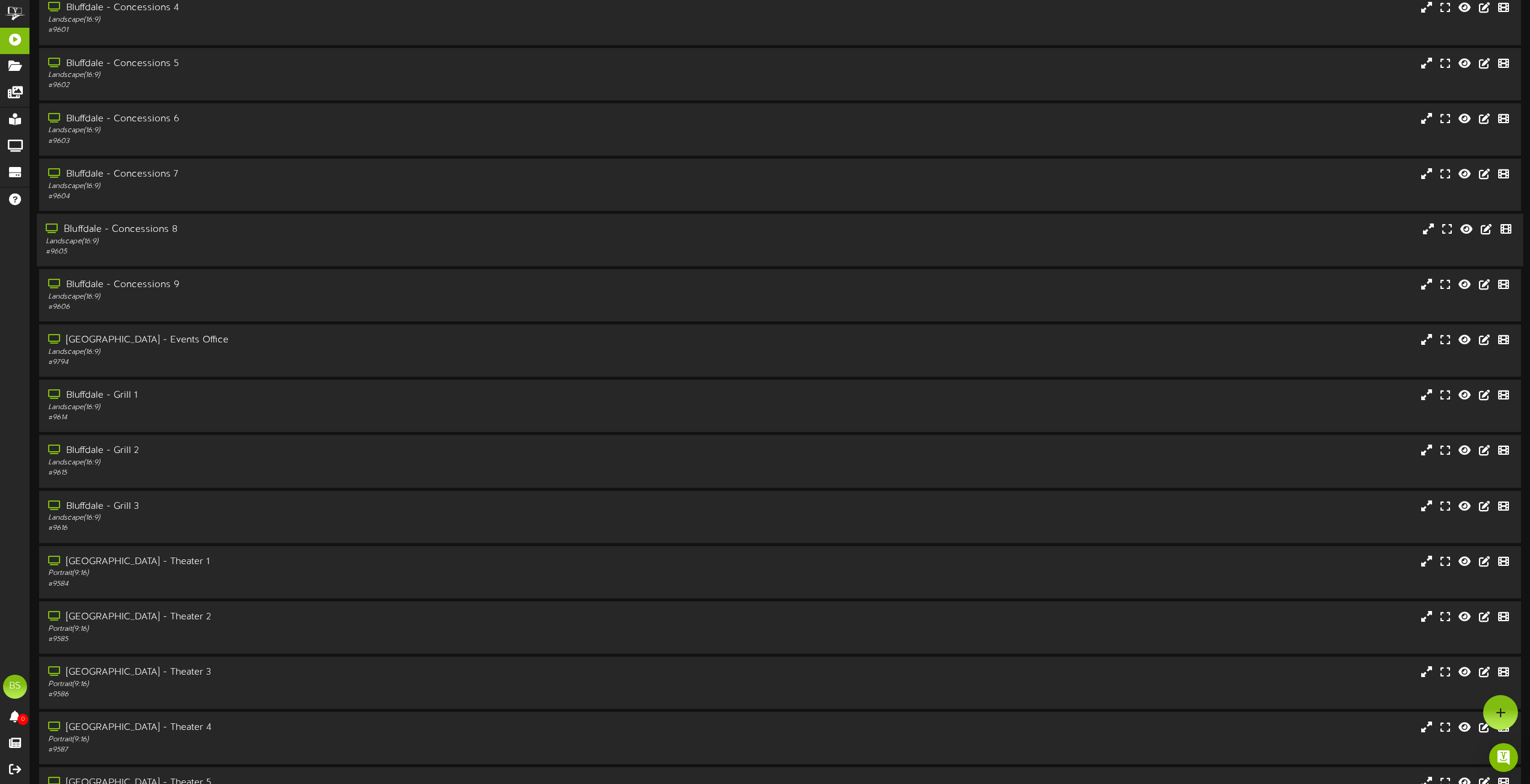
click at [152, 233] on div "Bluffdale - Concessions 8" at bounding box center [347, 230] width 601 height 14
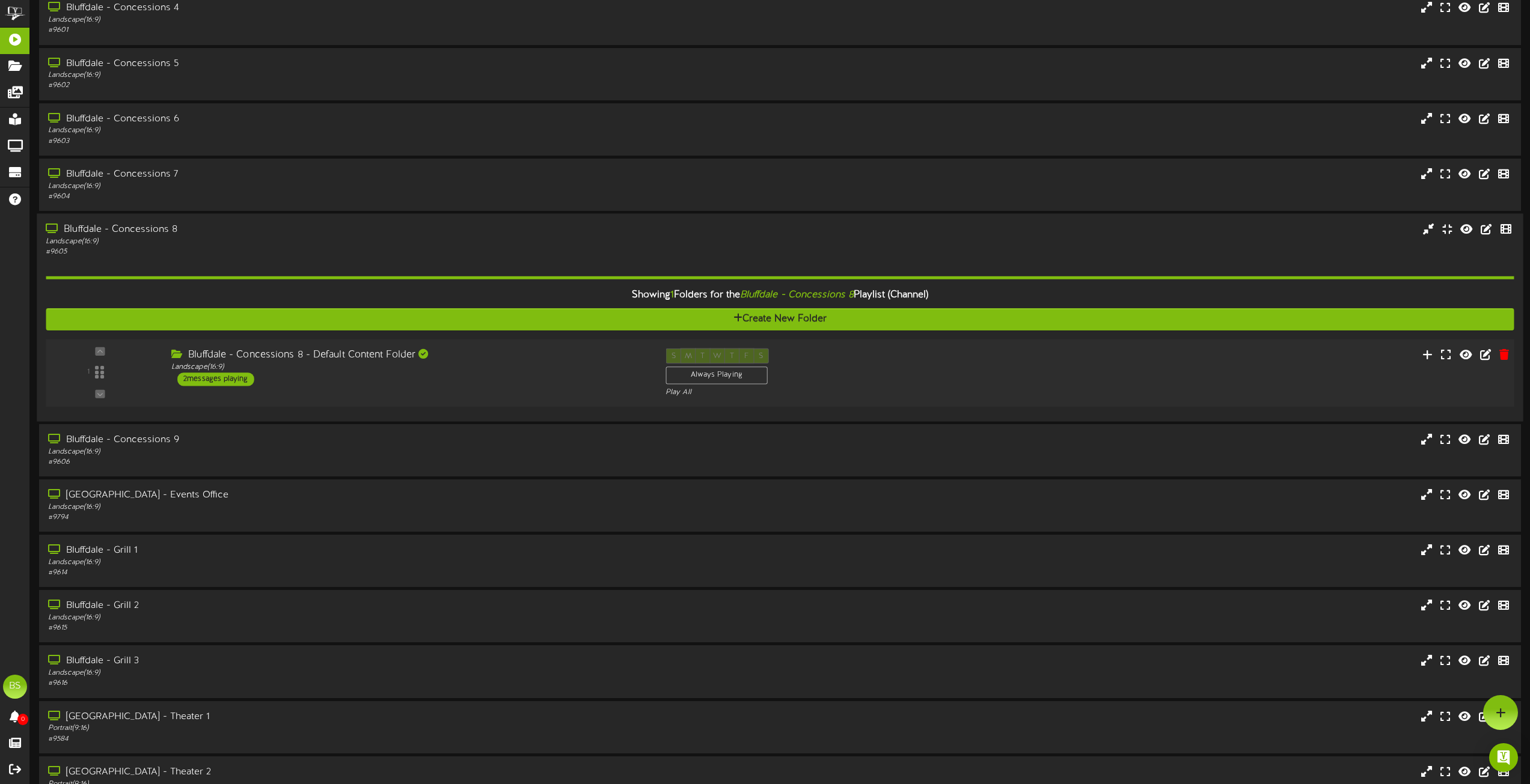
click at [238, 375] on div "2 messages playing" at bounding box center [215, 379] width 77 height 13
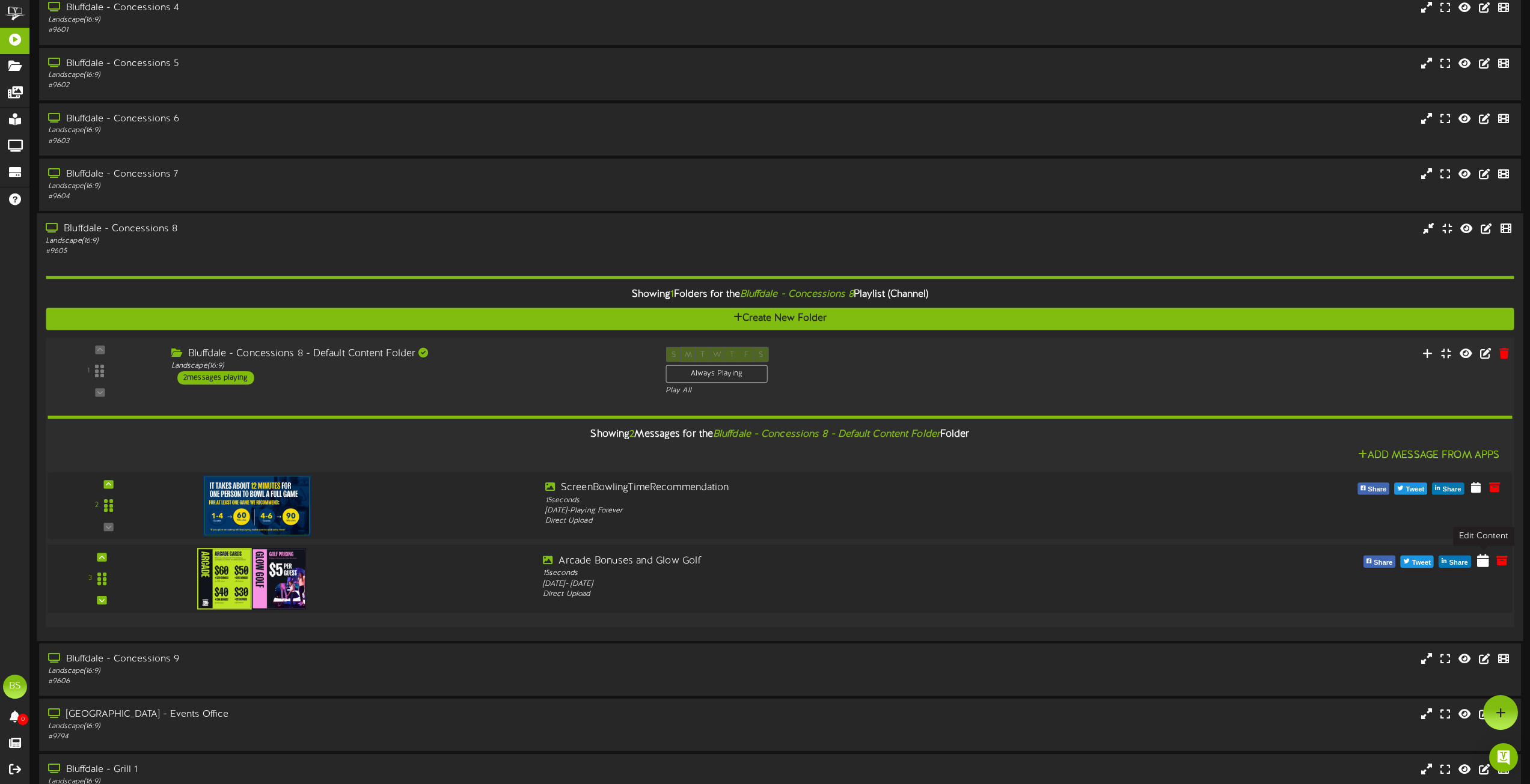
click at [1481, 563] on icon at bounding box center [1483, 560] width 12 height 13
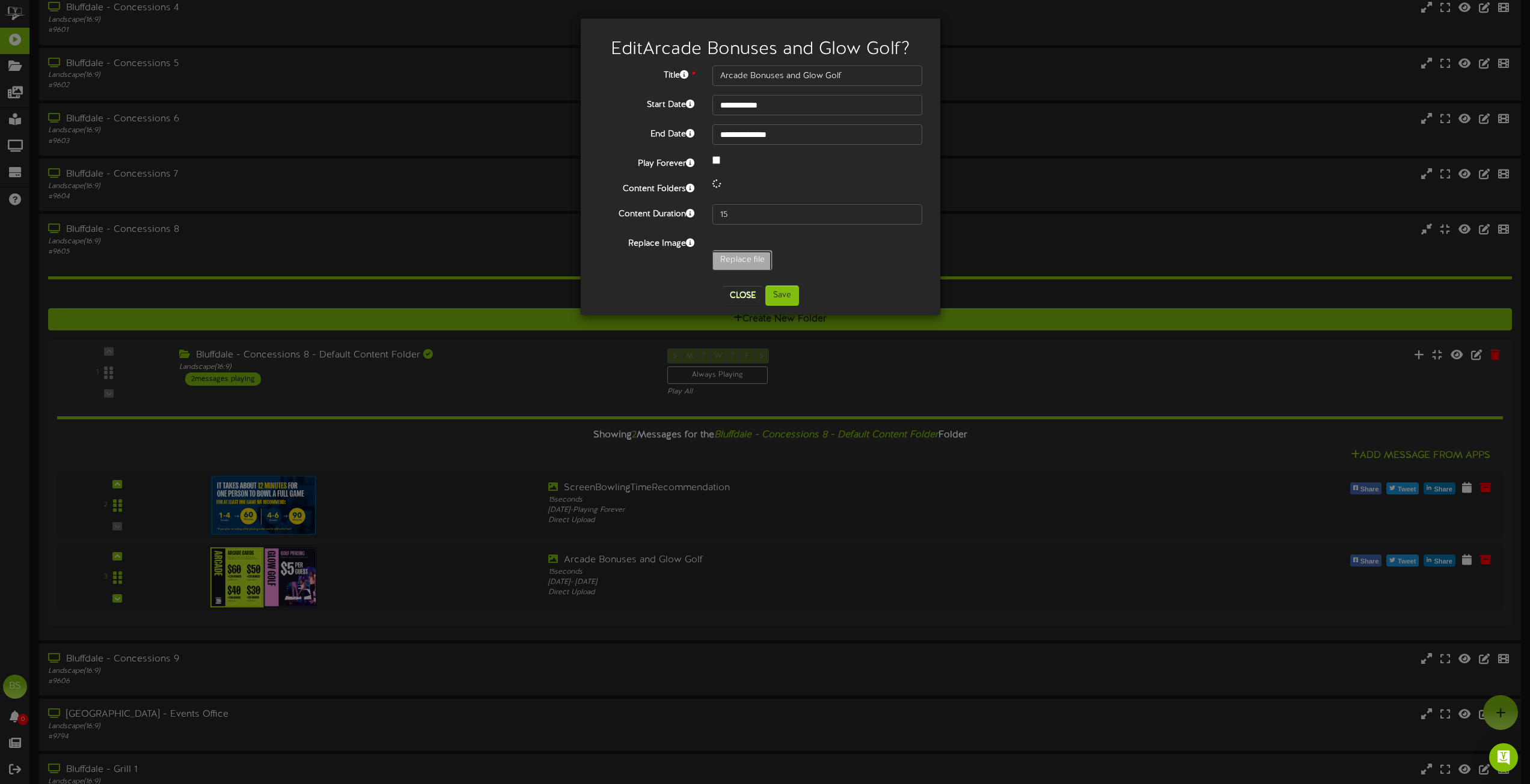
click at [749, 259] on input "Replace file" at bounding box center [117, 294] width 1308 height 86
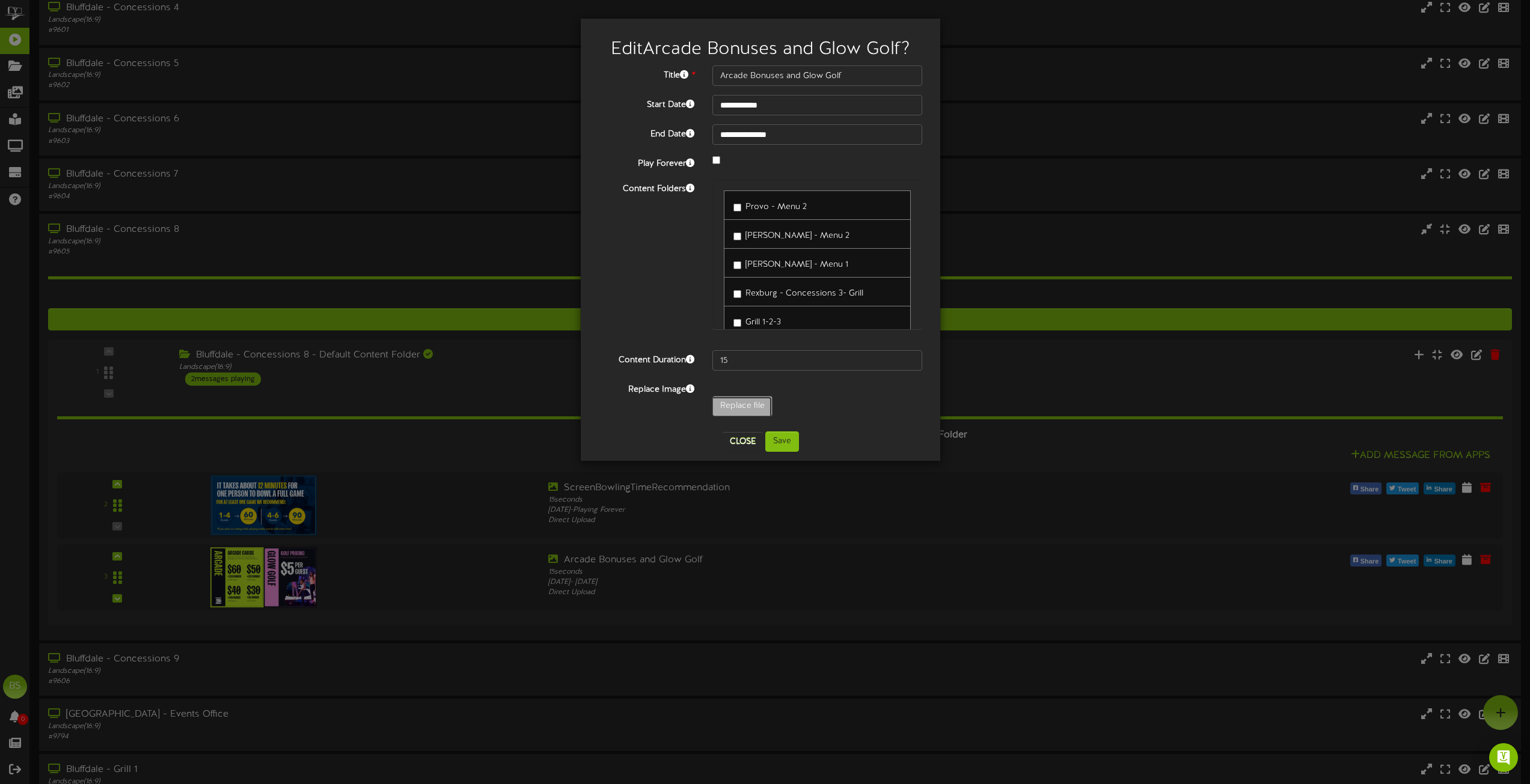
type input "**********"
type input "BowlingPlusPromoAllPrices"
click at [787, 442] on button "Save" at bounding box center [783, 442] width 34 height 21
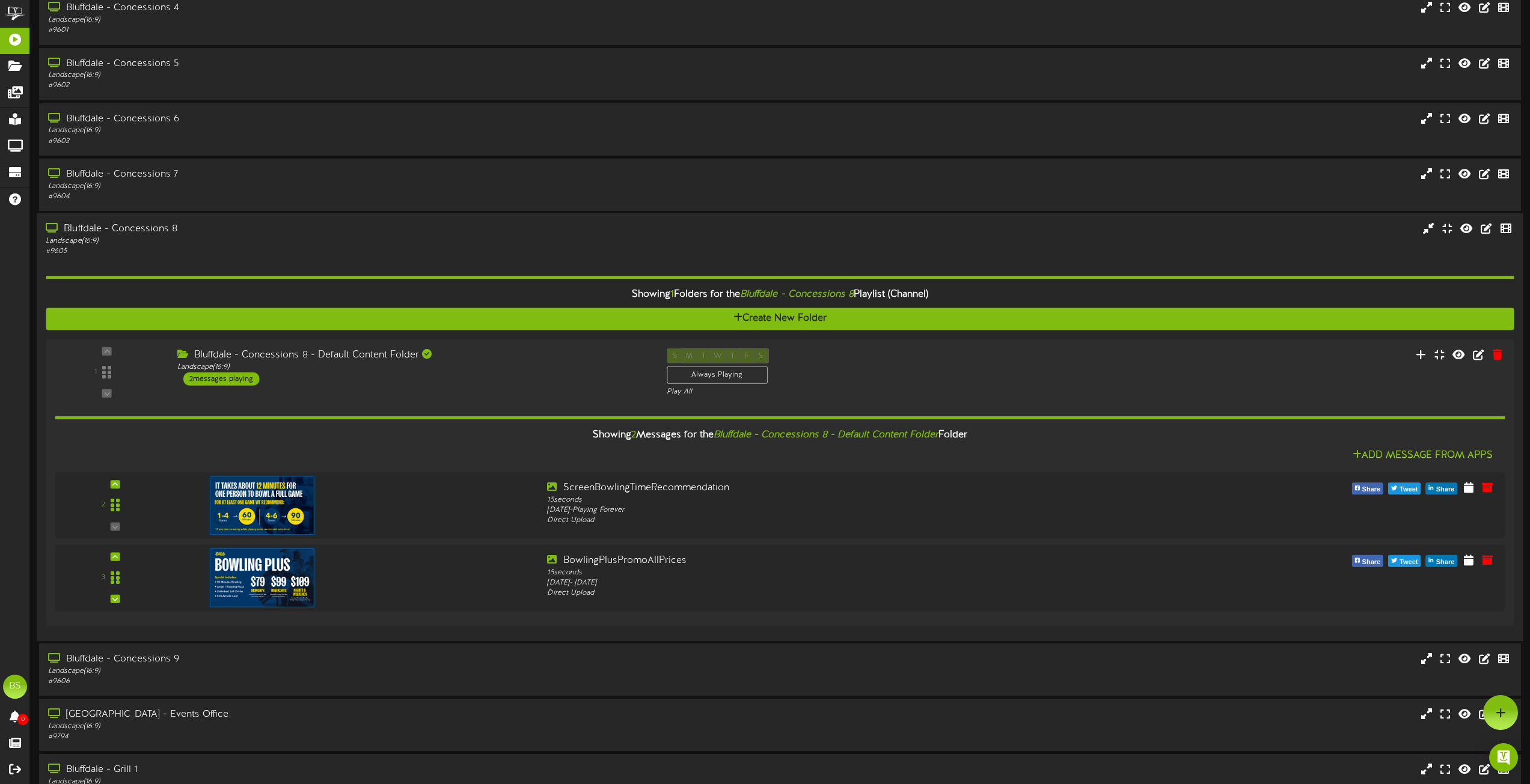
click at [145, 228] on div "Bluffdale - Concessions 8" at bounding box center [347, 229] width 601 height 14
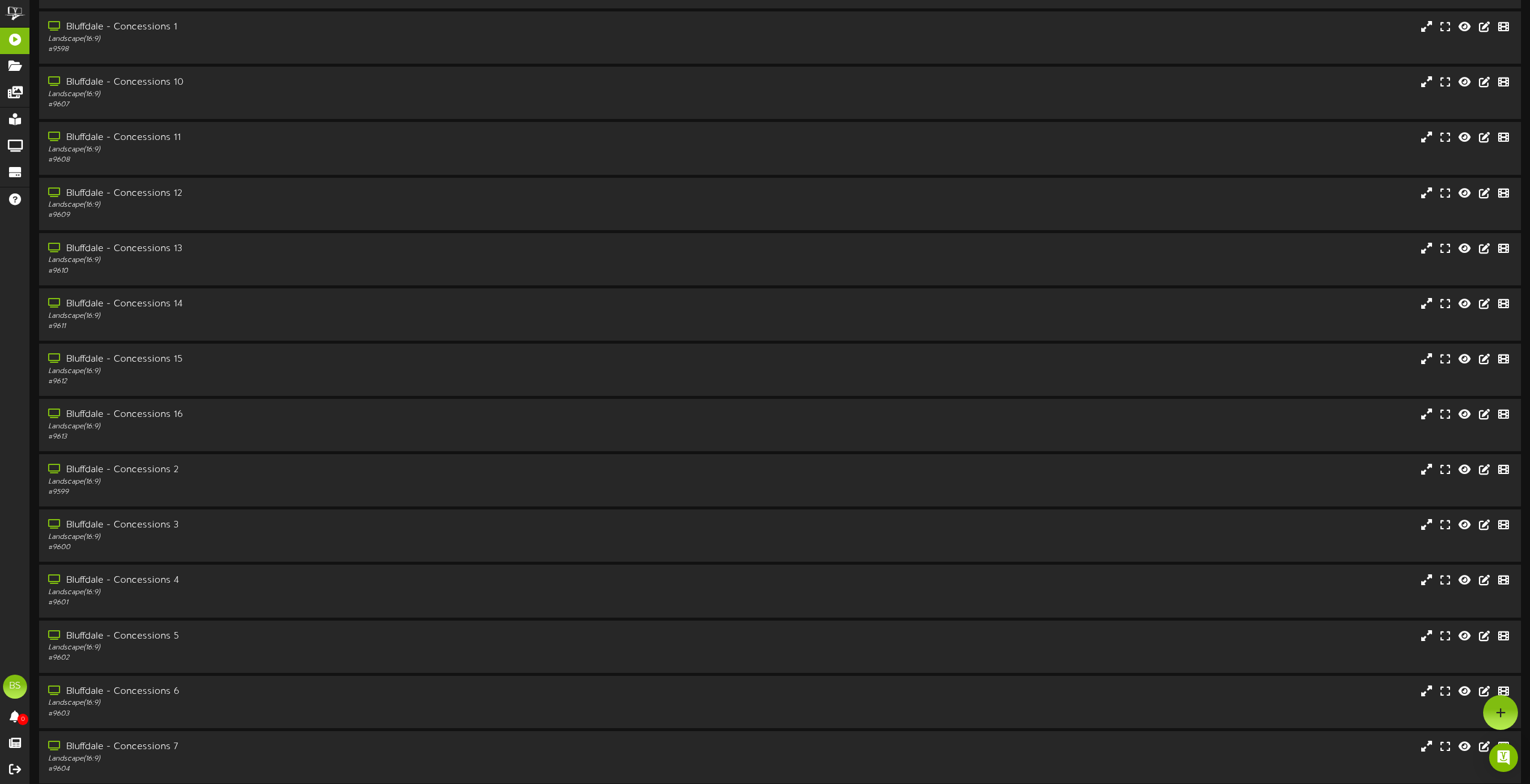
scroll to position [60, 0]
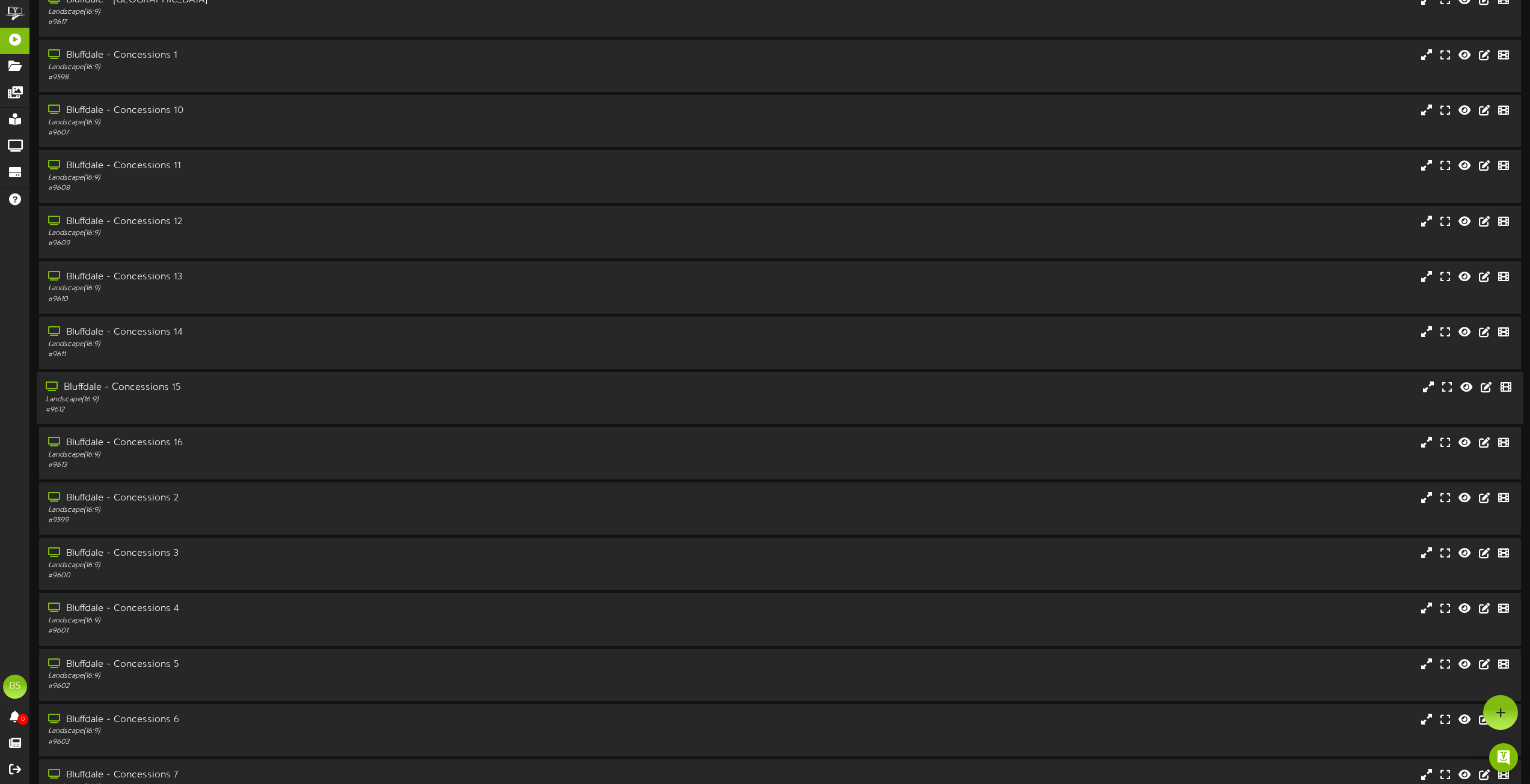
click at [152, 387] on div "Bluffdale - Concessions 15" at bounding box center [347, 387] width 601 height 14
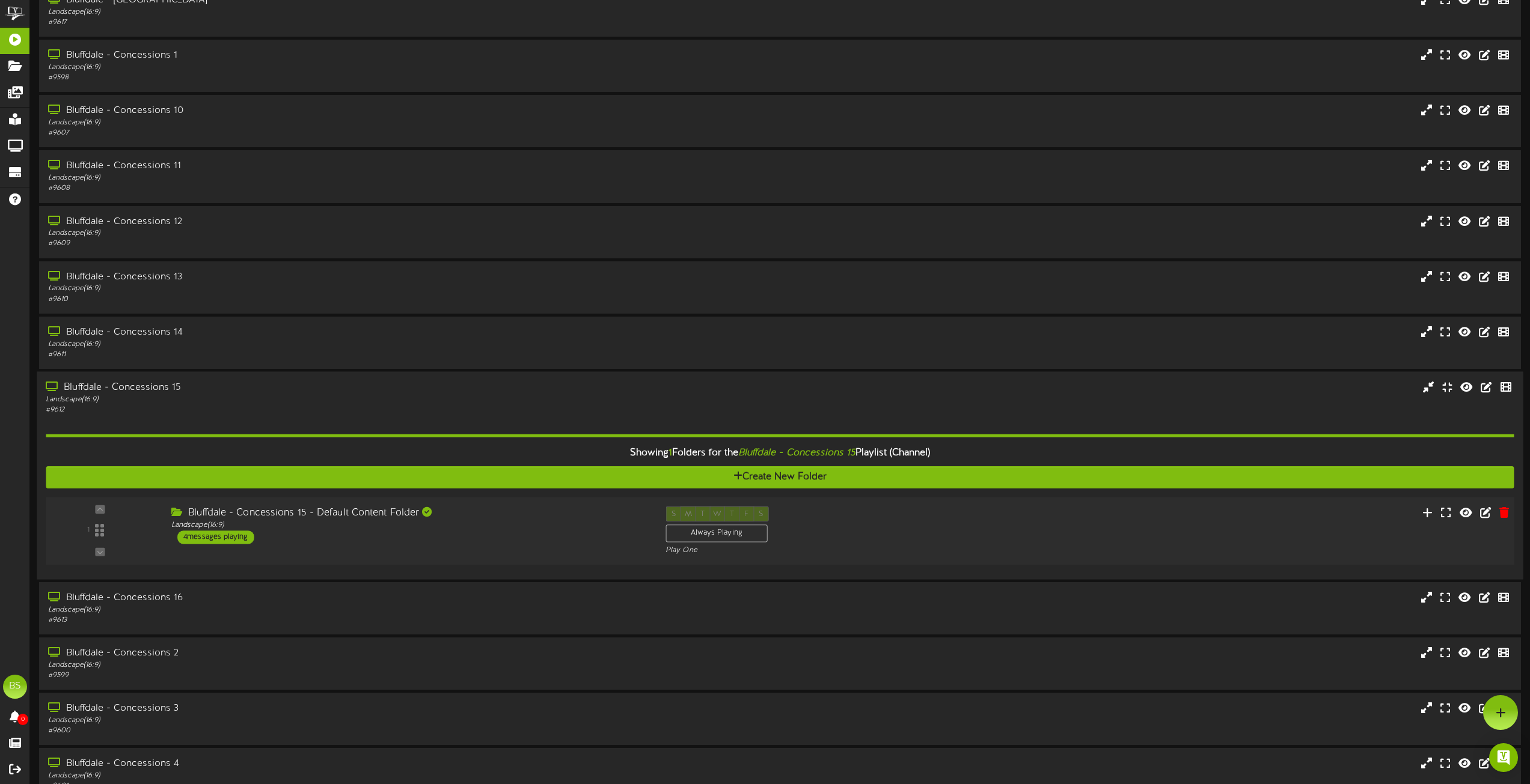
click at [230, 537] on div "4 messages playing" at bounding box center [215, 537] width 77 height 13
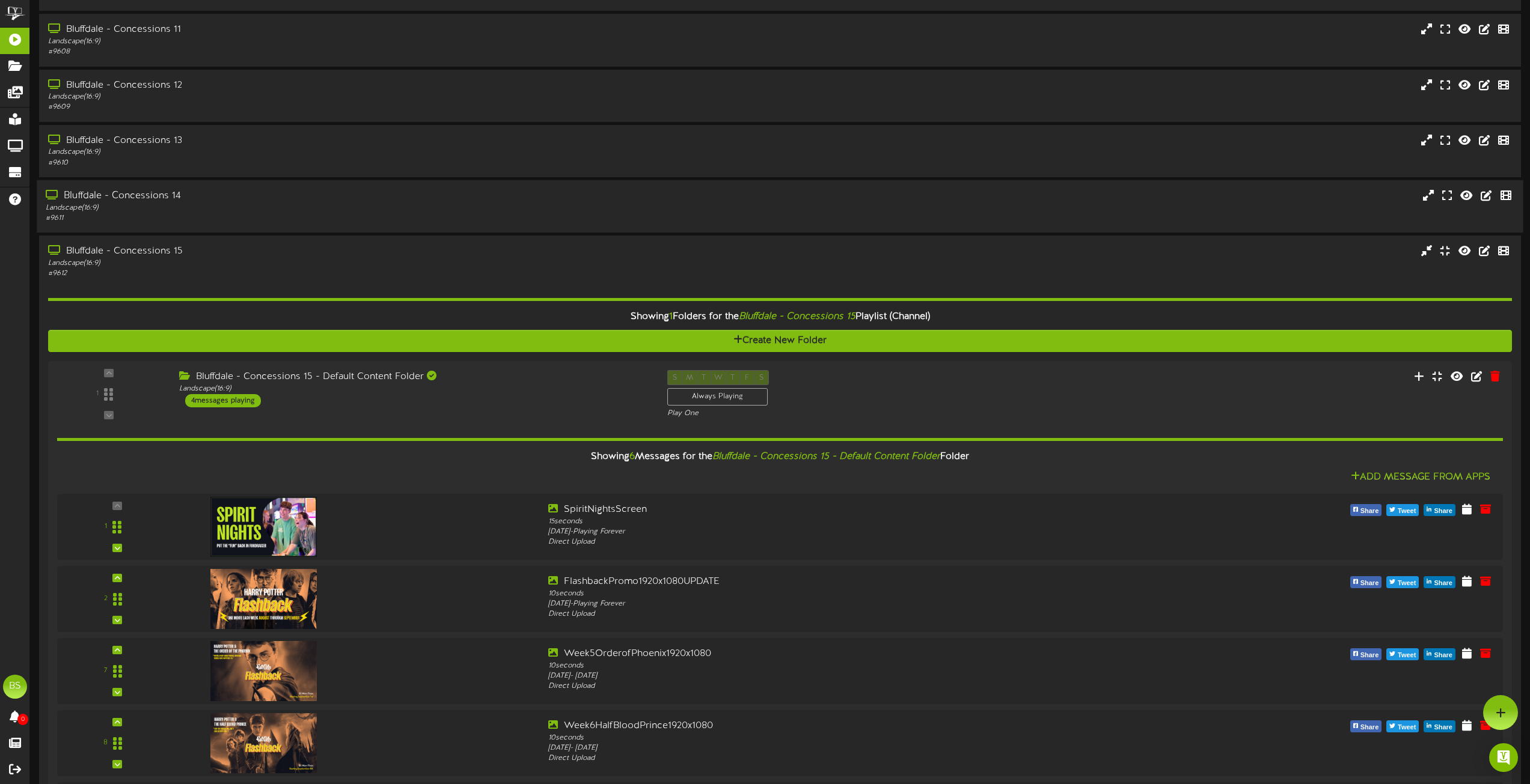
scroll to position [120, 0]
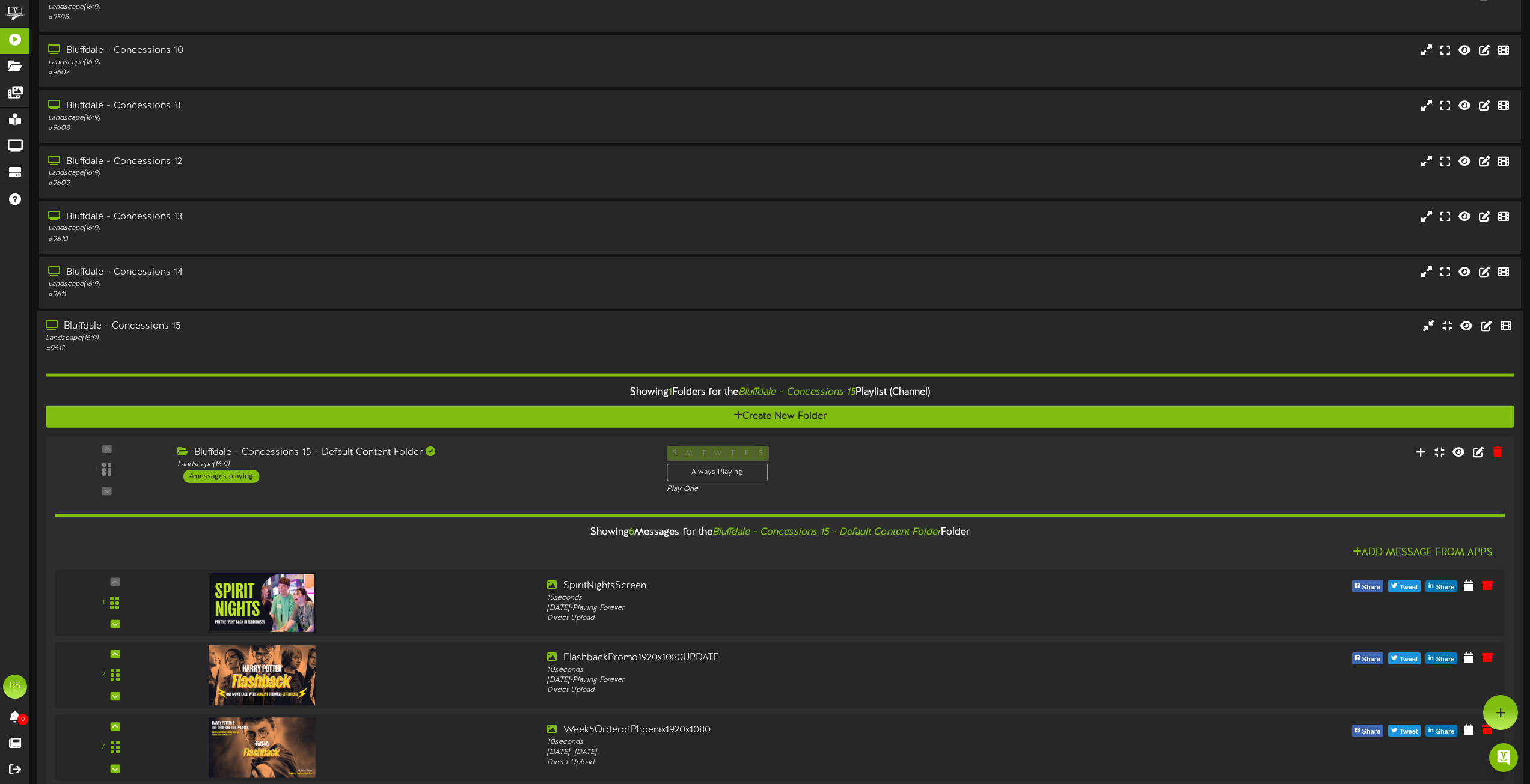
click at [160, 326] on div "Bluffdale - Concessions 15" at bounding box center [347, 326] width 601 height 14
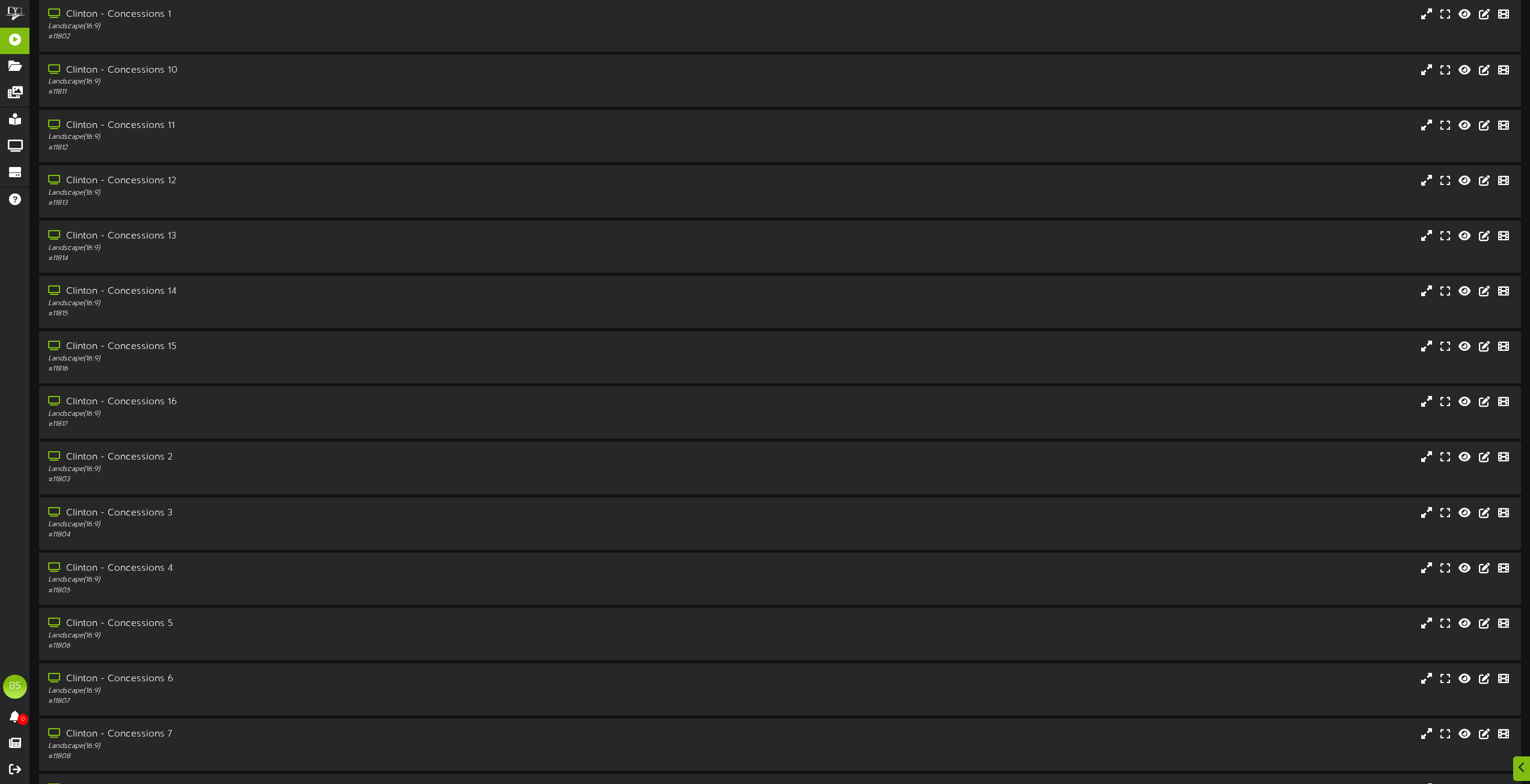
scroll to position [2163, 0]
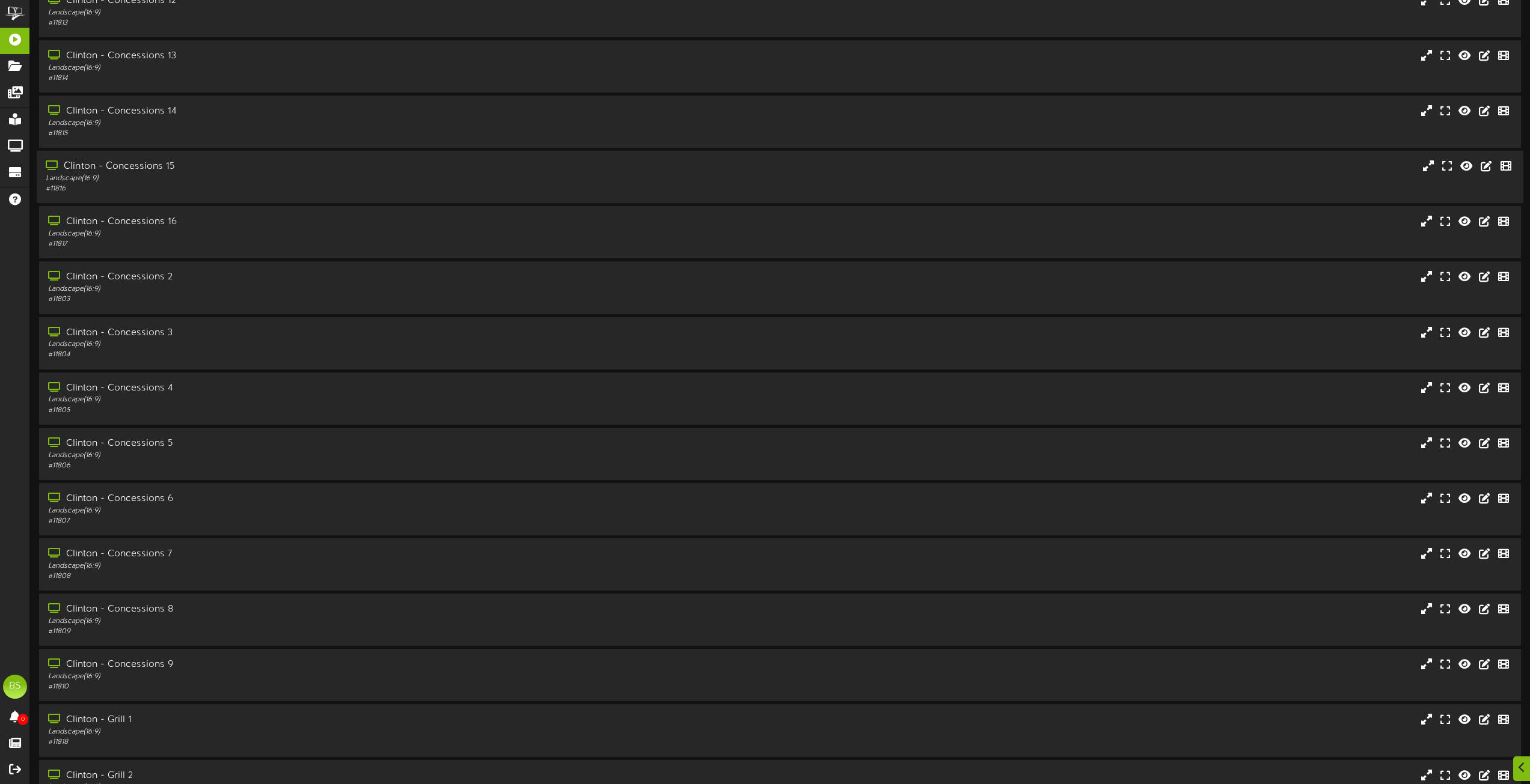
click at [149, 163] on div "Clinton - Concessions 15" at bounding box center [347, 166] width 601 height 14
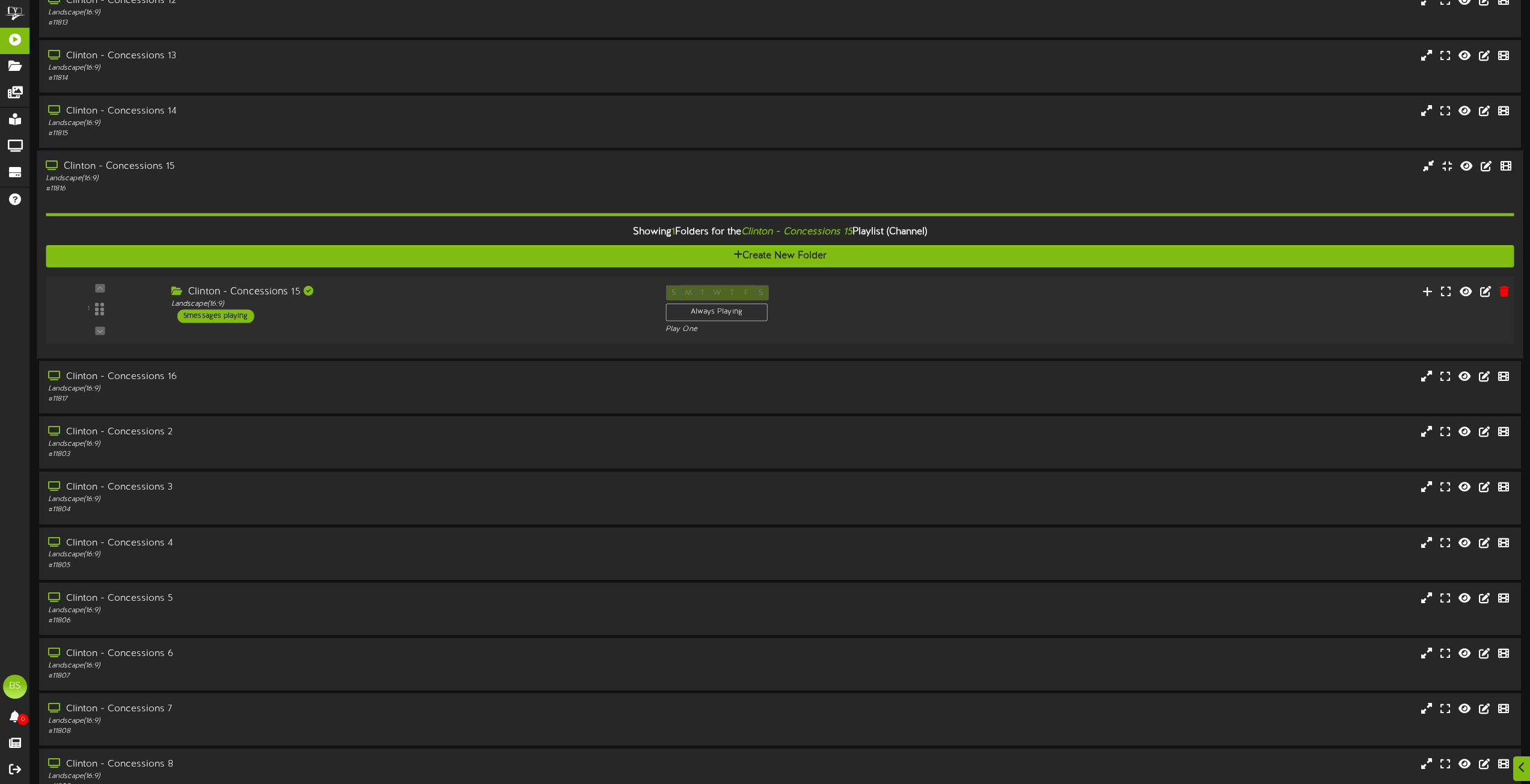
click at [233, 319] on div "5 messages playing" at bounding box center [215, 316] width 77 height 13
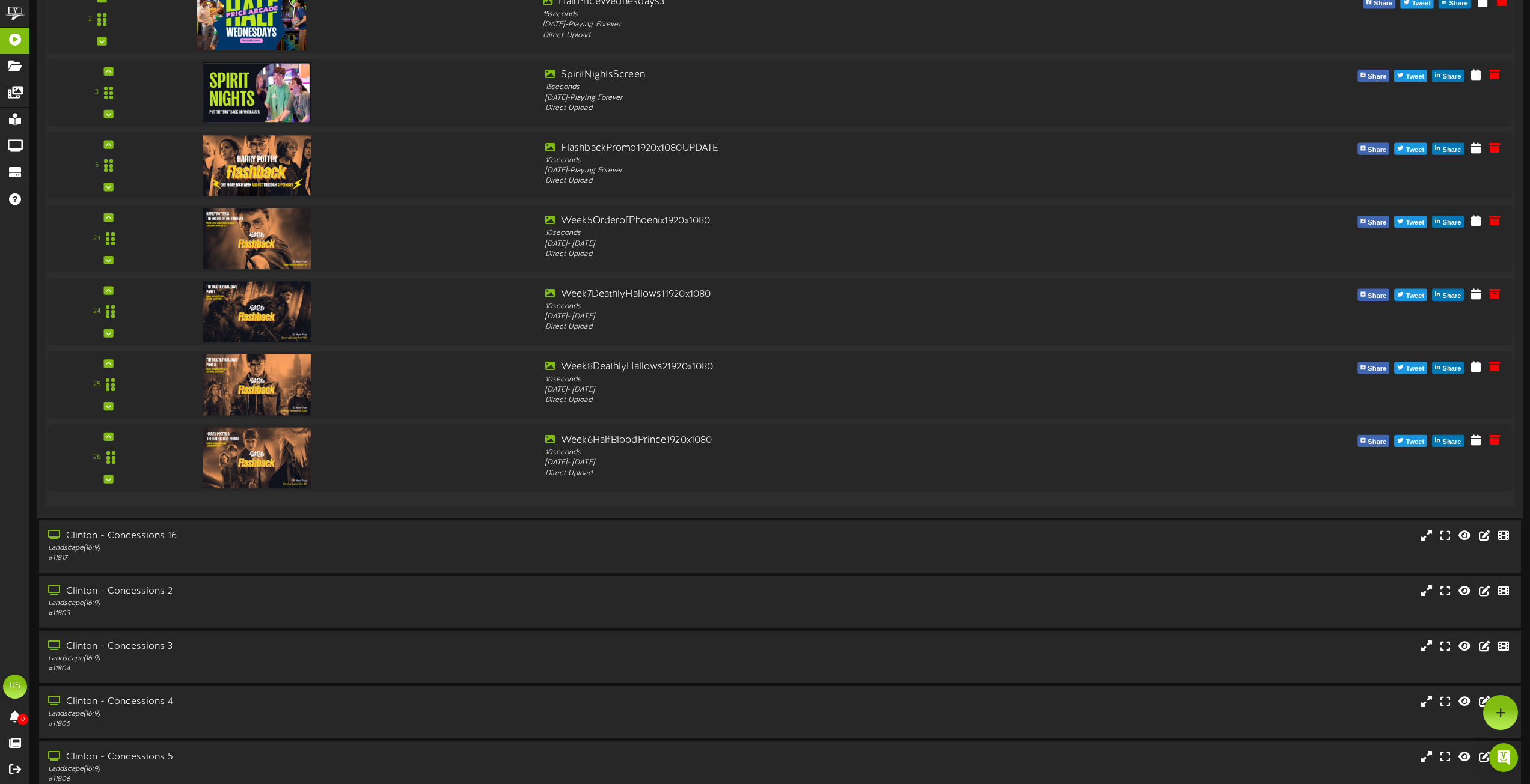
scroll to position [2224, 0]
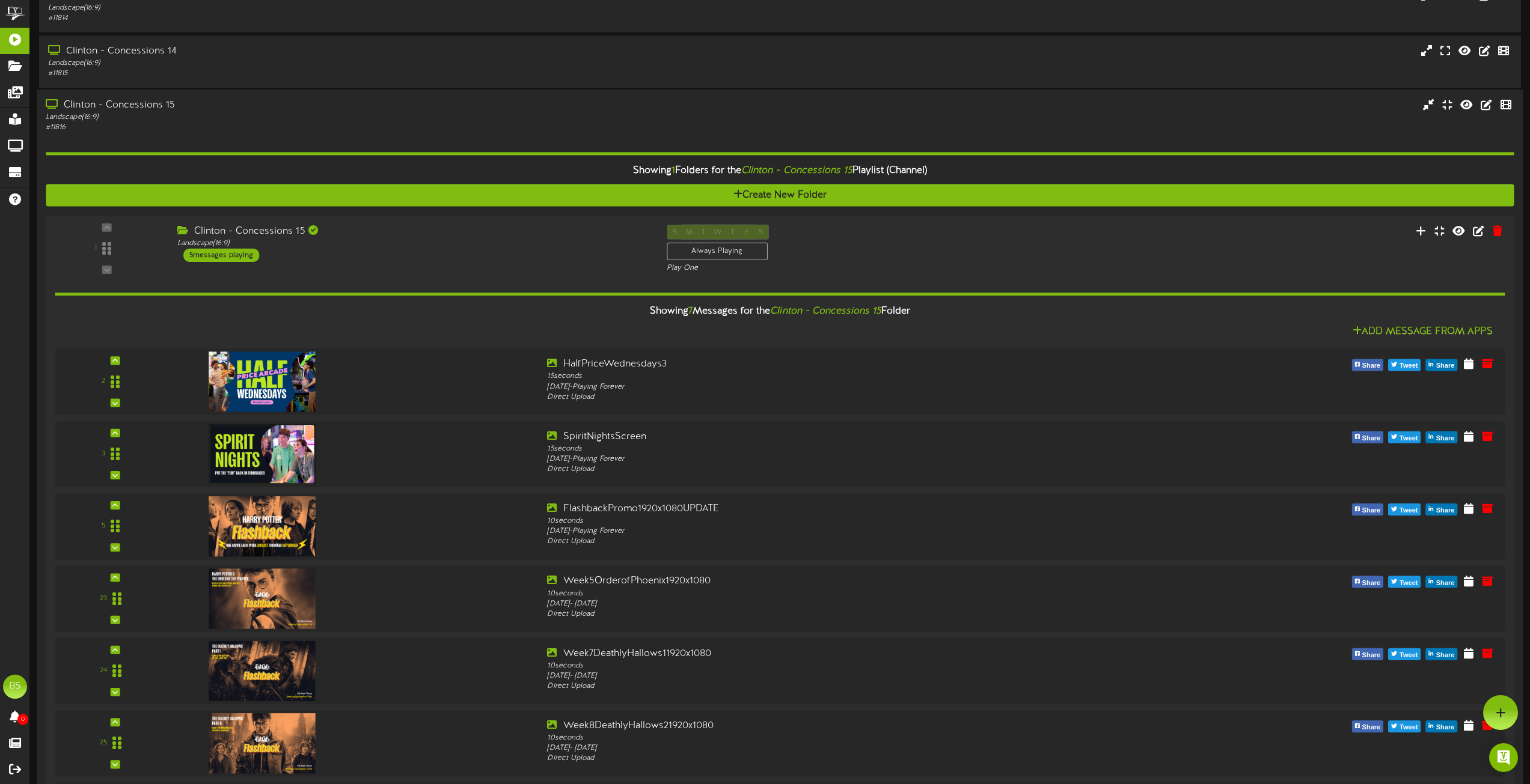
click at [152, 101] on div "Clinton - Concessions 15" at bounding box center [347, 105] width 601 height 14
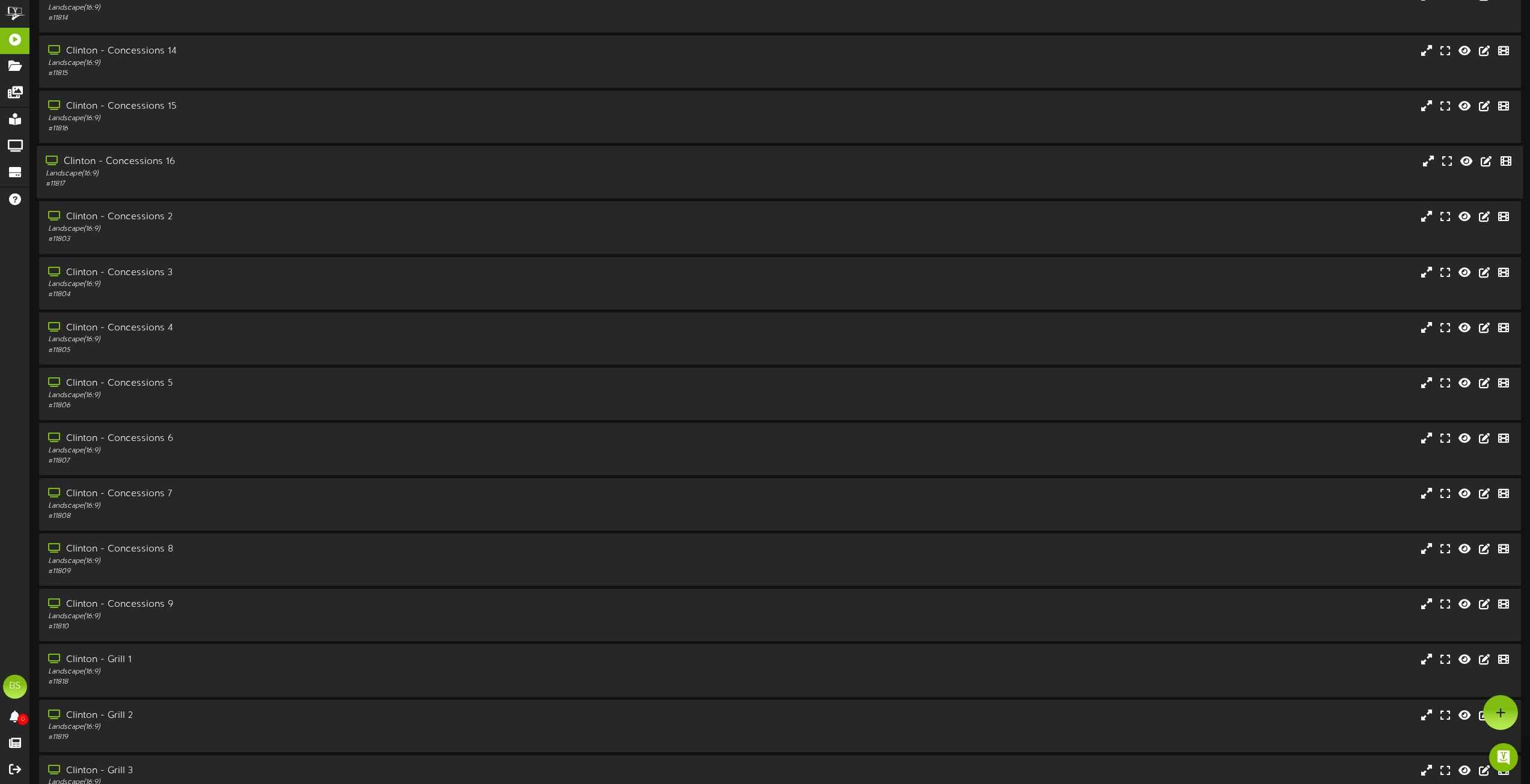
click at [160, 162] on div "Clinton - Concessions 16" at bounding box center [347, 162] width 601 height 14
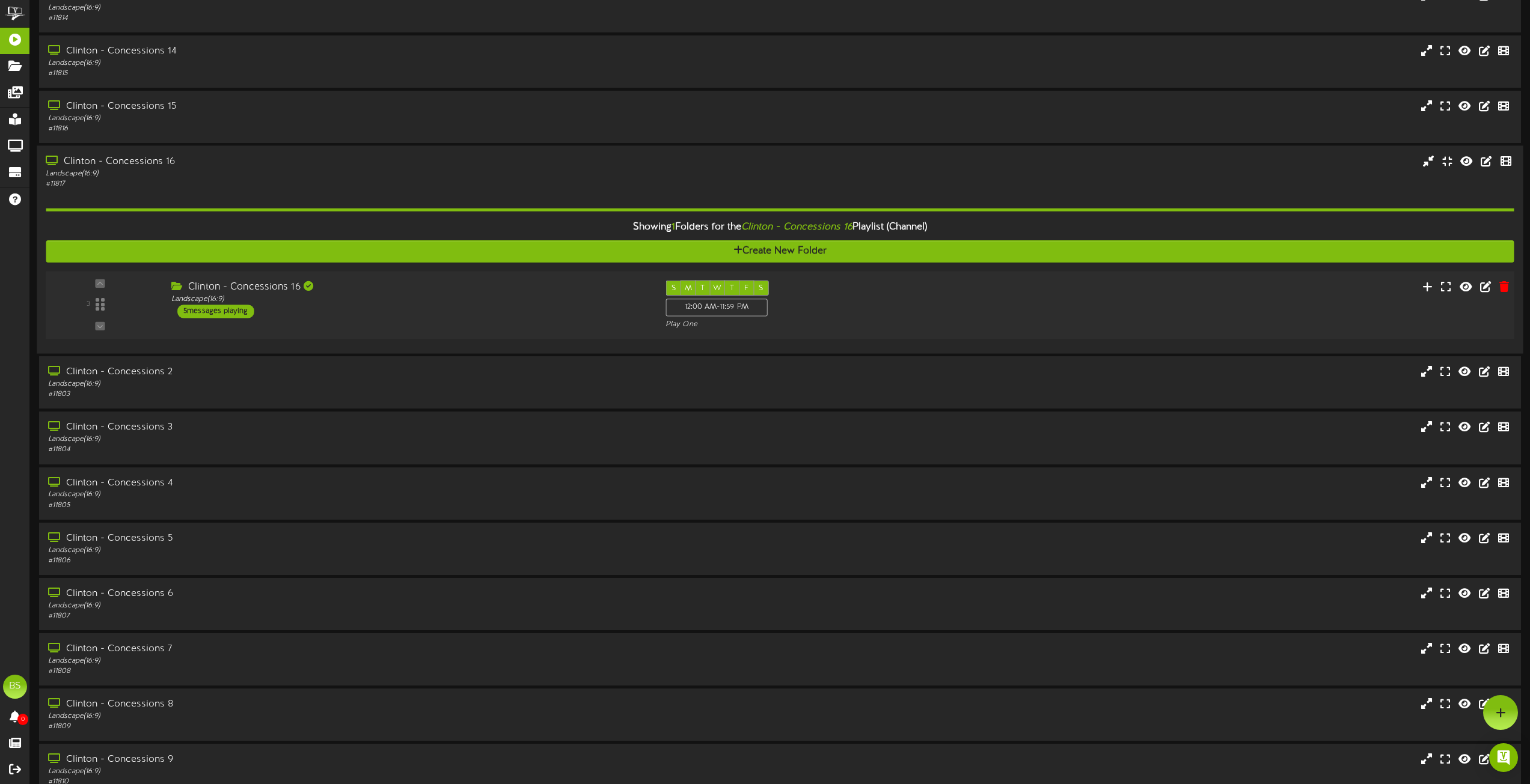
click at [237, 314] on div "5 messages playing" at bounding box center [215, 311] width 77 height 13
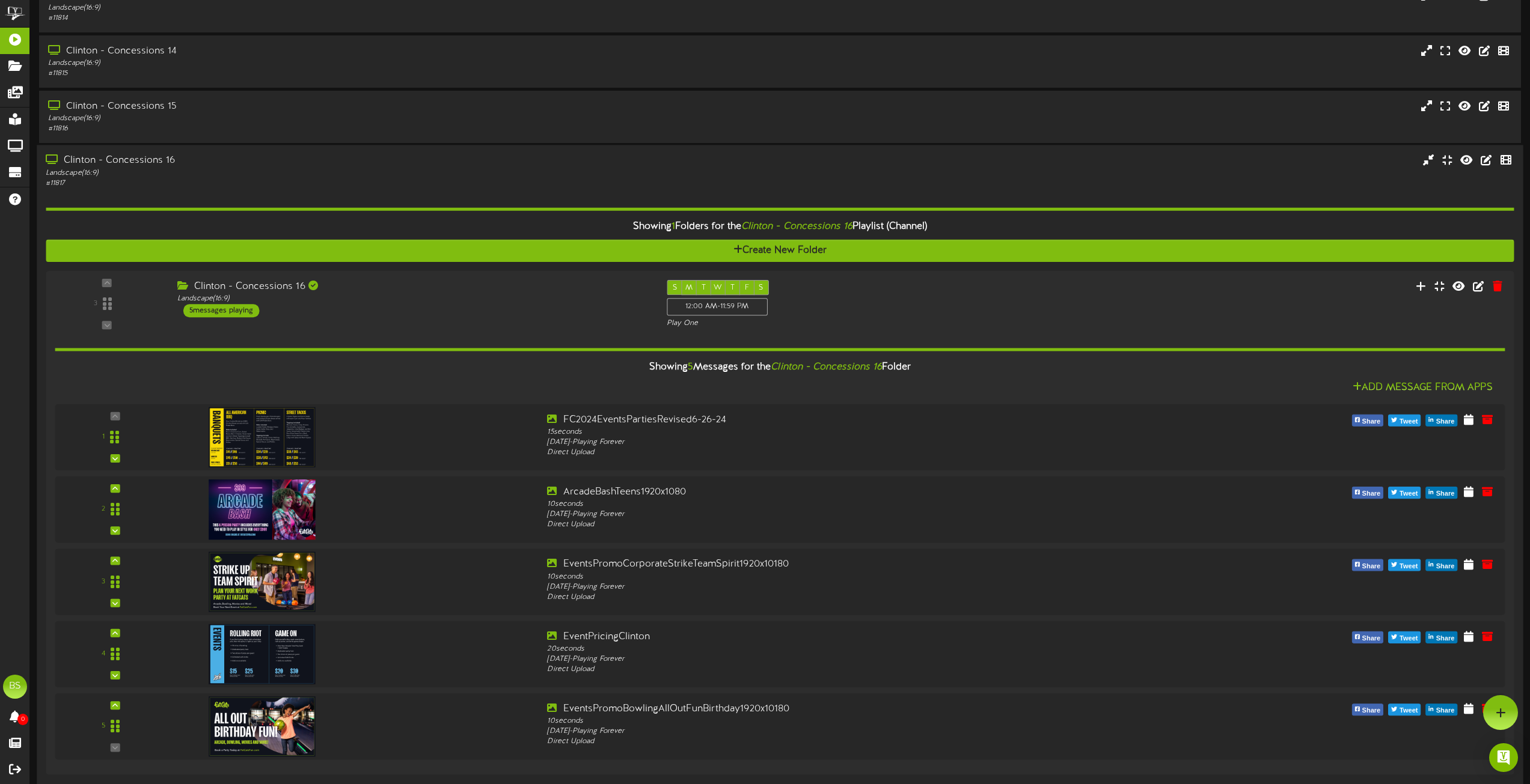
click at [124, 157] on div "Clinton - Concessions 16" at bounding box center [347, 161] width 601 height 14
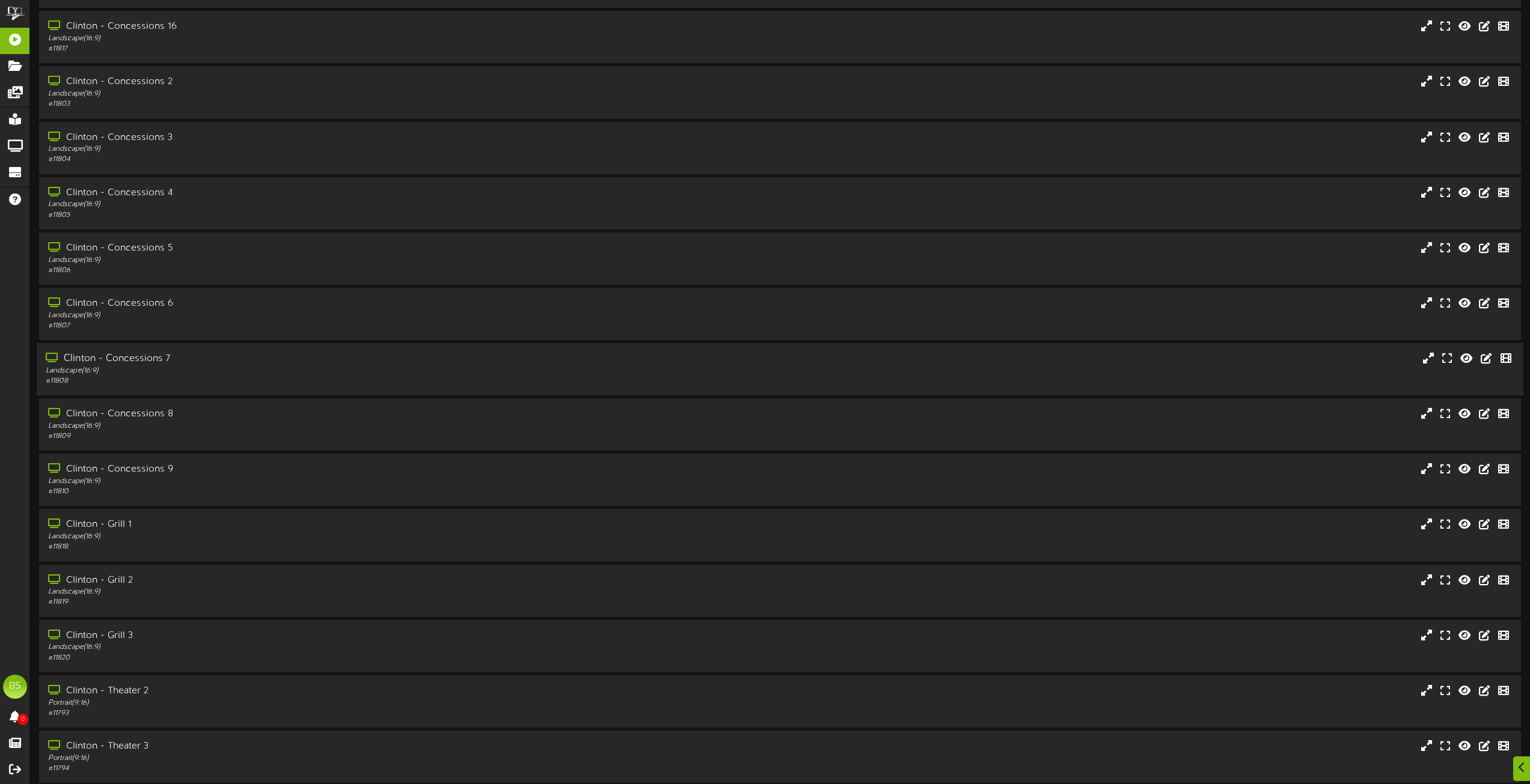
scroll to position [2404, 0]
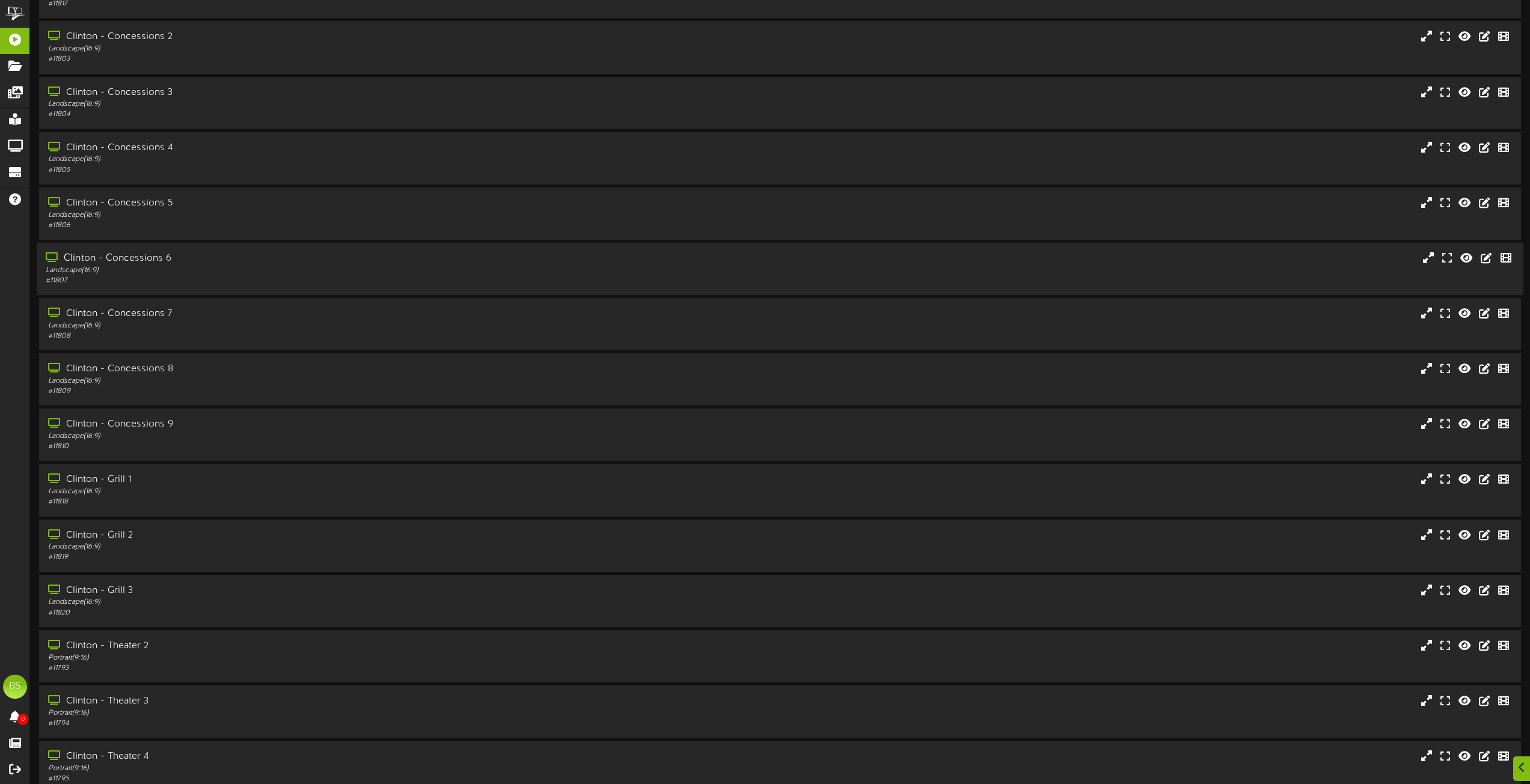
click at [154, 254] on div "Clinton - Concessions 6" at bounding box center [347, 259] width 601 height 14
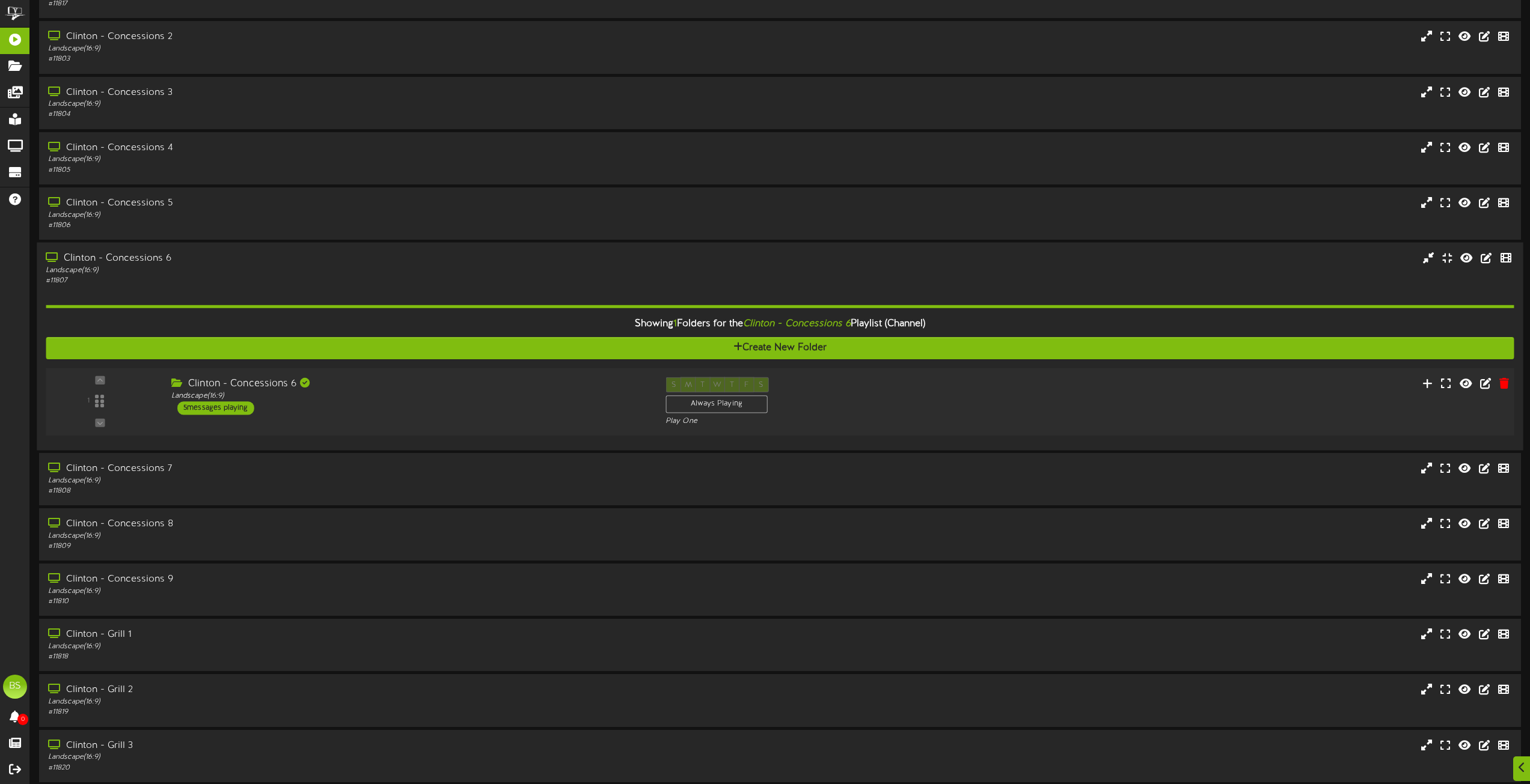
click at [224, 404] on div "5 messages playing" at bounding box center [215, 408] width 77 height 13
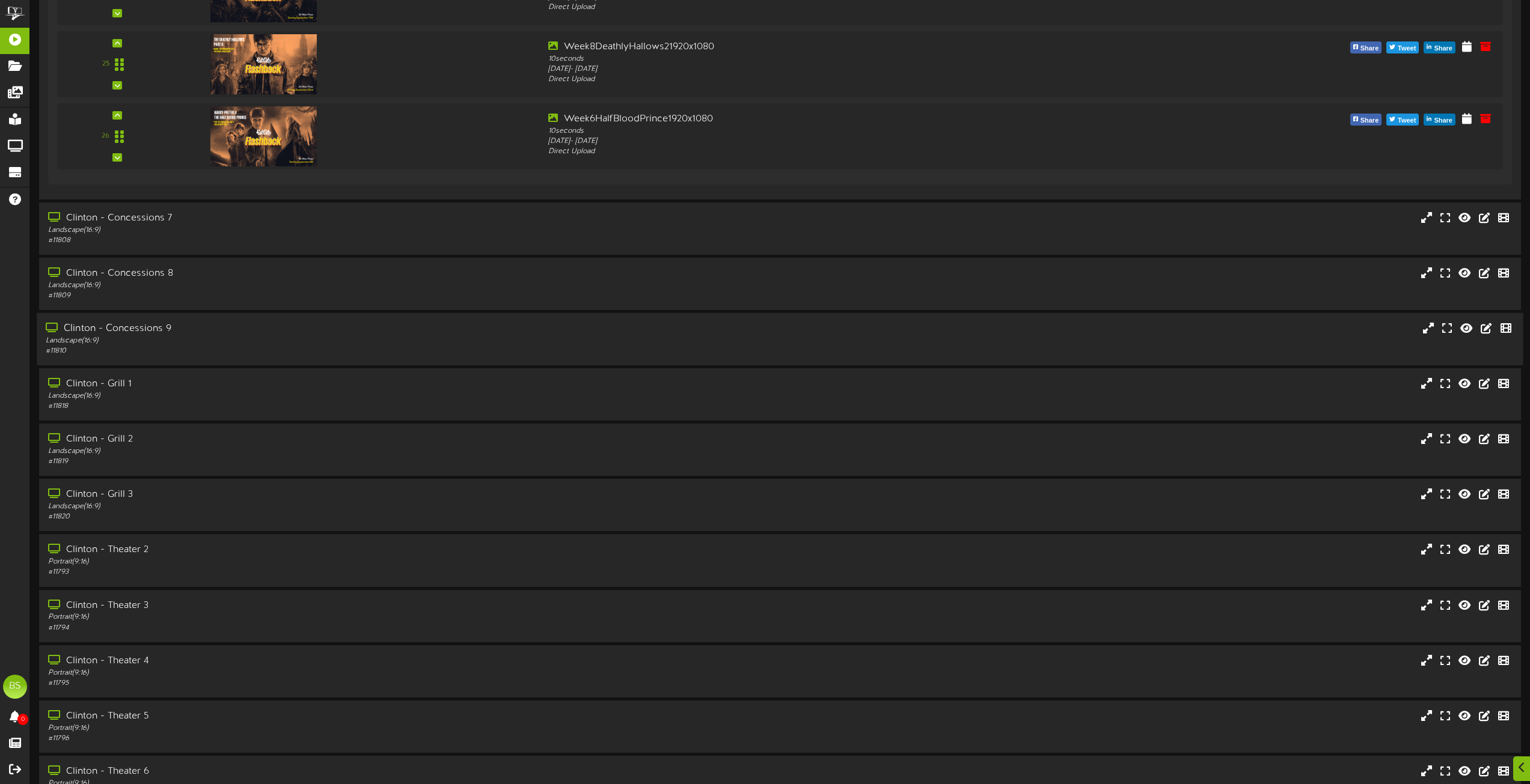
scroll to position [3245, 0]
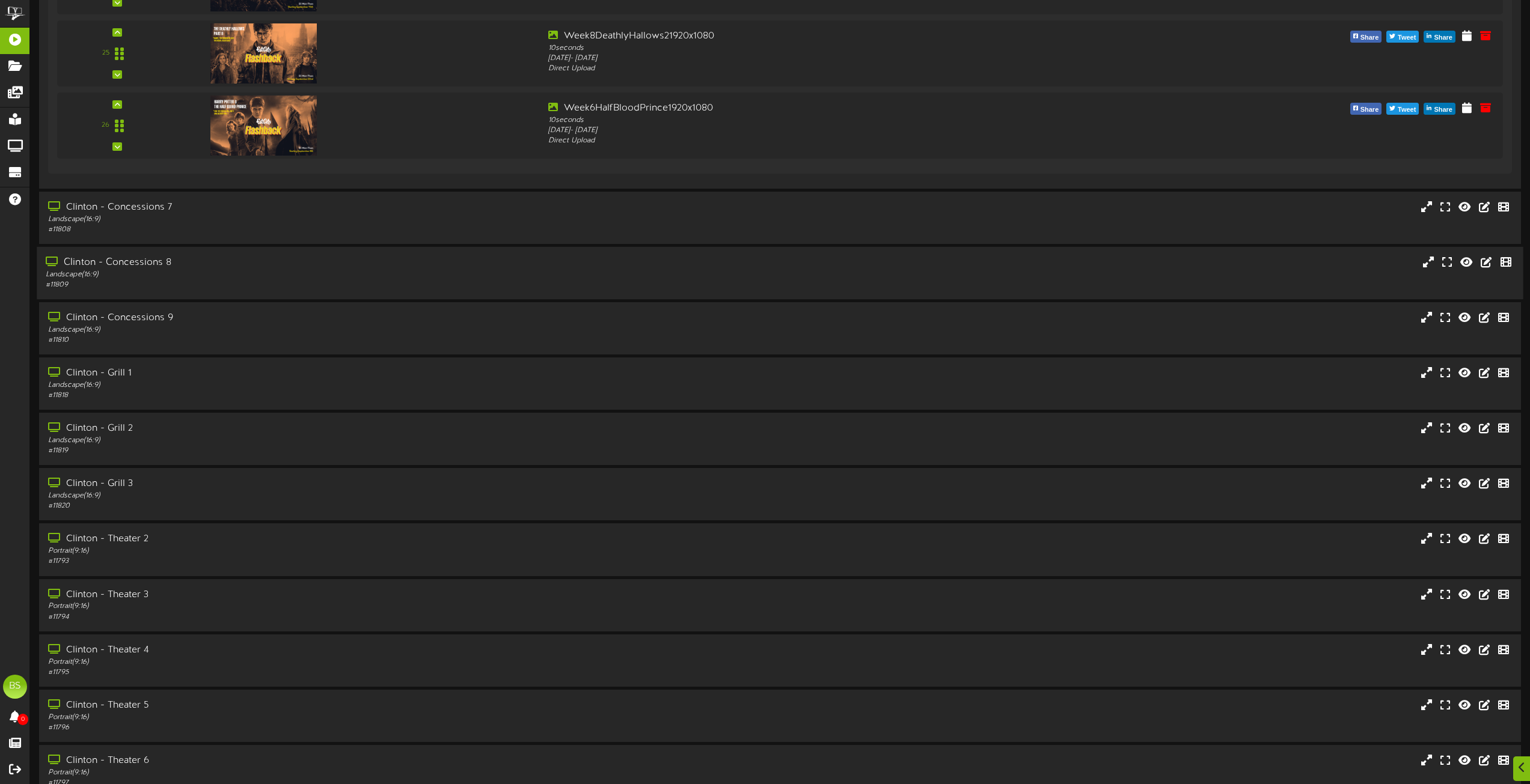
click at [134, 259] on div "Clinton - Concessions 8" at bounding box center [347, 263] width 601 height 14
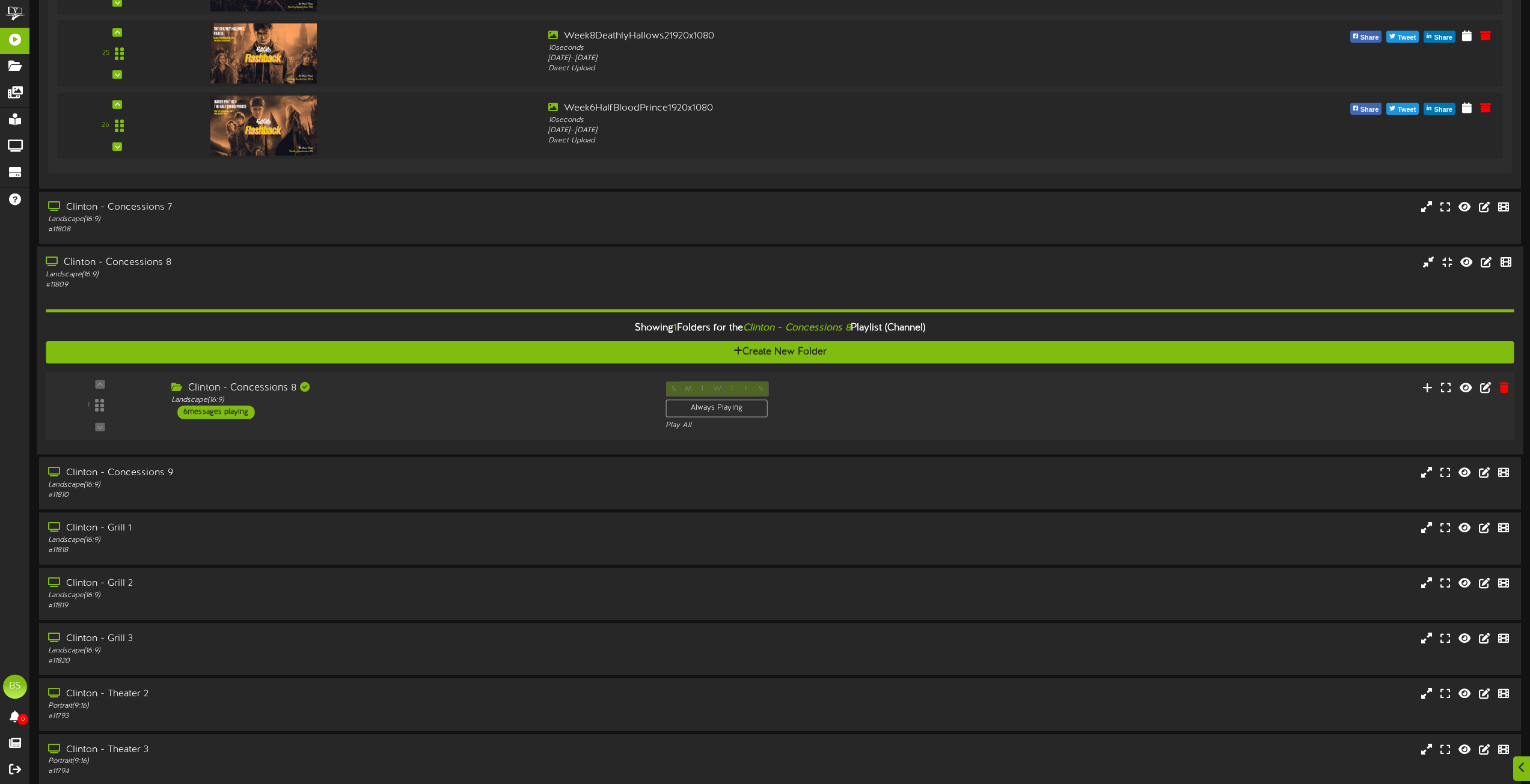
click at [233, 410] on div "6 messages playing" at bounding box center [216, 412] width 77 height 13
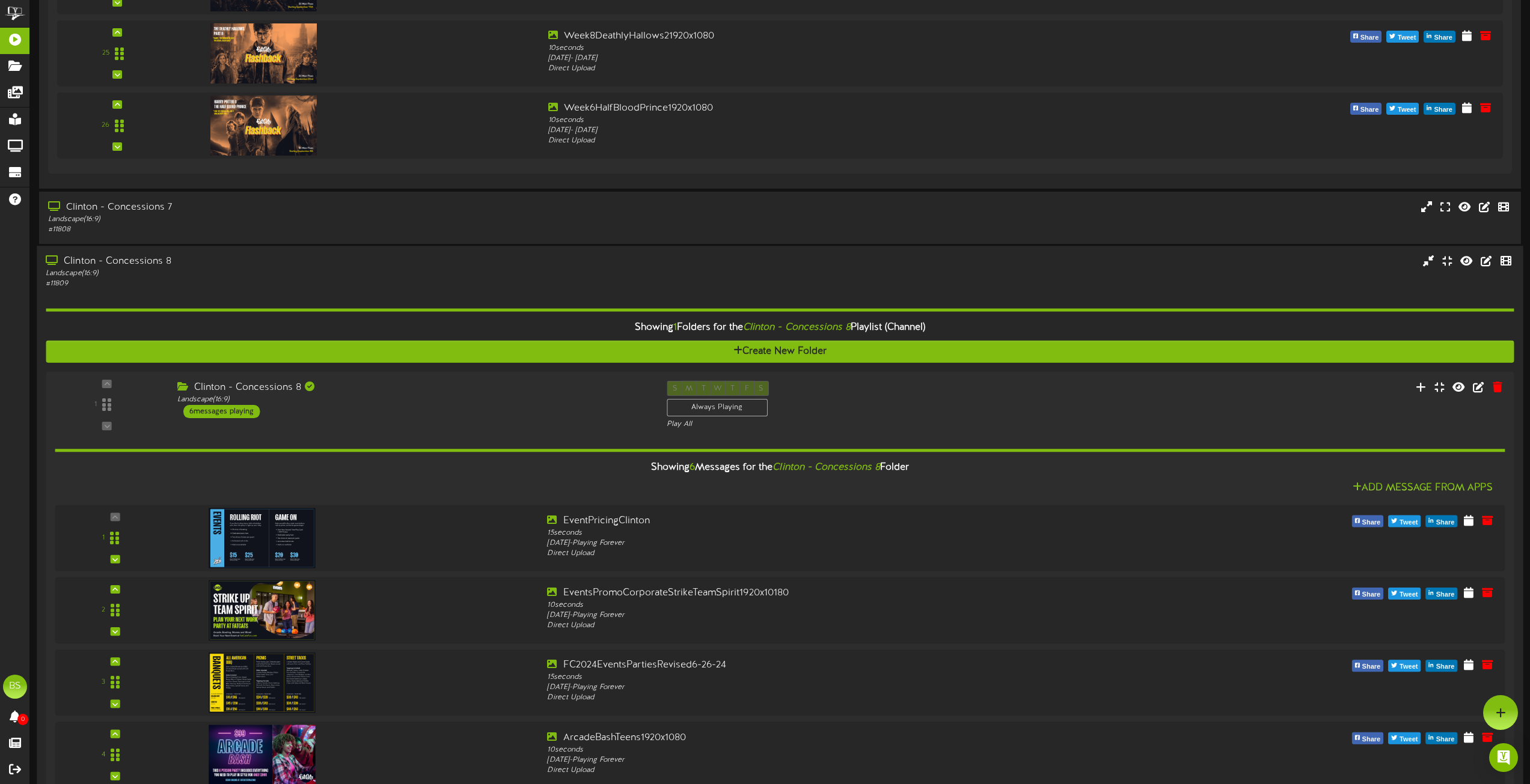
click at [153, 262] on div "Clinton - Concessions 8" at bounding box center [347, 262] width 601 height 14
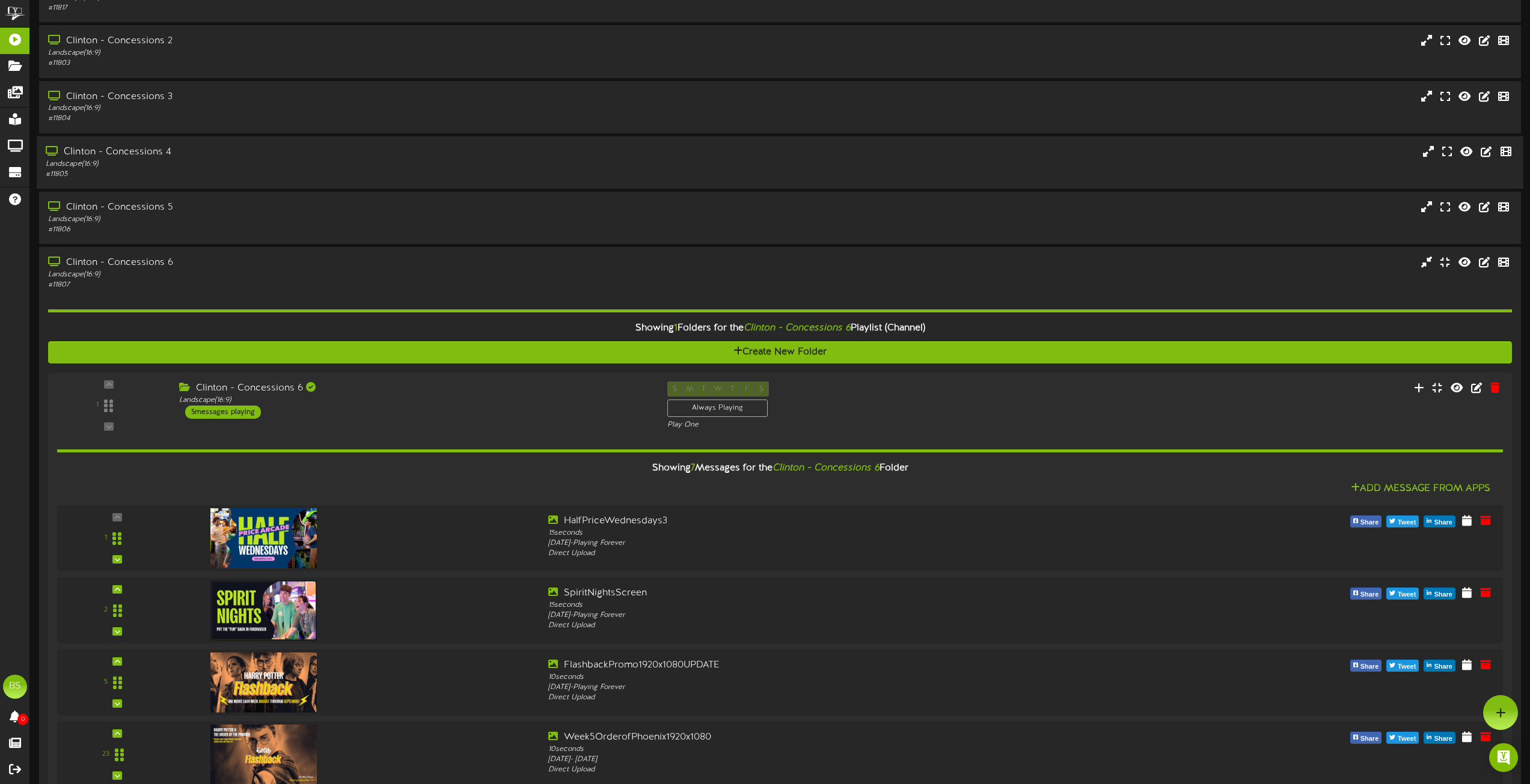
scroll to position [2344, 0]
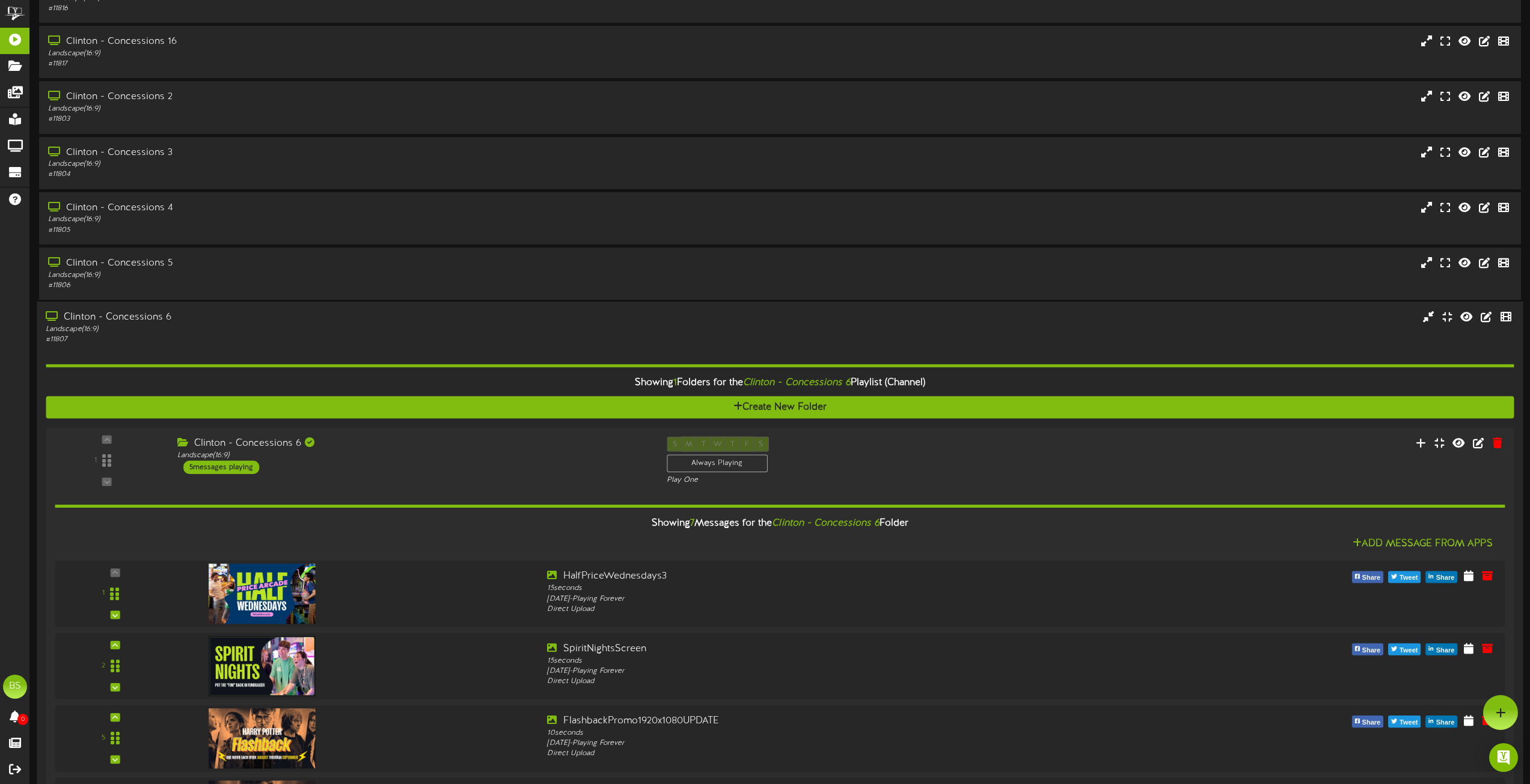
click at [152, 320] on div "Clinton - Concessions 6" at bounding box center [347, 317] width 601 height 14
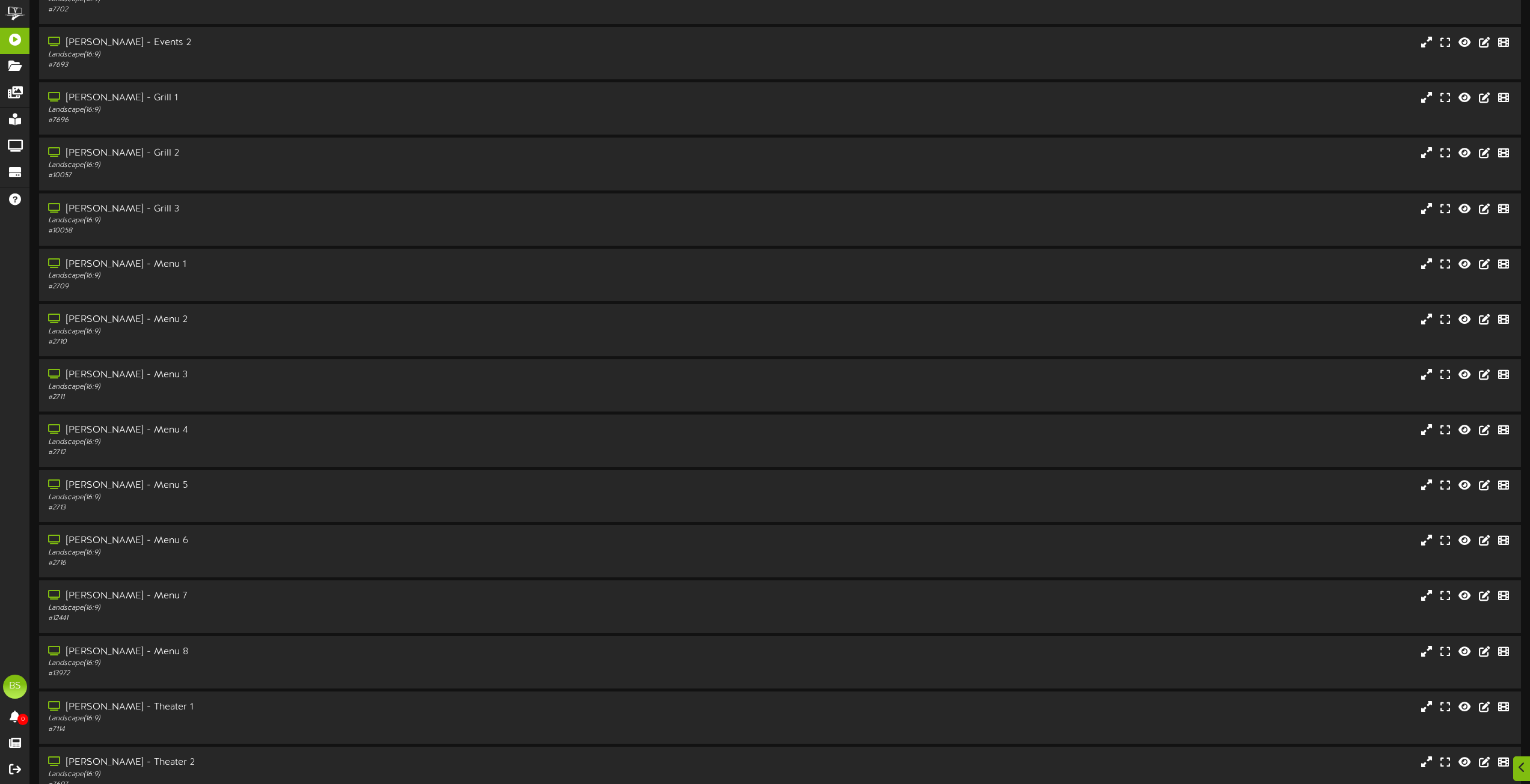
scroll to position [3726, 0]
click at [123, 485] on div "[PERSON_NAME] - Menu 7" at bounding box center [347, 486] width 601 height 14
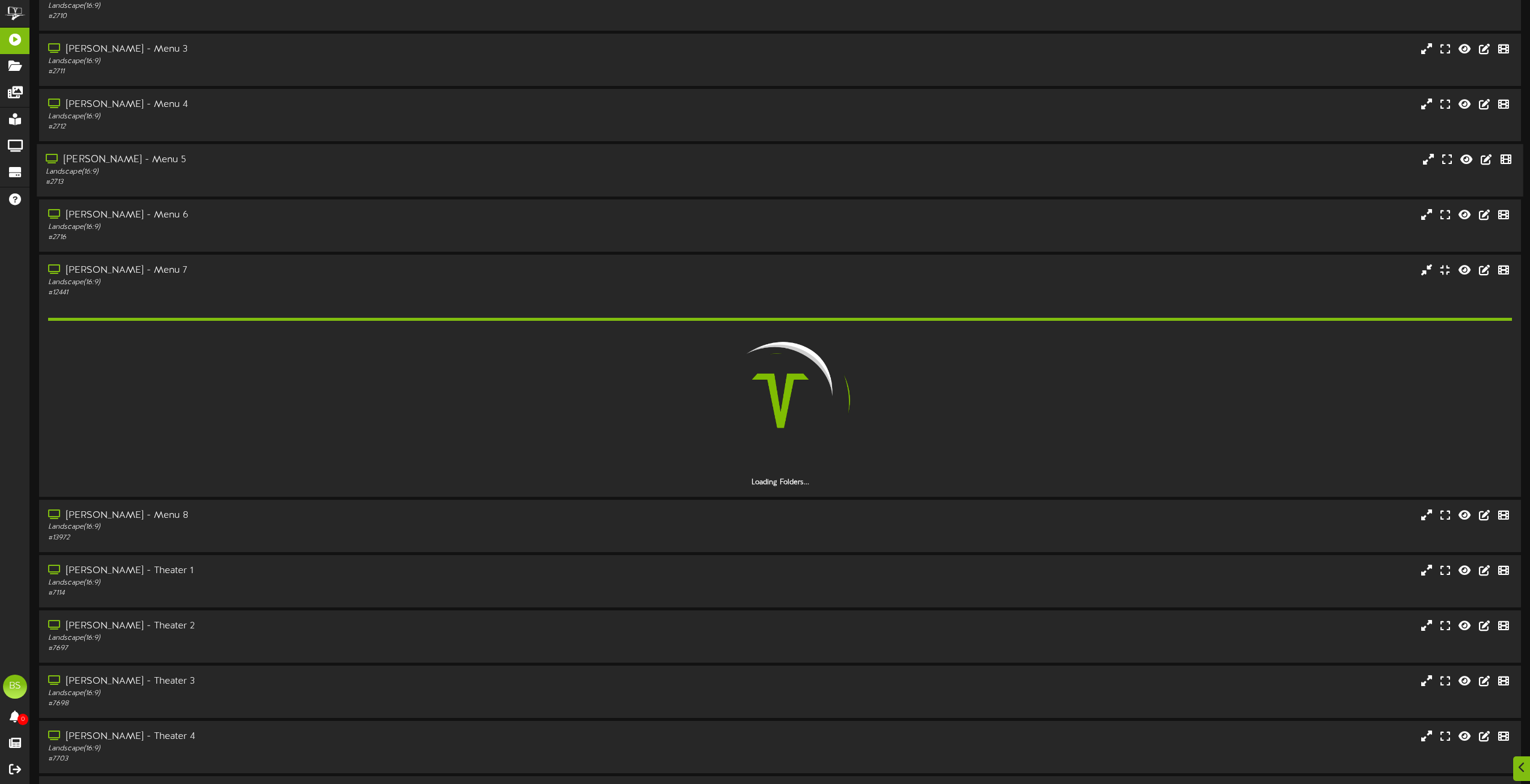
scroll to position [3967, 0]
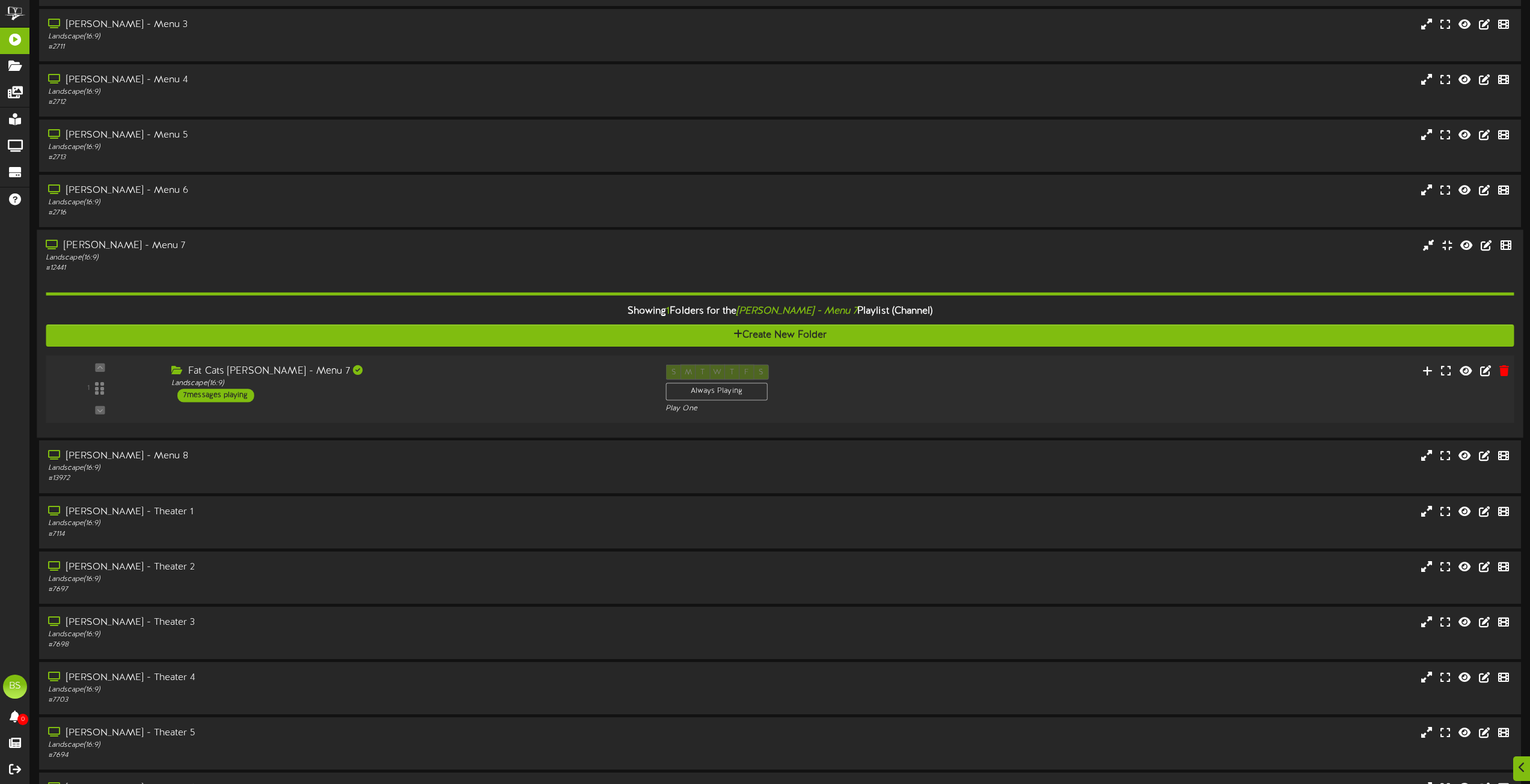
click at [224, 396] on div "7 messages playing" at bounding box center [215, 395] width 77 height 13
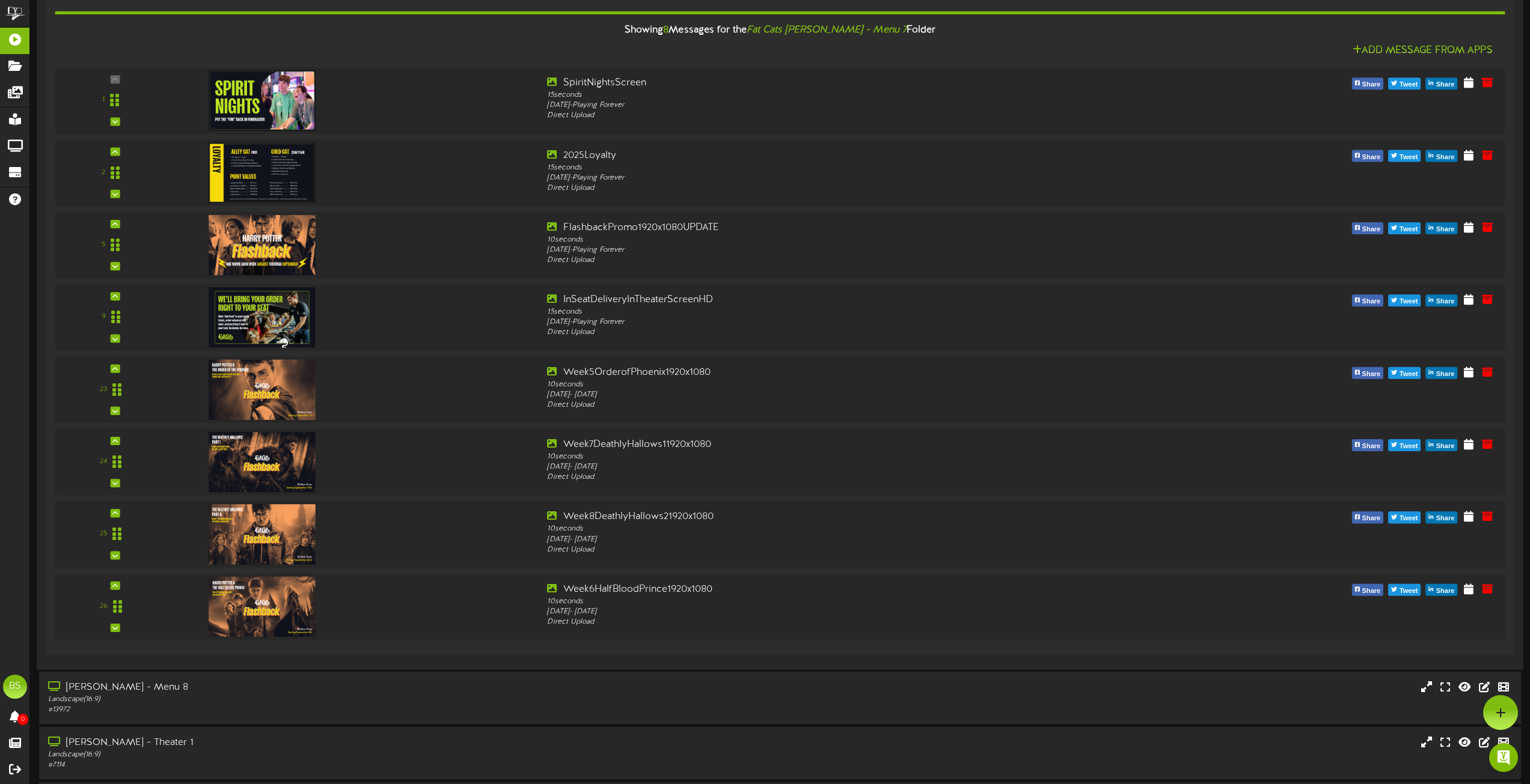
scroll to position [4026, 0]
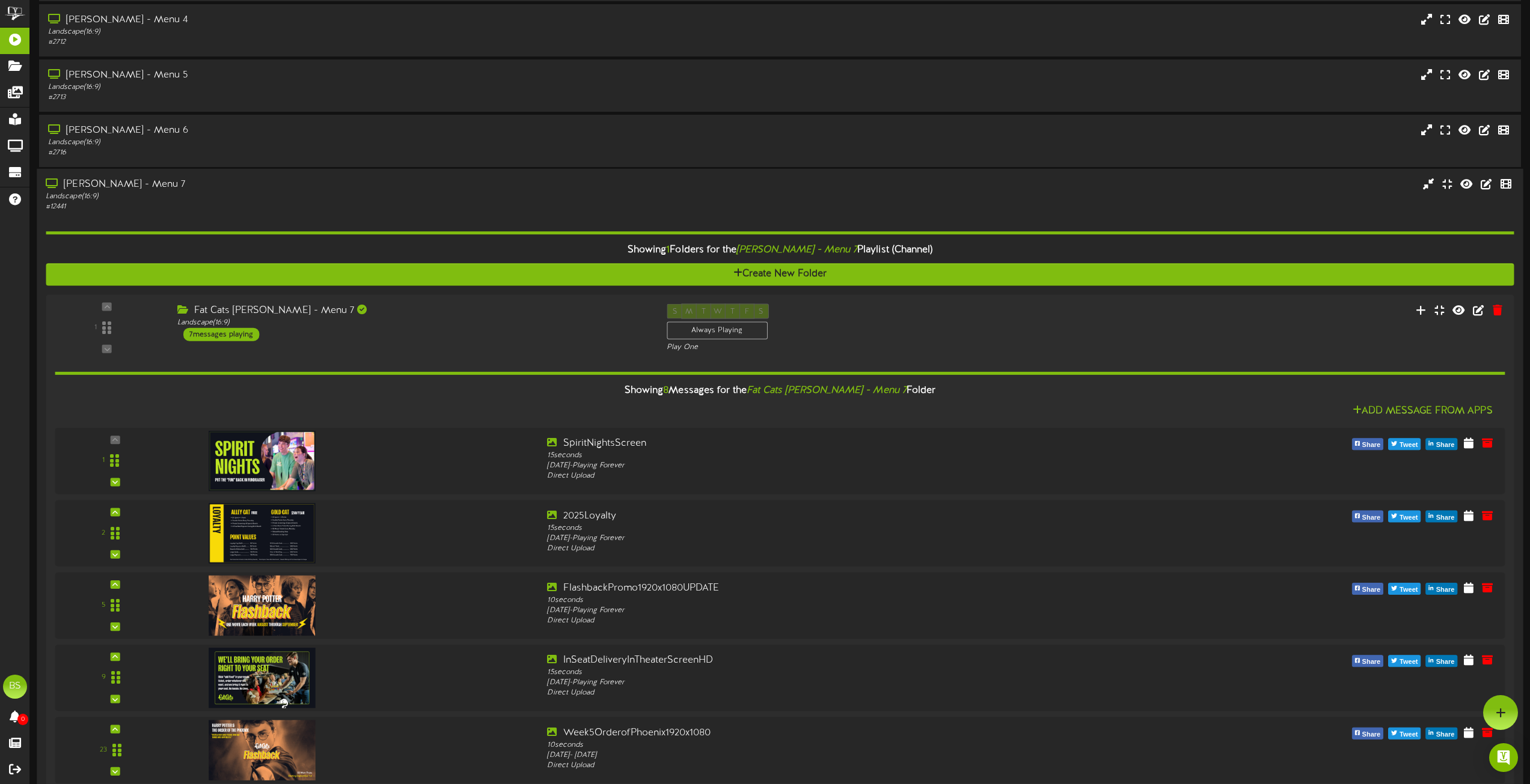
click at [125, 184] on div "[PERSON_NAME] - Menu 7" at bounding box center [347, 184] width 601 height 14
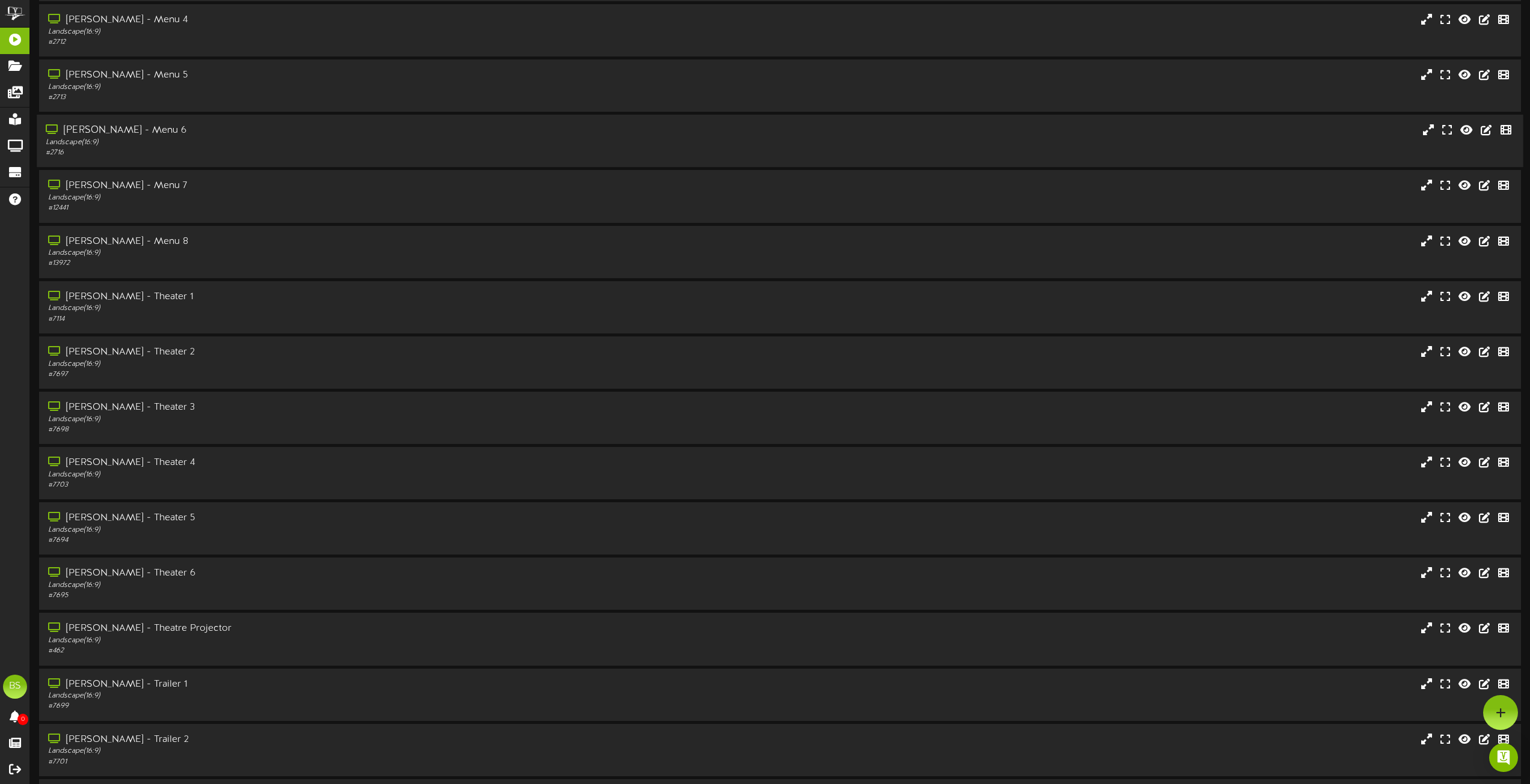
click at [116, 134] on div "[PERSON_NAME] - Menu 6" at bounding box center [347, 131] width 601 height 14
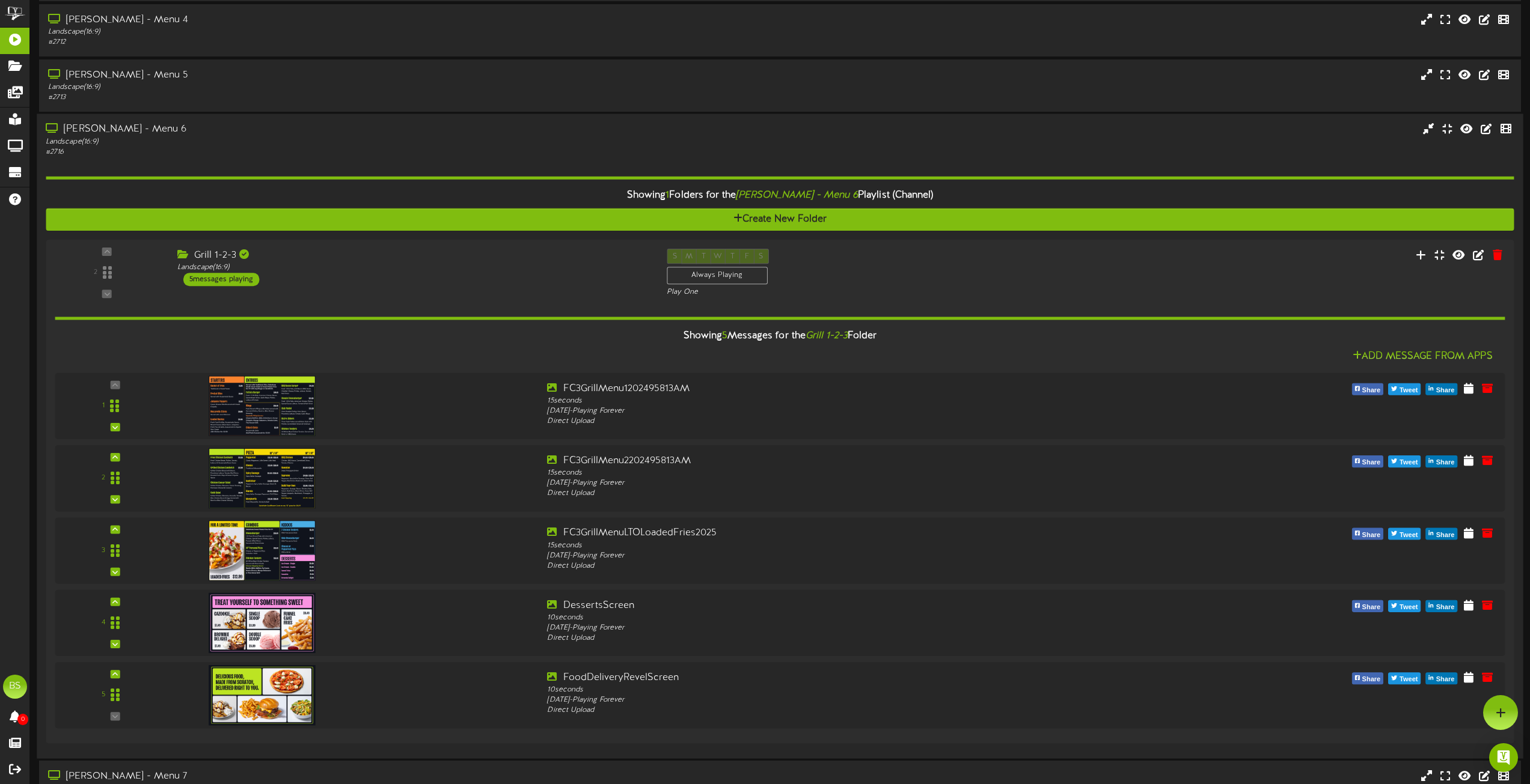
click at [119, 132] on div "[PERSON_NAME] - Menu 6" at bounding box center [347, 130] width 601 height 14
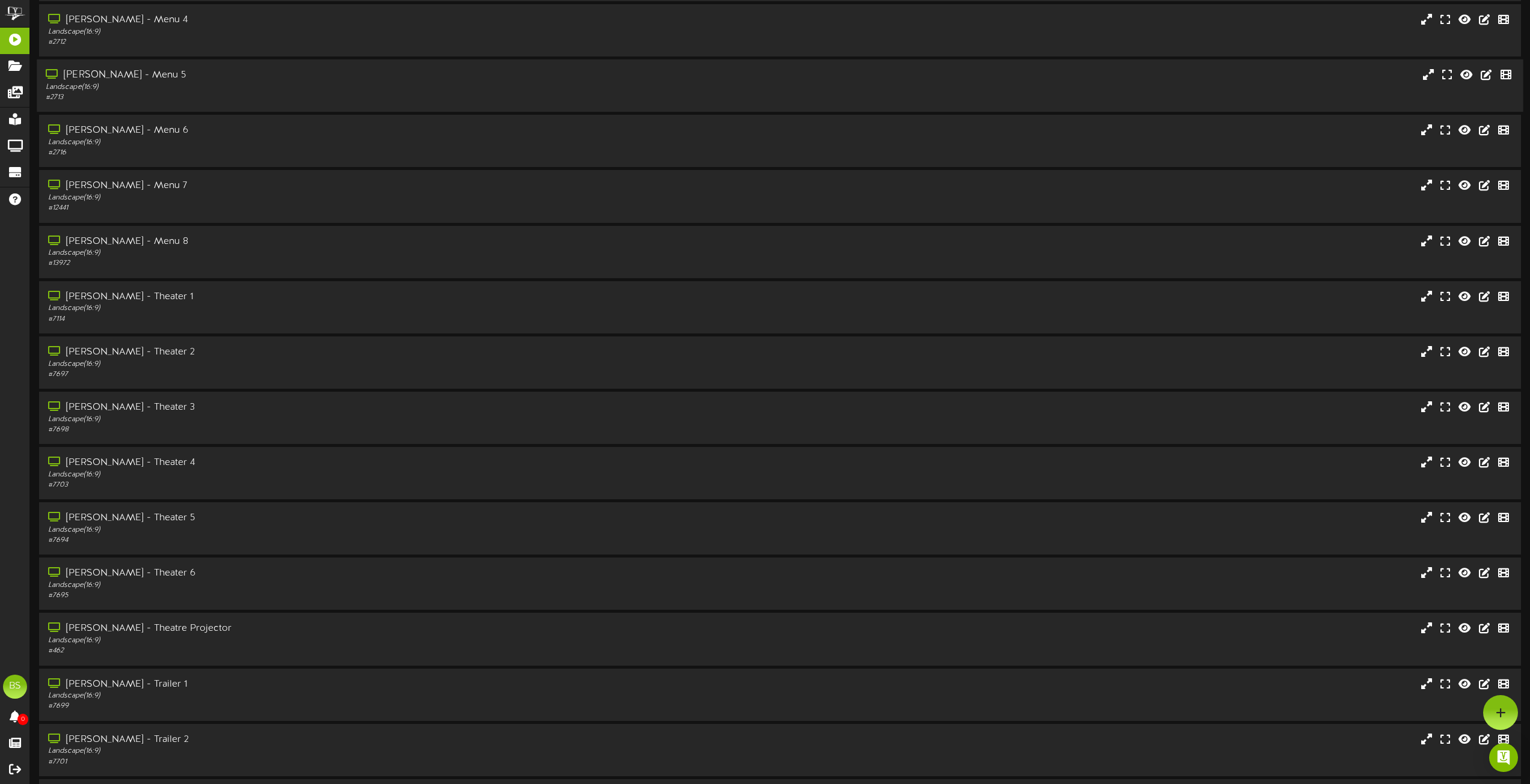
click at [137, 77] on div "[PERSON_NAME] - Menu 5" at bounding box center [347, 75] width 601 height 14
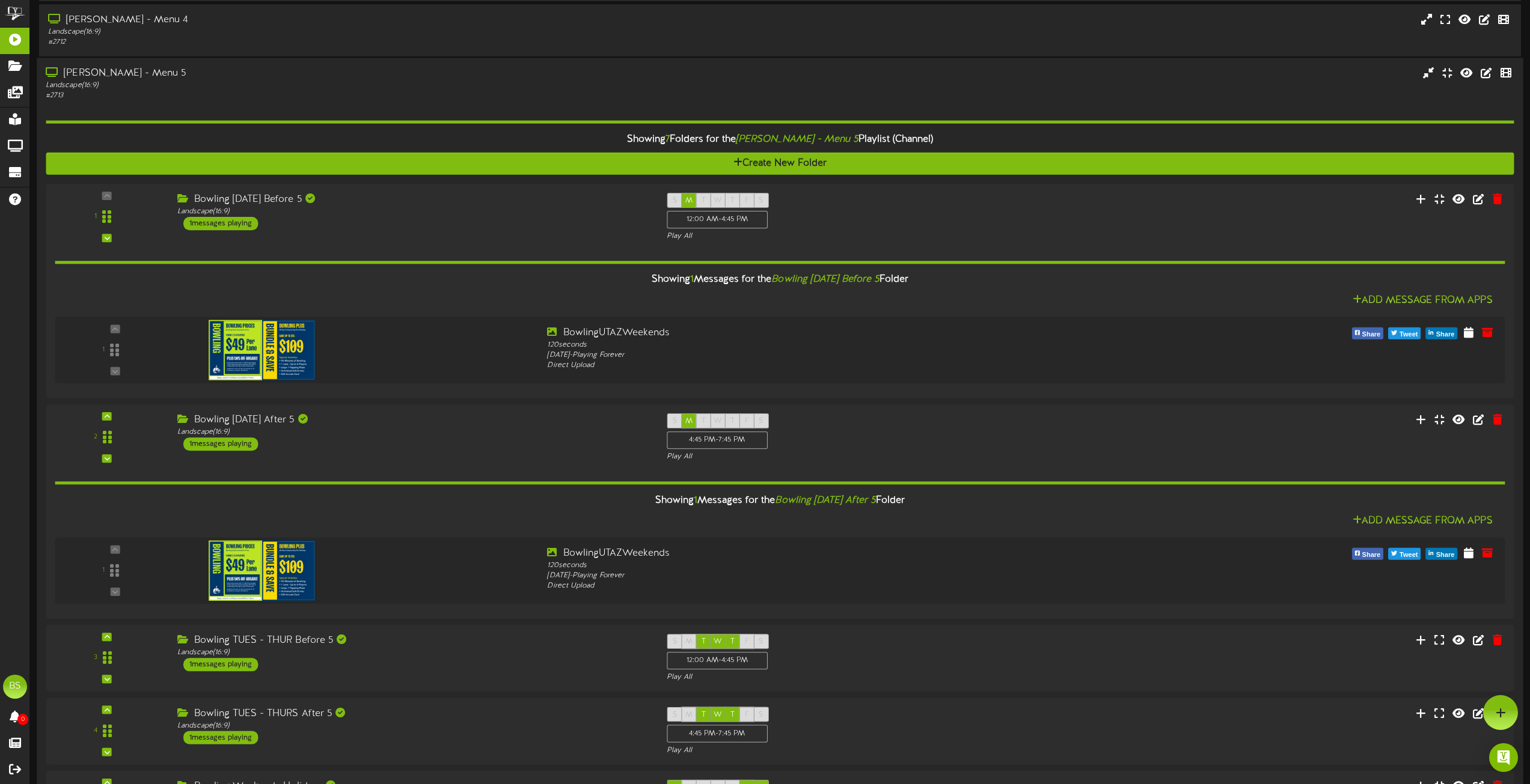
click at [115, 78] on div "[PERSON_NAME] - Menu 5" at bounding box center [347, 73] width 601 height 14
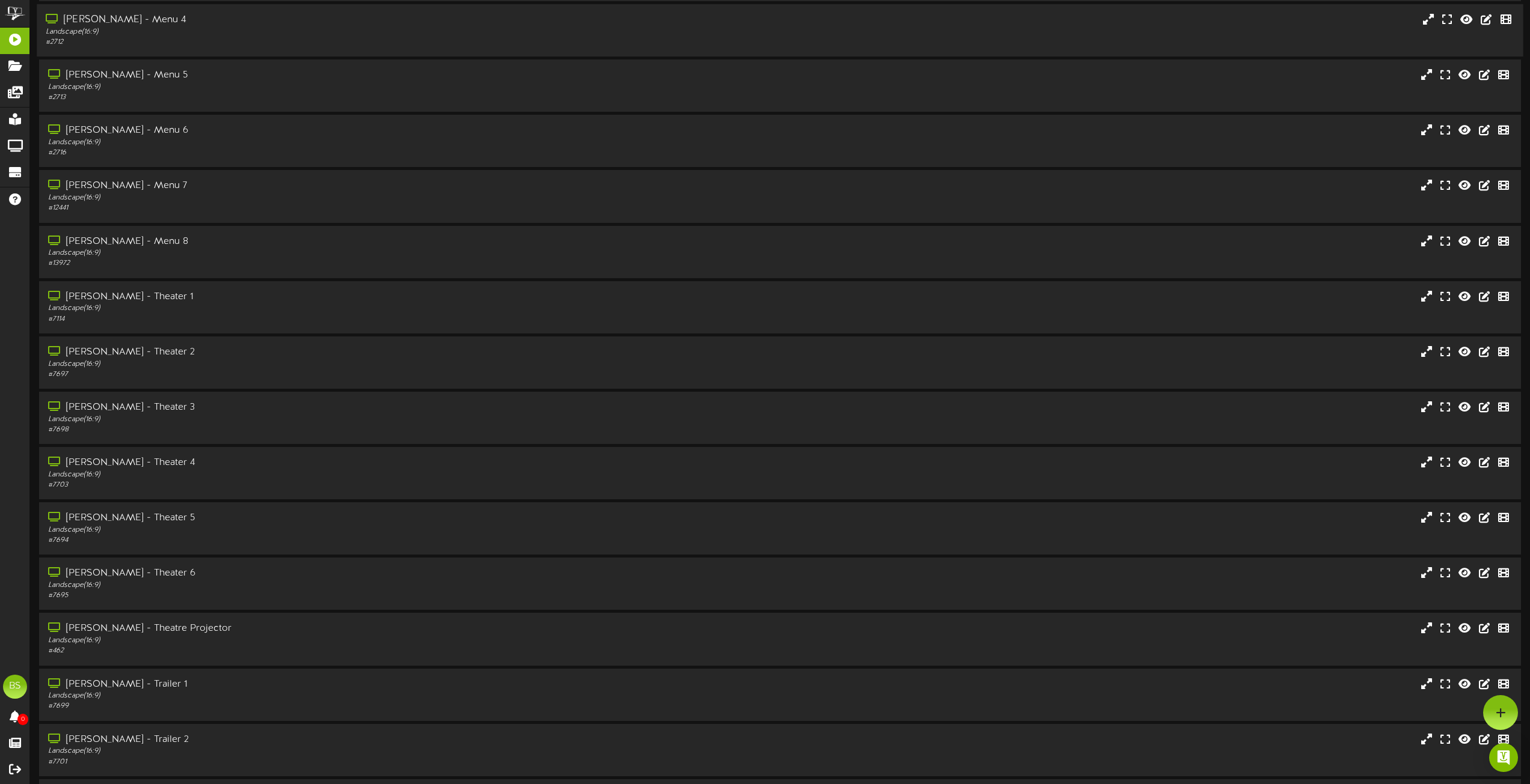
drag, startPoint x: 142, startPoint y: 21, endPoint x: 201, endPoint y: 37, distance: 61.1
click at [143, 21] on div "[PERSON_NAME] - Menu 4" at bounding box center [347, 20] width 601 height 14
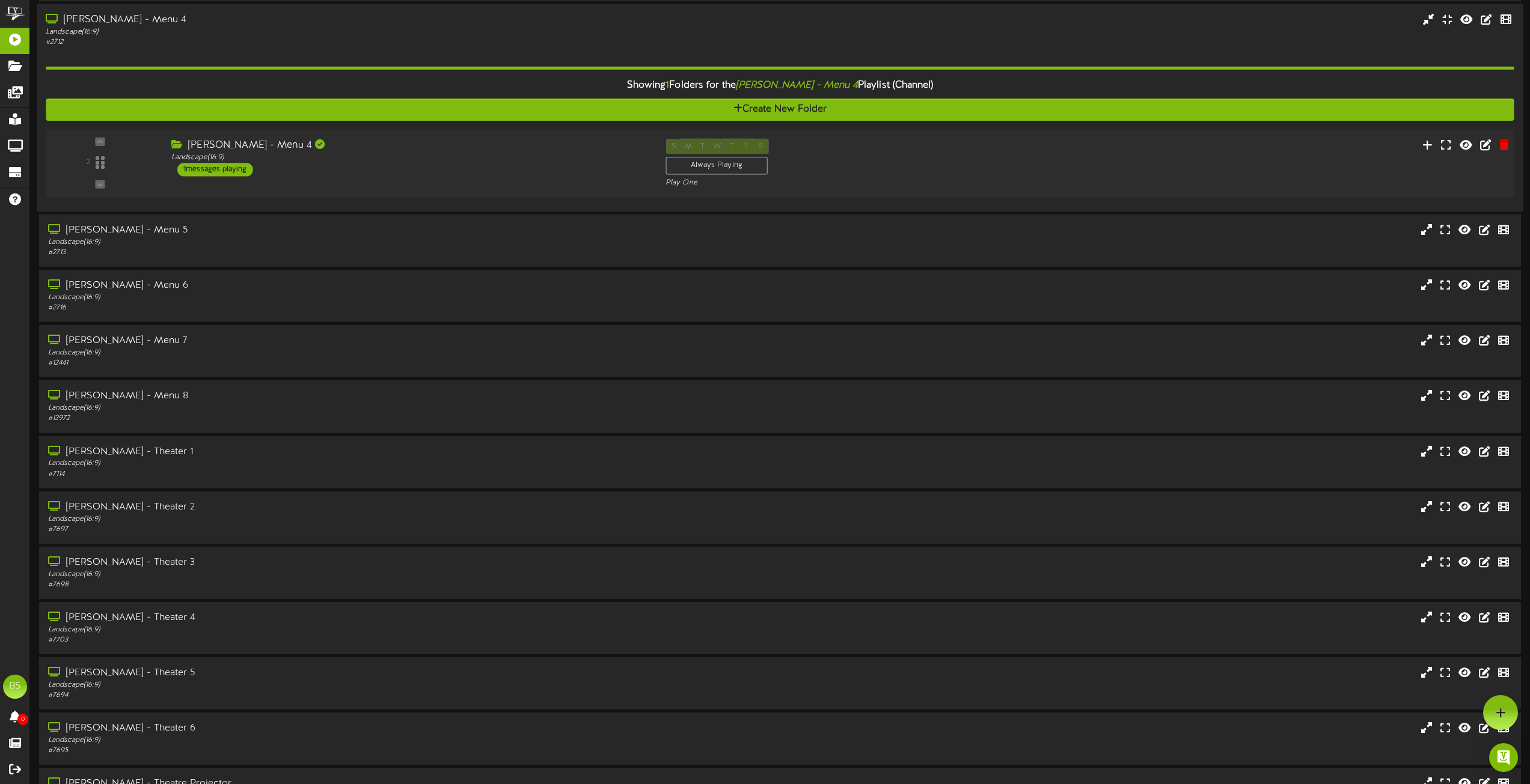
drag, startPoint x: 235, startPoint y: 169, endPoint x: 276, endPoint y: 155, distance: 43.3
click at [235, 169] on div "1 messages playing" at bounding box center [215, 169] width 76 height 13
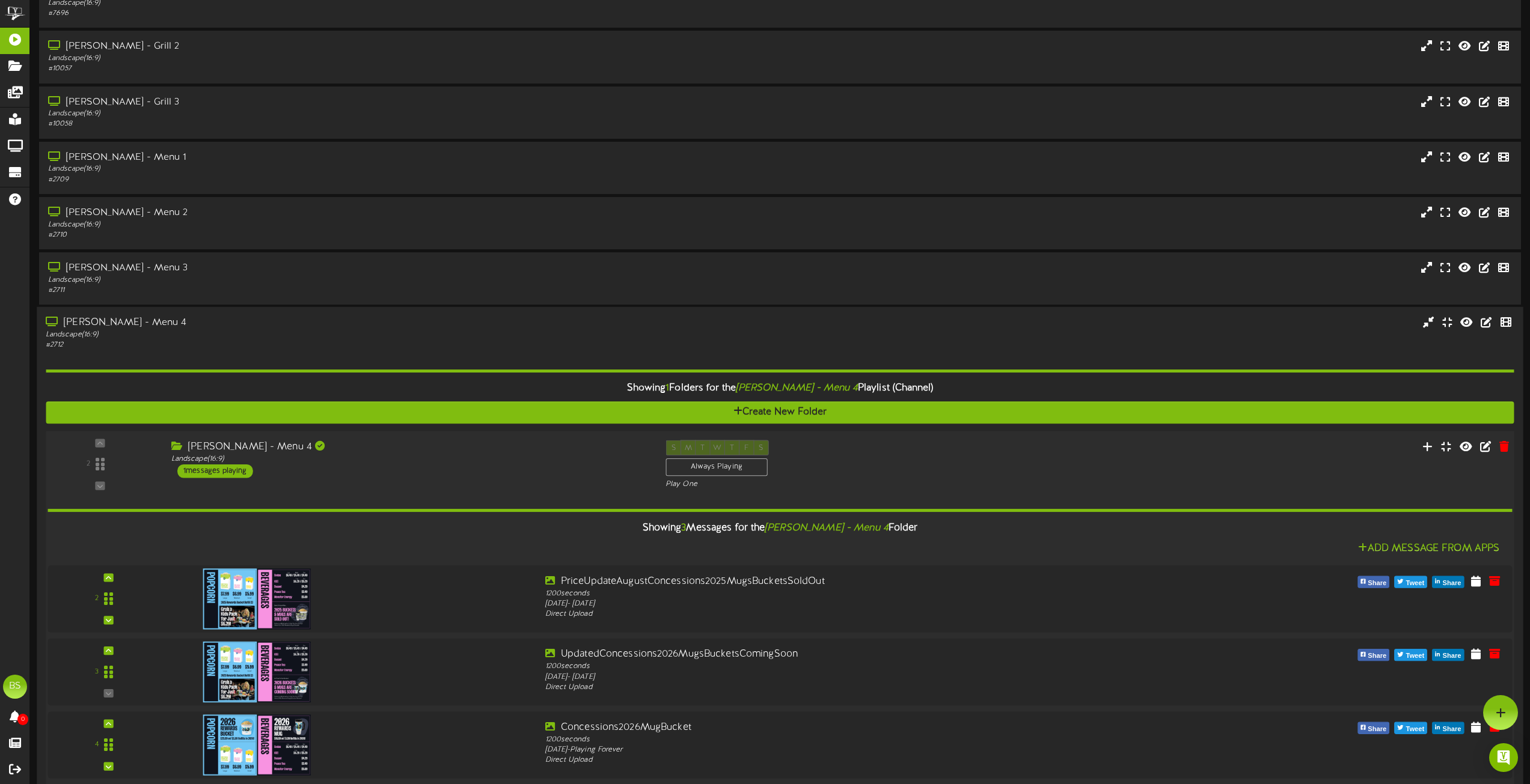
scroll to position [3666, 0]
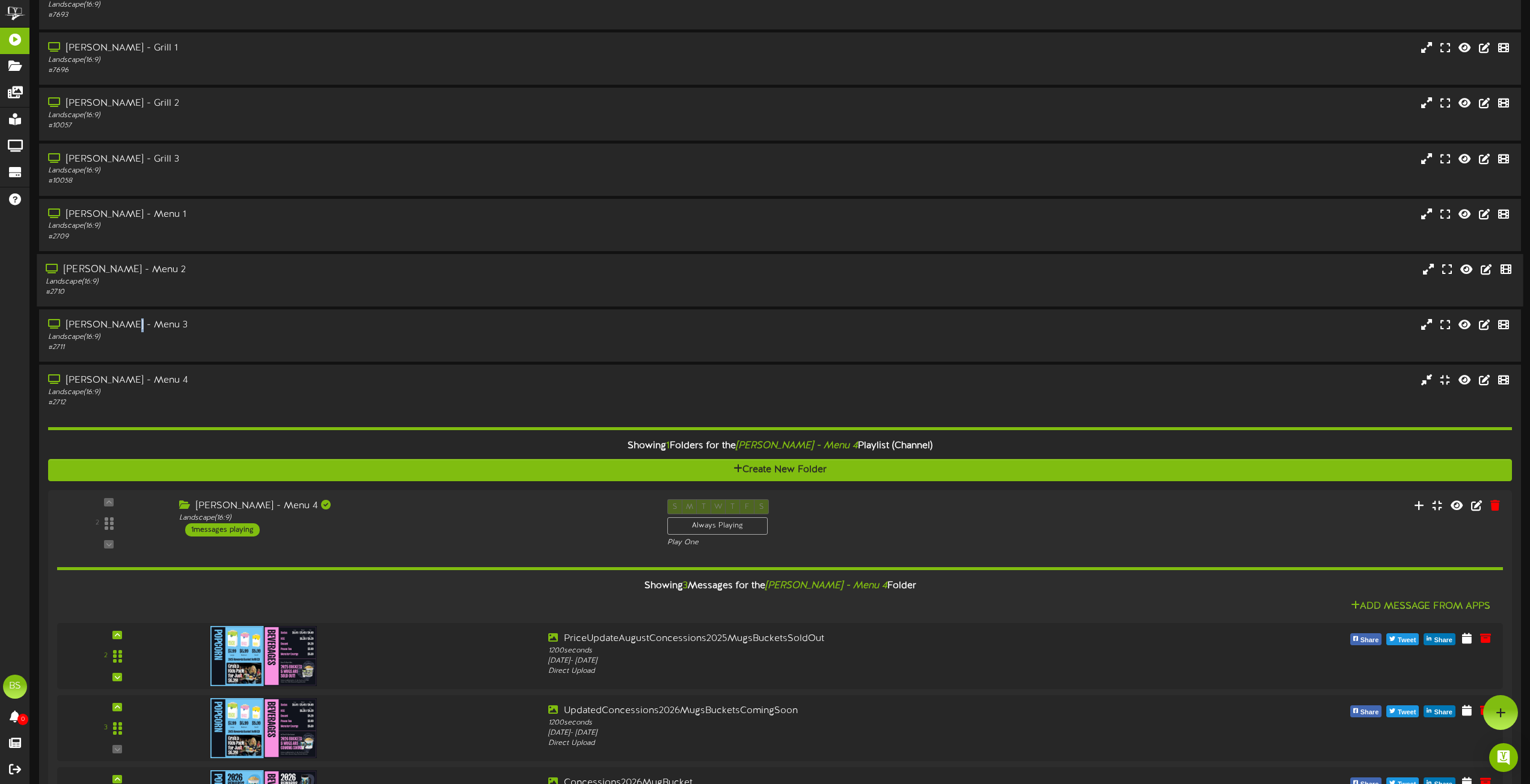
drag, startPoint x: 122, startPoint y: 324, endPoint x: 125, endPoint y: 303, distance: 21.2
click at [126, 309] on div "[PERSON_NAME] - Menu 3 Landscape ( 16:9 ) # 2711" at bounding box center [780, 335] width 1482 height 52
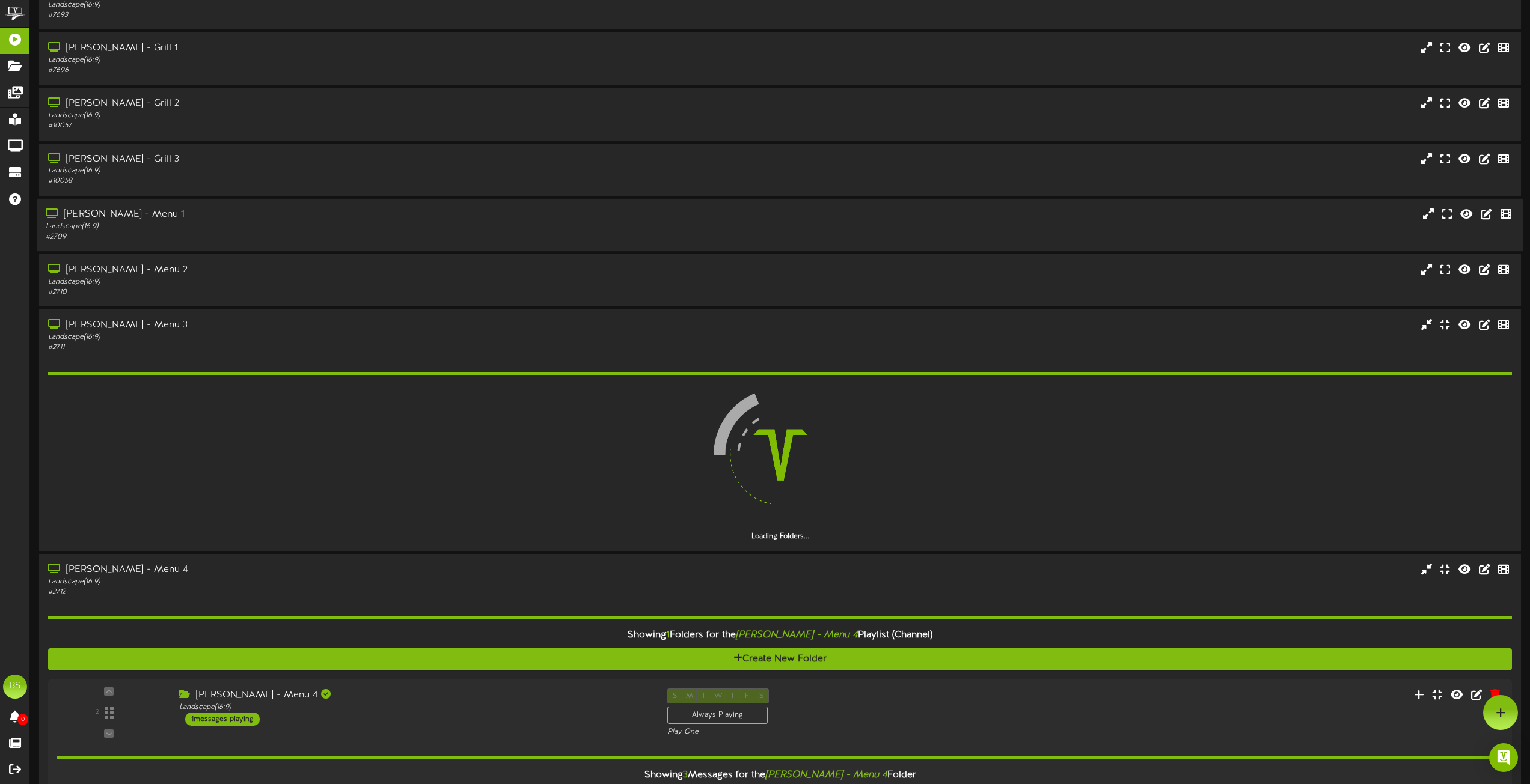
drag, startPoint x: 112, startPoint y: 276, endPoint x: 126, endPoint y: 244, distance: 34.9
click at [114, 271] on div "[PERSON_NAME] - Menu 2" at bounding box center [348, 270] width 599 height 14
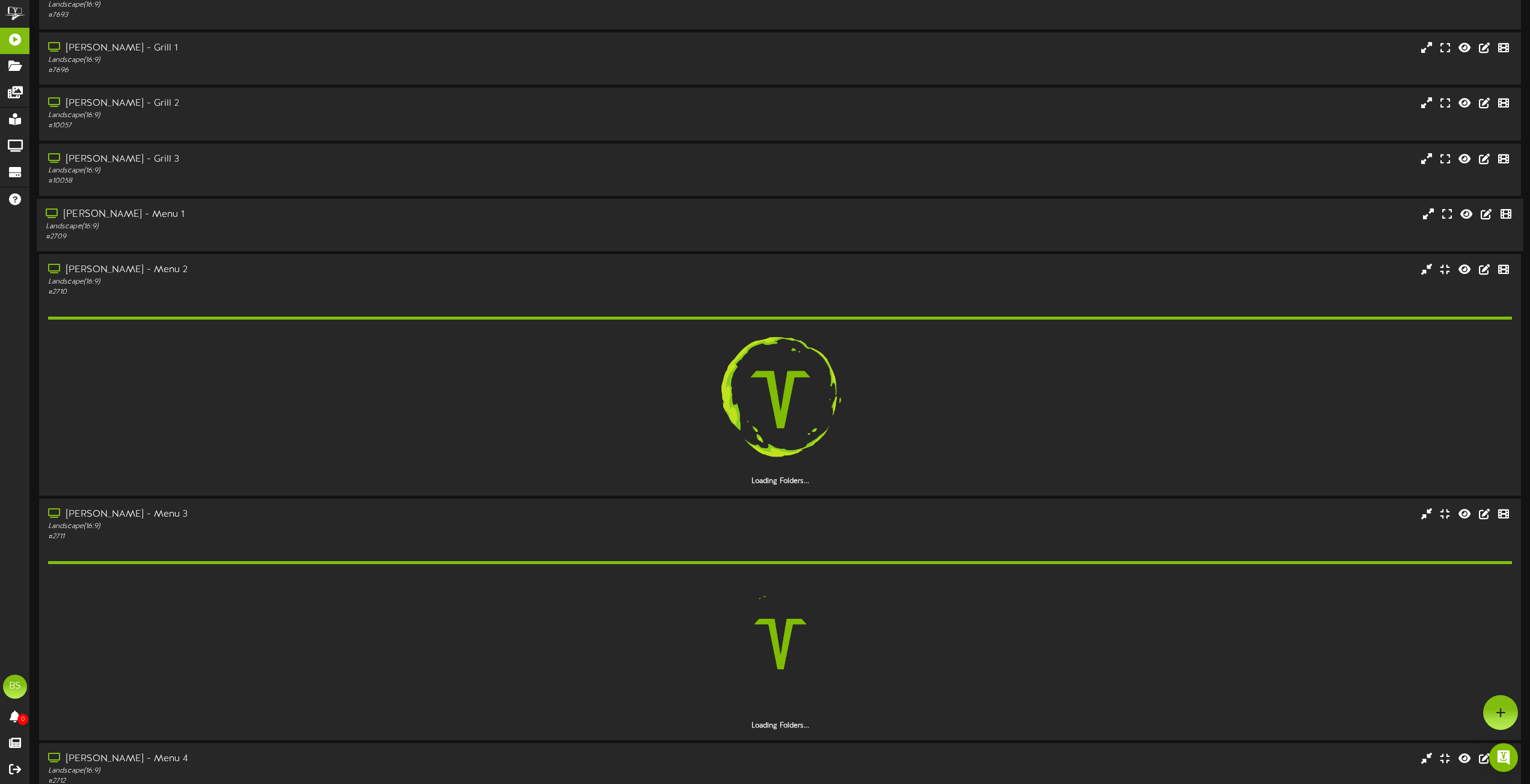
click at [122, 214] on div "[PERSON_NAME] - Menu 1" at bounding box center [347, 215] width 601 height 14
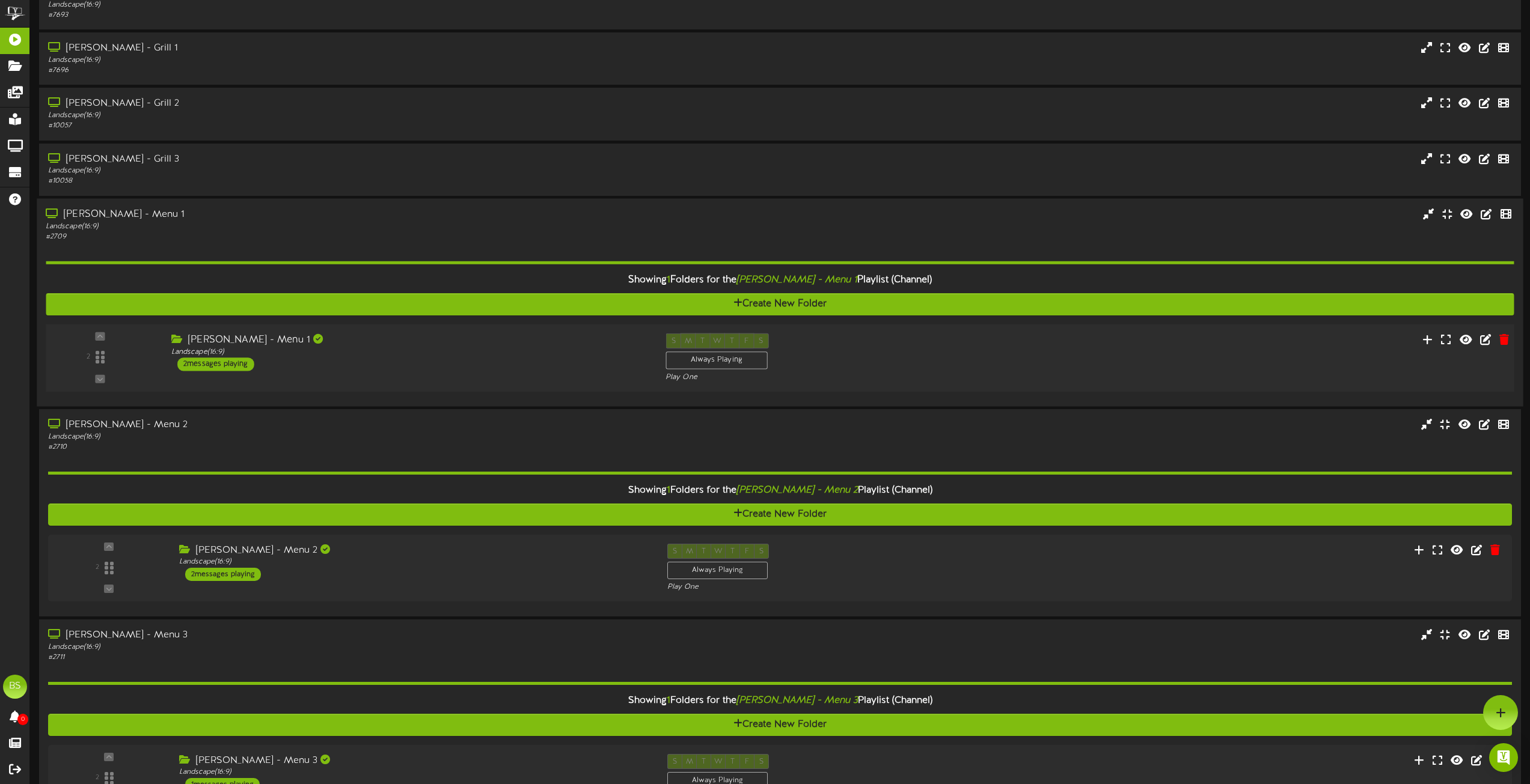
click at [234, 363] on div "2 messages playing" at bounding box center [215, 364] width 77 height 13
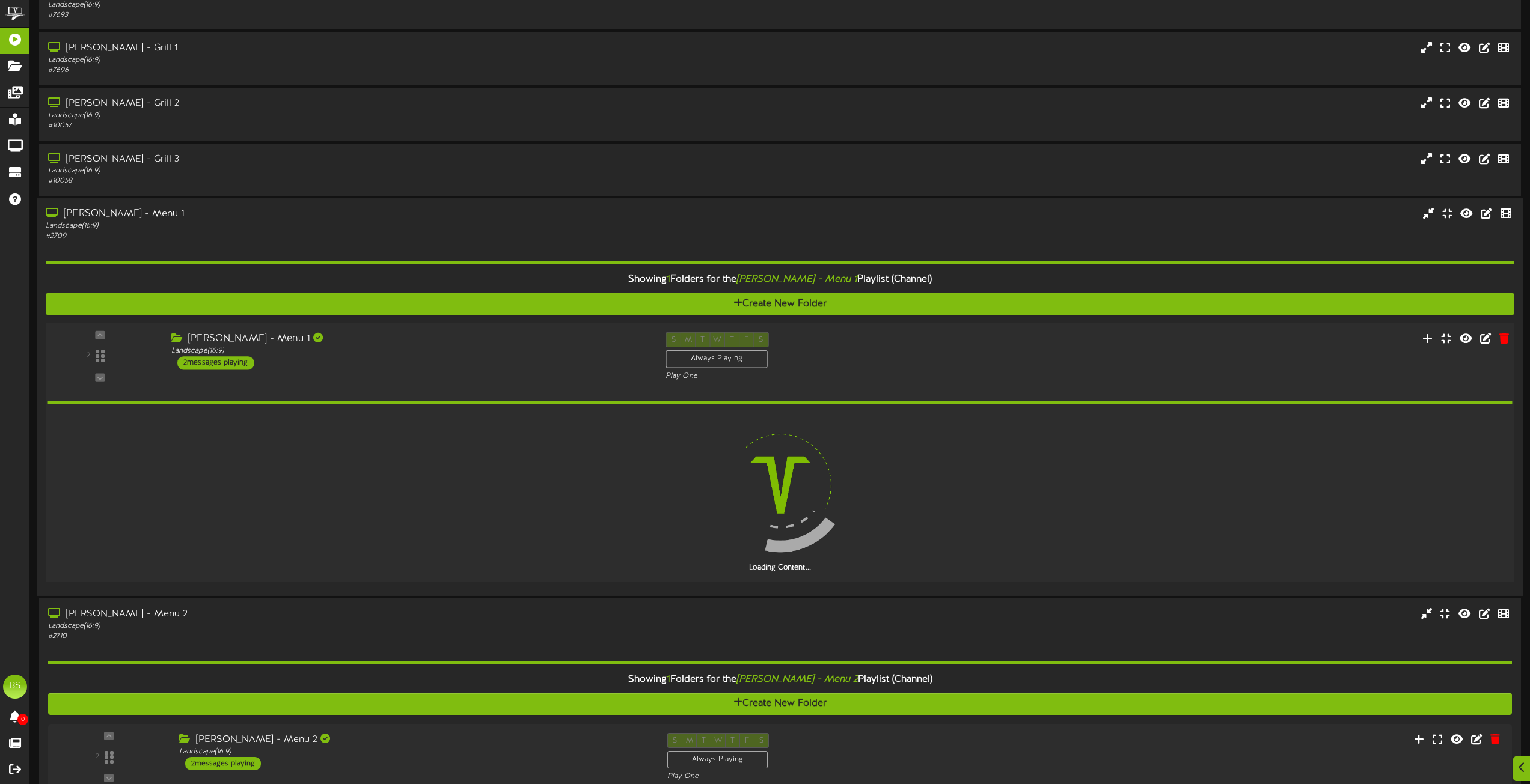
scroll to position [3846, 0]
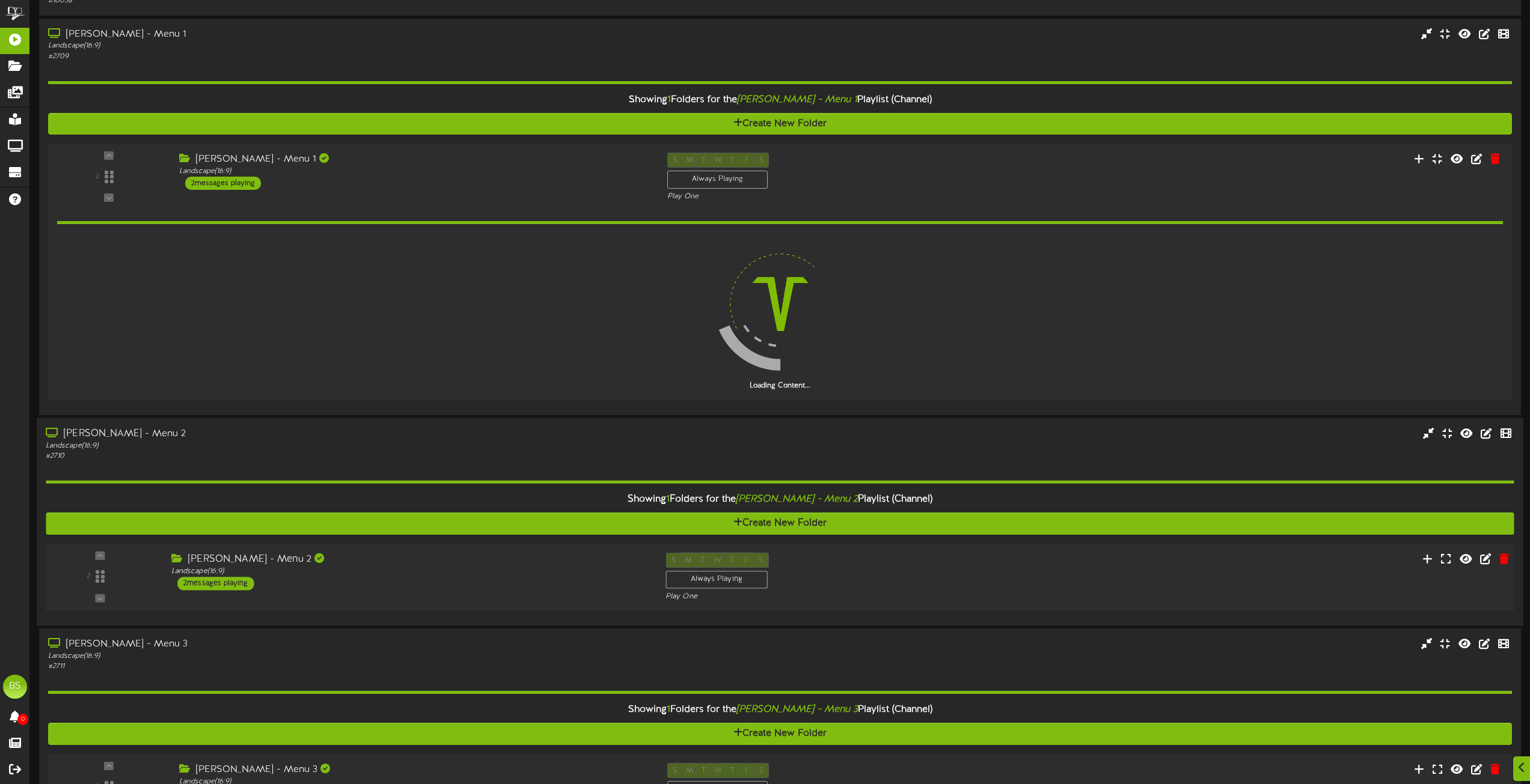
click at [230, 566] on div "[PERSON_NAME] - Menu 2" at bounding box center [409, 559] width 476 height 14
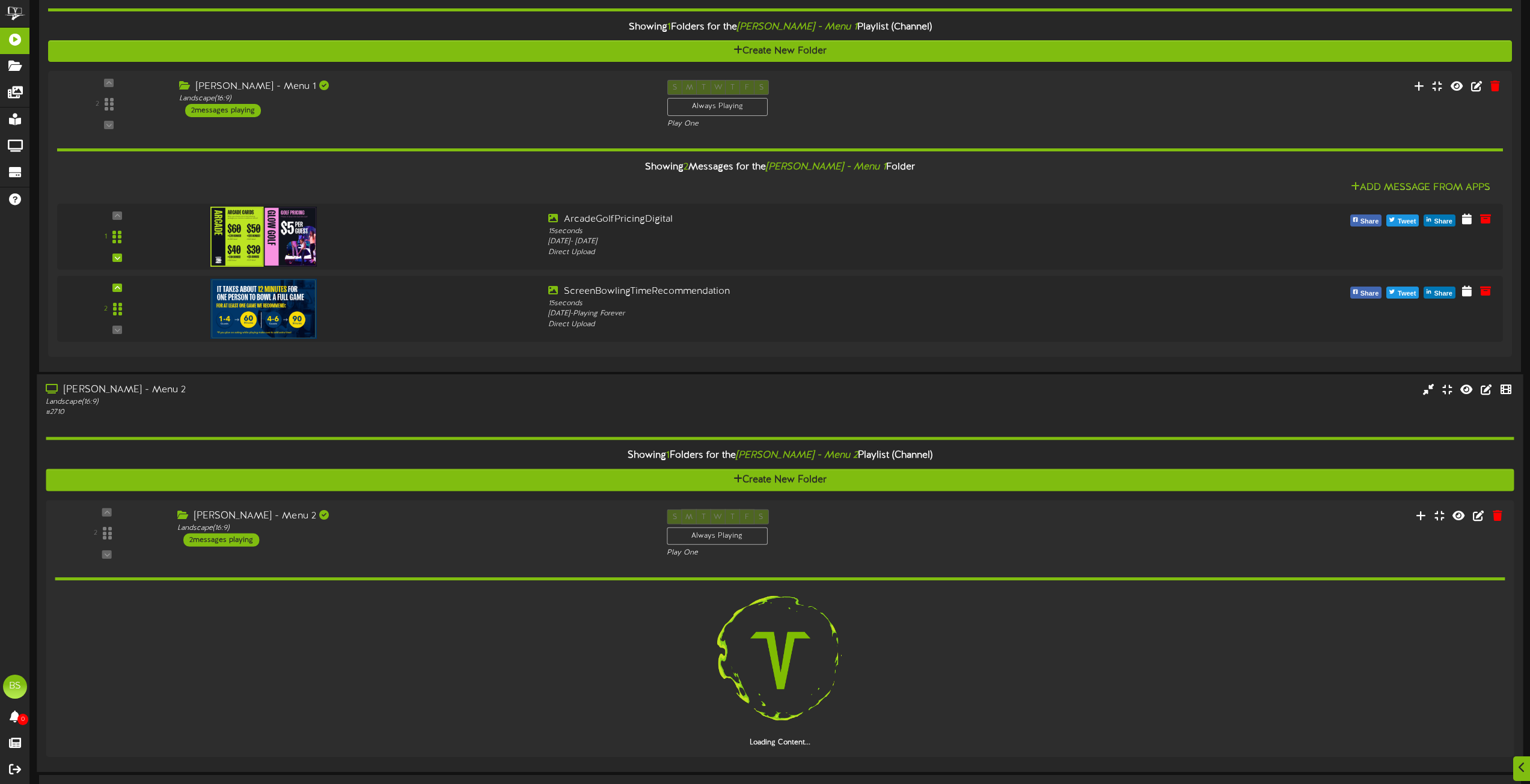
scroll to position [4026, 0]
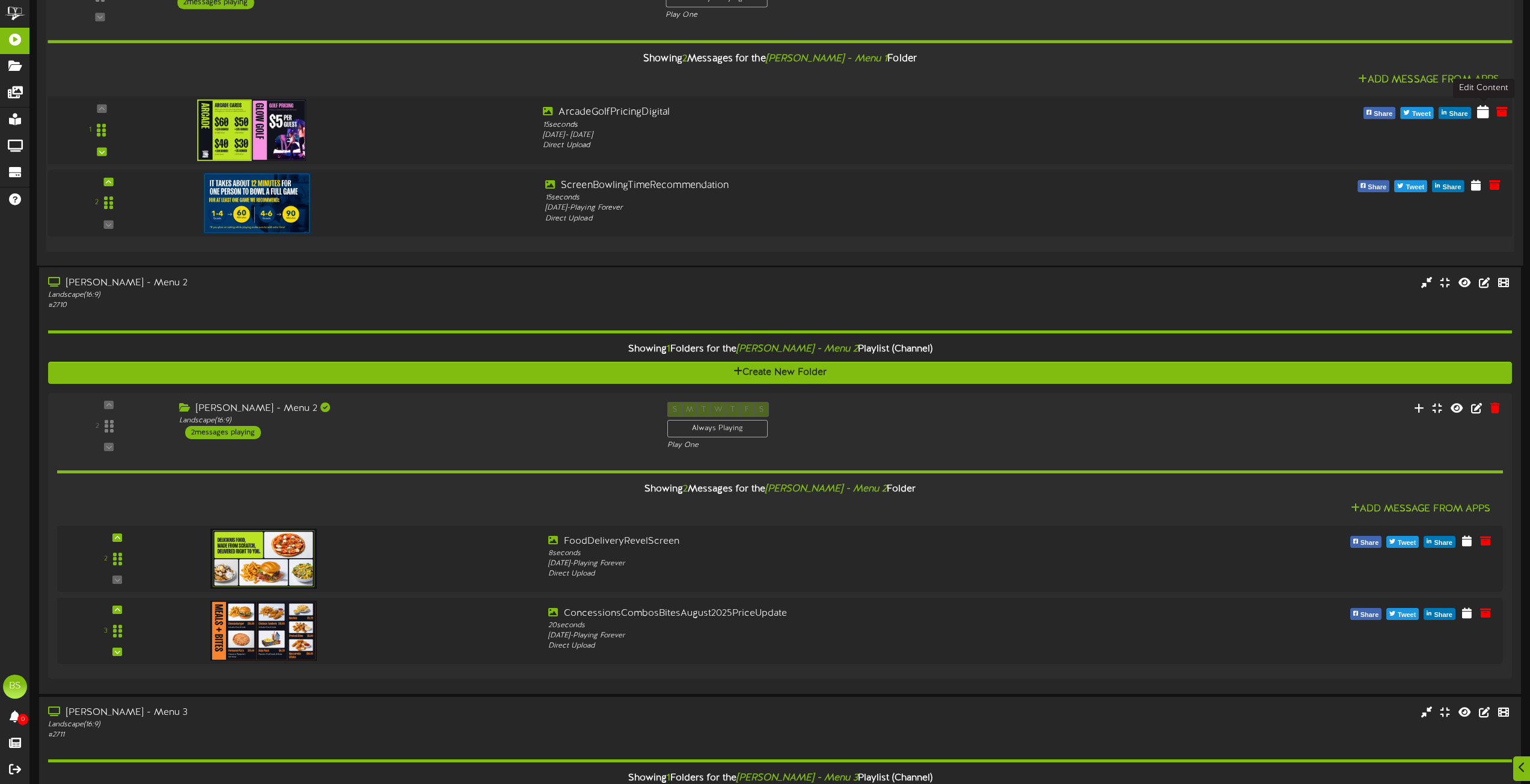
click at [1482, 114] on icon at bounding box center [1483, 111] width 12 height 13
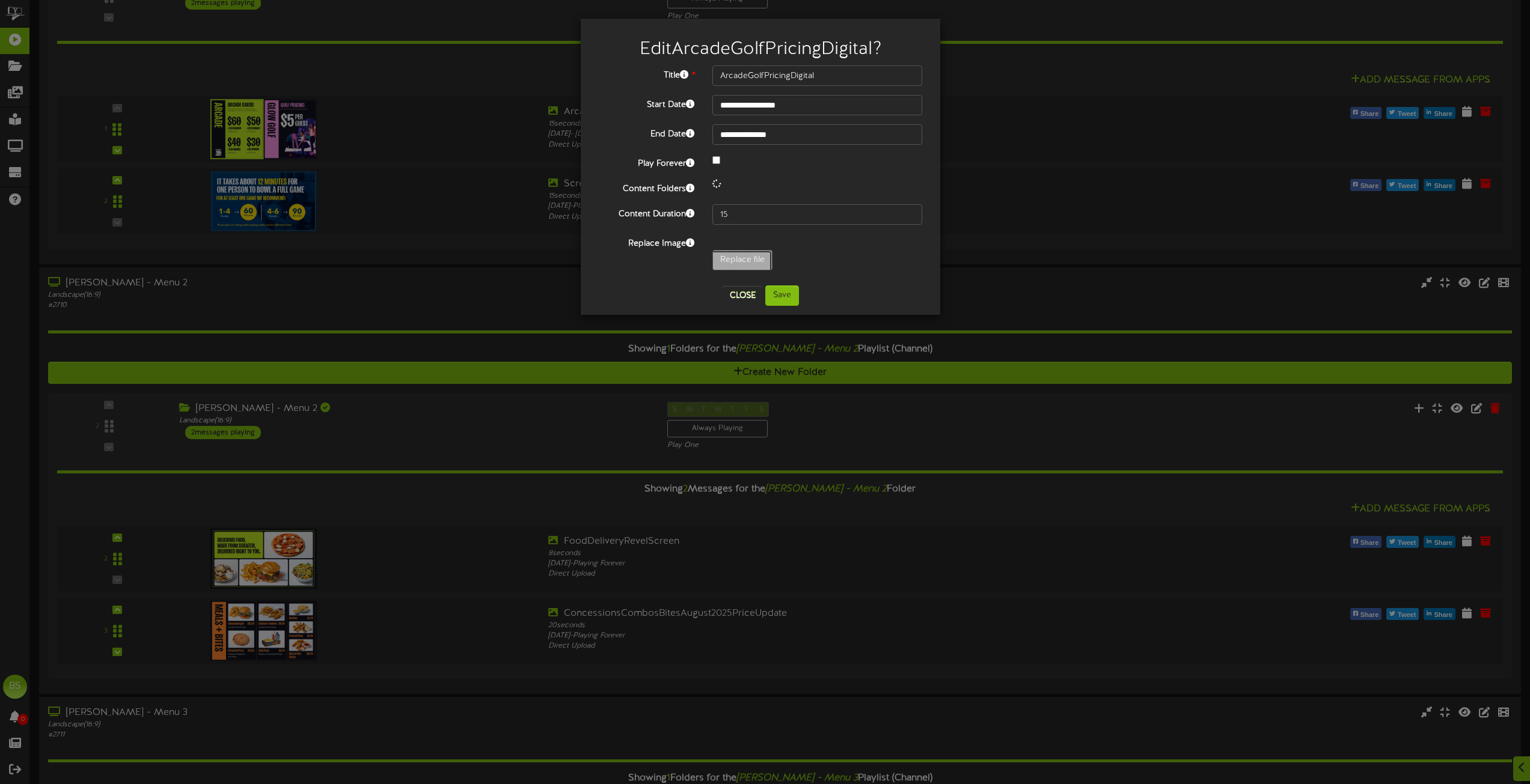
click at [739, 264] on input "Replace file" at bounding box center [117, 294] width 1308 height 86
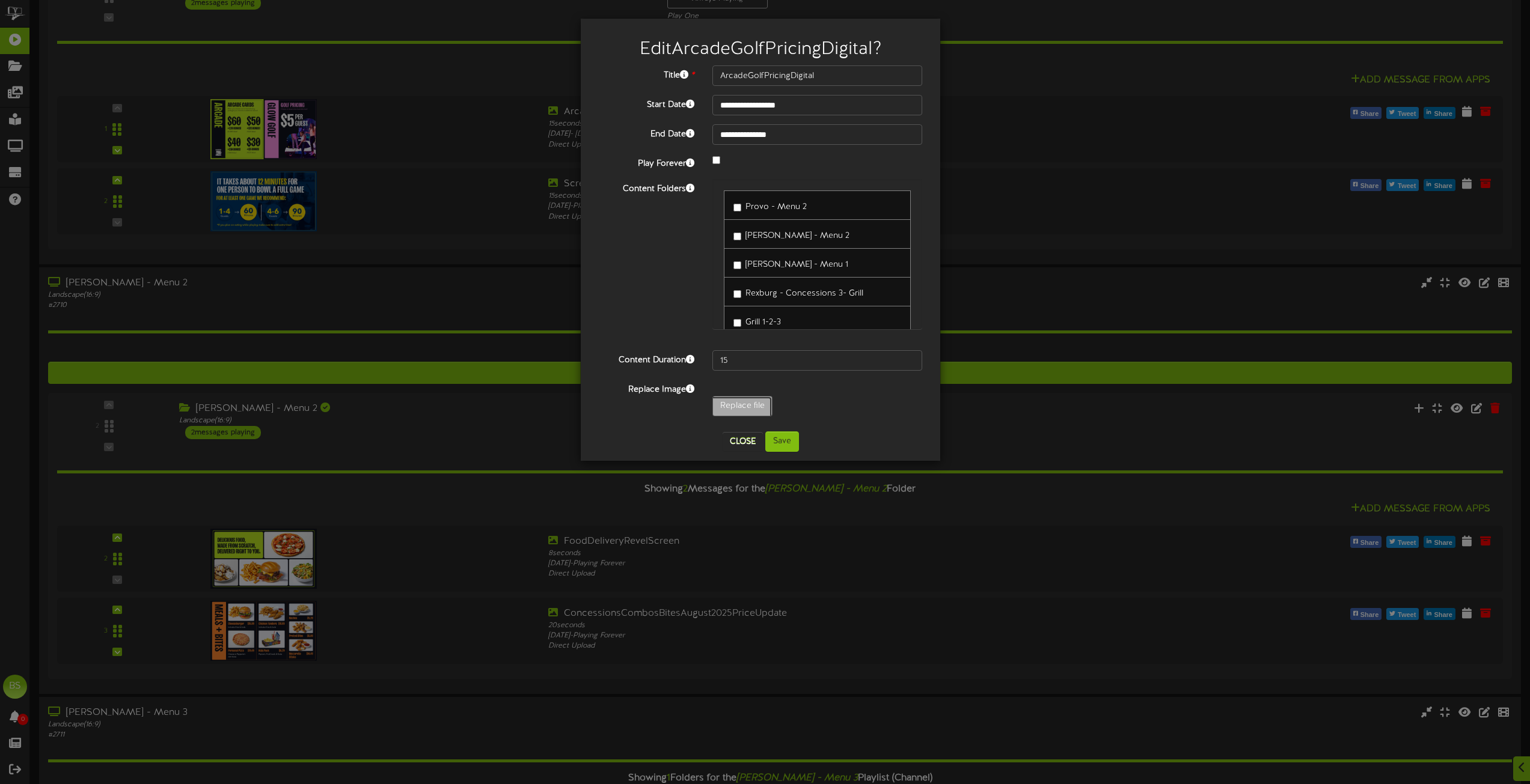
type input "**********"
type input "BowlingPlusPromoAllPrices"
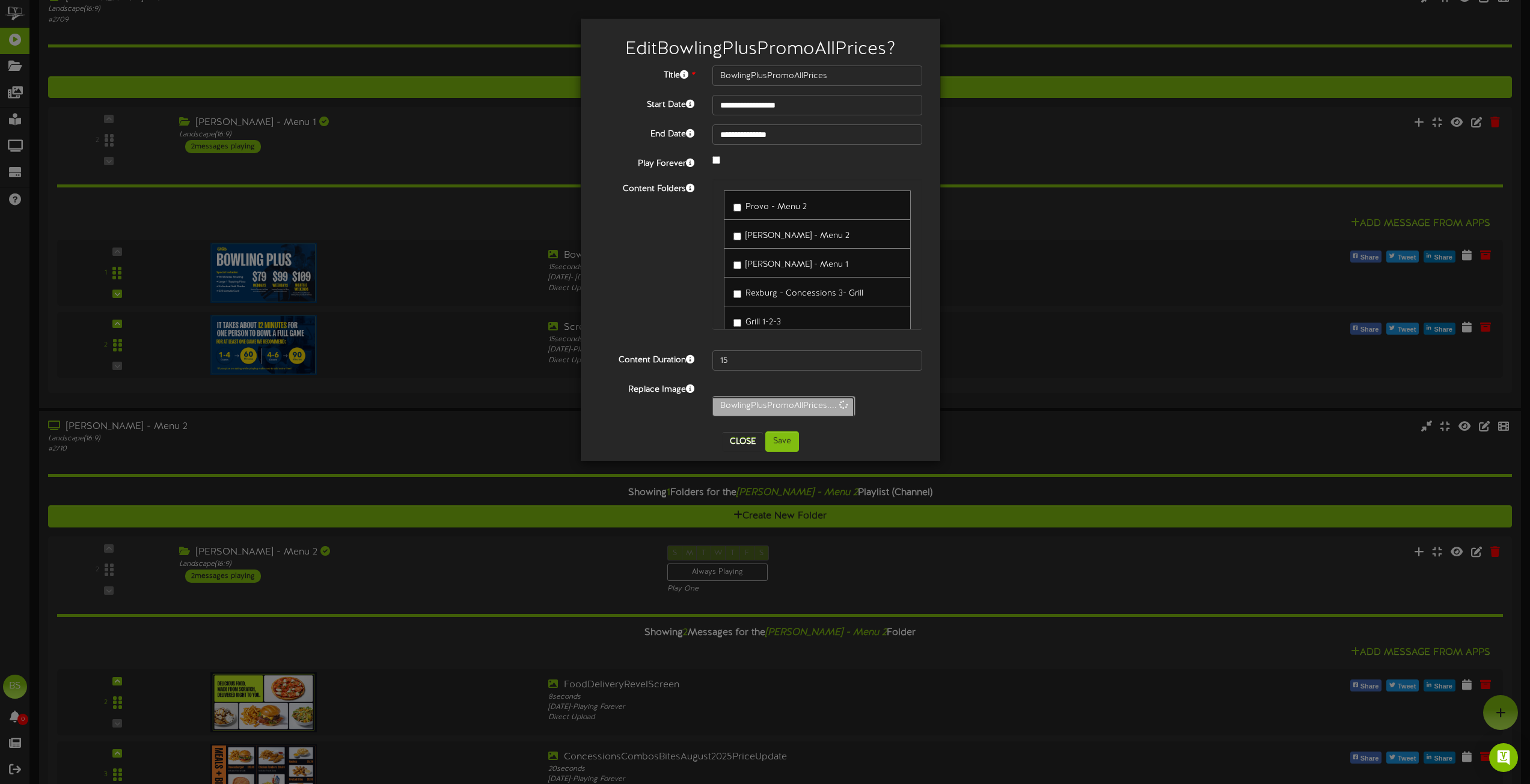
scroll to position [3846, 0]
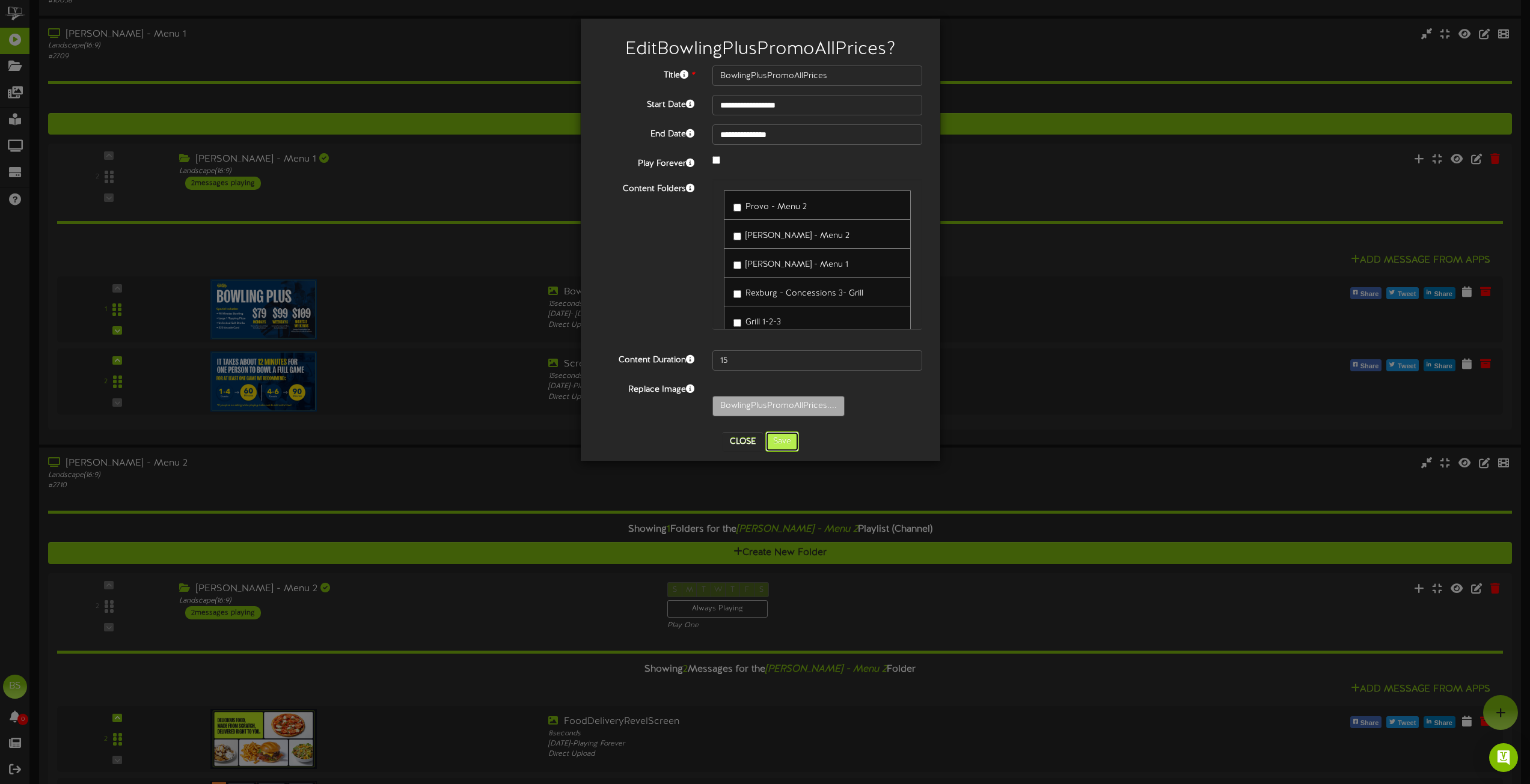
click at [788, 440] on button "Save" at bounding box center [783, 442] width 34 height 21
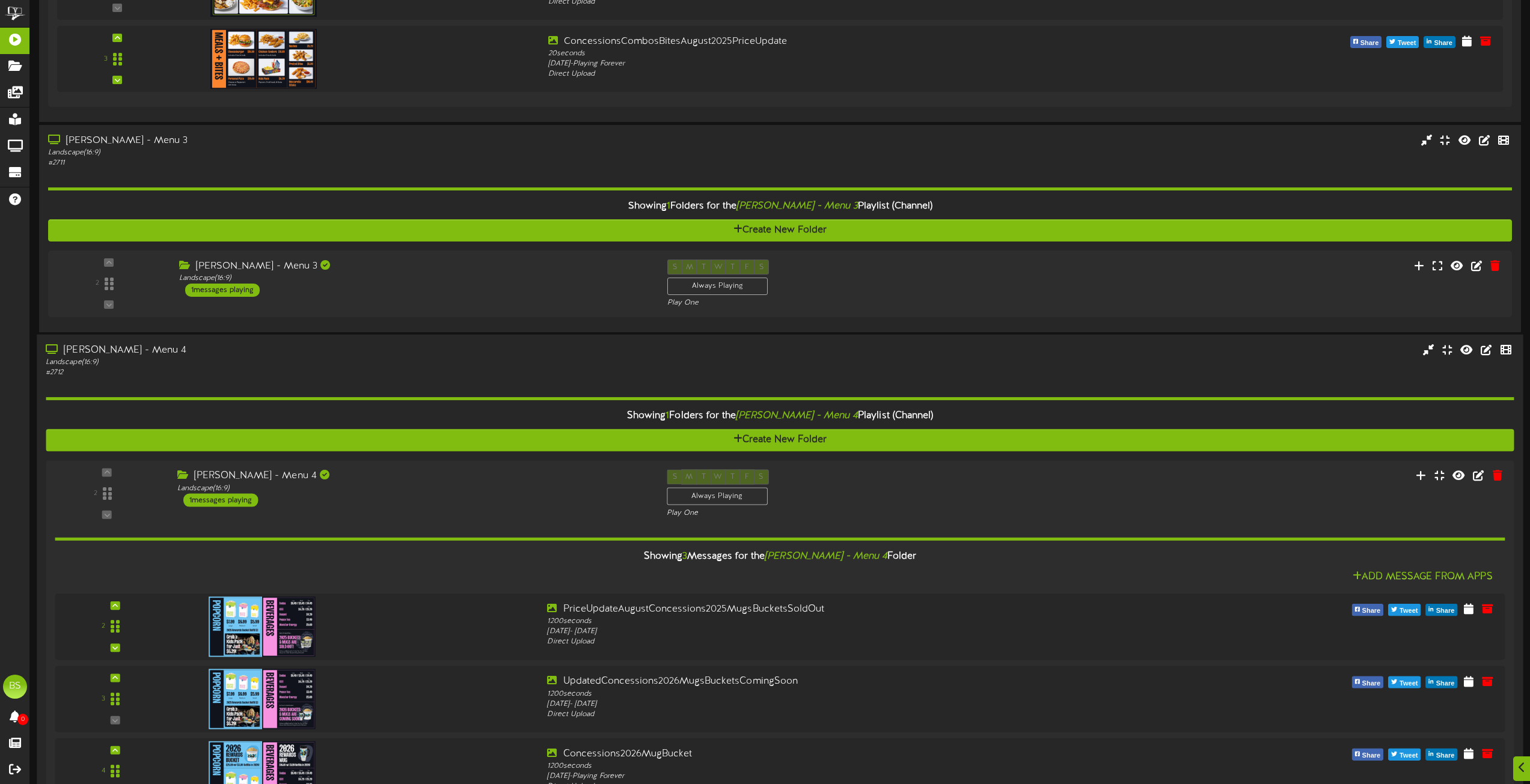
scroll to position [4688, 0]
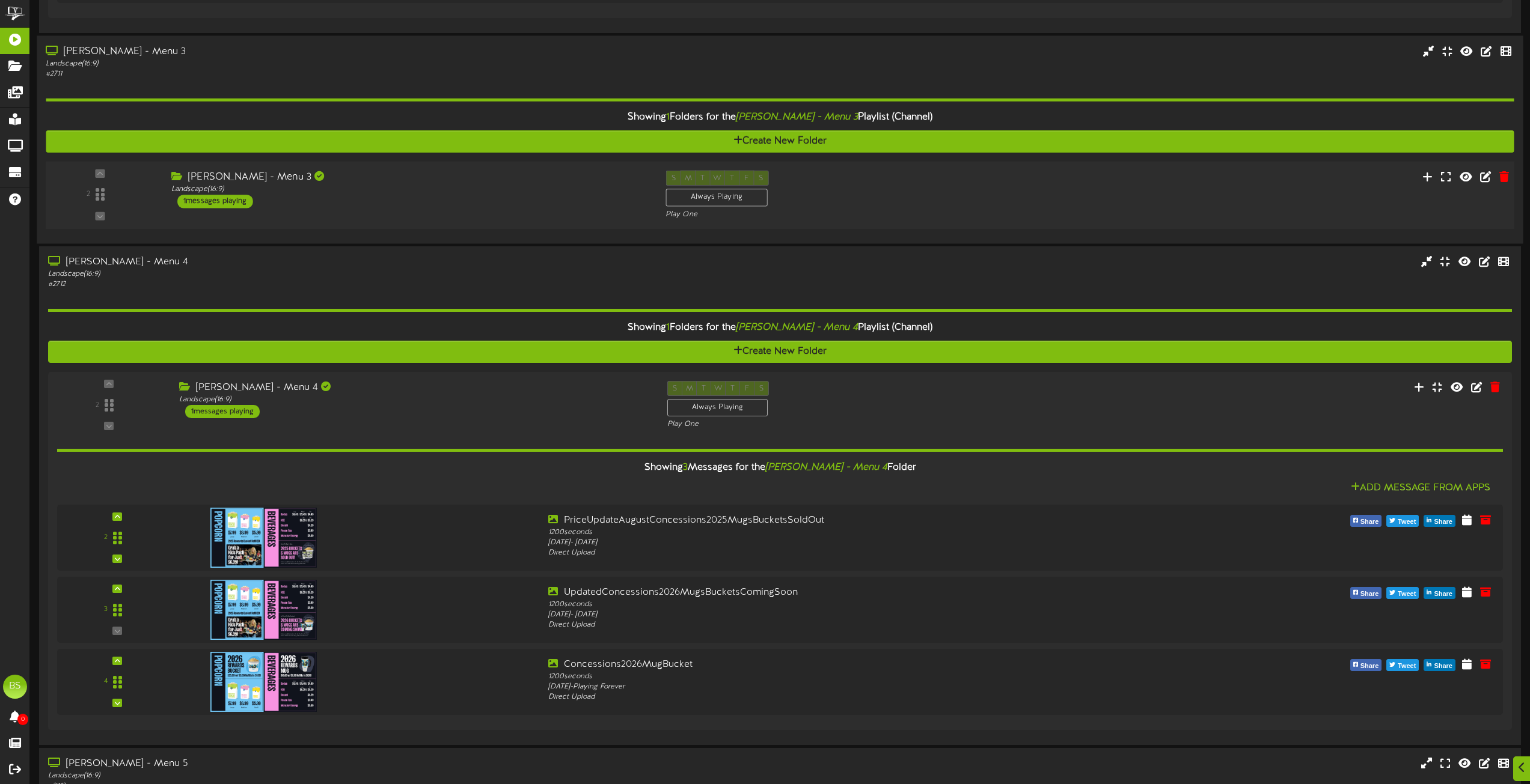
click at [244, 204] on div "1 messages playing" at bounding box center [215, 201] width 76 height 13
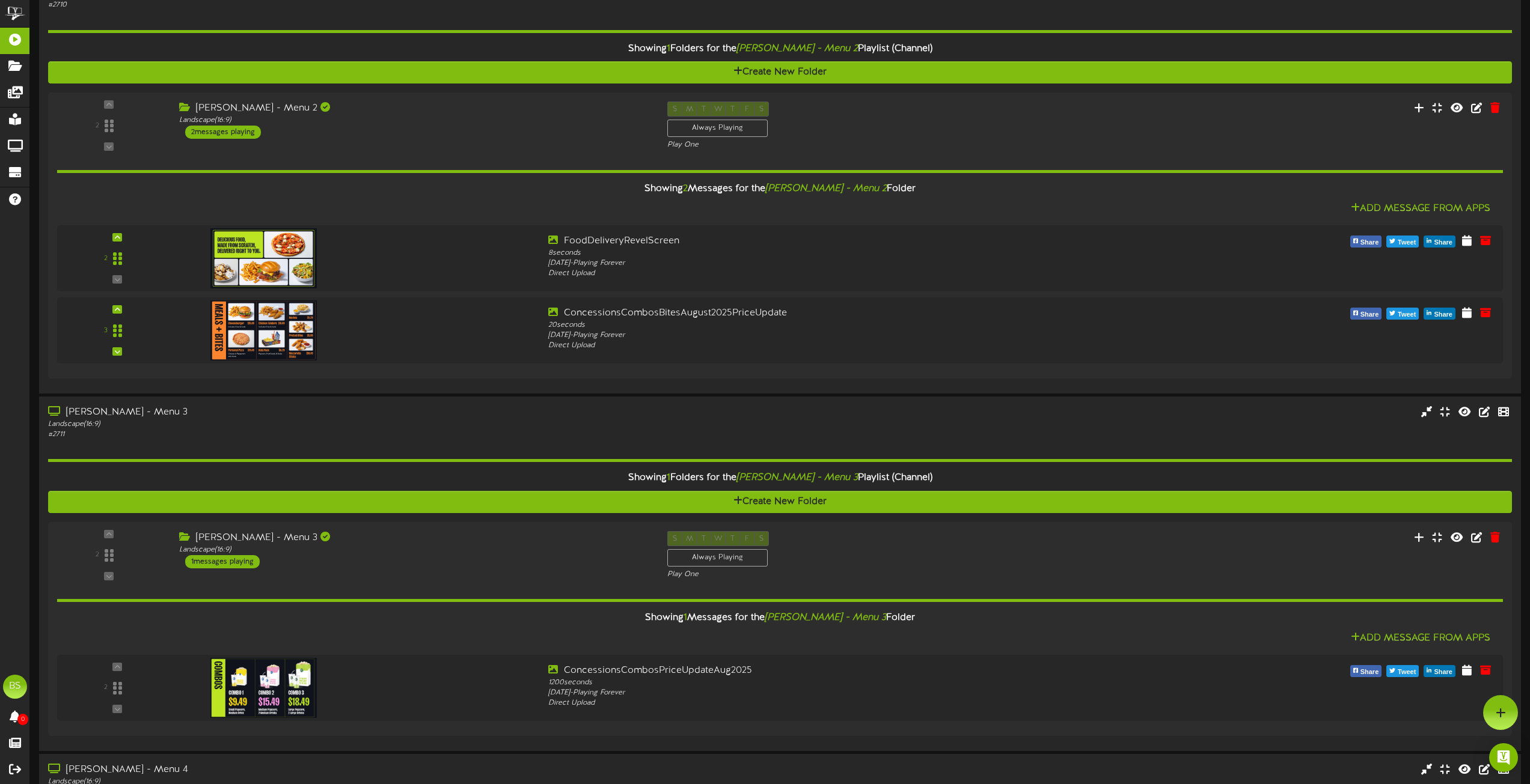
scroll to position [3906, 0]
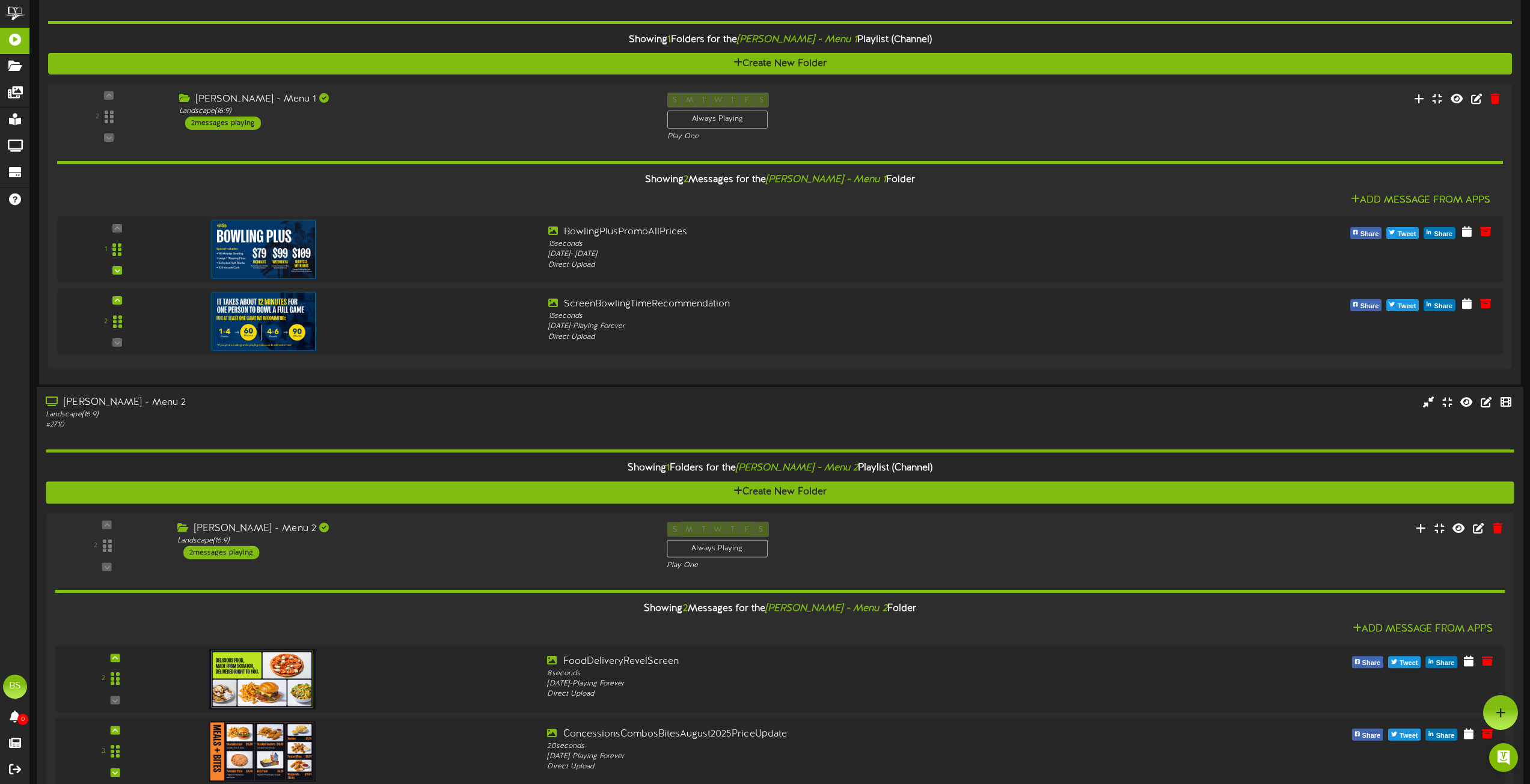
click at [125, 406] on div "[PERSON_NAME] - Menu 2" at bounding box center [347, 403] width 601 height 14
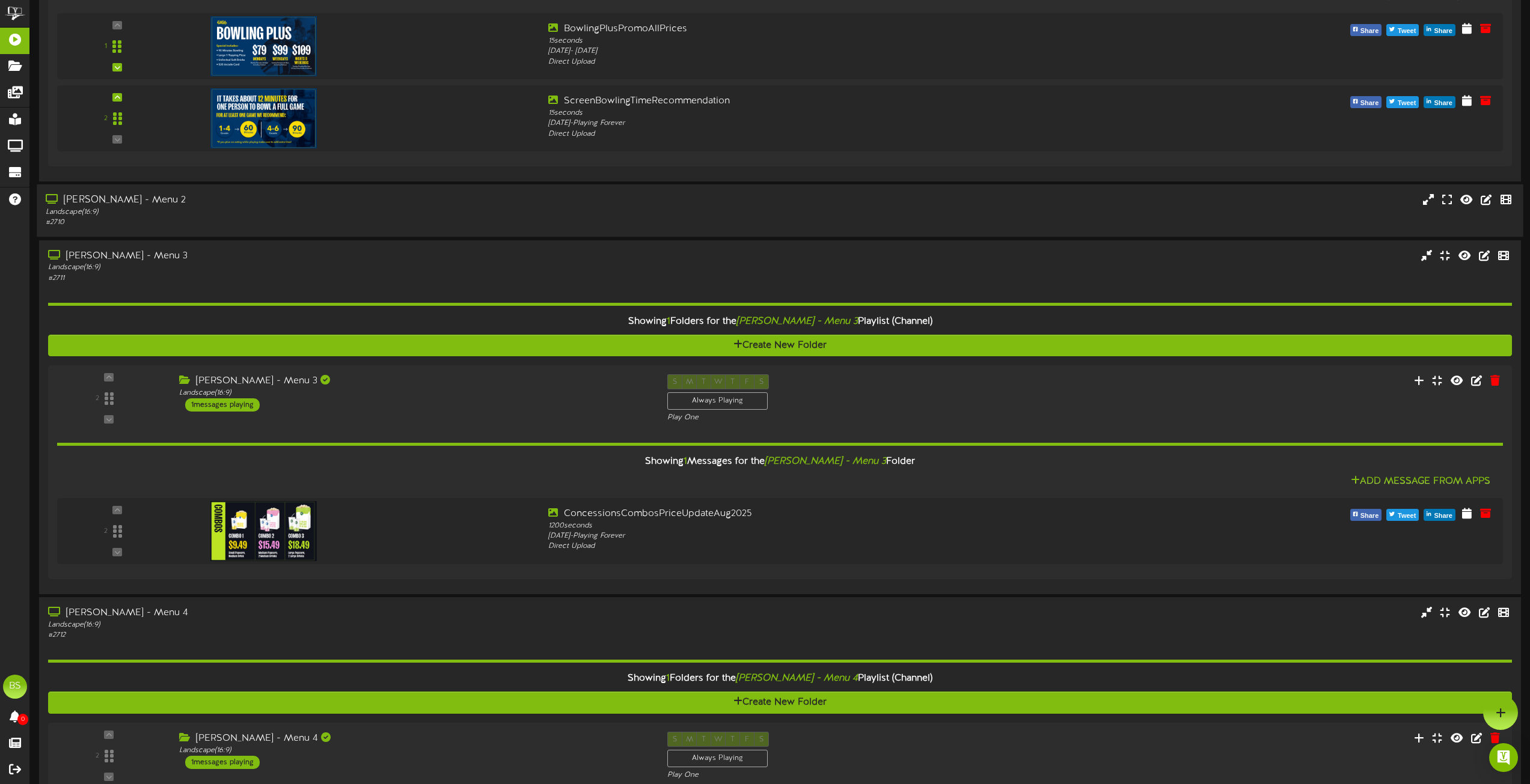
scroll to position [4087, 0]
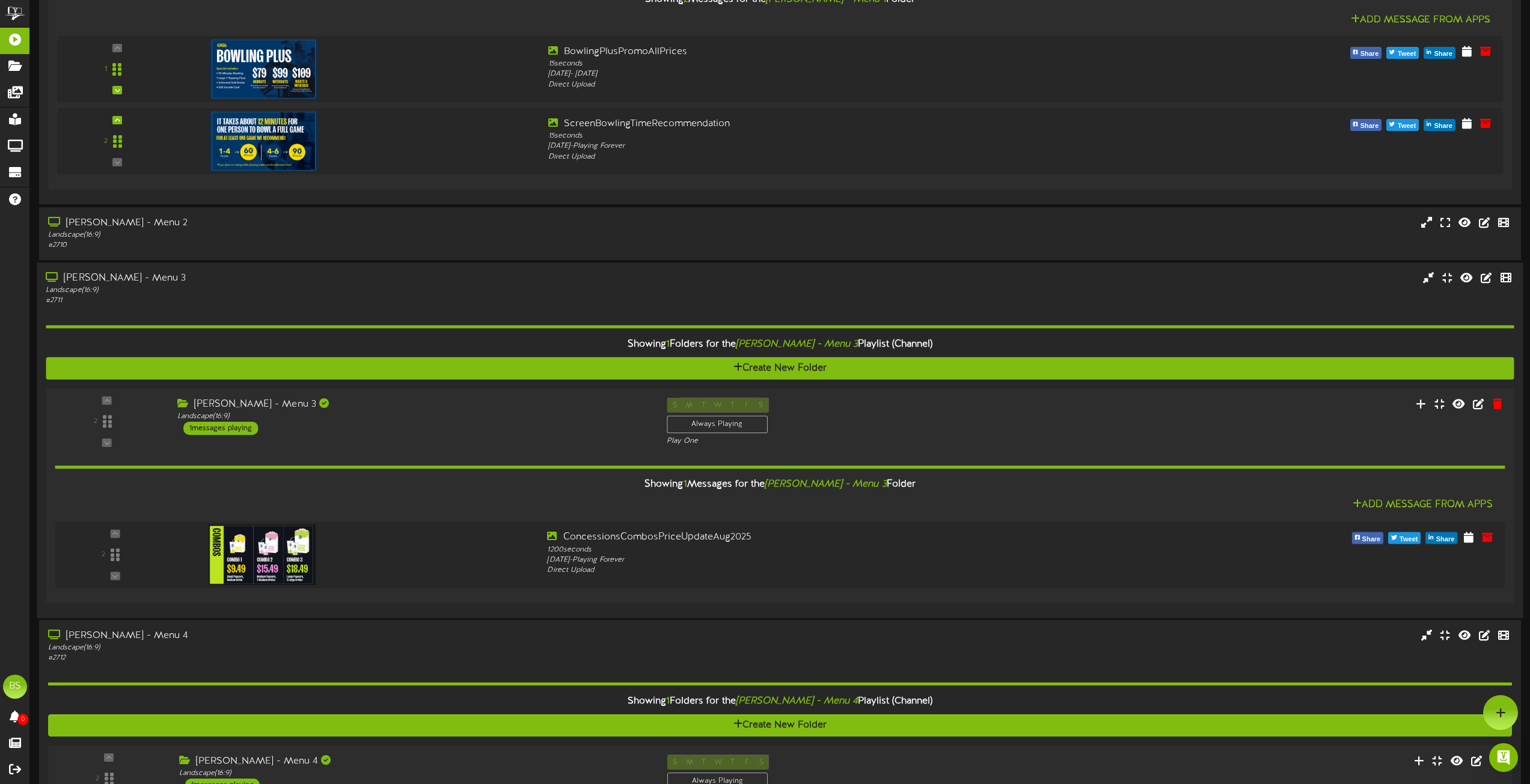
click at [110, 280] on div "[PERSON_NAME] - Menu 3" at bounding box center [347, 278] width 601 height 14
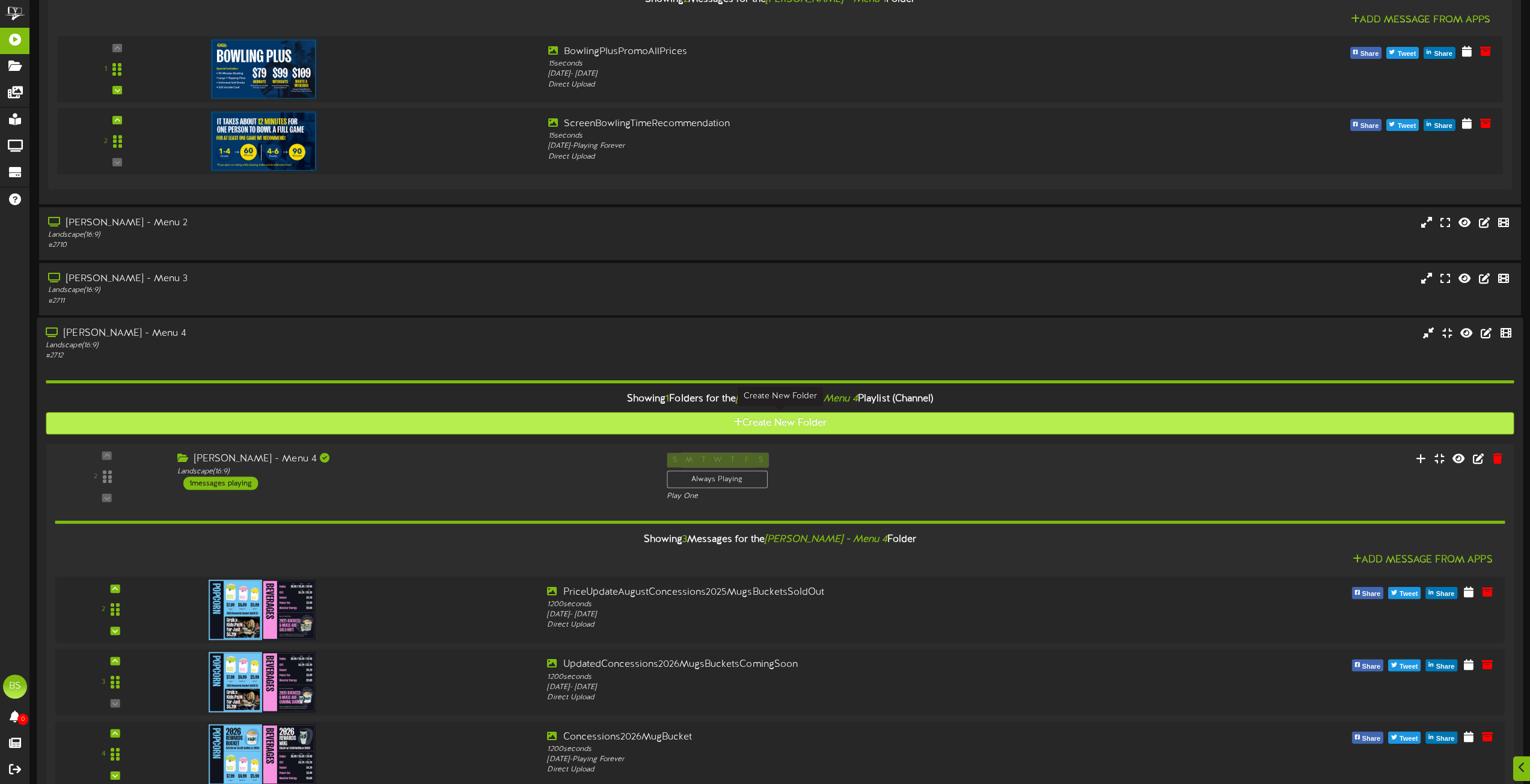
scroll to position [4267, 0]
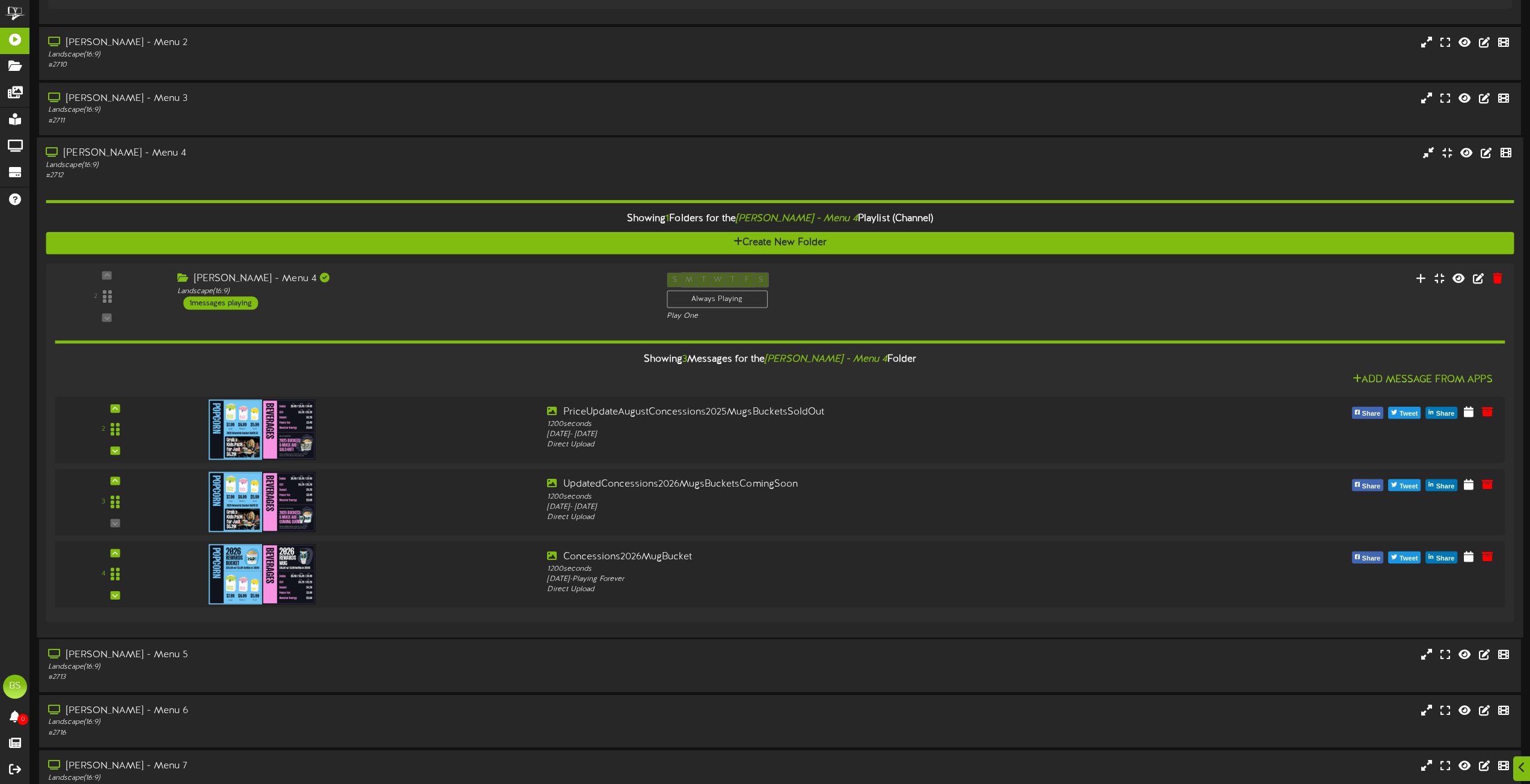
click at [115, 151] on div "[PERSON_NAME] - Menu 4" at bounding box center [347, 153] width 601 height 14
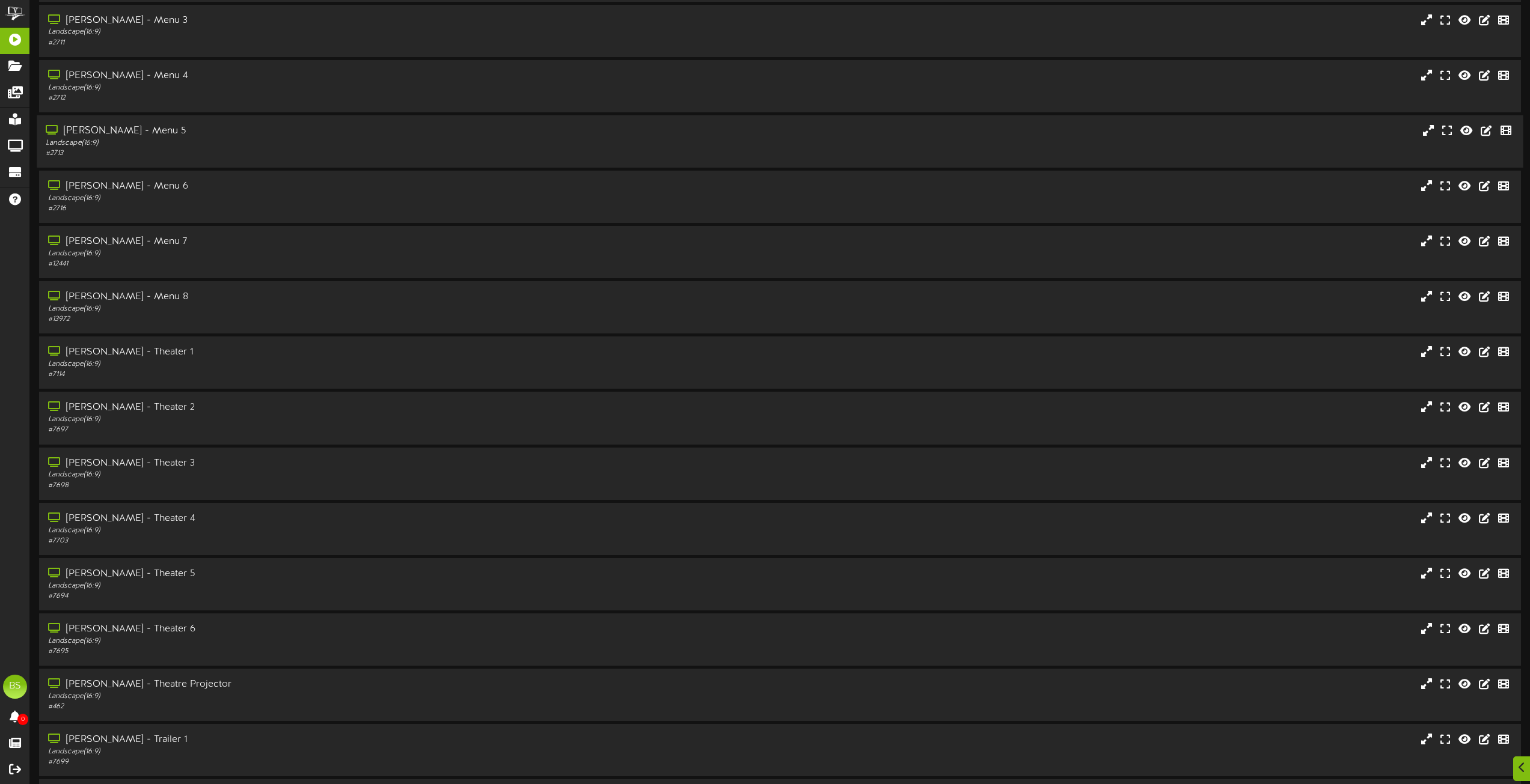
scroll to position [4387, 0]
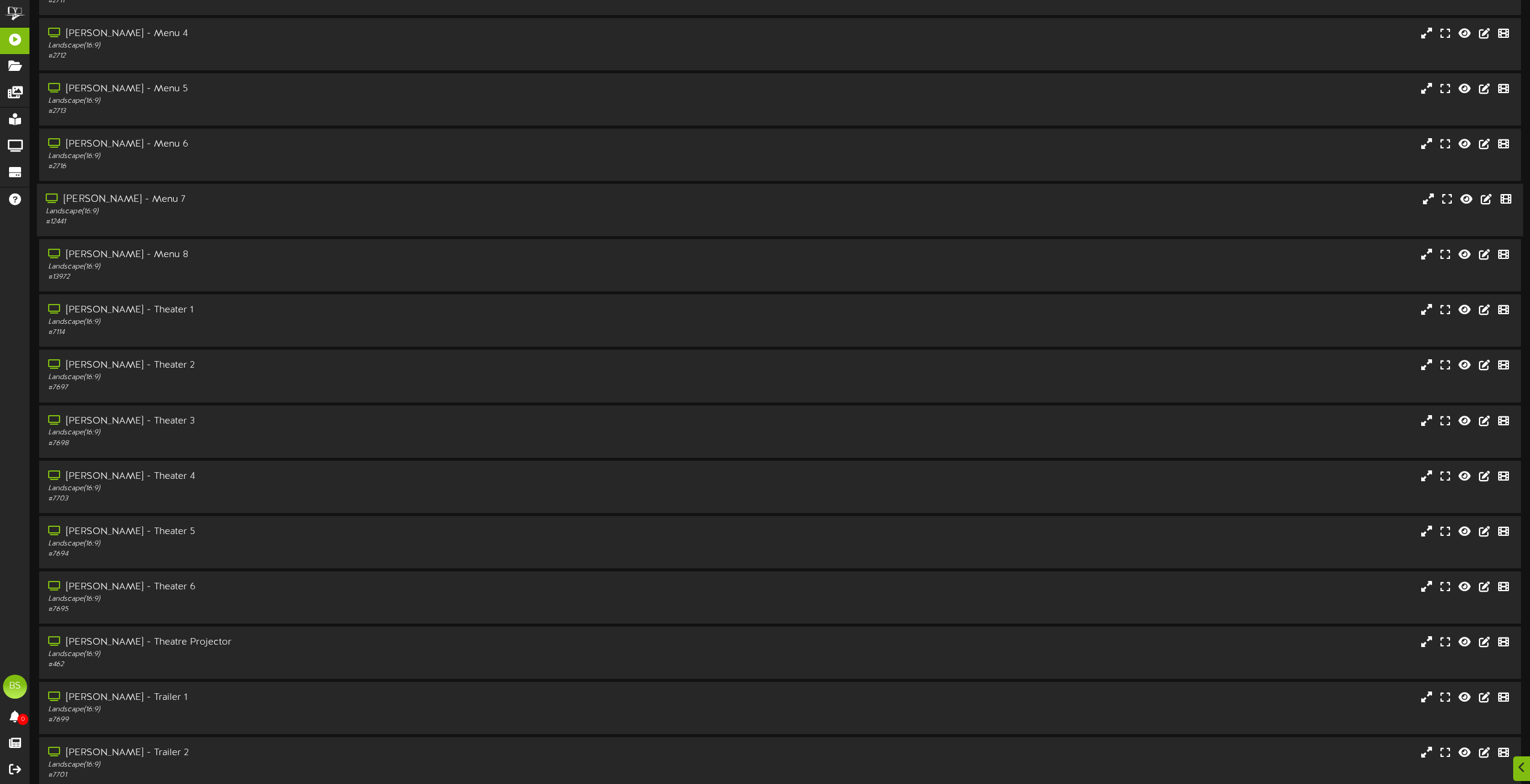
click at [126, 198] on div "[PERSON_NAME] - Menu 7" at bounding box center [347, 199] width 601 height 14
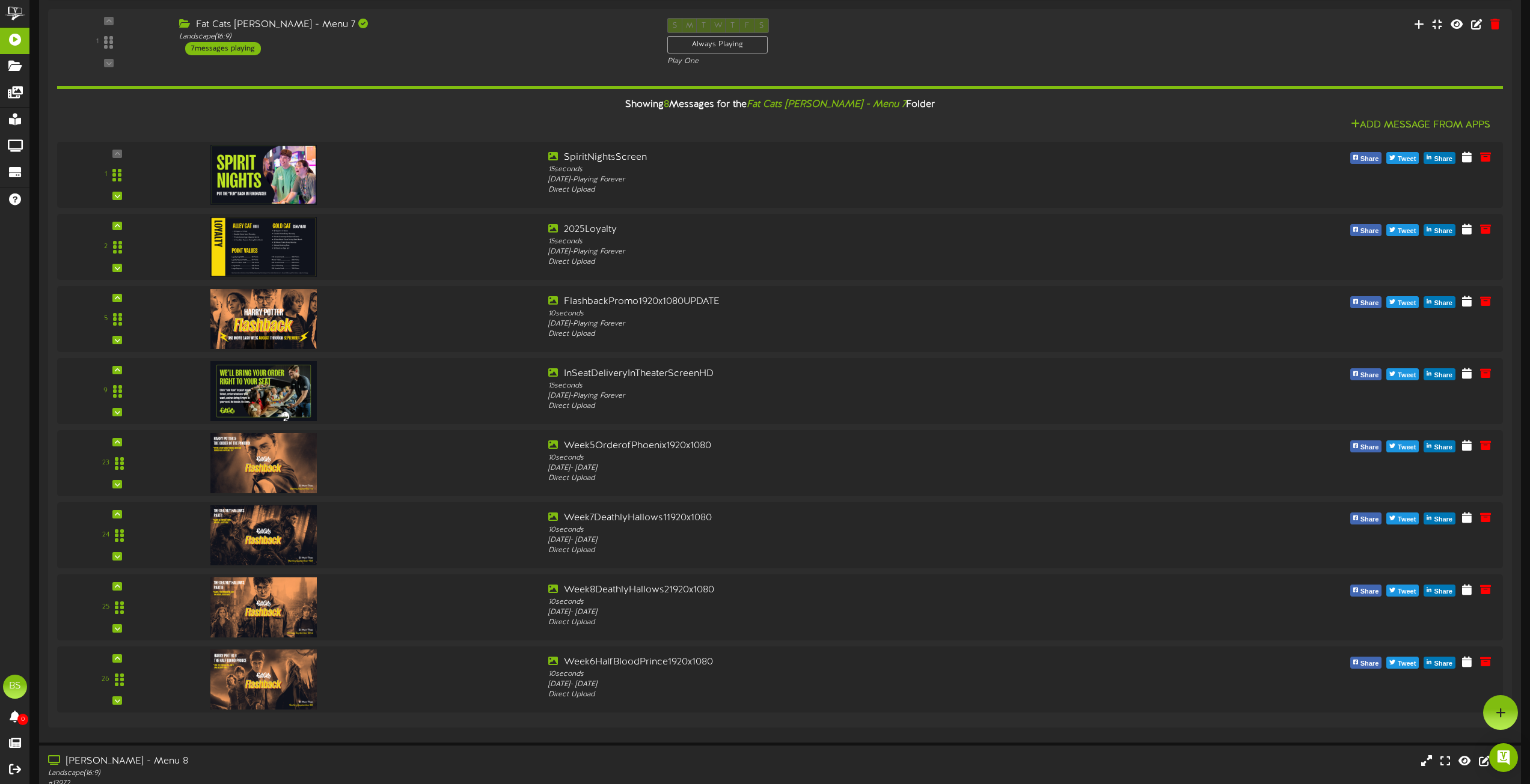
scroll to position [4447, 0]
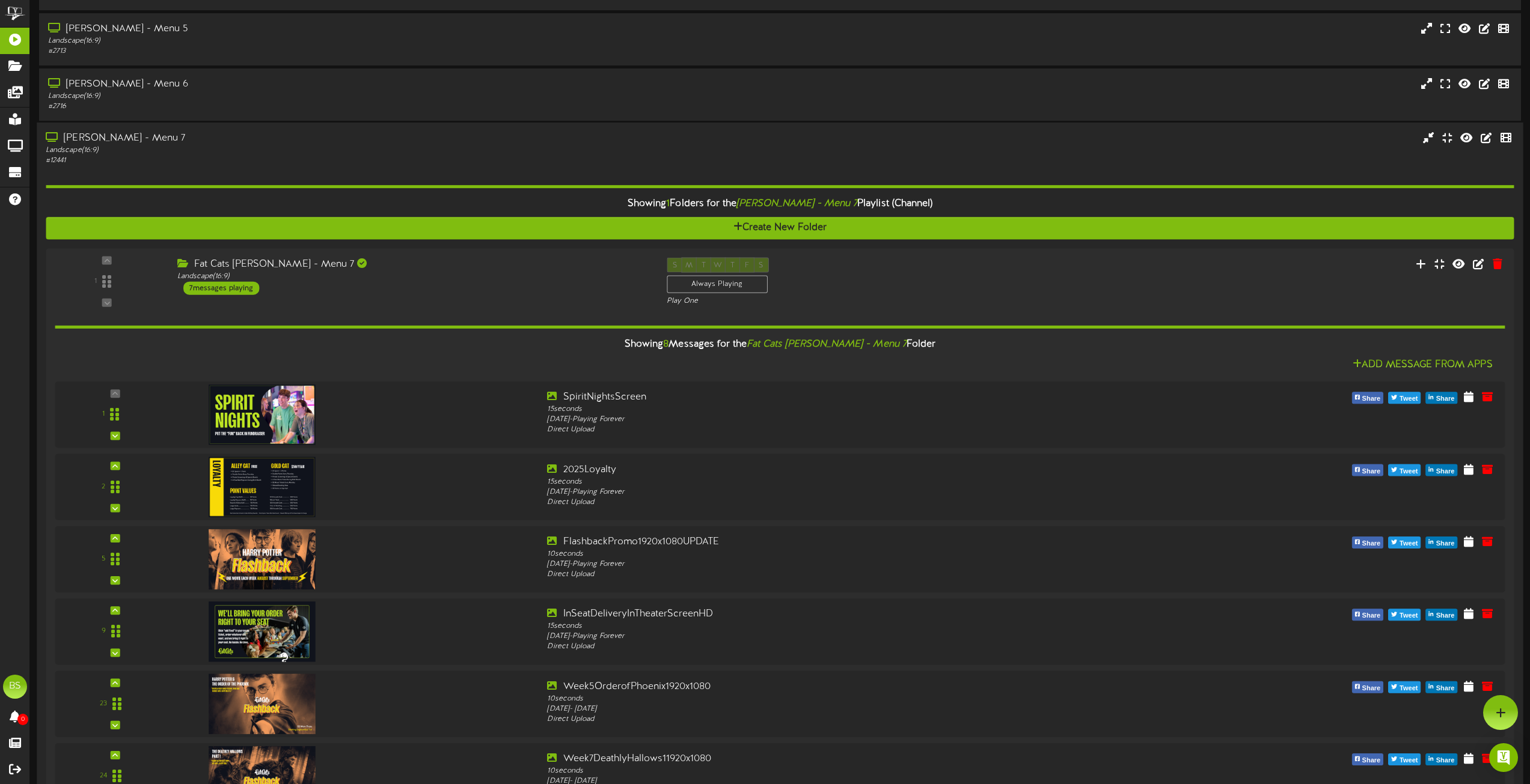
click at [110, 140] on div "[PERSON_NAME] - Menu 7" at bounding box center [347, 138] width 601 height 14
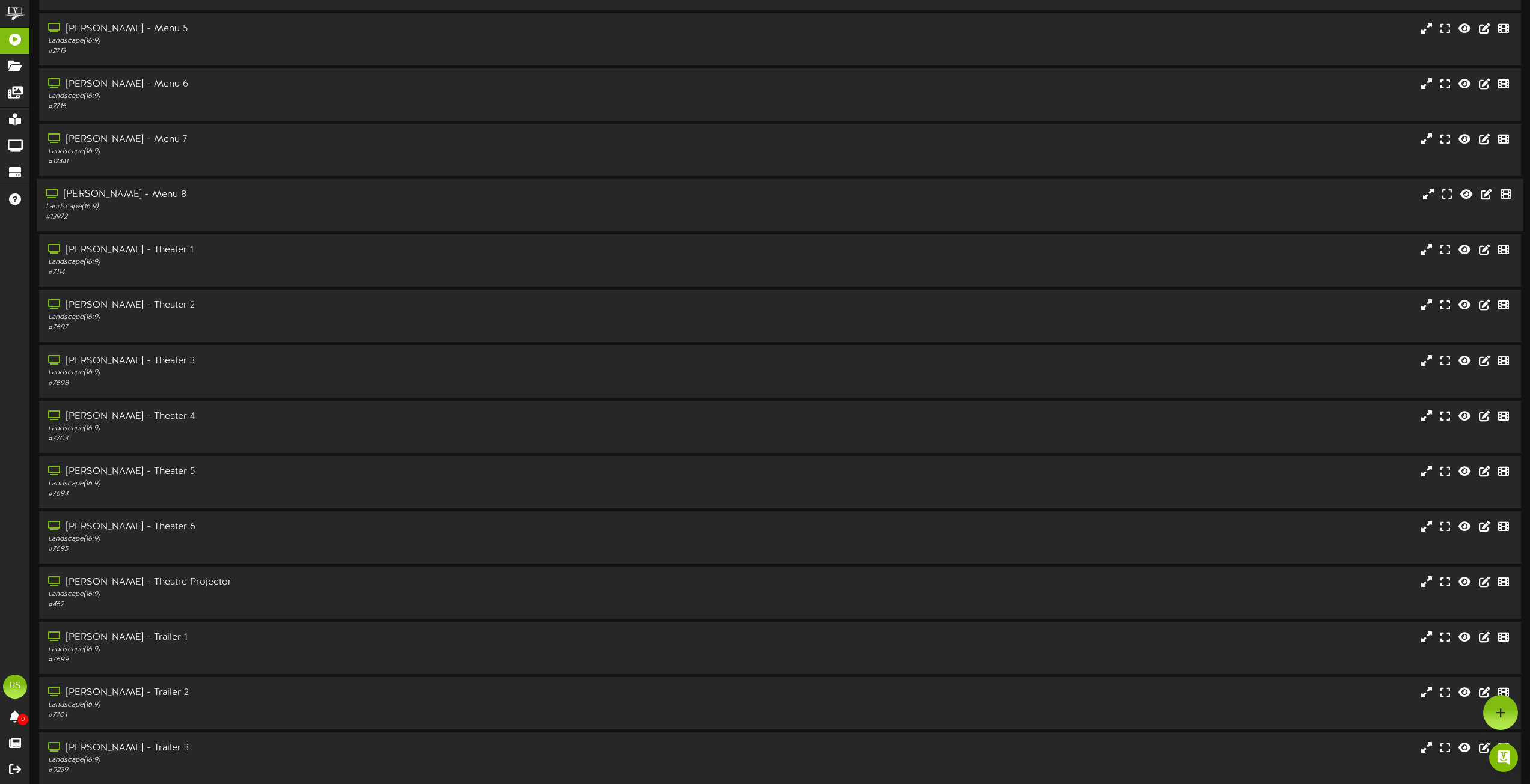
click at [132, 190] on div "[PERSON_NAME] - Menu 8" at bounding box center [347, 195] width 601 height 14
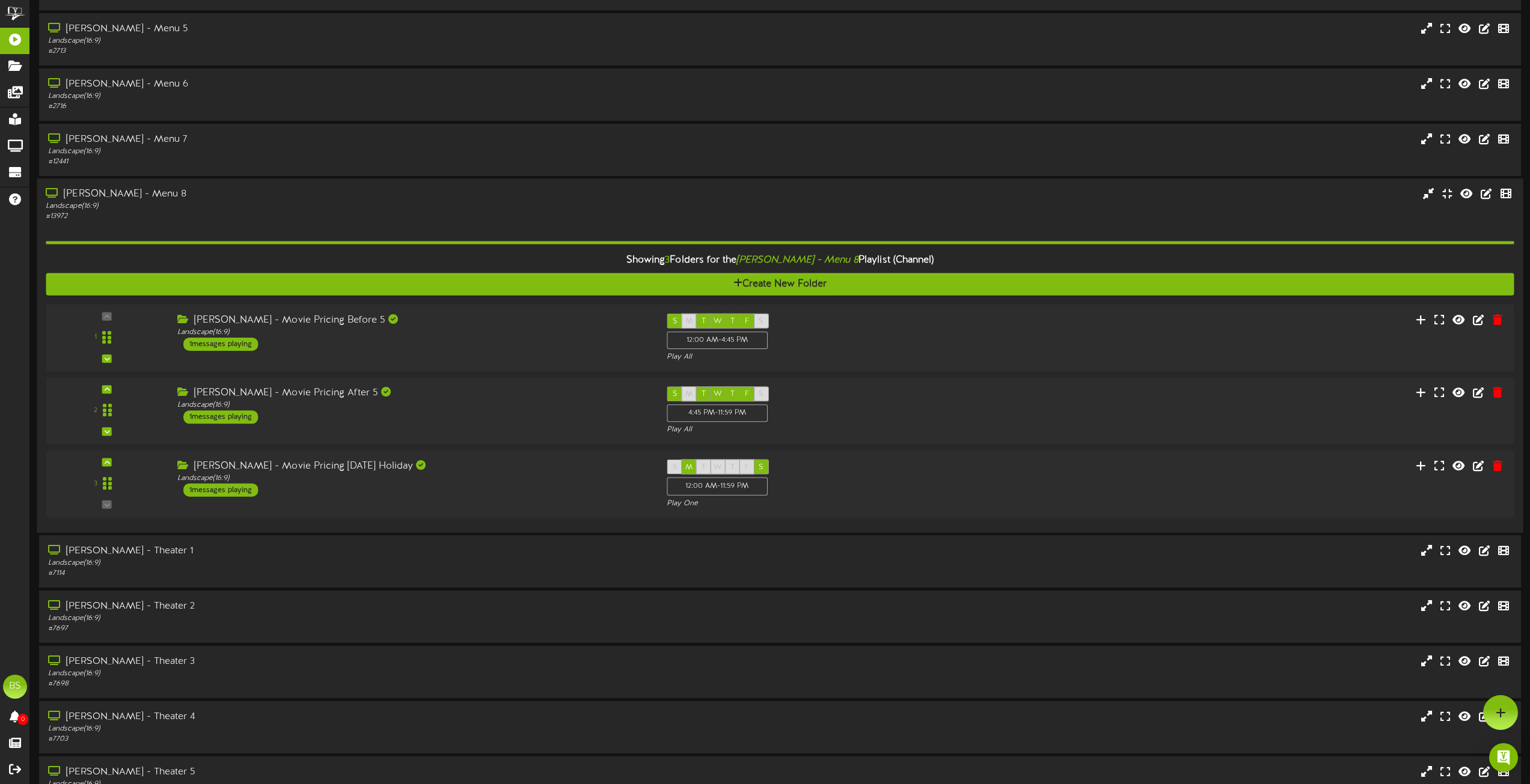
click at [122, 192] on div "[PERSON_NAME] - Menu 8" at bounding box center [347, 194] width 601 height 14
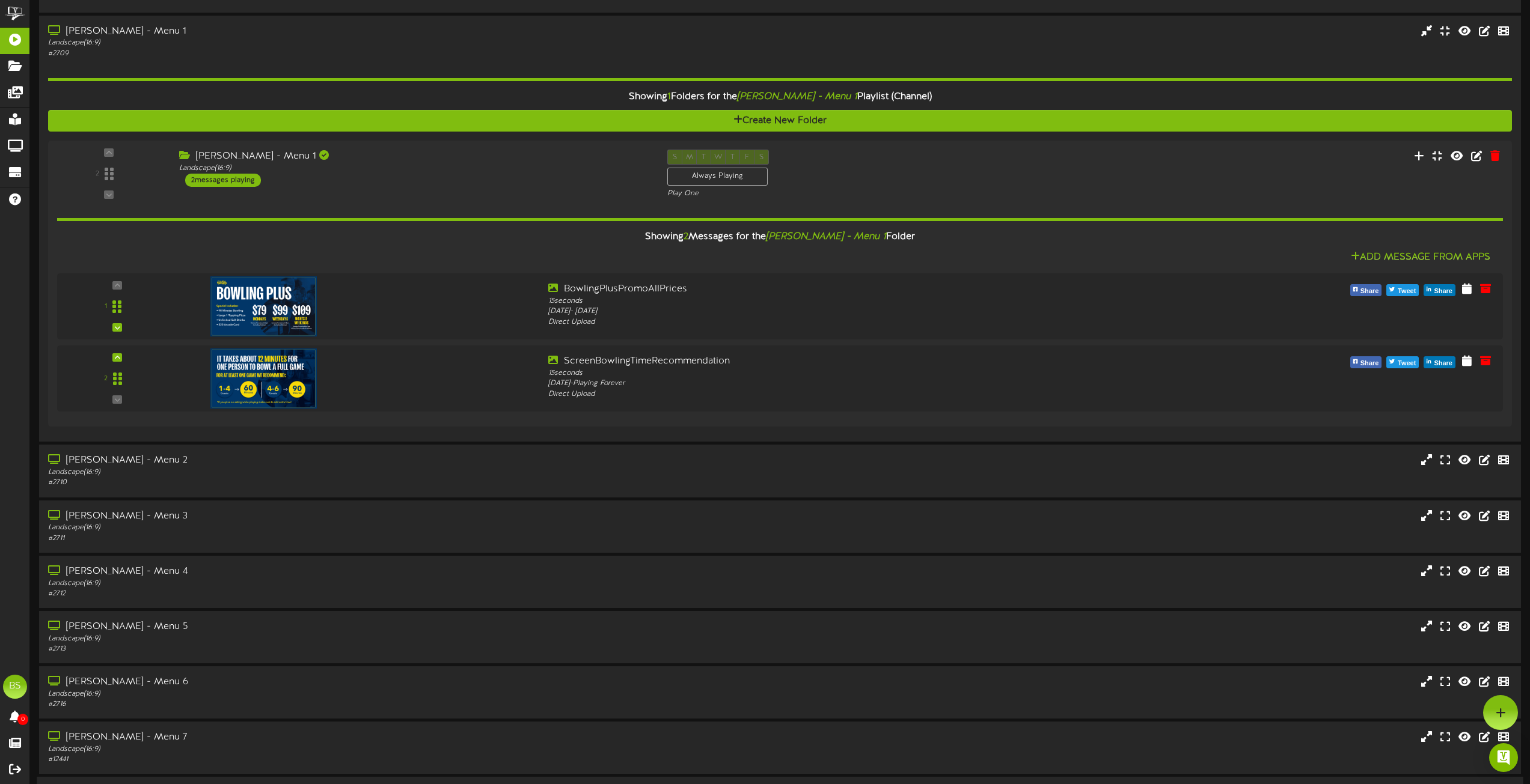
scroll to position [3846, 0]
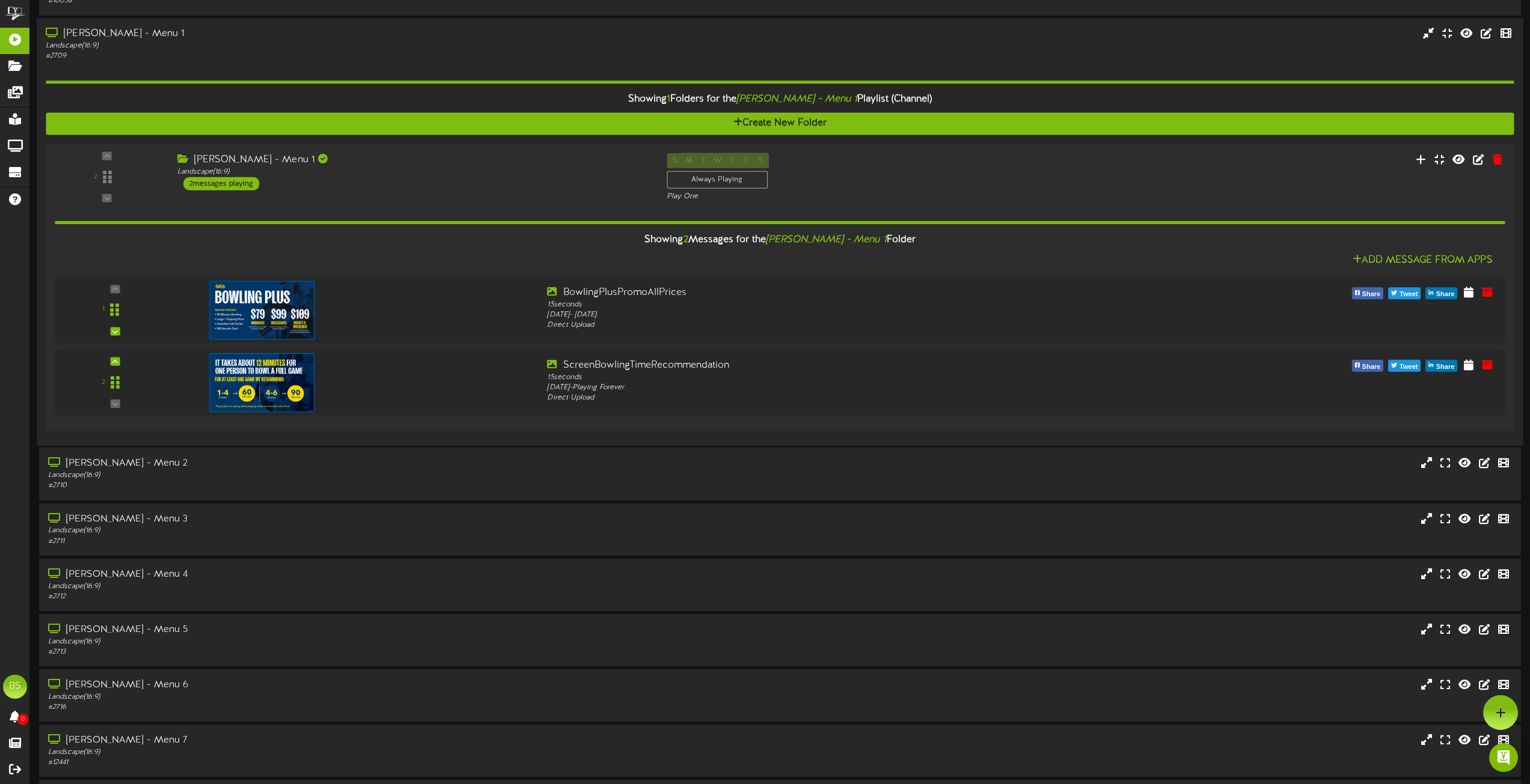
click at [116, 29] on div "[PERSON_NAME] - Menu 1" at bounding box center [347, 34] width 601 height 14
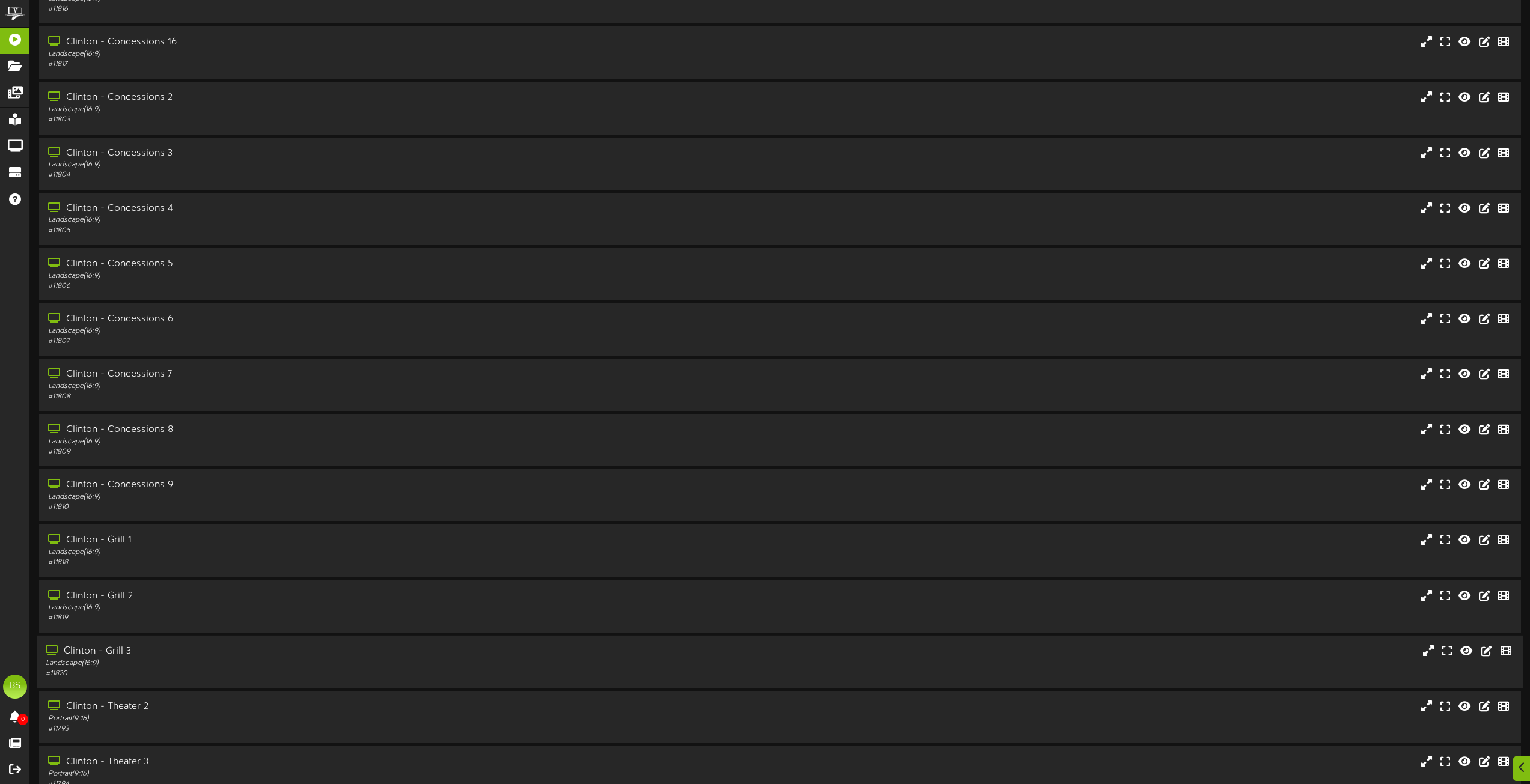
scroll to position [2404, 0]
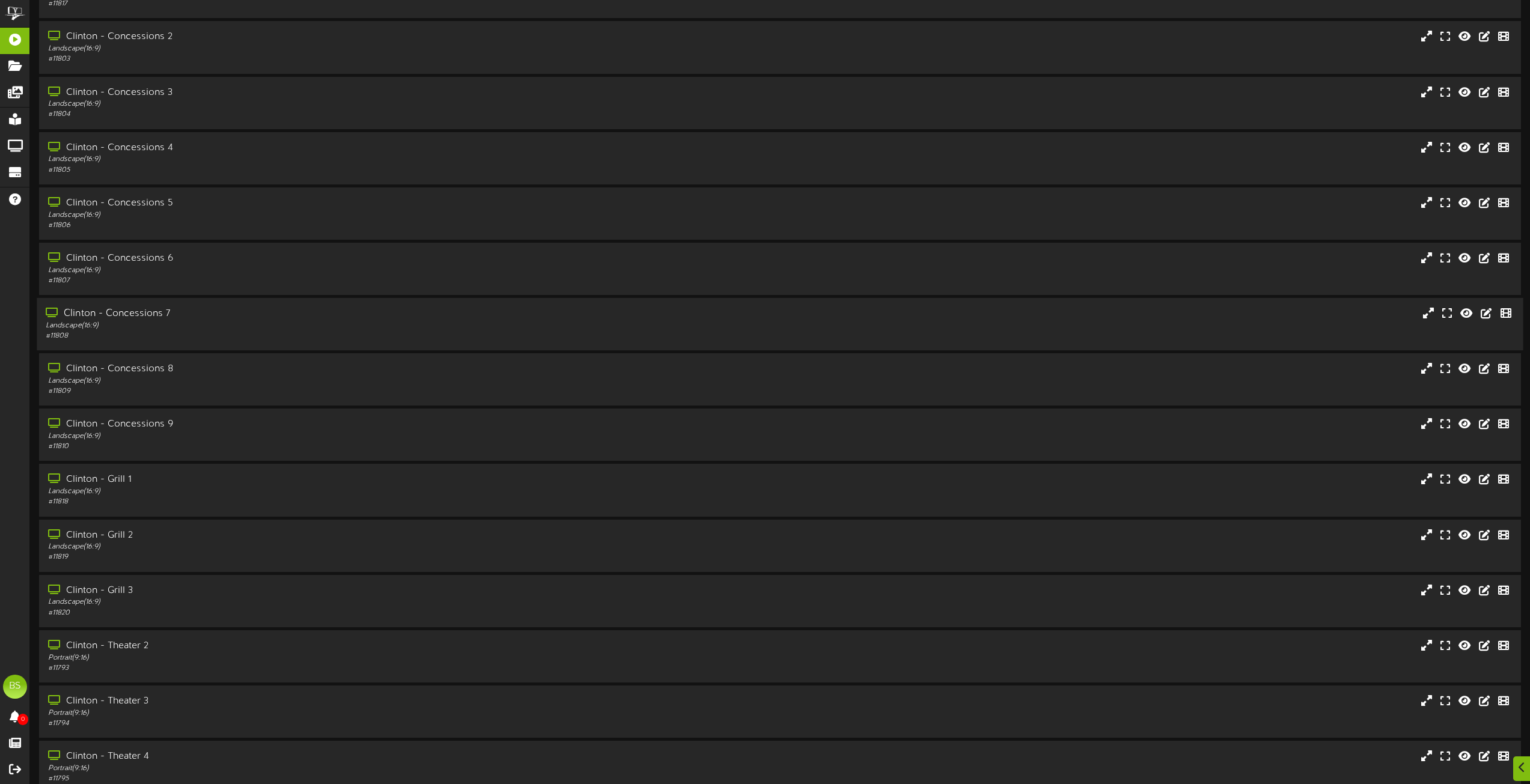
click at [151, 313] on div "Clinton - Concessions 7" at bounding box center [347, 314] width 601 height 14
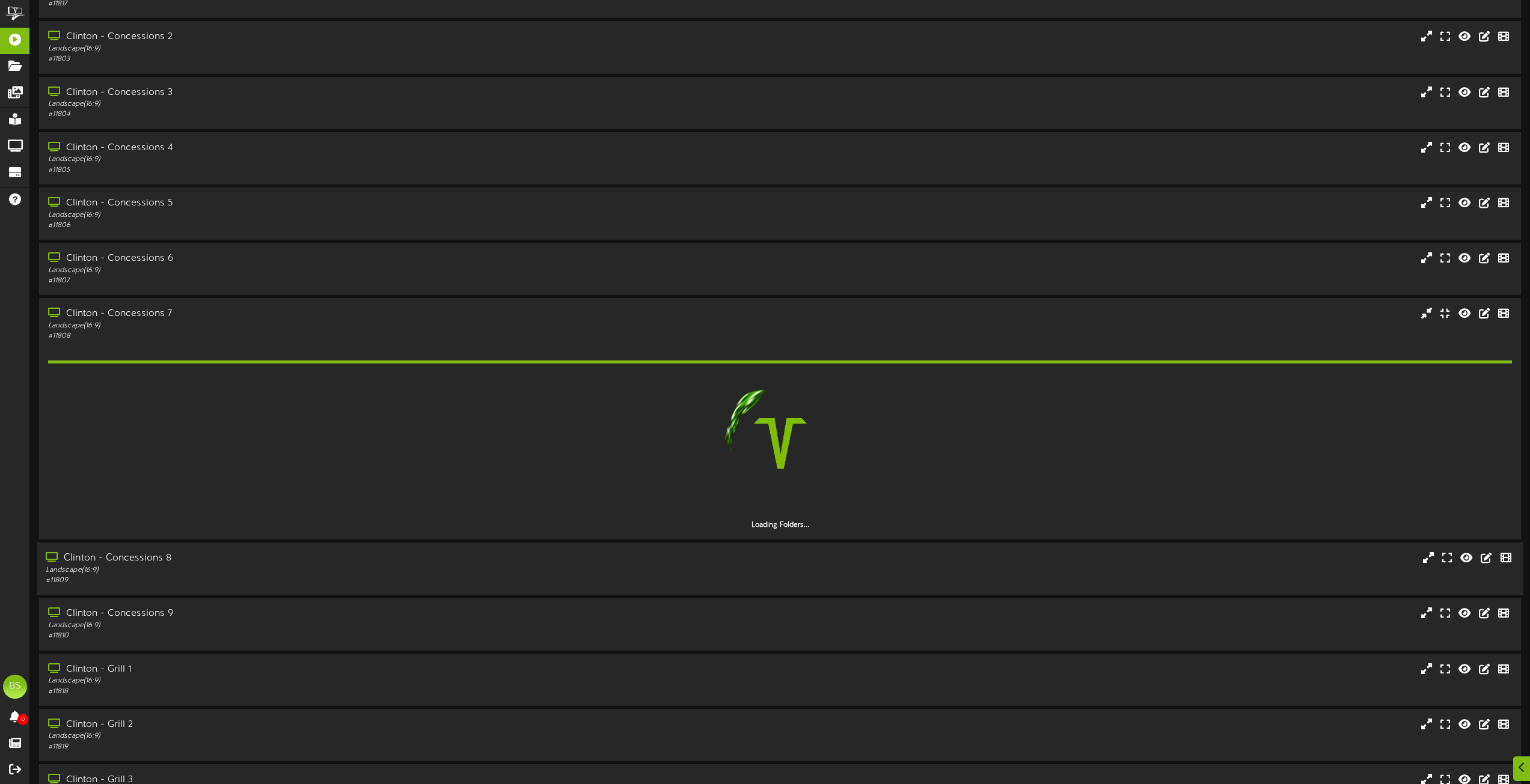
click at [151, 559] on div "Clinton - Concessions 8" at bounding box center [347, 559] width 601 height 14
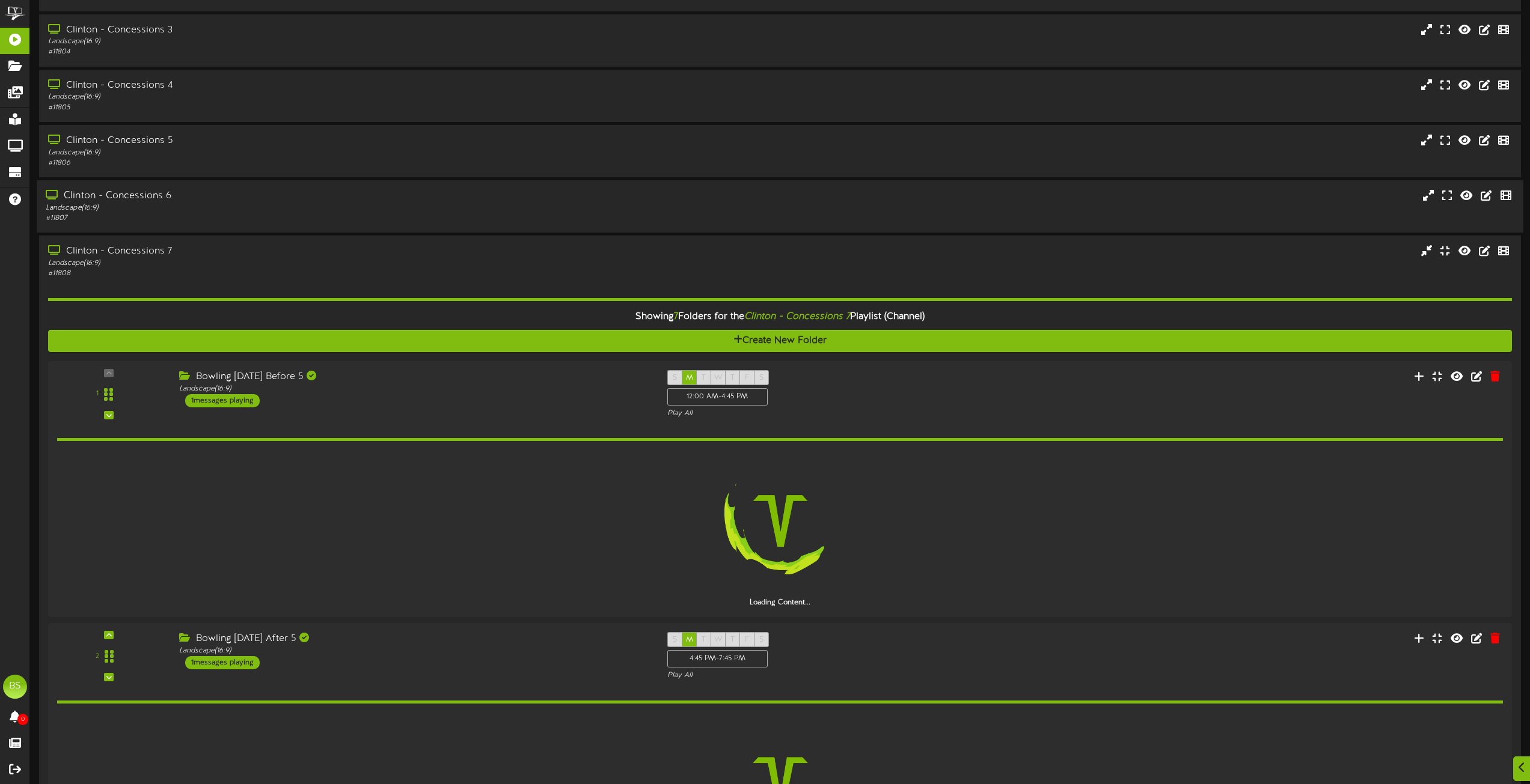
scroll to position [2704, 0]
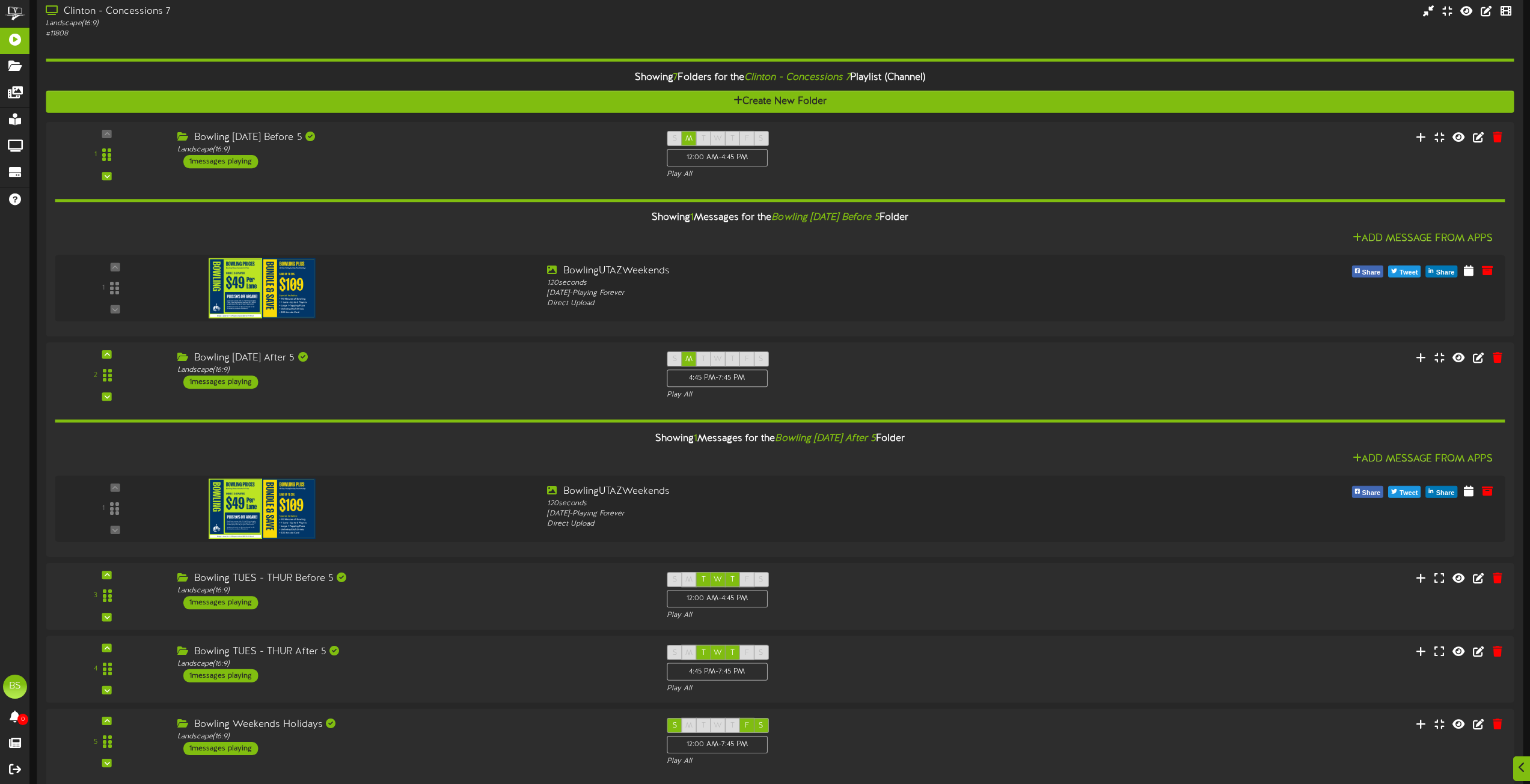
click at [155, 15] on div "Clinton - Concessions 7" at bounding box center [347, 11] width 601 height 14
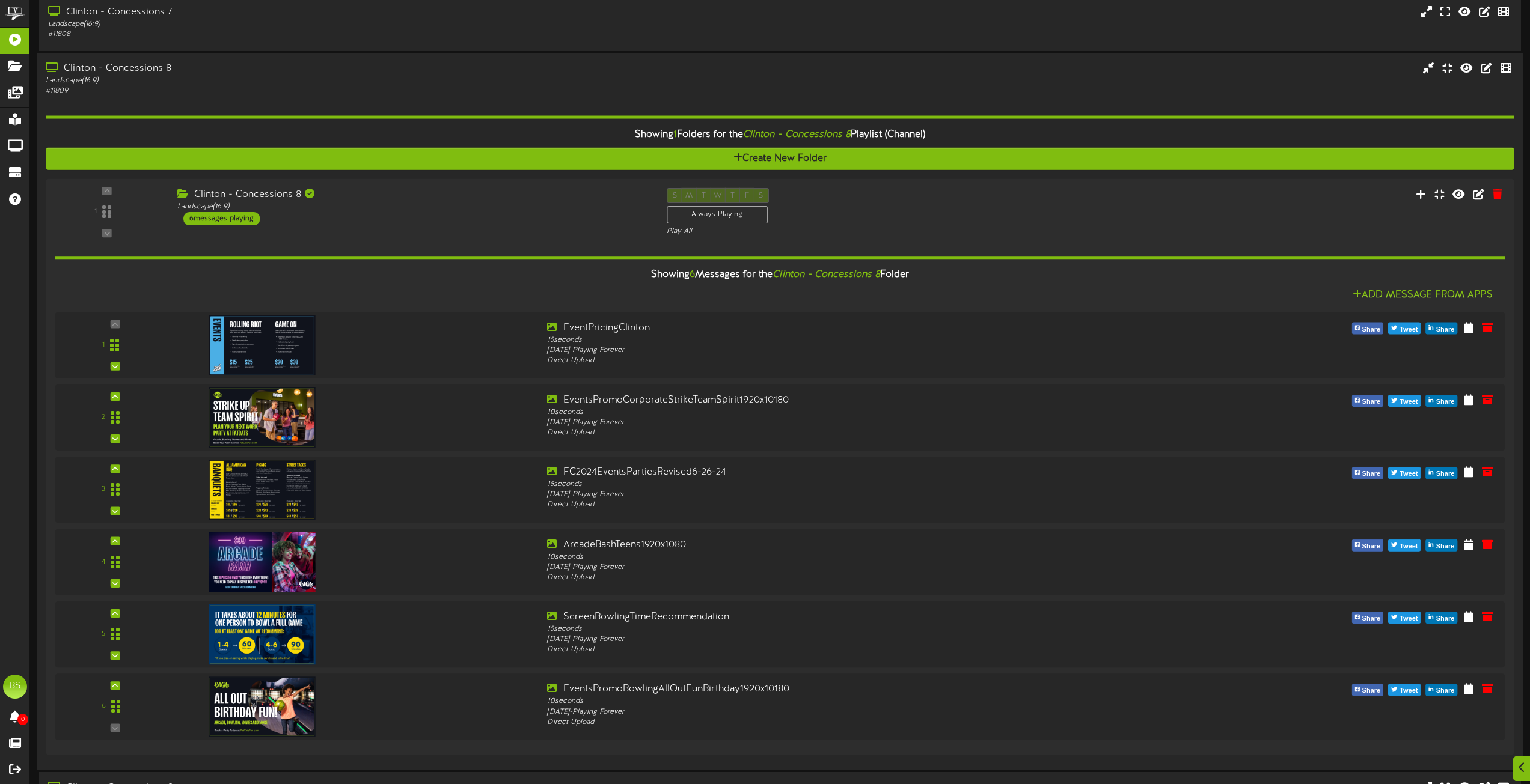
scroll to position [2706, 0]
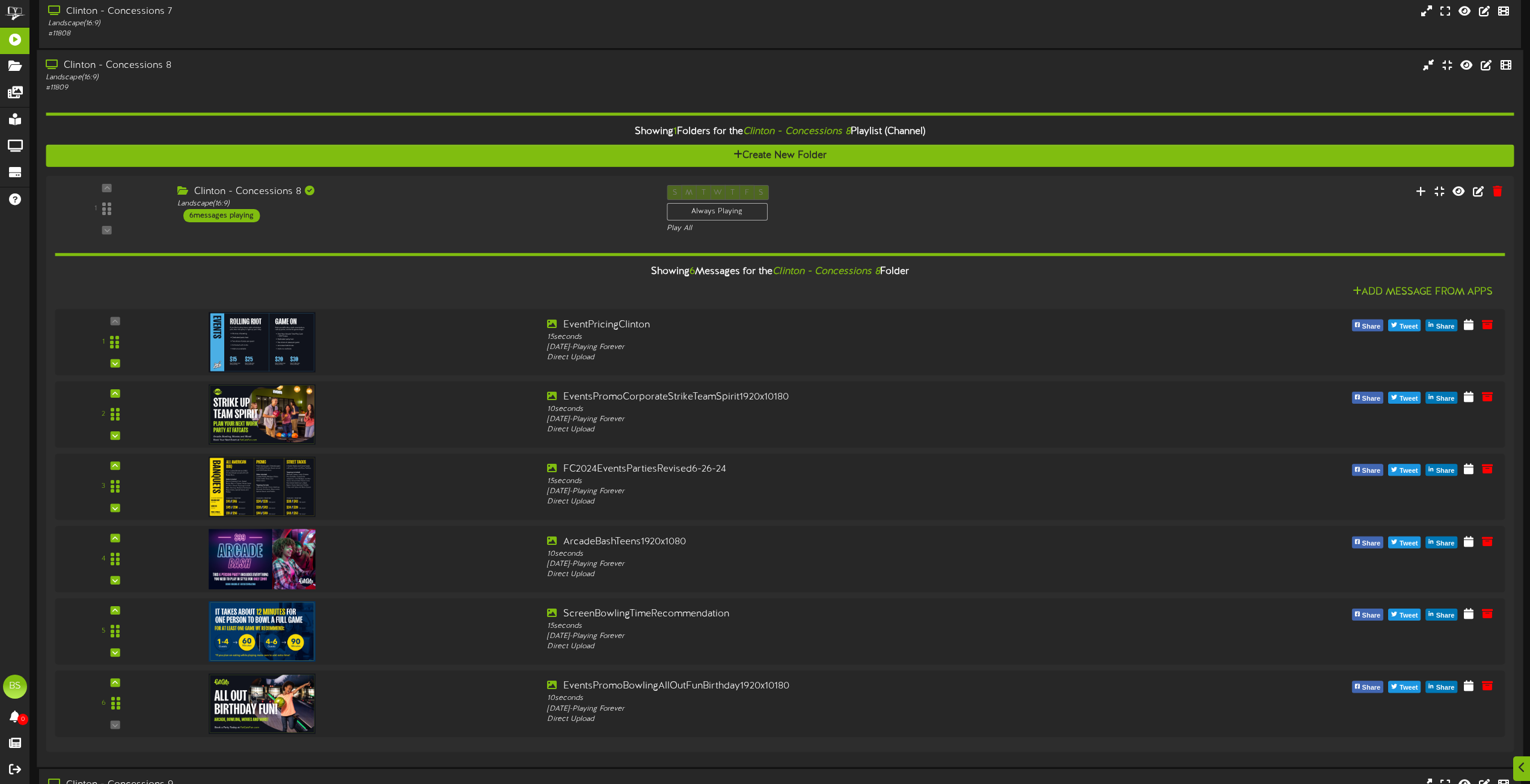
click at [131, 67] on div "Clinton - Concessions 8" at bounding box center [347, 65] width 601 height 14
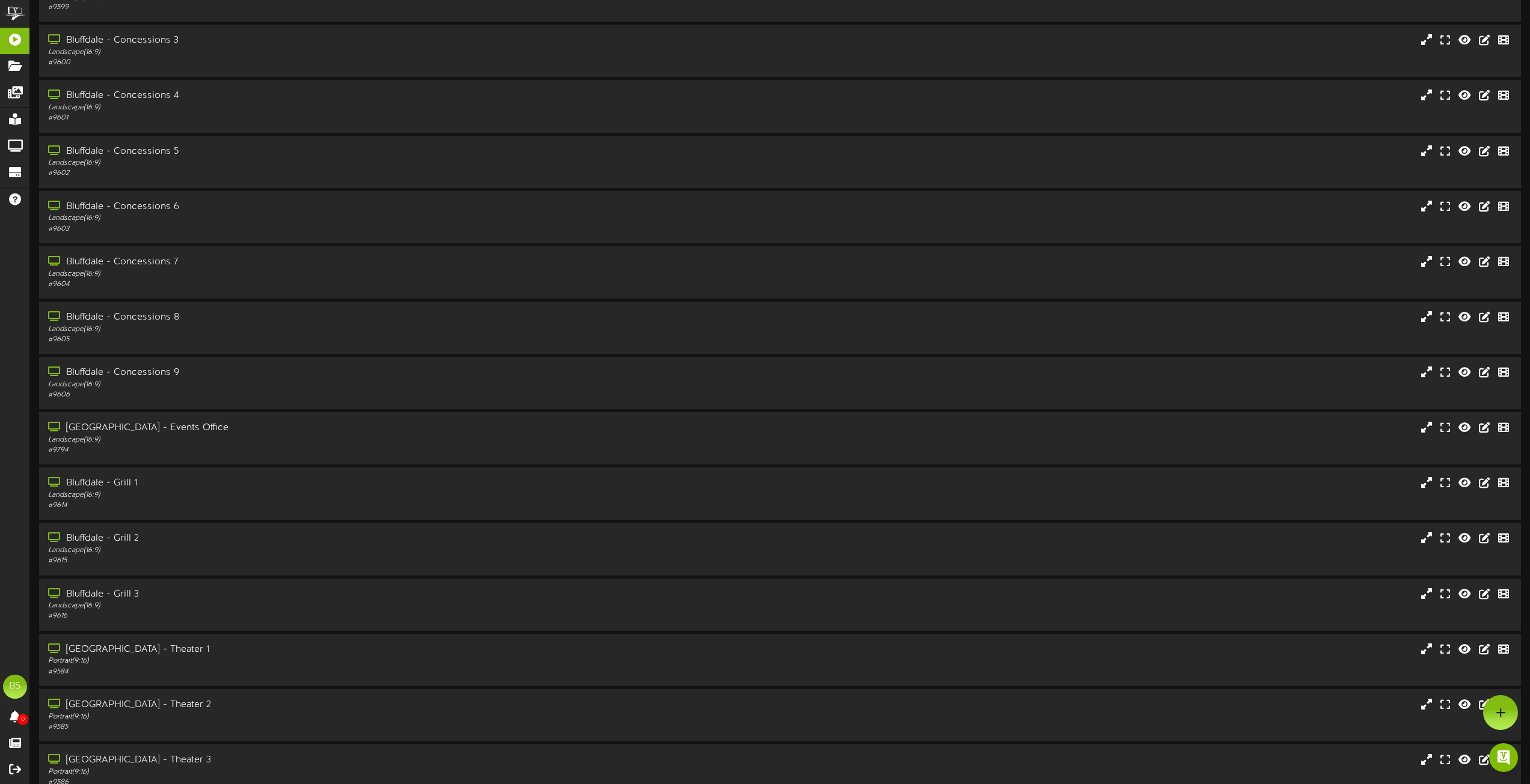
scroll to position [543, 0]
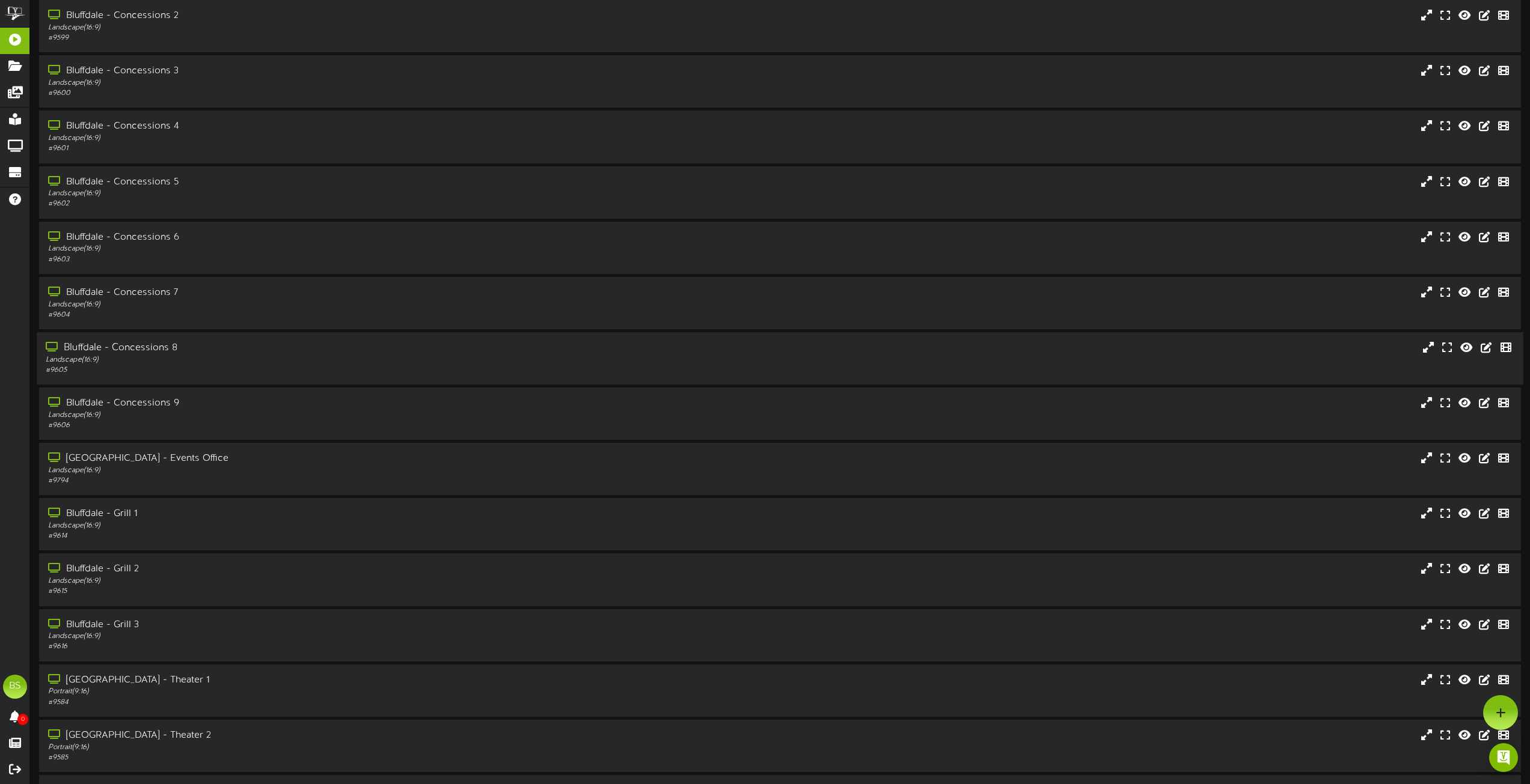
click at [171, 343] on div "Bluffdale - Concessions 8" at bounding box center [347, 348] width 601 height 14
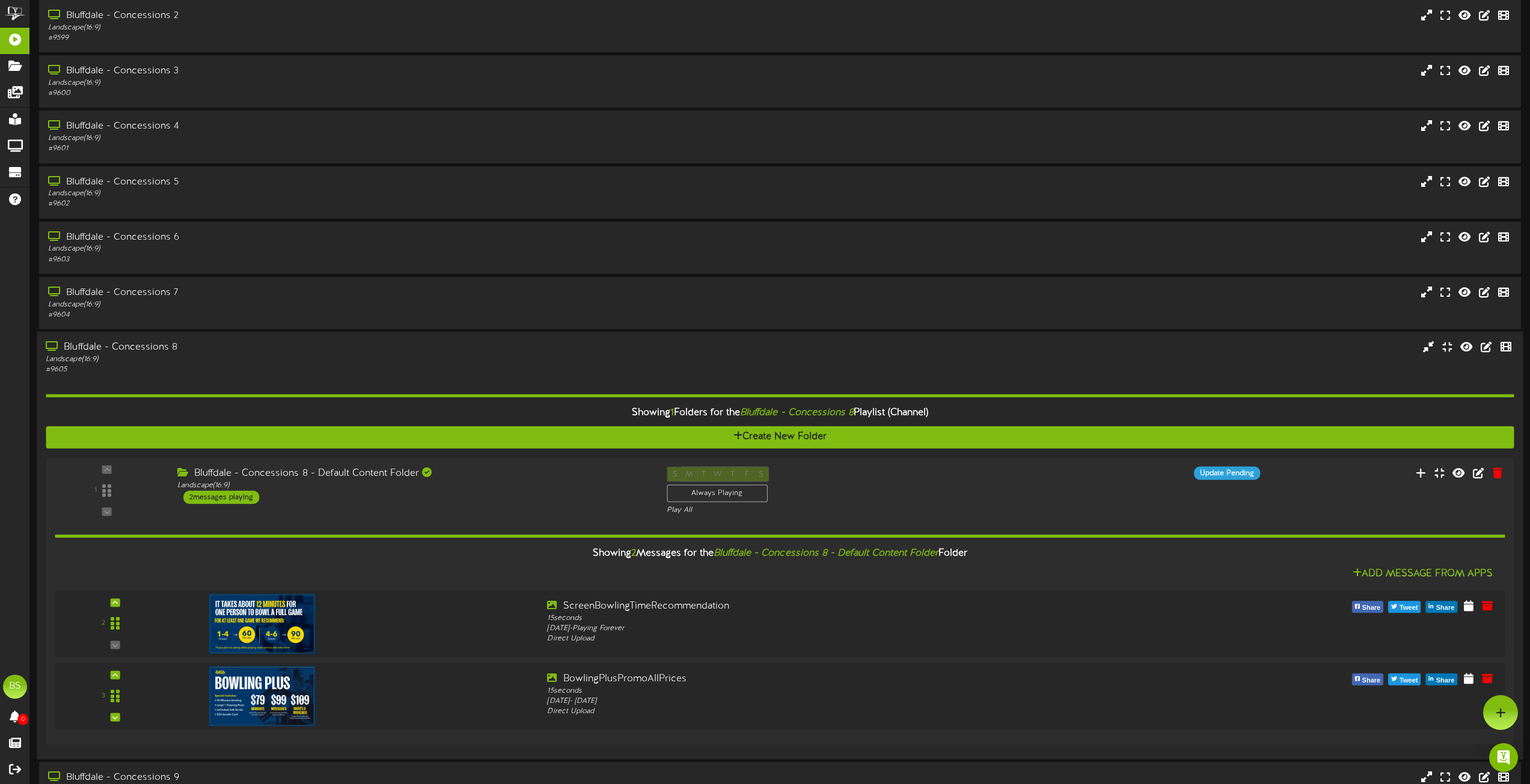
click at [152, 348] on div "Bluffdale - Concessions 8" at bounding box center [347, 348] width 601 height 14
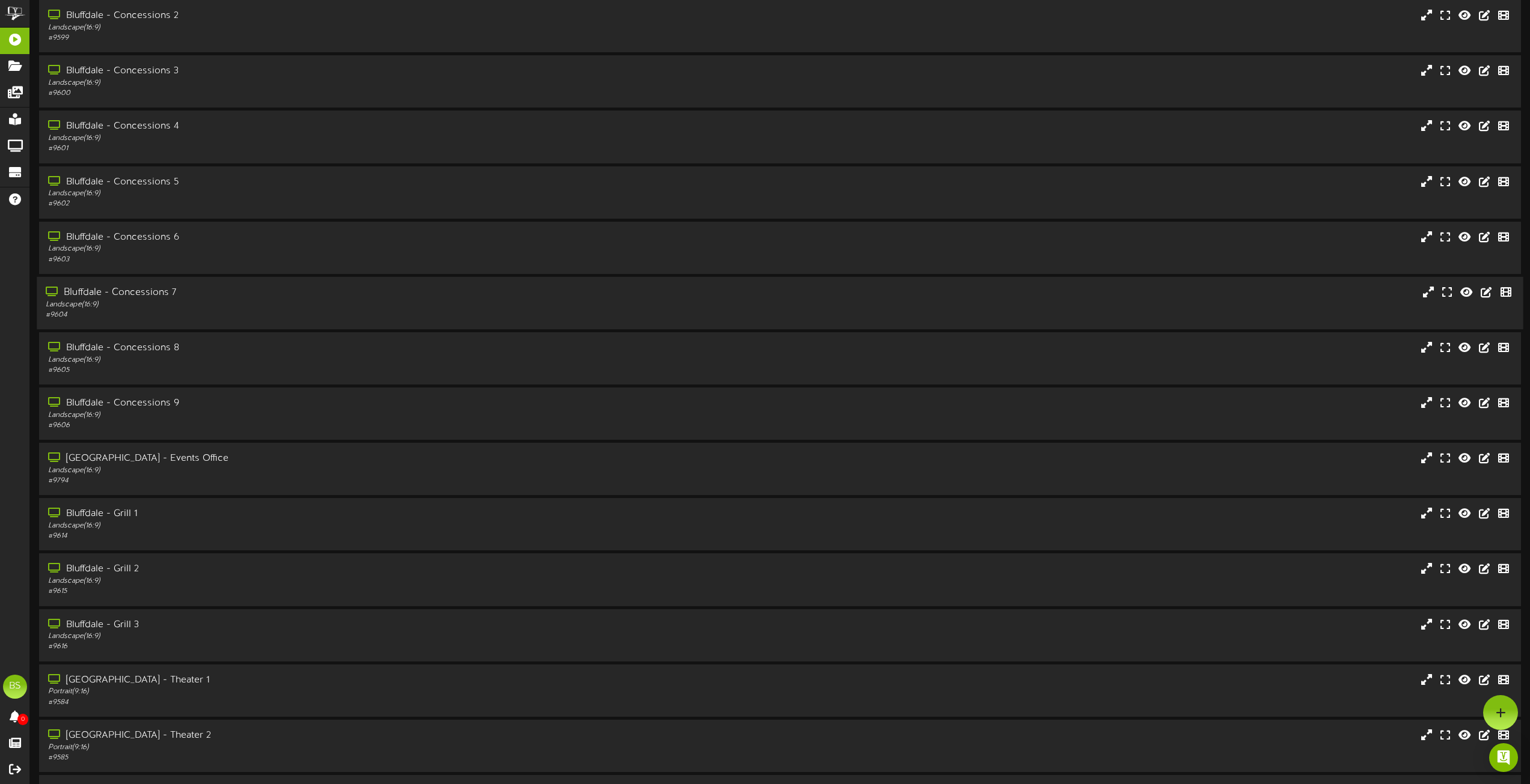
click at [168, 299] on div "Bluffdale - Concessions 7" at bounding box center [347, 293] width 601 height 14
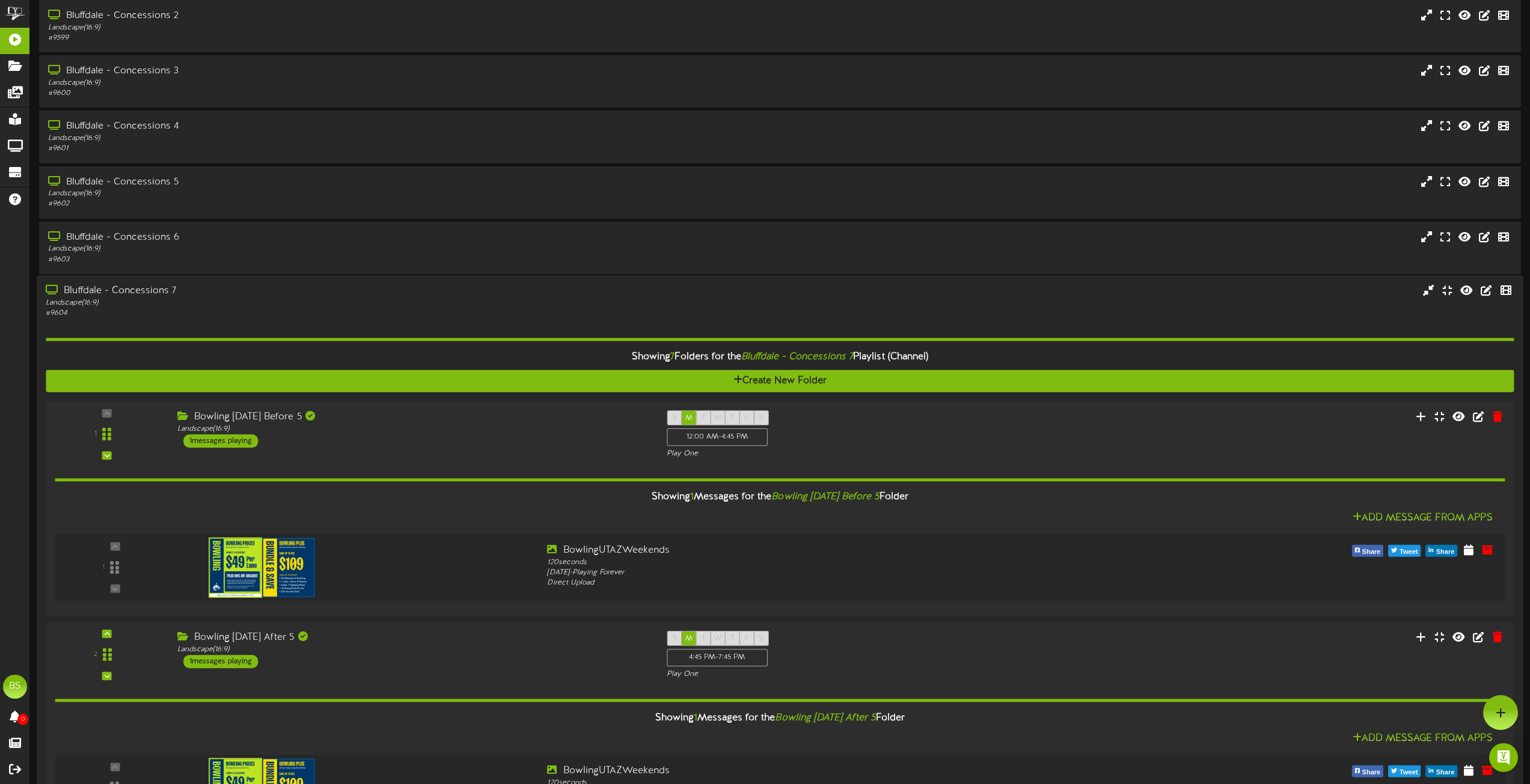
drag, startPoint x: 154, startPoint y: 287, endPoint x: 180, endPoint y: 280, distance: 26.9
click at [160, 286] on div "Bluffdale - Concessions 7" at bounding box center [347, 291] width 601 height 14
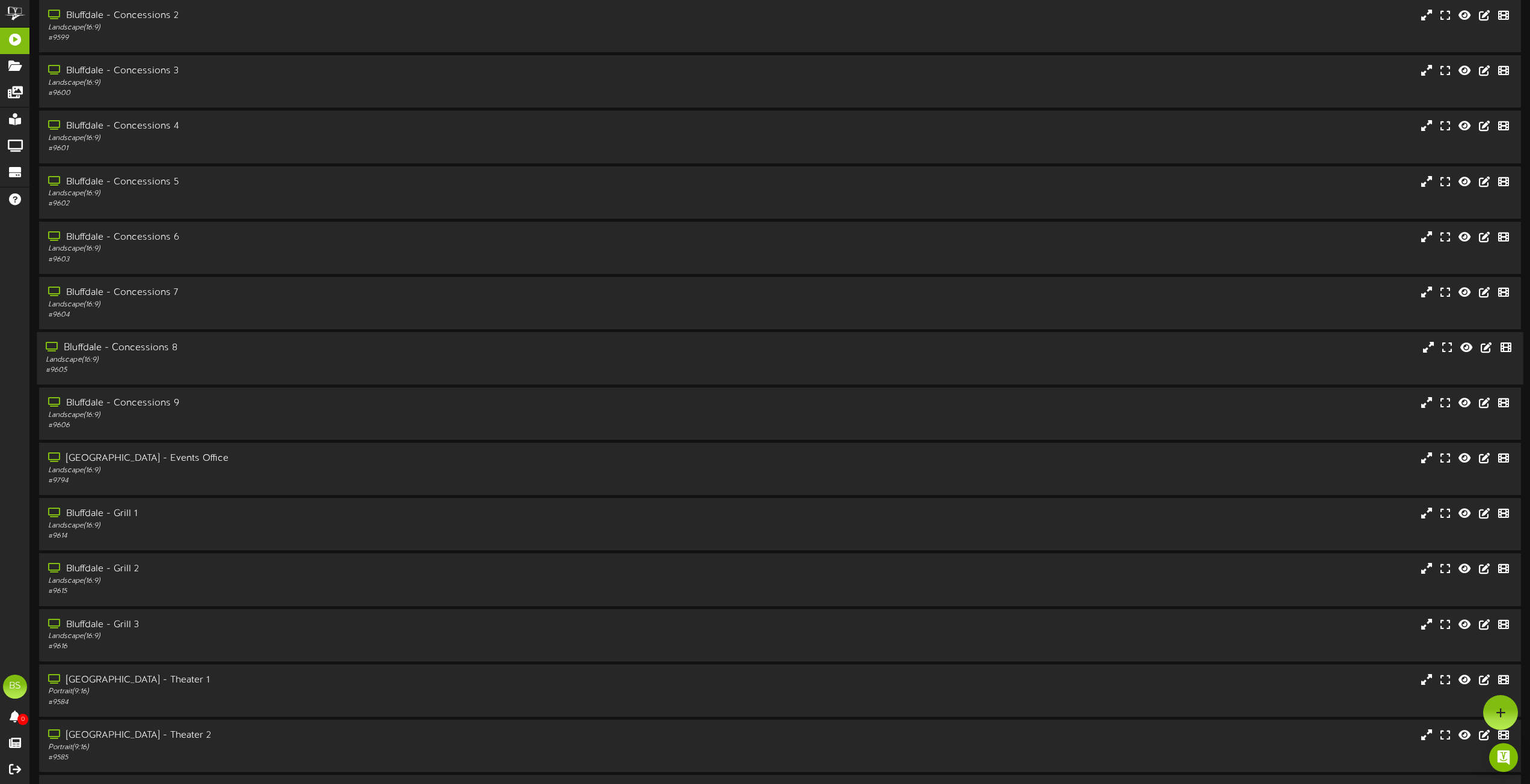
click at [168, 349] on div "Bluffdale - Concessions 8" at bounding box center [347, 348] width 601 height 14
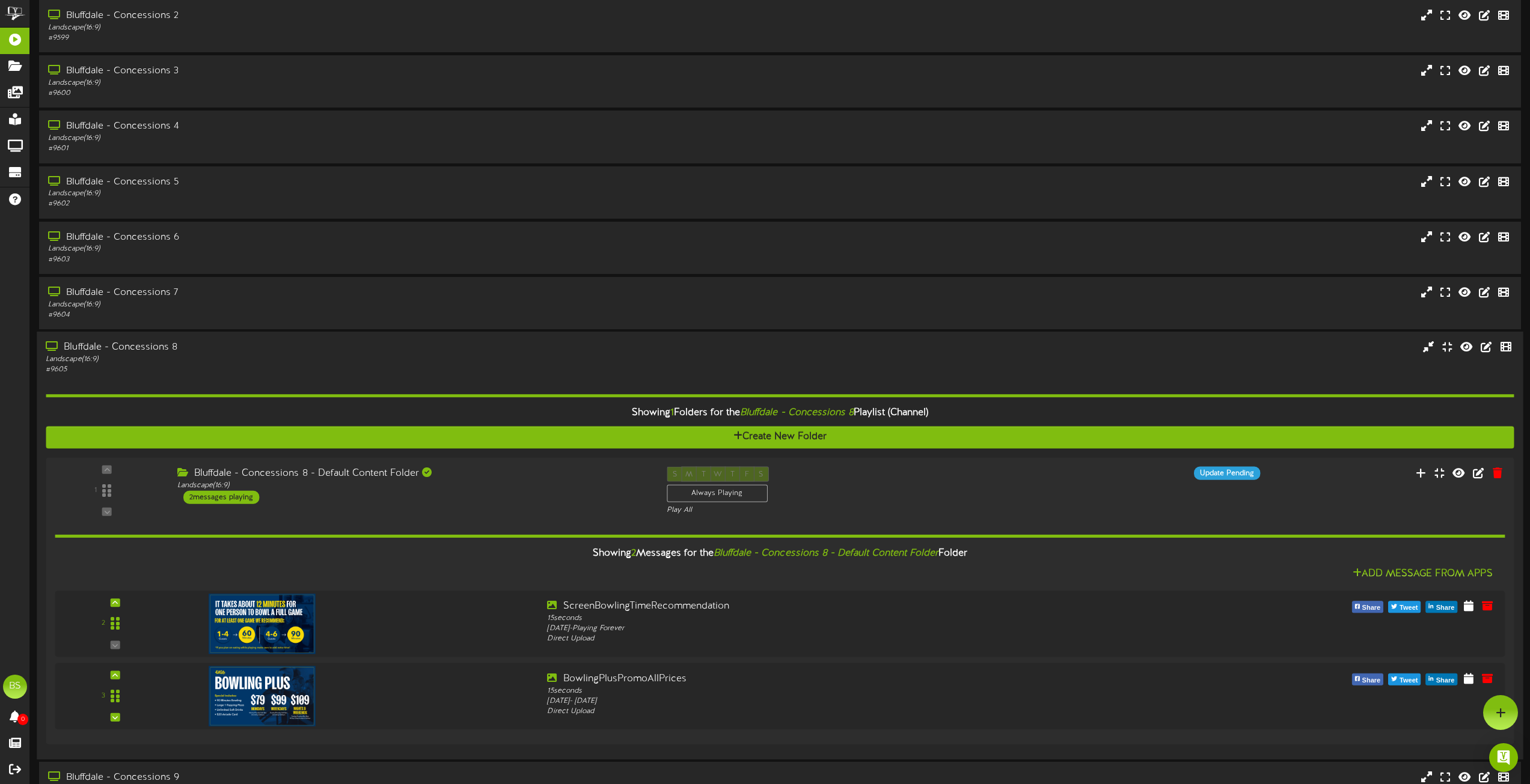
click at [134, 346] on div "Bluffdale - Concessions 8" at bounding box center [347, 348] width 601 height 14
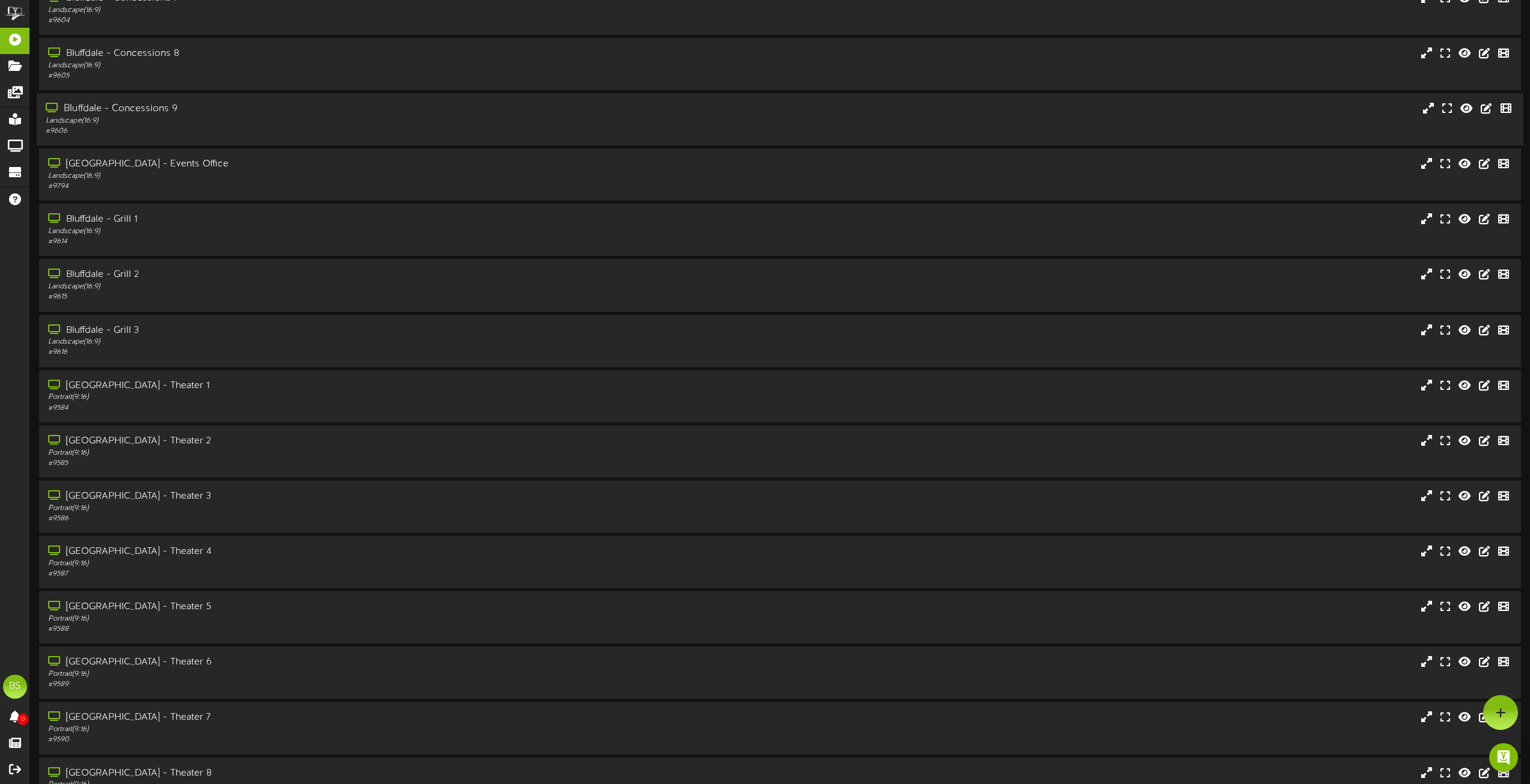
scroll to position [783, 0]
click at [160, 103] on div "Bluffdale - Concessions 8" at bounding box center [347, 108] width 601 height 14
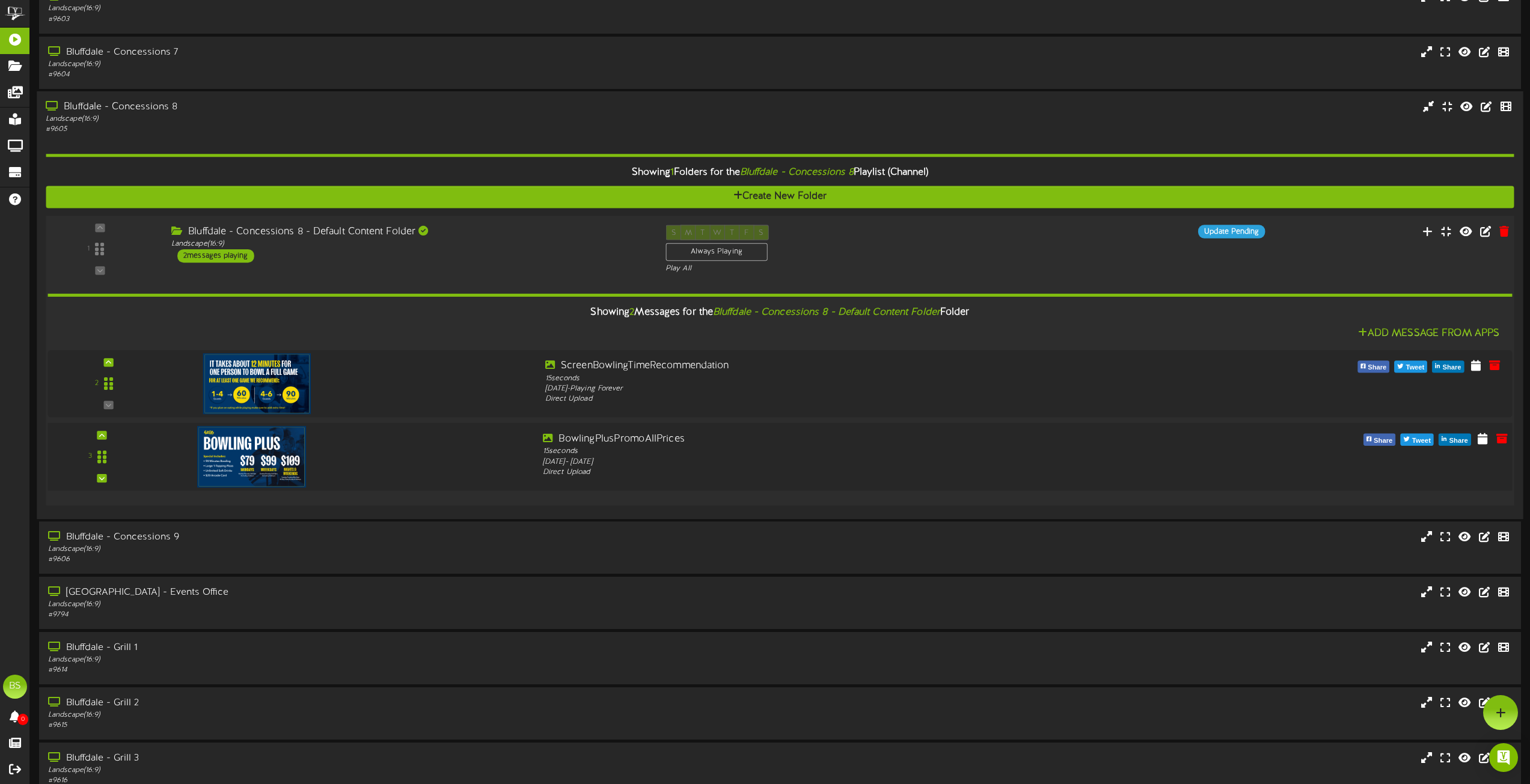
click at [257, 444] on img at bounding box center [252, 456] width 109 height 61
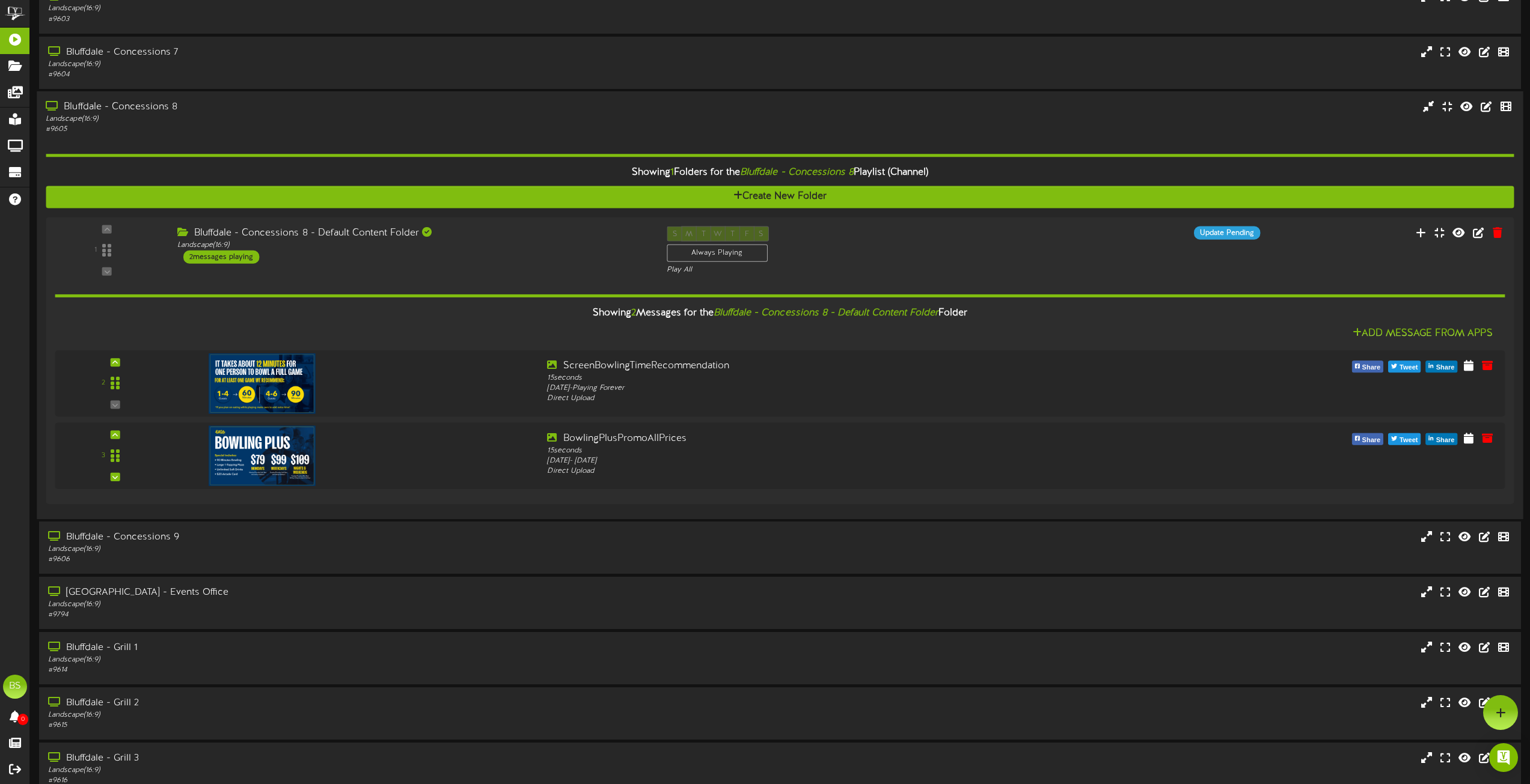
drag, startPoint x: 171, startPoint y: 107, endPoint x: 193, endPoint y: 109, distance: 22.1
click at [171, 107] on div "Bluffdale - Concessions 8" at bounding box center [347, 107] width 601 height 14
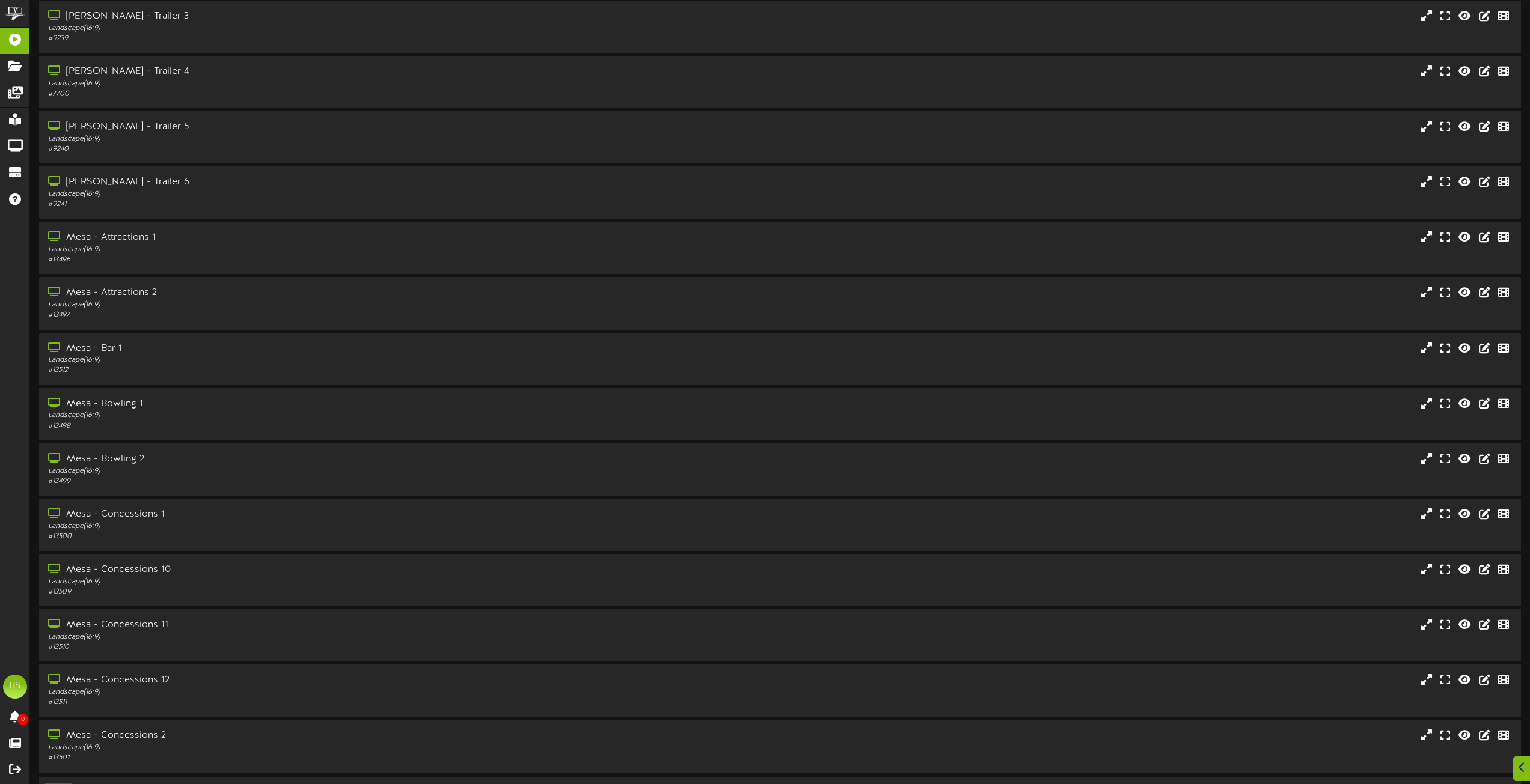
scroll to position [4843, 0]
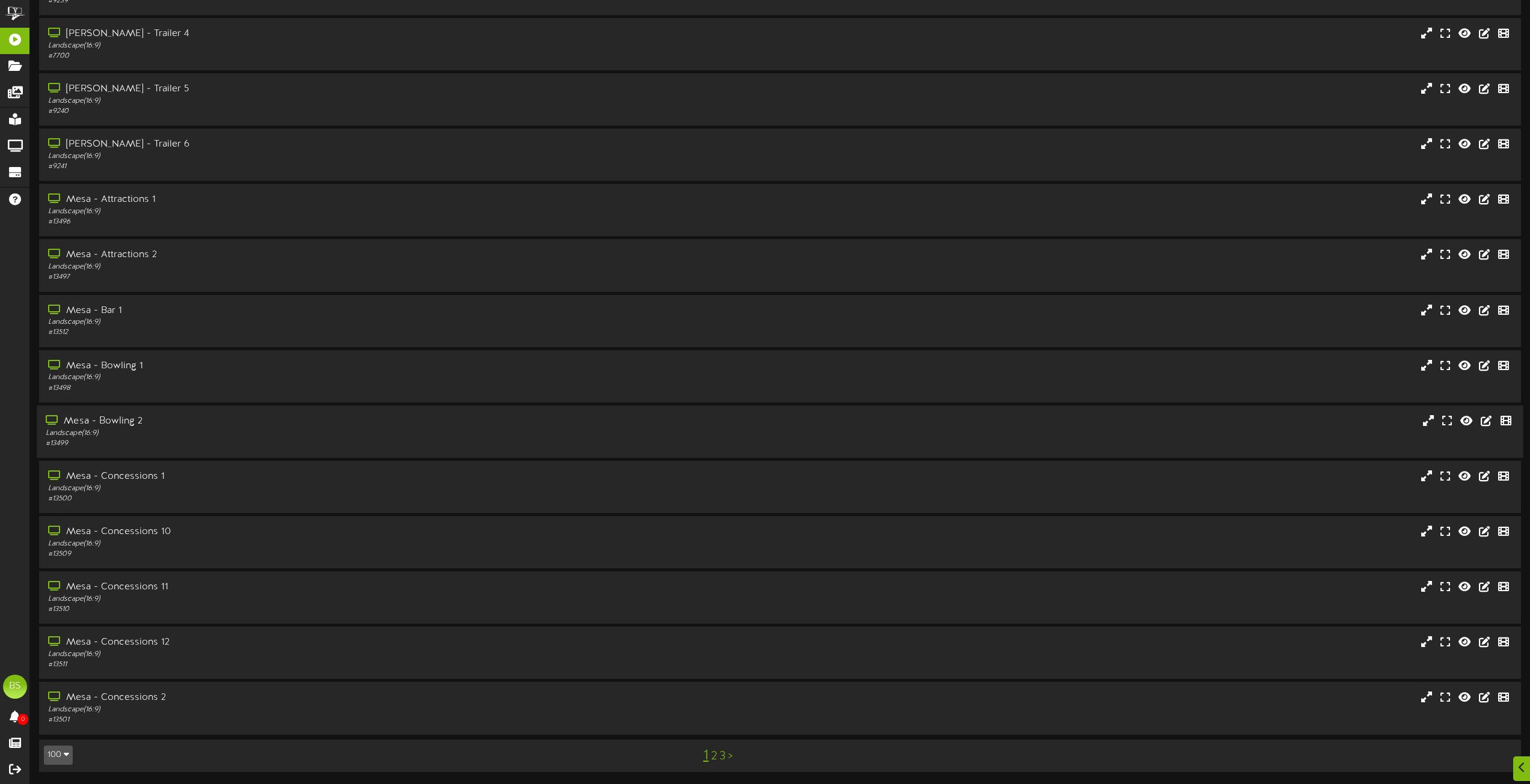
click at [125, 419] on div "Mesa - Bowling 2" at bounding box center [347, 421] width 601 height 14
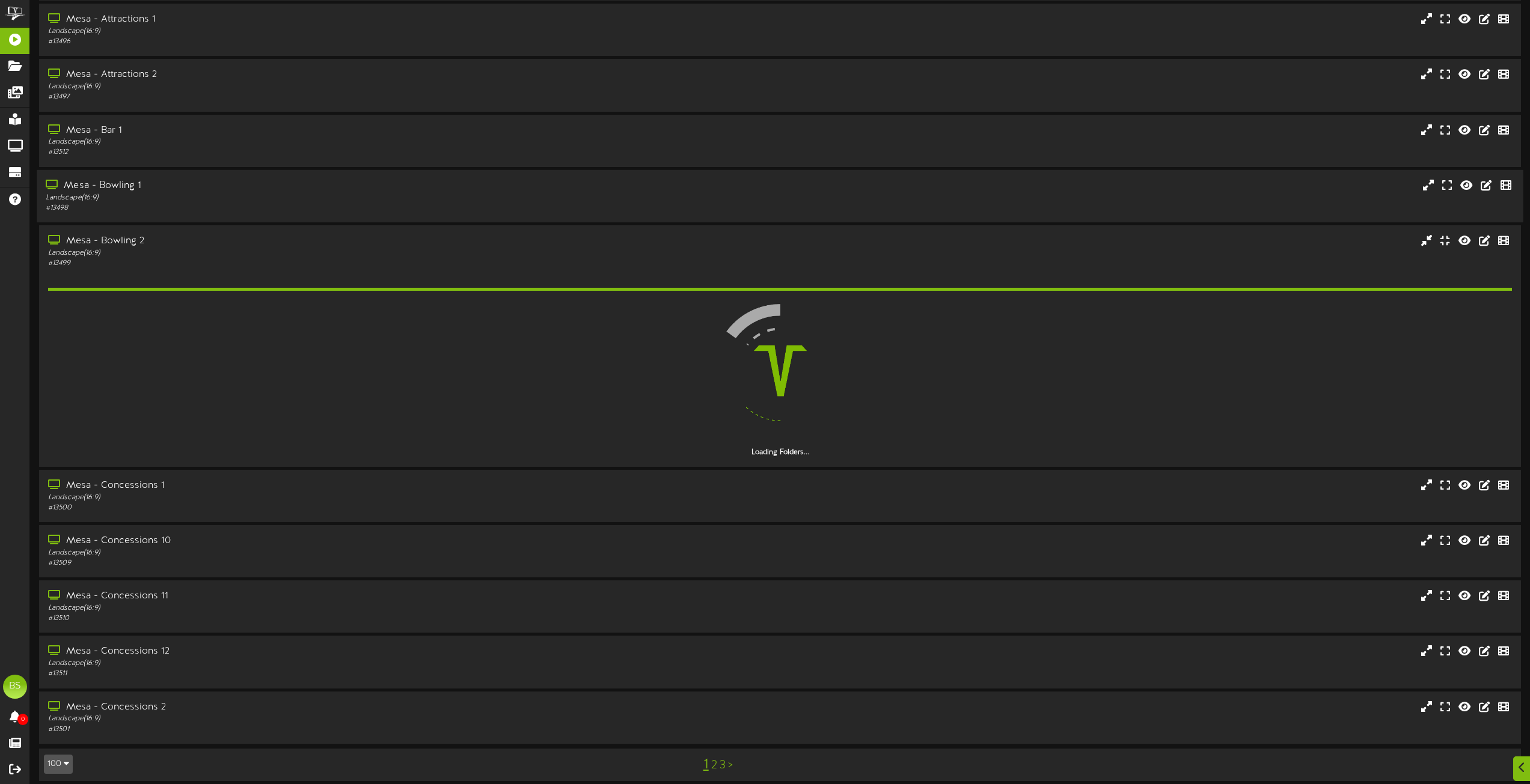
scroll to position [4998, 0]
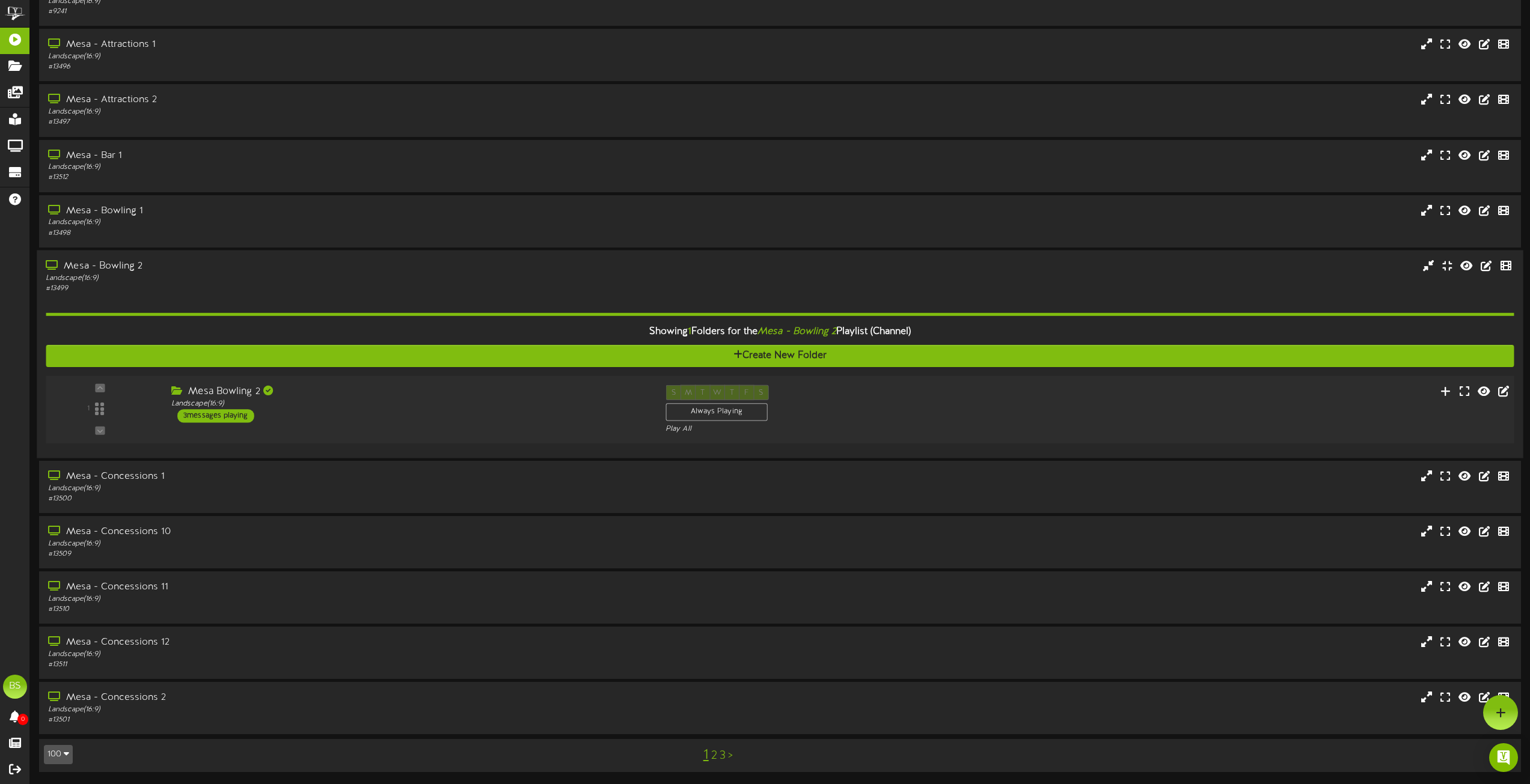
click at [232, 421] on div "3 messages playing" at bounding box center [215, 416] width 77 height 13
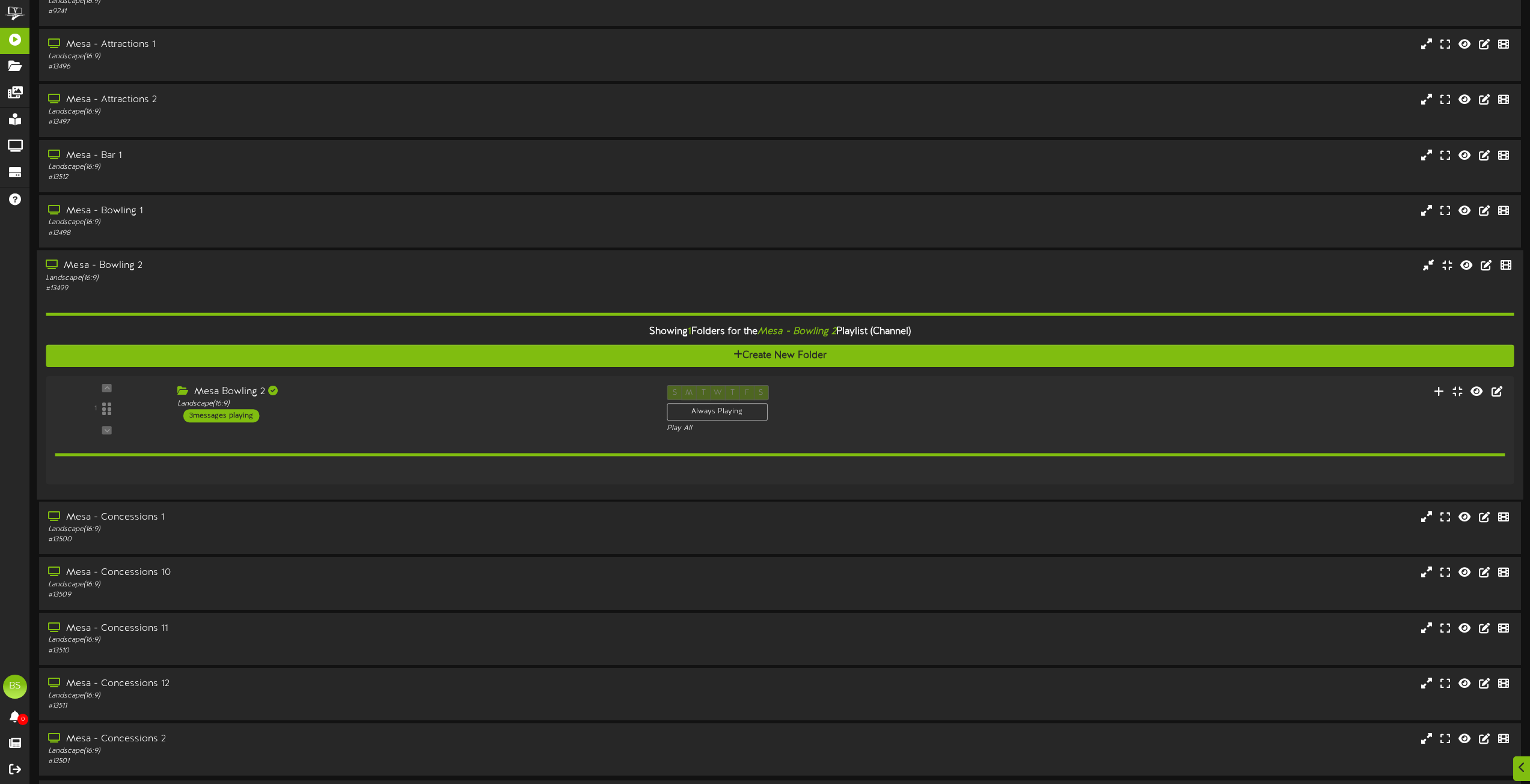
scroll to position [5024, 0]
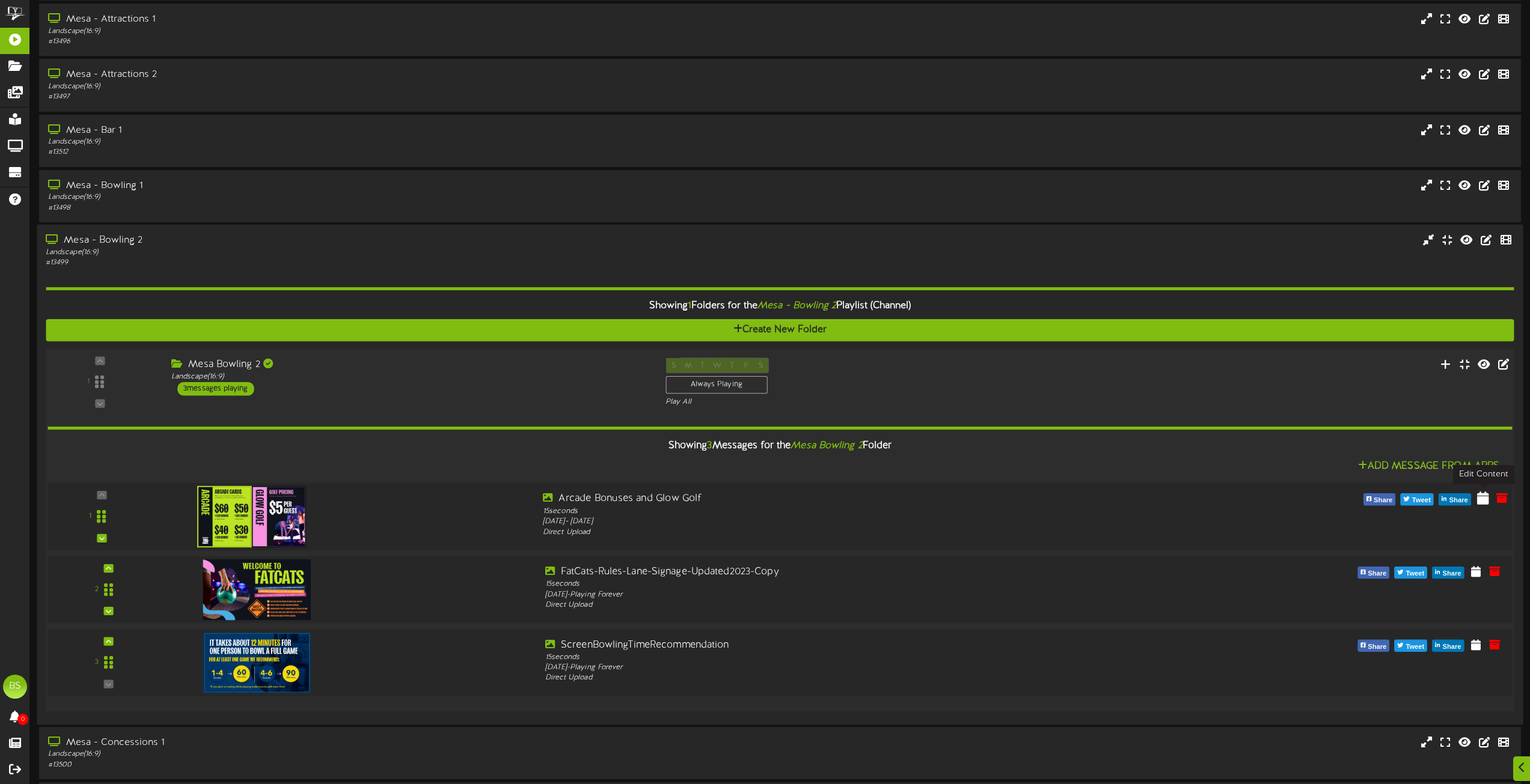
click at [1483, 499] on icon at bounding box center [1483, 497] width 12 height 13
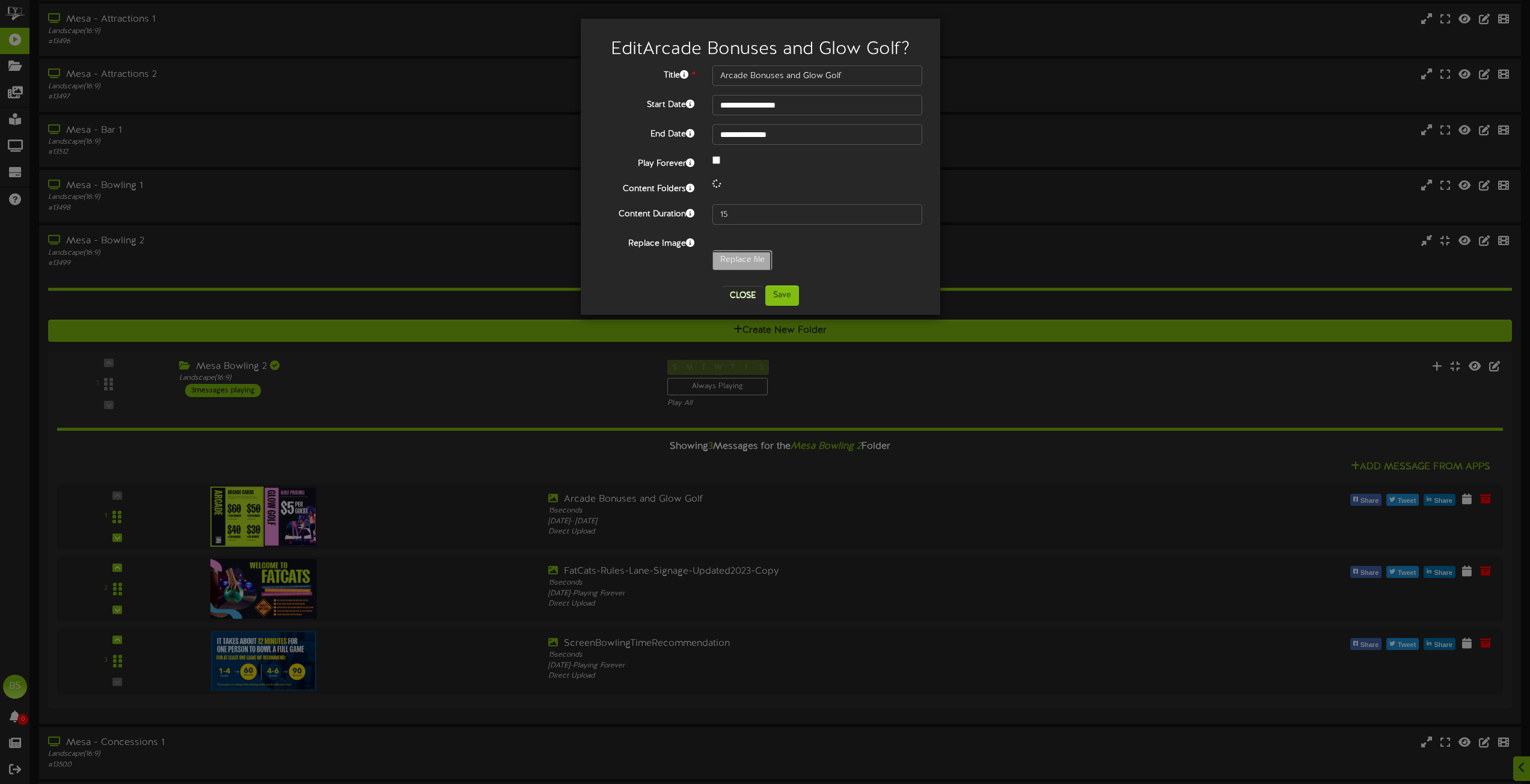
click at [745, 259] on input "Replace file" at bounding box center [117, 294] width 1308 height 86
type input "**********"
type input "BowlingPlusPromoAllPrices"
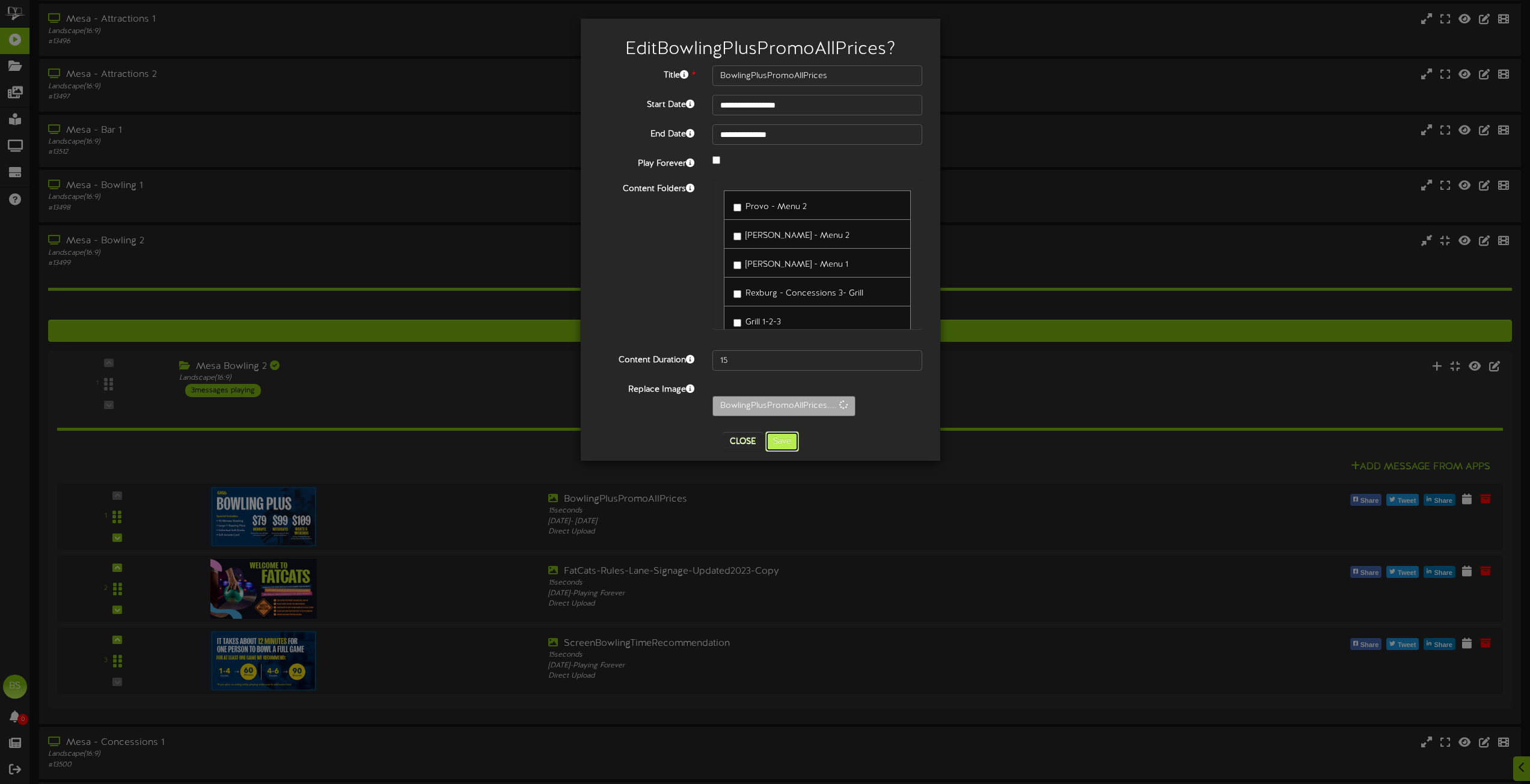
click at [790, 437] on button "Save" at bounding box center [783, 442] width 34 height 21
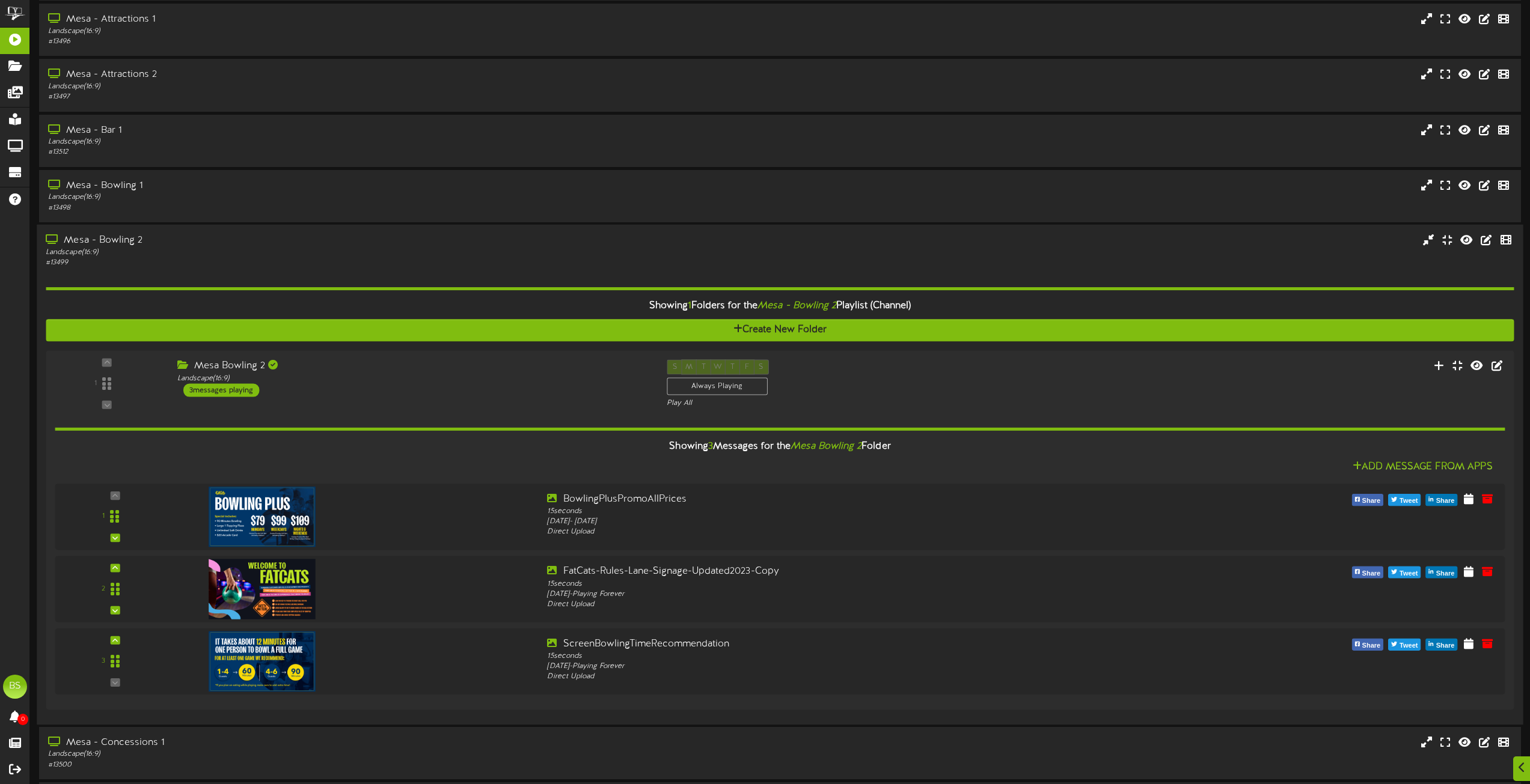
drag, startPoint x: 111, startPoint y: 238, endPoint x: 154, endPoint y: 244, distance: 43.4
click at [112, 238] on div "Mesa - Bowling 2" at bounding box center [347, 241] width 601 height 14
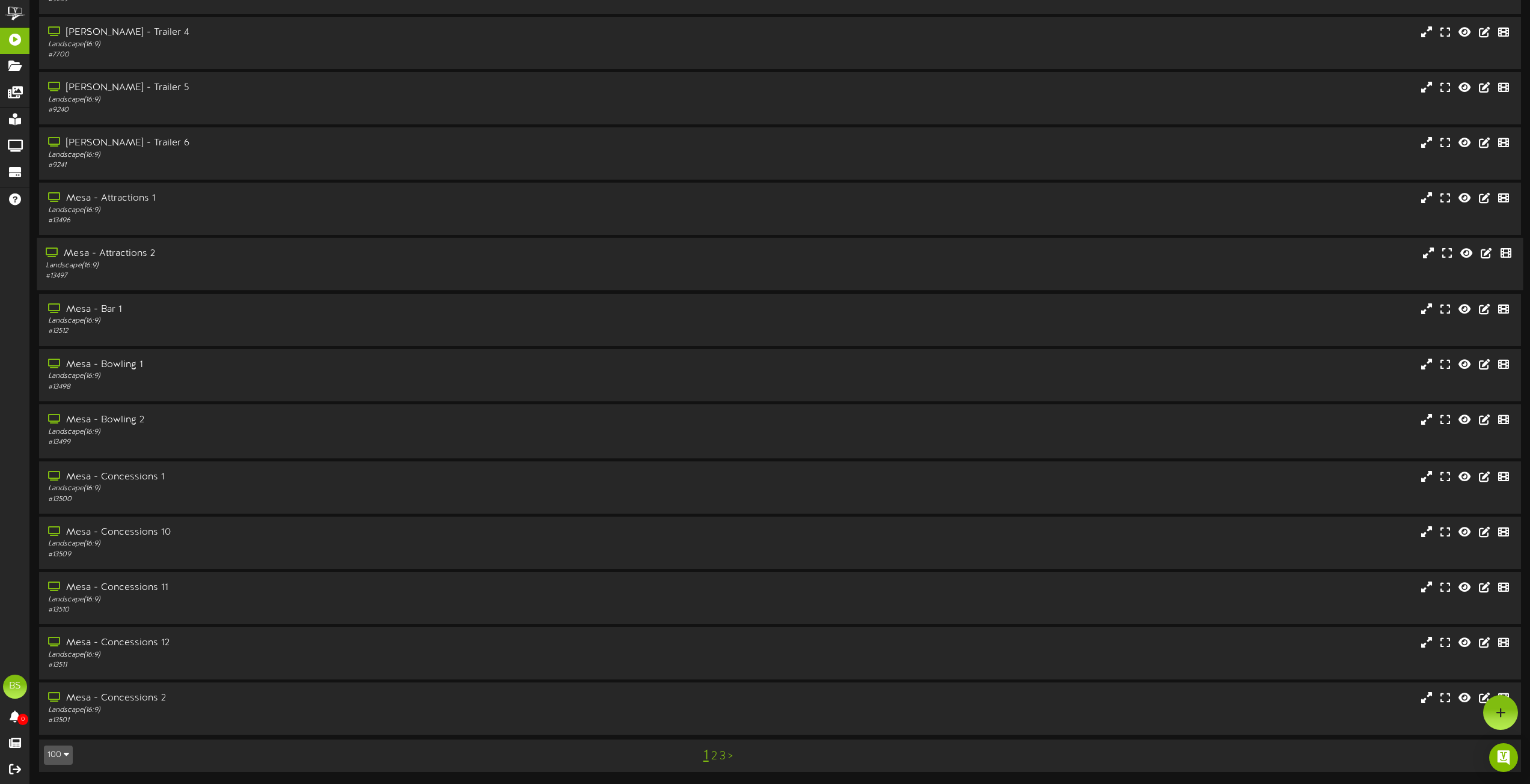
scroll to position [4843, 0]
click at [715, 756] on link "2" at bounding box center [714, 757] width 6 height 13
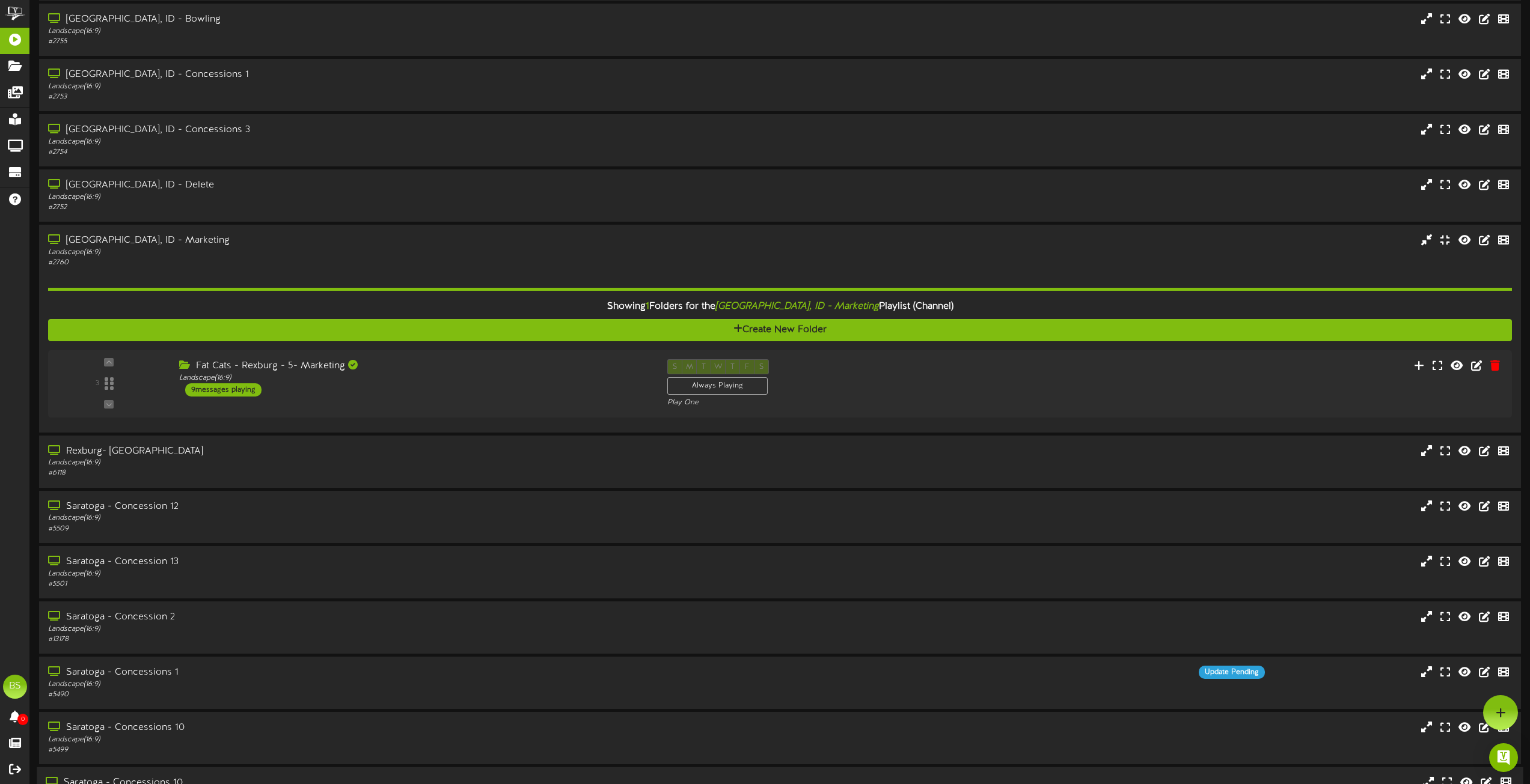
scroll to position [4242, 0]
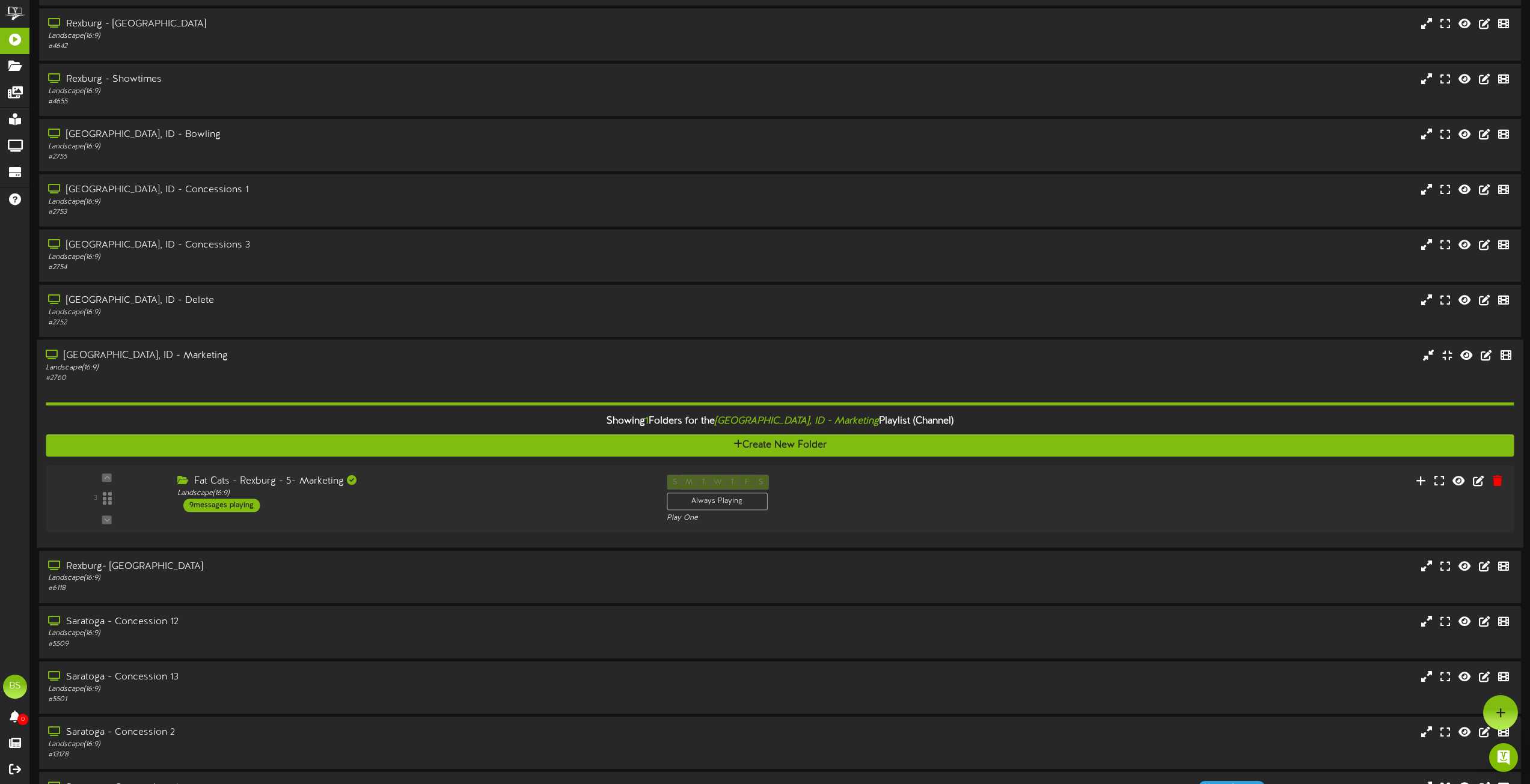
click at [152, 357] on div "[GEOGRAPHIC_DATA], ID - Marketing" at bounding box center [347, 356] width 601 height 14
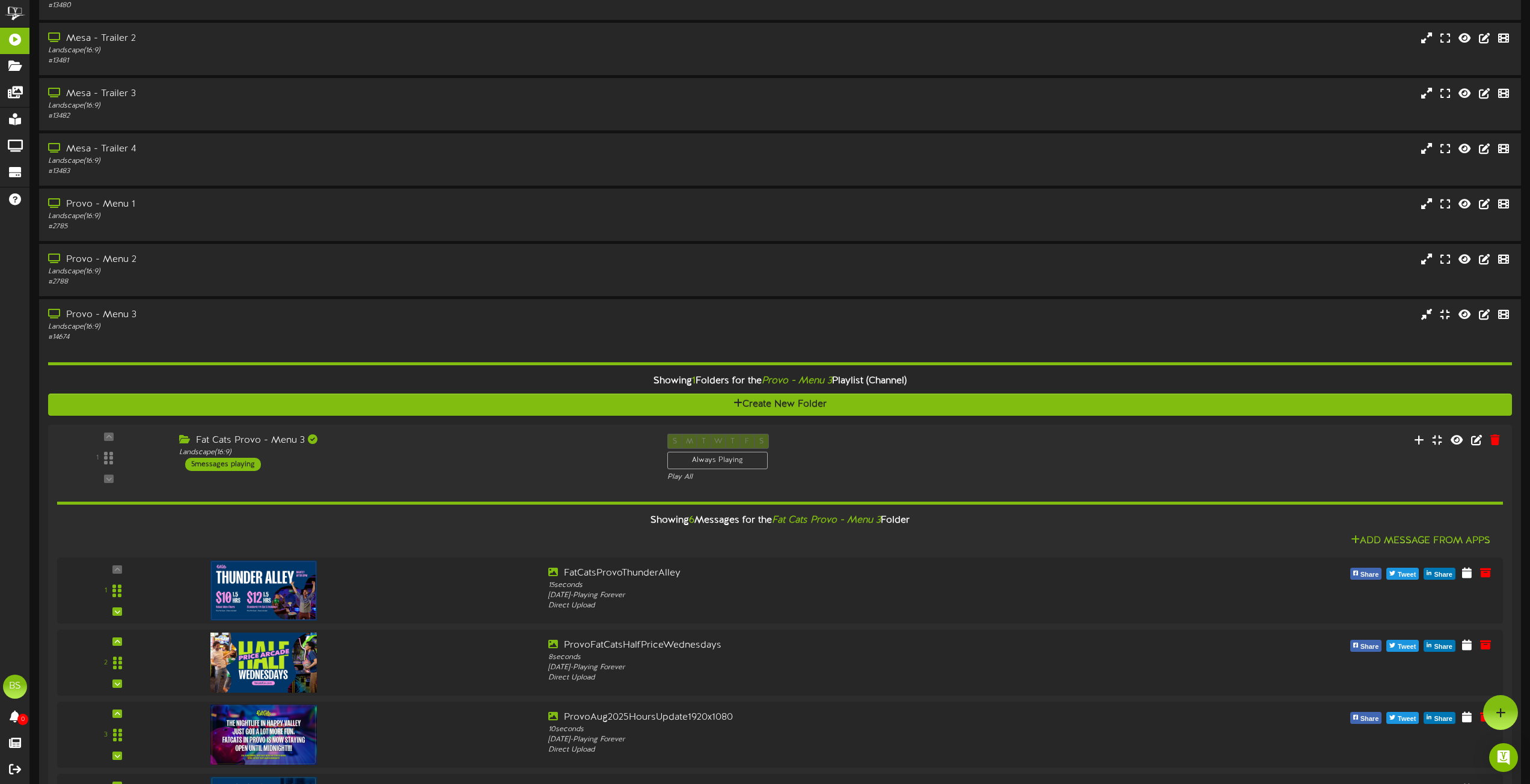
scroll to position [1237, 0]
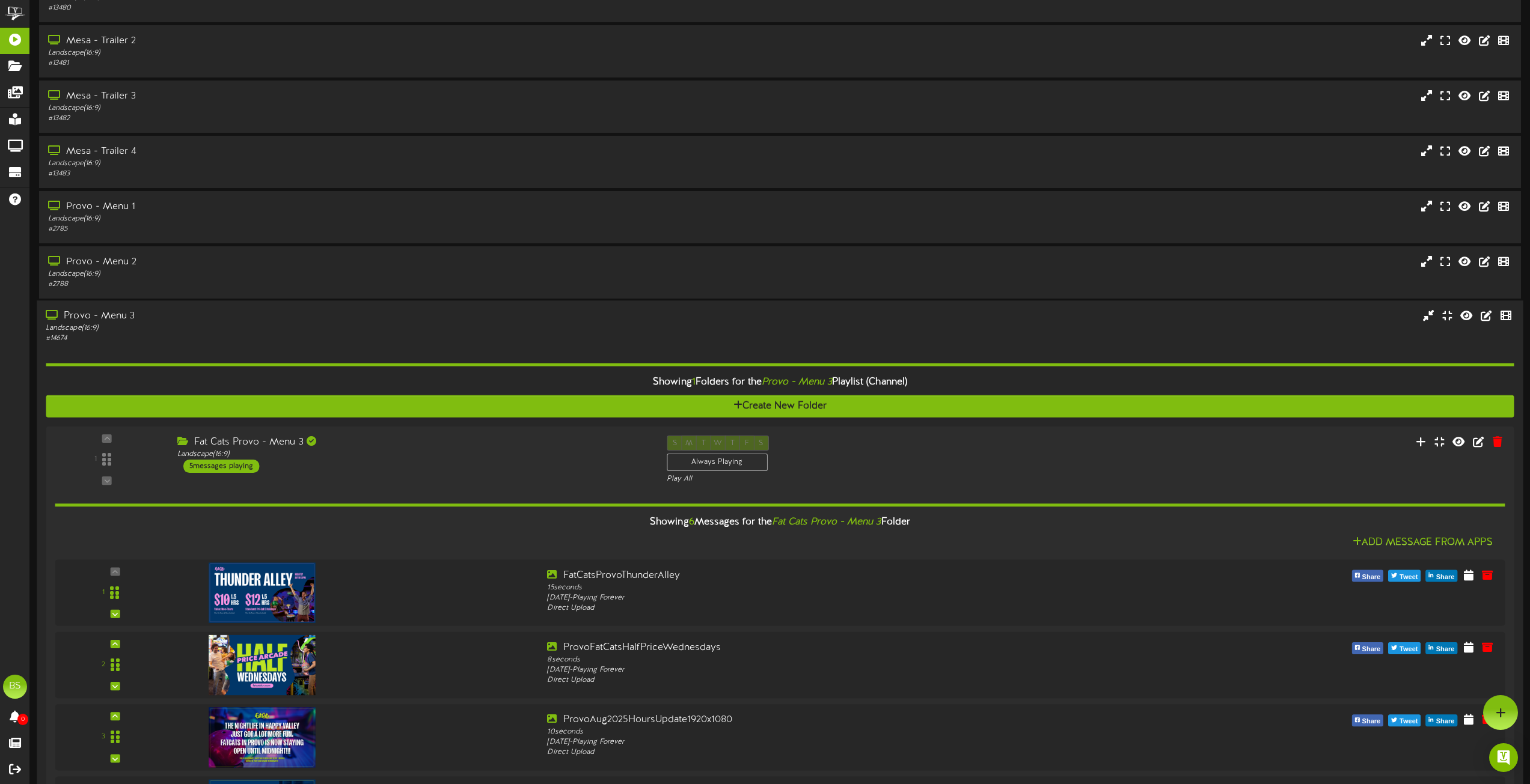
click at [106, 317] on div "Provo - Menu 3" at bounding box center [347, 317] width 601 height 14
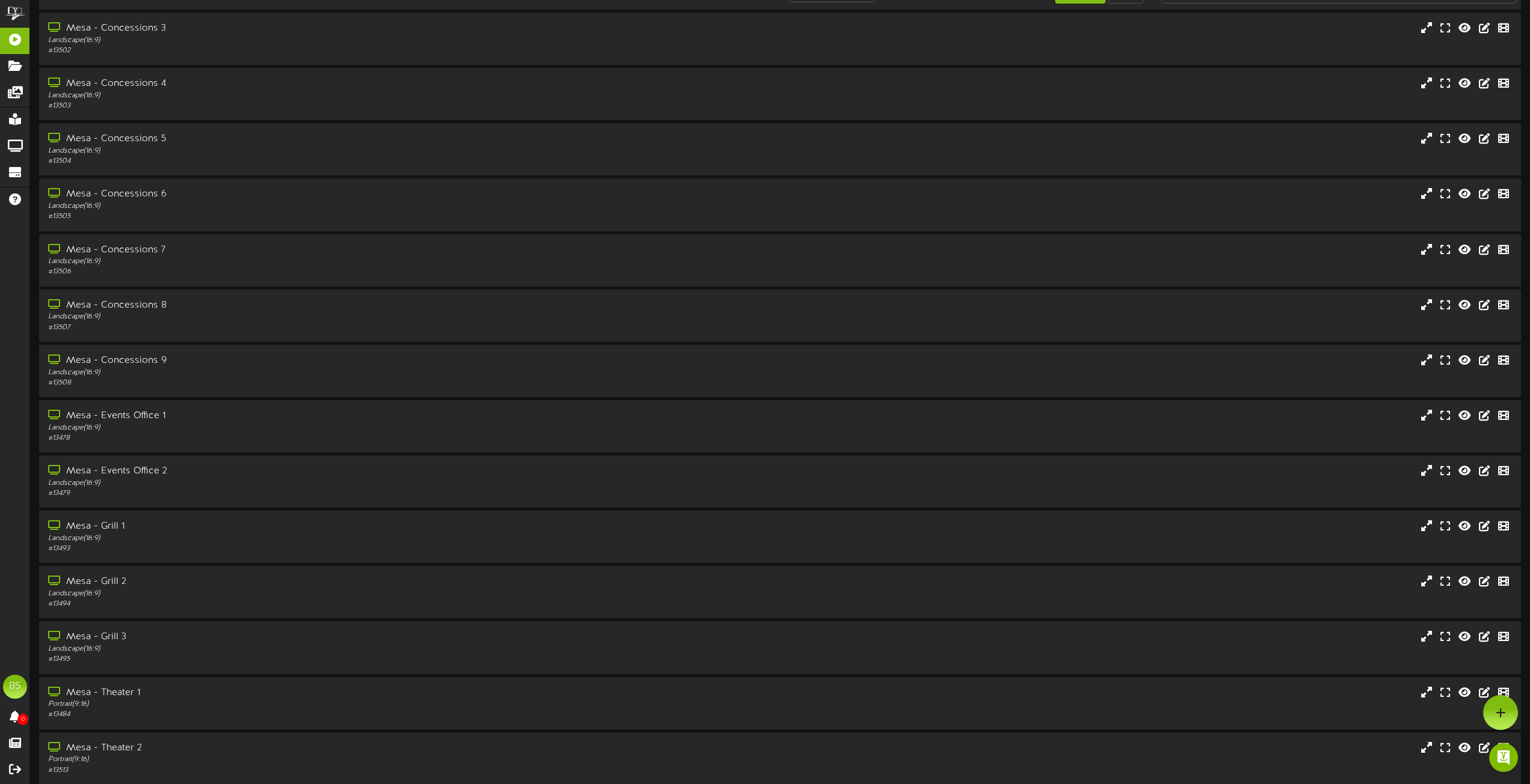
scroll to position [0, 0]
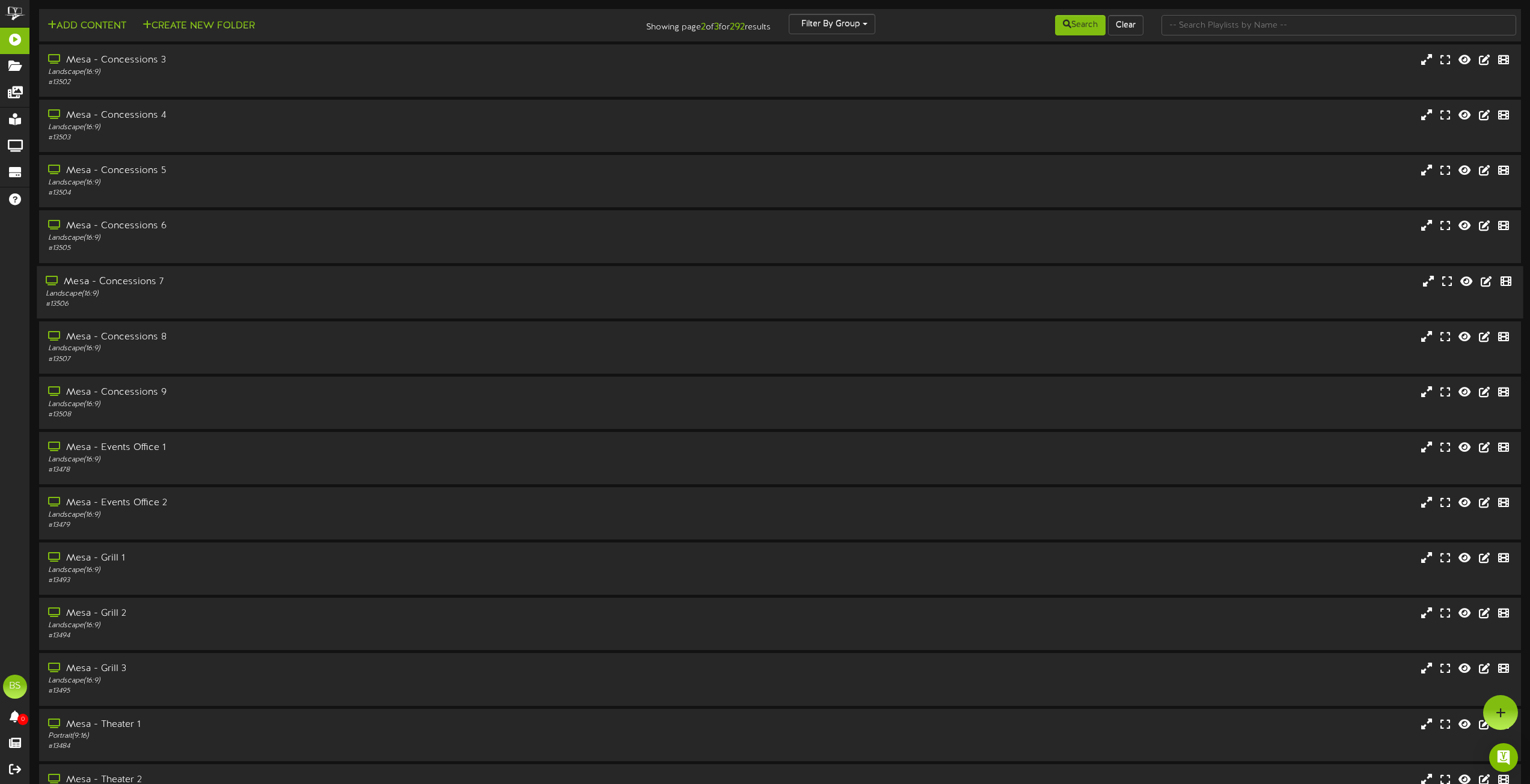
click at [146, 279] on div "Mesa - Concessions 7" at bounding box center [347, 281] width 601 height 14
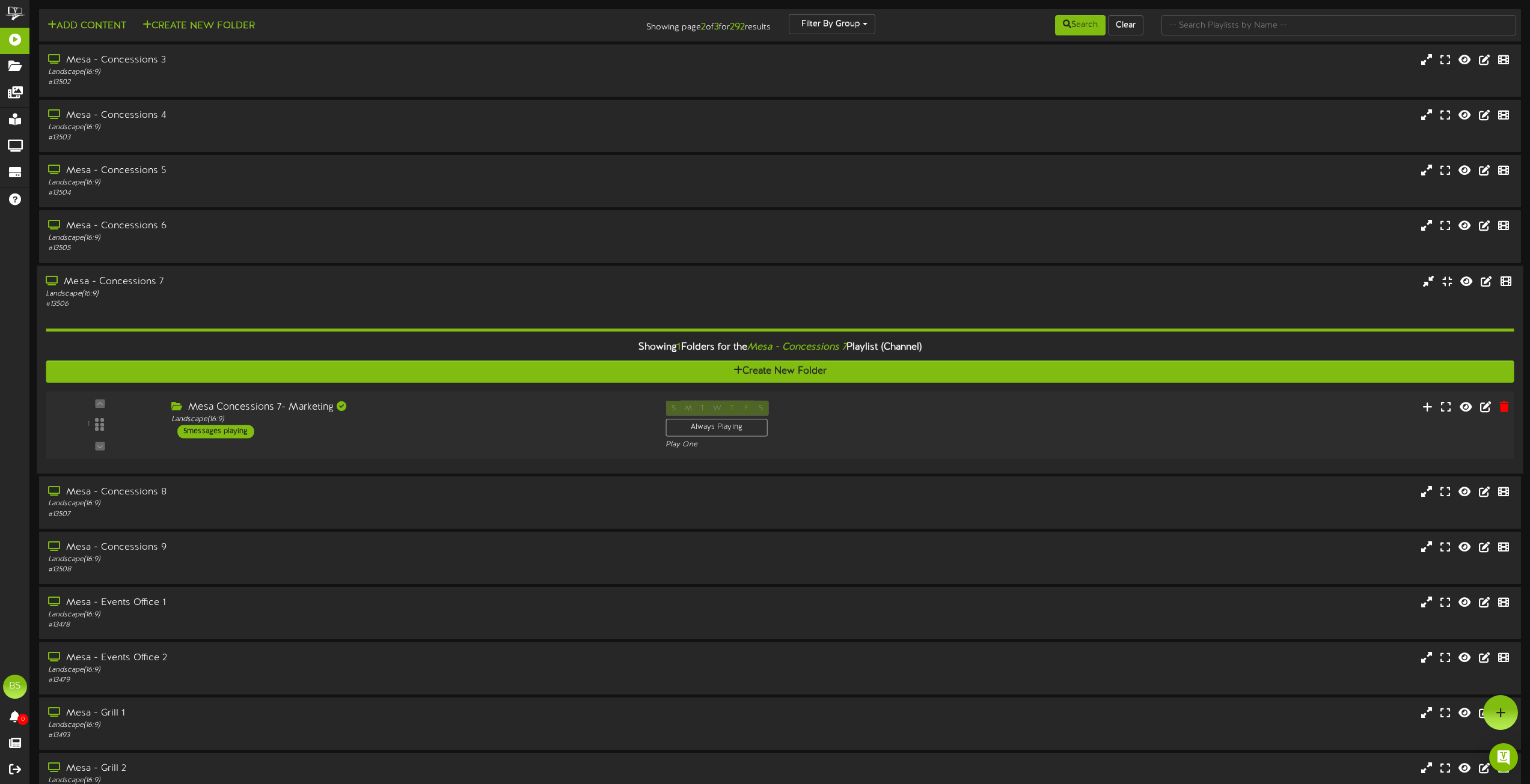
click at [237, 433] on div "5 messages playing" at bounding box center [215, 432] width 77 height 13
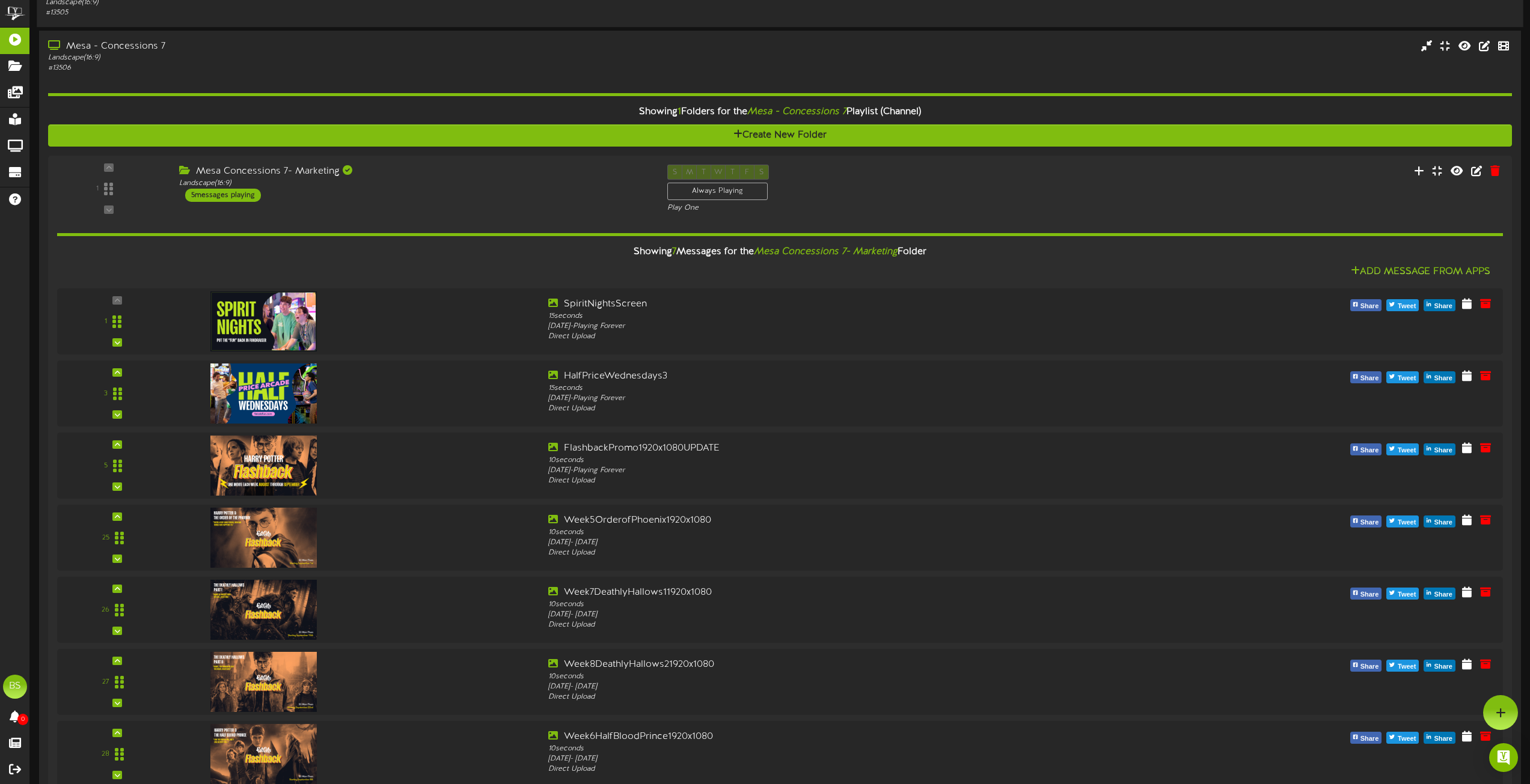
scroll to position [120, 0]
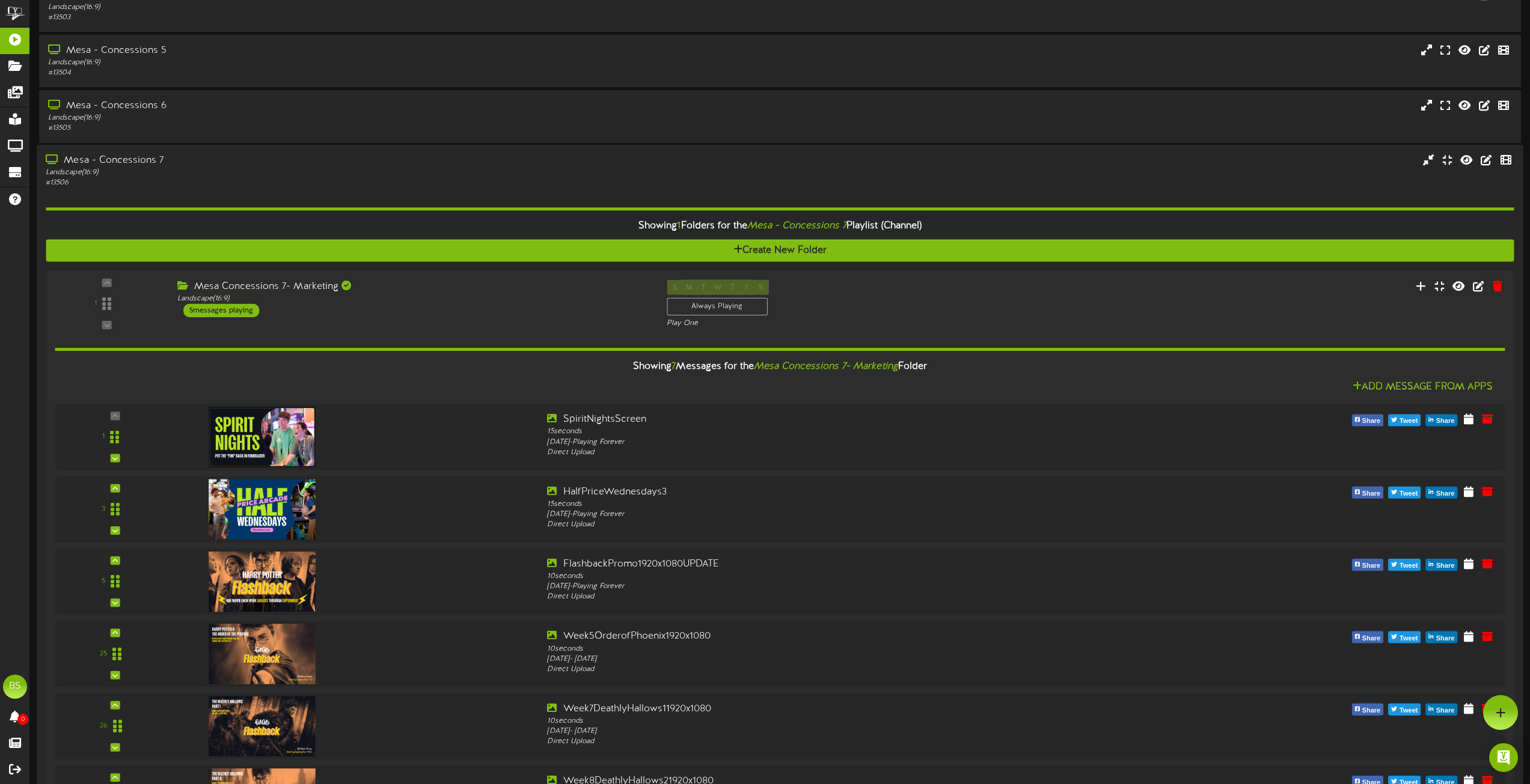
click at [142, 157] on div "Mesa - Concessions 7" at bounding box center [347, 161] width 601 height 14
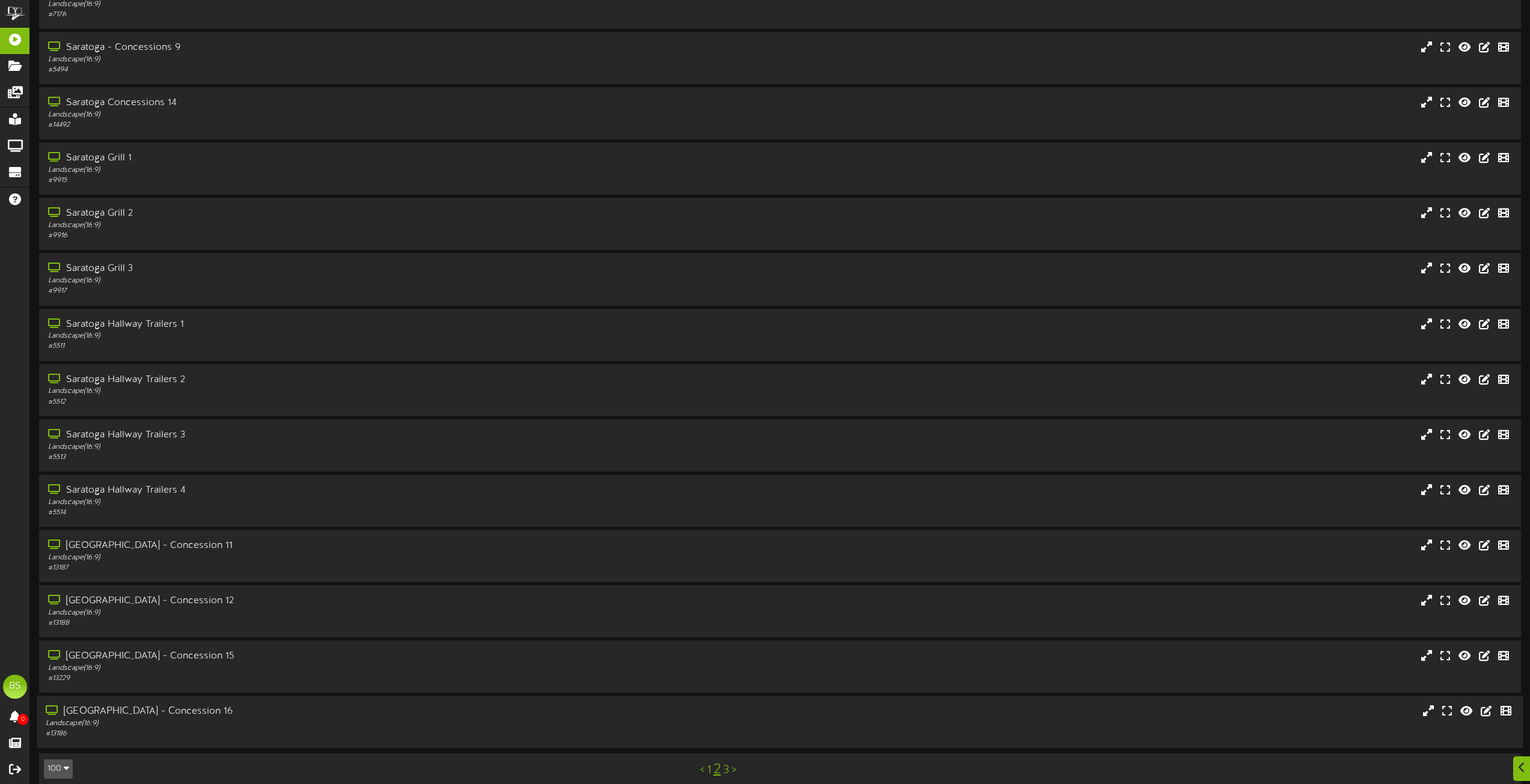
scroll to position [4843, 0]
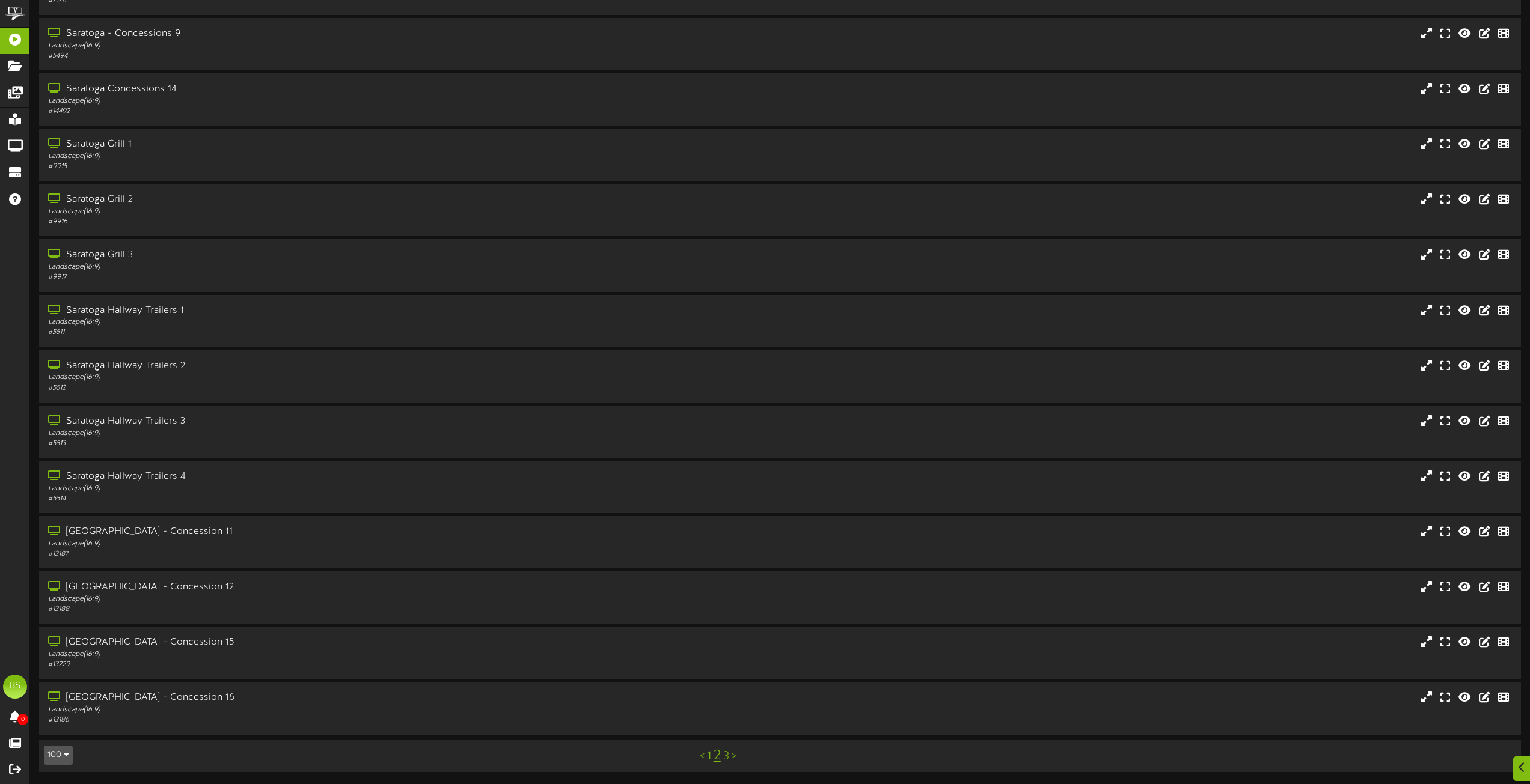
click at [710, 758] on link "1" at bounding box center [709, 757] width 4 height 13
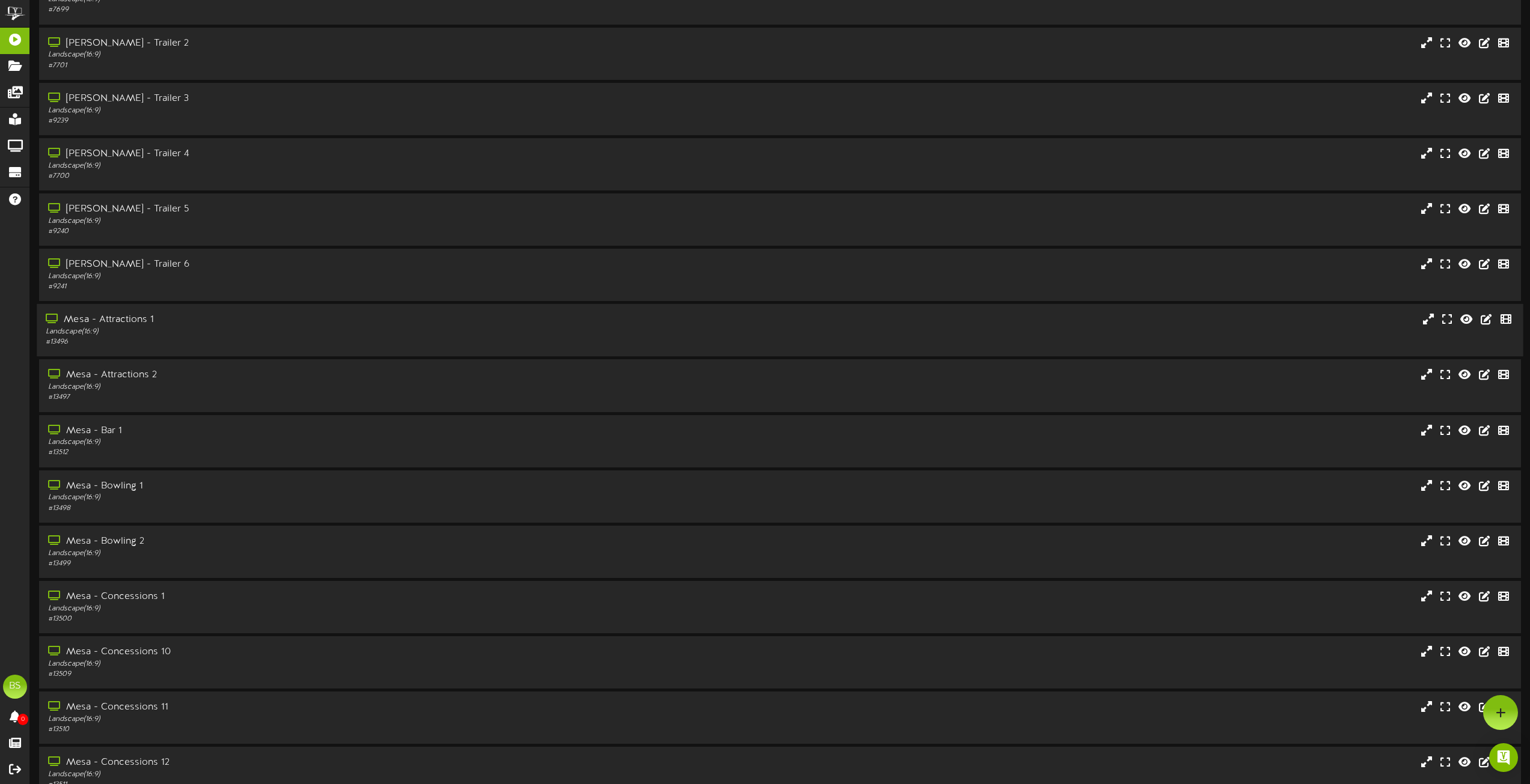
click at [135, 322] on div "Mesa - Attractions 1" at bounding box center [347, 320] width 601 height 14
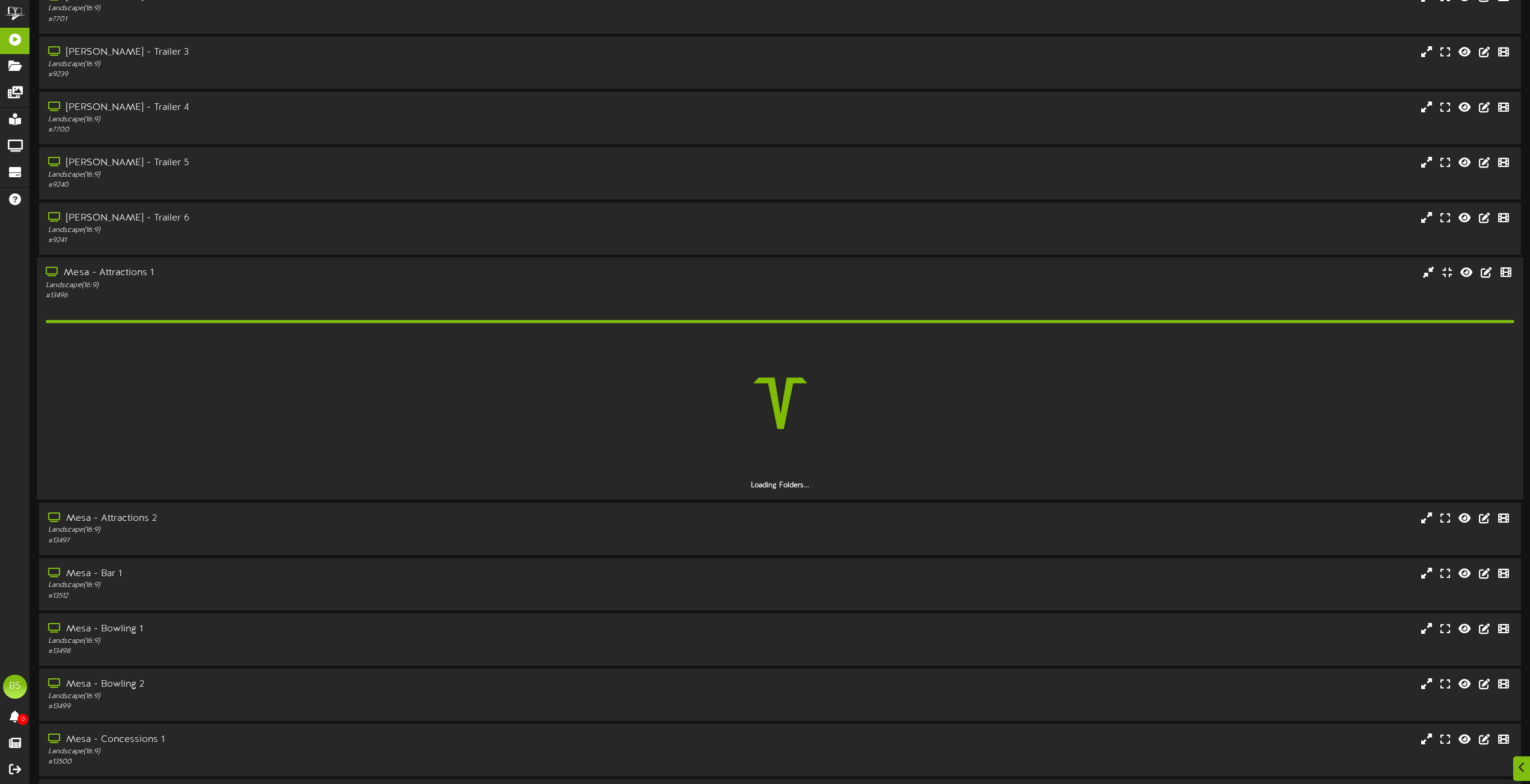
scroll to position [4843, 0]
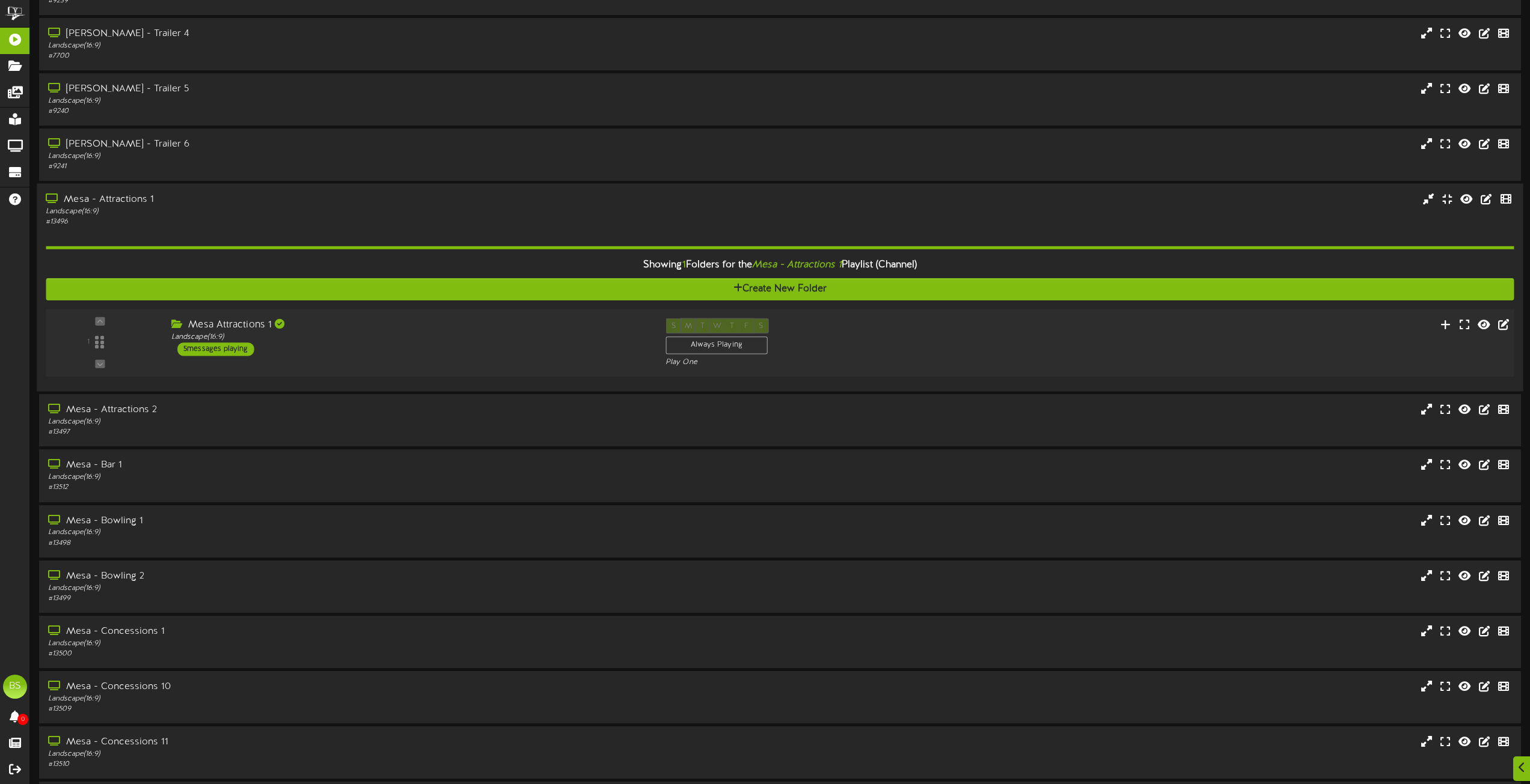
click at [241, 346] on div "5 messages playing" at bounding box center [215, 349] width 77 height 13
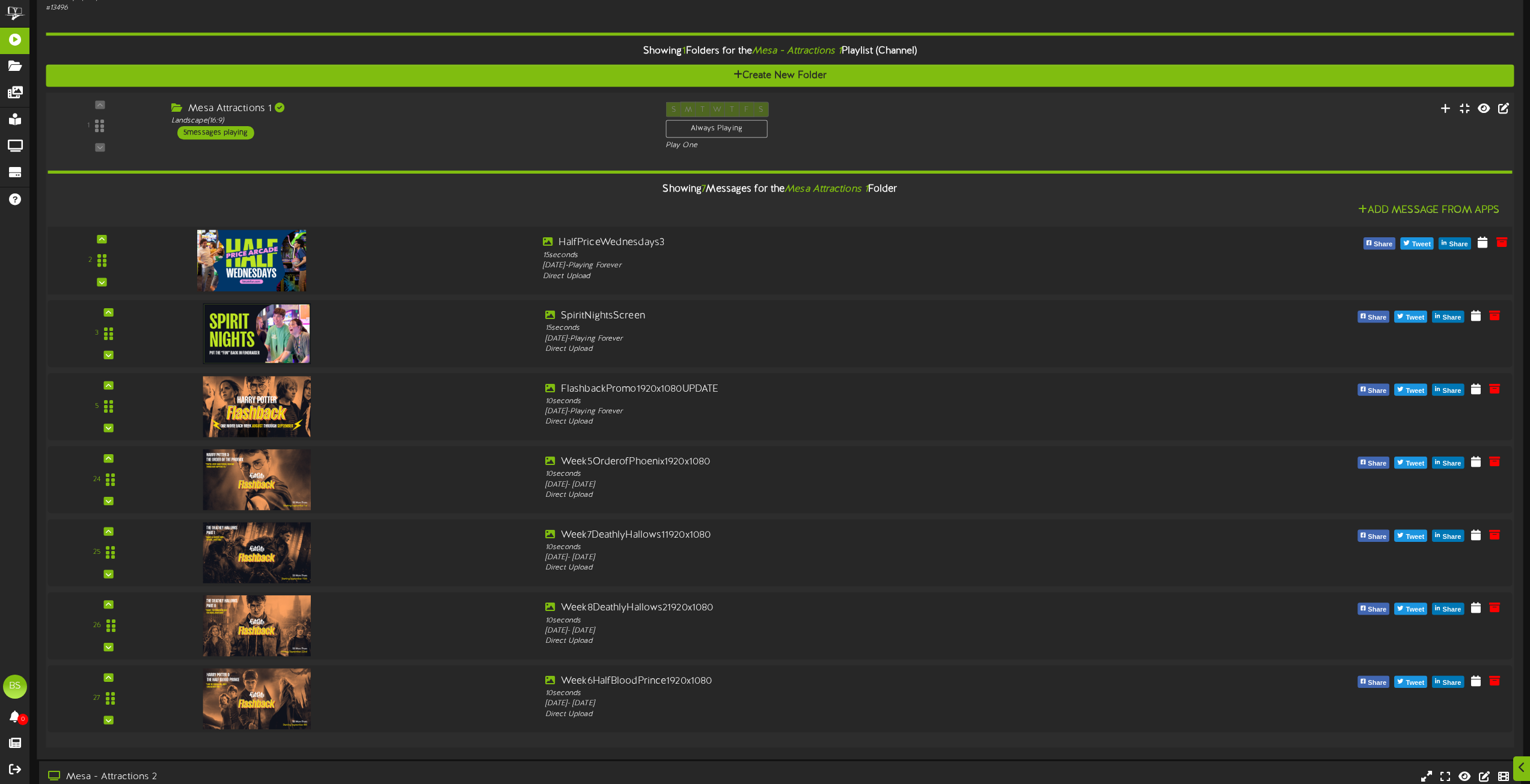
scroll to position [5204, 0]
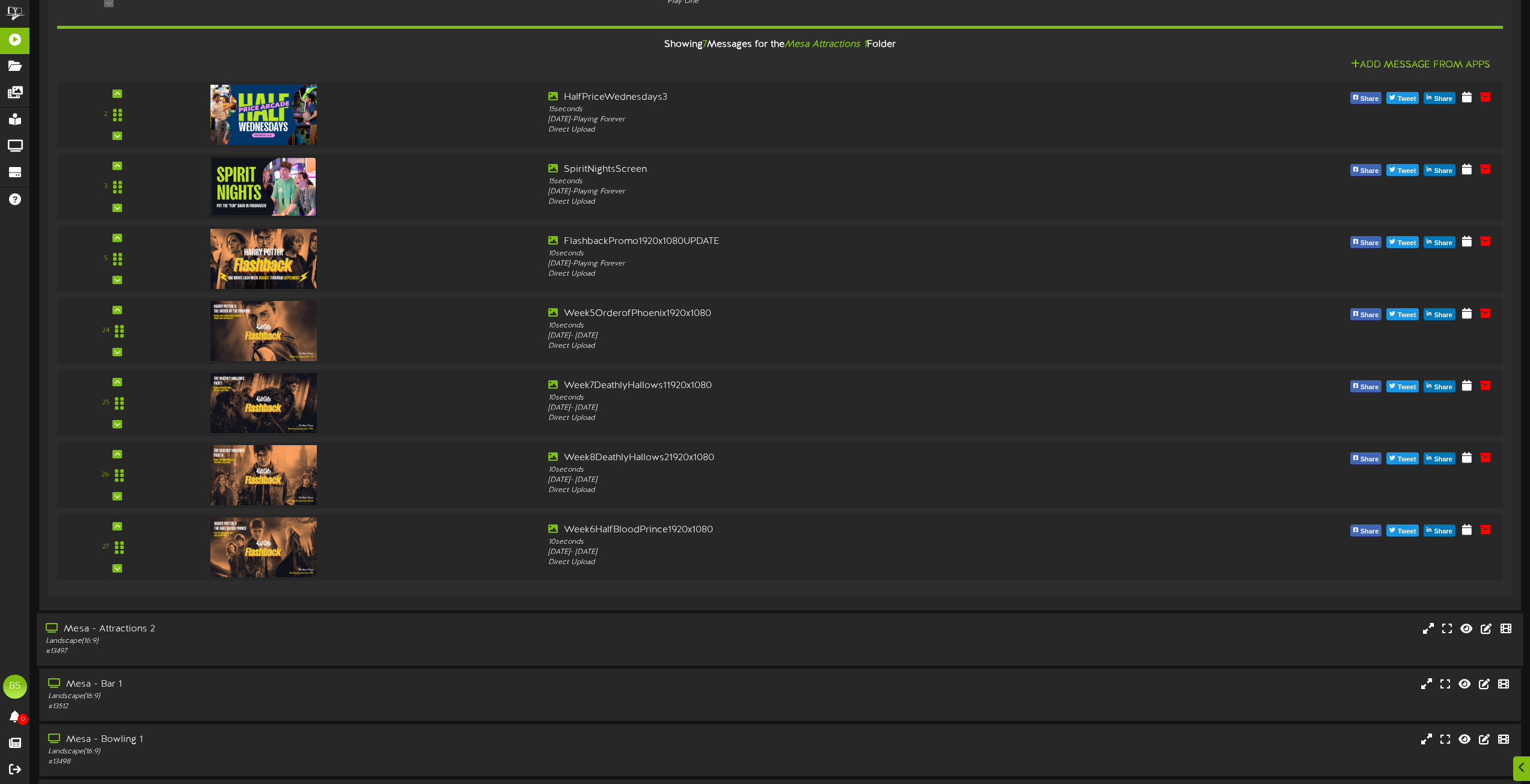
click at [126, 629] on div "Mesa - Attractions 2" at bounding box center [347, 629] width 601 height 14
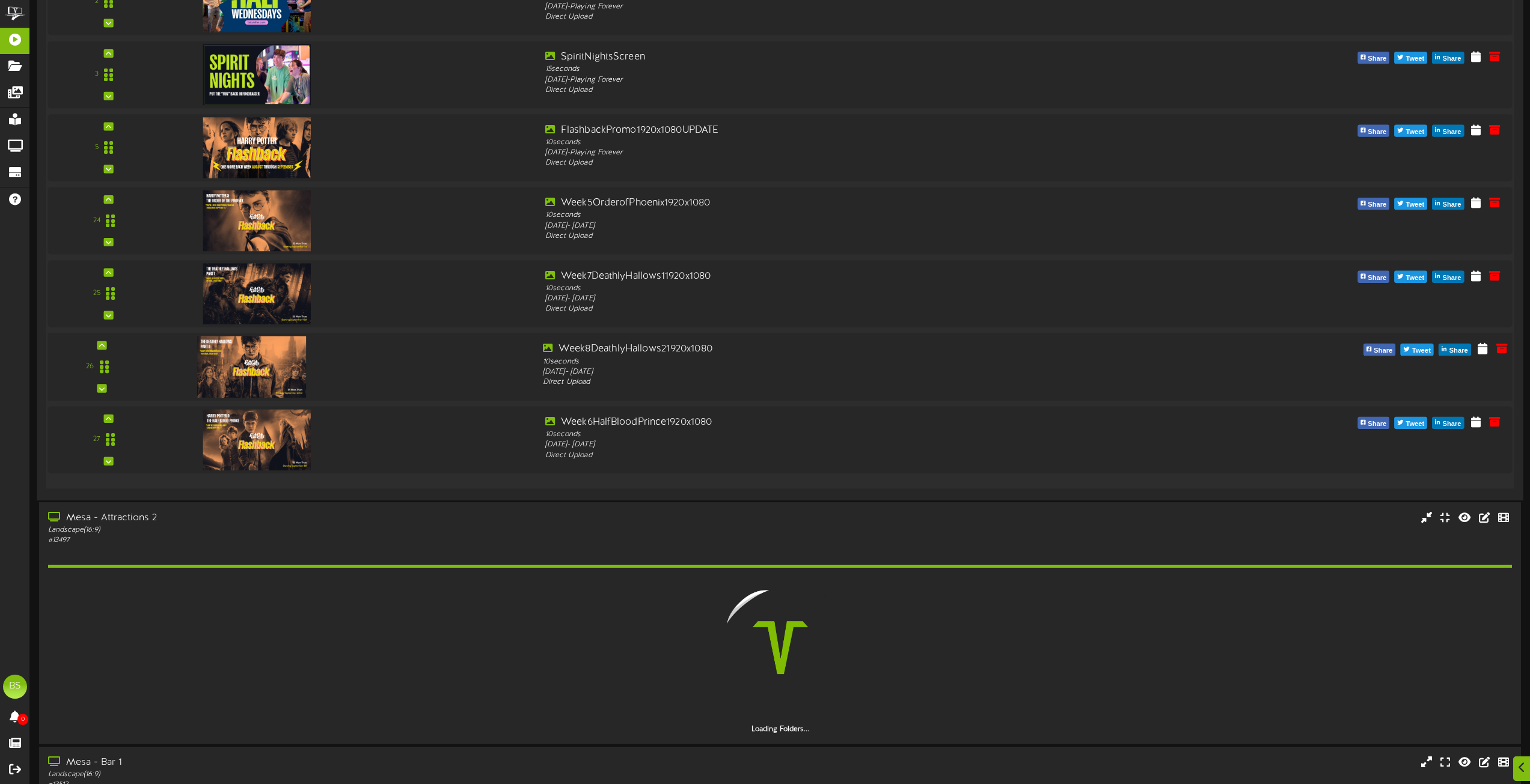
scroll to position [5444, 0]
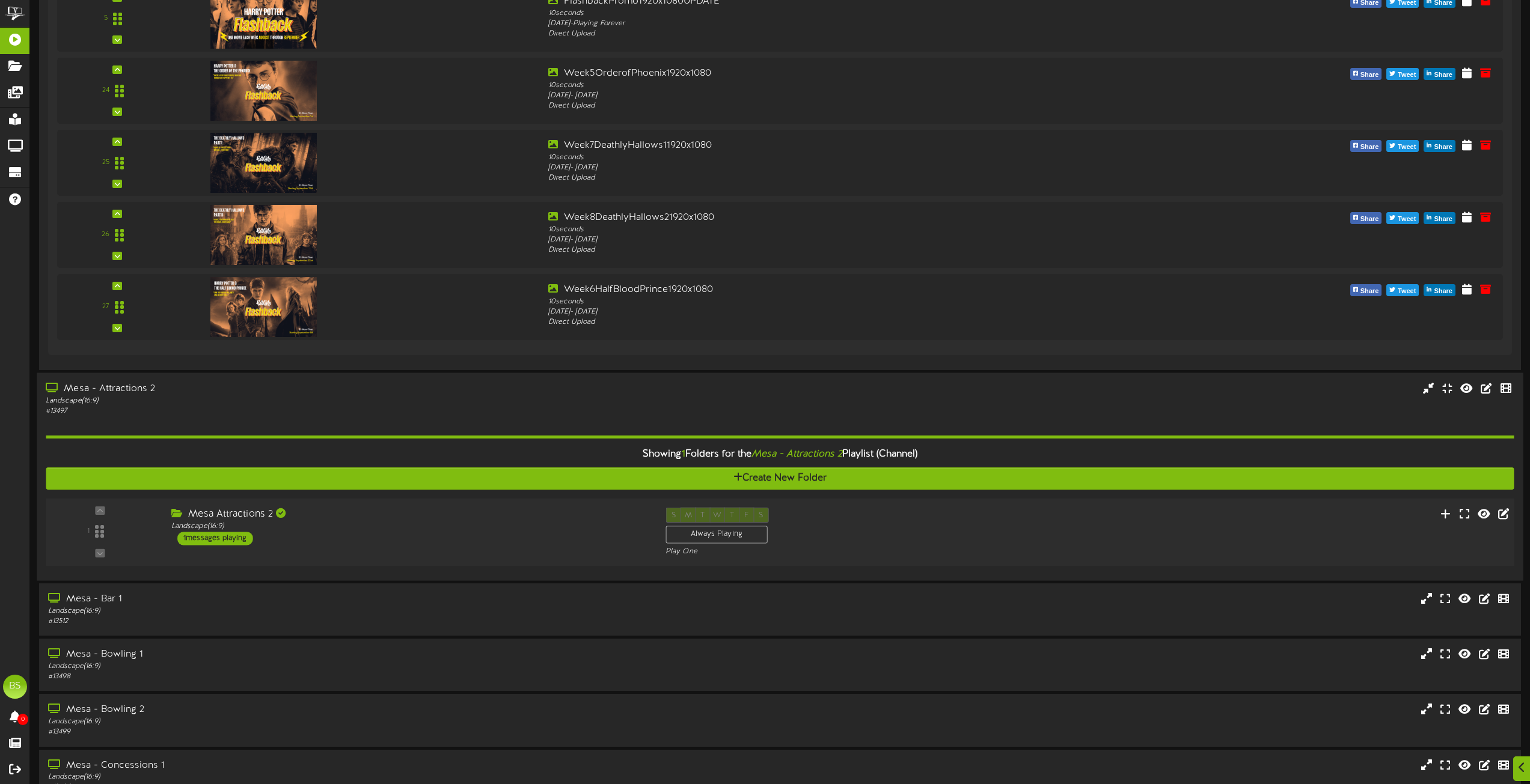
click at [241, 537] on div "1 messages playing" at bounding box center [215, 539] width 76 height 13
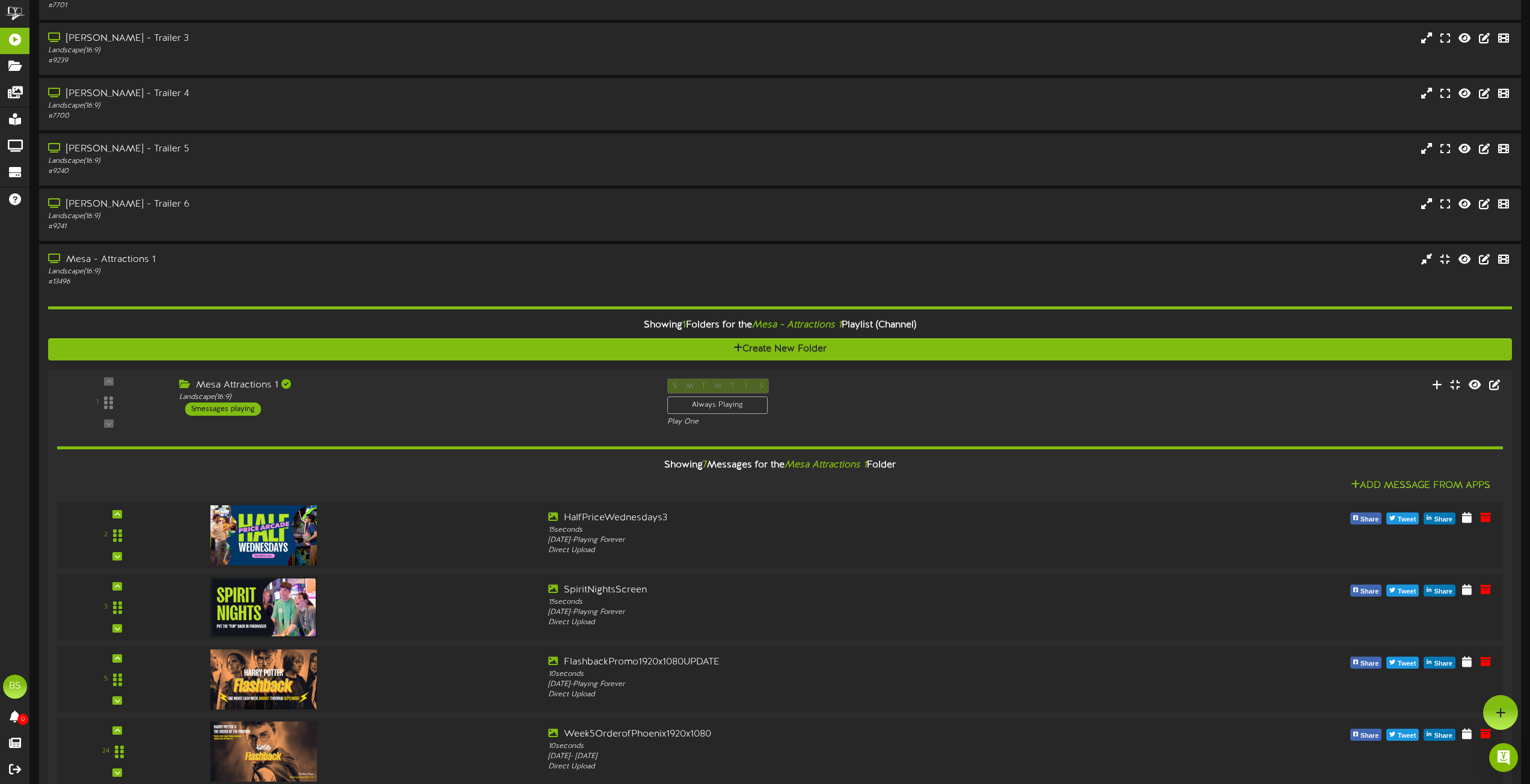
scroll to position [4723, 0]
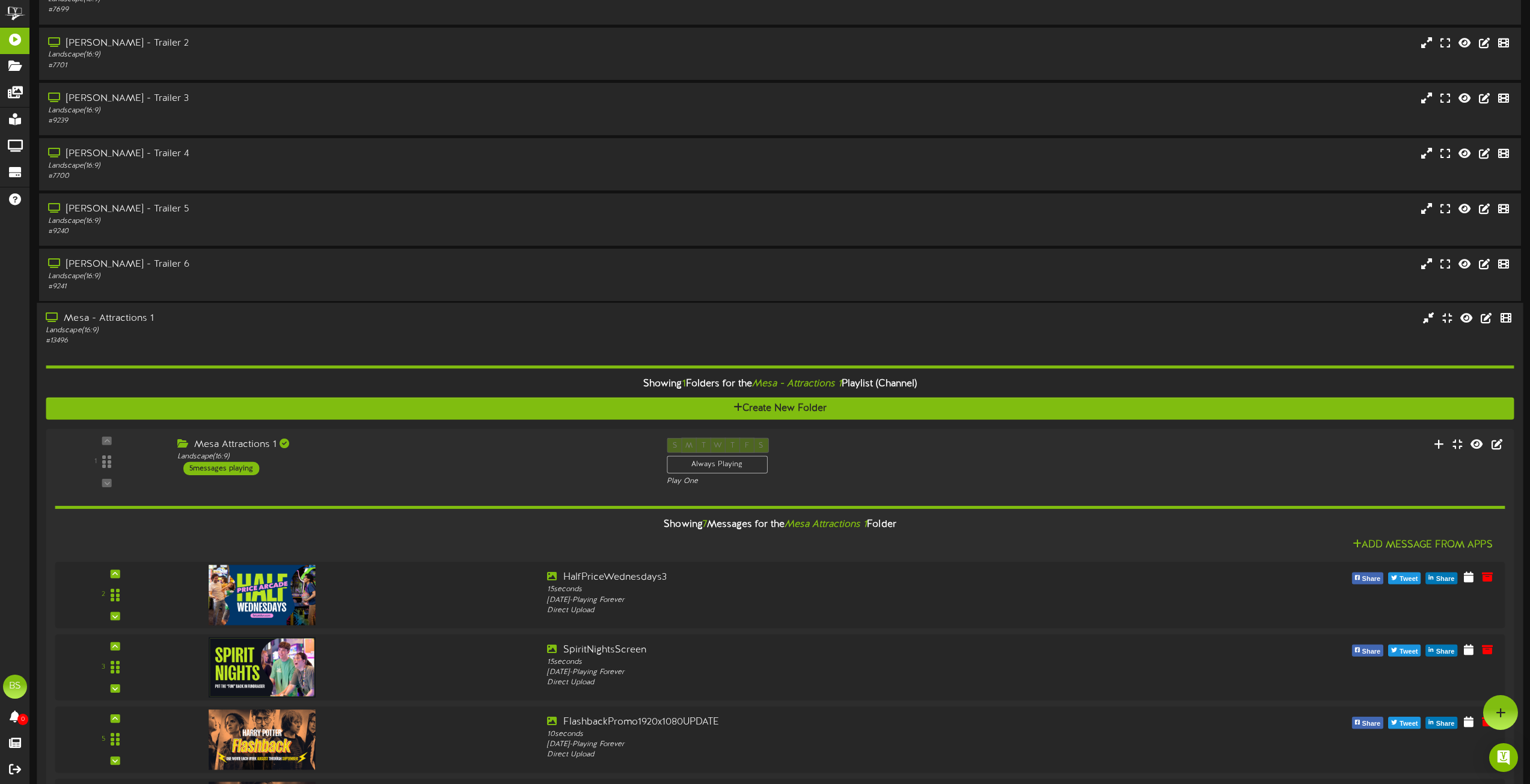
click at [137, 322] on div "Mesa - Attractions 1" at bounding box center [347, 319] width 601 height 14
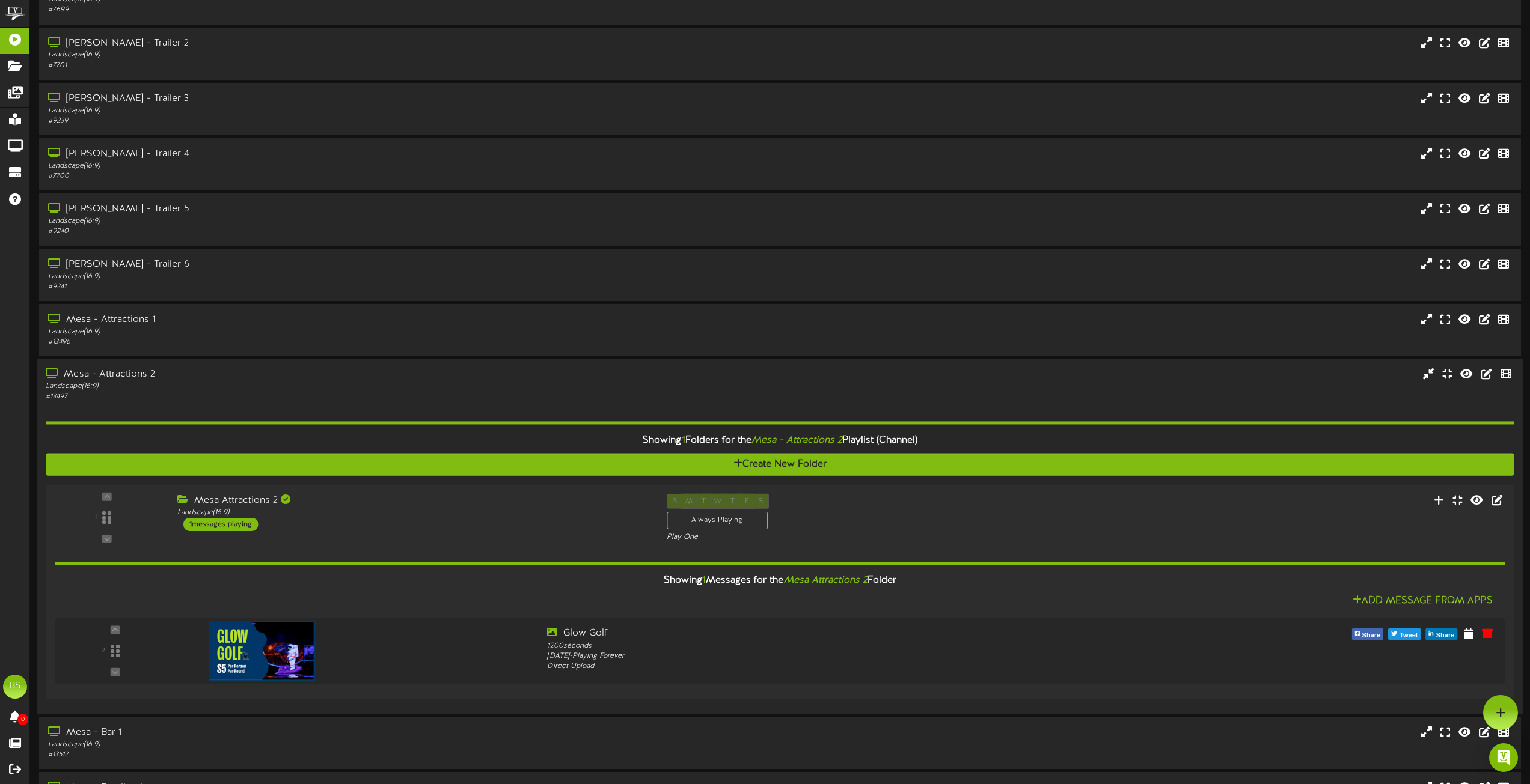
click at [133, 378] on div "Mesa - Attractions 2" at bounding box center [347, 375] width 601 height 14
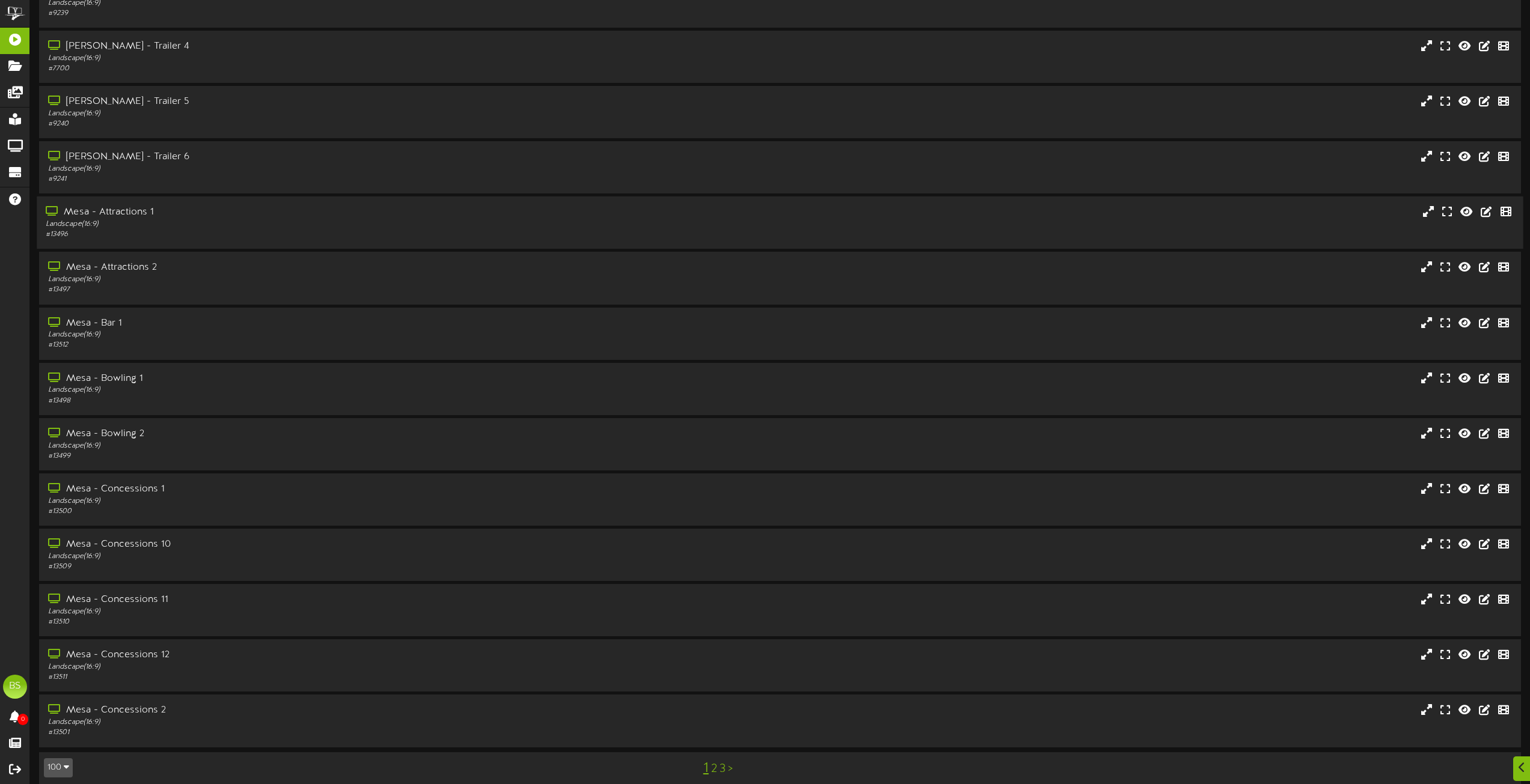
scroll to position [4843, 0]
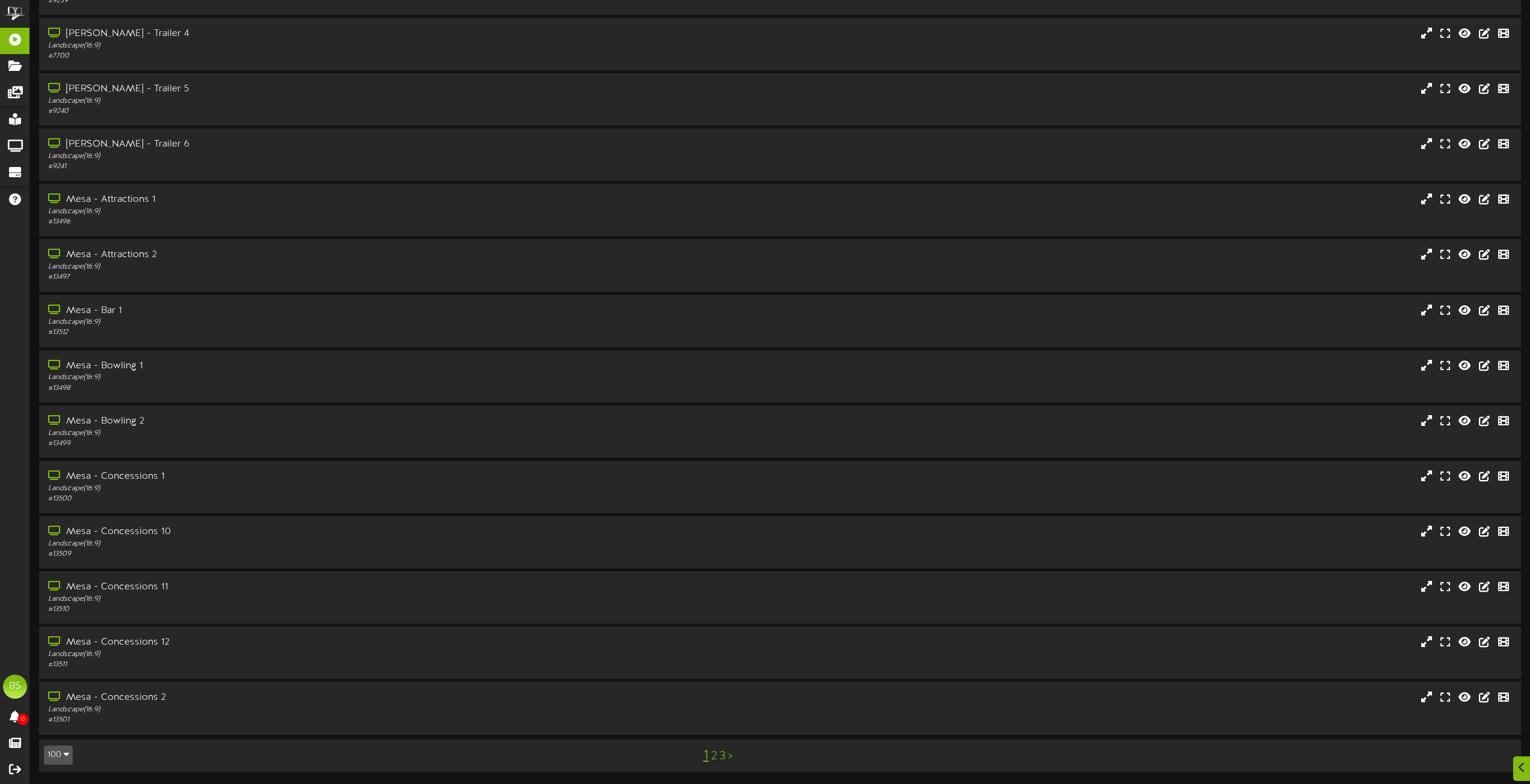
click at [712, 760] on link "2" at bounding box center [714, 757] width 6 height 13
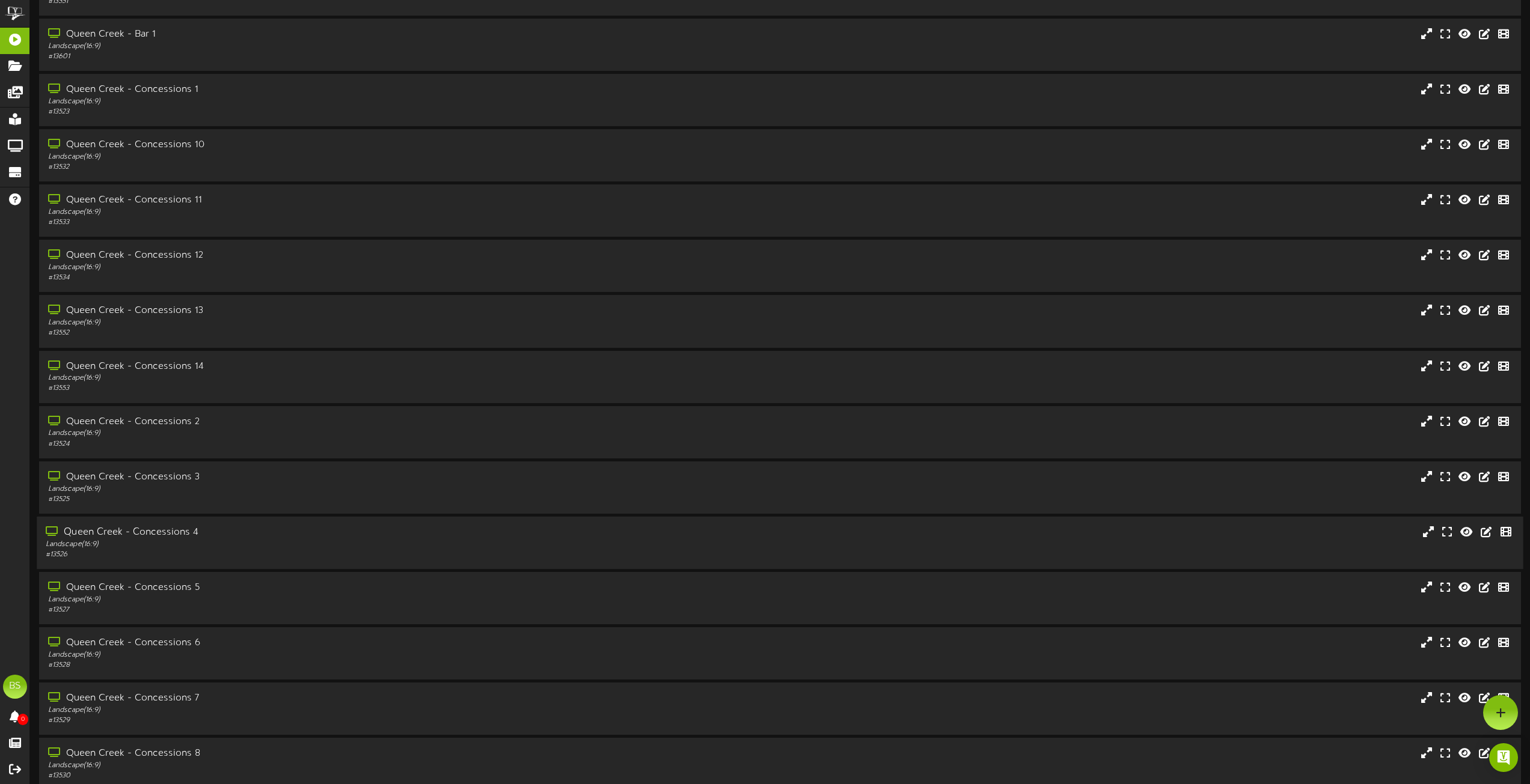
scroll to position [1598, 0]
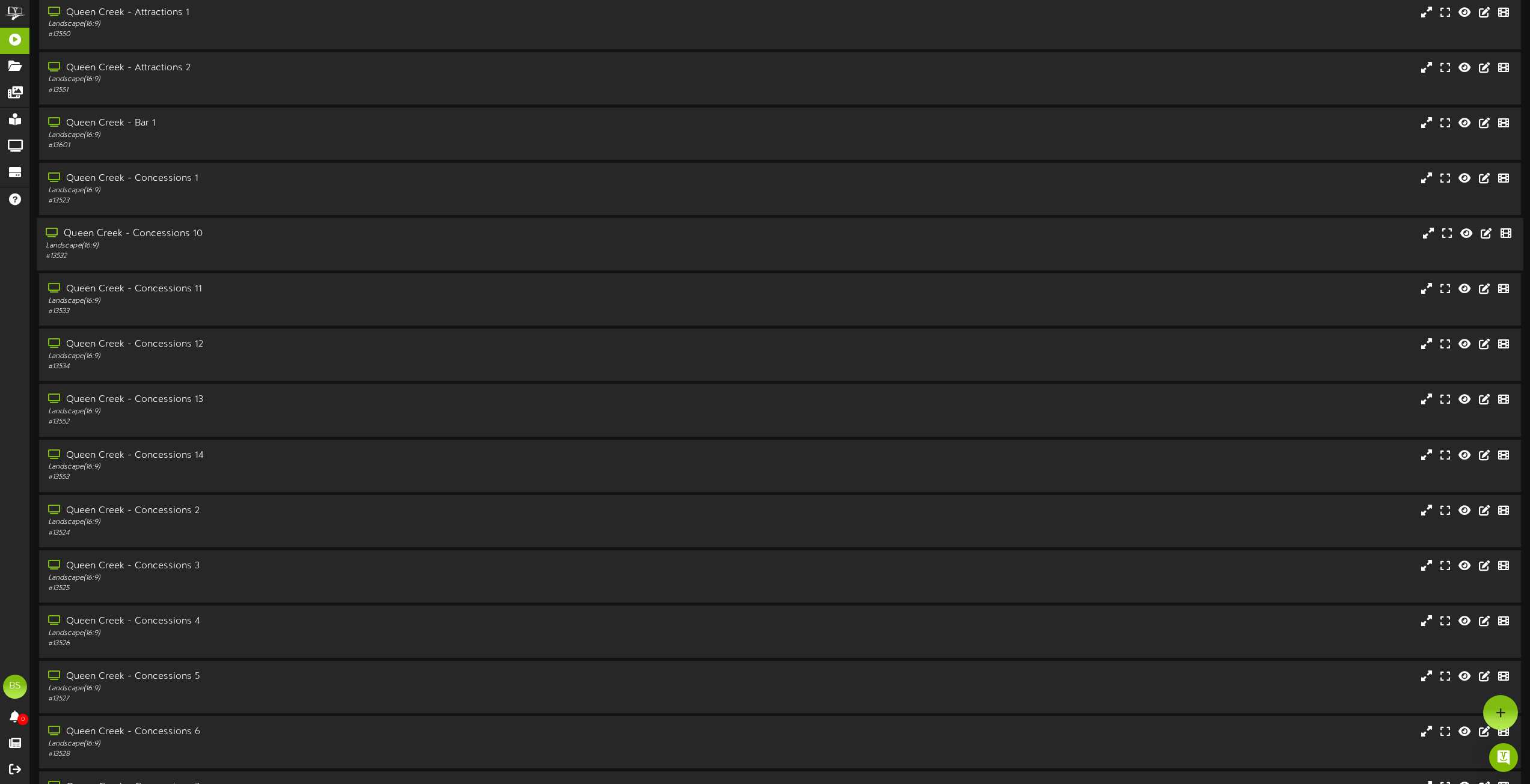
click at [172, 233] on div "Queen Creek - Concessions 10" at bounding box center [347, 234] width 601 height 14
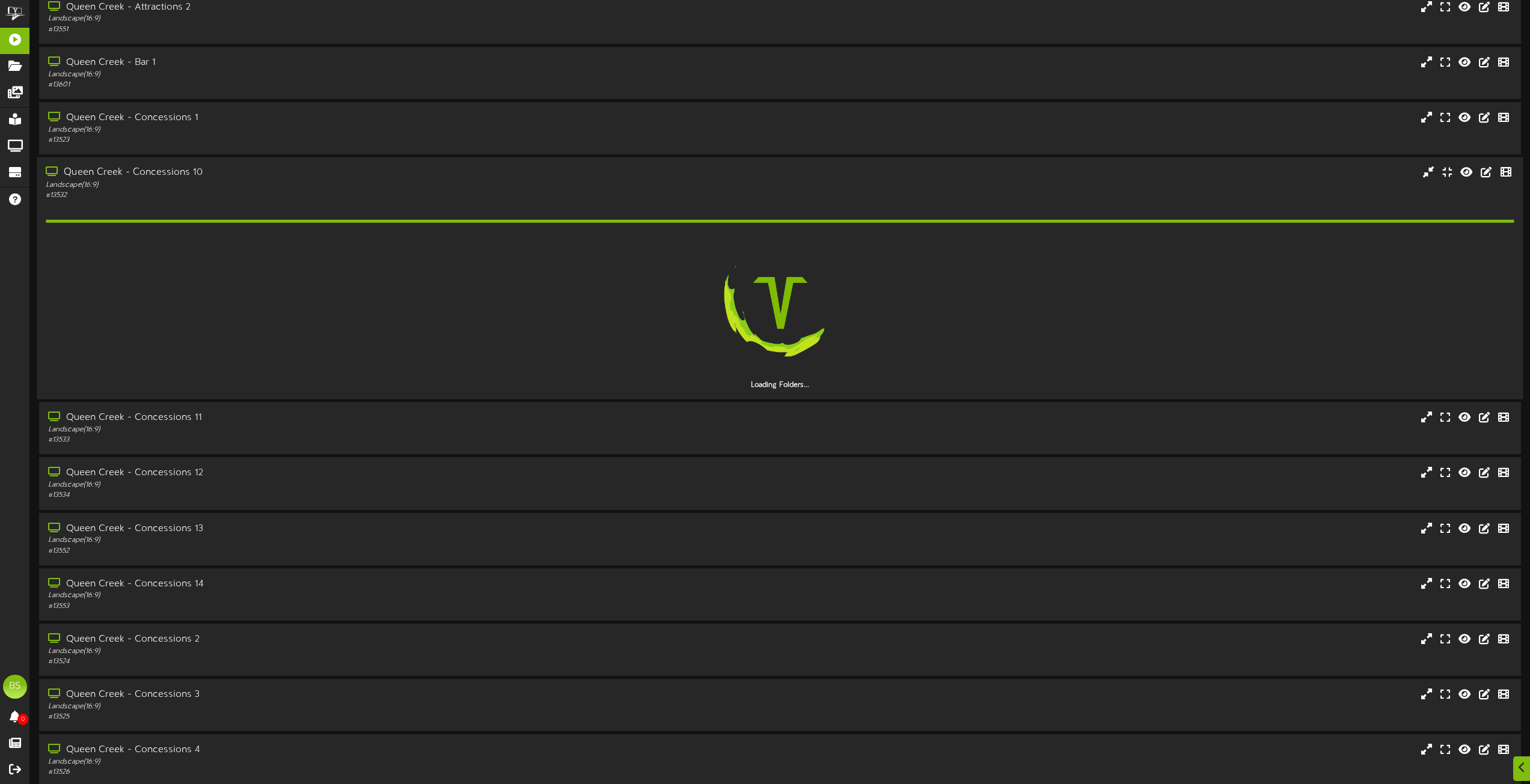
scroll to position [1718, 0]
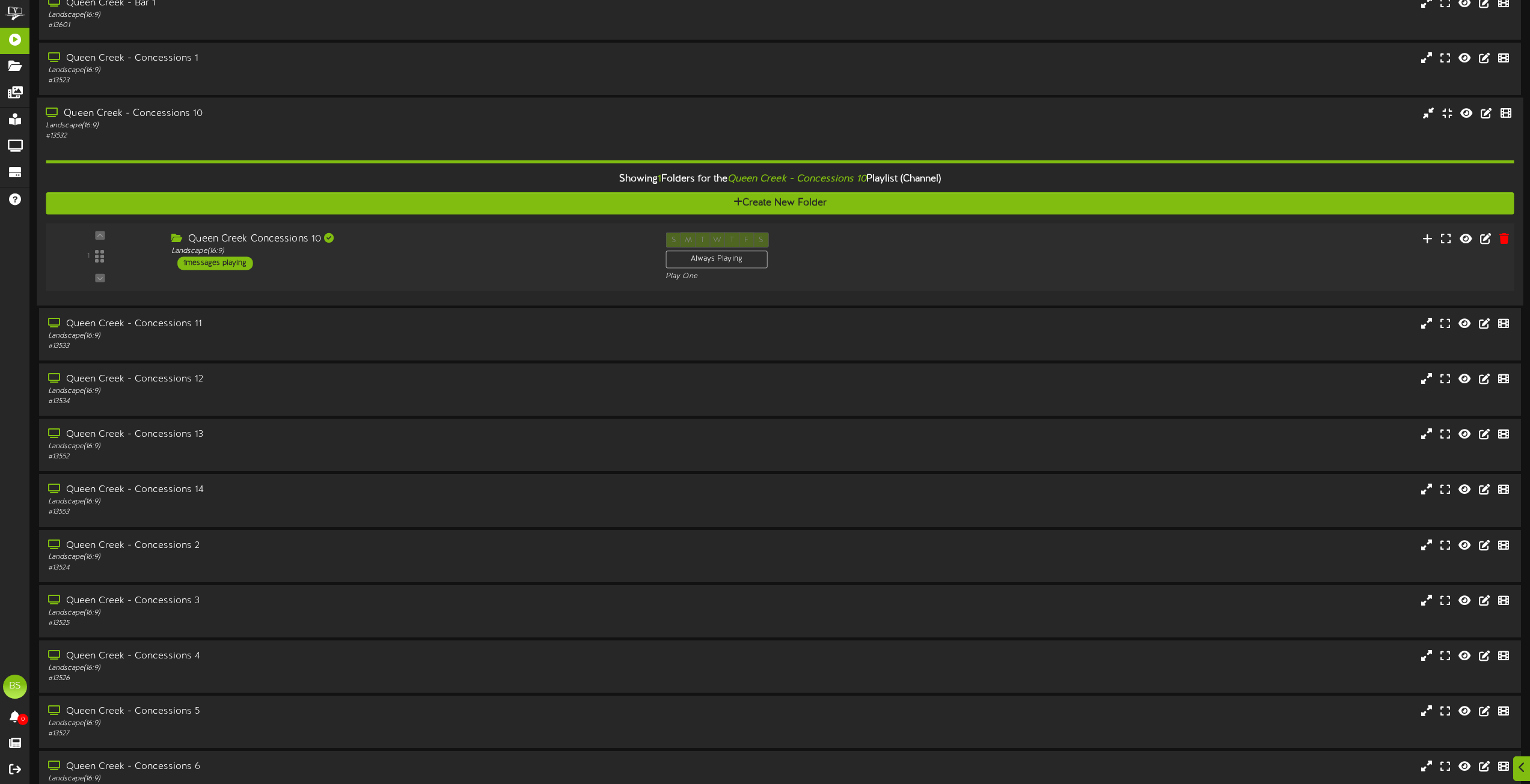
click at [226, 265] on div "1 messages playing" at bounding box center [215, 264] width 76 height 13
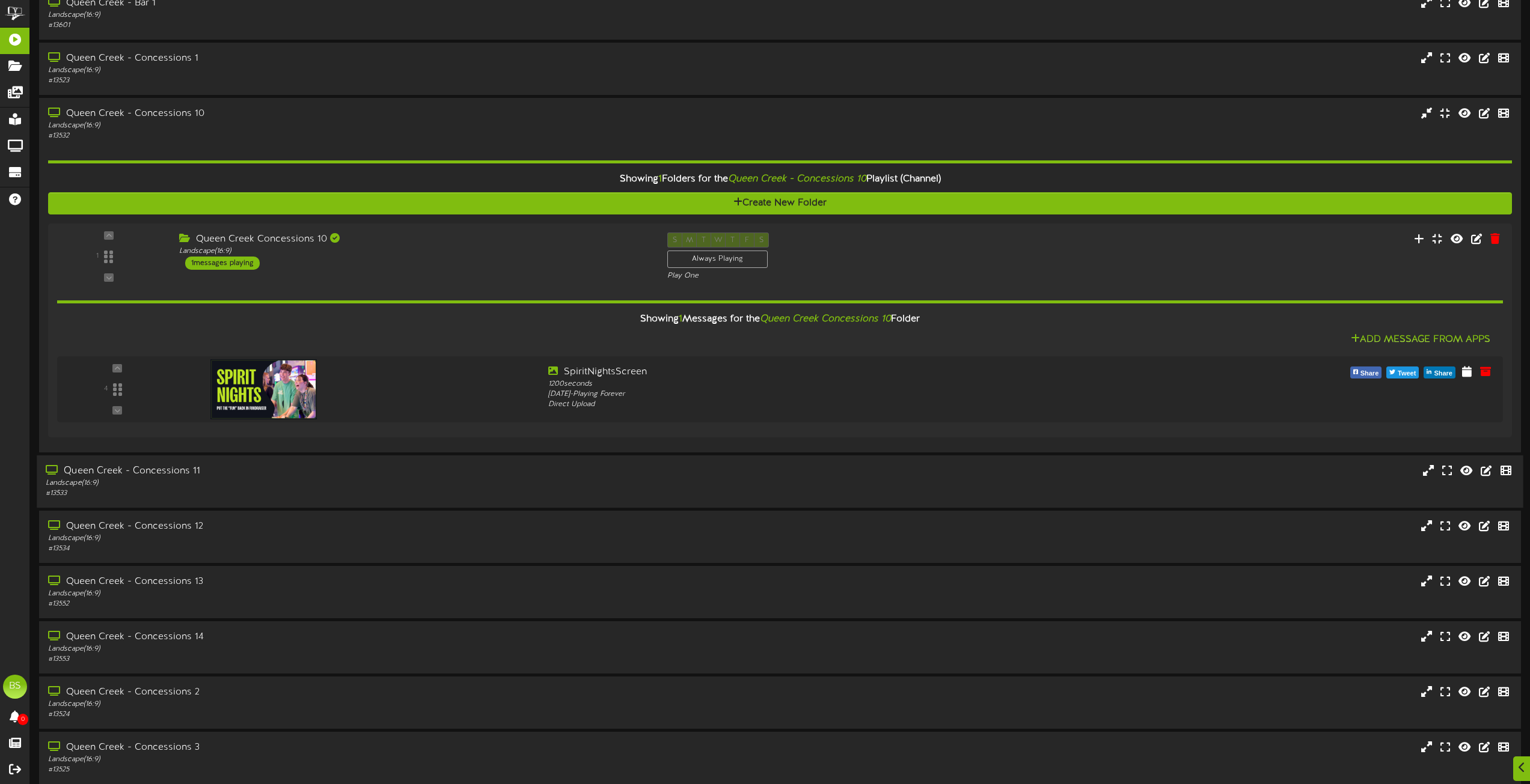
click at [171, 469] on div "Queen Creek - Concessions 11" at bounding box center [347, 471] width 601 height 14
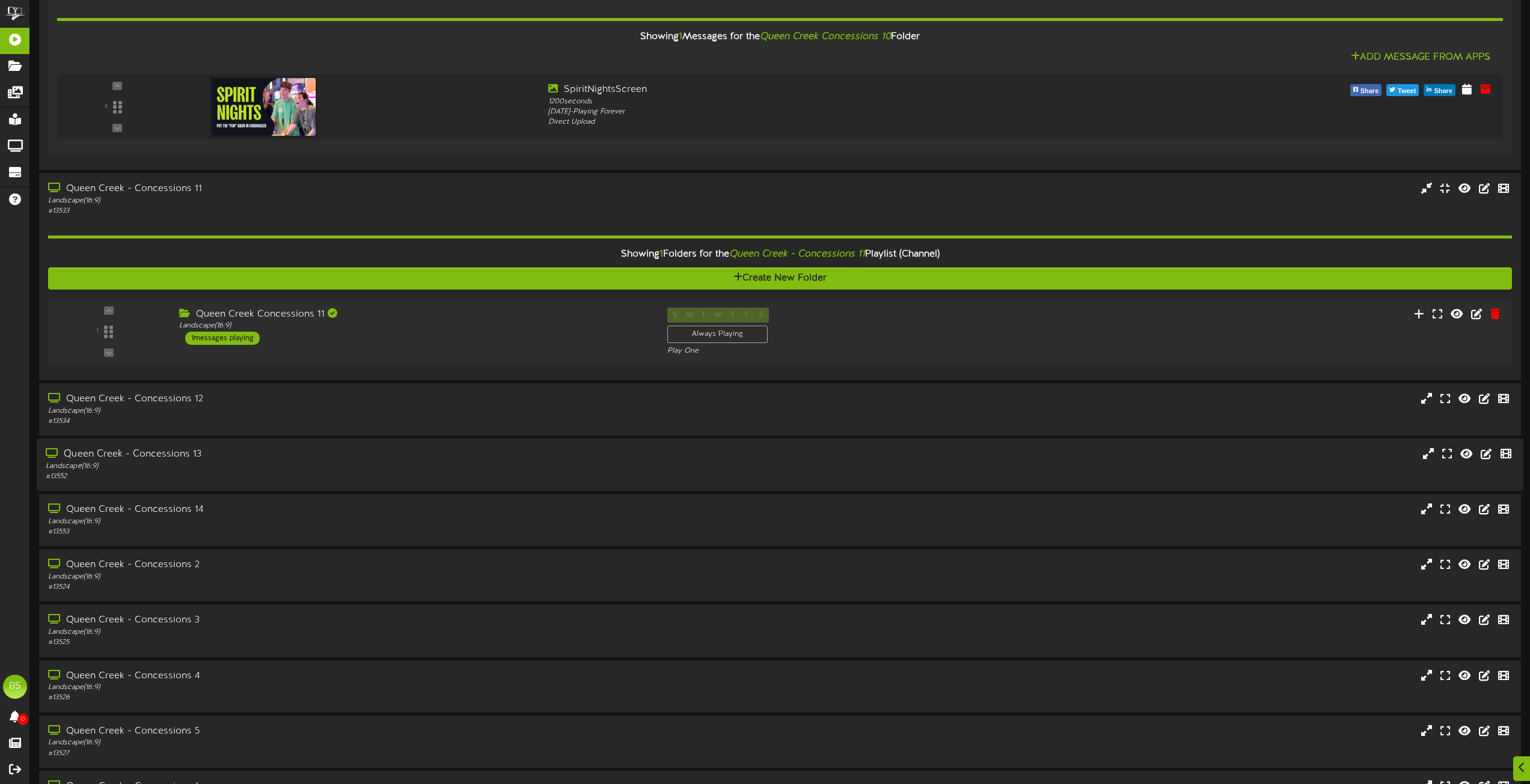
scroll to position [2019, 0]
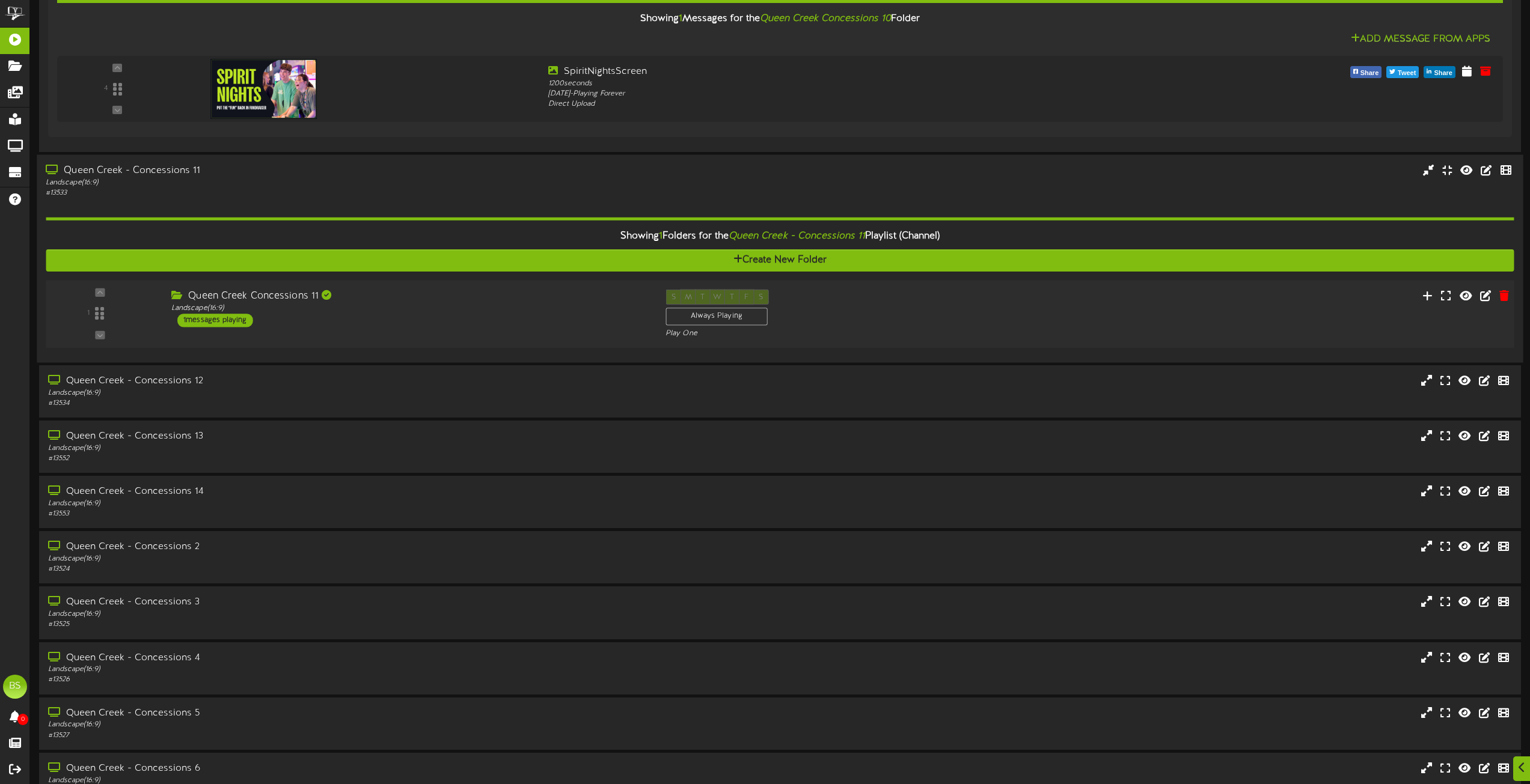
click at [232, 320] on div "1 messages playing" at bounding box center [215, 320] width 76 height 13
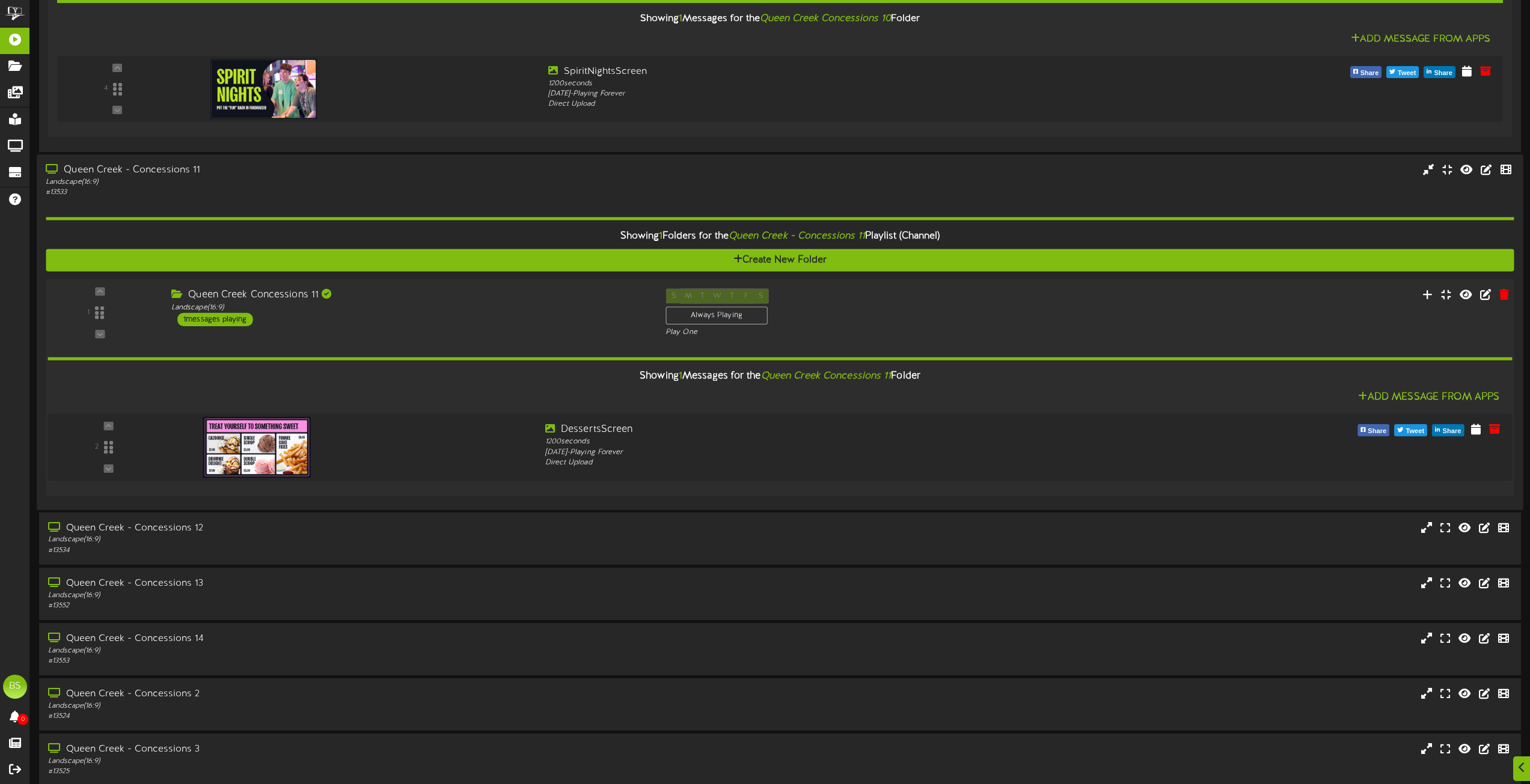
scroll to position [2139, 0]
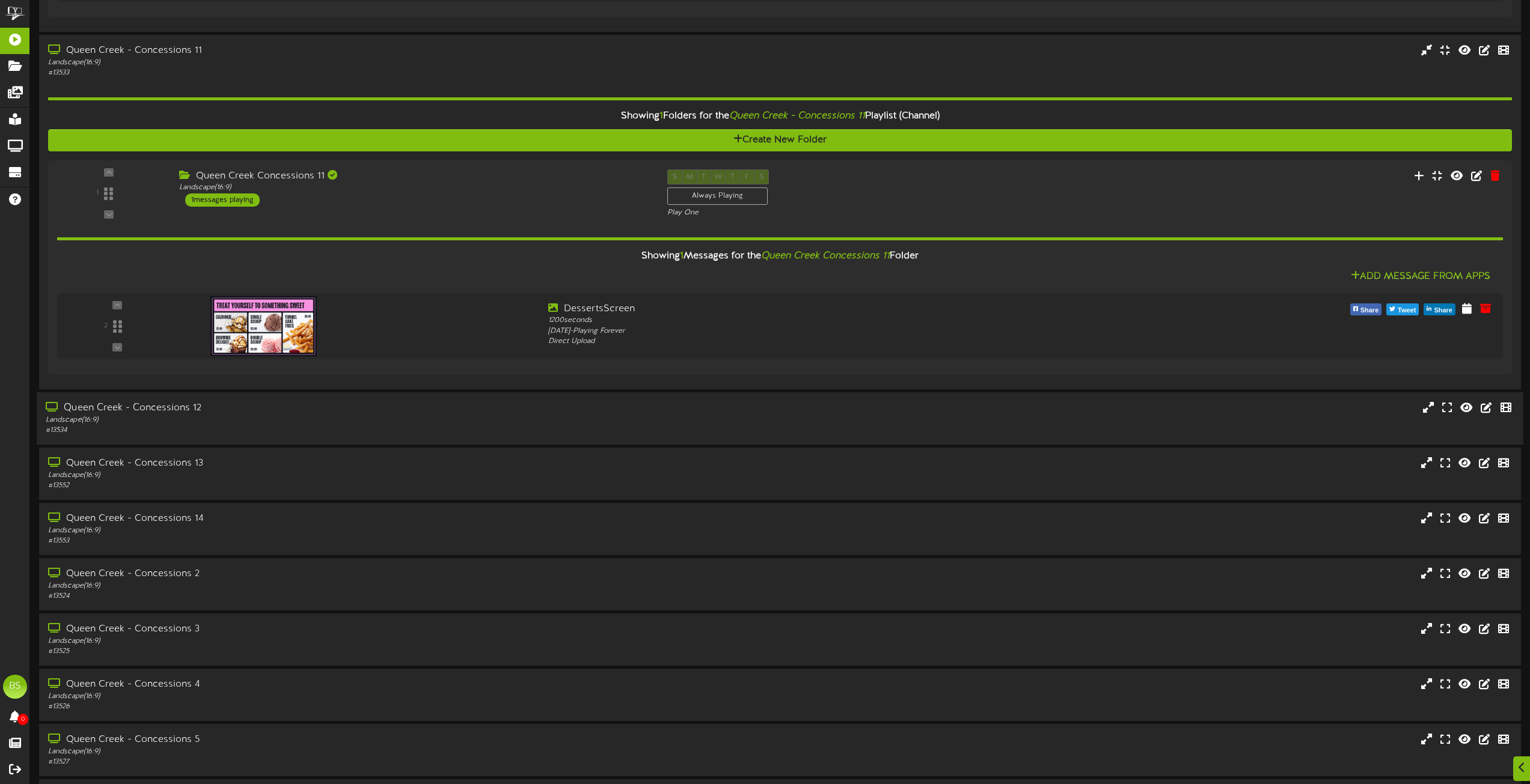
click at [181, 408] on div "Queen Creek - Concessions 12" at bounding box center [347, 407] width 601 height 14
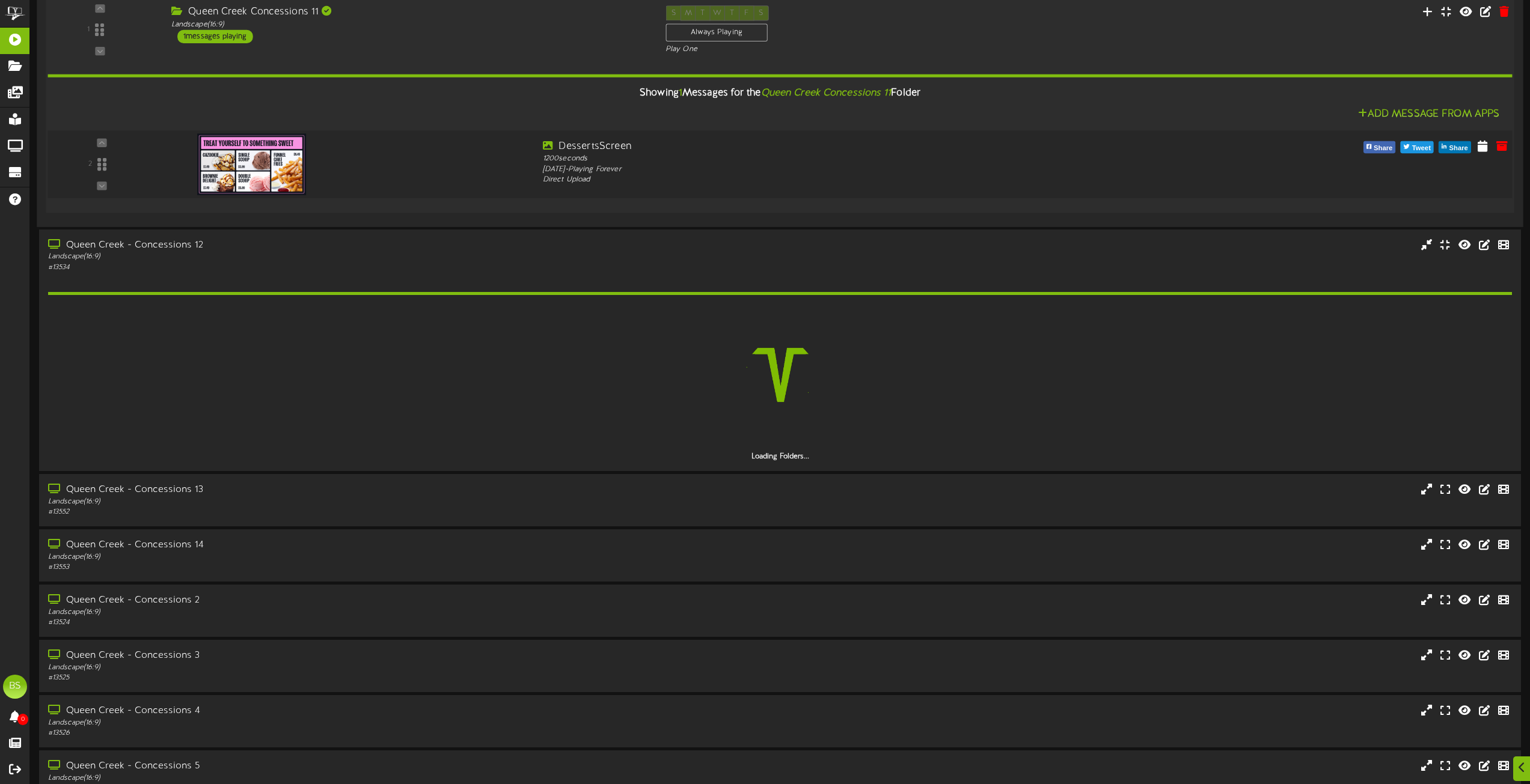
scroll to position [2319, 0]
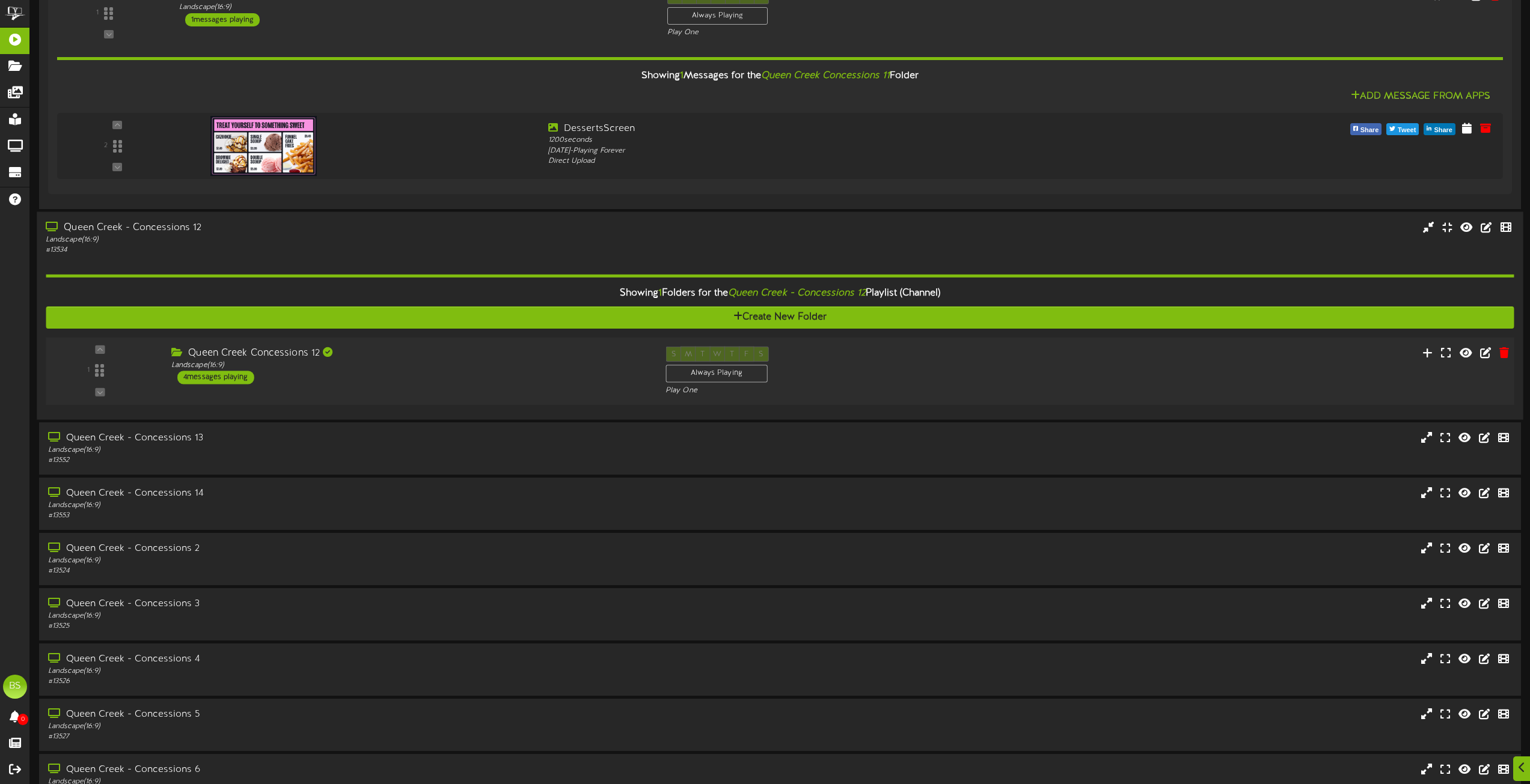
click at [210, 377] on div "4 messages playing" at bounding box center [215, 377] width 77 height 13
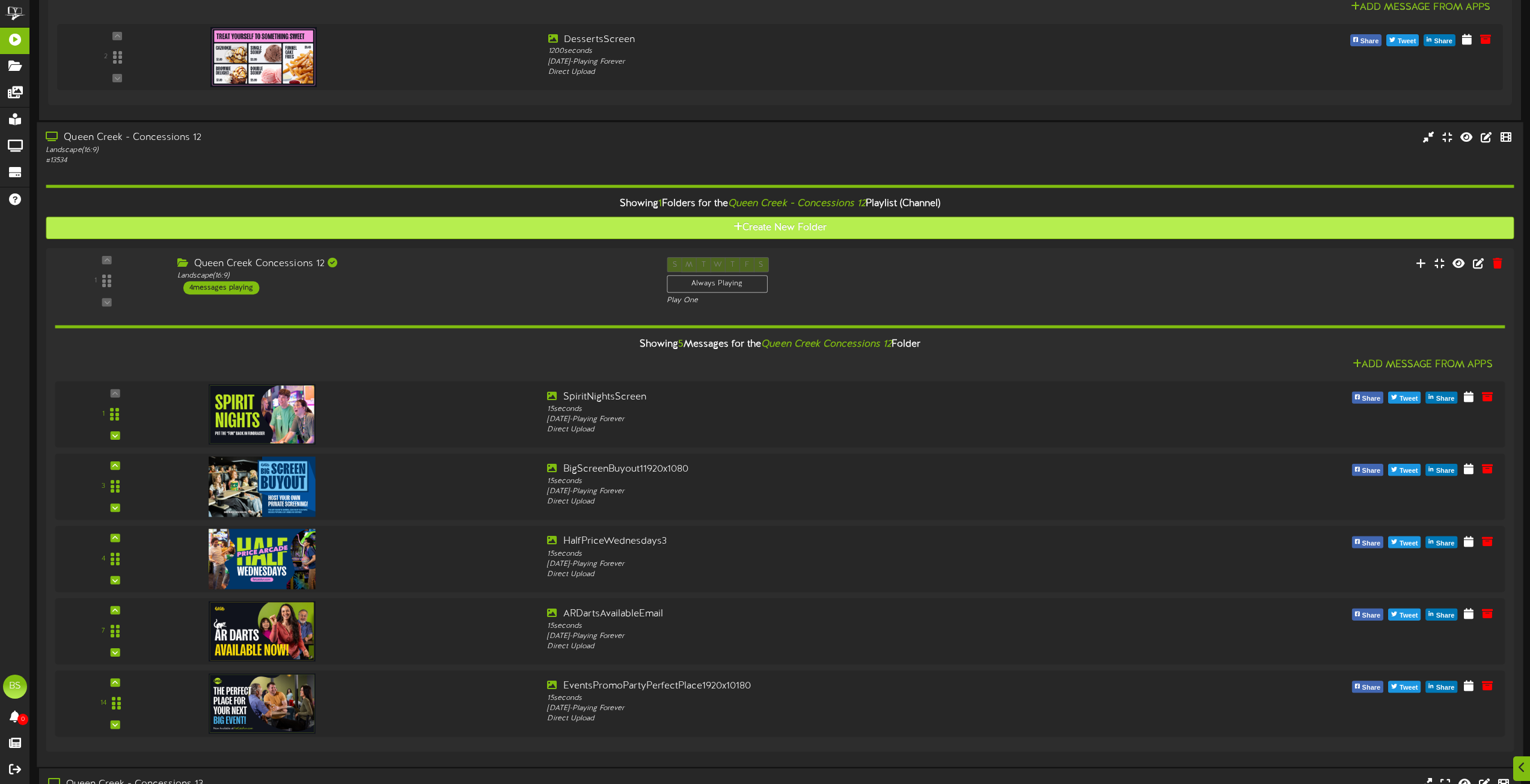
scroll to position [2499, 0]
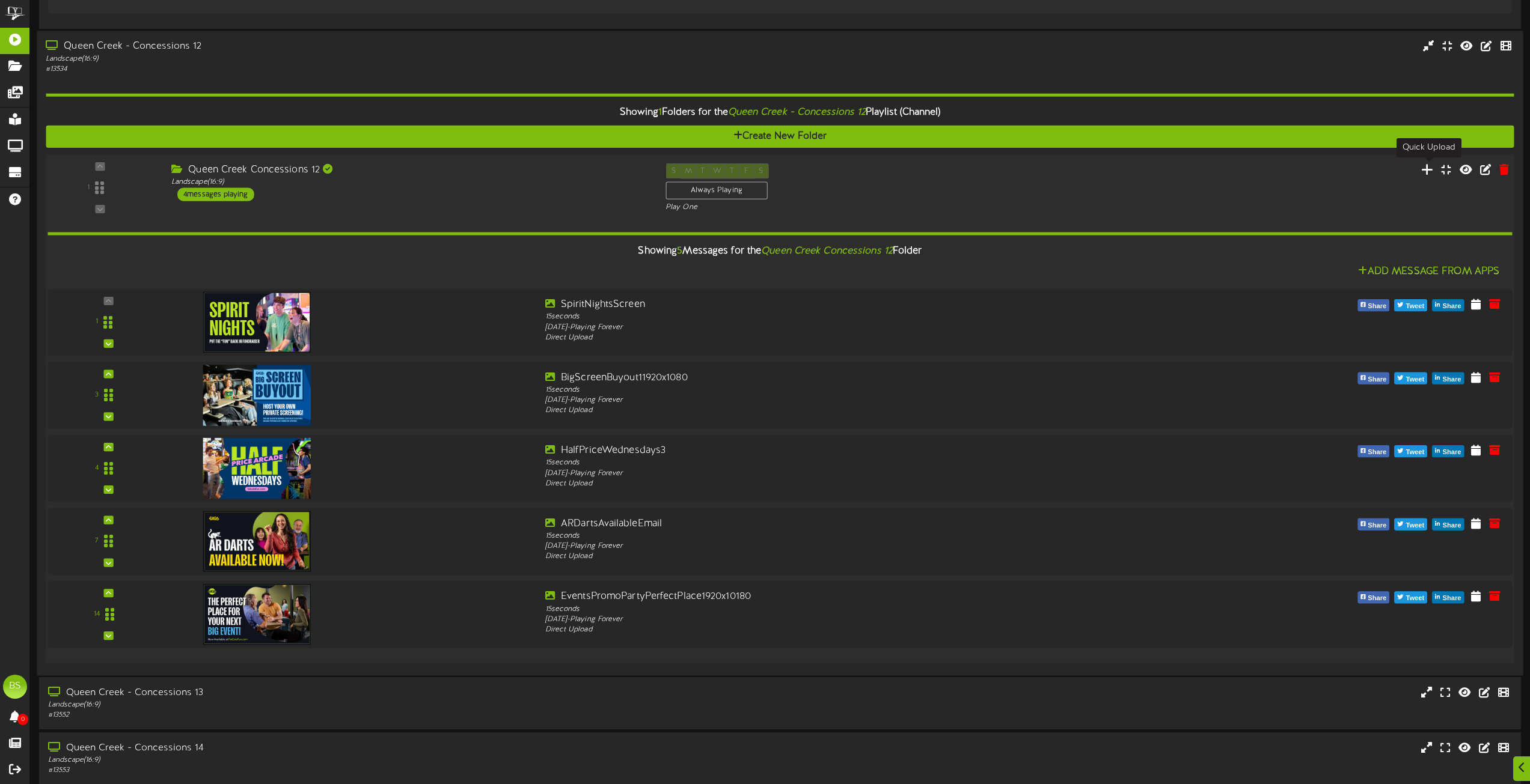
click at [1429, 171] on icon at bounding box center [1427, 169] width 13 height 13
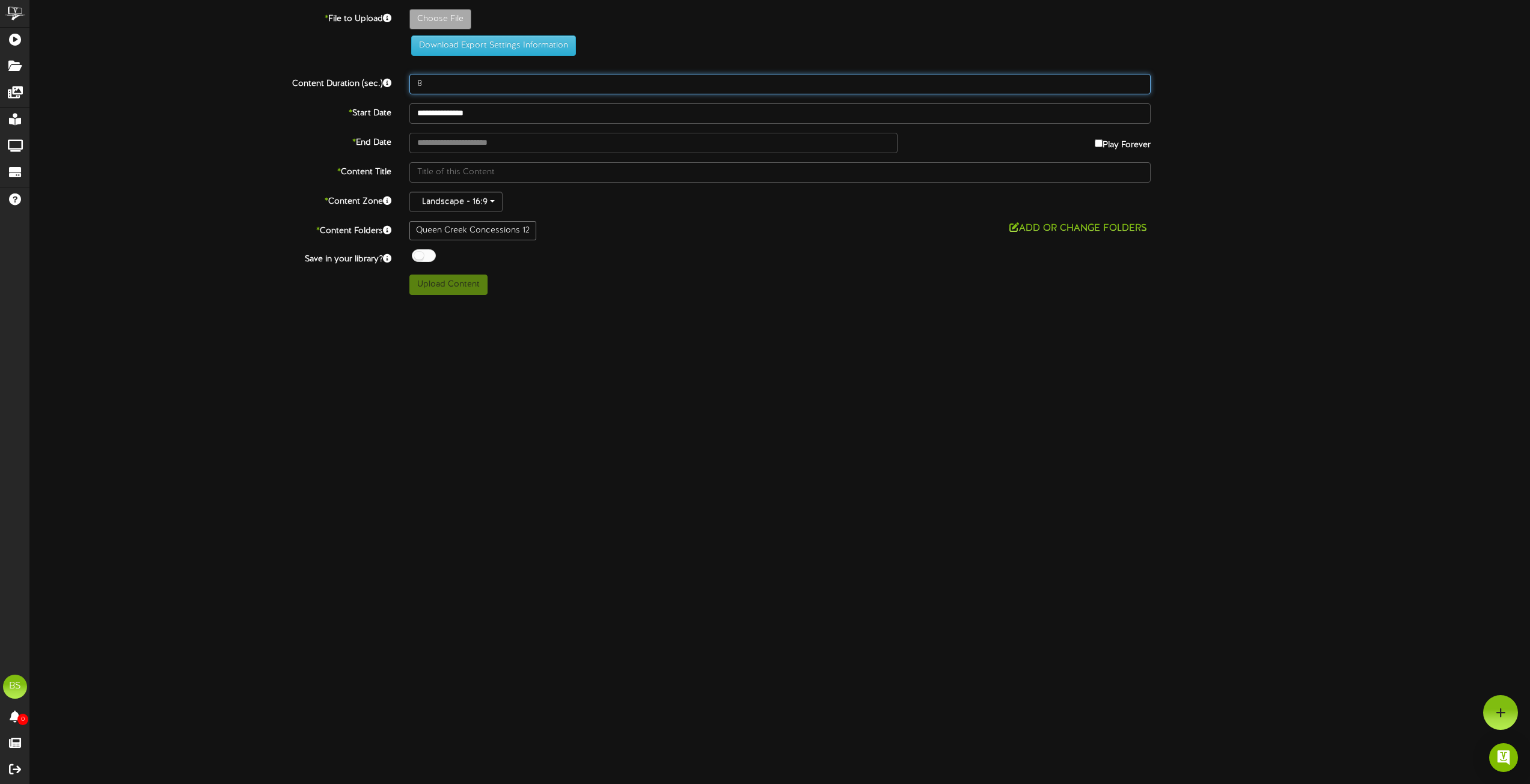
click at [436, 80] on input "8" at bounding box center [780, 84] width 741 height 21
type input "15"
click at [418, 255] on div at bounding box center [424, 256] width 24 height 13
type input "**********"
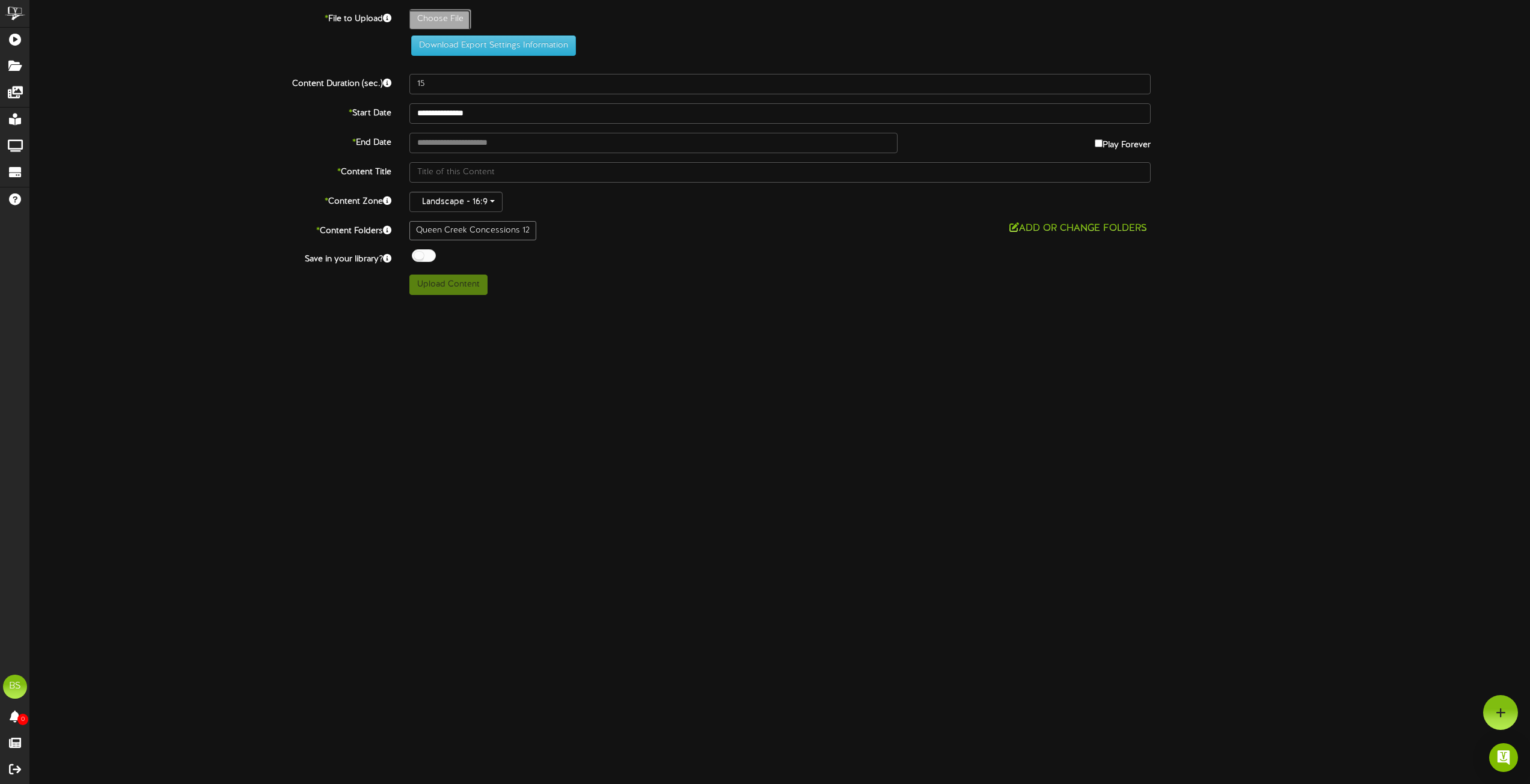
type input "BowlingPlusPromoAllPrices"
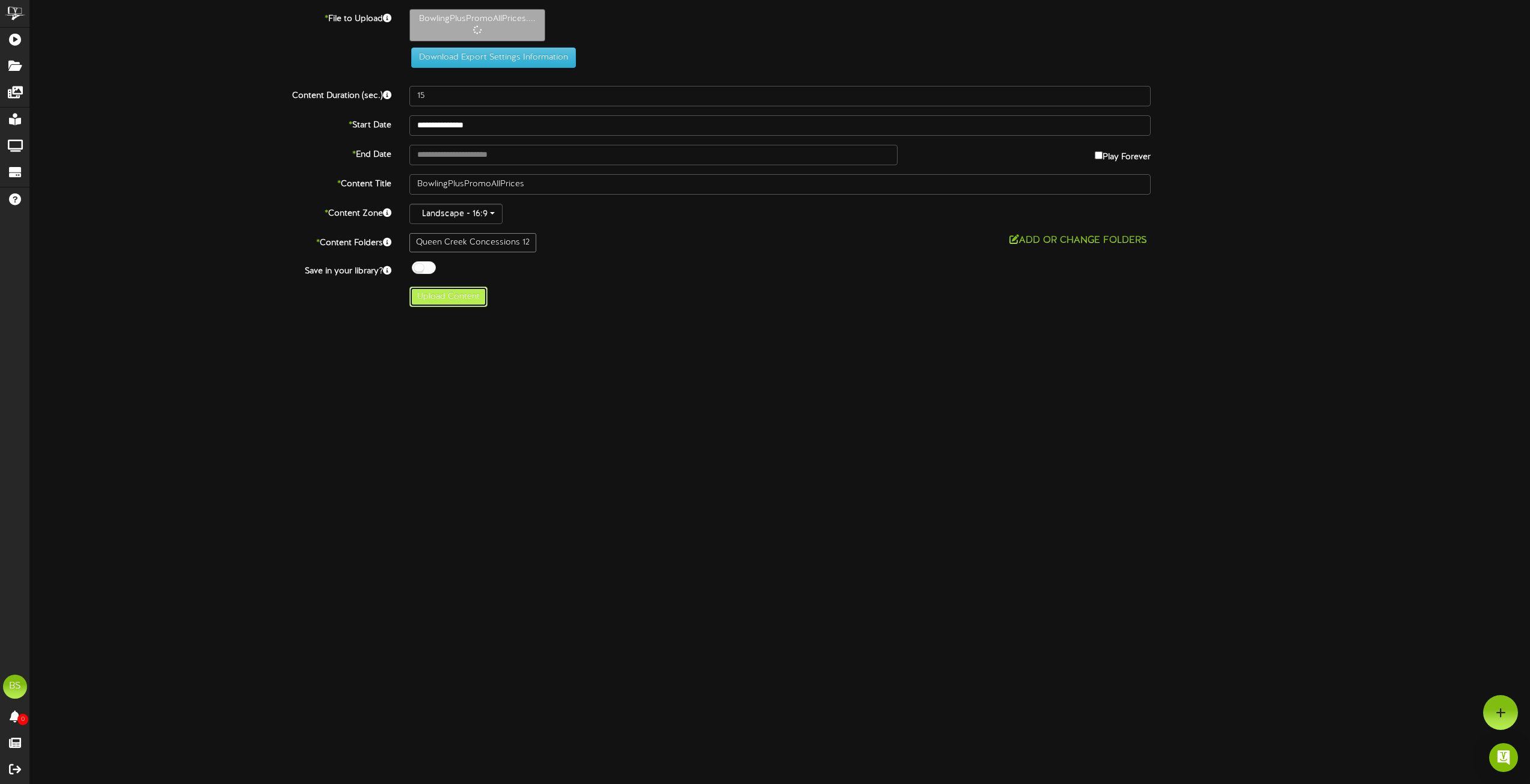
click at [449, 301] on button "Upload Content" at bounding box center [448, 297] width 78 height 21
type input "**********"
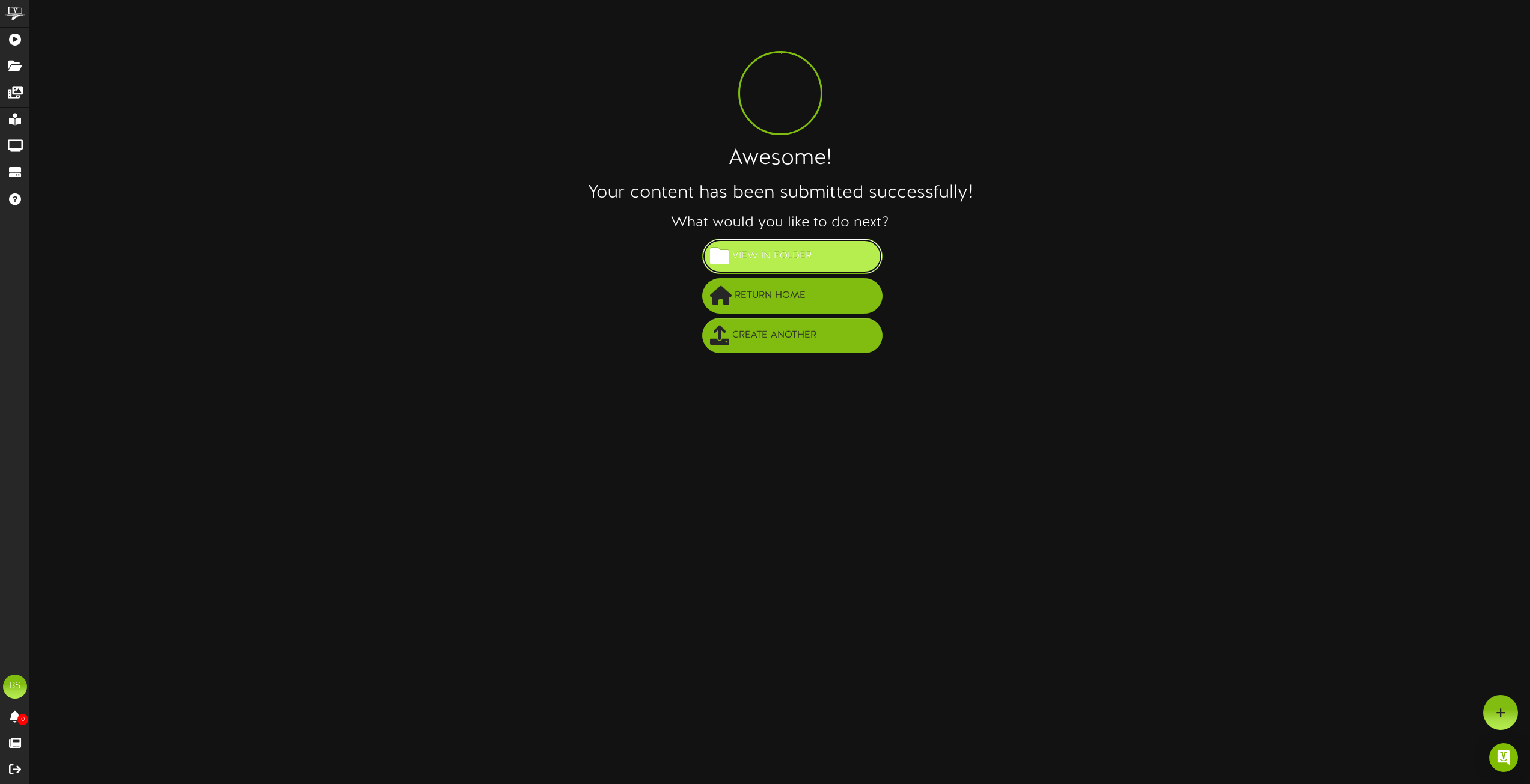
click at [767, 256] on span "View in Folder" at bounding box center [772, 256] width 85 height 20
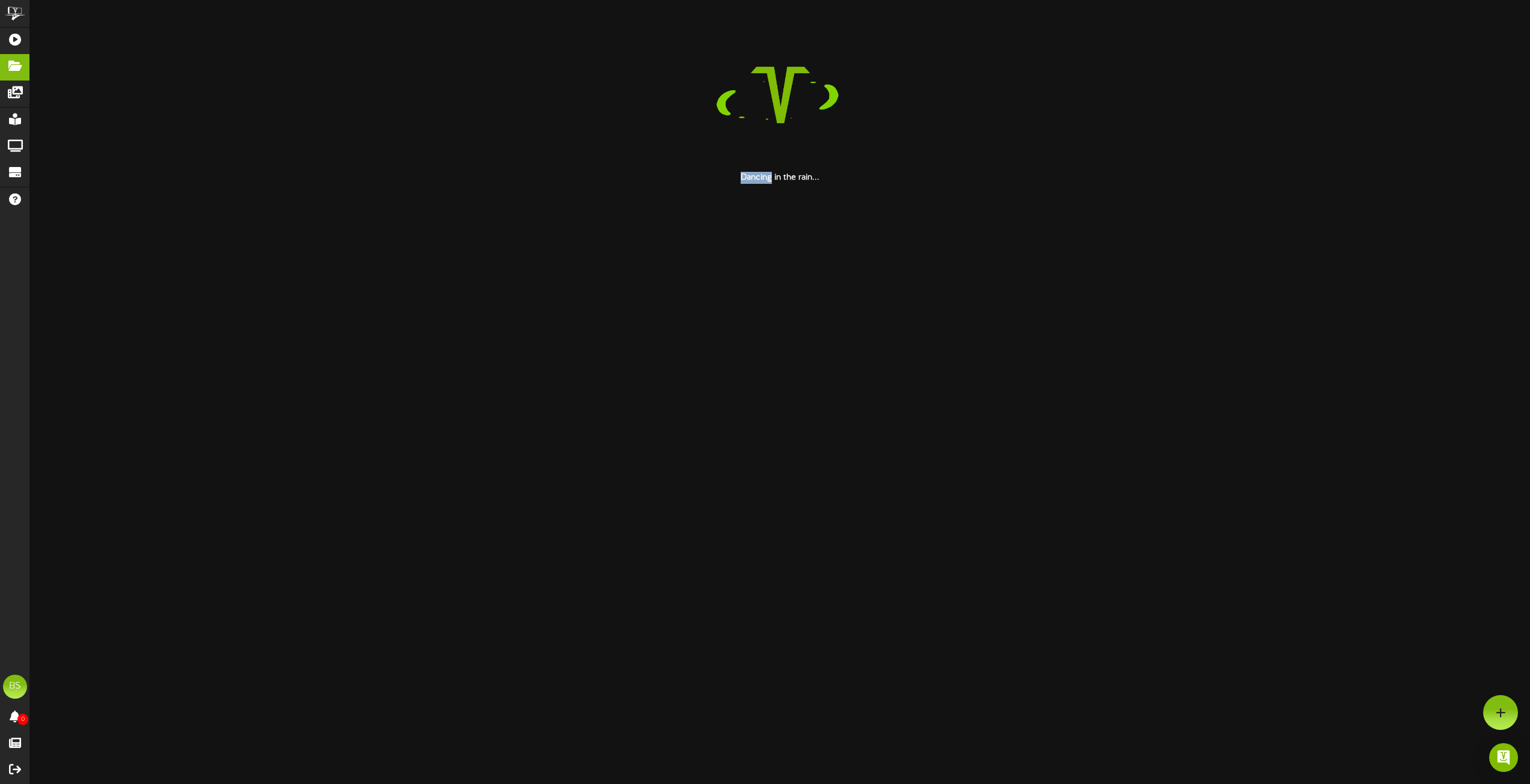
click at [767, 184] on html "ChannelValet Playlists Folders Messages My Library Groups Devices Help BS [PERS…" at bounding box center [765, 92] width 1530 height 184
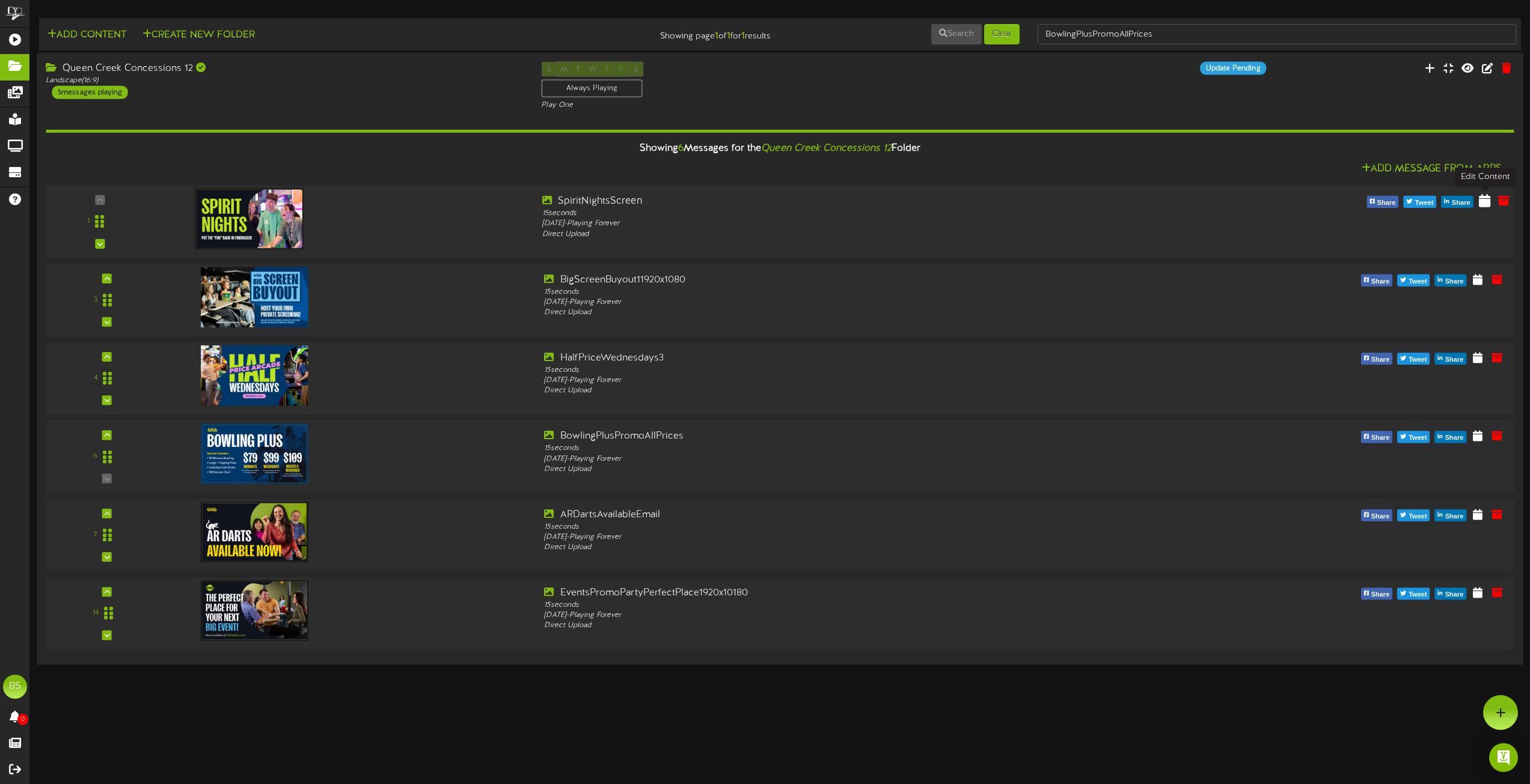
click at [1480, 197] on icon at bounding box center [1485, 200] width 11 height 13
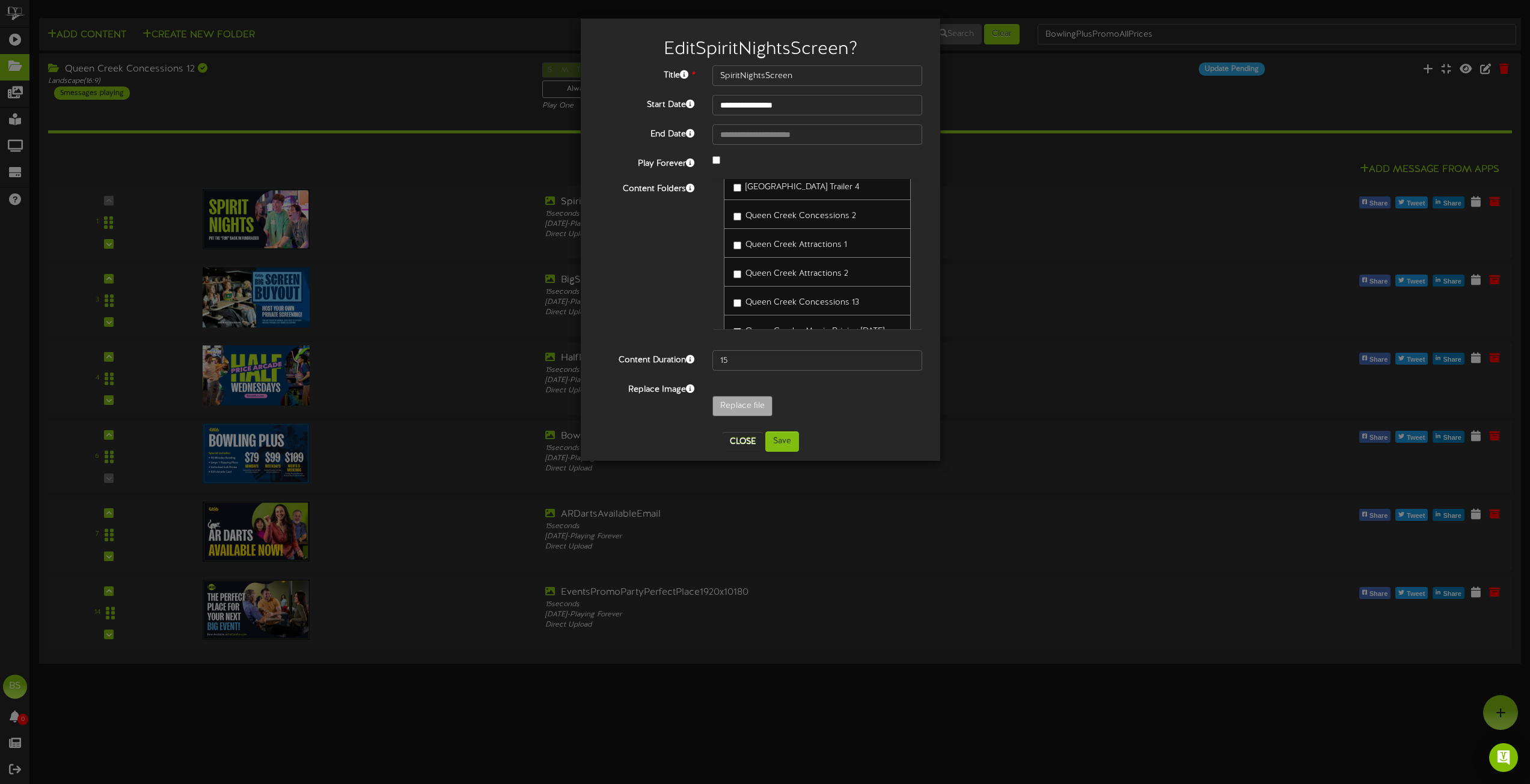
scroll to position [2645, 0]
click at [784, 441] on button "Save" at bounding box center [783, 442] width 34 height 21
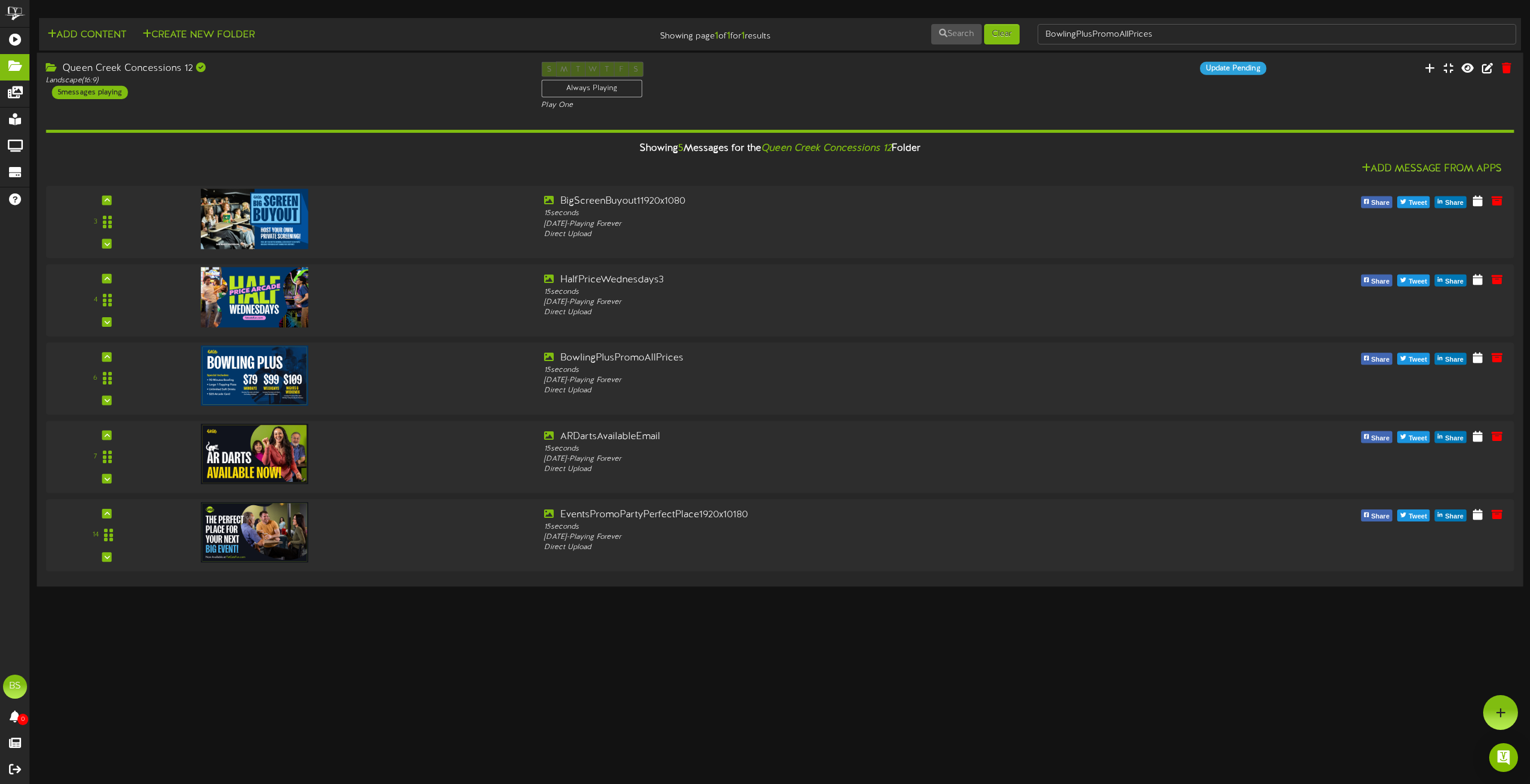
click at [168, 68] on div "Queen Creek Concessions 12" at bounding box center [284, 68] width 477 height 14
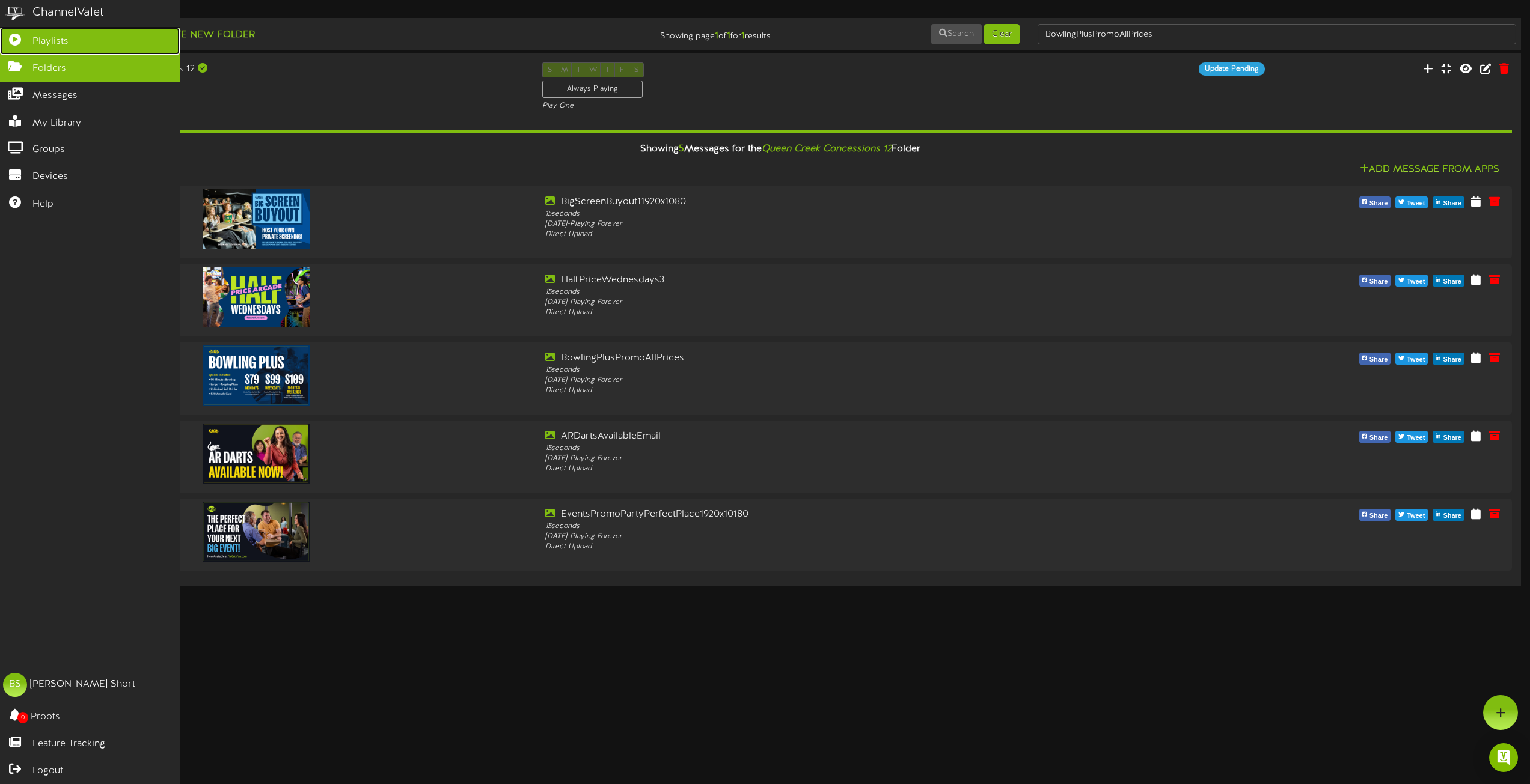
drag, startPoint x: 71, startPoint y: 31, endPoint x: 93, endPoint y: 37, distance: 22.8
click at [71, 31] on link "Playlists" at bounding box center [90, 41] width 180 height 27
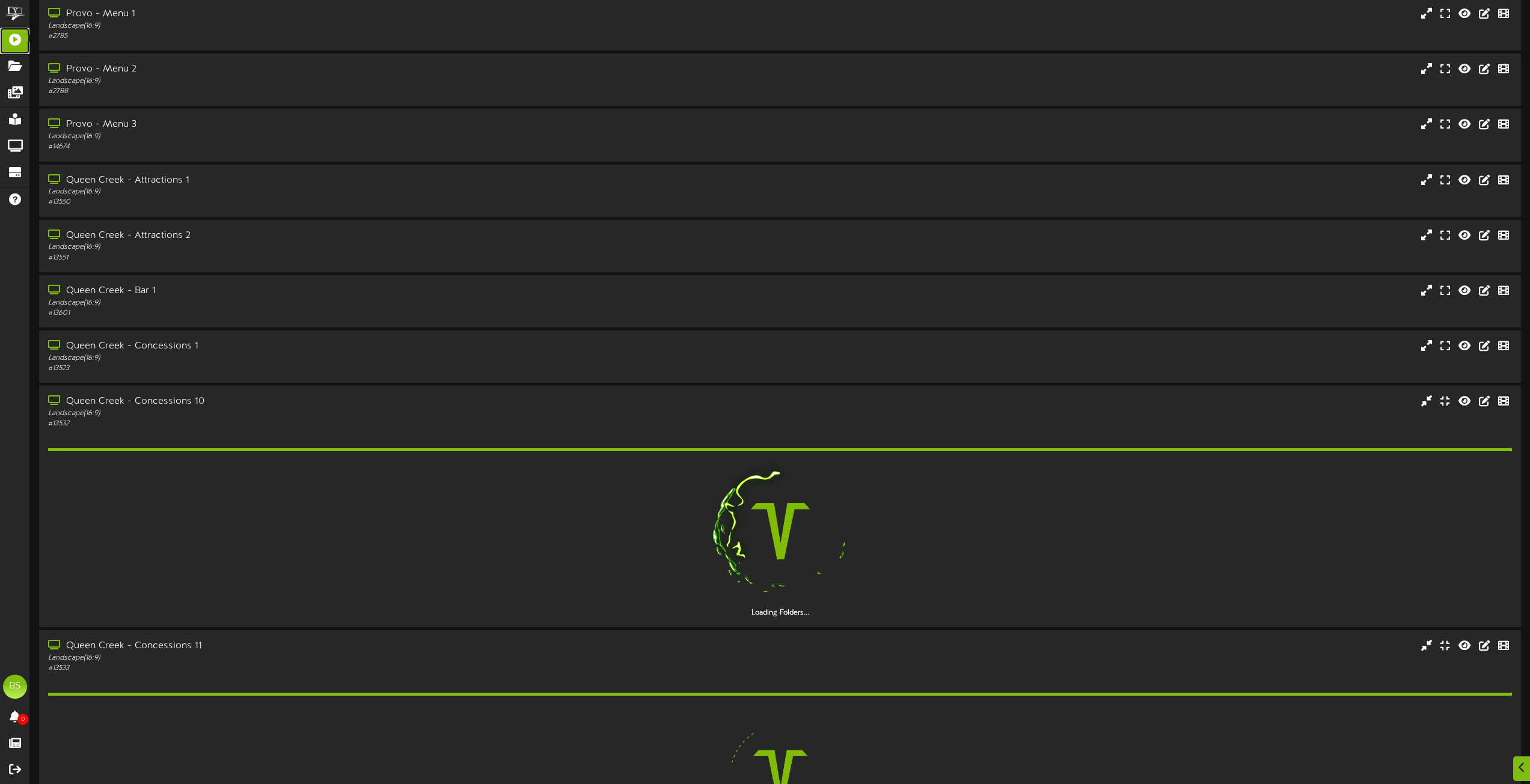
scroll to position [1563, 0]
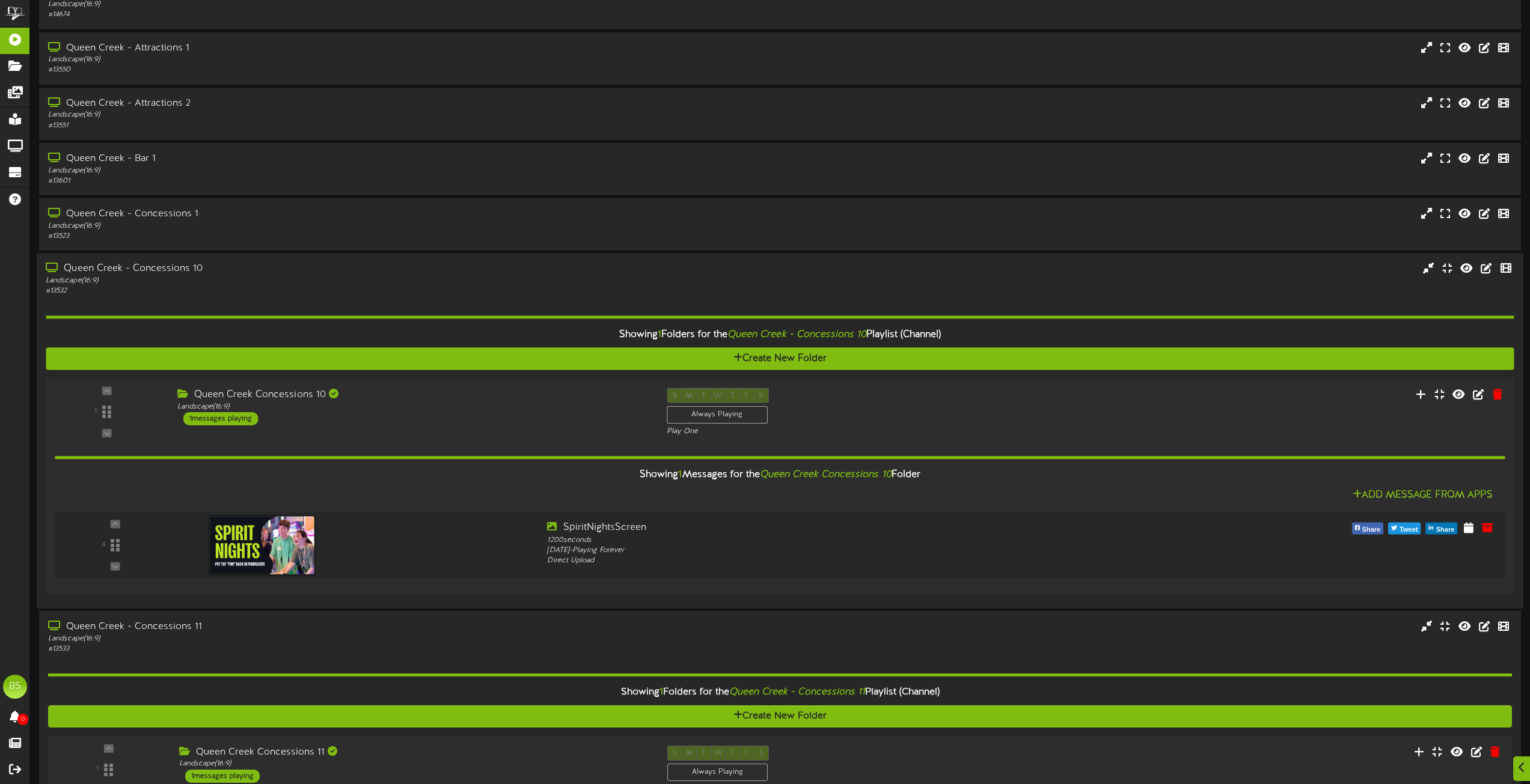
click at [177, 270] on div "Queen Creek - Concessions 10" at bounding box center [347, 268] width 601 height 14
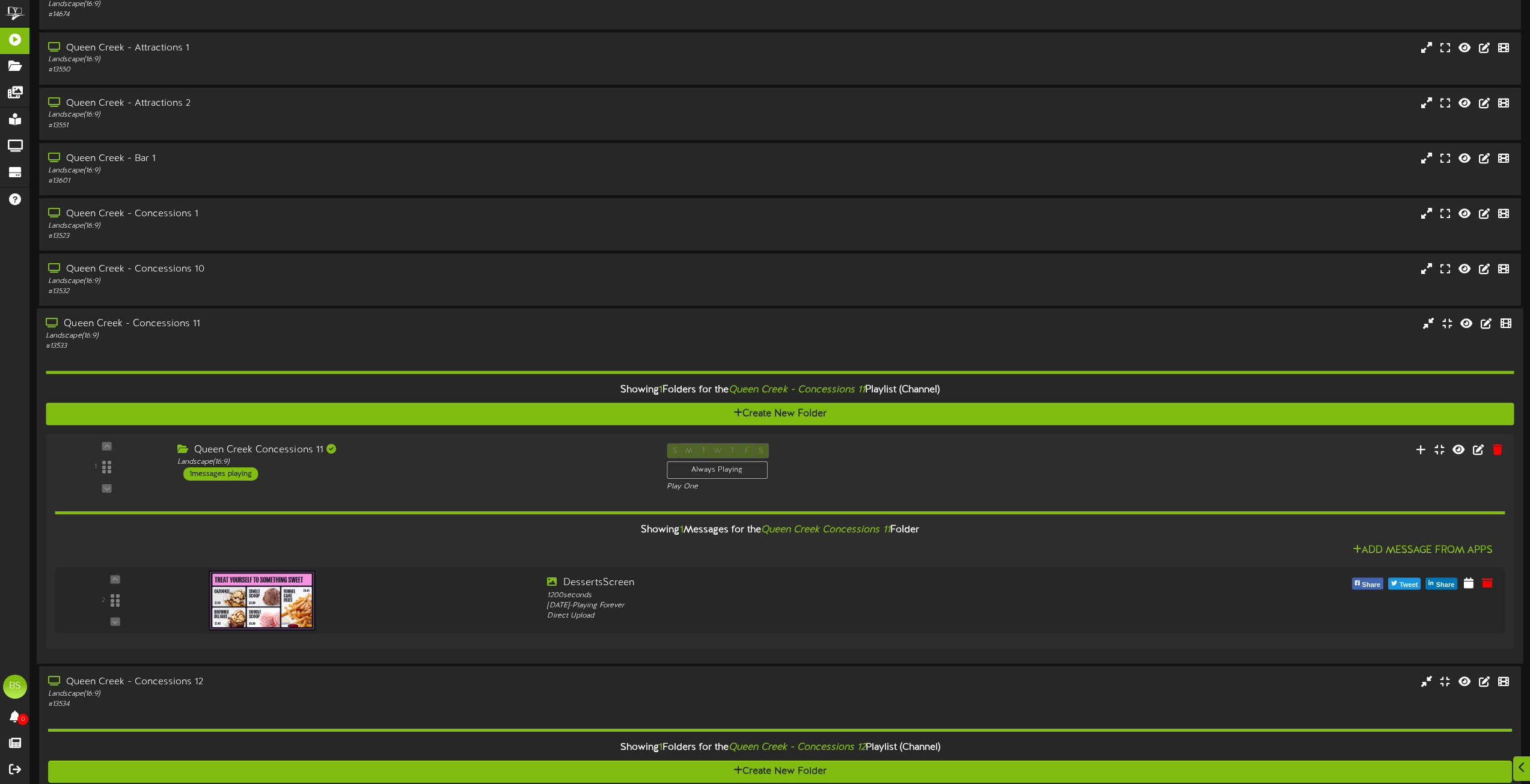
click at [180, 328] on div "Queen Creek - Concessions 11" at bounding box center [347, 324] width 601 height 14
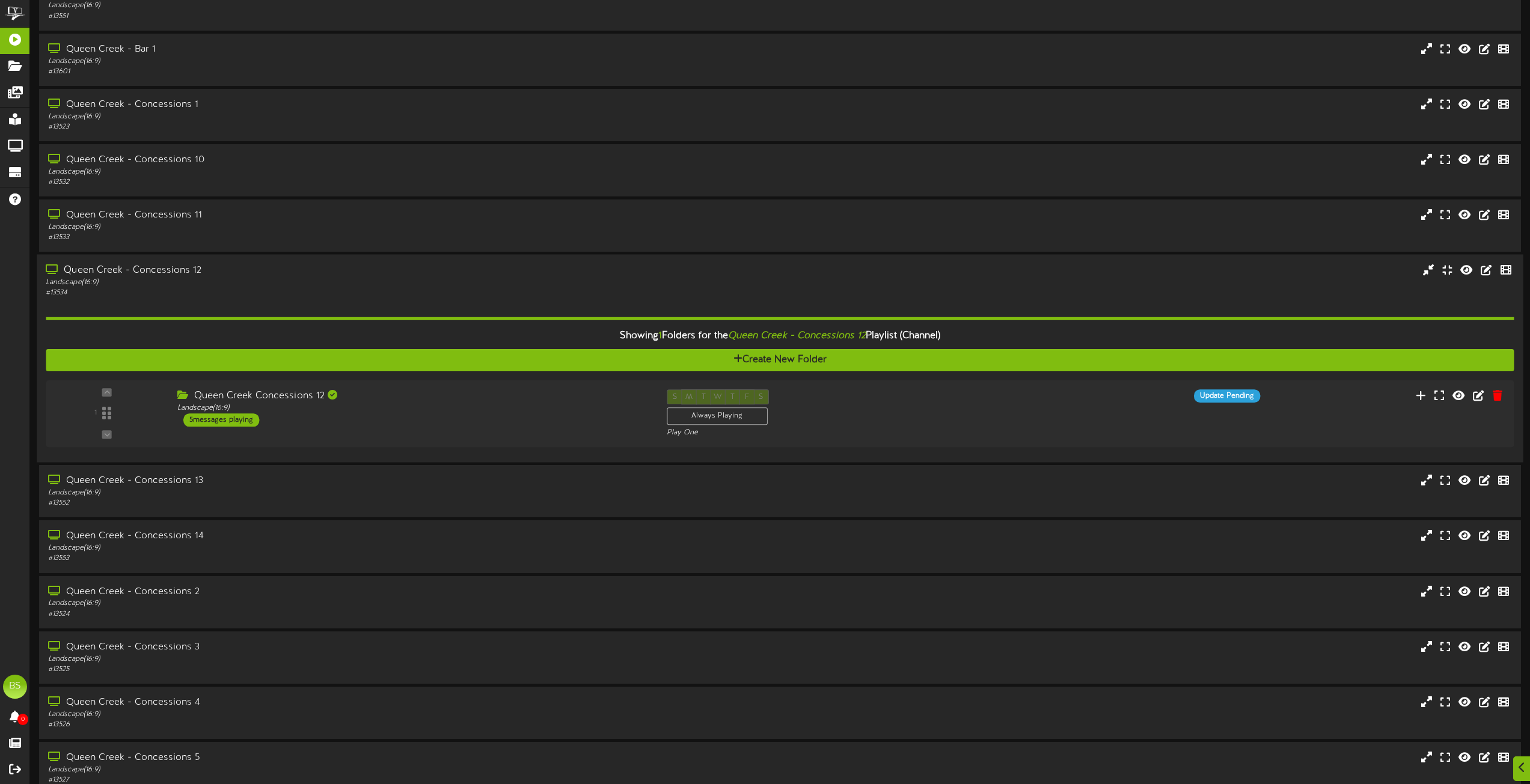
scroll to position [1683, 0]
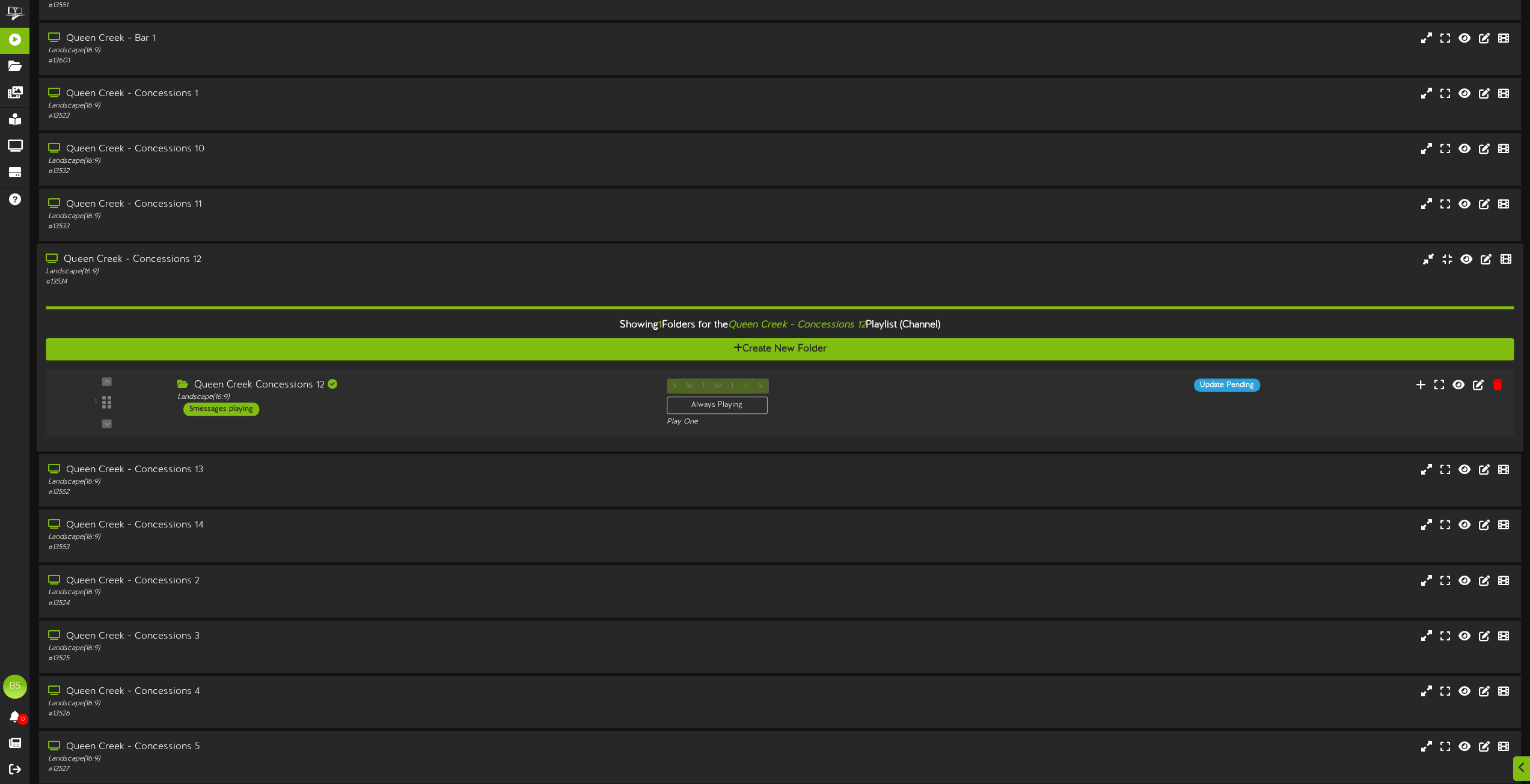
click at [180, 260] on div "Queen Creek - Concessions 12" at bounding box center [347, 260] width 601 height 14
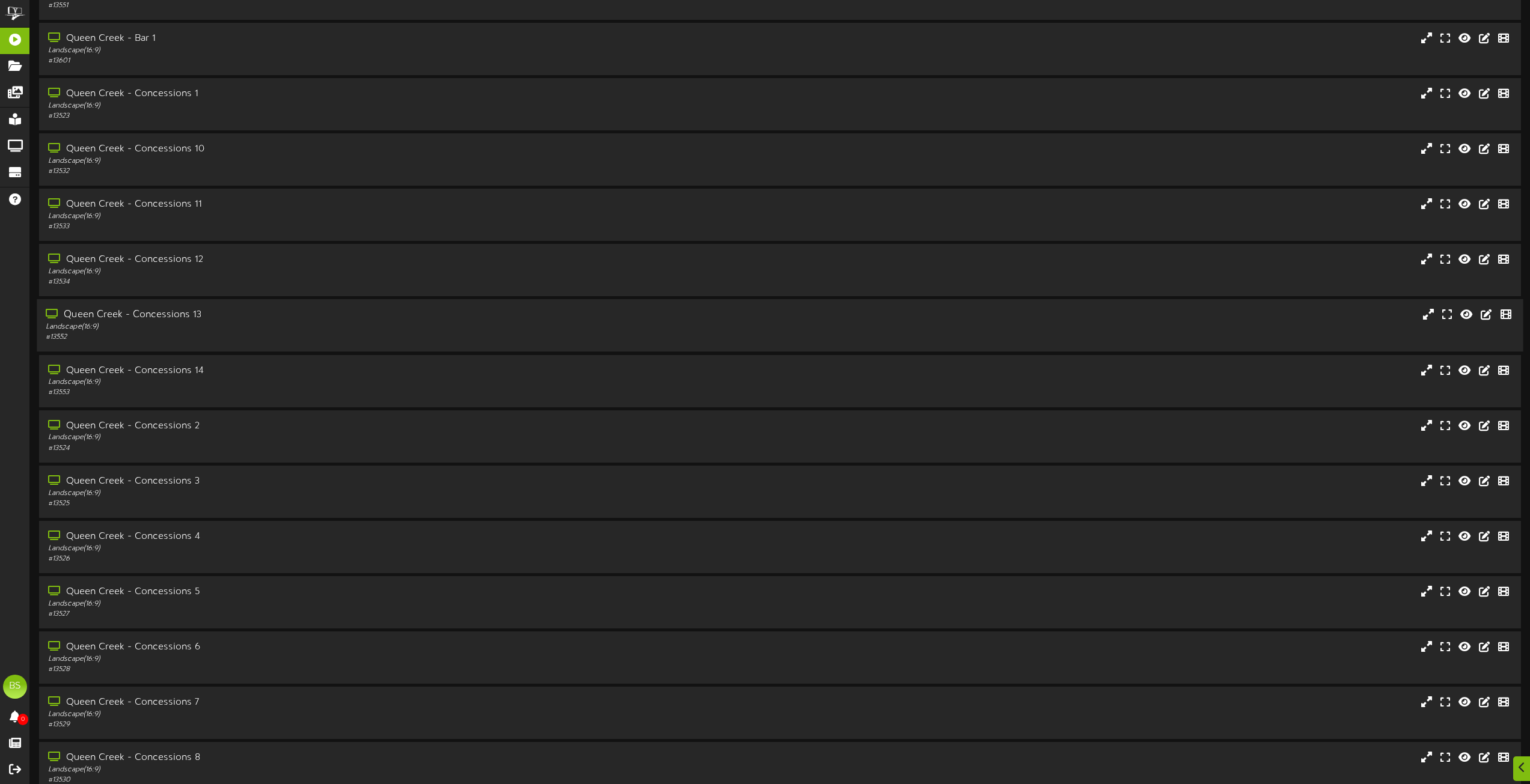
click at [171, 316] on div "Queen Creek - Concessions 13" at bounding box center [347, 315] width 601 height 14
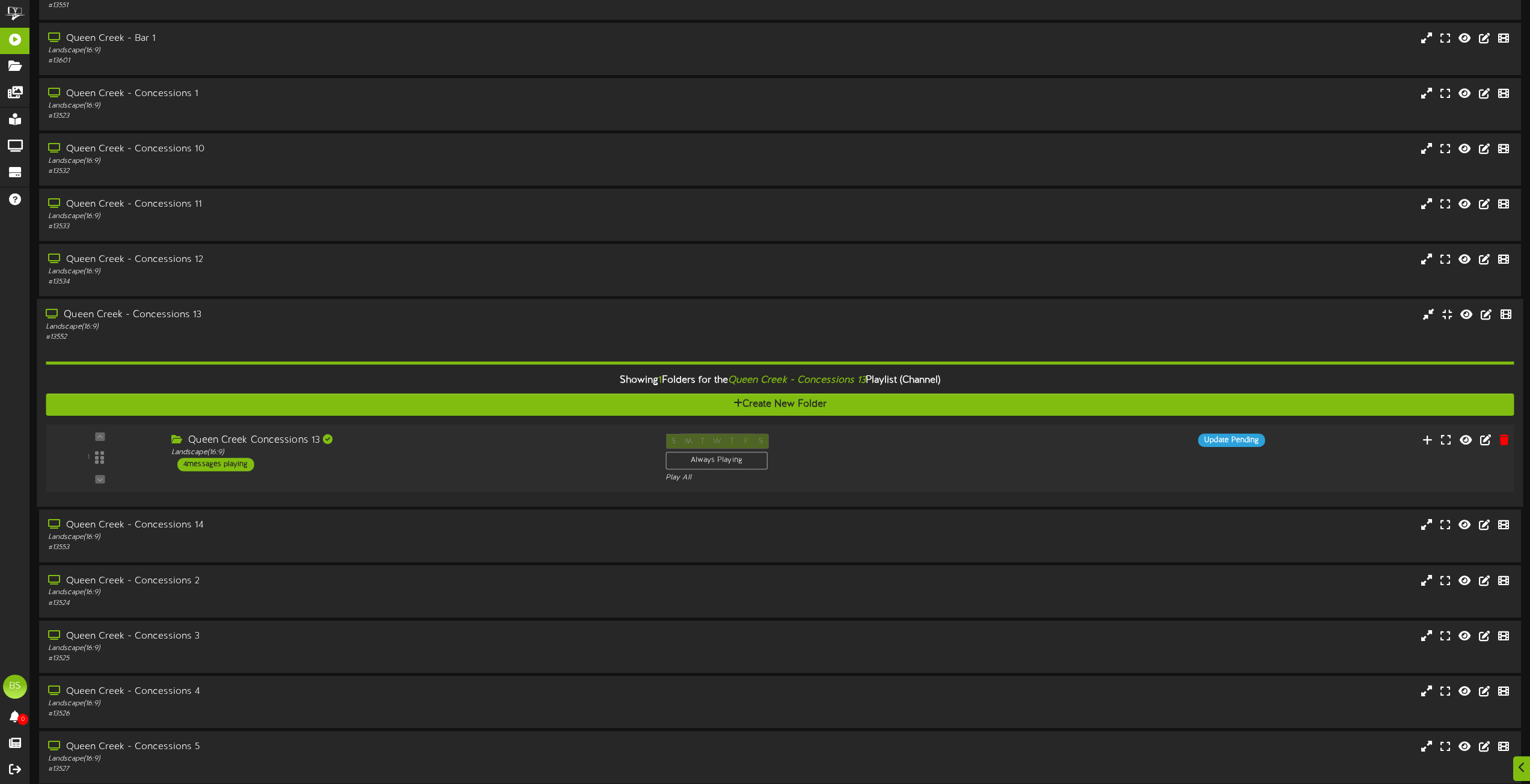
click at [239, 460] on div "4 messages playing" at bounding box center [215, 465] width 77 height 13
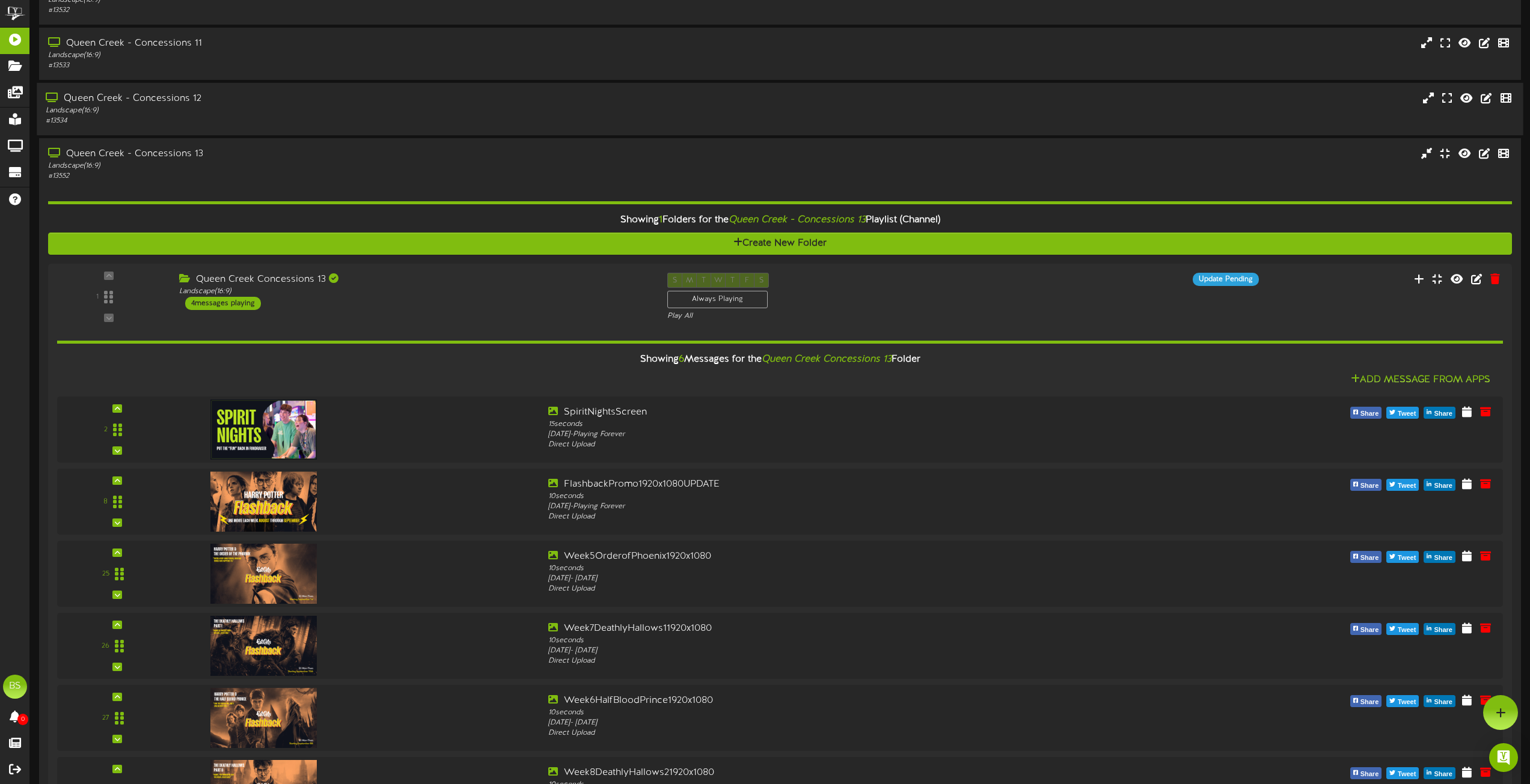
scroll to position [1803, 0]
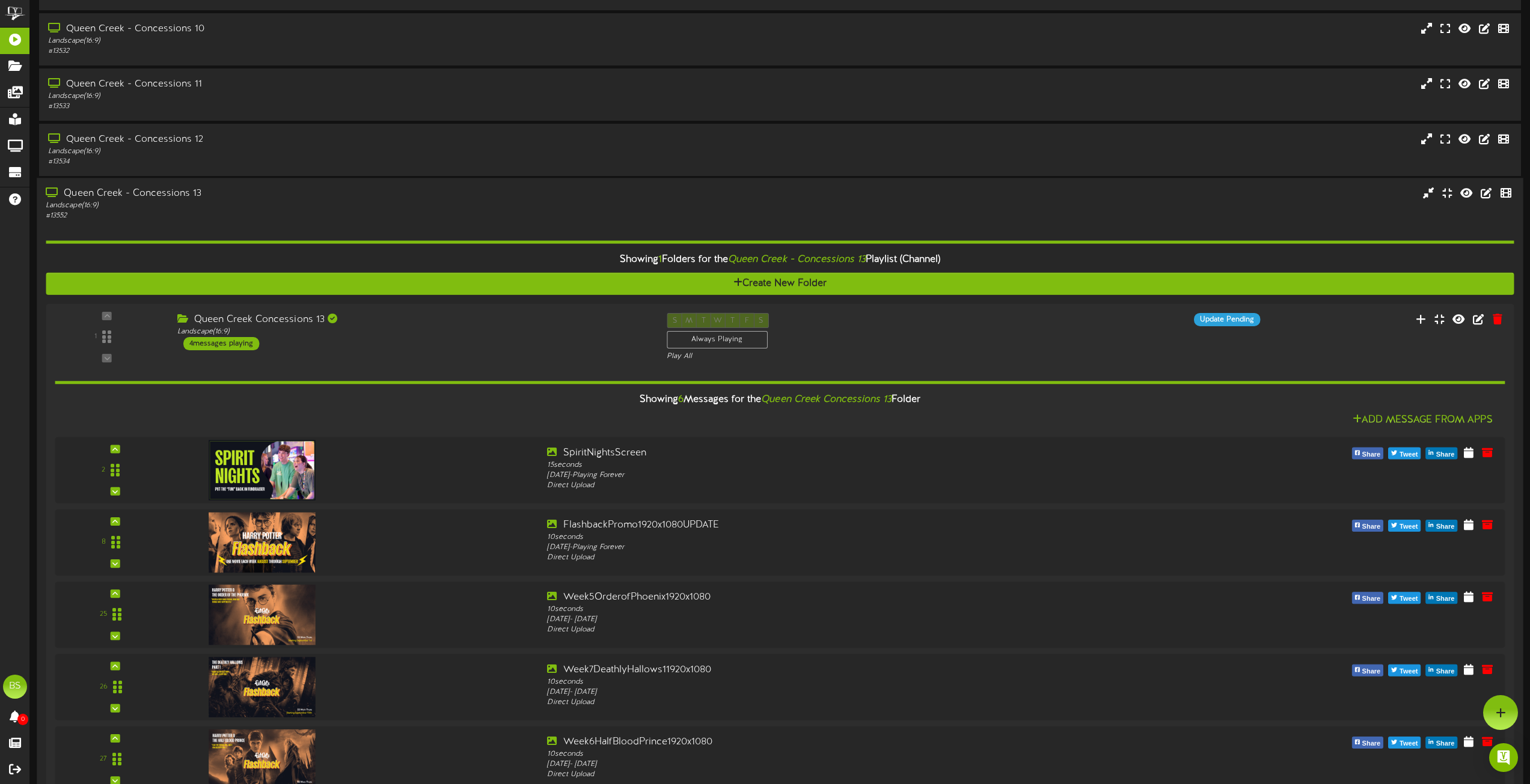
click at [159, 189] on div "Queen Creek - Concessions 13" at bounding box center [347, 194] width 601 height 14
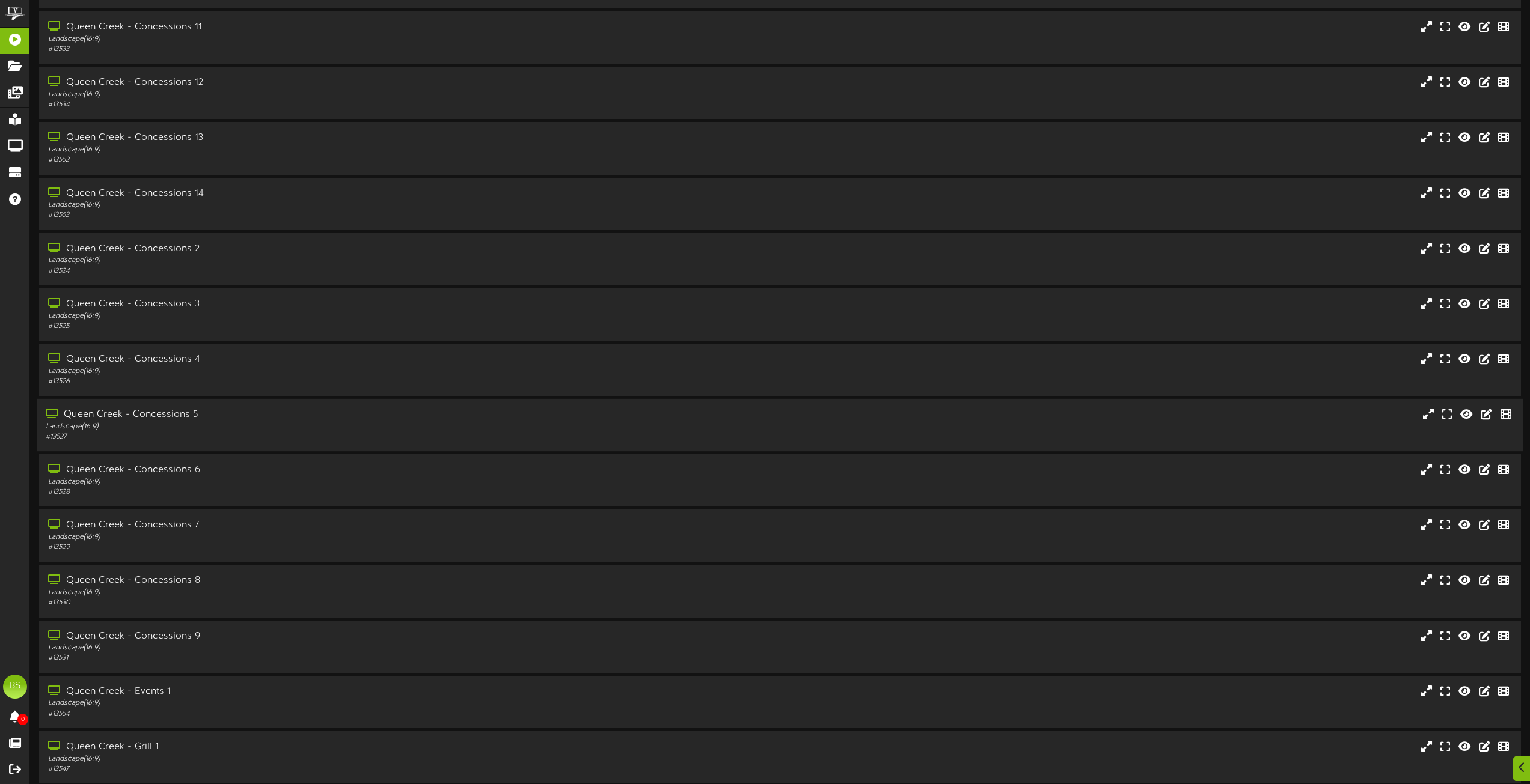
scroll to position [1923, 0]
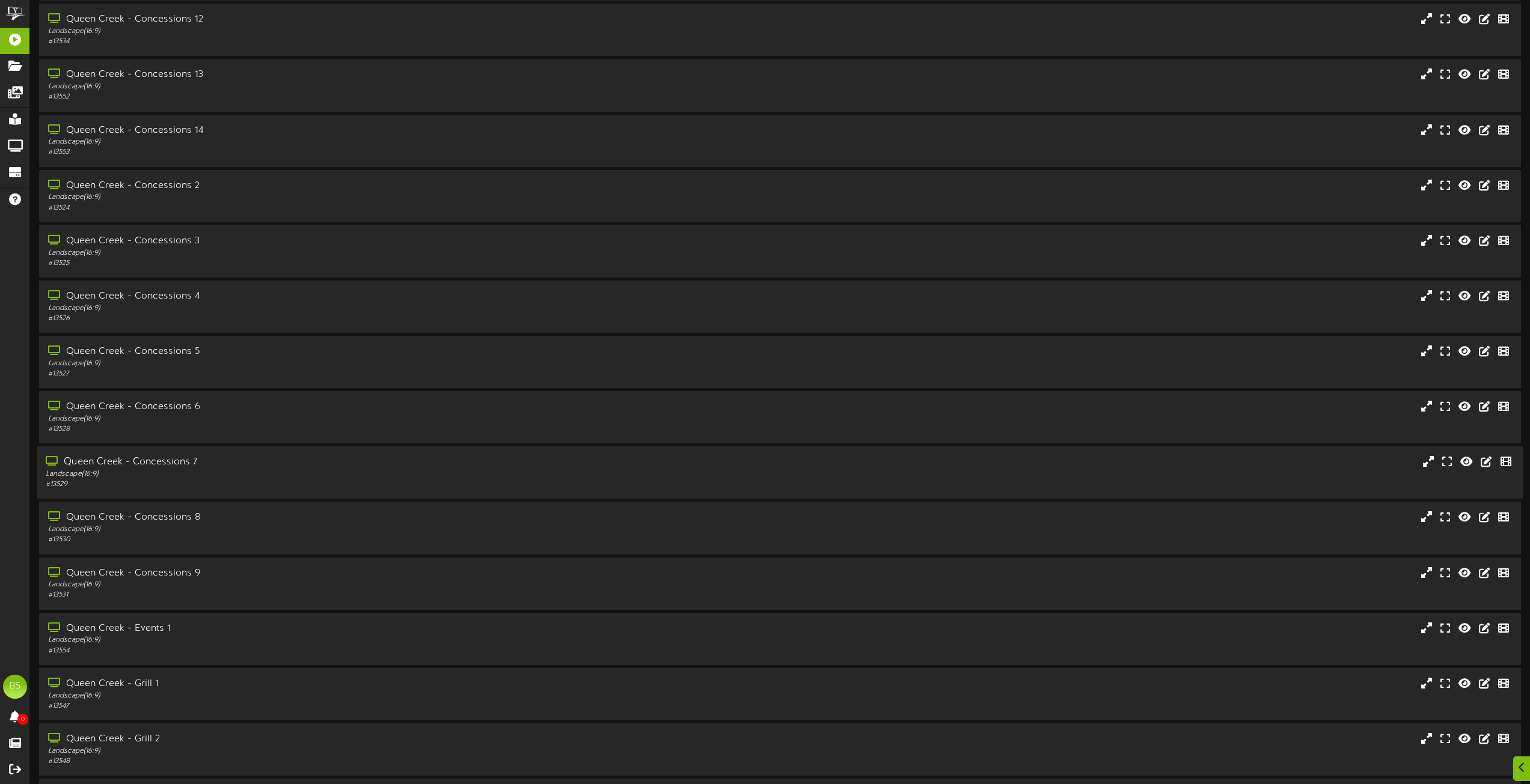
click at [166, 459] on div "Queen Creek - Concessions 7" at bounding box center [347, 462] width 601 height 14
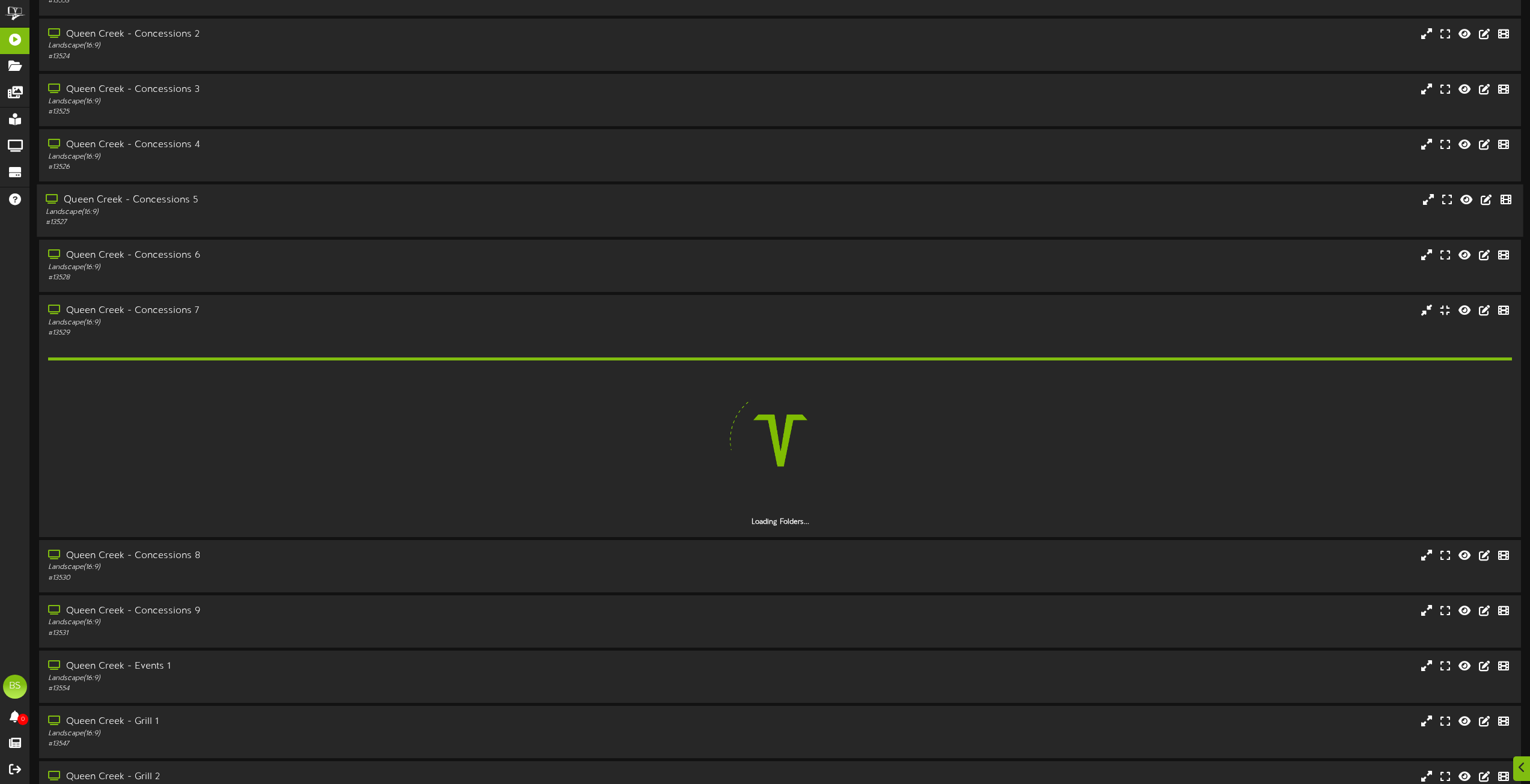
scroll to position [2104, 0]
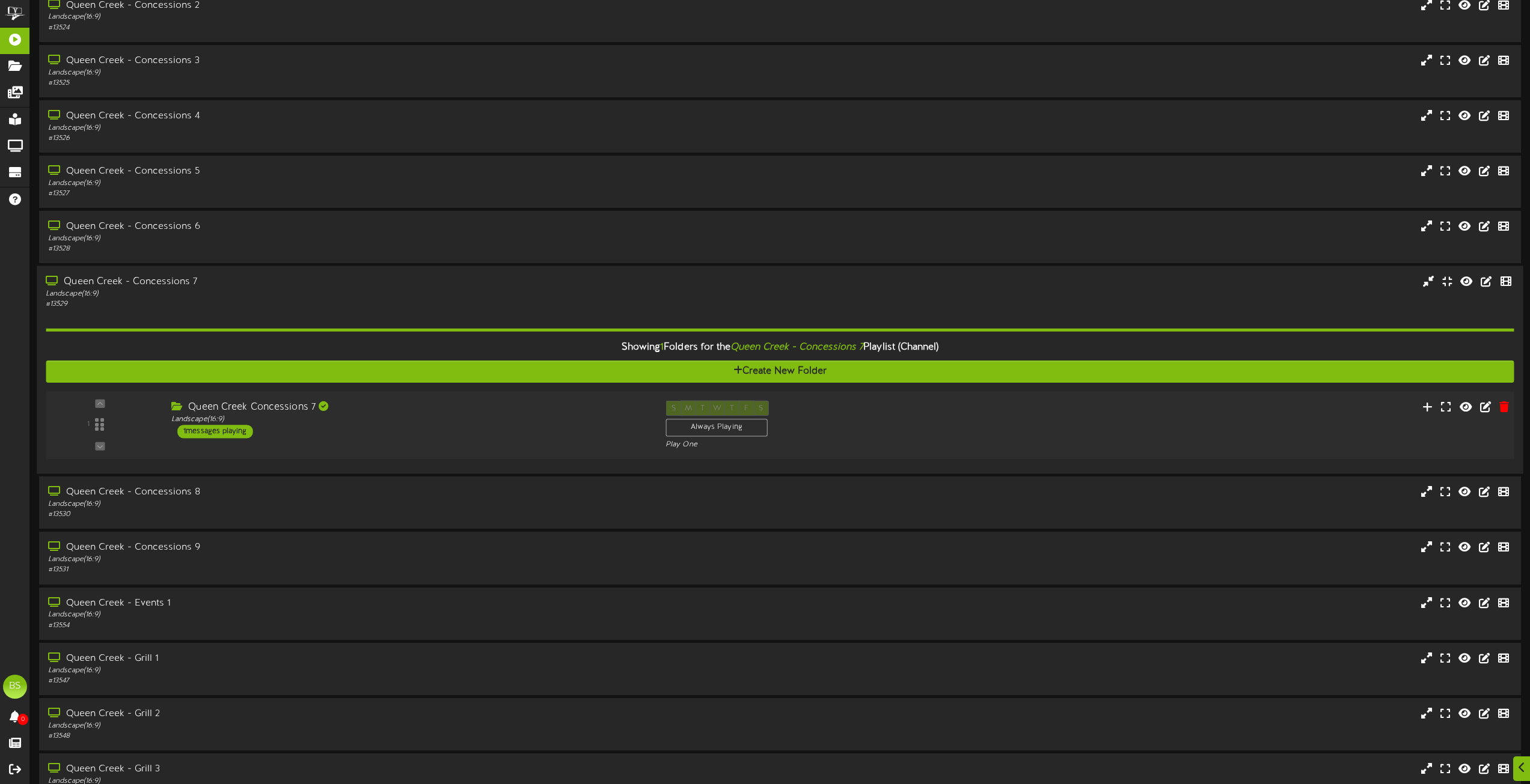
click at [230, 434] on div "1 messages playing" at bounding box center [215, 432] width 76 height 13
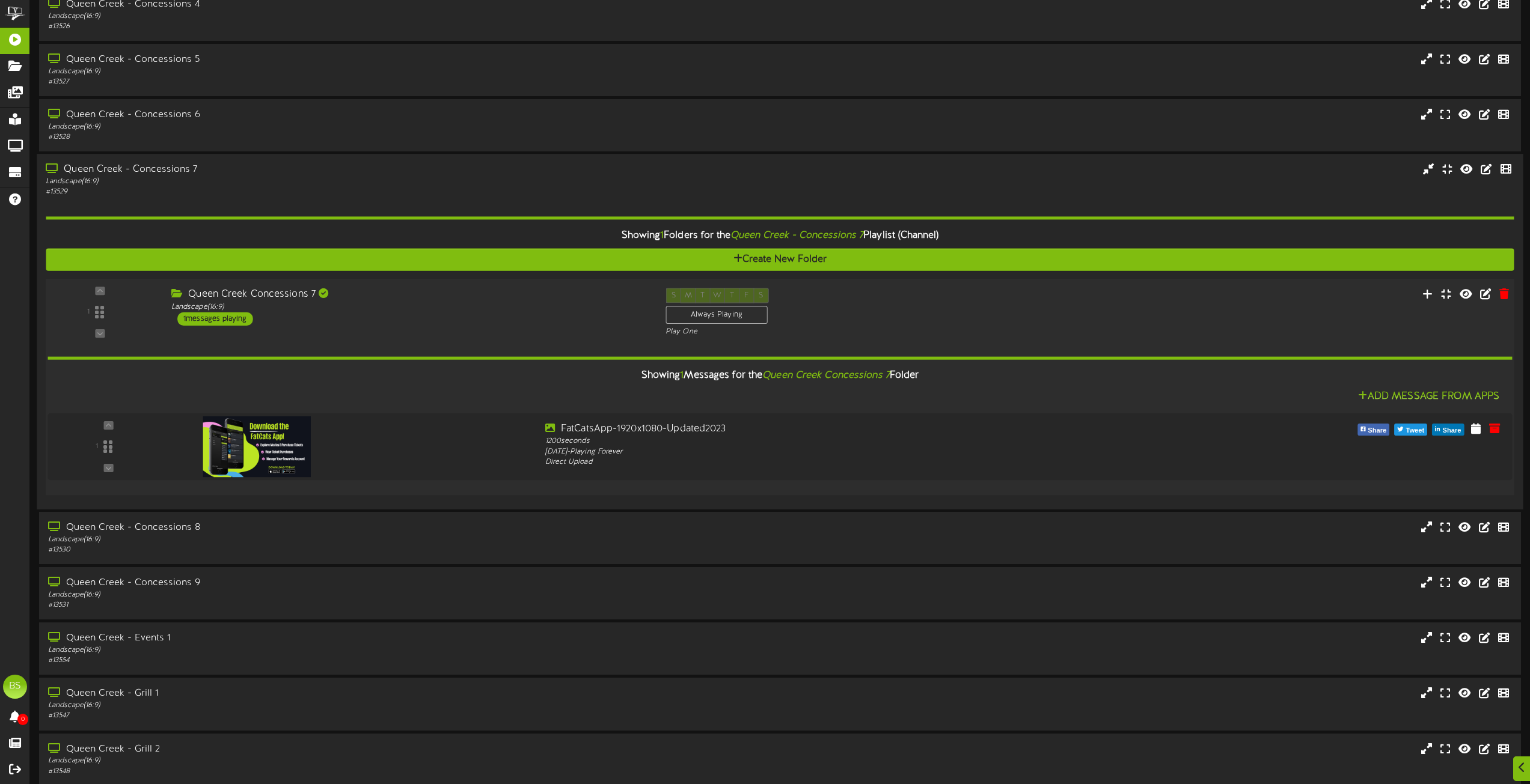
scroll to position [2224, 0]
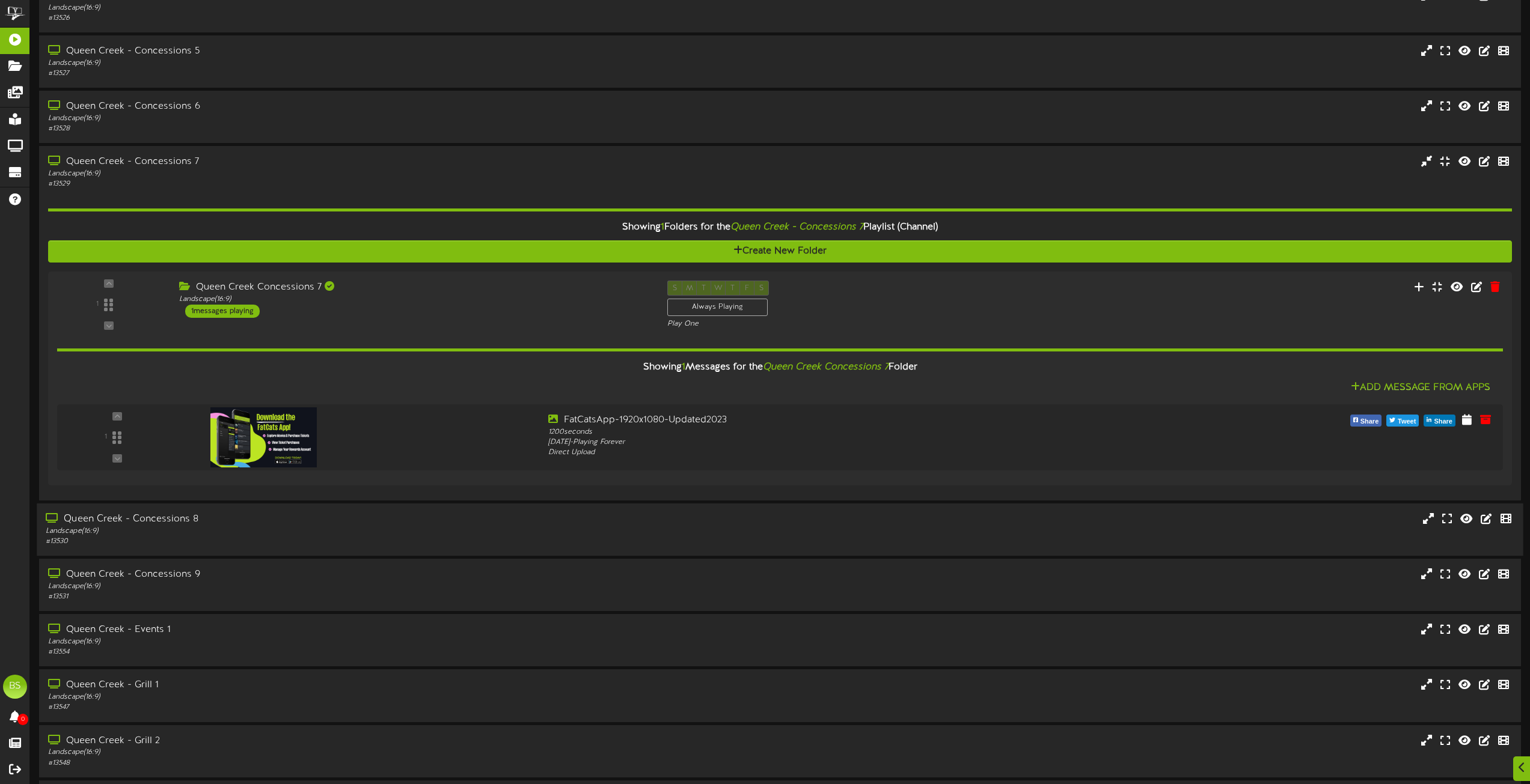
click at [169, 520] on div "Queen Creek - Concessions 8" at bounding box center [347, 519] width 601 height 14
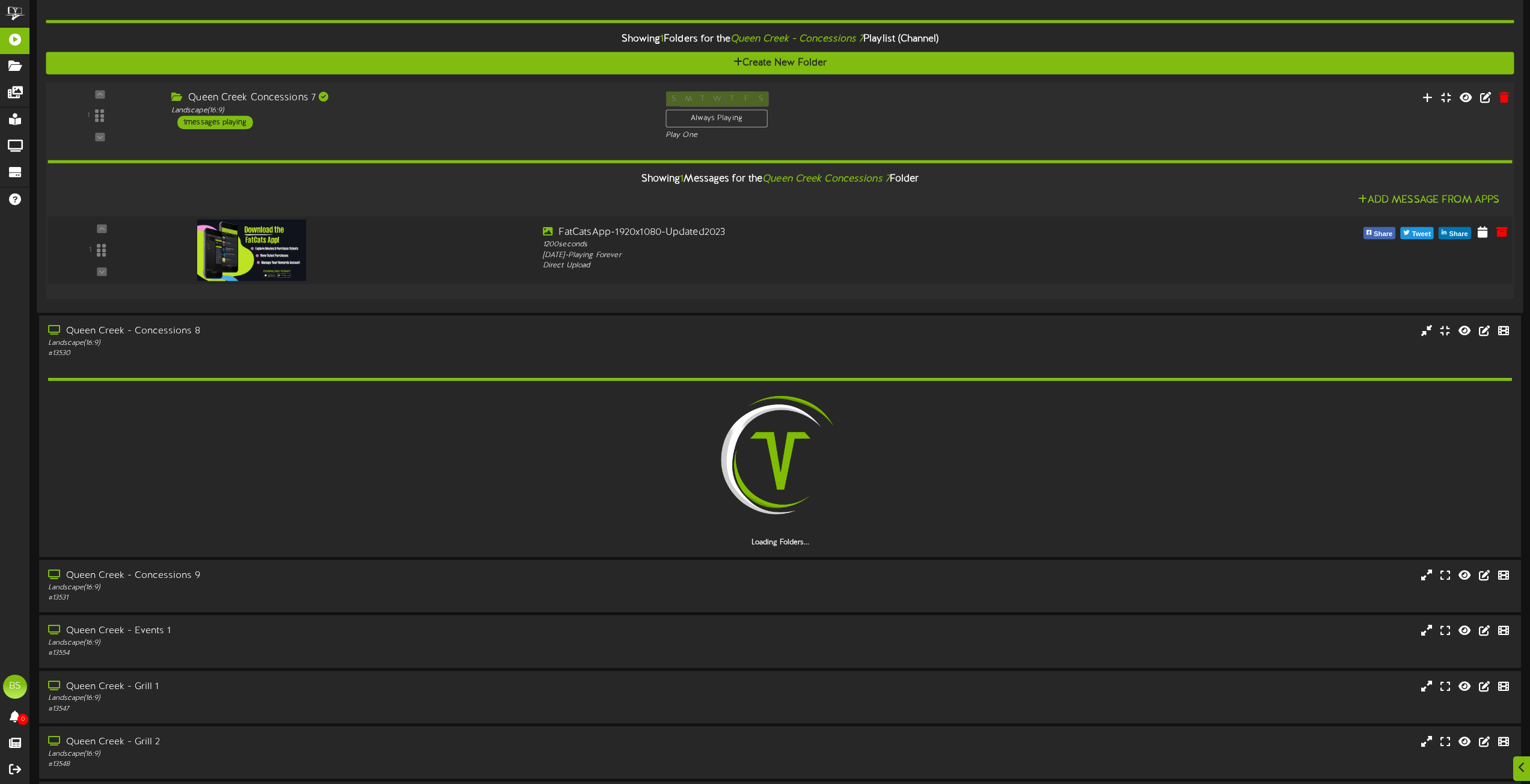
scroll to position [2464, 0]
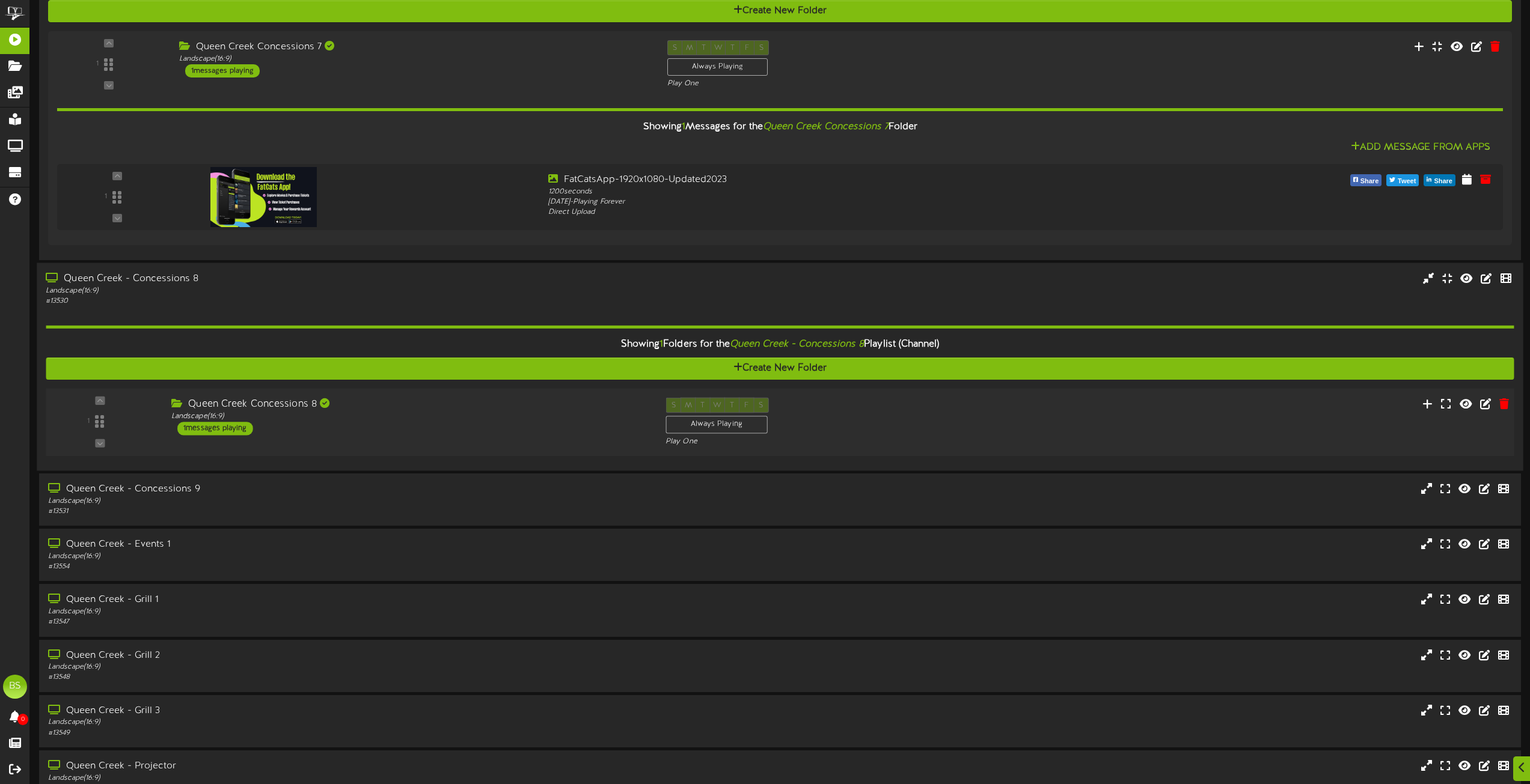
click at [235, 428] on div "1 messages playing" at bounding box center [215, 429] width 76 height 13
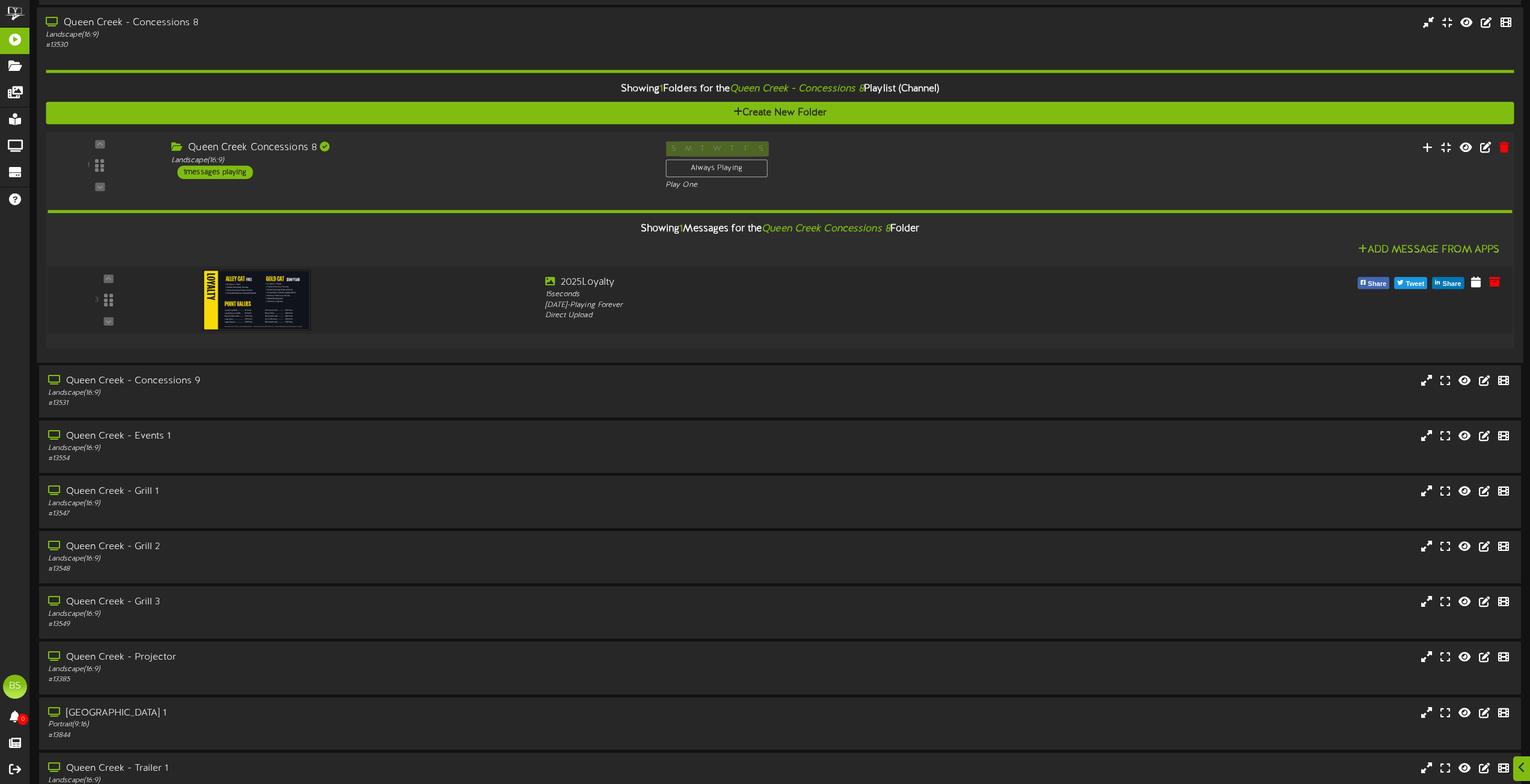
scroll to position [2764, 0]
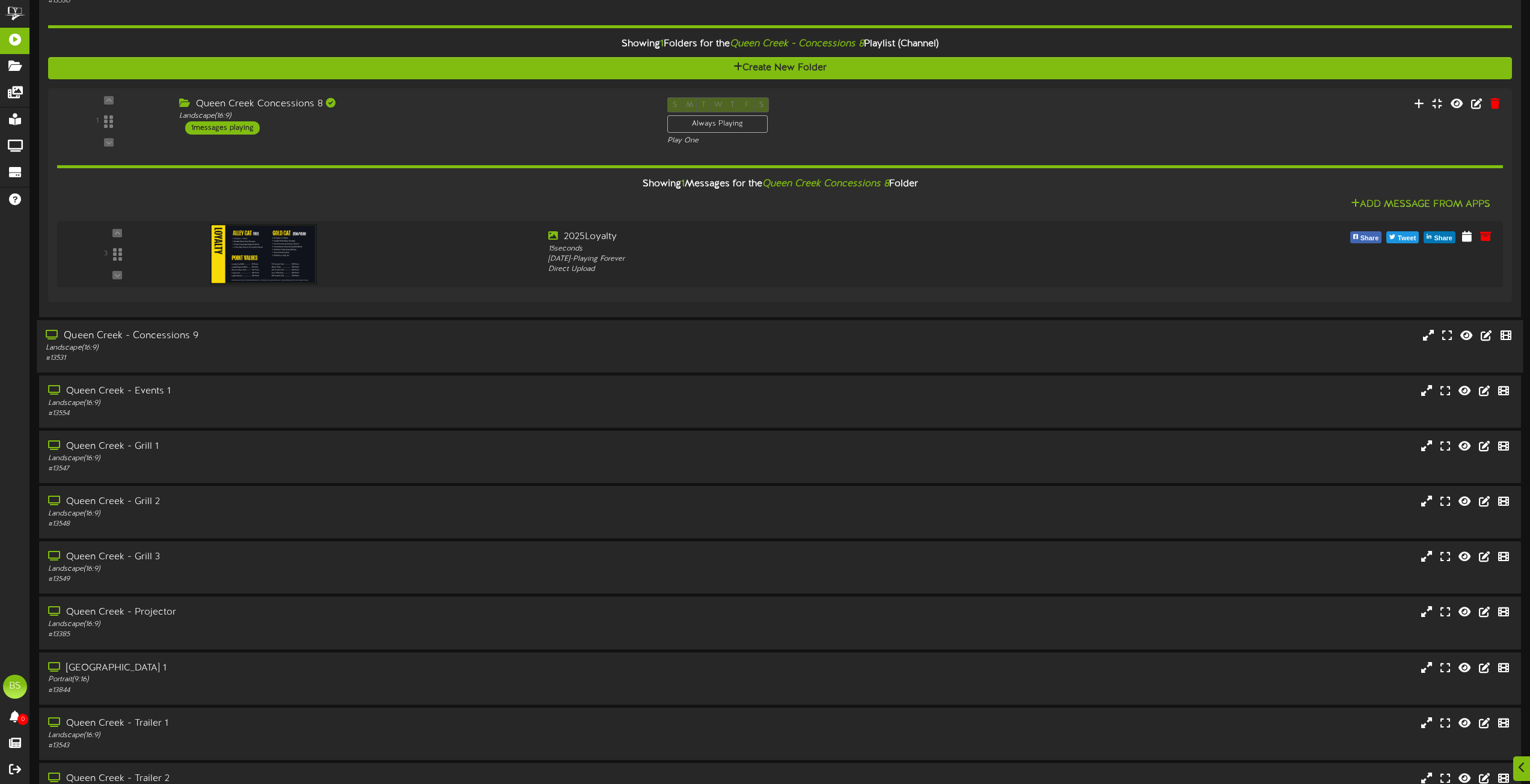
click at [171, 338] on div "Queen Creek - Concessions 9" at bounding box center [347, 336] width 601 height 14
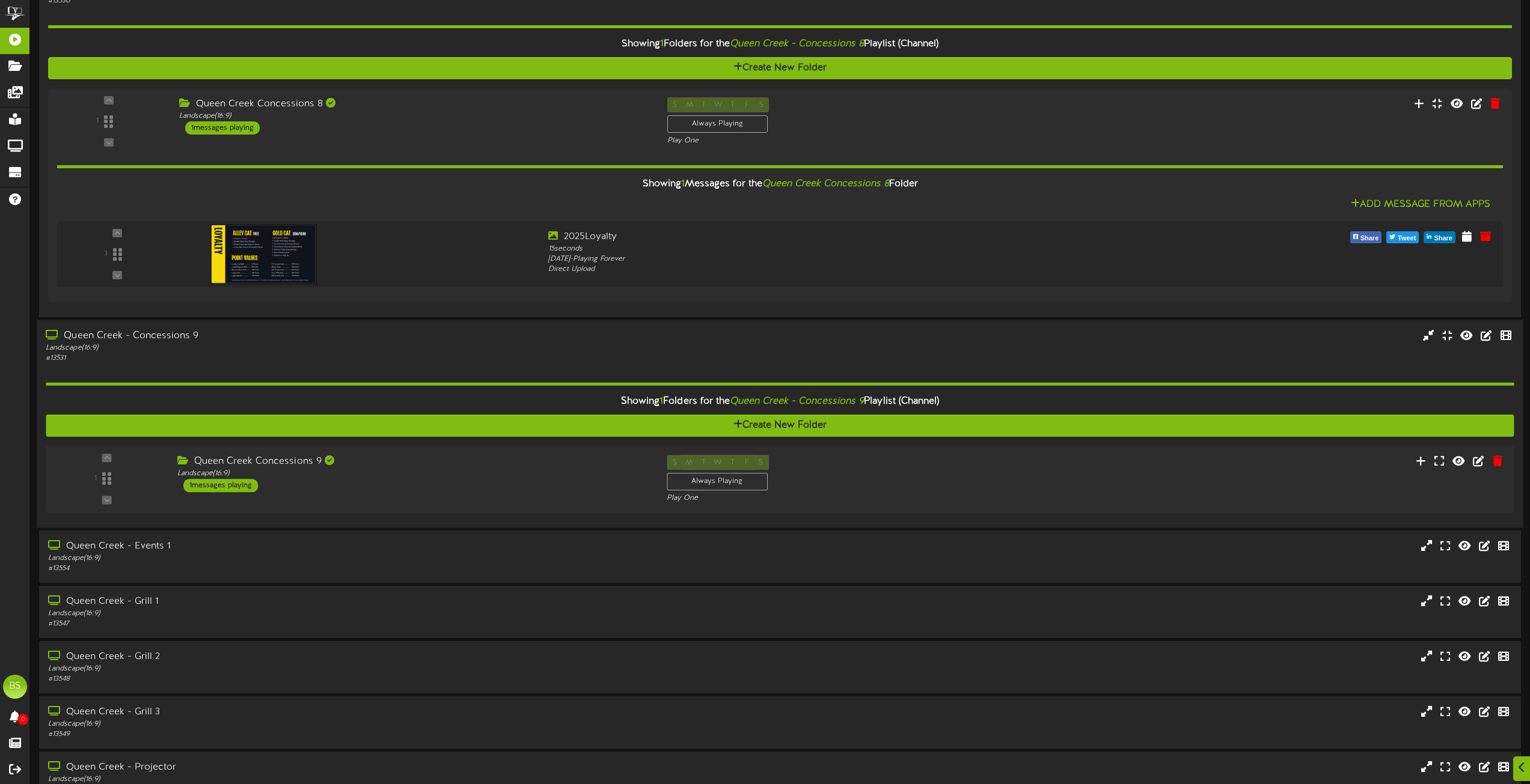
scroll to position [2825, 0]
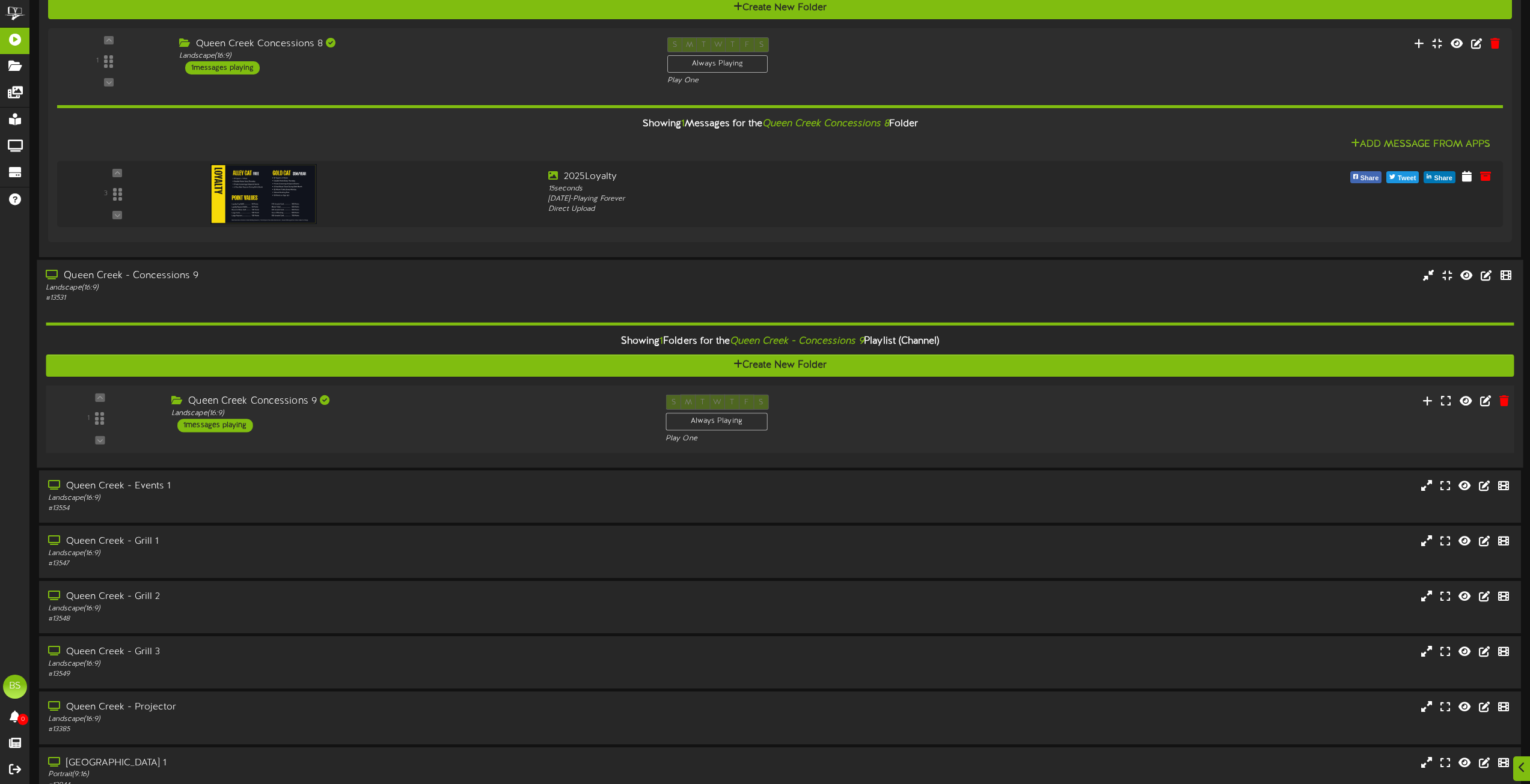
click at [236, 424] on div "1 messages playing" at bounding box center [215, 426] width 76 height 13
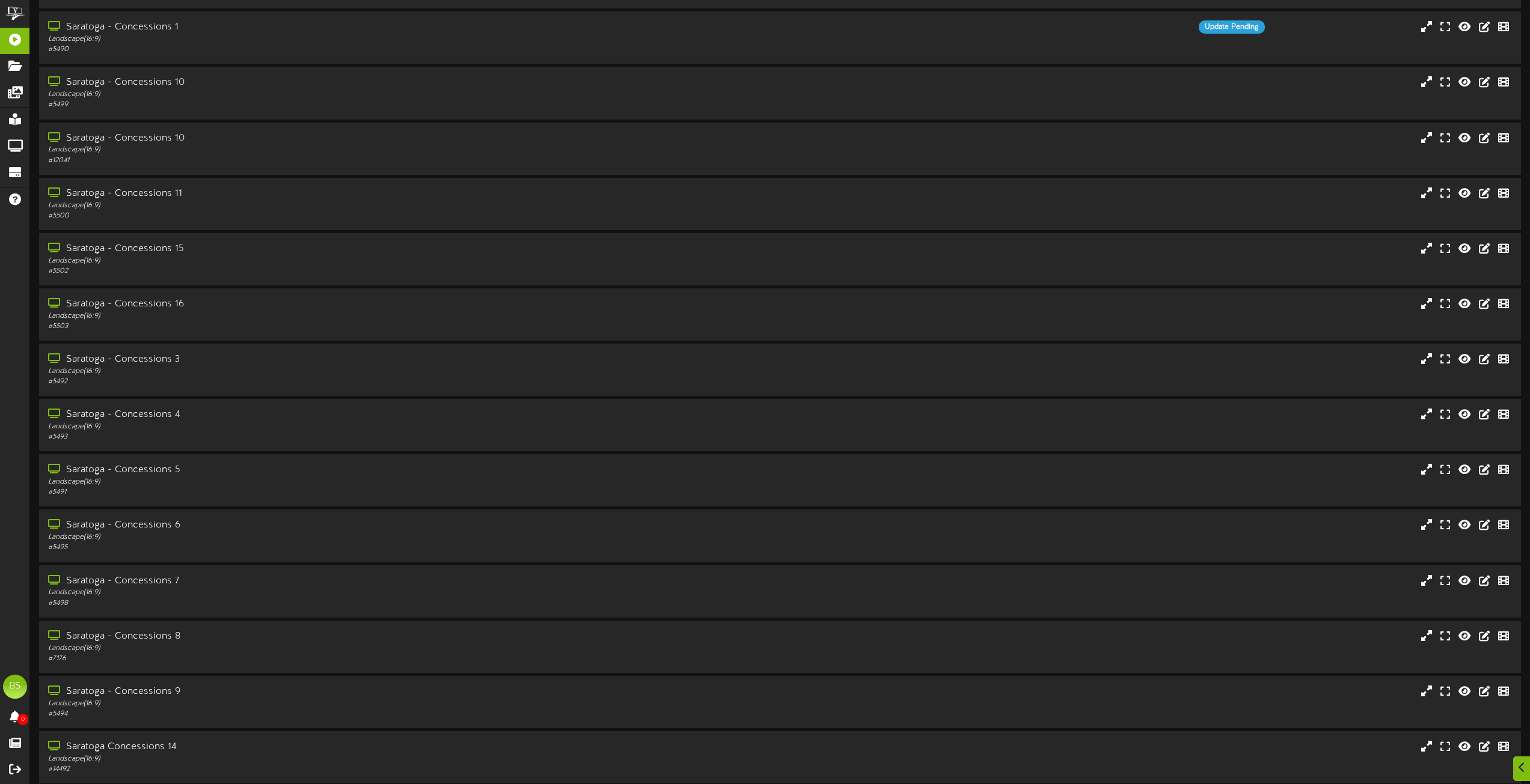
scroll to position [5108, 0]
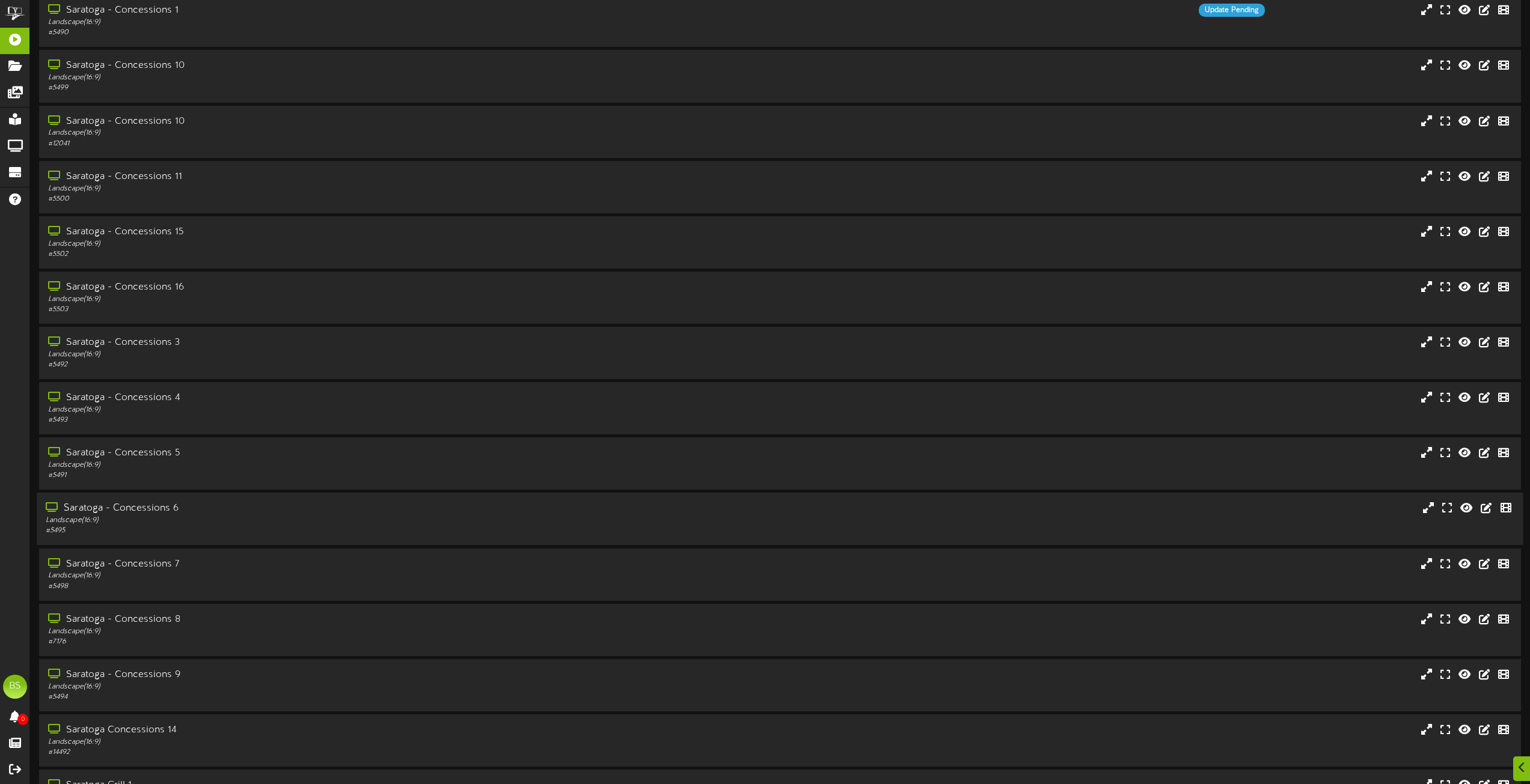
click at [153, 508] on div "Saratoga - Concessions 6" at bounding box center [347, 508] width 601 height 14
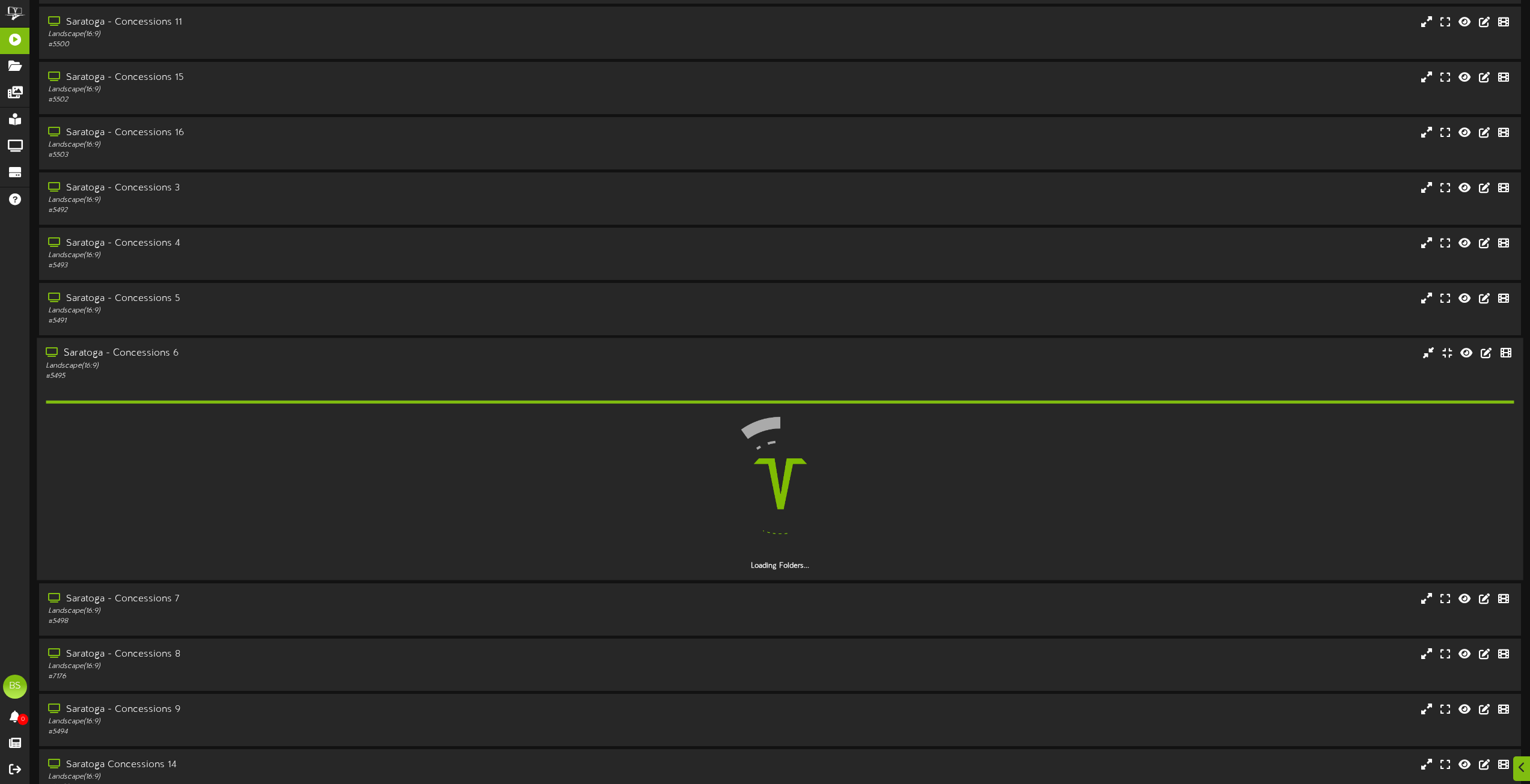
scroll to position [5348, 0]
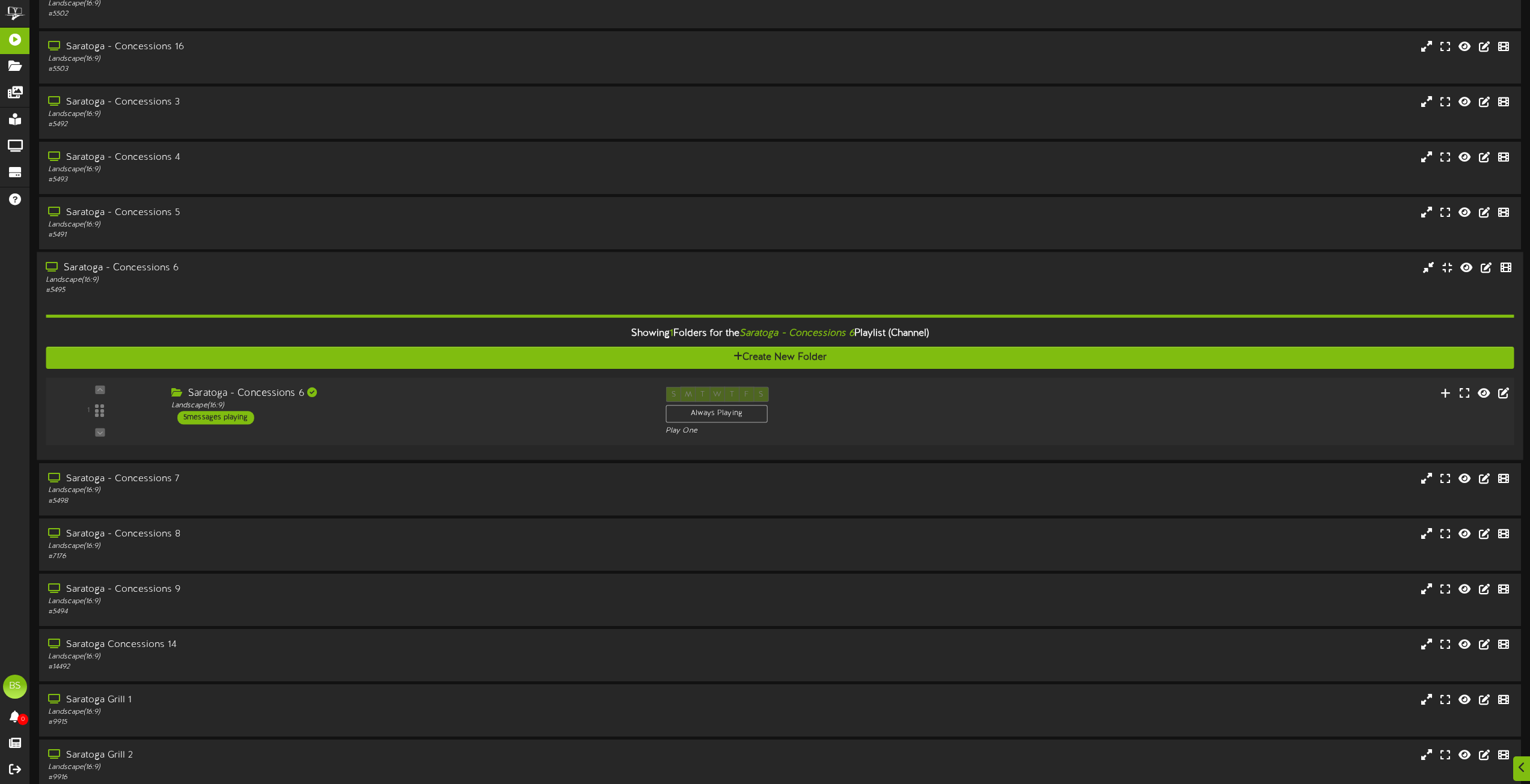
click at [220, 418] on div "5 messages playing" at bounding box center [215, 418] width 77 height 13
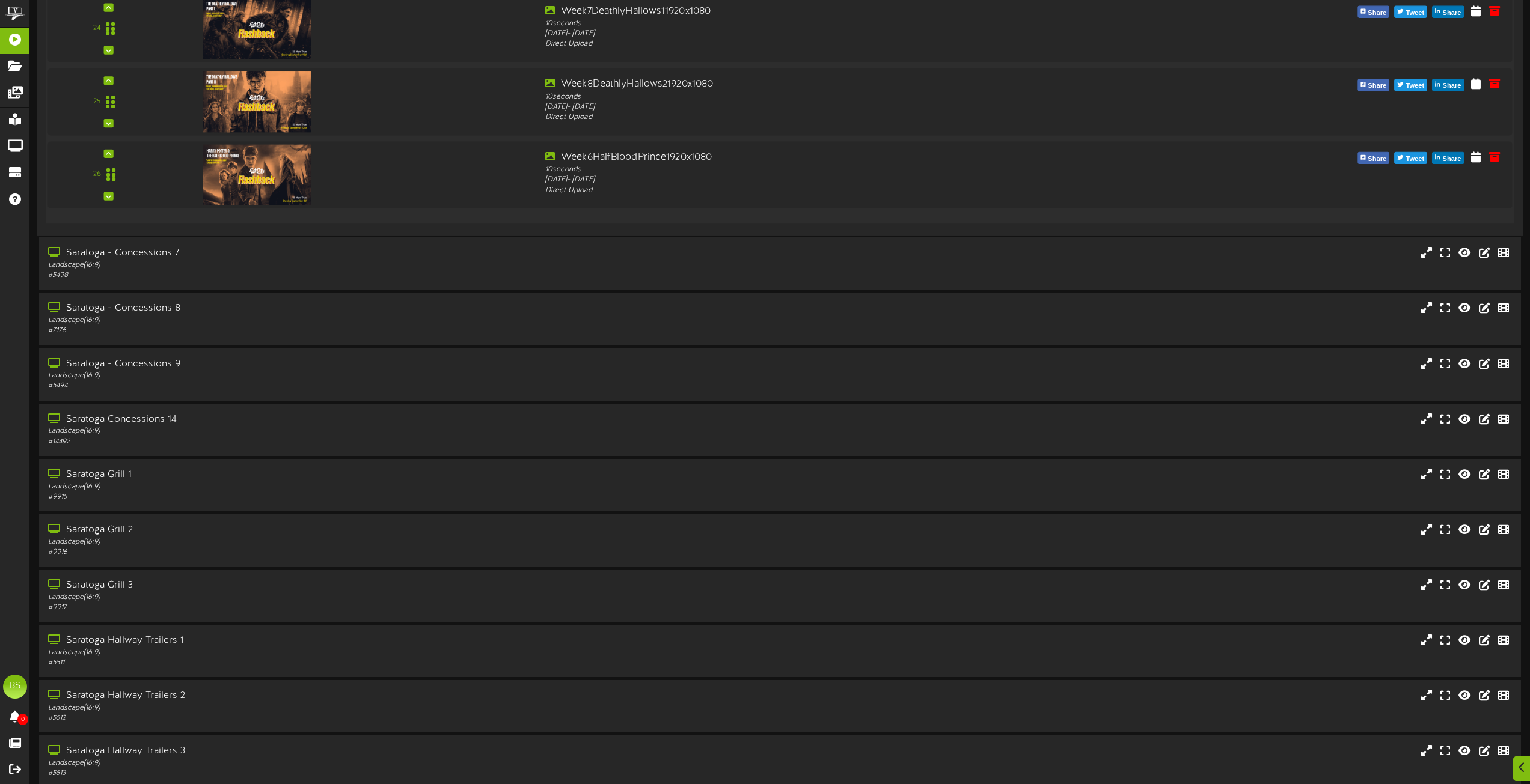
scroll to position [6190, 0]
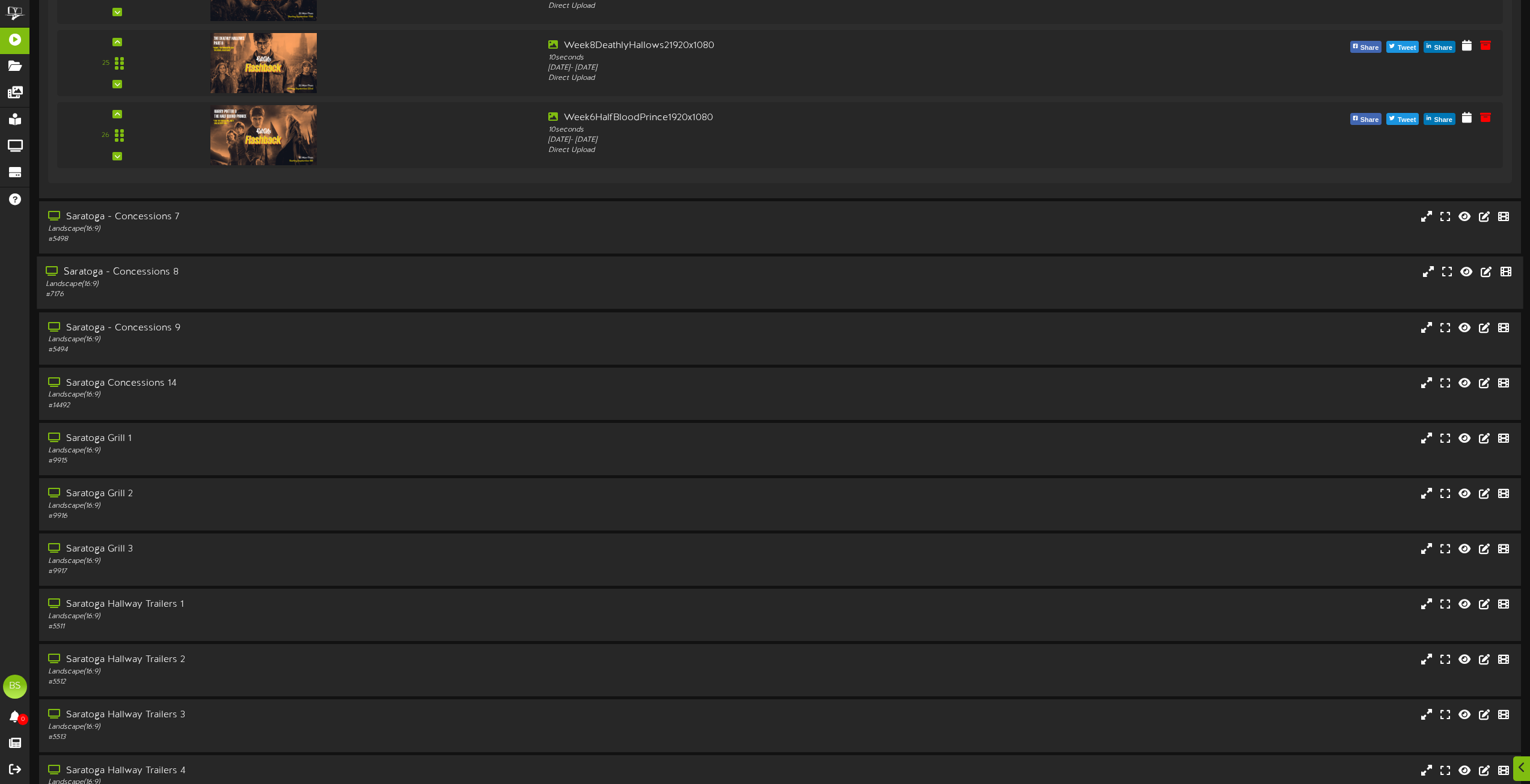
click at [143, 274] on div "Saratoga - Concessions 8" at bounding box center [347, 272] width 601 height 14
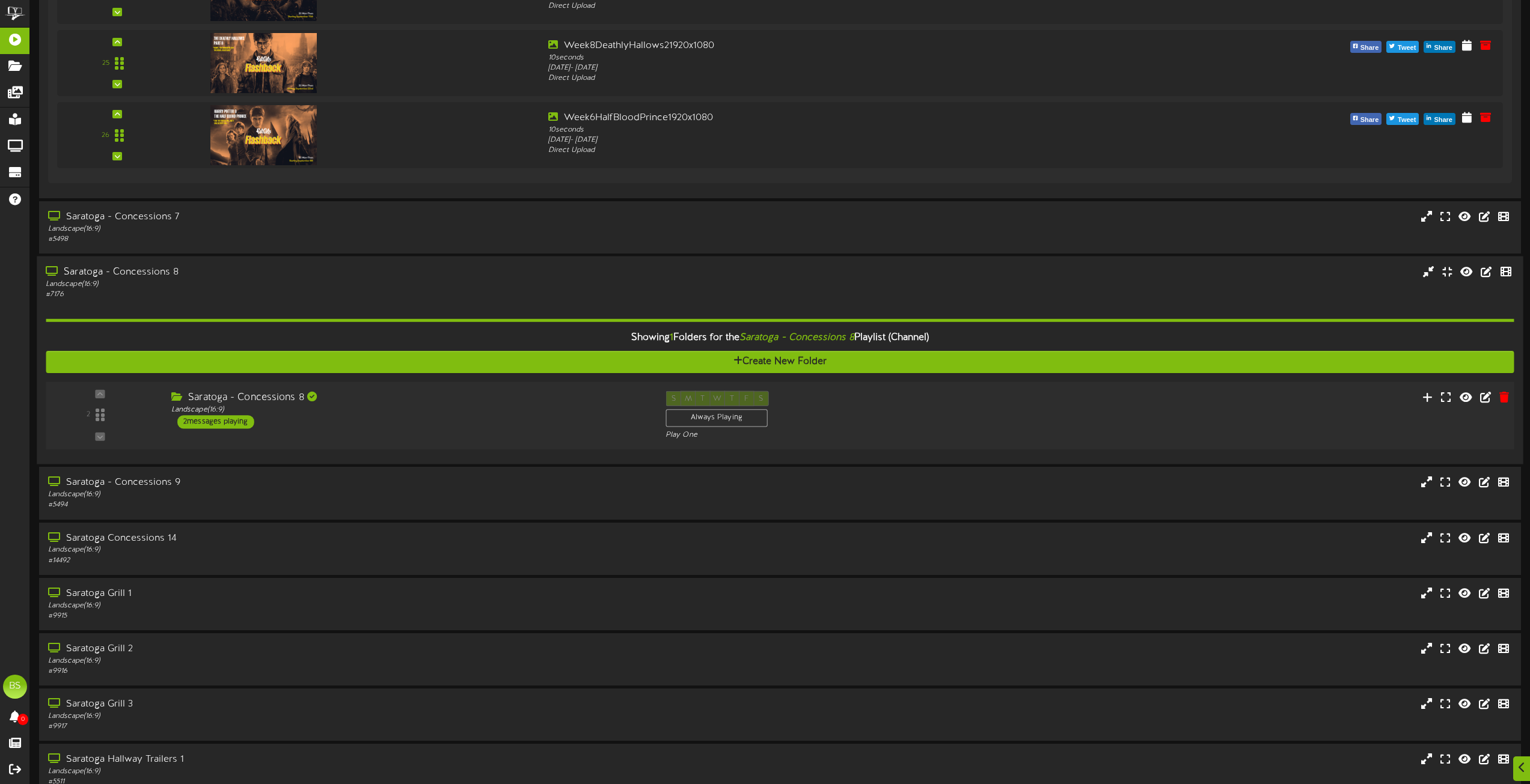
click at [229, 421] on div "2 messages playing" at bounding box center [215, 422] width 77 height 13
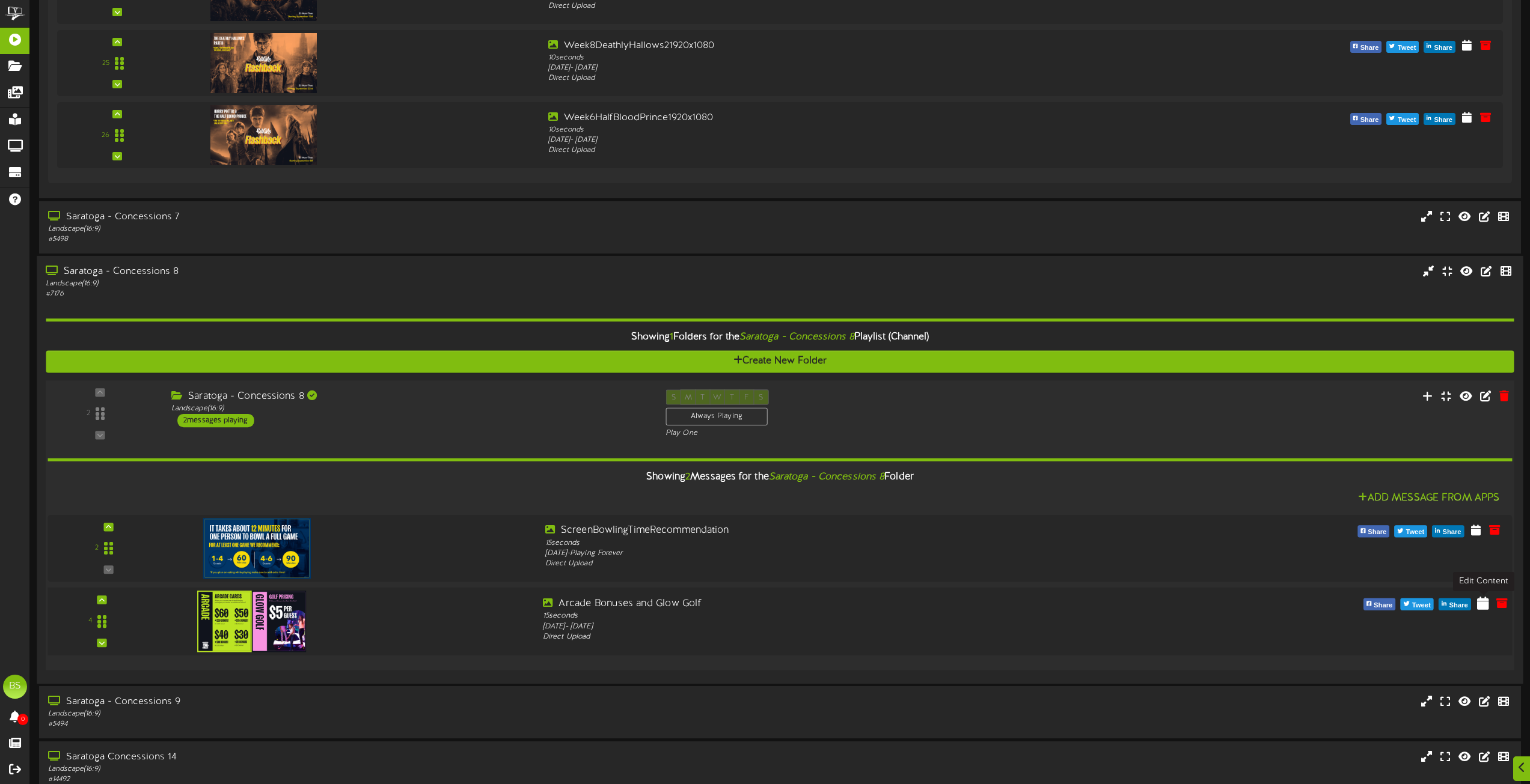
click at [1483, 607] on icon at bounding box center [1483, 603] width 12 height 13
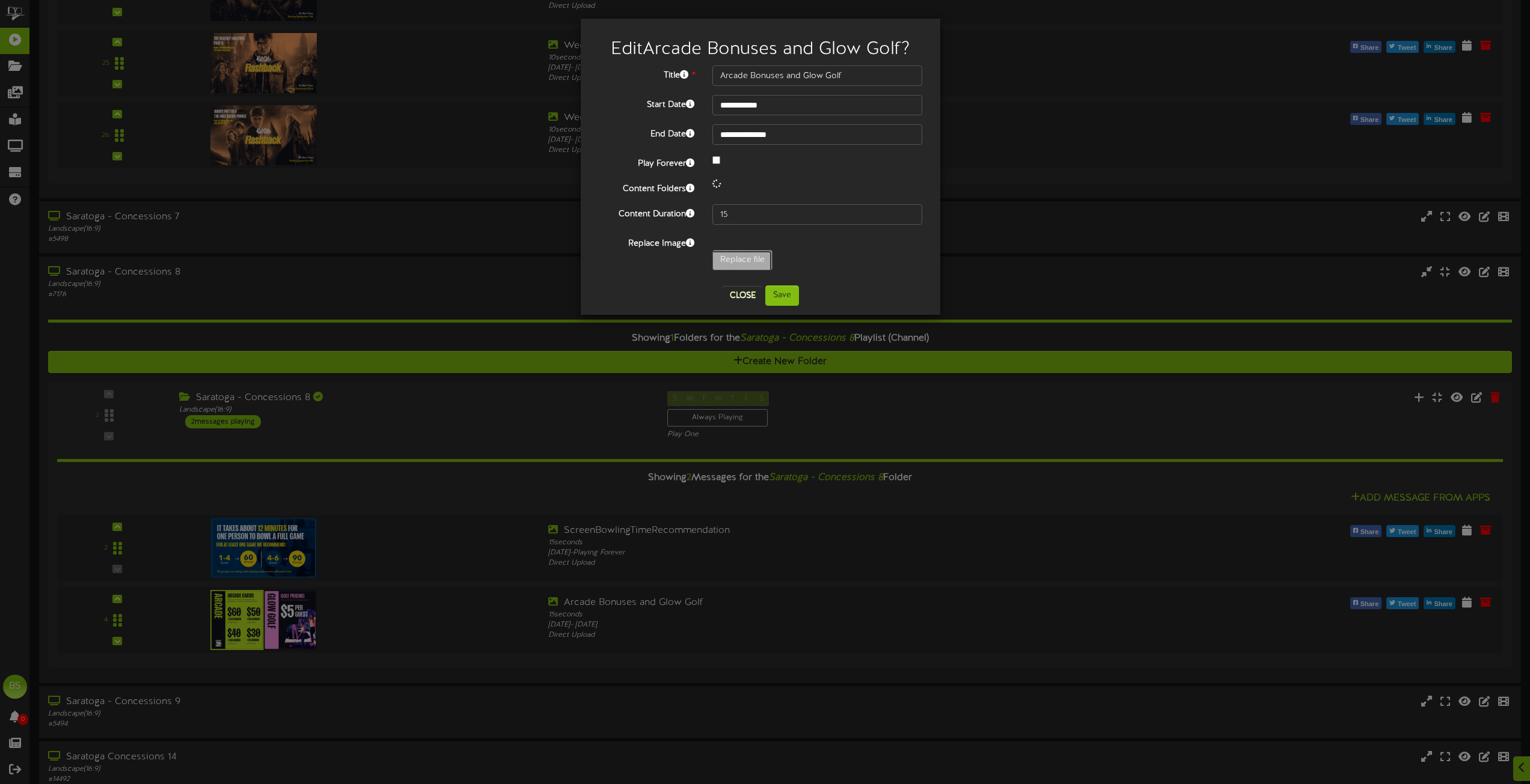
click at [748, 262] on input "Replace file" at bounding box center [117, 294] width 1308 height 86
type input "**********"
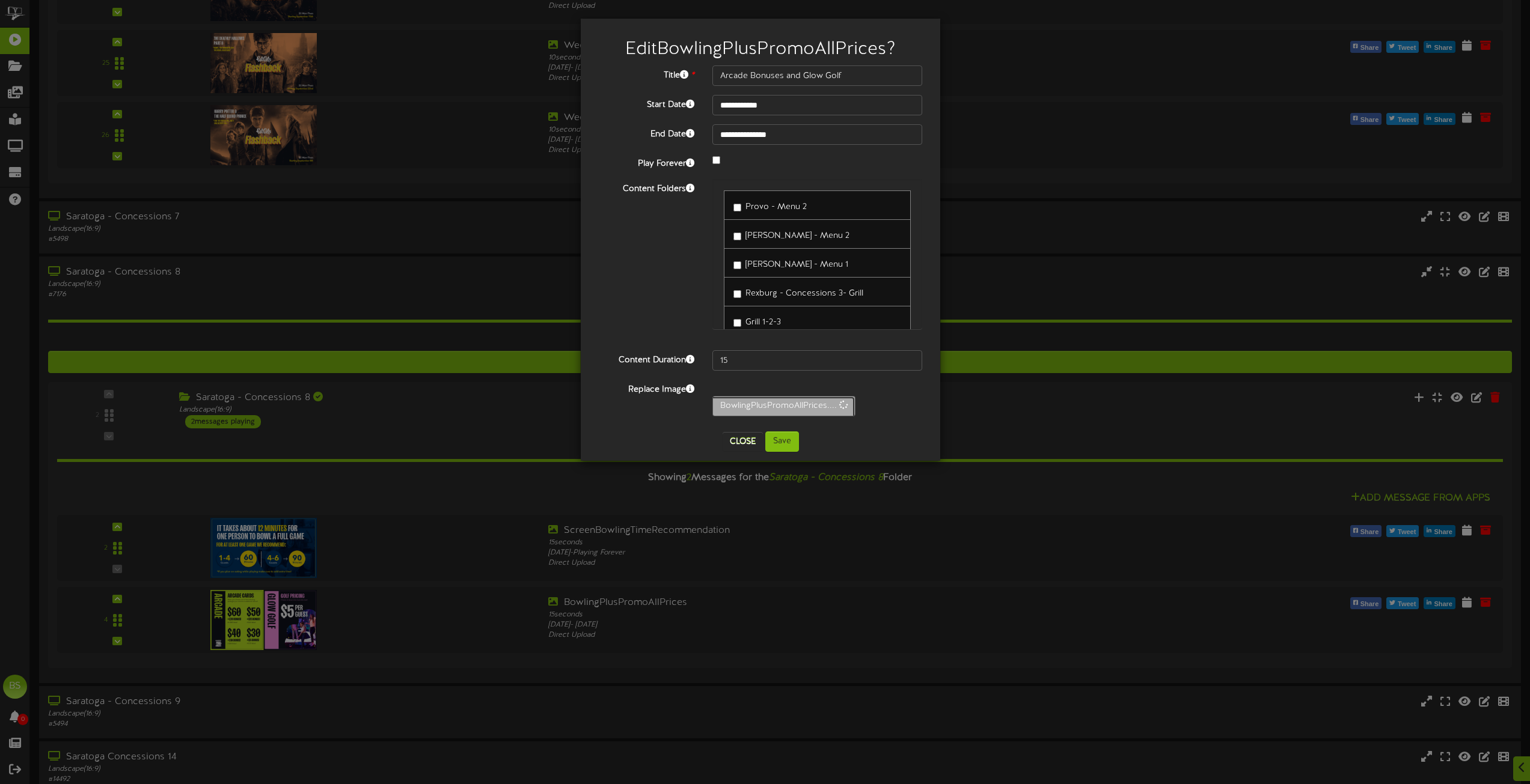
type input "BowlingPlusPromoAllPrices"
click at [784, 439] on button "Save" at bounding box center [783, 442] width 34 height 21
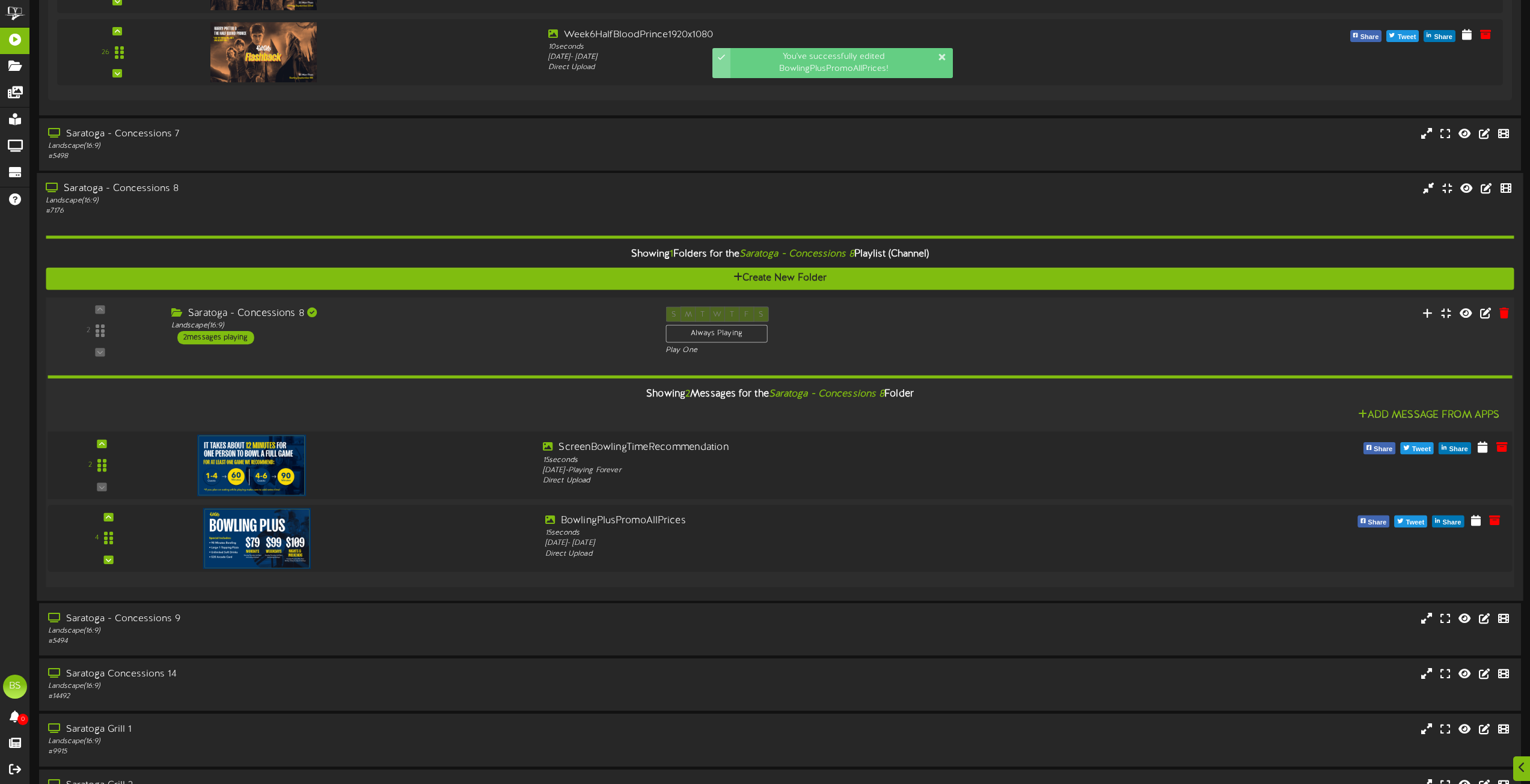
scroll to position [6310, 0]
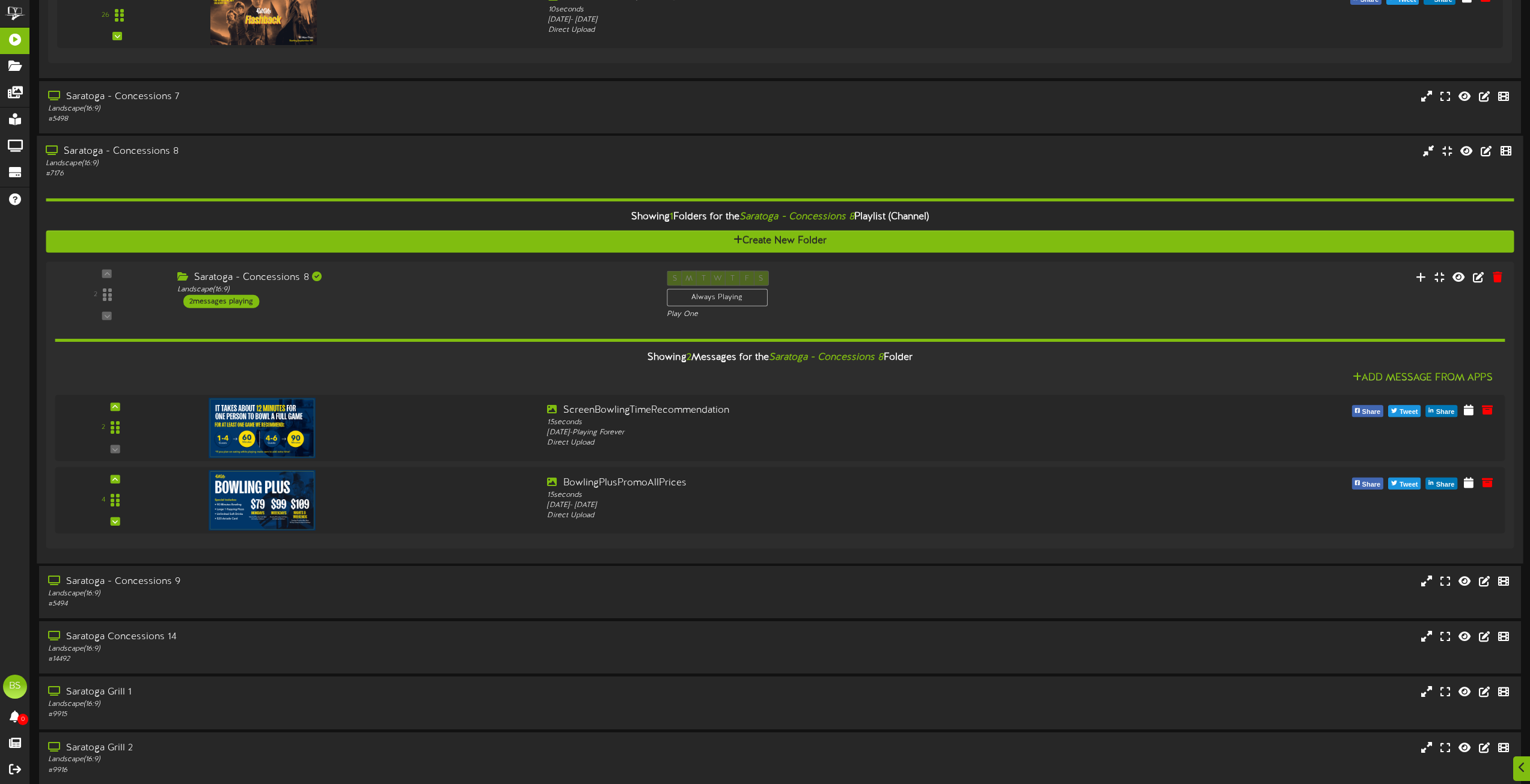
click at [163, 151] on div "Saratoga - Concessions 8" at bounding box center [347, 152] width 601 height 14
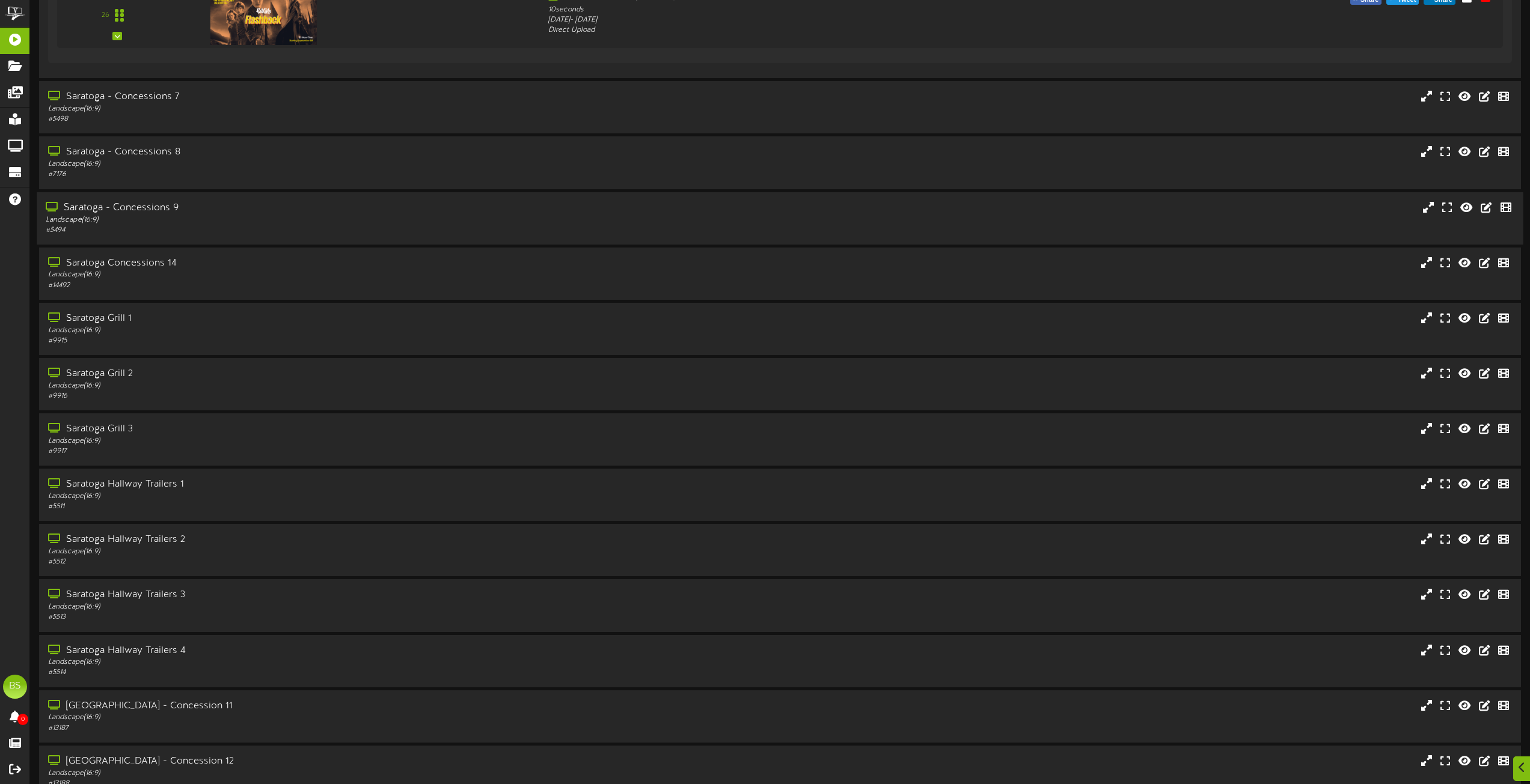
click at [151, 210] on div "Saratoga - Concessions 9" at bounding box center [347, 207] width 601 height 14
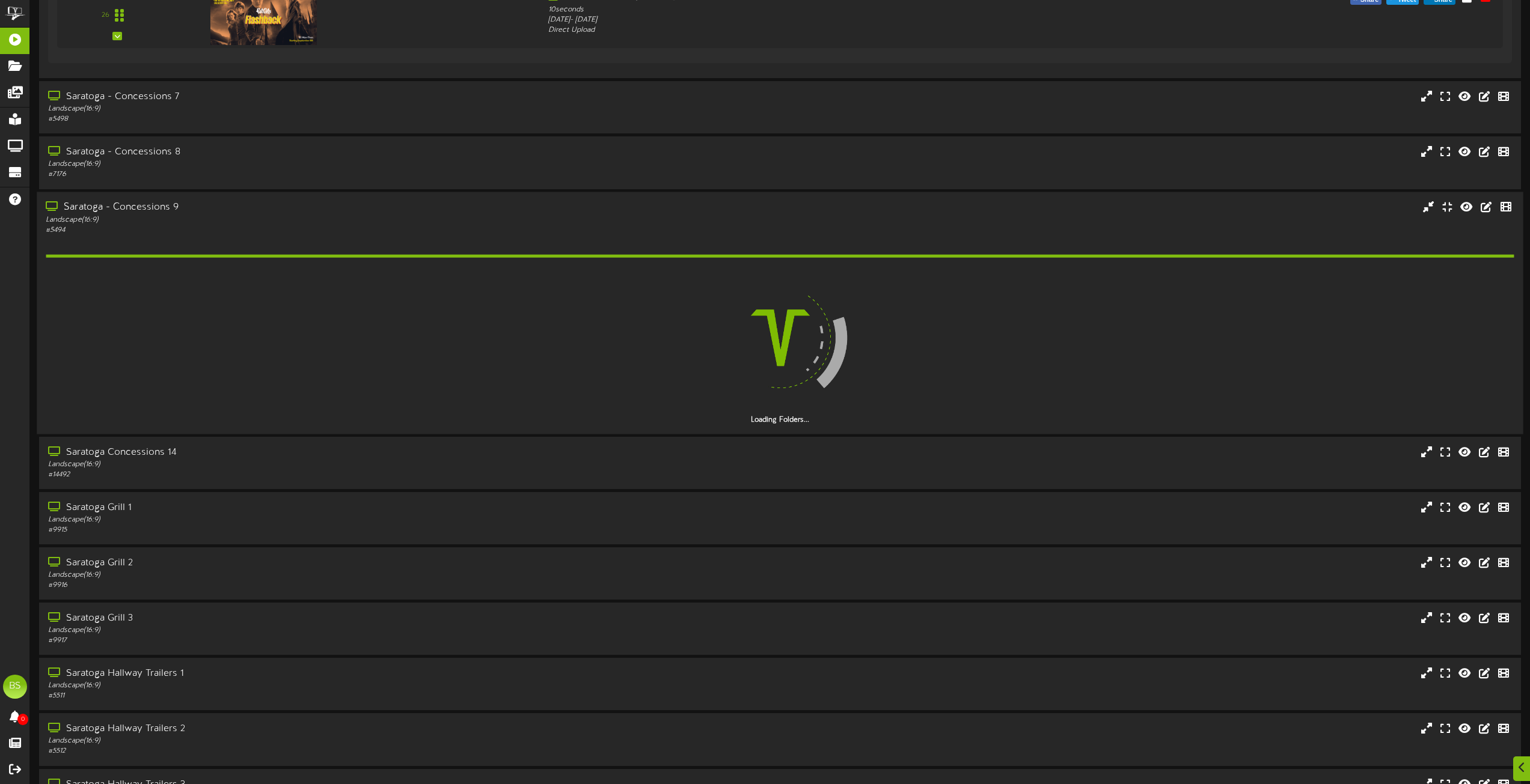
drag, startPoint x: 146, startPoint y: 202, endPoint x: 211, endPoint y: 210, distance: 65.5
click at [150, 202] on div "Saratoga - Concessions 9" at bounding box center [347, 207] width 601 height 14
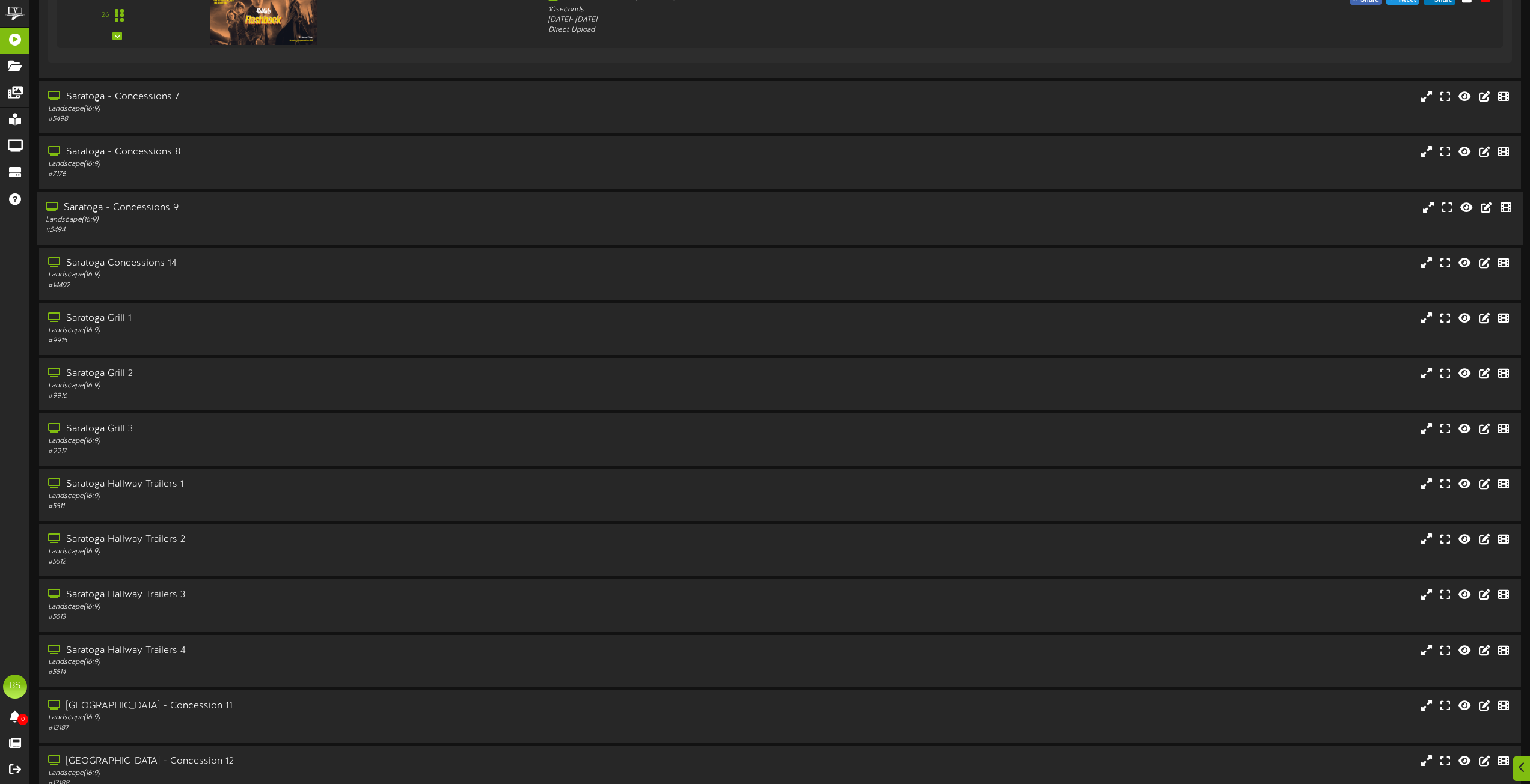
click at [138, 207] on div "Saratoga - Concessions 9" at bounding box center [347, 207] width 601 height 14
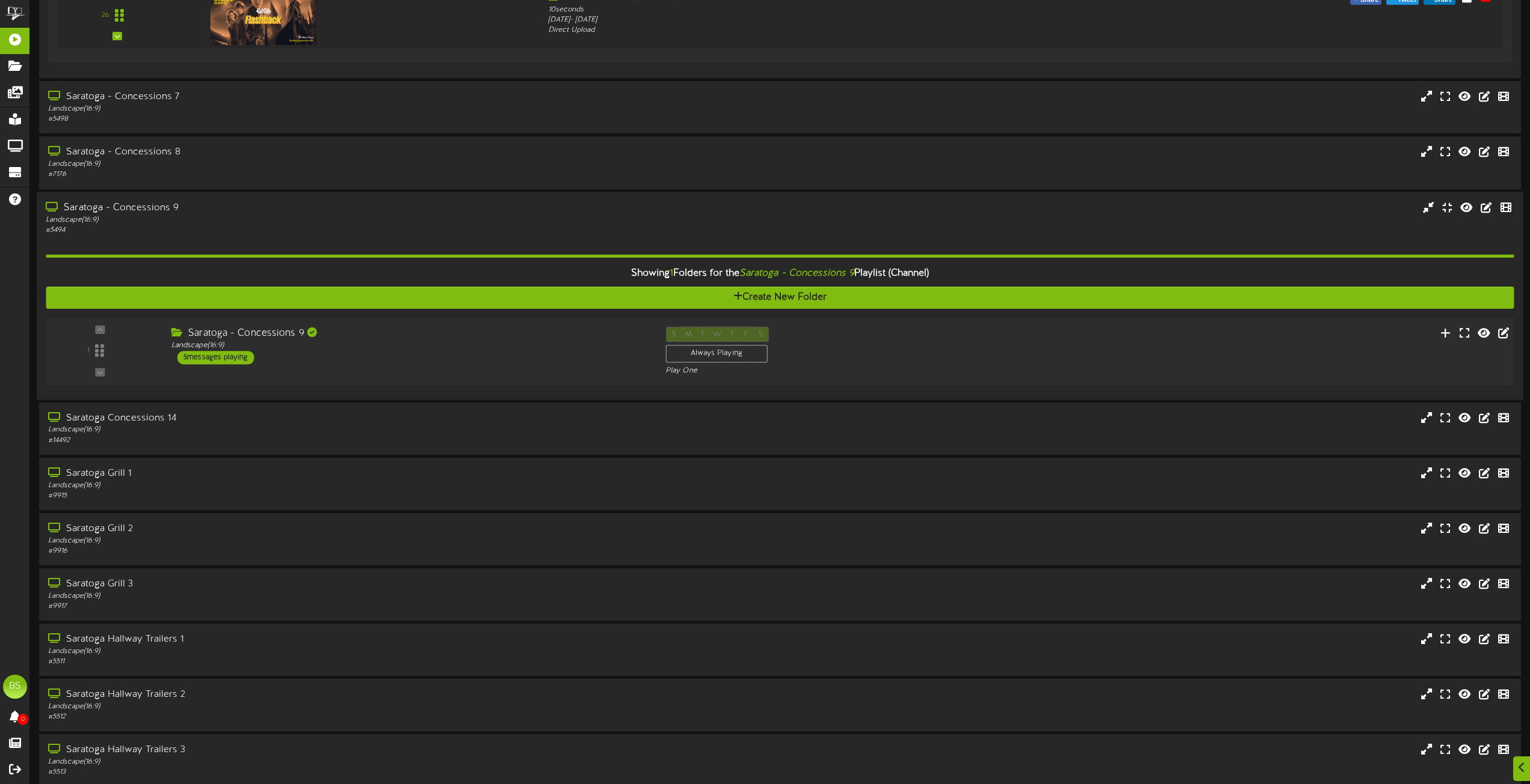
click at [228, 359] on div "5 messages playing" at bounding box center [215, 358] width 77 height 13
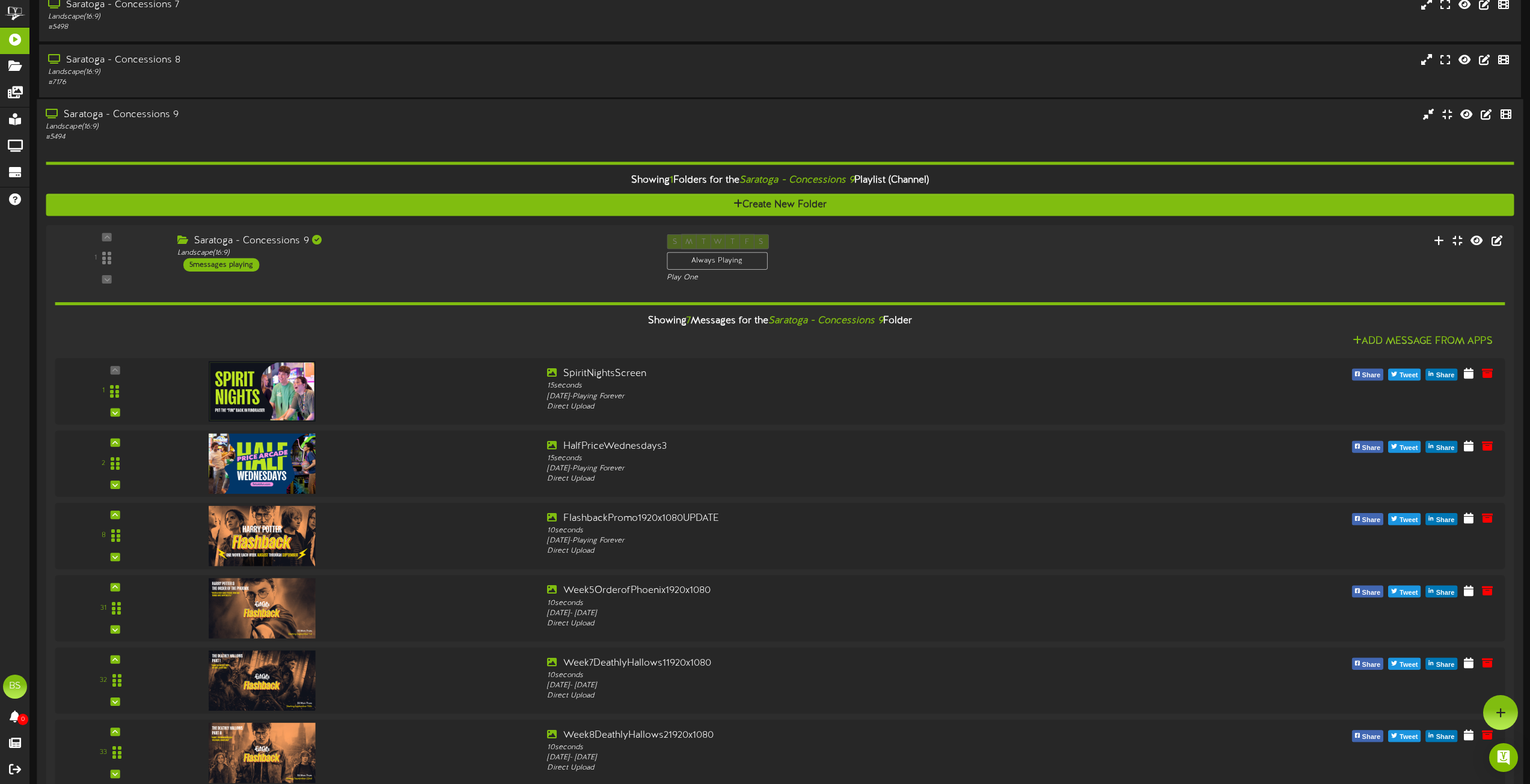
scroll to position [6371, 0]
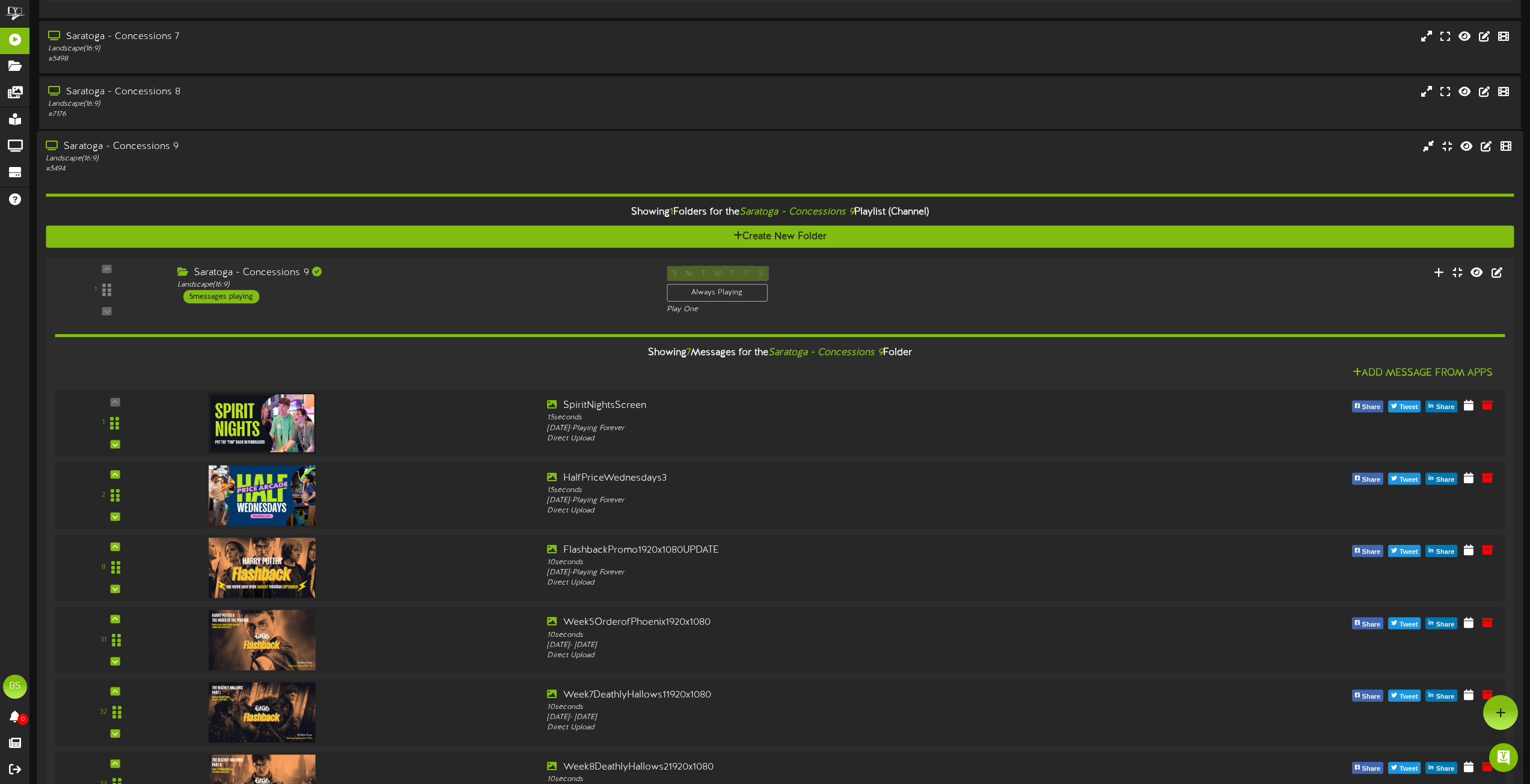
drag, startPoint x: 145, startPoint y: 146, endPoint x: 314, endPoint y: 185, distance: 173.4
click at [146, 145] on div "Saratoga - Concessions 9" at bounding box center [347, 147] width 601 height 14
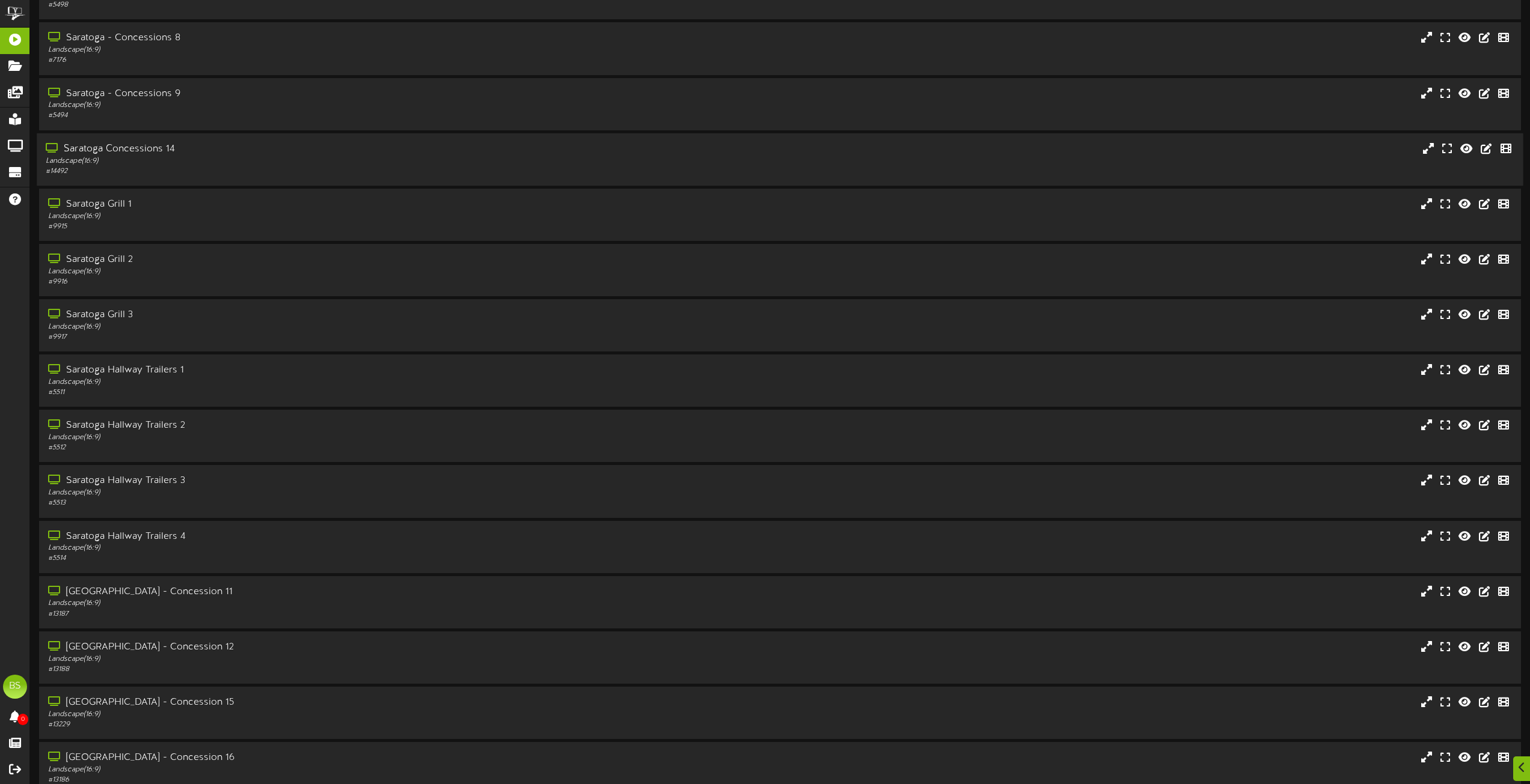
scroll to position [6484, 0]
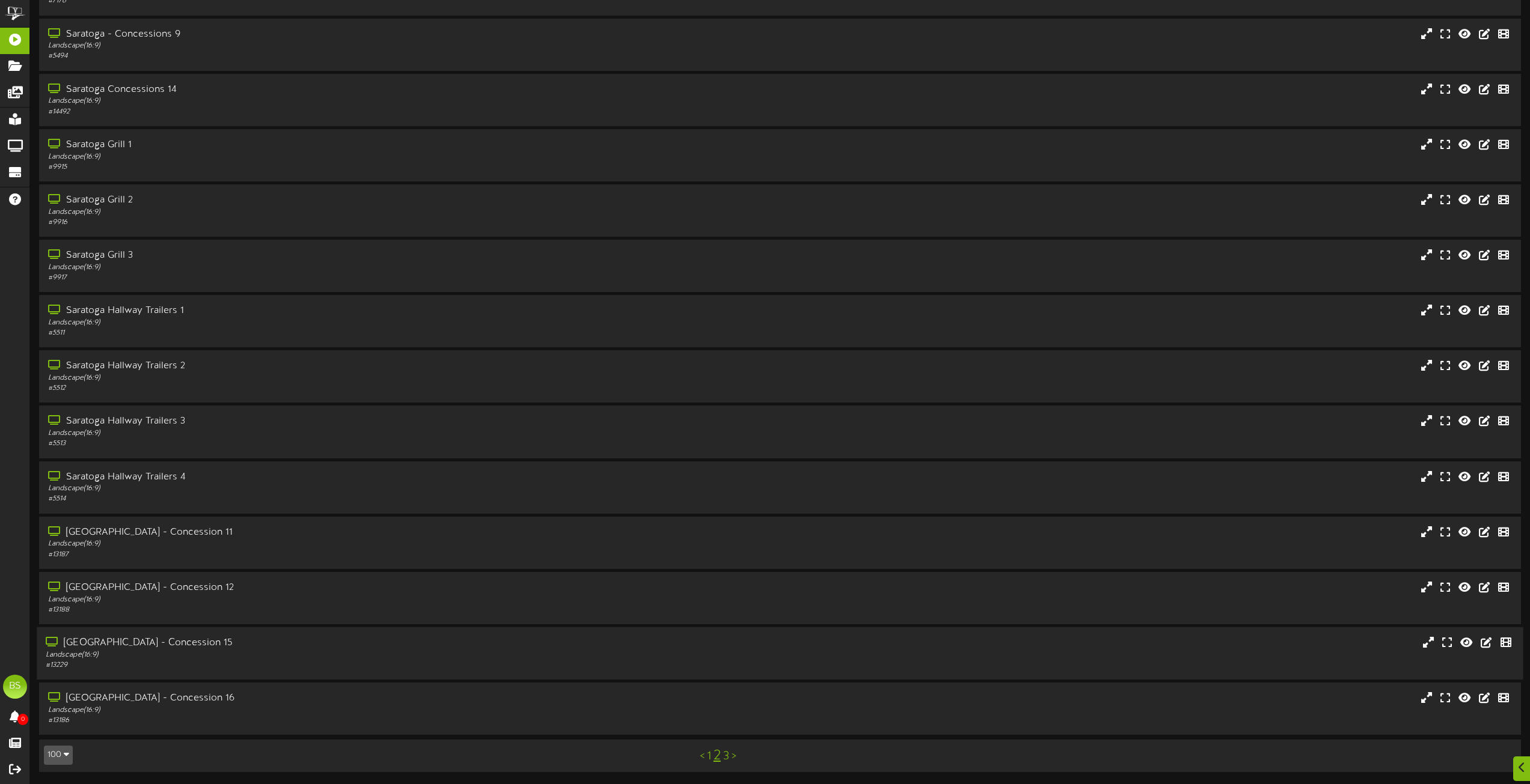
click at [190, 646] on div "[GEOGRAPHIC_DATA] - Concession 15" at bounding box center [347, 643] width 601 height 14
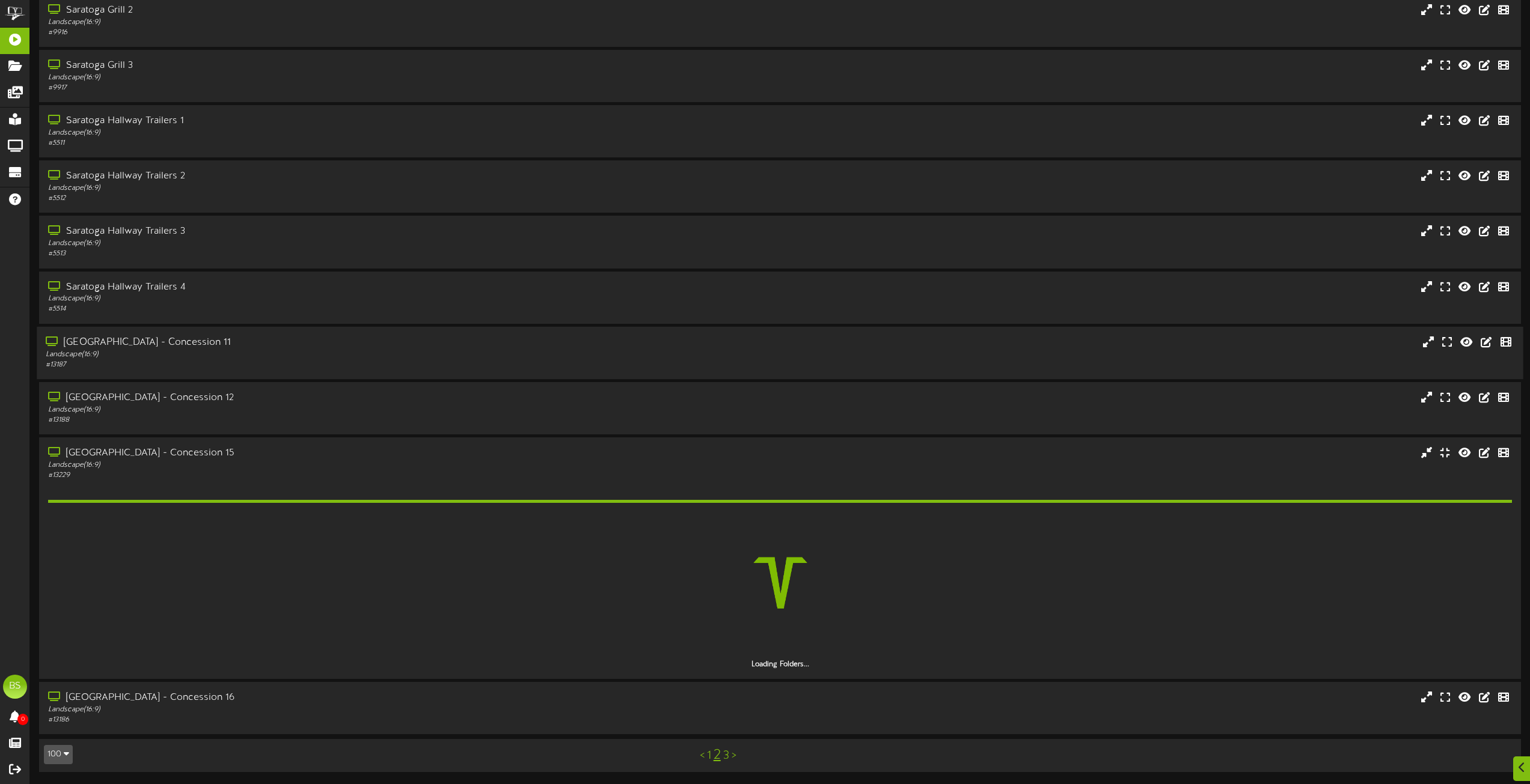
scroll to position [6639, 0]
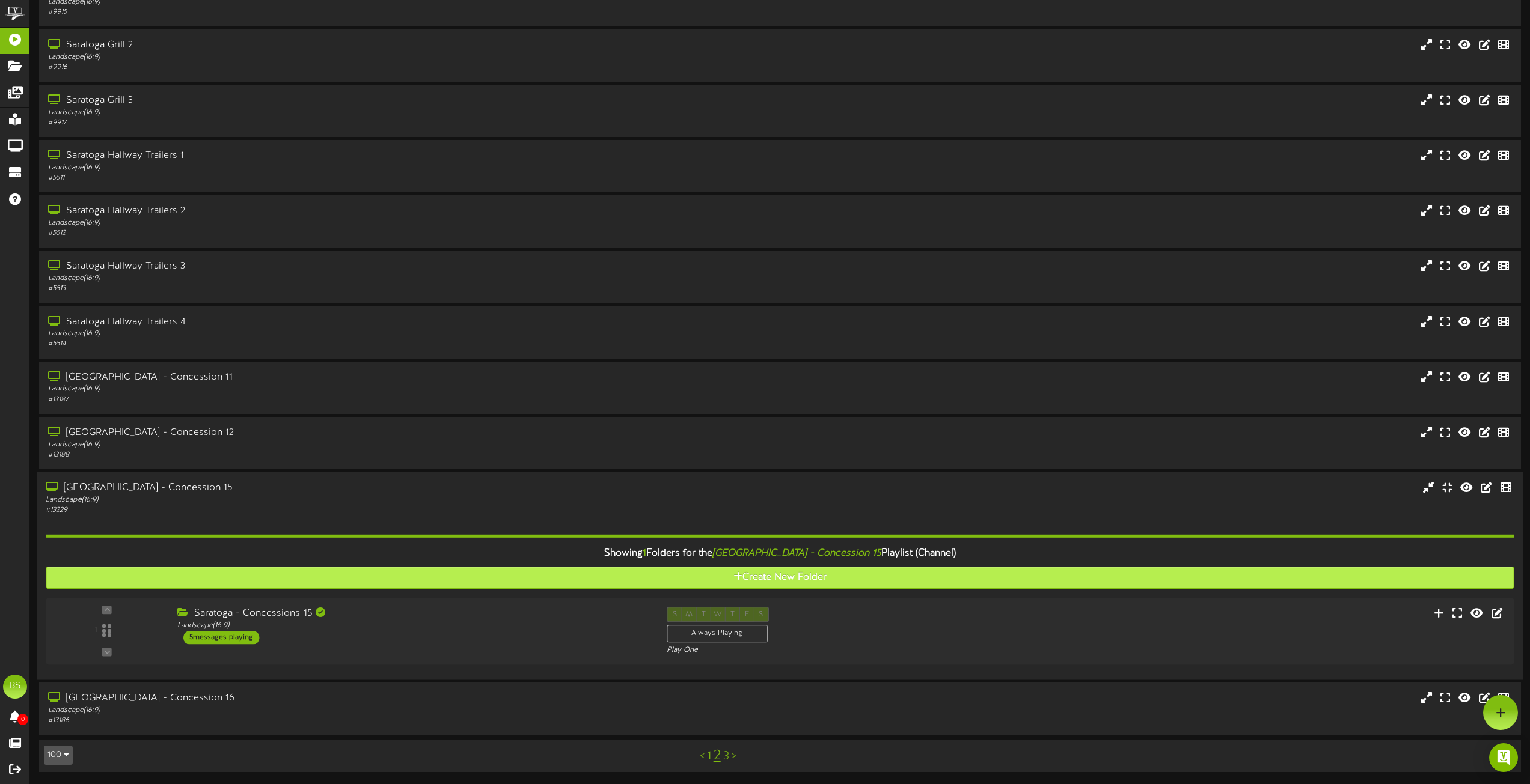
drag, startPoint x: 240, startPoint y: 637, endPoint x: 291, endPoint y: 544, distance: 106.1
click at [240, 637] on div "5 messages playing" at bounding box center [221, 638] width 76 height 13
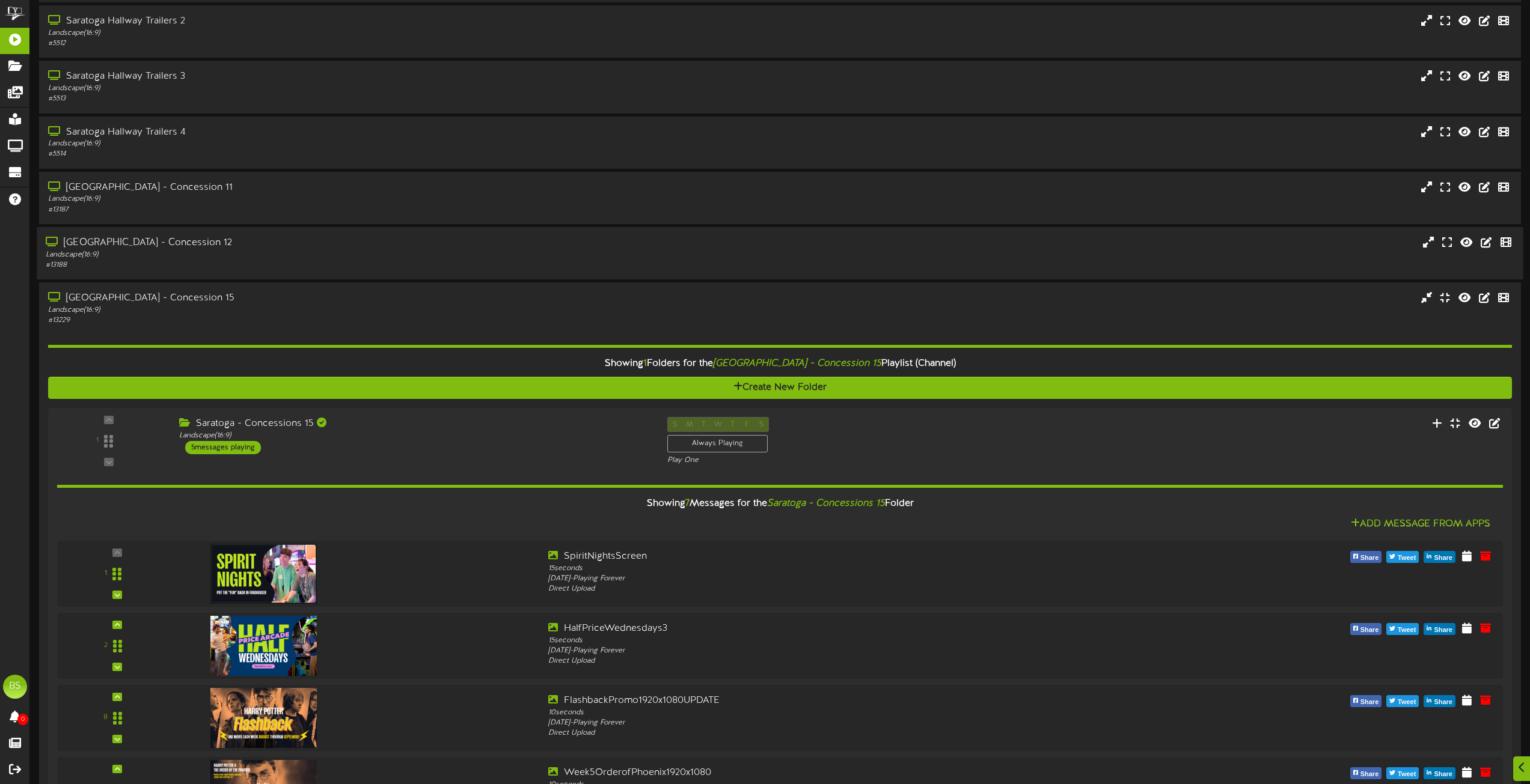
scroll to position [7069, 0]
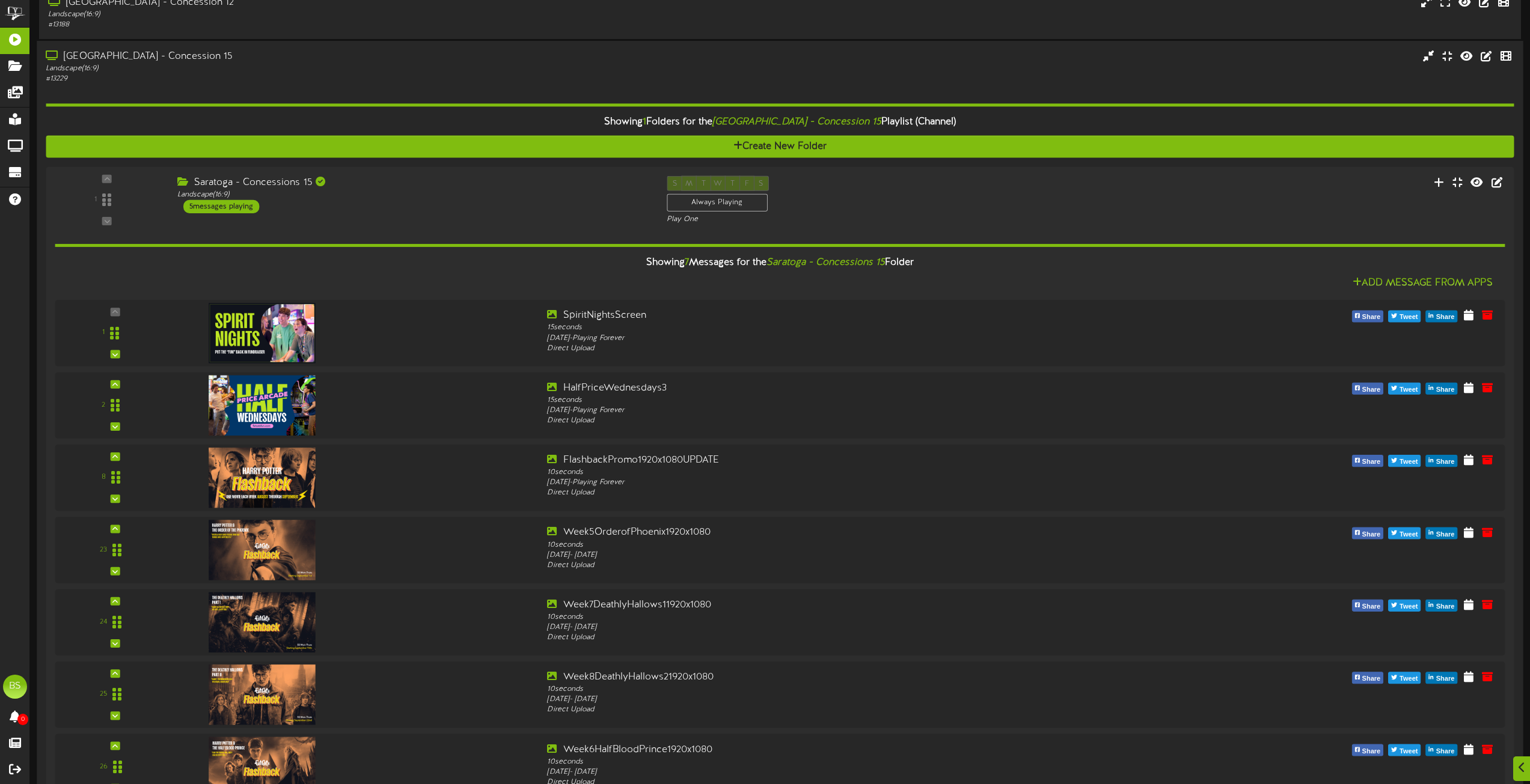
click at [159, 59] on div "[GEOGRAPHIC_DATA] - Concession 15" at bounding box center [347, 57] width 601 height 14
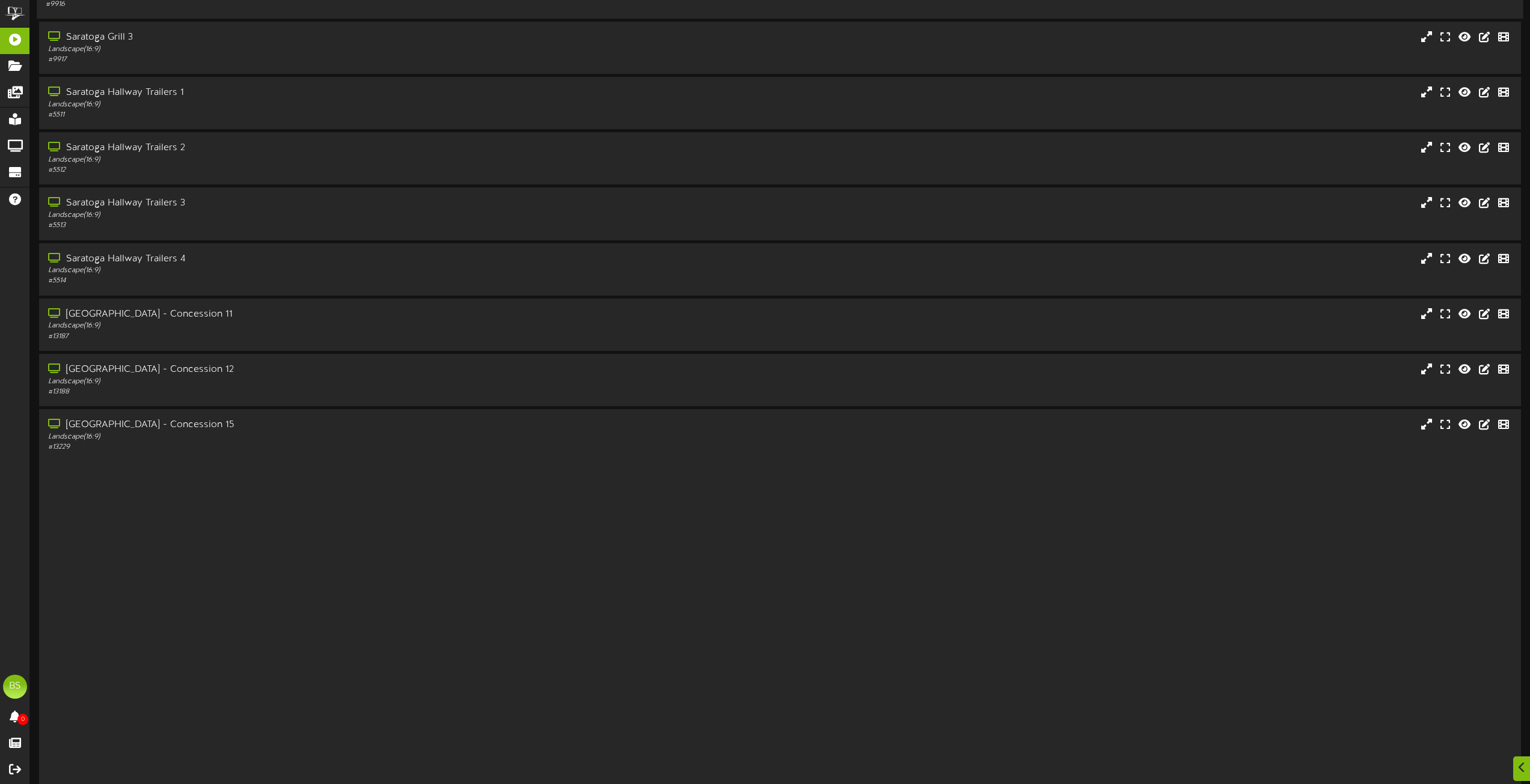
scroll to position [6484, 0]
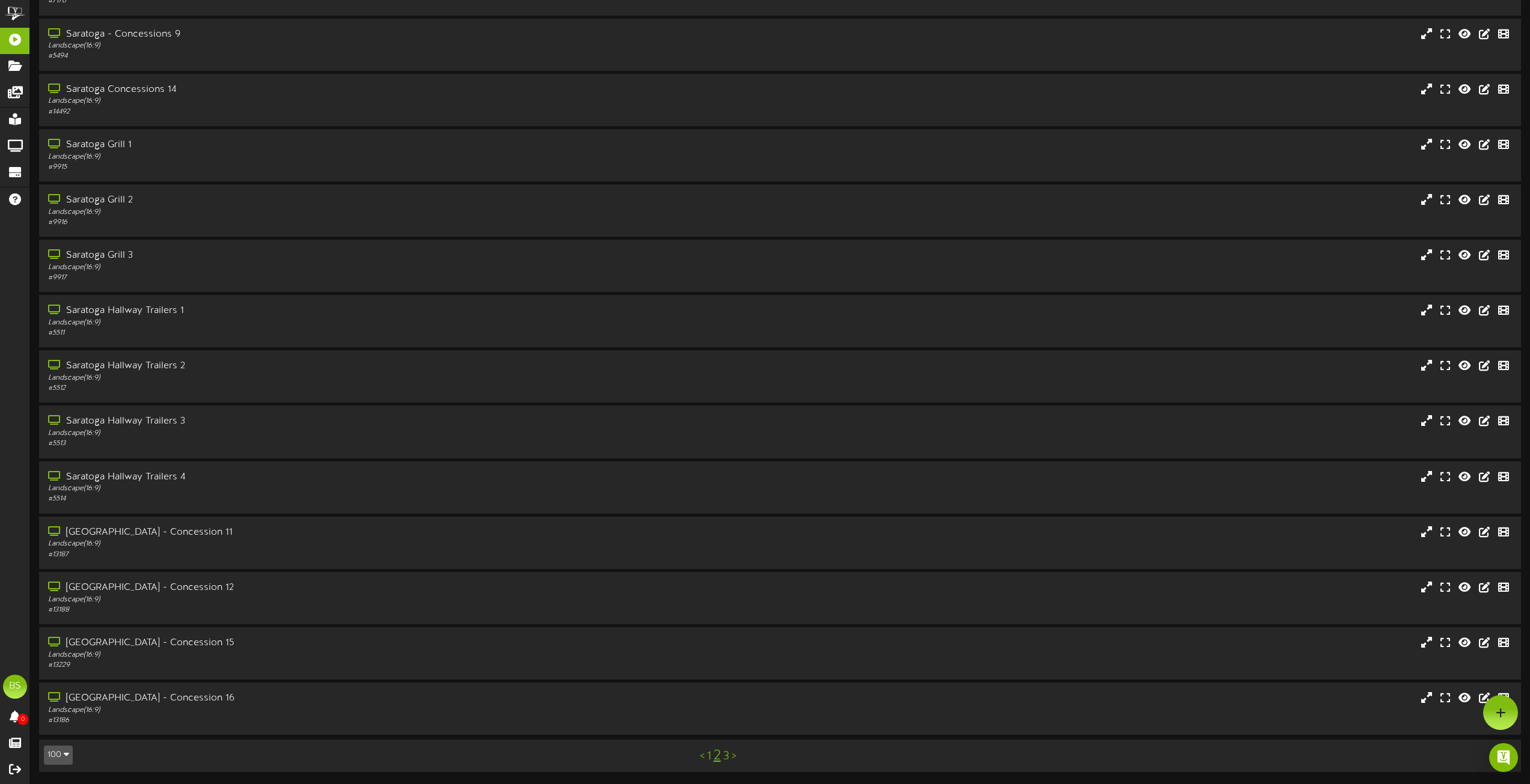
click at [727, 758] on link "3" at bounding box center [726, 757] width 6 height 13
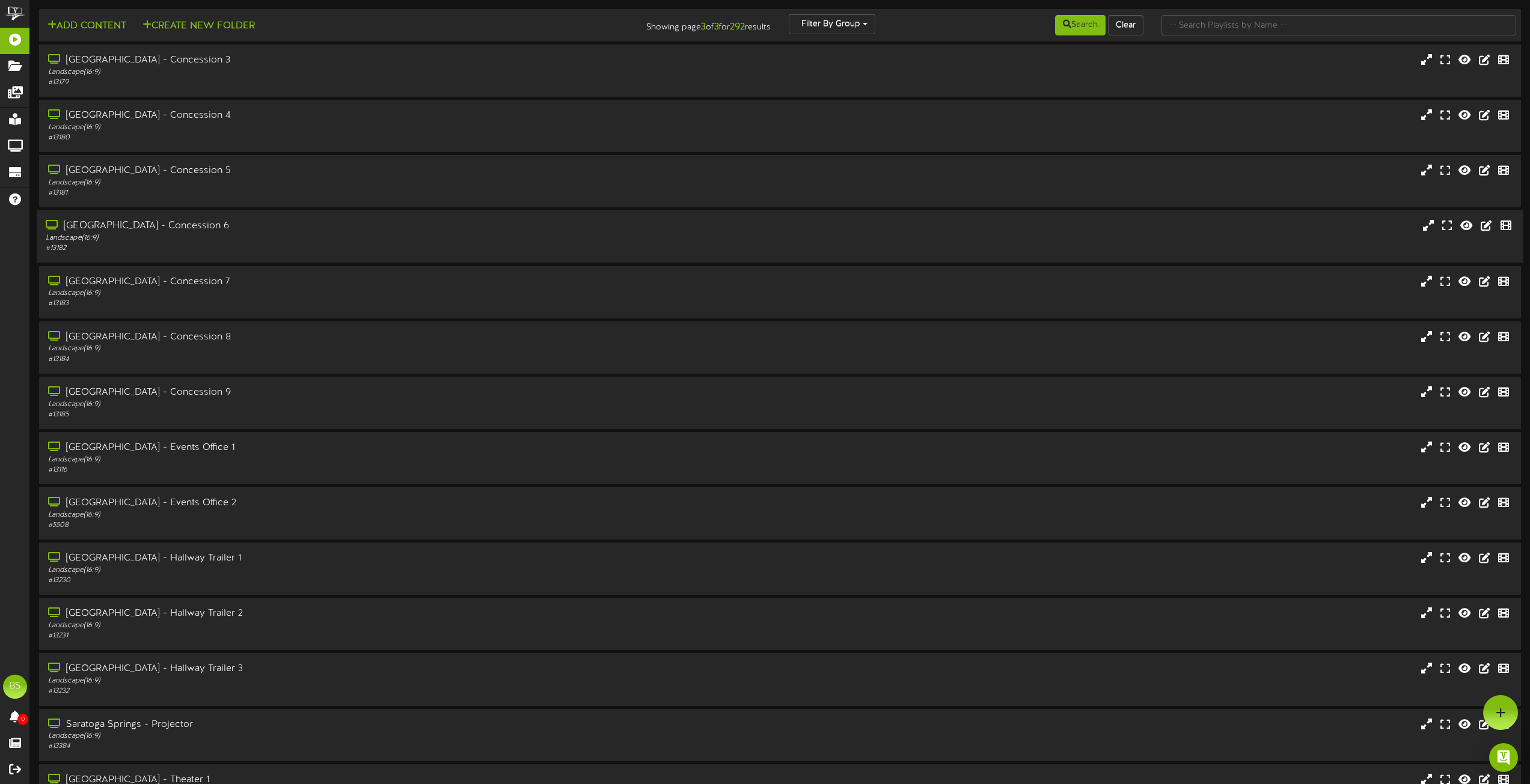
click at [187, 227] on div "[GEOGRAPHIC_DATA] - Concession 6" at bounding box center [347, 226] width 601 height 14
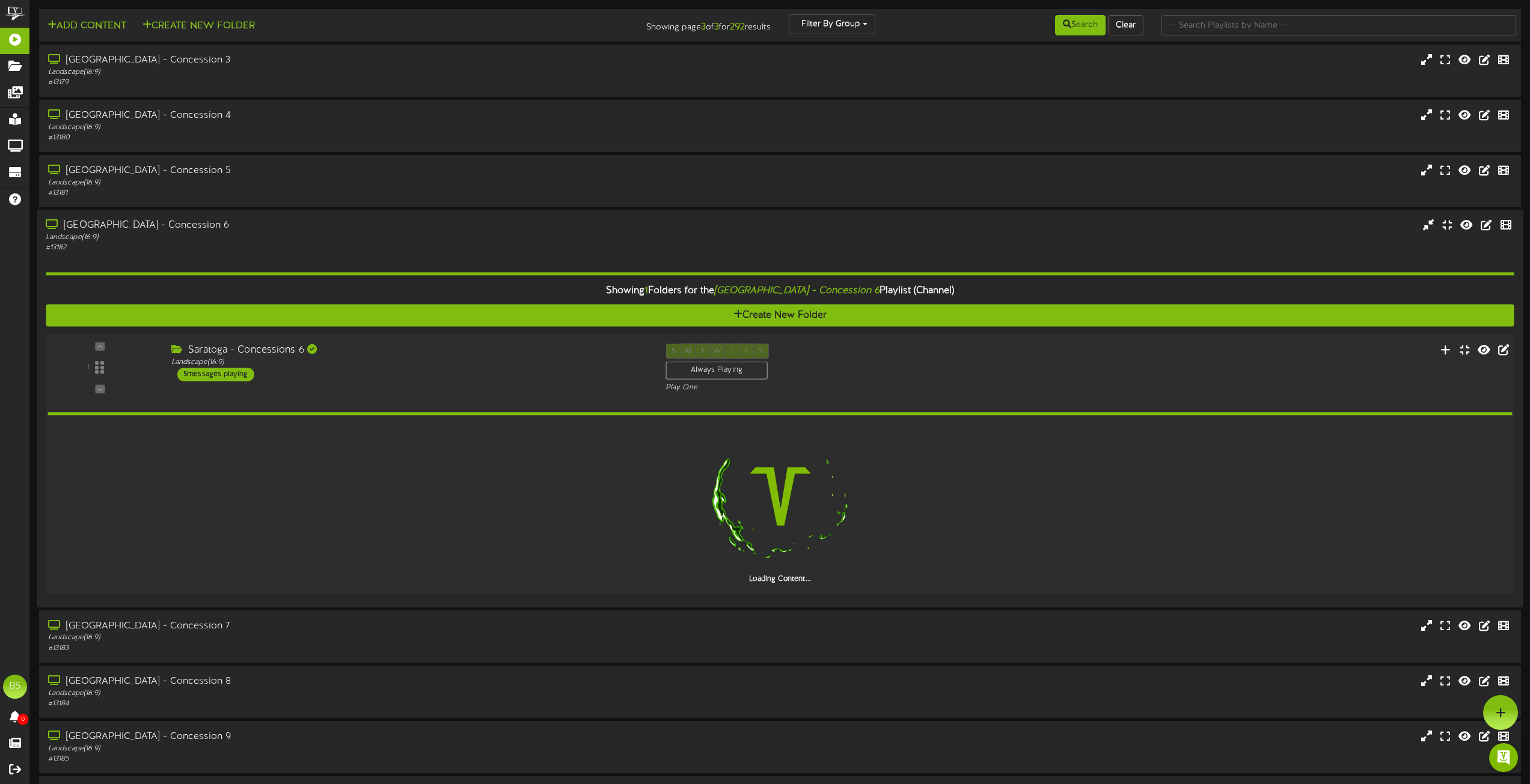
click at [226, 372] on div "5 messages playing" at bounding box center [215, 374] width 77 height 13
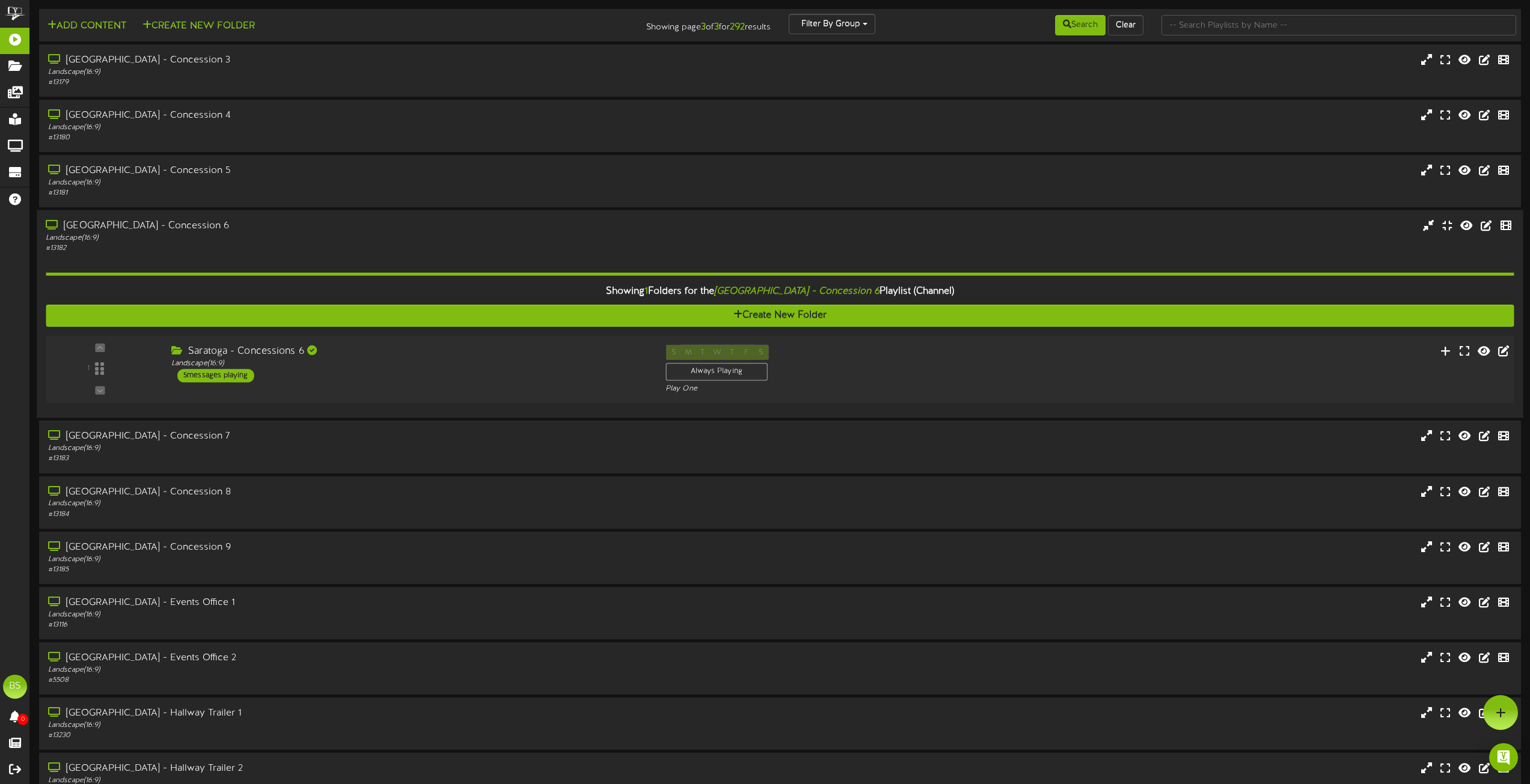
click at [241, 373] on div "5 messages playing" at bounding box center [215, 375] width 77 height 13
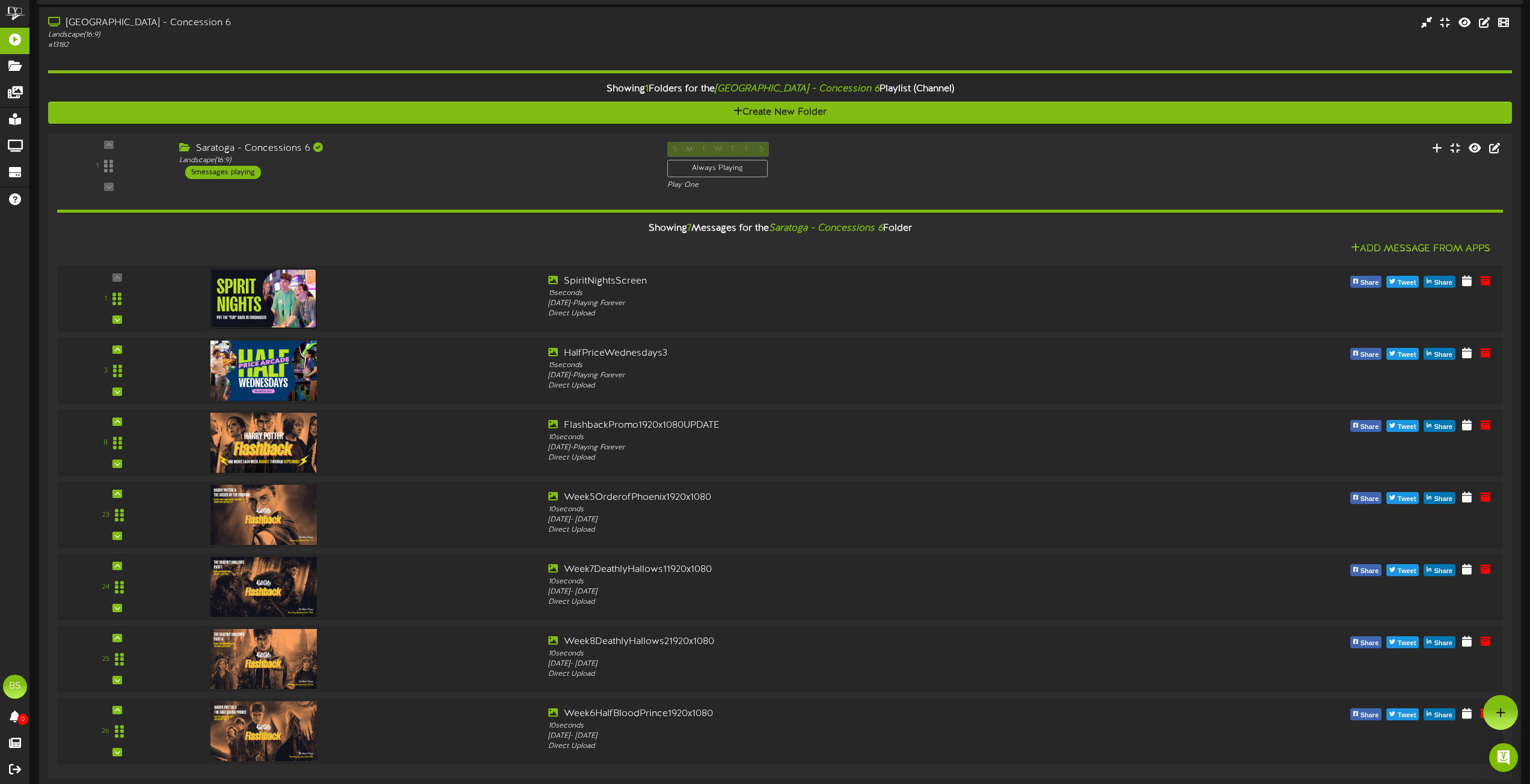
scroll to position [60, 0]
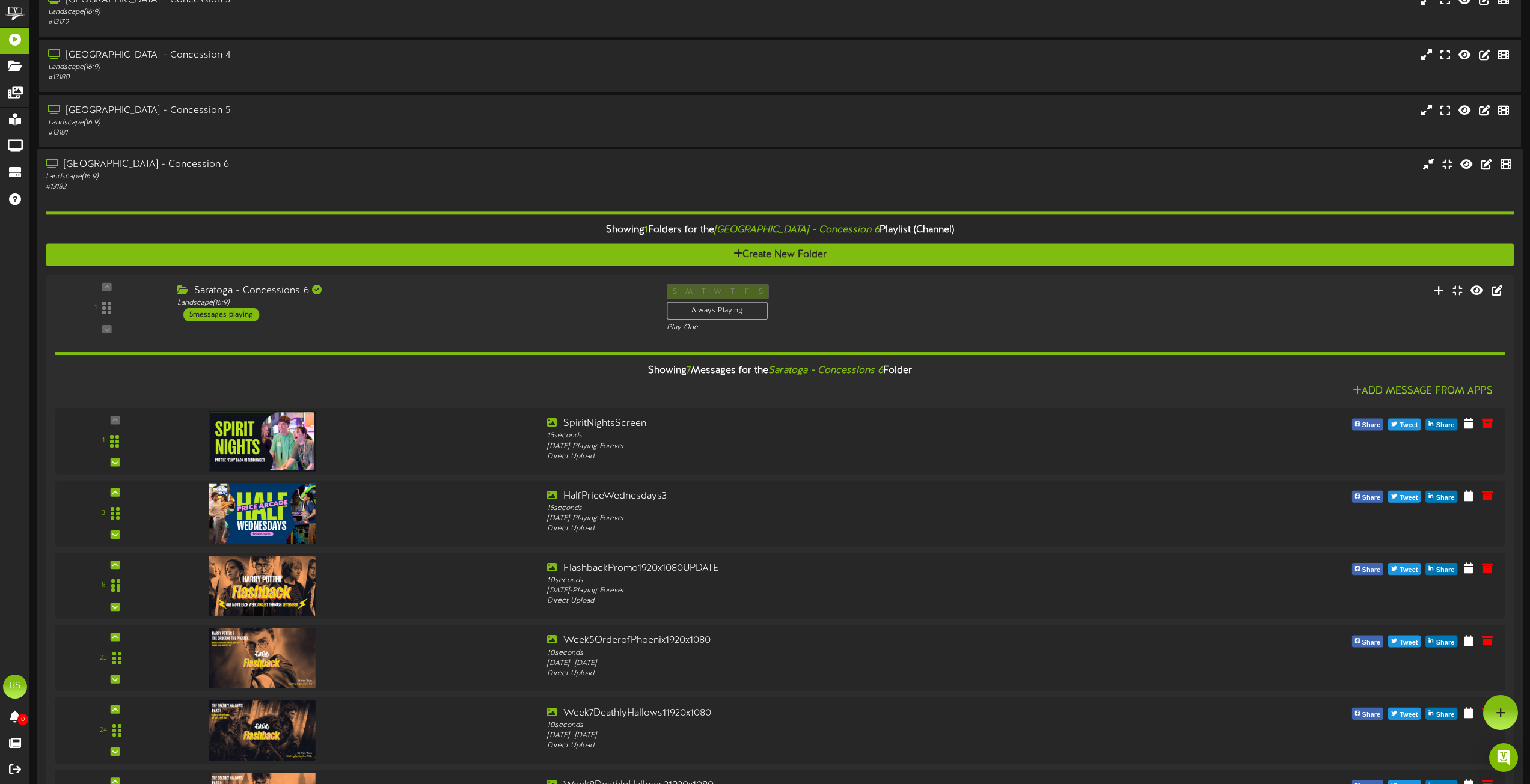
click at [184, 158] on div "[GEOGRAPHIC_DATA] - Concession 6" at bounding box center [347, 164] width 601 height 14
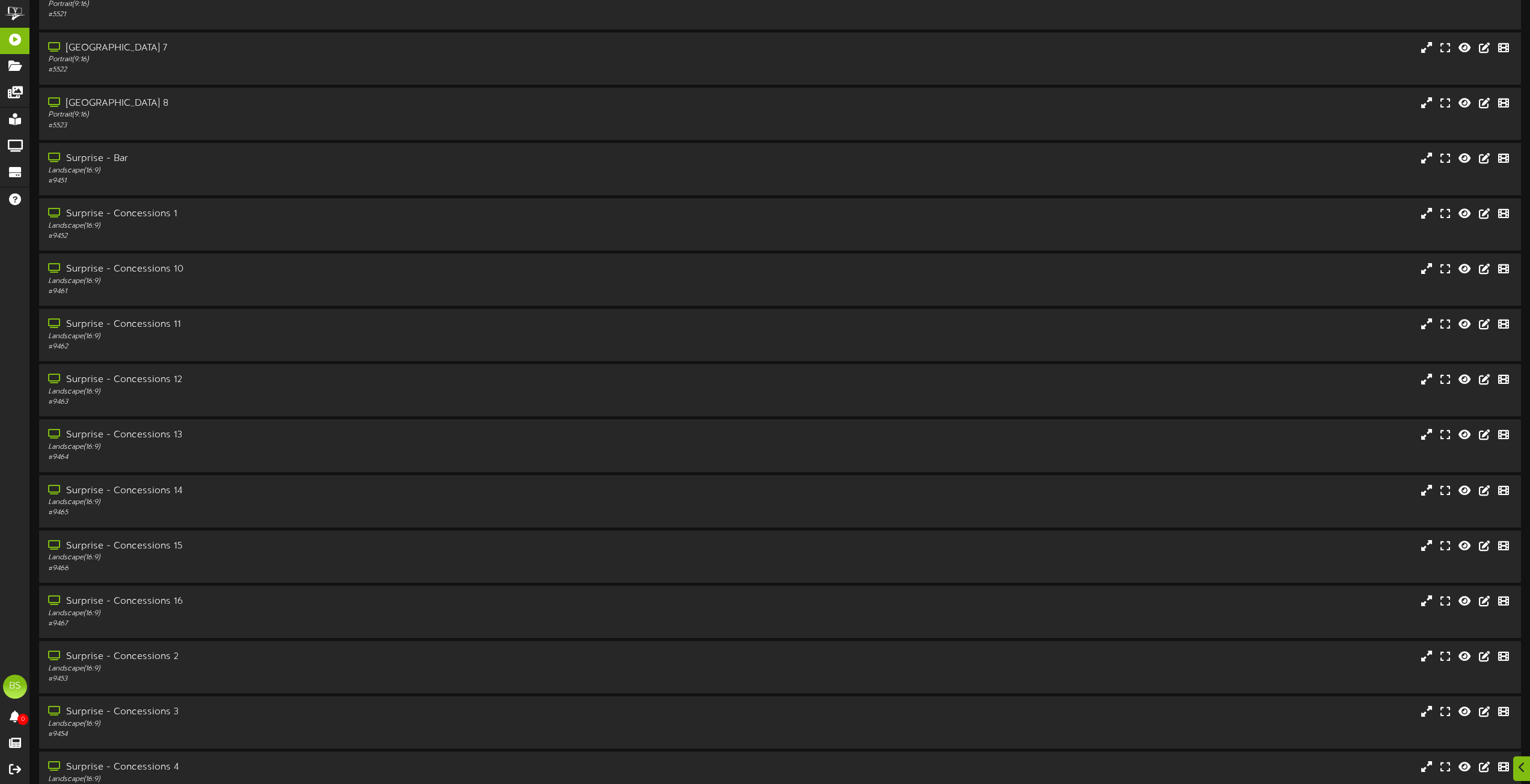
scroll to position [1622, 0]
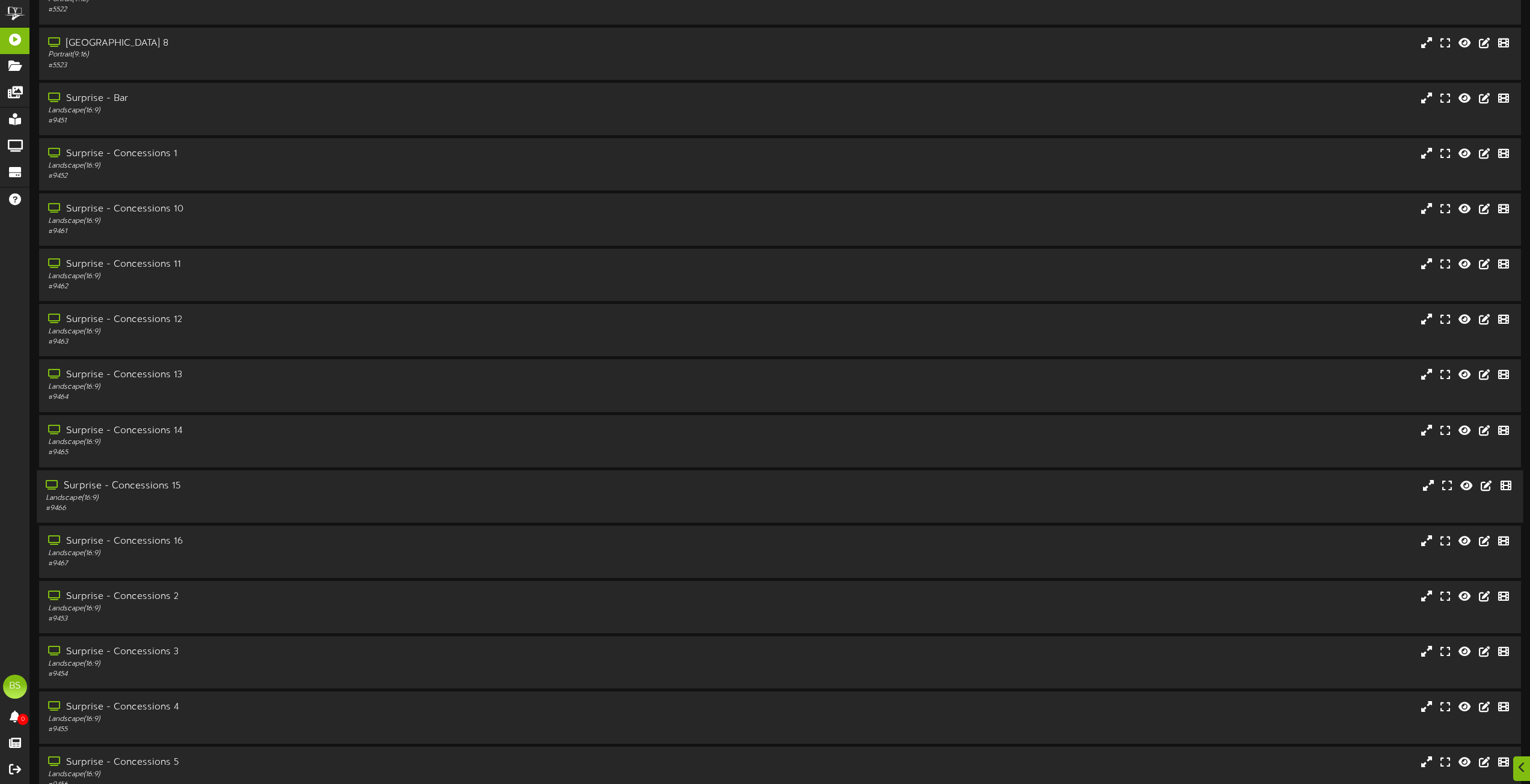
click at [157, 487] on div "Surprise - Concessions 15" at bounding box center [347, 486] width 601 height 14
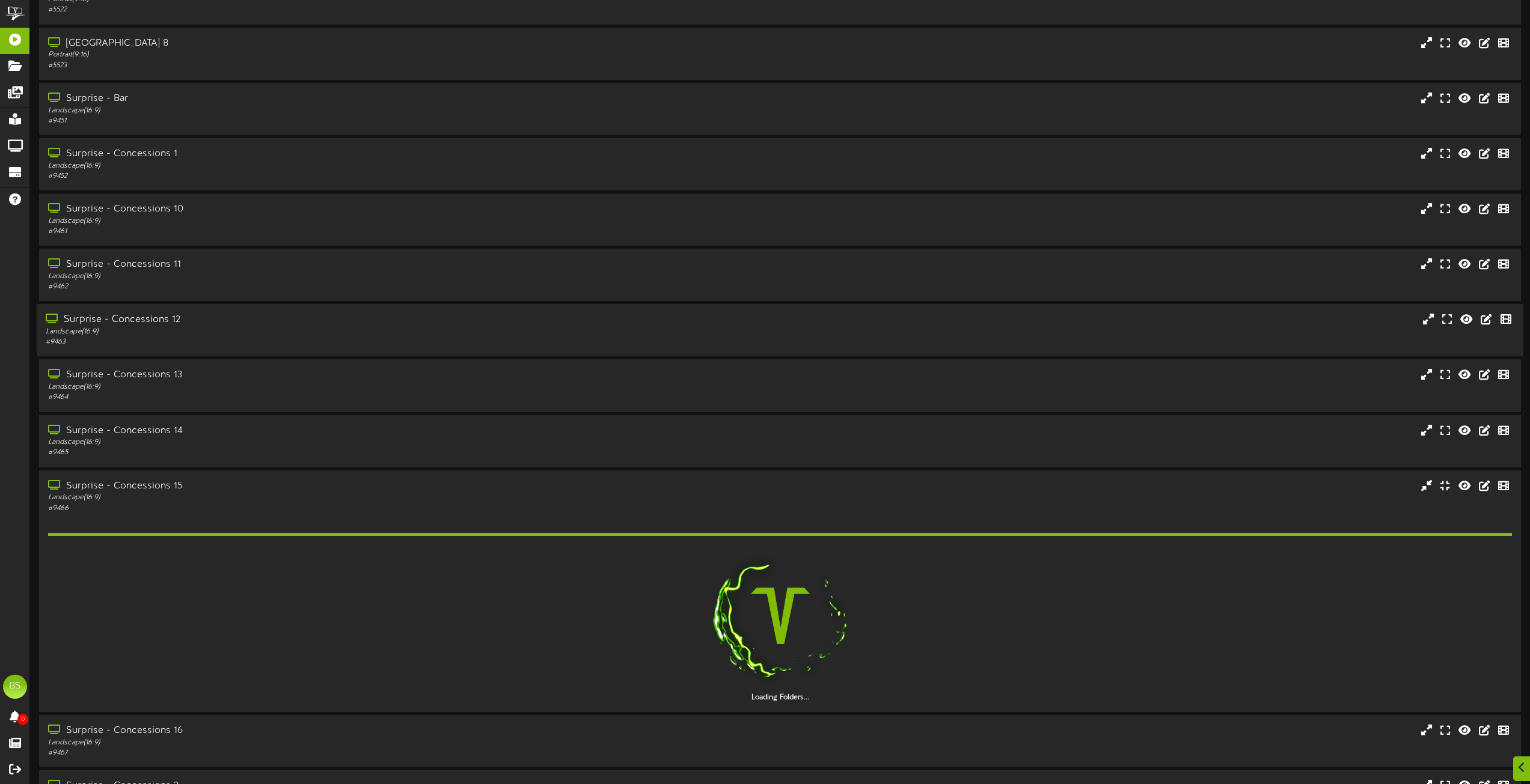
scroll to position [1803, 0]
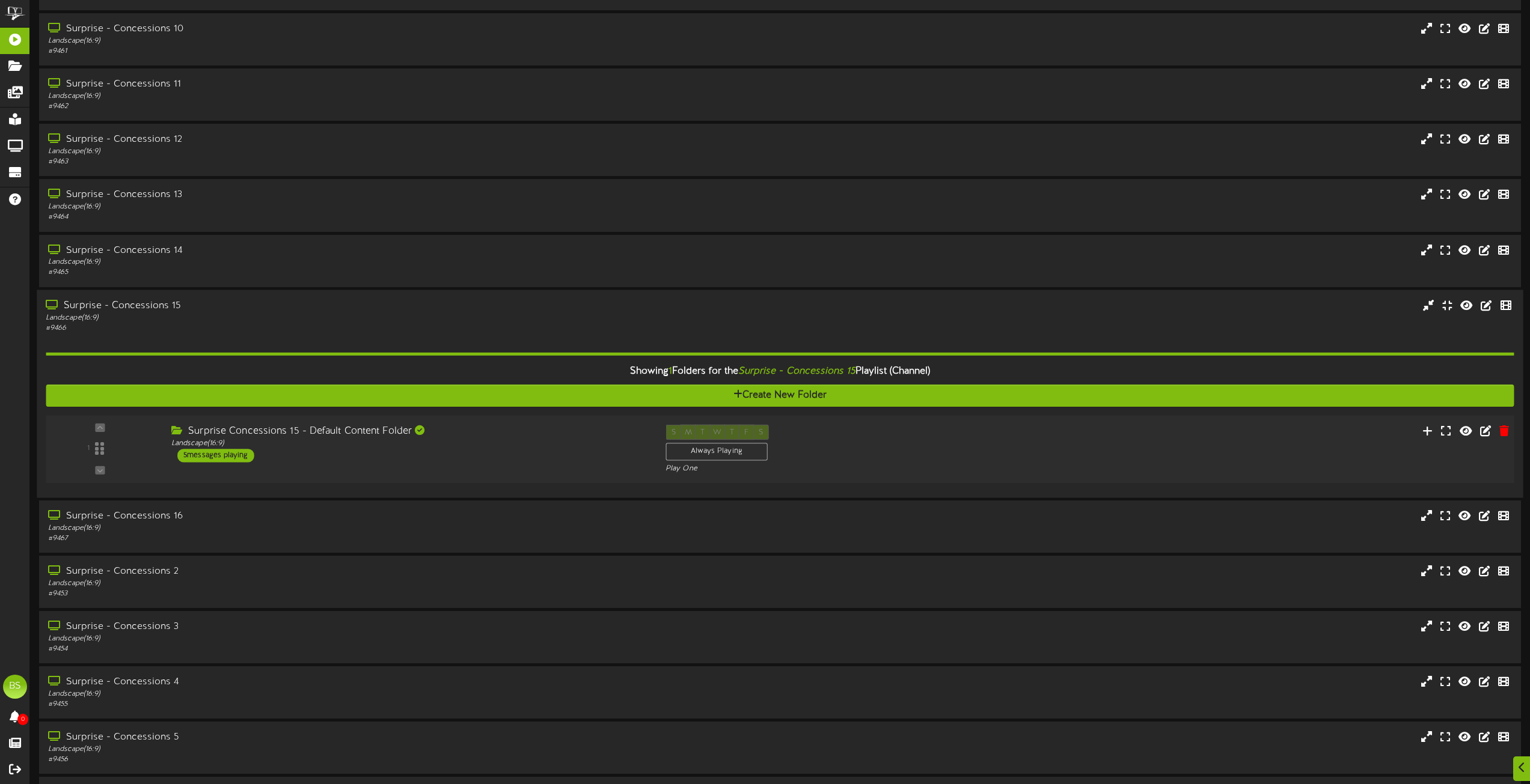
click at [221, 453] on div "5 messages playing" at bounding box center [215, 456] width 77 height 13
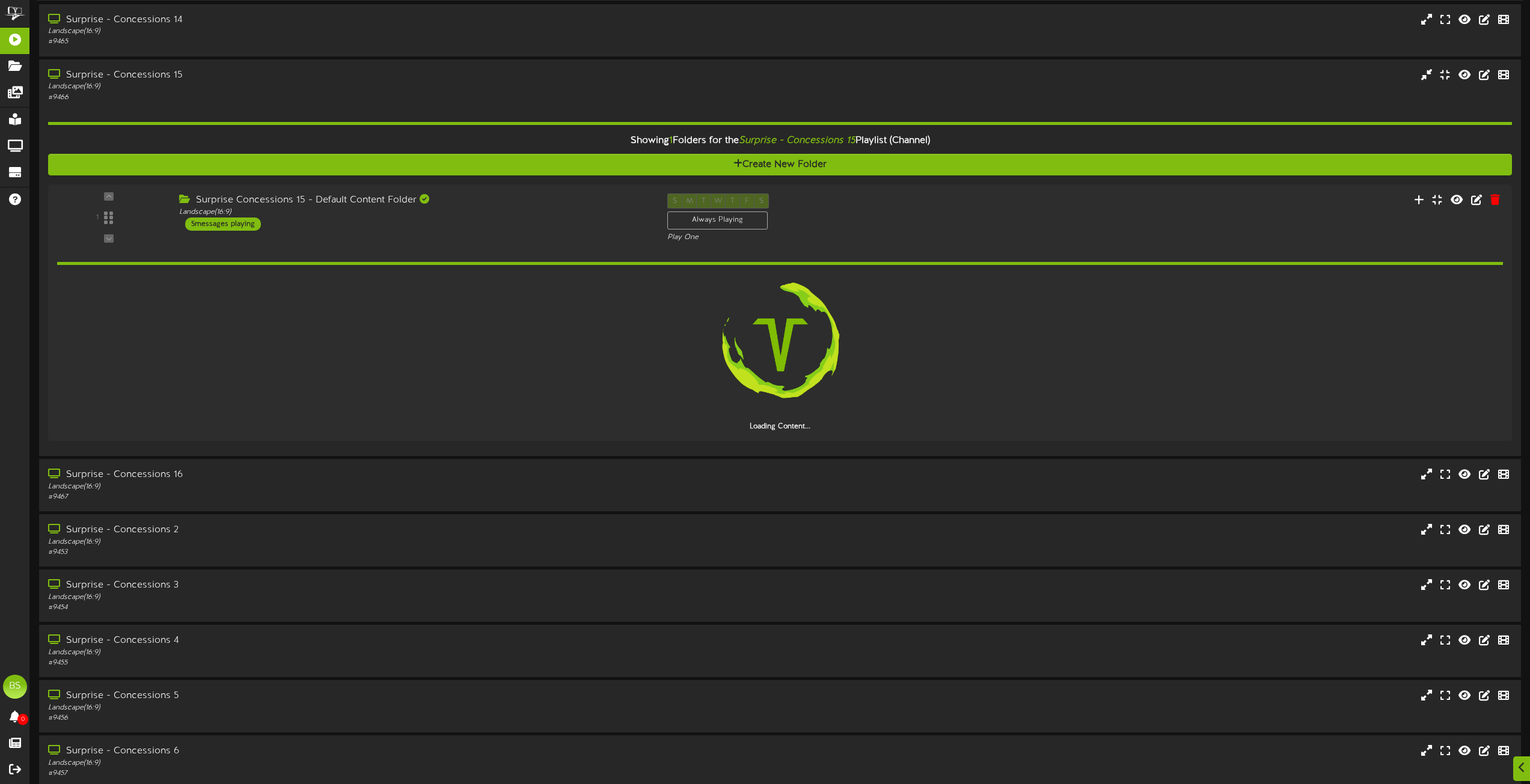
scroll to position [2043, 0]
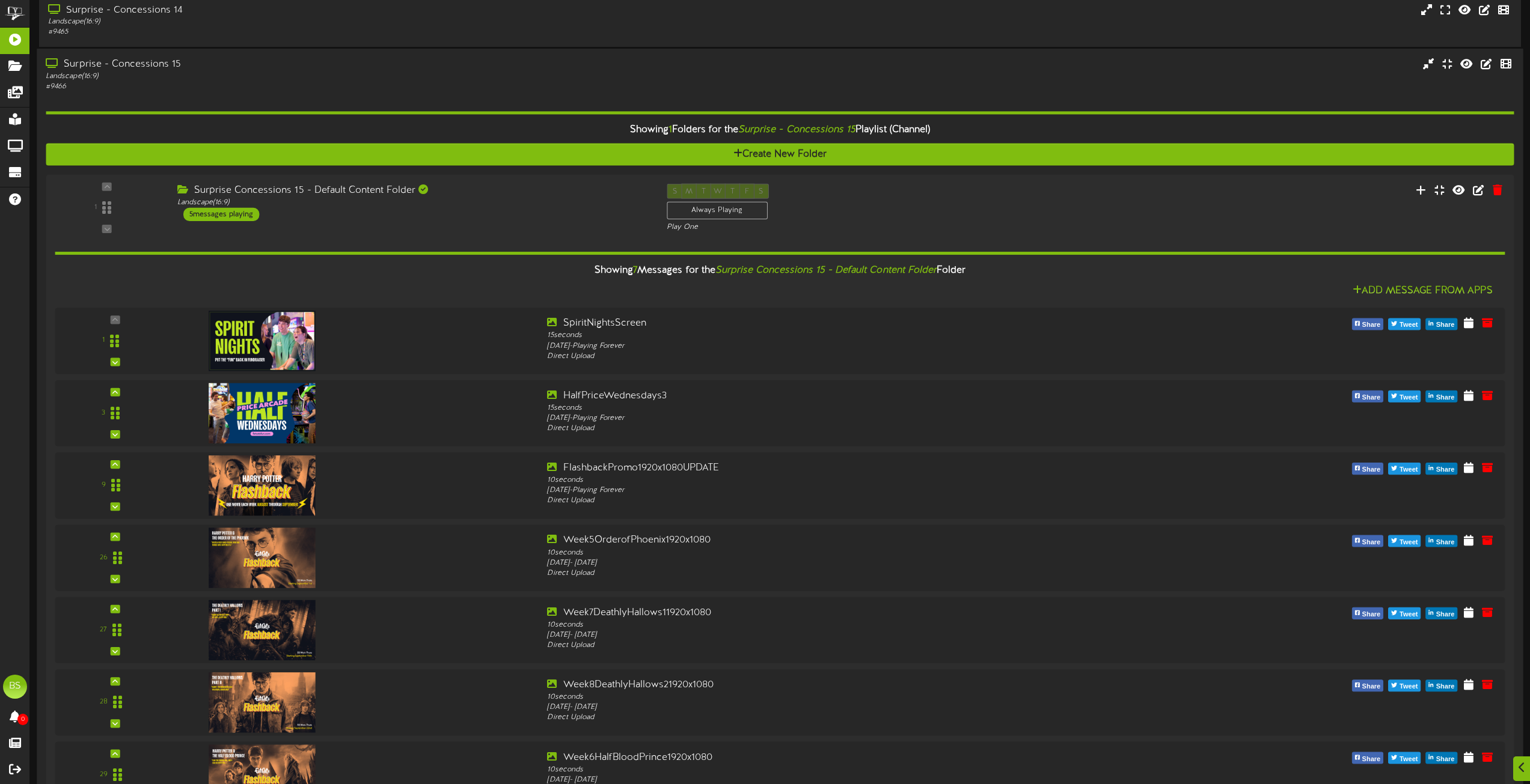
click at [164, 65] on div "Surprise - Concessions 15" at bounding box center [347, 64] width 601 height 14
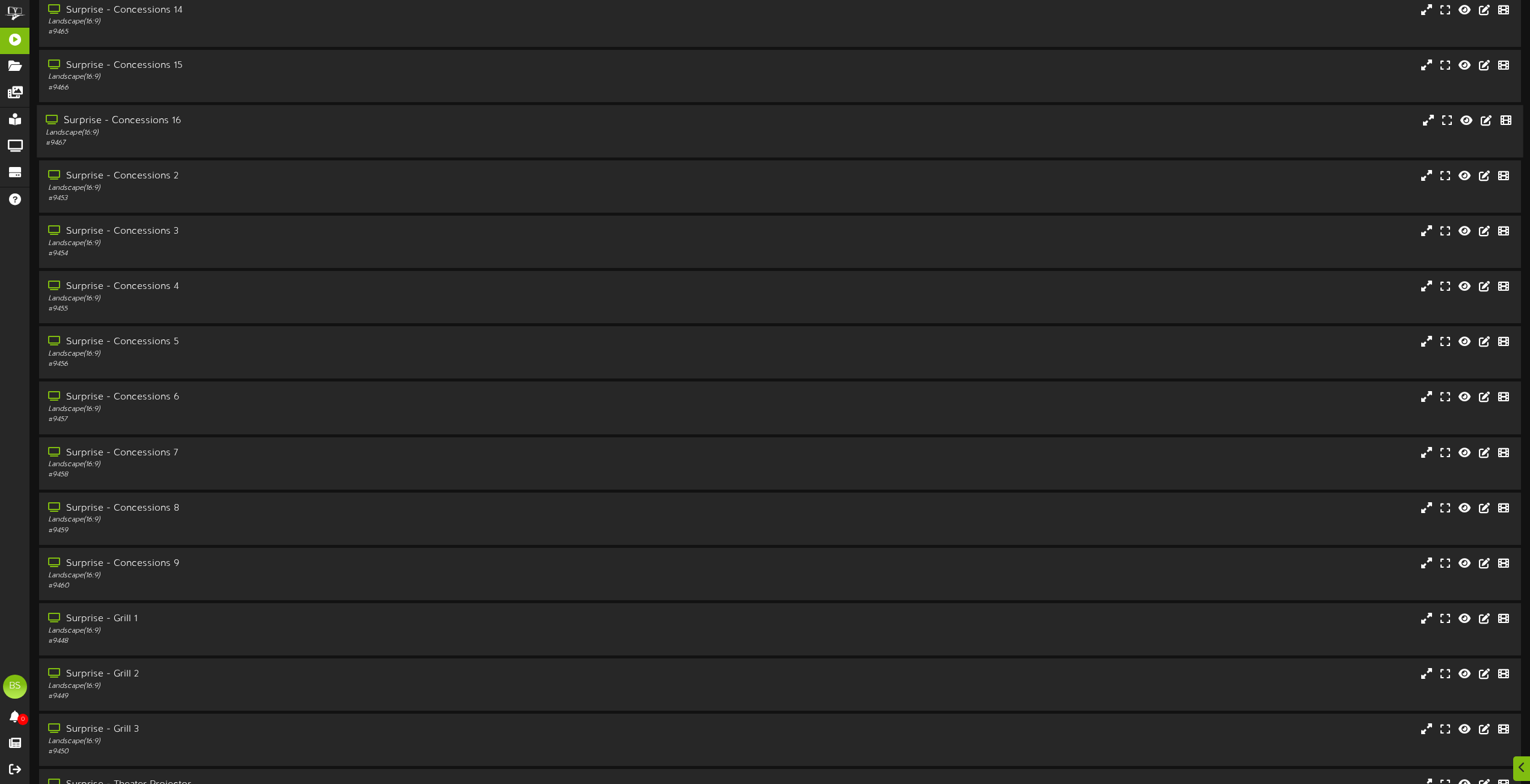
click at [166, 118] on div "Surprise - Concessions 16" at bounding box center [347, 121] width 601 height 14
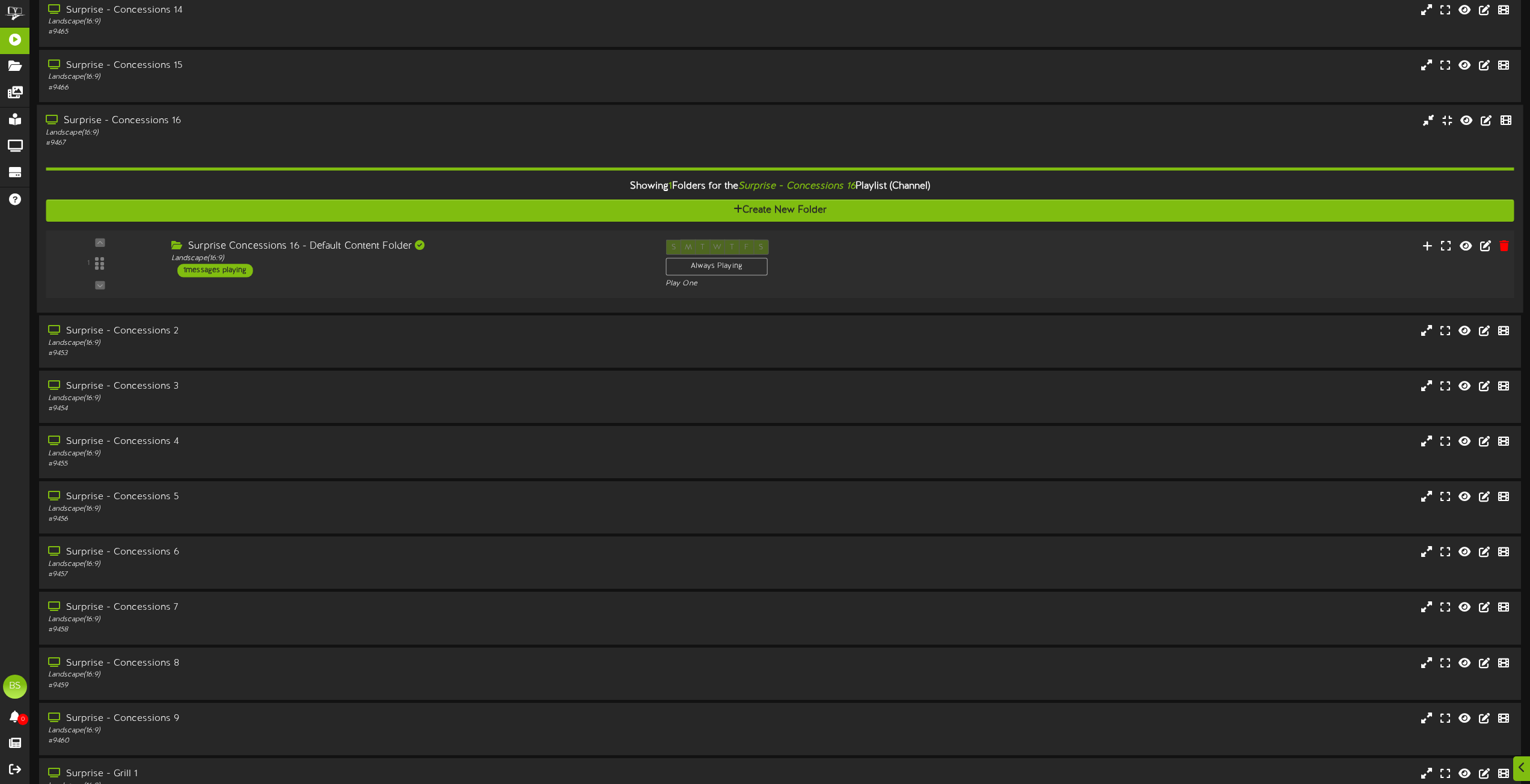
click at [235, 273] on div "1 messages playing" at bounding box center [215, 270] width 76 height 13
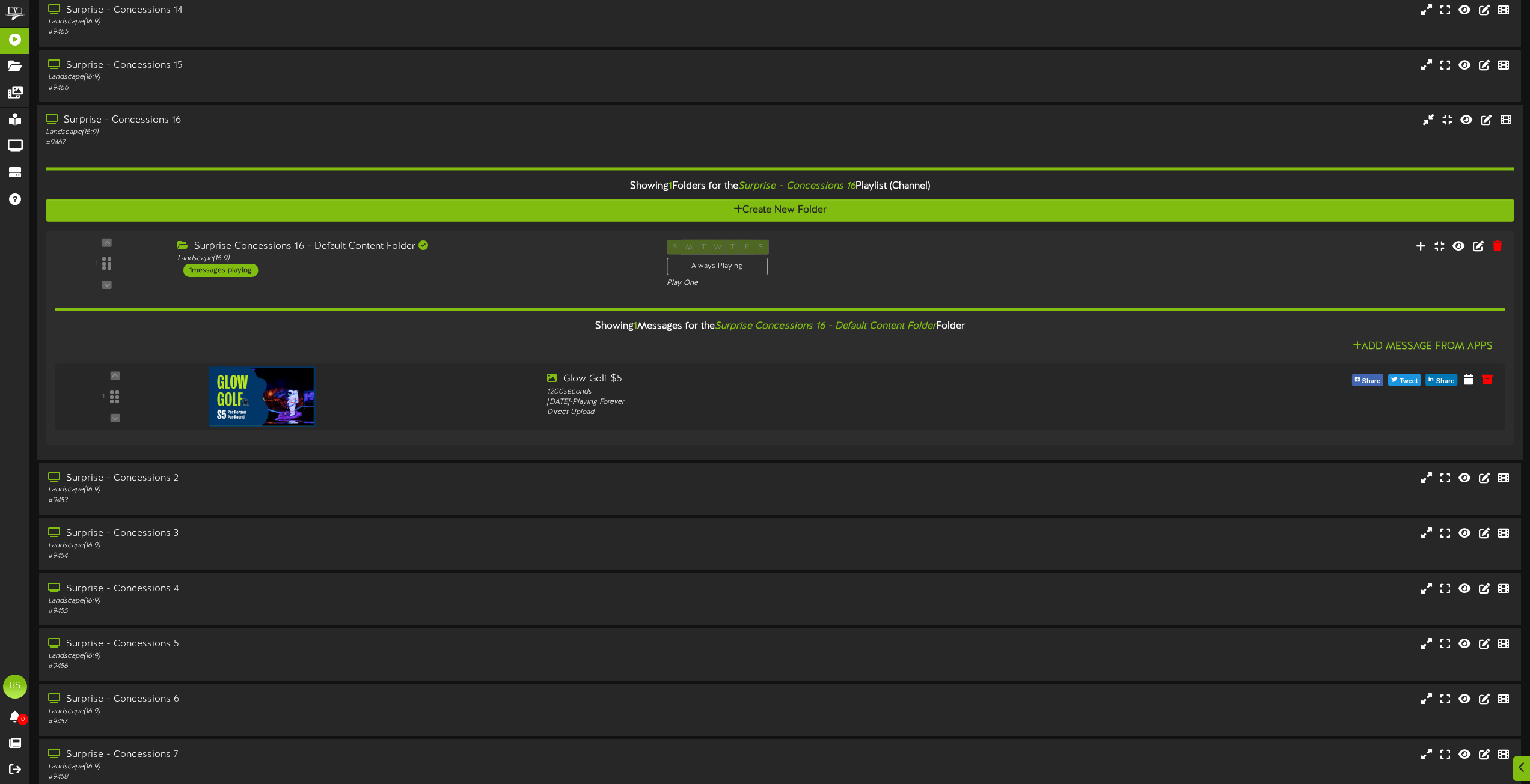
click at [157, 118] on div "Surprise - Concessions 16" at bounding box center [347, 120] width 601 height 14
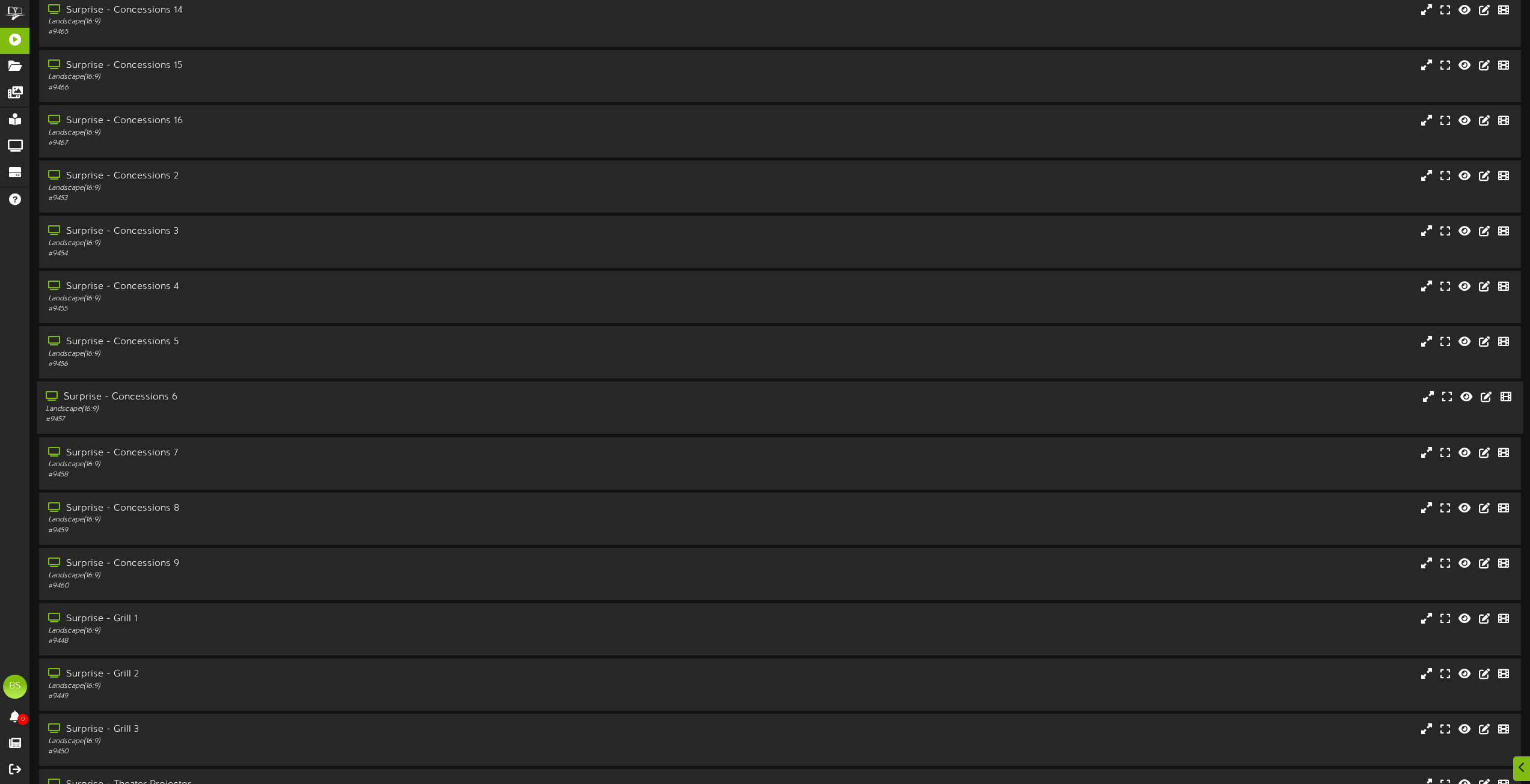
click at [148, 398] on div "Surprise - Concessions 6" at bounding box center [347, 397] width 601 height 14
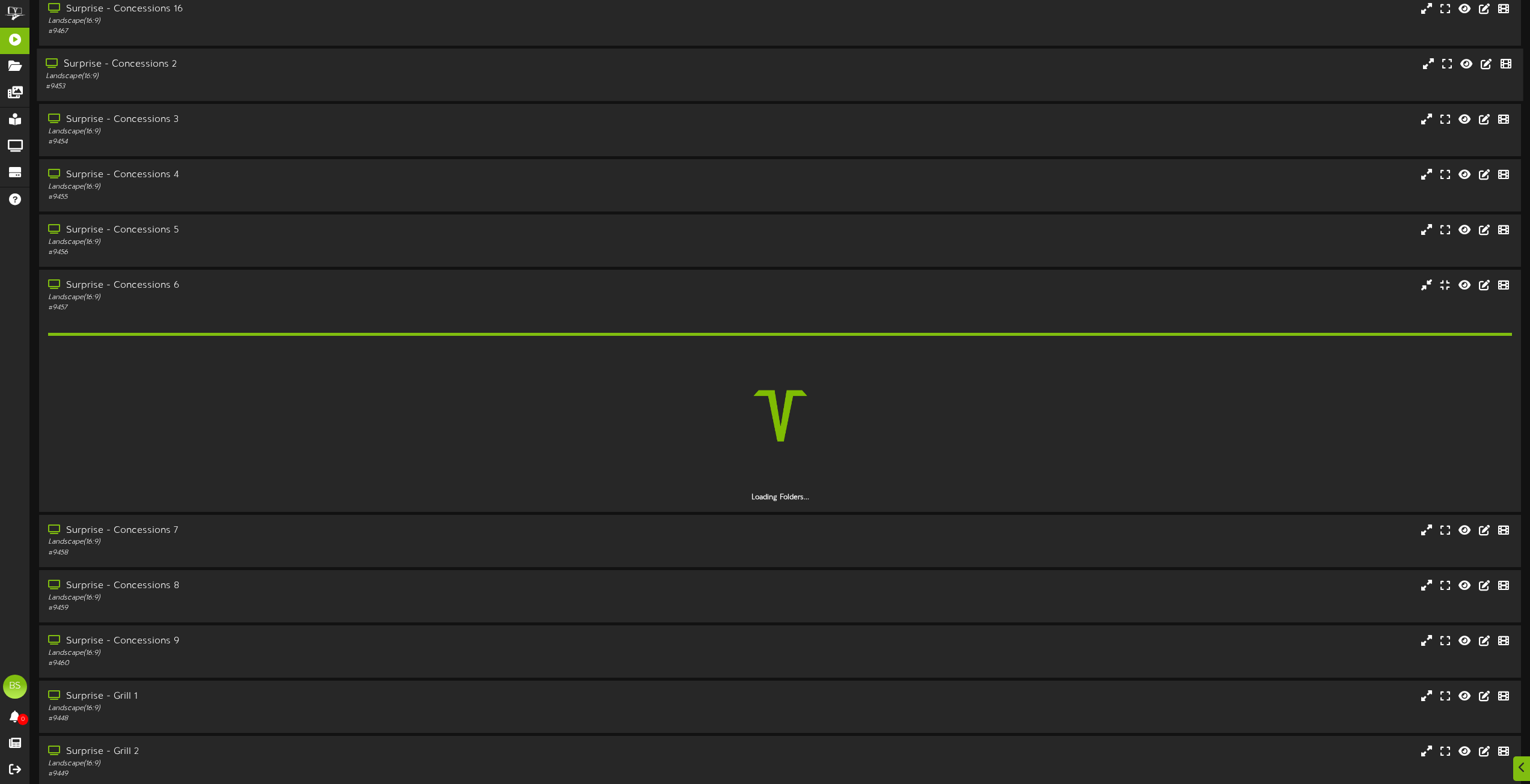
scroll to position [2163, 0]
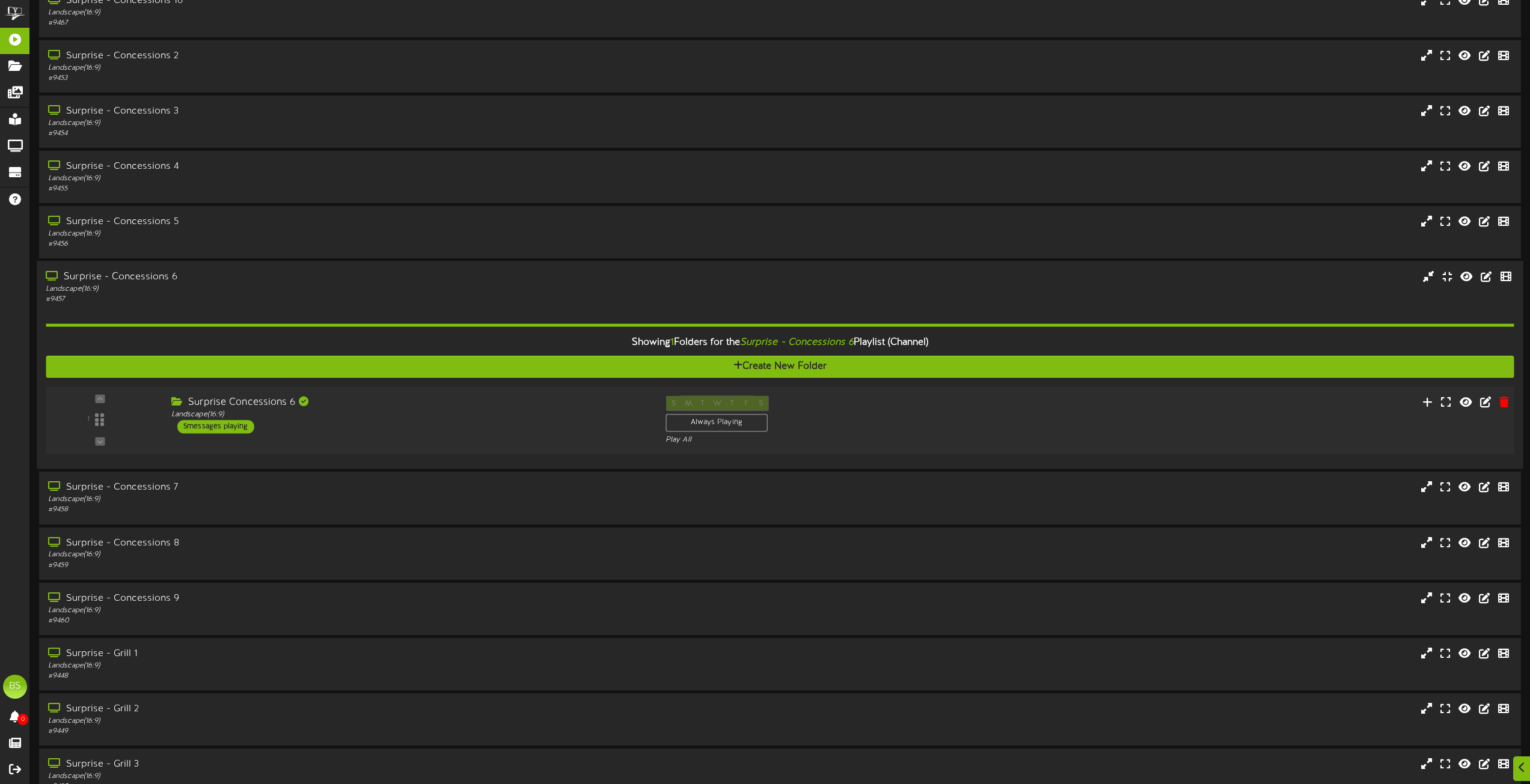
click at [237, 426] on div "5 messages playing" at bounding box center [215, 427] width 77 height 13
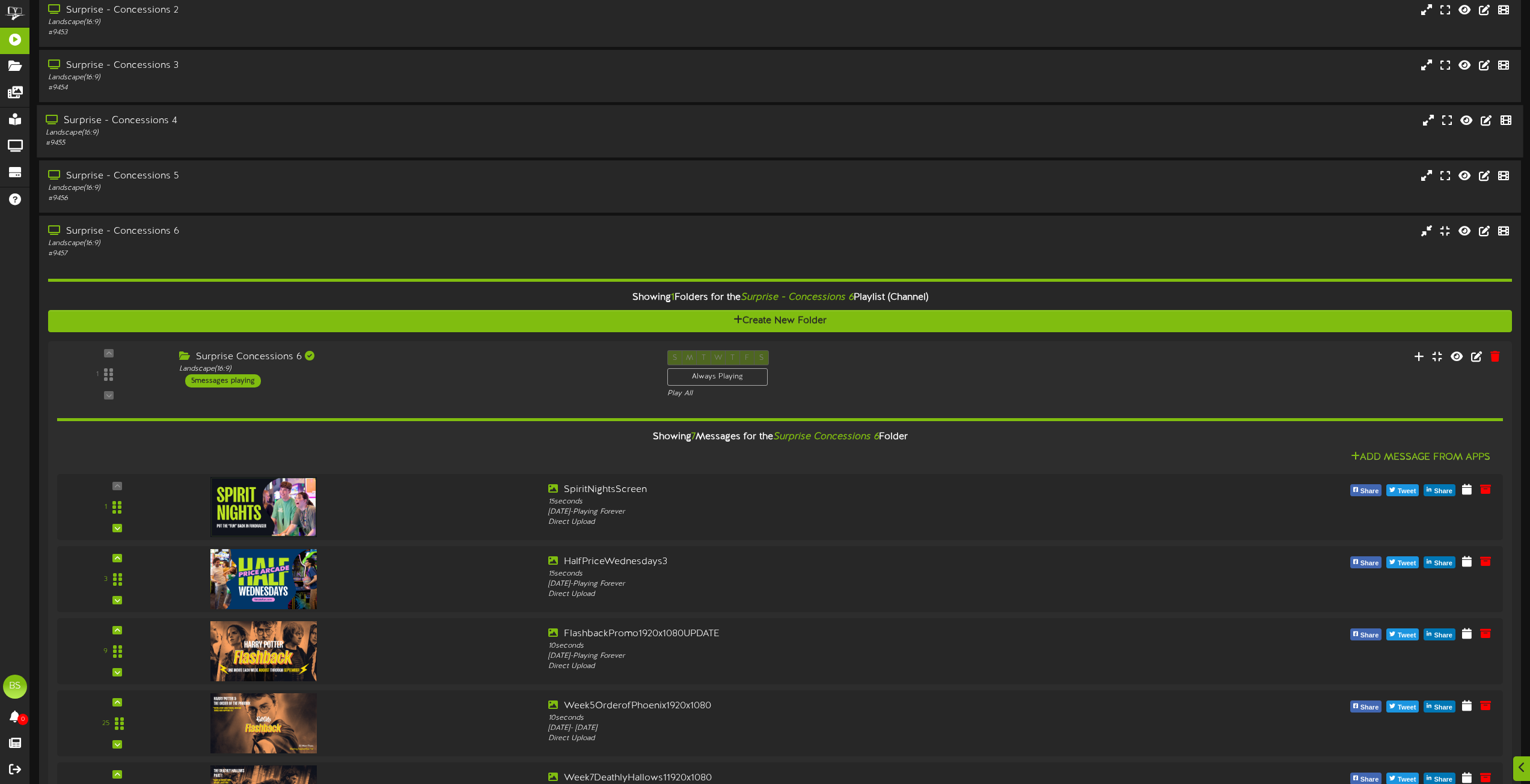
scroll to position [2404, 0]
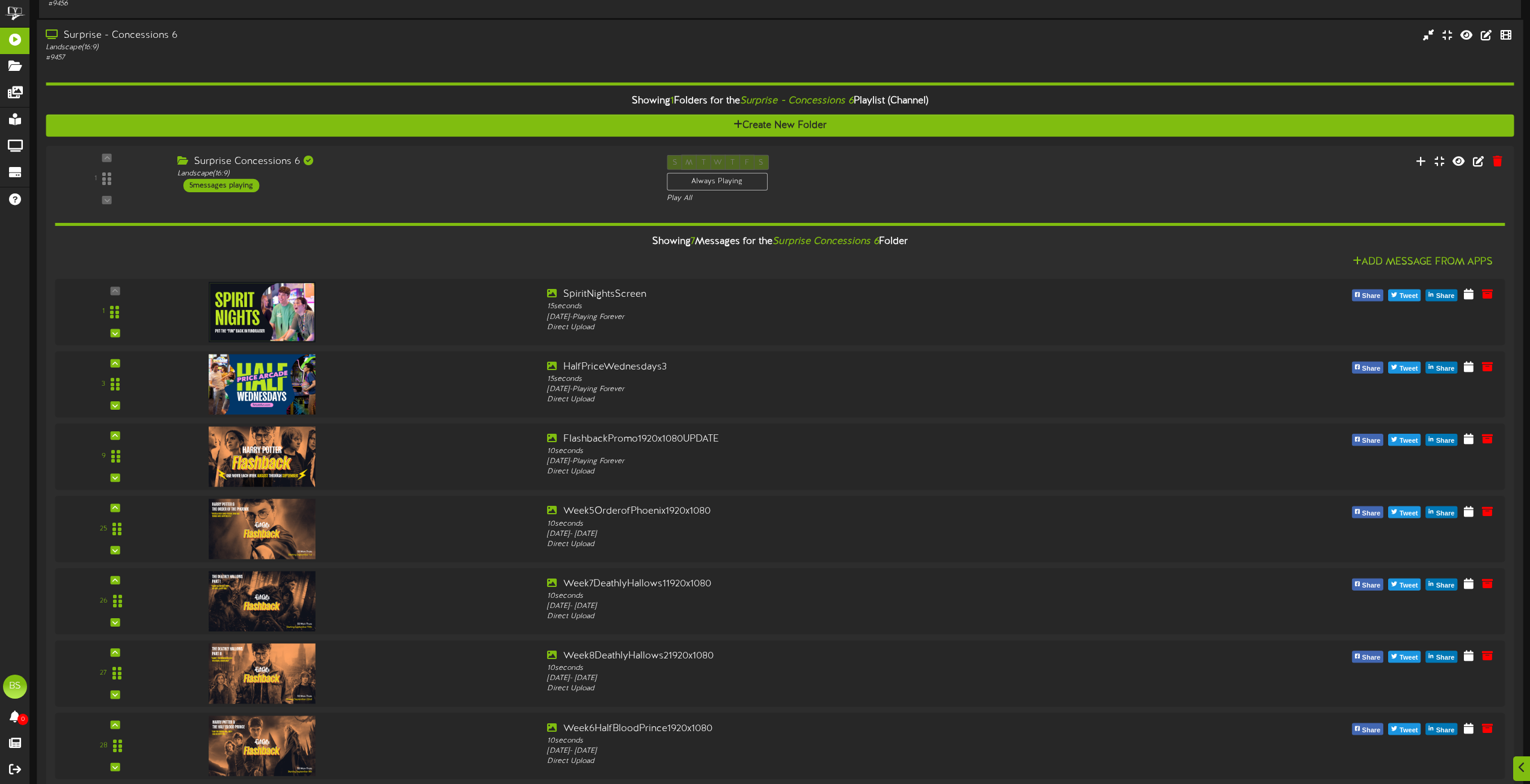
click at [148, 38] on div "Surprise - Concessions 6" at bounding box center [347, 36] width 601 height 14
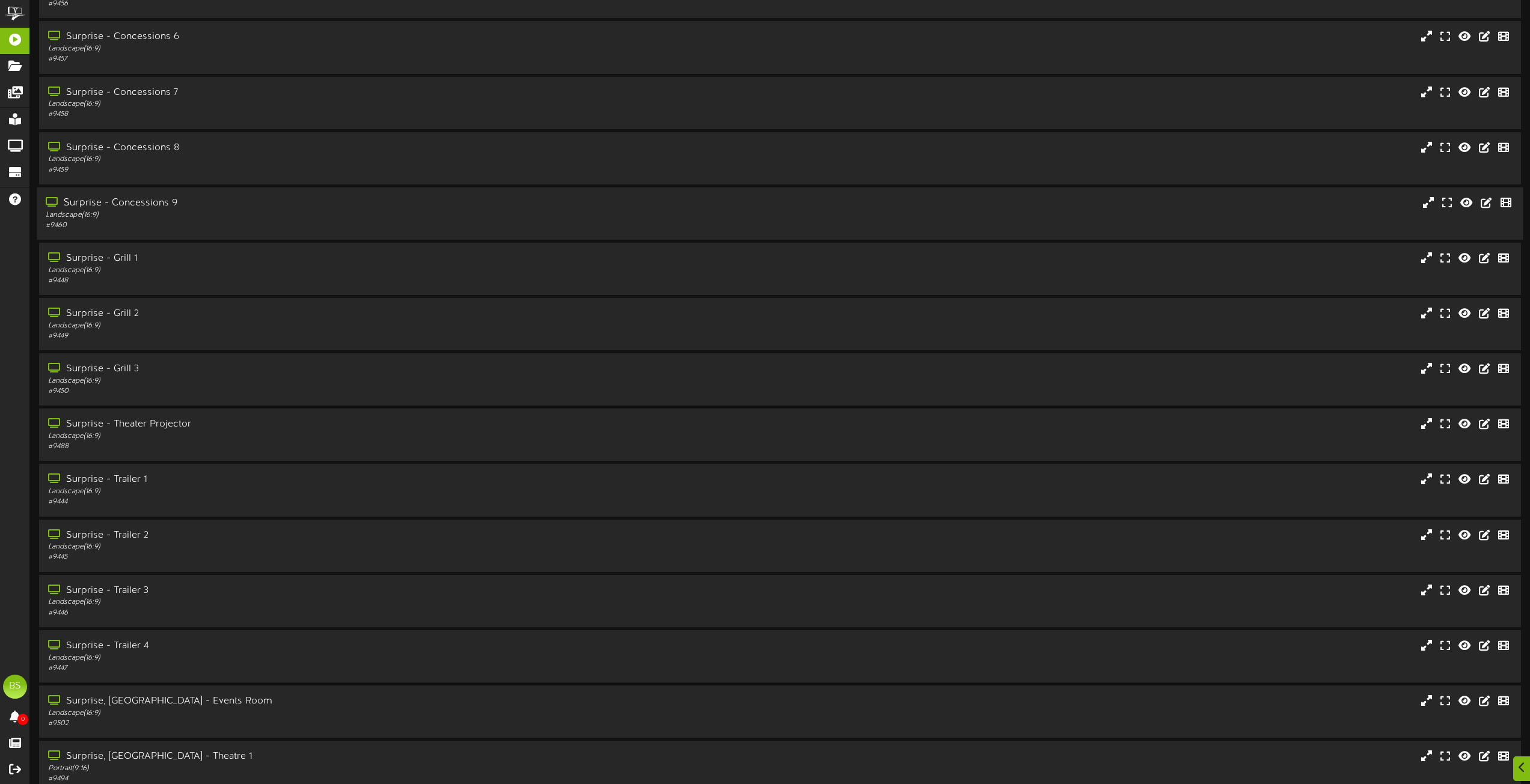
click at [160, 206] on div "Surprise - Concessions 9" at bounding box center [347, 203] width 601 height 14
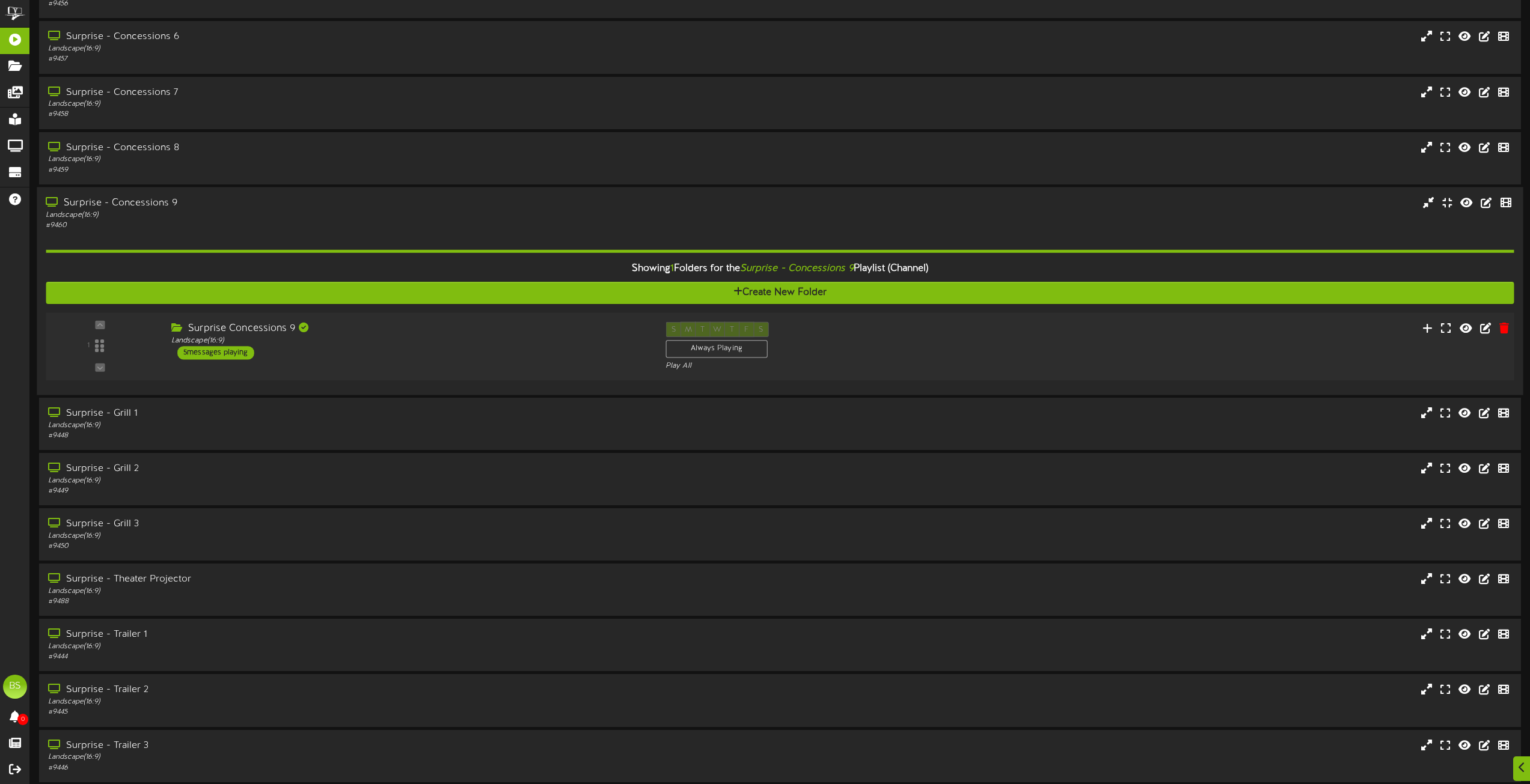
click at [208, 351] on div "5 messages playing" at bounding box center [215, 353] width 77 height 13
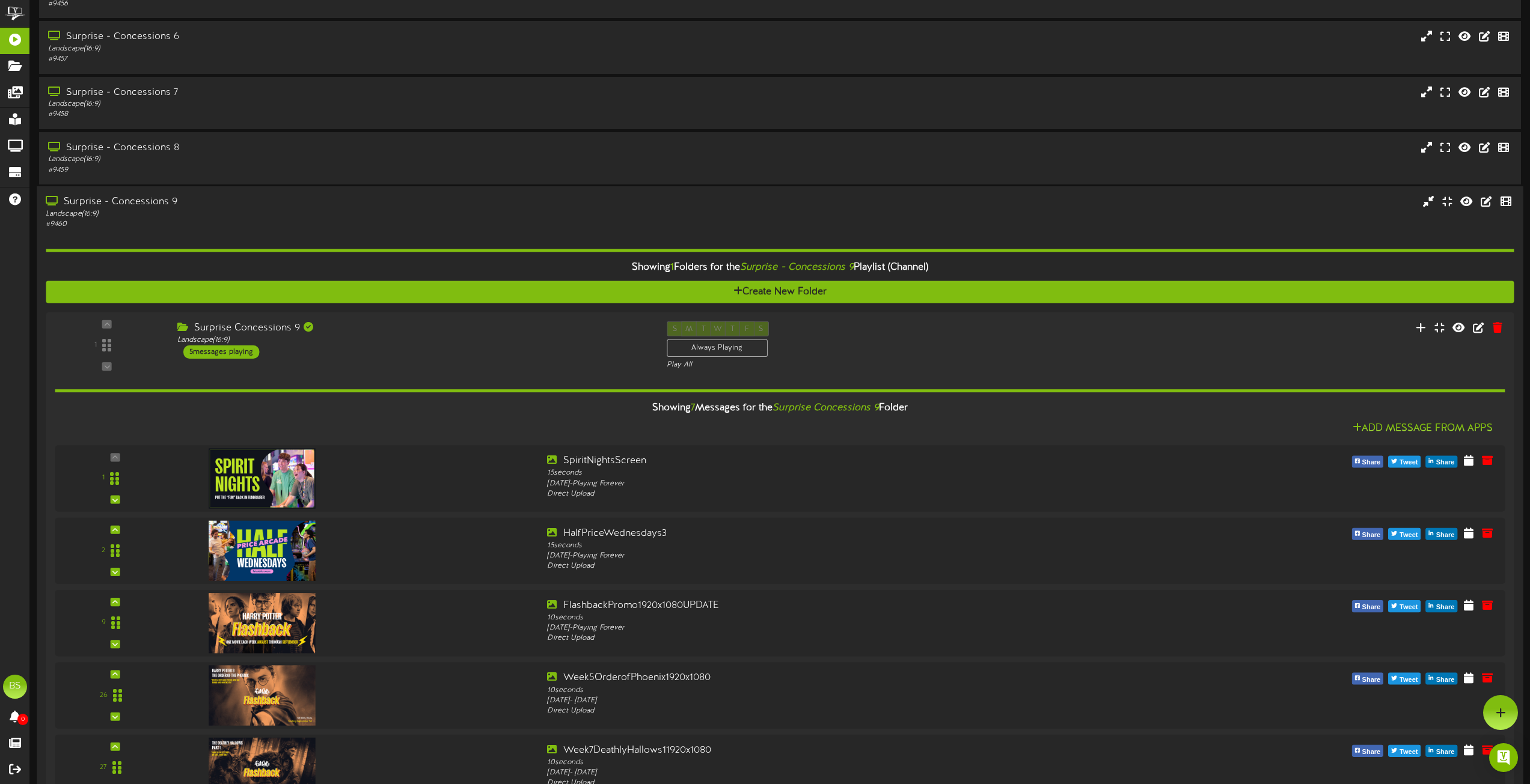
click at [145, 203] on div "Surprise - Concessions 9" at bounding box center [347, 202] width 601 height 14
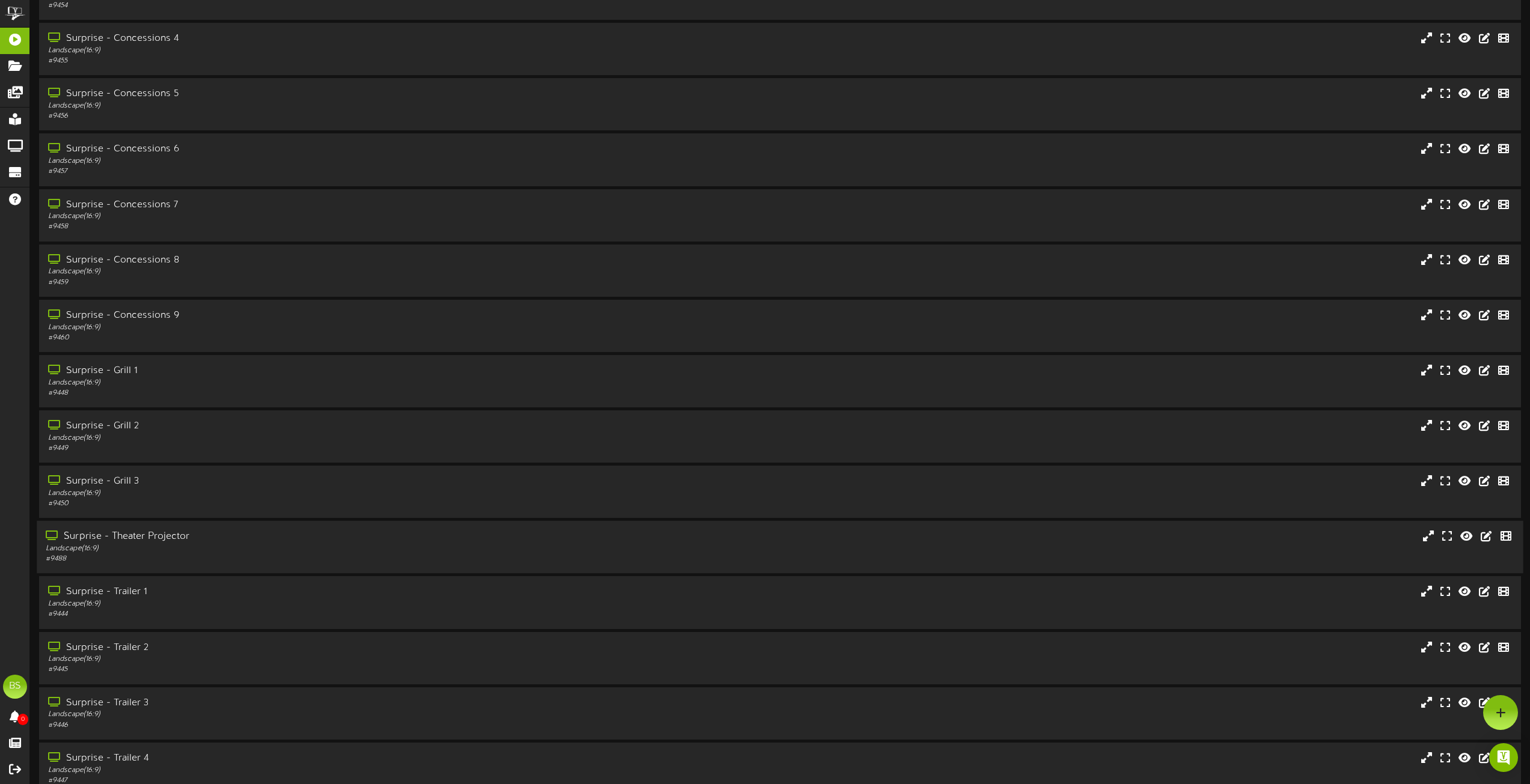
scroll to position [2284, 0]
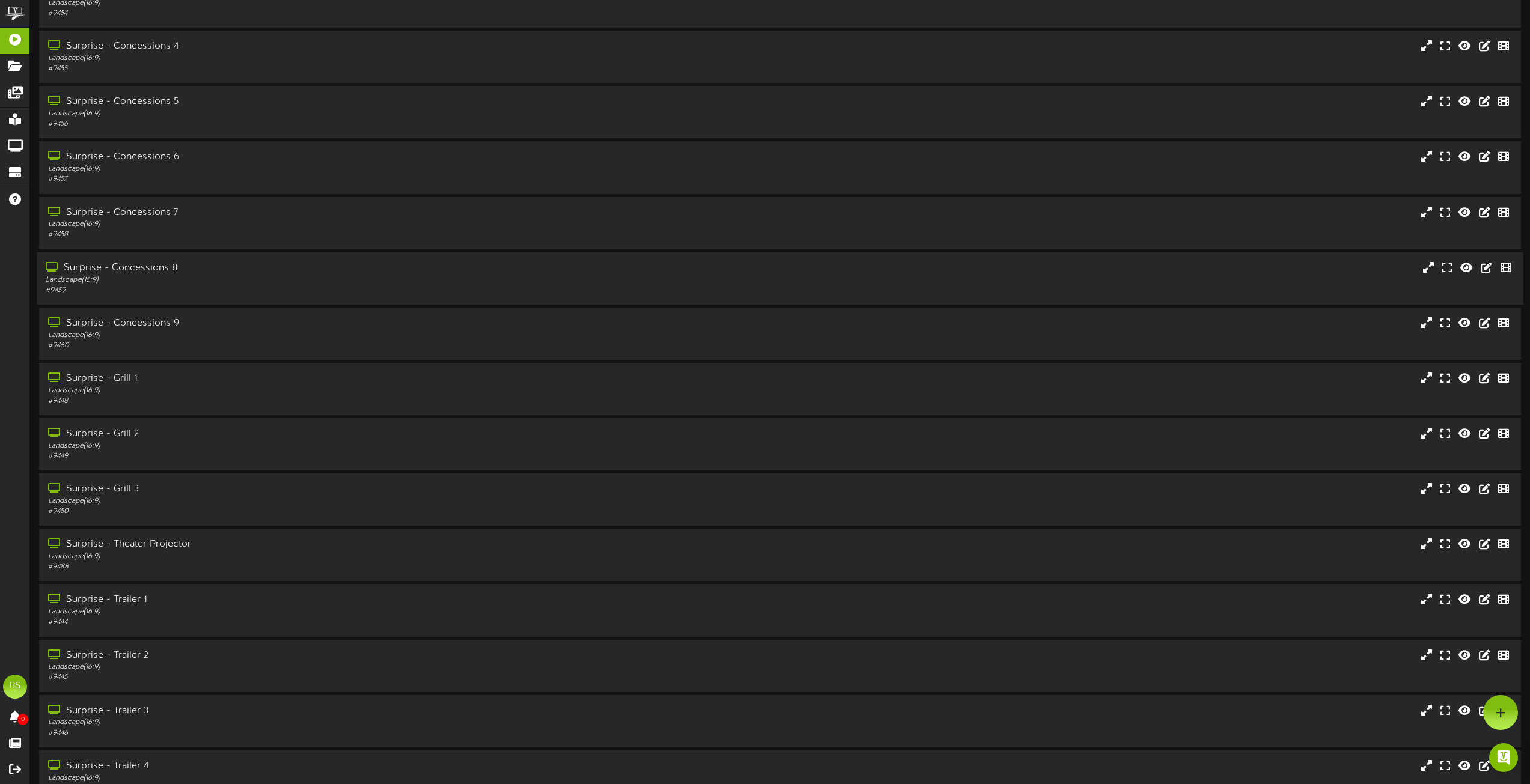
click at [146, 266] on div "Surprise - Concessions 8" at bounding box center [347, 268] width 601 height 14
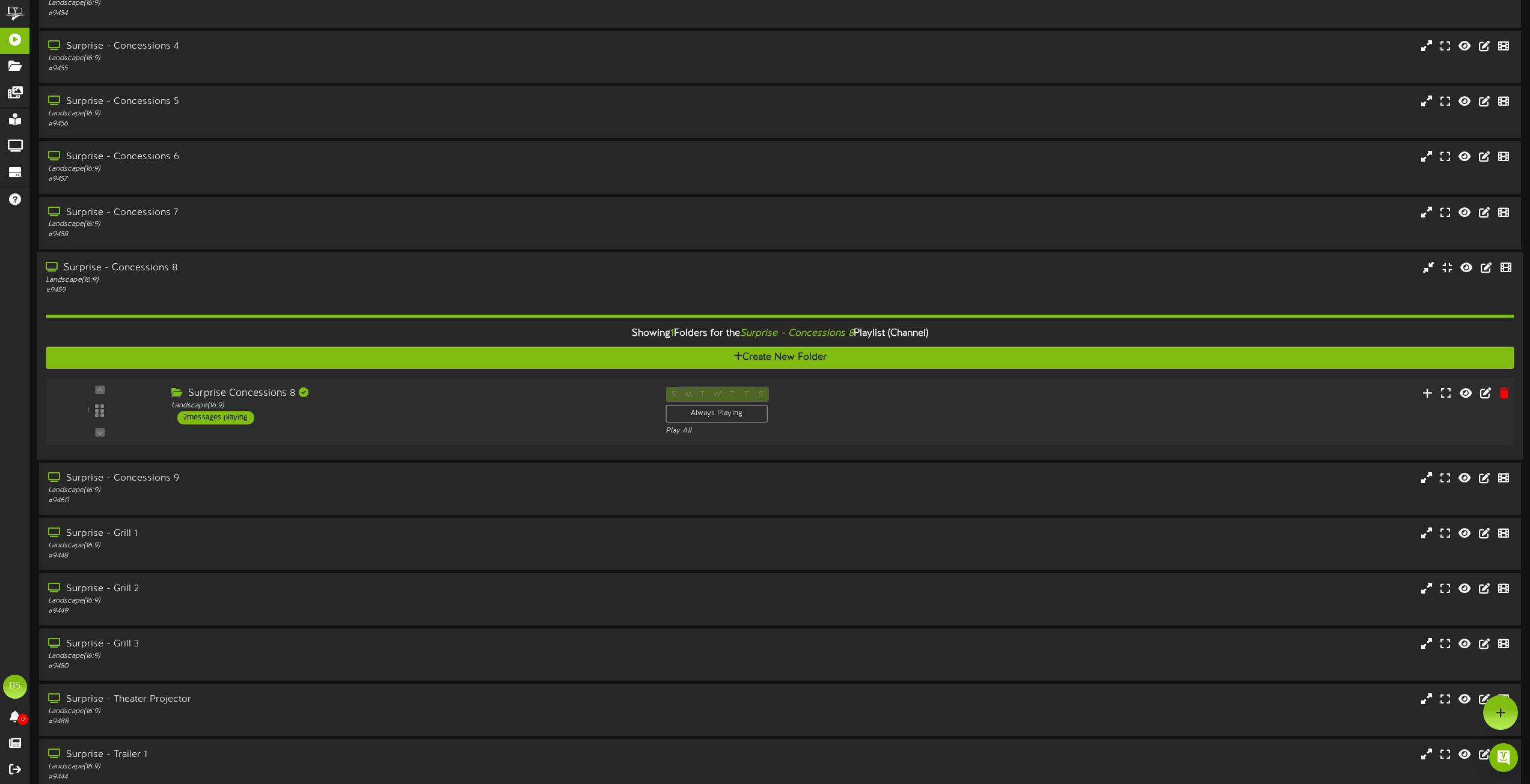
click at [226, 413] on div "2 messages playing" at bounding box center [215, 418] width 77 height 13
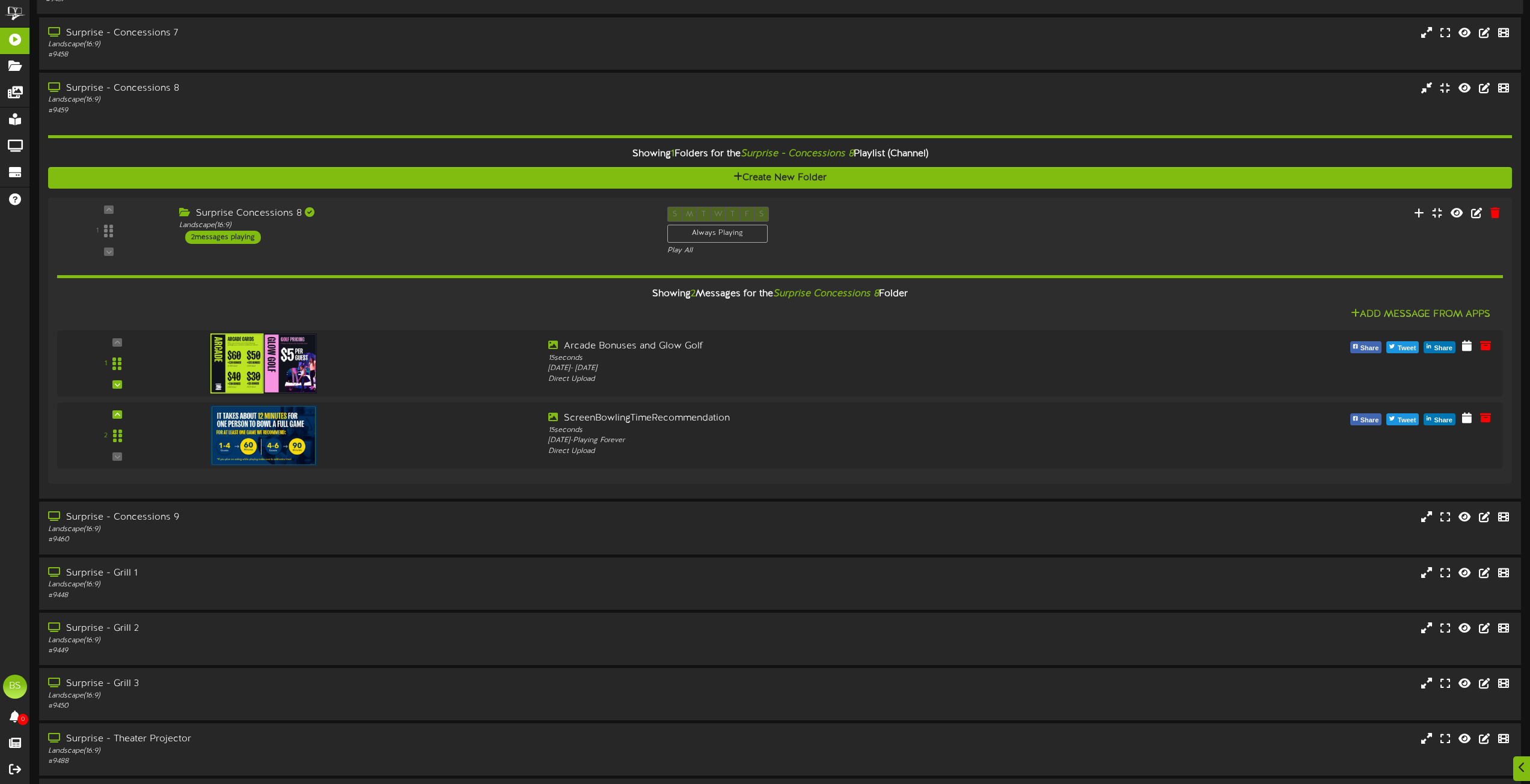
scroll to position [2464, 0]
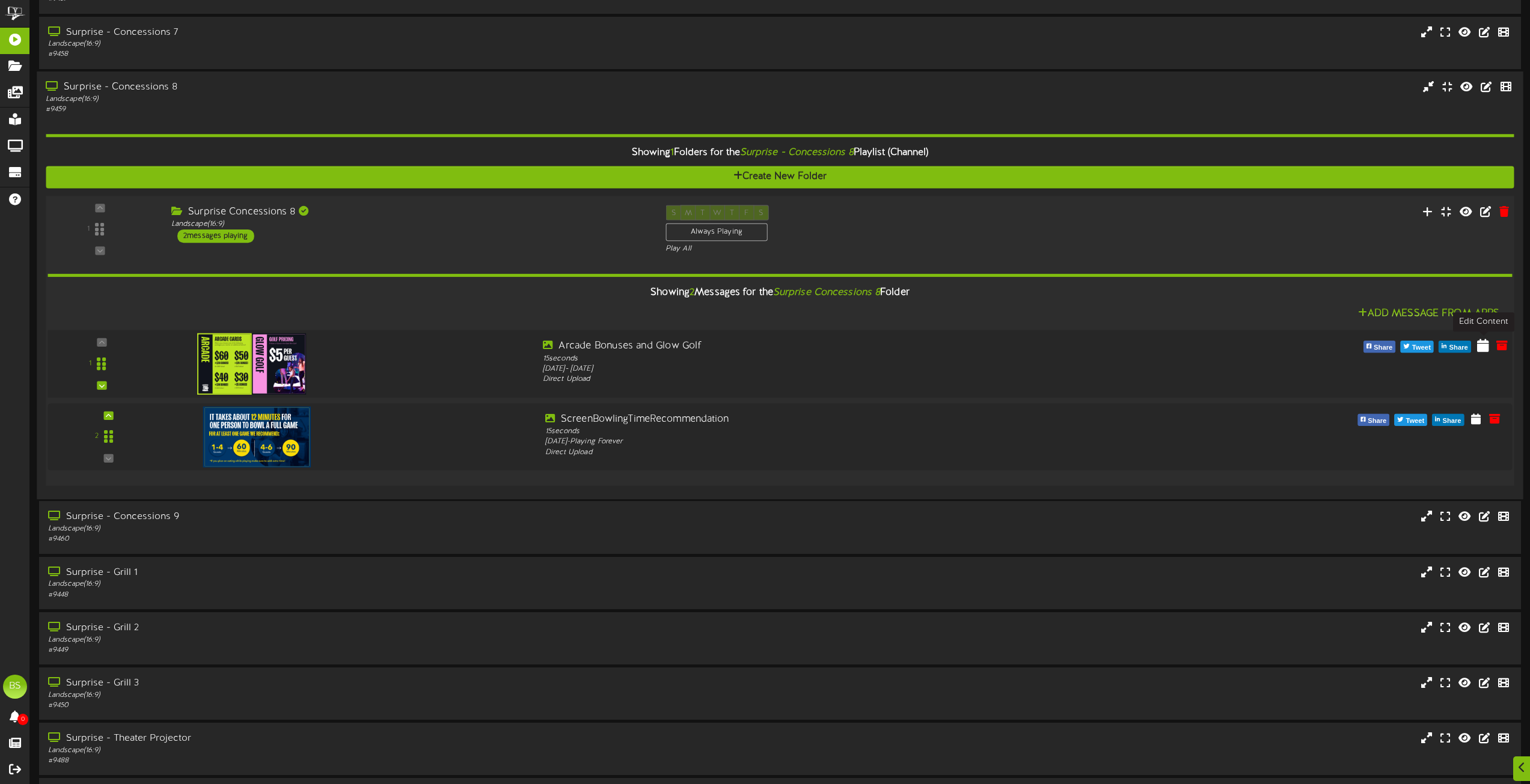
click at [1483, 347] on icon at bounding box center [1483, 345] width 12 height 13
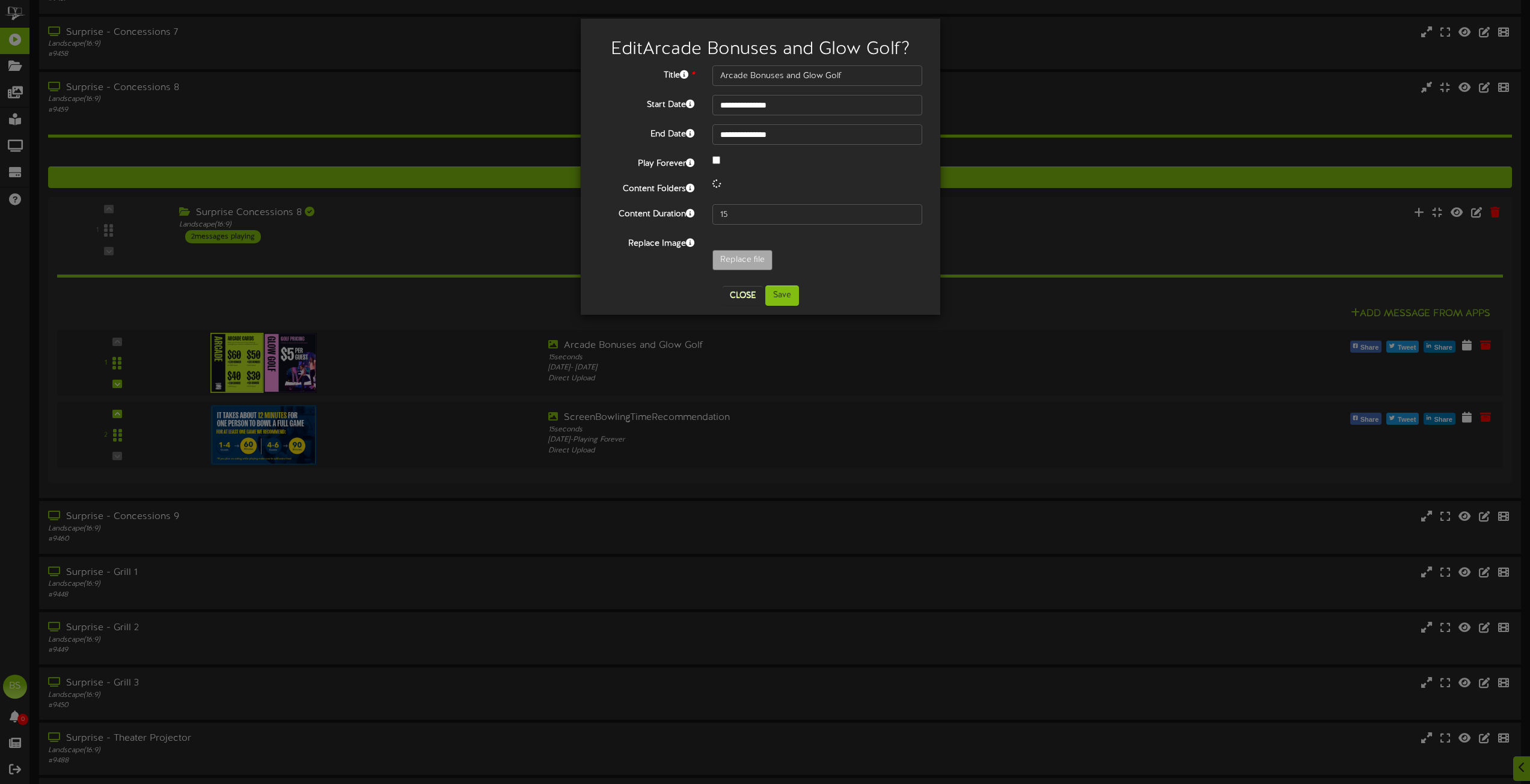
drag, startPoint x: 1483, startPoint y: 347, endPoint x: 1003, endPoint y: 387, distance: 481.7
click at [1000, 387] on div "**********" at bounding box center [765, 392] width 1530 height 784
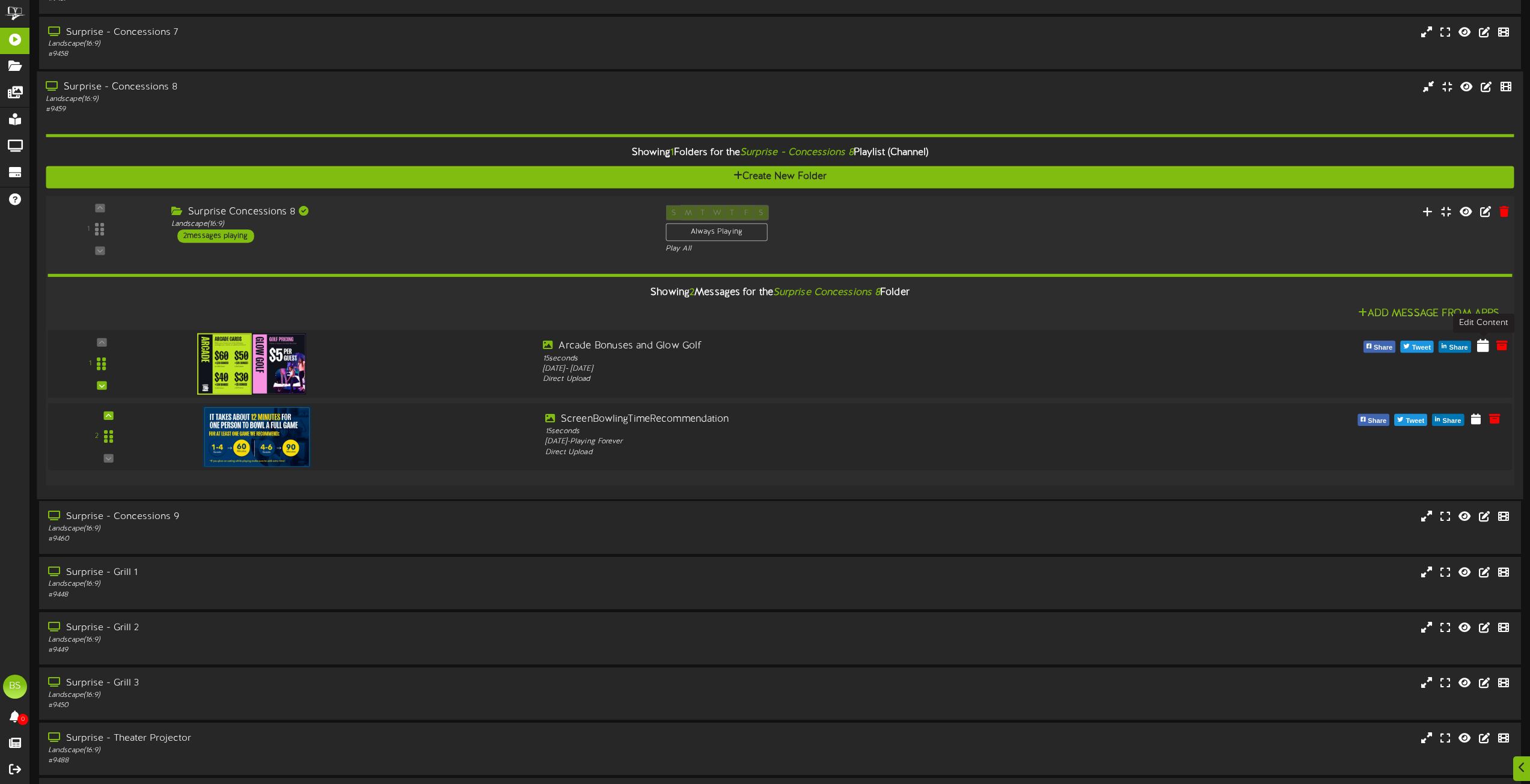
click at [1483, 350] on icon at bounding box center [1483, 345] width 12 height 13
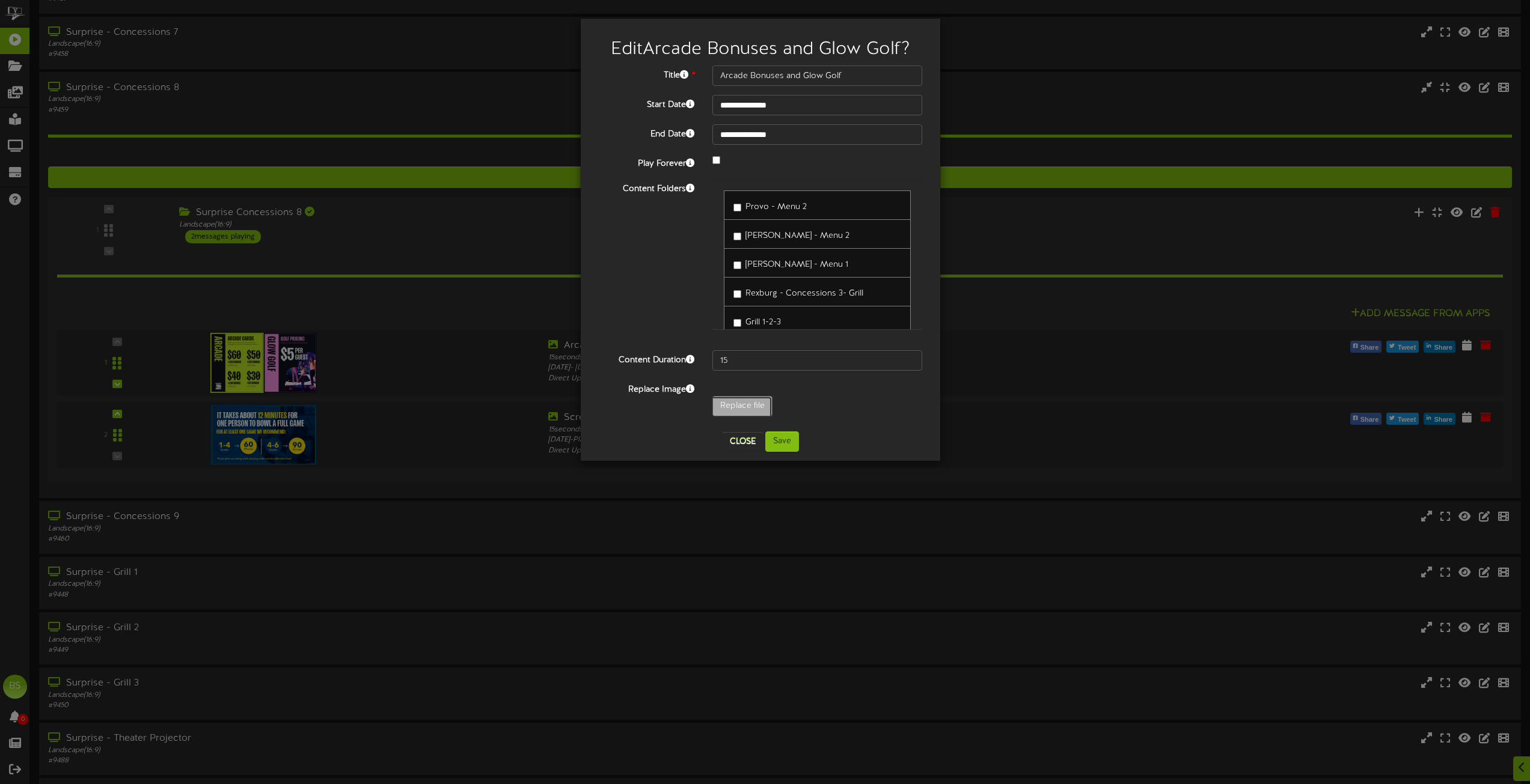
click at [736, 406] on input "Replace file" at bounding box center [117, 439] width 1308 height 86
type input "**********"
type input "BowlingPlusPromoAllPrices"
click at [787, 443] on button "Save" at bounding box center [783, 442] width 34 height 21
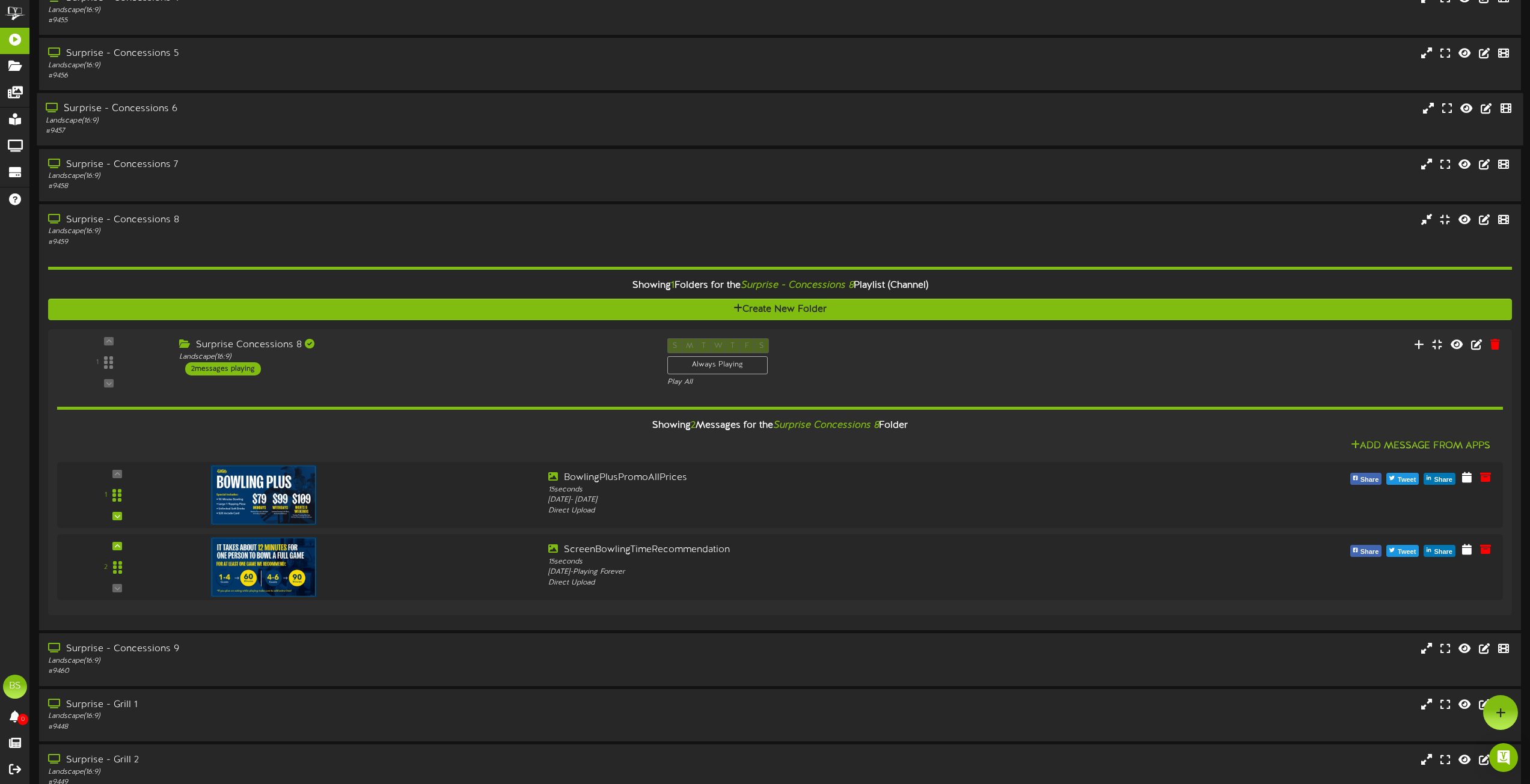
scroll to position [2284, 0]
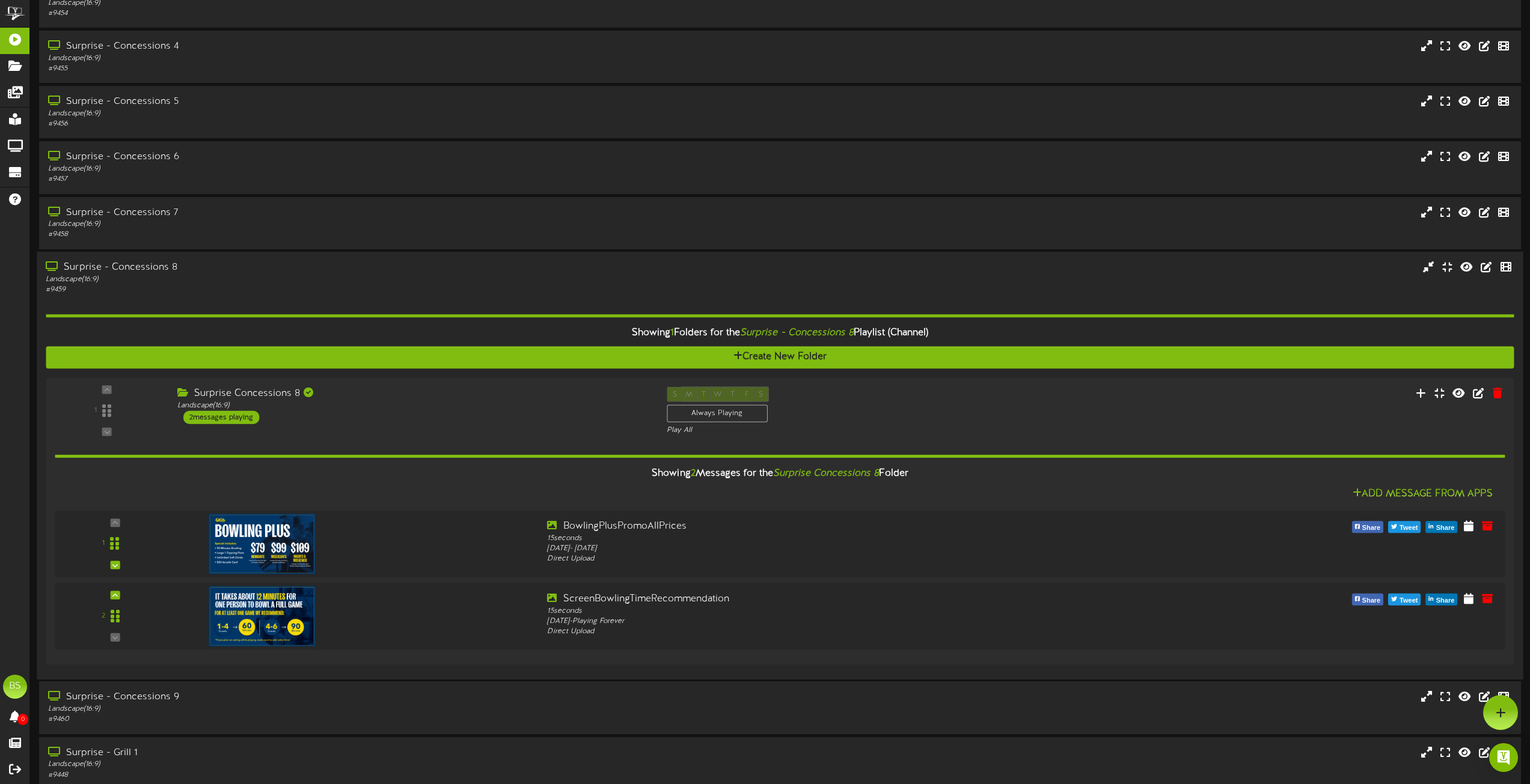
click at [146, 270] on div "Surprise - Concessions 8" at bounding box center [347, 267] width 601 height 14
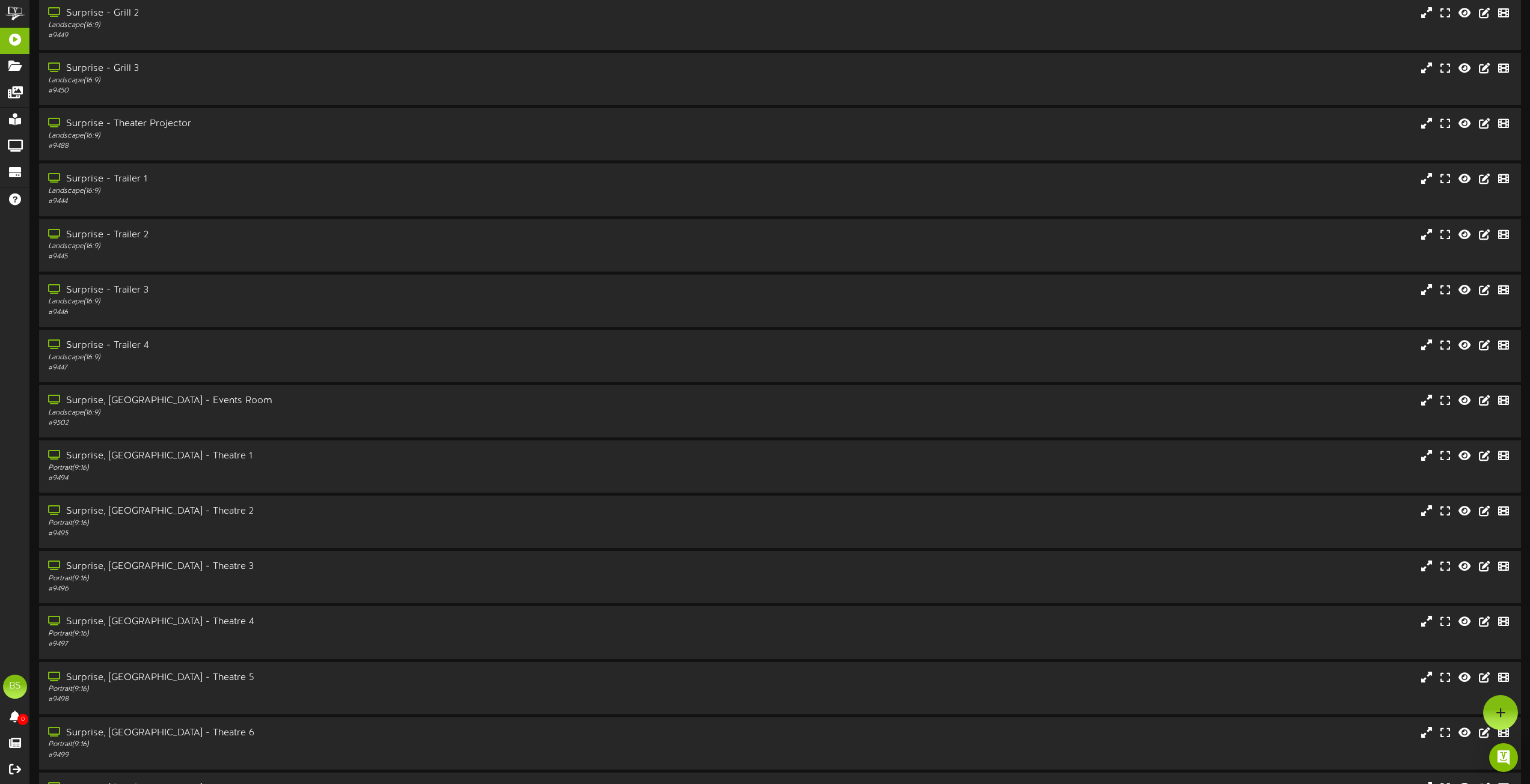
scroll to position [2163, 0]
